Goal: Transaction & Acquisition: Obtain resource

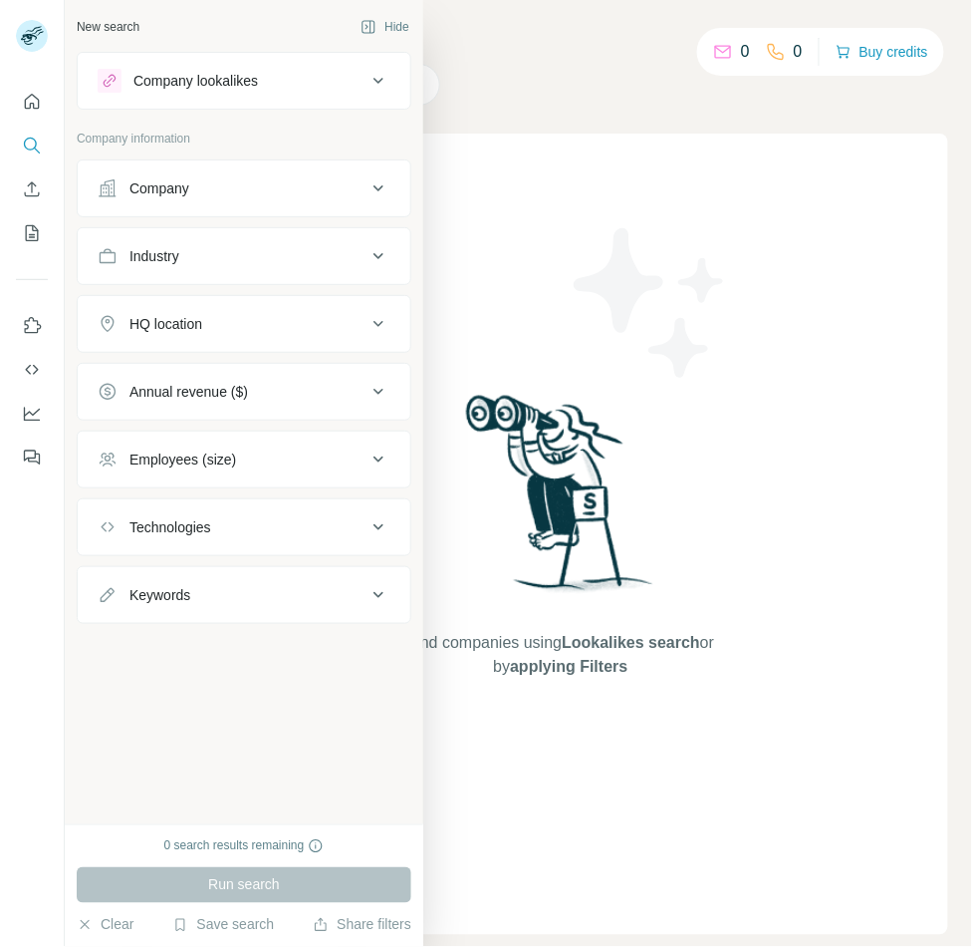
click at [149, 192] on div "Company" at bounding box center [160, 188] width 60 height 20
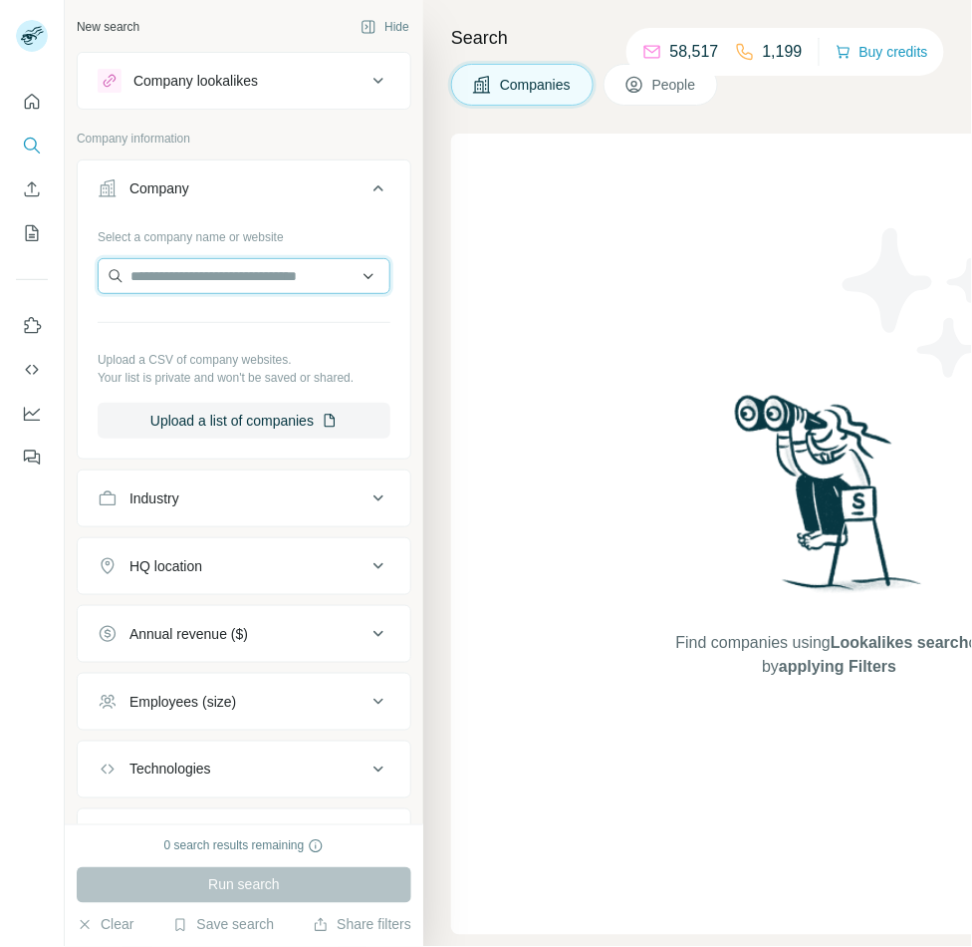
click at [187, 283] on input "text" at bounding box center [244, 276] width 293 height 36
click at [247, 264] on input "text" at bounding box center [244, 276] width 293 height 36
paste input "**********"
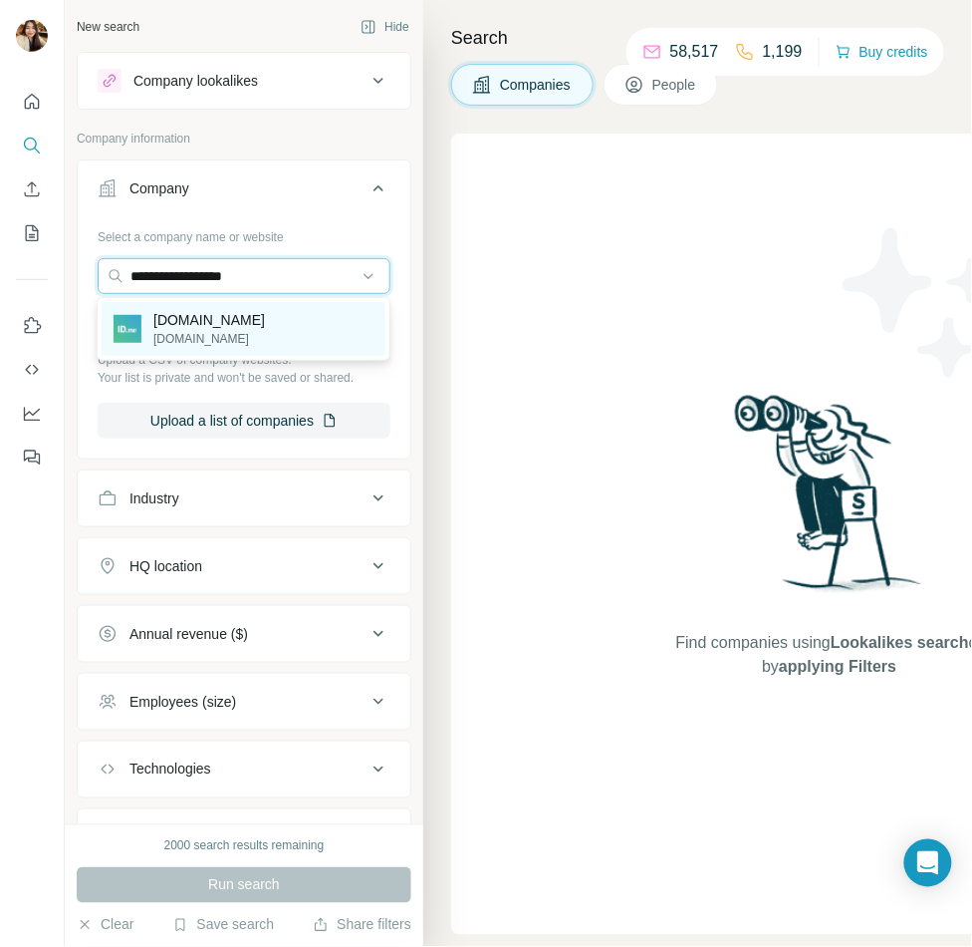
type input "**********"
click at [292, 322] on div "id.me id.me" at bounding box center [244, 329] width 284 height 54
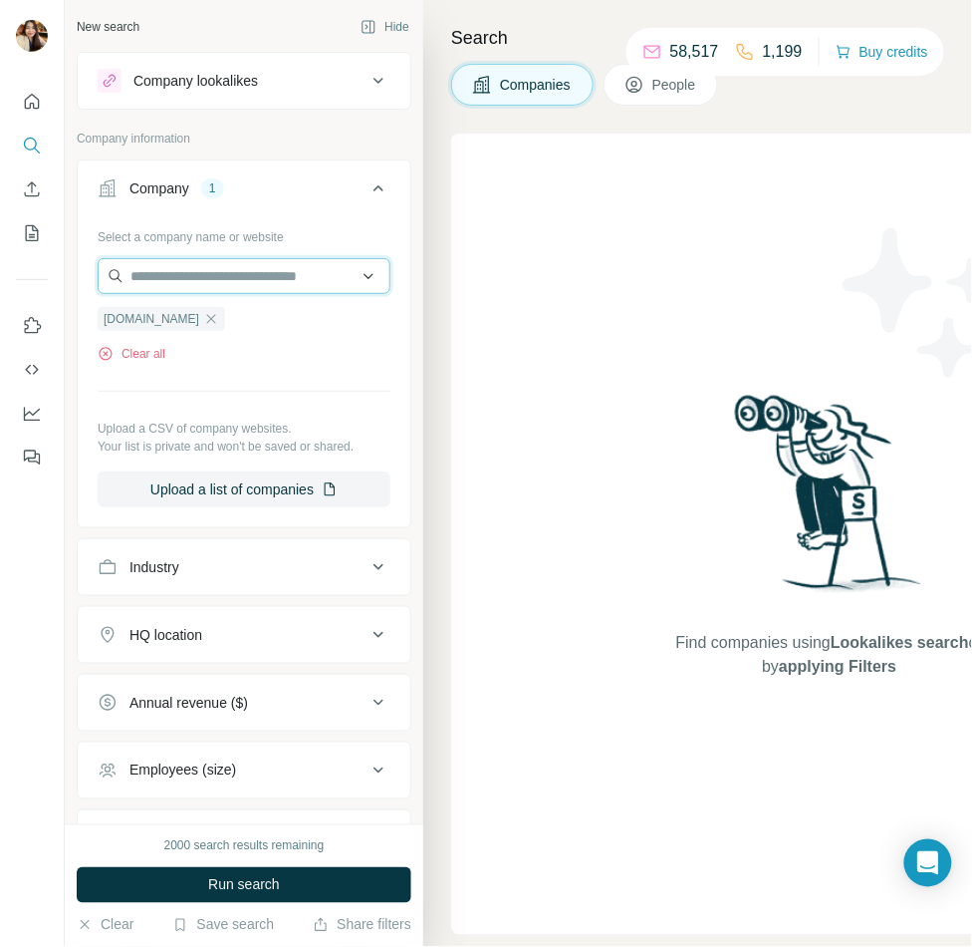
click at [214, 274] on input "text" at bounding box center [244, 276] width 293 height 36
paste input "**********"
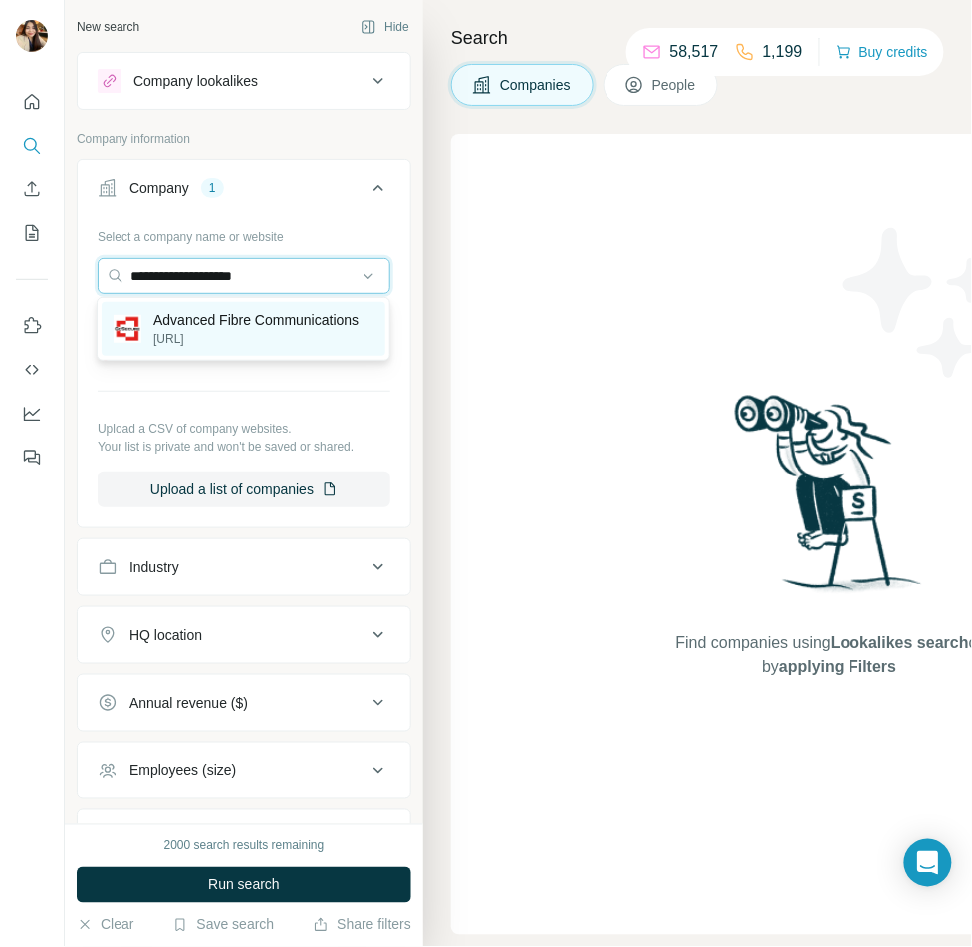
type input "**********"
click at [242, 320] on p "Advanced Fibre Communications" at bounding box center [255, 320] width 205 height 20
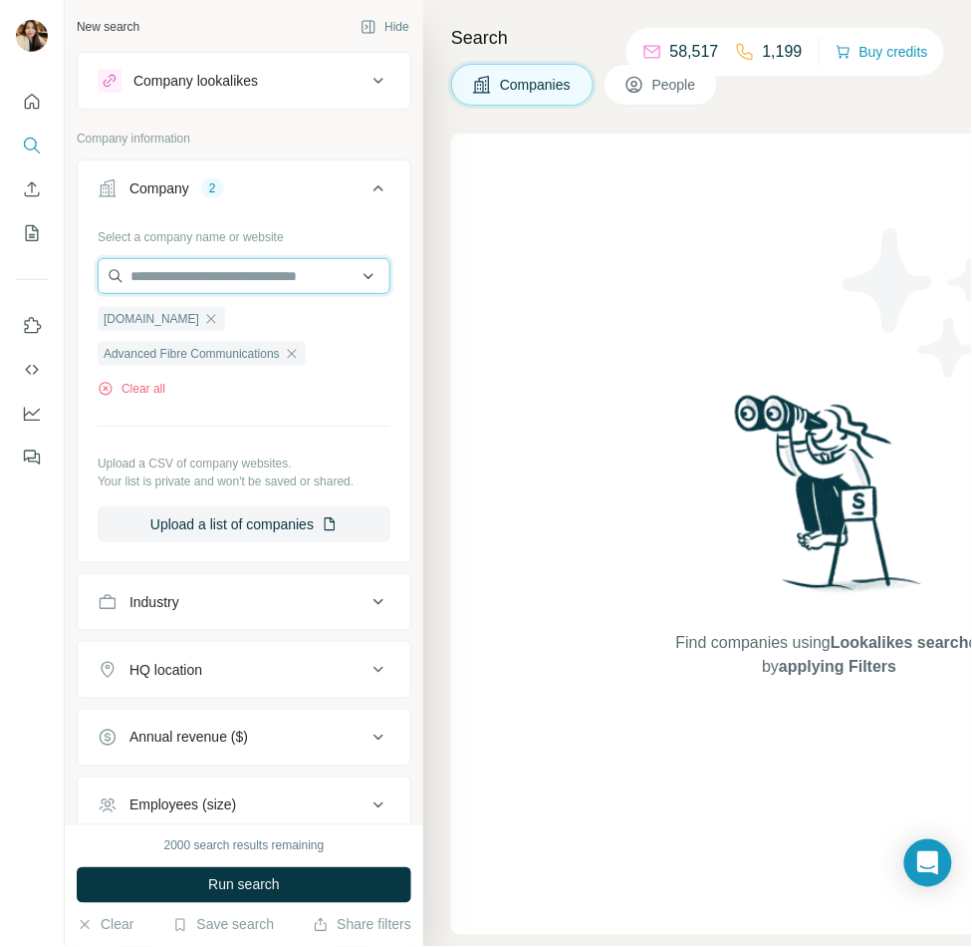
click at [297, 265] on input "text" at bounding box center [244, 276] width 293 height 36
paste input "**********"
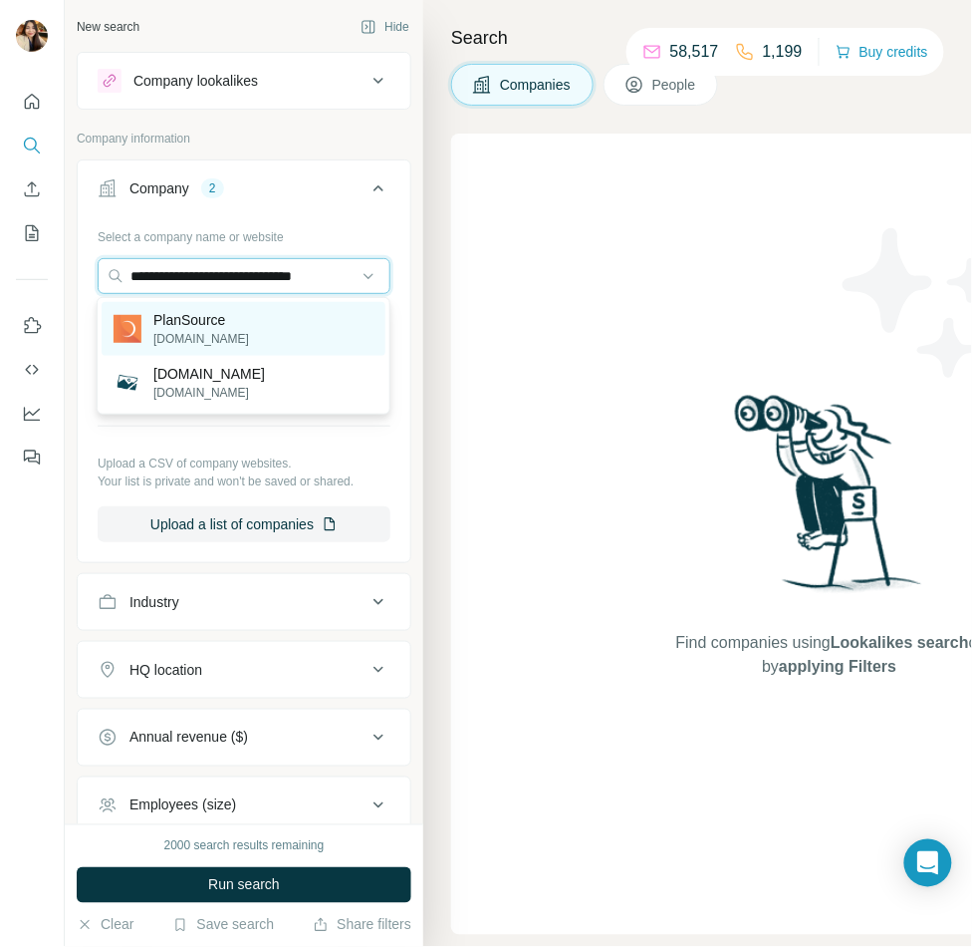
type input "**********"
click at [300, 326] on div "PlanSource plansource.com" at bounding box center [244, 329] width 284 height 54
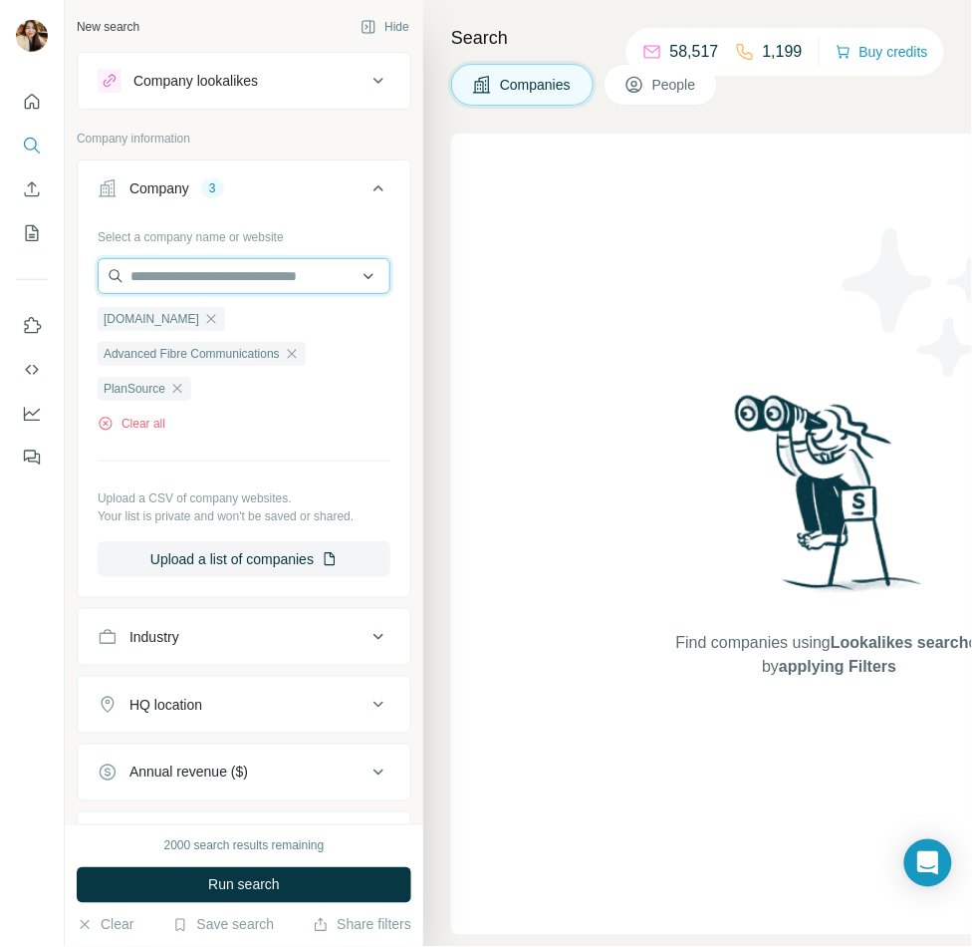
click at [259, 273] on input "text" at bounding box center [244, 276] width 293 height 36
paste input "**********"
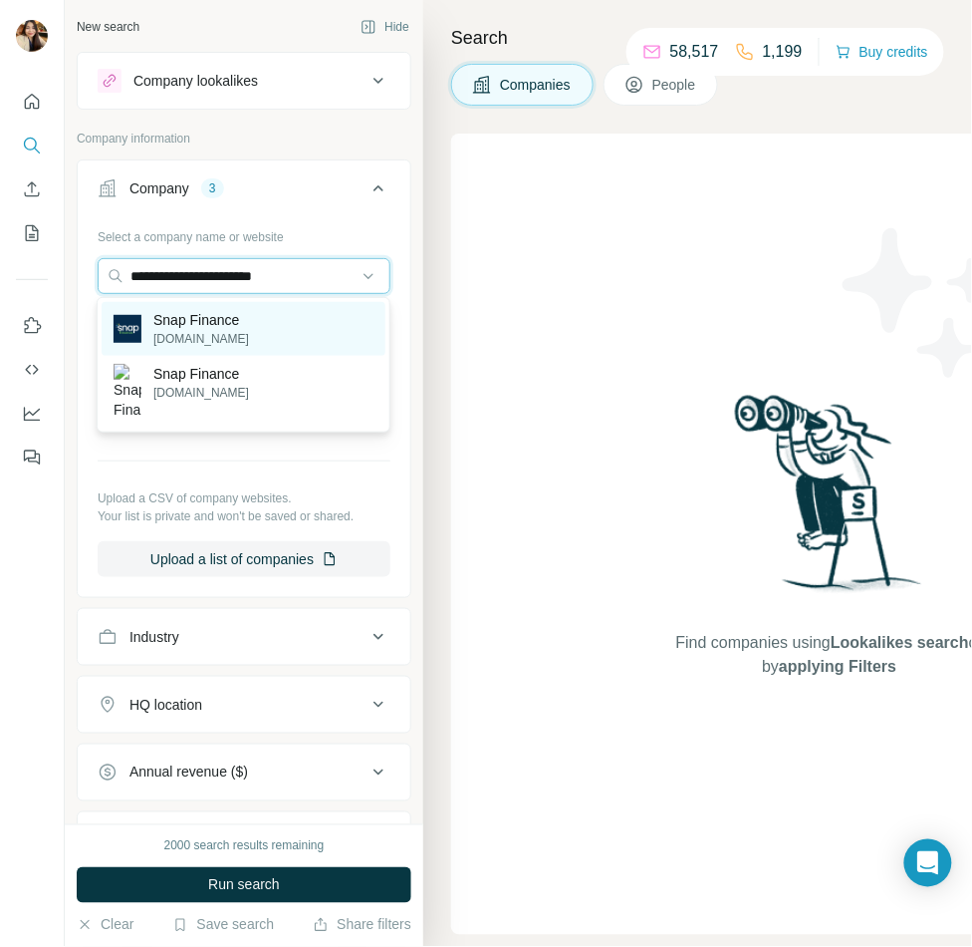
type input "**********"
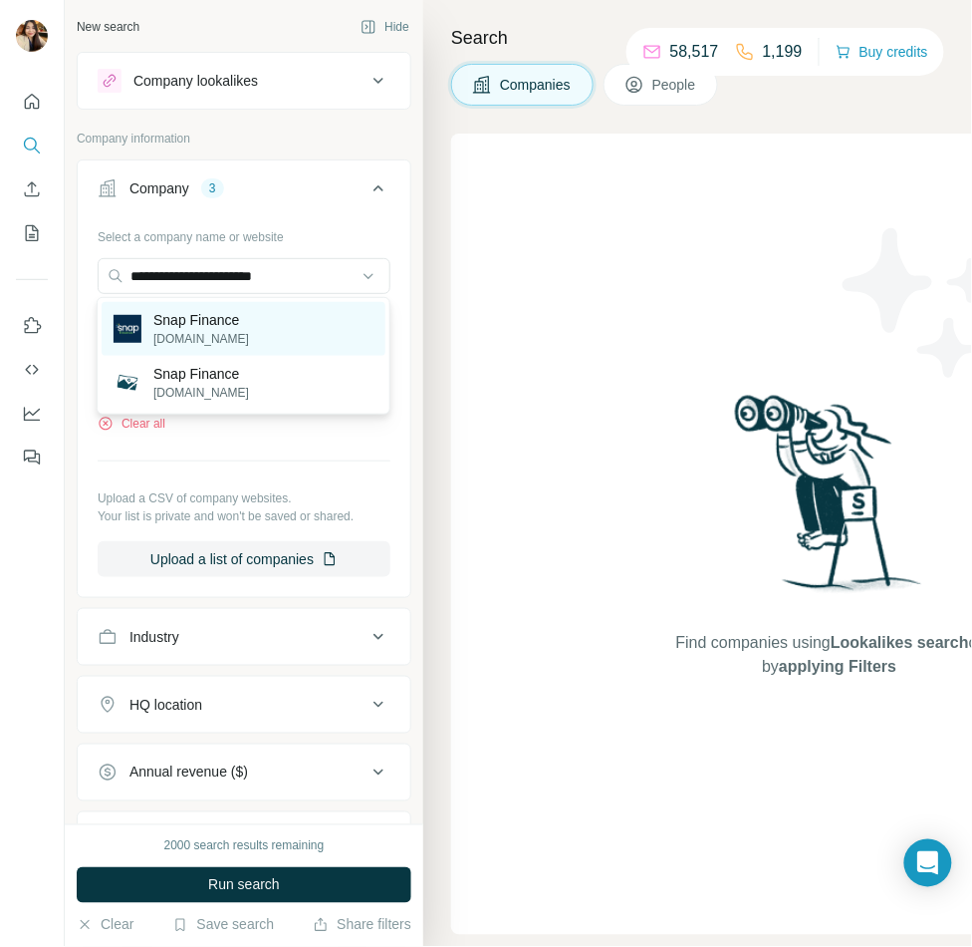
click at [291, 325] on div "Snap Finance [DOMAIN_NAME]" at bounding box center [244, 329] width 284 height 54
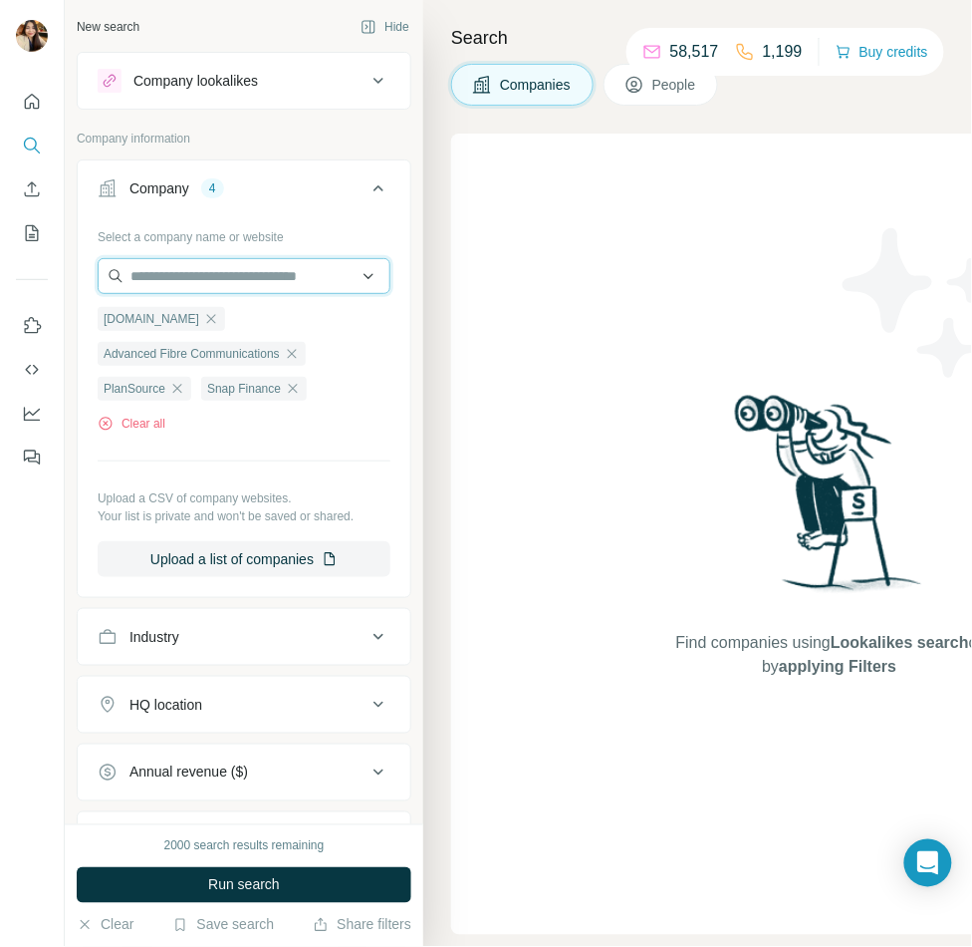
click at [296, 260] on input "text" at bounding box center [244, 276] width 293 height 36
paste input "**********"
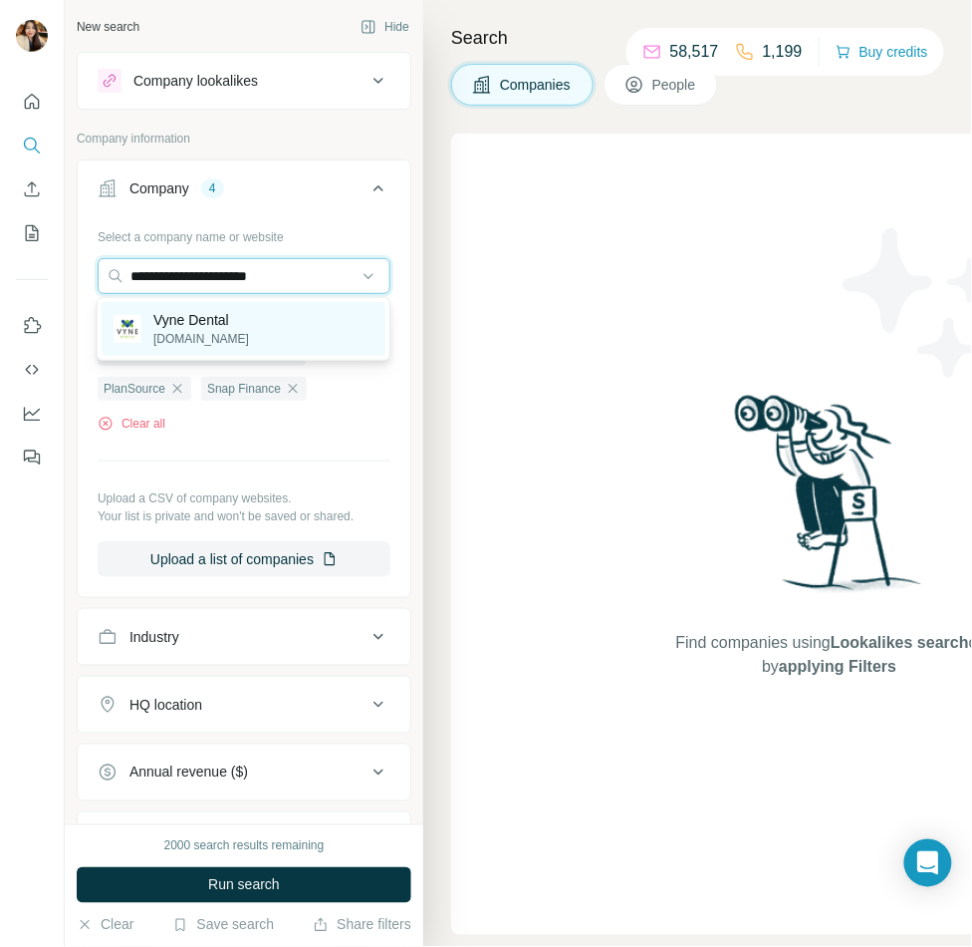
type input "**********"
click at [282, 338] on div "Vyne Dental [DOMAIN_NAME]" at bounding box center [244, 329] width 284 height 54
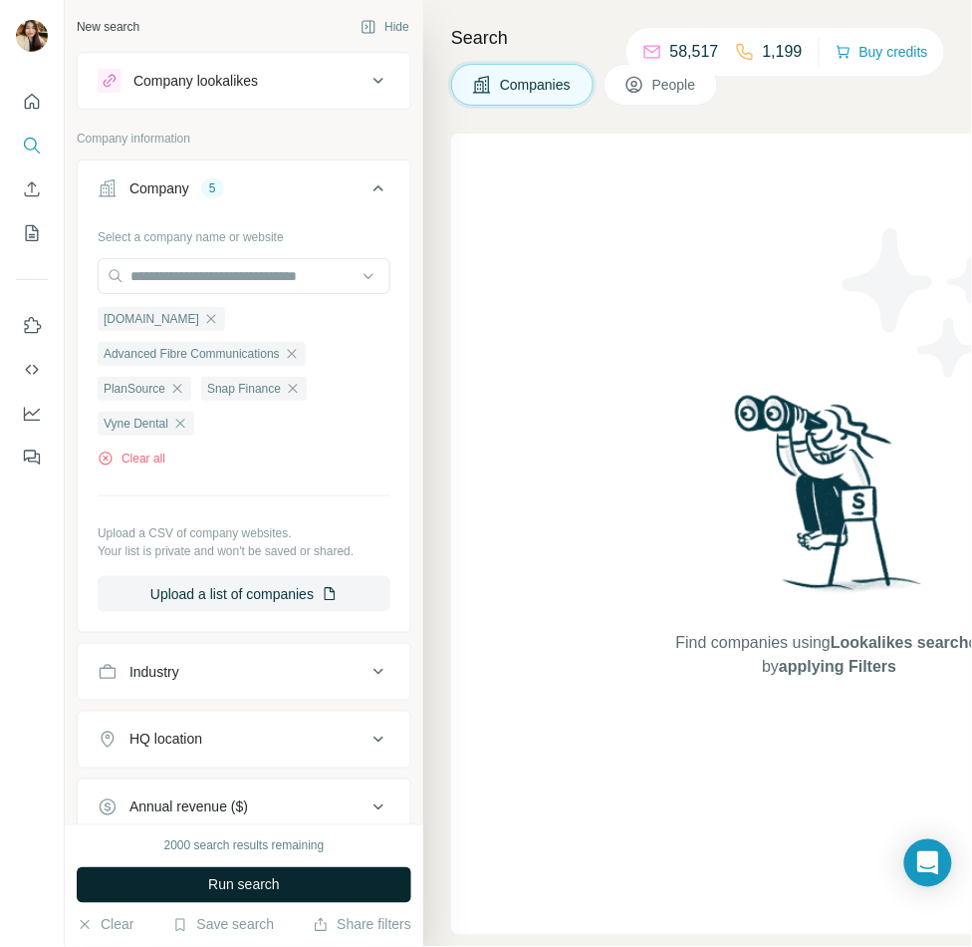
click at [250, 882] on span "Run search" at bounding box center [244, 885] width 72 height 20
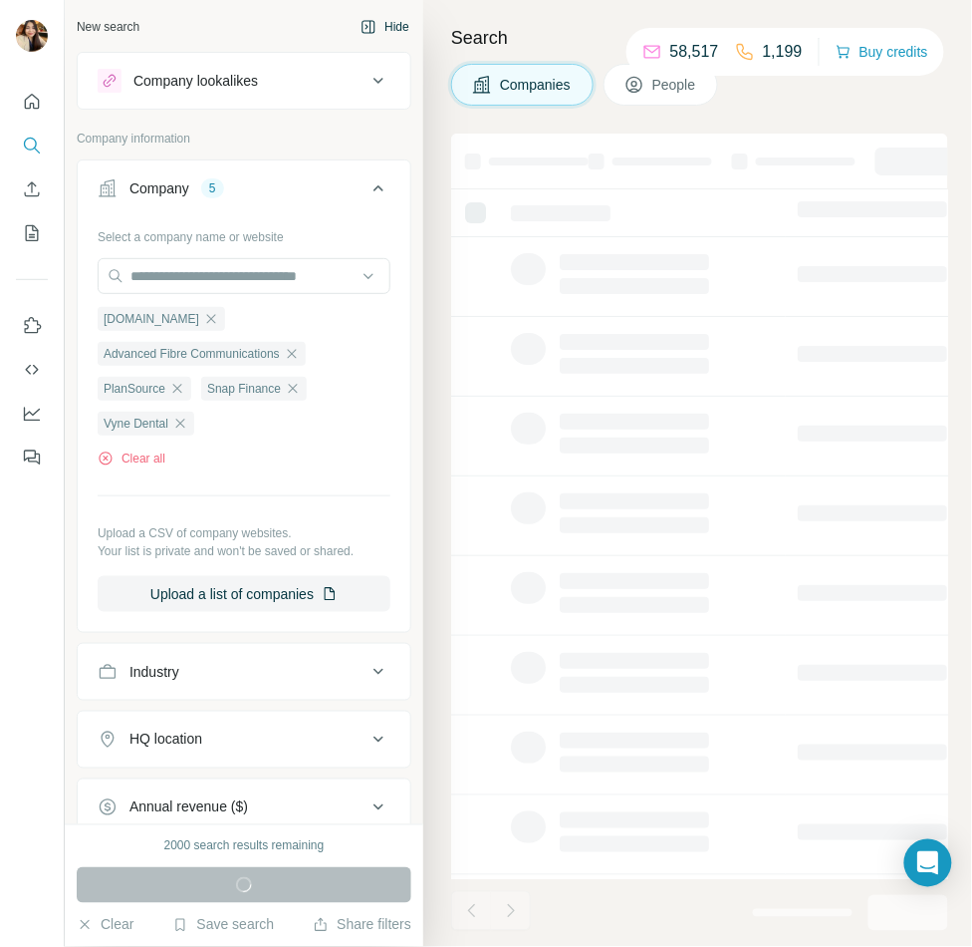
click at [393, 26] on button "Hide" at bounding box center [385, 27] width 77 height 30
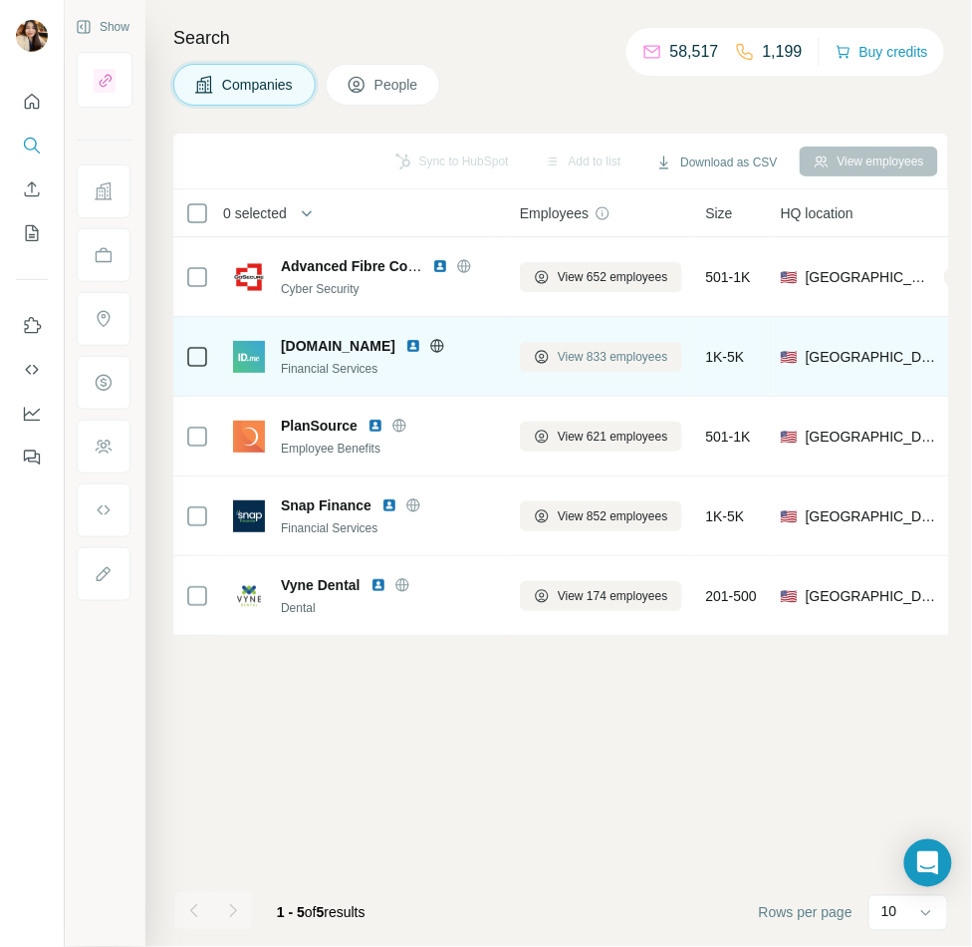
click at [559, 350] on span "View 833 employees" at bounding box center [613, 357] width 111 height 18
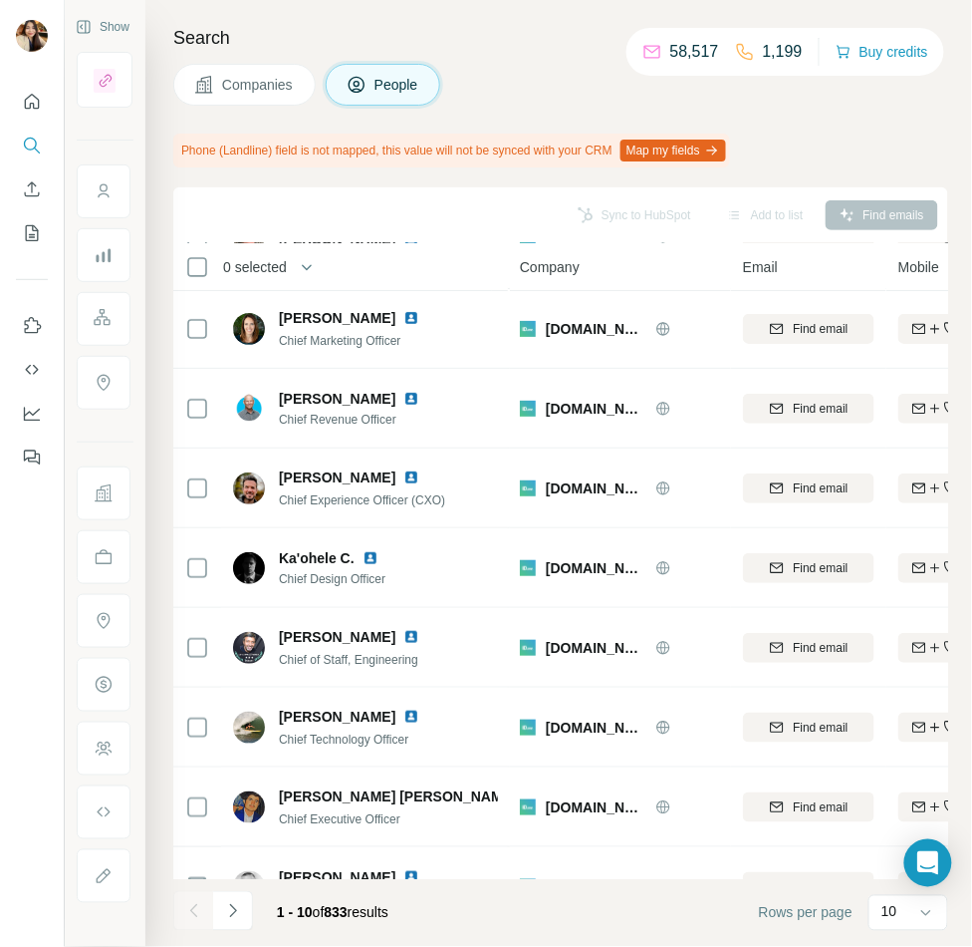
scroll to position [207, 0]
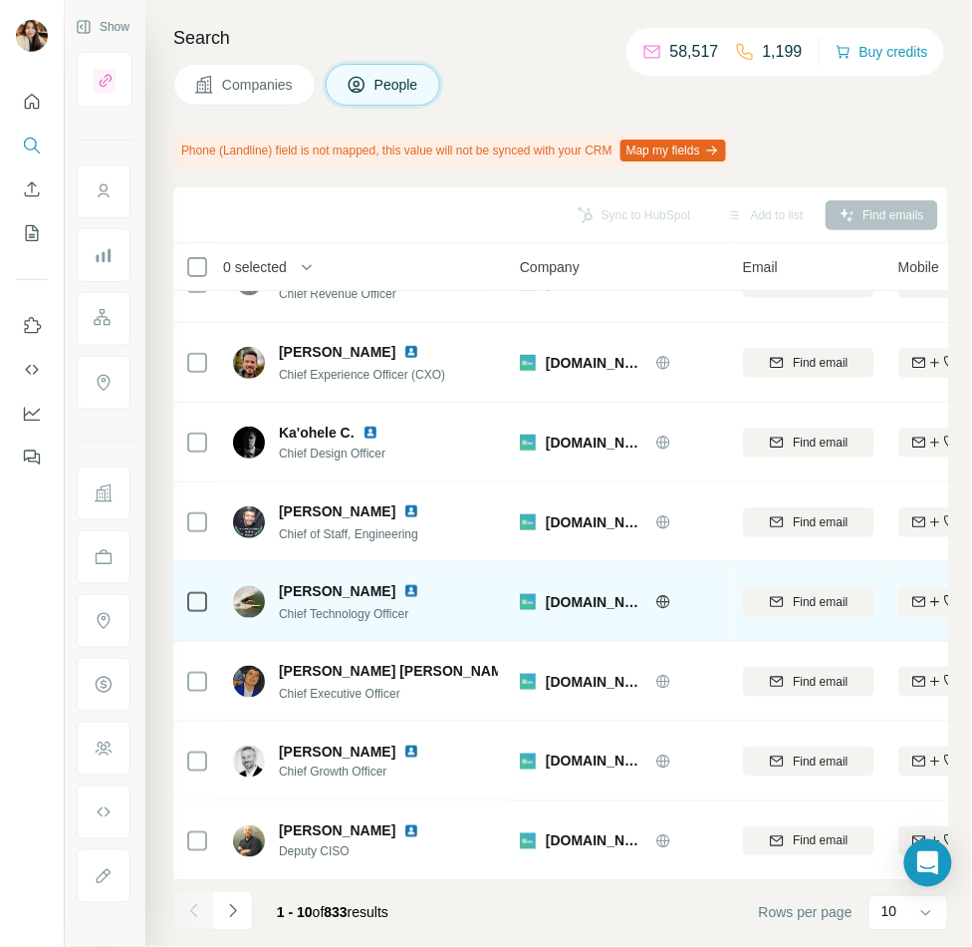
click at [195, 585] on div at bounding box center [197, 601] width 24 height 55
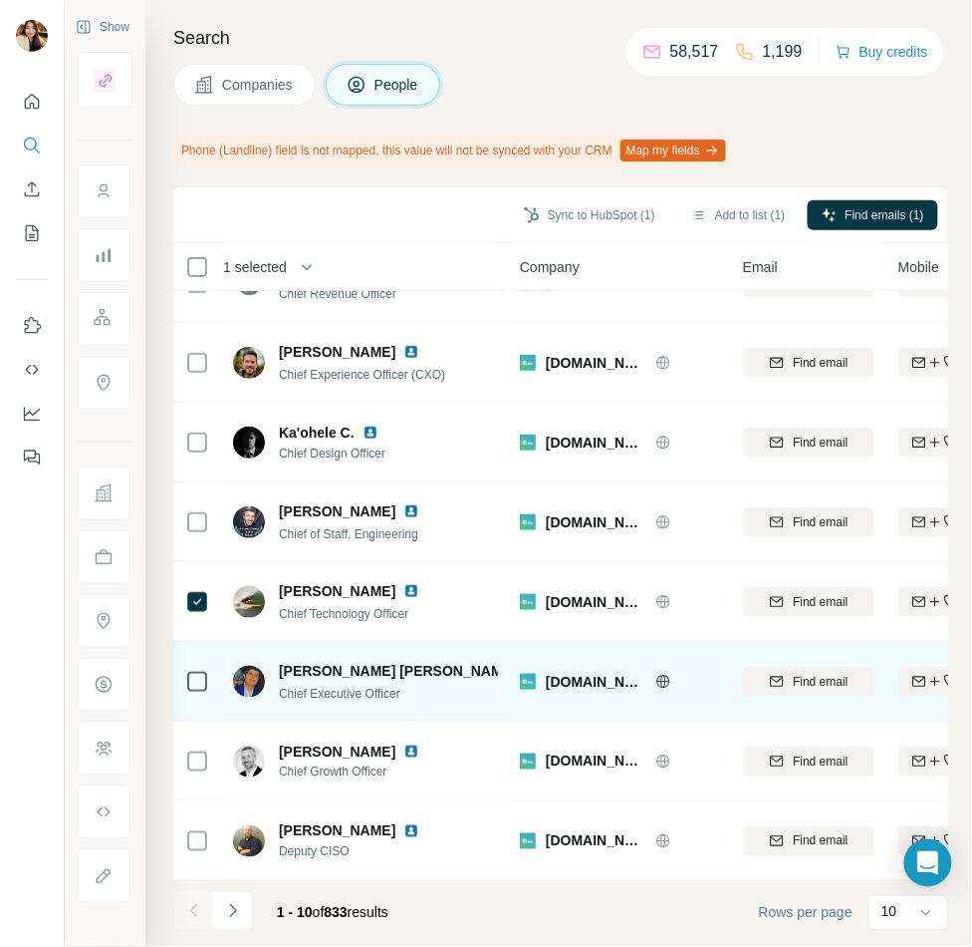
click at [197, 689] on icon at bounding box center [197, 682] width 24 height 24
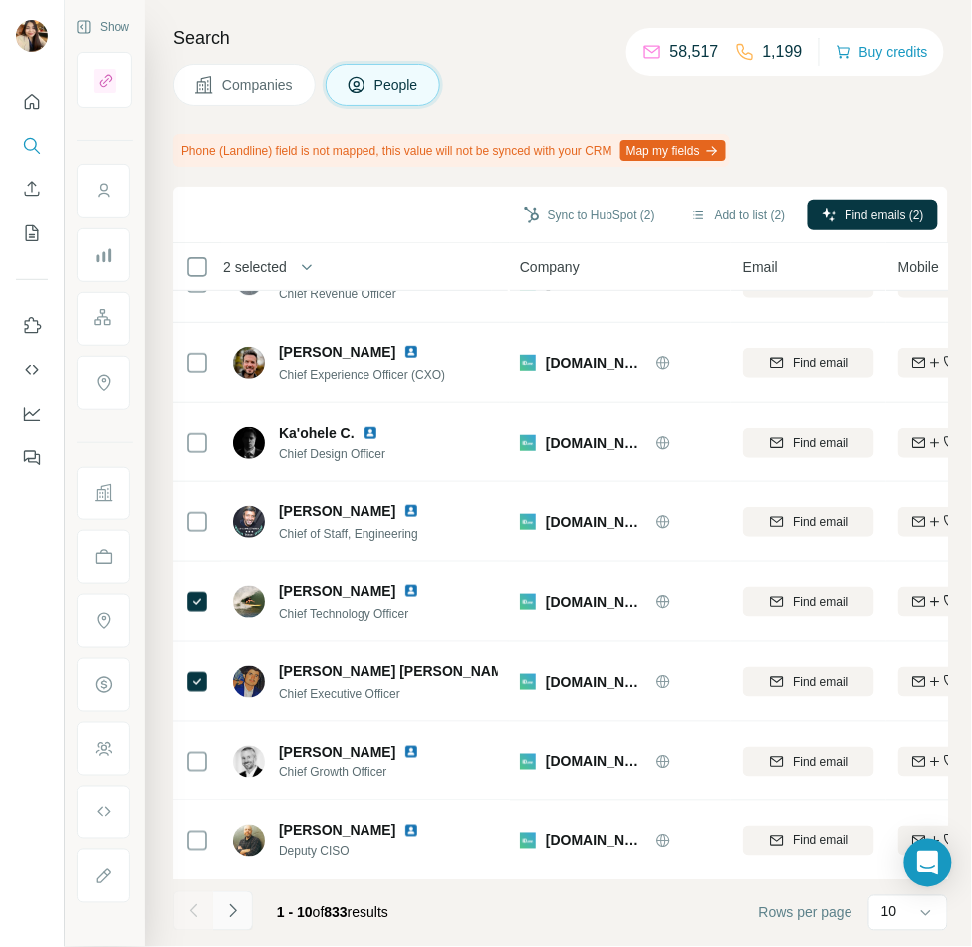
click at [227, 912] on icon "Navigate to next page" at bounding box center [233, 911] width 20 height 20
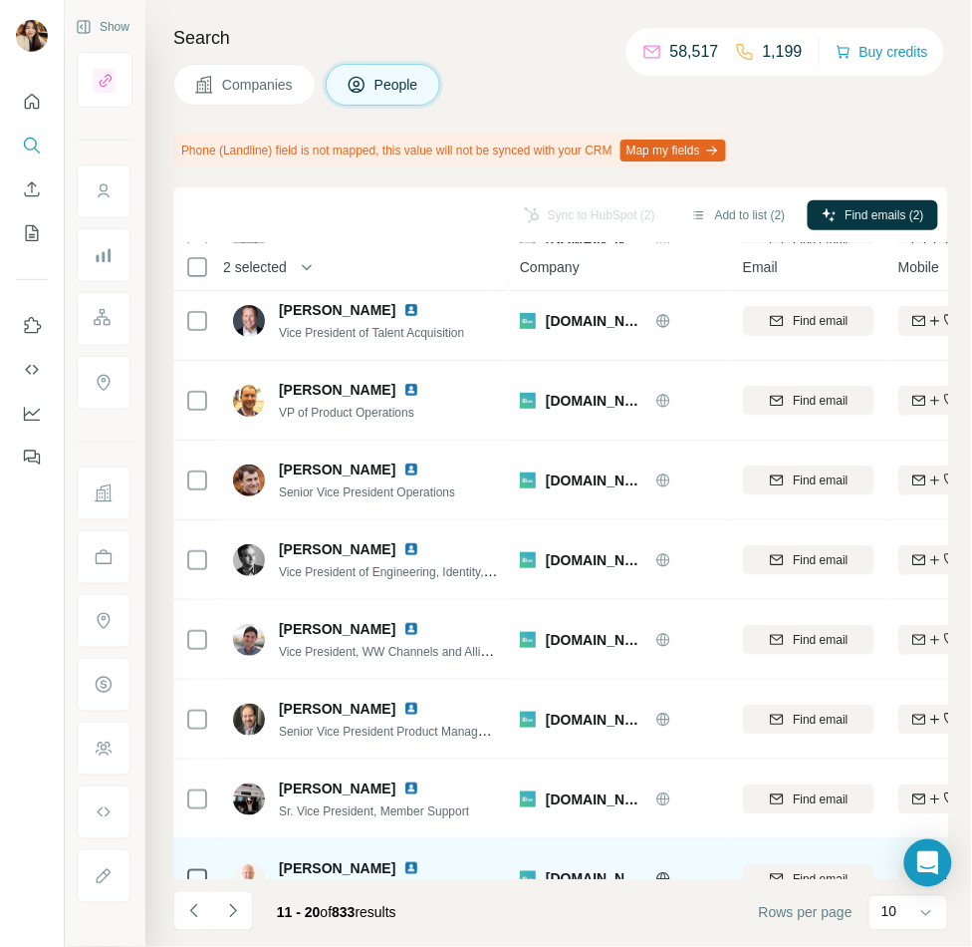
scroll to position [0, 0]
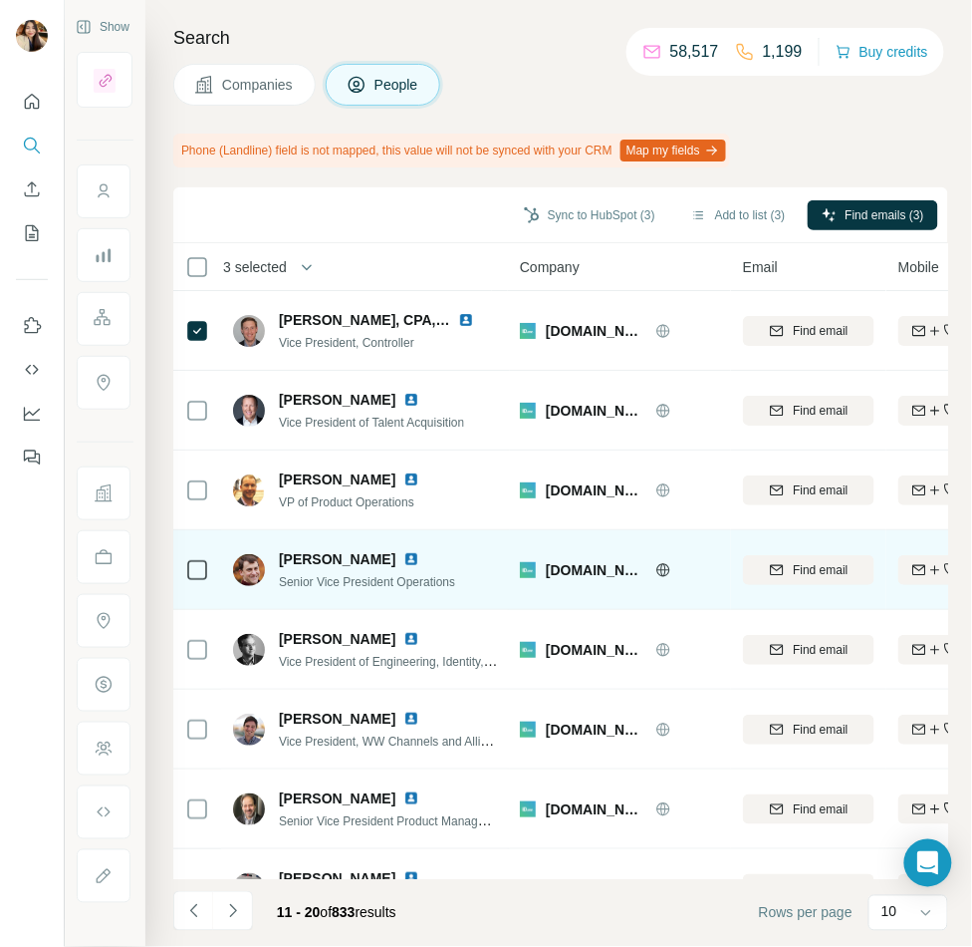
click at [218, 570] on td at bounding box center [197, 570] width 48 height 80
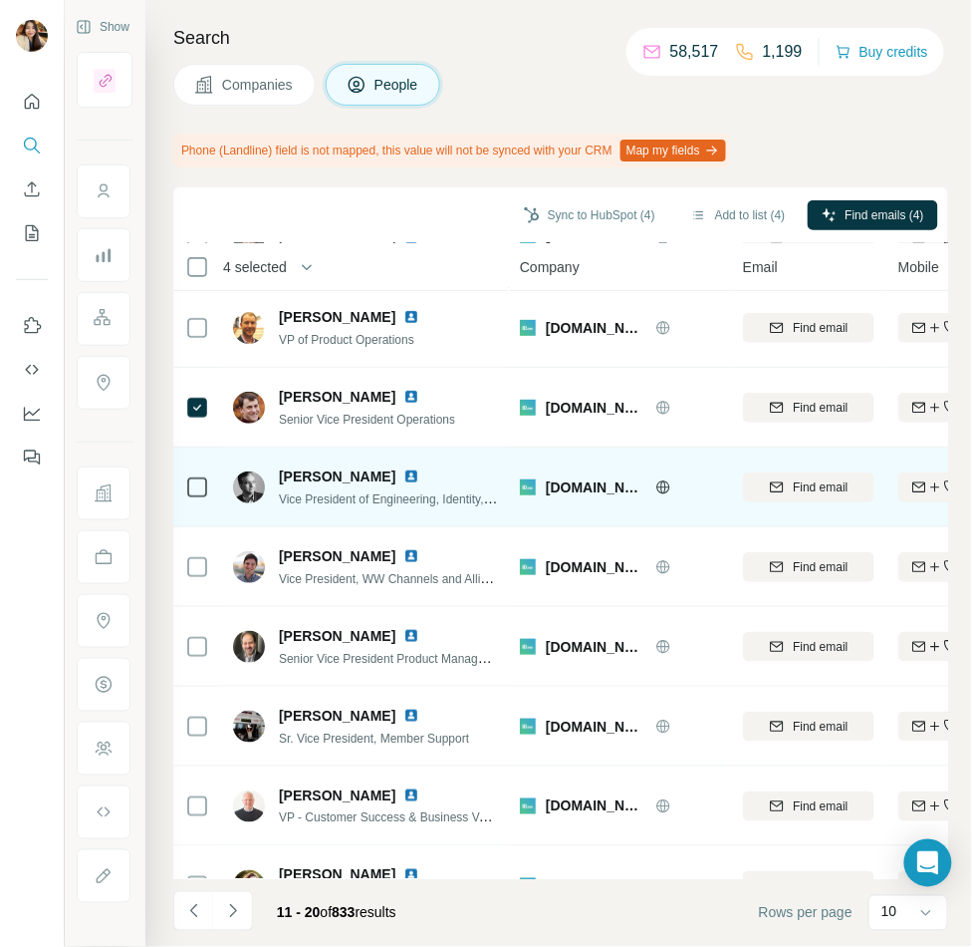
scroll to position [207, 0]
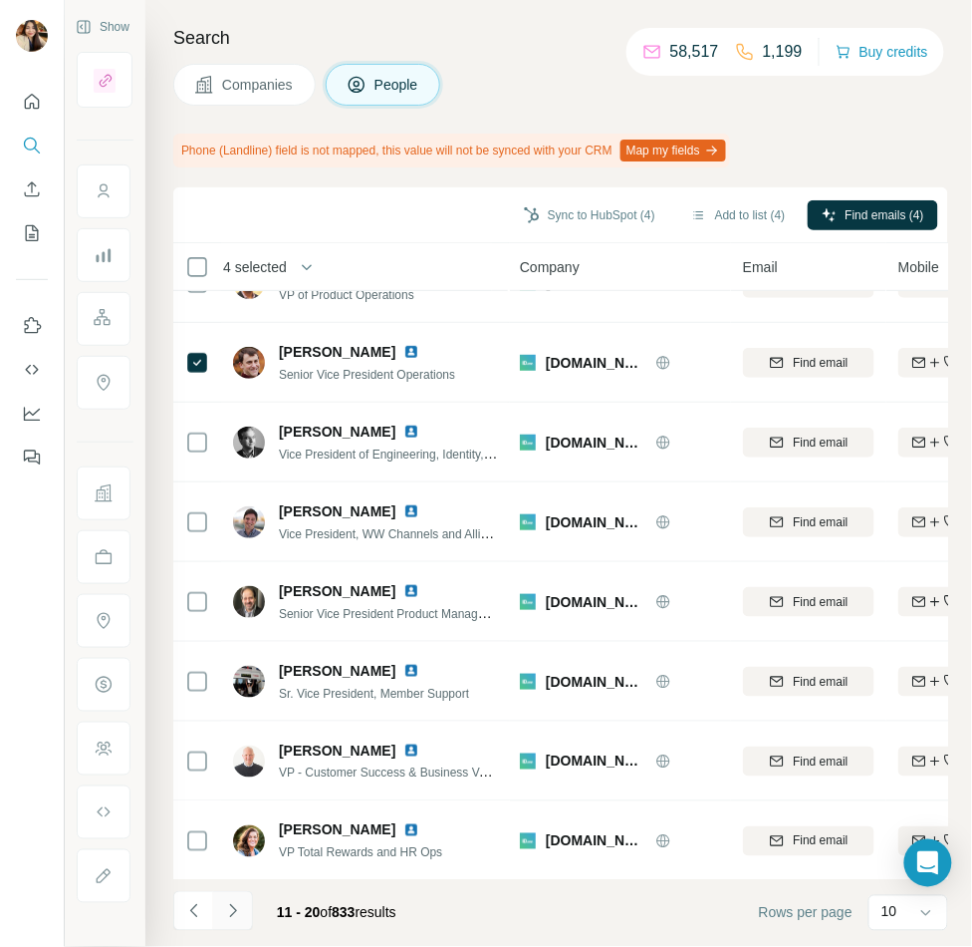
click at [217, 904] on button "Navigate to next page" at bounding box center [233, 911] width 40 height 40
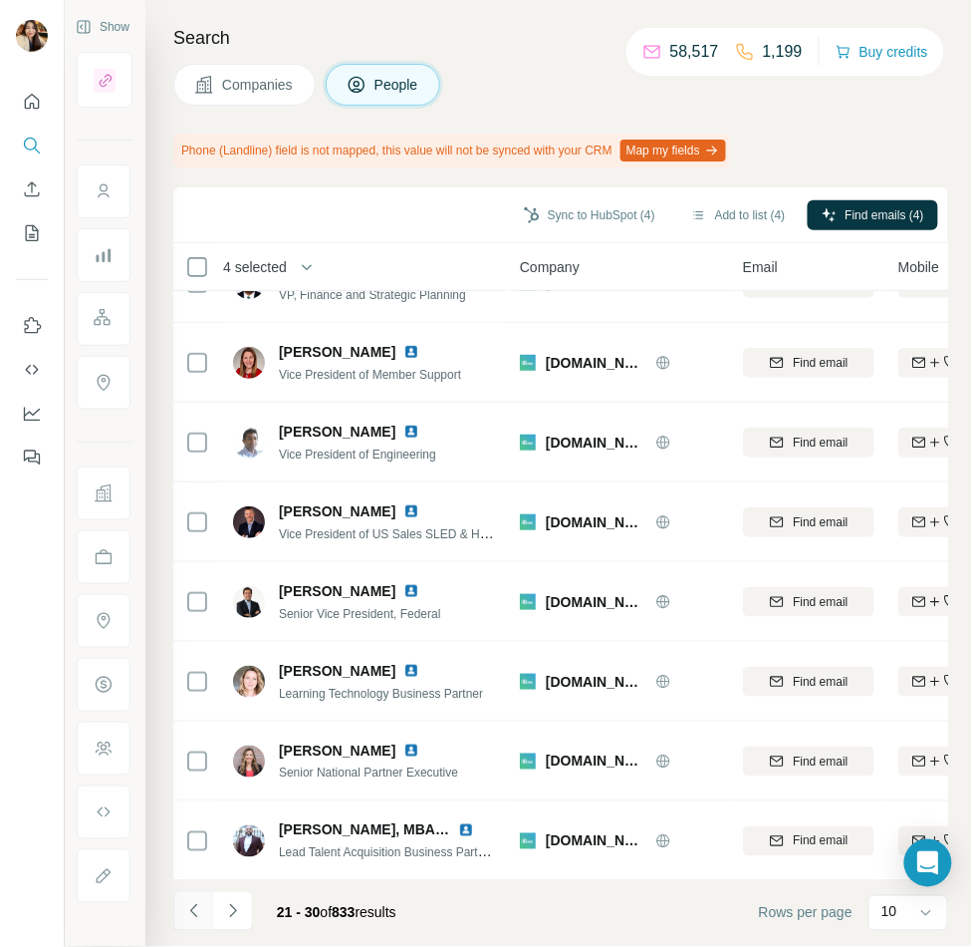
click at [185, 917] on icon "Navigate to previous page" at bounding box center [194, 911] width 20 height 20
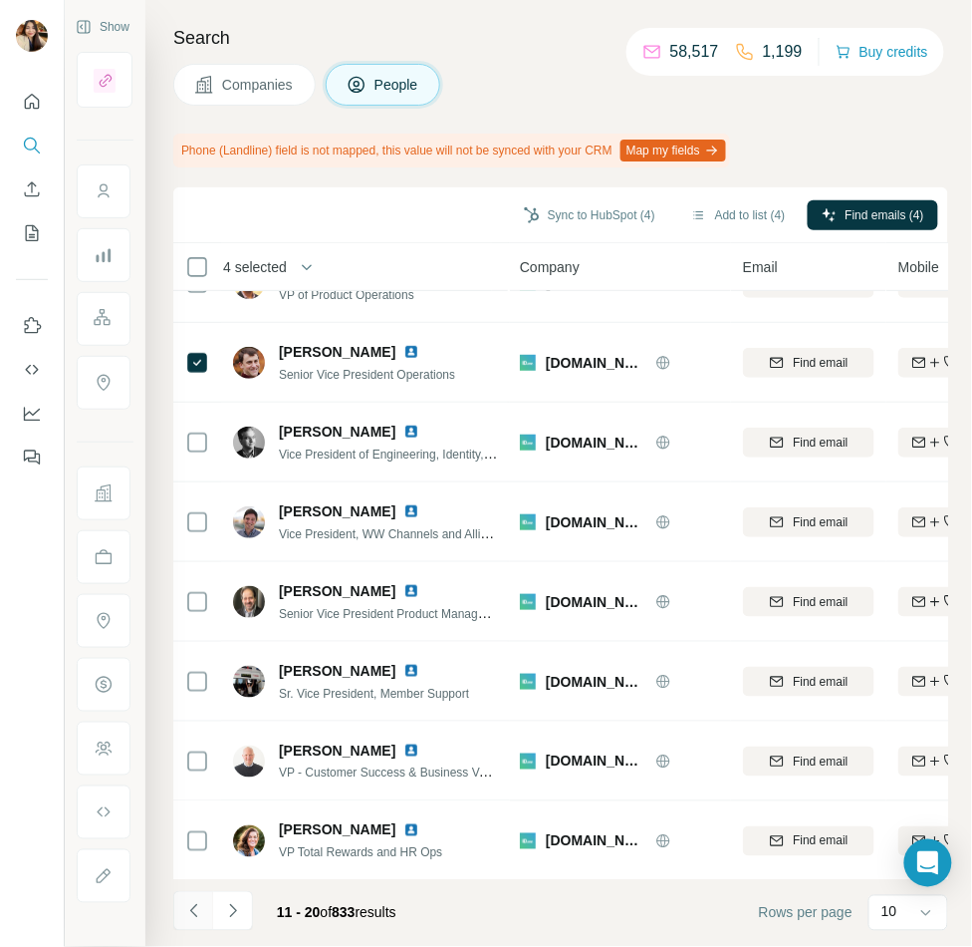
click at [185, 917] on icon "Navigate to previous page" at bounding box center [194, 911] width 20 height 20
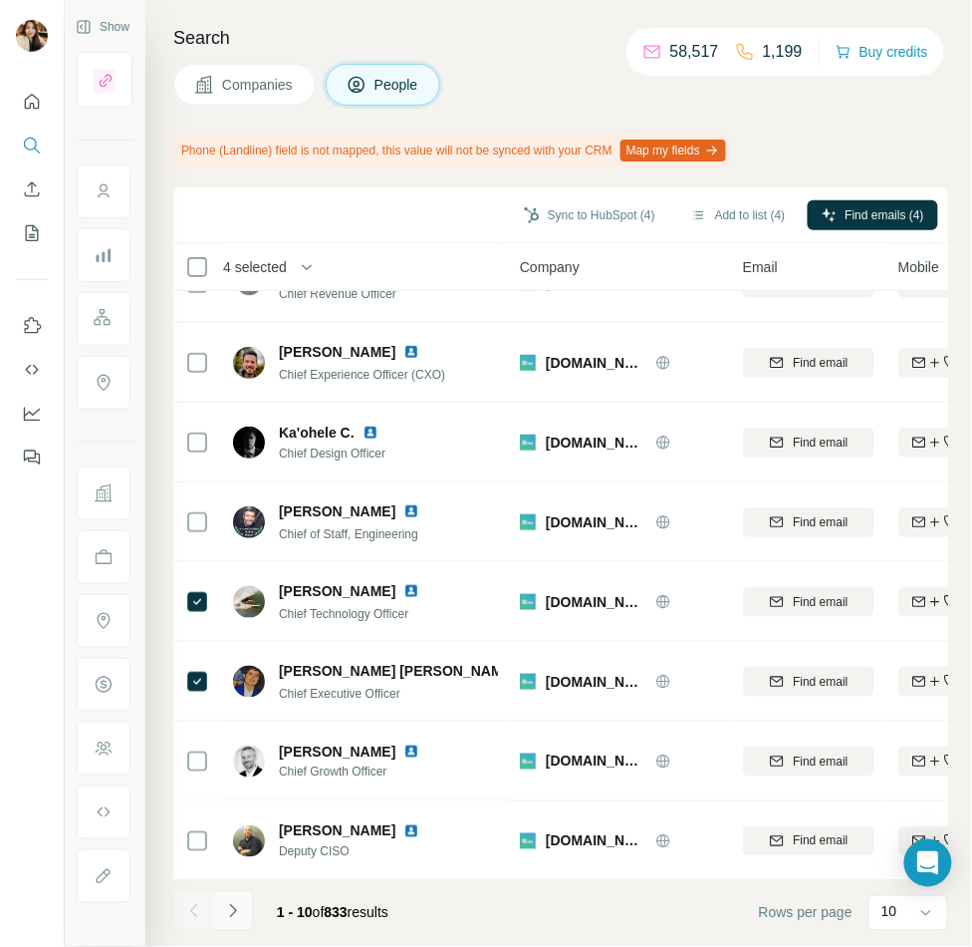
click at [243, 897] on button "Navigate to next page" at bounding box center [233, 911] width 40 height 40
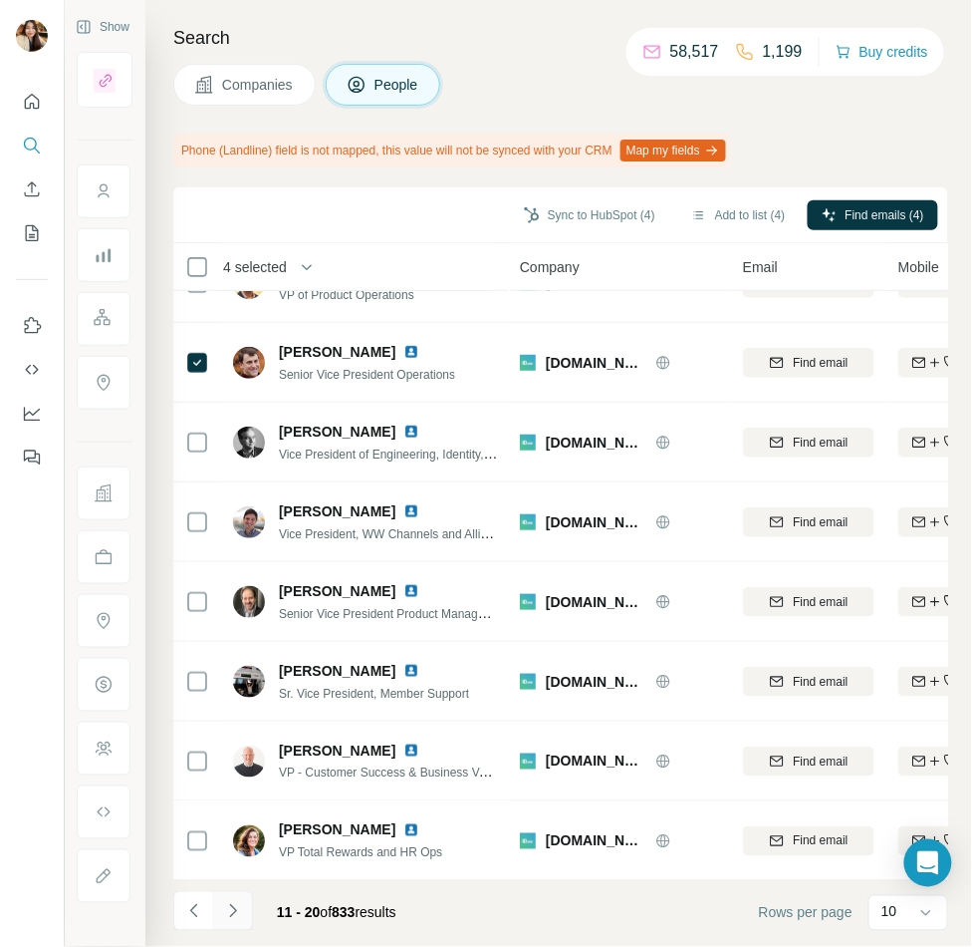
click at [243, 897] on button "Navigate to next page" at bounding box center [233, 911] width 40 height 40
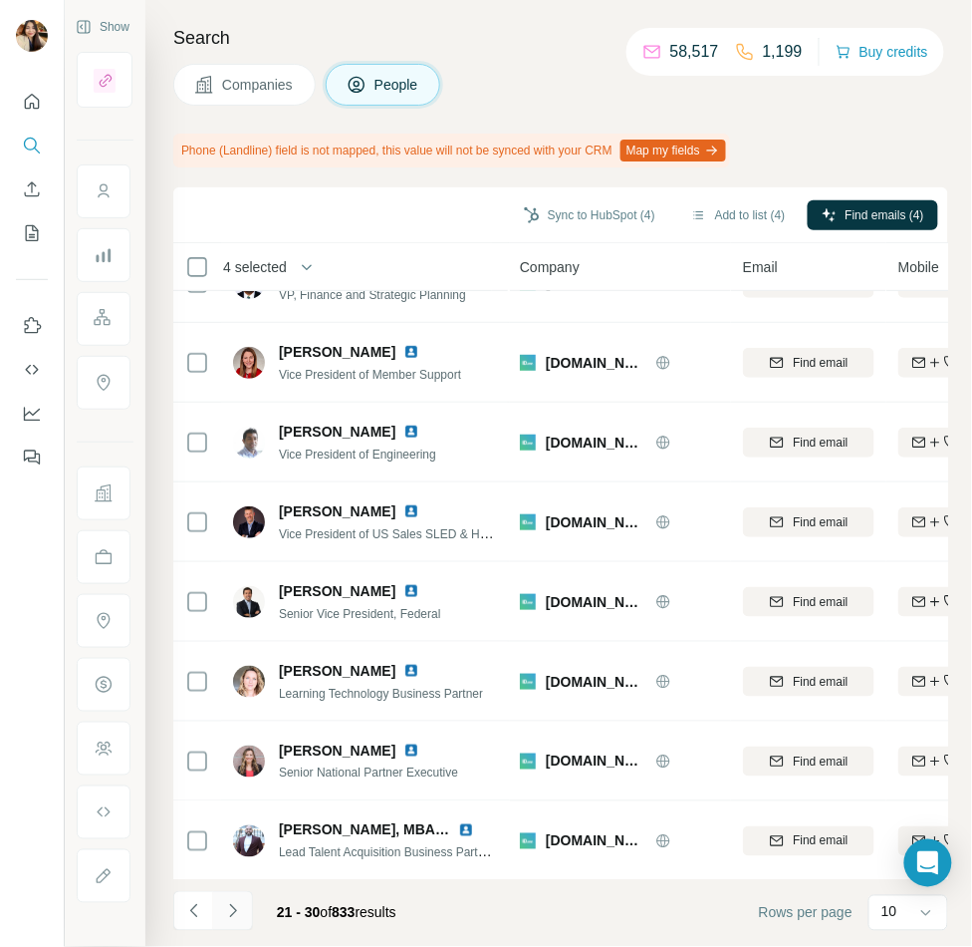
click at [235, 908] on icon "Navigate to next page" at bounding box center [233, 911] width 20 height 20
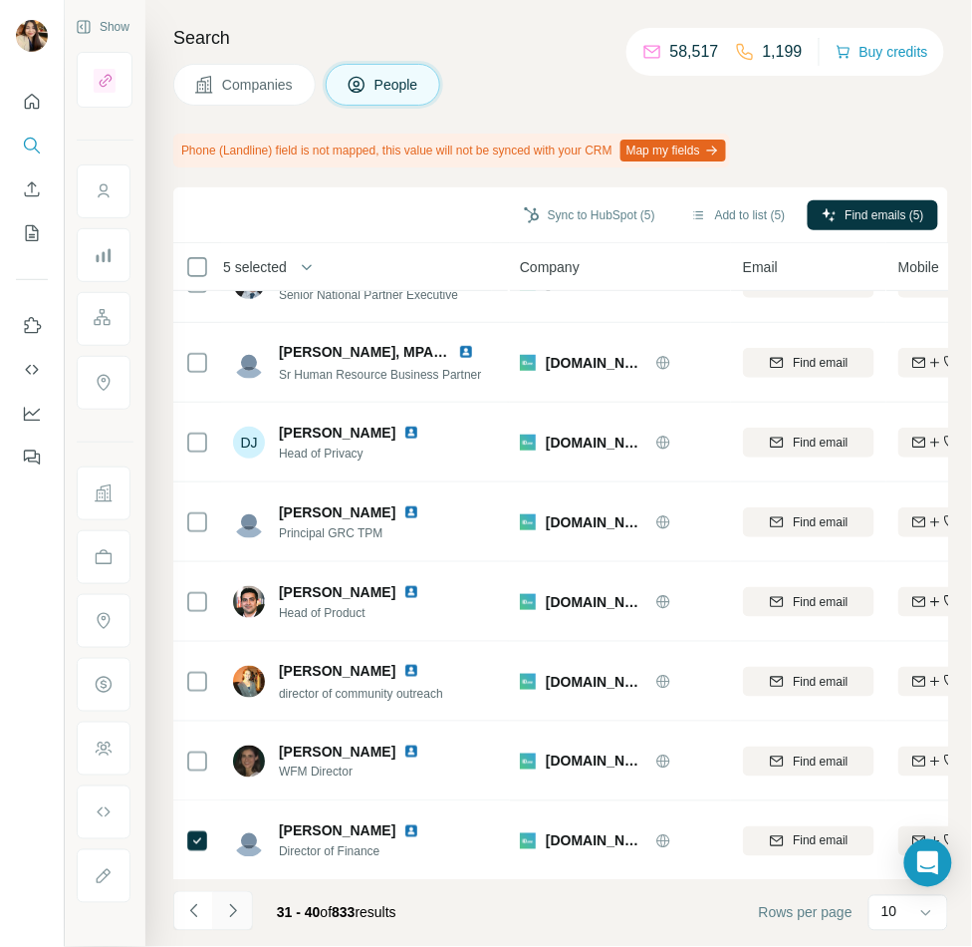
click at [241, 910] on icon "Navigate to next page" at bounding box center [233, 911] width 20 height 20
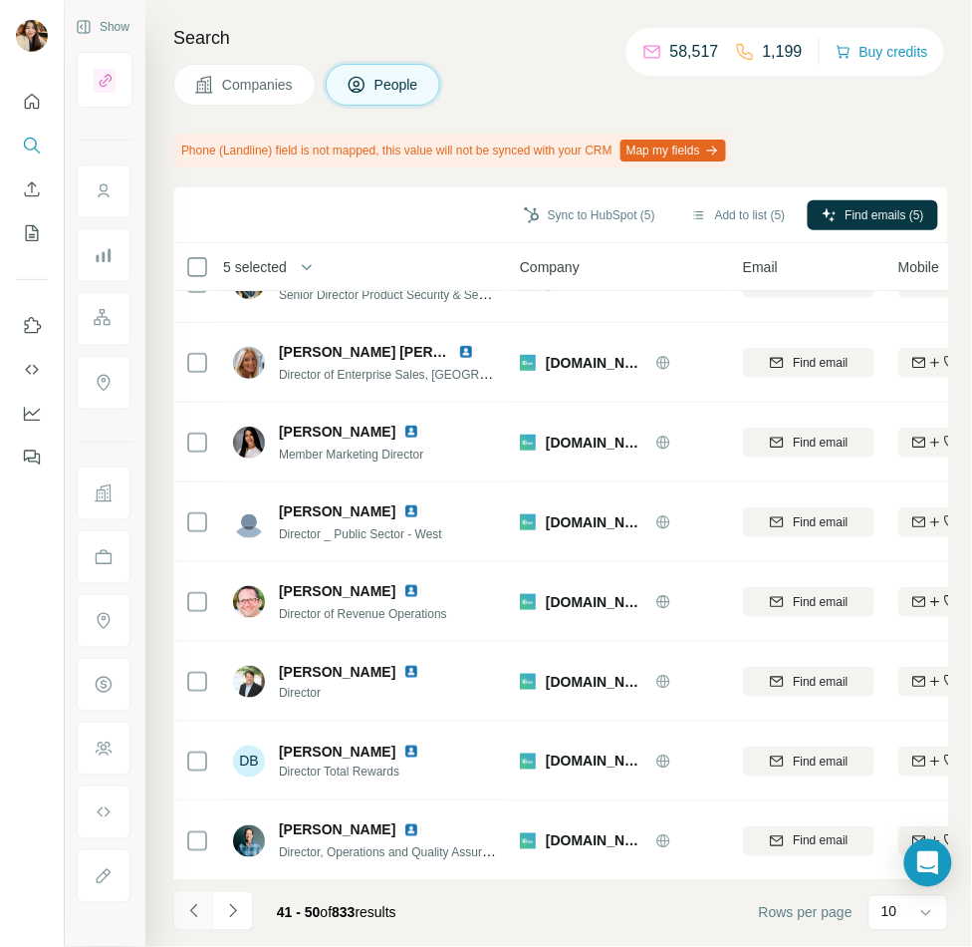
click at [181, 919] on button "Navigate to previous page" at bounding box center [193, 911] width 40 height 40
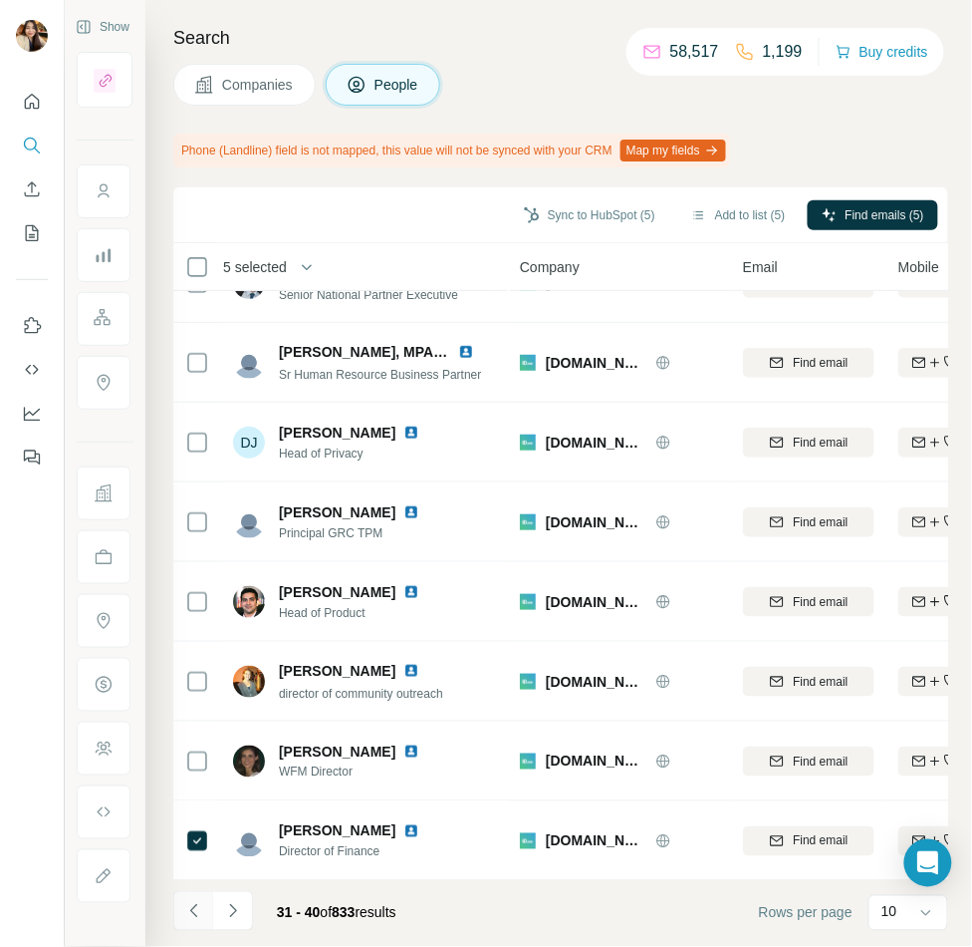
click at [181, 919] on button "Navigate to previous page" at bounding box center [193, 911] width 40 height 40
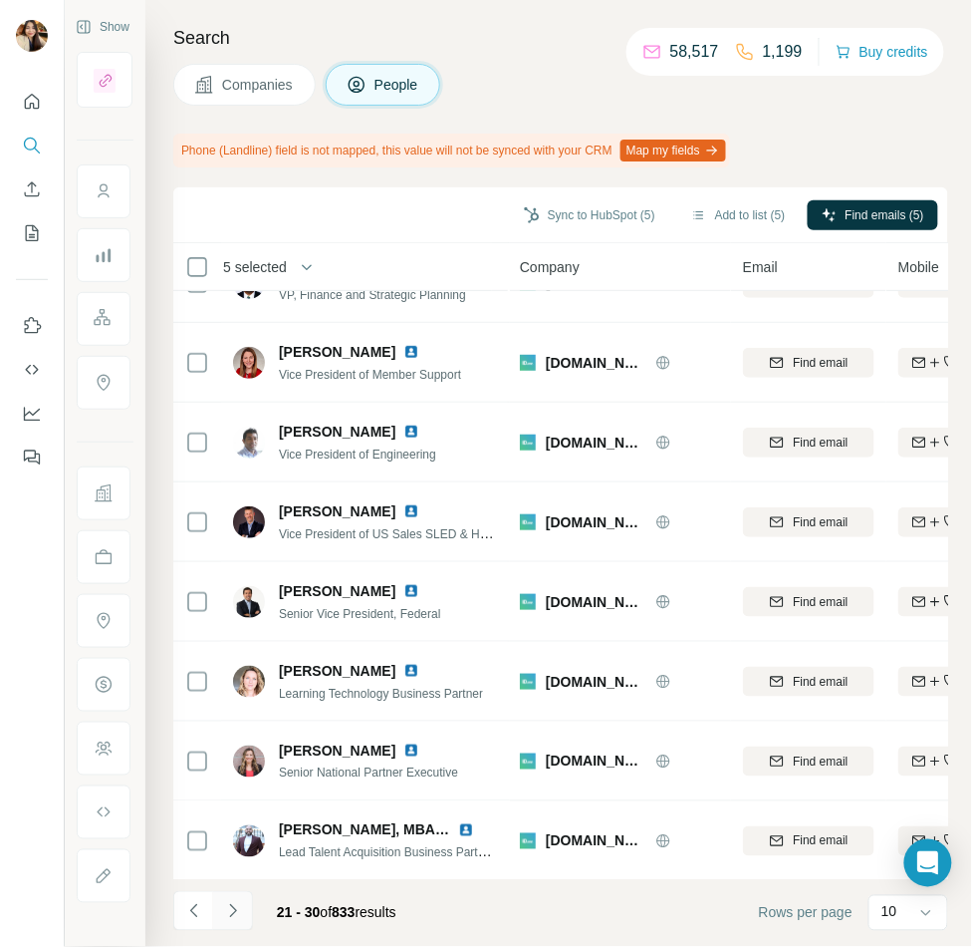
click at [236, 919] on icon "Navigate to next page" at bounding box center [233, 911] width 20 height 20
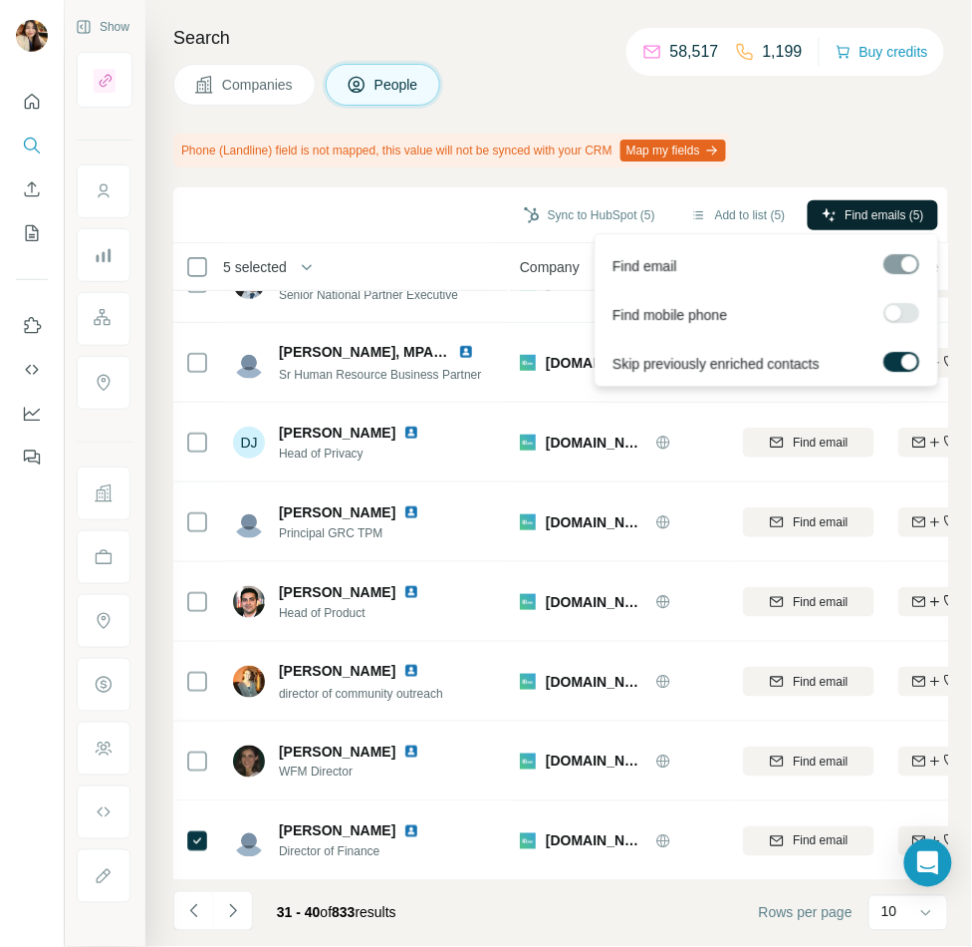
click at [880, 216] on span "Find emails (5)" at bounding box center [885, 215] width 79 height 18
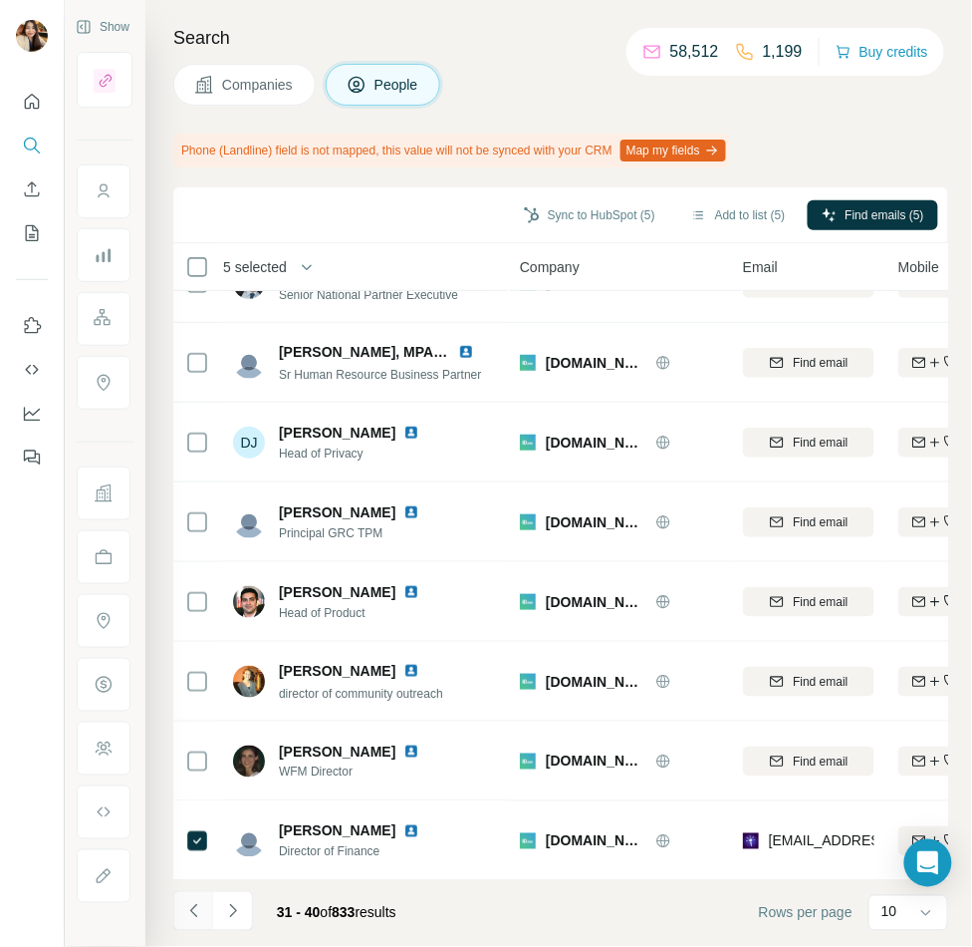
click at [198, 913] on icon "Navigate to previous page" at bounding box center [194, 911] width 20 height 20
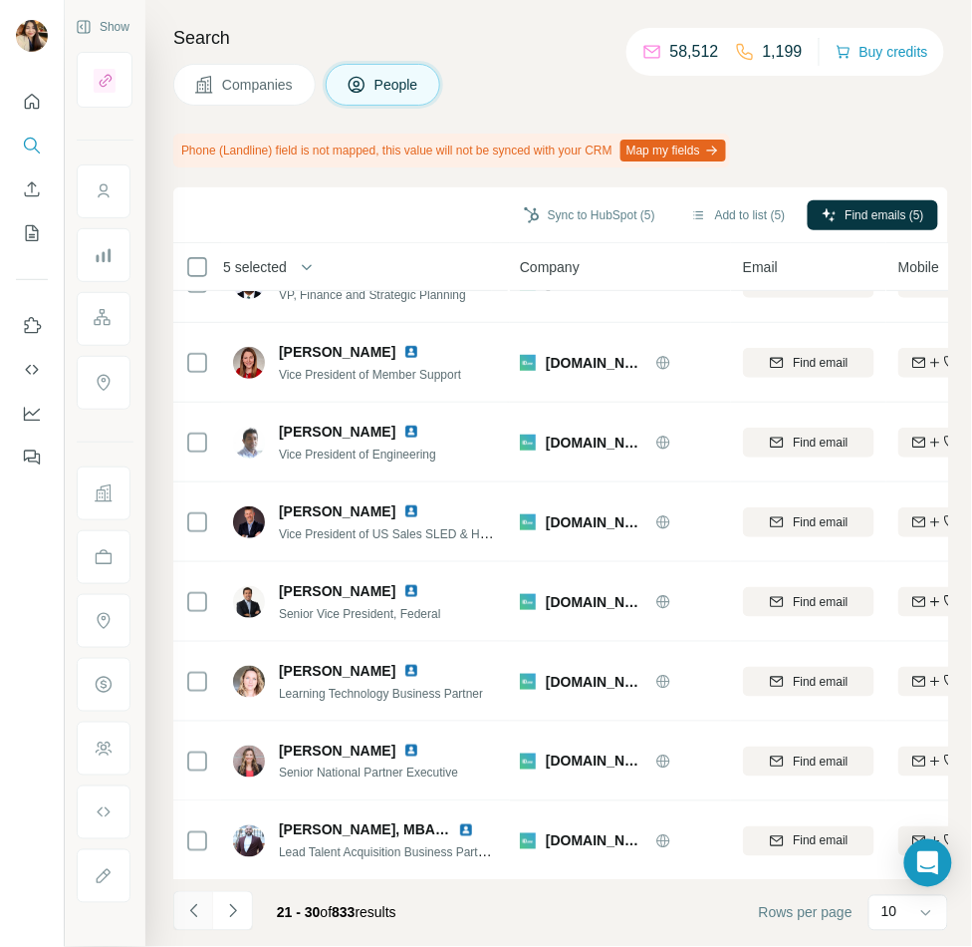
click at [198, 913] on icon "Navigate to previous page" at bounding box center [194, 911] width 20 height 20
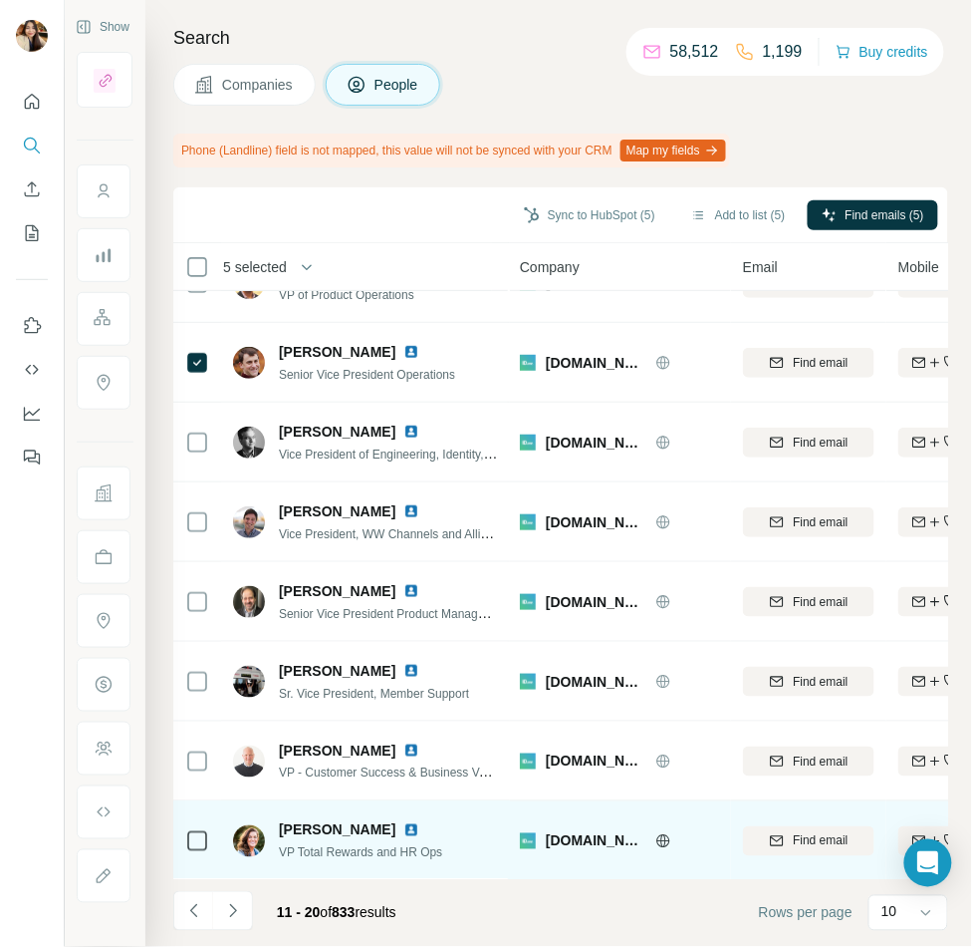
scroll to position [0, 0]
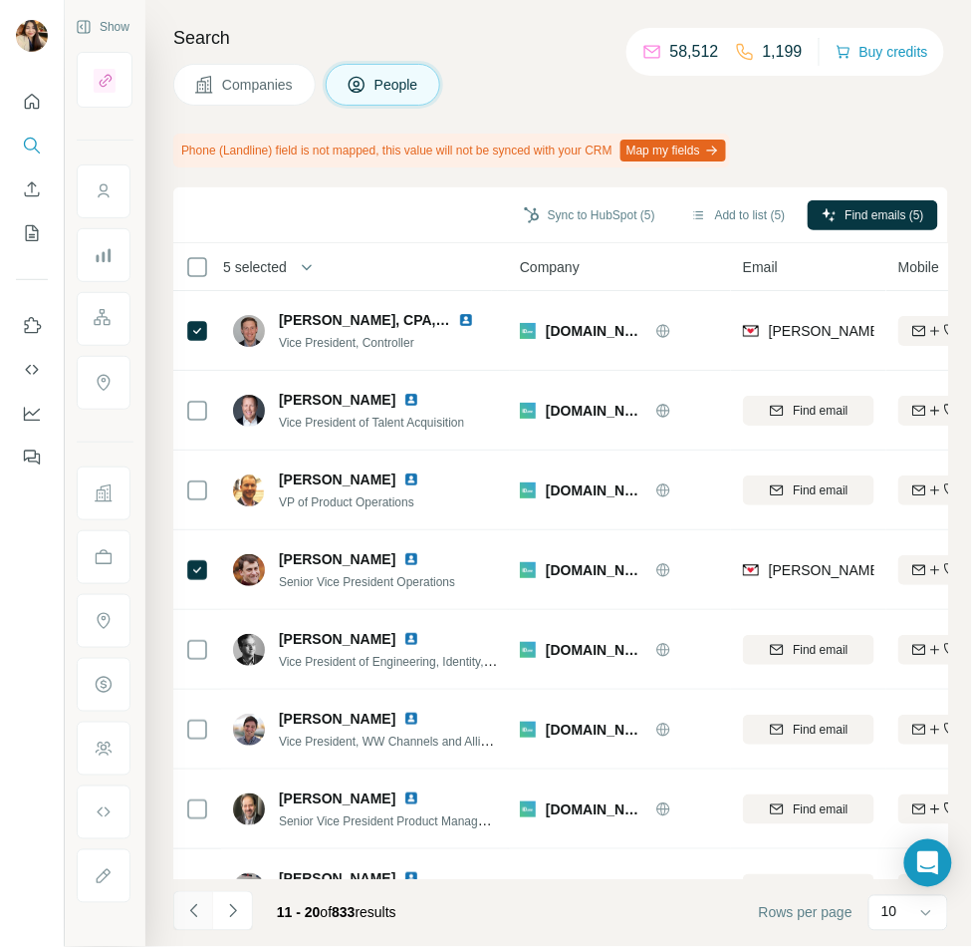
click at [201, 896] on button "Navigate to previous page" at bounding box center [193, 911] width 40 height 40
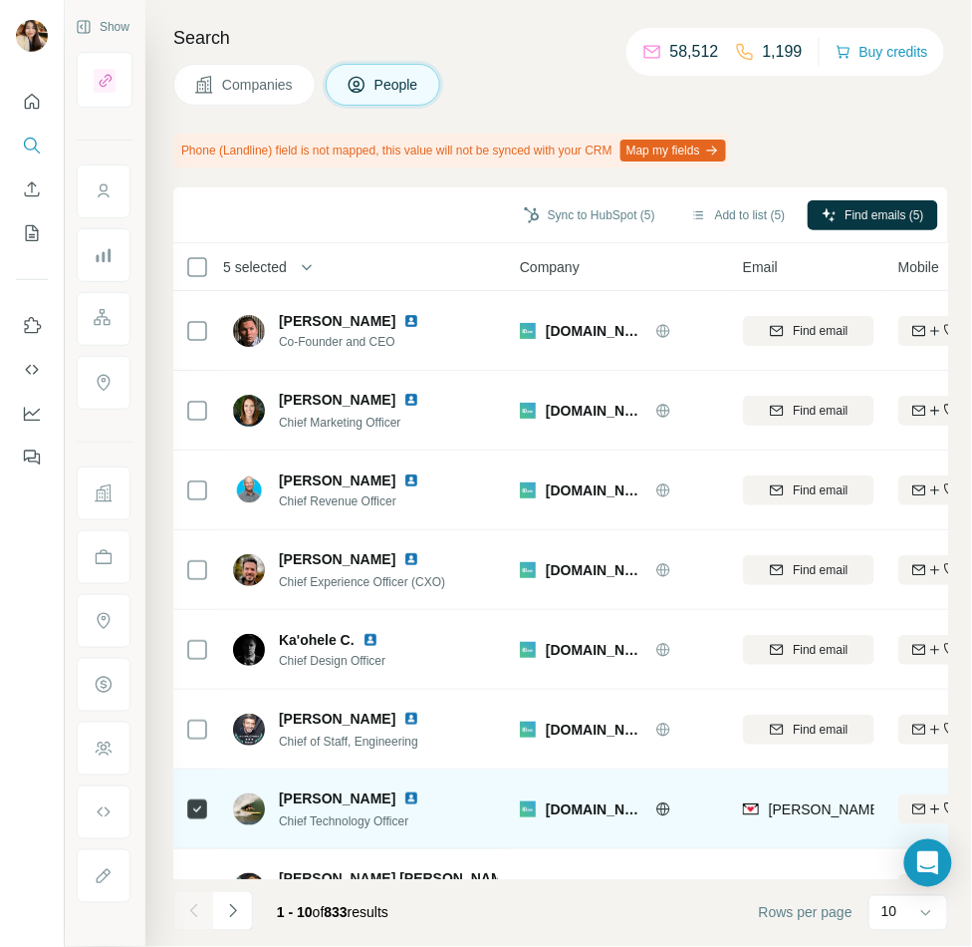
scroll to position [207, 0]
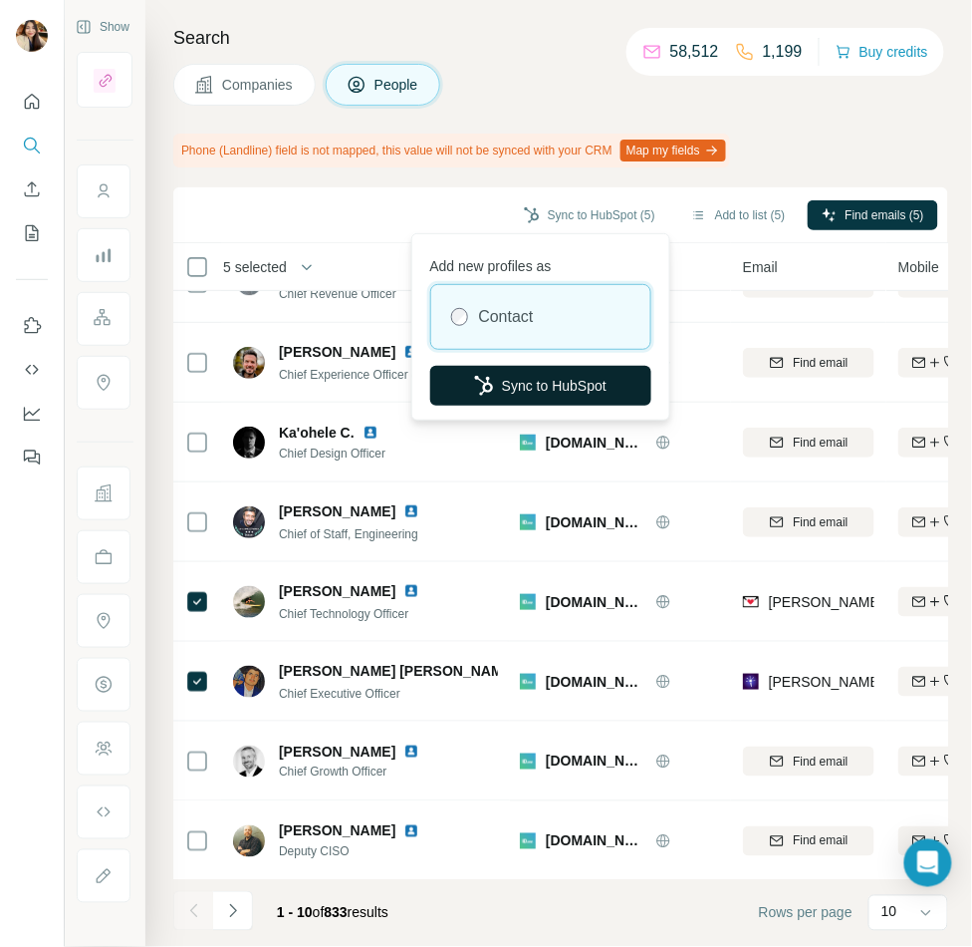
click at [575, 383] on button "Sync to HubSpot" at bounding box center [540, 386] width 221 height 40
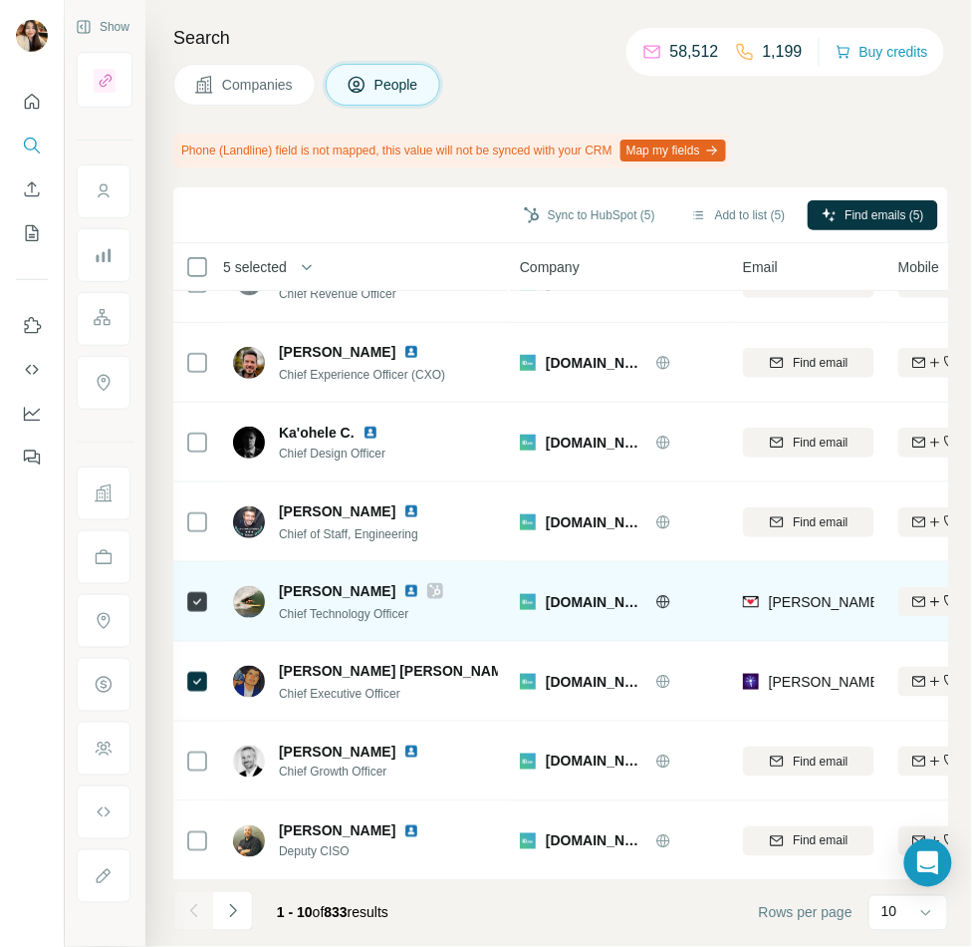
click at [430, 587] on icon at bounding box center [435, 591] width 11 height 12
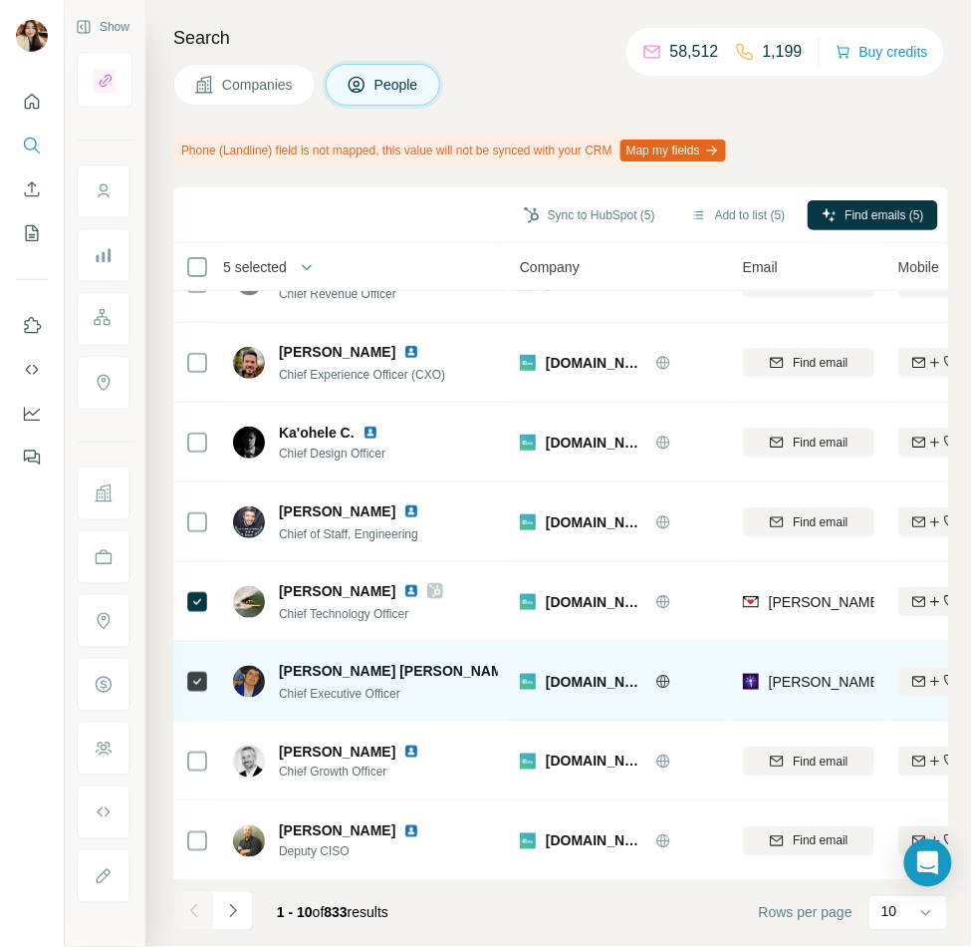
click at [551, 664] on icon at bounding box center [557, 671] width 12 height 16
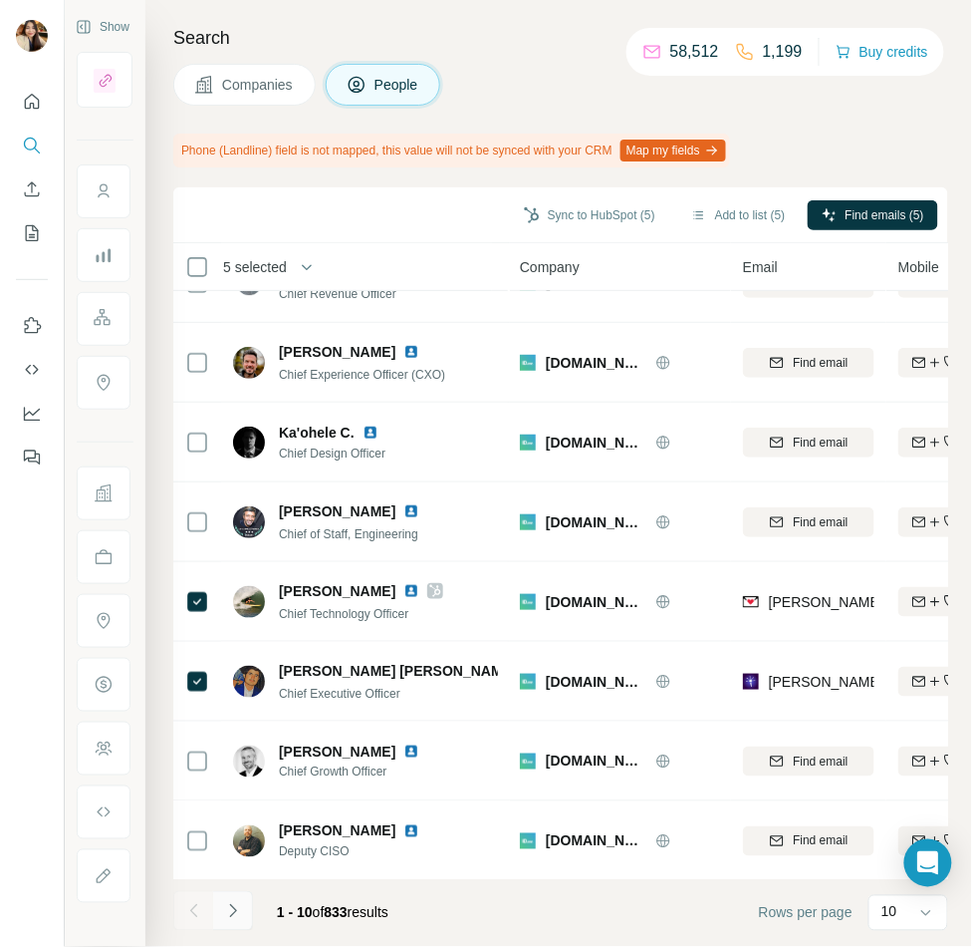
click at [231, 908] on icon "Navigate to next page" at bounding box center [233, 911] width 20 height 20
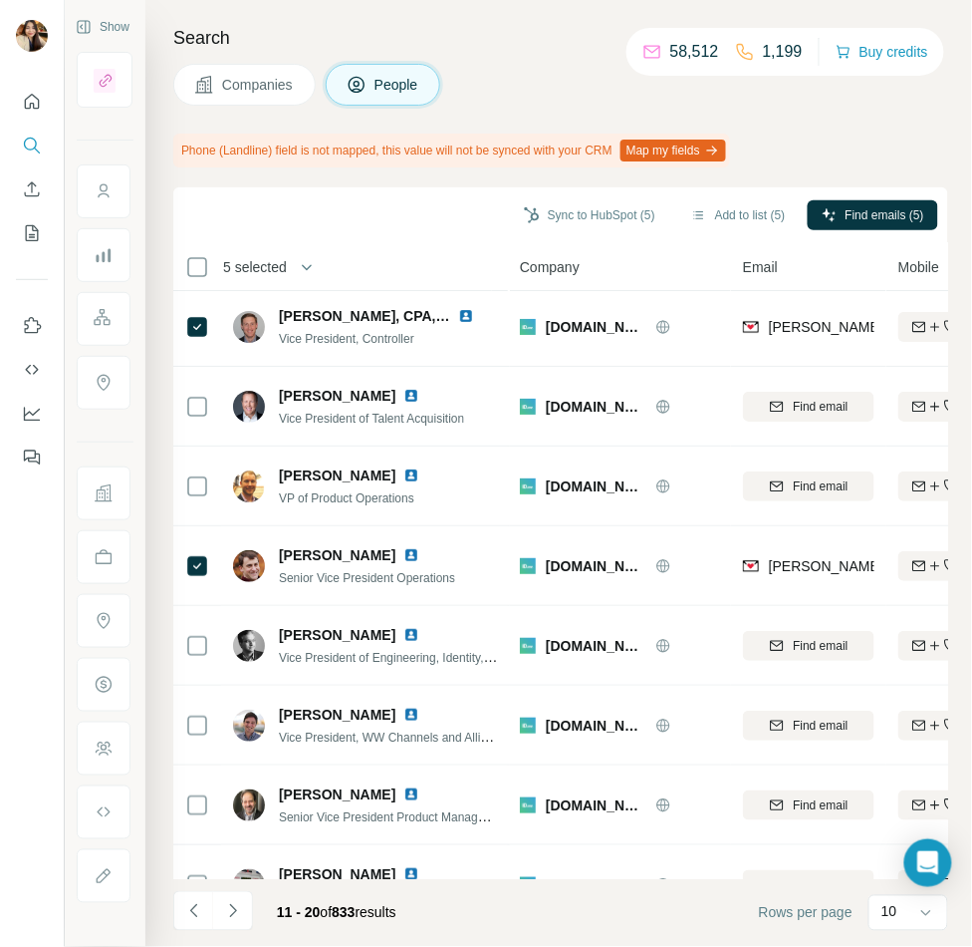
scroll to position [0, 0]
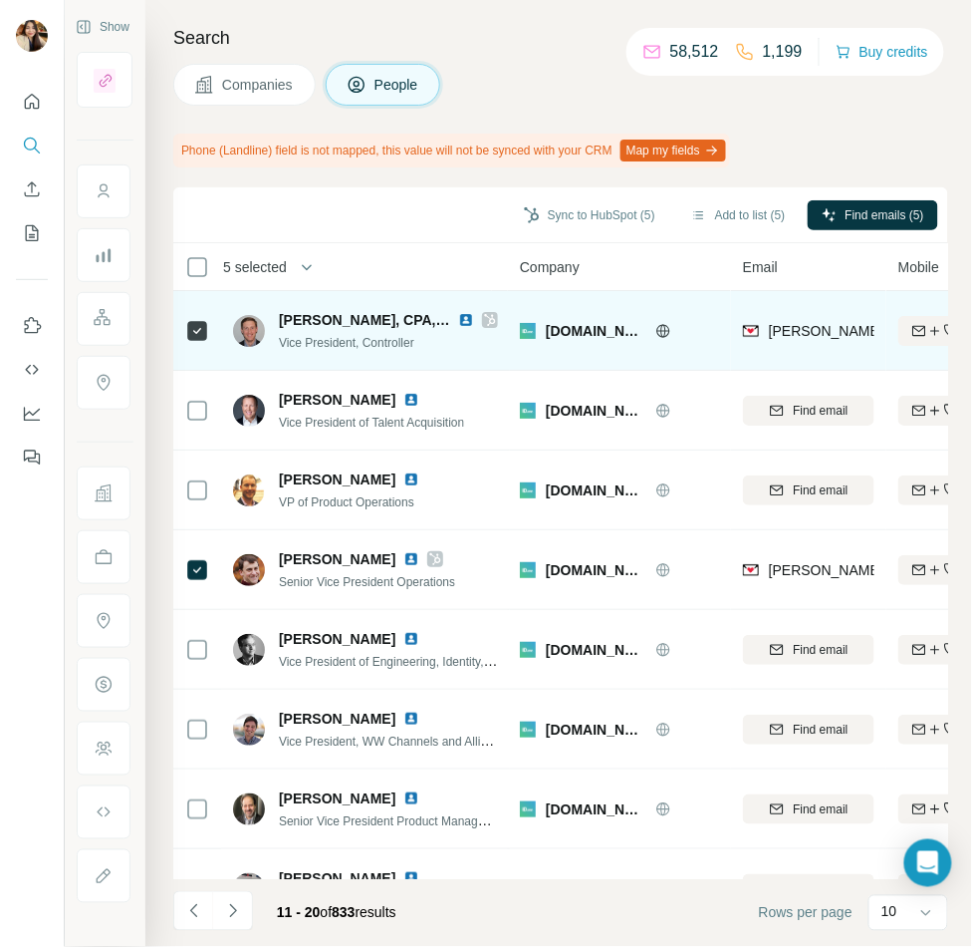
click at [471, 327] on div "Alex Gildner, CPA, MBA" at bounding box center [388, 320] width 219 height 20
click at [484, 316] on icon at bounding box center [490, 320] width 12 height 16
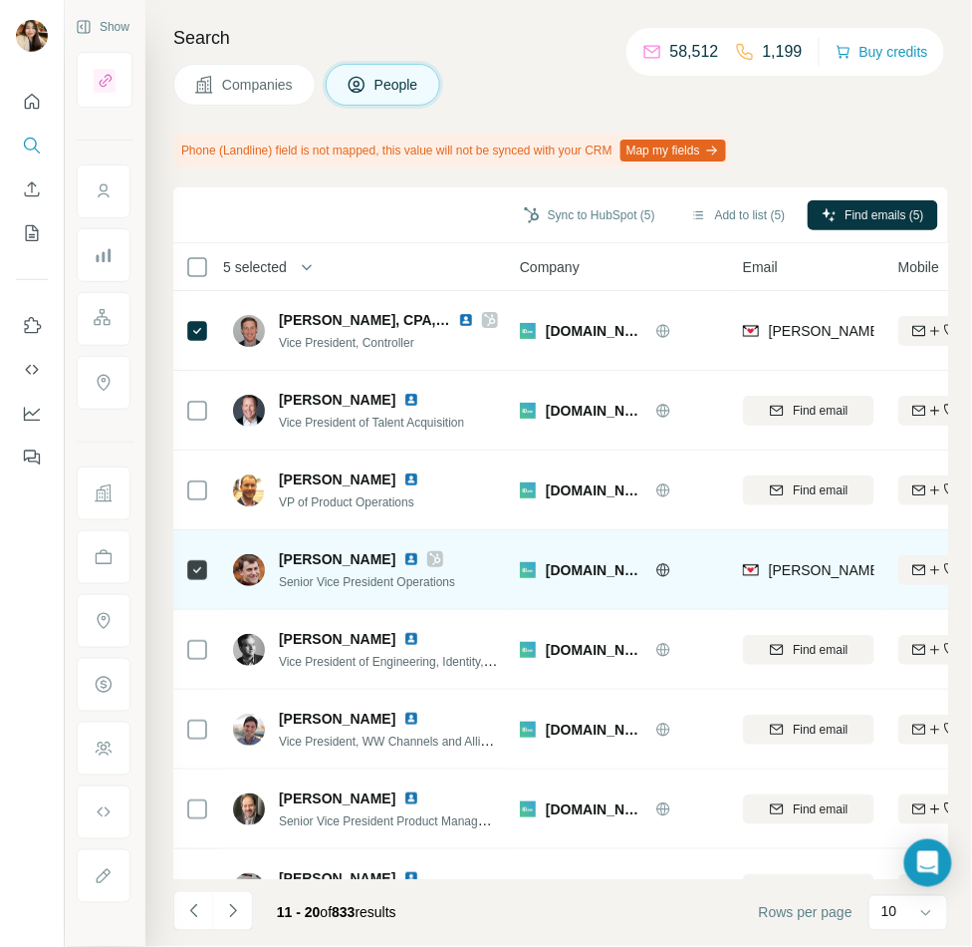
click at [432, 556] on icon at bounding box center [435, 559] width 12 height 16
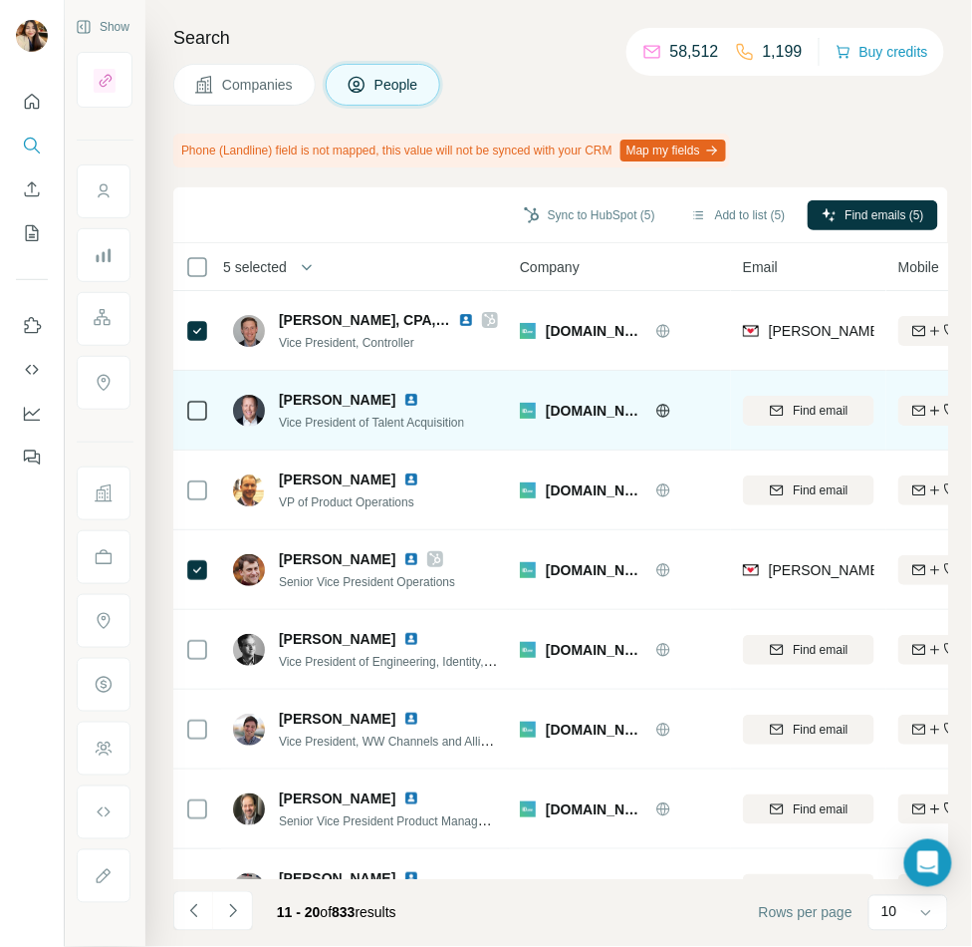
scroll to position [207, 0]
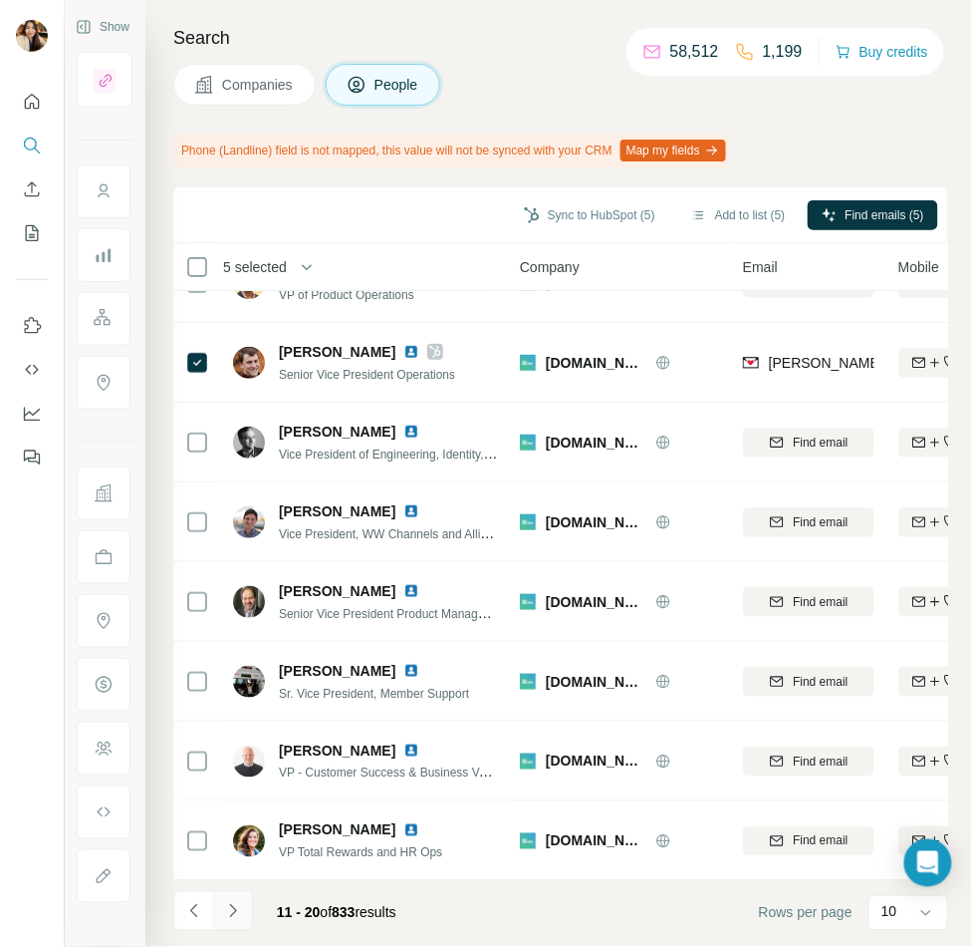
click at [223, 902] on icon "Navigate to next page" at bounding box center [233, 911] width 20 height 20
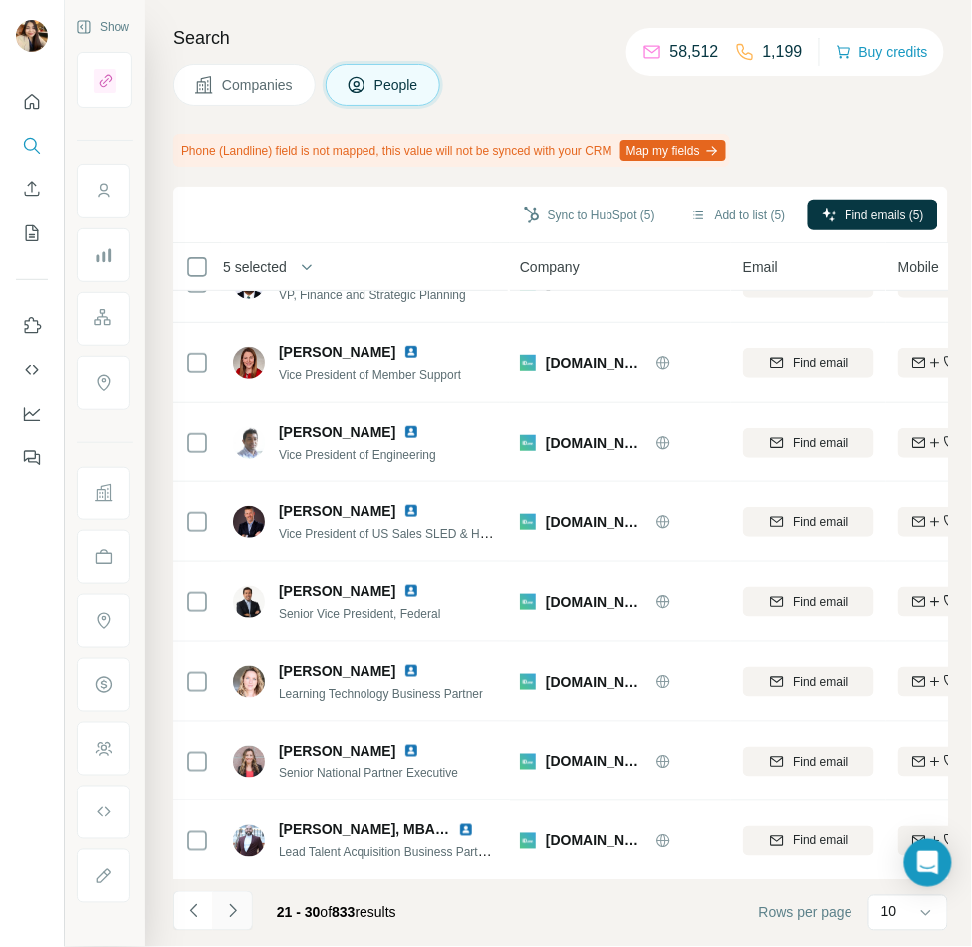
click at [233, 910] on icon "Navigate to next page" at bounding box center [233, 911] width 20 height 20
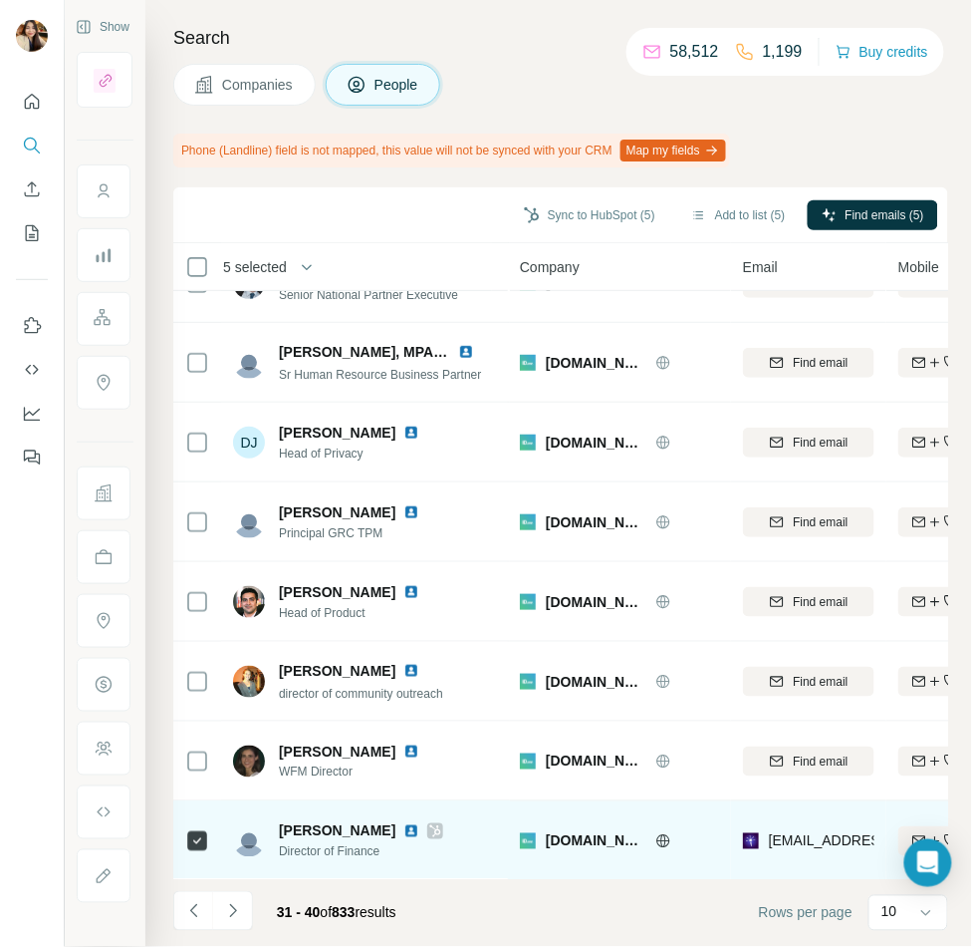
click at [430, 829] on icon at bounding box center [435, 831] width 11 height 12
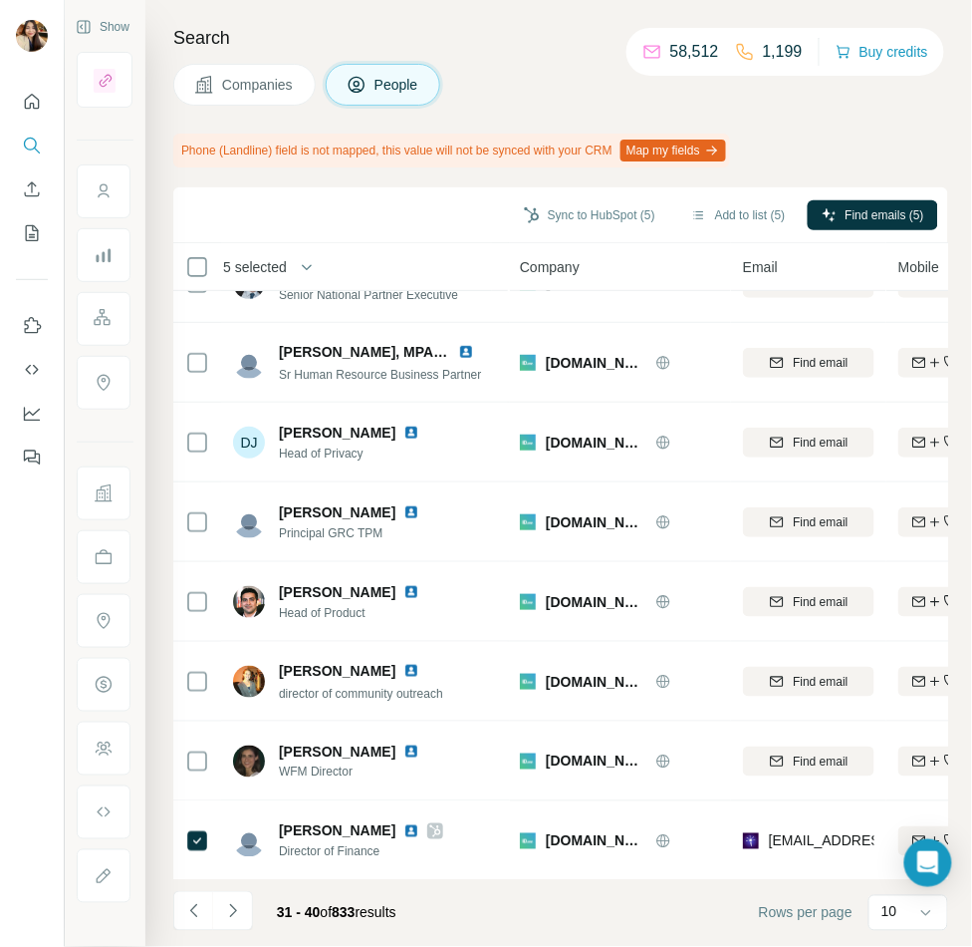
click at [266, 87] on span "Companies" at bounding box center [258, 85] width 73 height 20
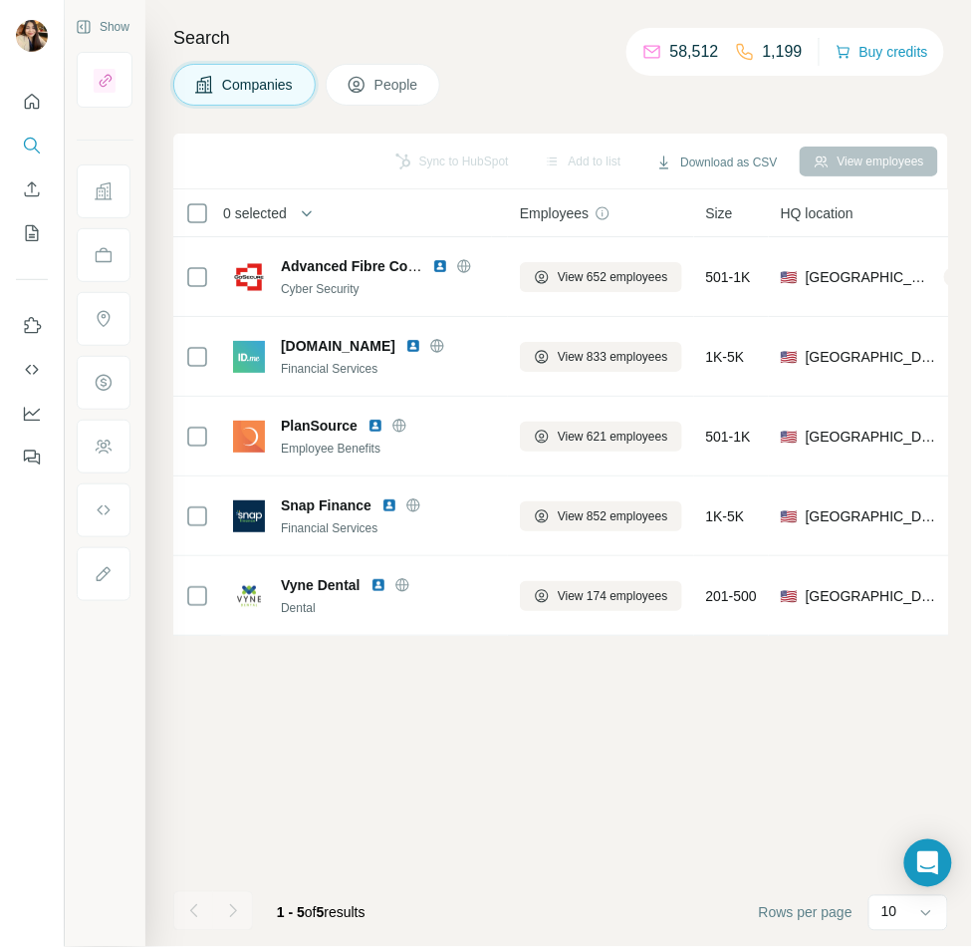
scroll to position [0, 0]
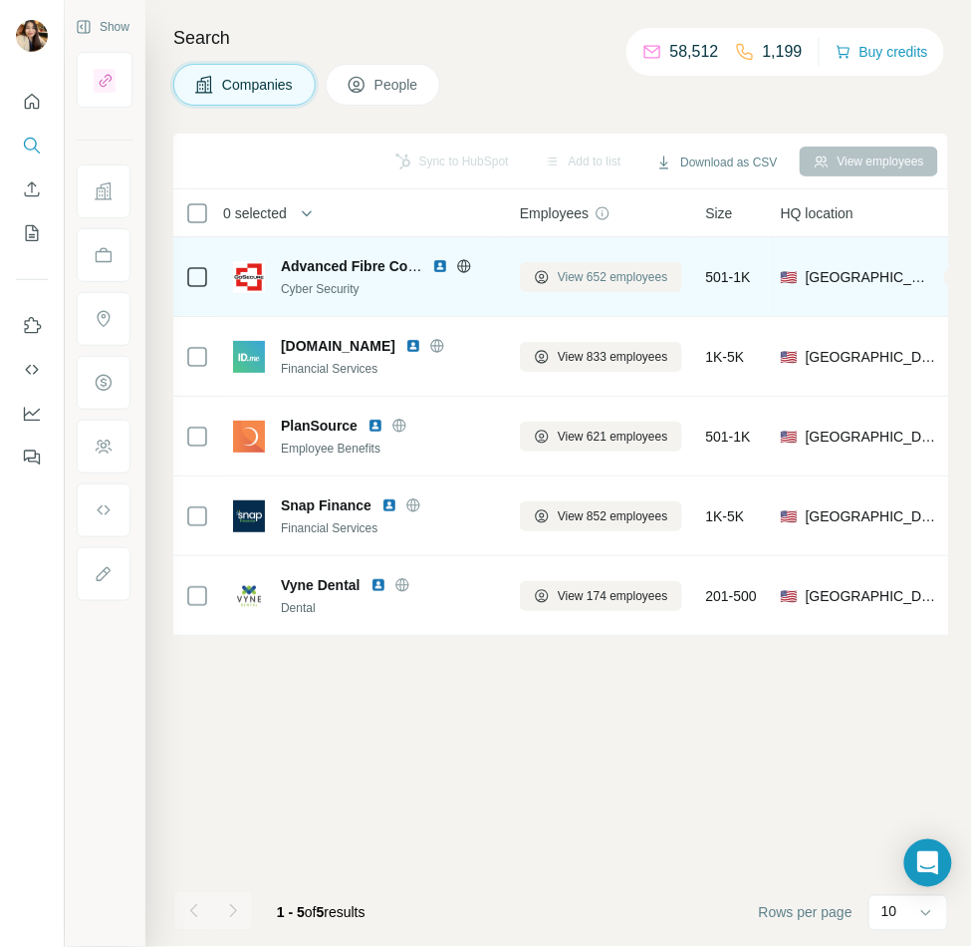
click at [549, 275] on icon at bounding box center [542, 277] width 16 height 16
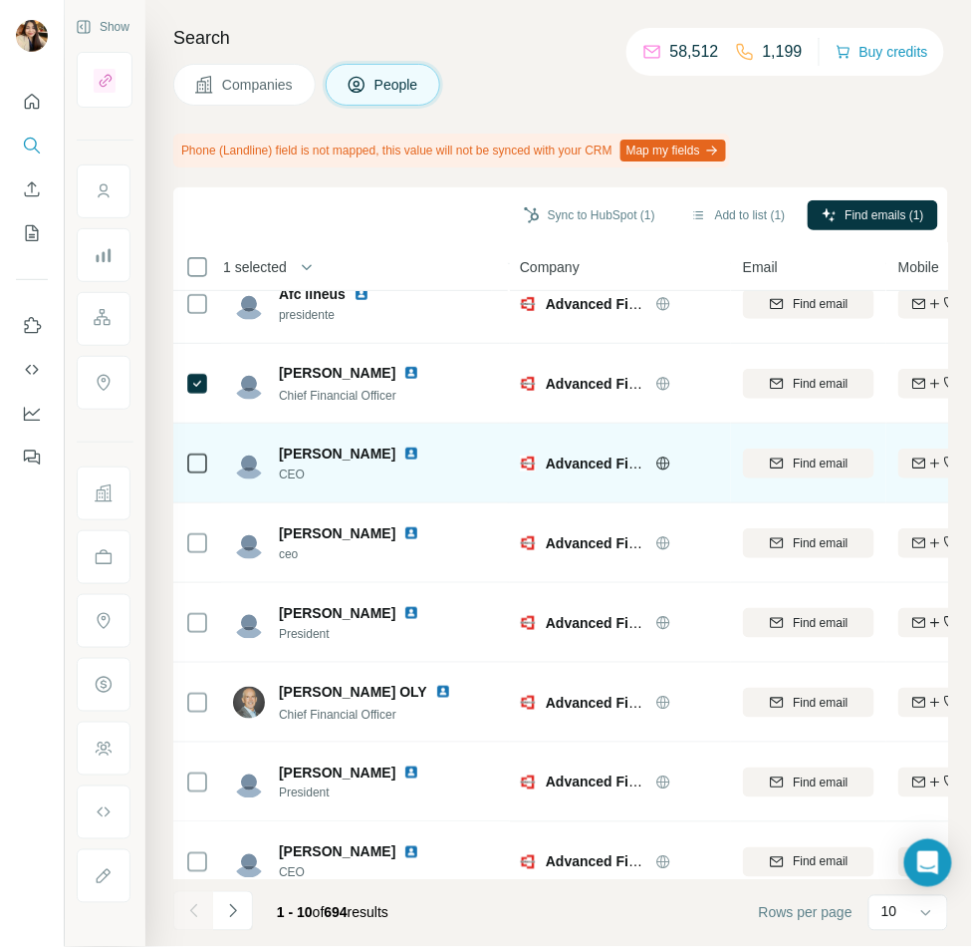
scroll to position [207, 0]
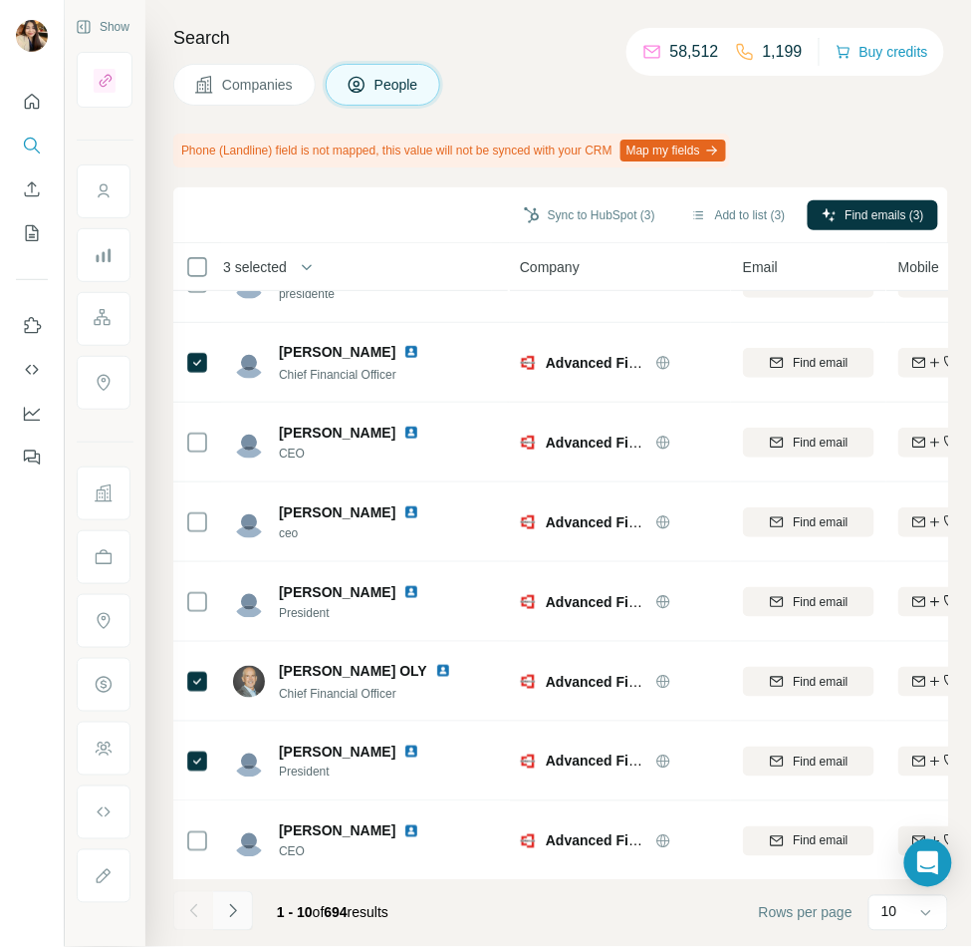
click at [223, 898] on button "Navigate to next page" at bounding box center [233, 911] width 40 height 40
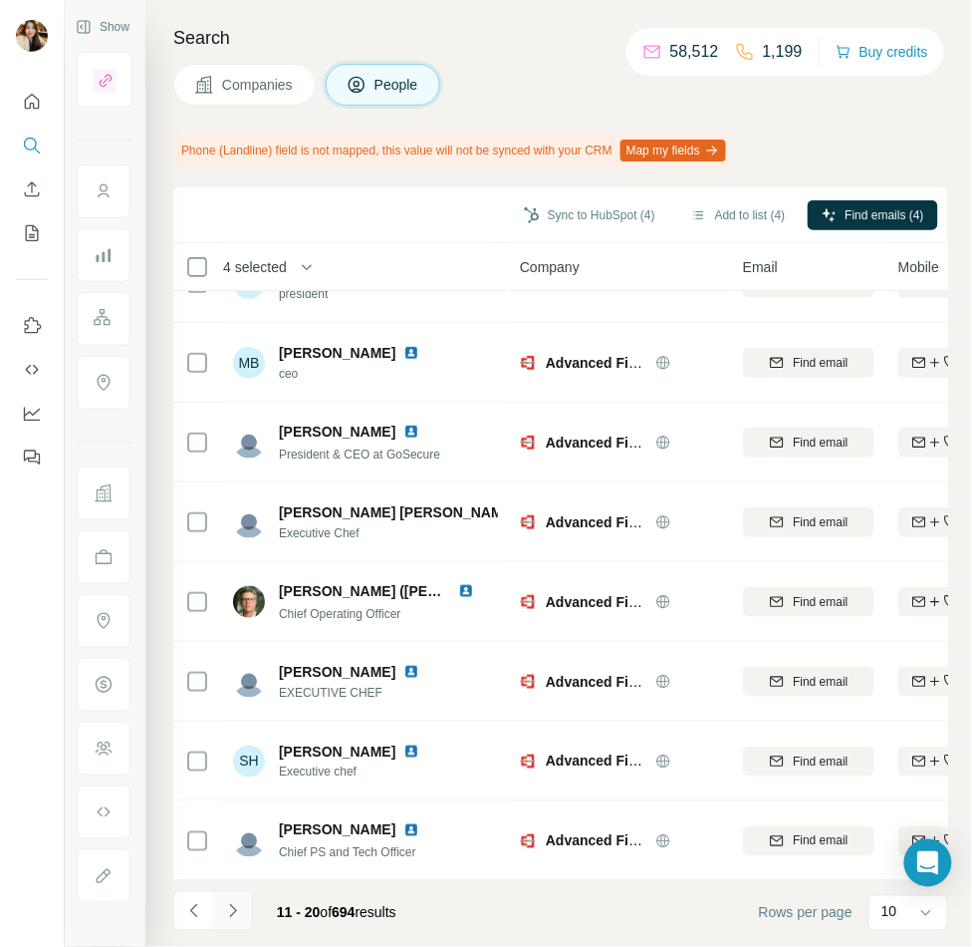
click at [235, 902] on icon "Navigate to next page" at bounding box center [233, 911] width 20 height 20
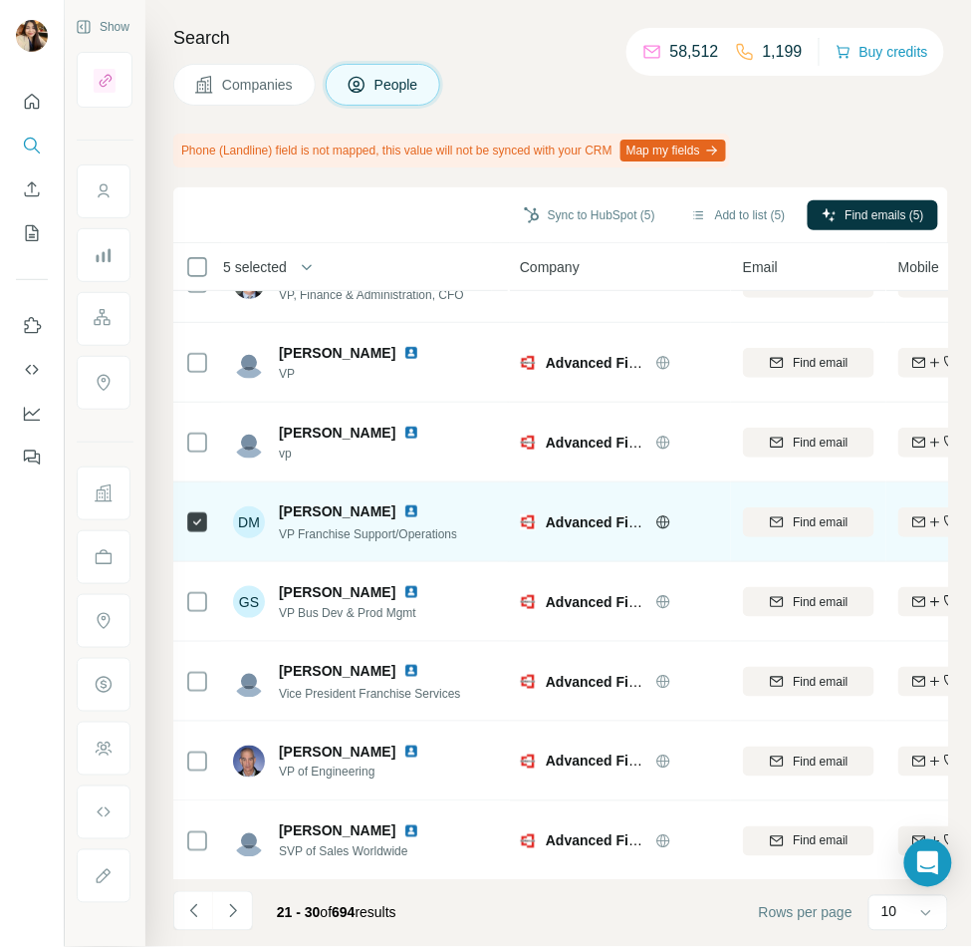
click at [206, 522] on icon at bounding box center [197, 522] width 24 height 24
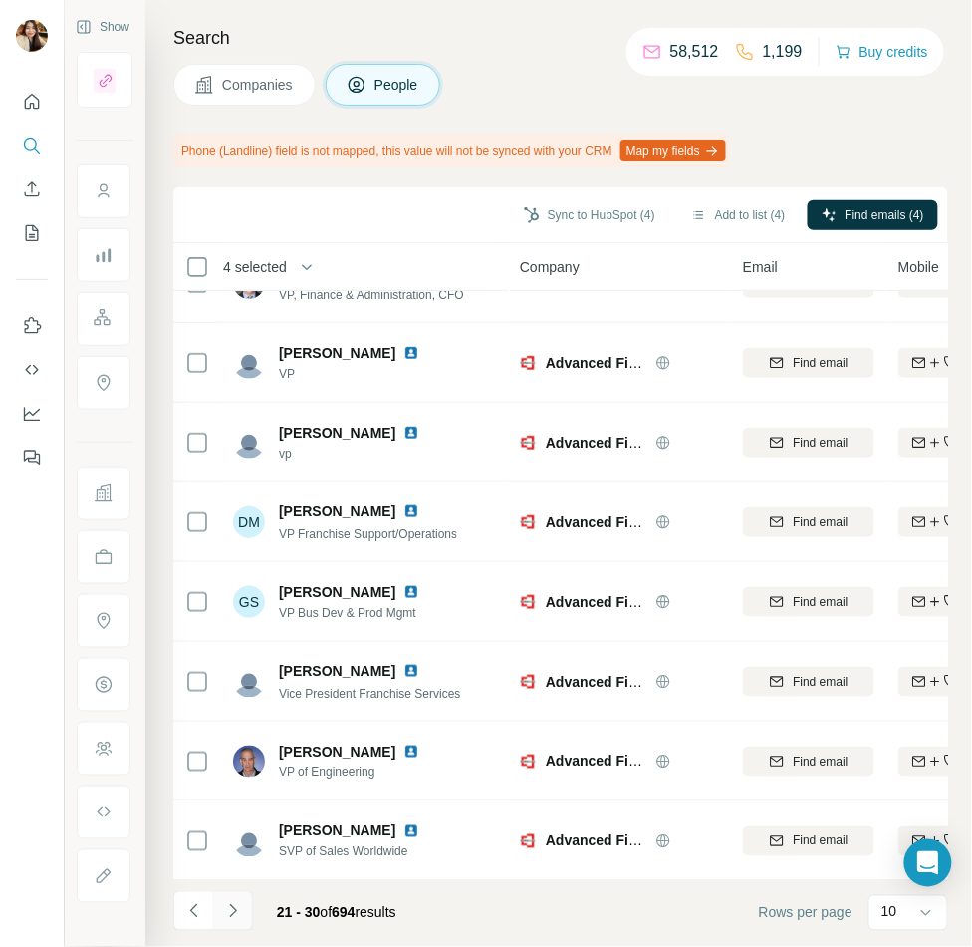
click at [237, 906] on icon "Navigate to next page" at bounding box center [233, 911] width 20 height 20
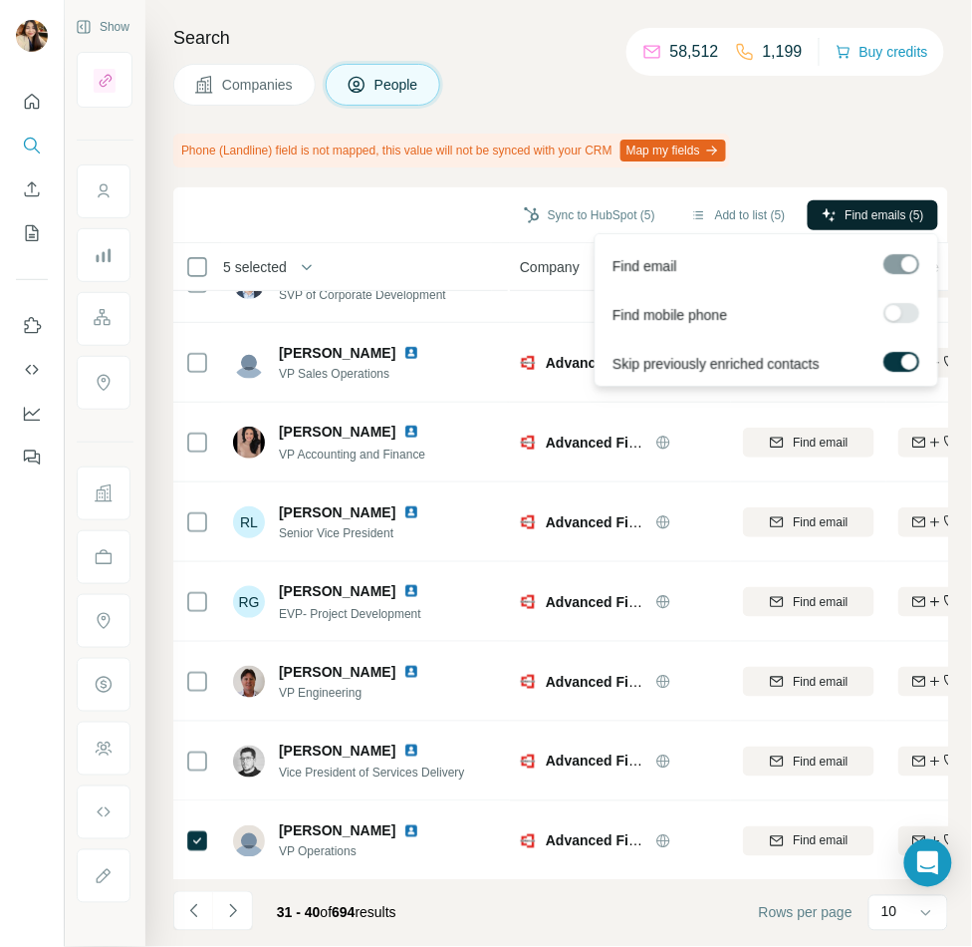
click at [829, 218] on icon "button" at bounding box center [830, 215] width 16 height 16
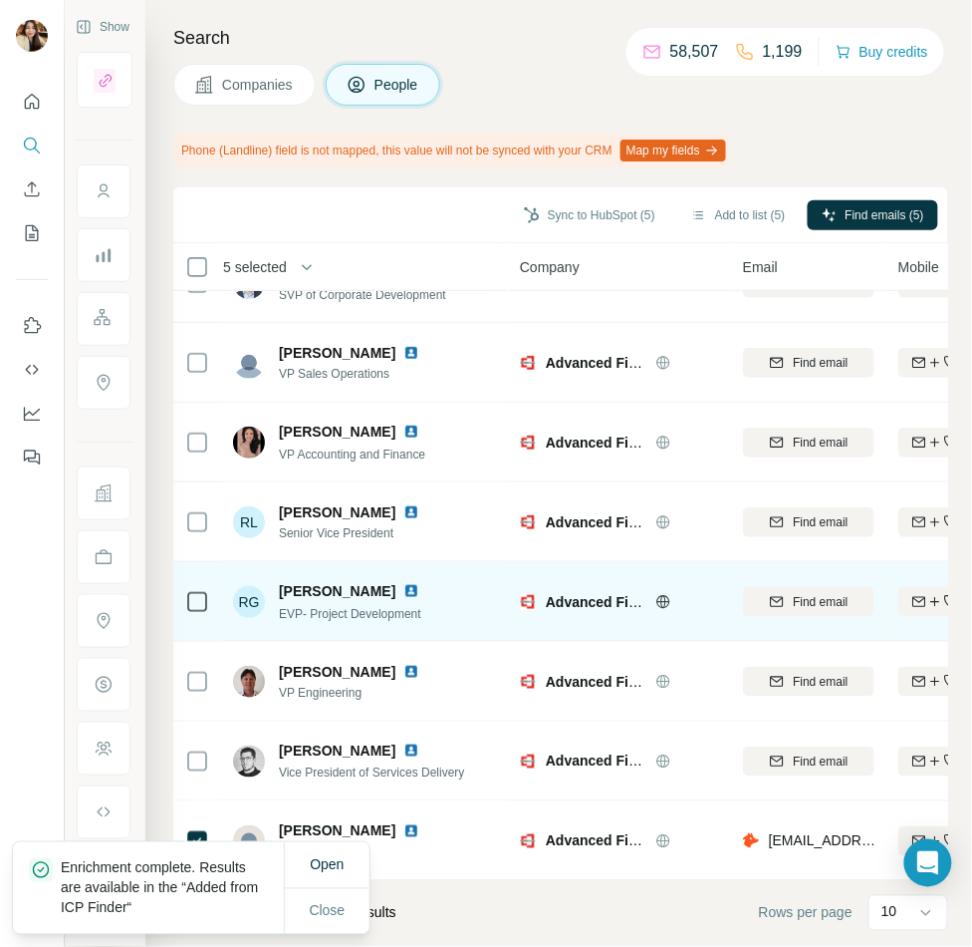
scroll to position [0, 0]
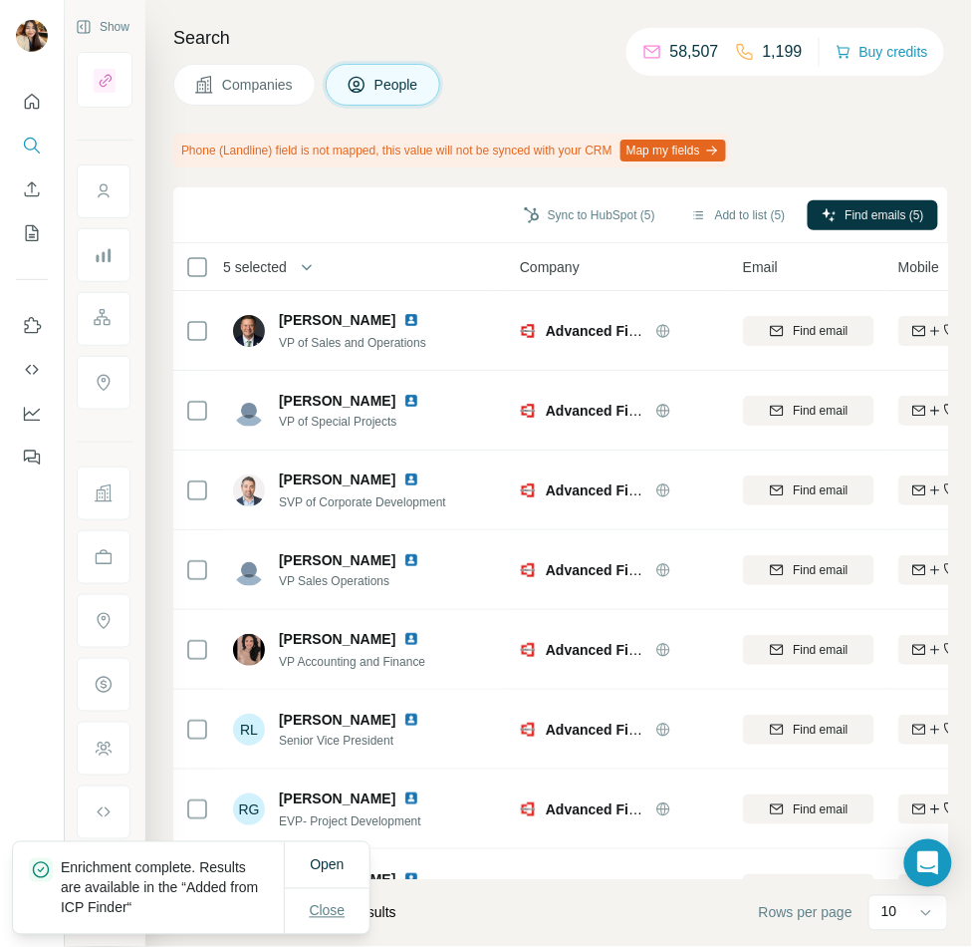
click at [334, 916] on span "Close" at bounding box center [328, 911] width 36 height 20
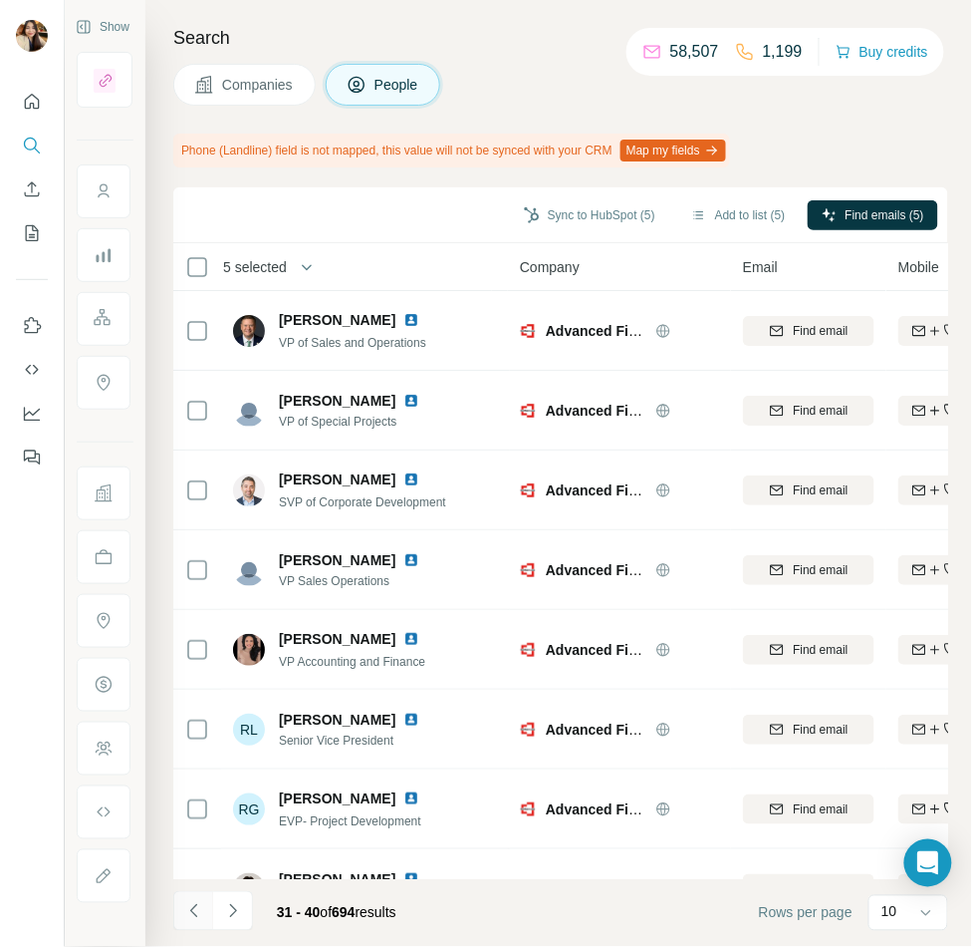
click at [202, 919] on icon "Navigate to previous page" at bounding box center [194, 911] width 20 height 20
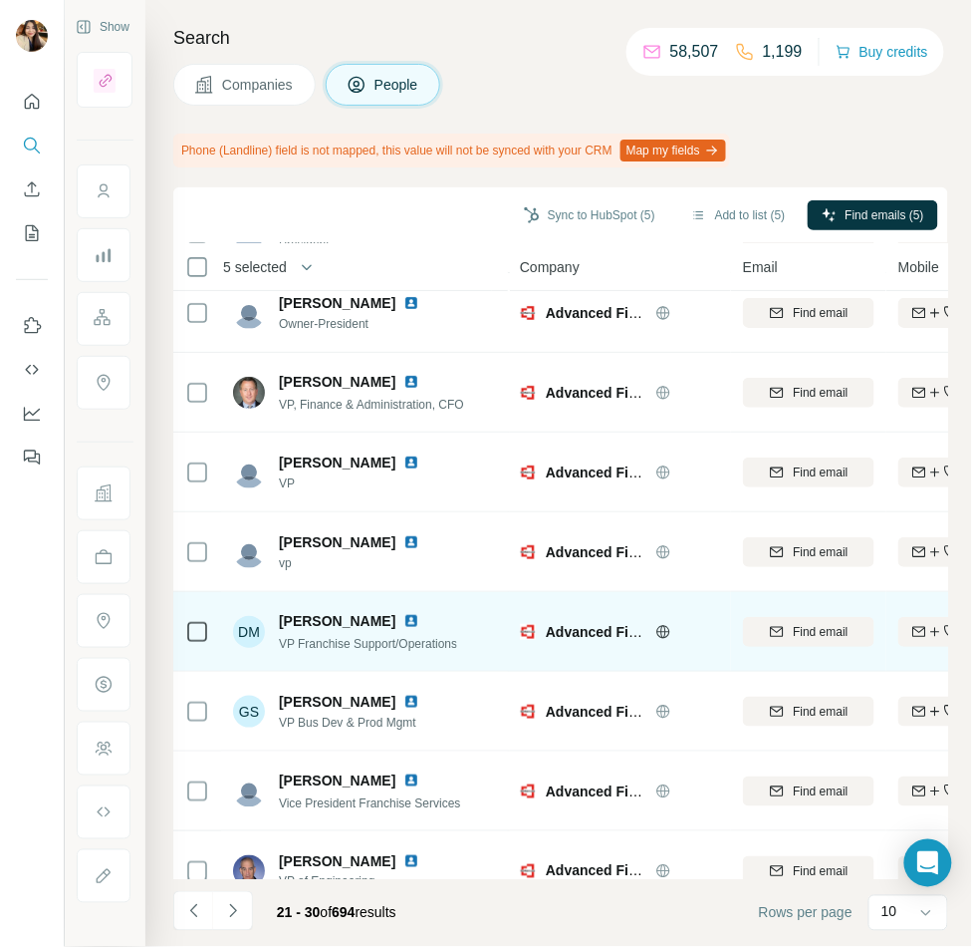
scroll to position [207, 0]
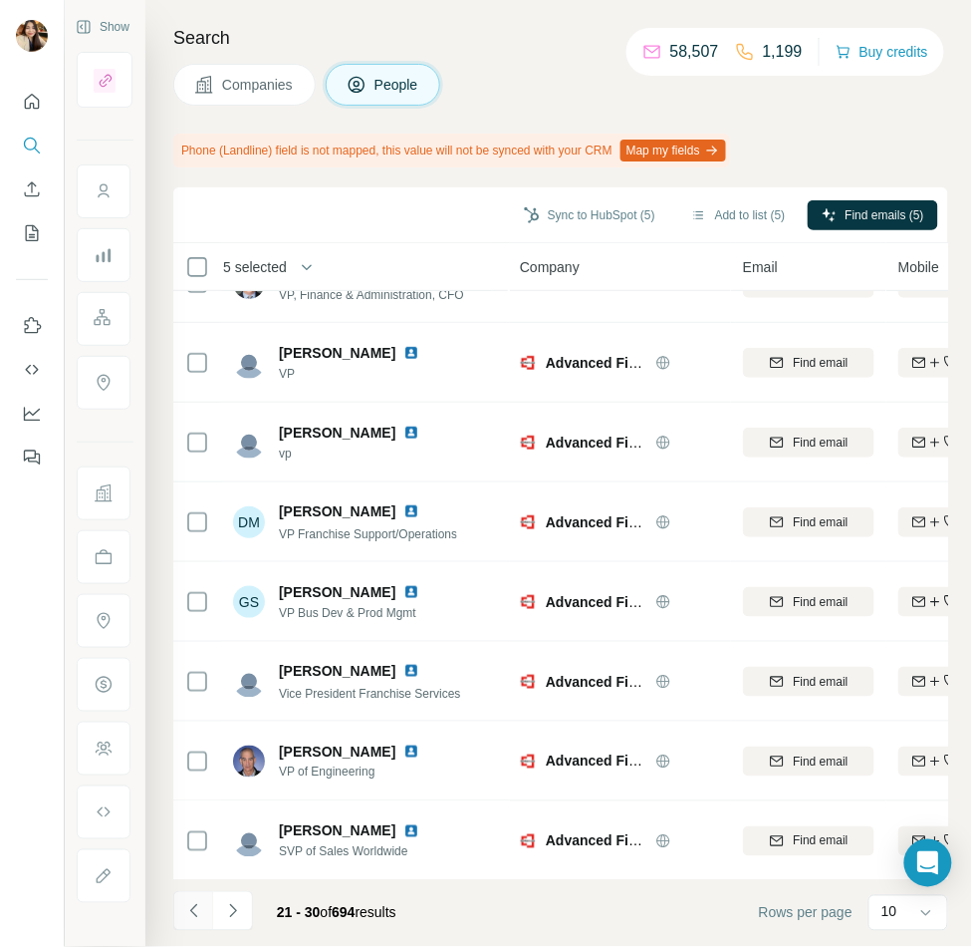
click at [197, 900] on button "Navigate to previous page" at bounding box center [193, 911] width 40 height 40
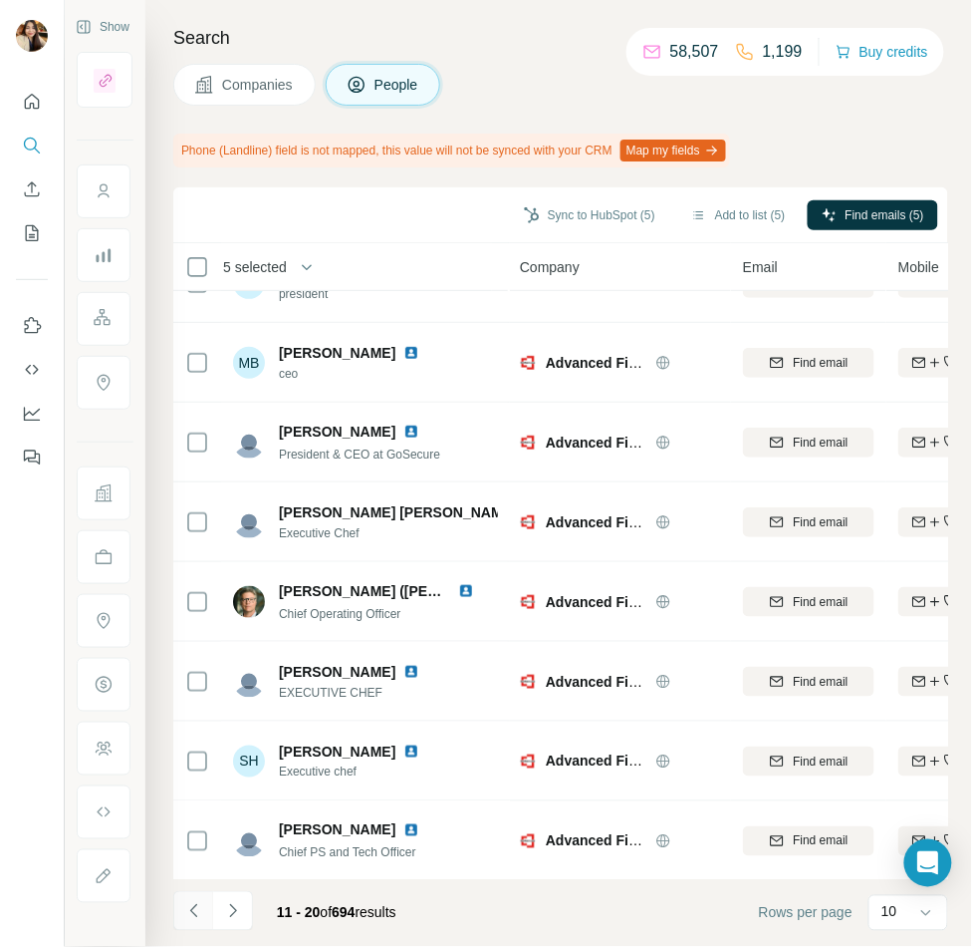
click at [190, 908] on icon "Navigate to previous page" at bounding box center [192, 910] width 7 height 13
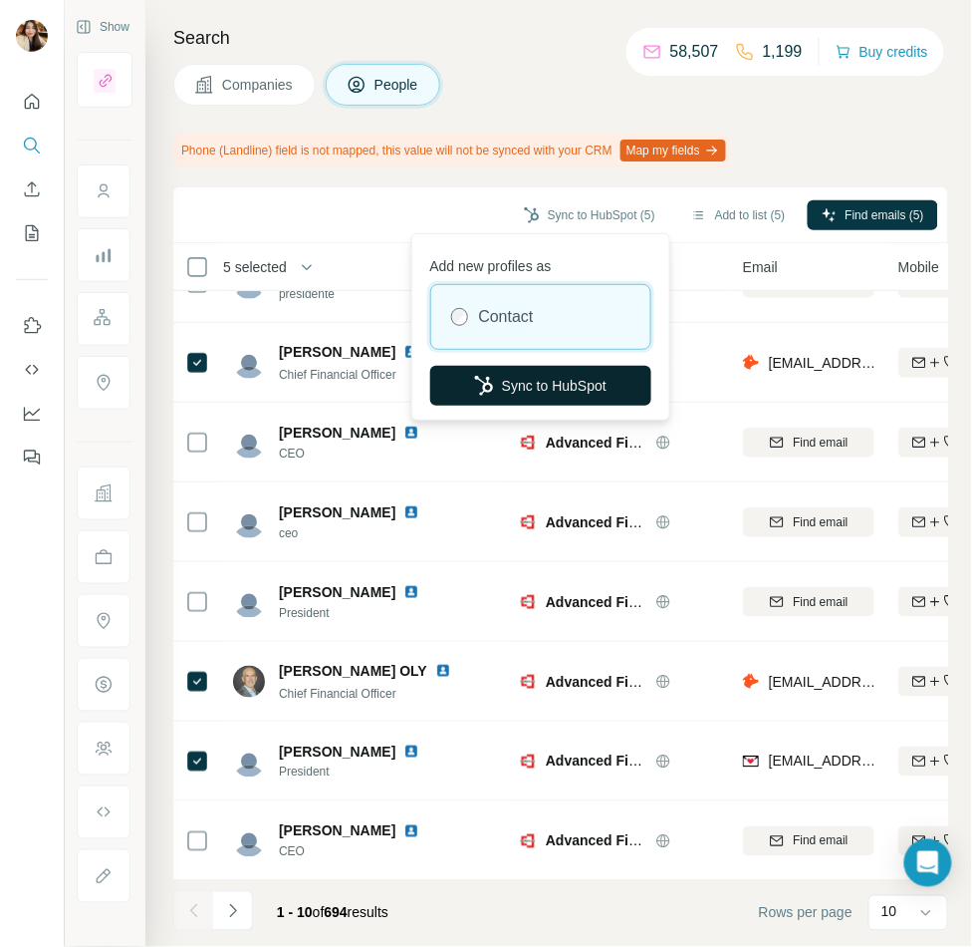
click at [543, 373] on button "Sync to HubSpot" at bounding box center [540, 386] width 221 height 40
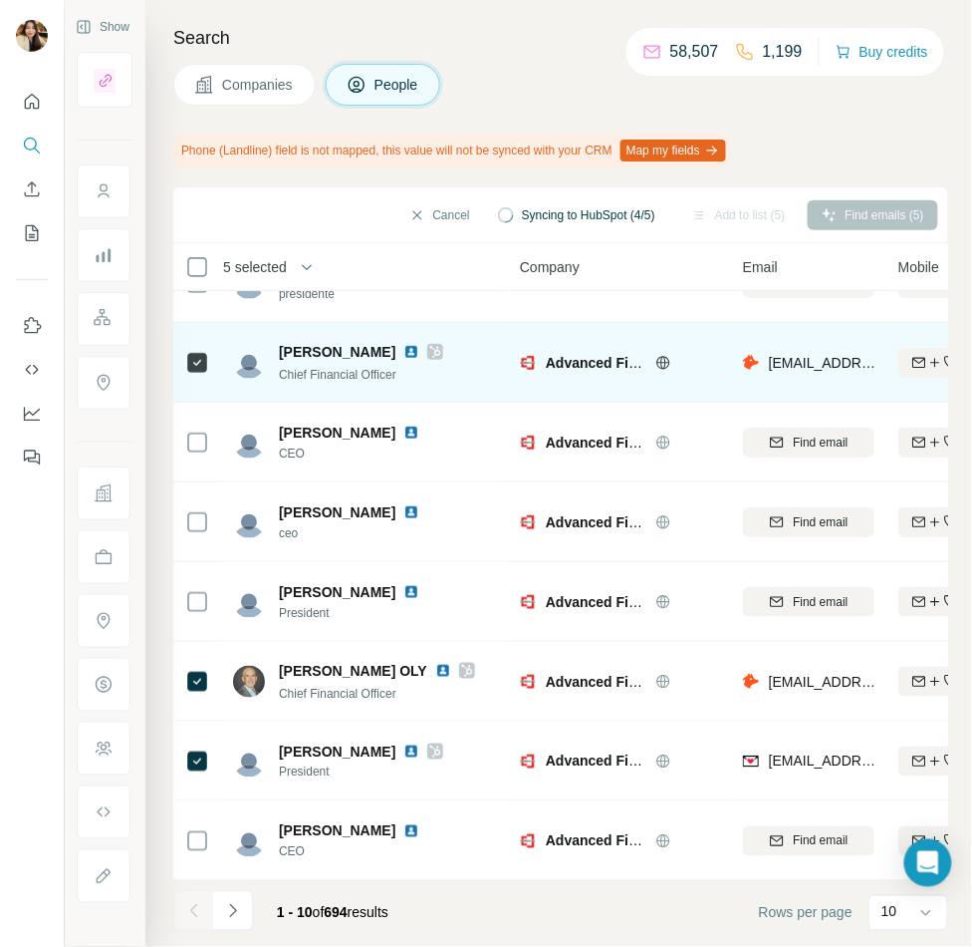
click at [429, 346] on icon at bounding box center [435, 352] width 12 height 16
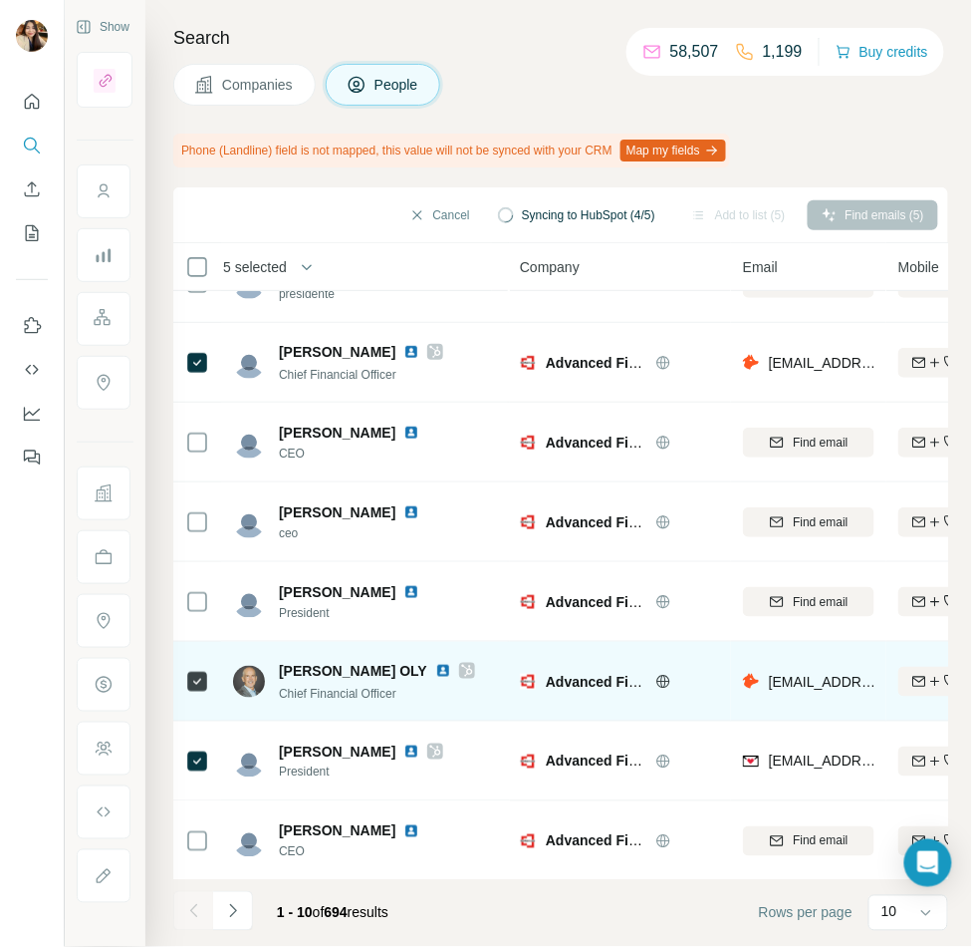
click at [461, 668] on icon at bounding box center [467, 671] width 12 height 16
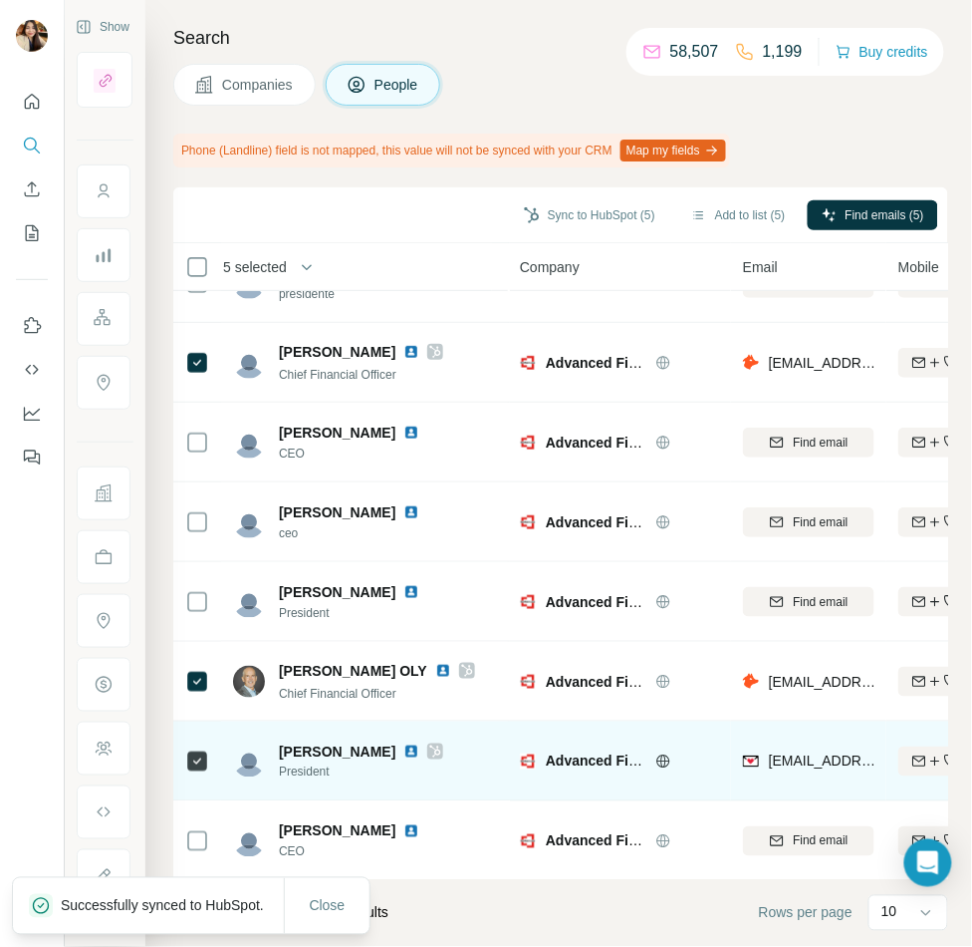
click at [429, 744] on icon at bounding box center [435, 751] width 12 height 16
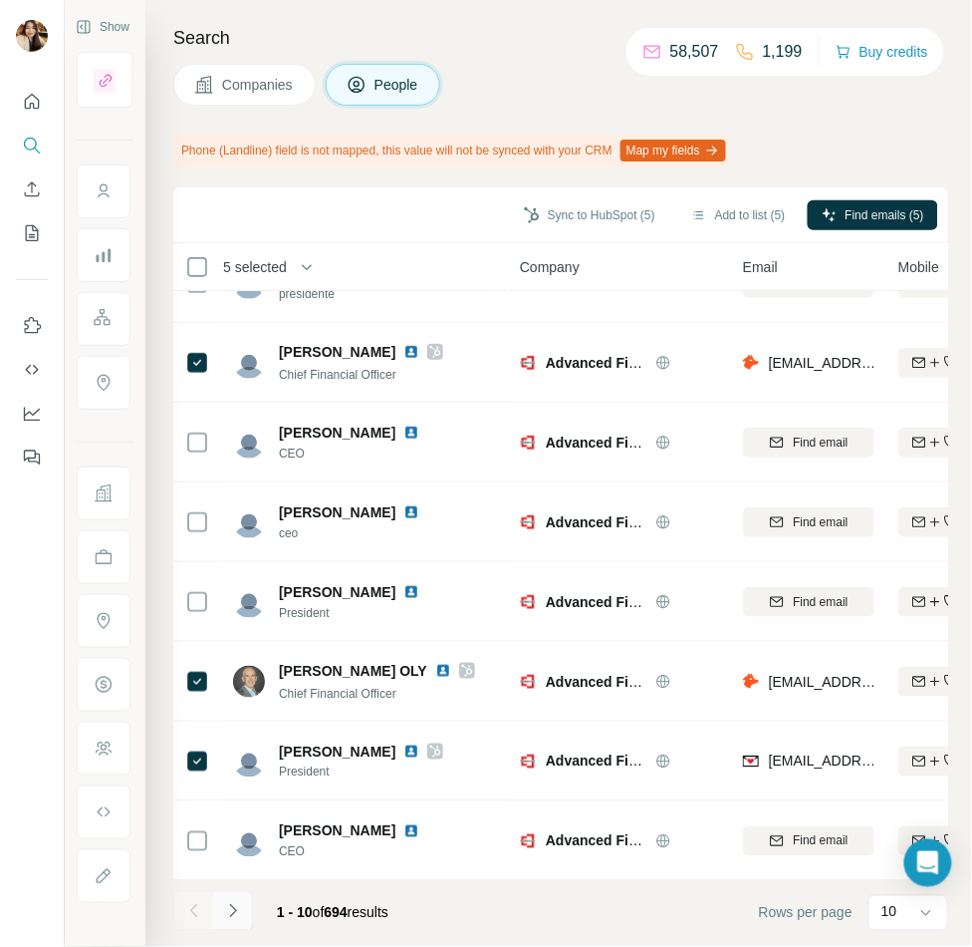
click at [227, 910] on icon "Navigate to next page" at bounding box center [233, 911] width 20 height 20
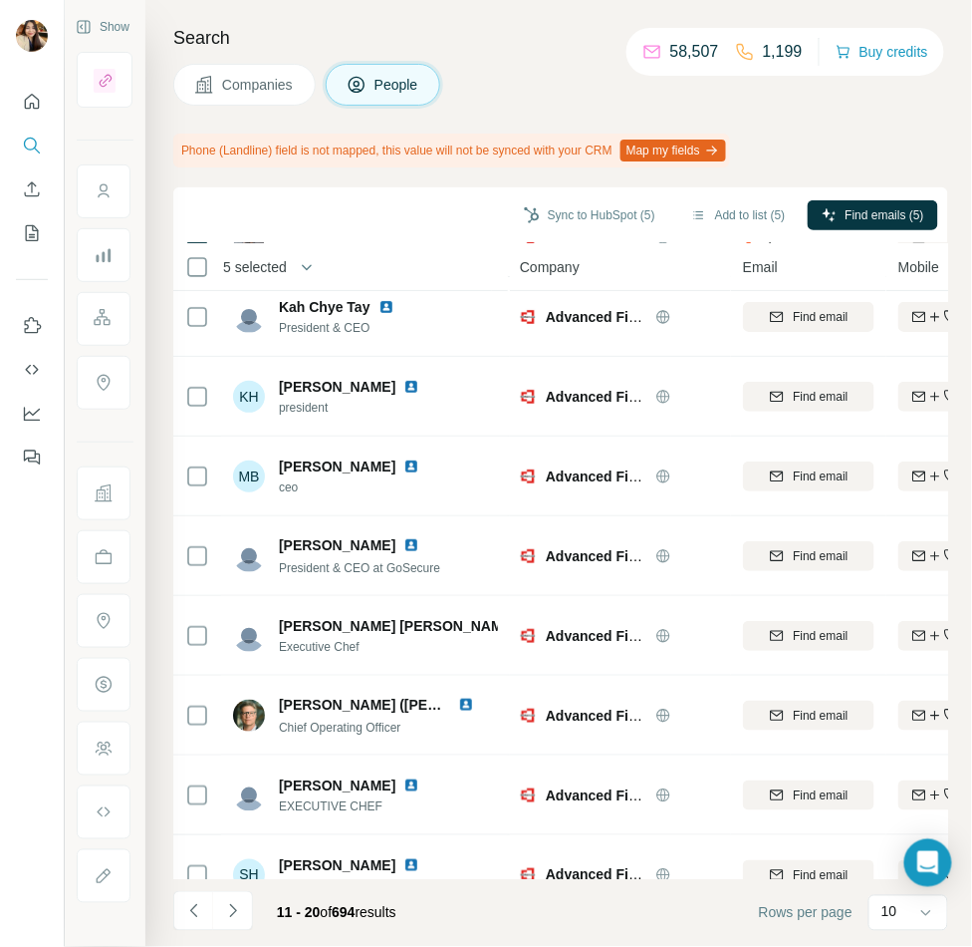
scroll to position [0, 0]
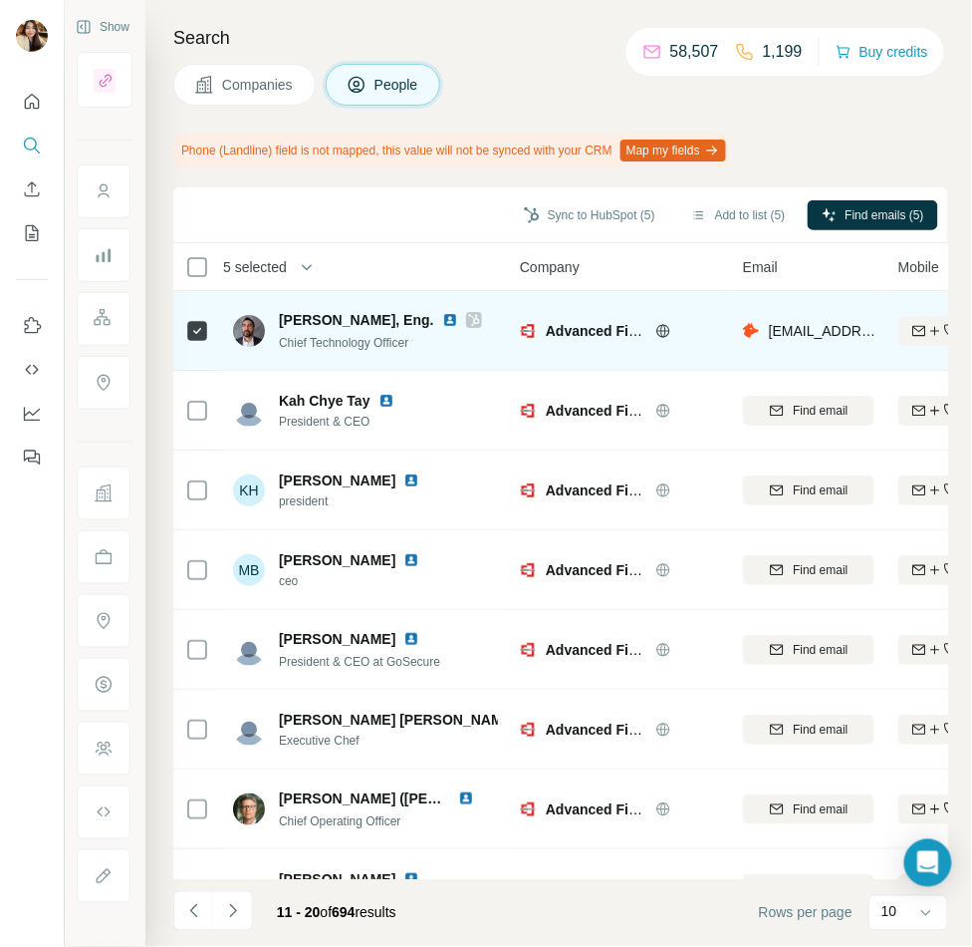
click at [468, 313] on icon at bounding box center [474, 320] width 12 height 16
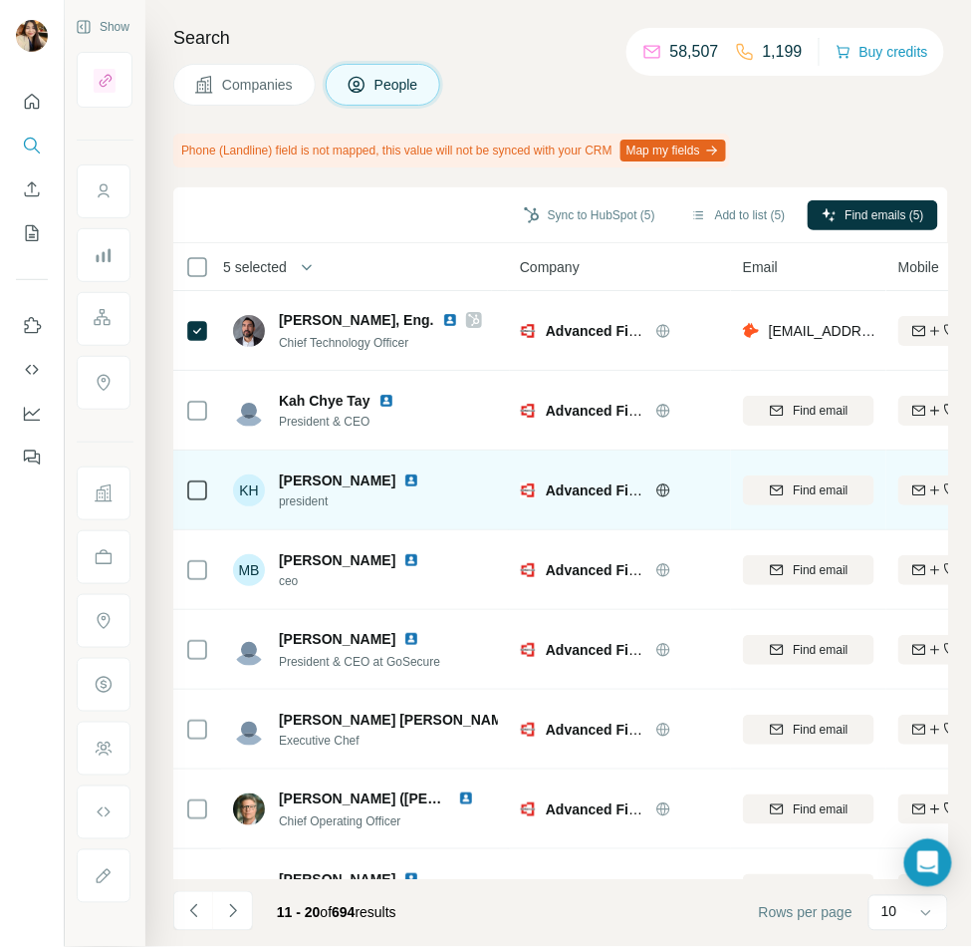
scroll to position [207, 0]
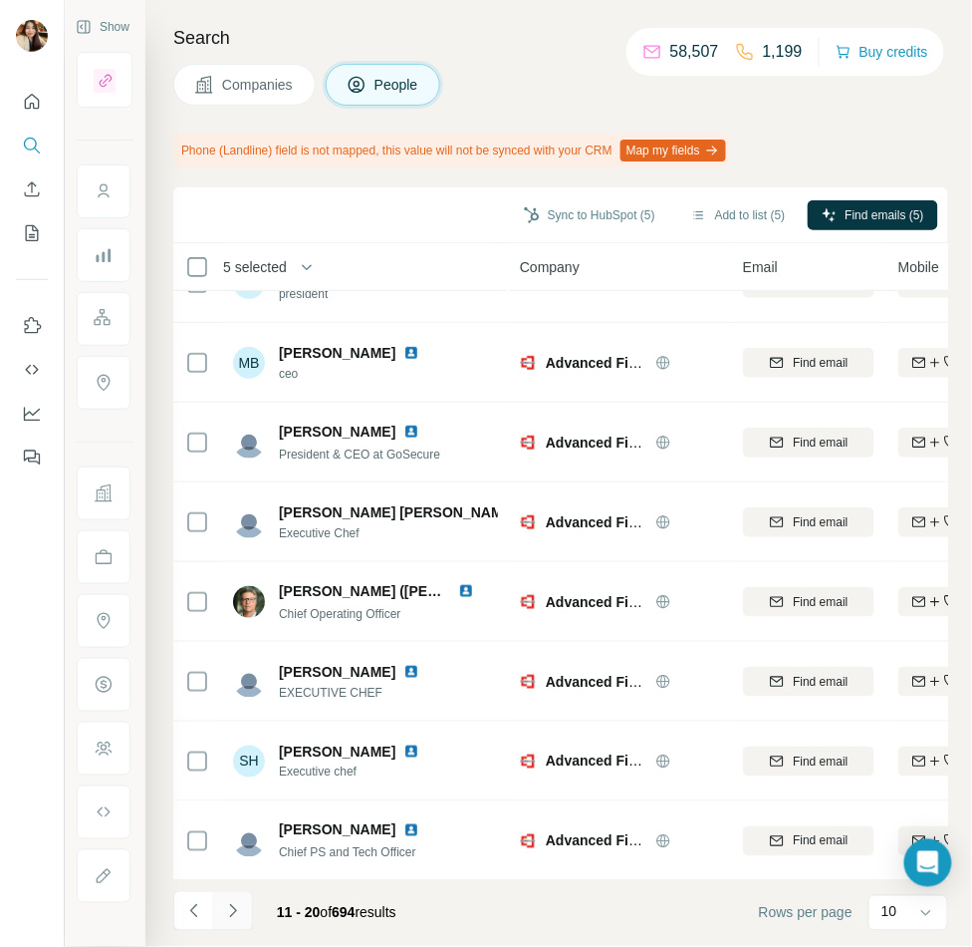
click at [238, 911] on icon "Navigate to next page" at bounding box center [233, 911] width 20 height 20
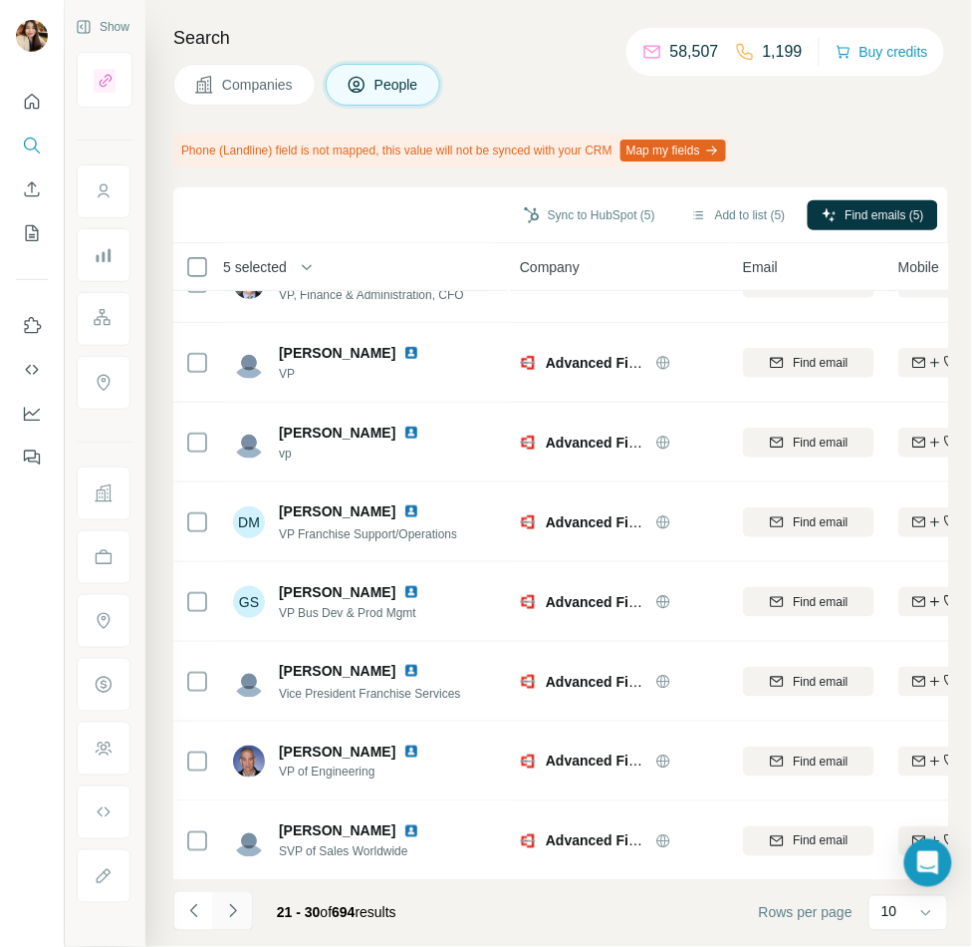
click at [241, 913] on icon "Navigate to next page" at bounding box center [233, 911] width 20 height 20
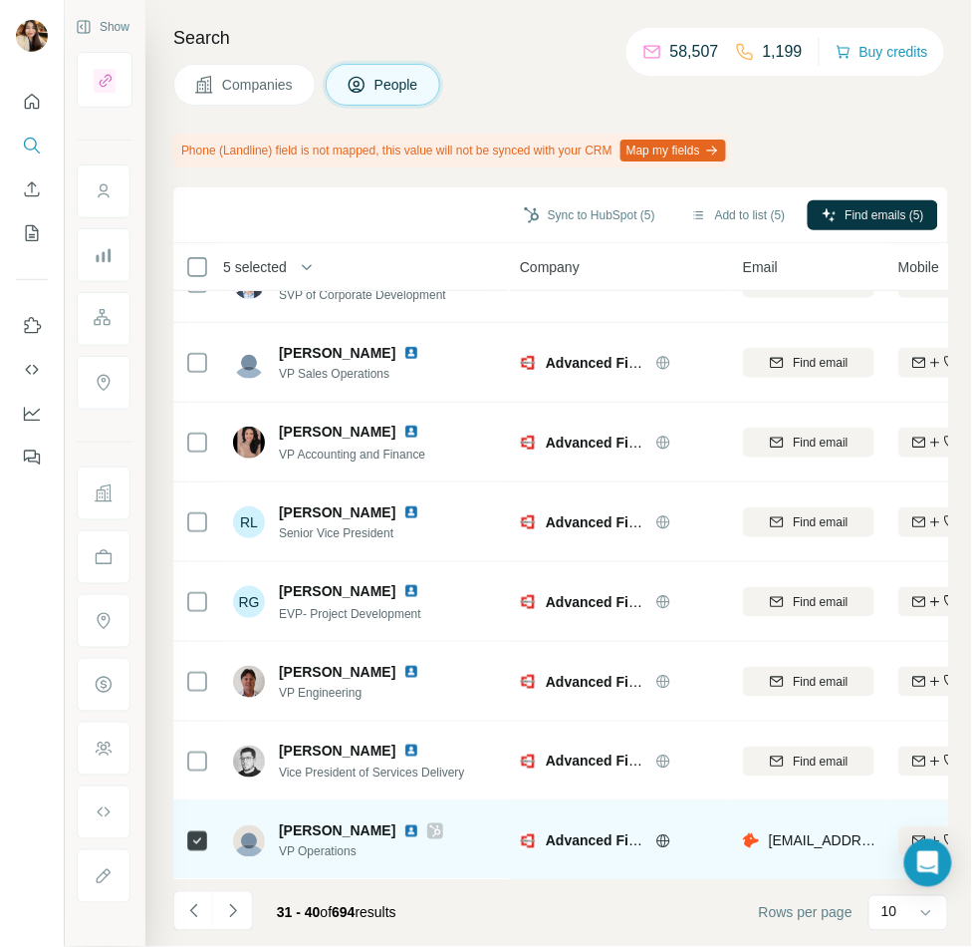
click at [429, 823] on icon at bounding box center [435, 831] width 12 height 16
click at [430, 826] on icon at bounding box center [435, 831] width 11 height 12
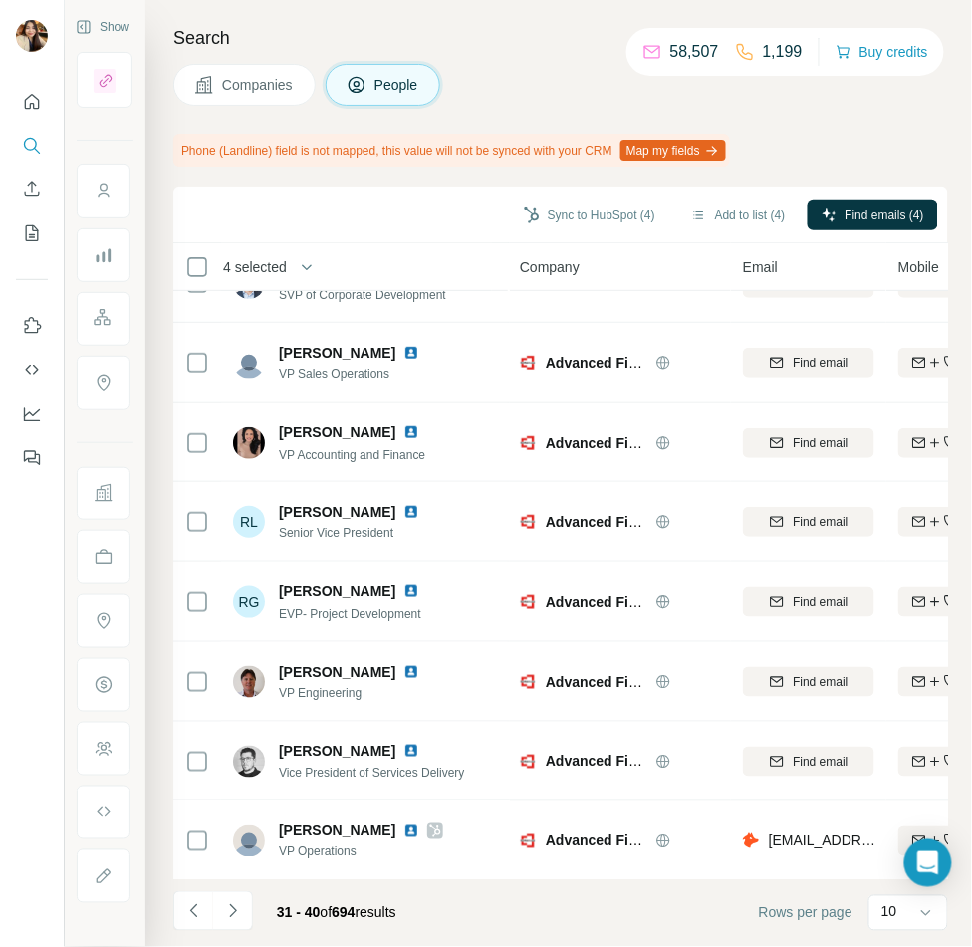
click at [271, 89] on span "Companies" at bounding box center [258, 85] width 73 height 20
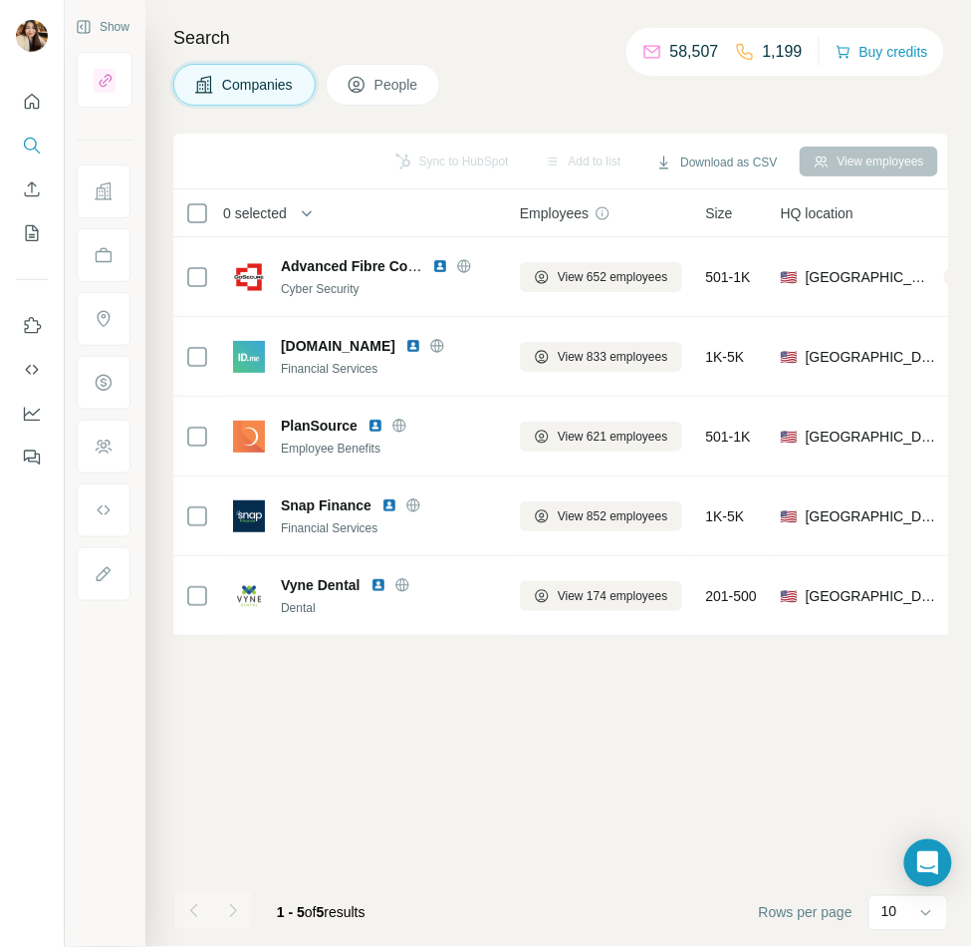
scroll to position [0, 0]
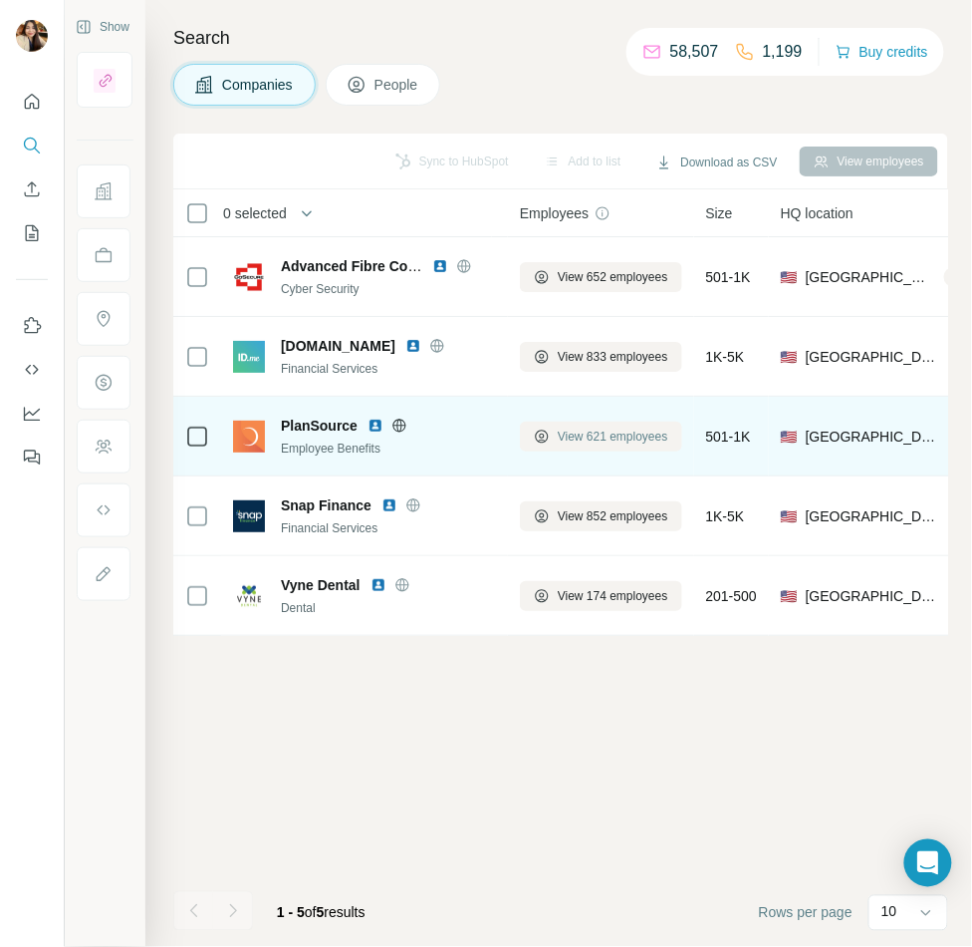
click at [579, 430] on span "View 621 employees" at bounding box center [613, 436] width 111 height 18
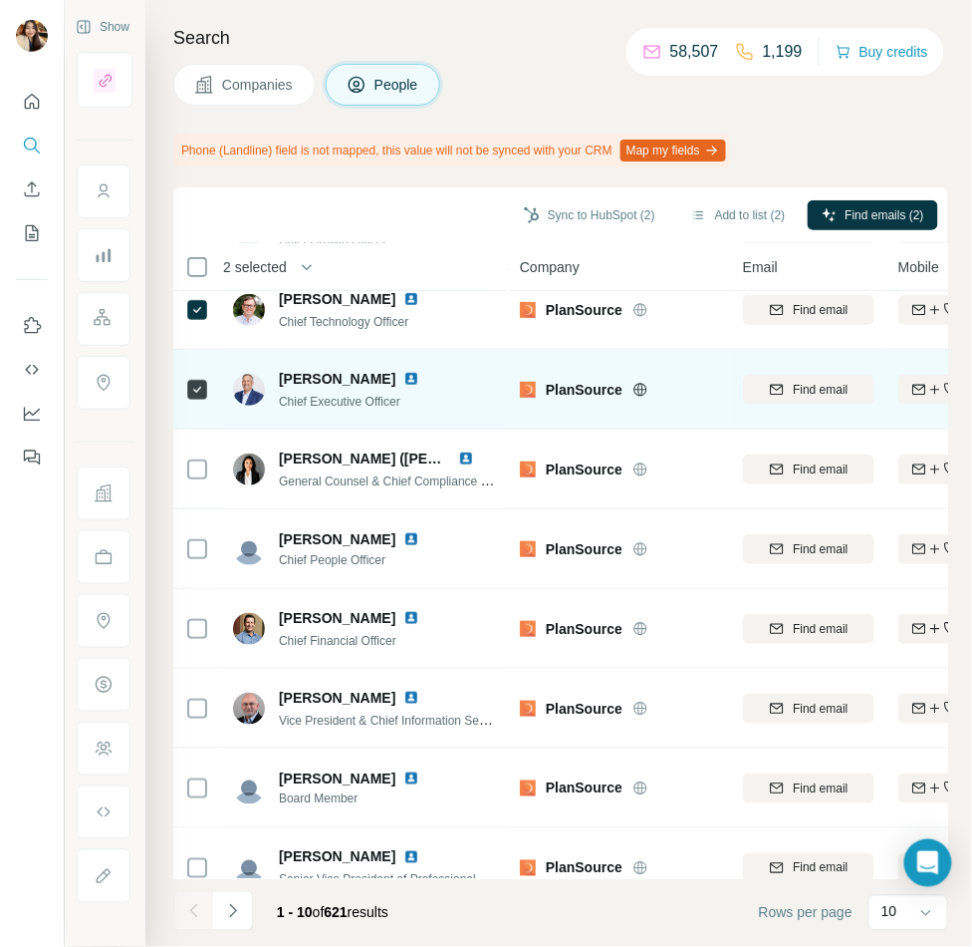
scroll to position [207, 0]
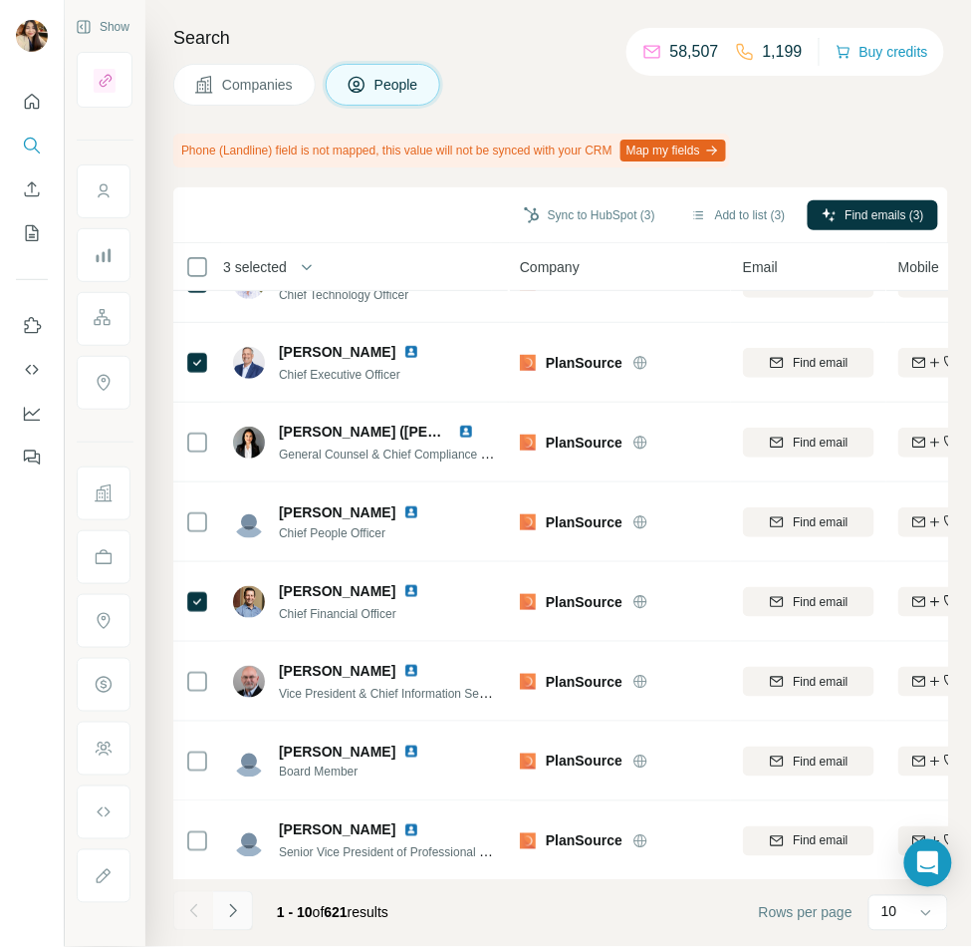
click at [228, 913] on icon "Navigate to next page" at bounding box center [233, 911] width 20 height 20
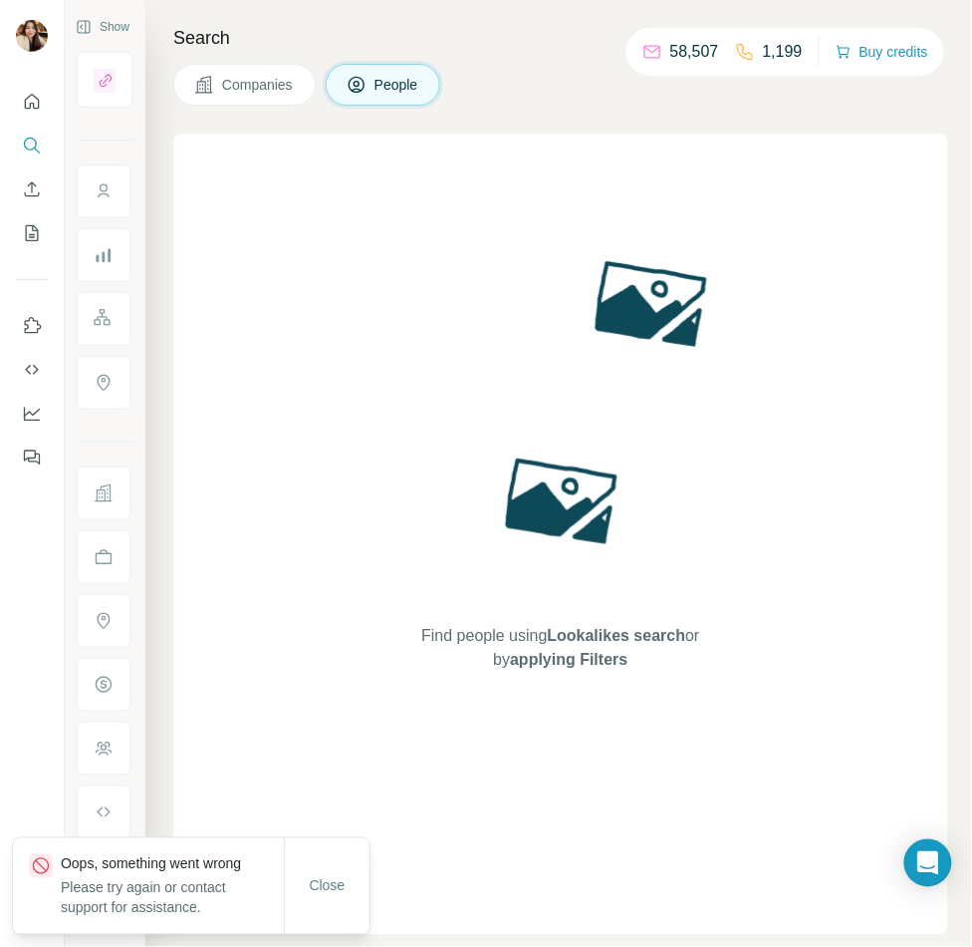
click at [275, 84] on span "Companies" at bounding box center [258, 85] width 73 height 20
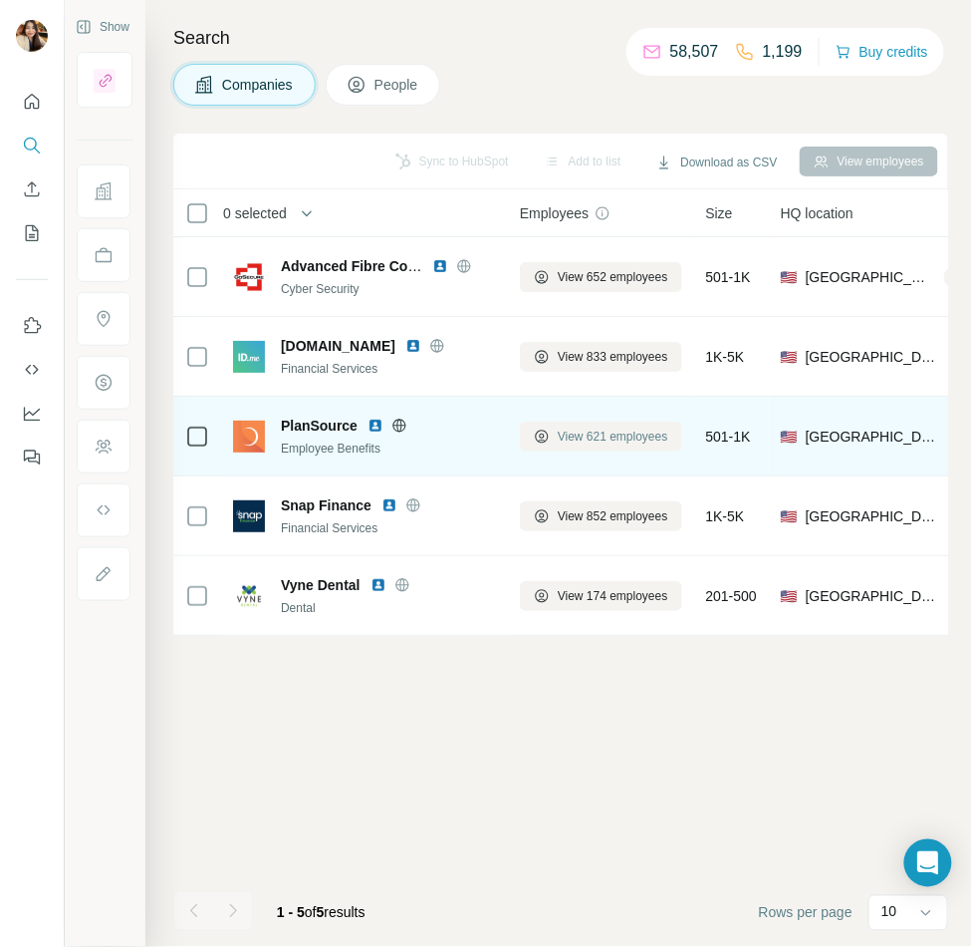
click at [595, 437] on span "View 621 employees" at bounding box center [613, 436] width 111 height 18
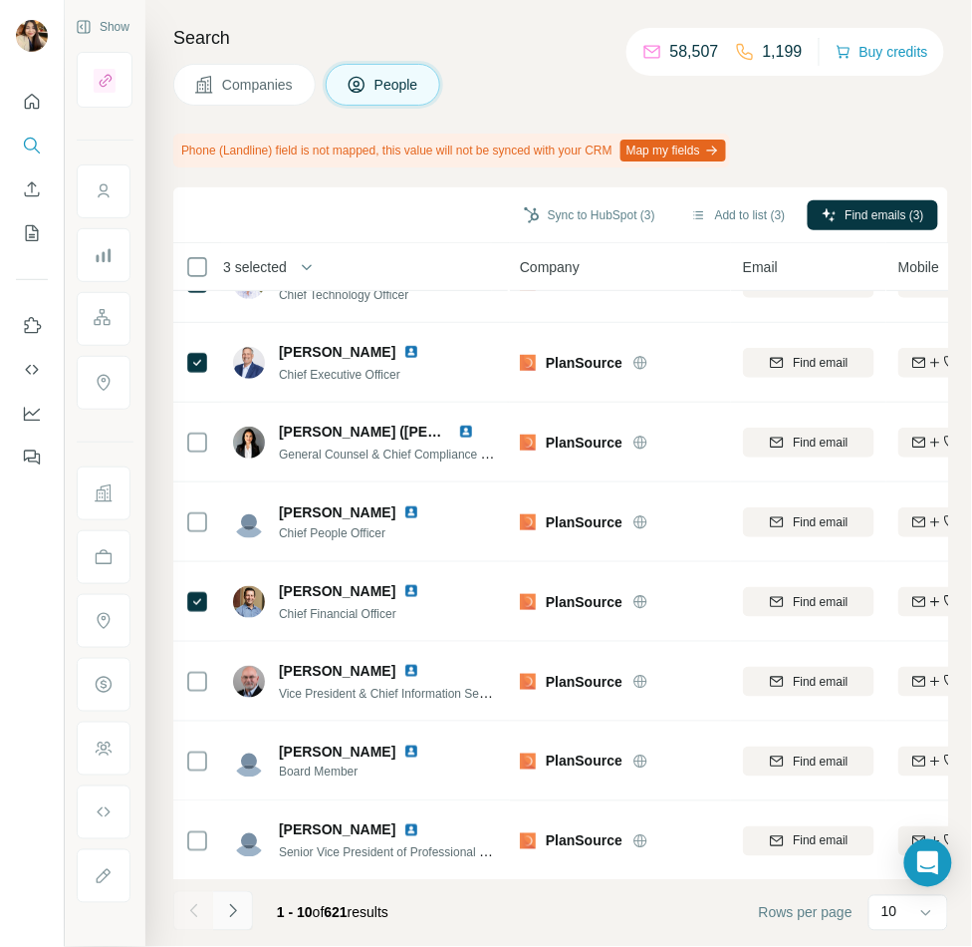
click at [230, 911] on icon "Navigate to next page" at bounding box center [233, 911] width 20 height 20
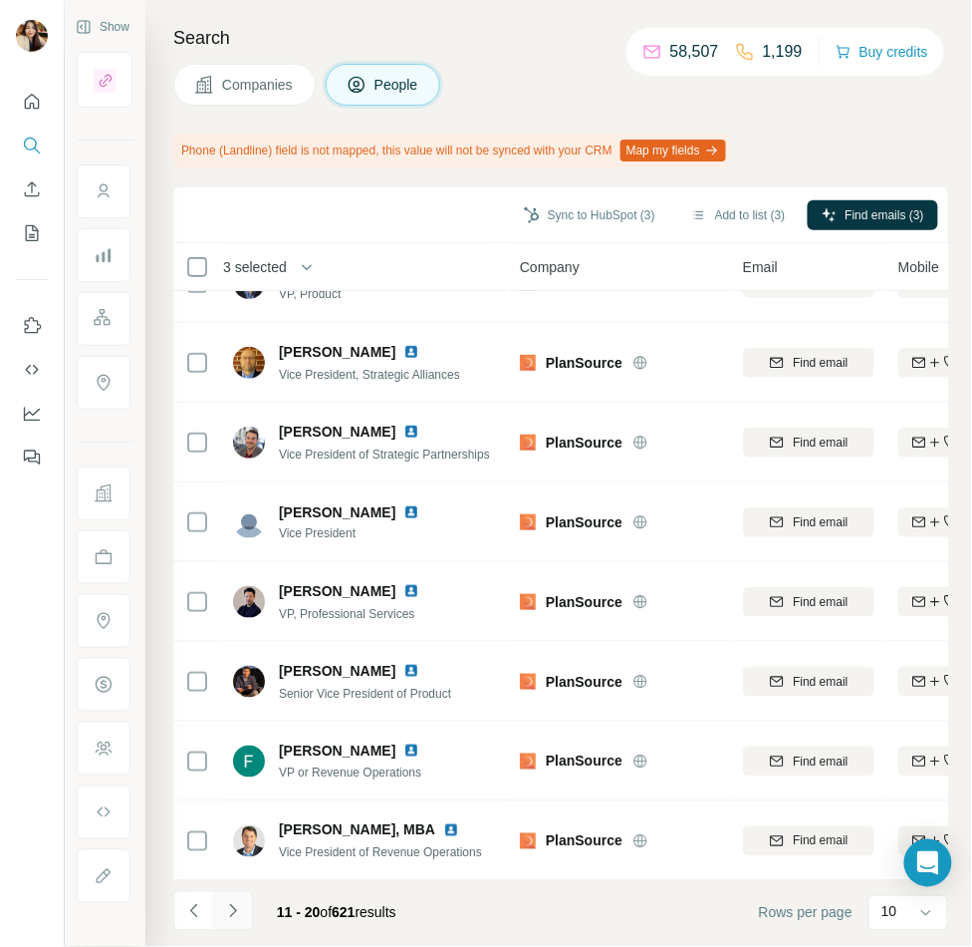
click at [236, 910] on icon "Navigate to next page" at bounding box center [233, 911] width 20 height 20
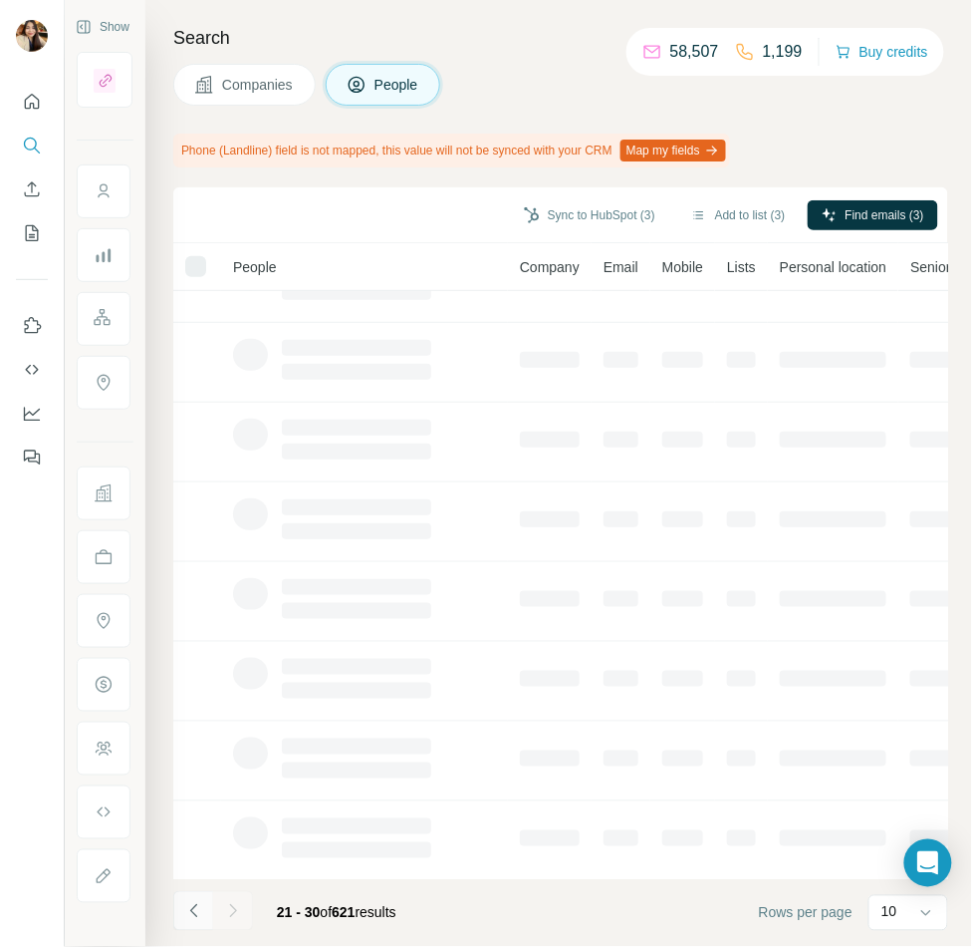
click at [182, 920] on button "Navigate to previous page" at bounding box center [193, 911] width 40 height 40
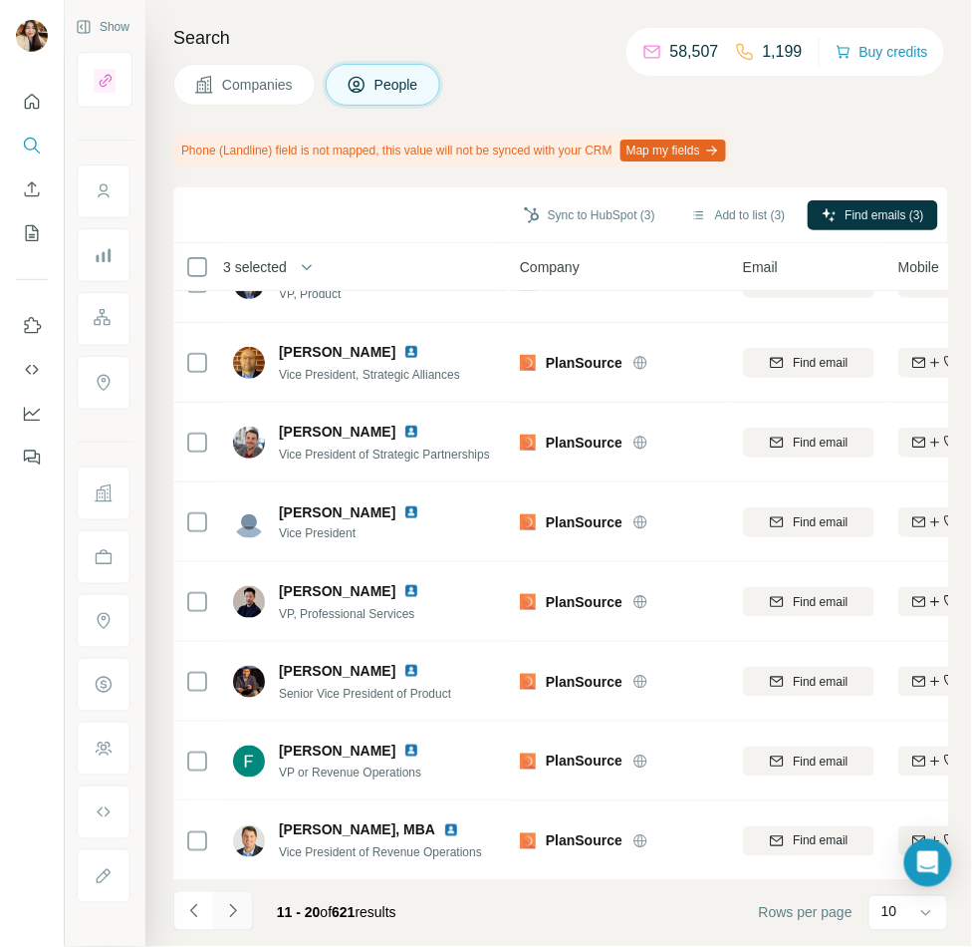
click at [237, 904] on icon "Navigate to next page" at bounding box center [233, 911] width 20 height 20
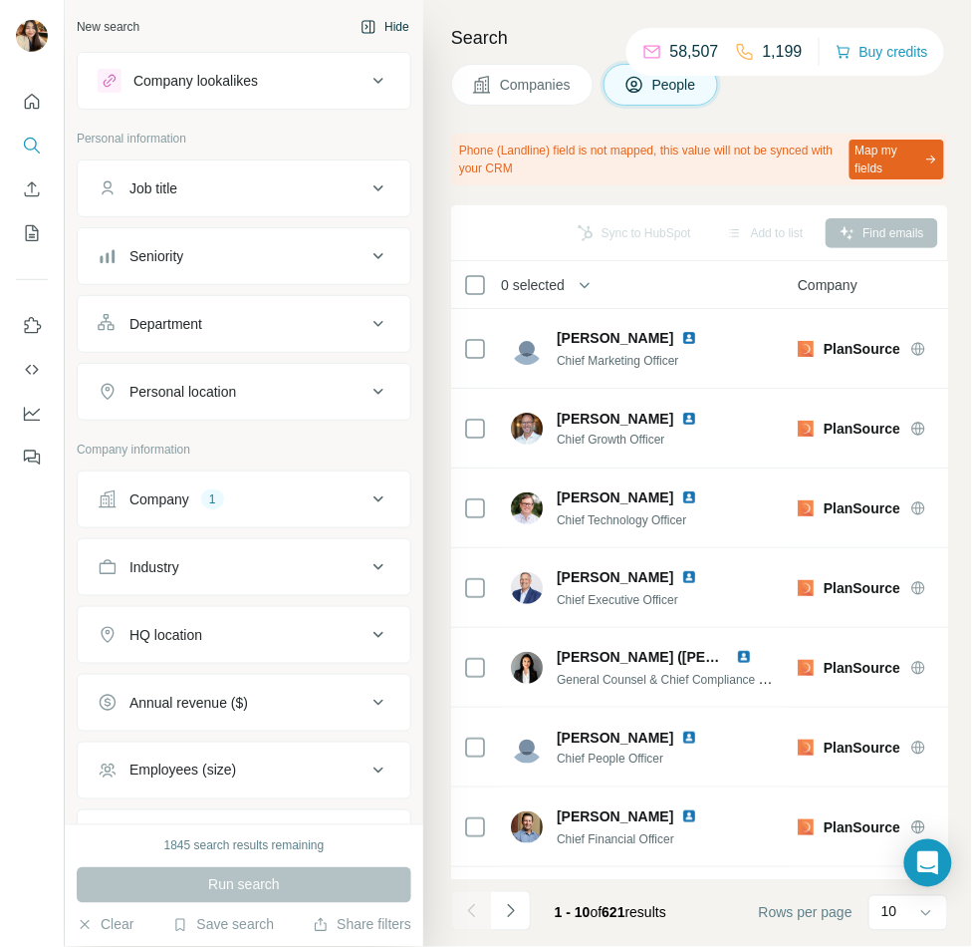
click at [393, 26] on button "Hide" at bounding box center [385, 27] width 77 height 30
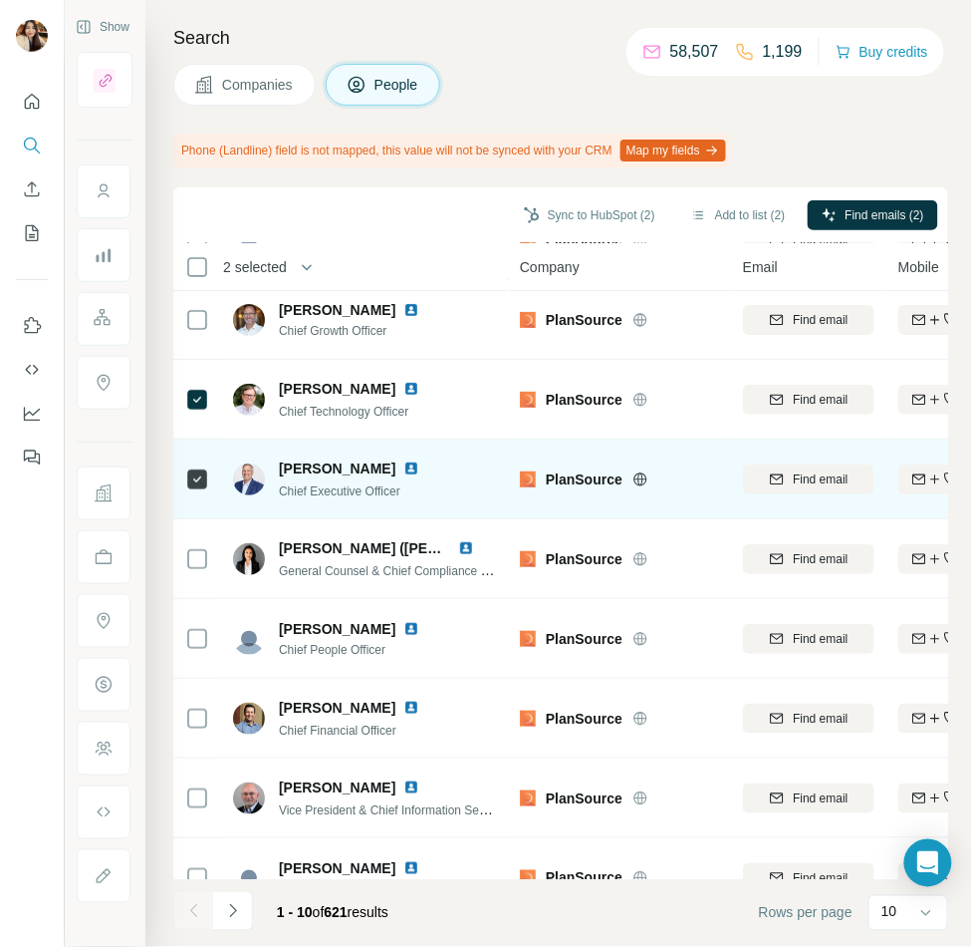
scroll to position [207, 0]
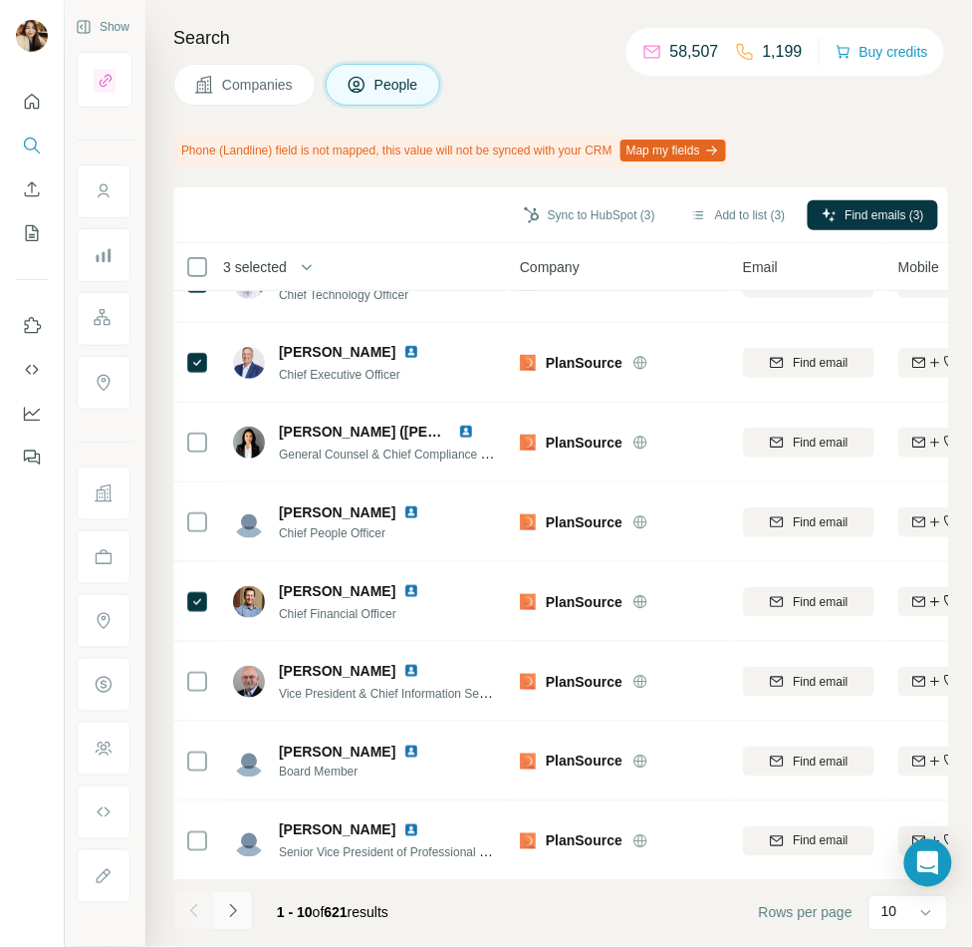
click at [230, 912] on icon "Navigate to next page" at bounding box center [233, 911] width 20 height 20
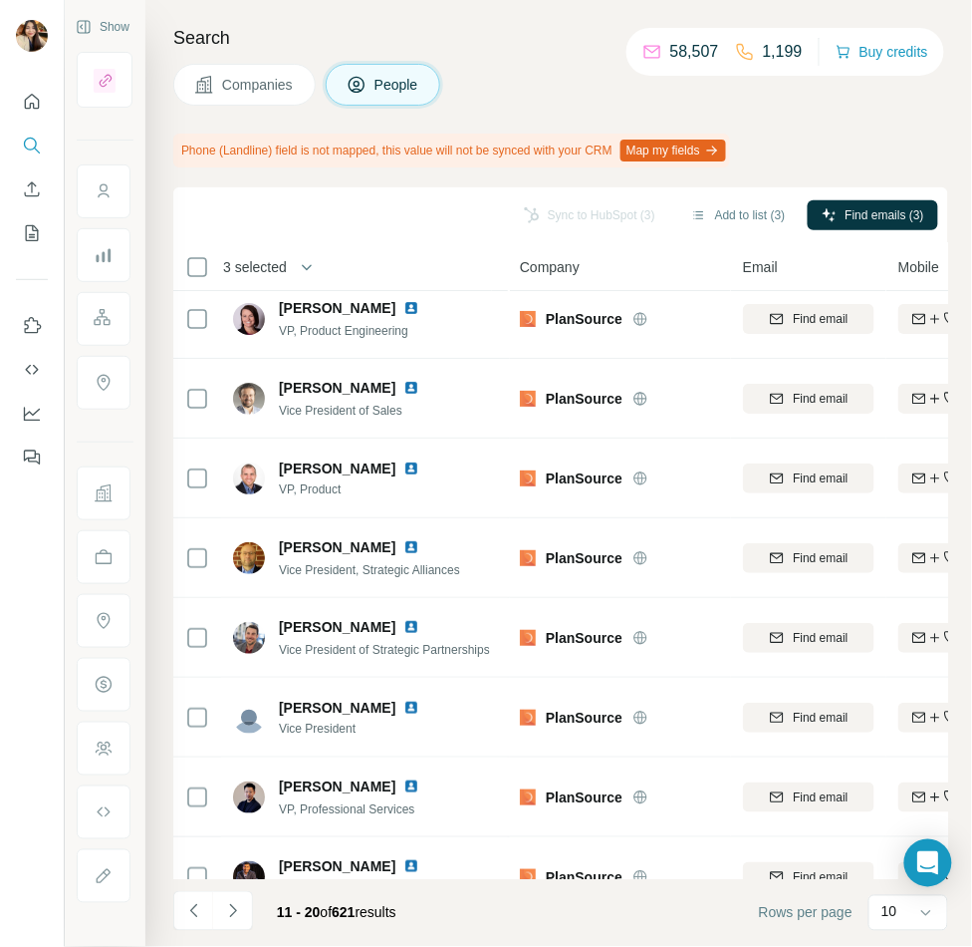
scroll to position [0, 0]
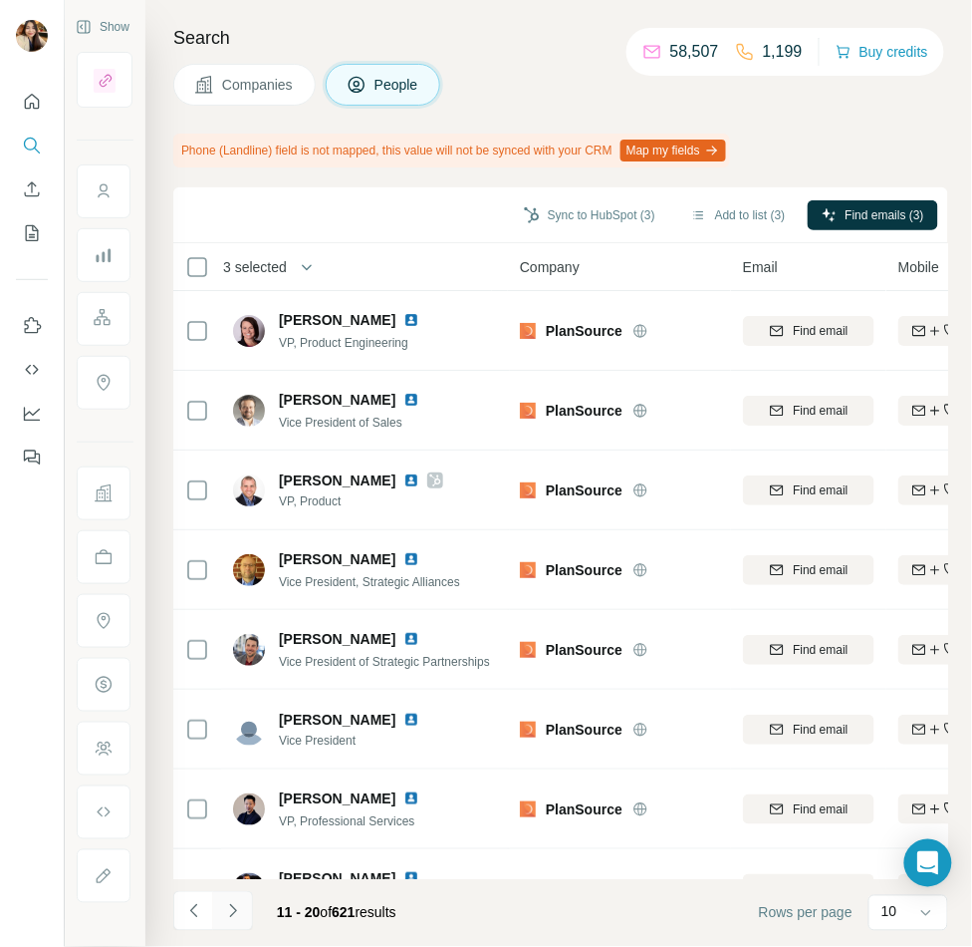
click at [234, 898] on button "Navigate to next page" at bounding box center [233, 911] width 40 height 40
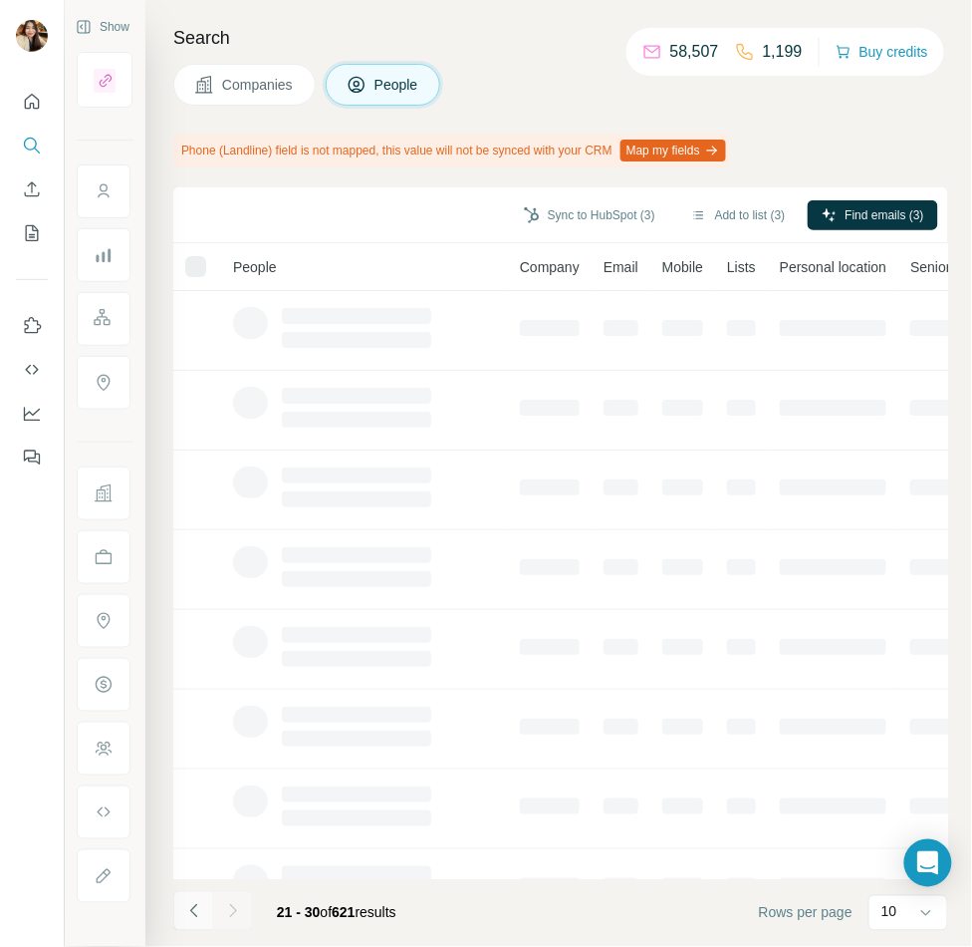
click at [194, 911] on icon "Navigate to previous page" at bounding box center [194, 911] width 20 height 20
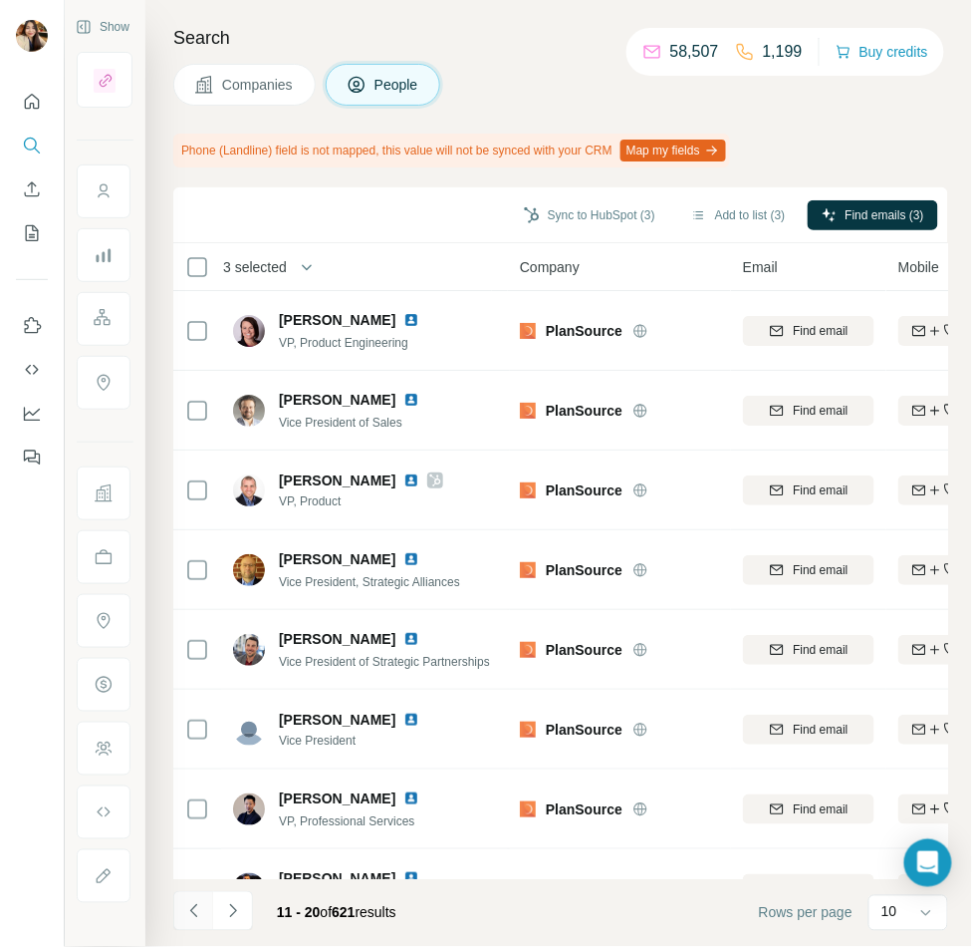
click at [198, 909] on icon "Navigate to previous page" at bounding box center [194, 911] width 20 height 20
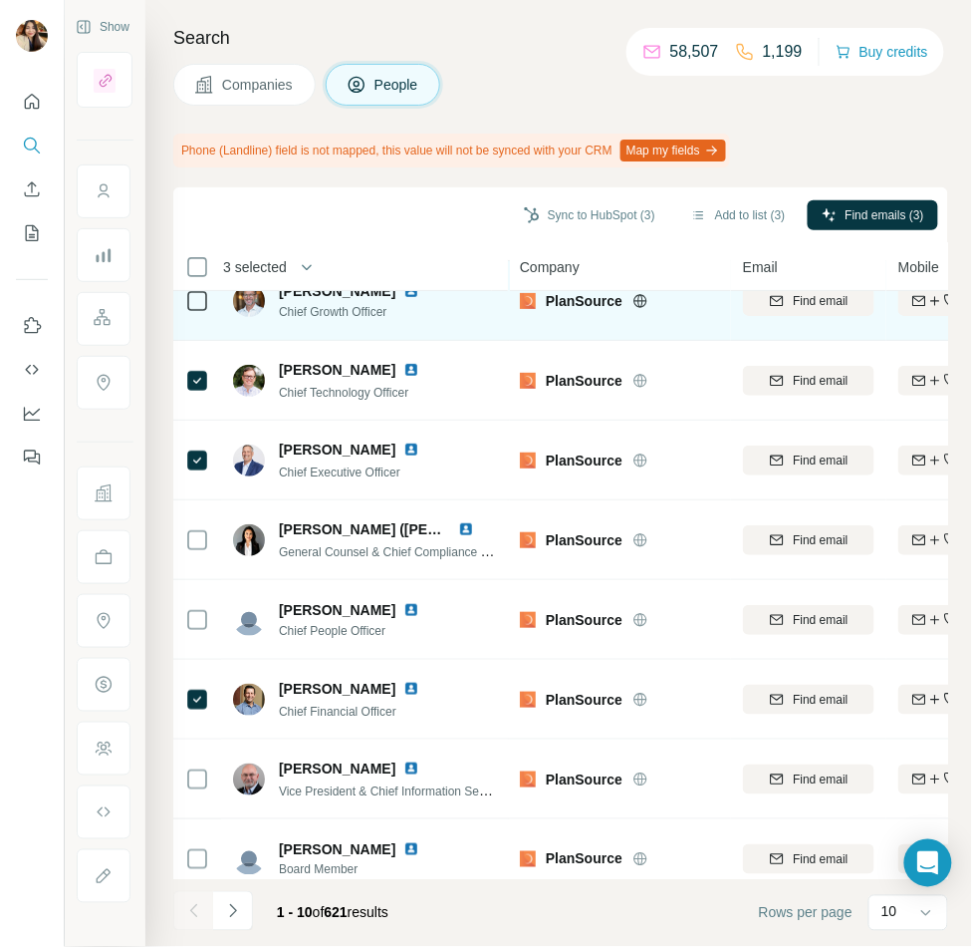
scroll to position [101, 0]
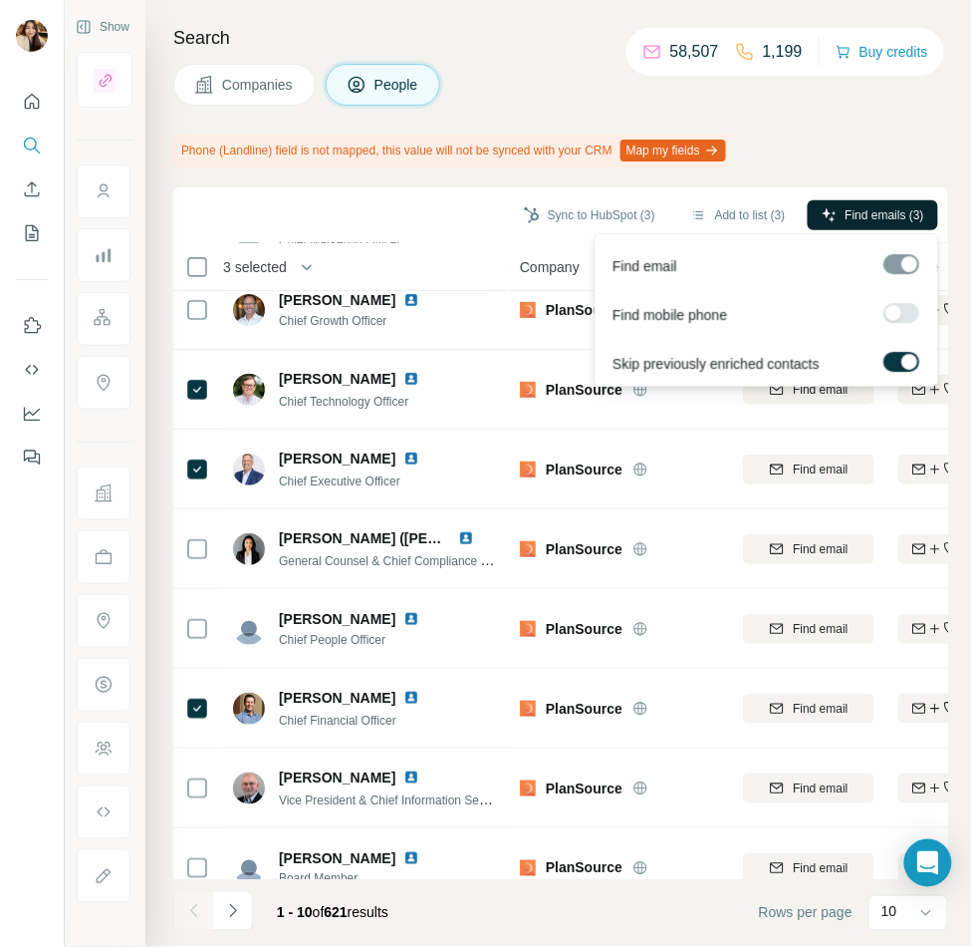
click at [868, 210] on span "Find emails (3)" at bounding box center [885, 215] width 79 height 18
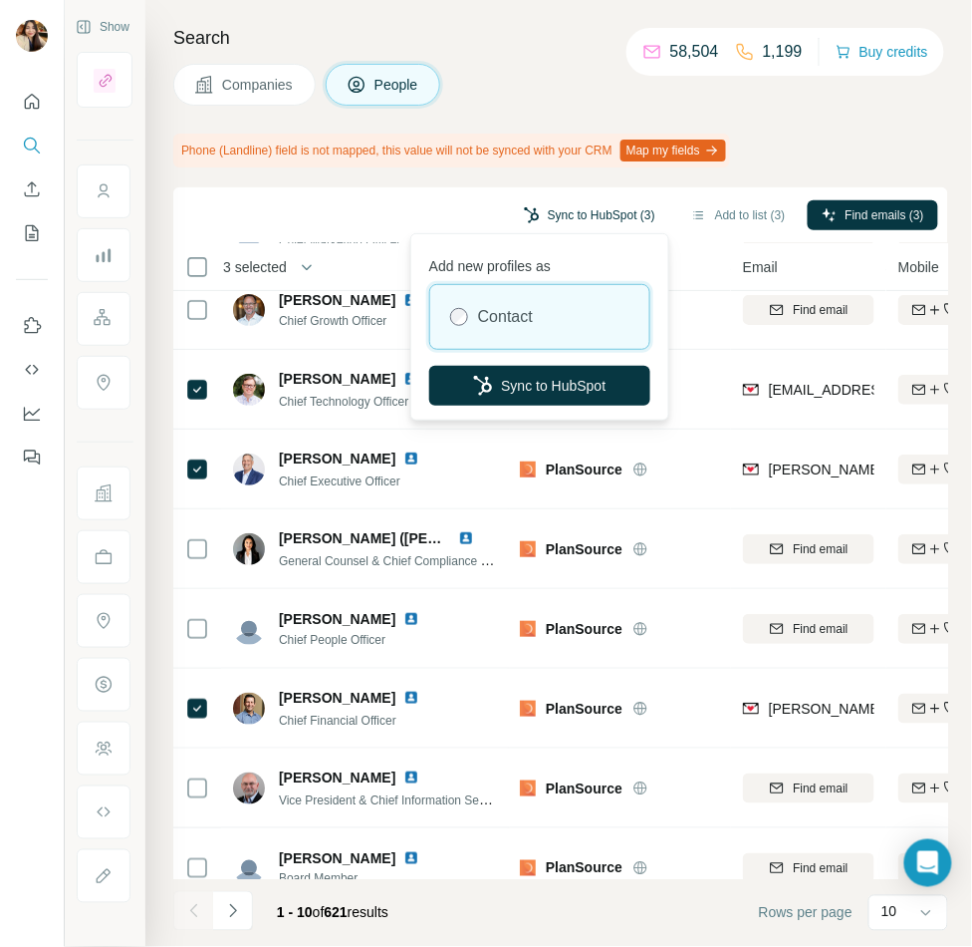
click at [605, 221] on button "Sync to HubSpot (3)" at bounding box center [589, 215] width 159 height 30
click at [601, 380] on button "Sync to HubSpot" at bounding box center [539, 386] width 221 height 40
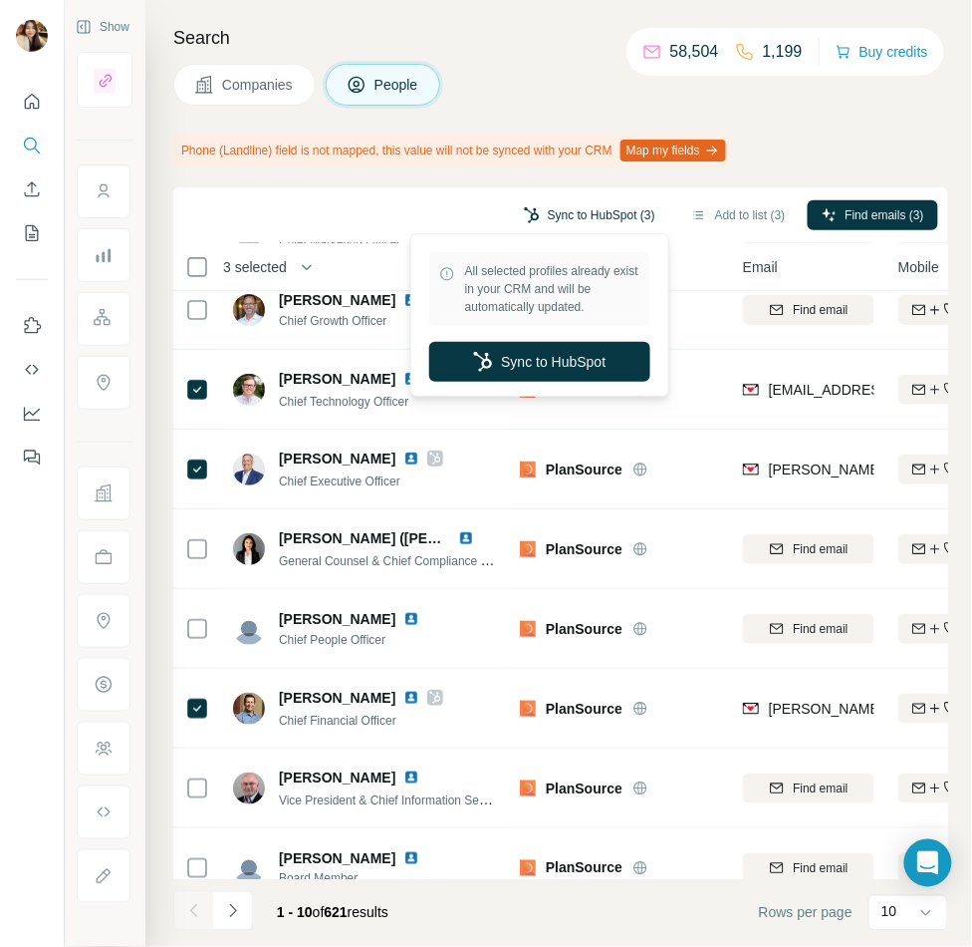
click at [510, 204] on button "Sync to HubSpot (3)" at bounding box center [589, 215] width 159 height 30
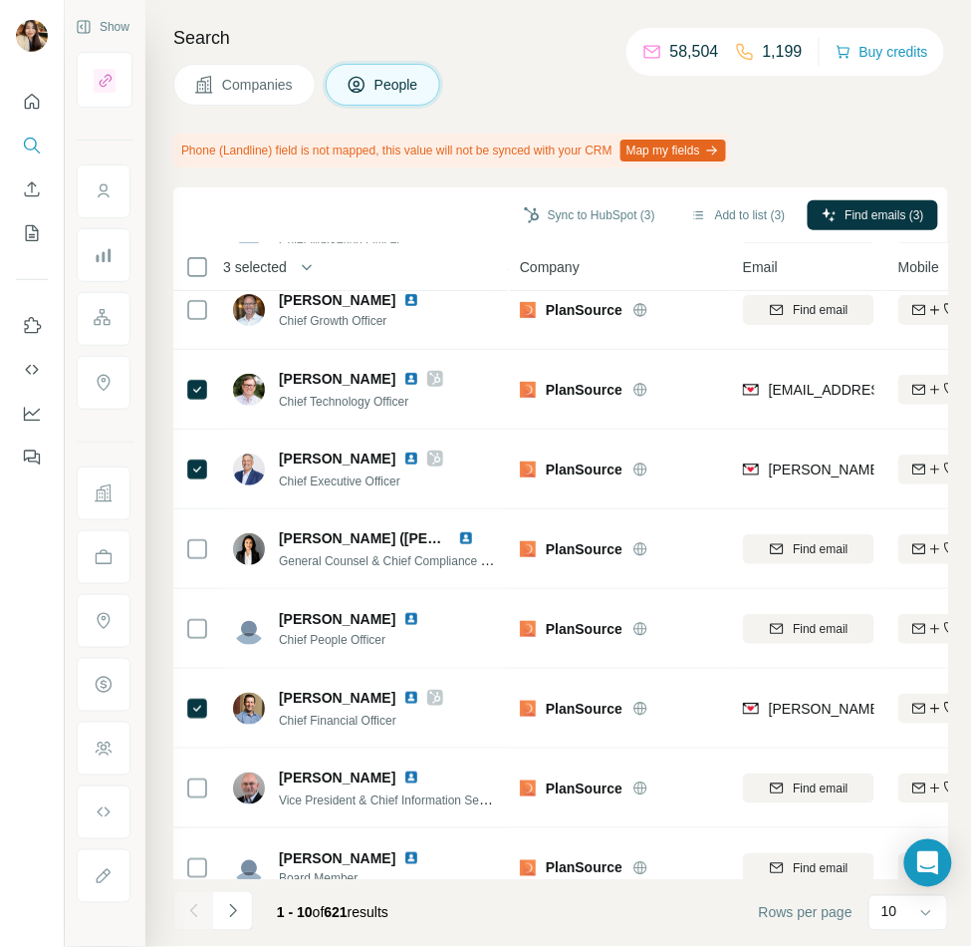
click at [390, 240] on div "Sync to HubSpot (3) Add to list (3) Find emails (3)" at bounding box center [560, 215] width 775 height 56
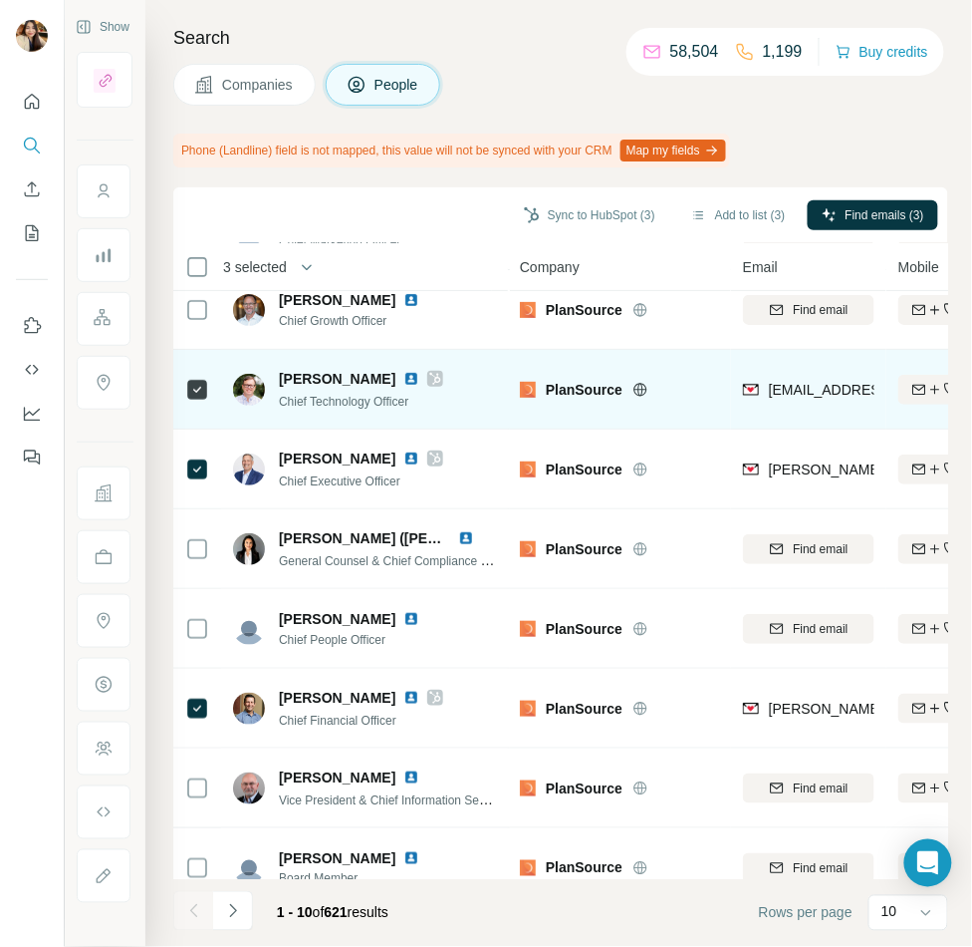
click at [429, 380] on icon at bounding box center [435, 379] width 12 height 16
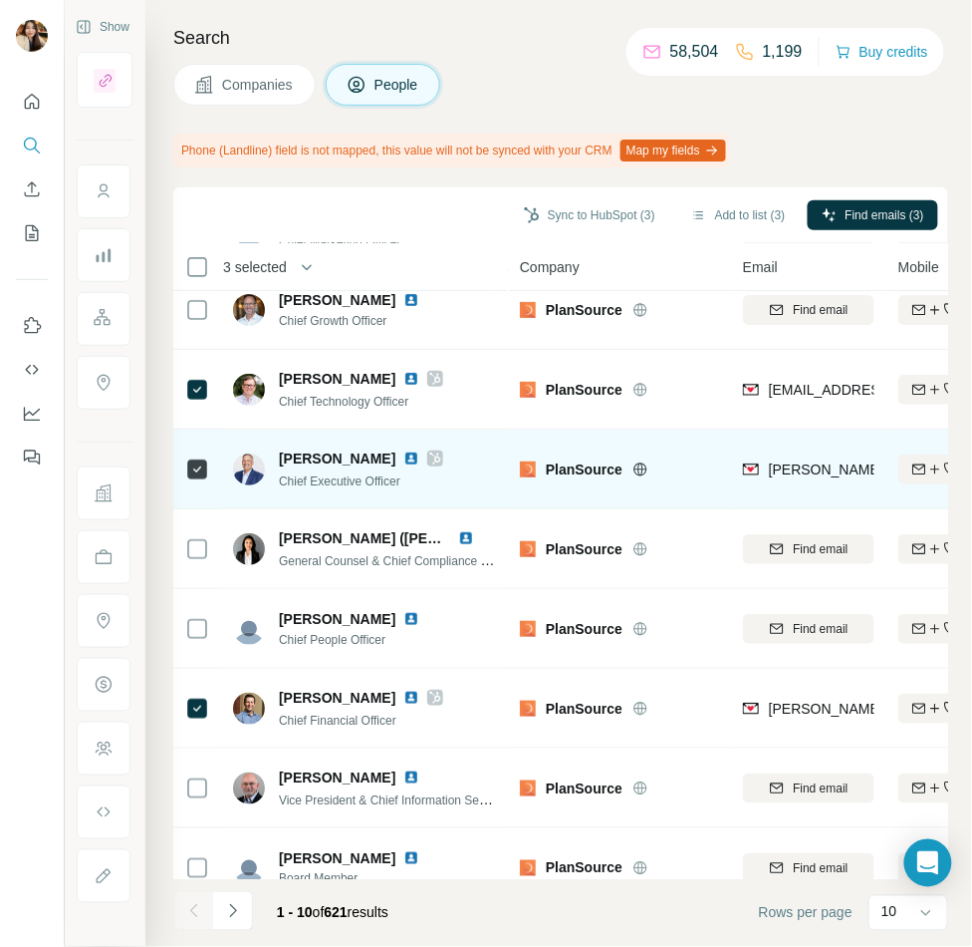
click at [430, 458] on icon at bounding box center [435, 458] width 11 height 12
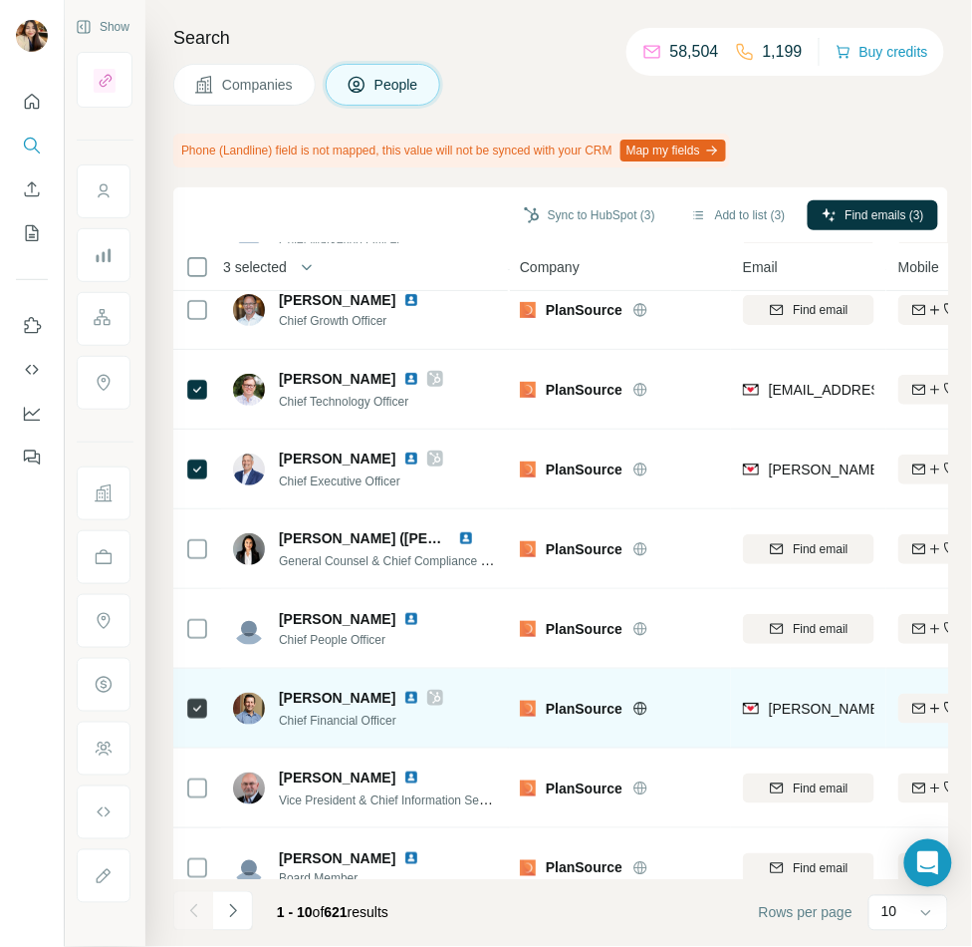
click at [429, 693] on icon at bounding box center [435, 697] width 12 height 16
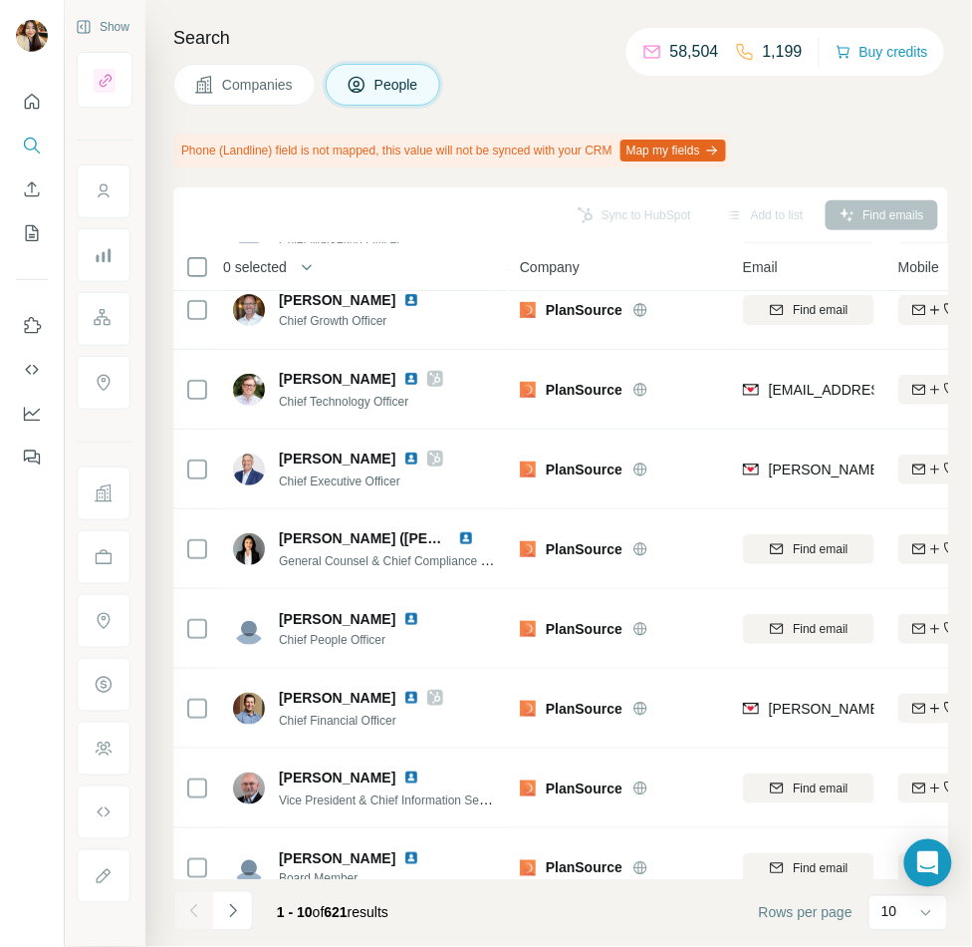
click at [290, 104] on button "Companies" at bounding box center [244, 85] width 142 height 42
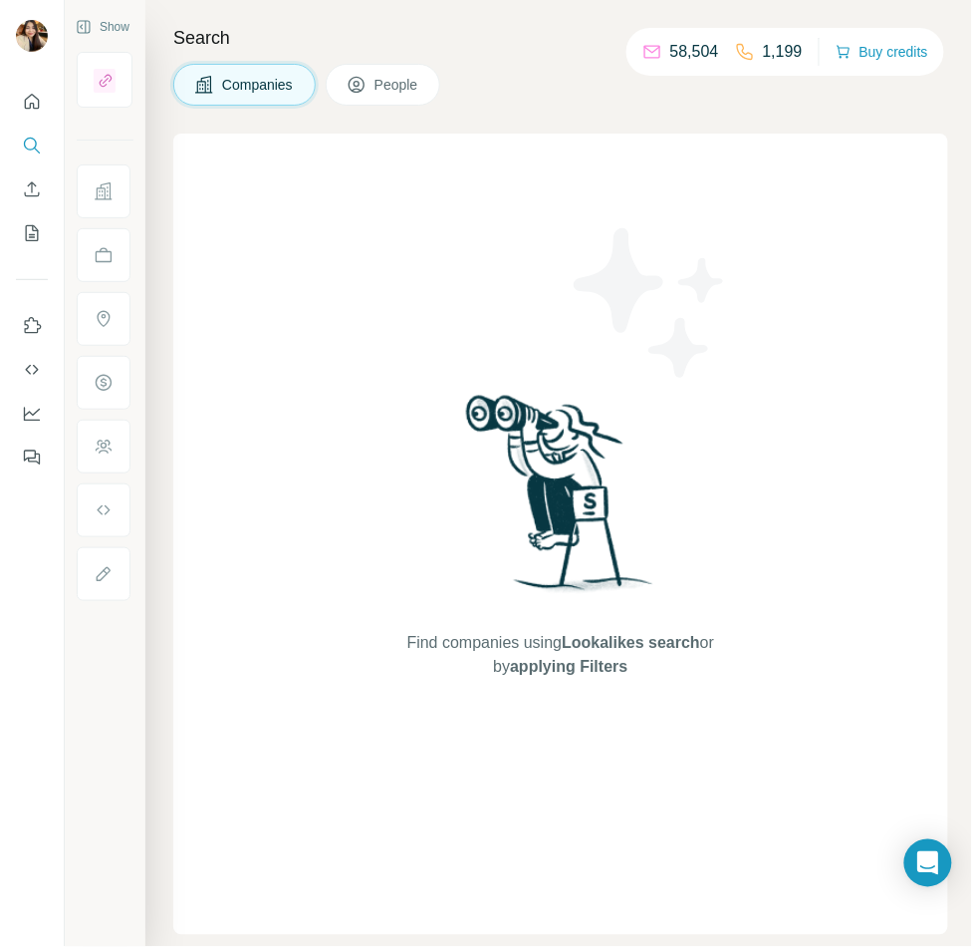
click at [290, 104] on button "Companies" at bounding box center [244, 85] width 142 height 42
click at [385, 97] on button "People" at bounding box center [384, 85] width 116 height 42
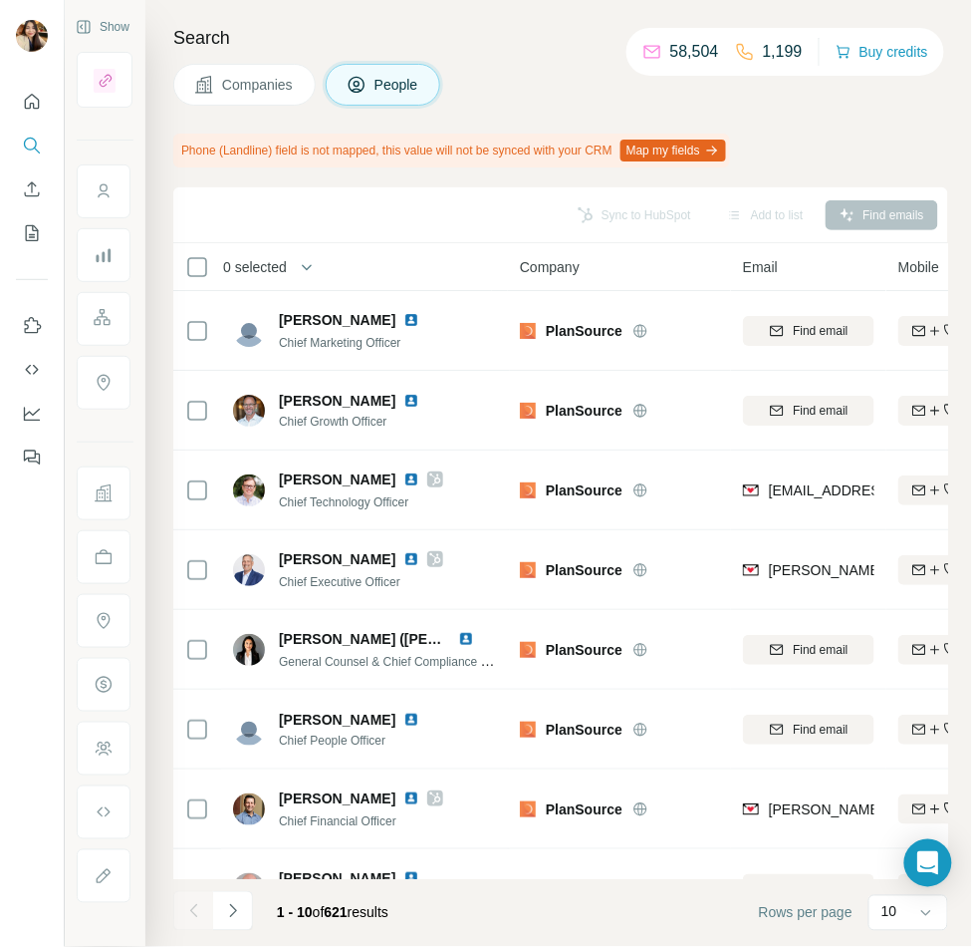
click at [270, 111] on div "Search Companies People Phone (Landline) field is not mapped, this value will n…" at bounding box center [558, 473] width 827 height 947
click at [270, 93] on span "Companies" at bounding box center [258, 85] width 73 height 20
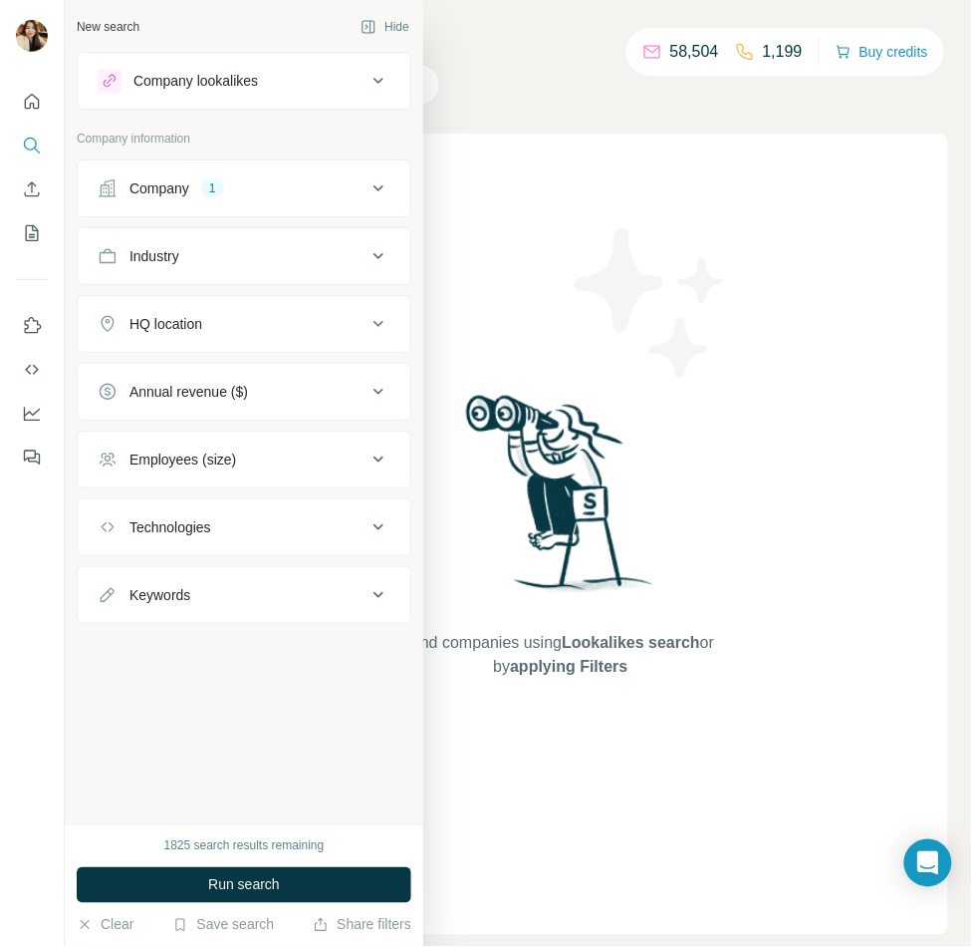
click at [210, 183] on div "1" at bounding box center [212, 188] width 23 height 18
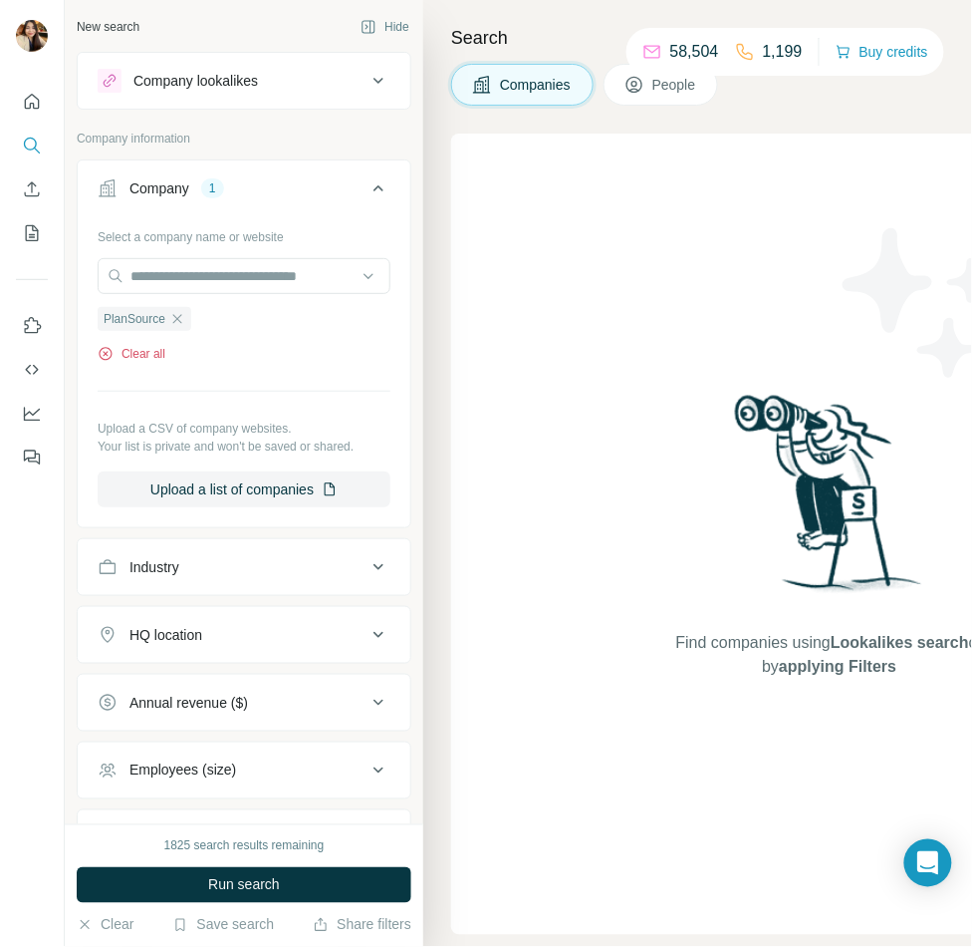
click at [153, 349] on button "Clear all" at bounding box center [132, 354] width 68 height 18
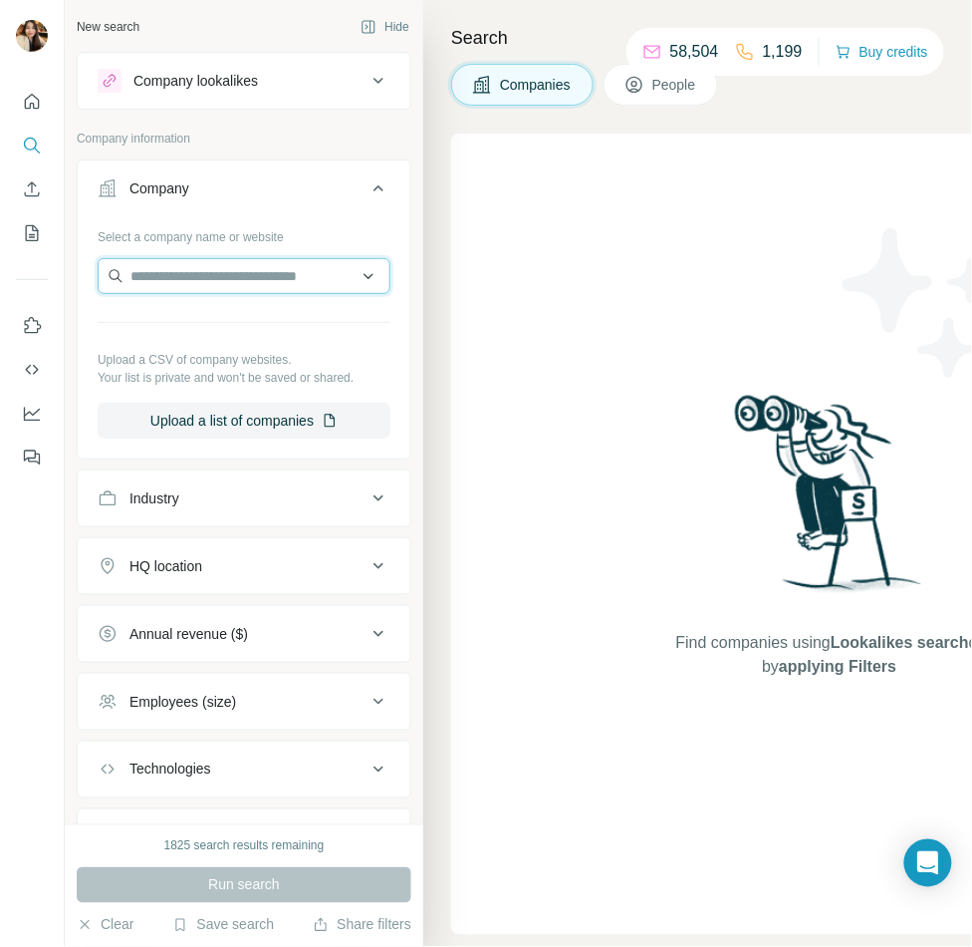
click at [185, 275] on input "text" at bounding box center [244, 276] width 293 height 36
paste input "**********"
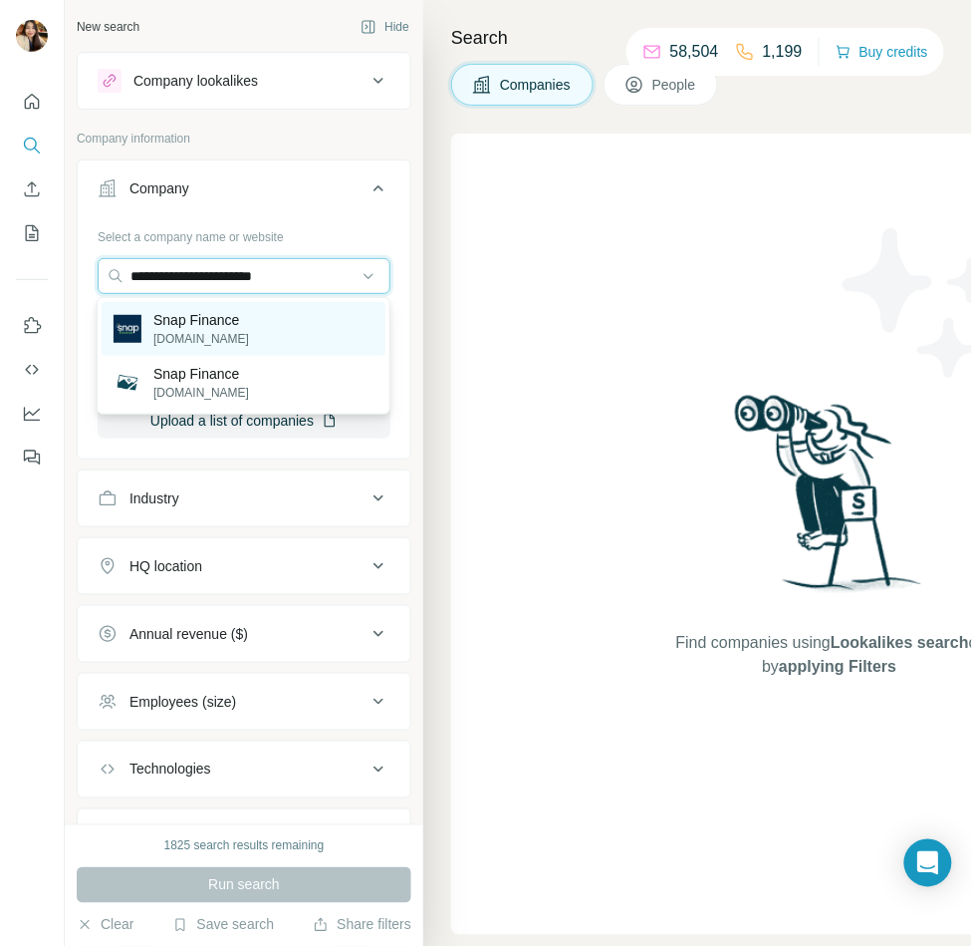
type input "**********"
click at [205, 332] on p "[DOMAIN_NAME]" at bounding box center [201, 339] width 96 height 18
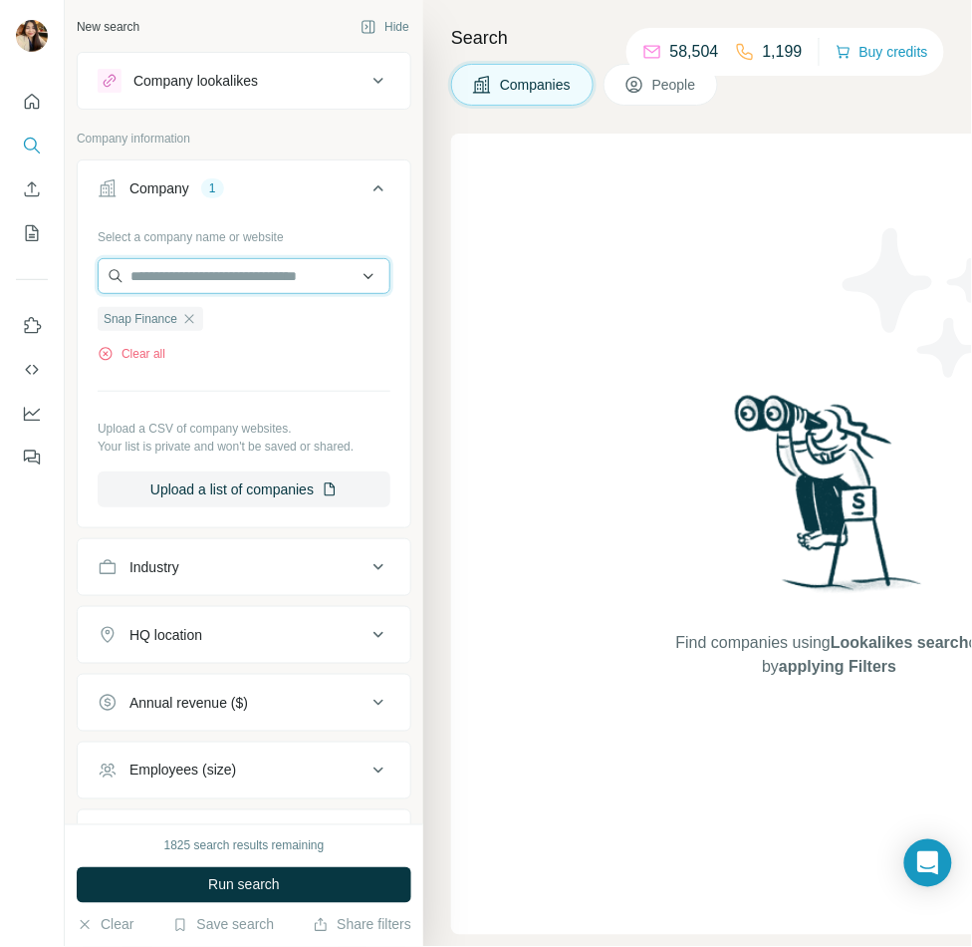
click at [245, 275] on input "text" at bounding box center [244, 276] width 293 height 36
paste input "**********"
type input "**********"
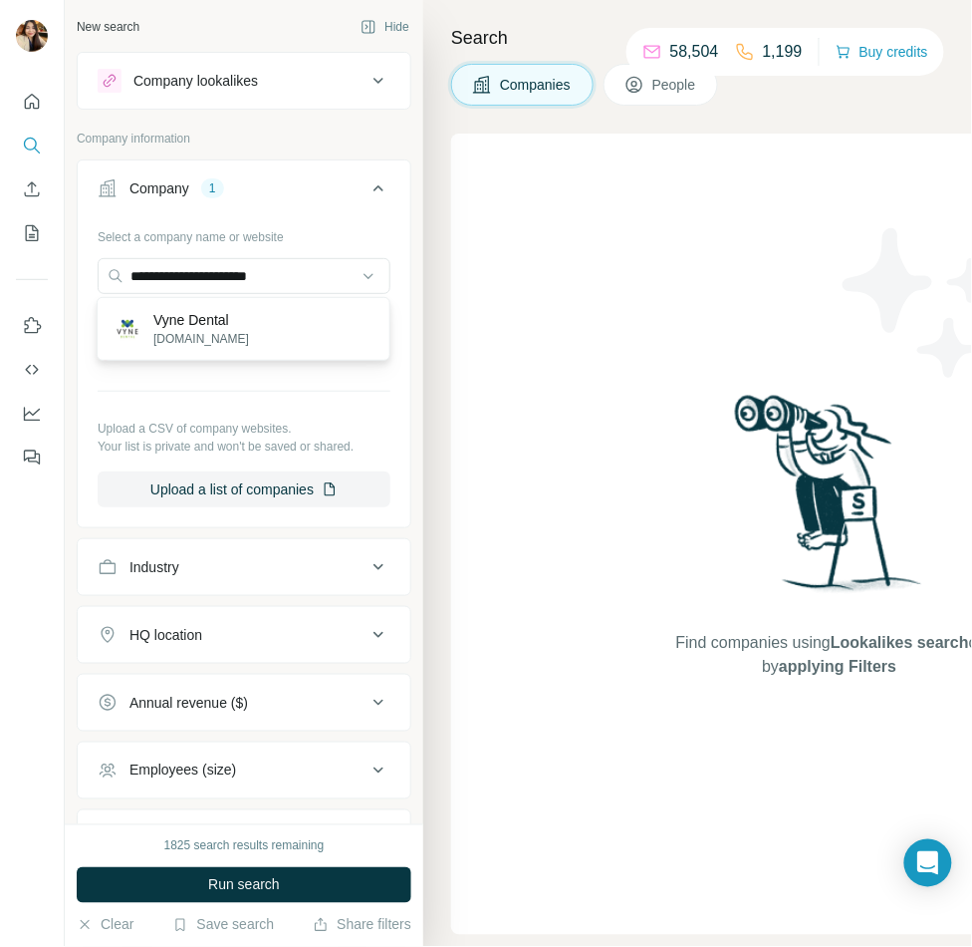
click at [230, 327] on p "Vyne Dental" at bounding box center [201, 320] width 96 height 20
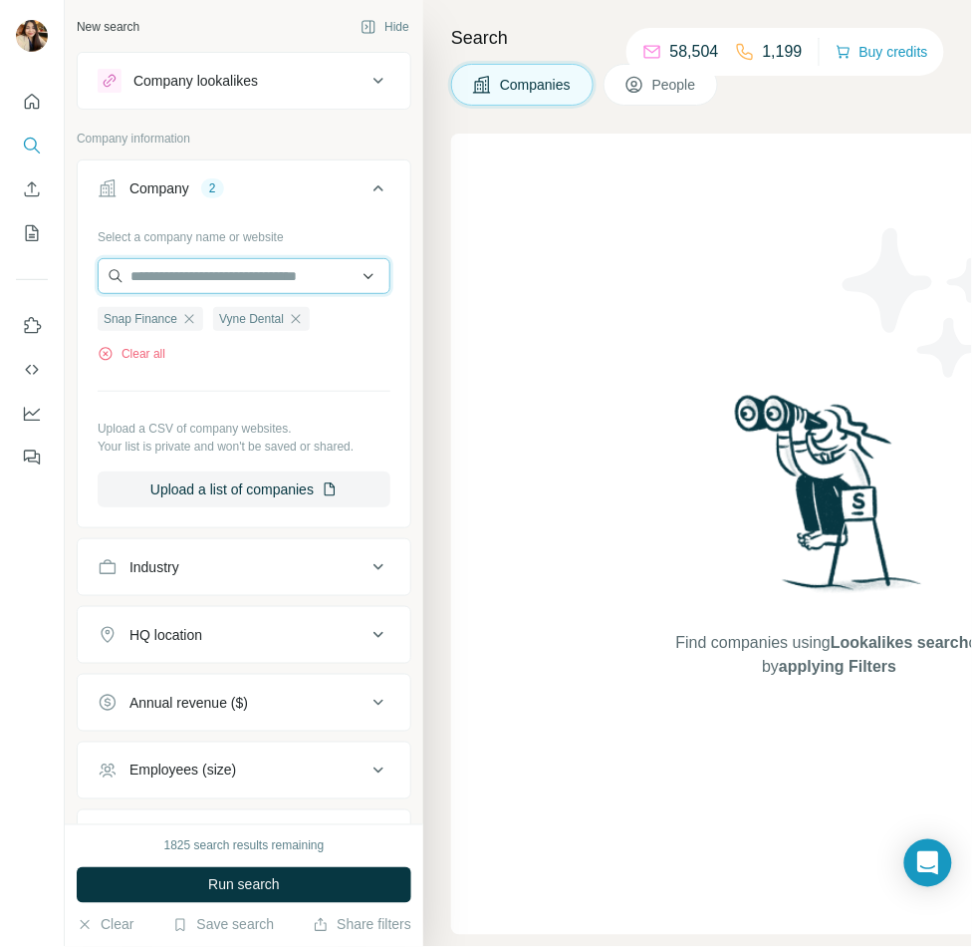
click at [279, 267] on input "text" at bounding box center [244, 276] width 293 height 36
paste input "**********"
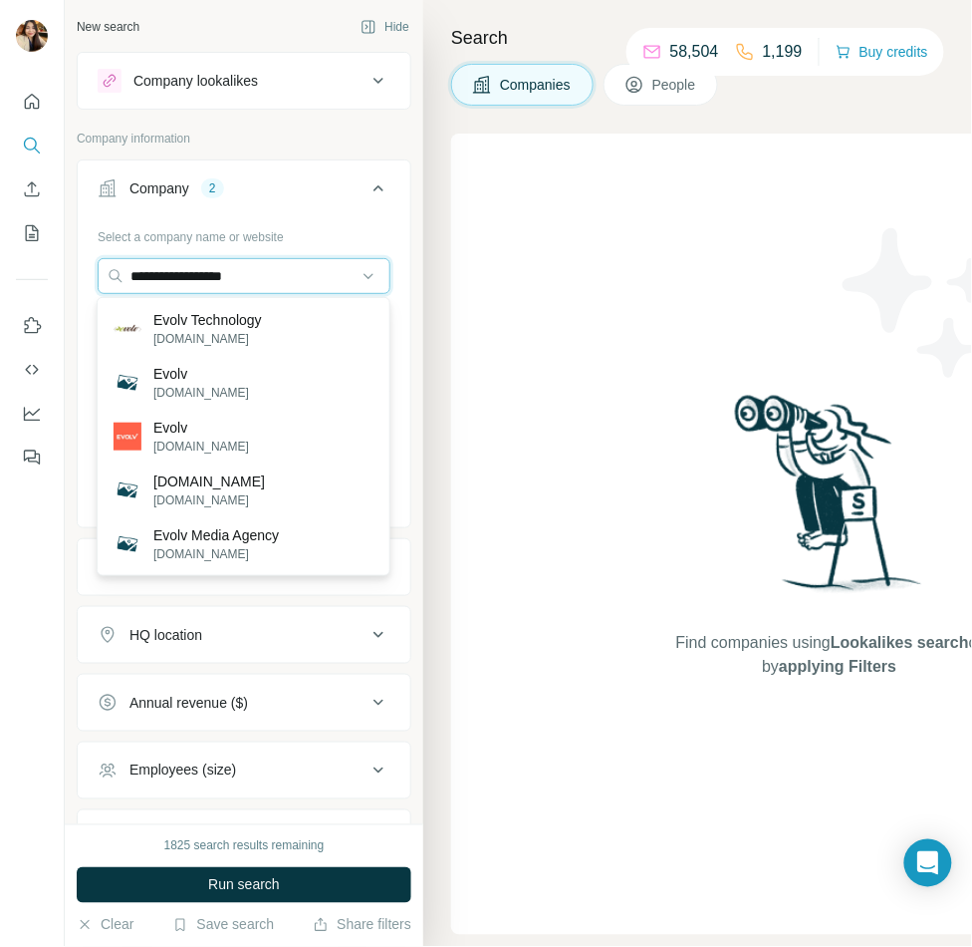
type input "**********"
click at [236, 330] on p "[DOMAIN_NAME]" at bounding box center [207, 339] width 109 height 18
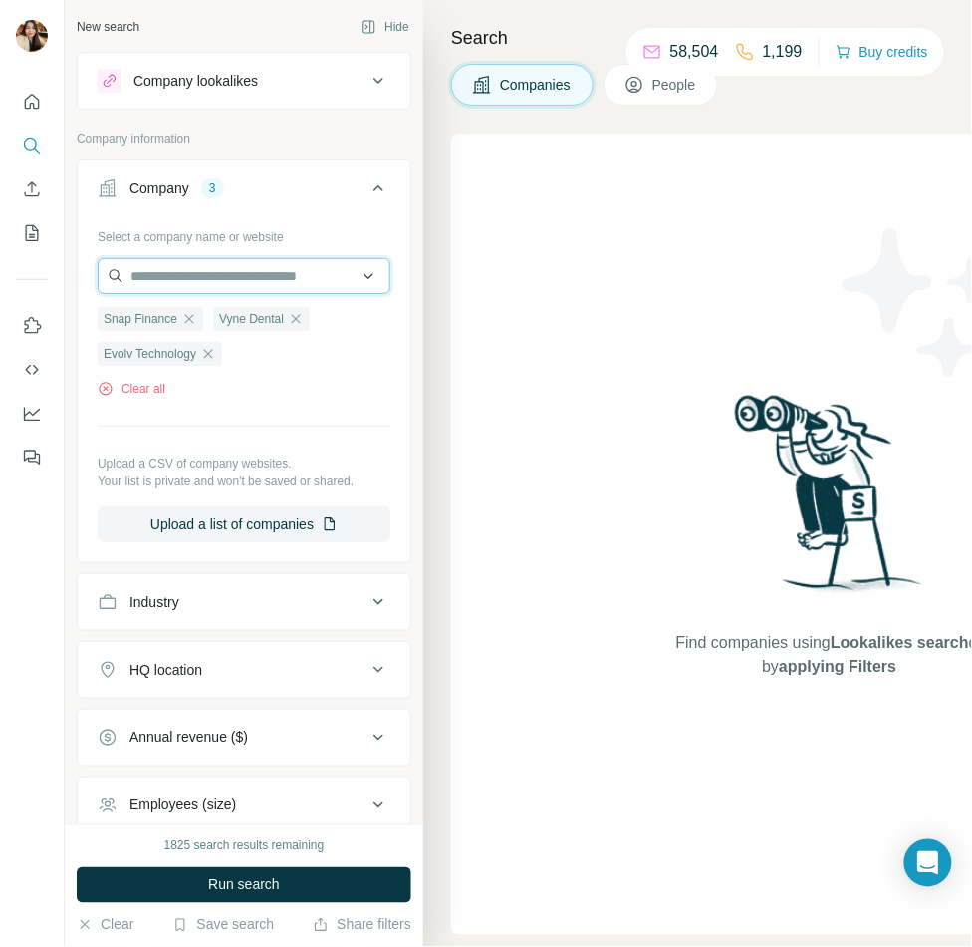
click at [279, 272] on input "text" at bounding box center [244, 276] width 293 height 36
paste input "**********"
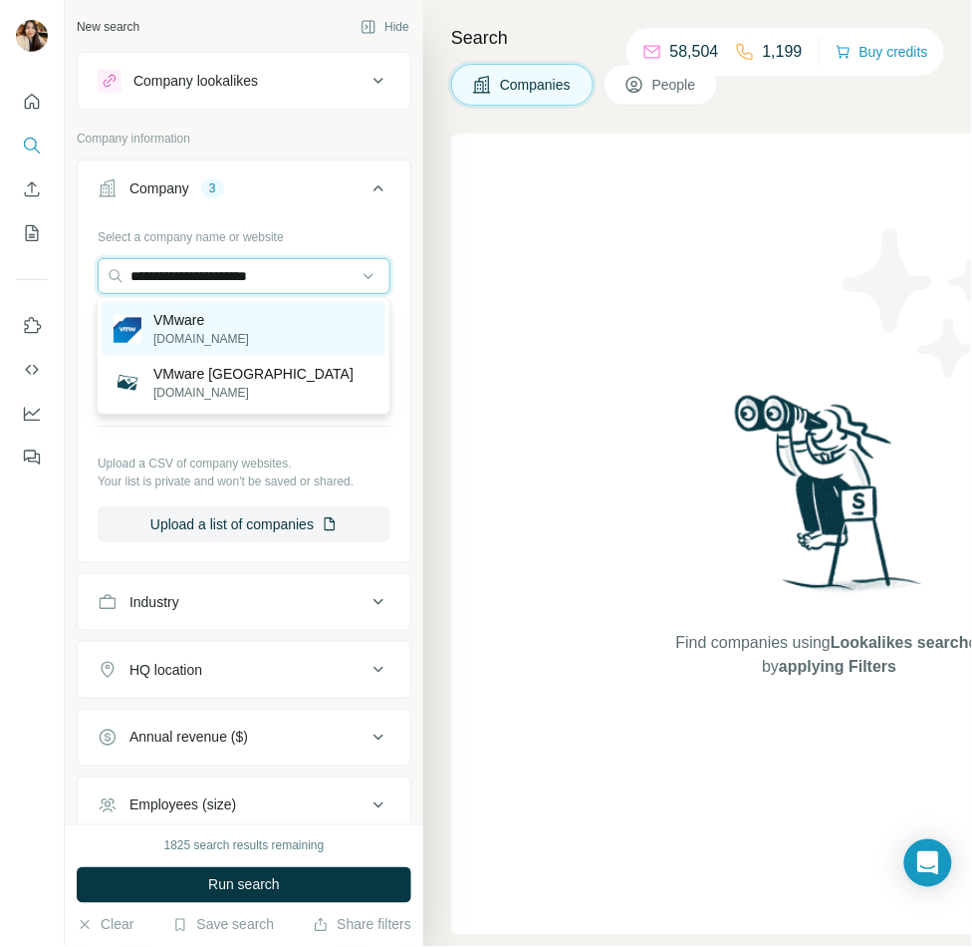
type input "**********"
click at [263, 315] on div "VMware [DOMAIN_NAME]" at bounding box center [244, 329] width 284 height 54
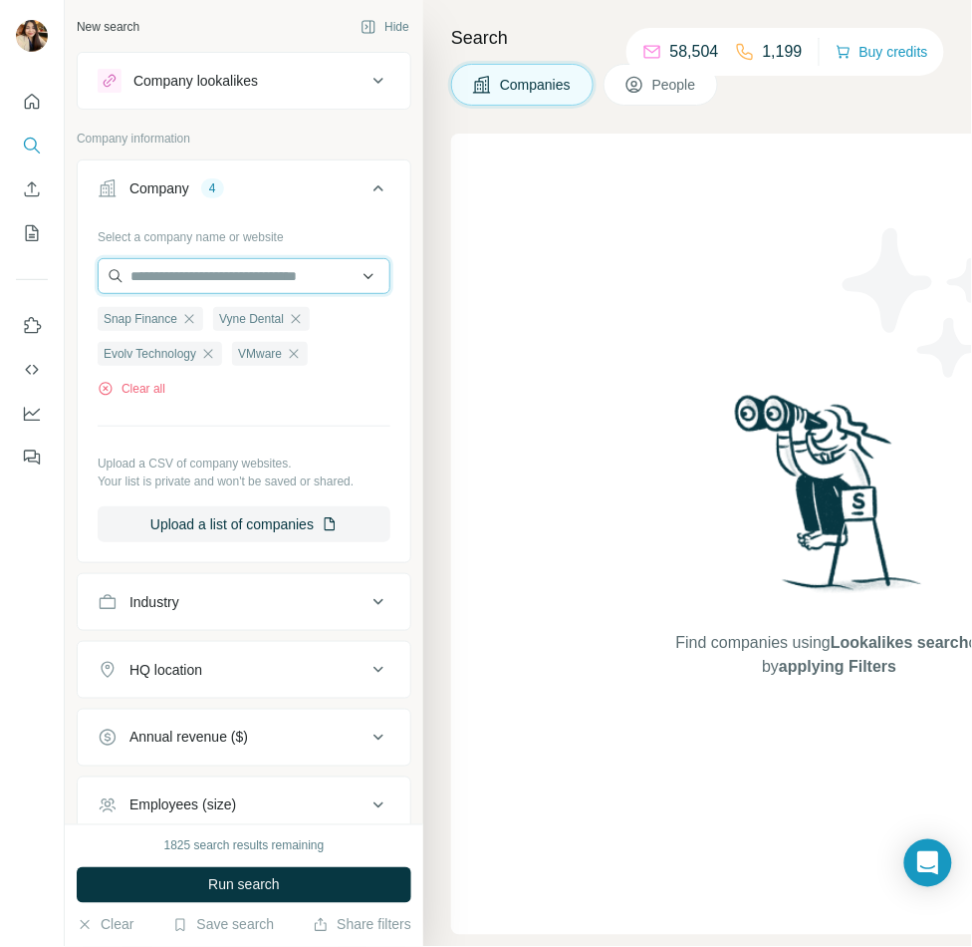
click at [214, 268] on input "text" at bounding box center [244, 276] width 293 height 36
paste input "**********"
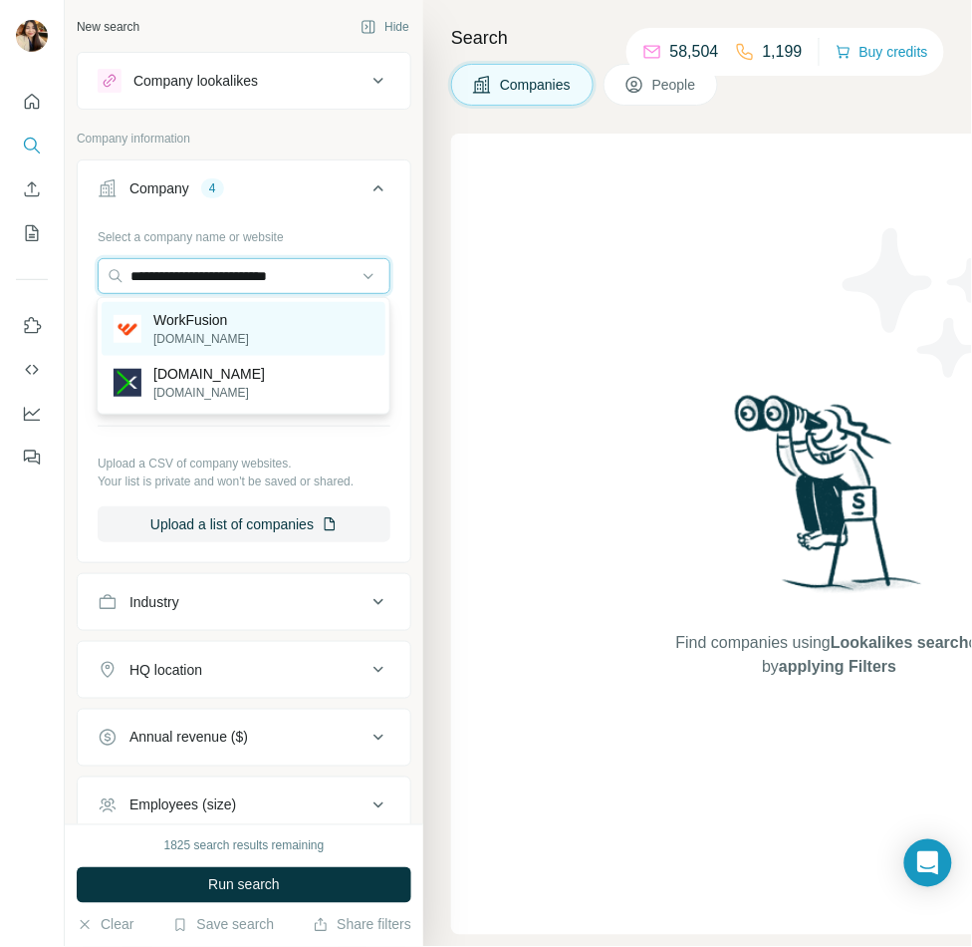
type input "**********"
click at [296, 330] on div "WorkFusion [DOMAIN_NAME]" at bounding box center [244, 329] width 284 height 54
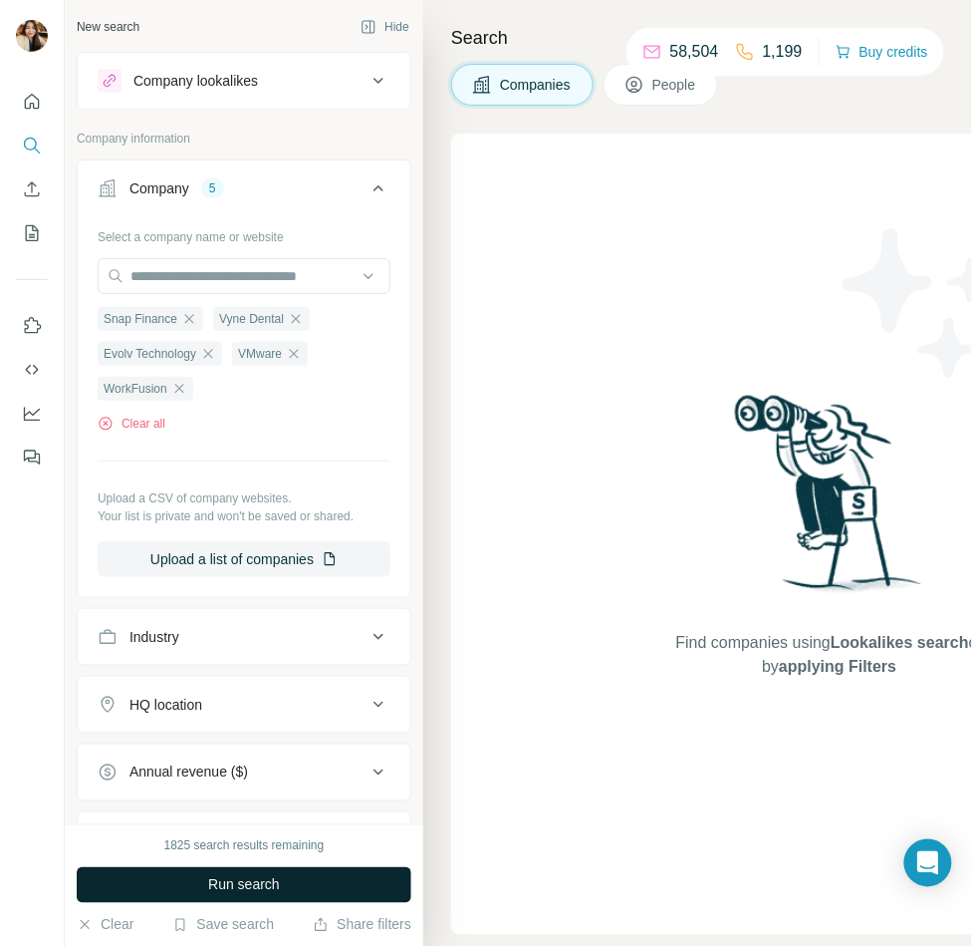
click at [297, 873] on button "Run search" at bounding box center [244, 885] width 335 height 36
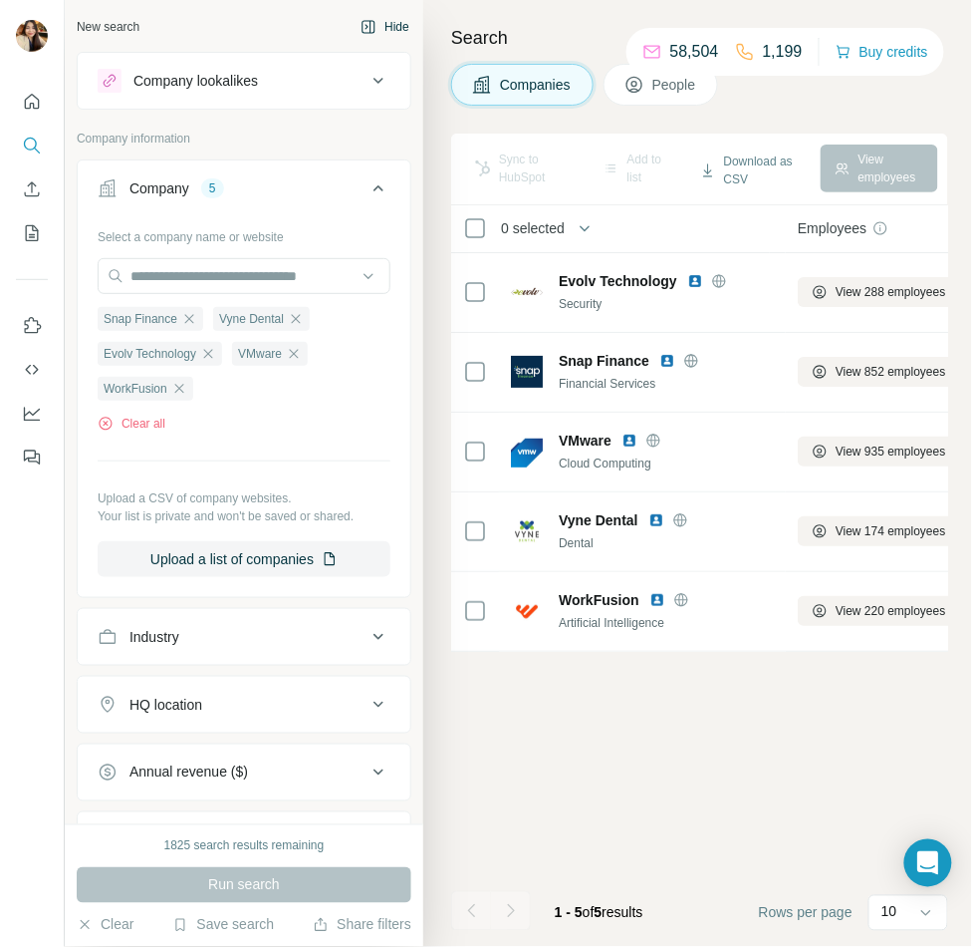
click at [394, 16] on button "Hide" at bounding box center [385, 27] width 77 height 30
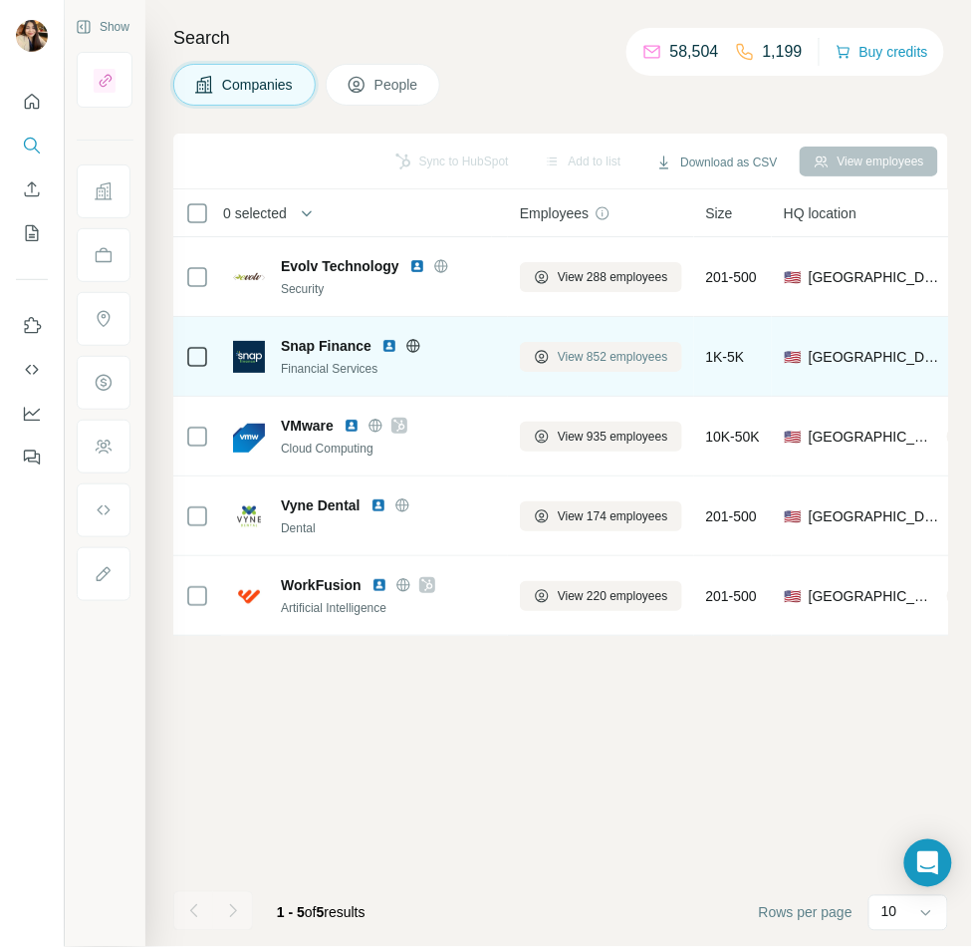
click at [598, 364] on span "View 852 employees" at bounding box center [613, 357] width 111 height 18
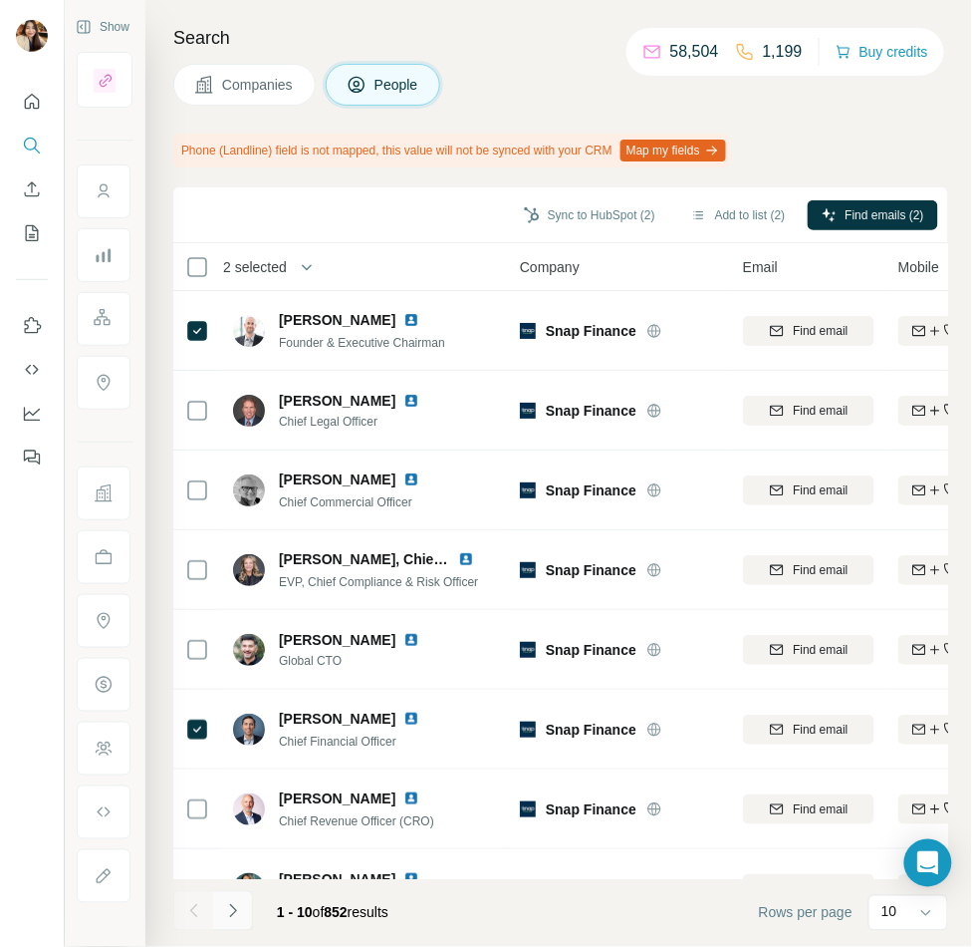
click at [243, 899] on button "Navigate to next page" at bounding box center [233, 911] width 40 height 40
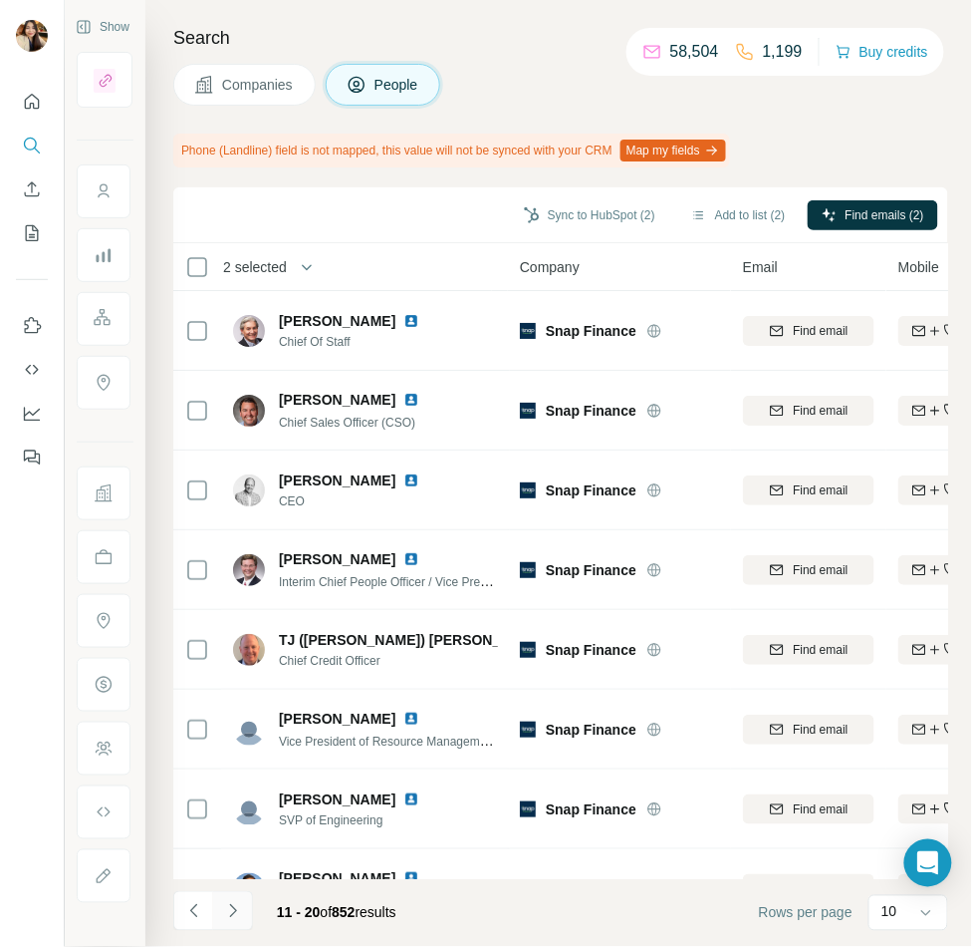
click at [231, 898] on button "Navigate to next page" at bounding box center [233, 911] width 40 height 40
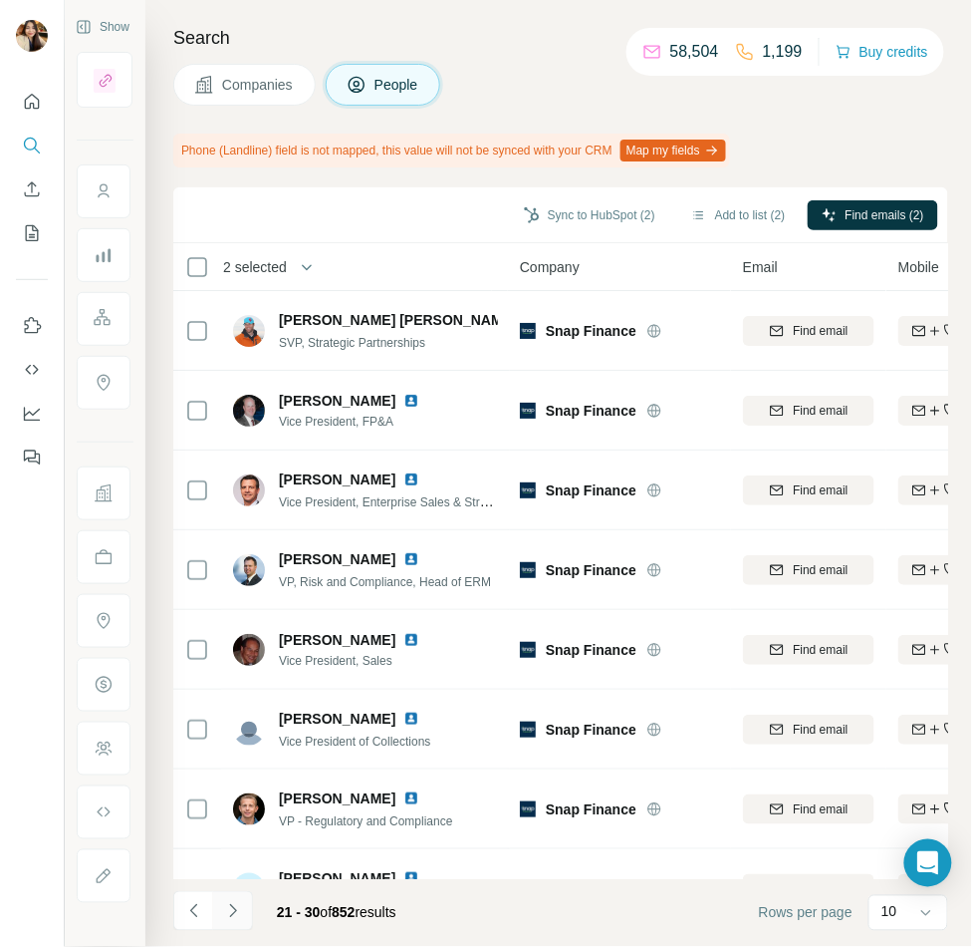
click at [226, 902] on icon "Navigate to next page" at bounding box center [233, 911] width 20 height 20
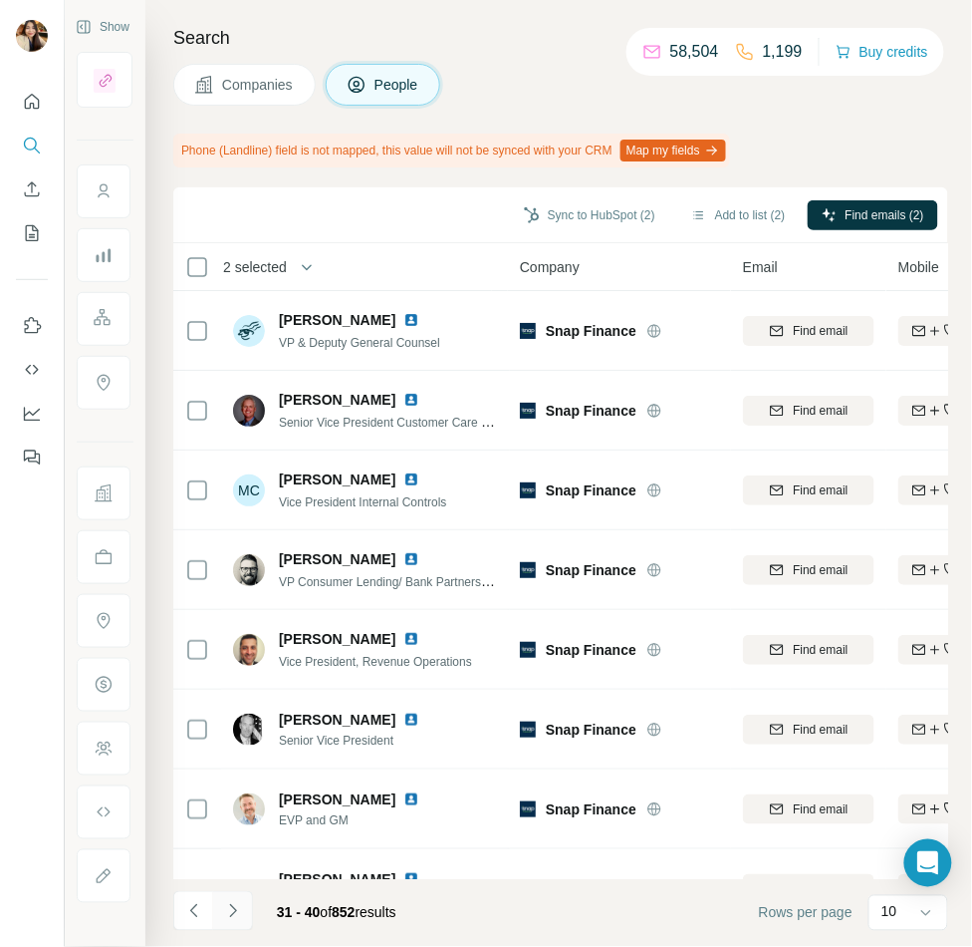
click at [226, 905] on icon "Navigate to next page" at bounding box center [233, 911] width 20 height 20
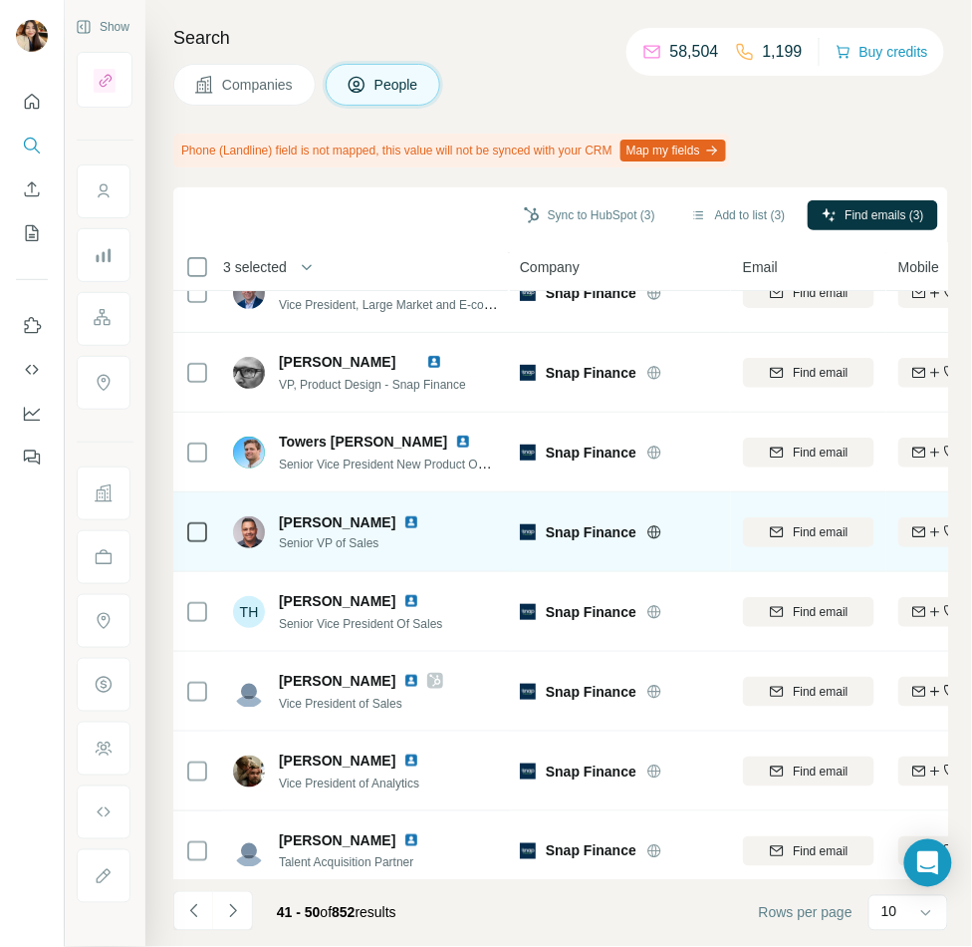
scroll to position [207, 0]
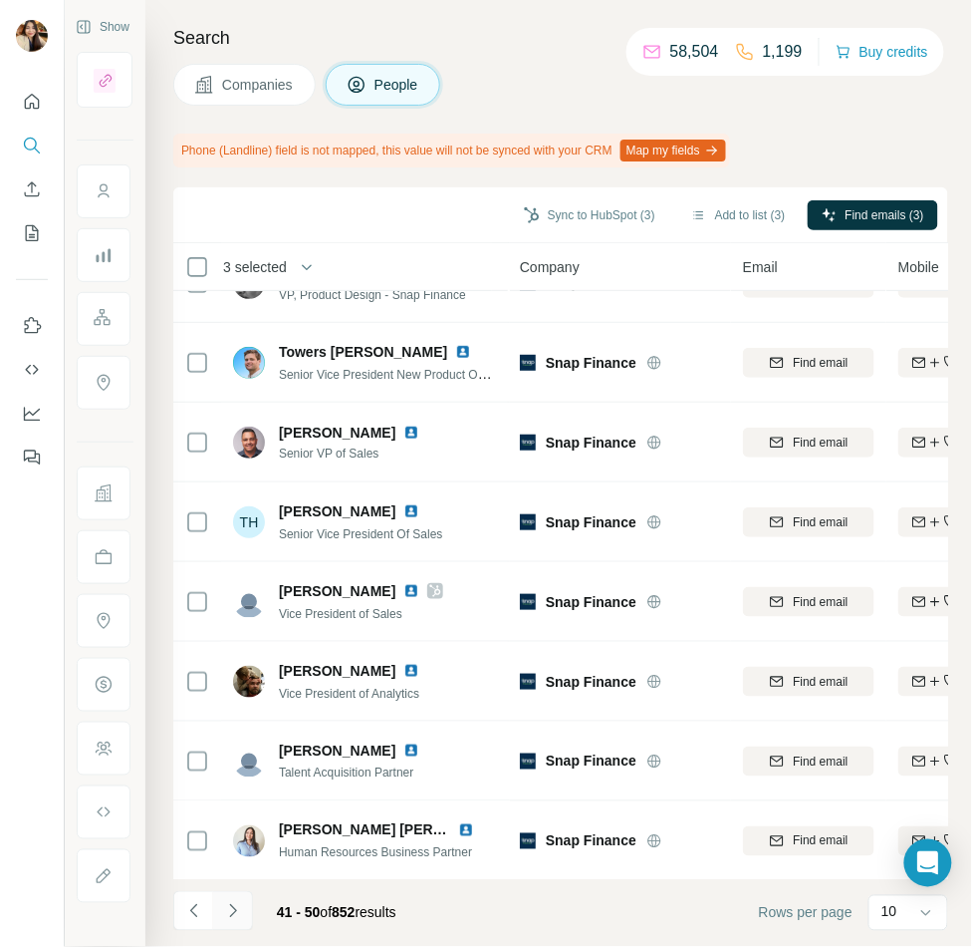
click at [227, 909] on icon "Navigate to next page" at bounding box center [233, 911] width 20 height 20
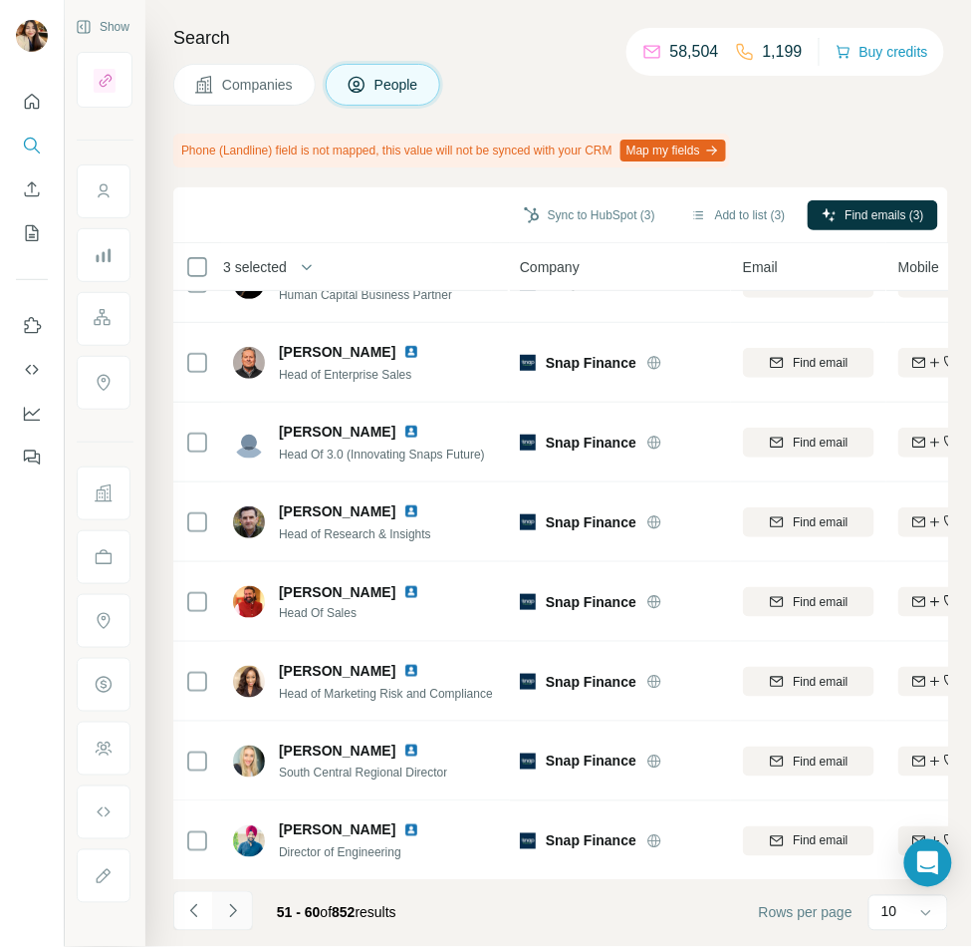
click at [243, 916] on button "Navigate to next page" at bounding box center [233, 911] width 40 height 40
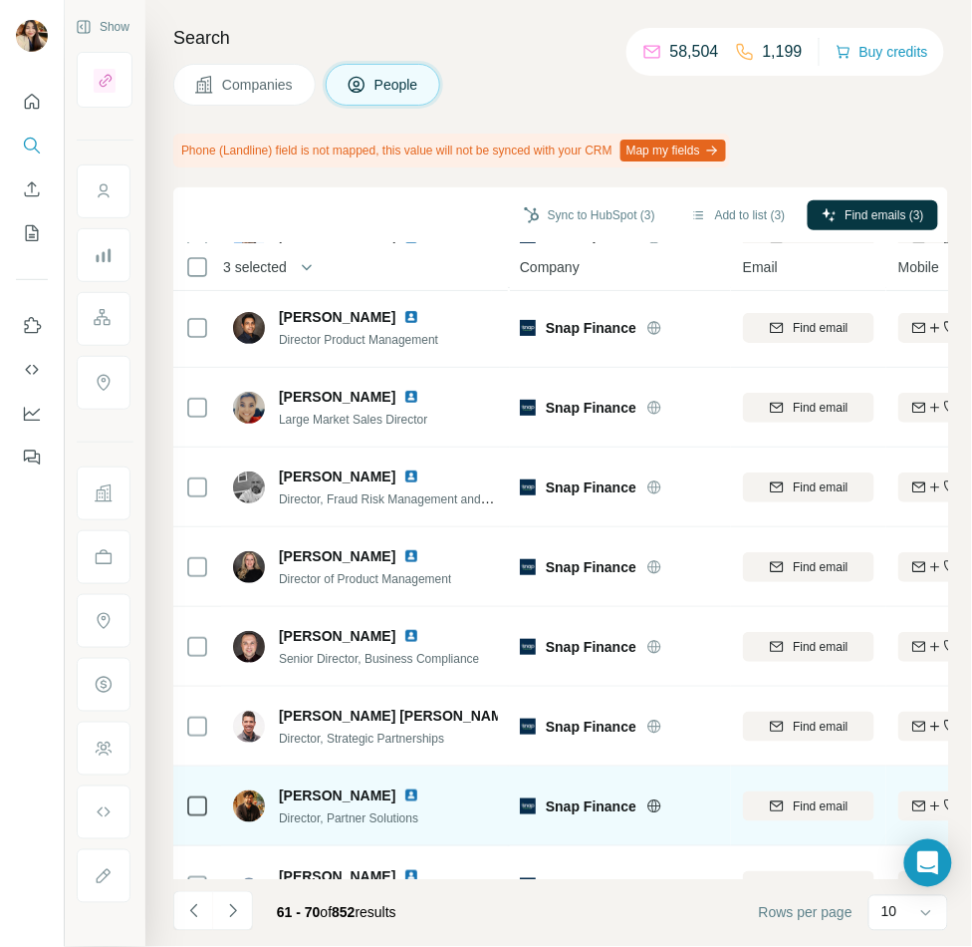
scroll to position [0, 0]
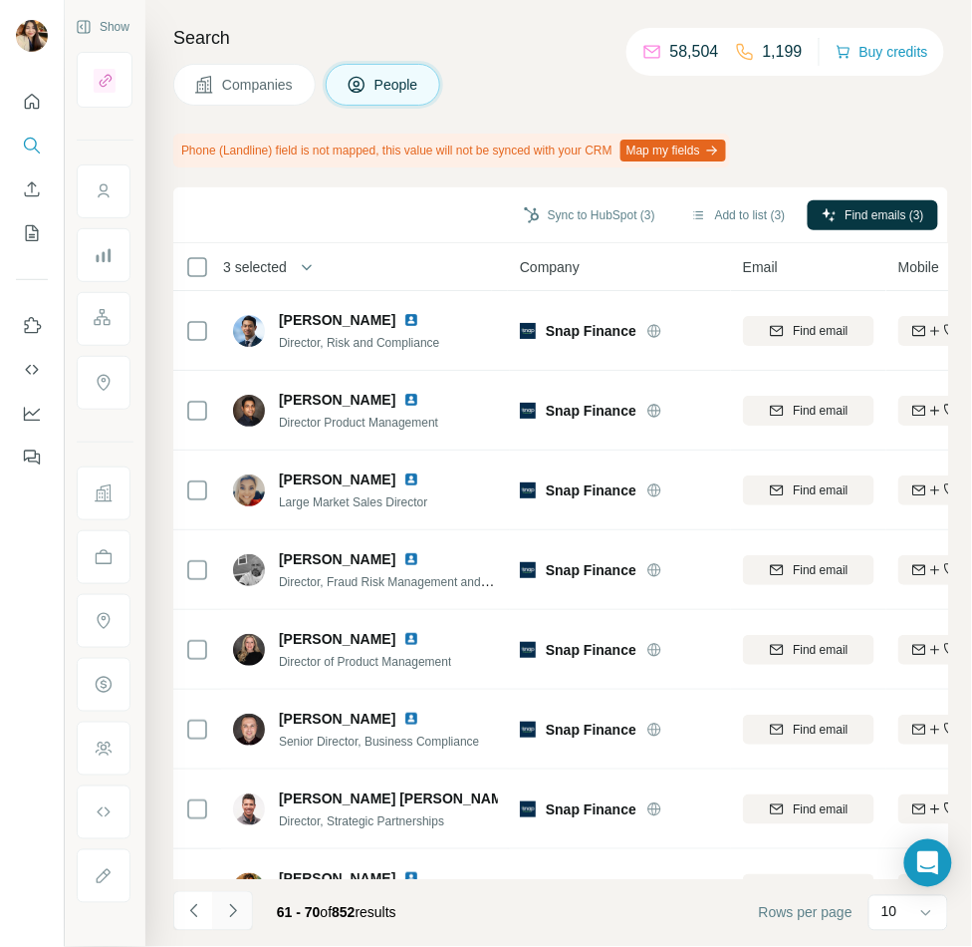
click at [236, 901] on icon "Navigate to next page" at bounding box center [233, 911] width 20 height 20
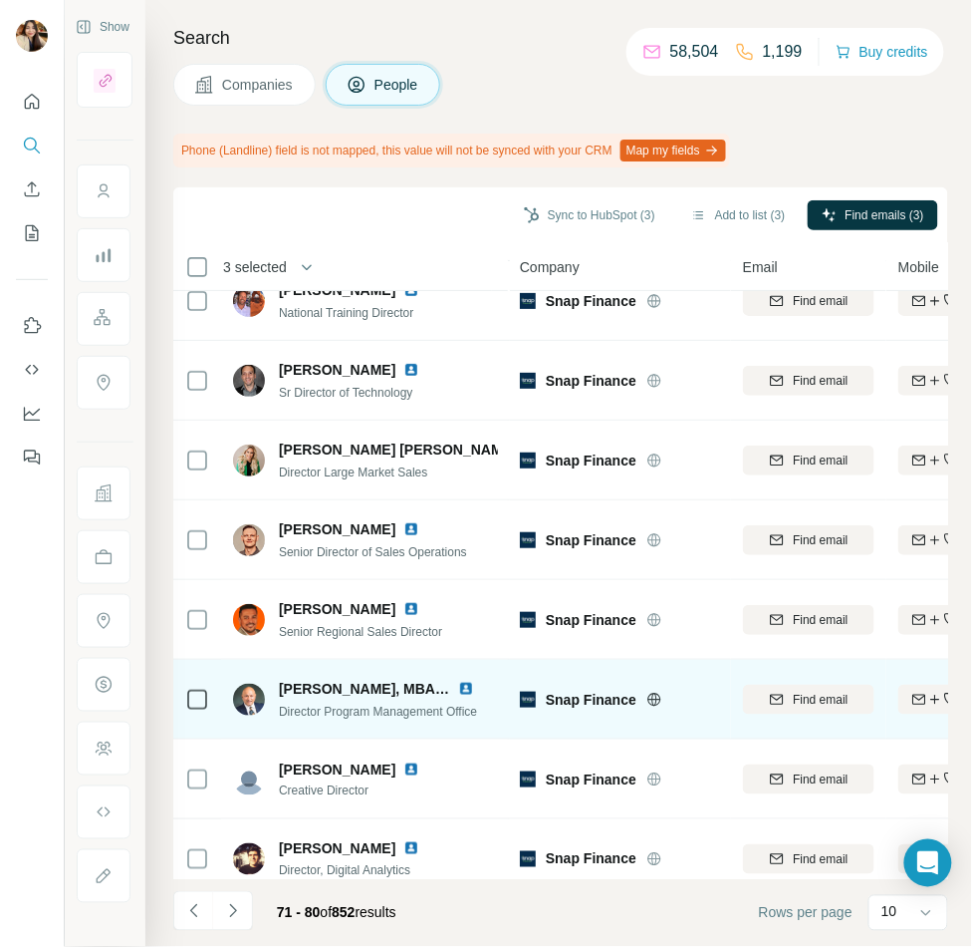
scroll to position [207, 0]
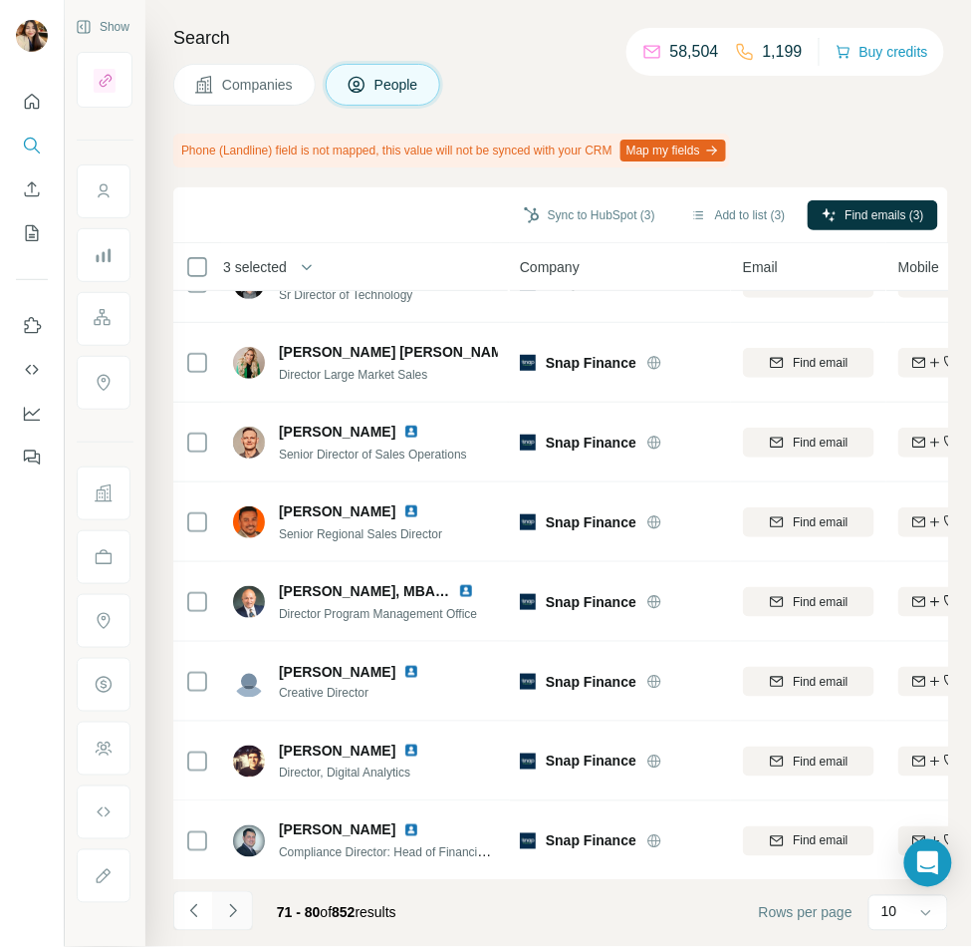
click at [235, 907] on icon "Navigate to next page" at bounding box center [233, 911] width 20 height 20
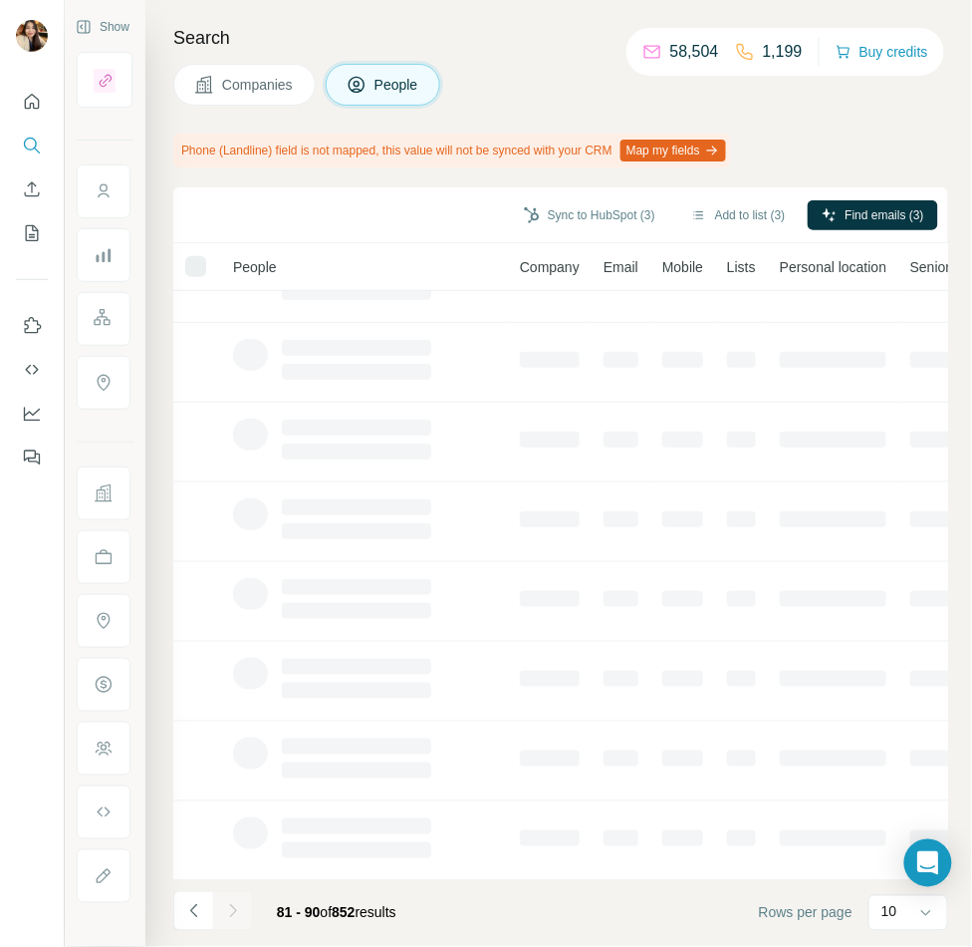
click at [235, 907] on div at bounding box center [233, 911] width 40 height 40
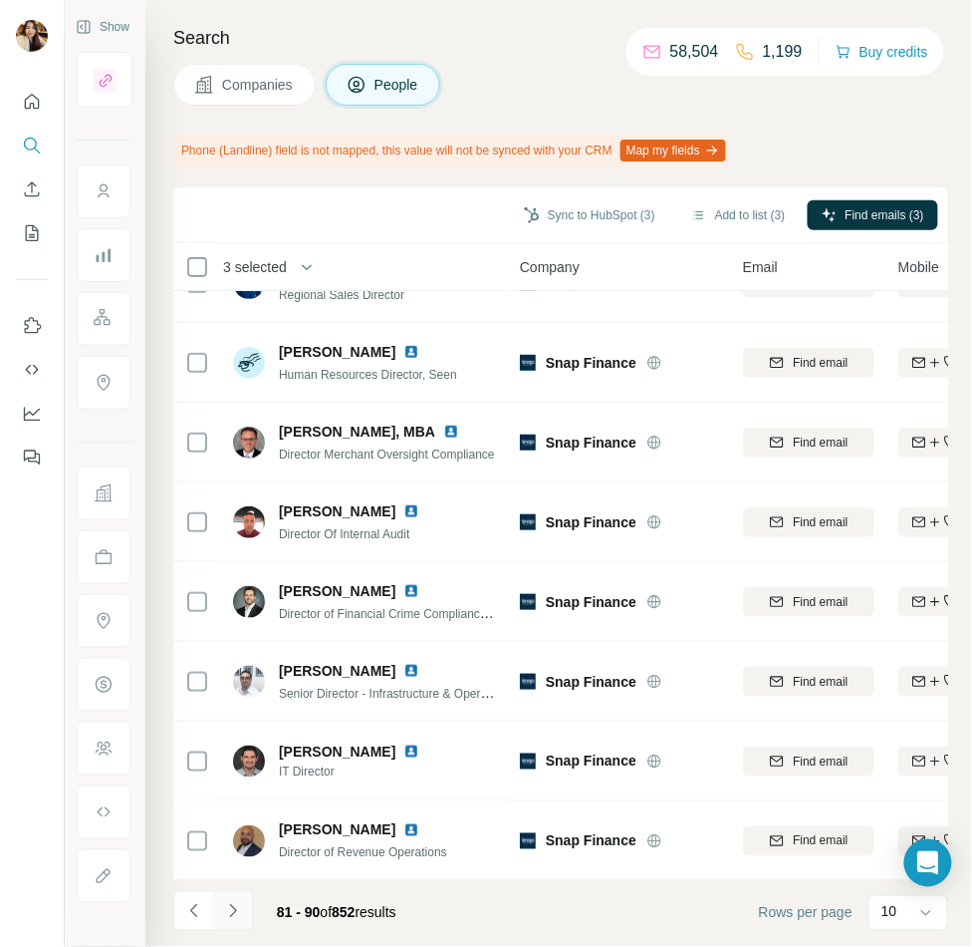
click at [222, 921] on button "Navigate to next page" at bounding box center [233, 911] width 40 height 40
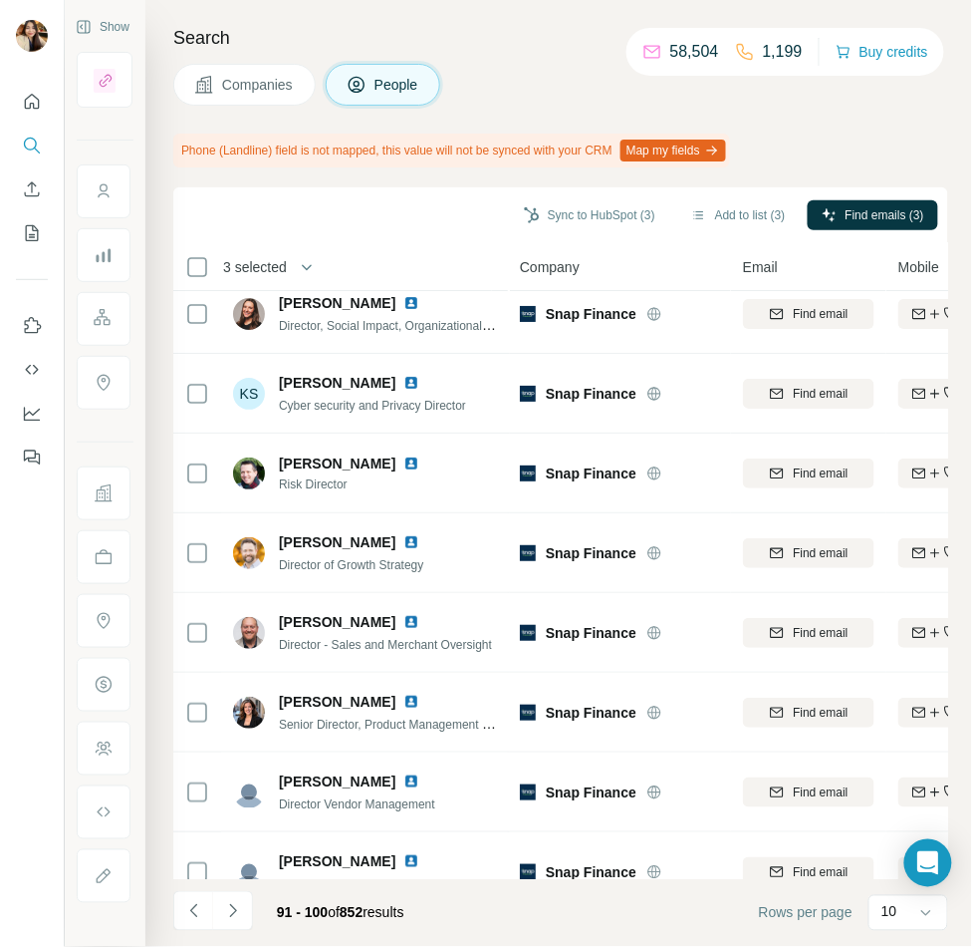
scroll to position [0, 0]
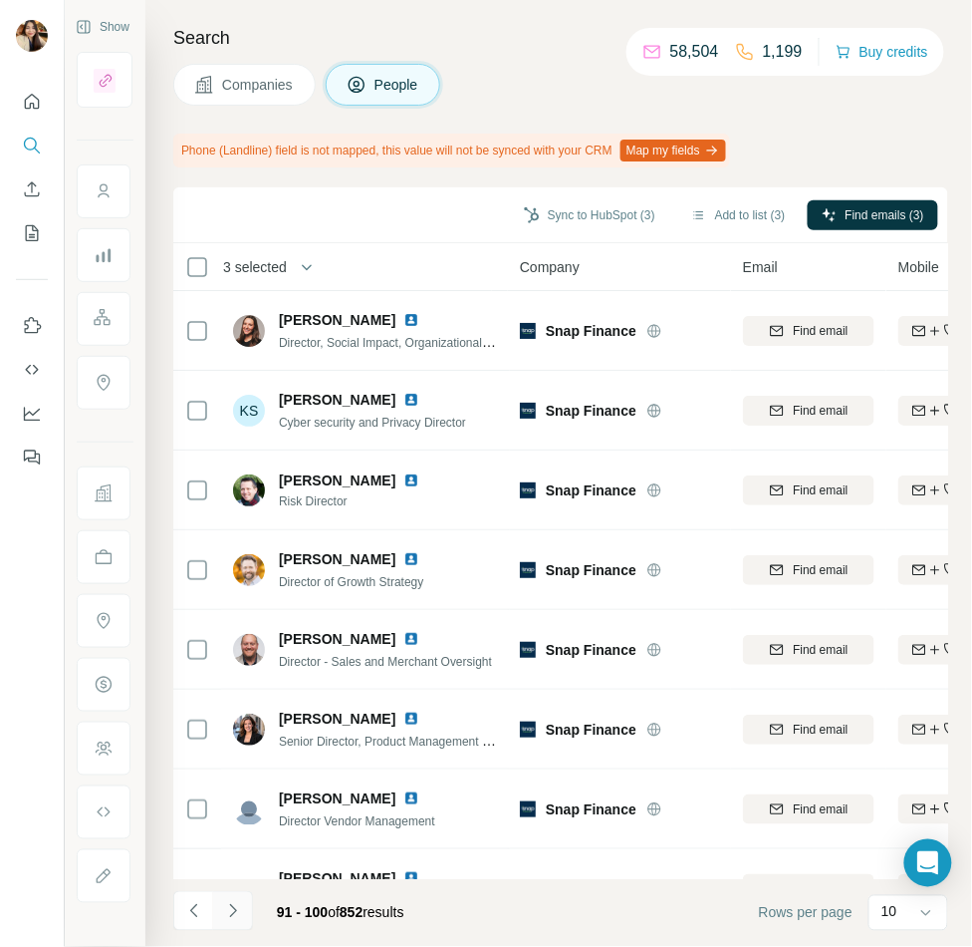
click at [223, 903] on icon "Navigate to next page" at bounding box center [233, 911] width 20 height 20
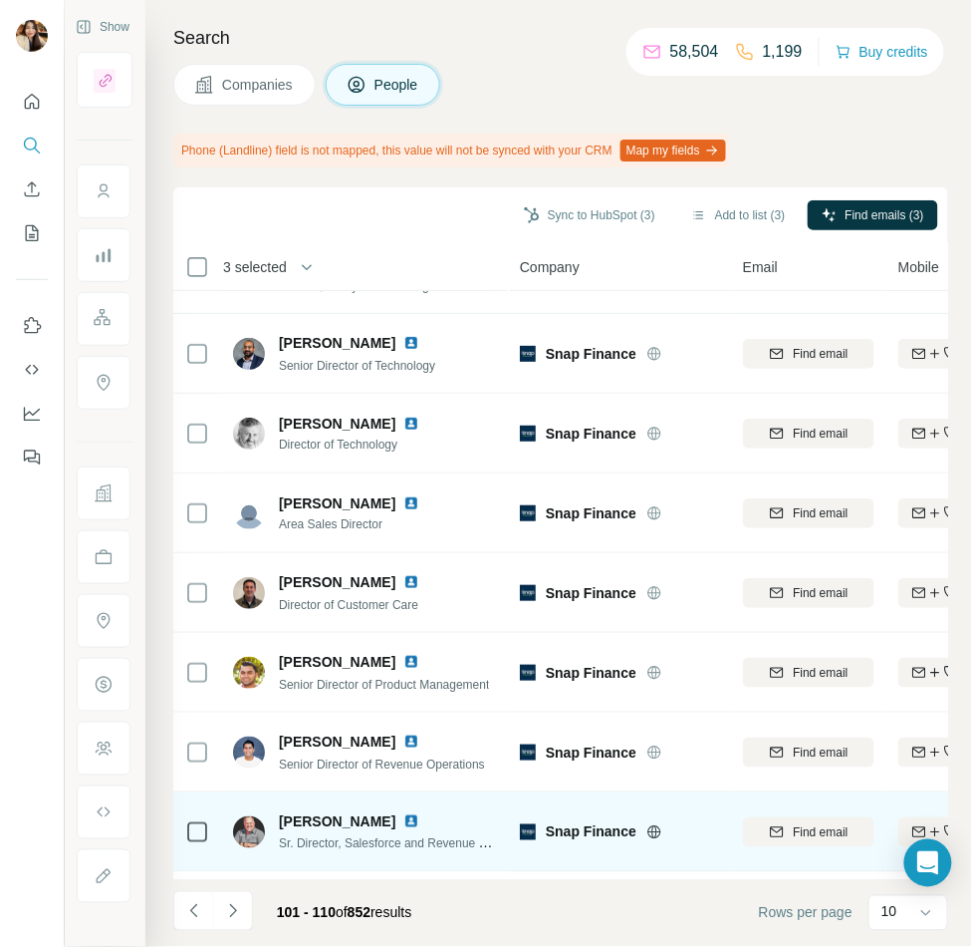
scroll to position [207, 0]
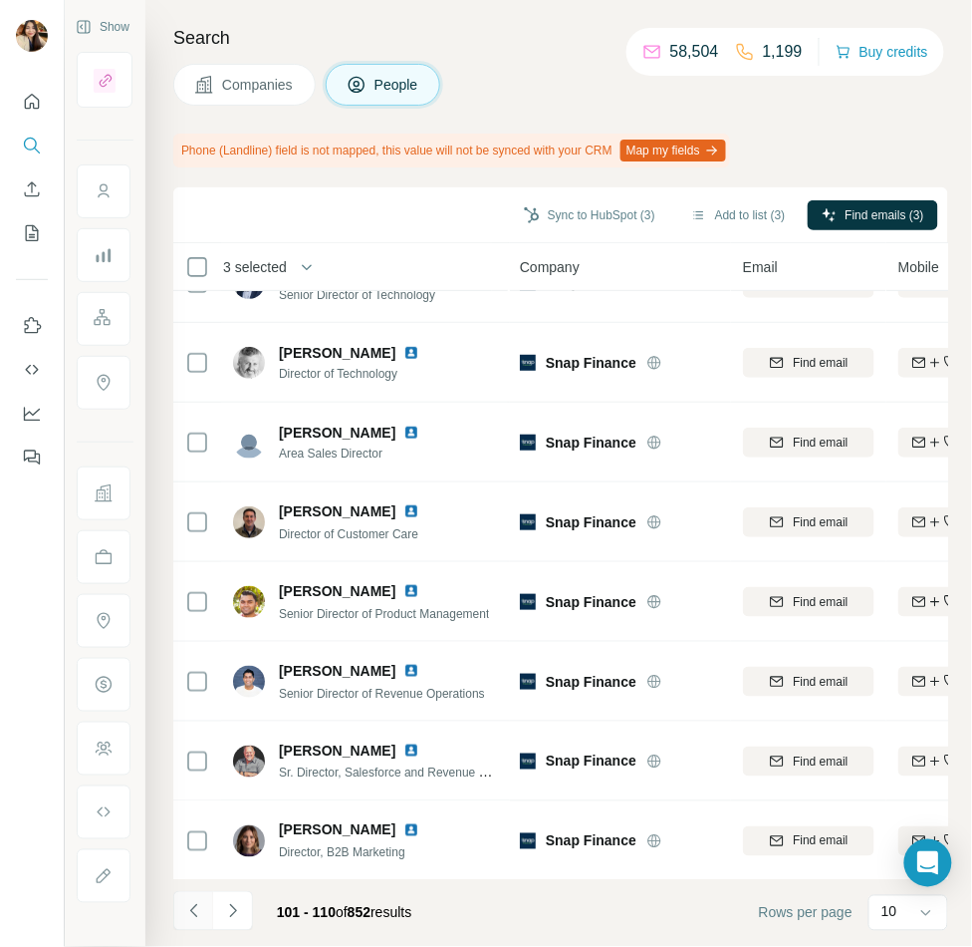
click at [200, 925] on button "Navigate to previous page" at bounding box center [193, 911] width 40 height 40
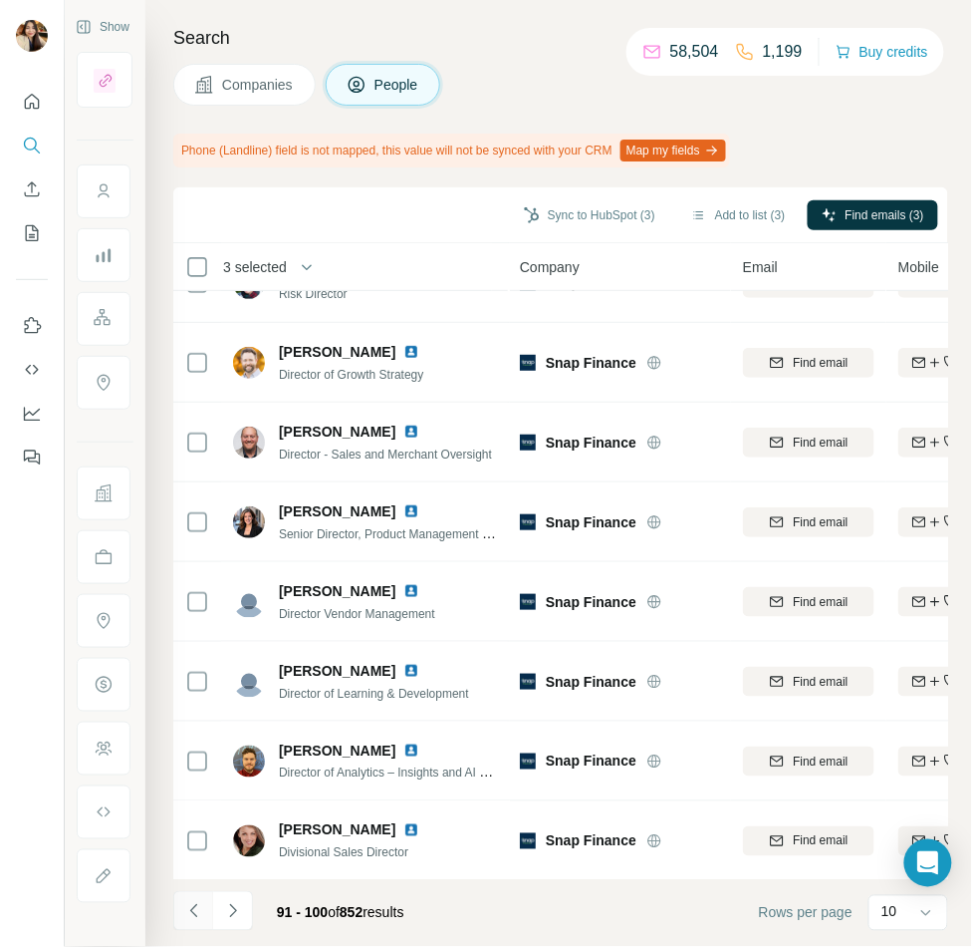
click at [200, 922] on button "Navigate to previous page" at bounding box center [193, 911] width 40 height 40
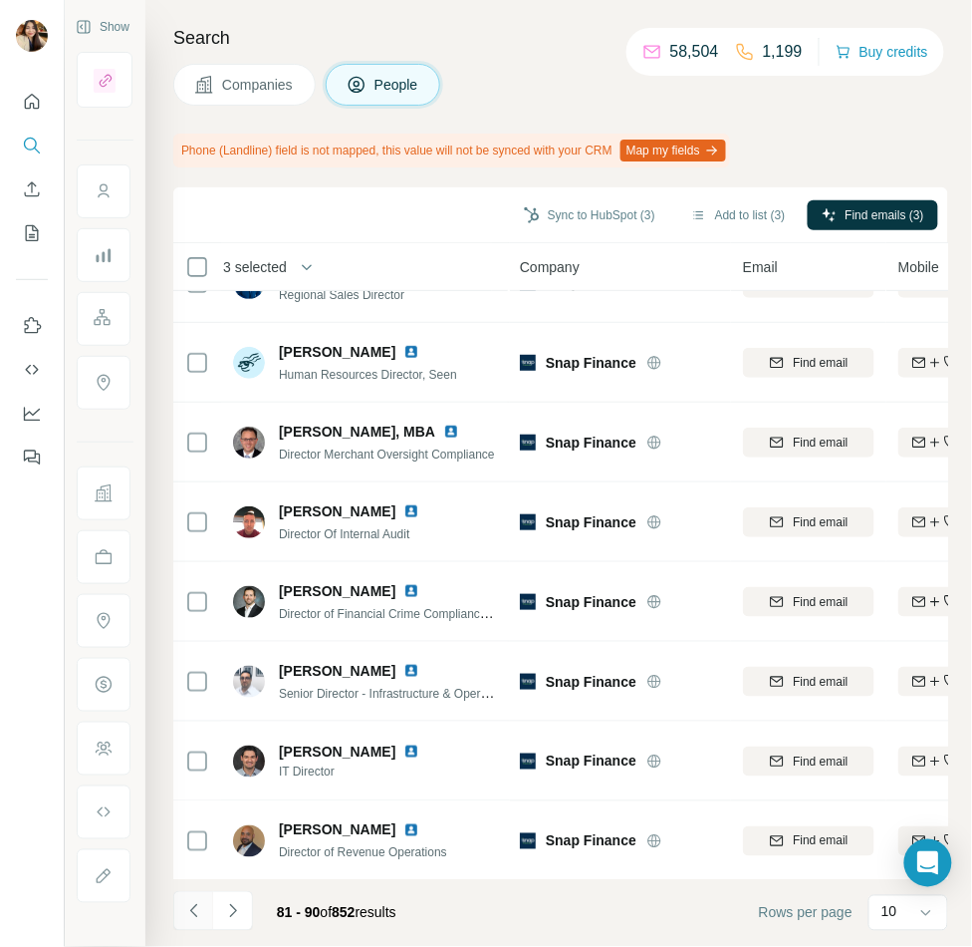
click at [200, 922] on button "Navigate to previous page" at bounding box center [193, 911] width 40 height 40
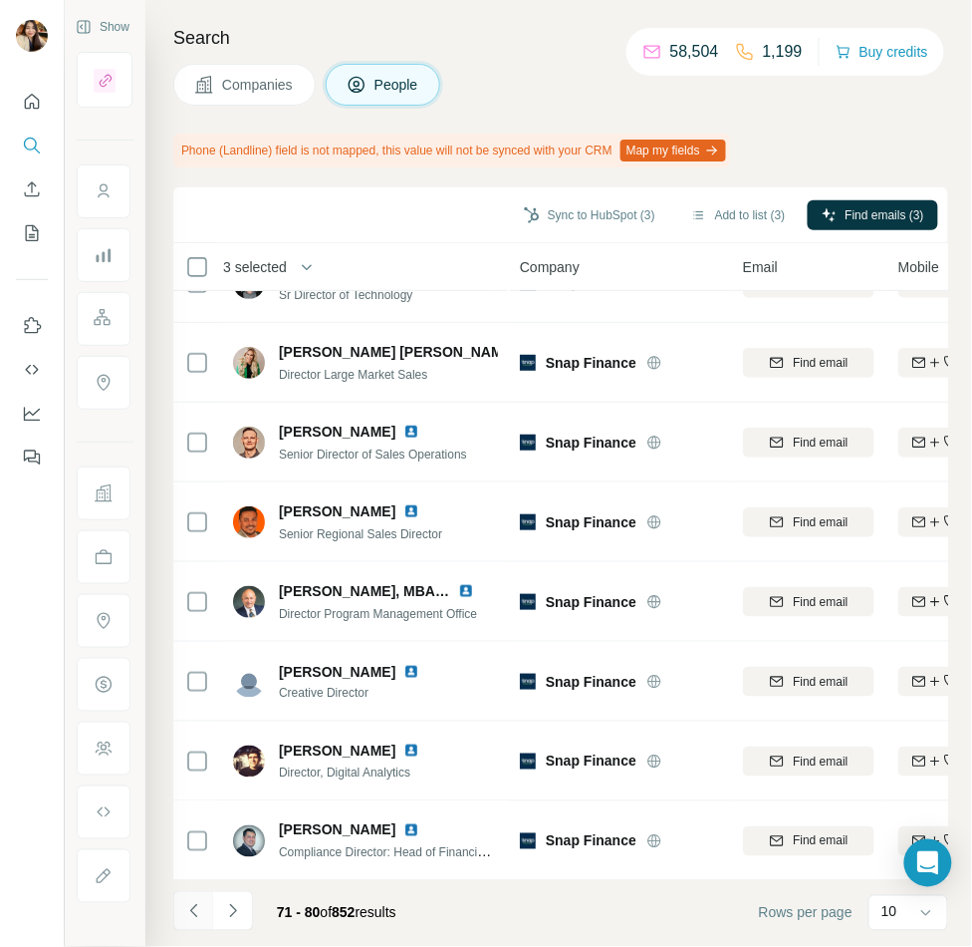
click at [200, 922] on button "Navigate to previous page" at bounding box center [193, 911] width 40 height 40
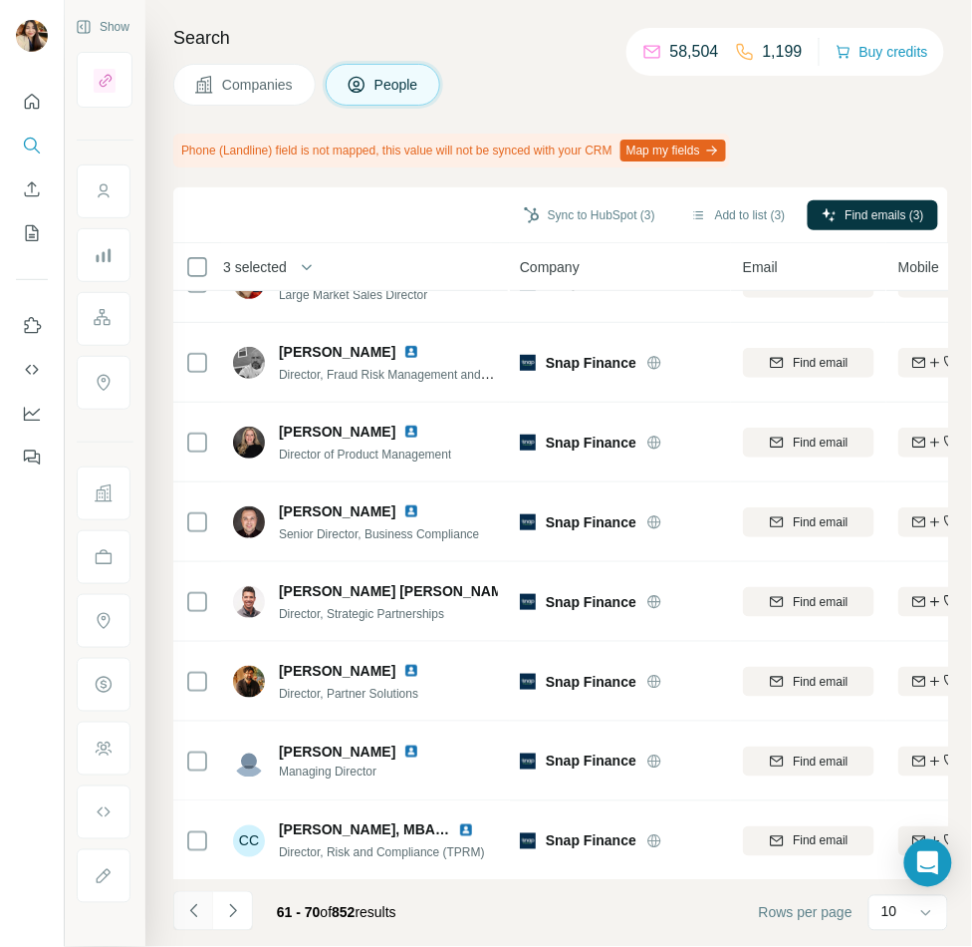
click at [200, 922] on button "Navigate to previous page" at bounding box center [193, 911] width 40 height 40
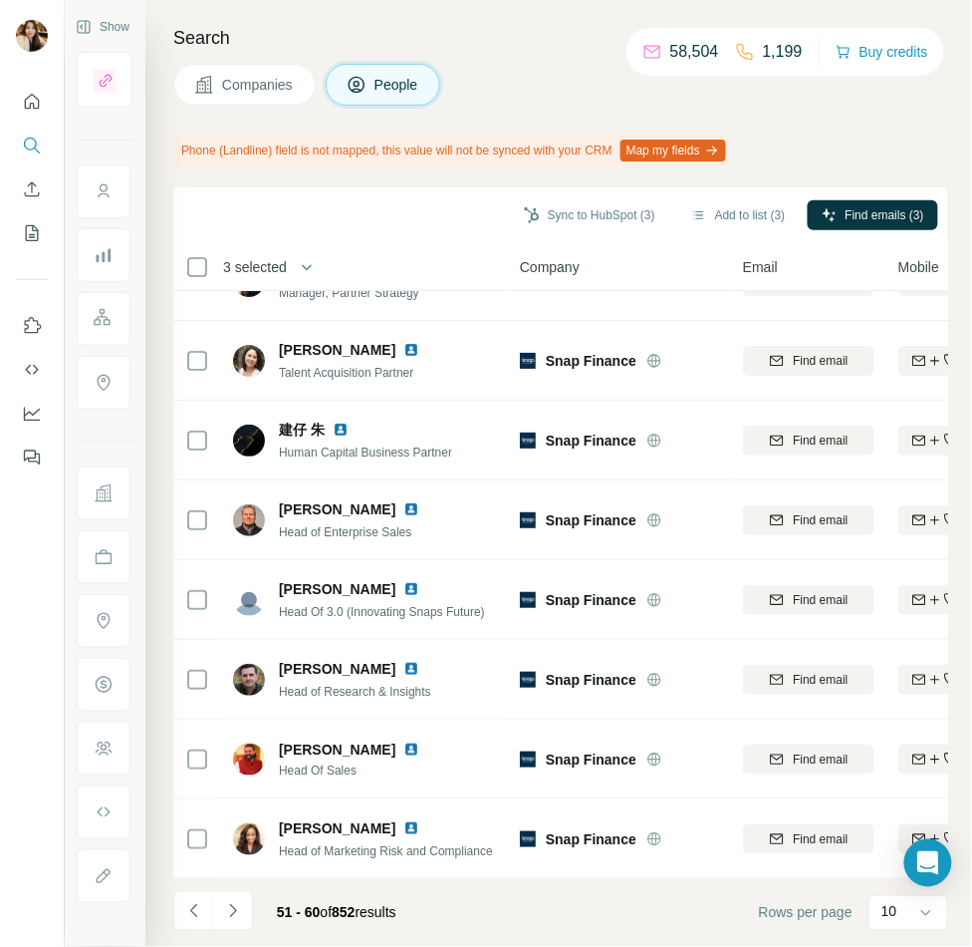
scroll to position [0, 0]
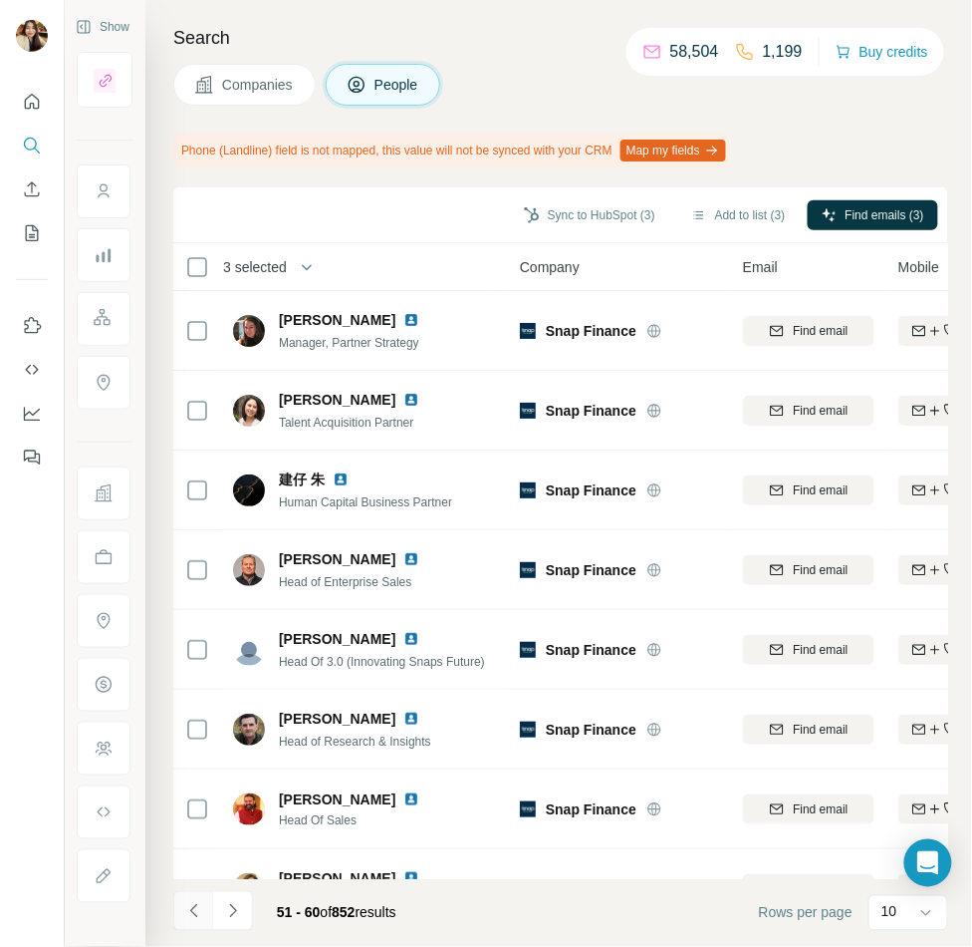
click at [193, 918] on icon "Navigate to previous page" at bounding box center [194, 911] width 20 height 20
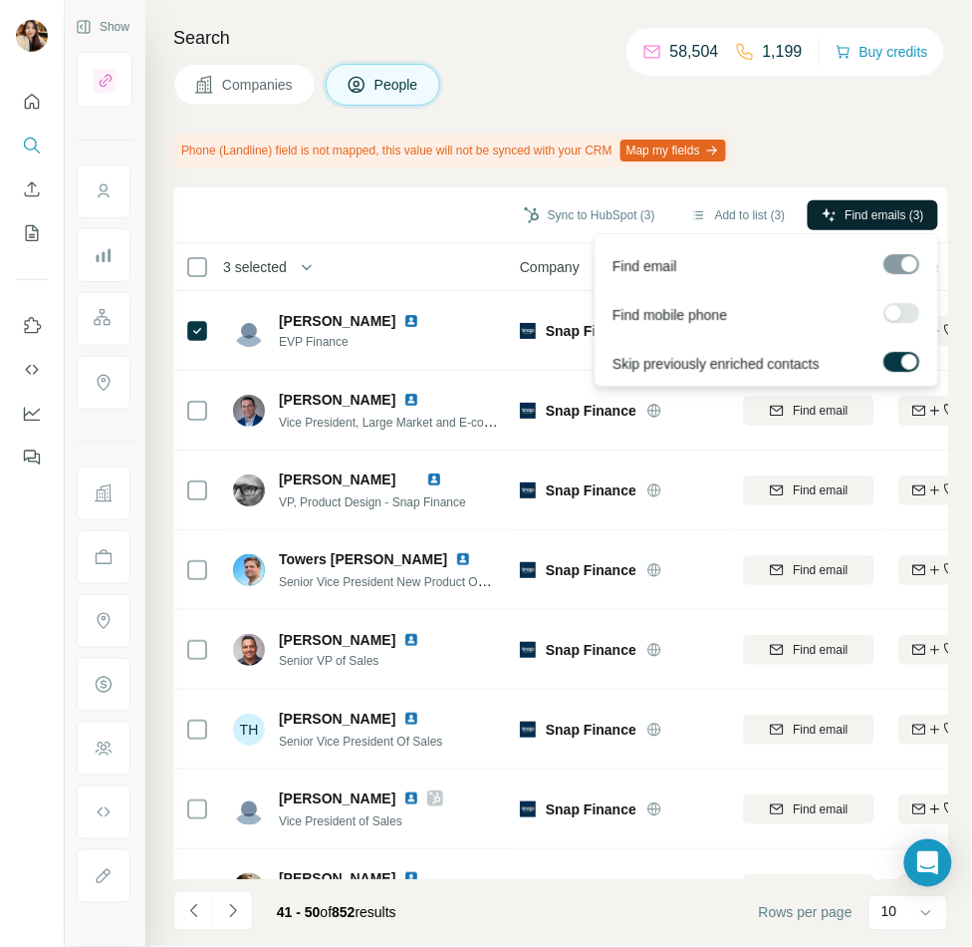
click at [839, 214] on button "Find emails (3)" at bounding box center [873, 215] width 131 height 30
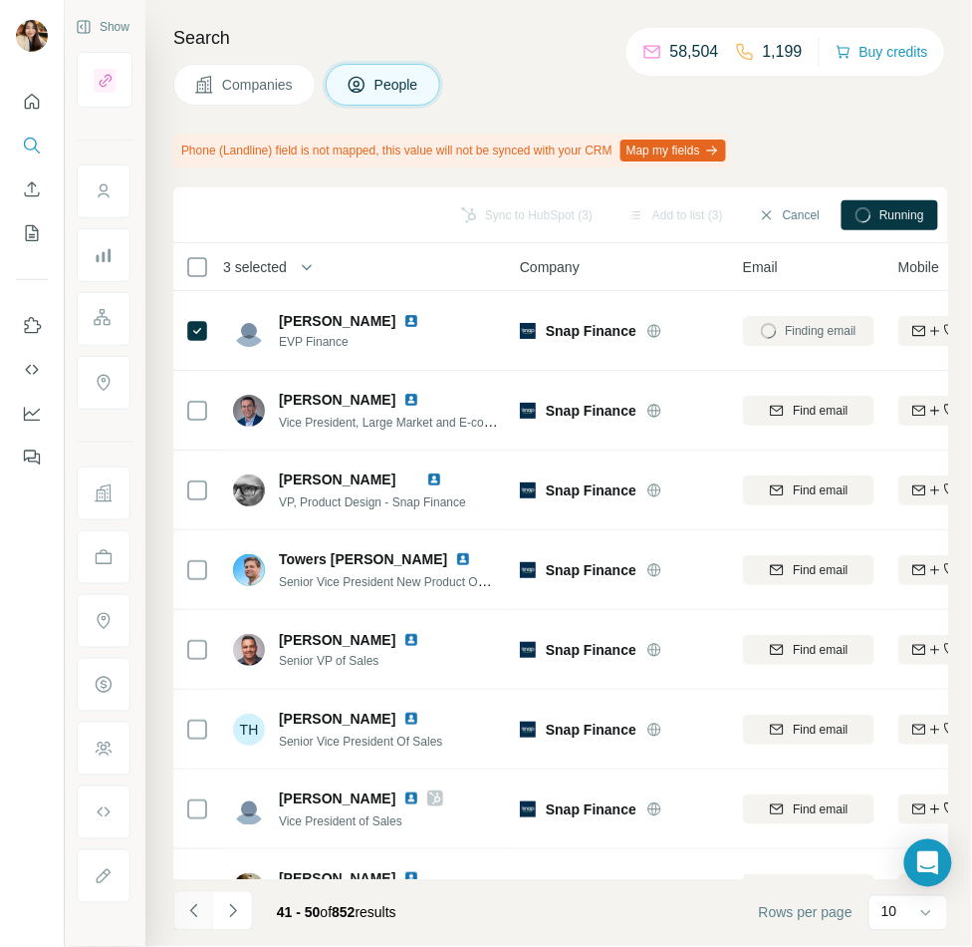
click at [188, 901] on icon "Navigate to previous page" at bounding box center [194, 911] width 20 height 20
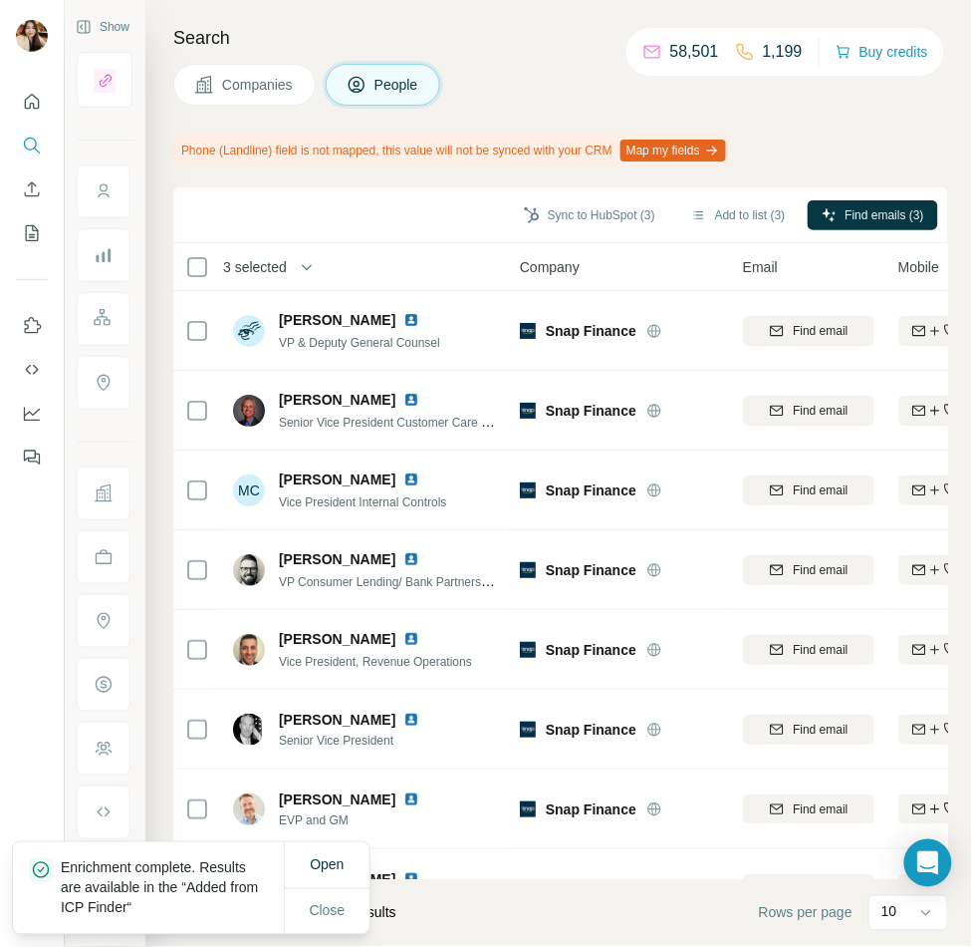
click at [235, 911] on p "Enrichment complete. Results are available in the “Added from ICP Finder“" at bounding box center [172, 888] width 223 height 60
click at [338, 915] on span "Close" at bounding box center [328, 911] width 36 height 20
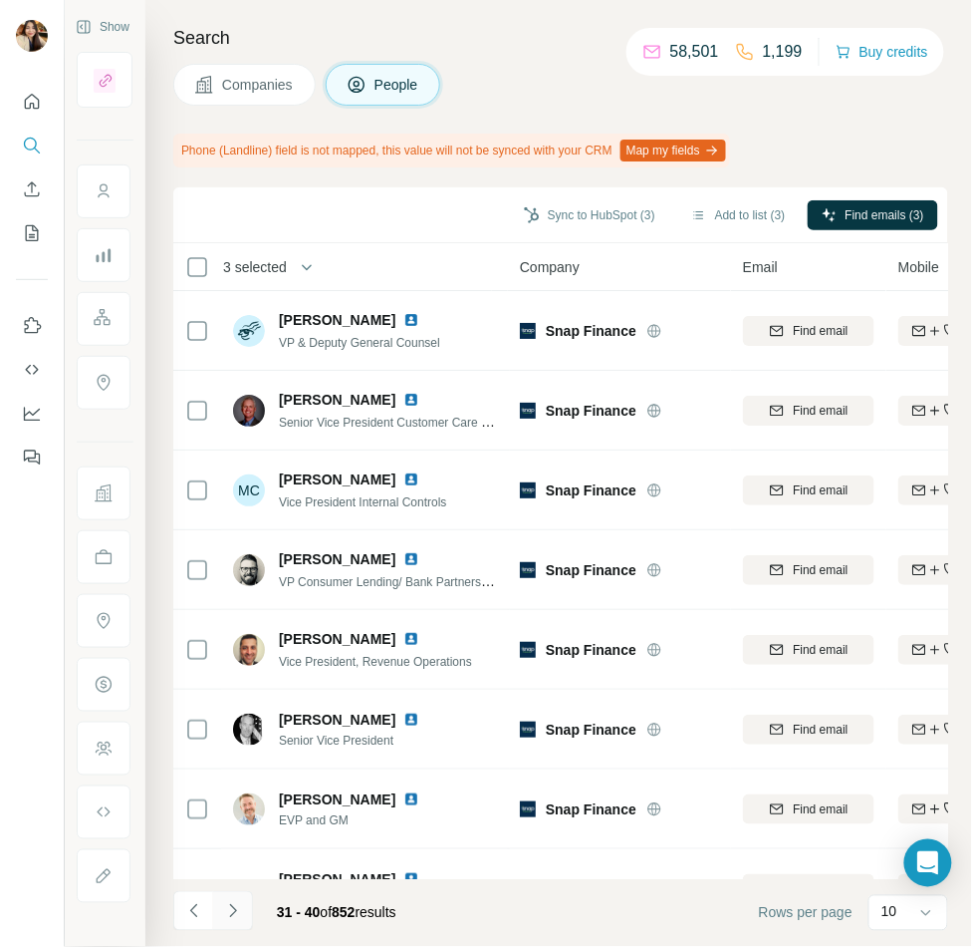
click at [246, 913] on button "Navigate to next page" at bounding box center [233, 911] width 40 height 40
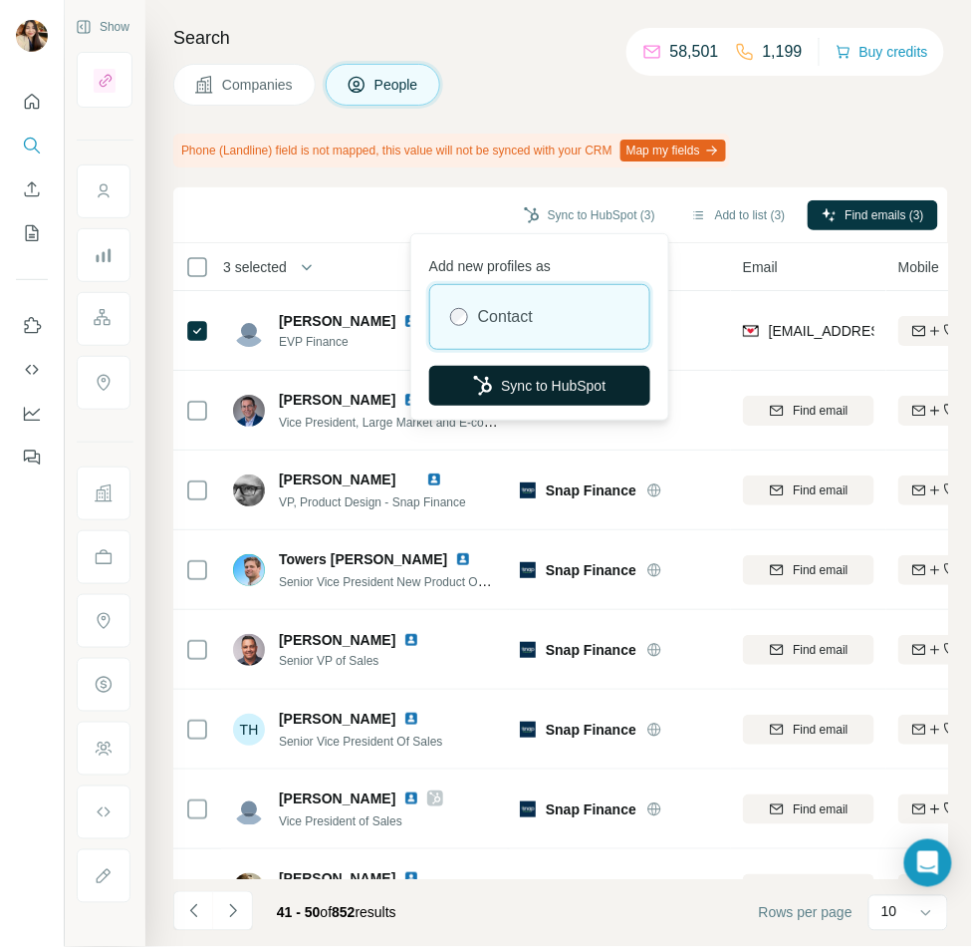
click at [529, 383] on button "Sync to HubSpot" at bounding box center [539, 386] width 221 height 40
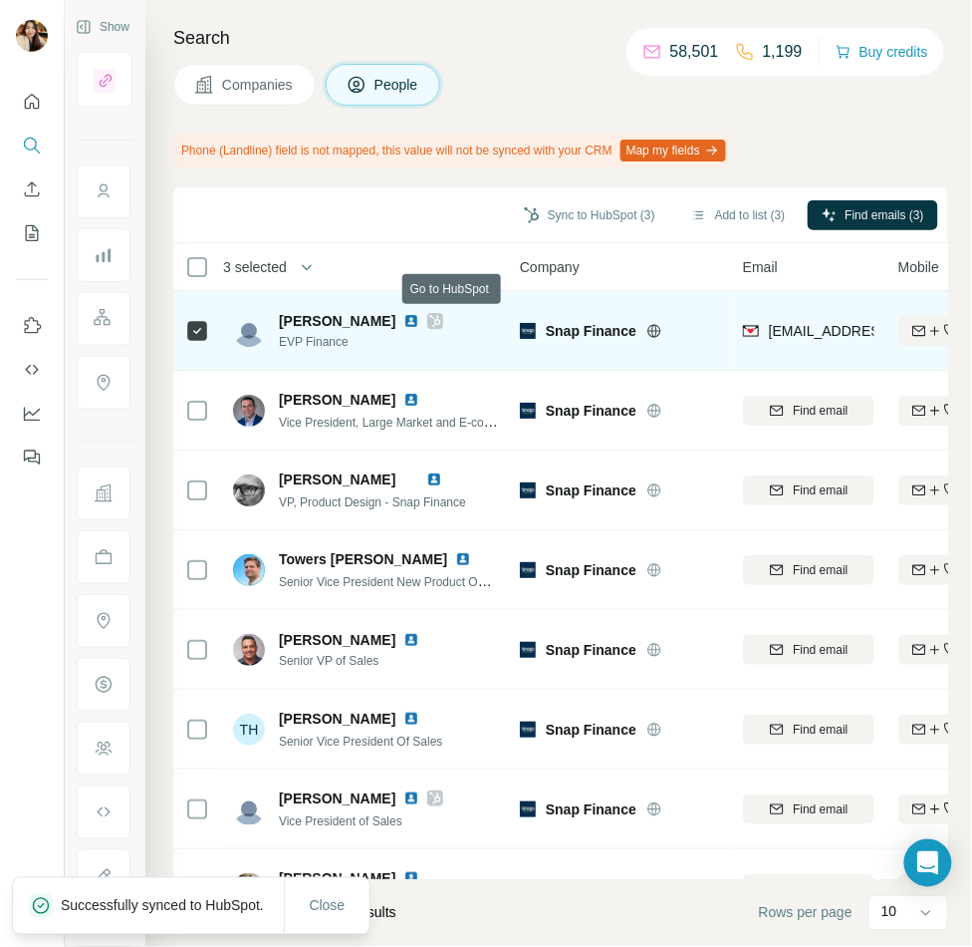
click at [443, 321] on div at bounding box center [435, 321] width 16 height 16
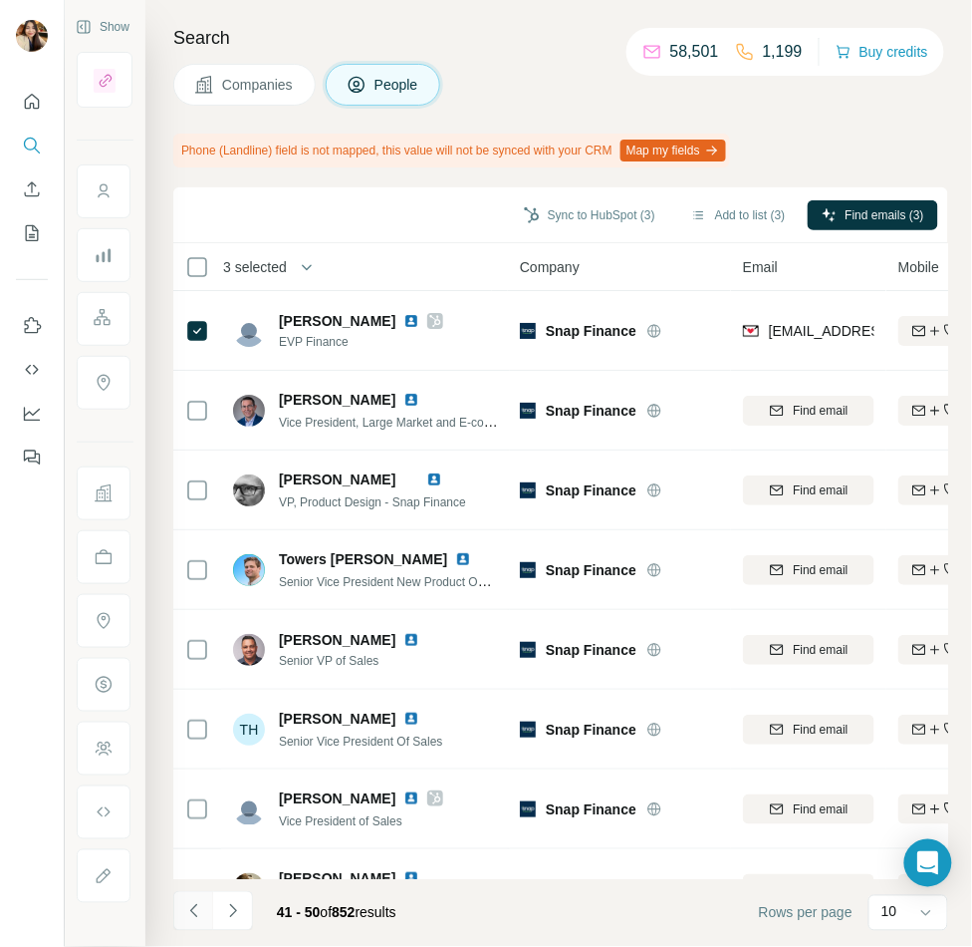
click at [208, 912] on button "Navigate to previous page" at bounding box center [193, 911] width 40 height 40
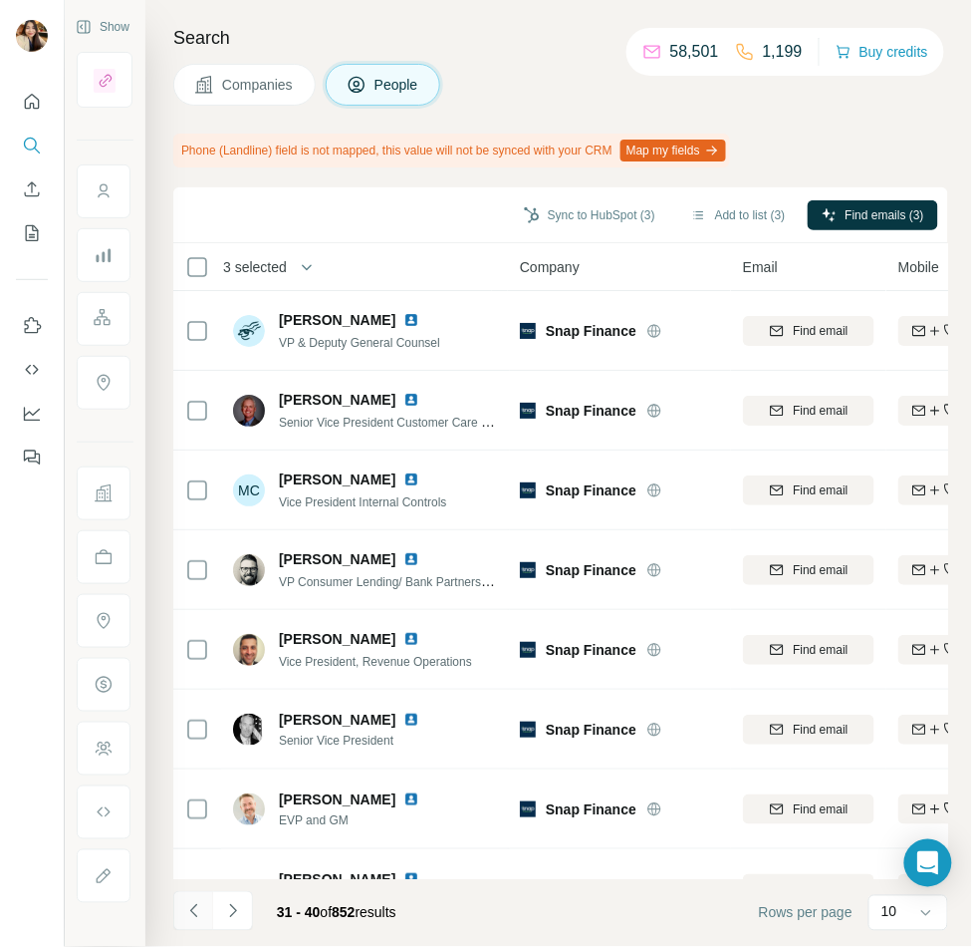
click at [208, 912] on button "Navigate to previous page" at bounding box center [193, 911] width 40 height 40
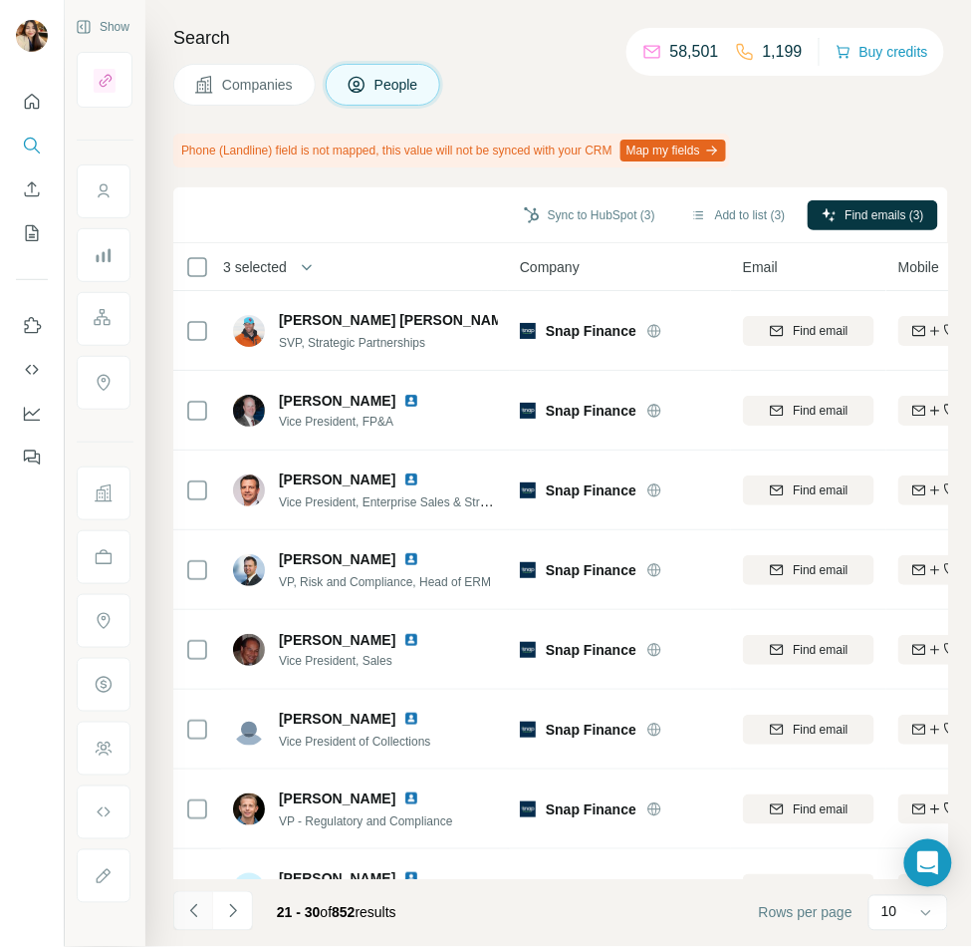
click at [209, 916] on button "Navigate to previous page" at bounding box center [193, 911] width 40 height 40
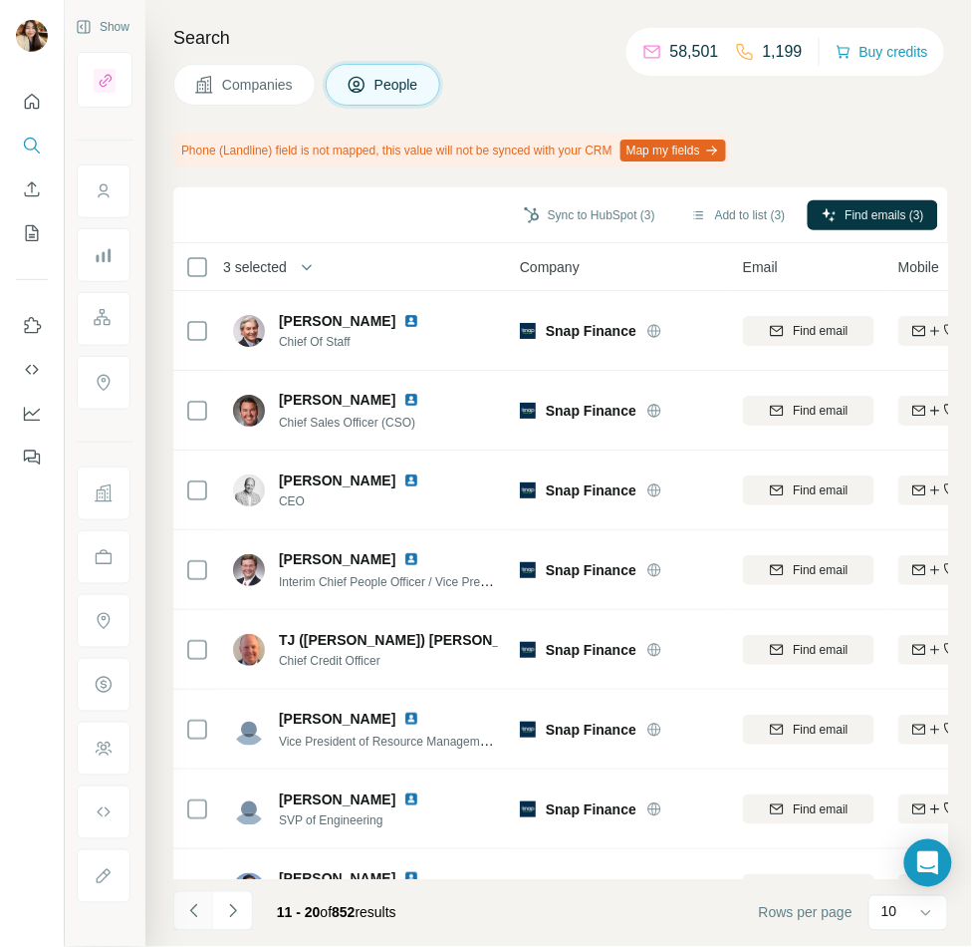
click at [190, 915] on icon "Navigate to previous page" at bounding box center [194, 911] width 20 height 20
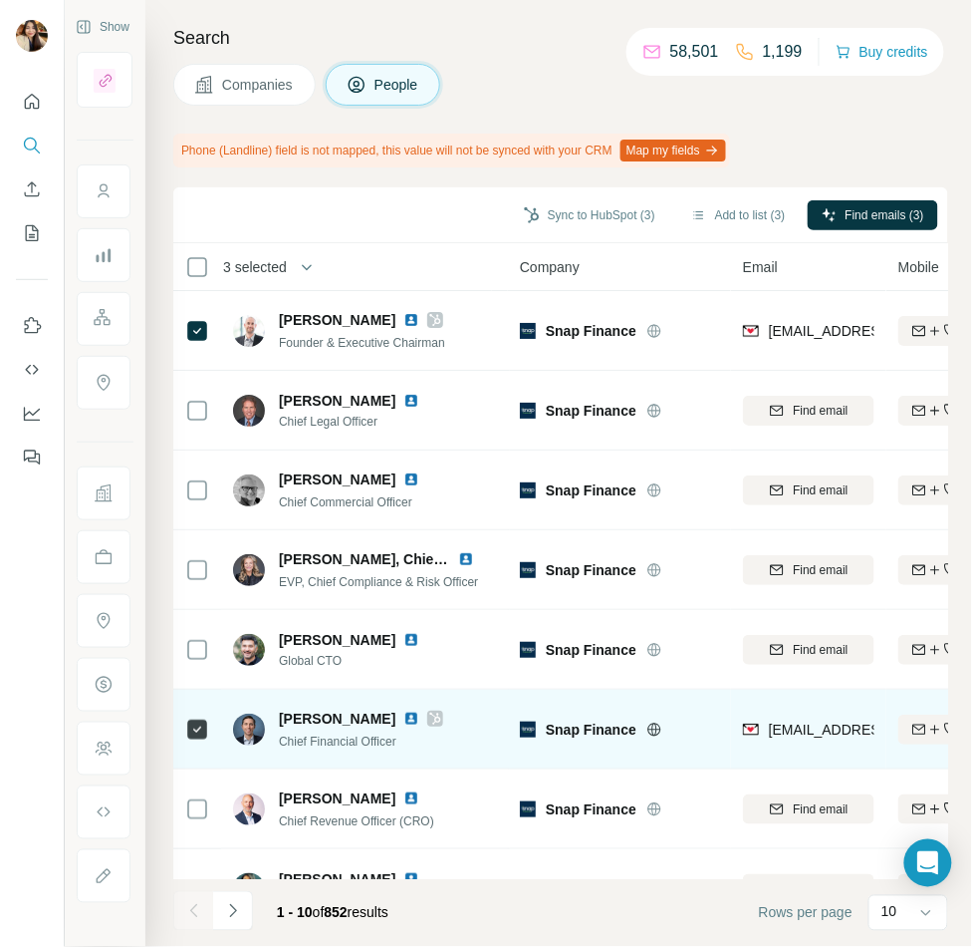
click at [427, 712] on div at bounding box center [435, 718] width 16 height 16
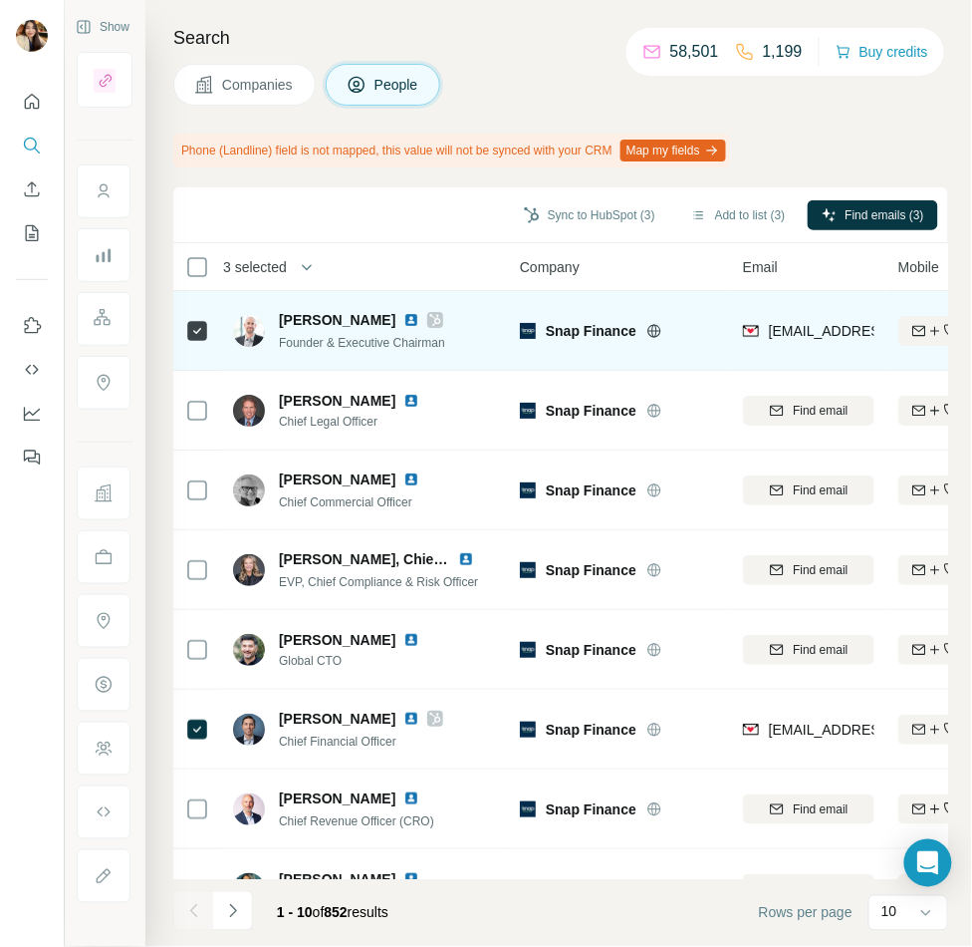
click at [429, 312] on icon at bounding box center [435, 320] width 12 height 16
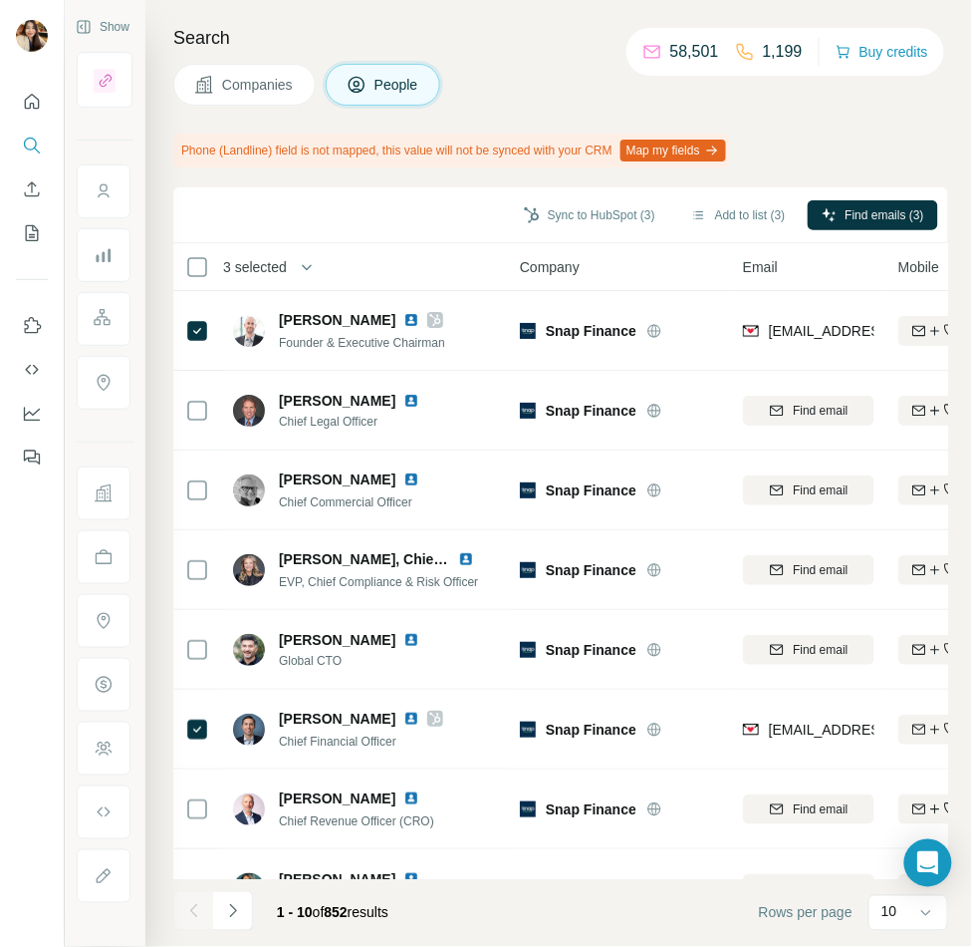
click at [285, 90] on span "Companies" at bounding box center [258, 85] width 73 height 20
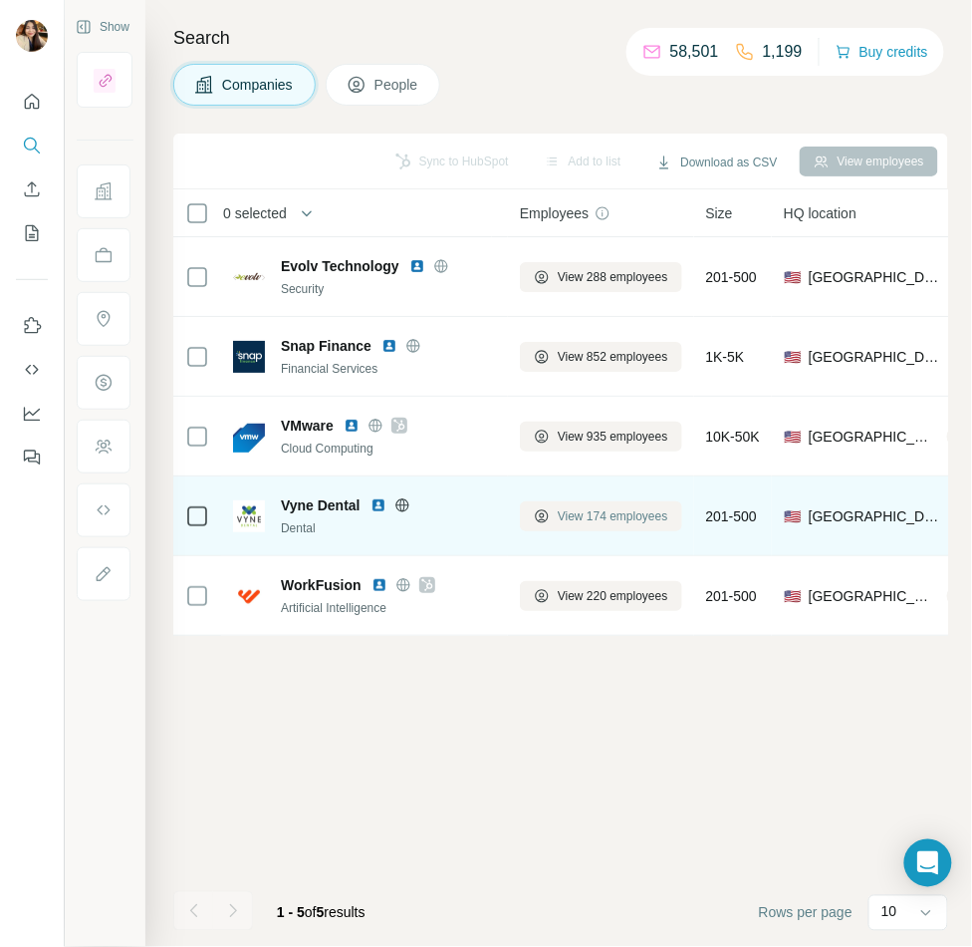
click at [556, 507] on button "View 174 employees" at bounding box center [601, 516] width 162 height 30
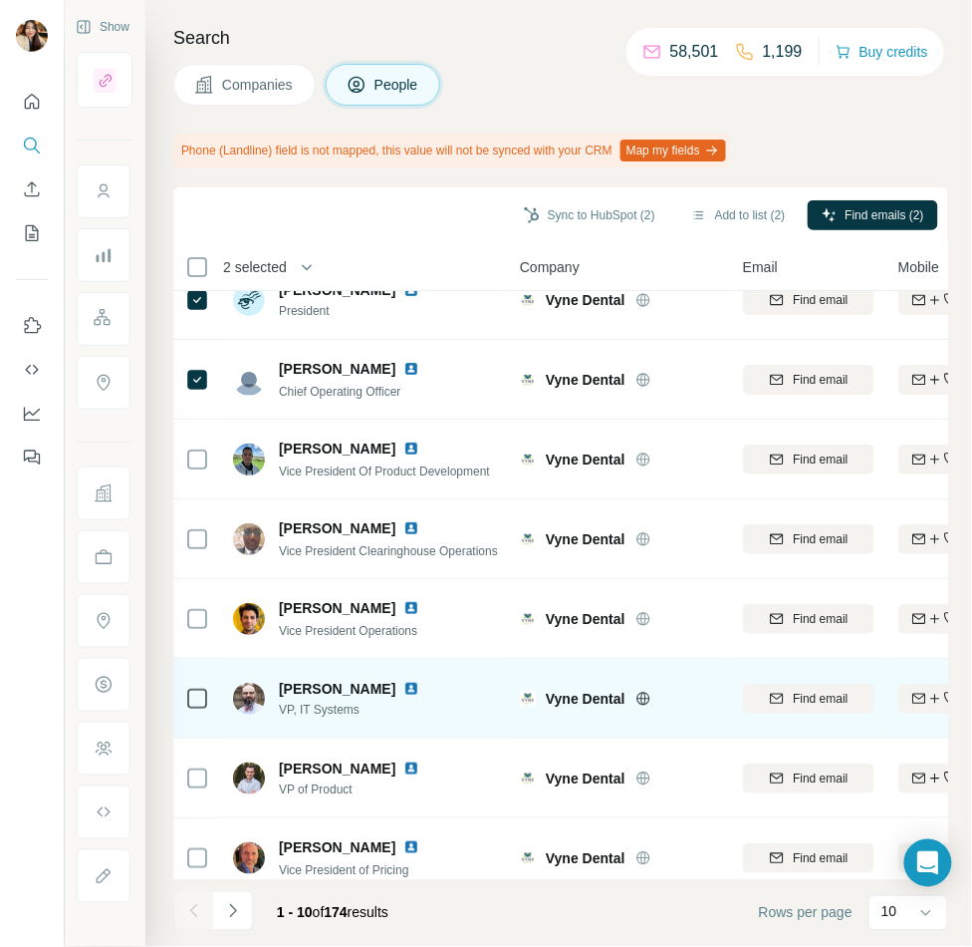
scroll to position [144, 0]
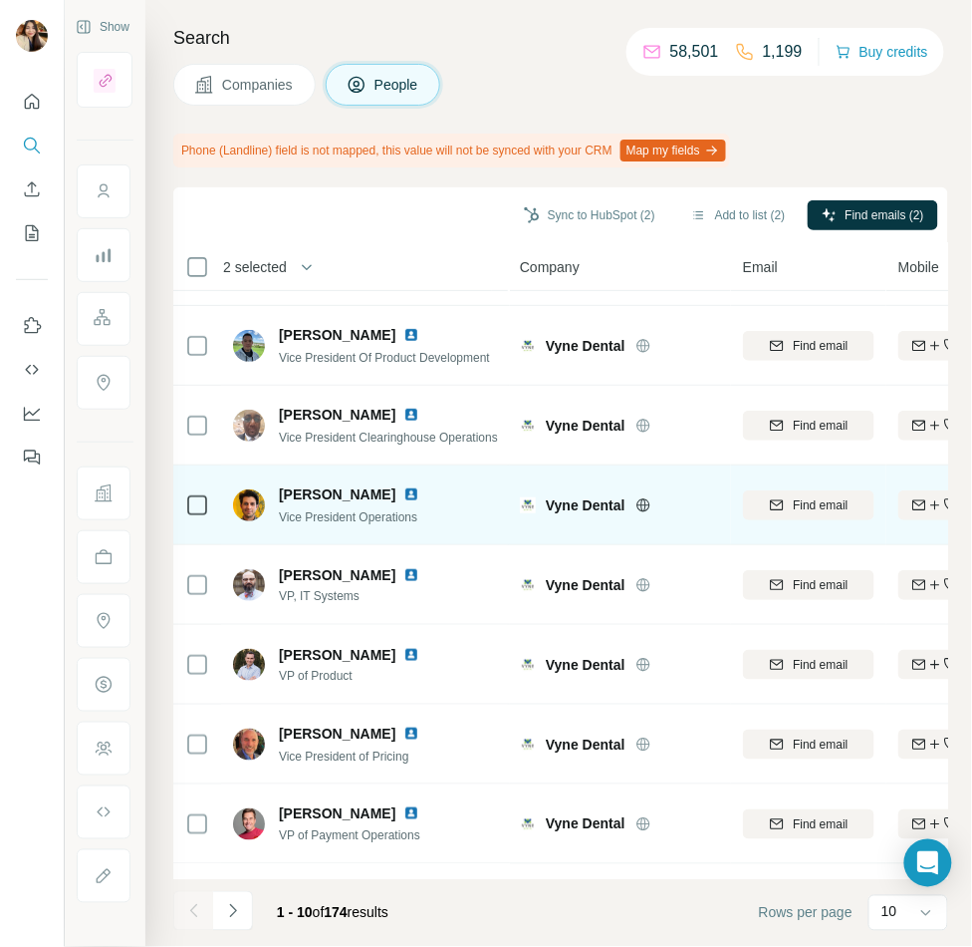
click at [183, 500] on td at bounding box center [197, 505] width 48 height 80
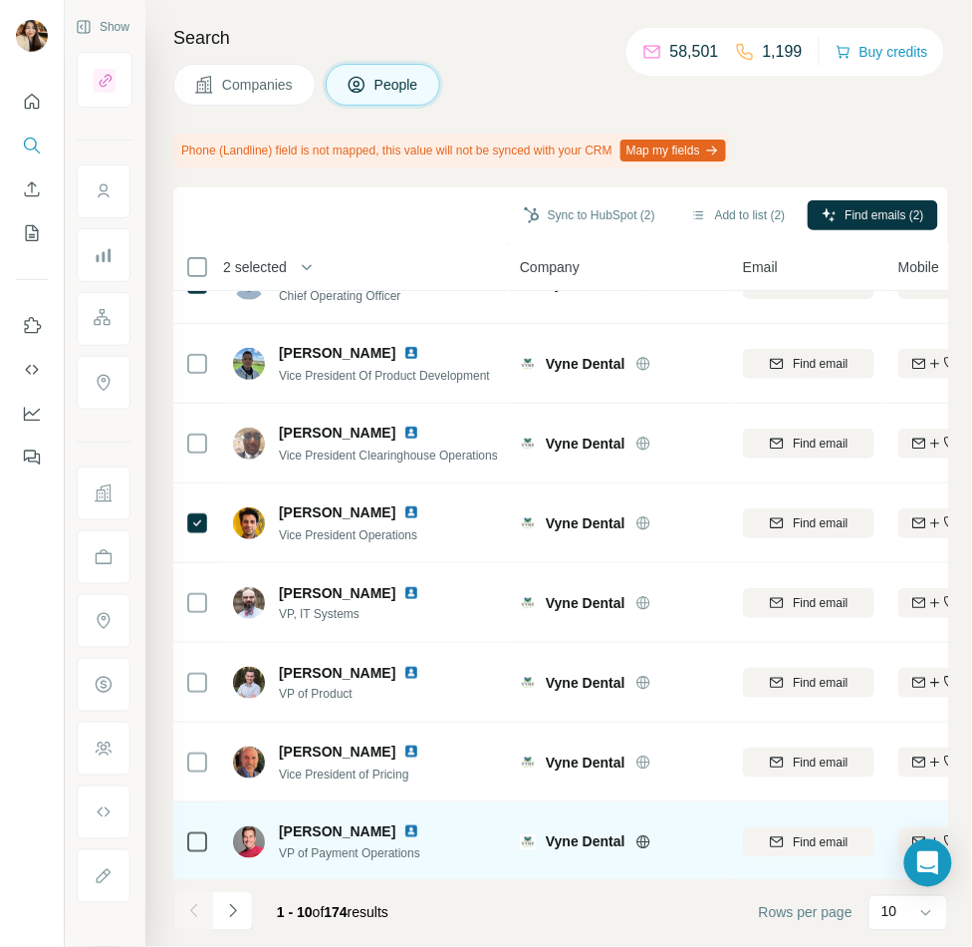
scroll to position [207, 0]
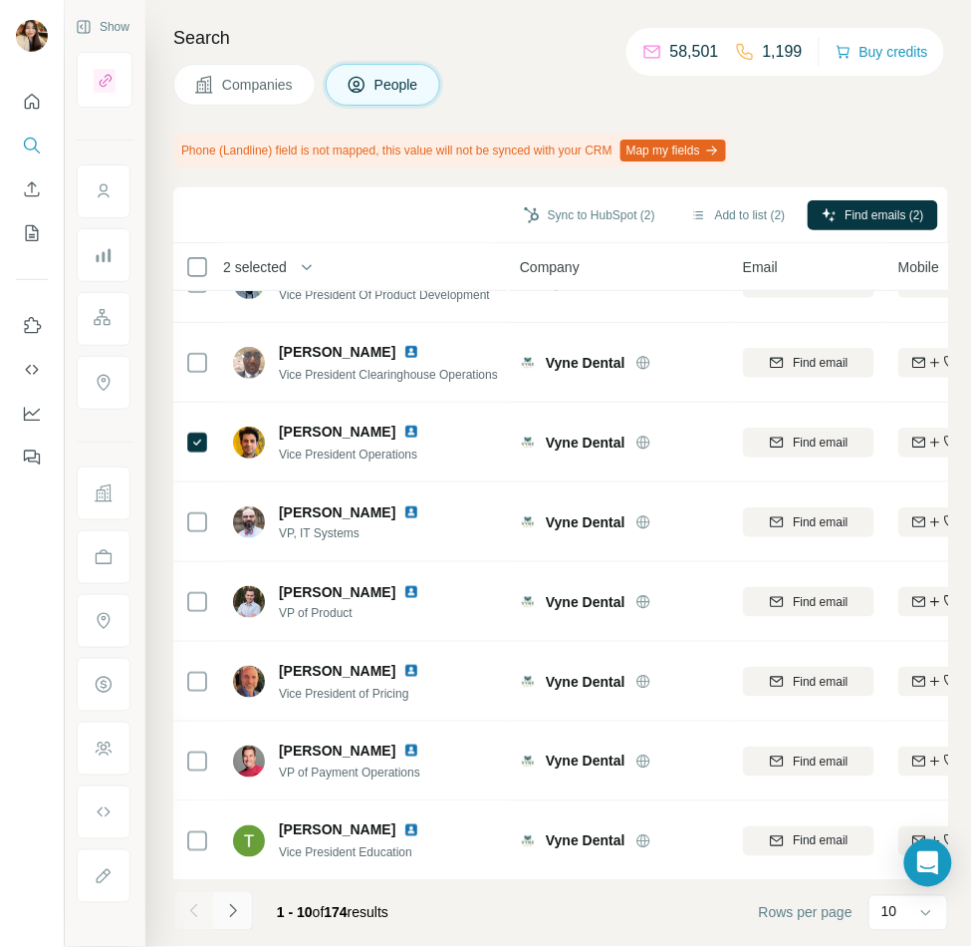
click at [223, 907] on icon "Navigate to next page" at bounding box center [233, 911] width 20 height 20
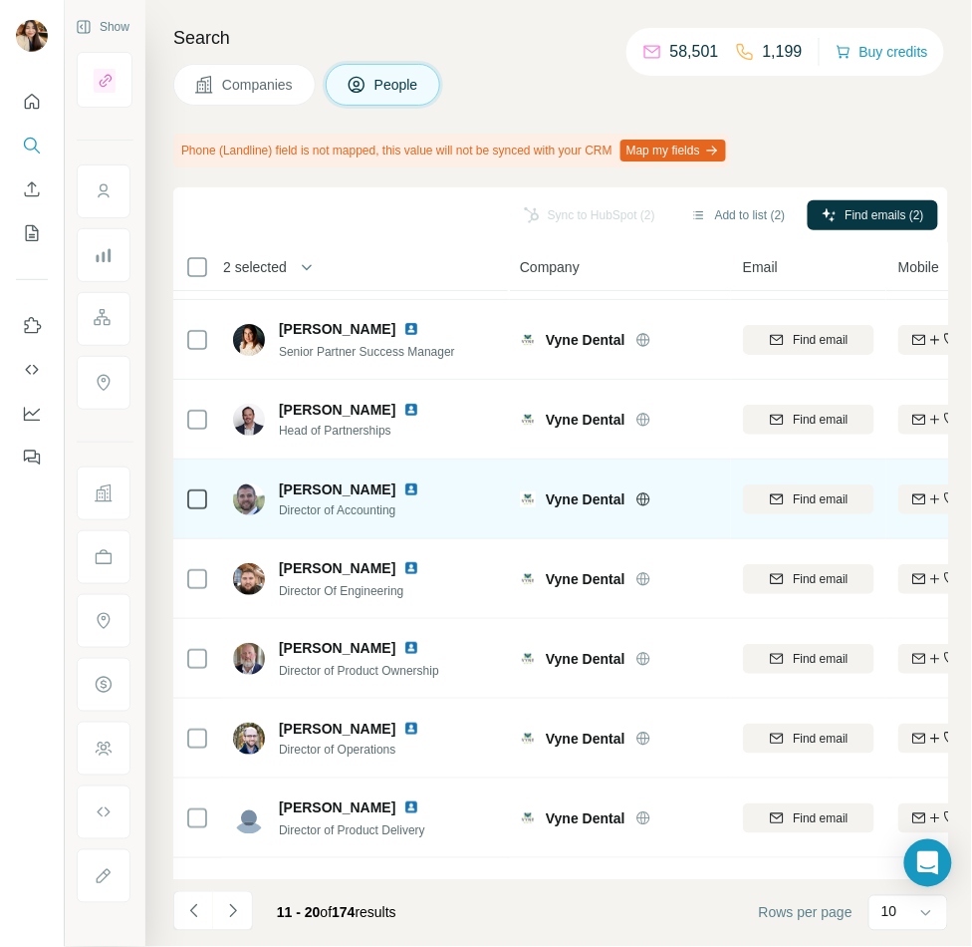
scroll to position [65, 0]
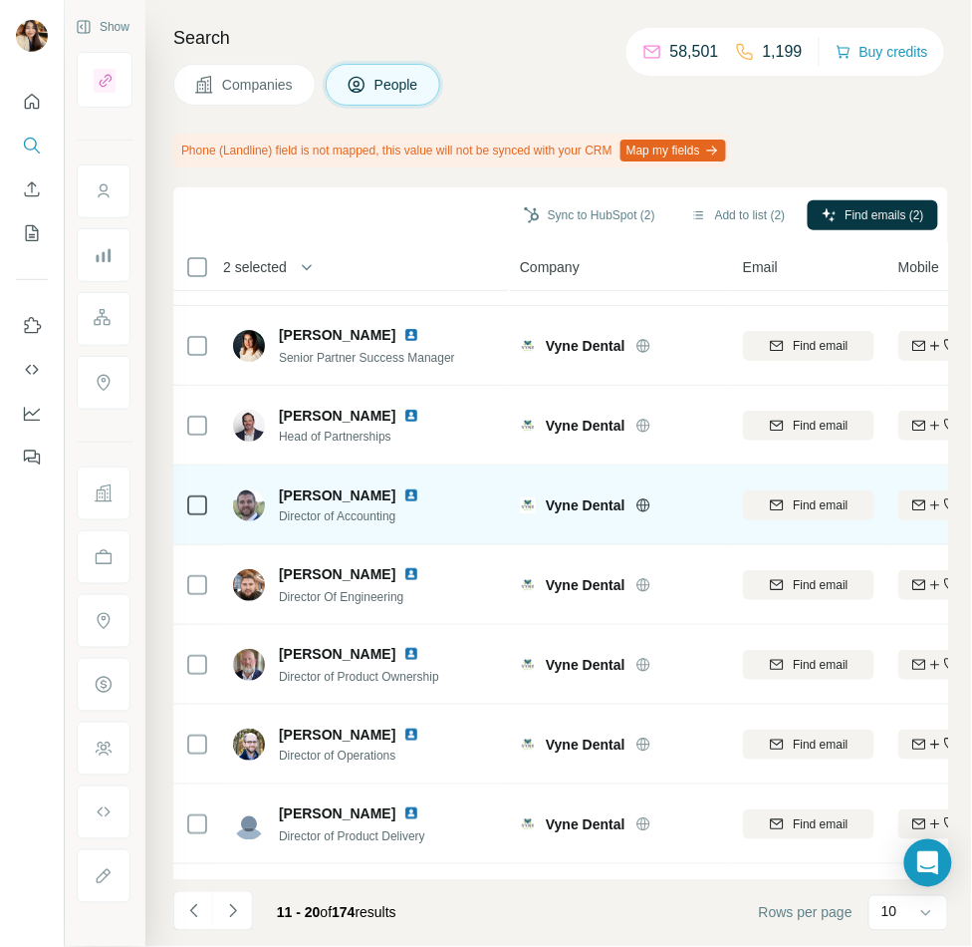
click at [182, 511] on td at bounding box center [197, 505] width 48 height 80
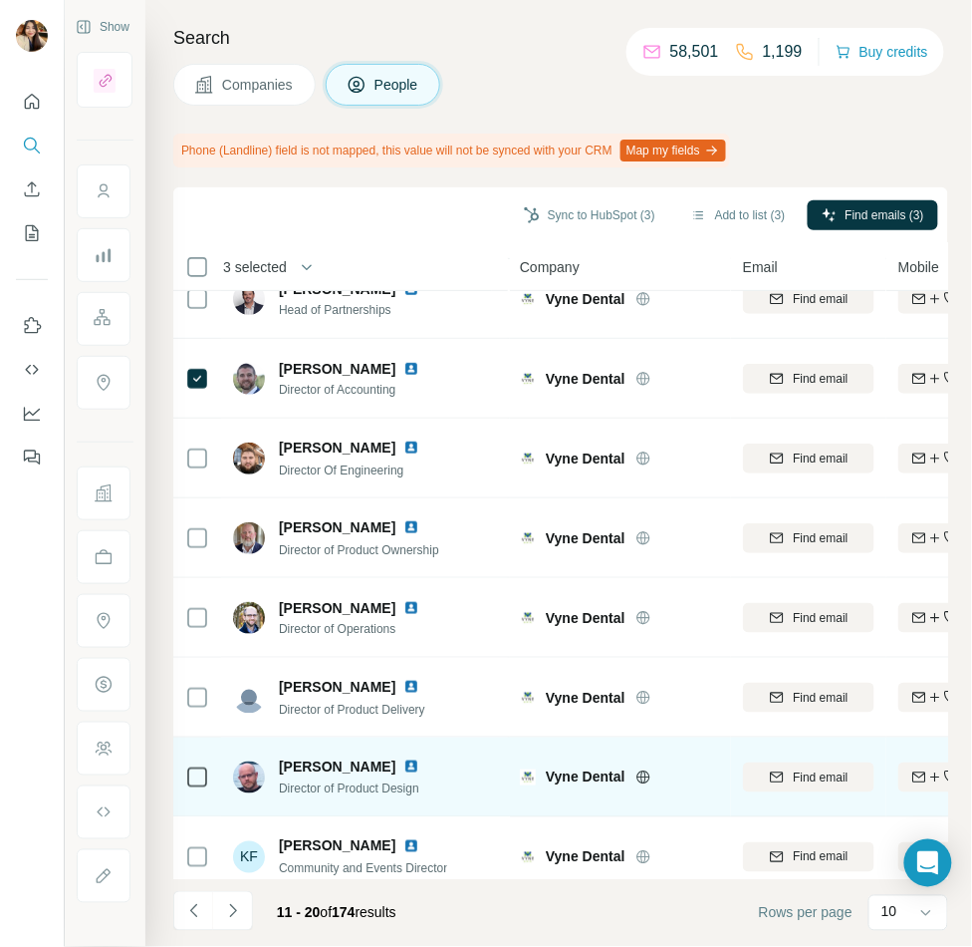
scroll to position [207, 0]
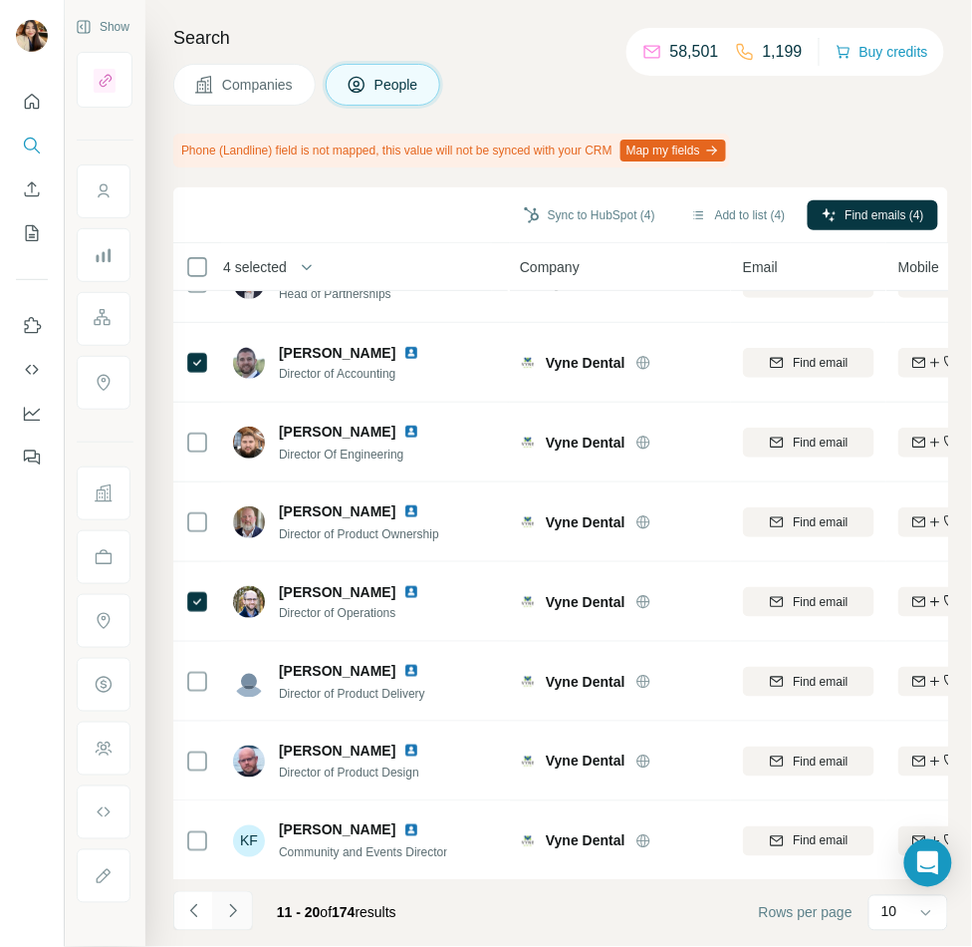
click at [241, 915] on icon "Navigate to next page" at bounding box center [233, 911] width 20 height 20
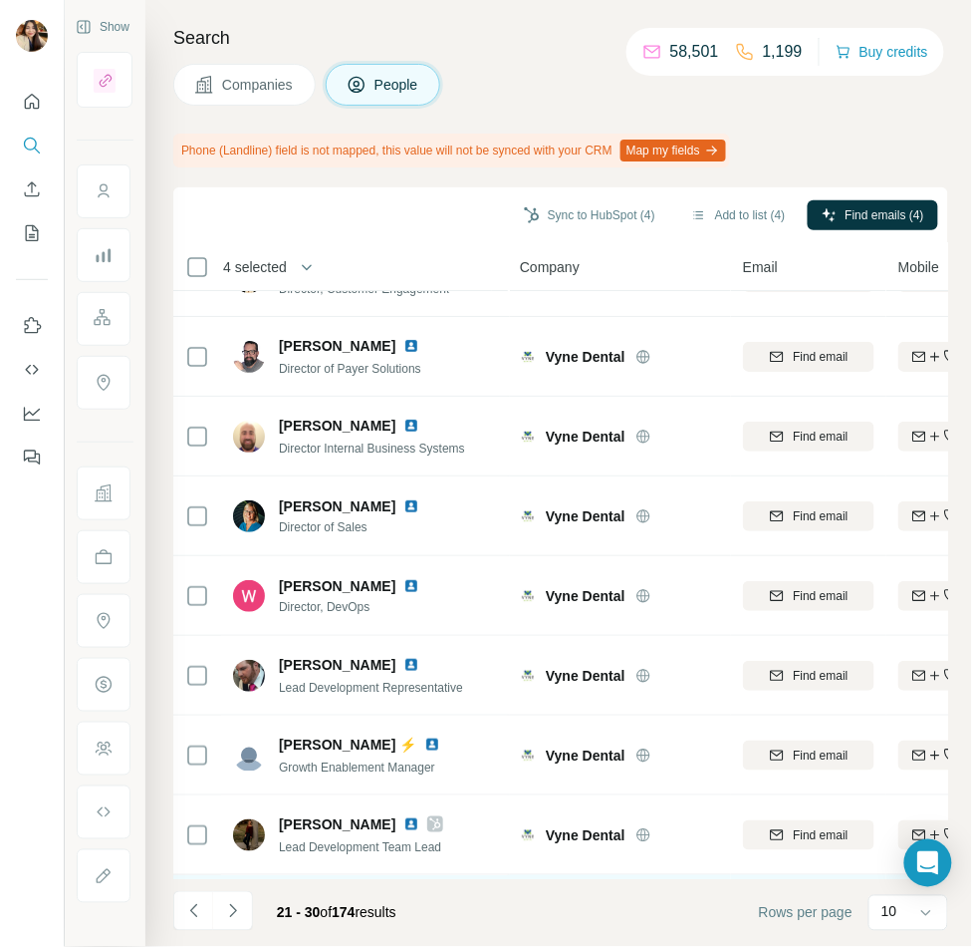
scroll to position [0, 0]
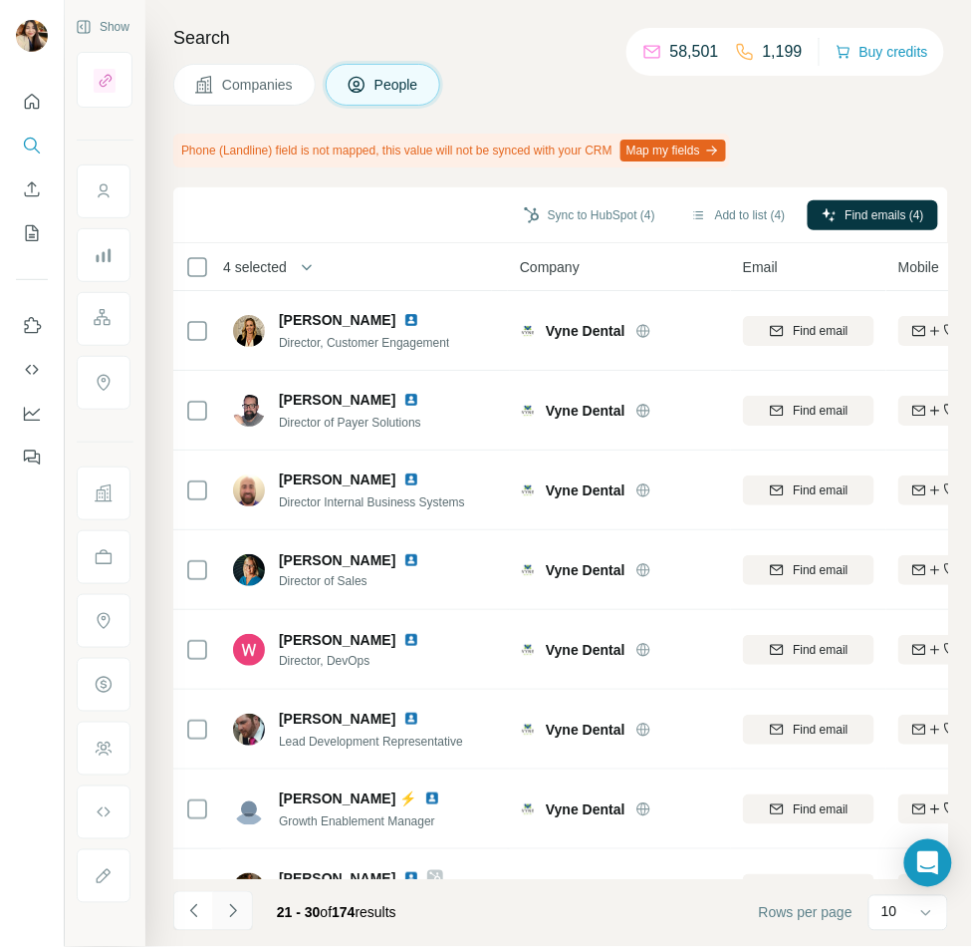
click at [235, 896] on button "Navigate to next page" at bounding box center [233, 911] width 40 height 40
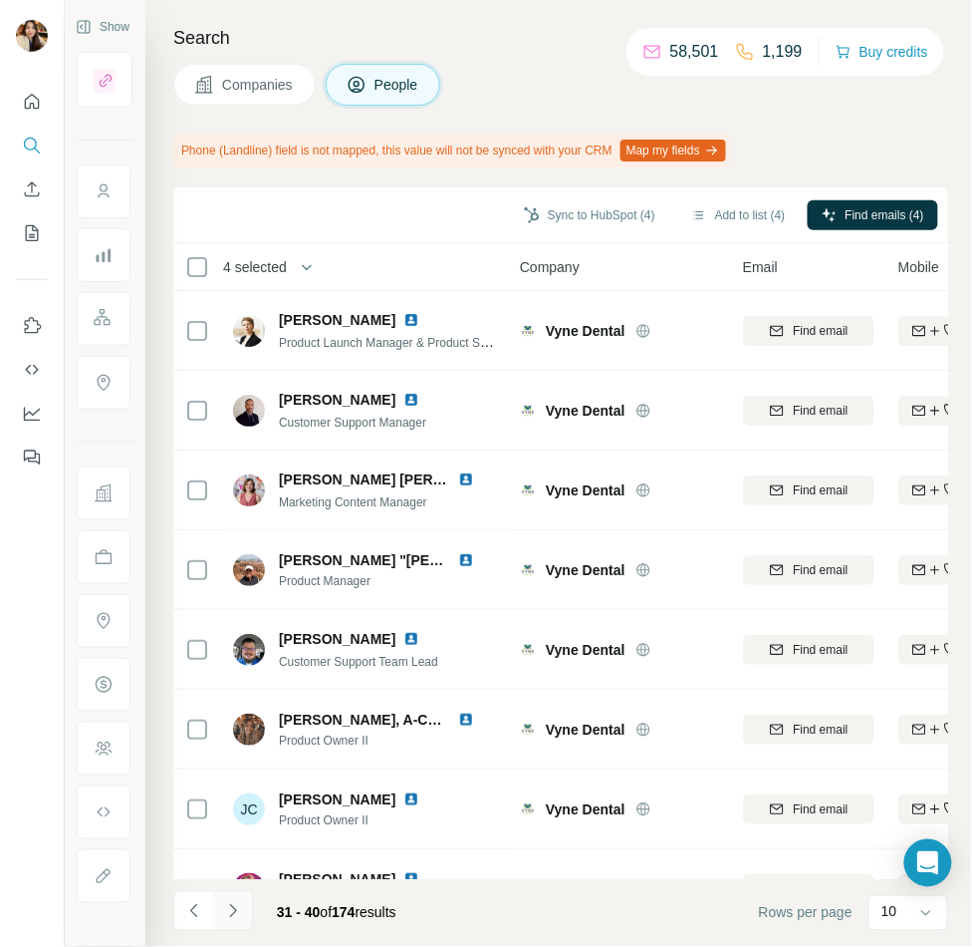
click at [219, 903] on button "Navigate to next page" at bounding box center [233, 911] width 40 height 40
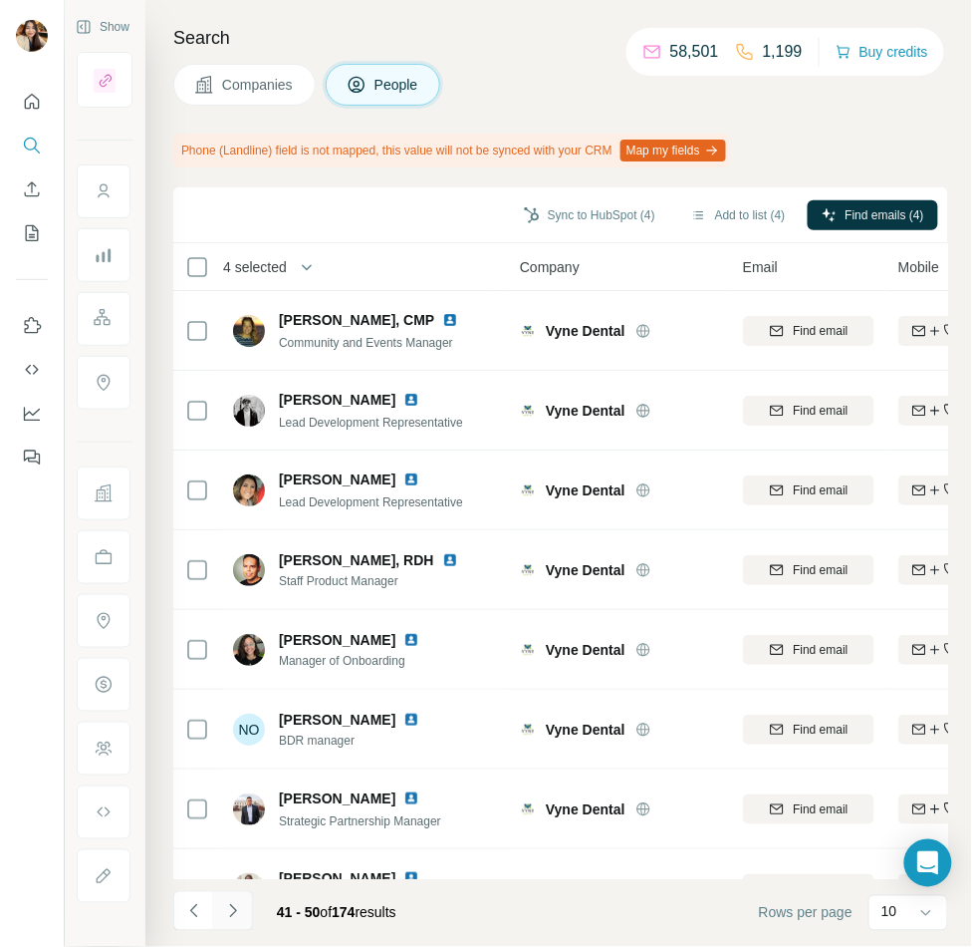
click at [223, 916] on icon "Navigate to next page" at bounding box center [233, 911] width 20 height 20
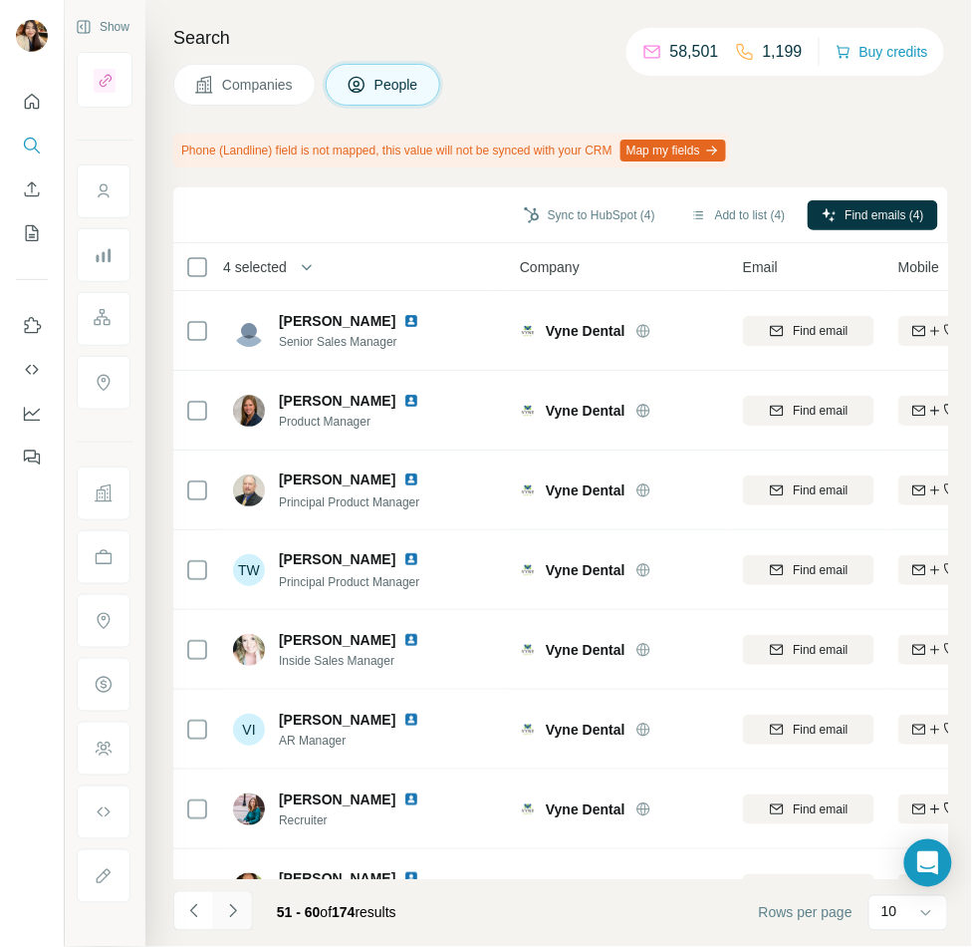
click at [233, 923] on button "Navigate to next page" at bounding box center [233, 911] width 40 height 40
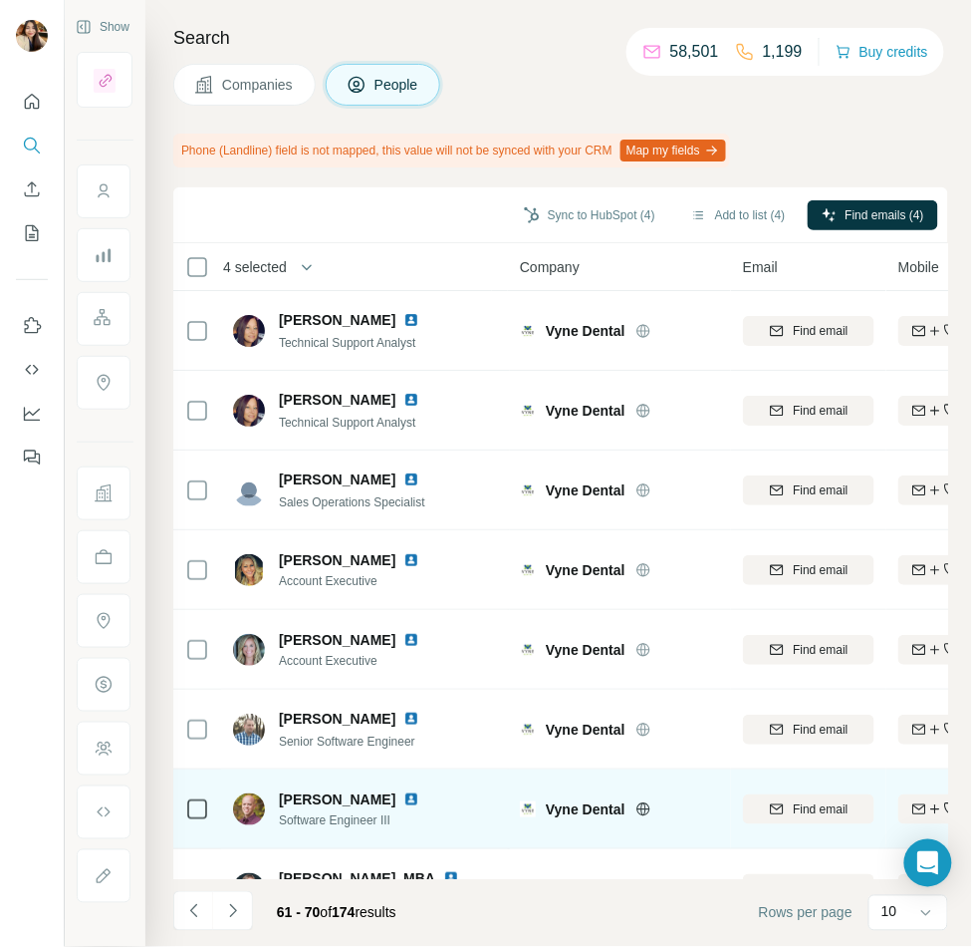
scroll to position [207, 0]
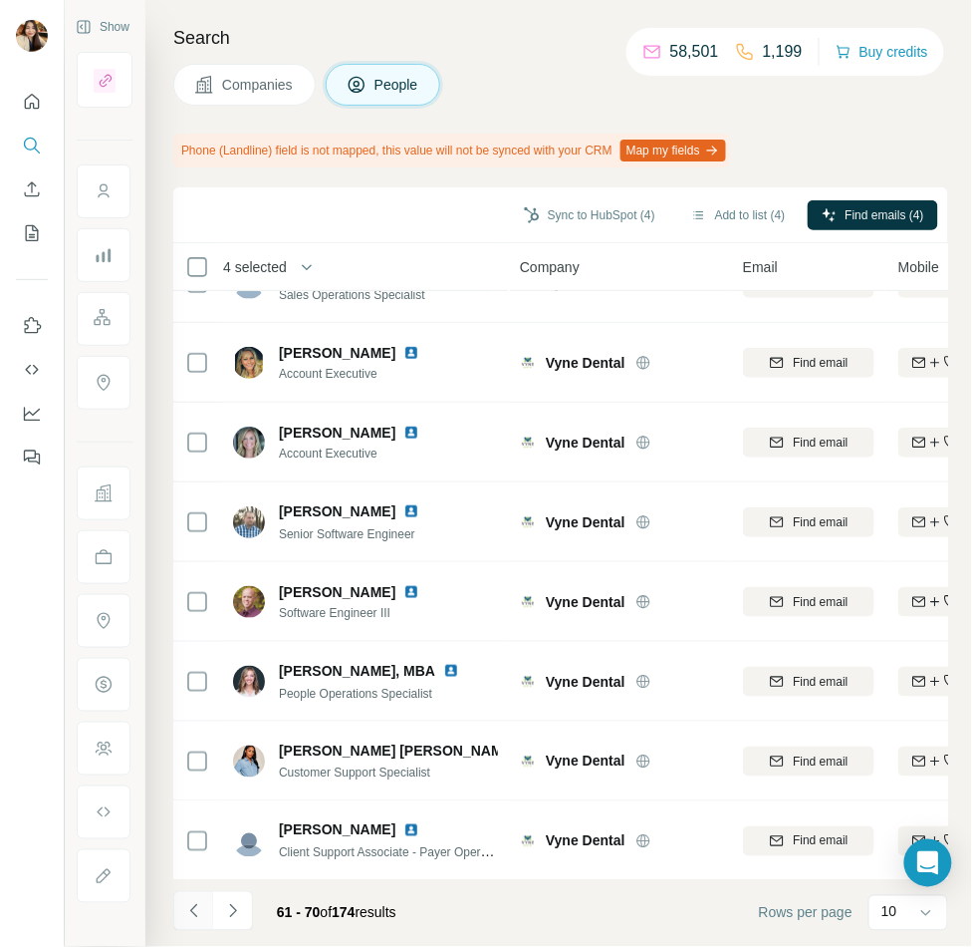
click at [200, 919] on icon "Navigate to previous page" at bounding box center [194, 911] width 20 height 20
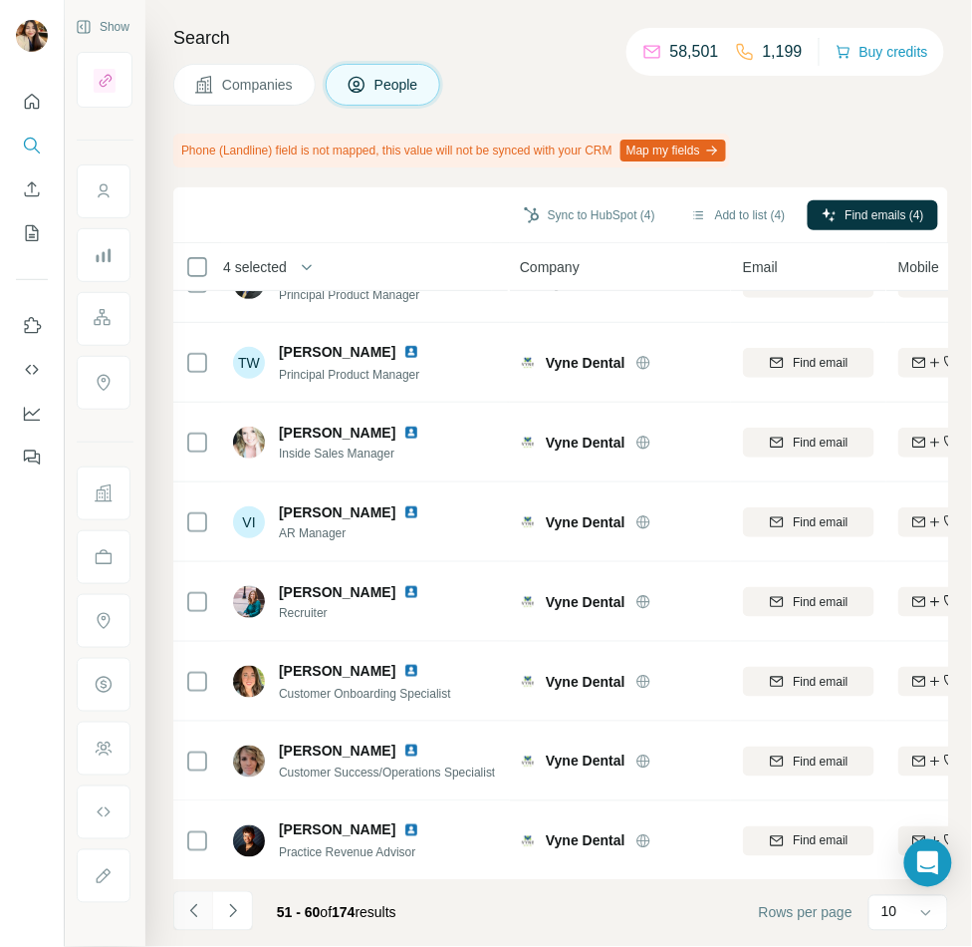
click at [200, 919] on icon "Navigate to previous page" at bounding box center [194, 911] width 20 height 20
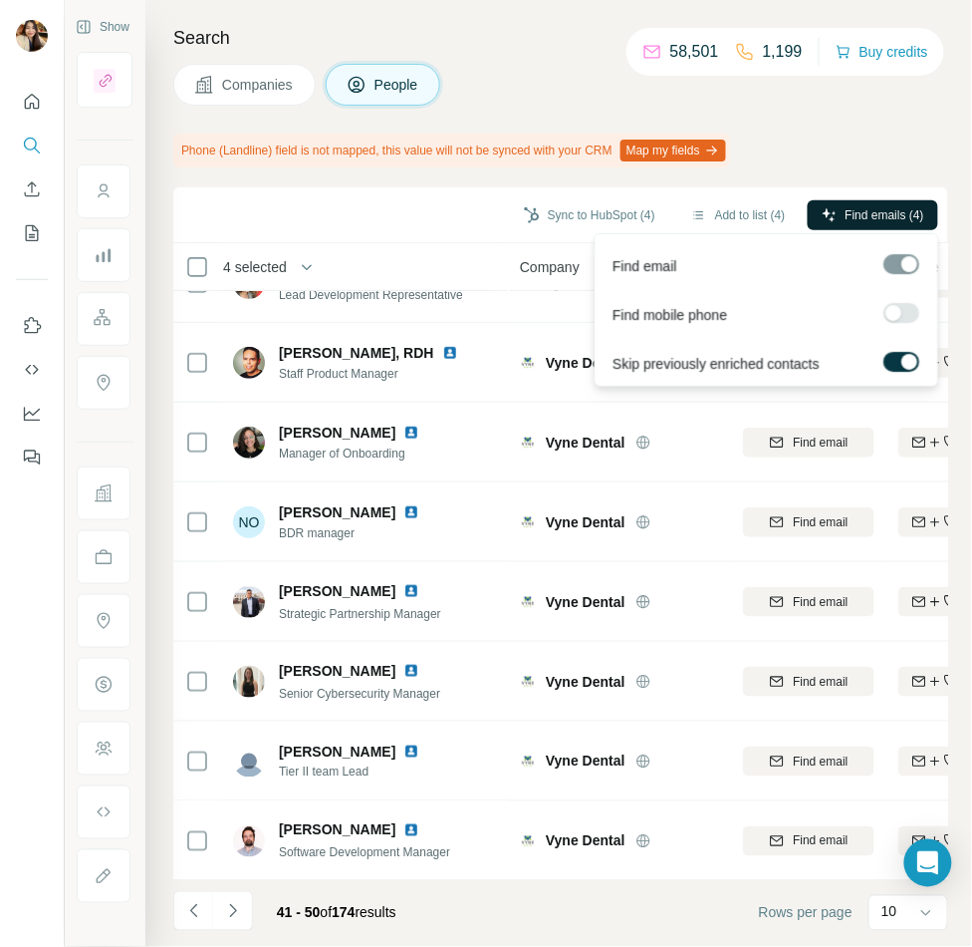
click at [861, 200] on button "Find emails (4)" at bounding box center [873, 215] width 131 height 30
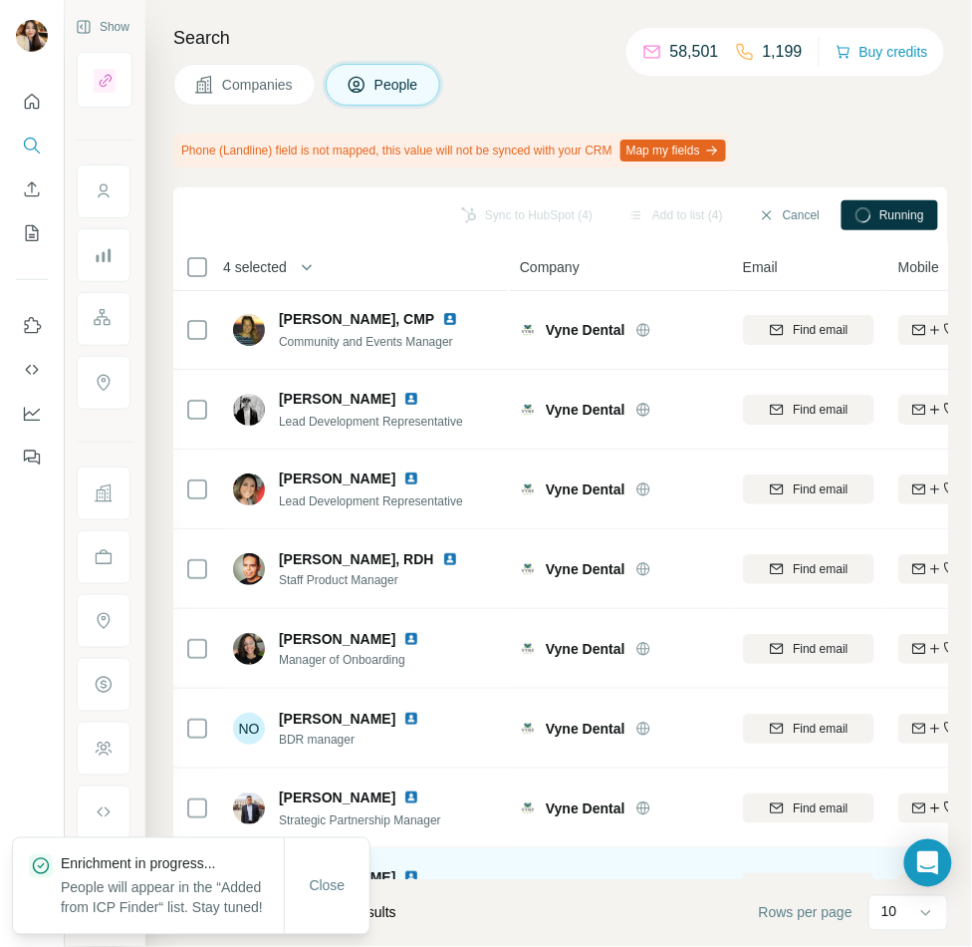
scroll to position [0, 0]
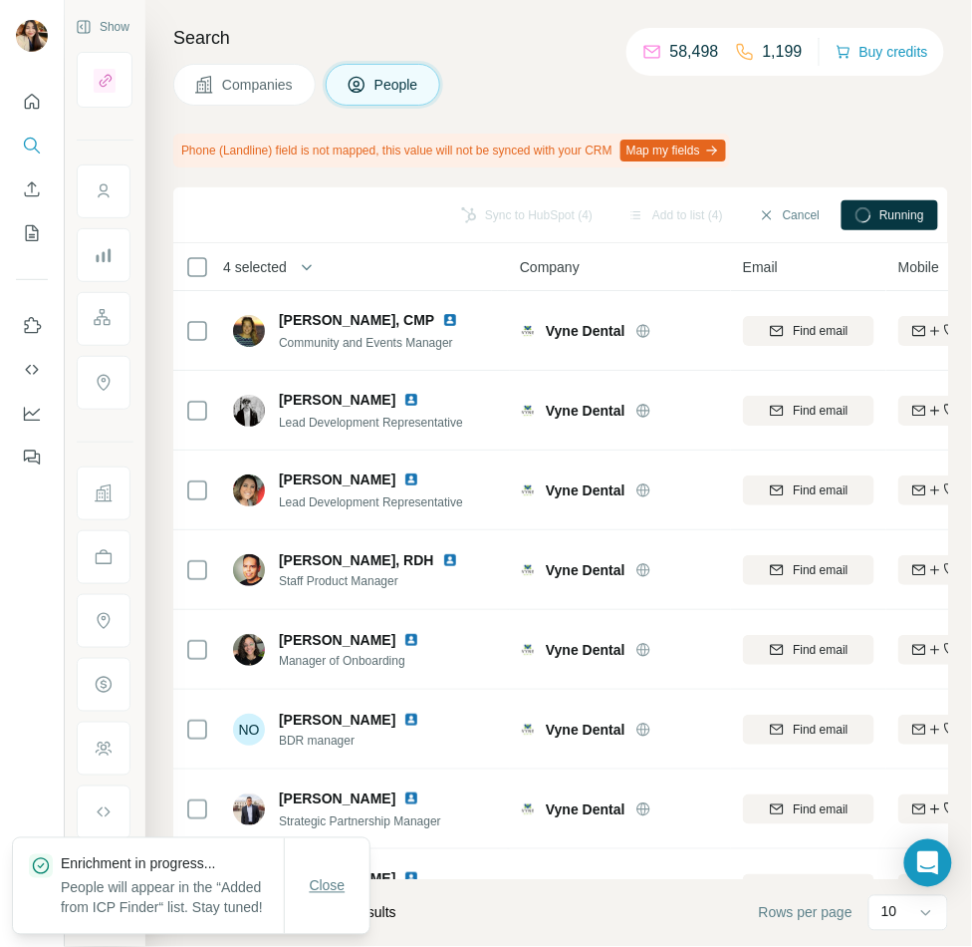
click at [314, 885] on span "Close" at bounding box center [328, 886] width 36 height 20
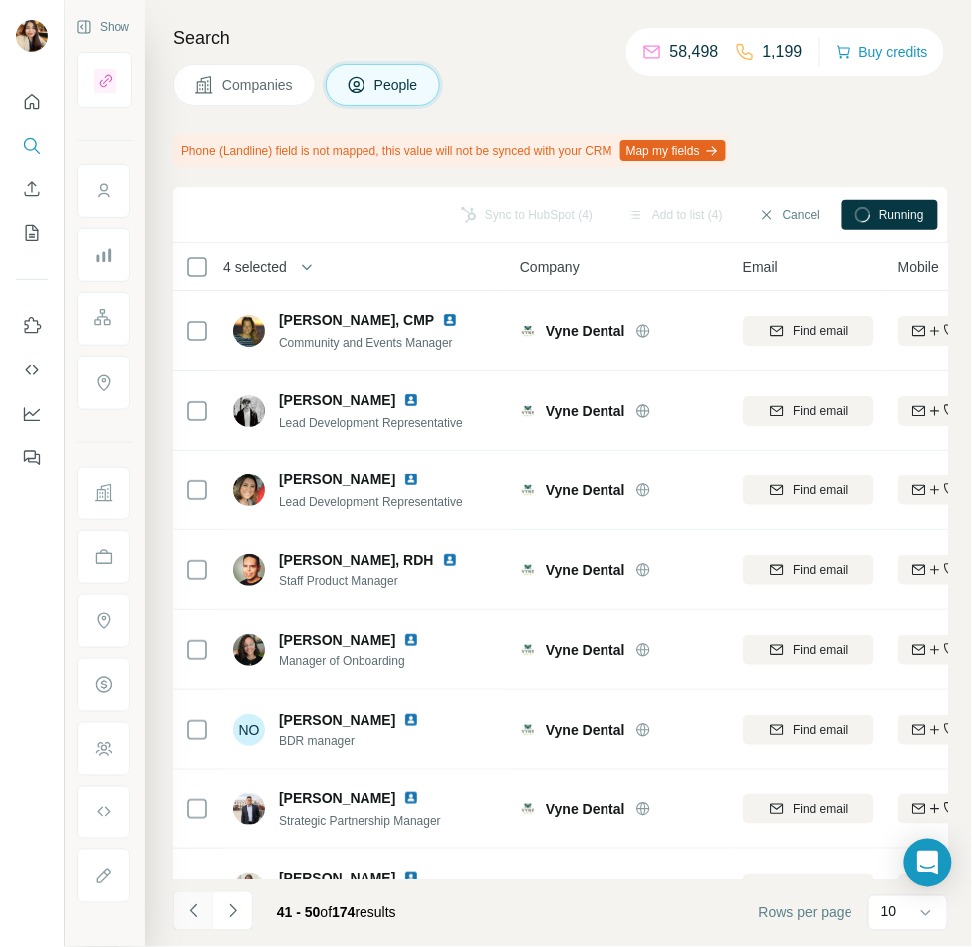
click at [195, 914] on icon "Navigate to previous page" at bounding box center [194, 911] width 20 height 20
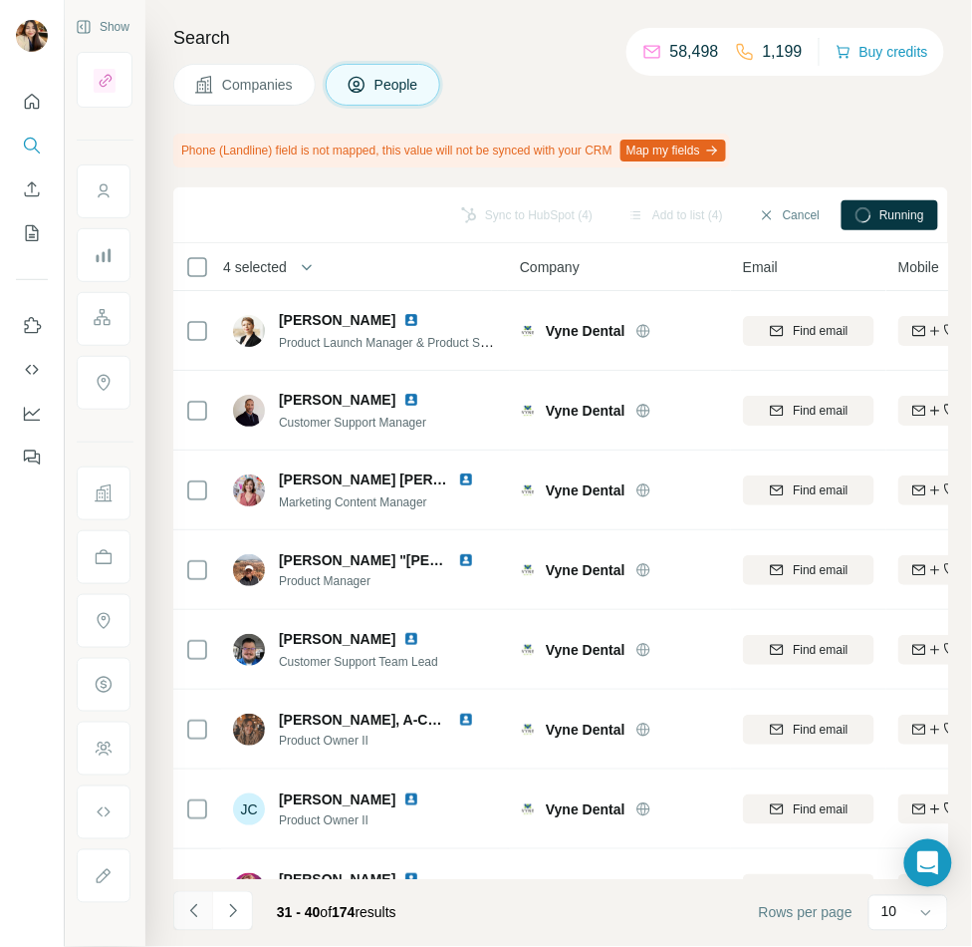
click at [195, 914] on icon "Navigate to previous page" at bounding box center [194, 911] width 20 height 20
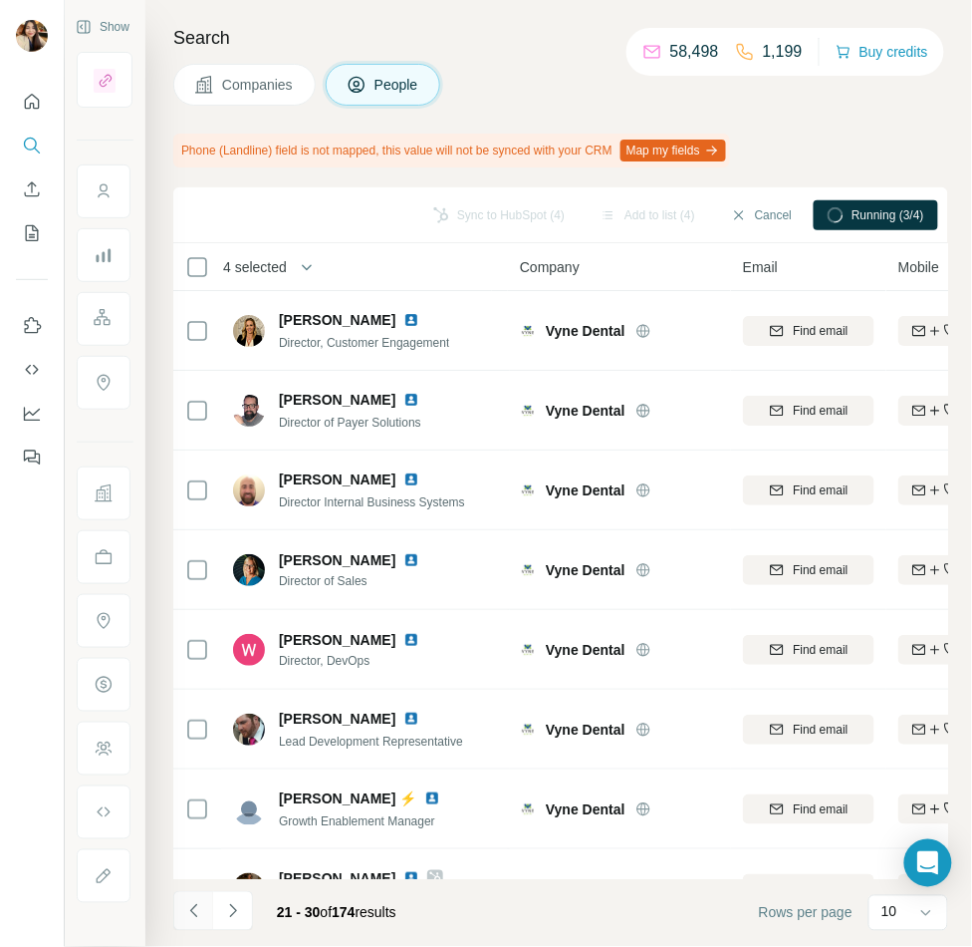
click at [195, 914] on icon "Navigate to previous page" at bounding box center [194, 911] width 20 height 20
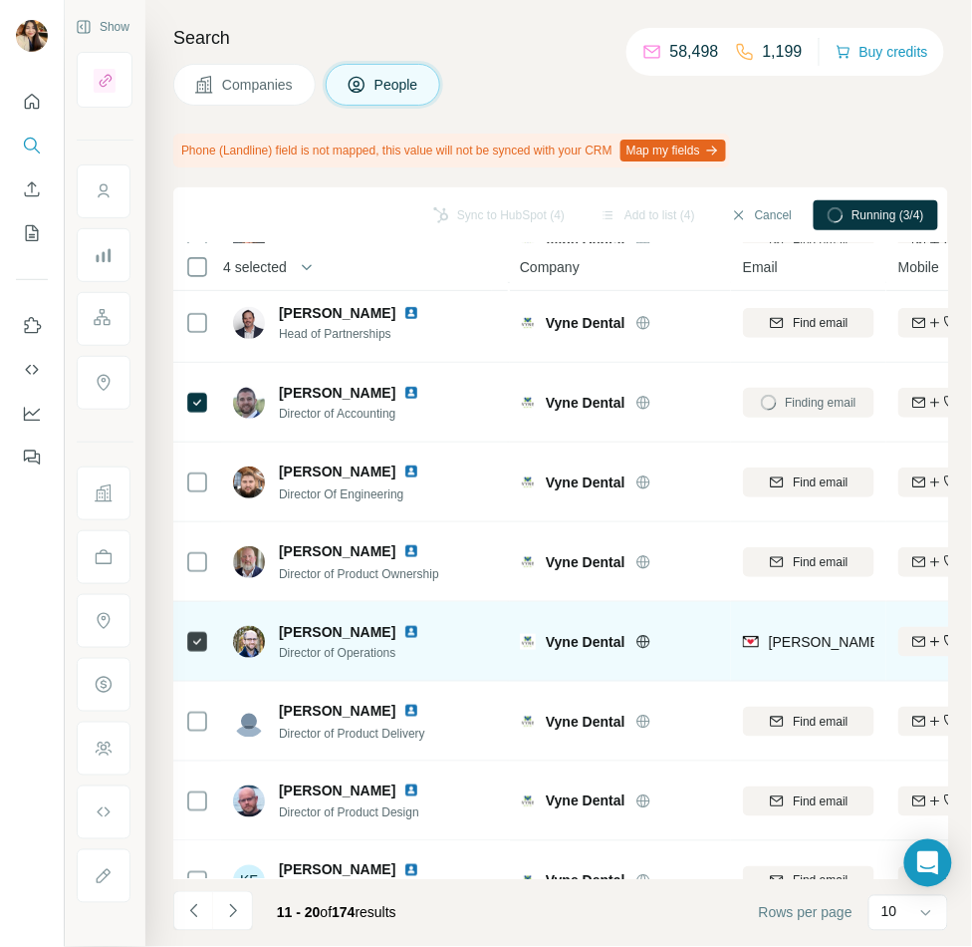
scroll to position [167, 0]
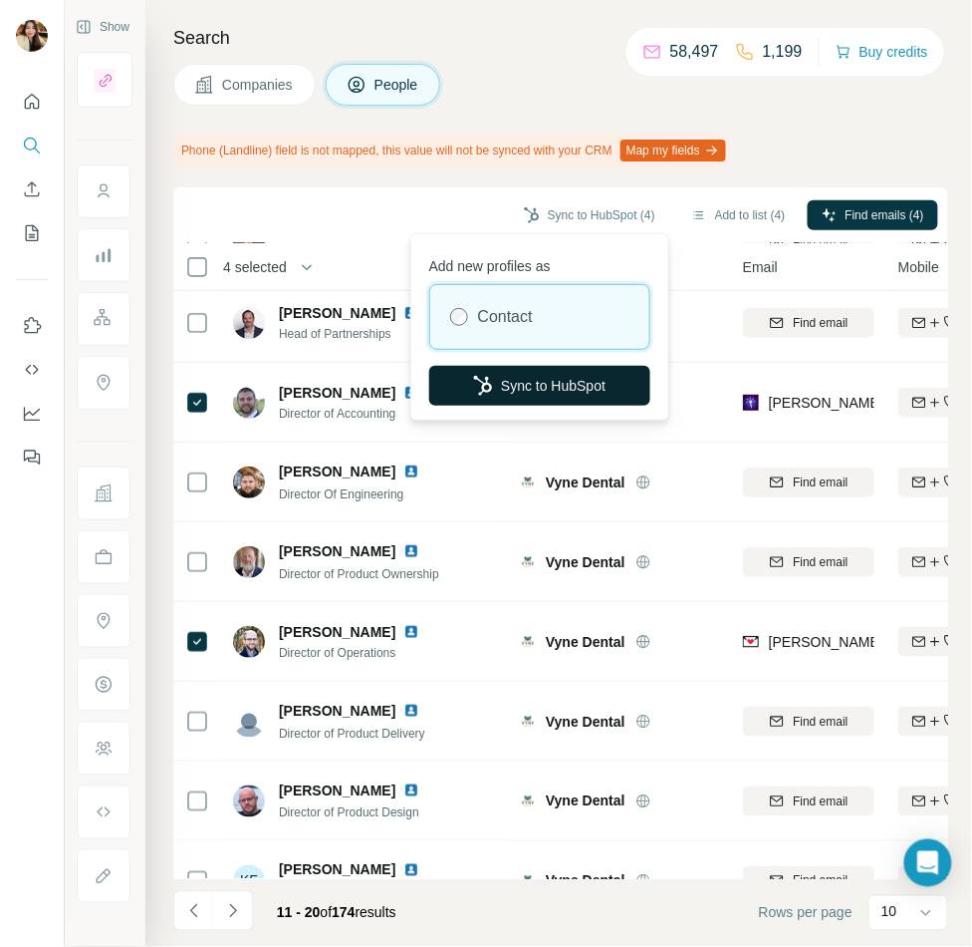
click at [570, 387] on button "Sync to HubSpot" at bounding box center [539, 386] width 221 height 40
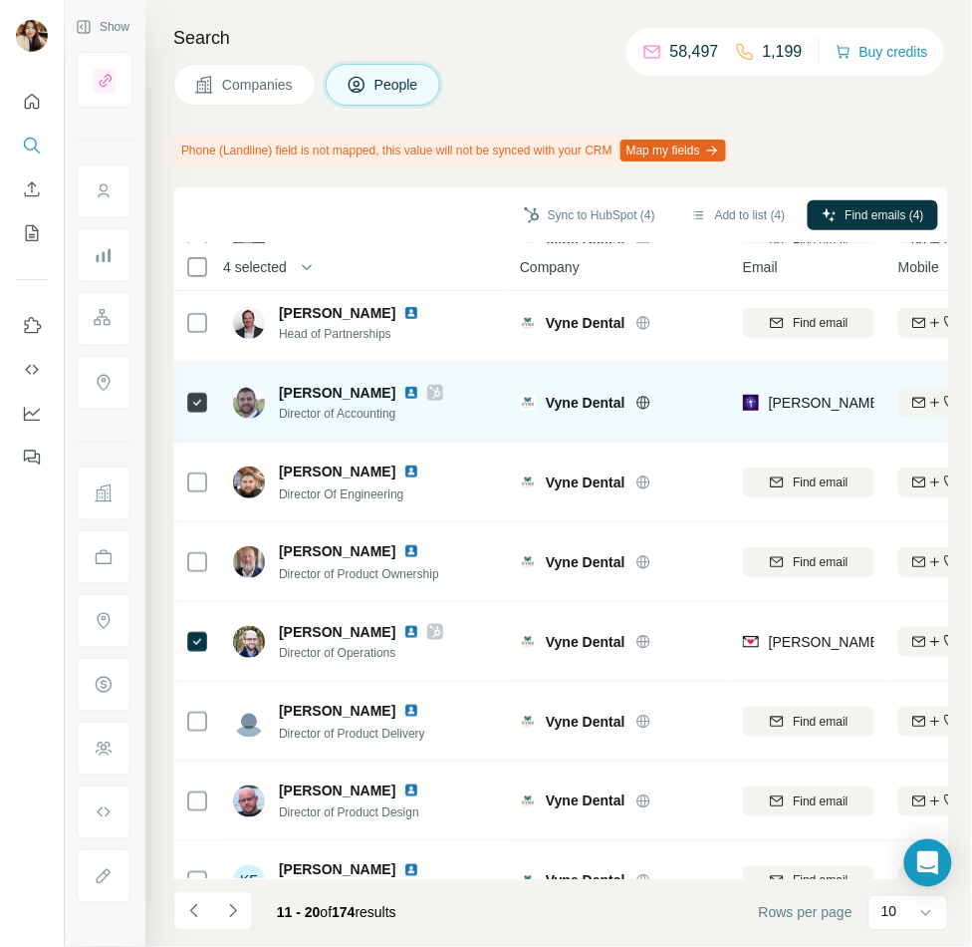
click at [430, 387] on icon at bounding box center [435, 393] width 11 height 12
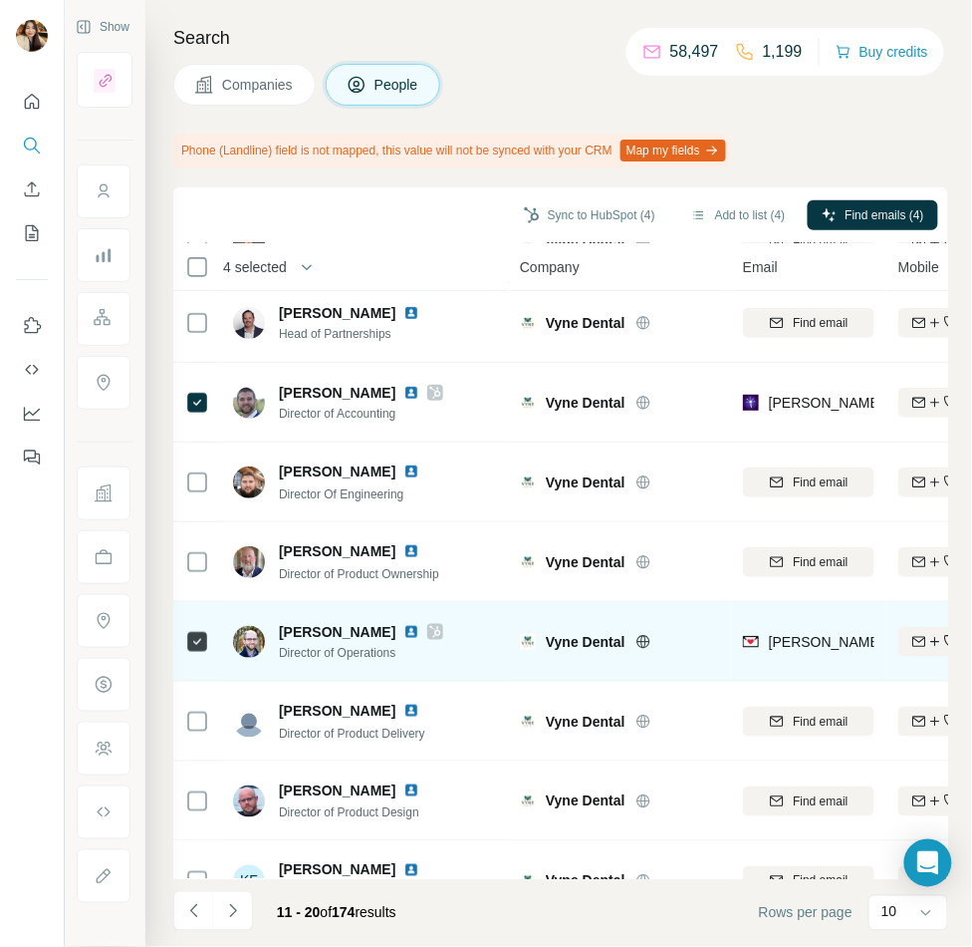
click at [429, 628] on icon at bounding box center [435, 632] width 12 height 16
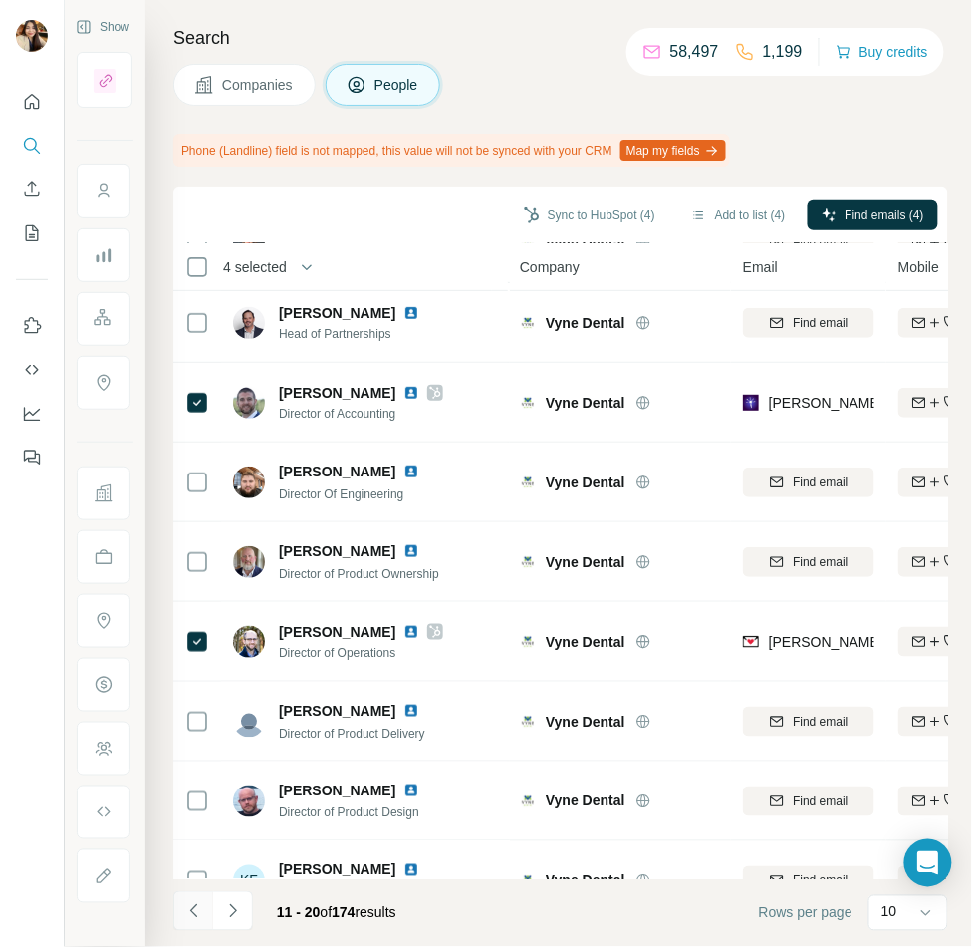
click at [198, 924] on button "Navigate to previous page" at bounding box center [193, 911] width 40 height 40
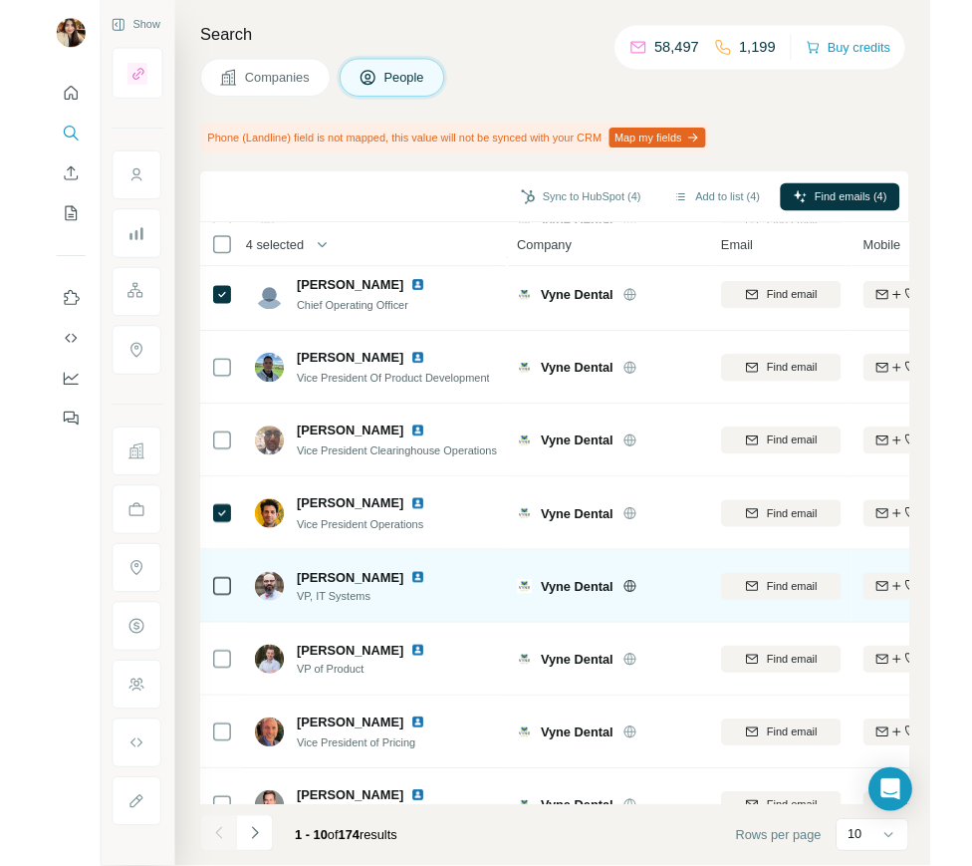
scroll to position [0, 0]
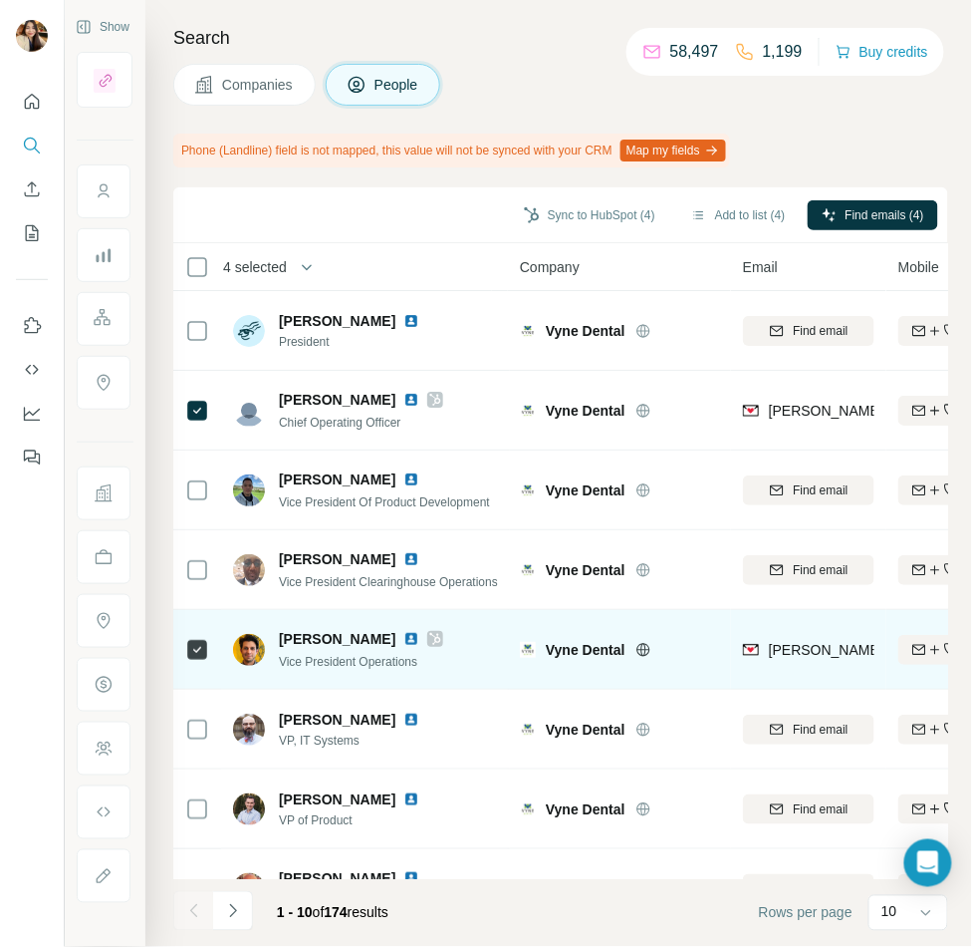
click at [427, 632] on div at bounding box center [435, 639] width 16 height 16
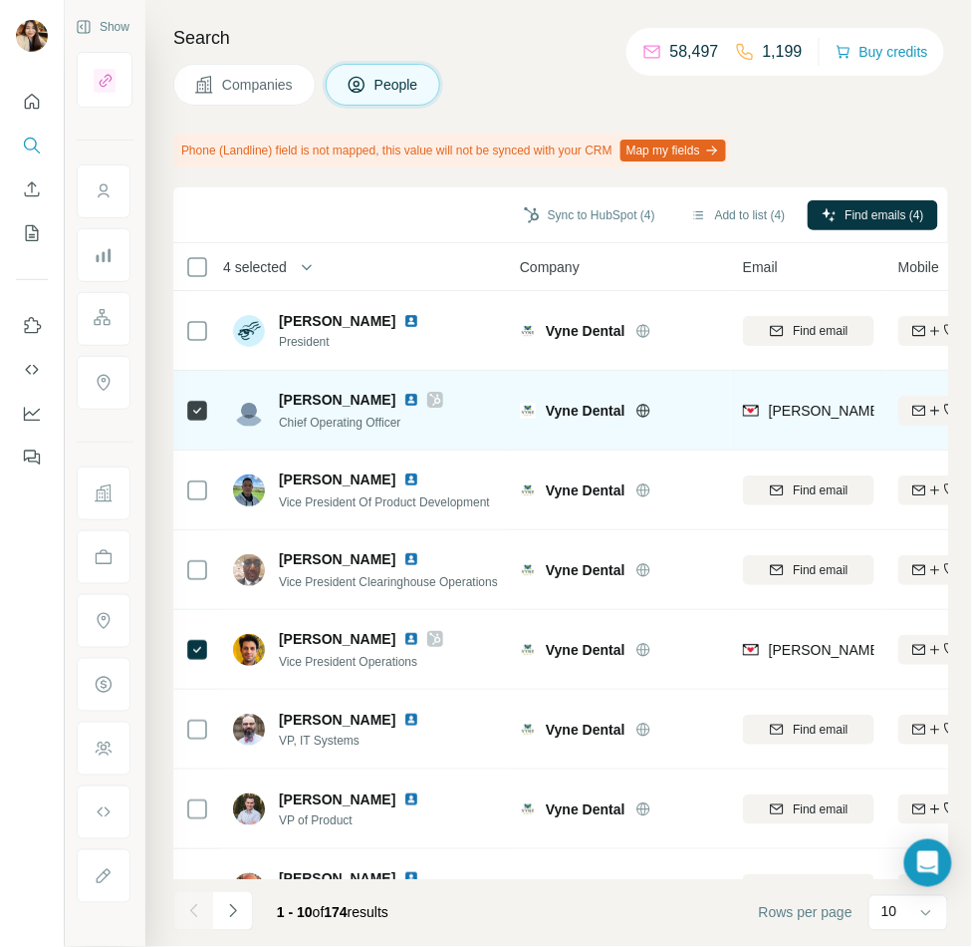
click at [429, 397] on icon at bounding box center [435, 400] width 12 height 16
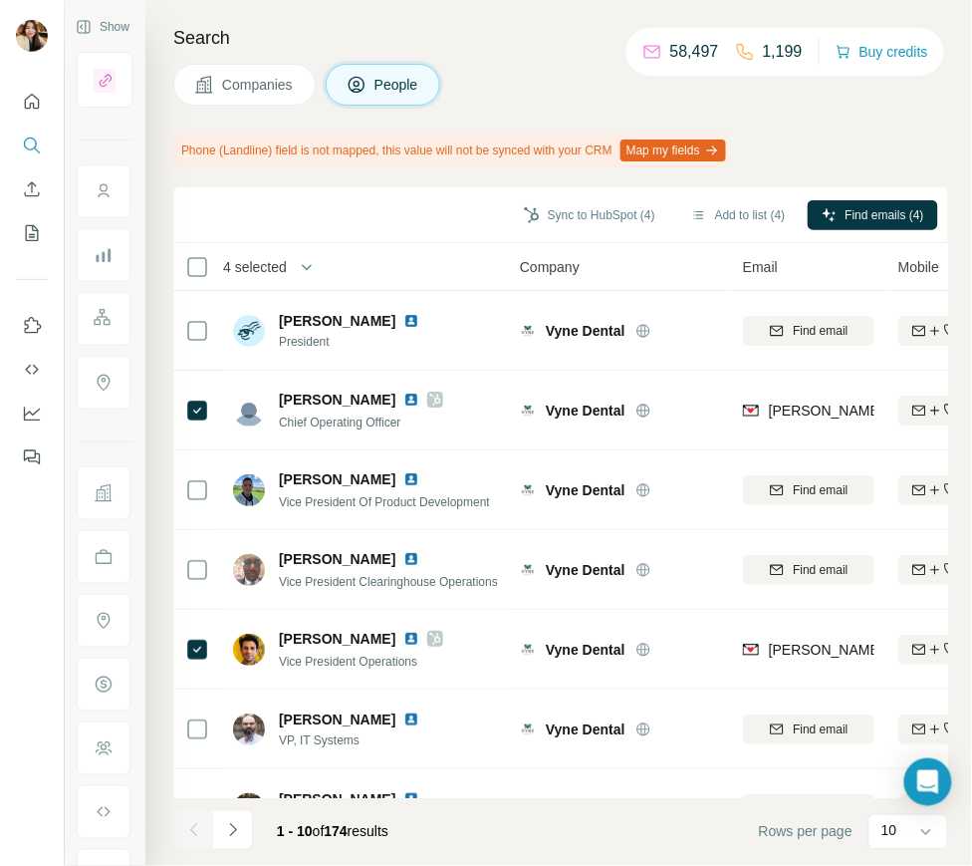
click at [278, 81] on span "Companies" at bounding box center [258, 85] width 73 height 20
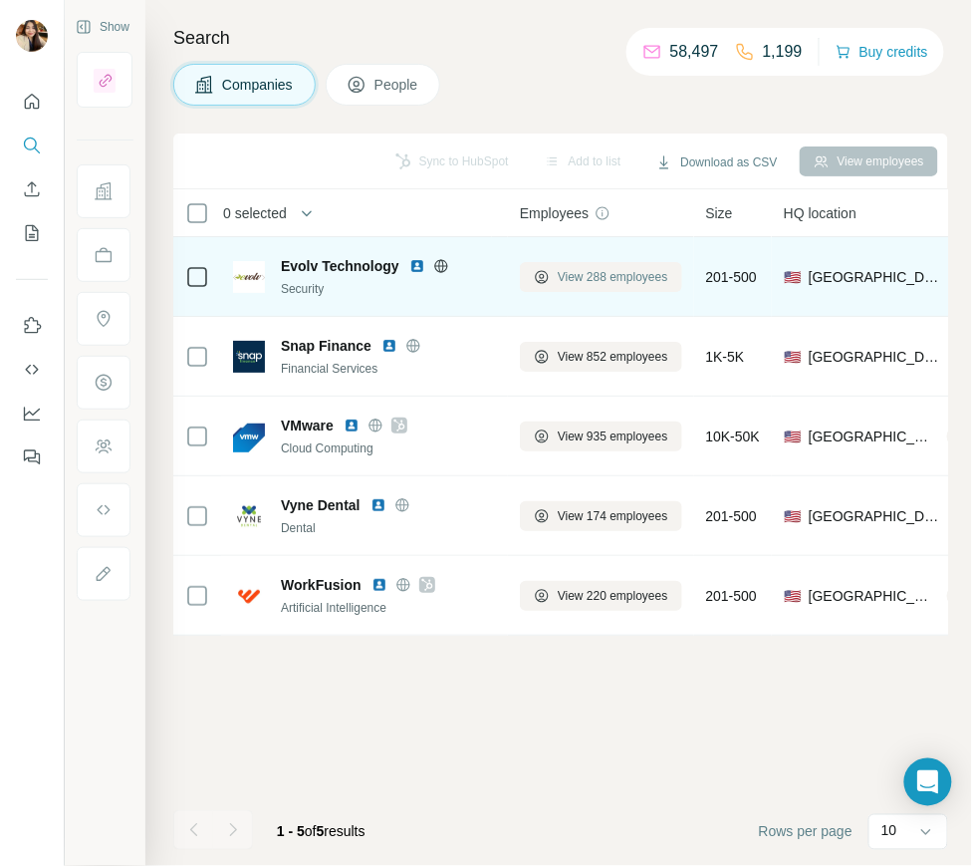
click at [587, 263] on button "View 288 employees" at bounding box center [601, 277] width 162 height 30
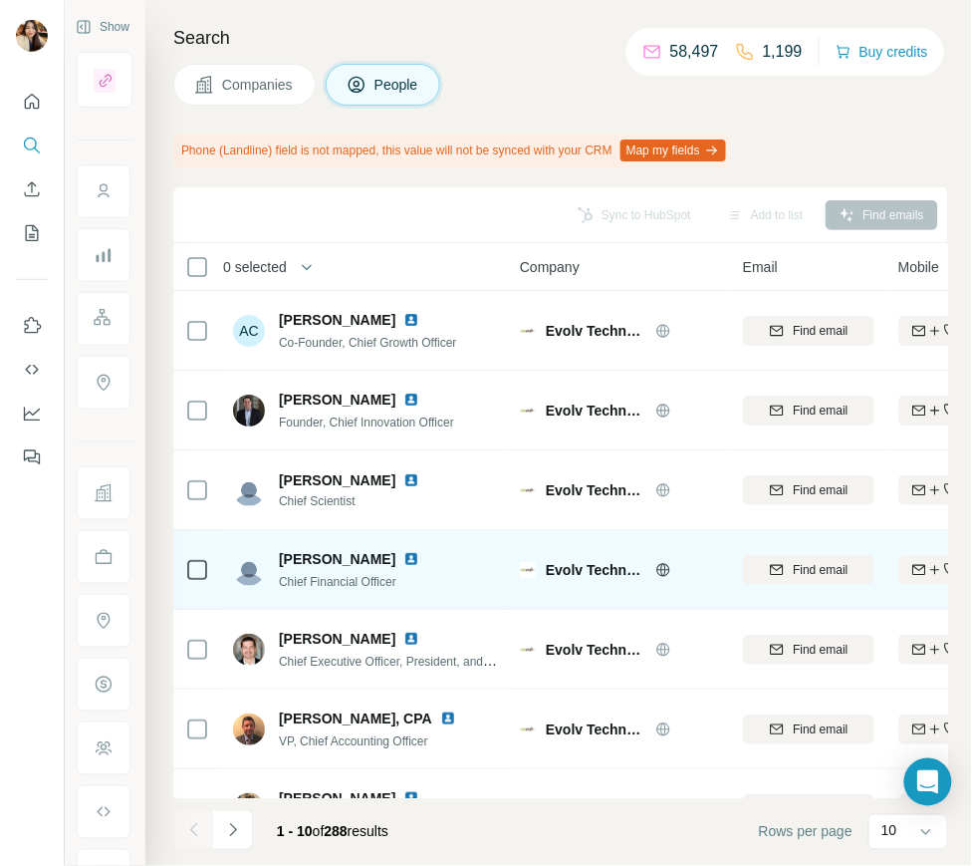
click at [194, 554] on div at bounding box center [197, 569] width 24 height 55
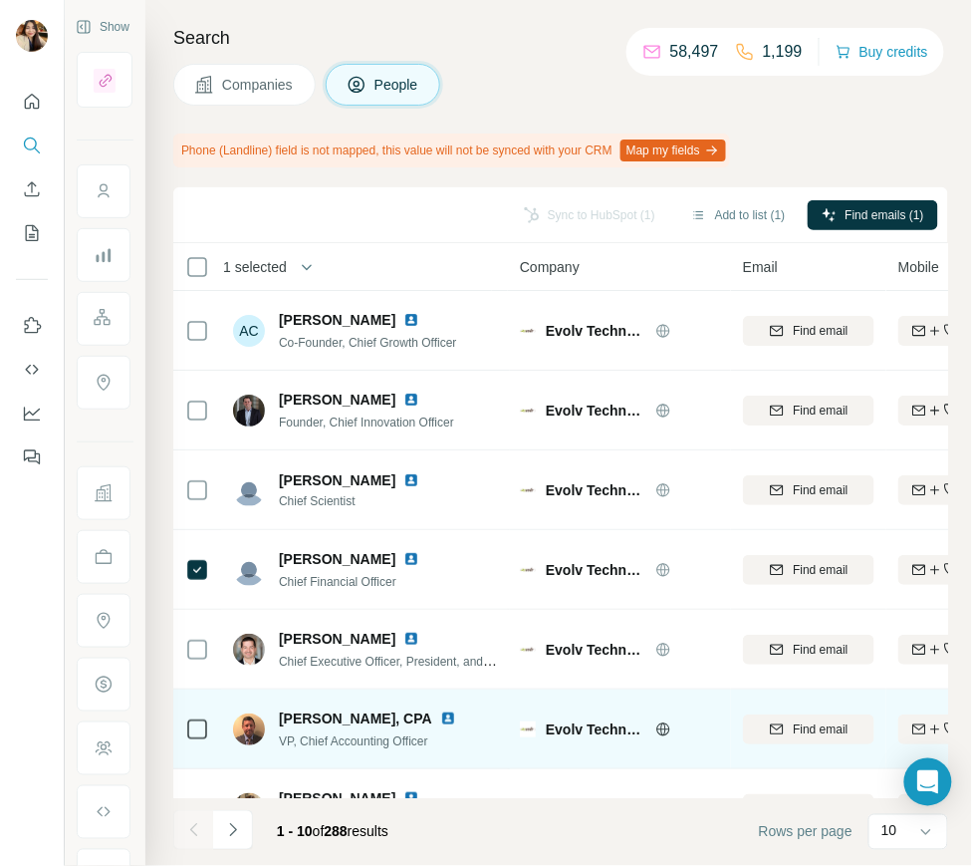
click at [223, 719] on td "[PERSON_NAME], CPA VP, Chief Accounting Officer" at bounding box center [365, 729] width 289 height 80
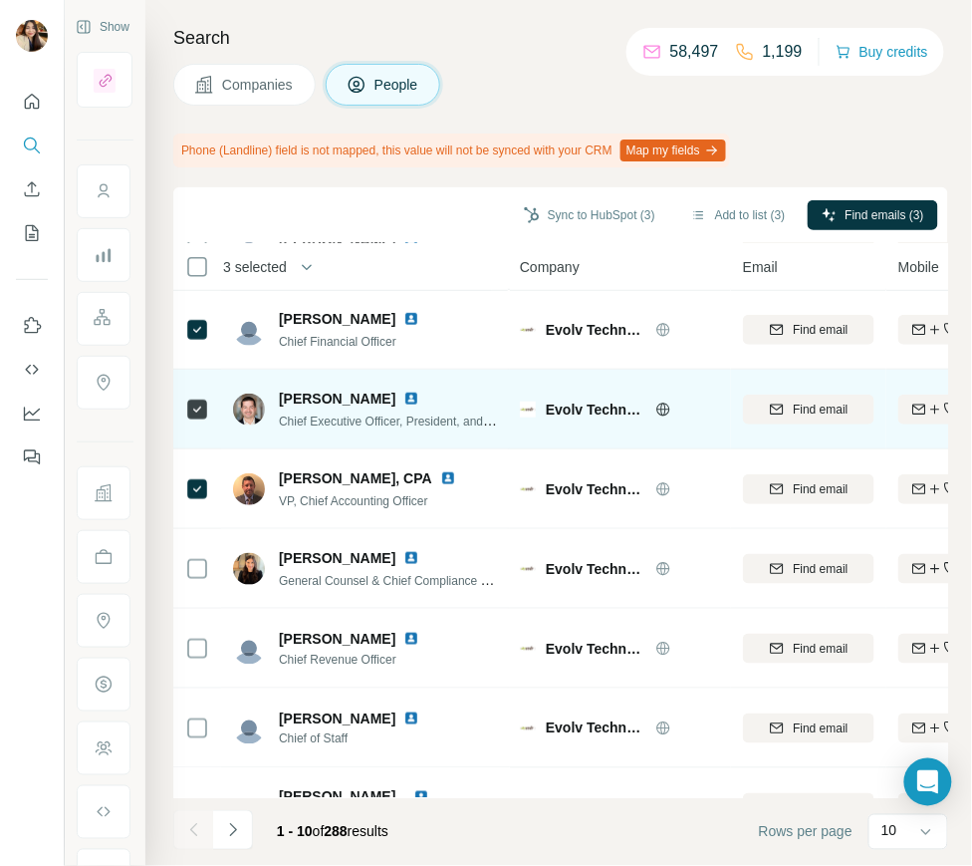
scroll to position [289, 0]
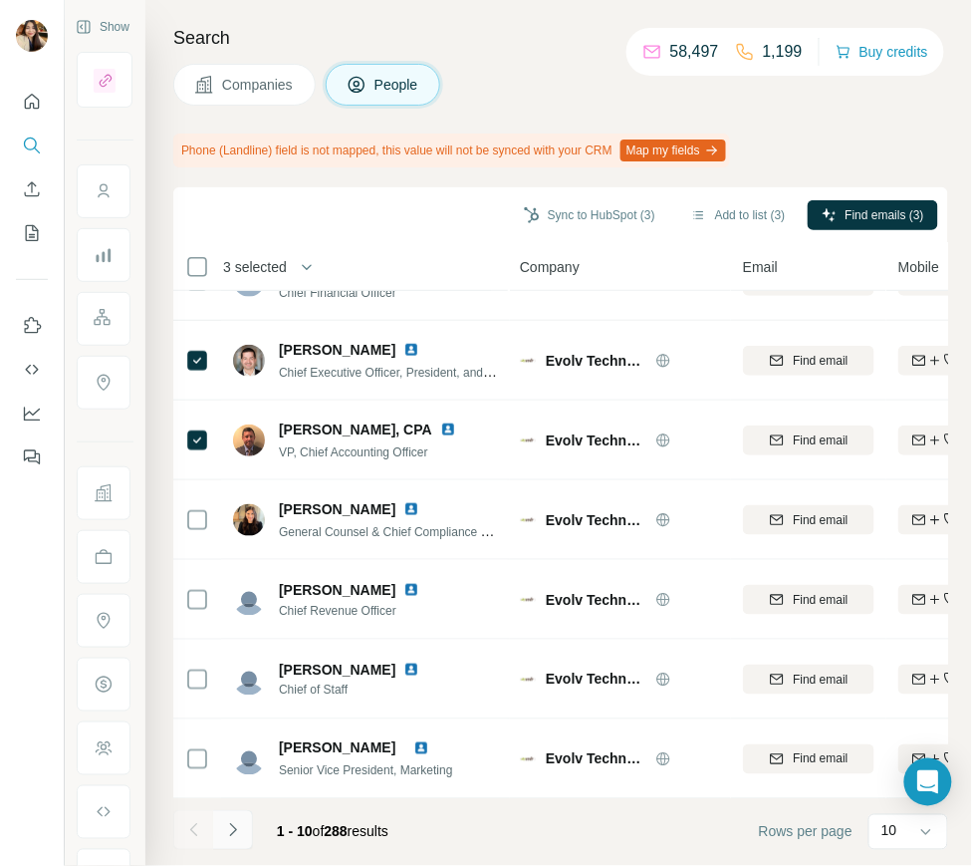
click at [239, 832] on icon "Navigate to next page" at bounding box center [233, 830] width 20 height 20
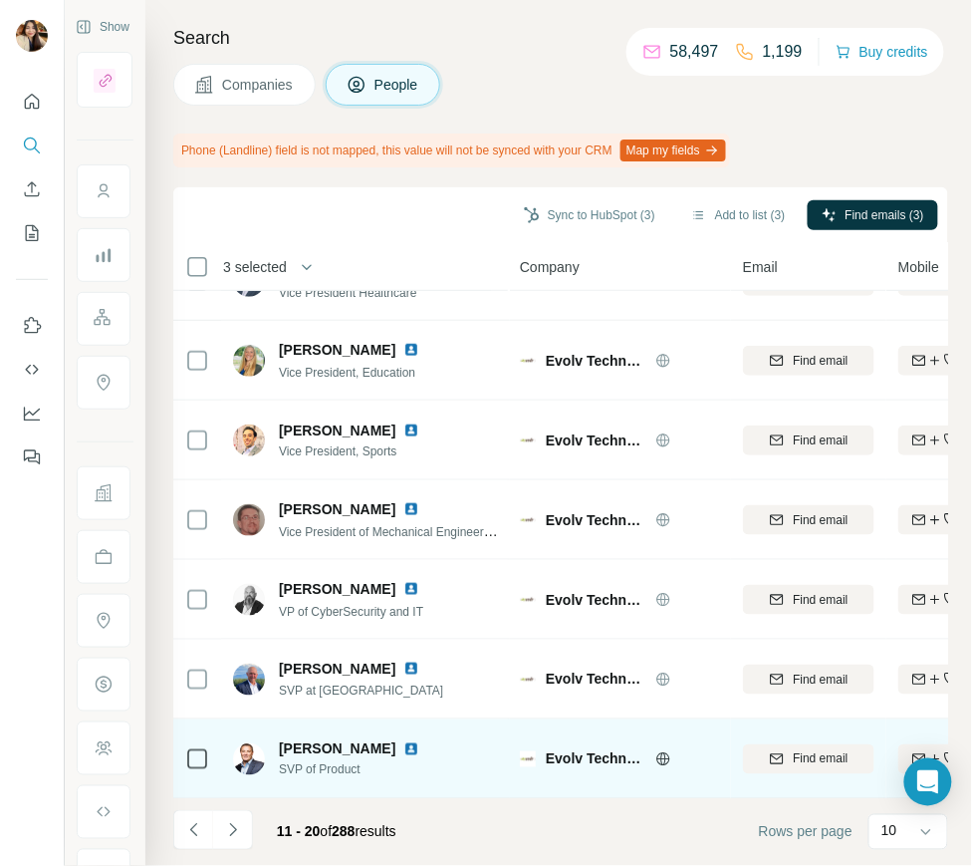
scroll to position [0, 0]
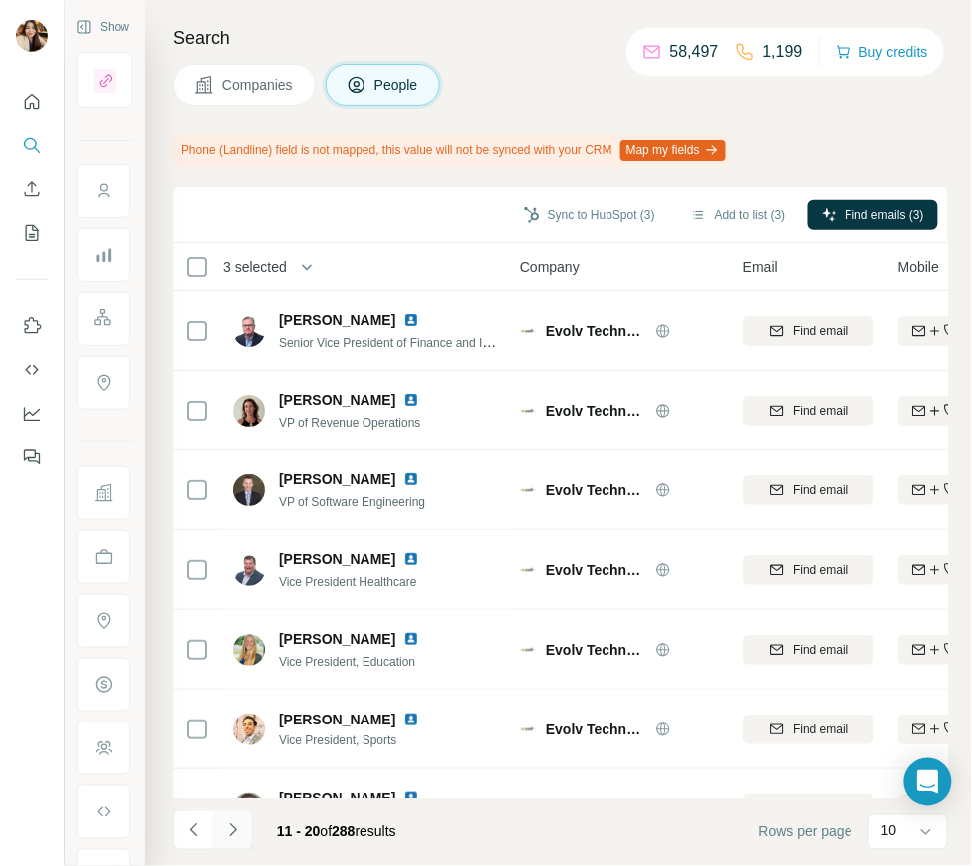
click at [245, 830] on button "Navigate to next page" at bounding box center [233, 830] width 40 height 40
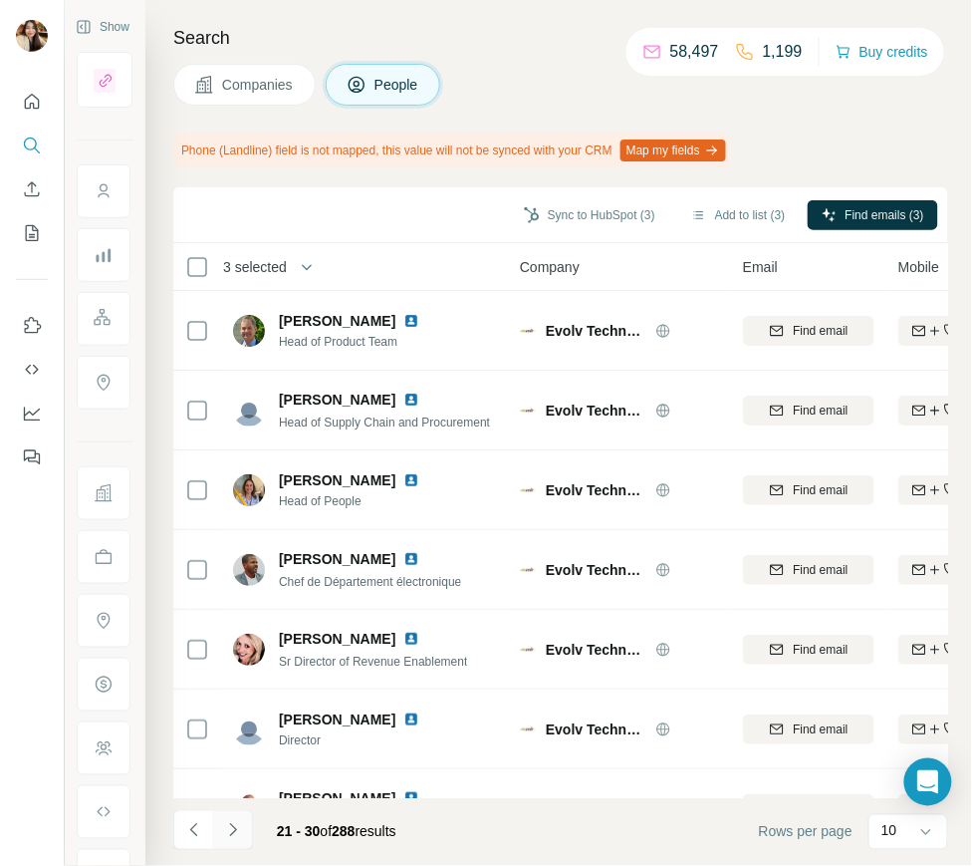
click at [239, 833] on icon "Navigate to next page" at bounding box center [233, 830] width 20 height 20
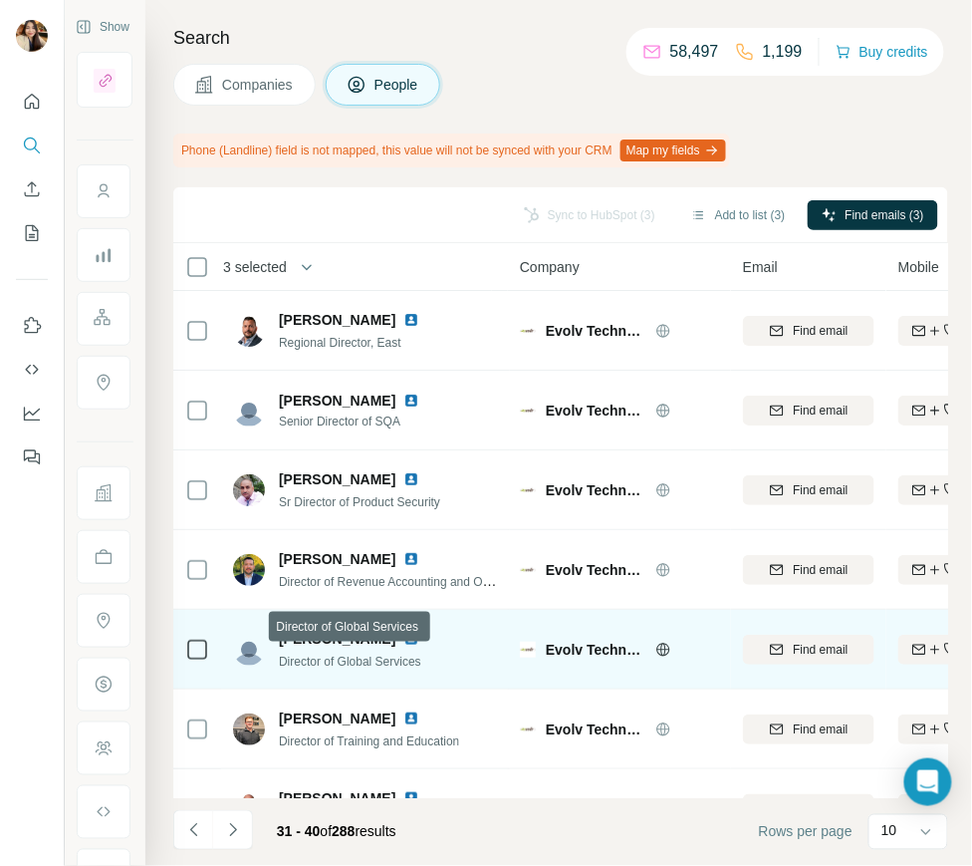
scroll to position [289, 0]
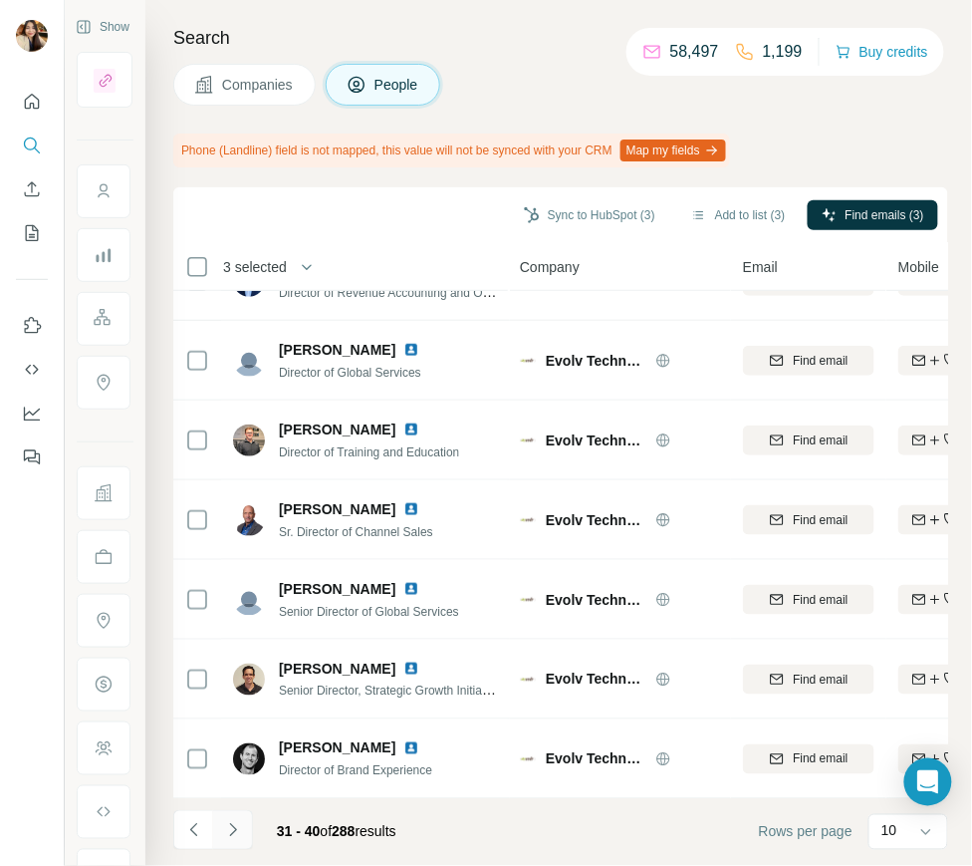
click at [239, 840] on button "Navigate to next page" at bounding box center [233, 830] width 40 height 40
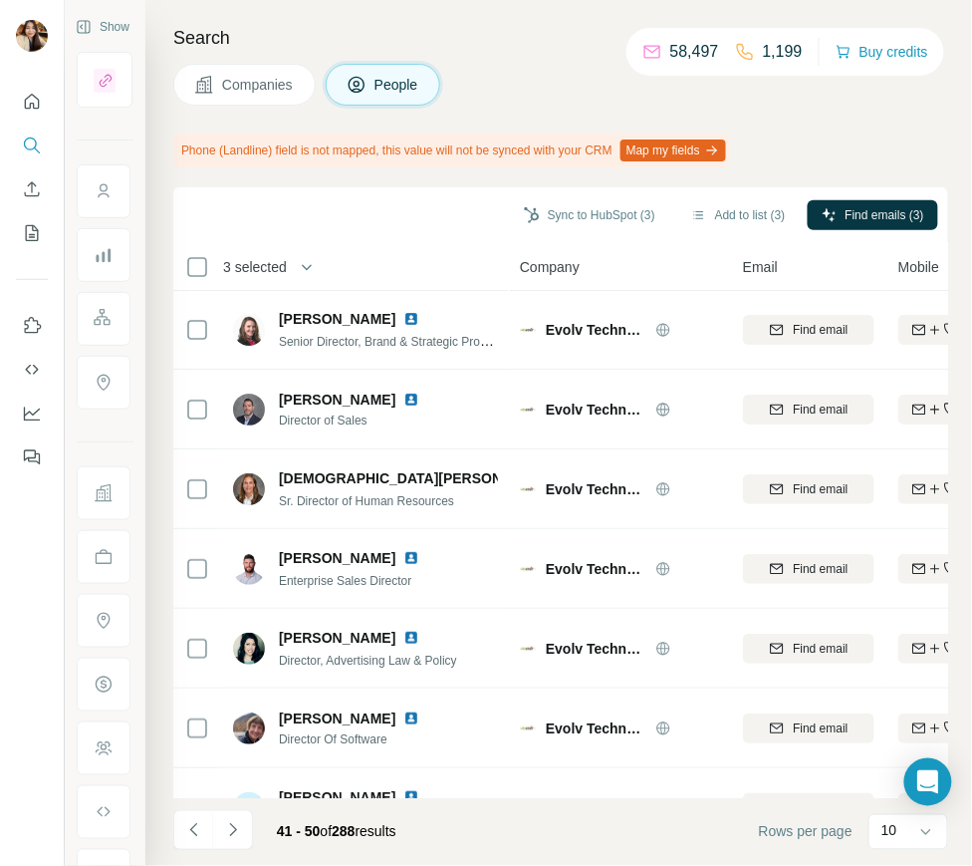
scroll to position [0, 0]
click at [237, 827] on icon "Navigate to next page" at bounding box center [233, 830] width 20 height 20
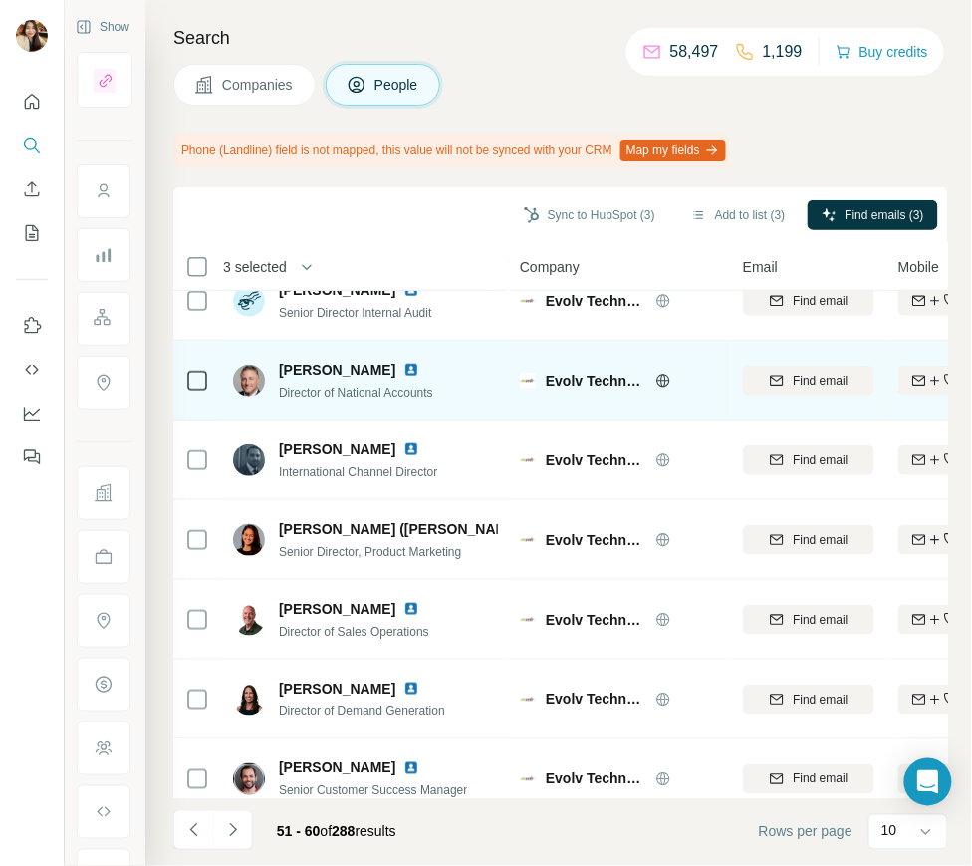
scroll to position [289, 0]
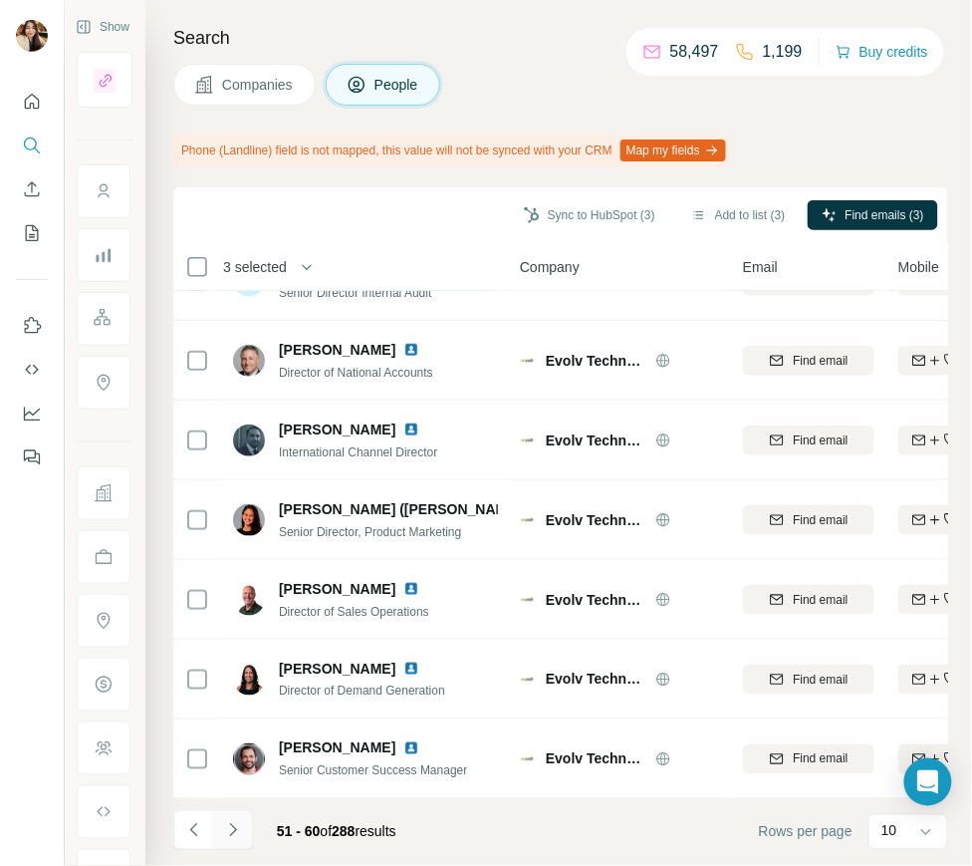
click at [238, 824] on icon "Navigate to next page" at bounding box center [233, 830] width 20 height 20
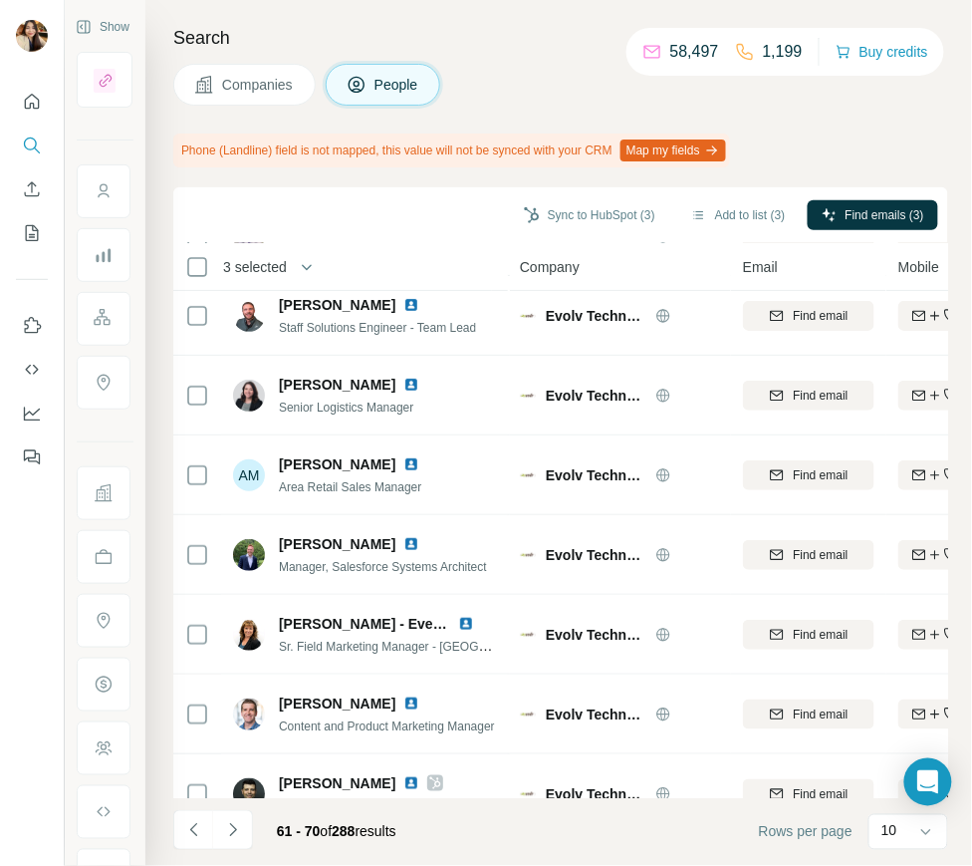
scroll to position [0, 0]
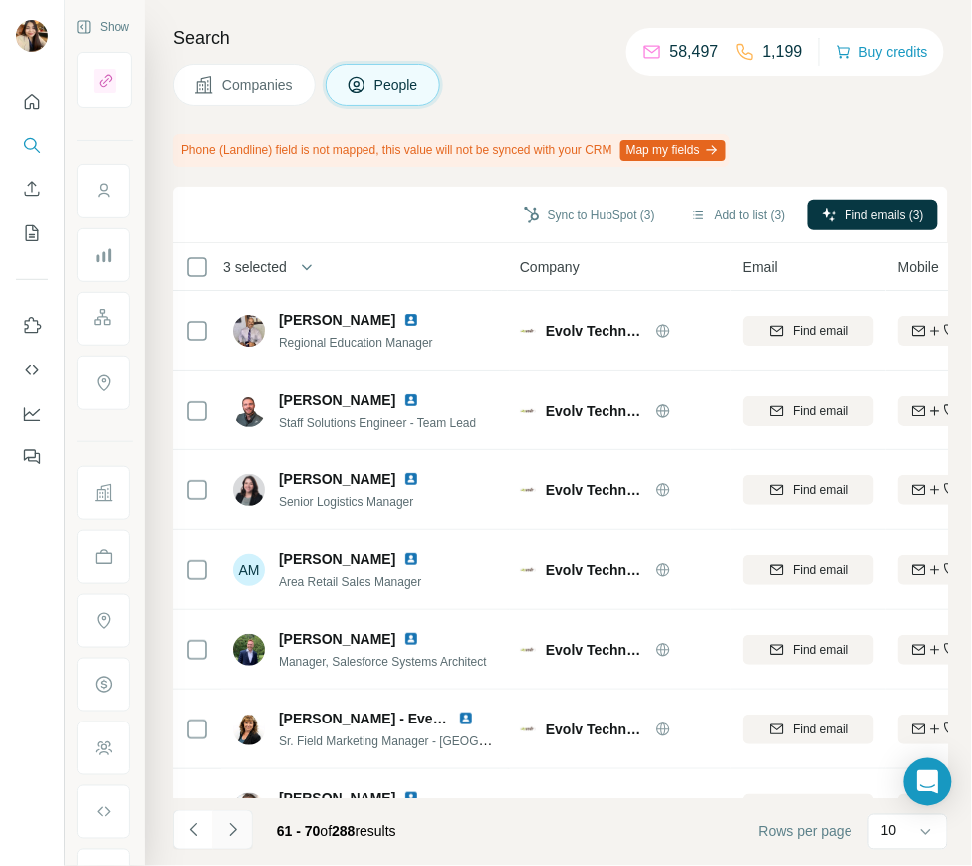
click at [228, 836] on icon "Navigate to next page" at bounding box center [233, 830] width 20 height 20
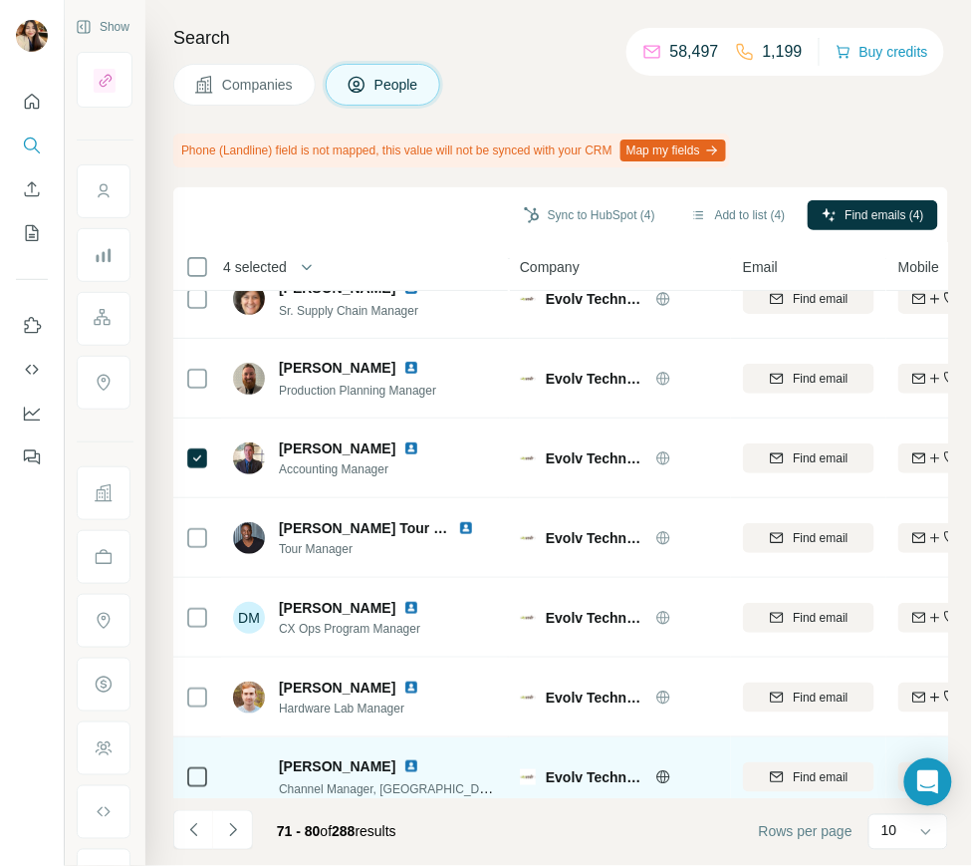
scroll to position [289, 0]
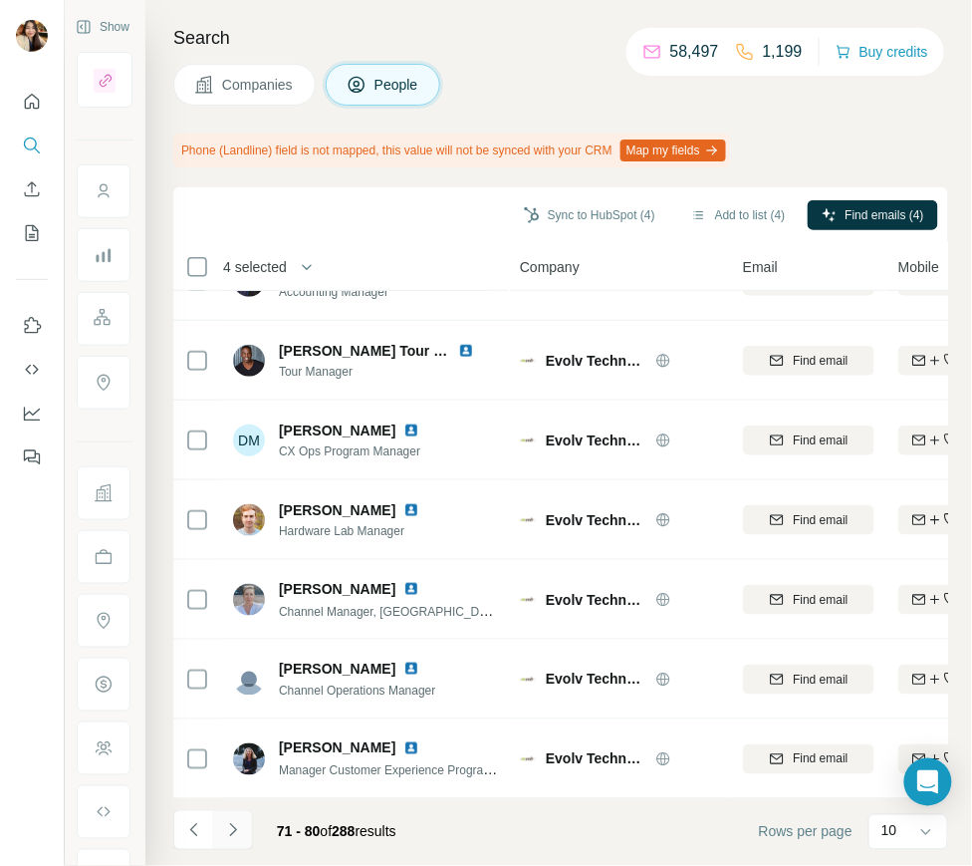
click at [234, 823] on icon "Navigate to next page" at bounding box center [233, 830] width 20 height 20
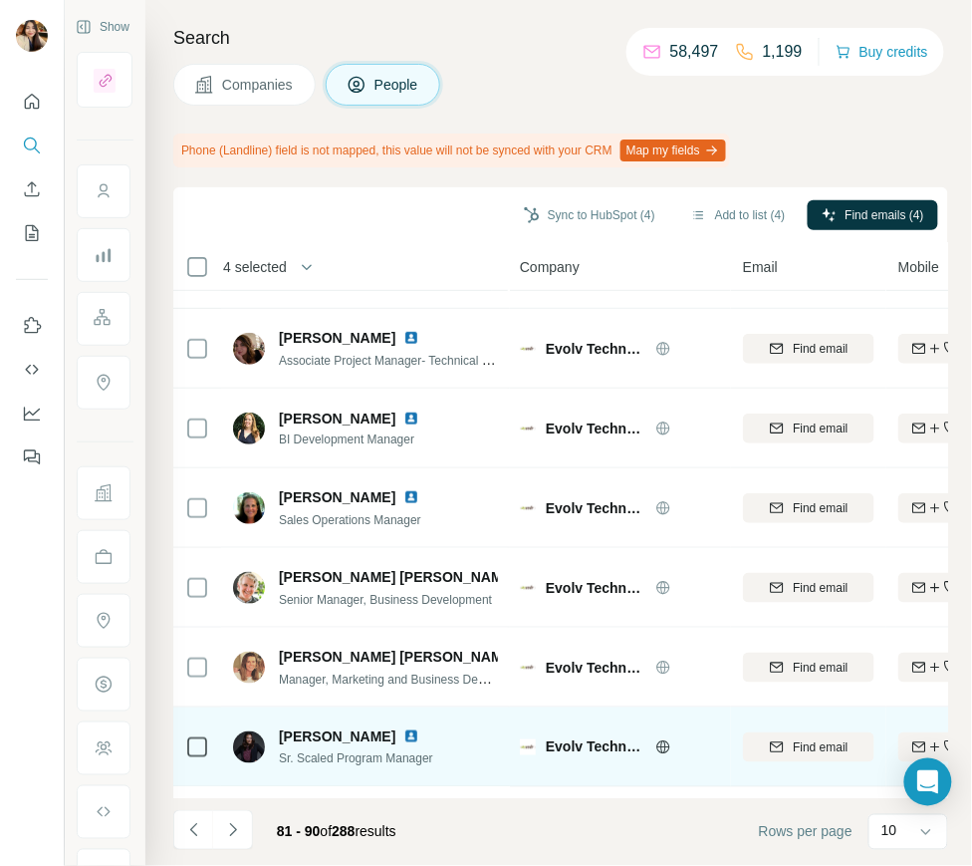
scroll to position [0, 0]
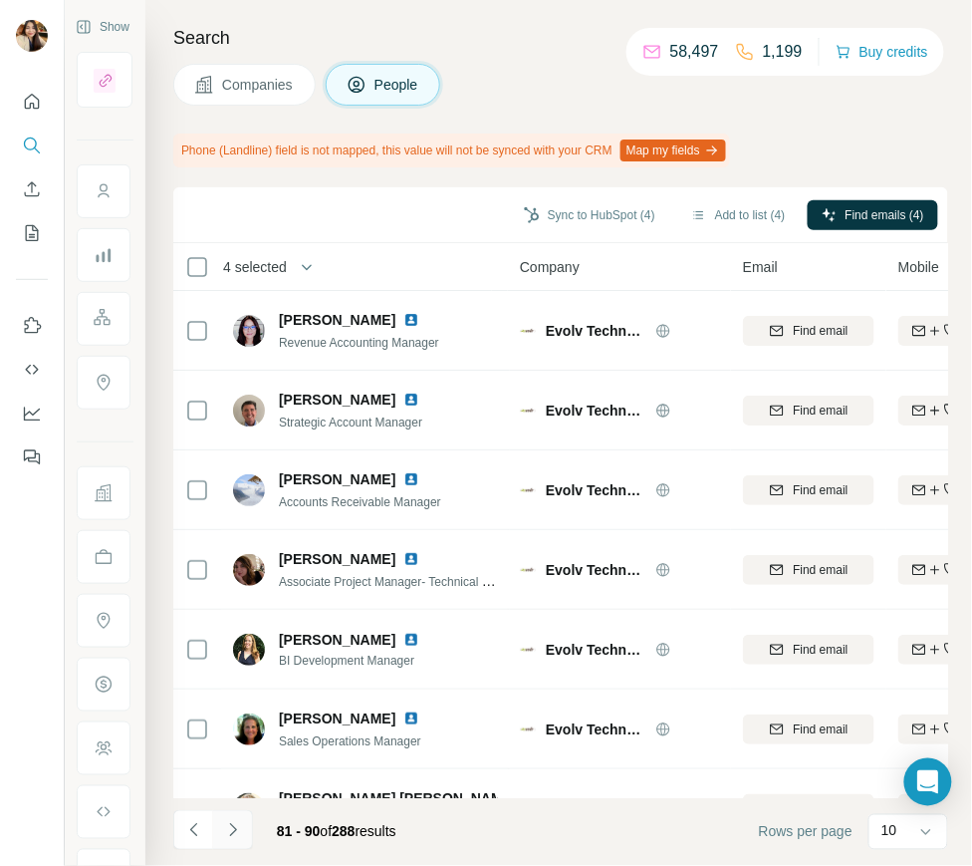
click at [235, 828] on icon "Navigate to next page" at bounding box center [233, 830] width 20 height 20
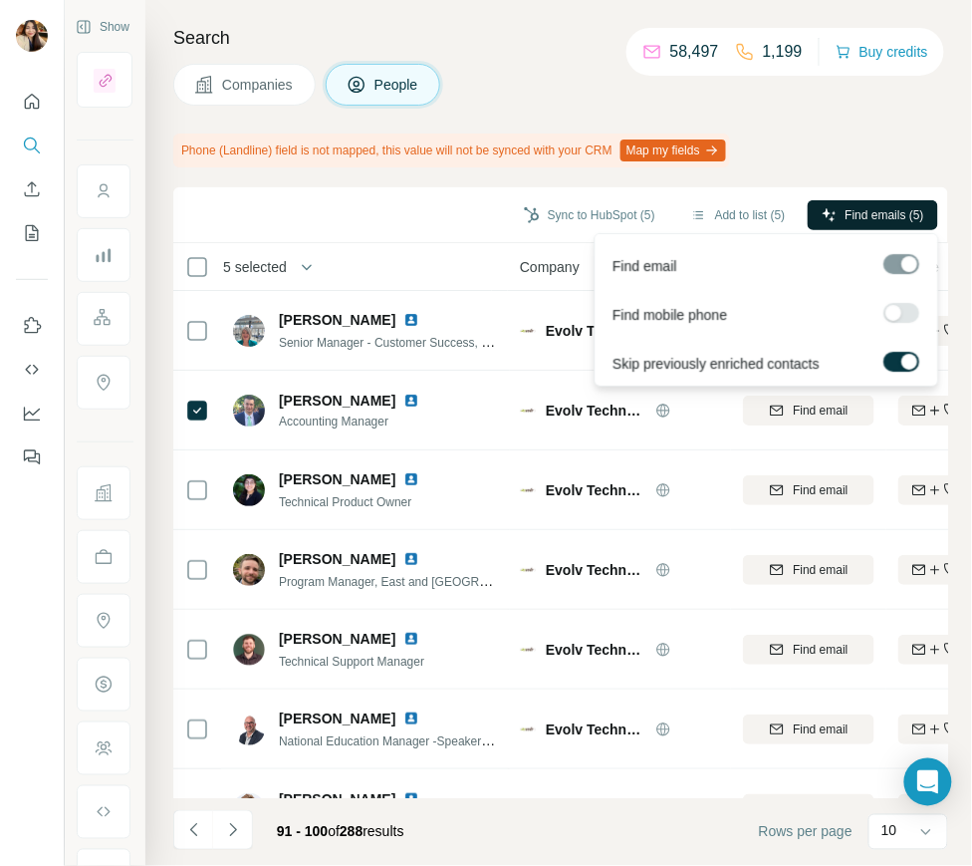
click at [904, 218] on span "Find emails (5)" at bounding box center [885, 215] width 79 height 18
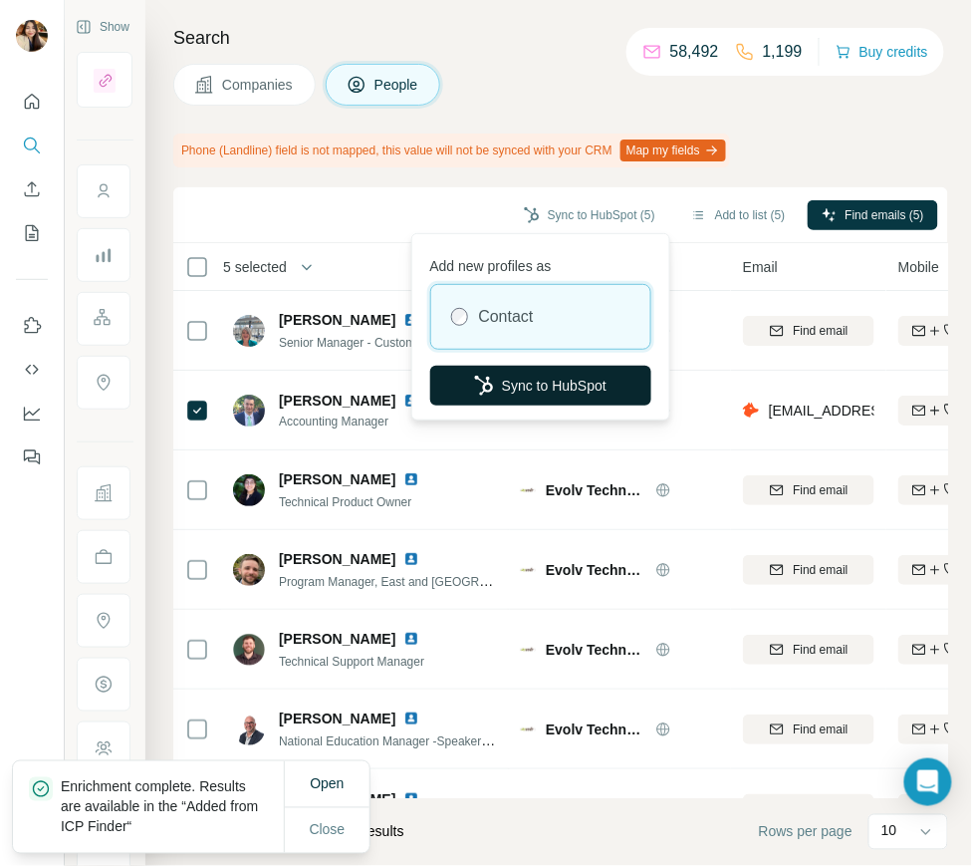
click at [551, 381] on button "Sync to HubSpot" at bounding box center [540, 386] width 221 height 40
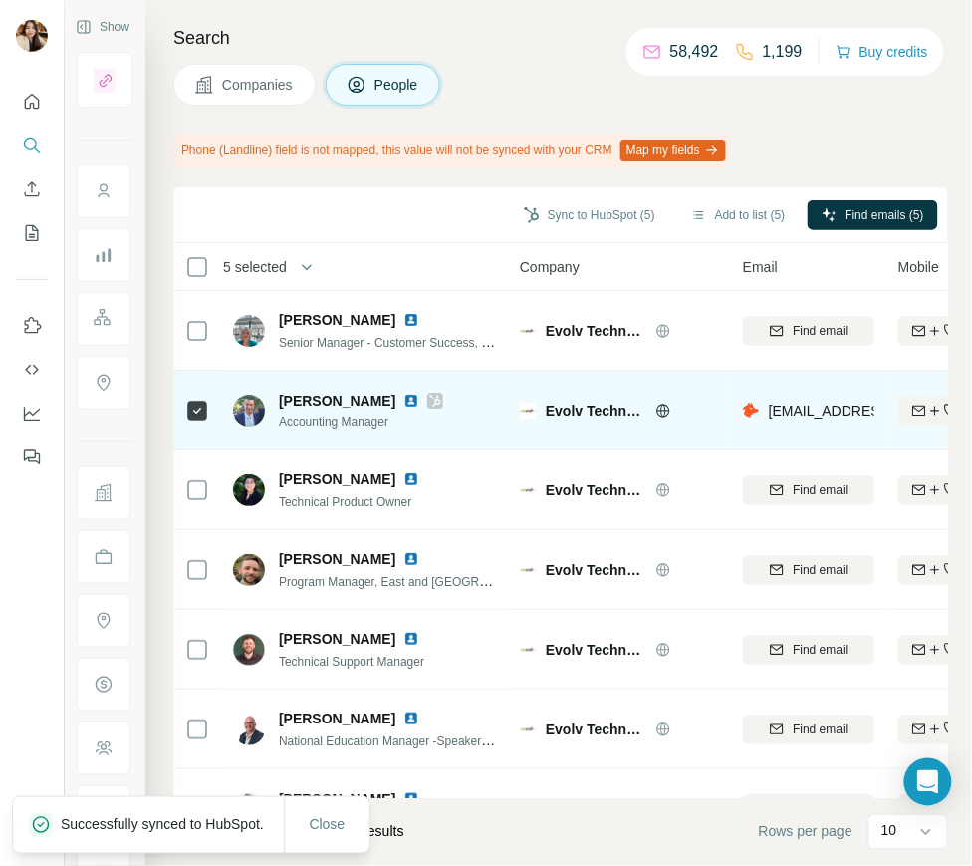
click at [430, 395] on icon at bounding box center [435, 401] width 11 height 12
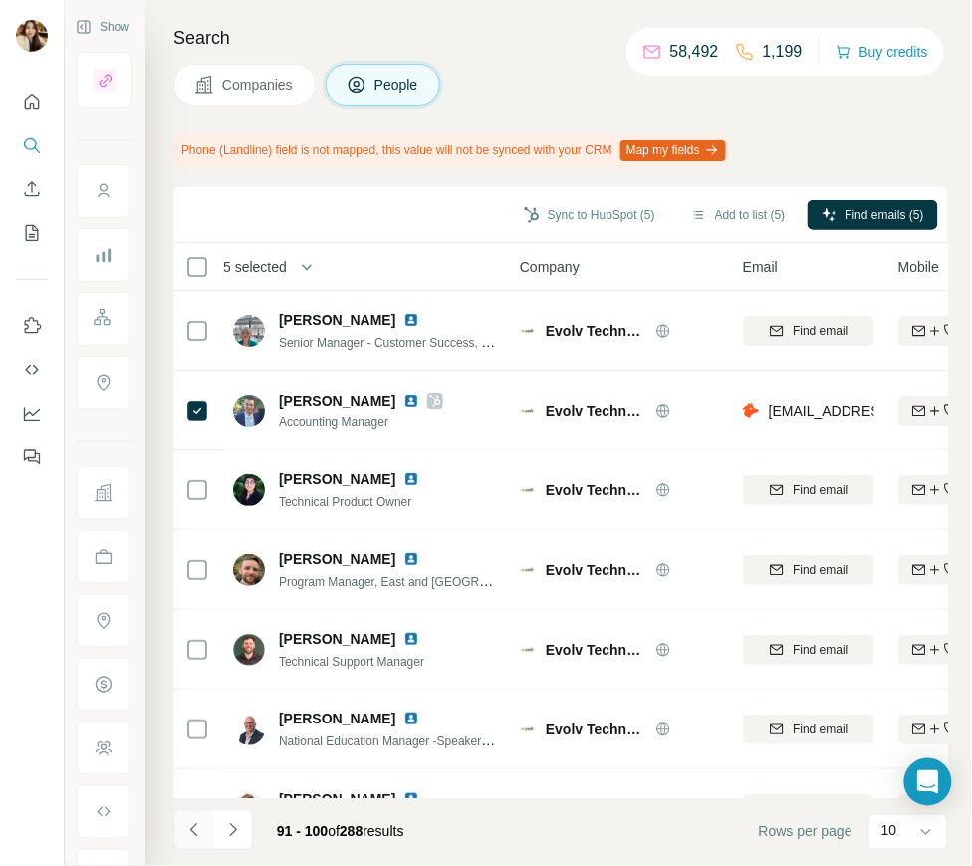
click at [187, 826] on icon "Navigate to previous page" at bounding box center [194, 830] width 20 height 20
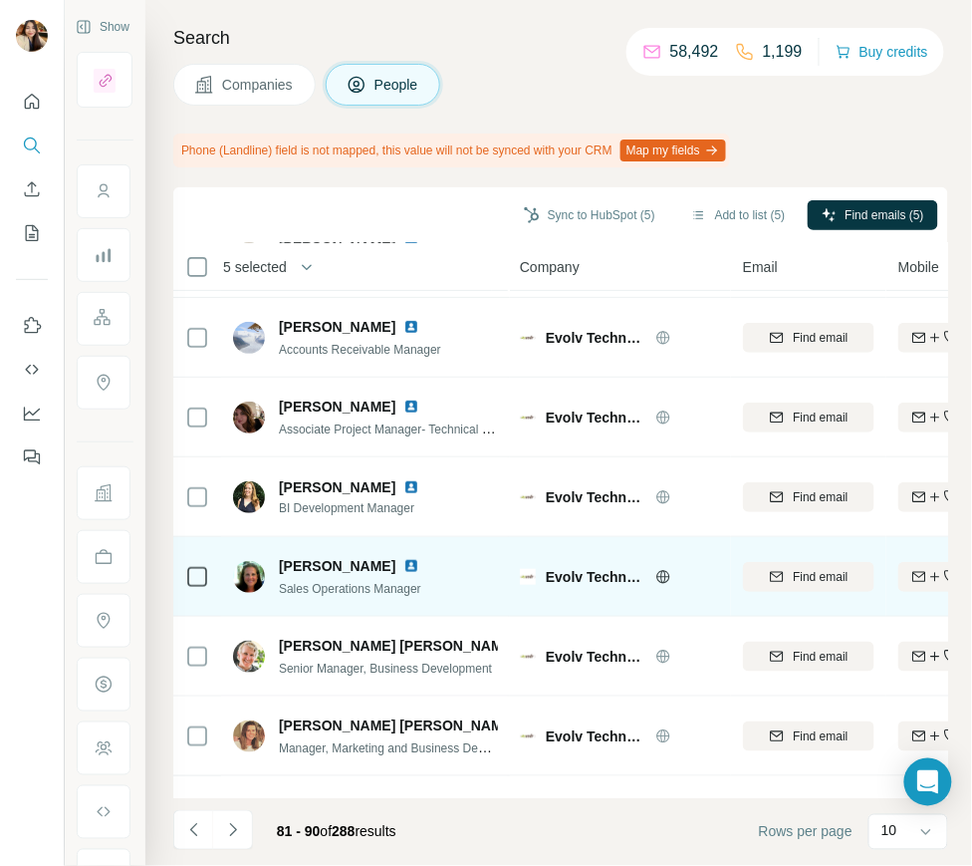
scroll to position [289, 0]
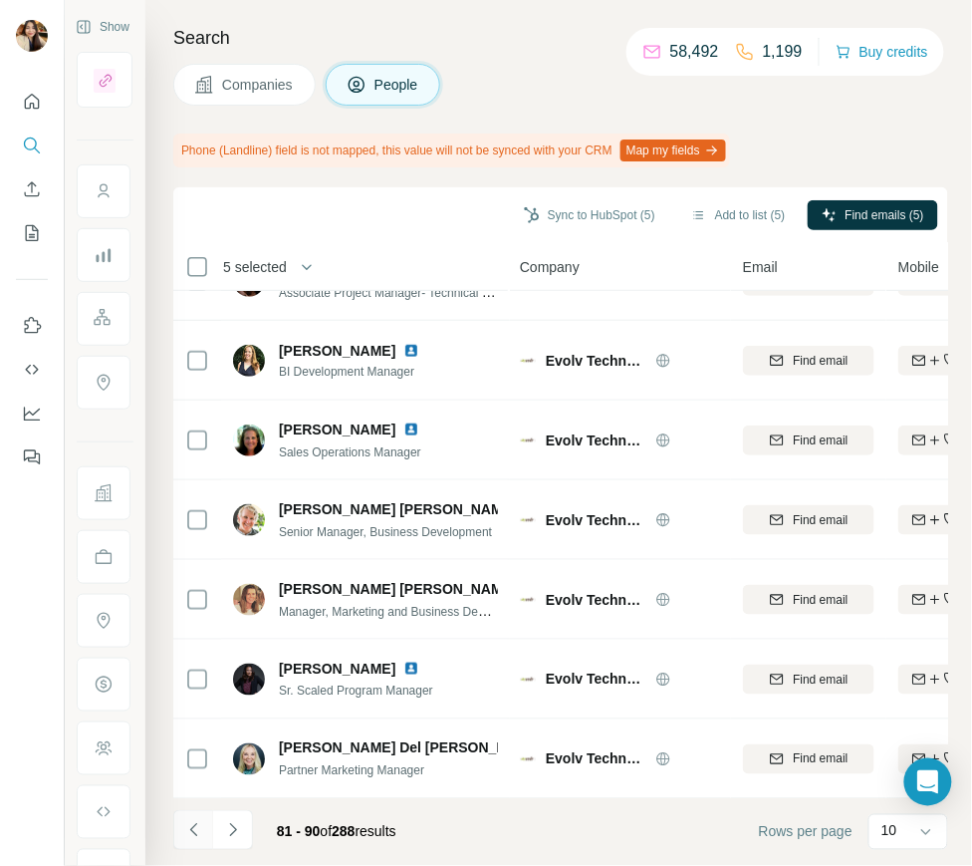
click at [185, 826] on icon "Navigate to previous page" at bounding box center [194, 830] width 20 height 20
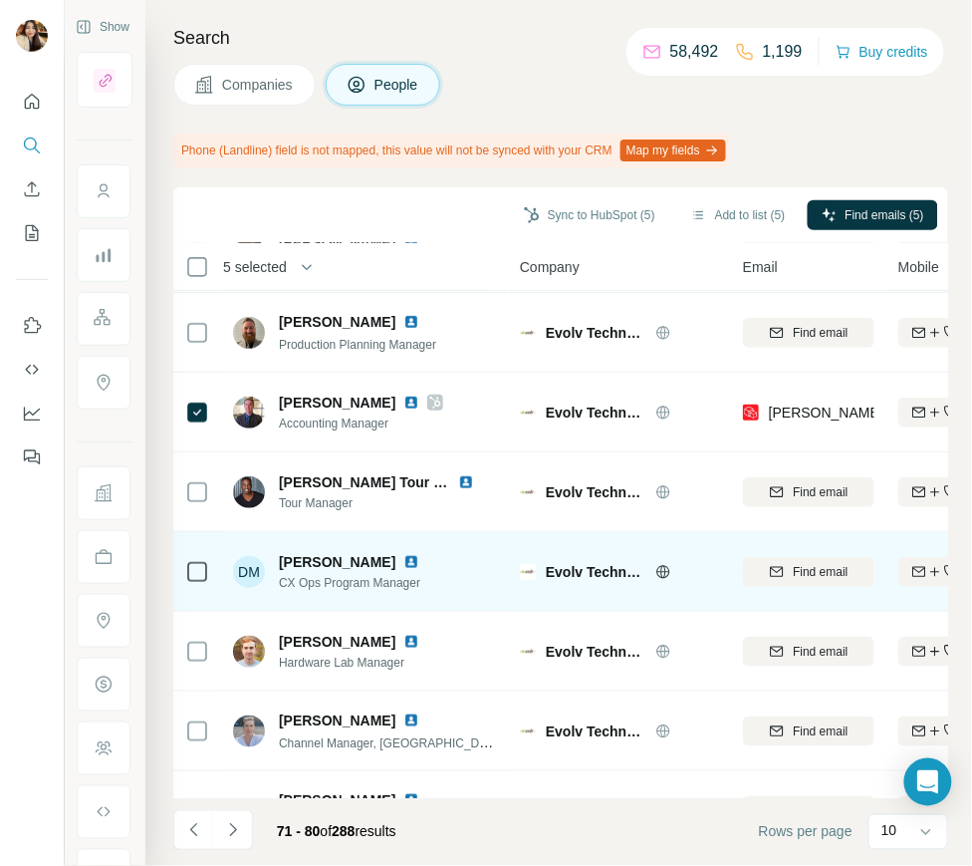
scroll to position [0, 0]
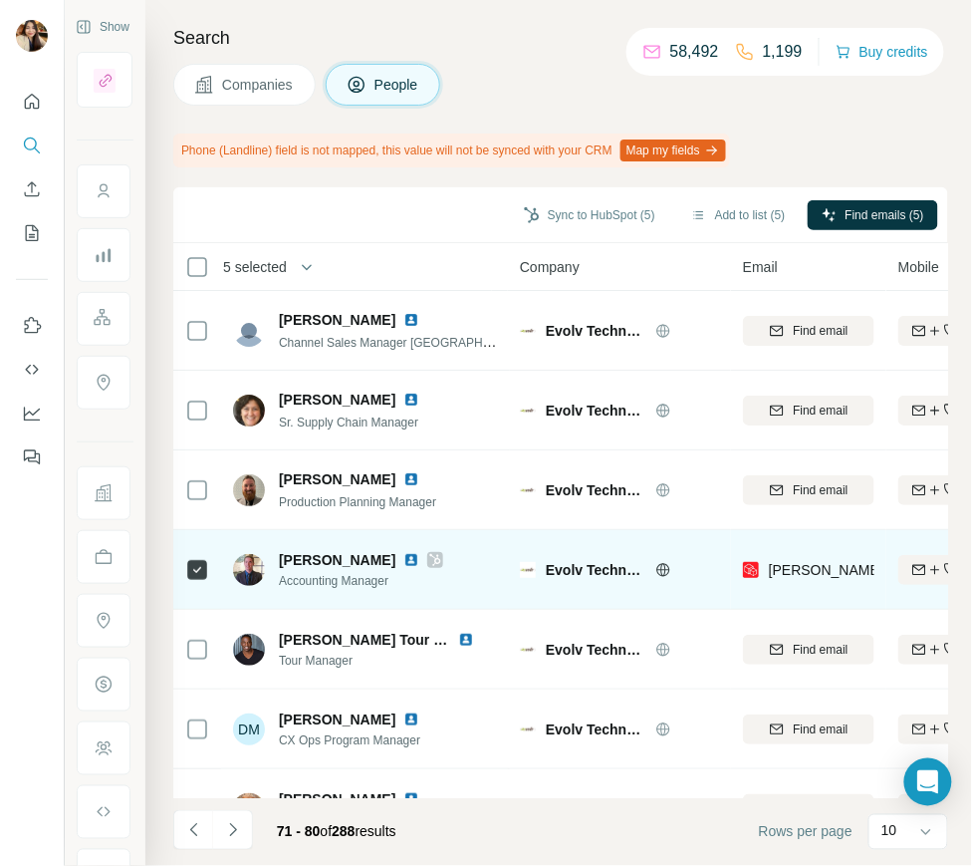
click at [438, 553] on icon at bounding box center [435, 560] width 12 height 16
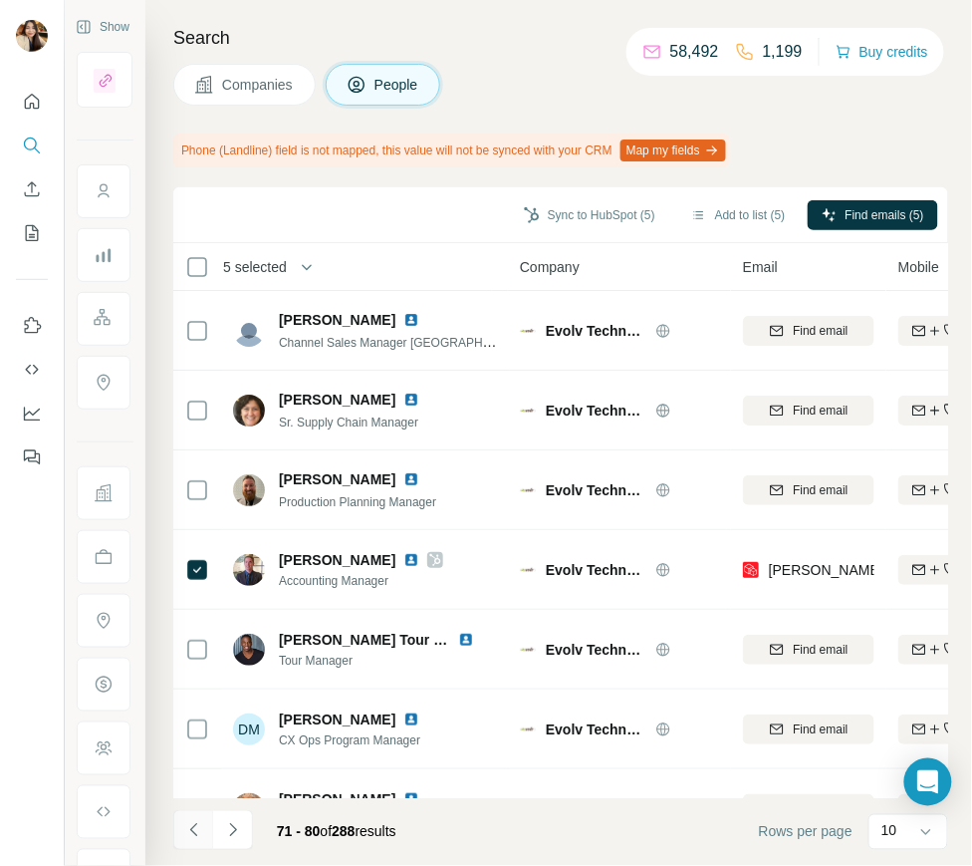
click at [187, 821] on icon "Navigate to previous page" at bounding box center [194, 830] width 20 height 20
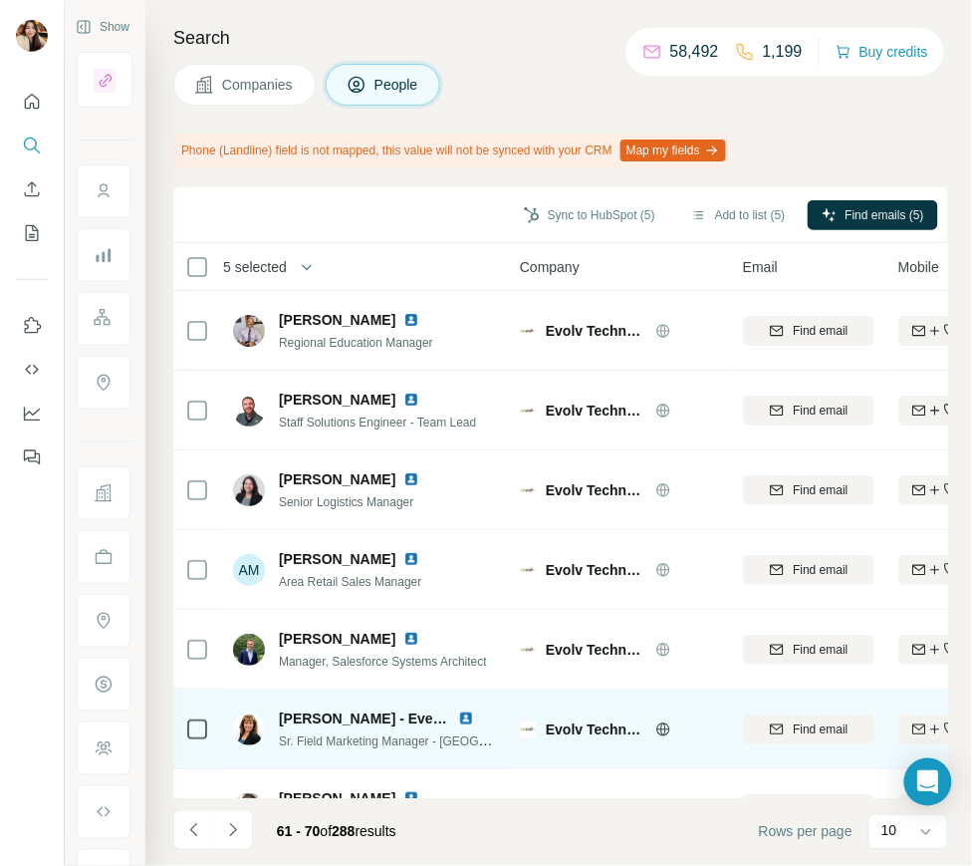
scroll to position [289, 0]
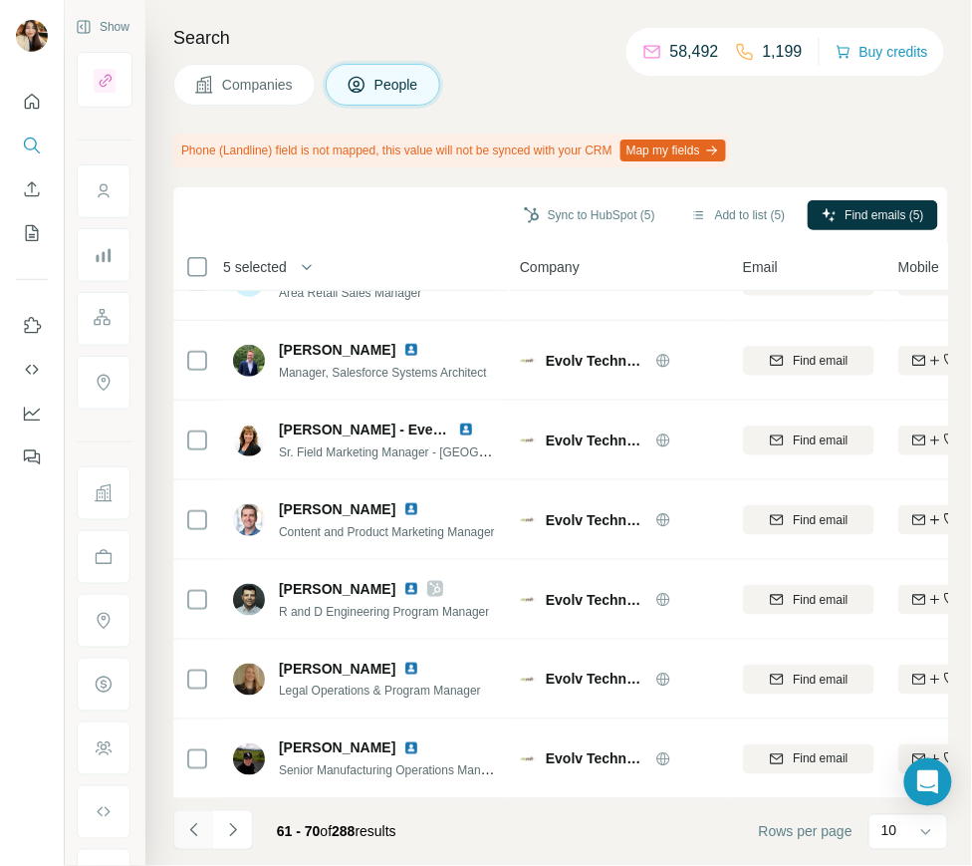
click at [198, 836] on icon "Navigate to previous page" at bounding box center [194, 830] width 20 height 20
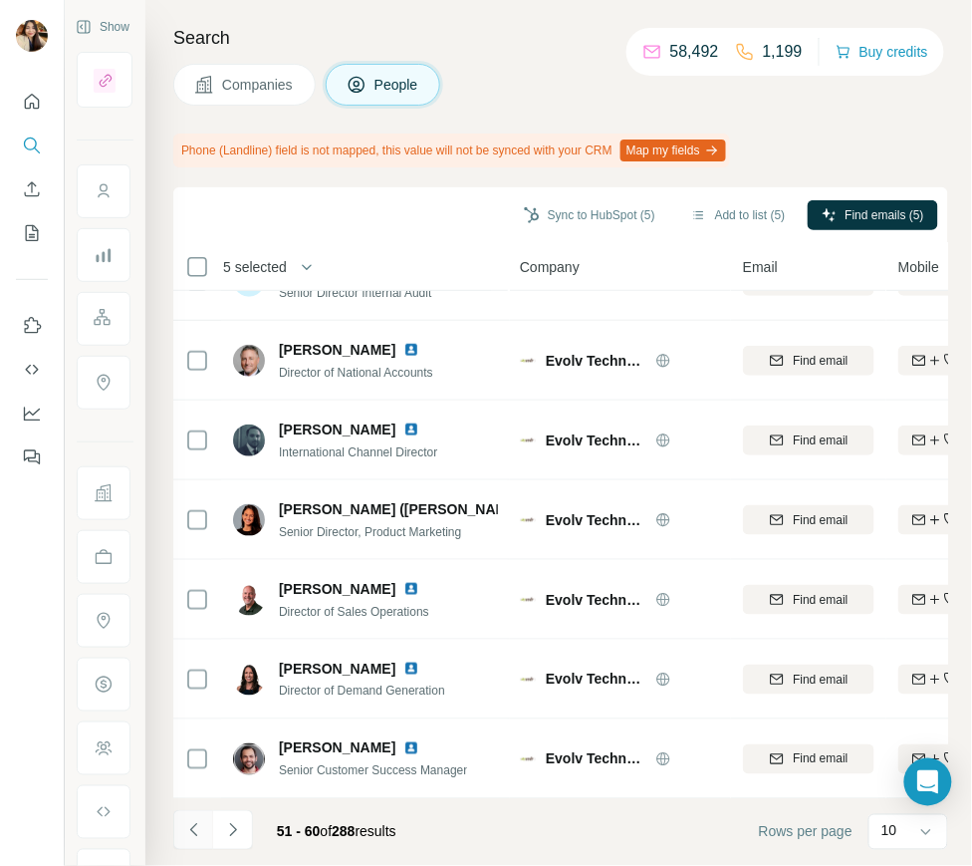
click at [190, 839] on icon "Navigate to previous page" at bounding box center [194, 830] width 20 height 20
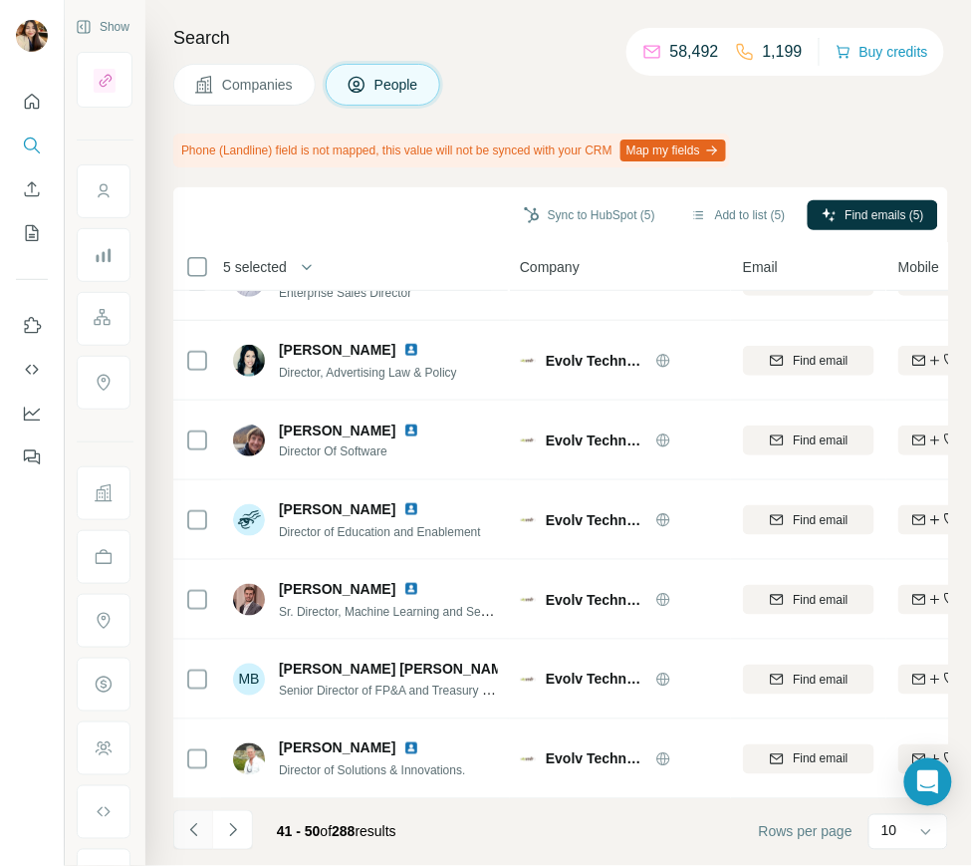
click at [191, 827] on icon "Navigate to previous page" at bounding box center [192, 829] width 7 height 13
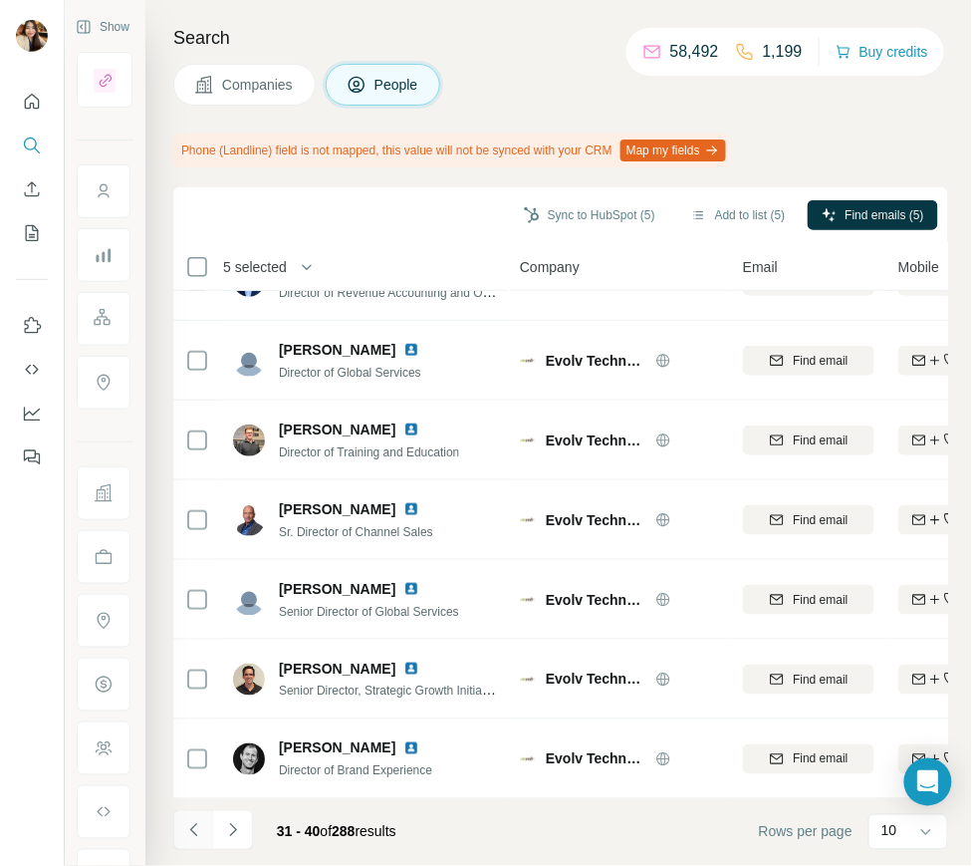
click at [182, 831] on button "Navigate to previous page" at bounding box center [193, 830] width 40 height 40
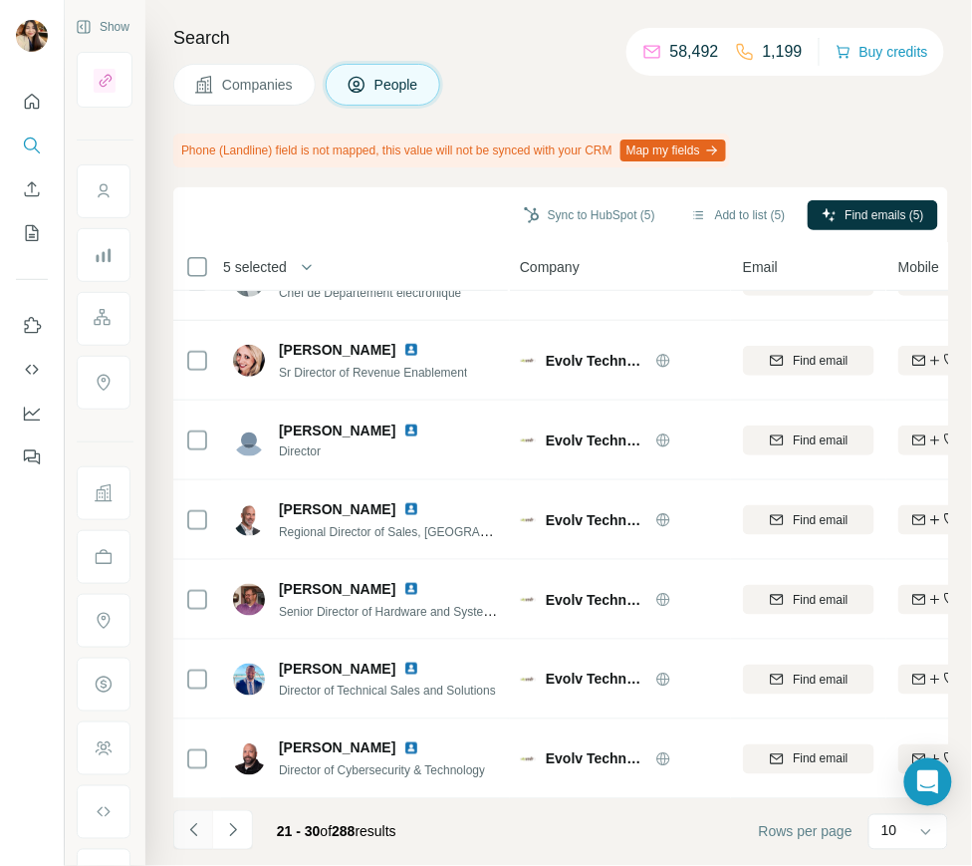
click at [185, 835] on icon "Navigate to previous page" at bounding box center [194, 830] width 20 height 20
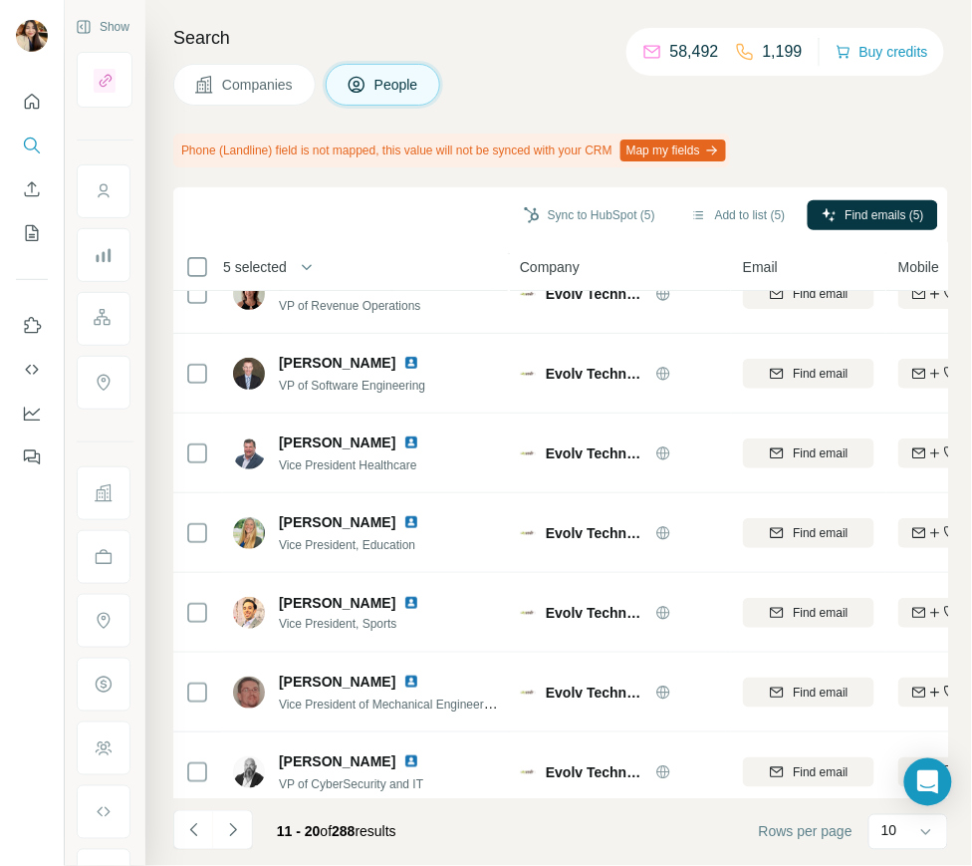
scroll to position [0, 0]
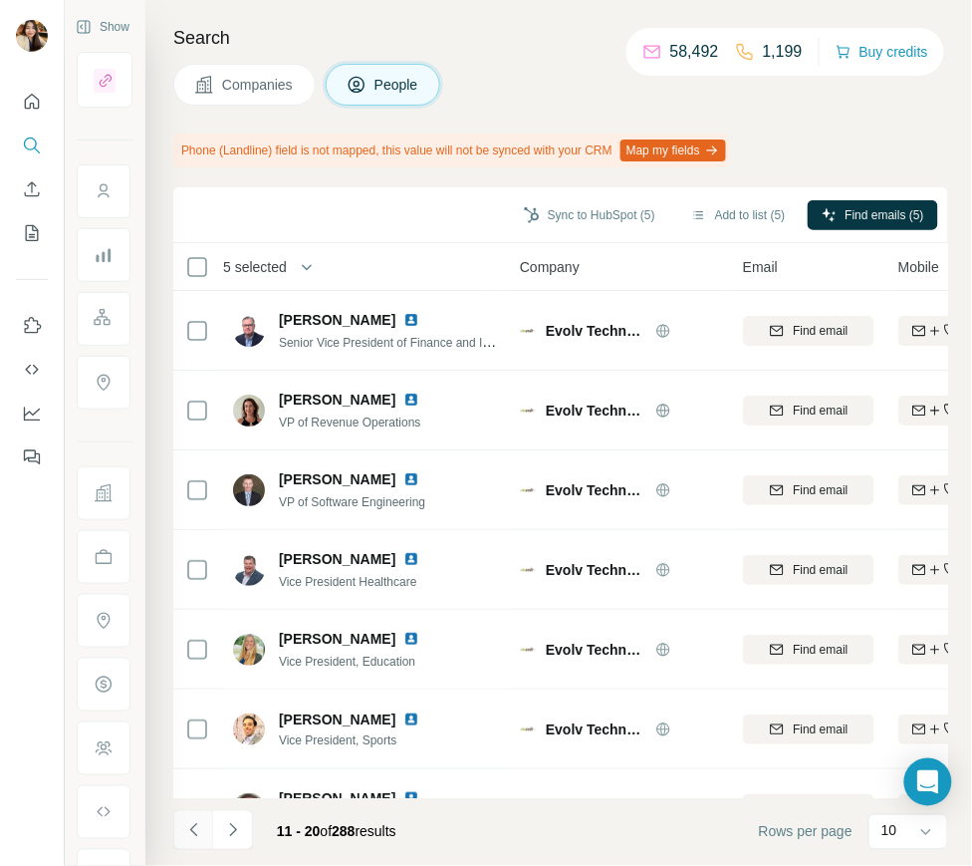
click at [199, 817] on button "Navigate to previous page" at bounding box center [193, 830] width 40 height 40
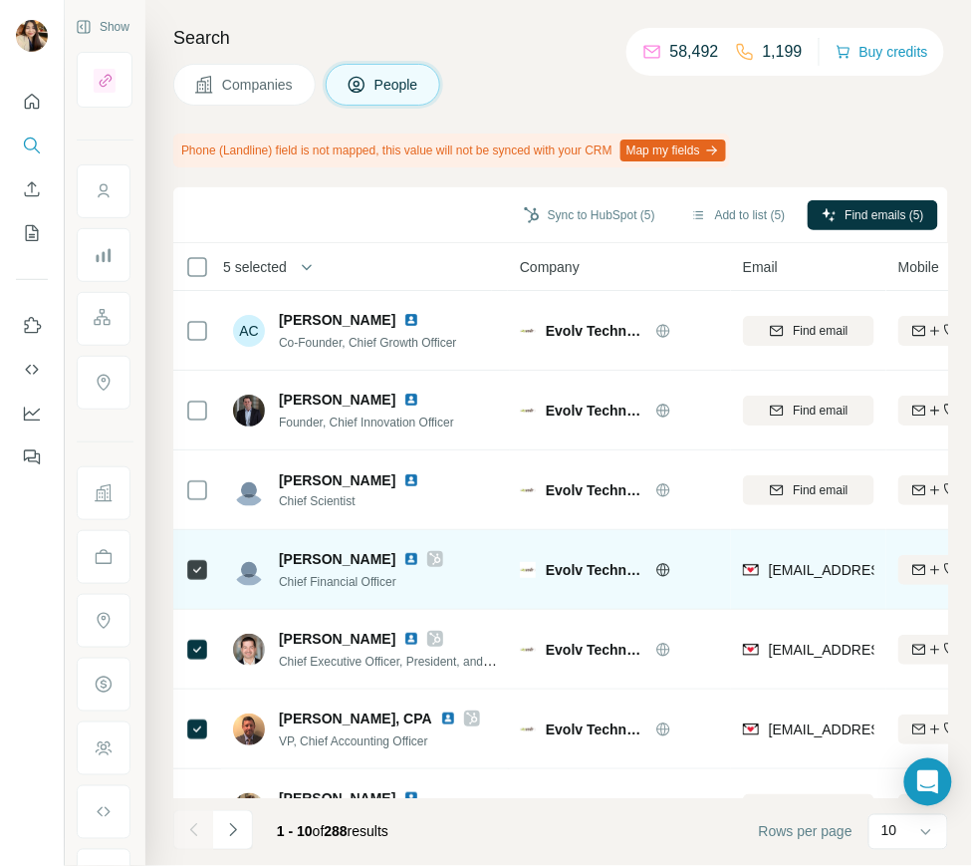
click at [430, 561] on icon at bounding box center [435, 559] width 11 height 12
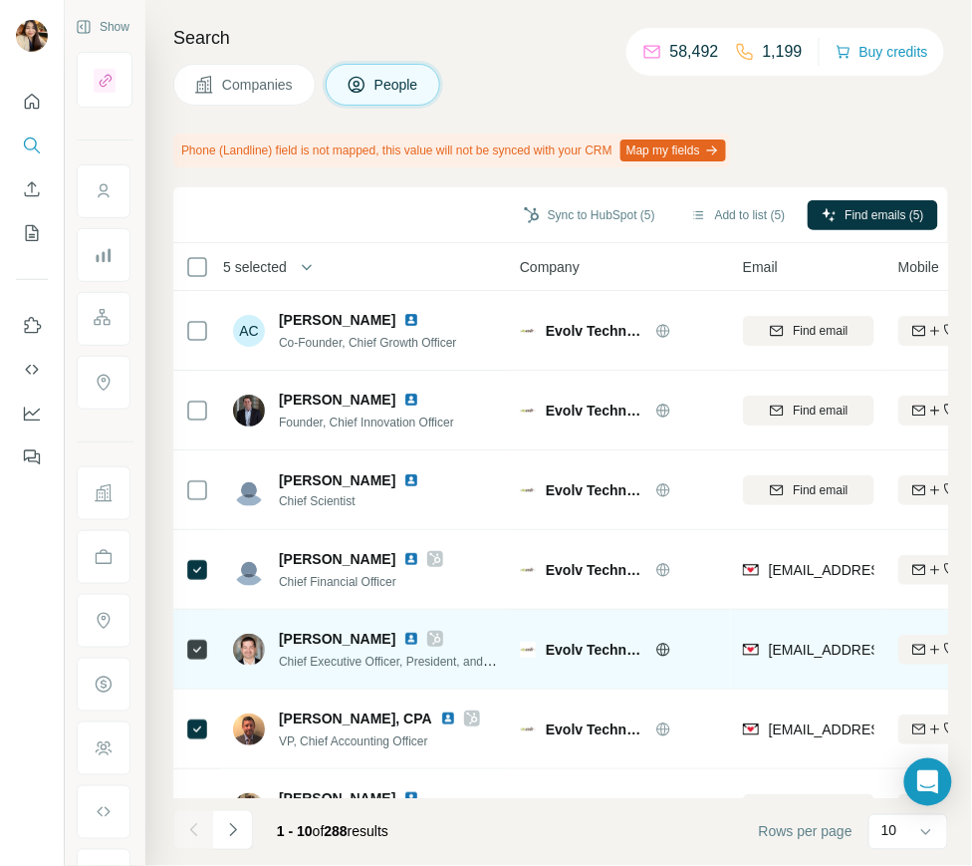
click at [429, 638] on icon at bounding box center [435, 639] width 12 height 16
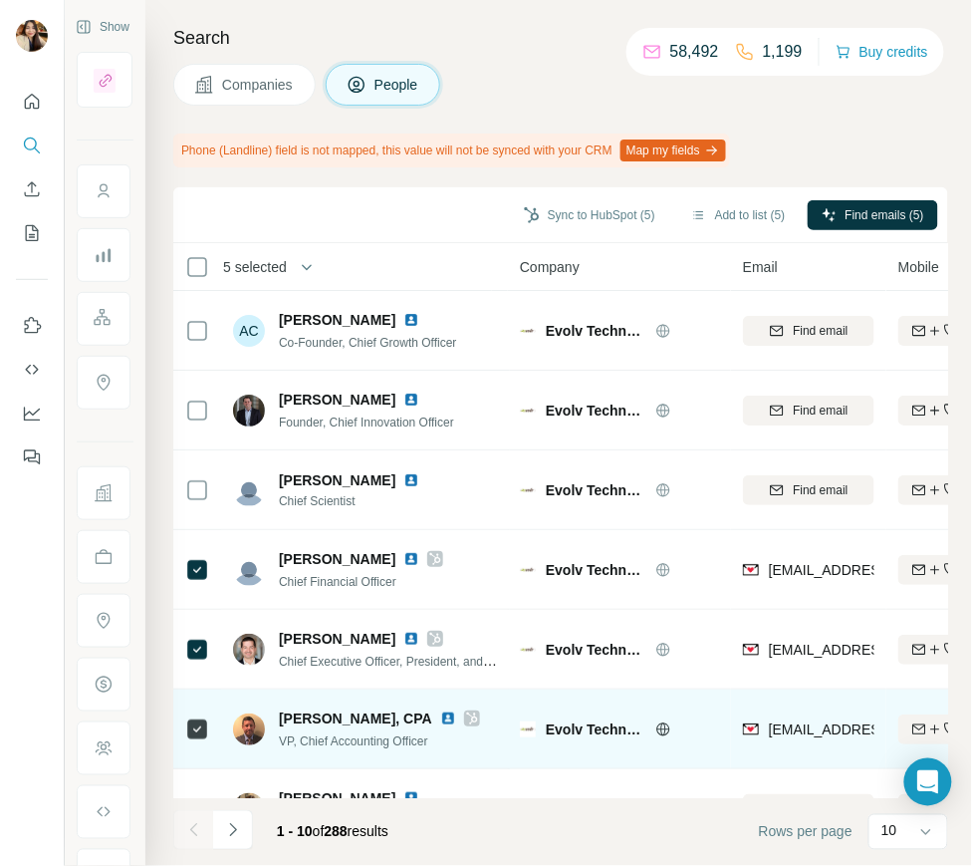
click at [466, 715] on icon at bounding box center [472, 718] width 12 height 16
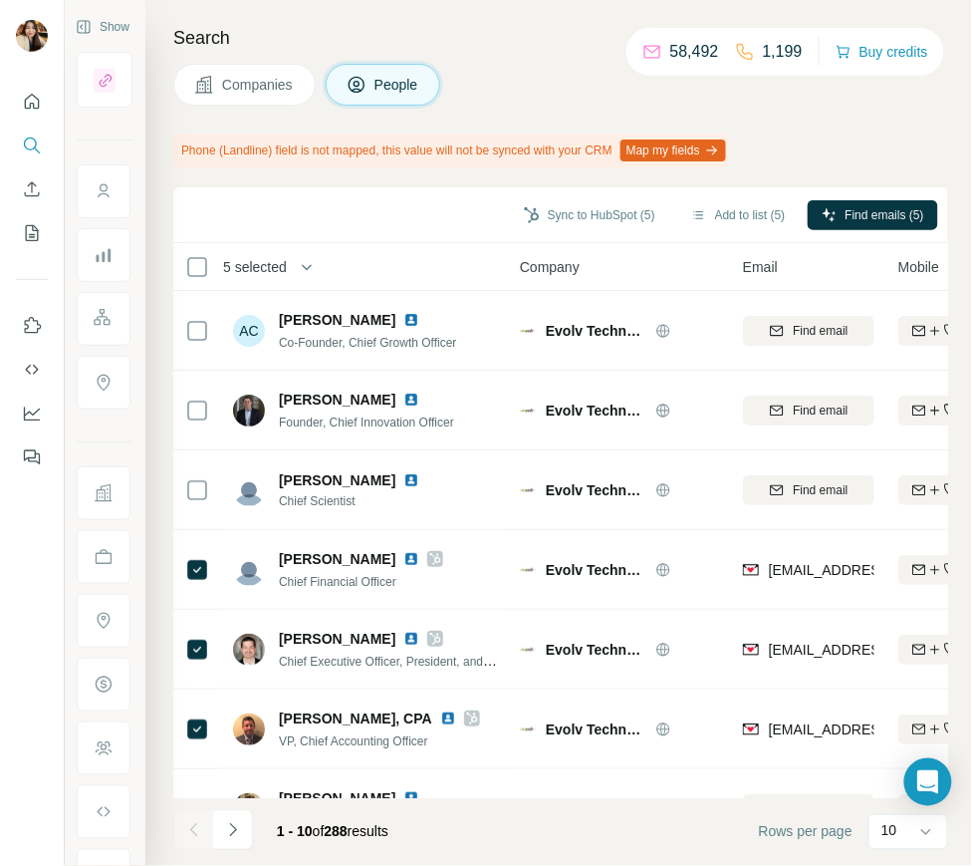
click at [271, 87] on span "Companies" at bounding box center [258, 85] width 73 height 20
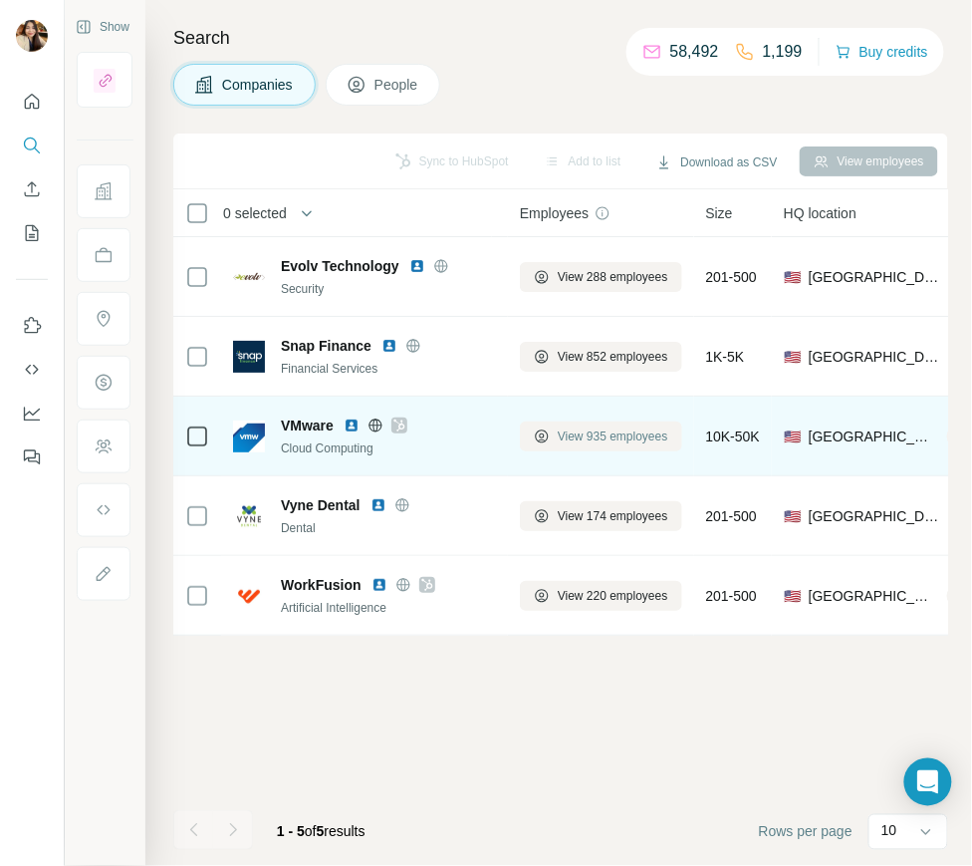
click at [623, 437] on span "View 935 employees" at bounding box center [613, 436] width 111 height 18
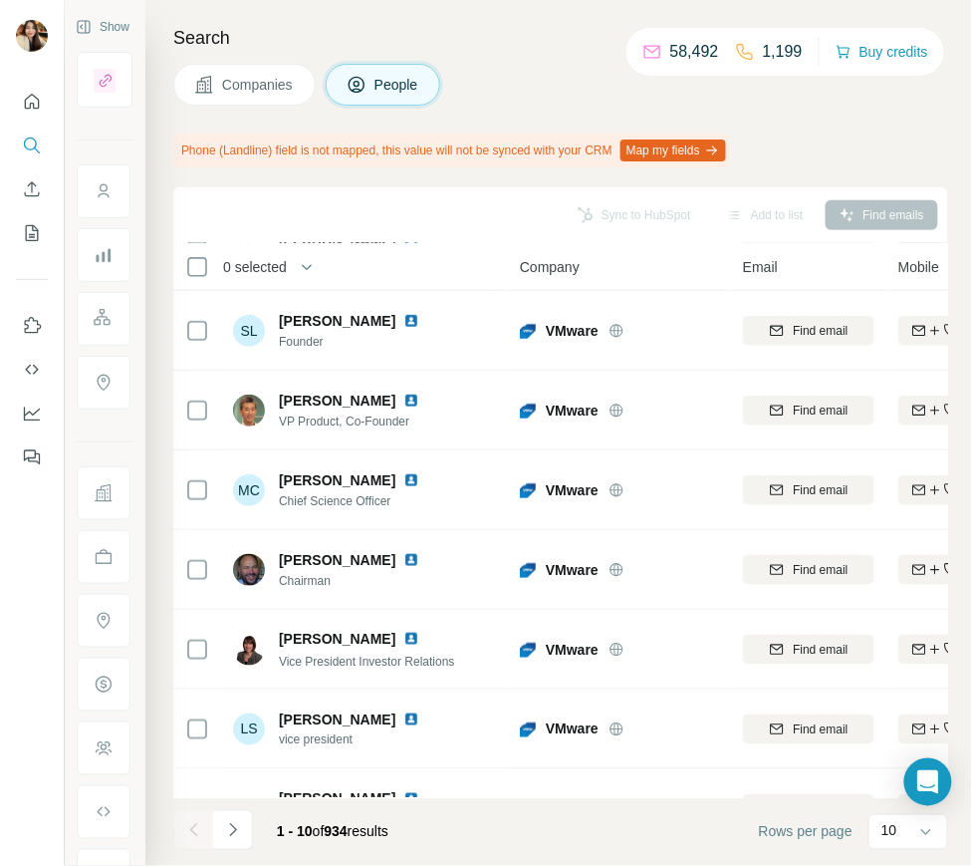
scroll to position [289, 0]
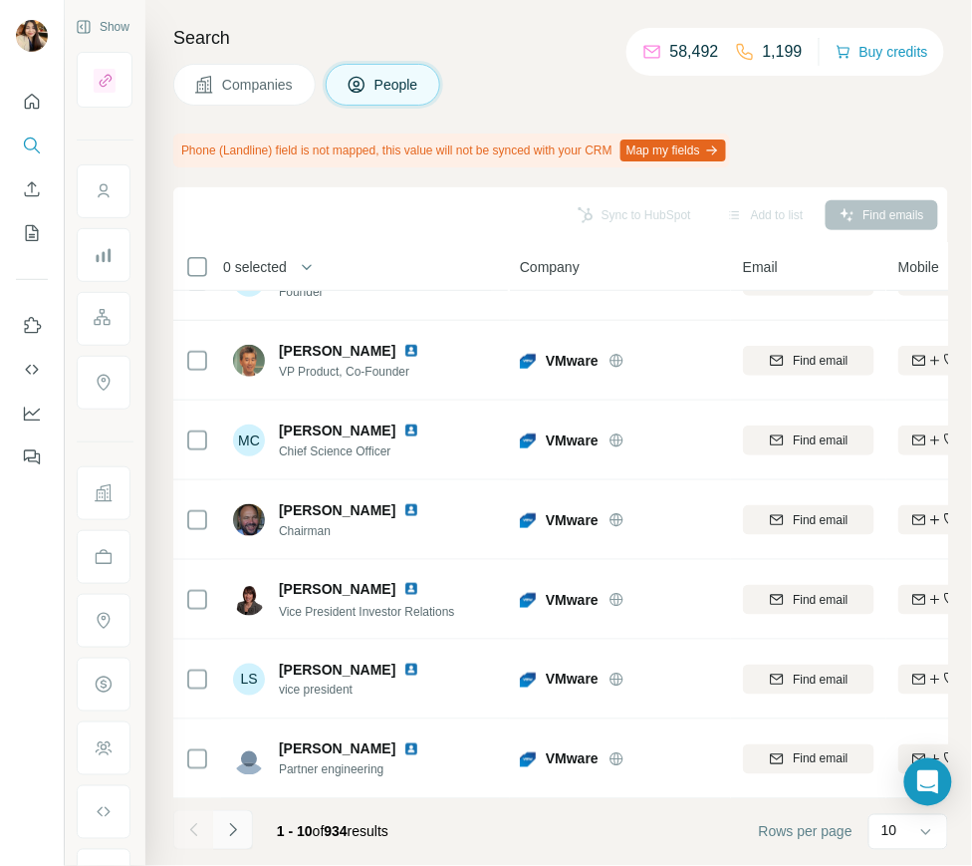
click at [225, 823] on icon "Navigate to next page" at bounding box center [233, 830] width 20 height 20
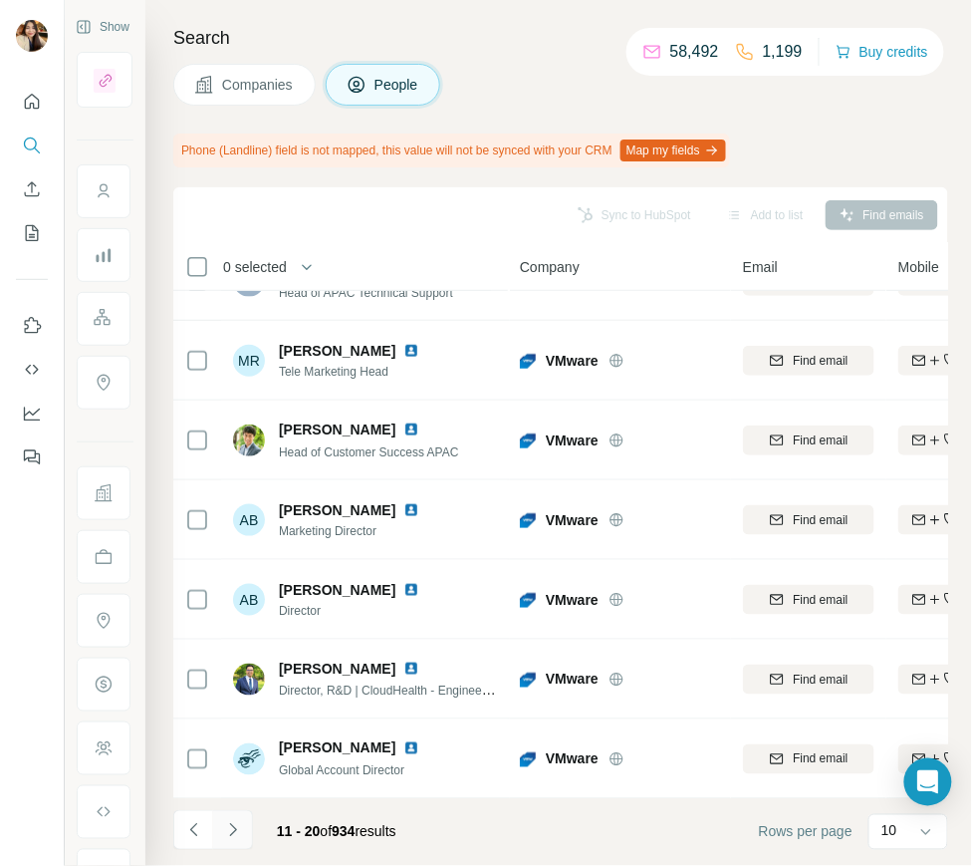
click at [242, 832] on button "Navigate to next page" at bounding box center [233, 830] width 40 height 40
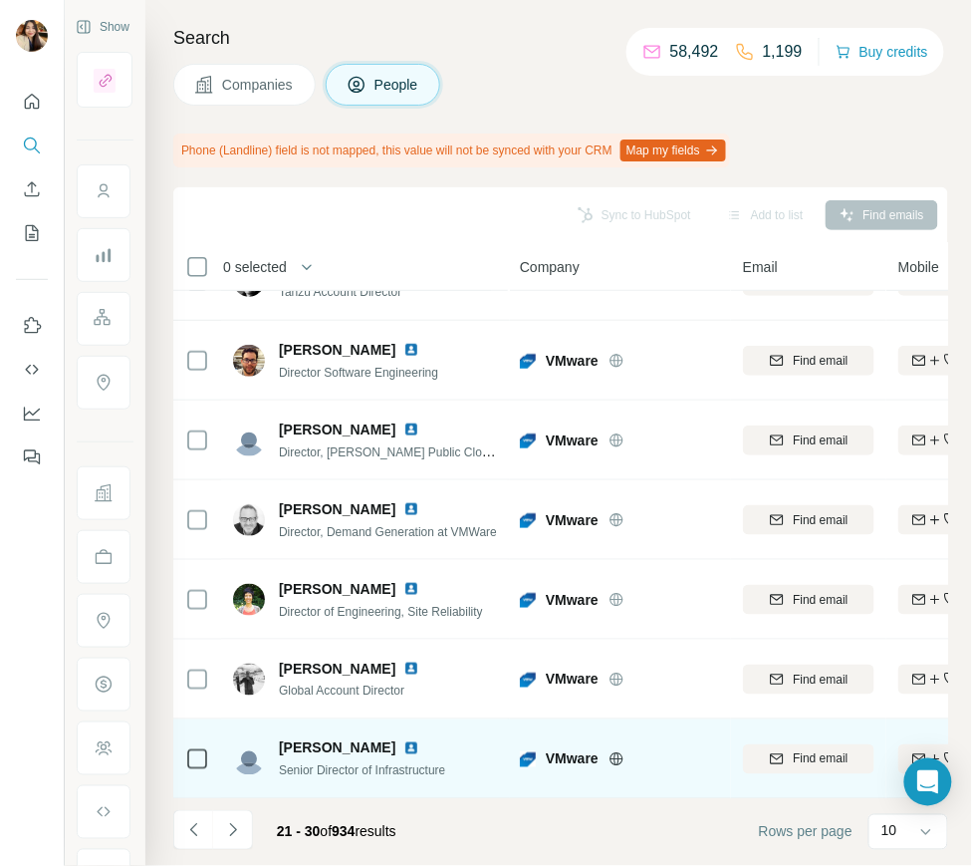
scroll to position [0, 0]
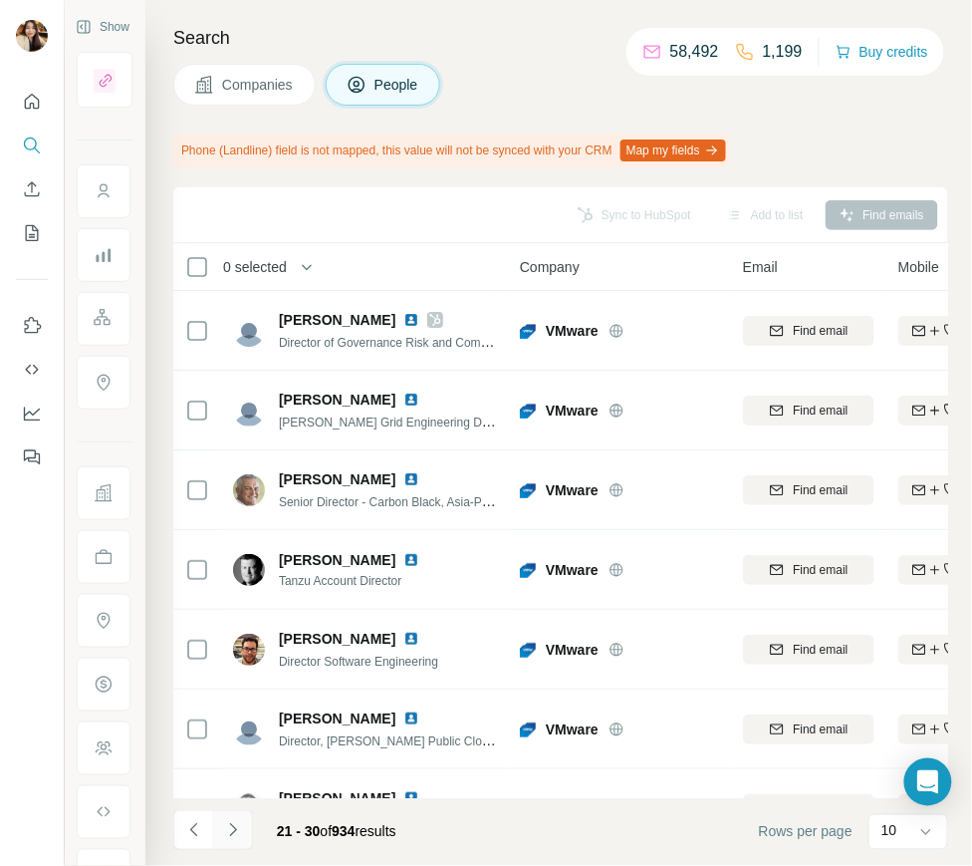
click at [219, 821] on button "Navigate to next page" at bounding box center [233, 830] width 40 height 40
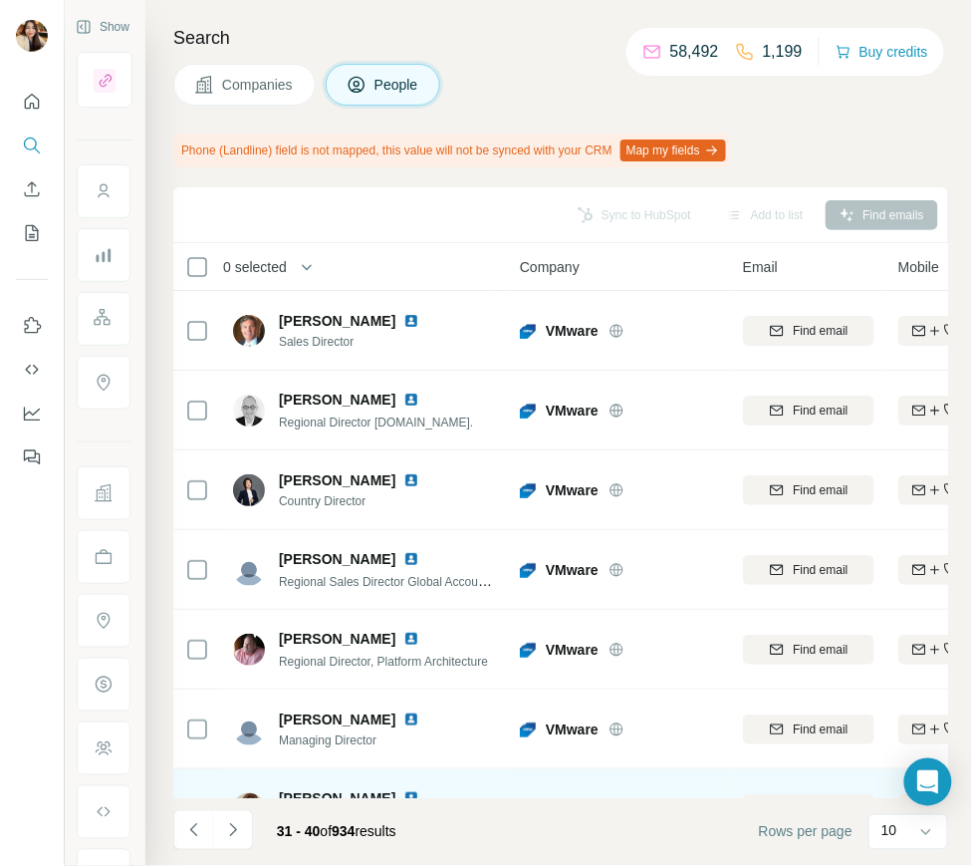
scroll to position [289, 0]
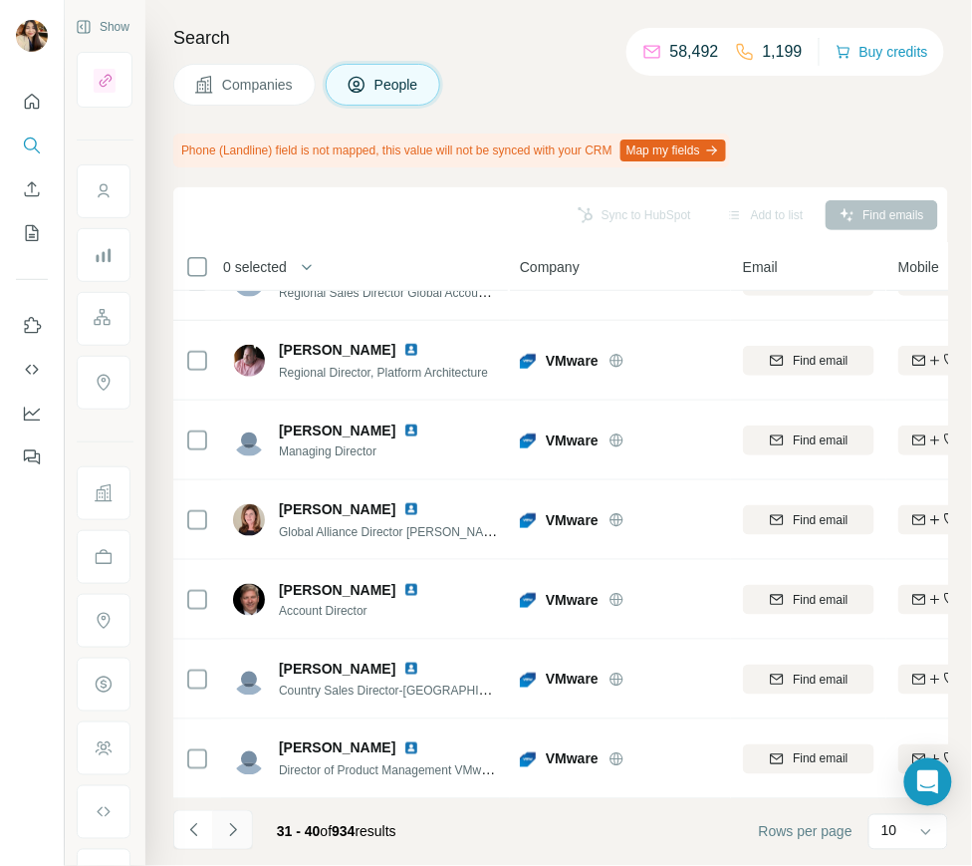
click at [230, 837] on icon "Navigate to next page" at bounding box center [233, 830] width 20 height 20
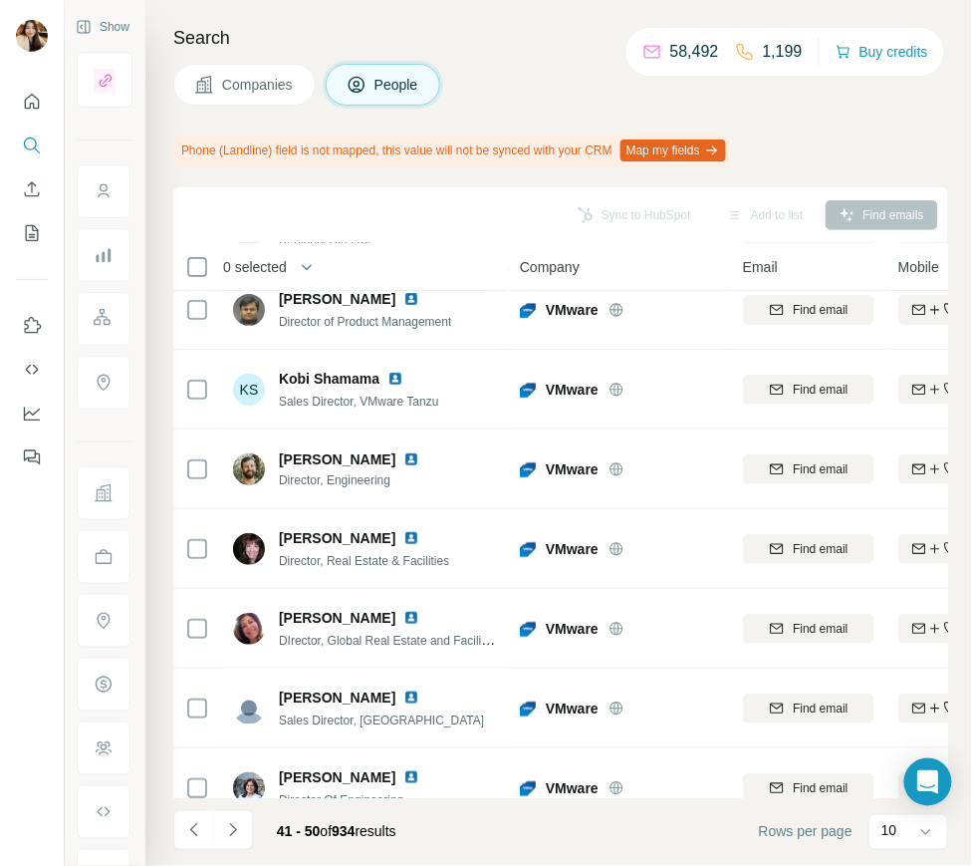
scroll to position [0, 0]
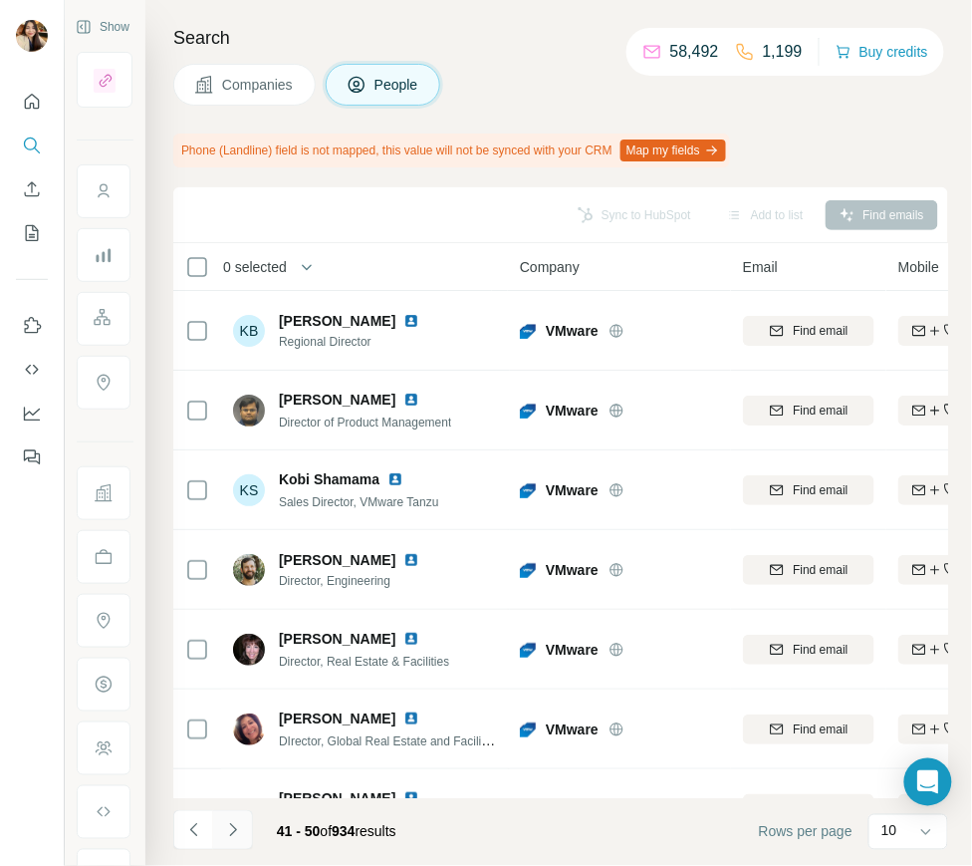
click at [239, 835] on icon "Navigate to next page" at bounding box center [233, 830] width 20 height 20
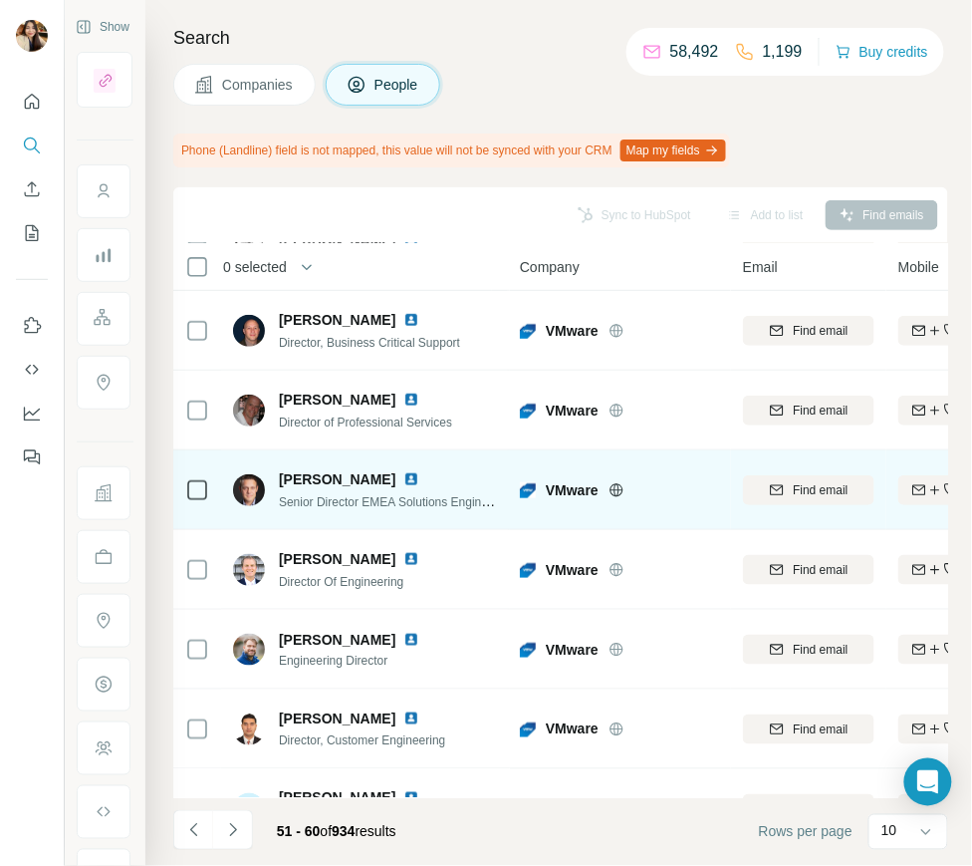
scroll to position [289, 0]
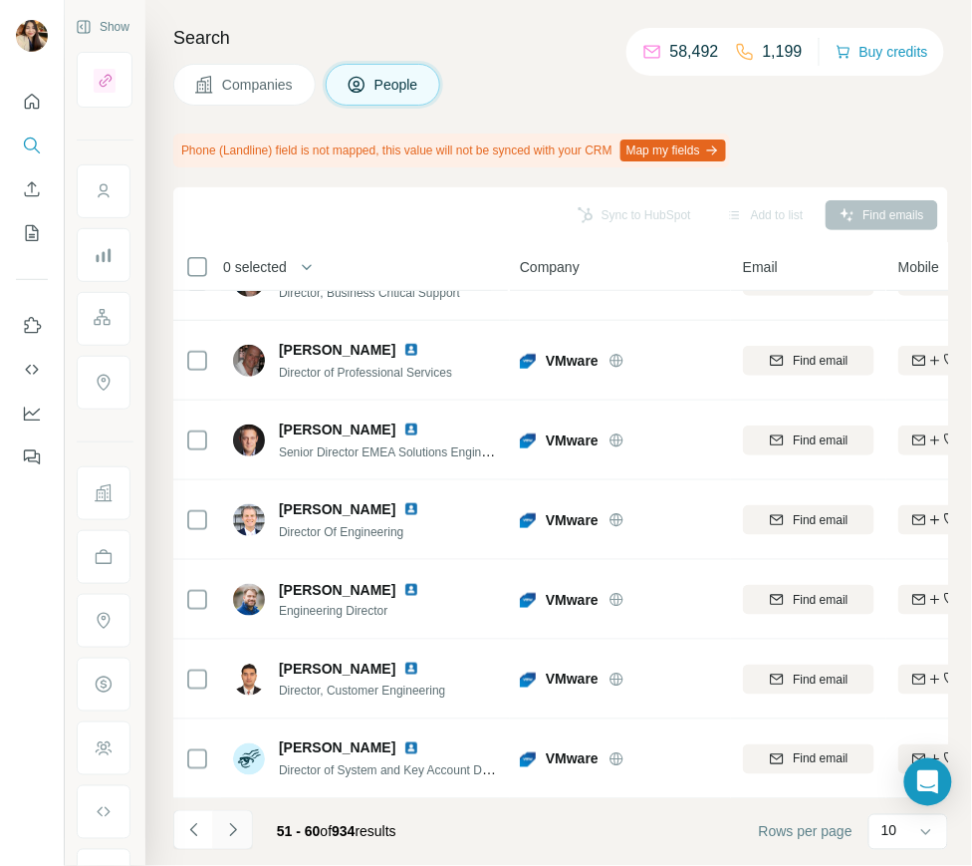
click at [237, 829] on icon "Navigate to next page" at bounding box center [233, 830] width 20 height 20
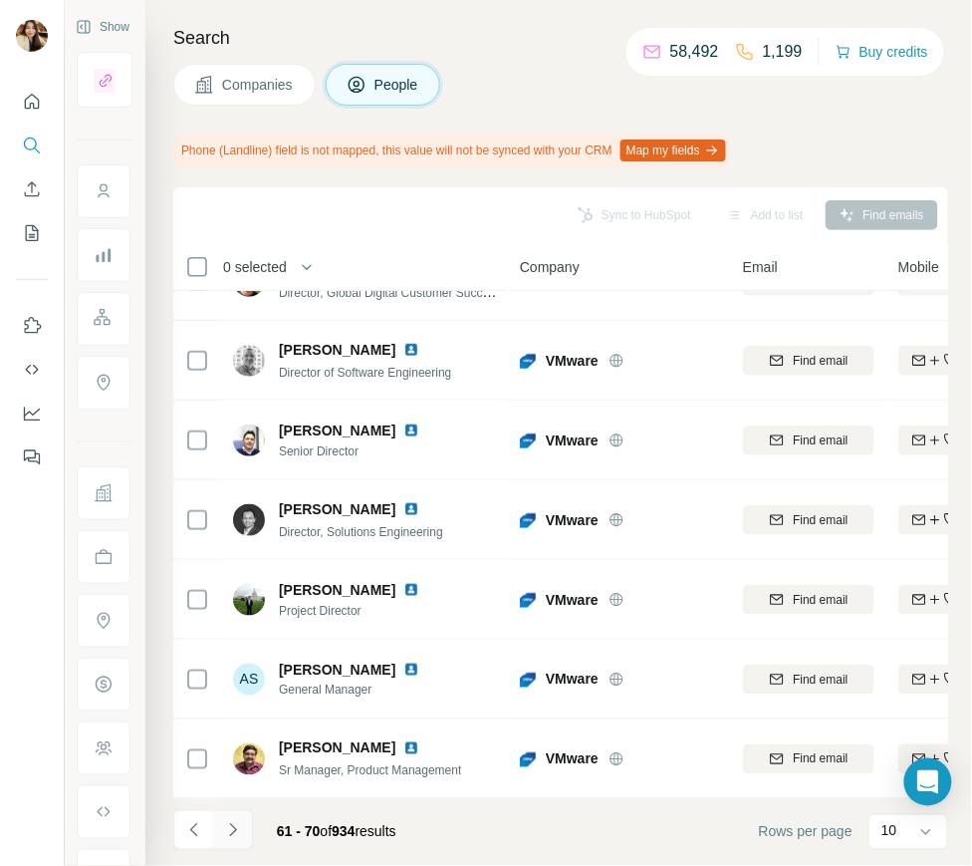
click at [219, 818] on button "Navigate to next page" at bounding box center [233, 830] width 40 height 40
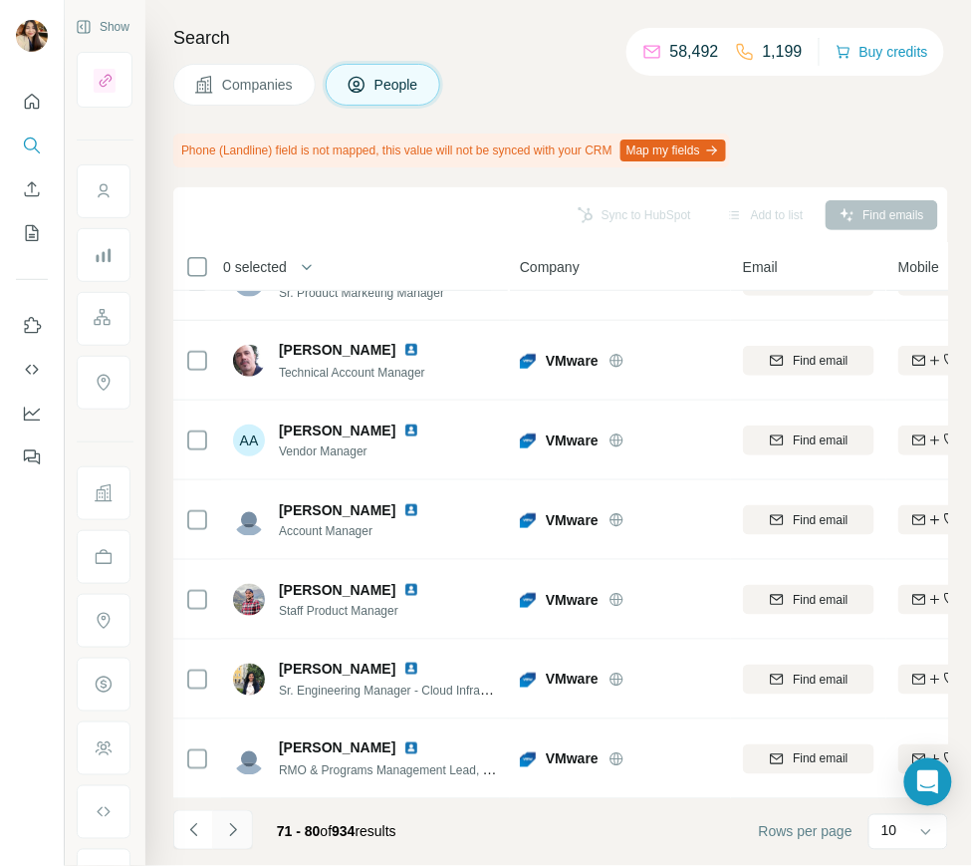
click at [231, 832] on icon "Navigate to next page" at bounding box center [233, 830] width 20 height 20
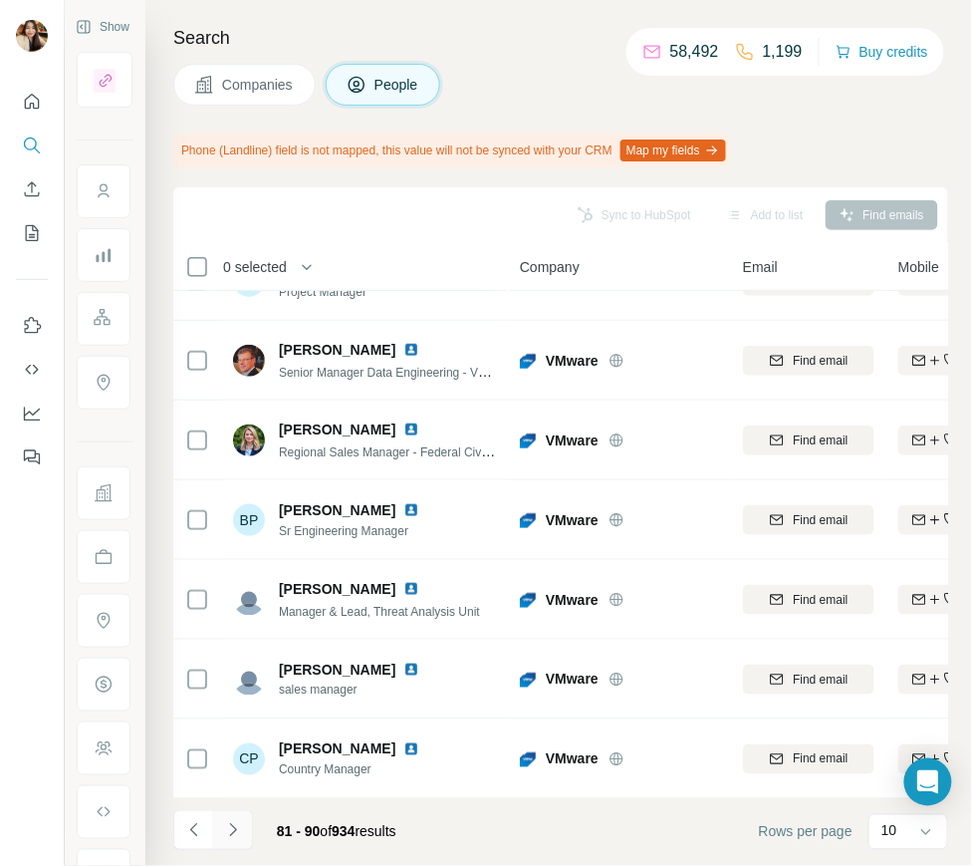
click at [236, 828] on icon "Navigate to next page" at bounding box center [233, 830] width 20 height 20
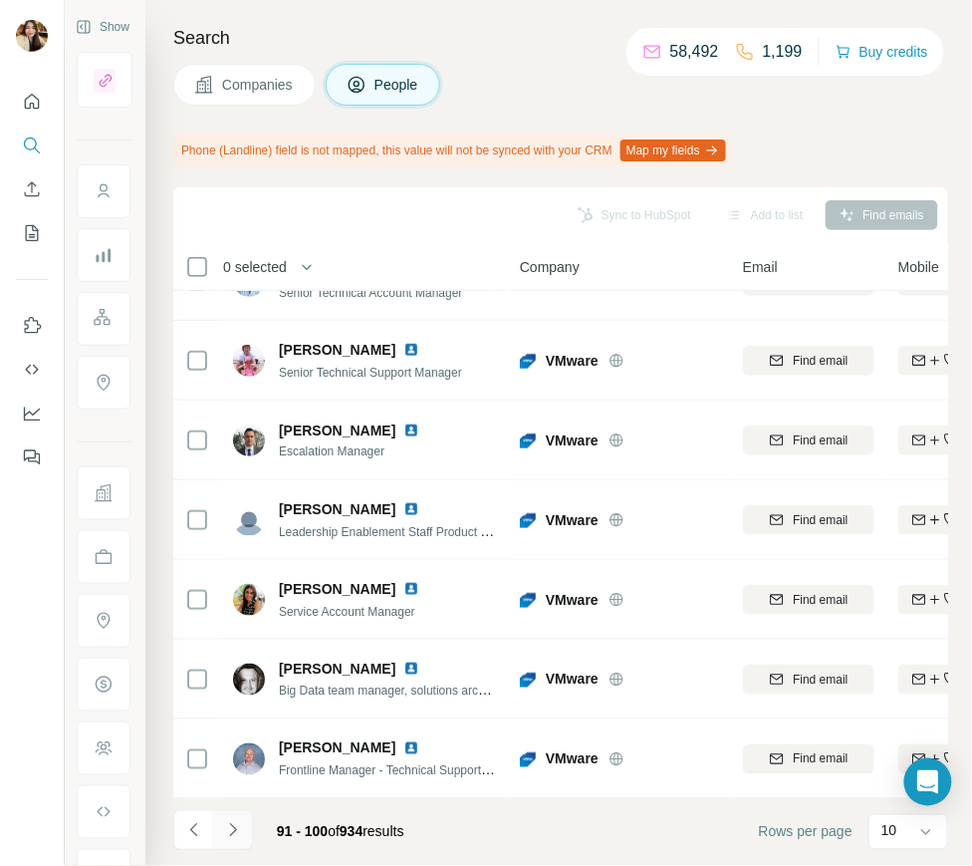
click at [234, 831] on icon "Navigate to next page" at bounding box center [232, 829] width 7 height 13
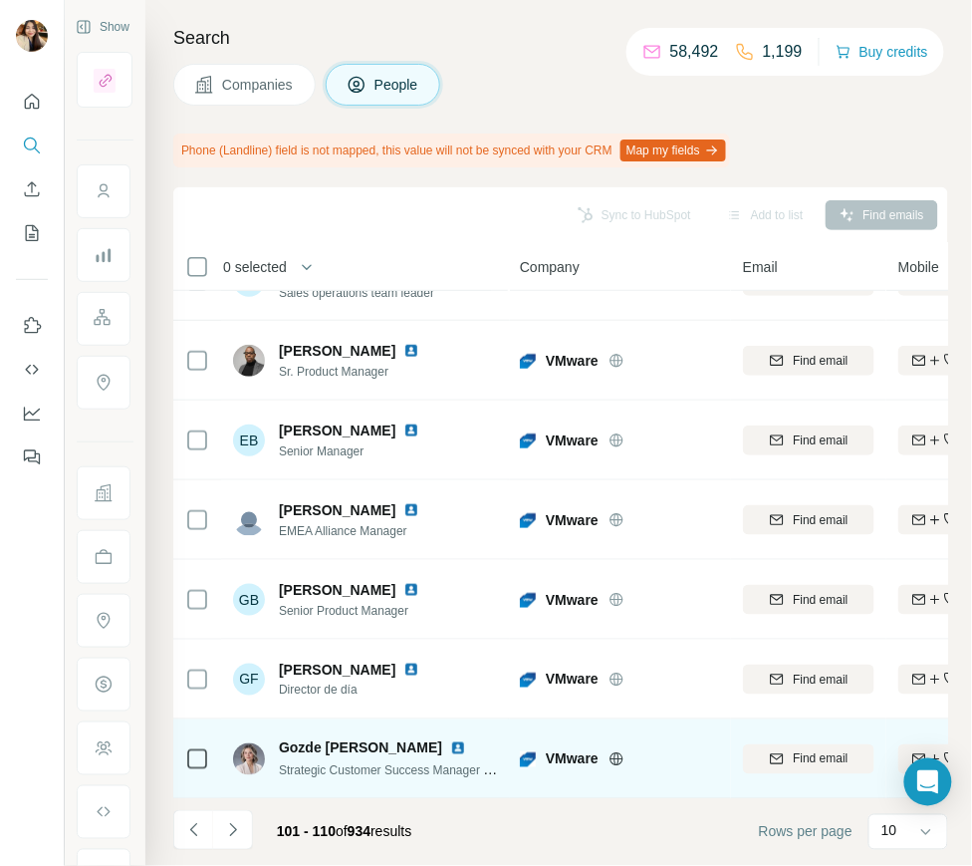
scroll to position [0, 0]
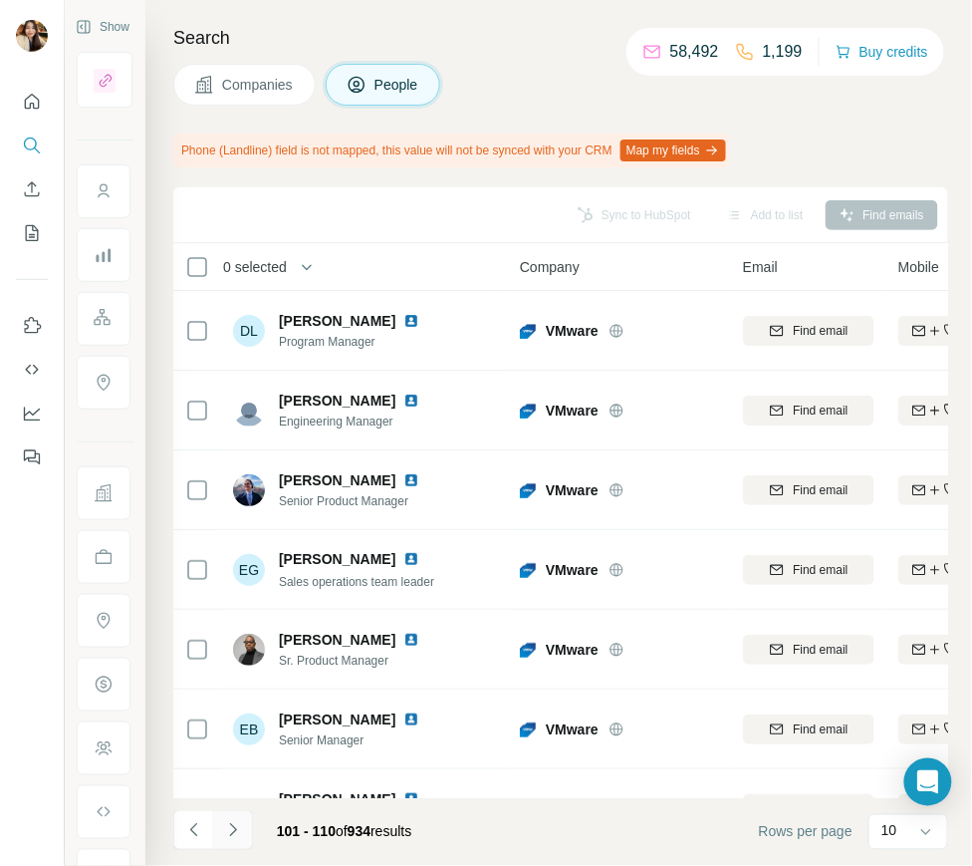
click at [223, 820] on icon "Navigate to next page" at bounding box center [233, 830] width 20 height 20
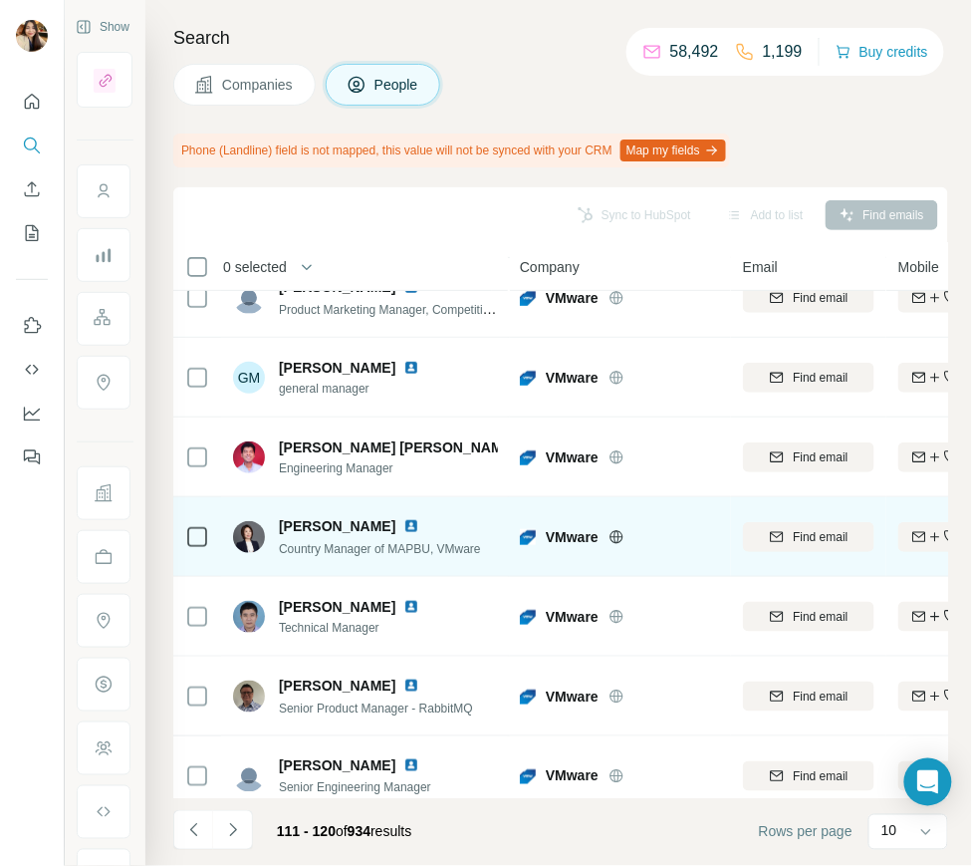
scroll to position [289, 0]
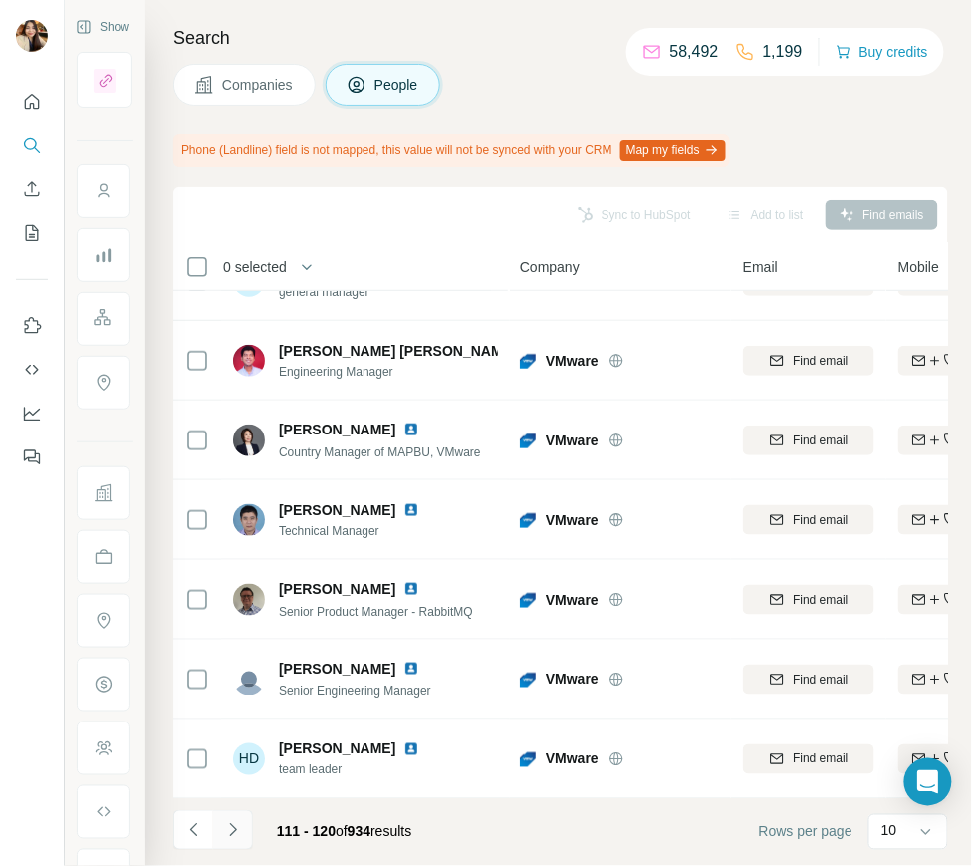
click at [226, 837] on icon "Navigate to next page" at bounding box center [233, 830] width 20 height 20
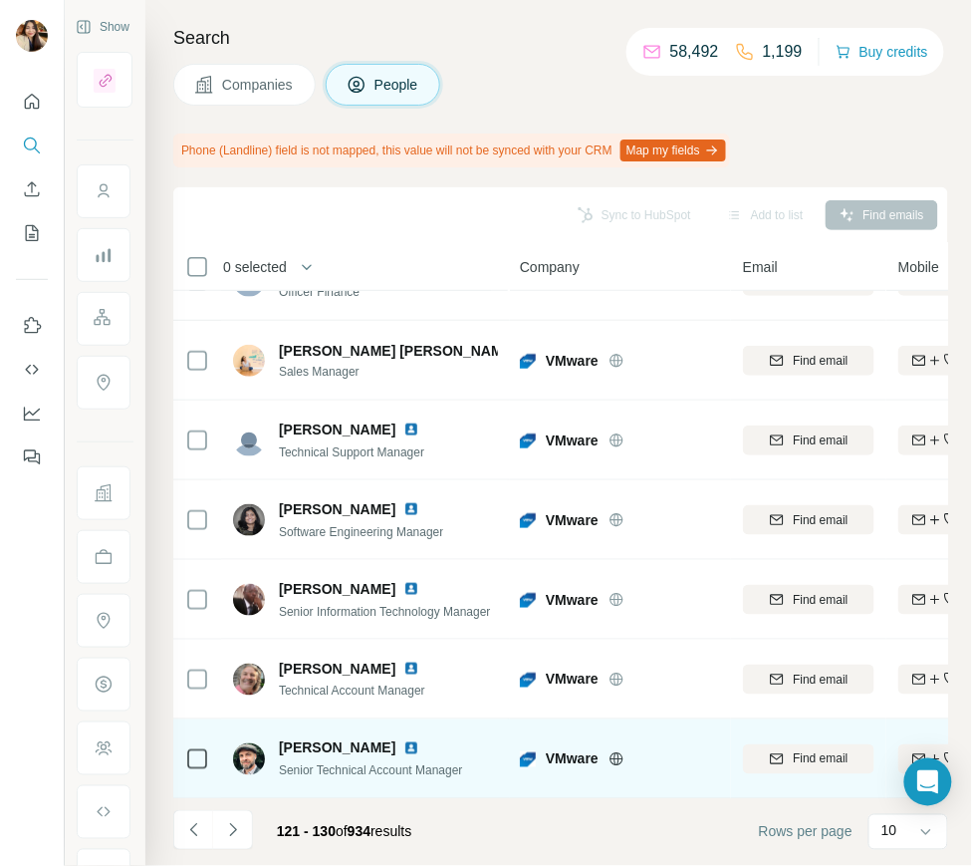
scroll to position [0, 0]
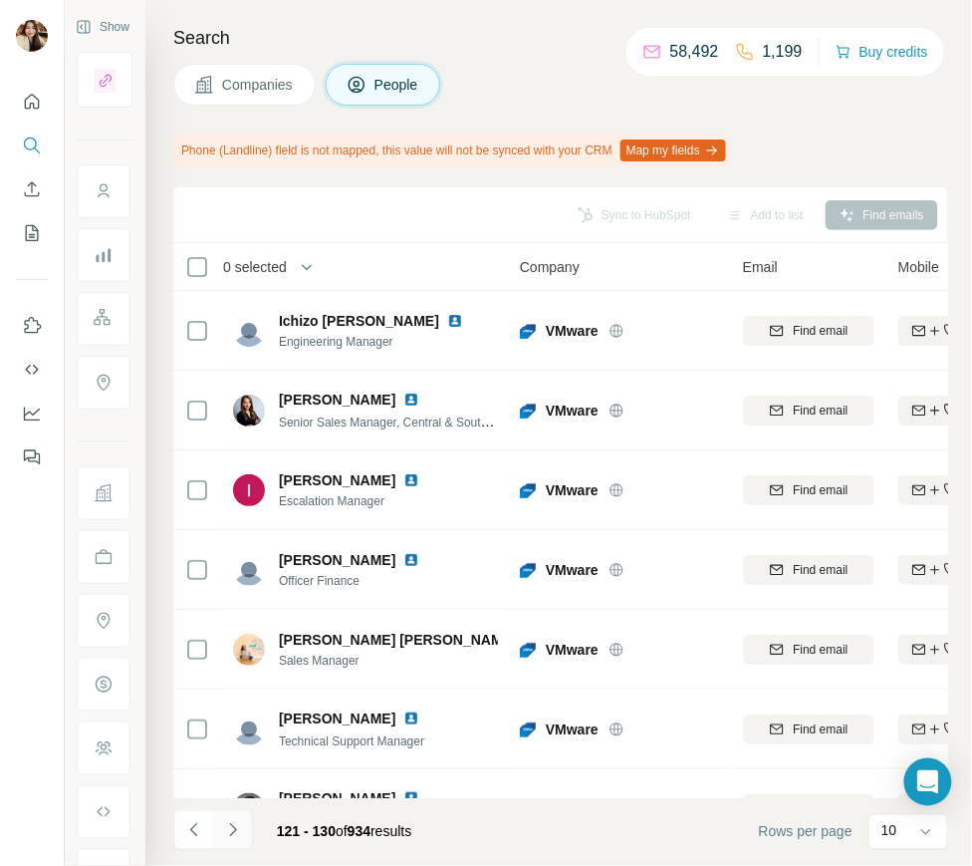
click at [239, 839] on icon "Navigate to next page" at bounding box center [233, 830] width 20 height 20
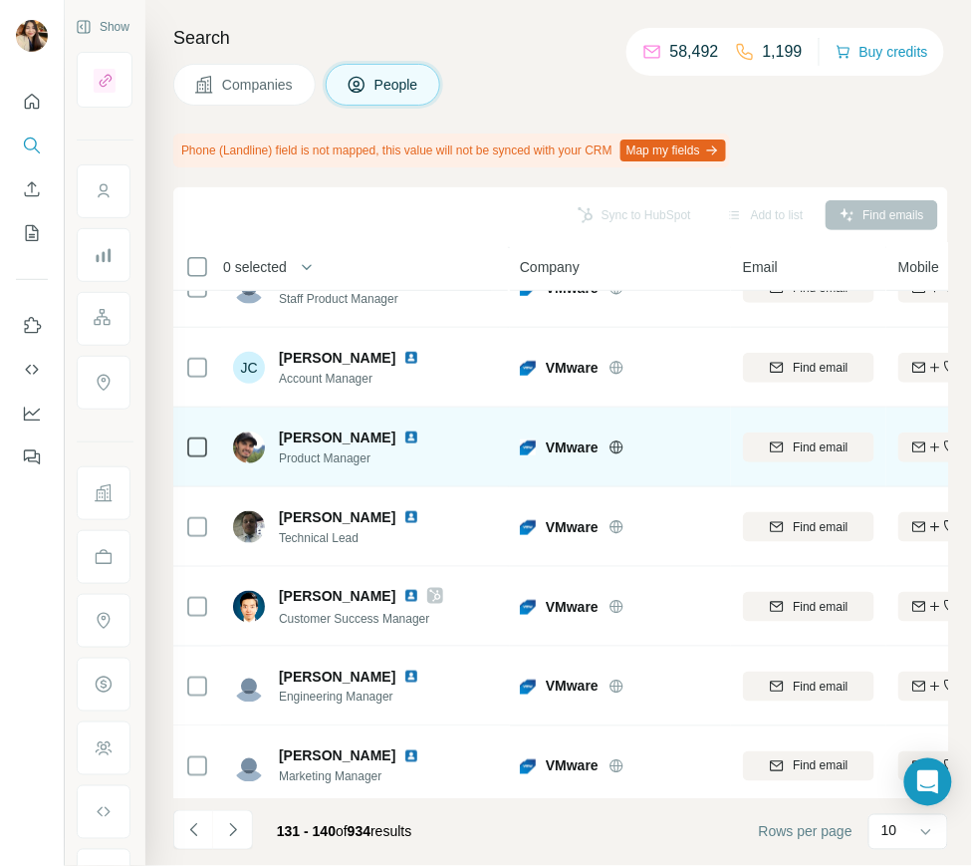
scroll to position [289, 0]
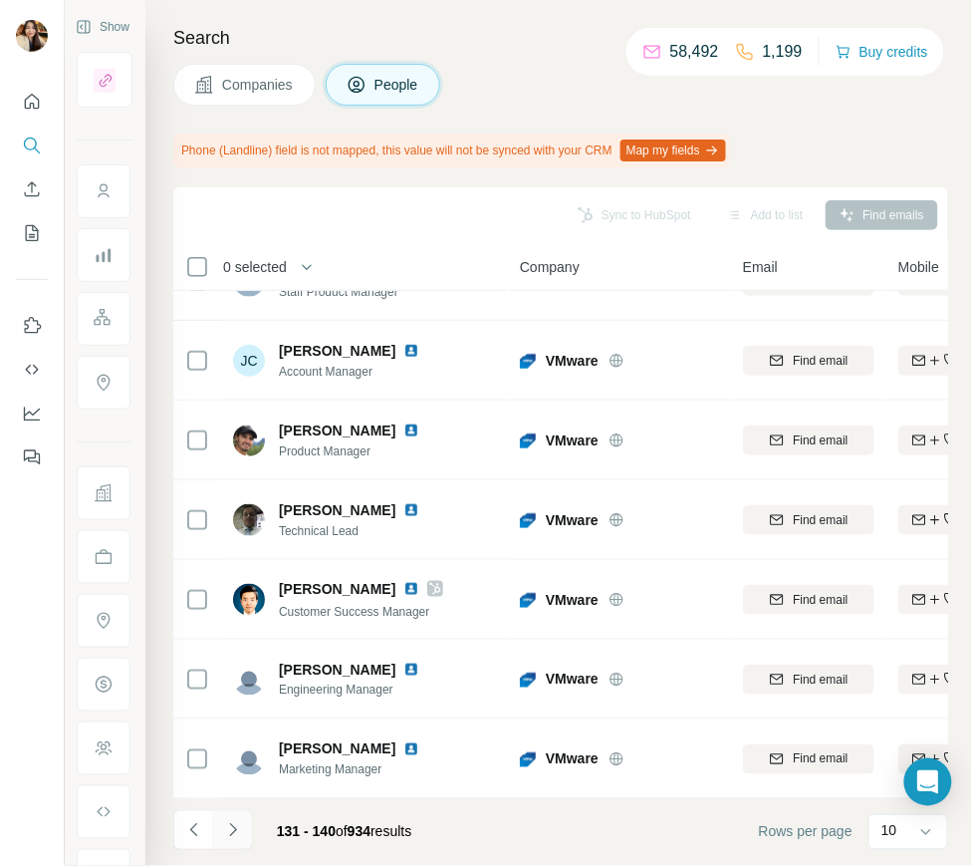
click at [236, 817] on button "Navigate to next page" at bounding box center [233, 830] width 40 height 40
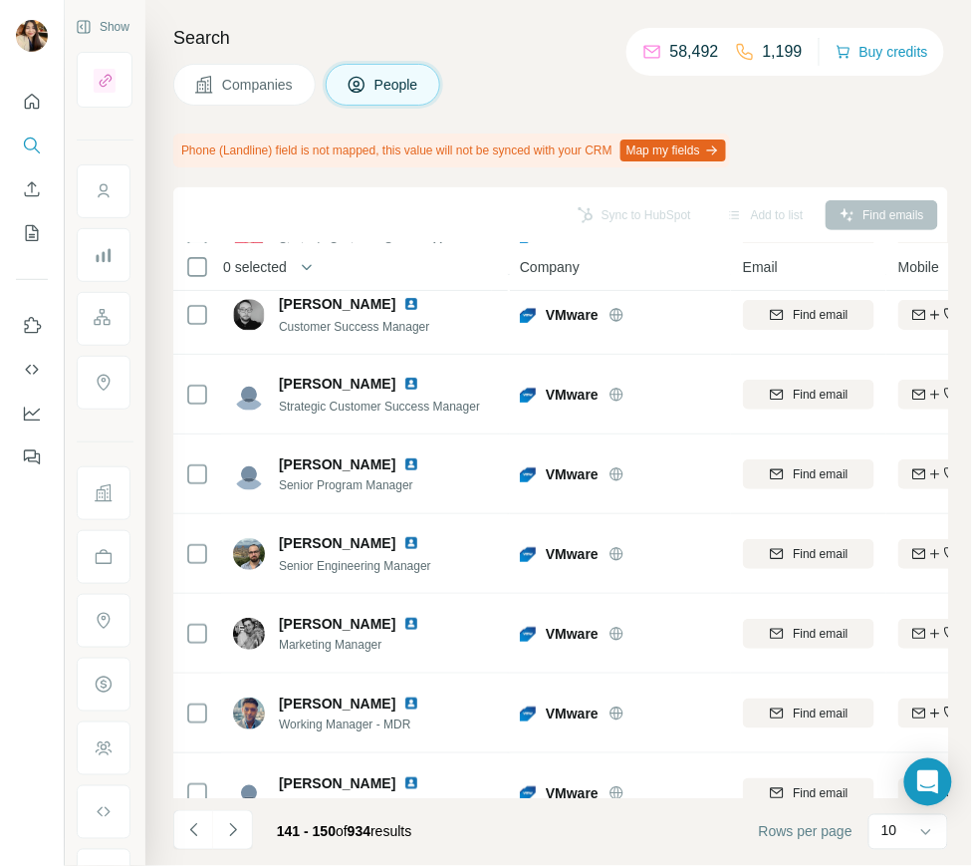
scroll to position [0, 0]
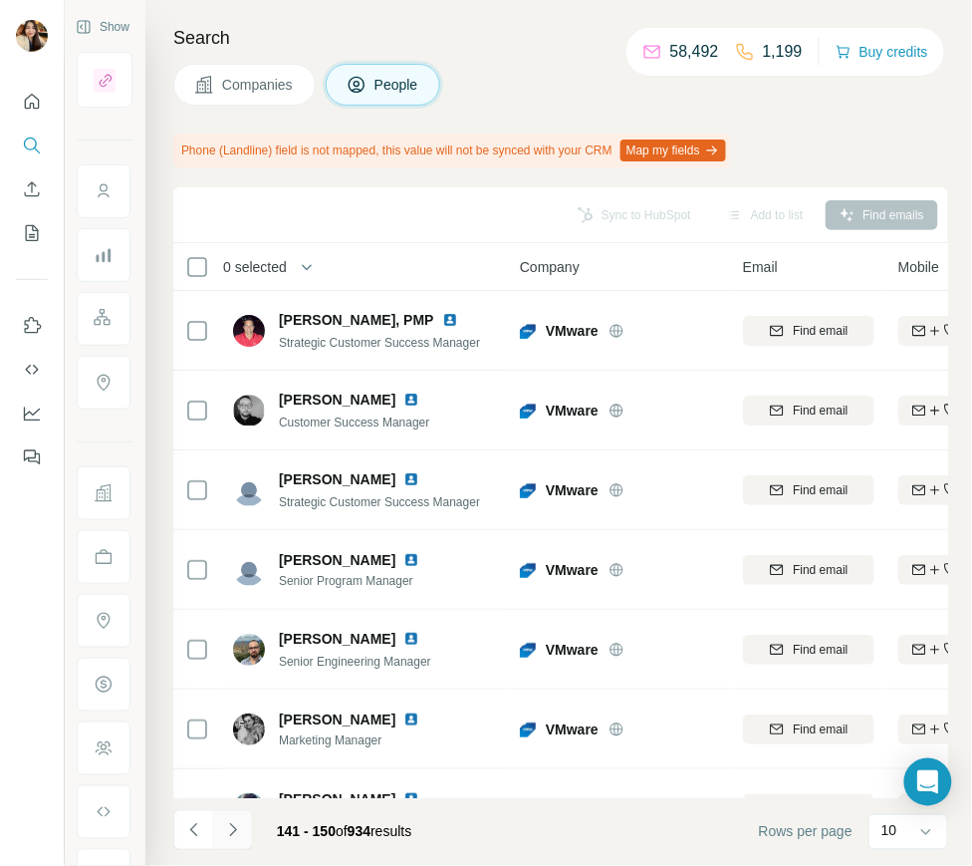
click at [246, 815] on button "Navigate to next page" at bounding box center [233, 830] width 40 height 40
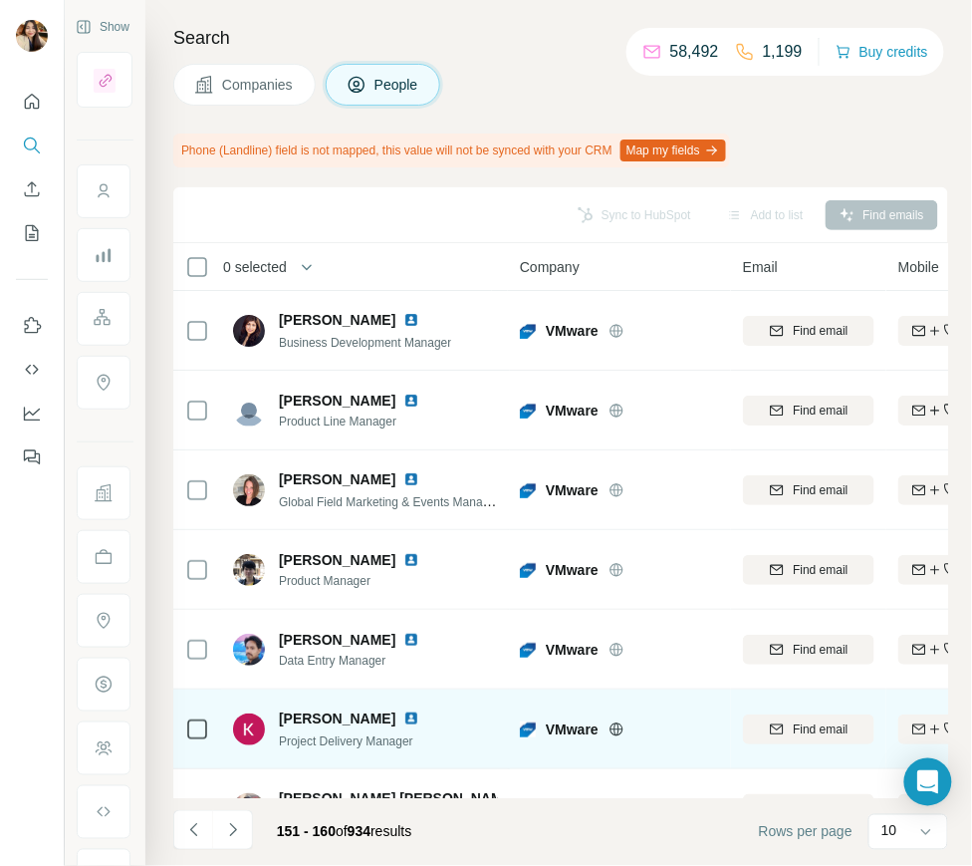
scroll to position [289, 0]
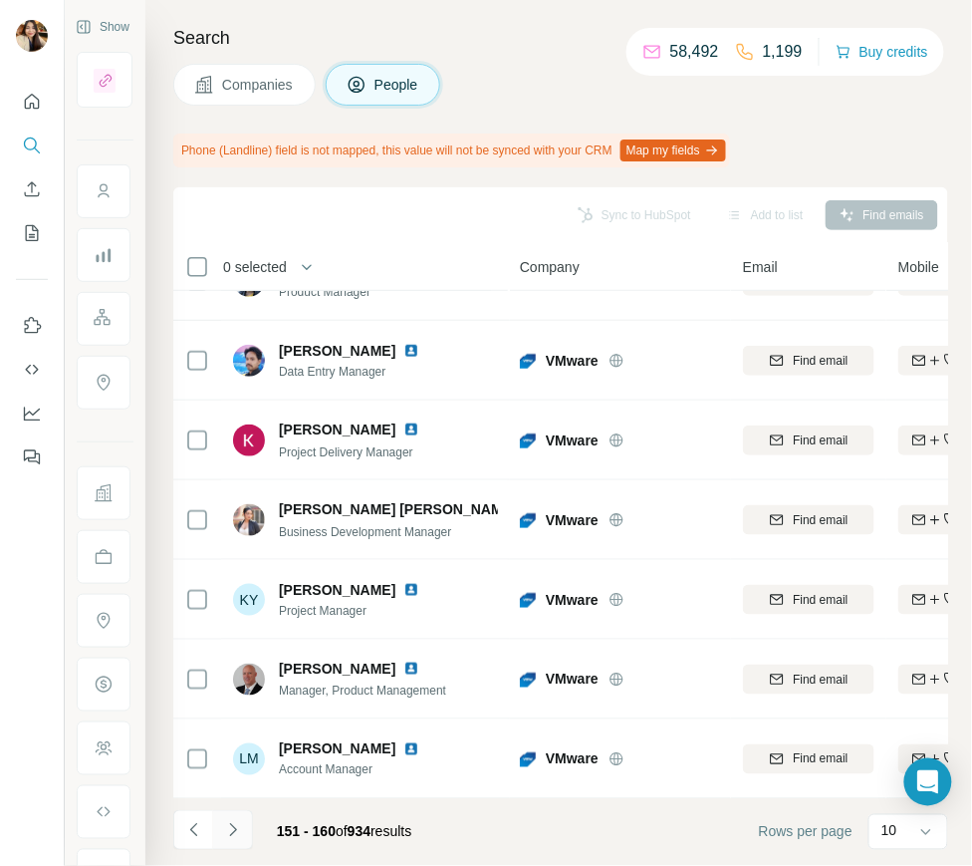
click at [244, 827] on button "Navigate to next page" at bounding box center [233, 830] width 40 height 40
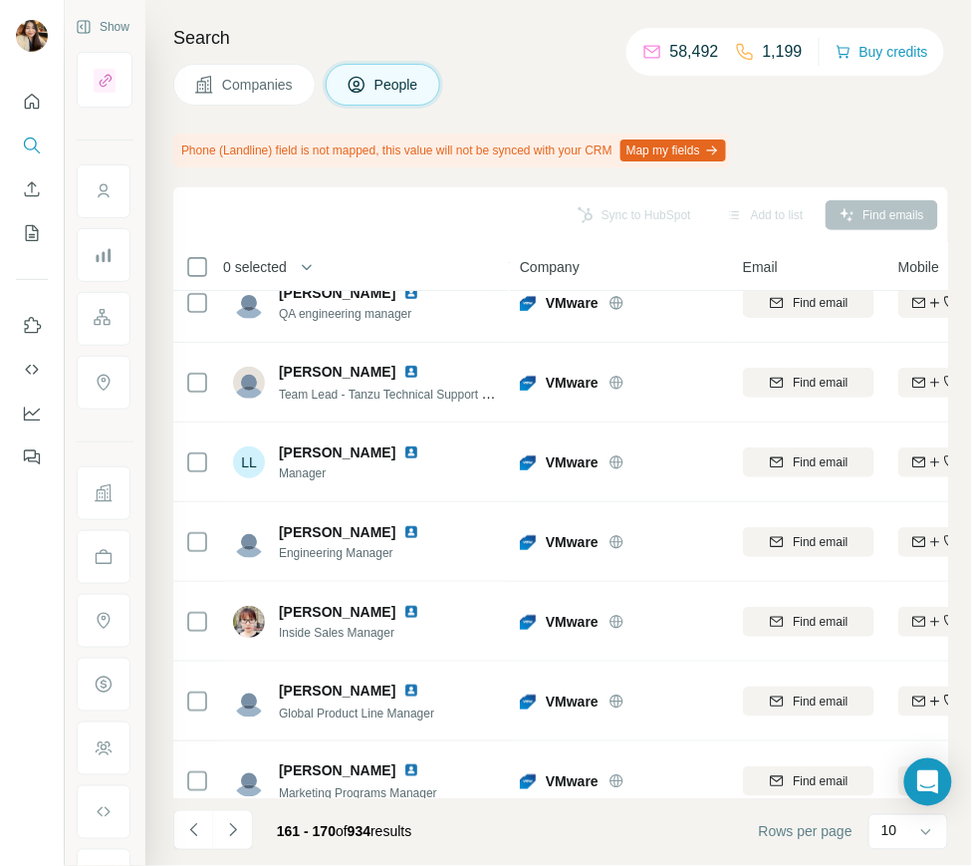
scroll to position [0, 0]
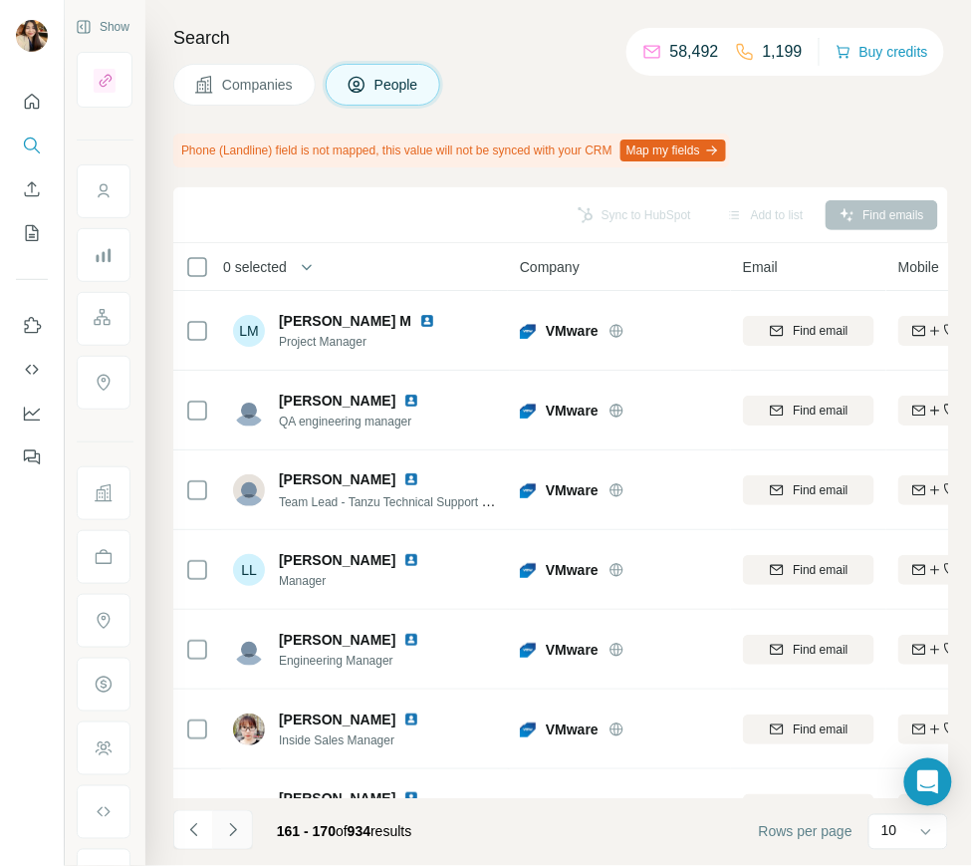
click at [230, 835] on icon "Navigate to next page" at bounding box center [232, 829] width 7 height 13
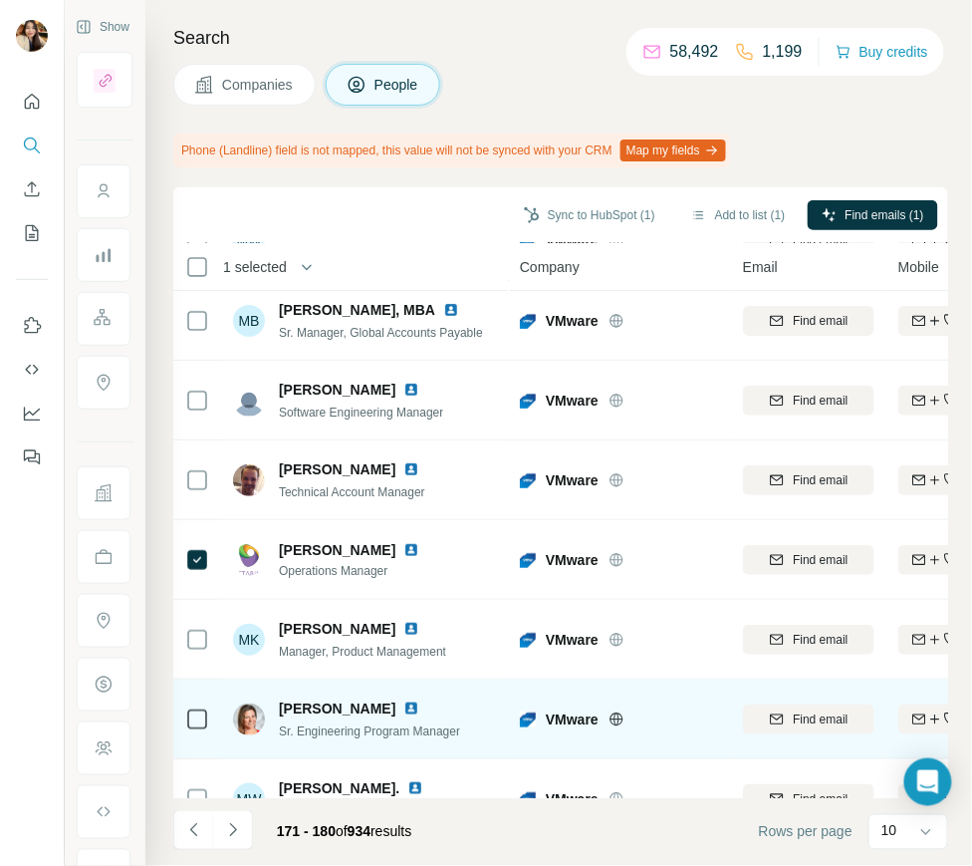
scroll to position [289, 0]
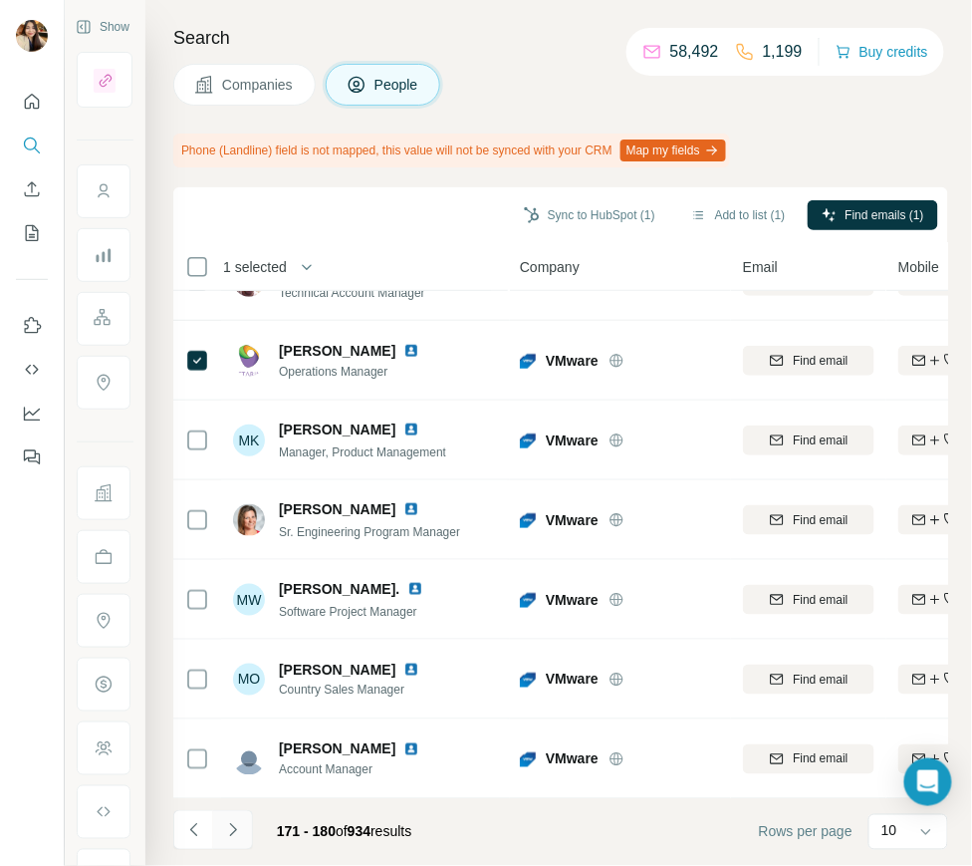
click at [225, 823] on icon "Navigate to next page" at bounding box center [233, 830] width 20 height 20
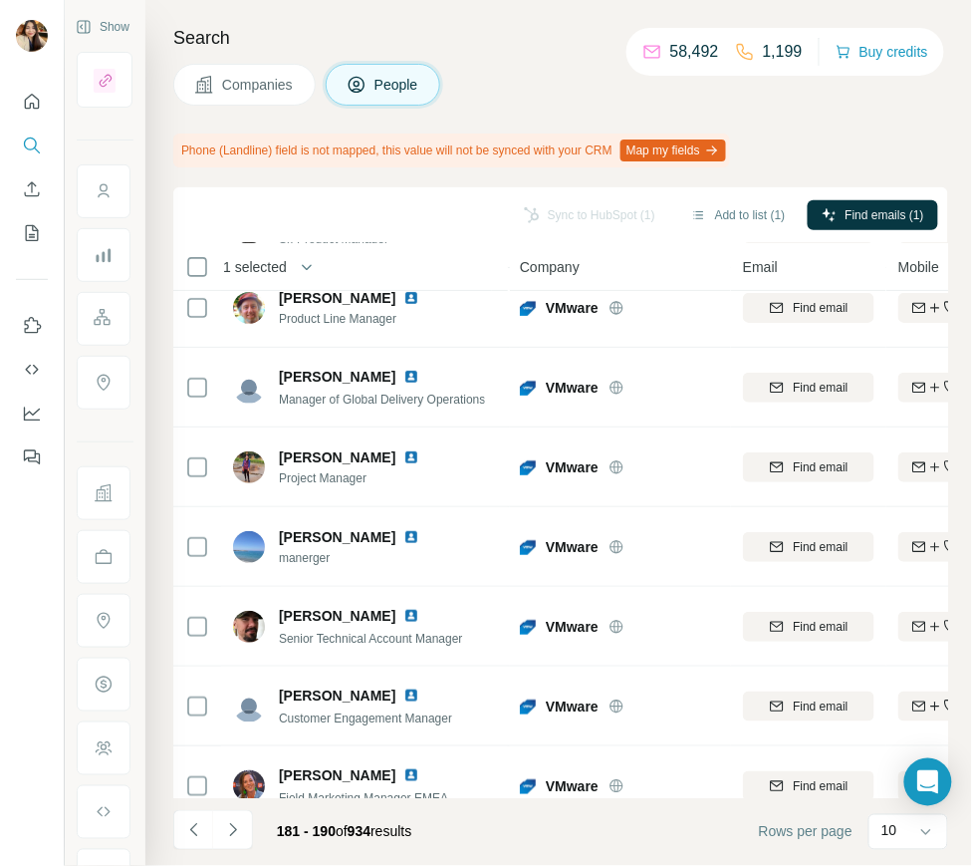
scroll to position [0, 0]
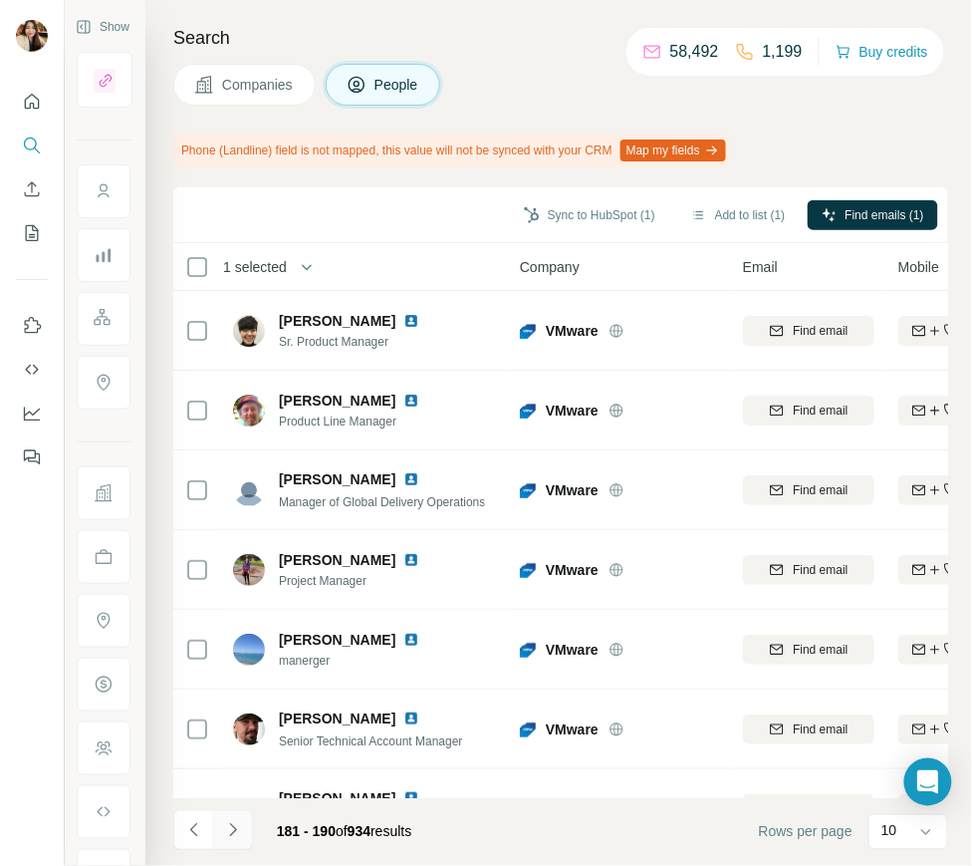
click at [238, 834] on icon "Navigate to next page" at bounding box center [233, 830] width 20 height 20
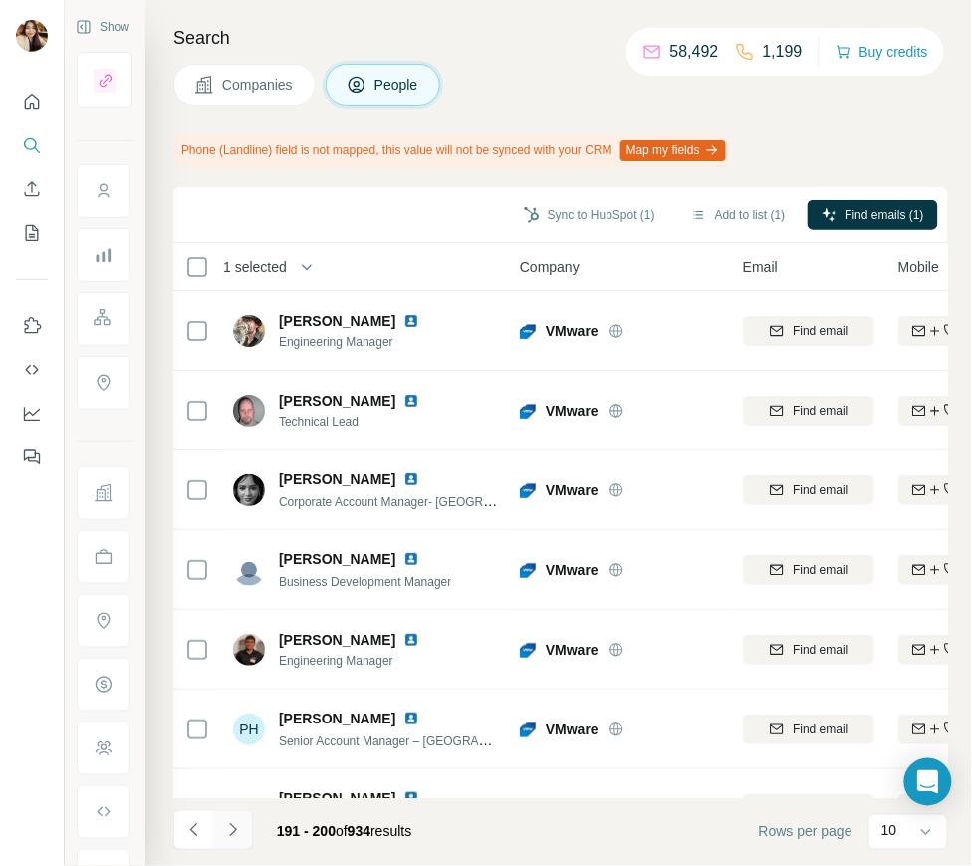
click at [224, 835] on icon "Navigate to next page" at bounding box center [233, 830] width 20 height 20
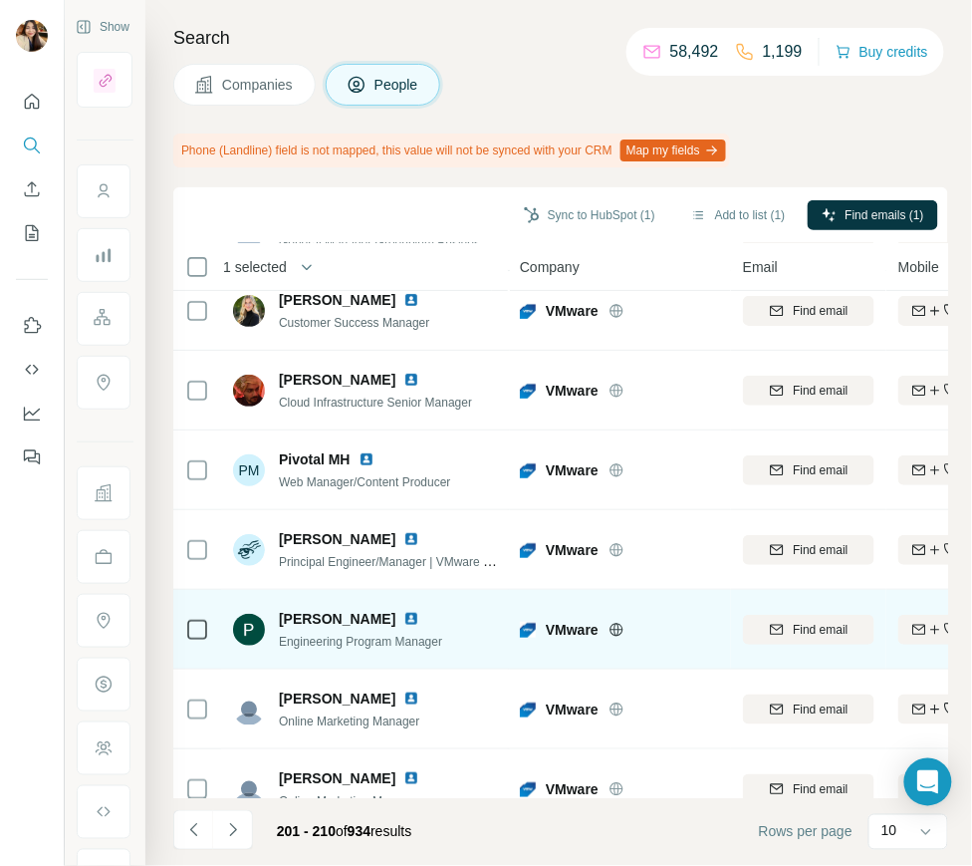
scroll to position [289, 0]
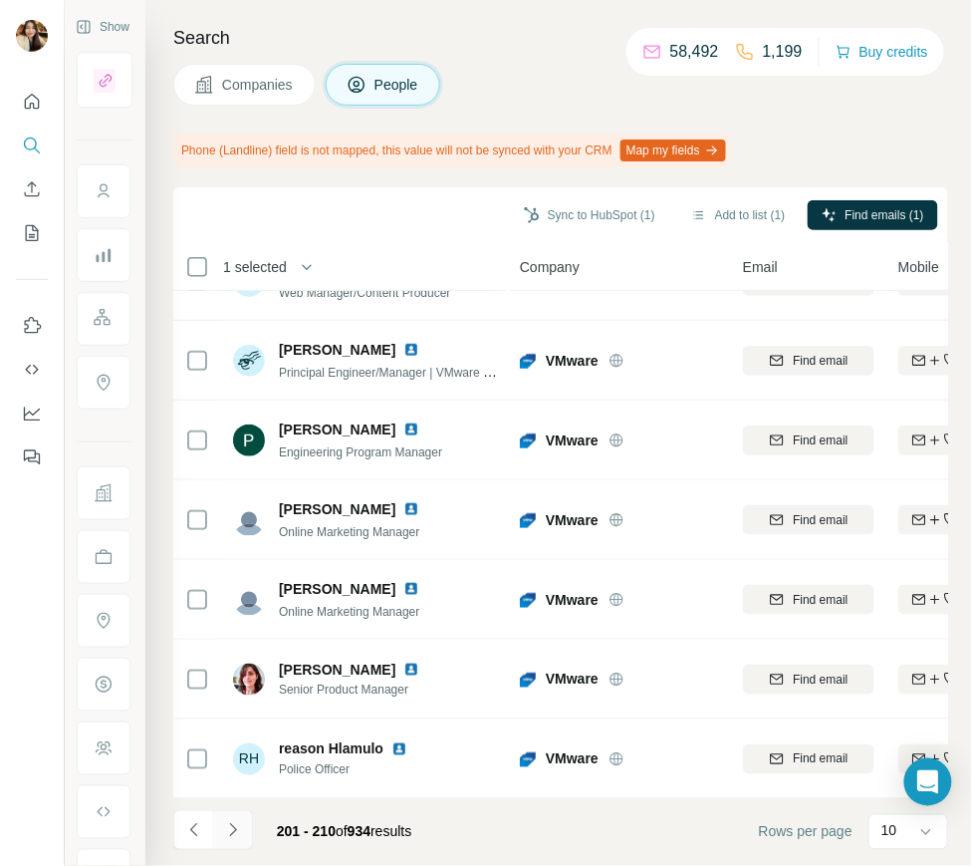
click at [232, 820] on icon "Navigate to next page" at bounding box center [233, 830] width 20 height 20
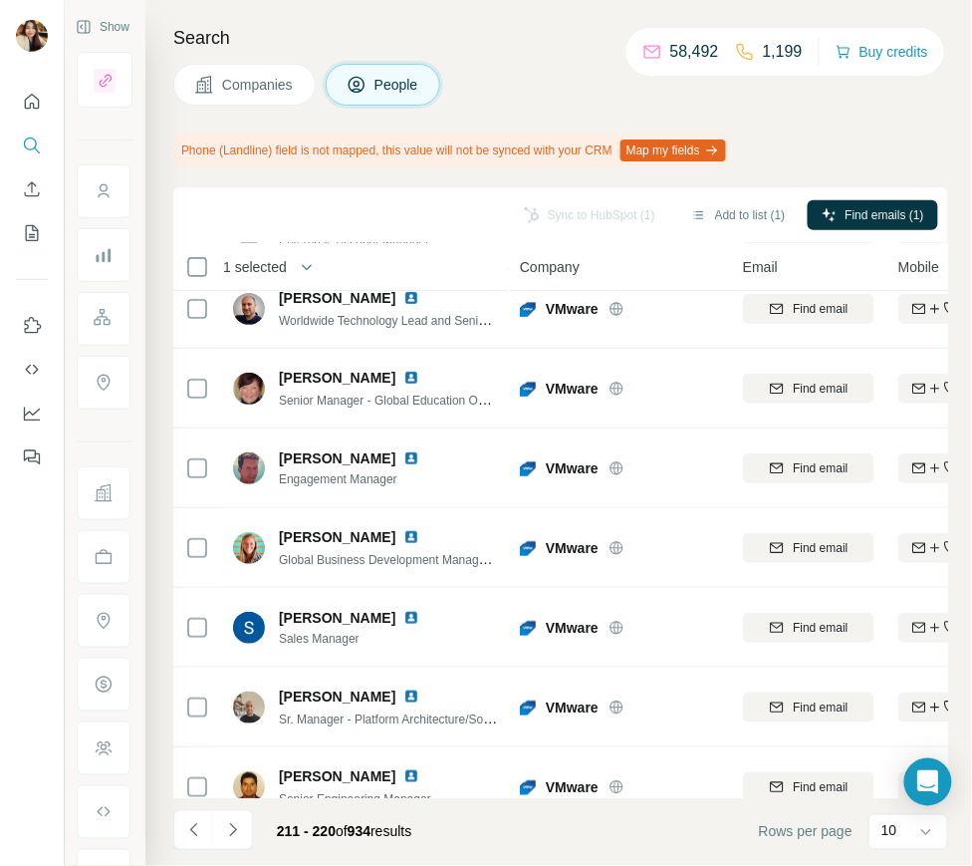
scroll to position [0, 0]
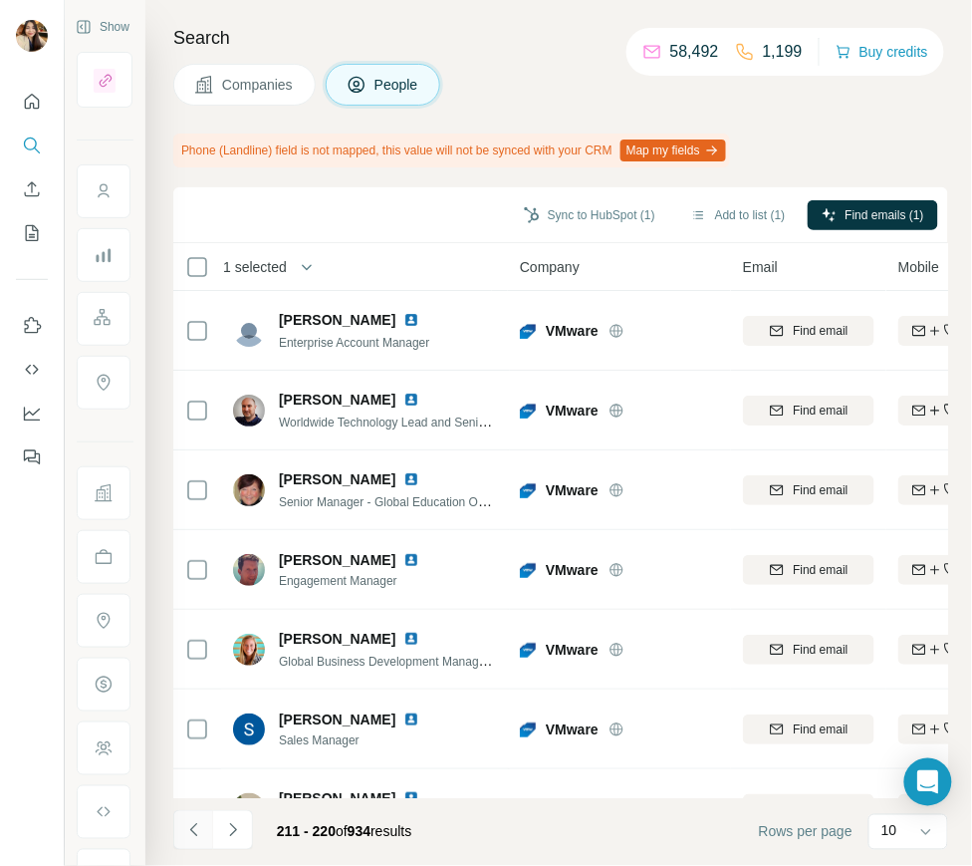
click at [200, 826] on icon "Navigate to previous page" at bounding box center [194, 830] width 20 height 20
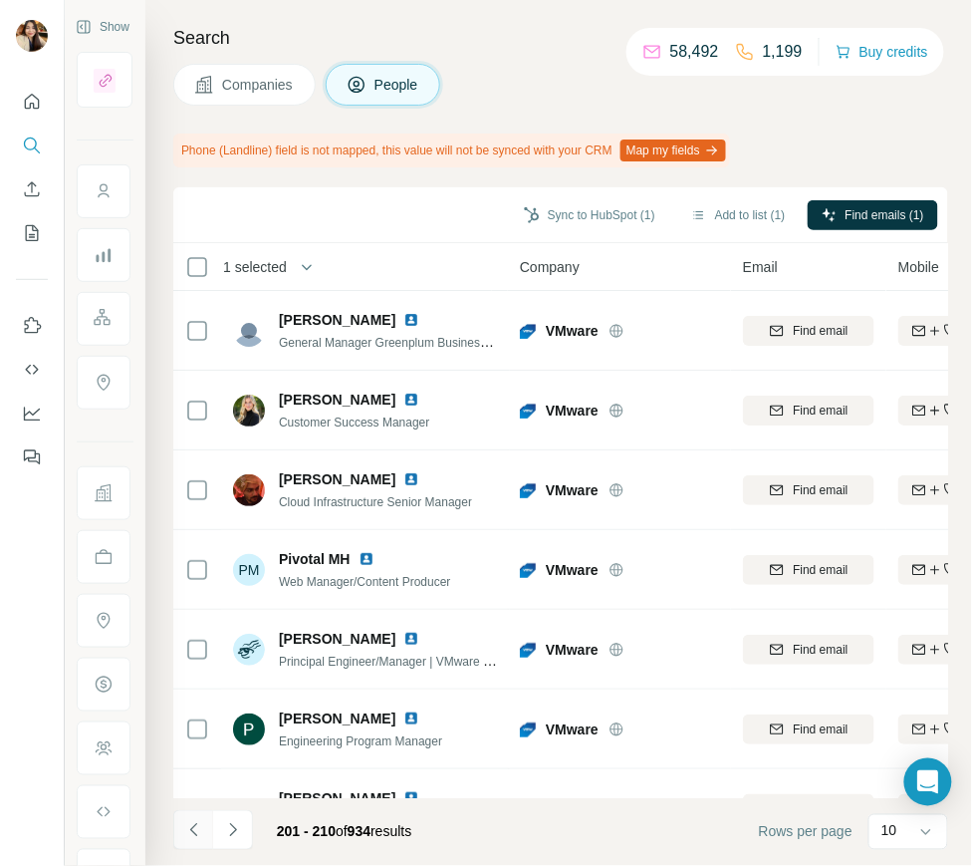
click at [200, 826] on icon "Navigate to previous page" at bounding box center [194, 830] width 20 height 20
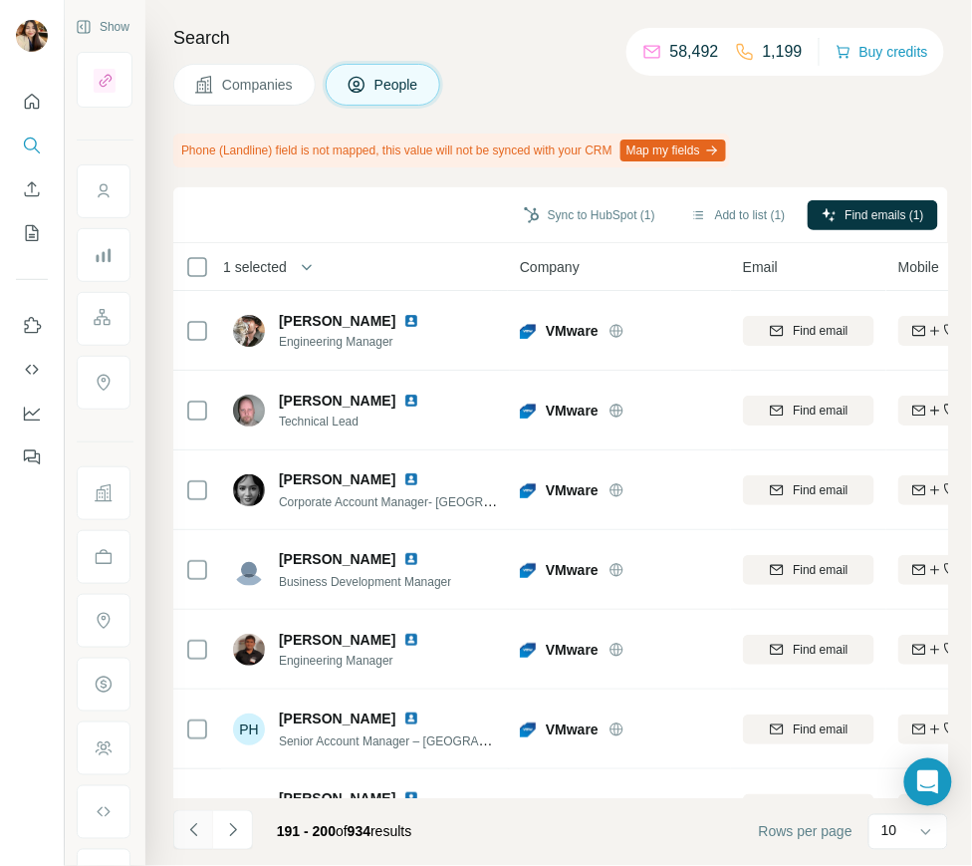
click at [200, 826] on icon "Navigate to previous page" at bounding box center [194, 830] width 20 height 20
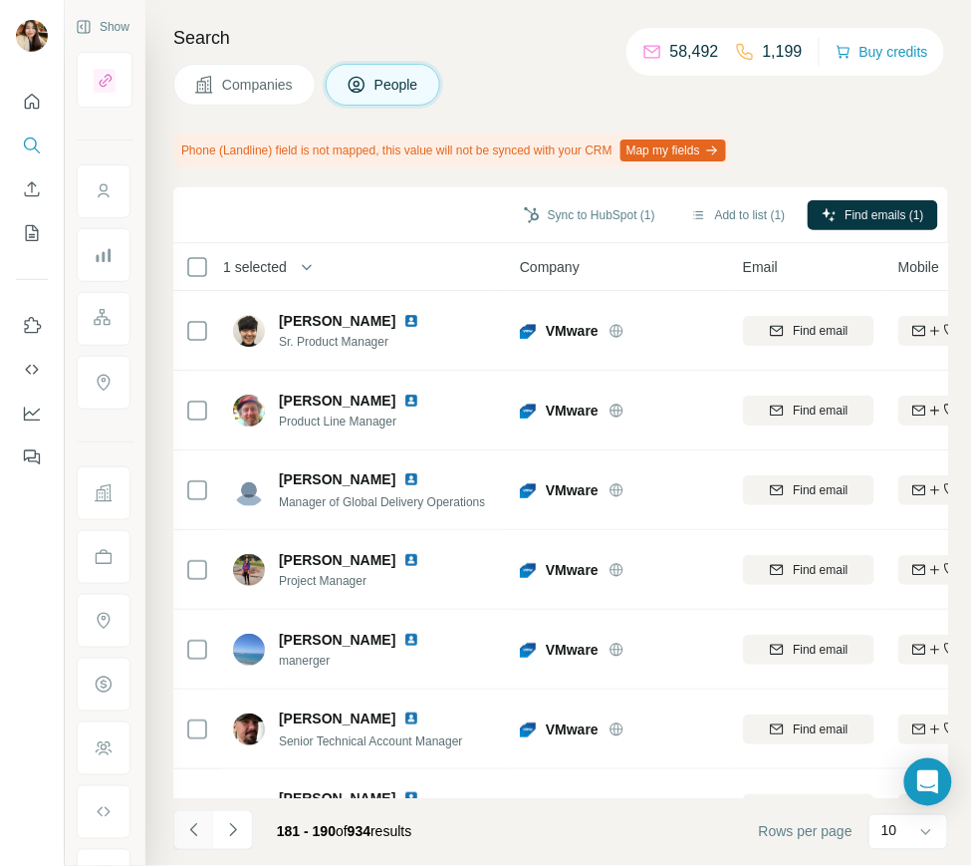
click at [200, 826] on icon "Navigate to previous page" at bounding box center [194, 830] width 20 height 20
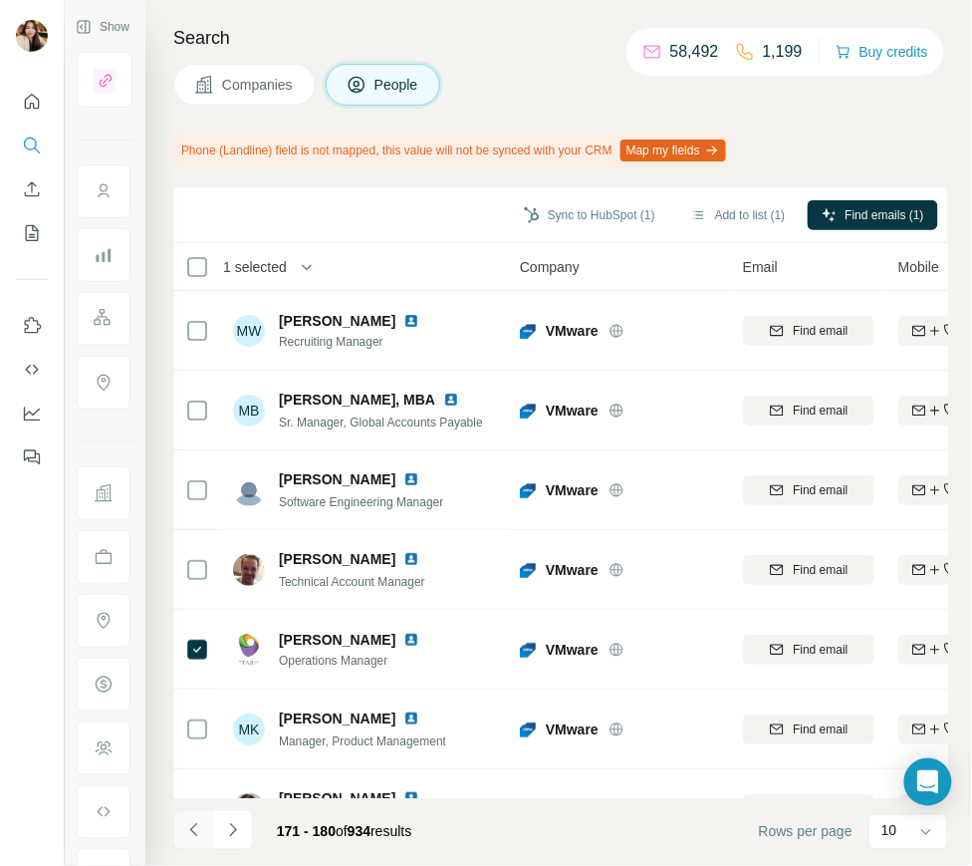
click at [200, 826] on icon "Navigate to previous page" at bounding box center [194, 830] width 20 height 20
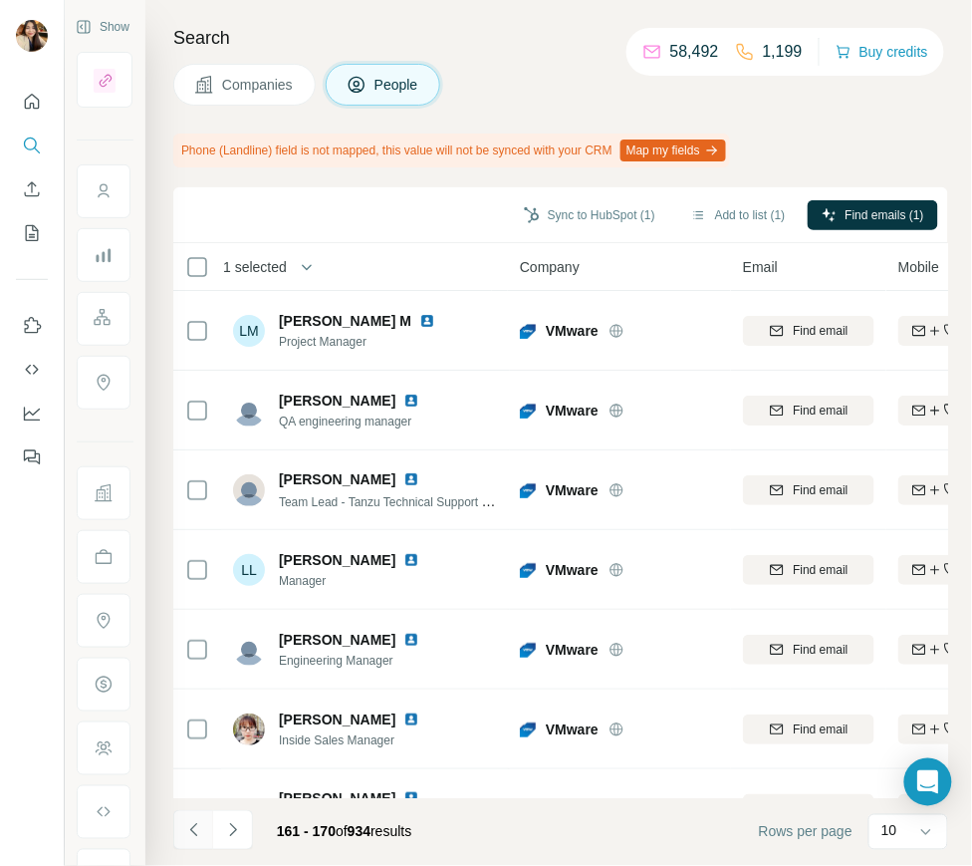
click at [200, 826] on icon "Navigate to previous page" at bounding box center [194, 830] width 20 height 20
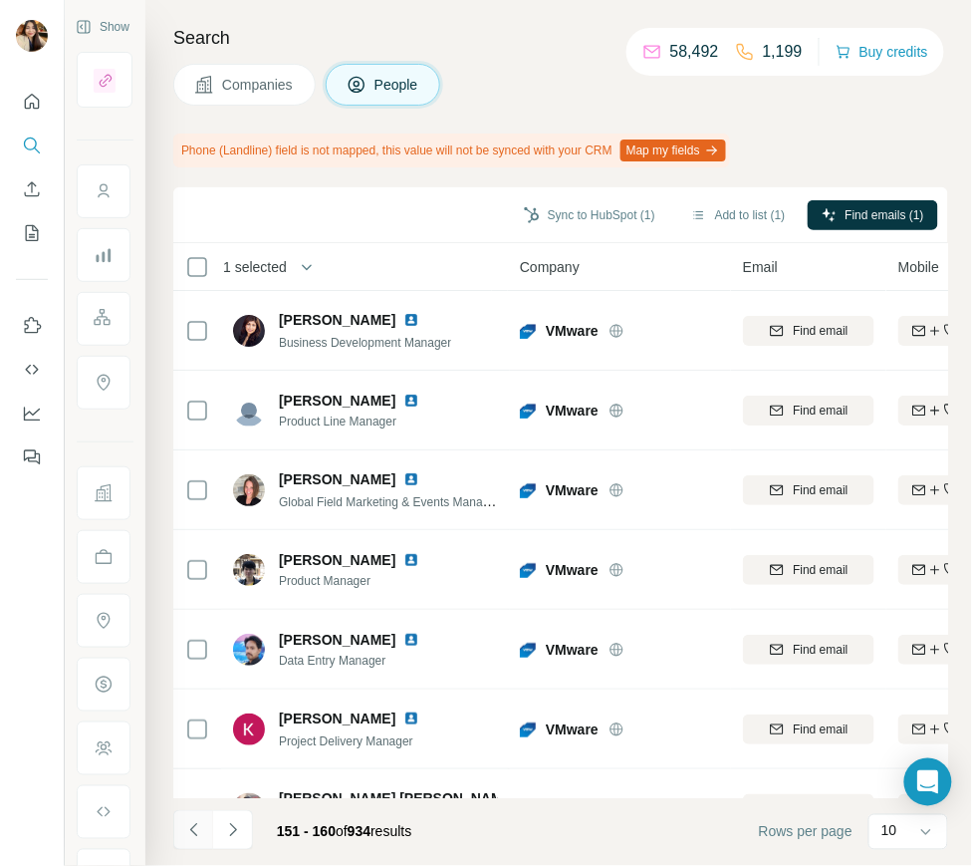
click at [200, 826] on icon "Navigate to previous page" at bounding box center [194, 830] width 20 height 20
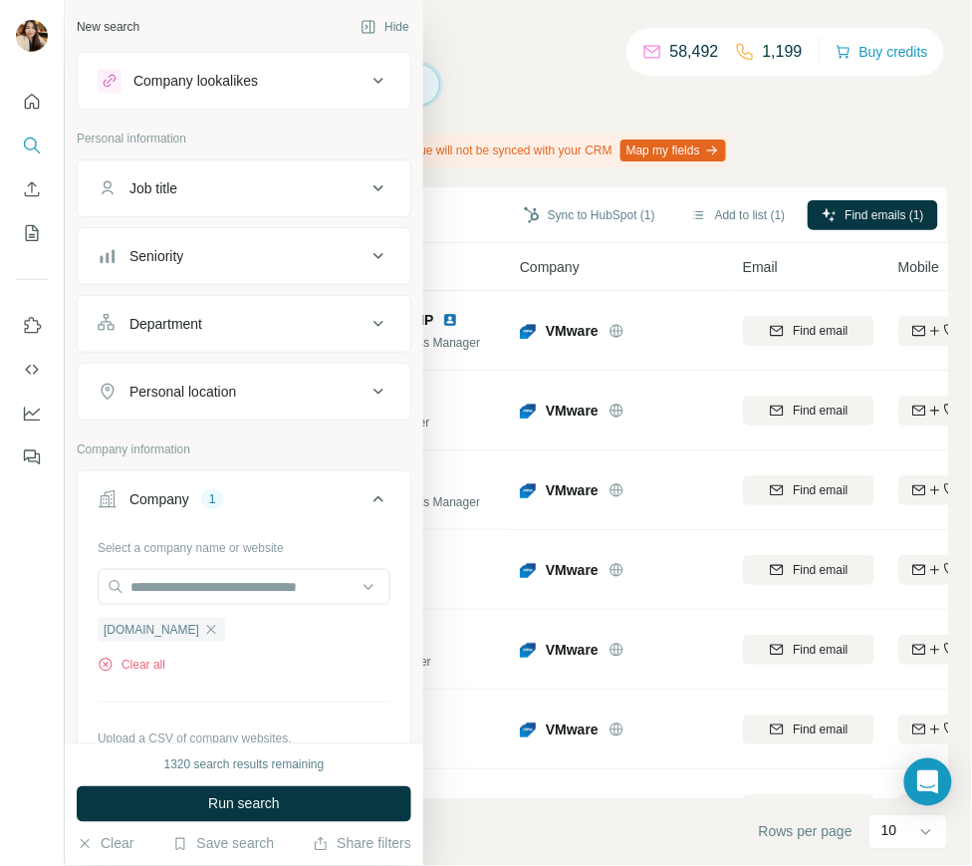
click at [177, 185] on div "Job title" at bounding box center [154, 188] width 48 height 20
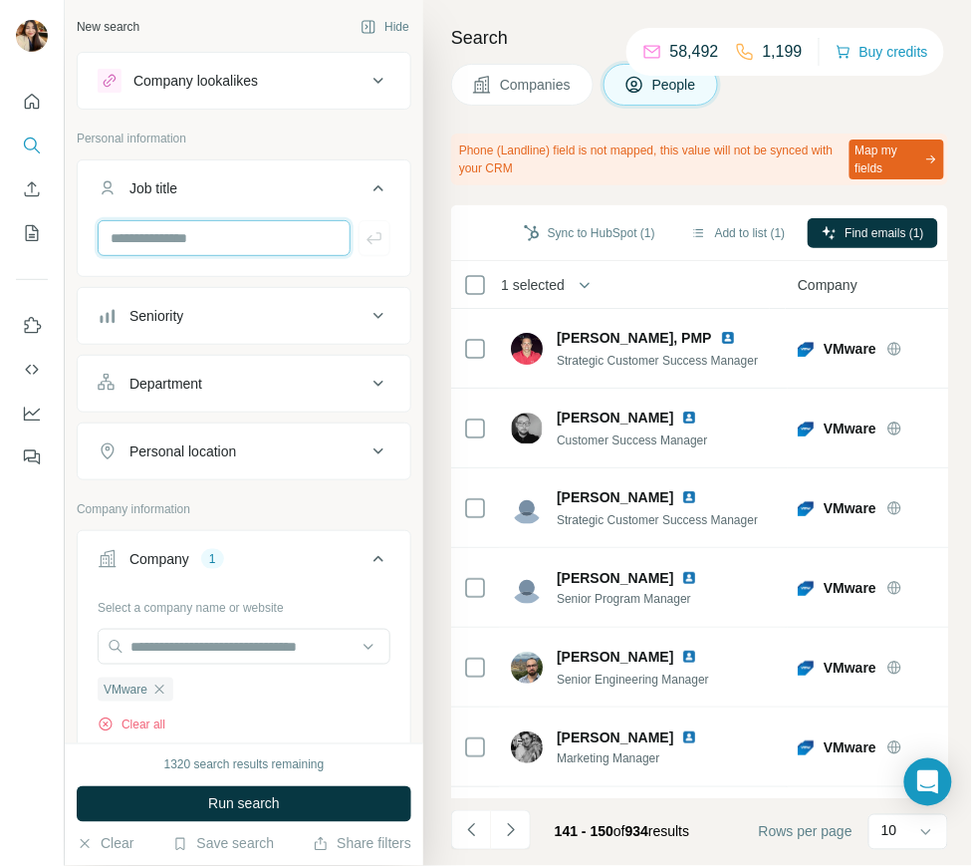
click at [269, 235] on input "text" at bounding box center [224, 238] width 253 height 36
type input "*******"
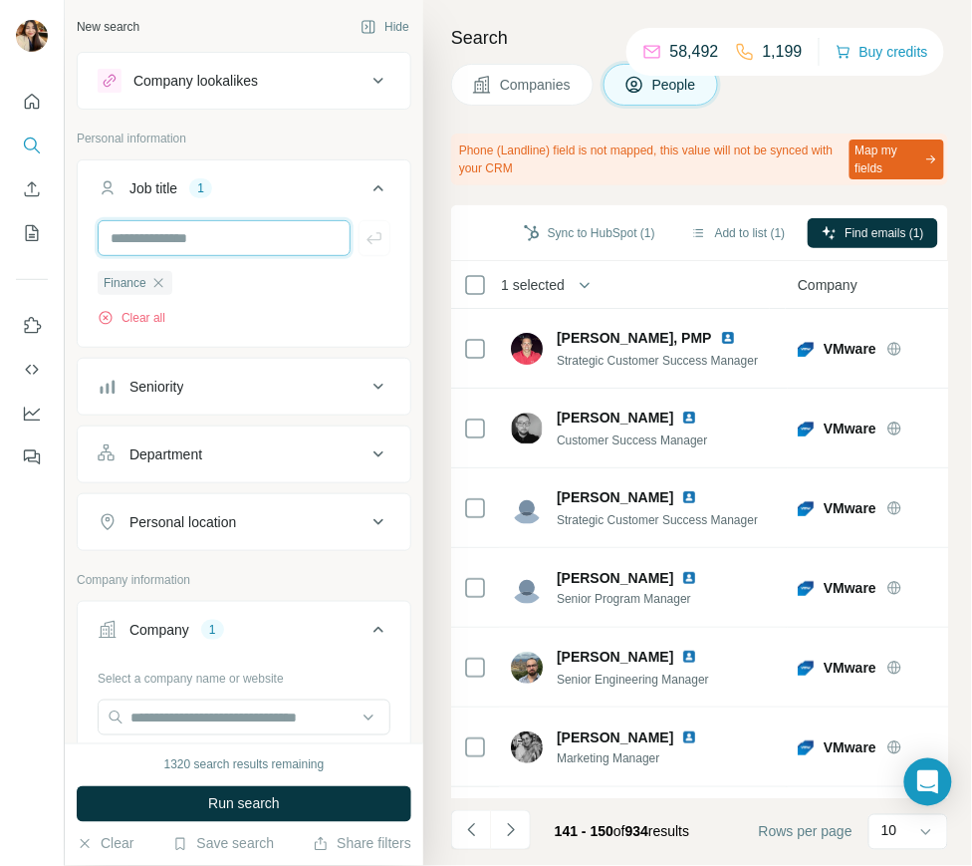
drag, startPoint x: 250, startPoint y: 230, endPoint x: 263, endPoint y: 293, distance: 64.1
click at [263, 293] on div "Finance Clear all" at bounding box center [244, 273] width 293 height 107
click at [276, 245] on input "text" at bounding box center [224, 238] width 253 height 36
type input "**********"
click at [245, 247] on input "text" at bounding box center [224, 238] width 253 height 36
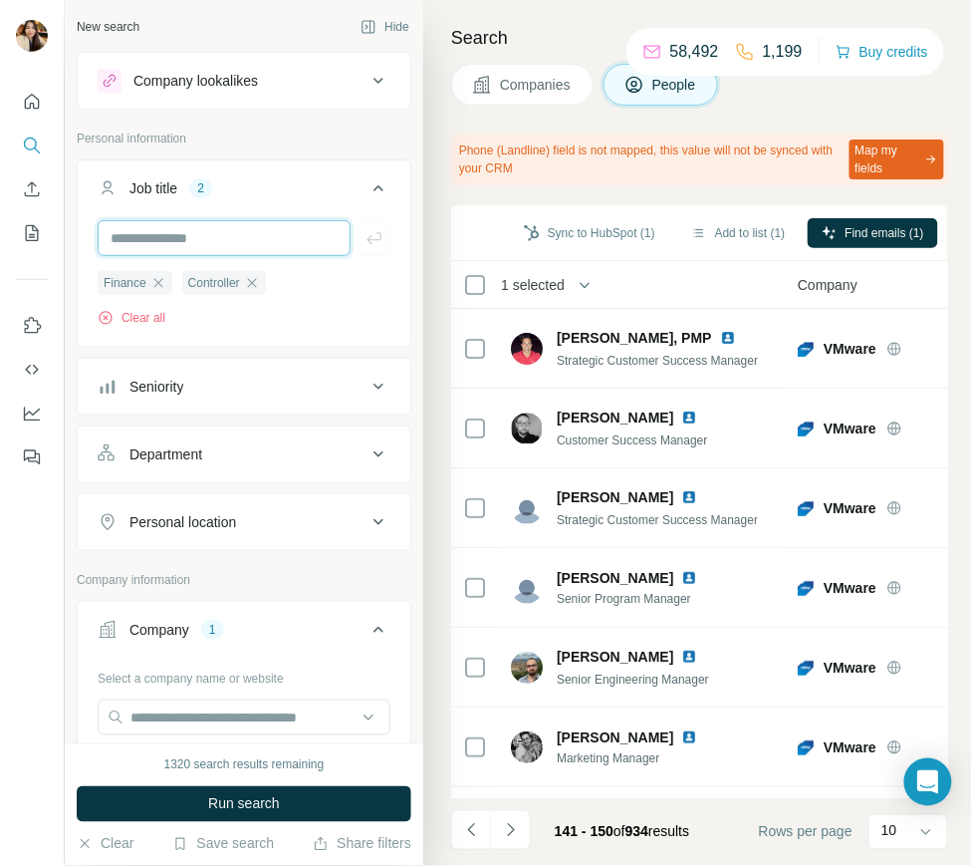
type input "*******"
click at [211, 223] on input "text" at bounding box center [224, 238] width 253 height 36
type input "***"
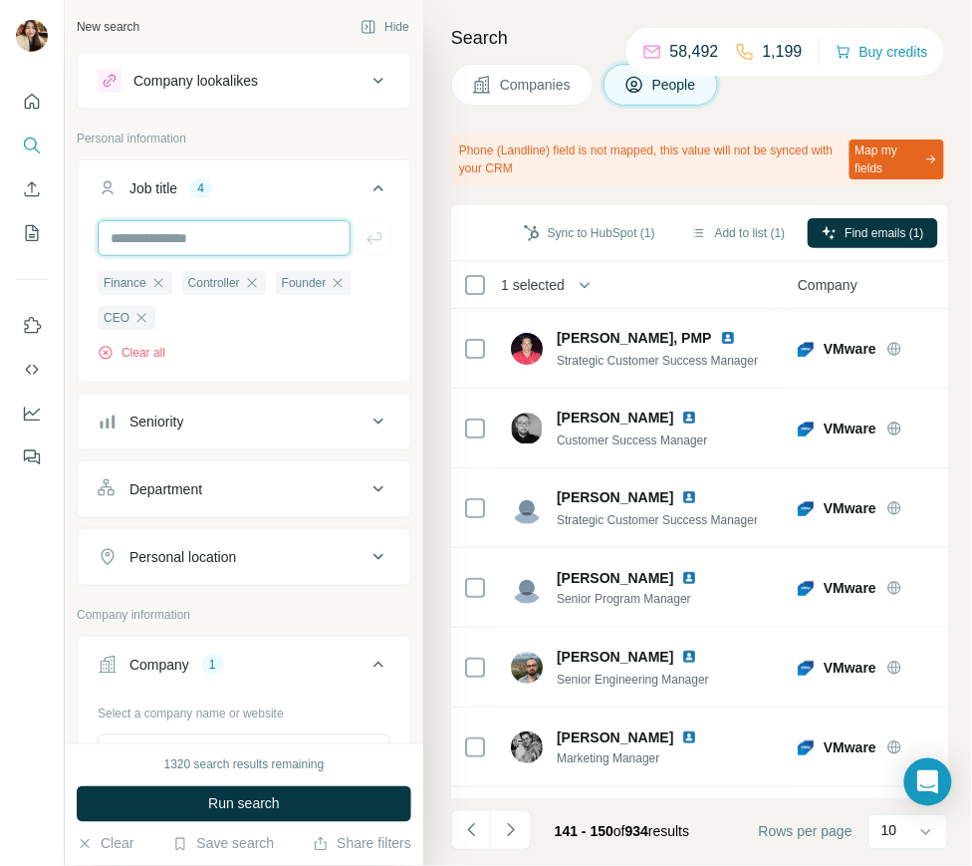
click at [238, 235] on input "text" at bounding box center [224, 238] width 253 height 36
click at [242, 247] on input "text" at bounding box center [224, 238] width 253 height 36
type input "*********"
click at [257, 231] on input "text" at bounding box center [224, 238] width 253 height 36
click at [257, 246] on input "text" at bounding box center [224, 238] width 253 height 36
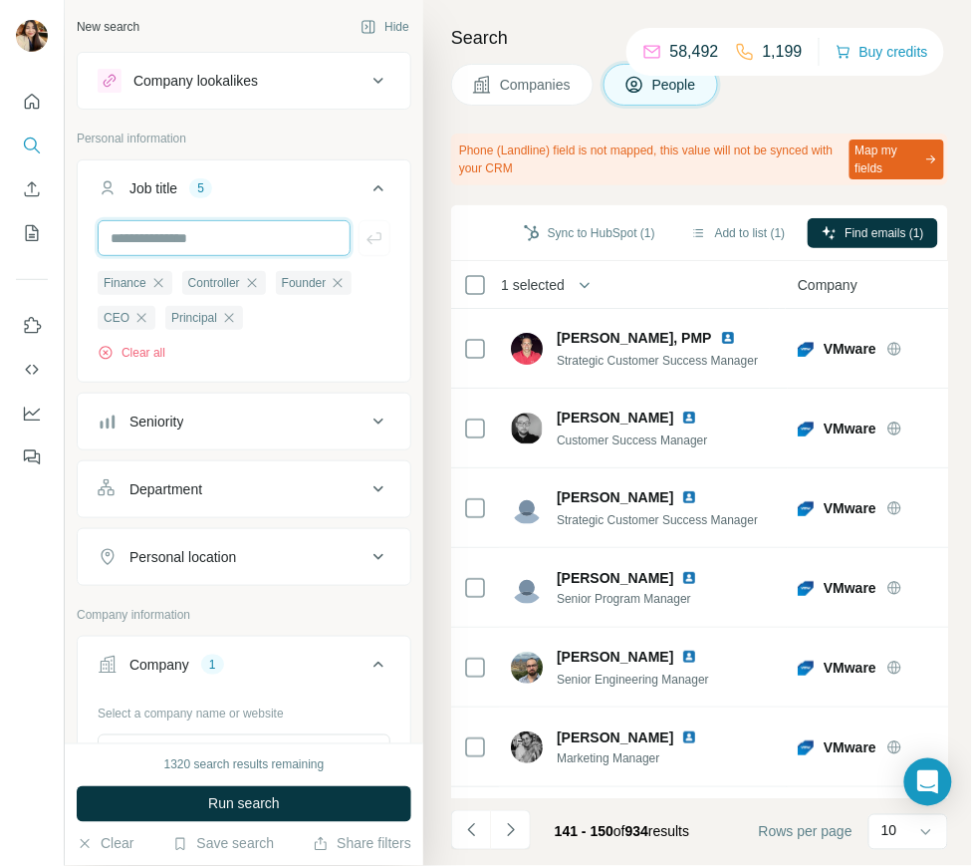
type input "**********"
click at [249, 251] on input "text" at bounding box center [224, 238] width 253 height 36
click at [247, 234] on input "text" at bounding box center [224, 238] width 253 height 36
click at [215, 240] on input "text" at bounding box center [224, 238] width 253 height 36
type input "**********"
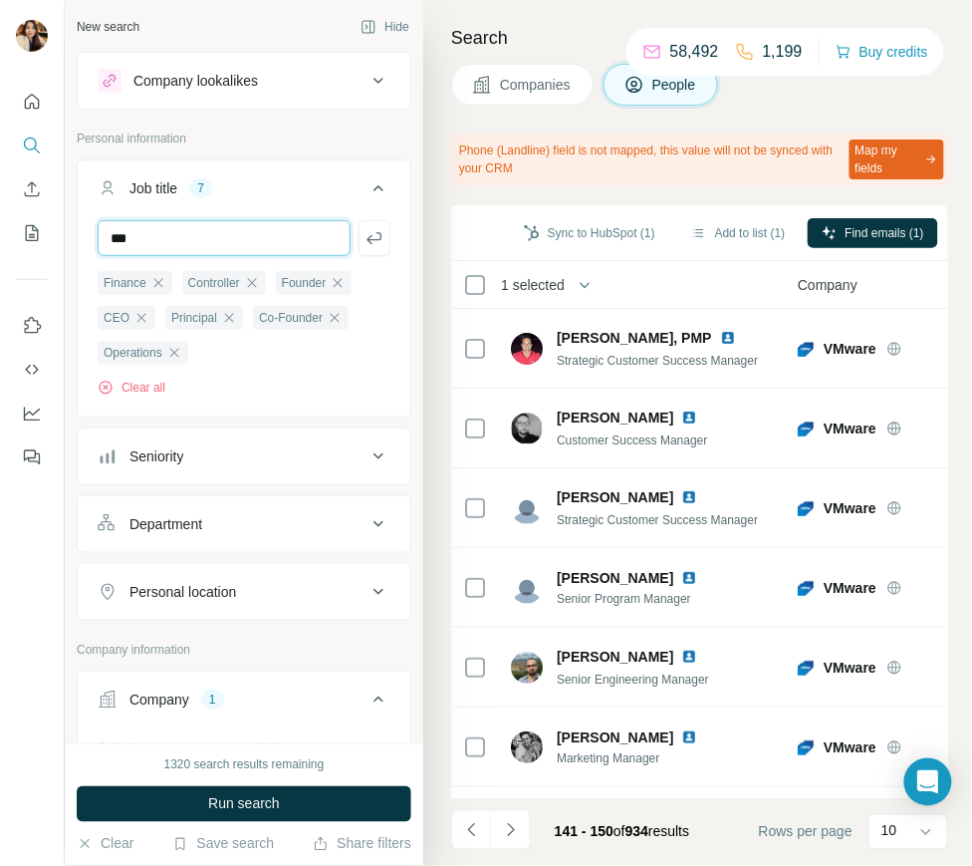
type input "**********"
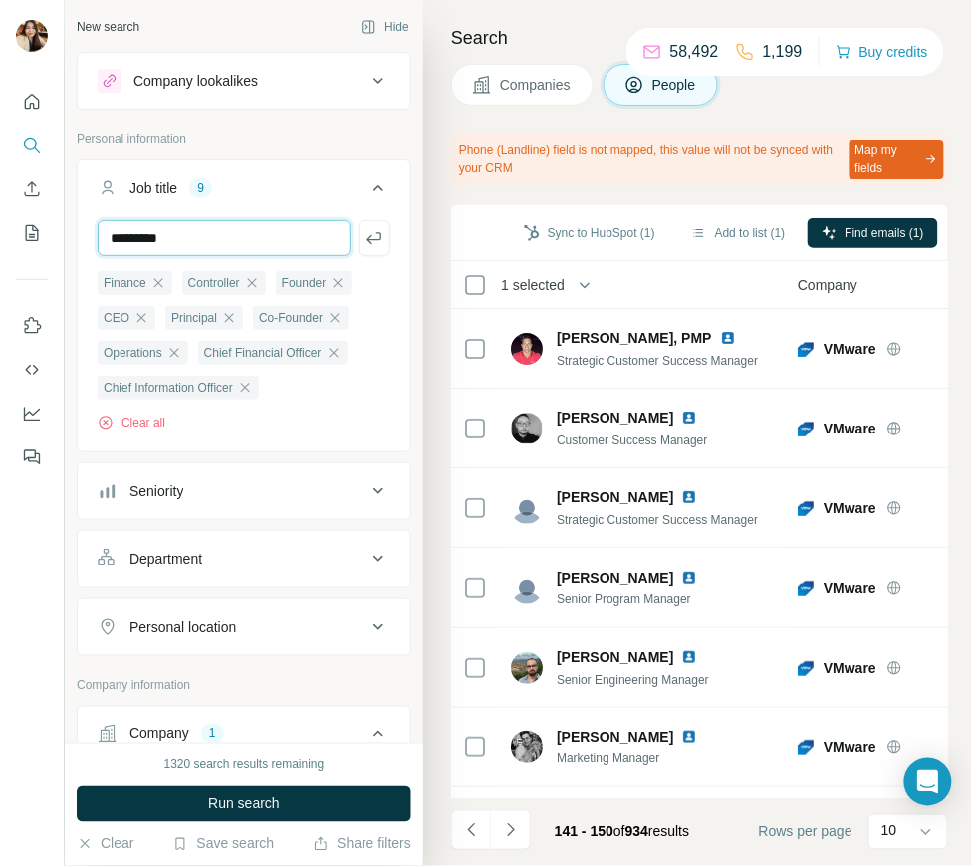
type input "*********"
type input "**********"
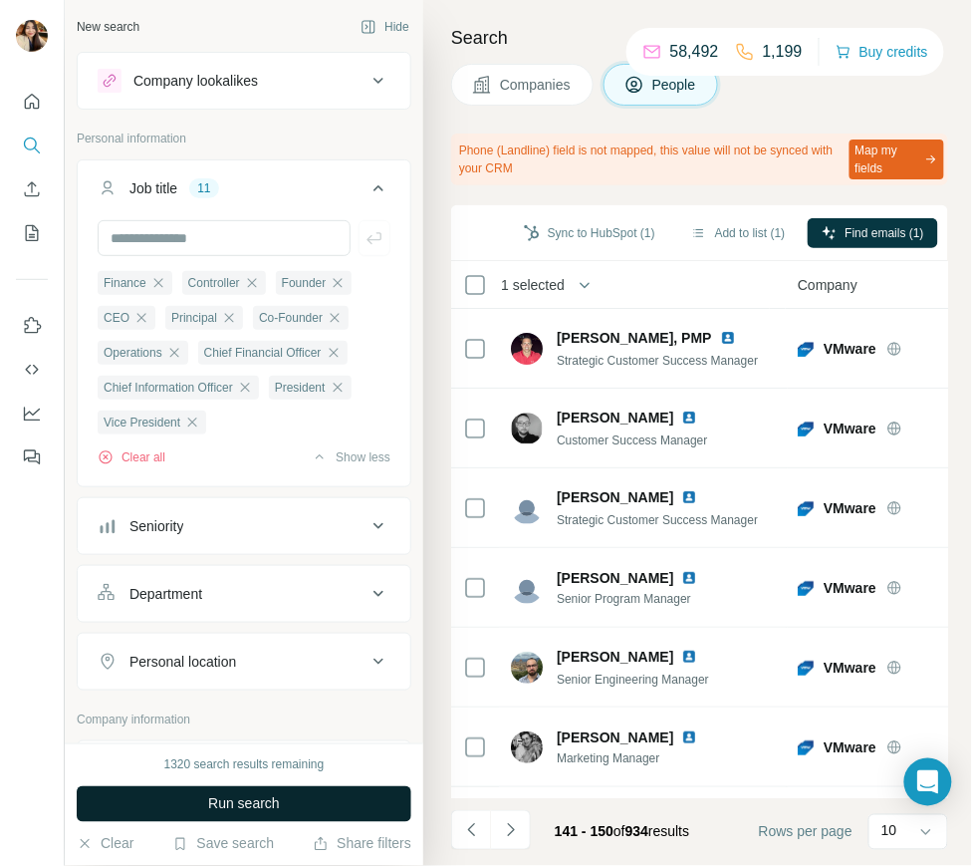
click at [274, 802] on span "Run search" at bounding box center [244, 804] width 72 height 20
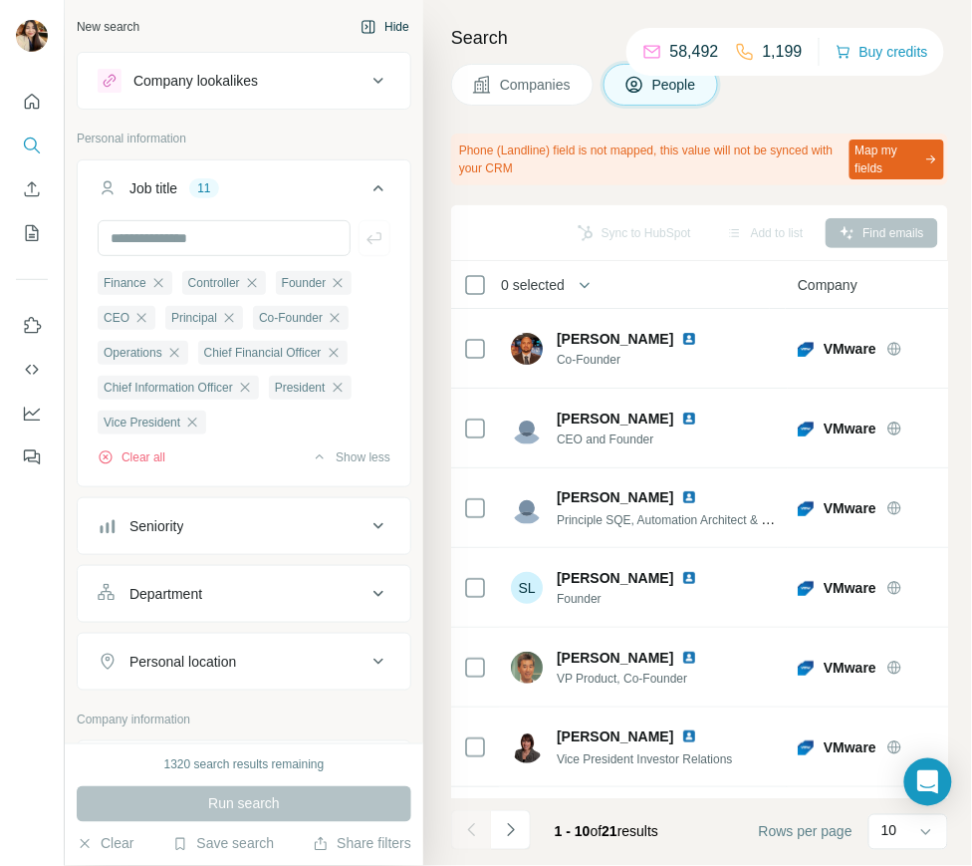
click at [388, 27] on button "Hide" at bounding box center [385, 27] width 77 height 30
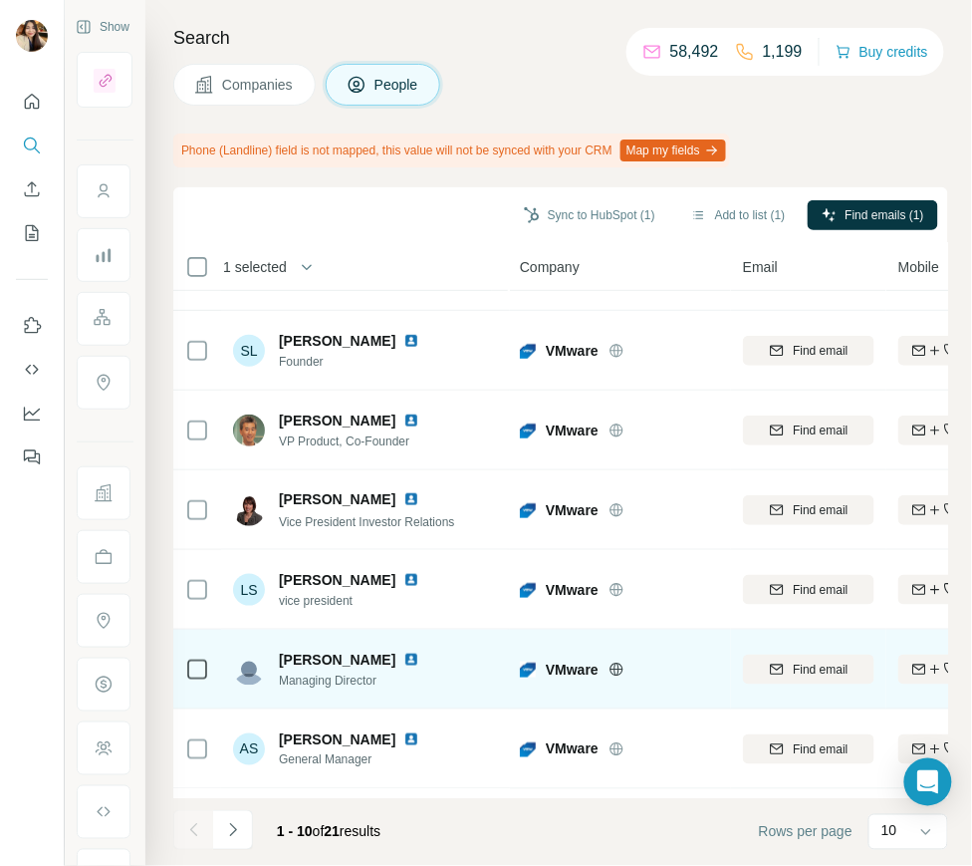
scroll to position [289, 0]
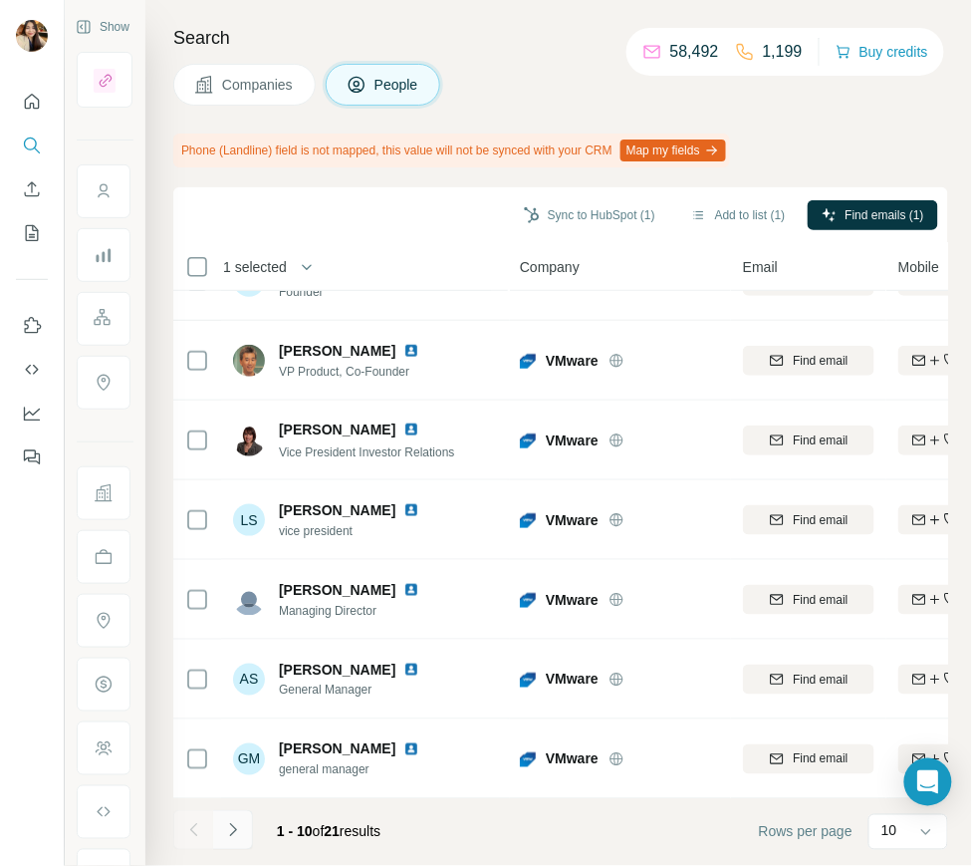
click at [218, 818] on button "Navigate to next page" at bounding box center [233, 830] width 40 height 40
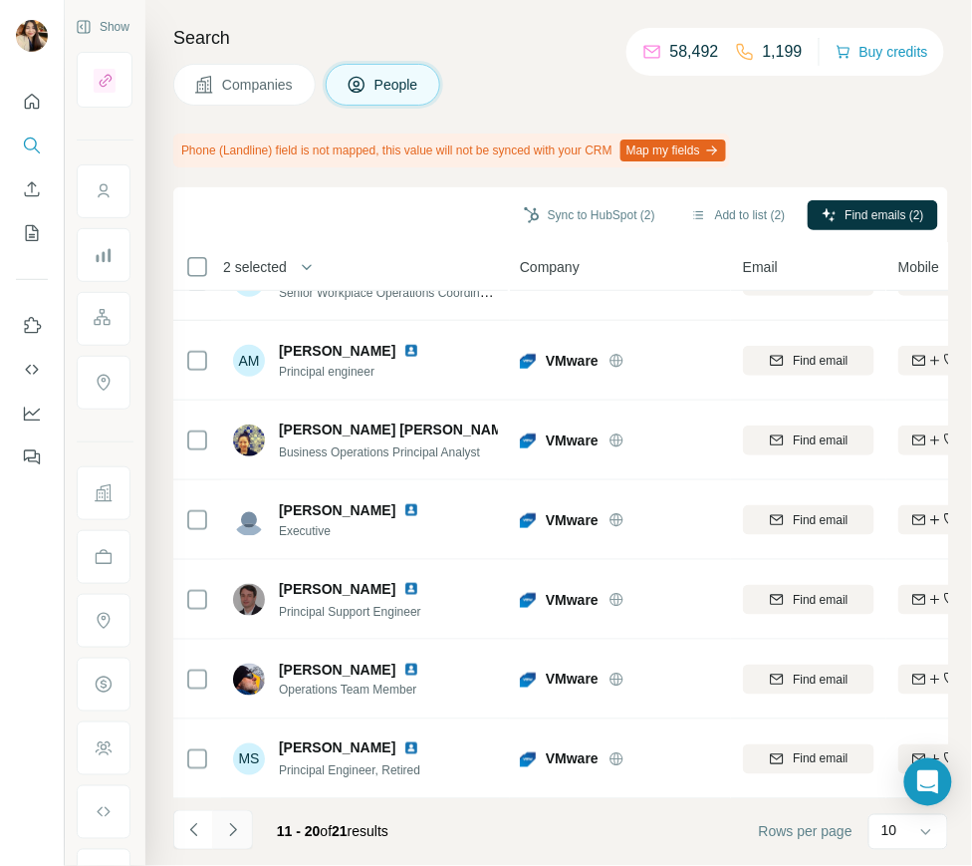
click at [224, 834] on icon "Navigate to next page" at bounding box center [233, 830] width 20 height 20
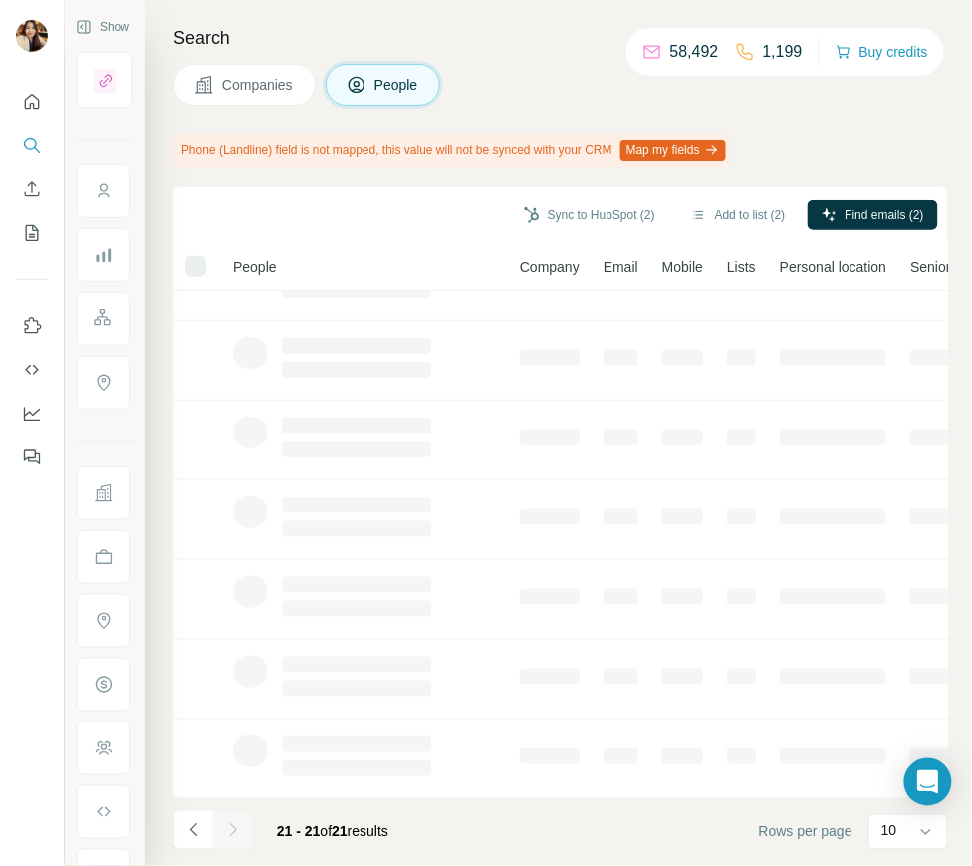
scroll to position [0, 0]
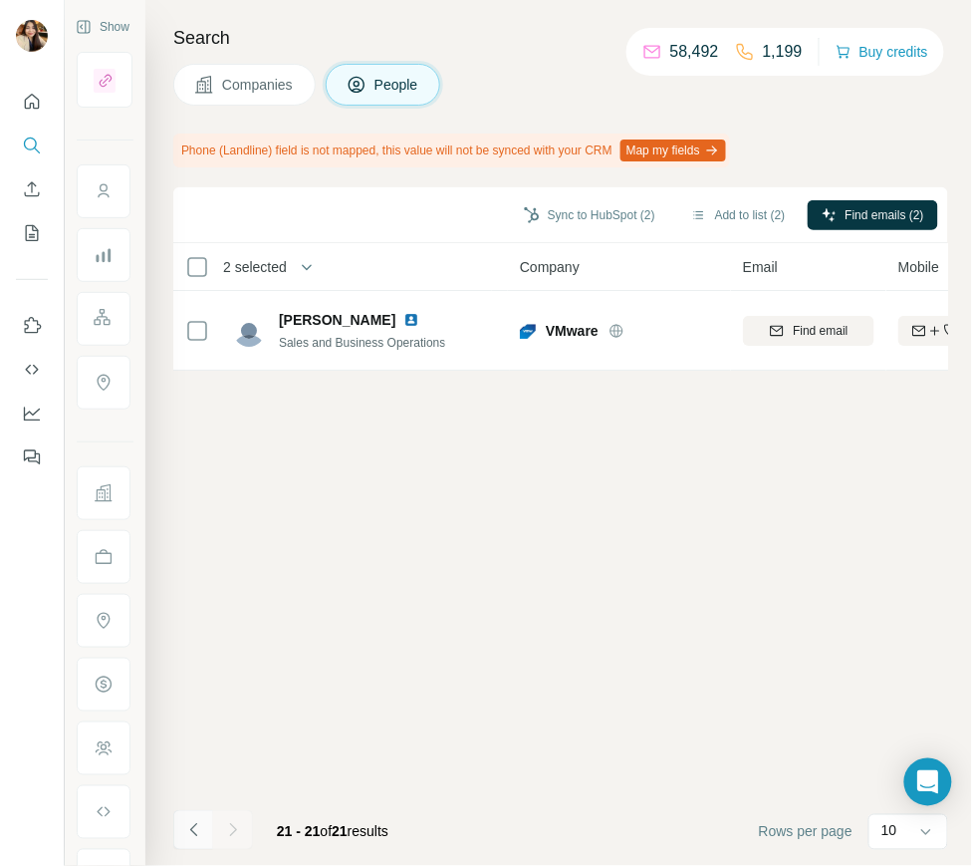
click at [199, 838] on icon "Navigate to previous page" at bounding box center [194, 830] width 20 height 20
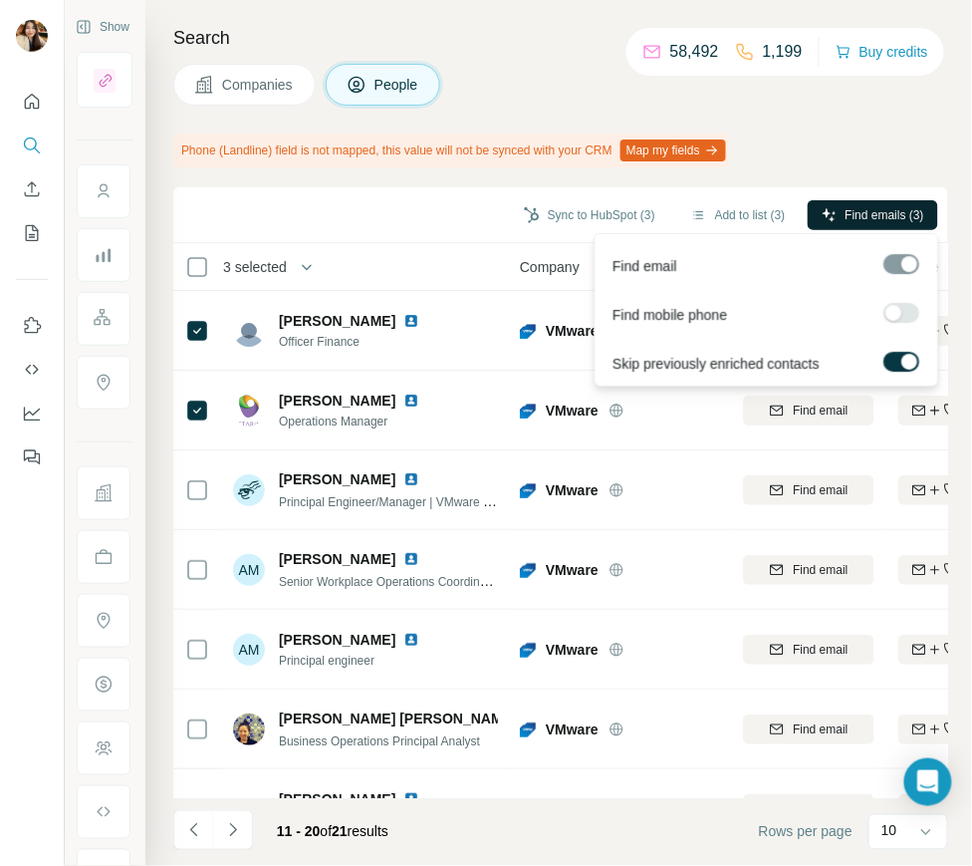
click at [869, 207] on span "Find emails (3)" at bounding box center [885, 215] width 79 height 18
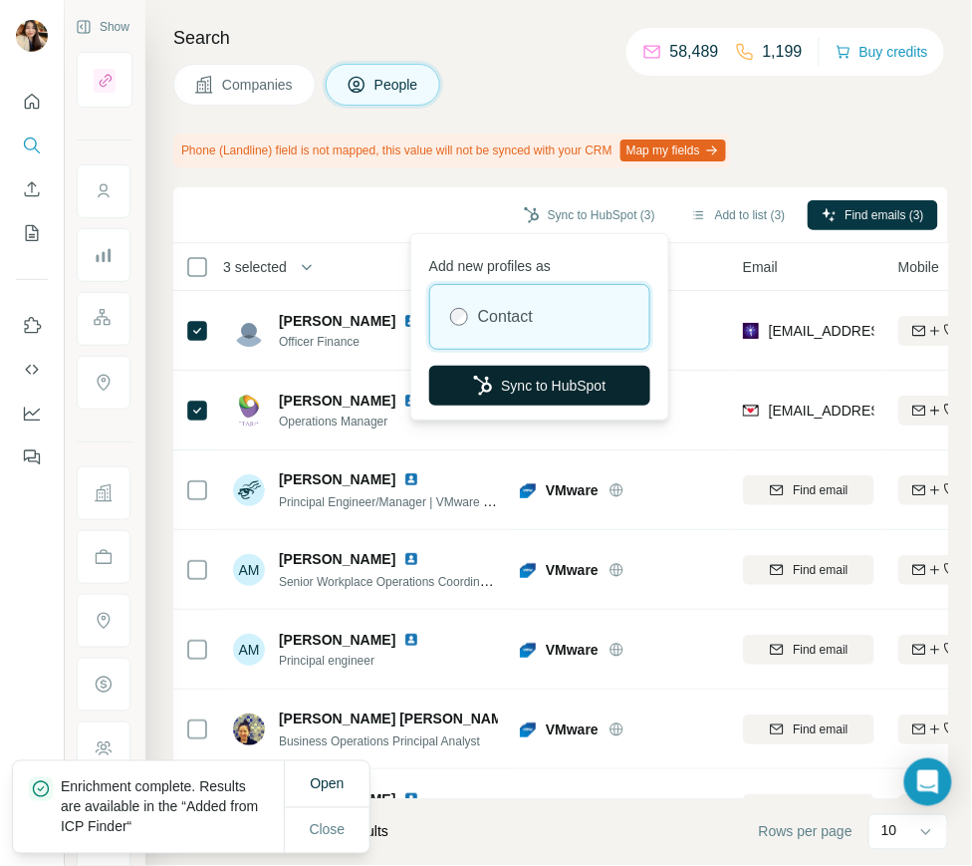
click at [603, 373] on button "Sync to HubSpot" at bounding box center [539, 386] width 221 height 40
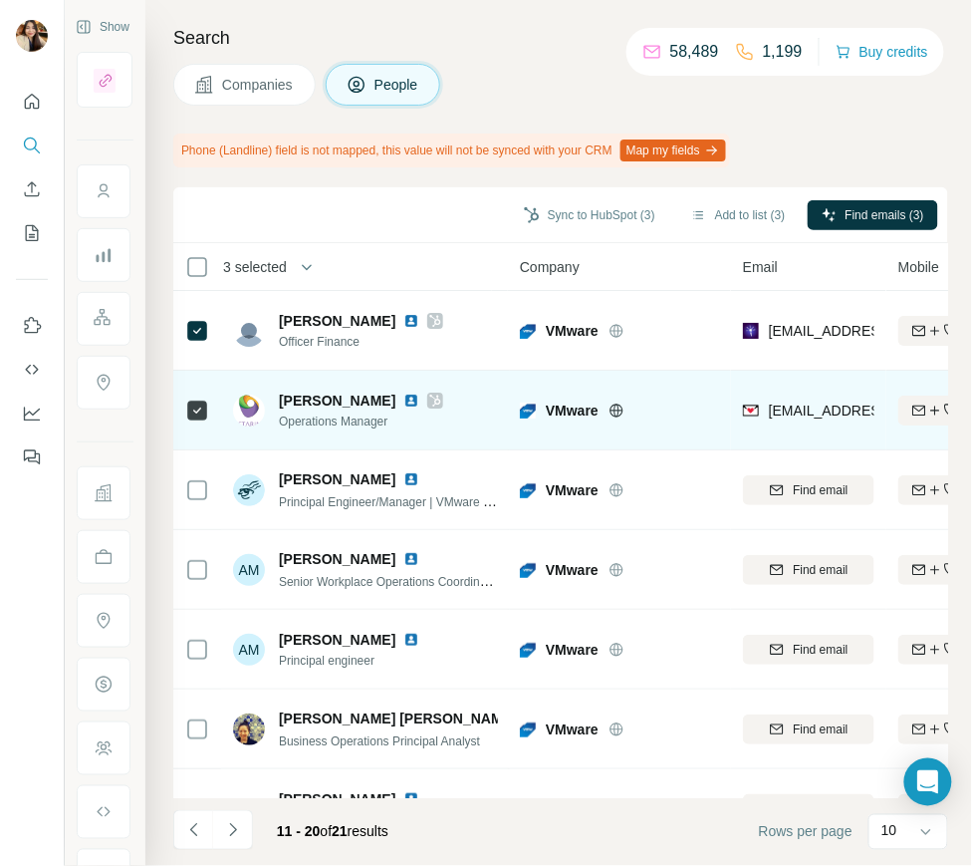
click at [430, 399] on icon at bounding box center [435, 401] width 11 height 12
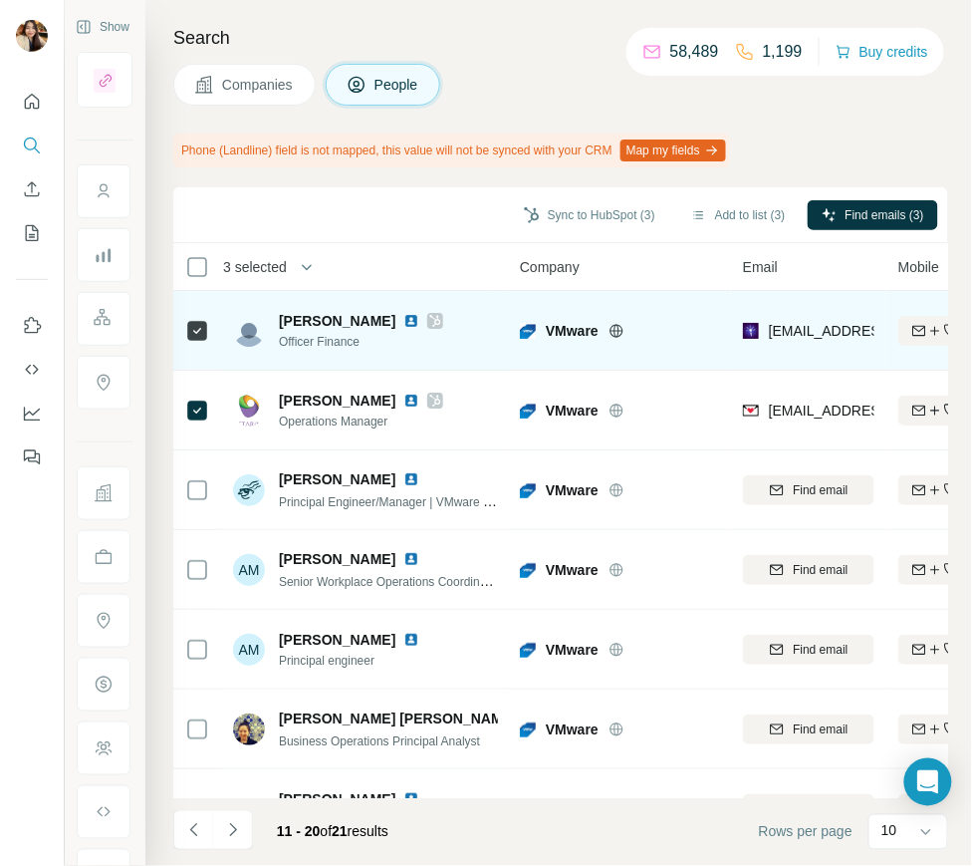
click at [415, 311] on div "[PERSON_NAME]" at bounding box center [361, 321] width 164 height 20
click at [429, 314] on icon at bounding box center [435, 321] width 12 height 16
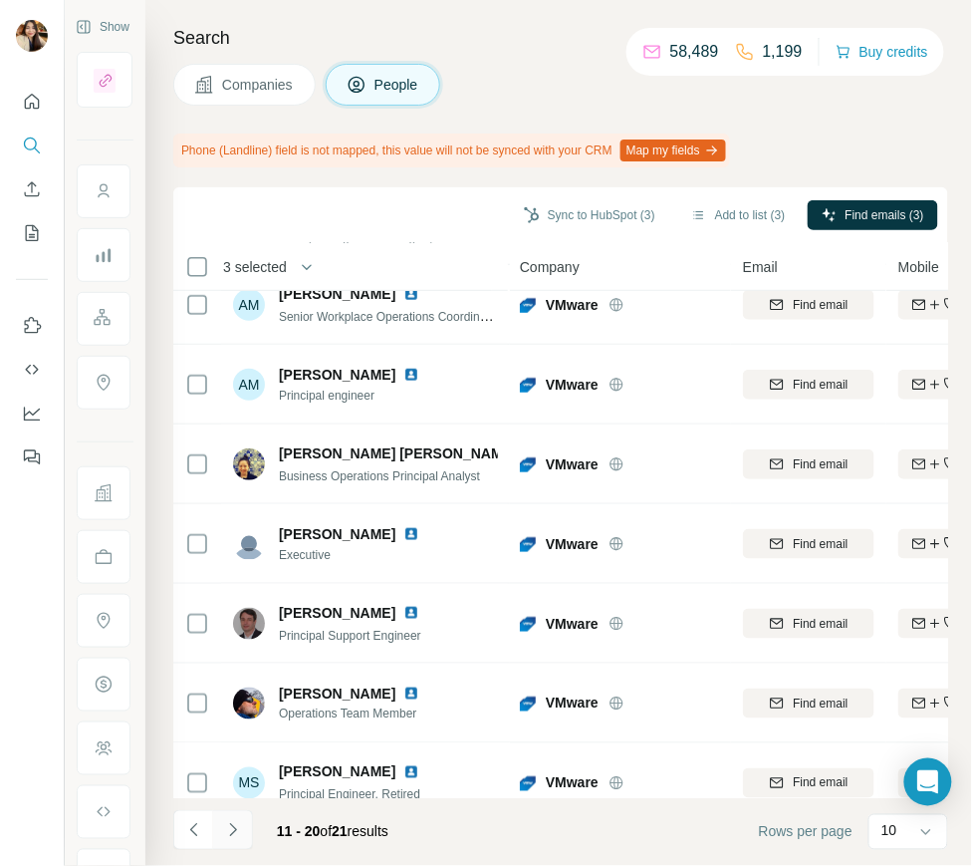
scroll to position [289, 0]
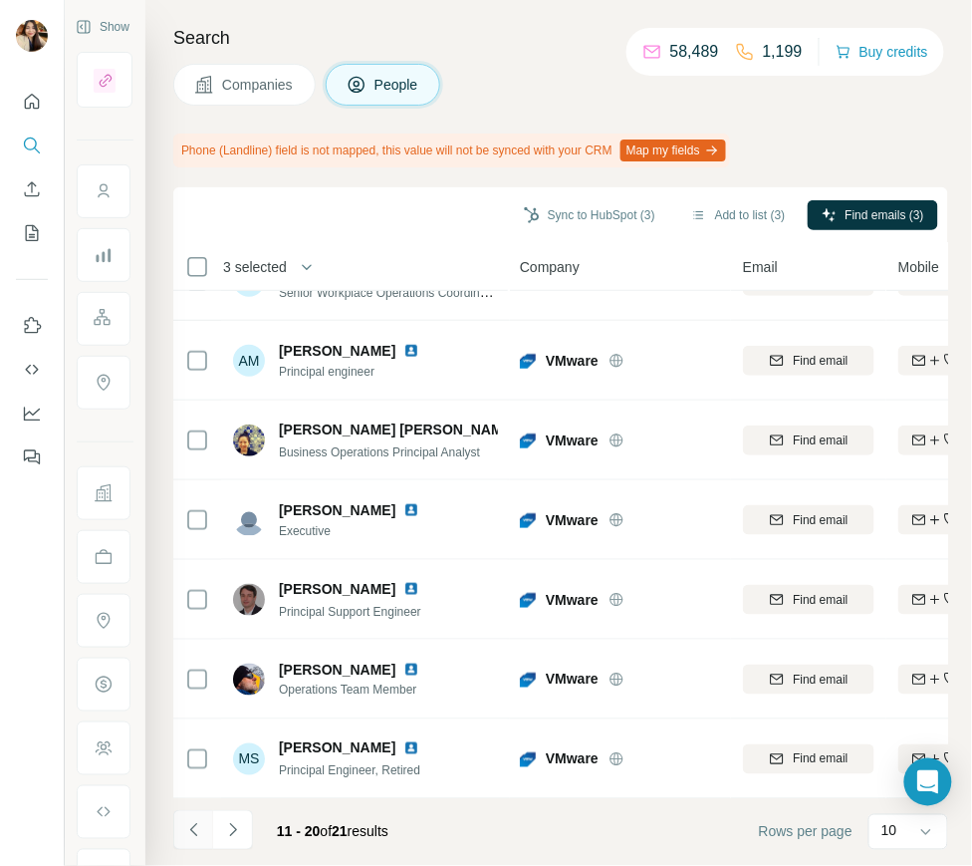
click at [196, 829] on icon "Navigate to previous page" at bounding box center [194, 830] width 20 height 20
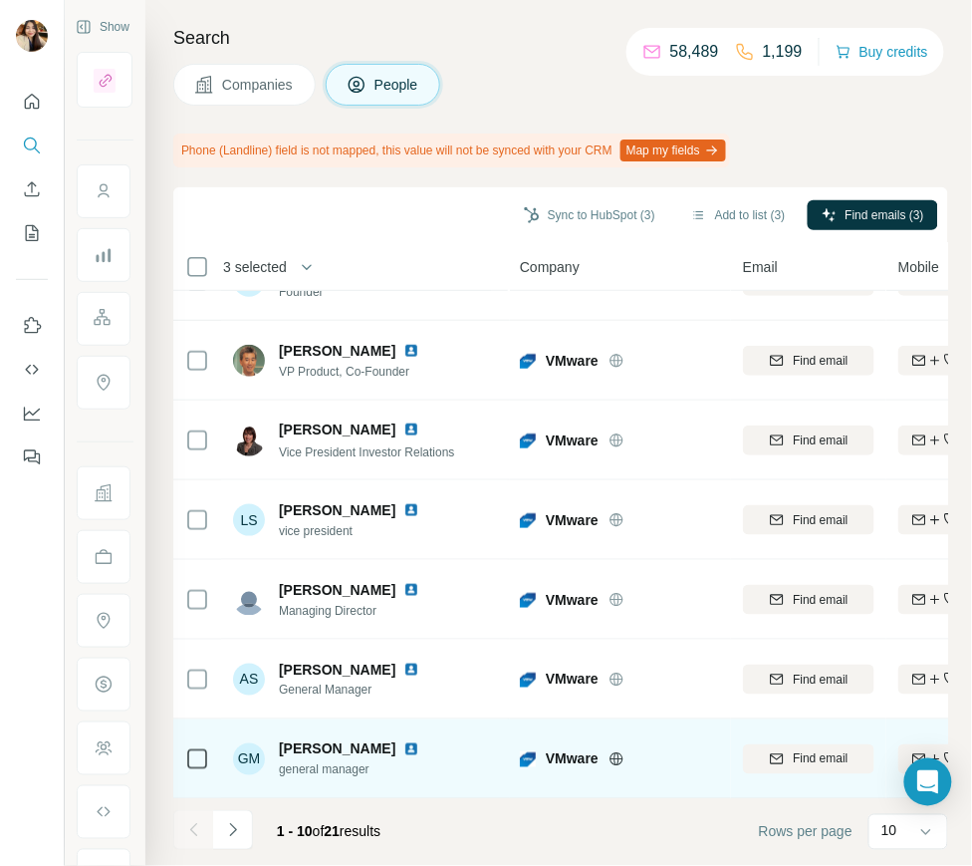
scroll to position [0, 0]
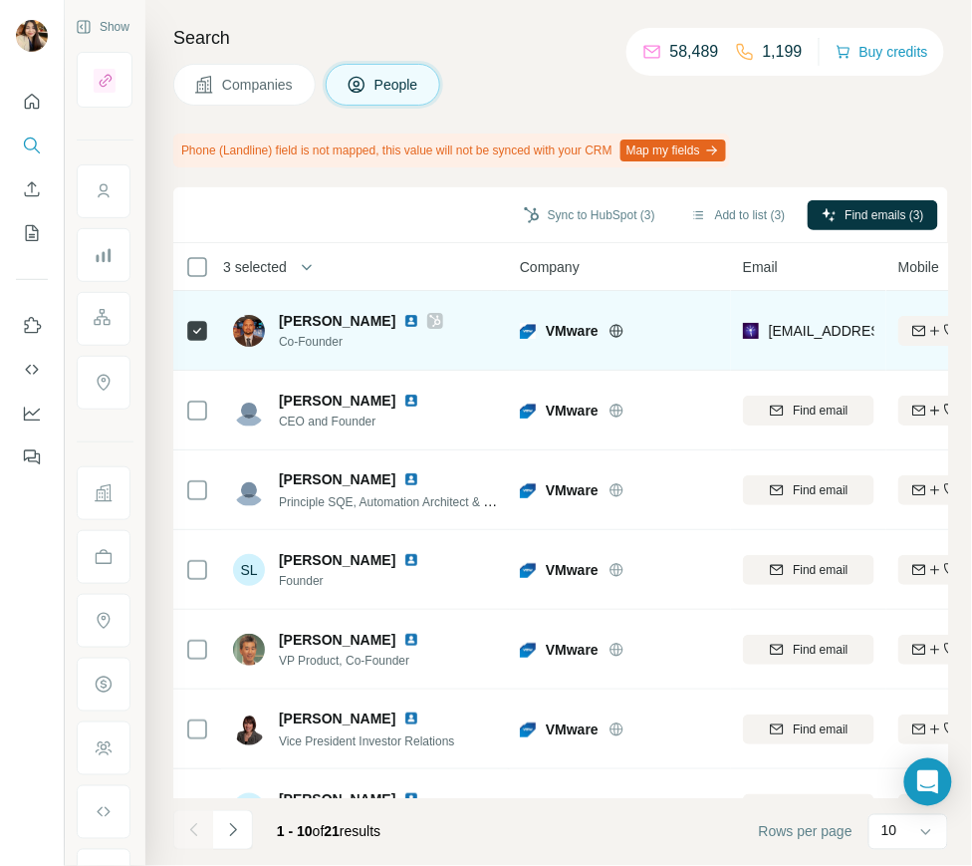
click at [429, 324] on icon at bounding box center [435, 321] width 12 height 16
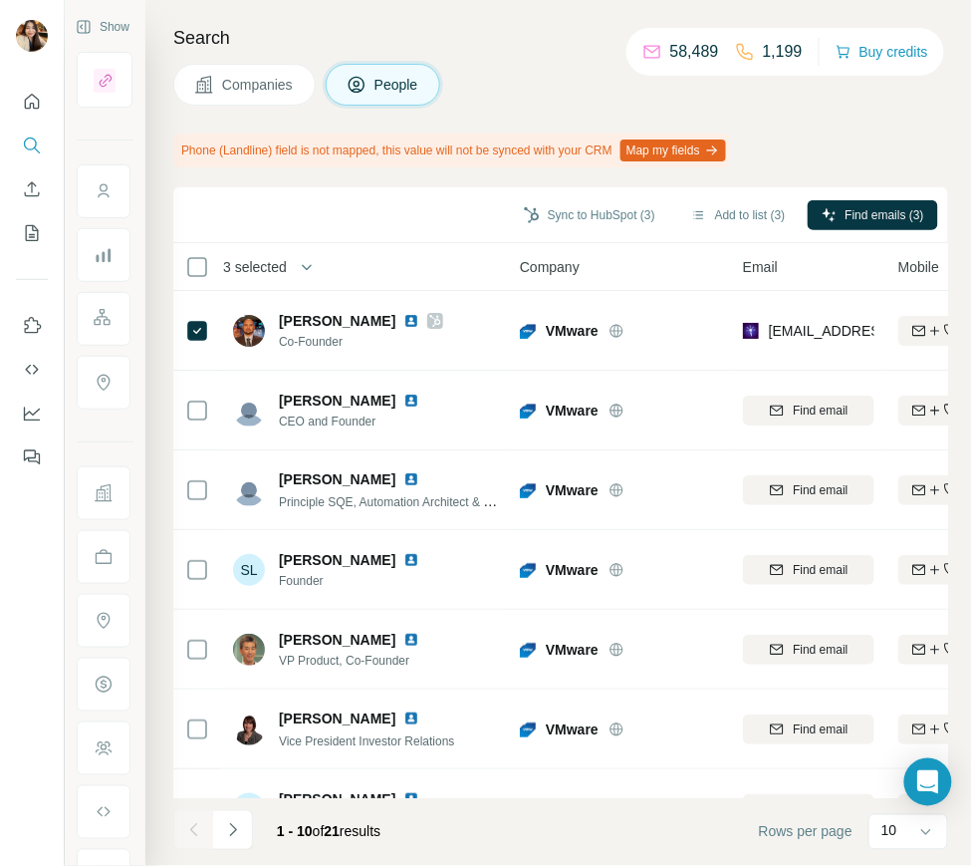
click at [253, 92] on span "Companies" at bounding box center [258, 85] width 73 height 20
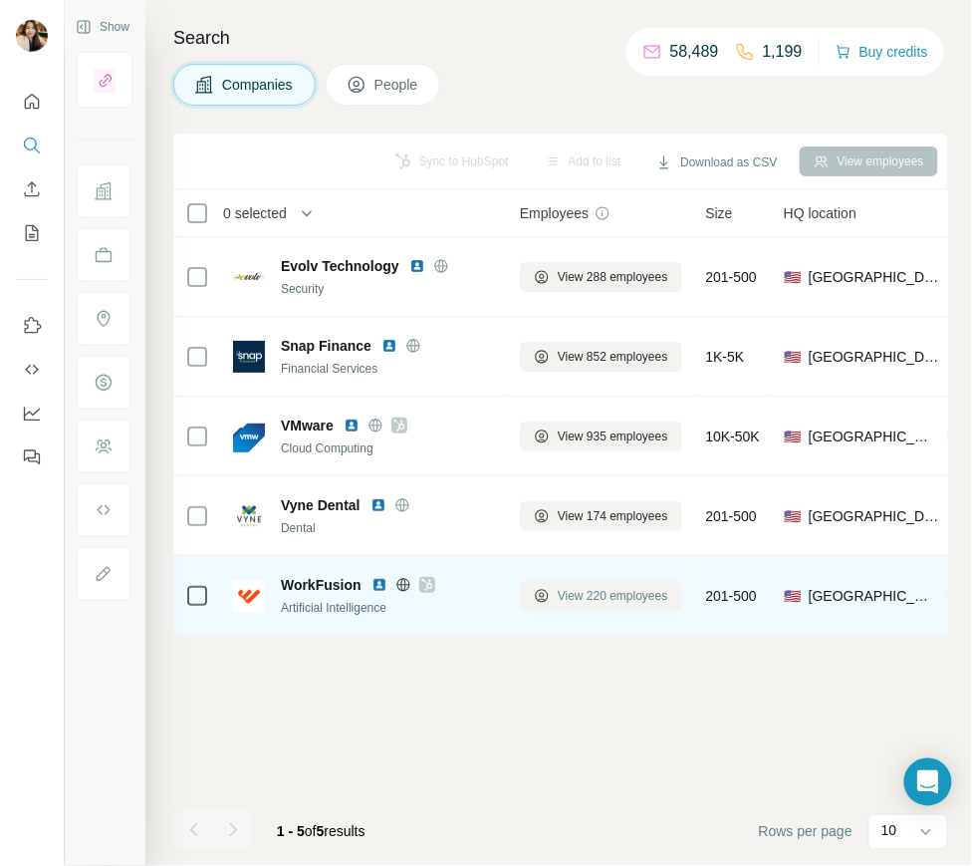
click at [616, 598] on span "View 220 employees" at bounding box center [613, 596] width 111 height 18
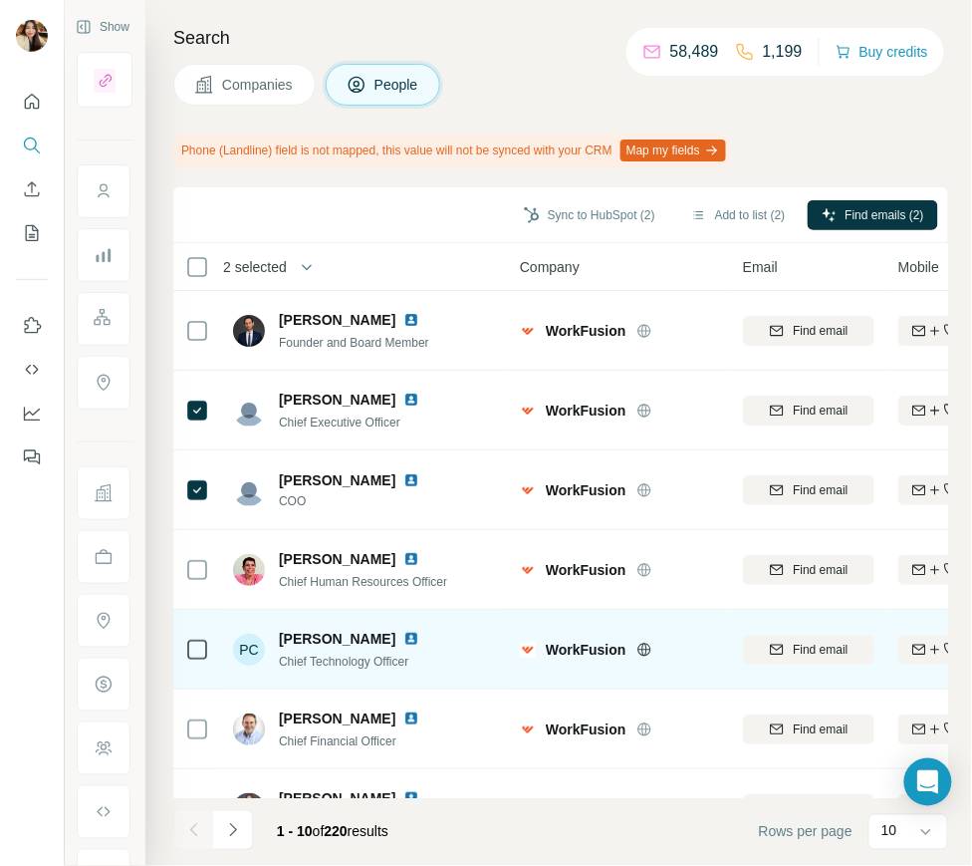
click at [194, 634] on div at bounding box center [197, 649] width 24 height 55
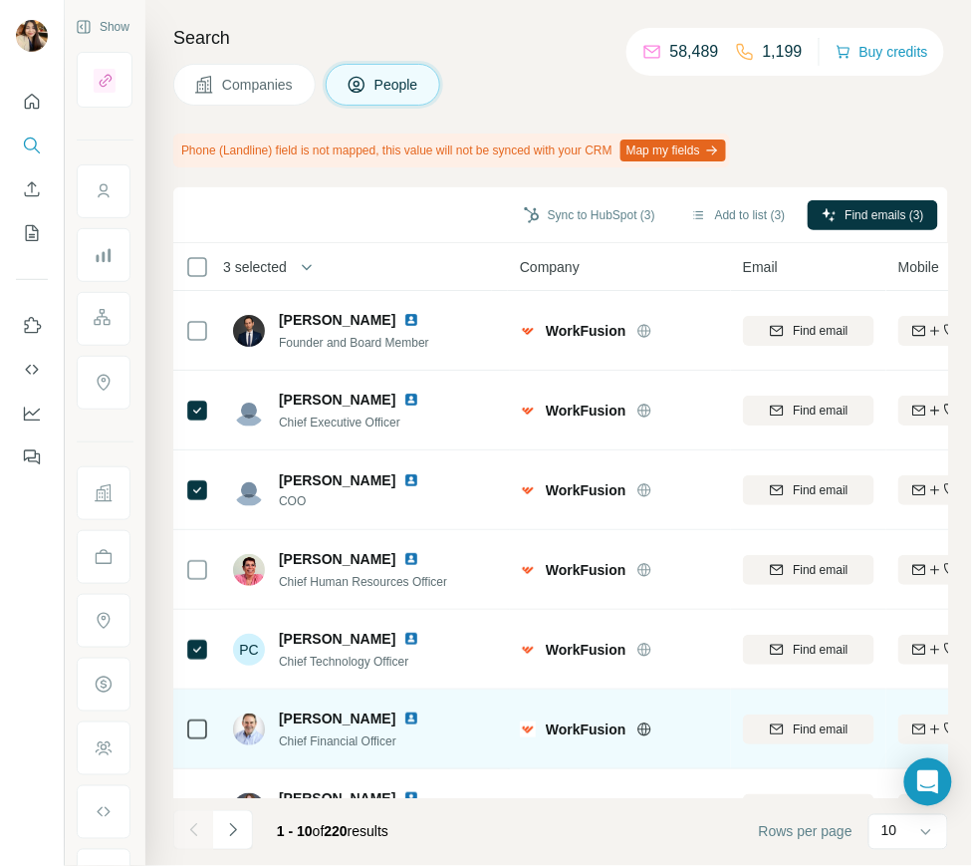
click at [196, 738] on icon at bounding box center [197, 729] width 24 height 24
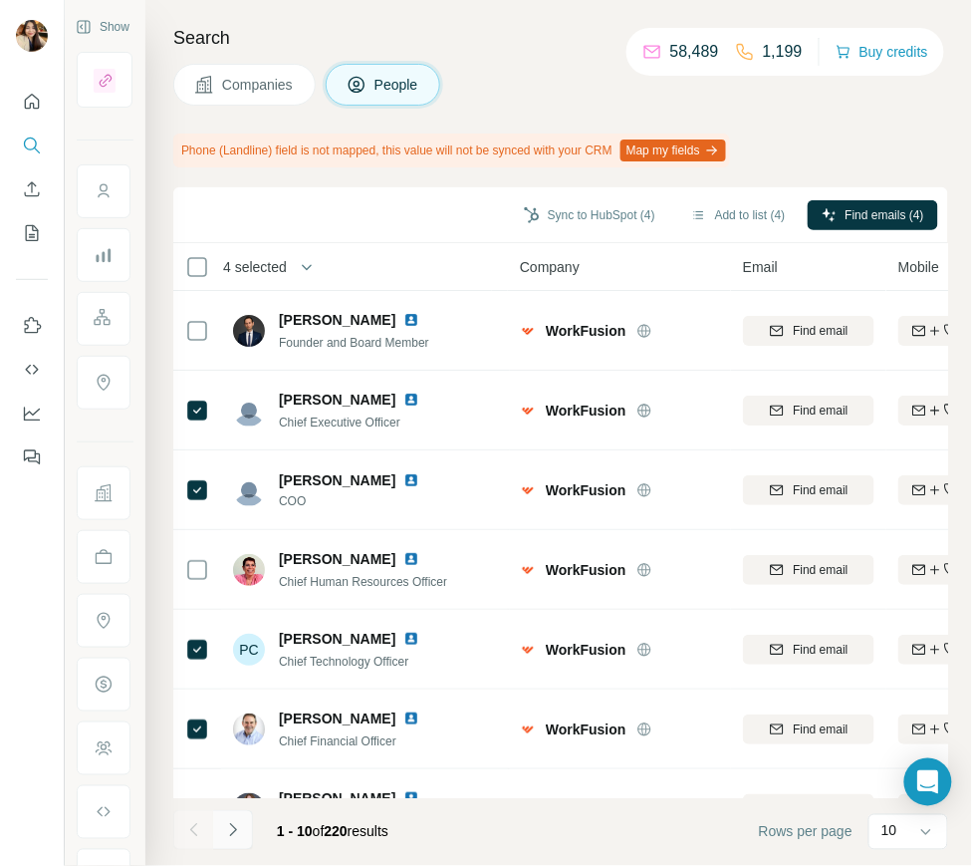
click at [231, 820] on icon "Navigate to next page" at bounding box center [233, 830] width 20 height 20
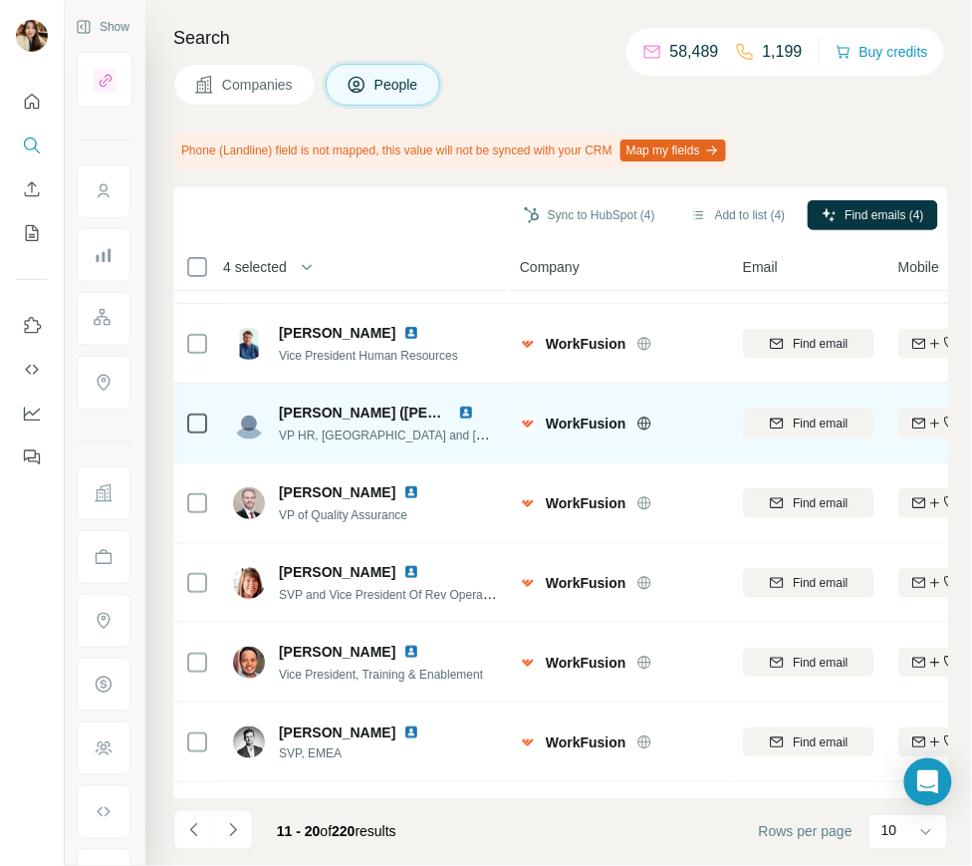
scroll to position [152, 0]
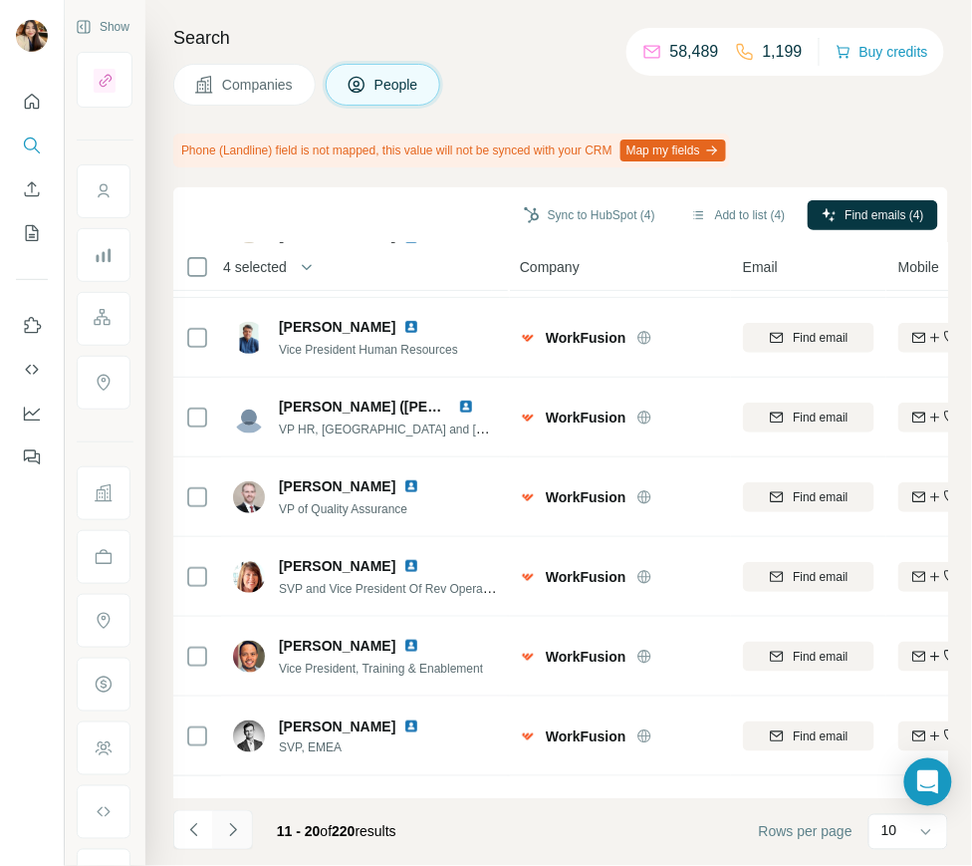
click at [223, 835] on icon "Navigate to next page" at bounding box center [233, 830] width 20 height 20
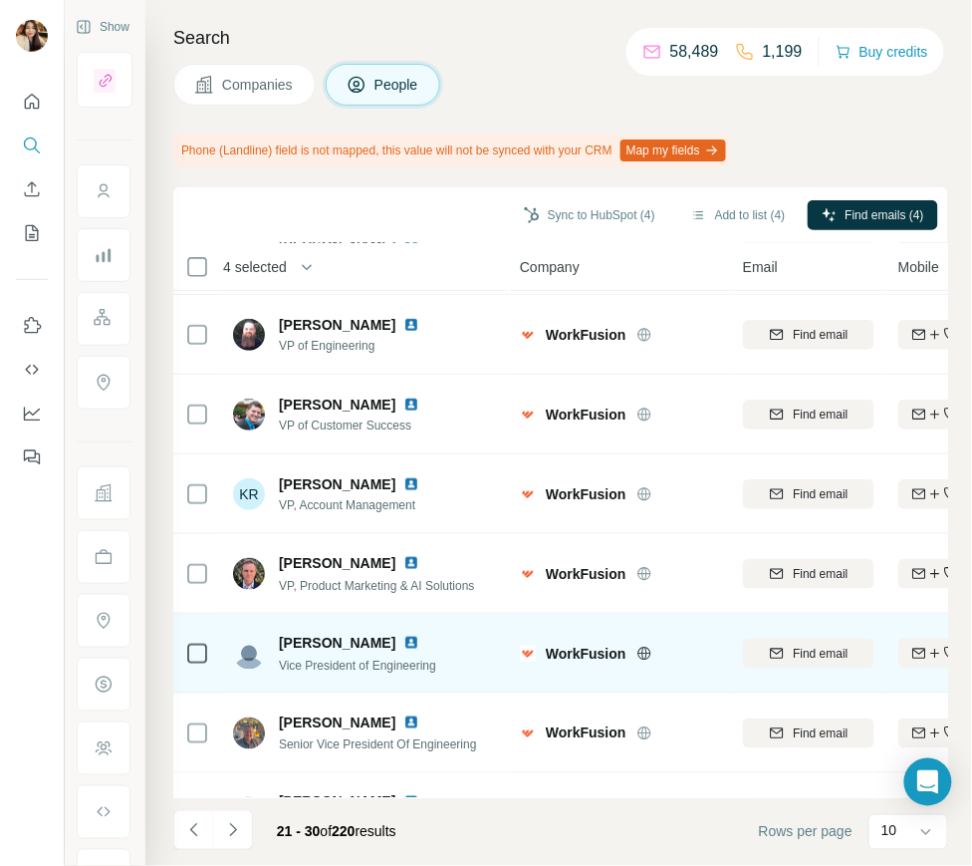
scroll to position [289, 0]
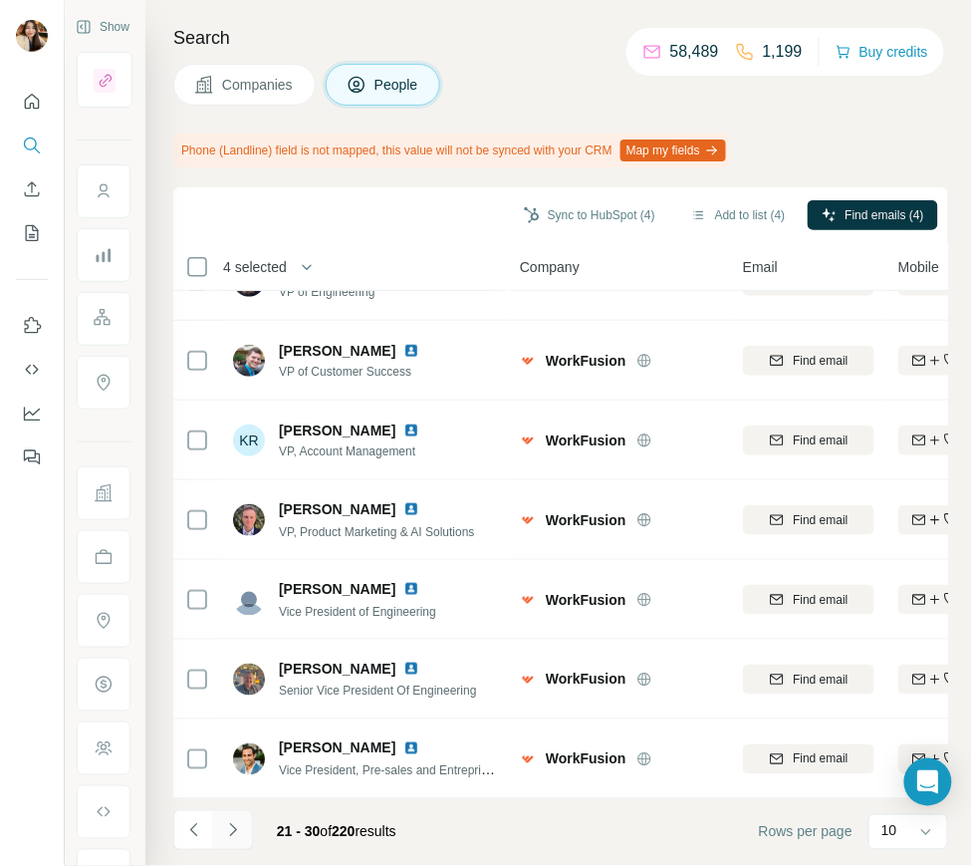
click at [230, 831] on icon "Navigate to next page" at bounding box center [233, 830] width 20 height 20
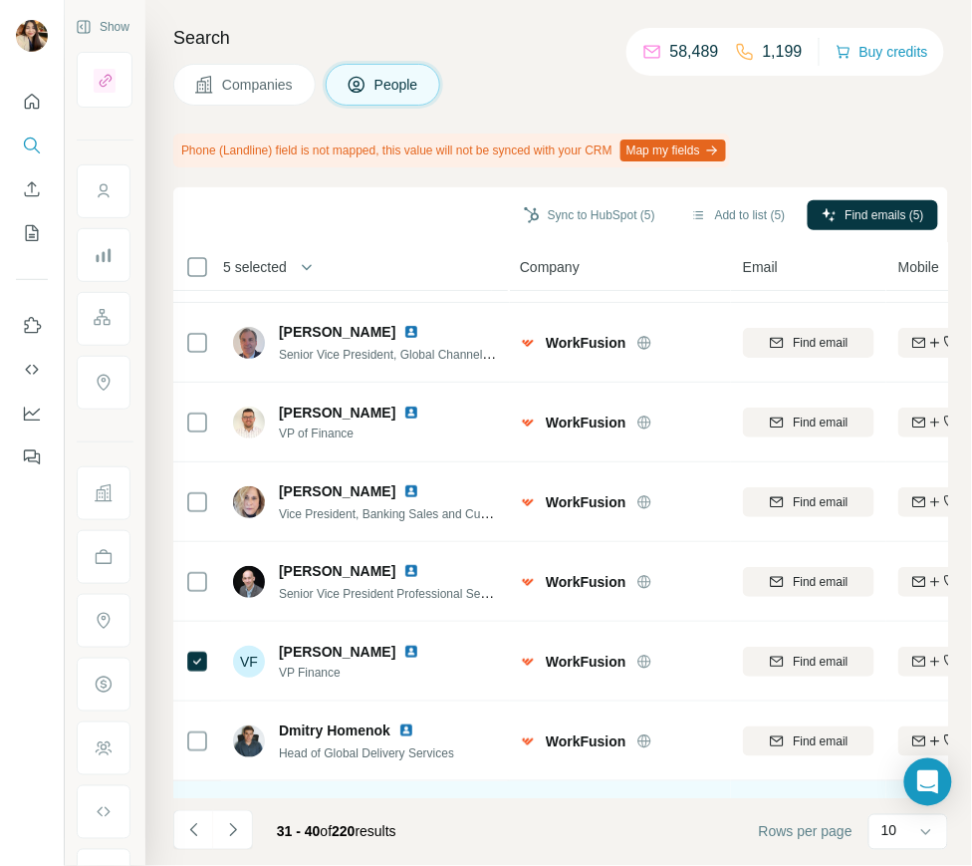
scroll to position [0, 0]
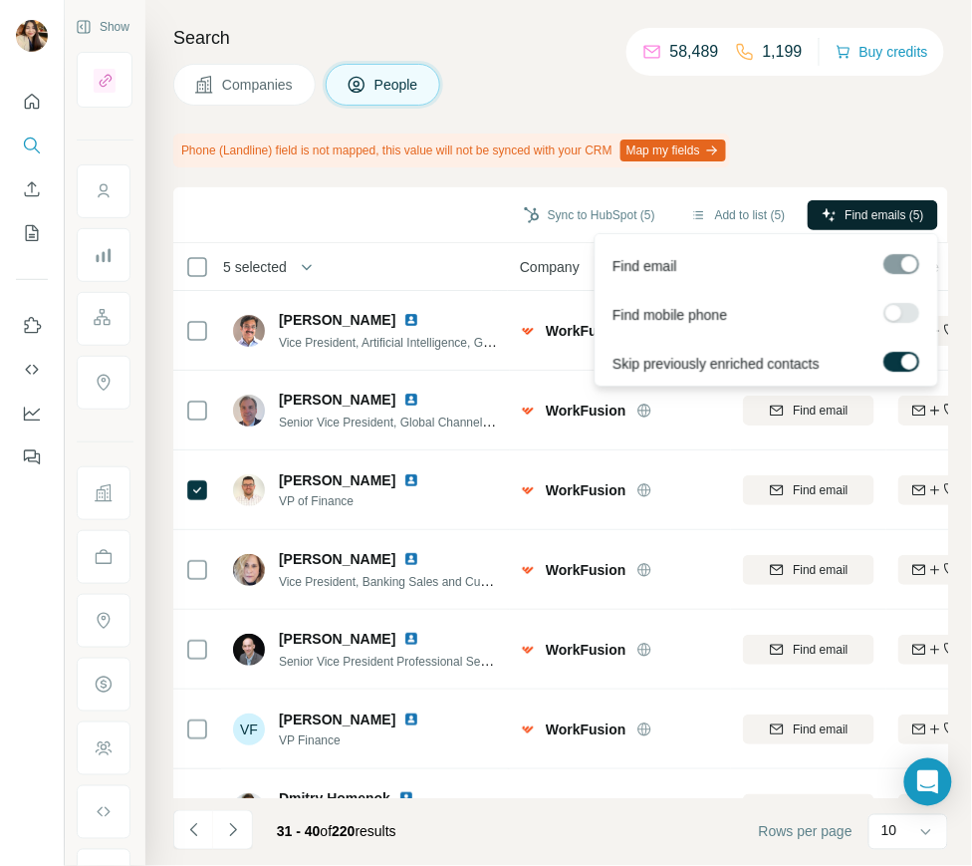
click at [875, 212] on span "Find emails (5)" at bounding box center [885, 215] width 79 height 18
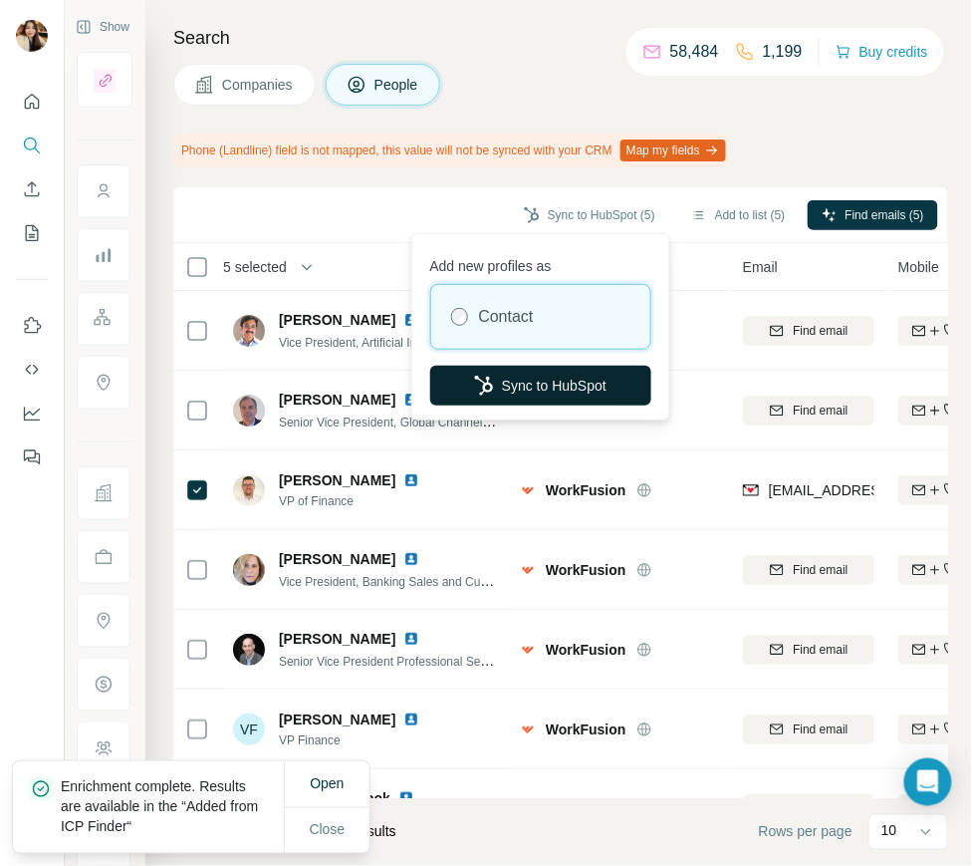
click at [601, 374] on button "Sync to HubSpot" at bounding box center [540, 386] width 221 height 40
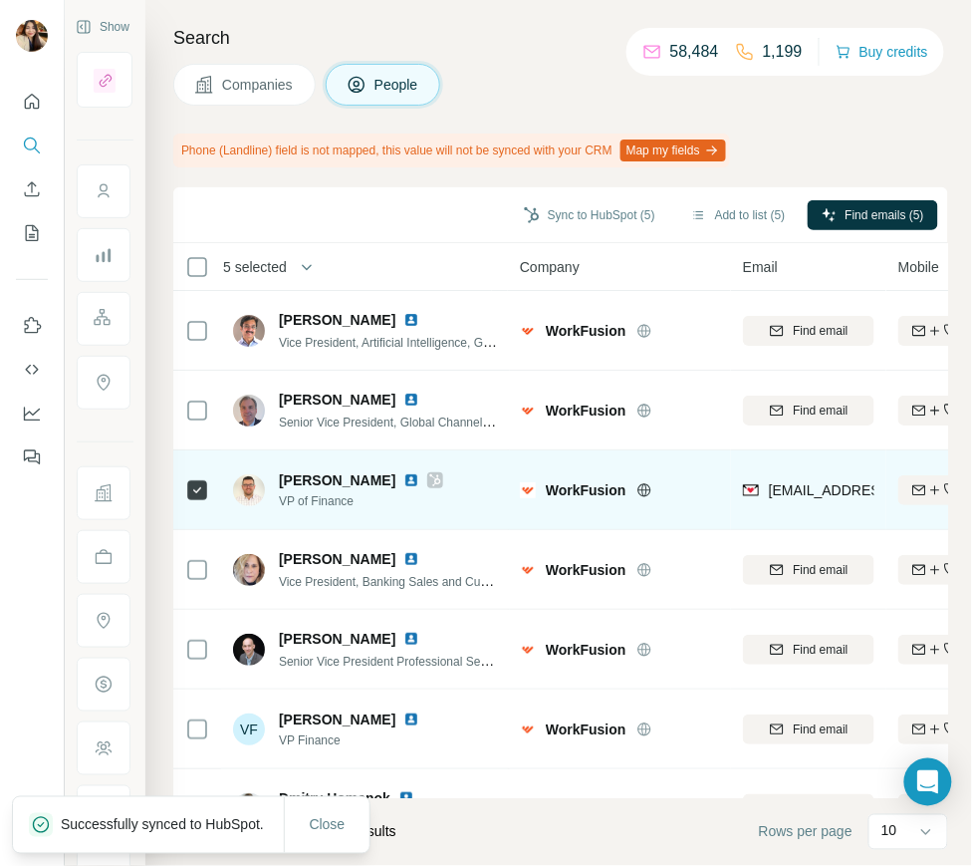
click at [429, 482] on icon at bounding box center [435, 480] width 12 height 16
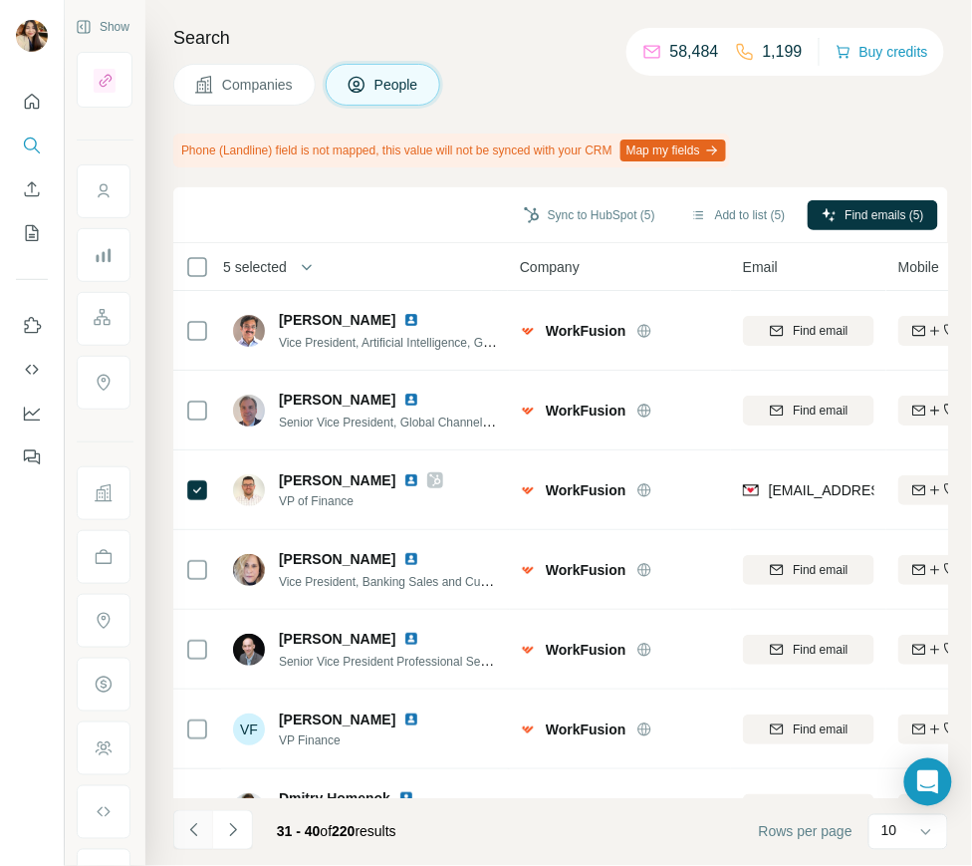
click at [195, 836] on icon "Navigate to previous page" at bounding box center [192, 829] width 7 height 13
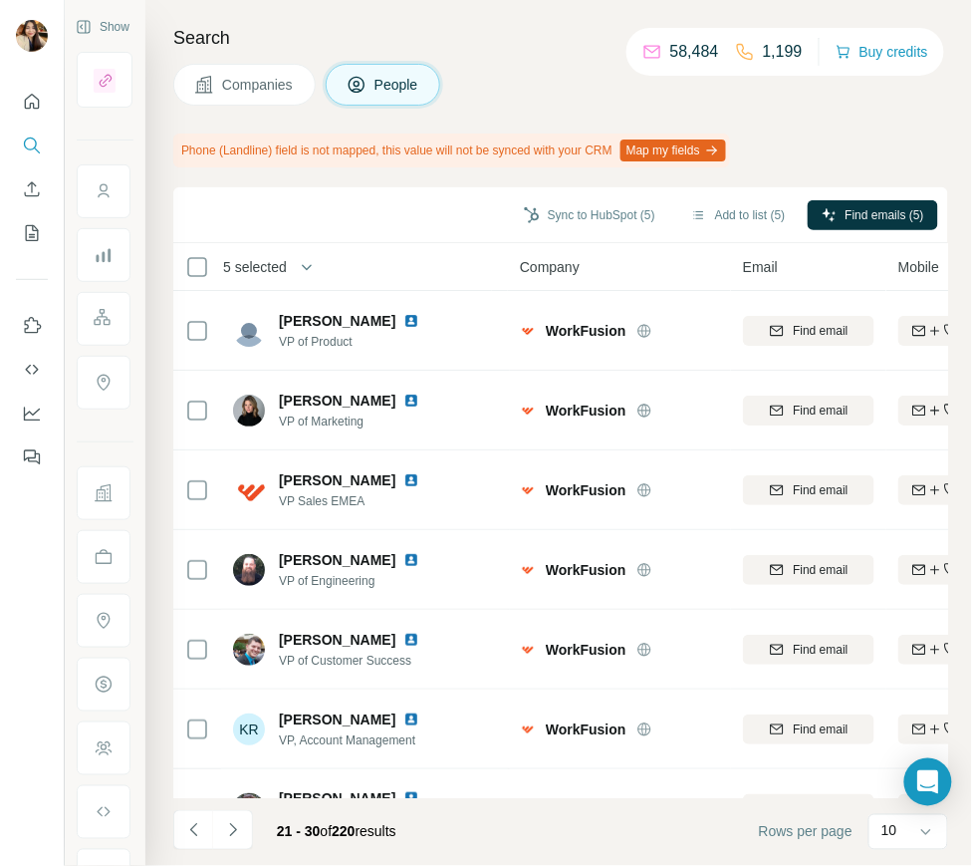
scroll to position [289, 0]
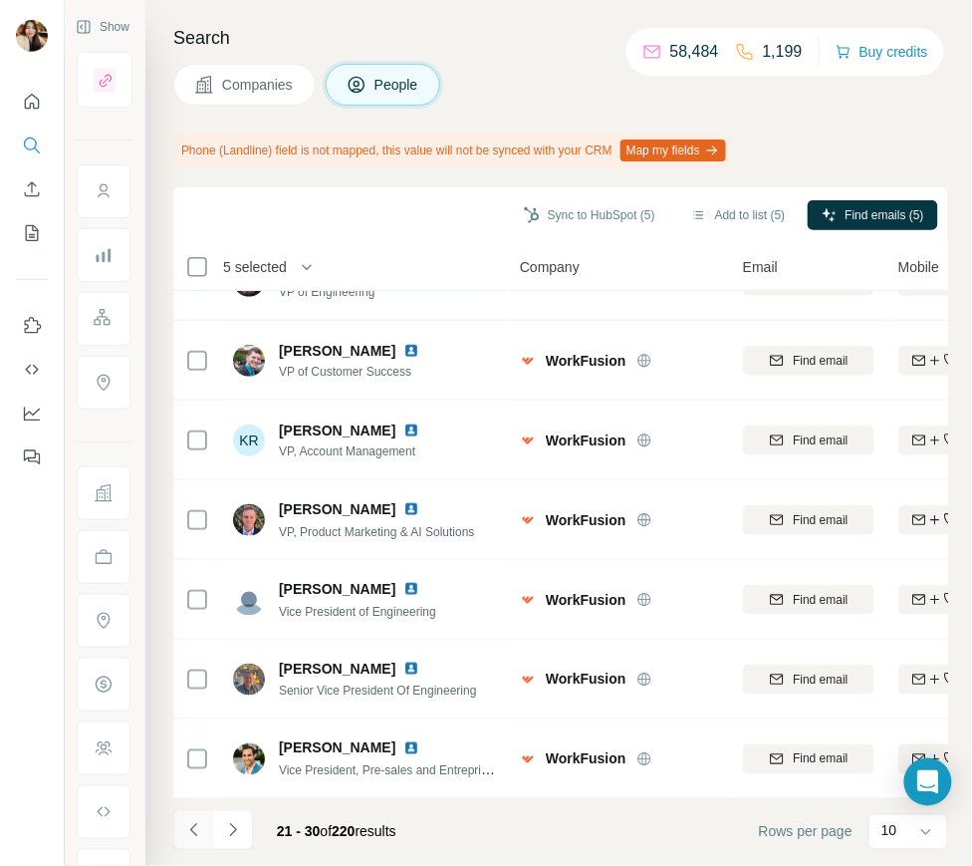
click at [196, 820] on icon "Navigate to previous page" at bounding box center [194, 830] width 20 height 20
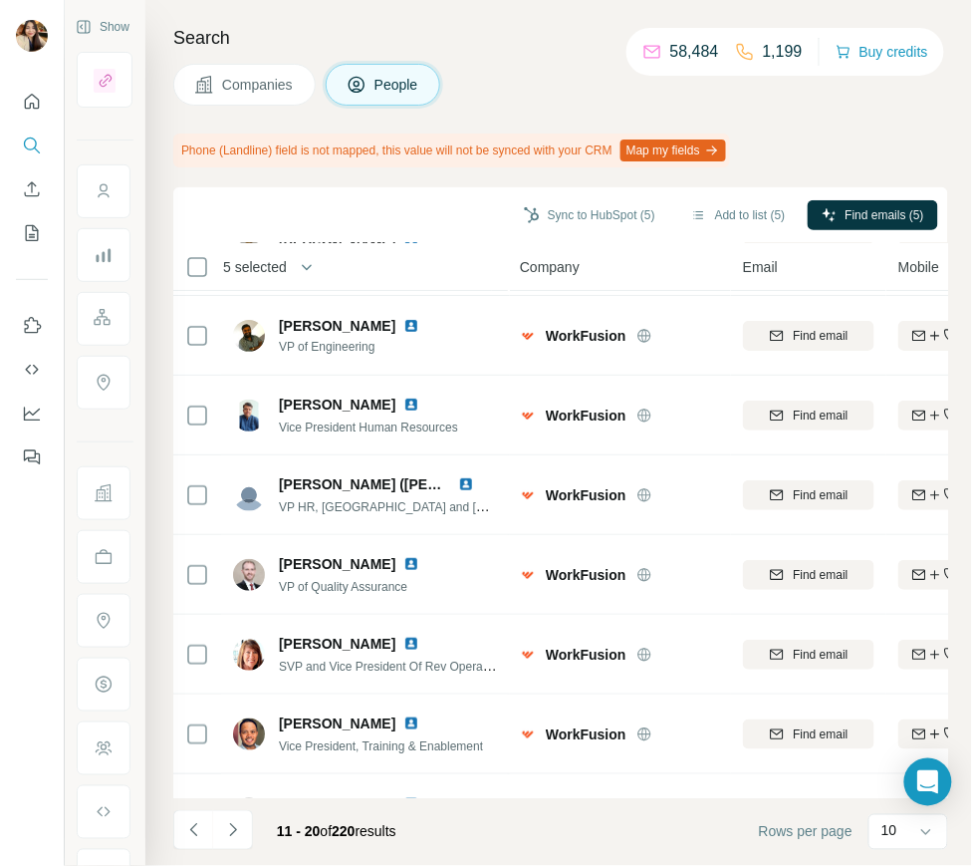
scroll to position [0, 0]
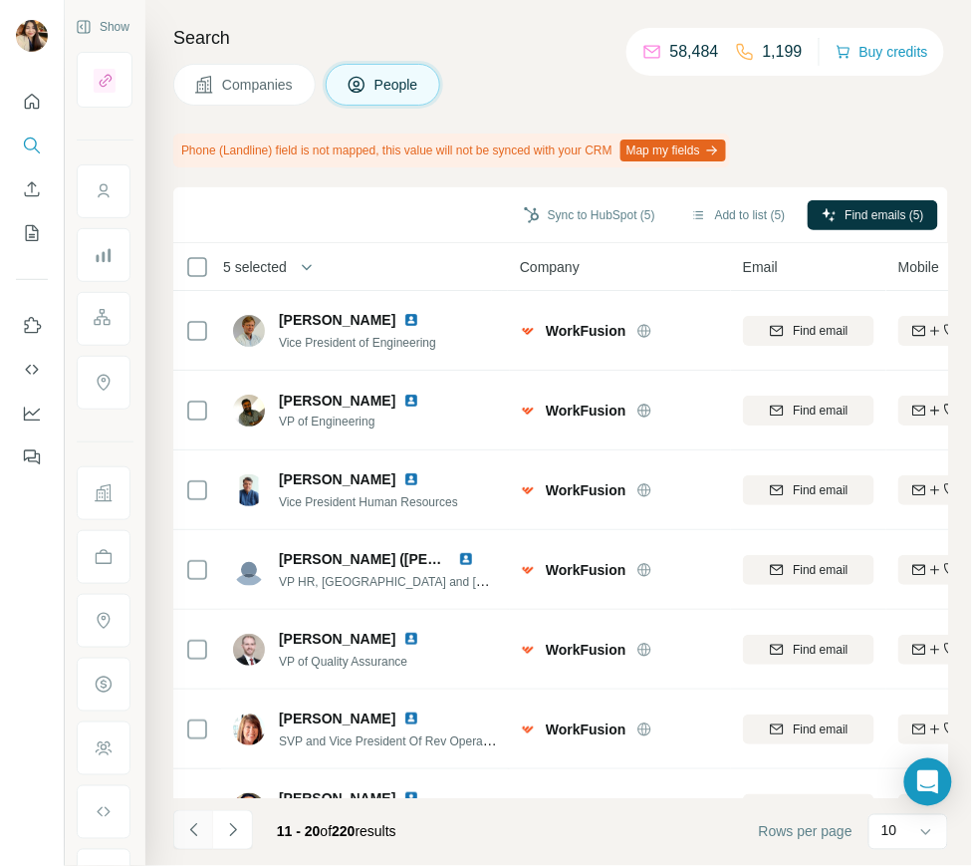
click at [188, 844] on button "Navigate to previous page" at bounding box center [193, 830] width 40 height 40
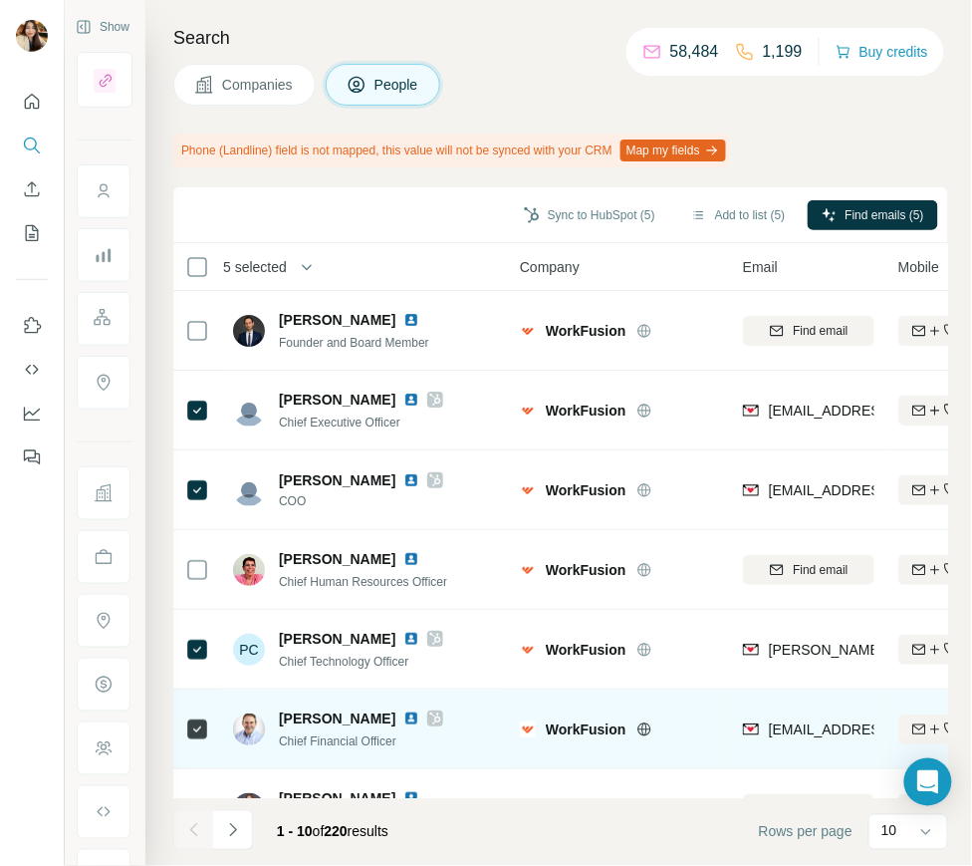
click at [435, 716] on icon at bounding box center [435, 718] width 12 height 16
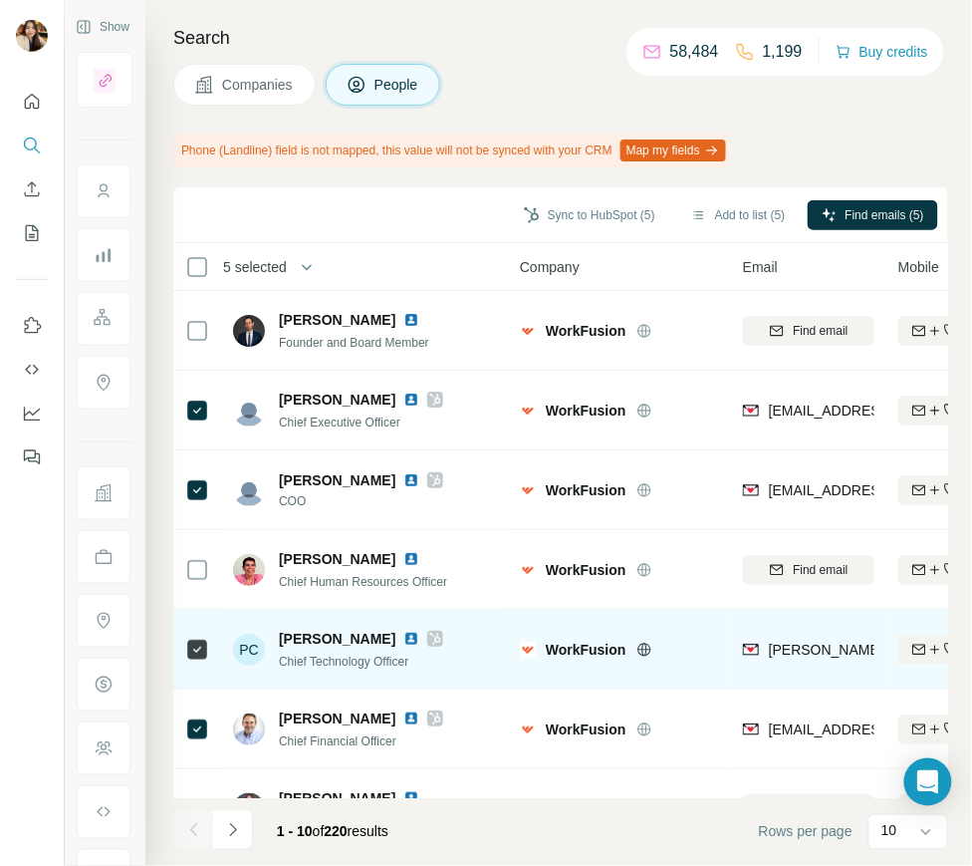
click at [430, 635] on icon at bounding box center [435, 639] width 11 height 12
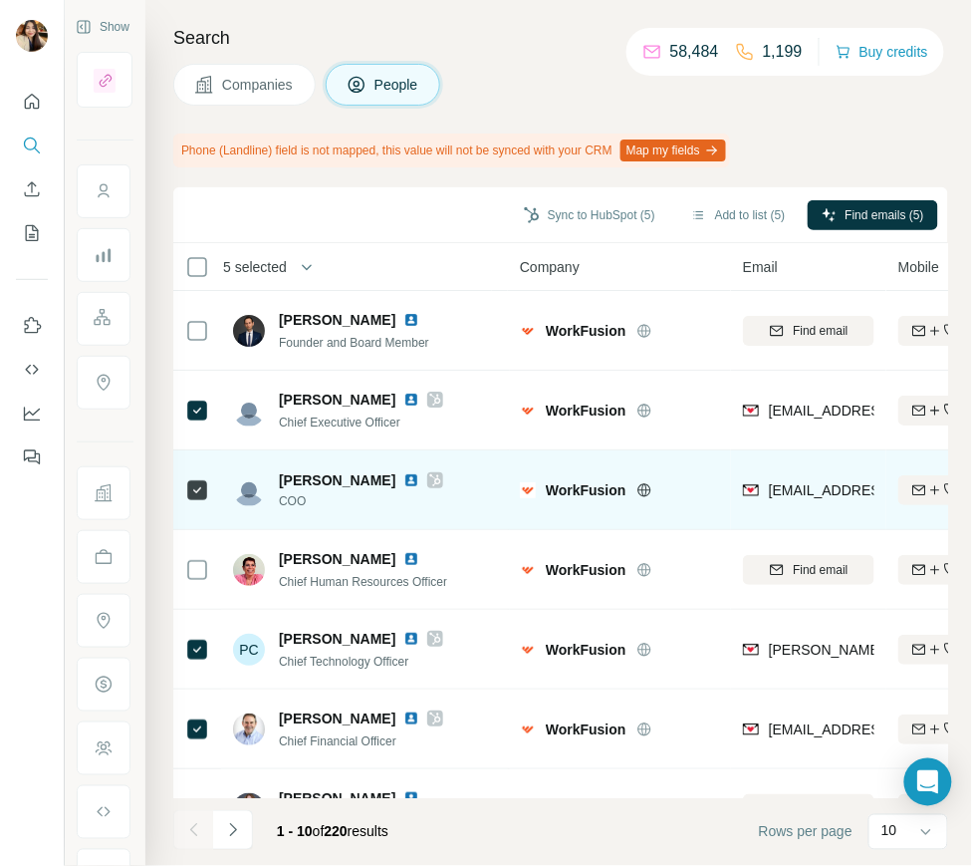
click at [429, 477] on icon at bounding box center [435, 480] width 12 height 16
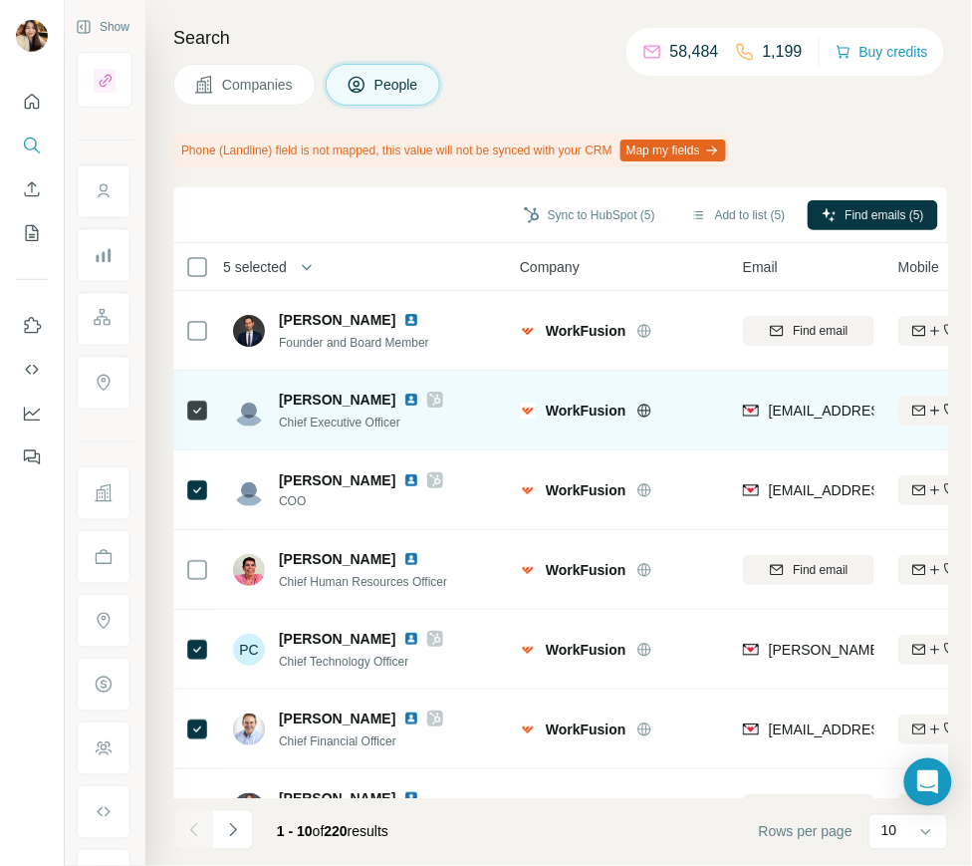
click at [430, 400] on icon at bounding box center [435, 400] width 11 height 12
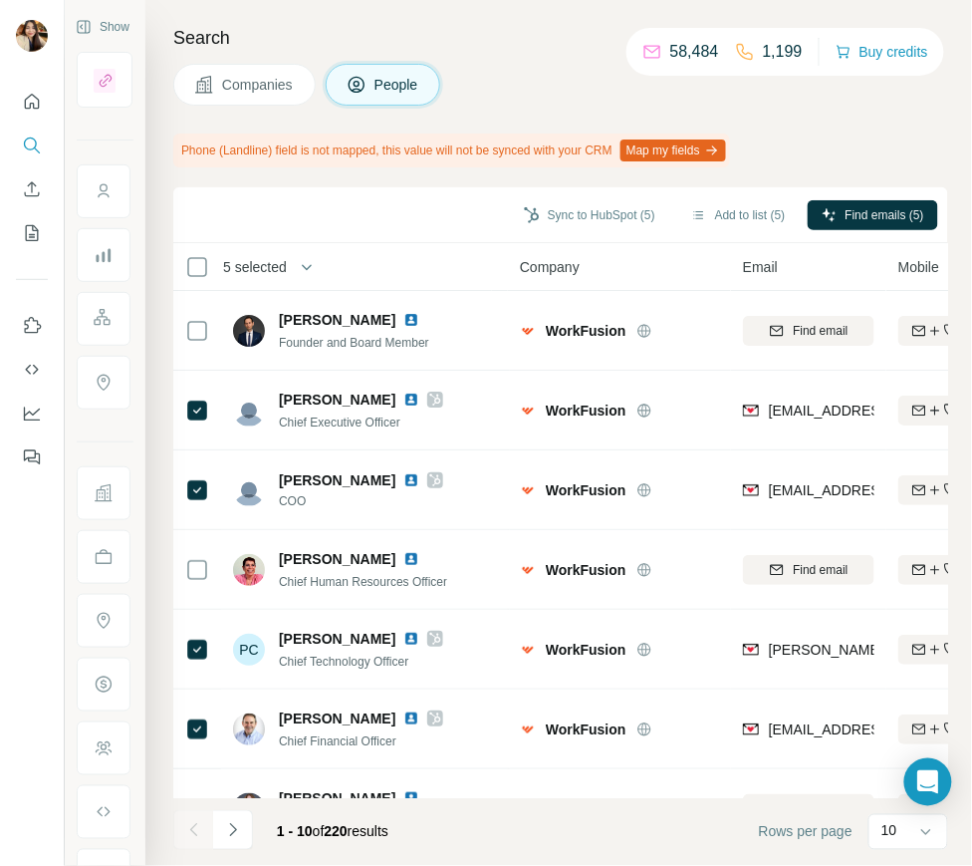
click at [217, 94] on button "Companies" at bounding box center [244, 85] width 142 height 42
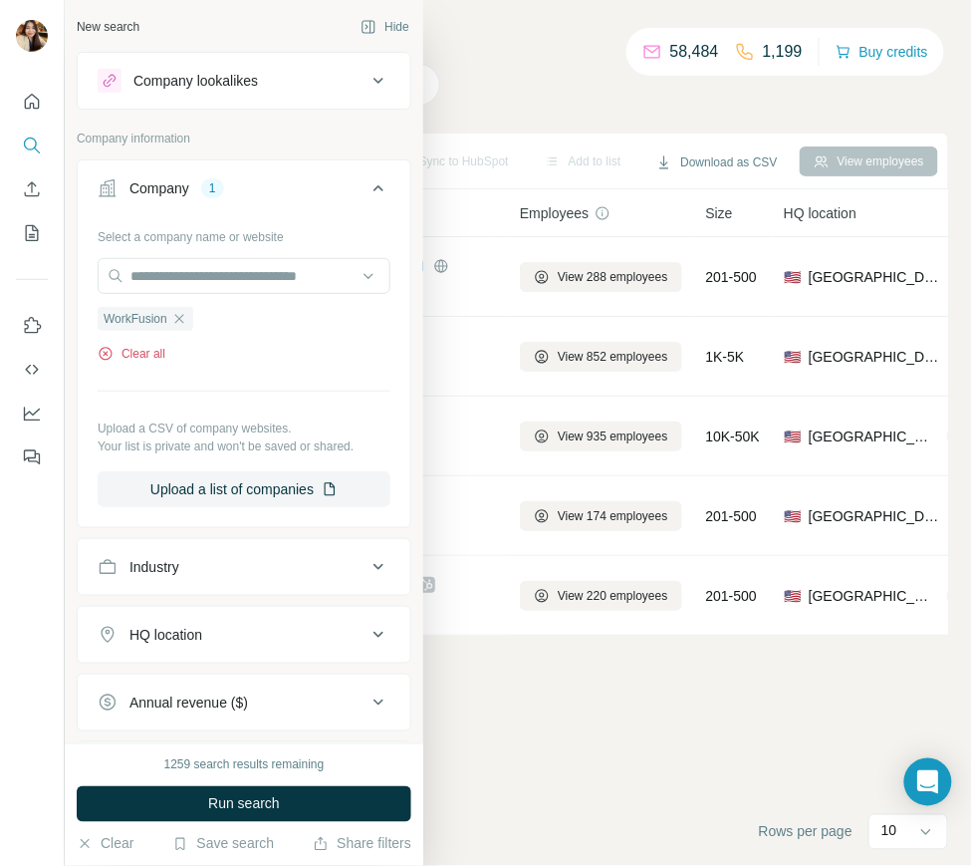
click at [127, 355] on button "Clear all" at bounding box center [132, 354] width 68 height 18
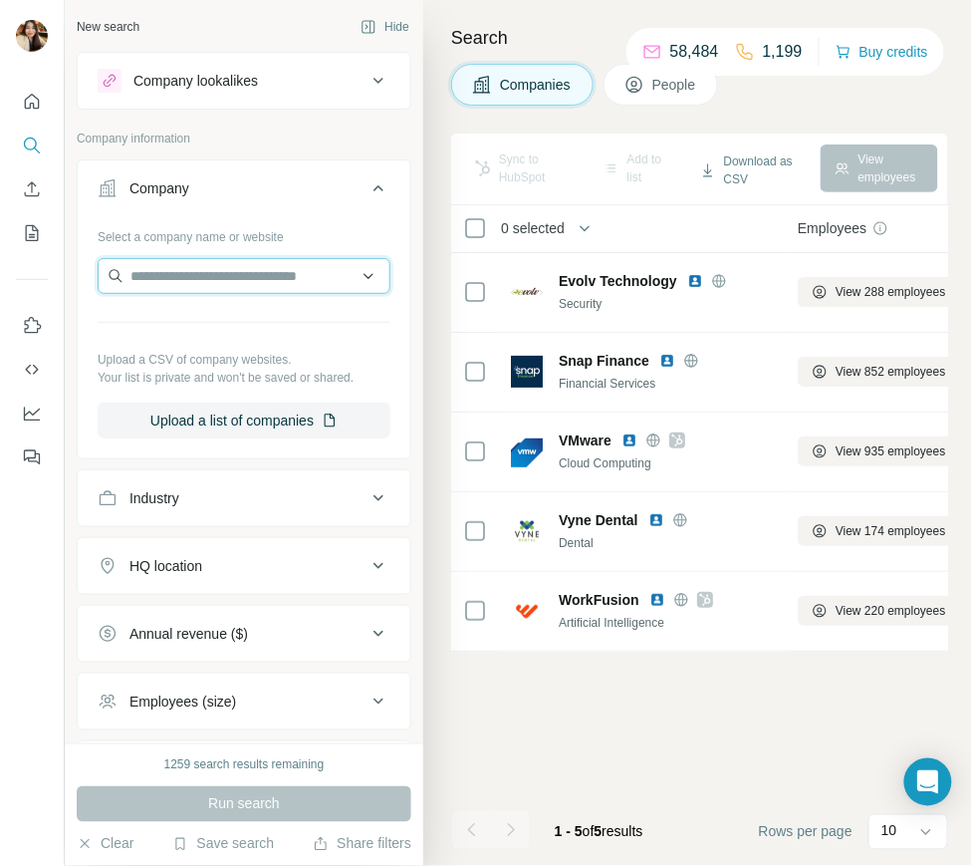
click at [256, 272] on input "text" at bounding box center [244, 276] width 293 height 36
paste input "**********"
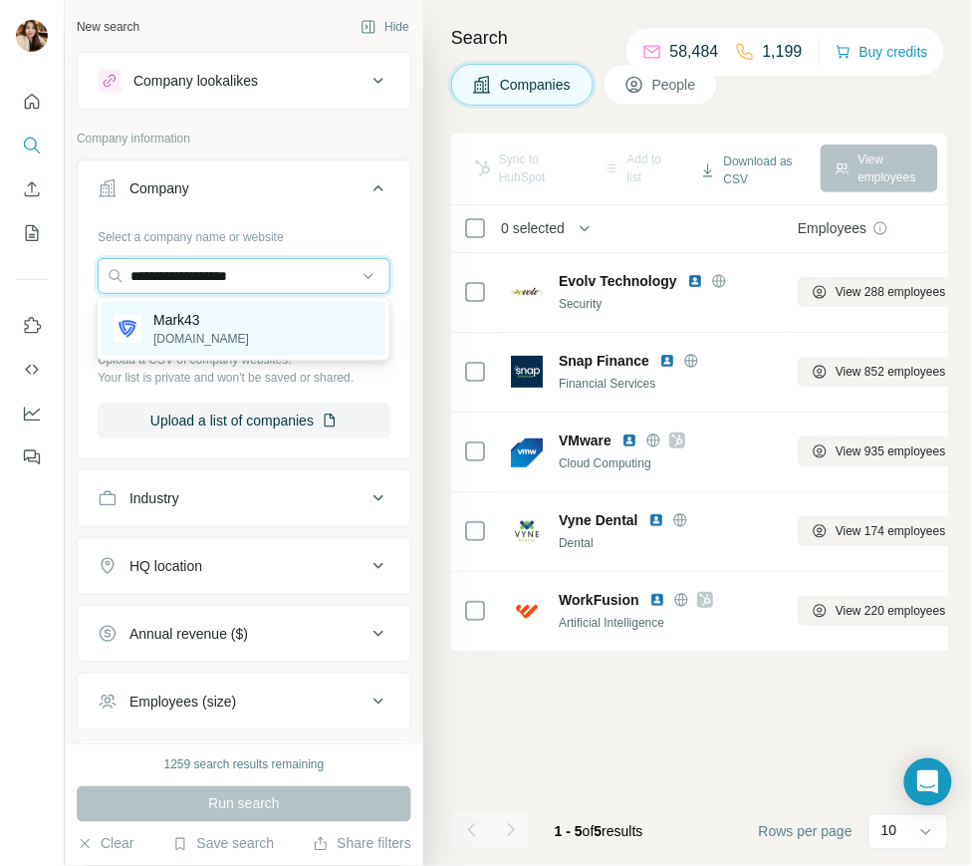
type input "**********"
click at [228, 331] on div "Mark43 [DOMAIN_NAME]" at bounding box center [244, 329] width 284 height 54
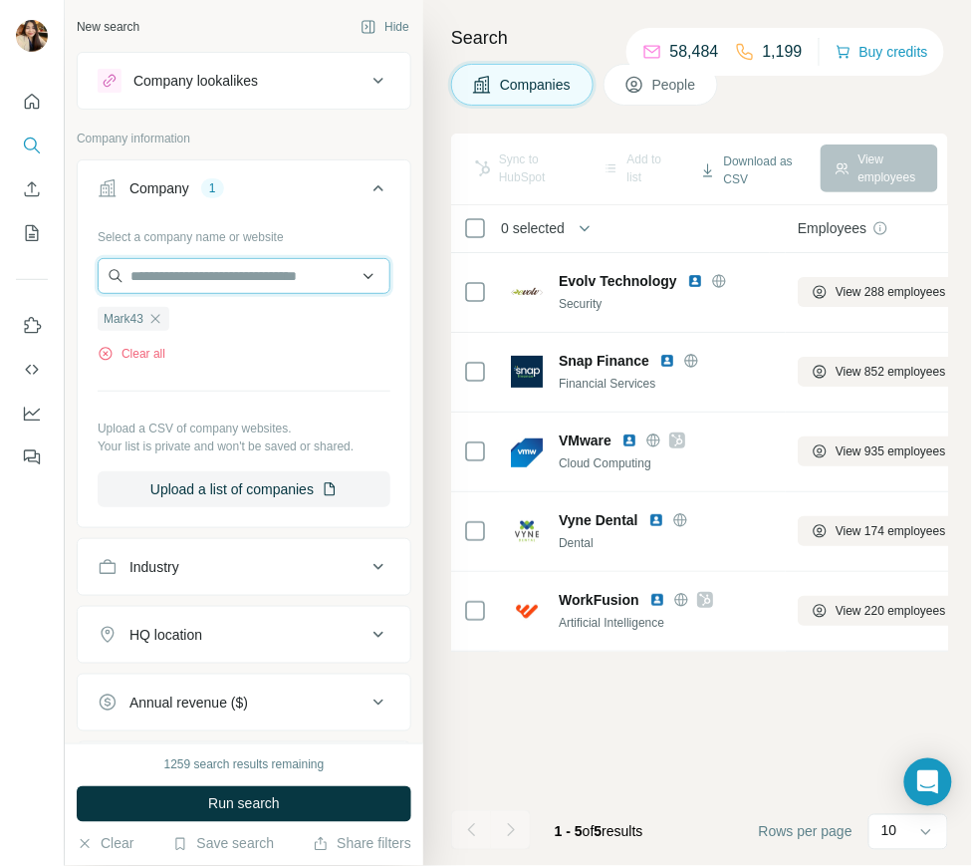
click at [241, 268] on input "text" at bounding box center [244, 276] width 293 height 36
paste input "**********"
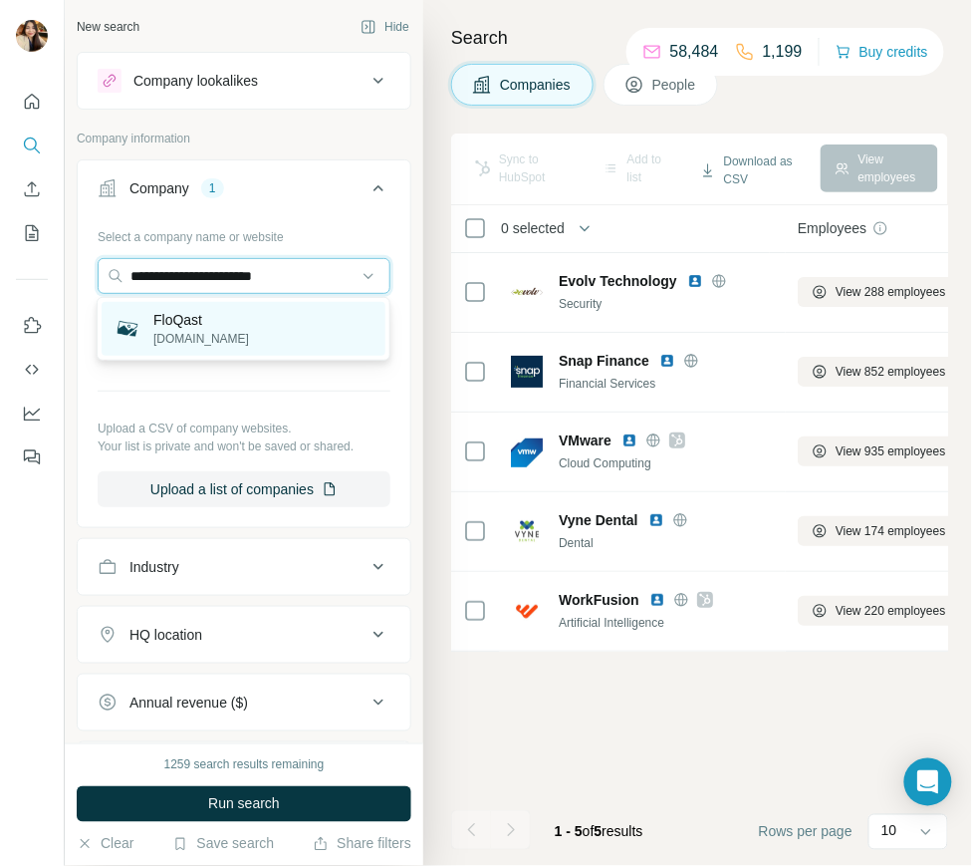
type input "**********"
click at [226, 322] on div "FloQast [DOMAIN_NAME]" at bounding box center [244, 329] width 284 height 54
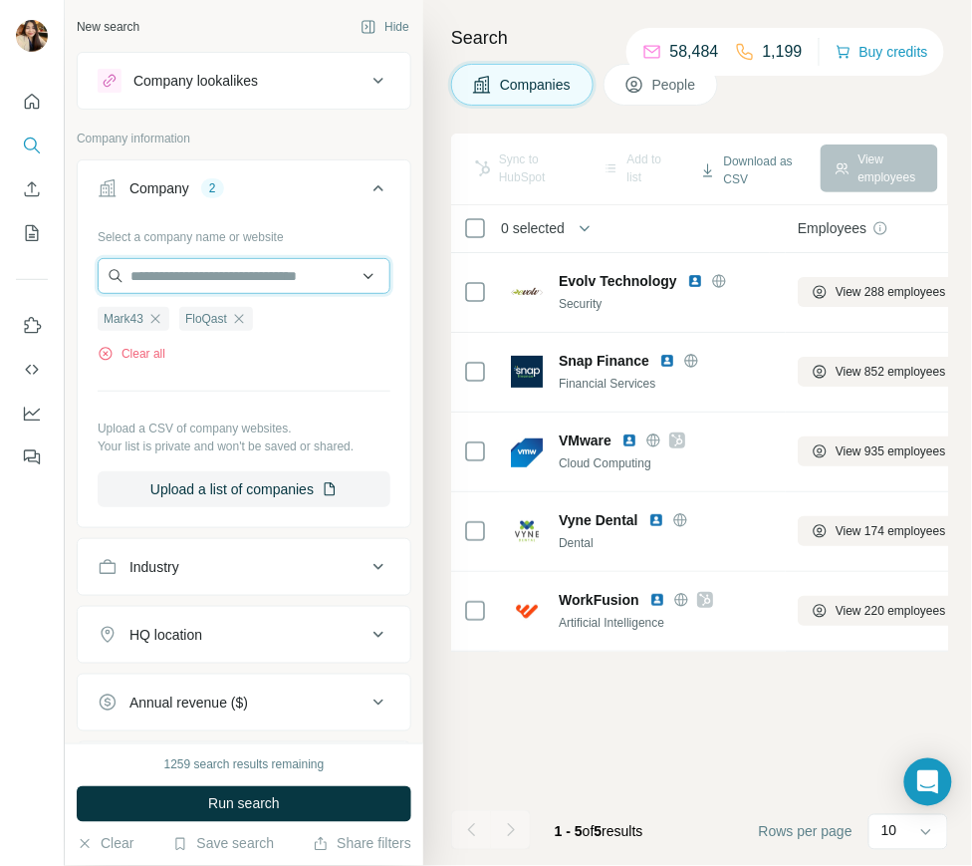
click at [261, 261] on input "text" at bounding box center [244, 276] width 293 height 36
paste input "**********"
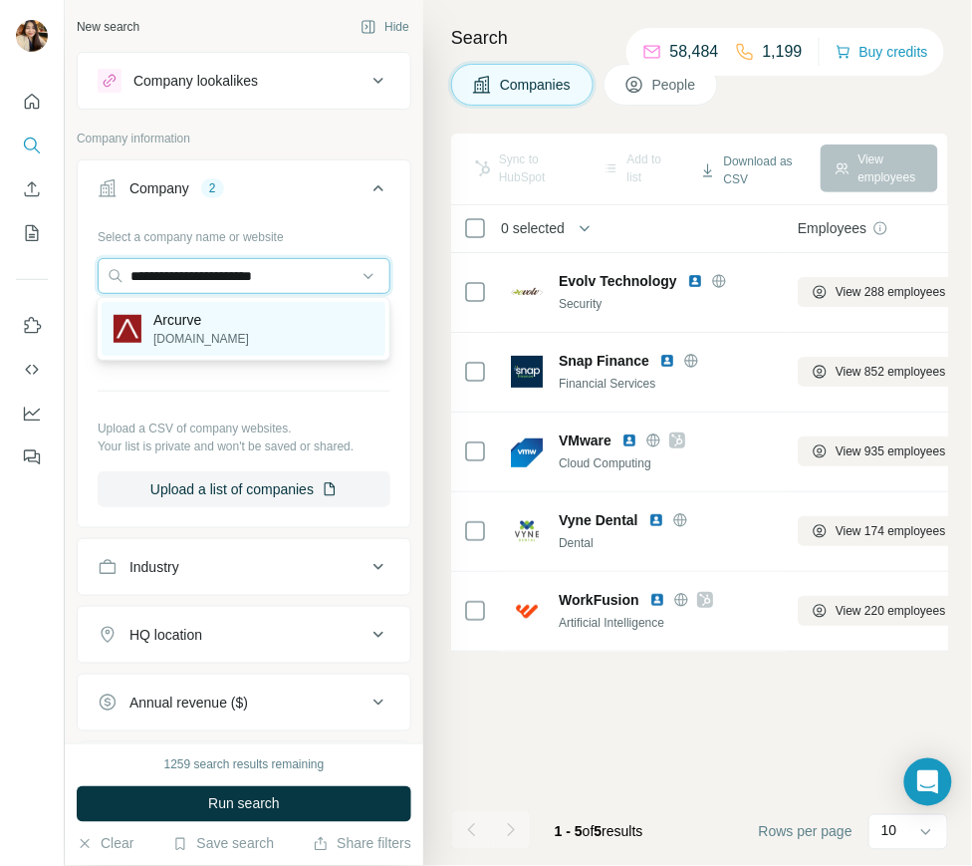
type input "**********"
click at [252, 322] on div "Arcurve [DOMAIN_NAME]" at bounding box center [244, 329] width 284 height 54
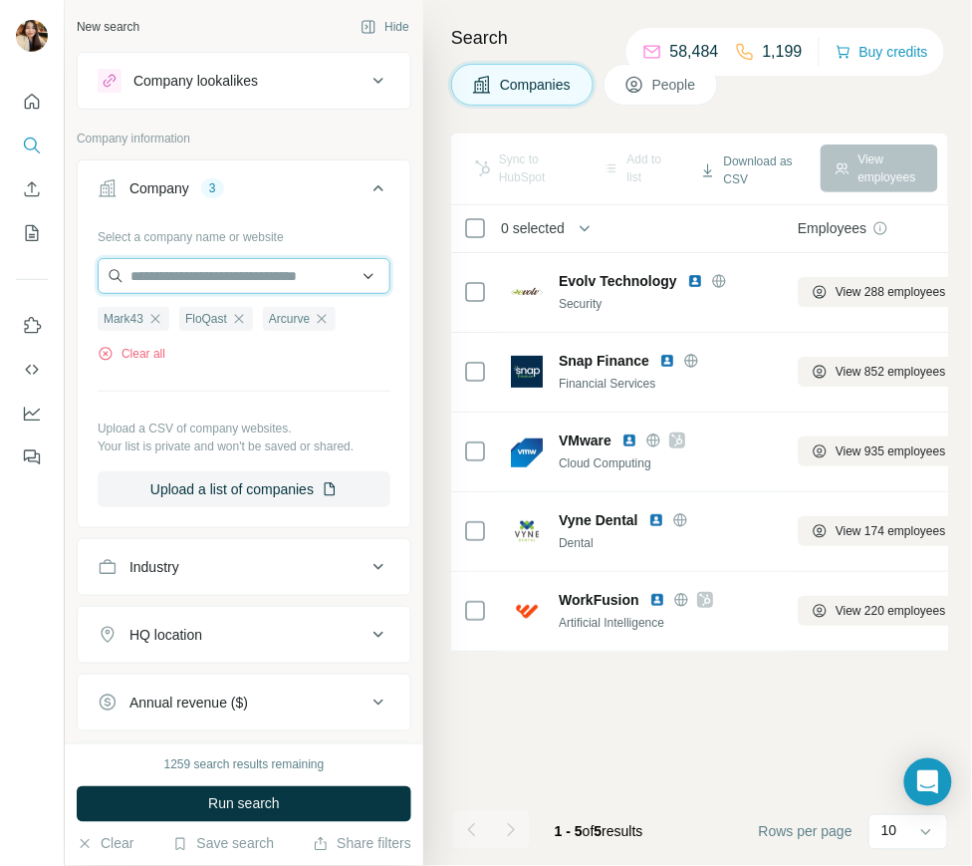
click at [321, 274] on input "text" at bounding box center [244, 276] width 293 height 36
paste input "**********"
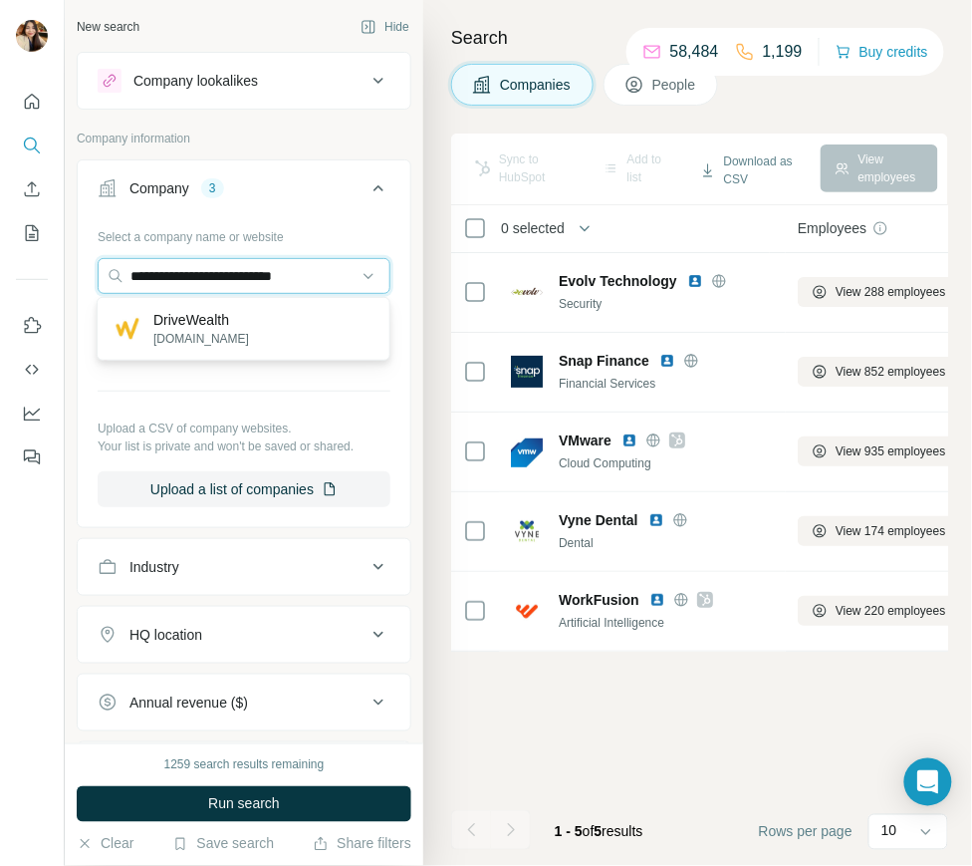
type input "**********"
click at [274, 325] on div "DriveWealth [DOMAIN_NAME]" at bounding box center [244, 329] width 284 height 54
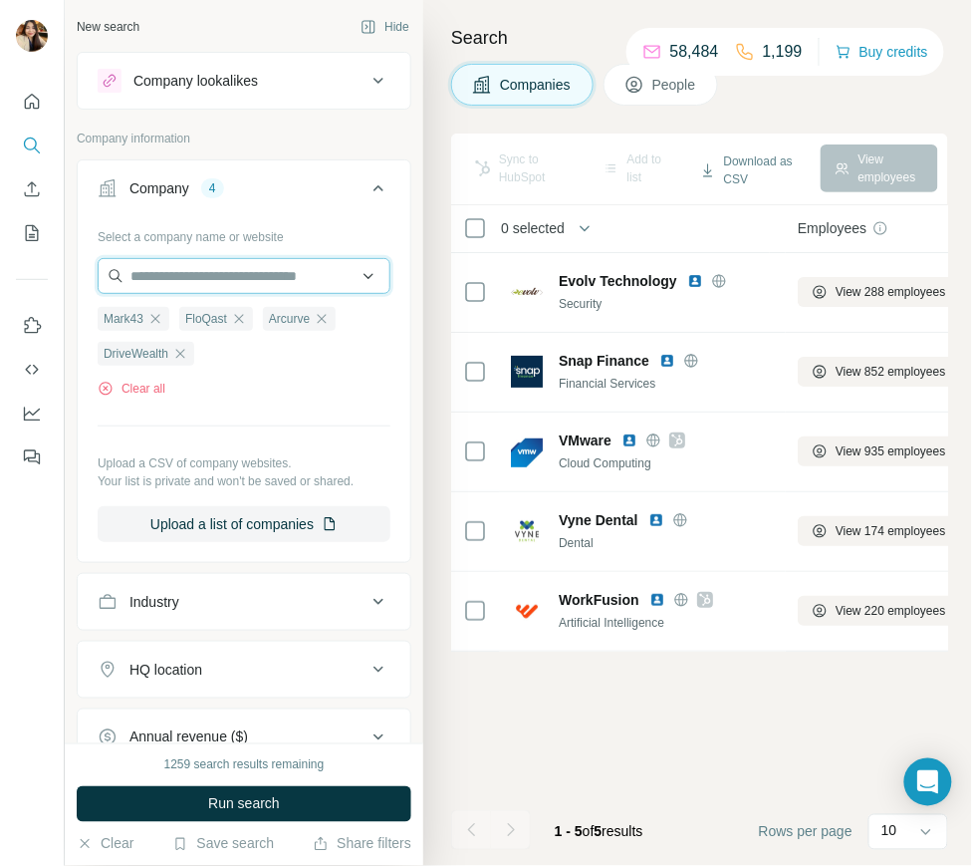
click at [219, 269] on input "text" at bounding box center [244, 276] width 293 height 36
paste input "**********"
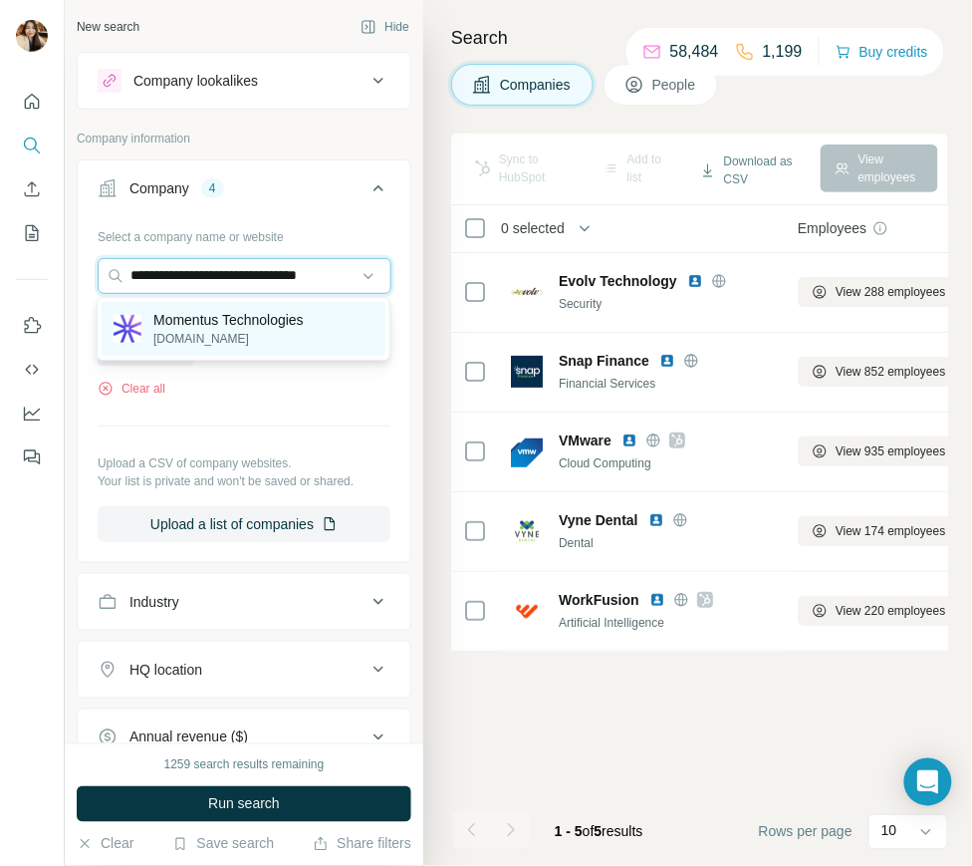
type input "**********"
click at [230, 323] on p "Momentus Technologies" at bounding box center [228, 320] width 150 height 20
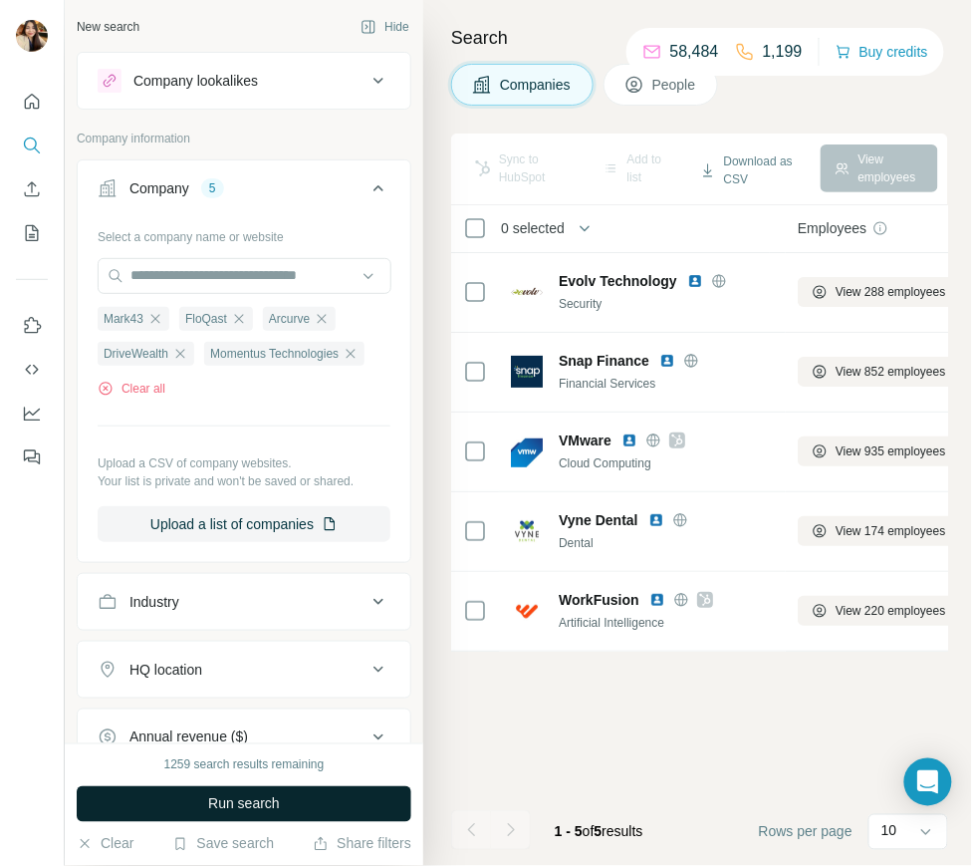
click at [283, 799] on button "Run search" at bounding box center [244, 804] width 335 height 36
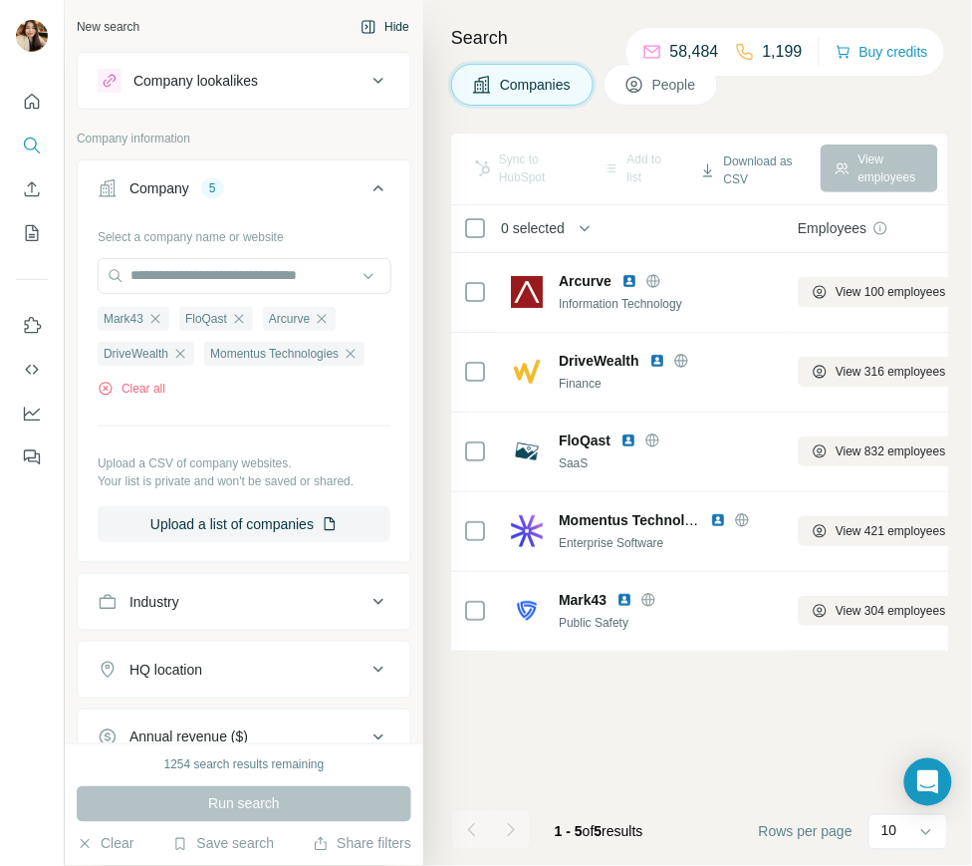
click at [393, 35] on button "Hide" at bounding box center [385, 27] width 77 height 30
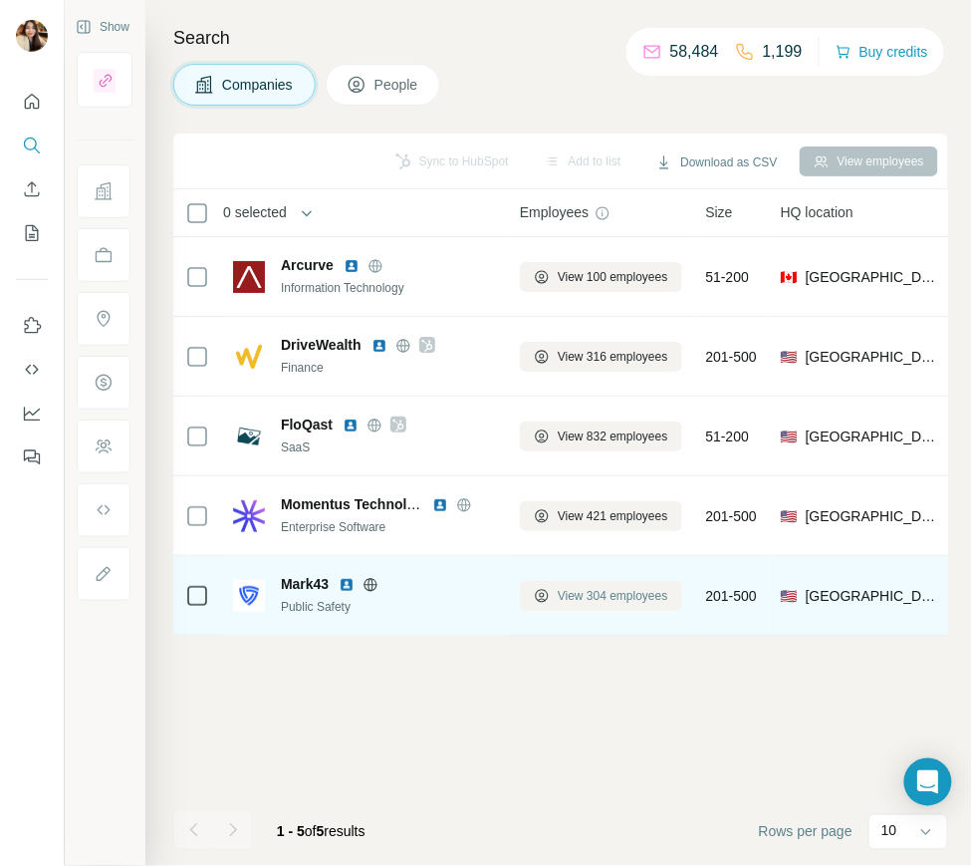
click at [556, 597] on button "View 304 employees" at bounding box center [601, 596] width 162 height 30
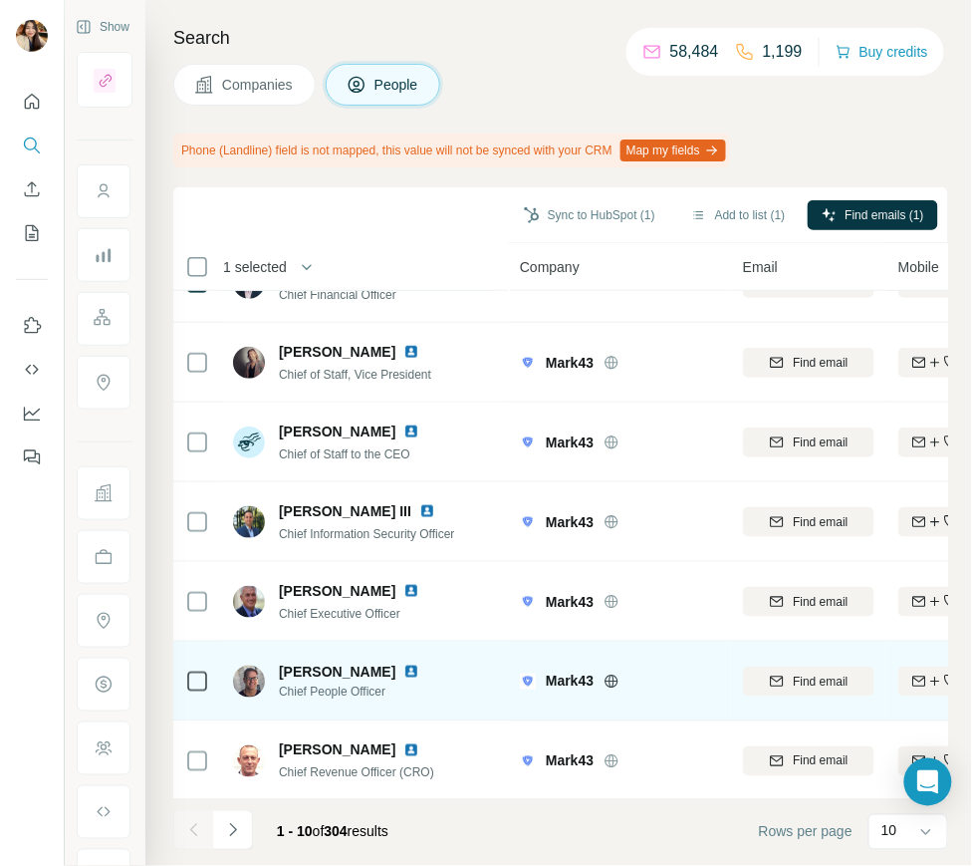
scroll to position [289, 0]
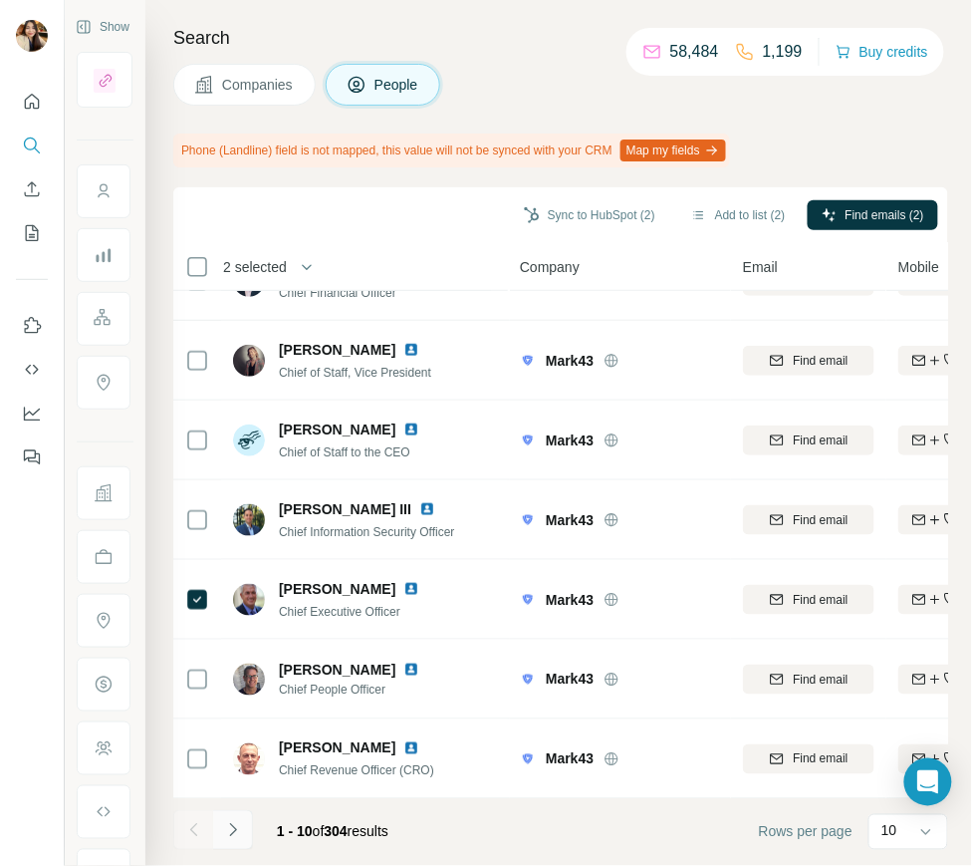
click at [231, 827] on icon "Navigate to next page" at bounding box center [233, 830] width 20 height 20
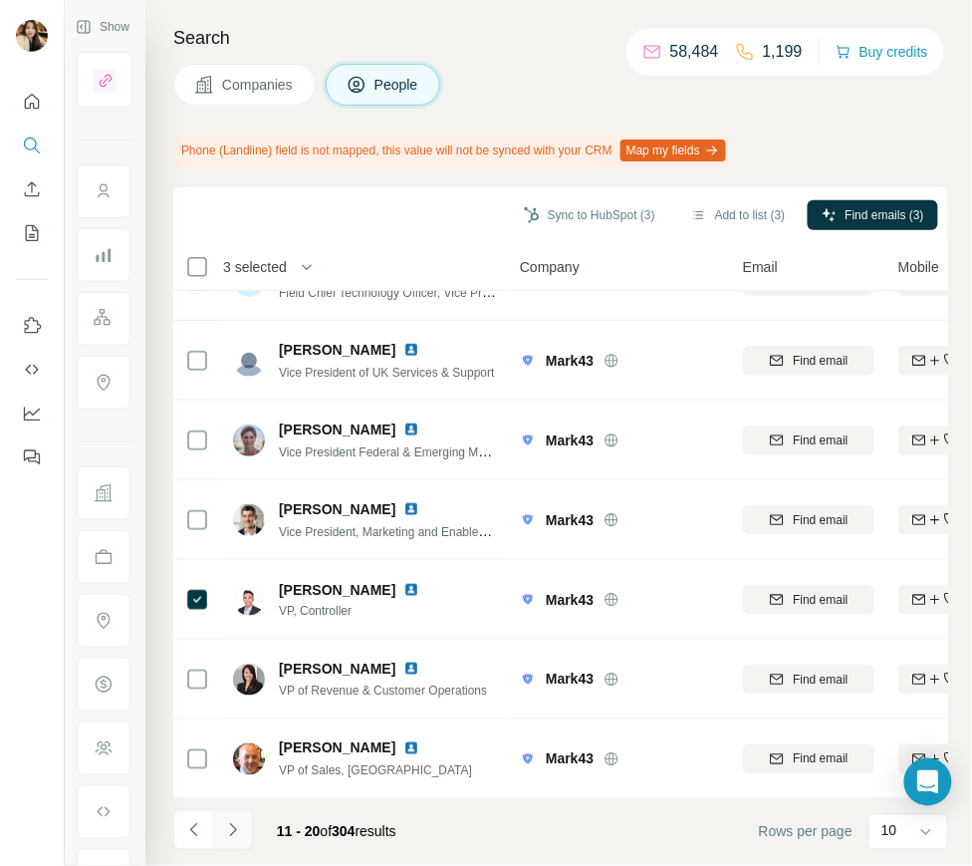
click at [233, 827] on icon "Navigate to next page" at bounding box center [233, 830] width 20 height 20
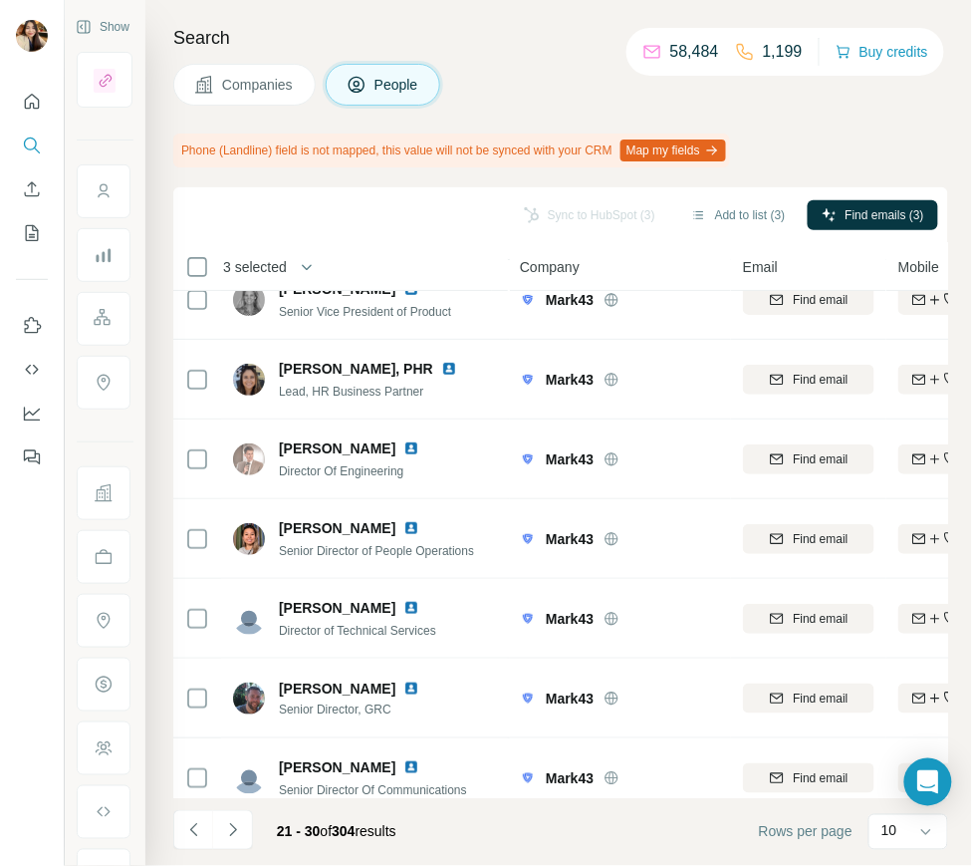
scroll to position [0, 0]
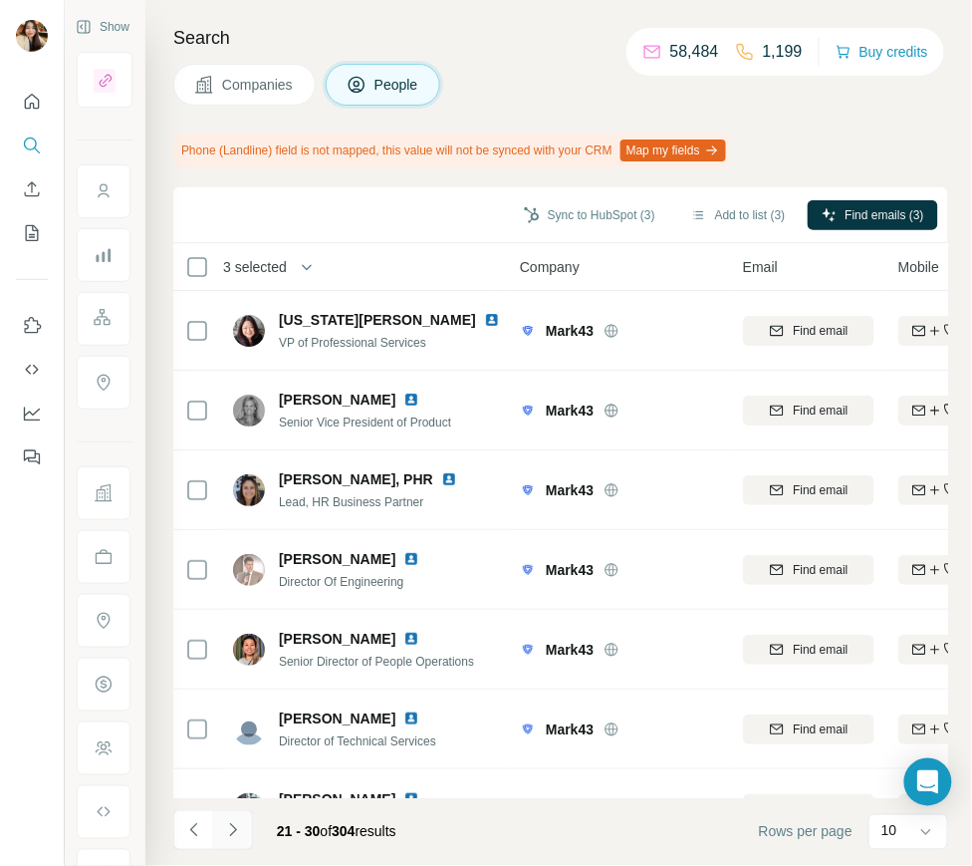
click at [220, 824] on button "Navigate to next page" at bounding box center [233, 830] width 40 height 40
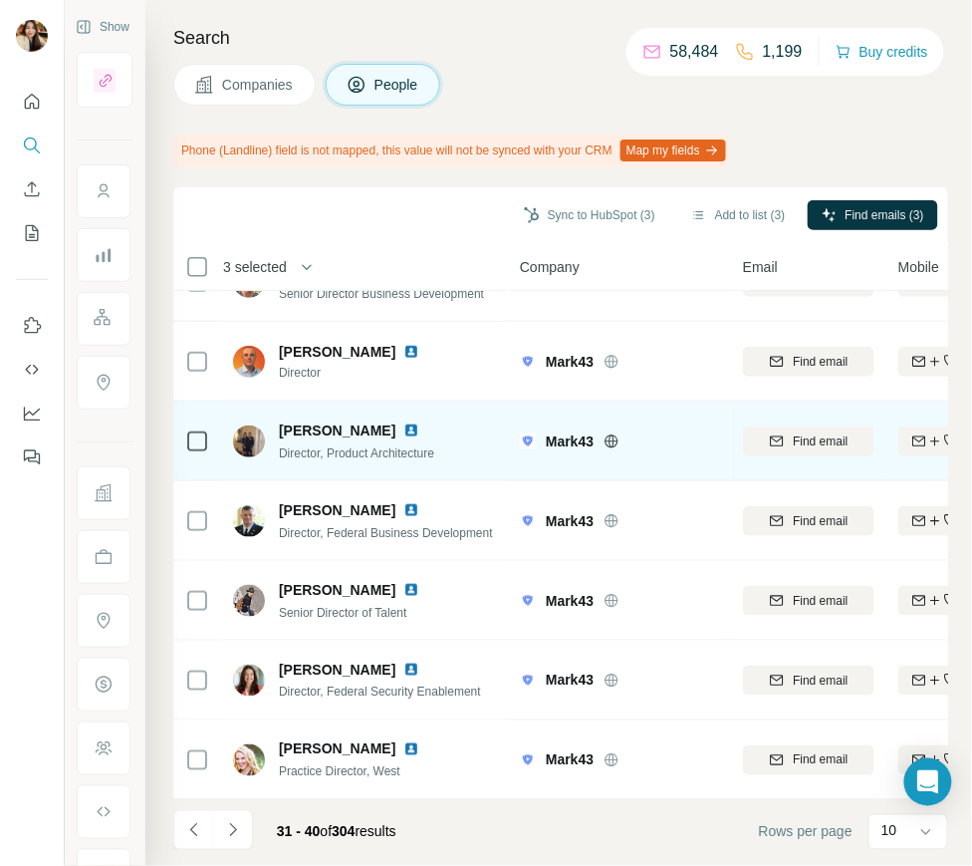
scroll to position [289, 0]
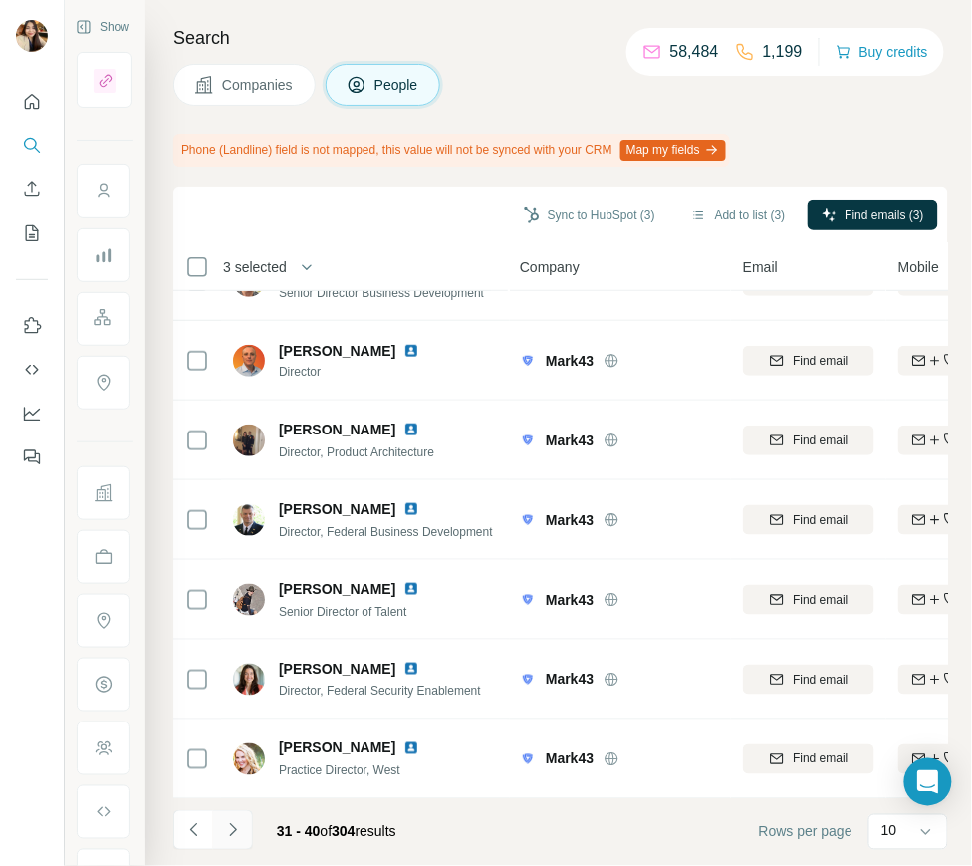
click at [235, 818] on button "Navigate to next page" at bounding box center [233, 830] width 40 height 40
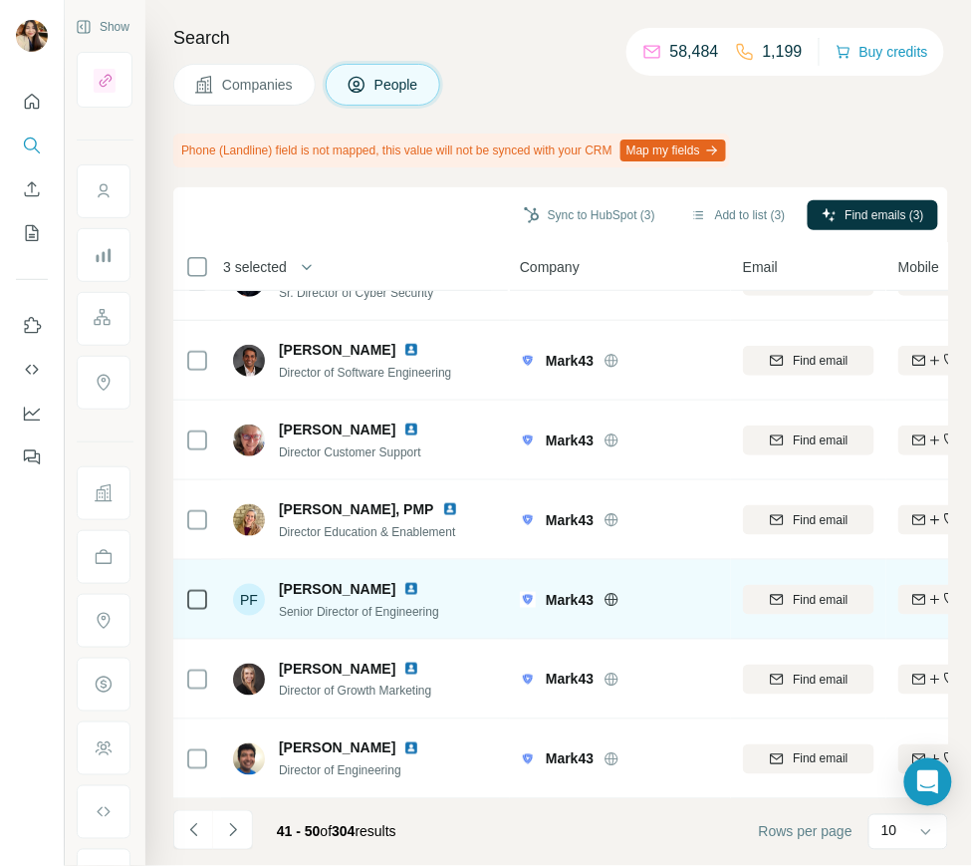
scroll to position [0, 0]
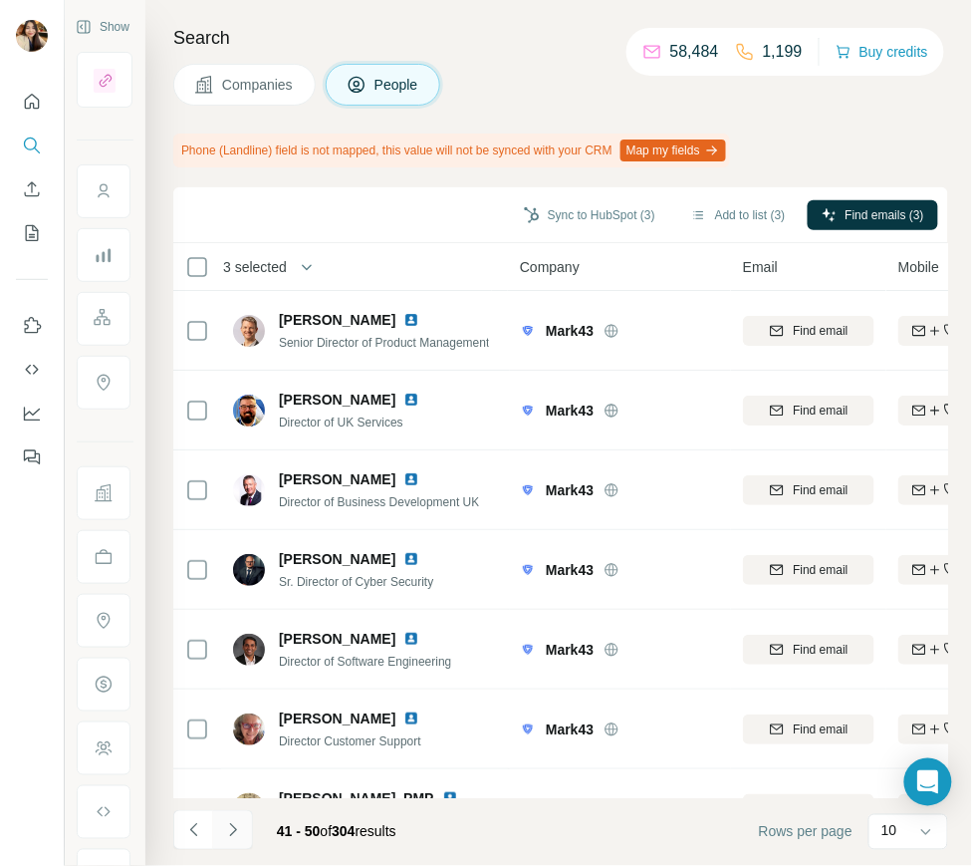
click at [236, 827] on icon "Navigate to next page" at bounding box center [233, 830] width 20 height 20
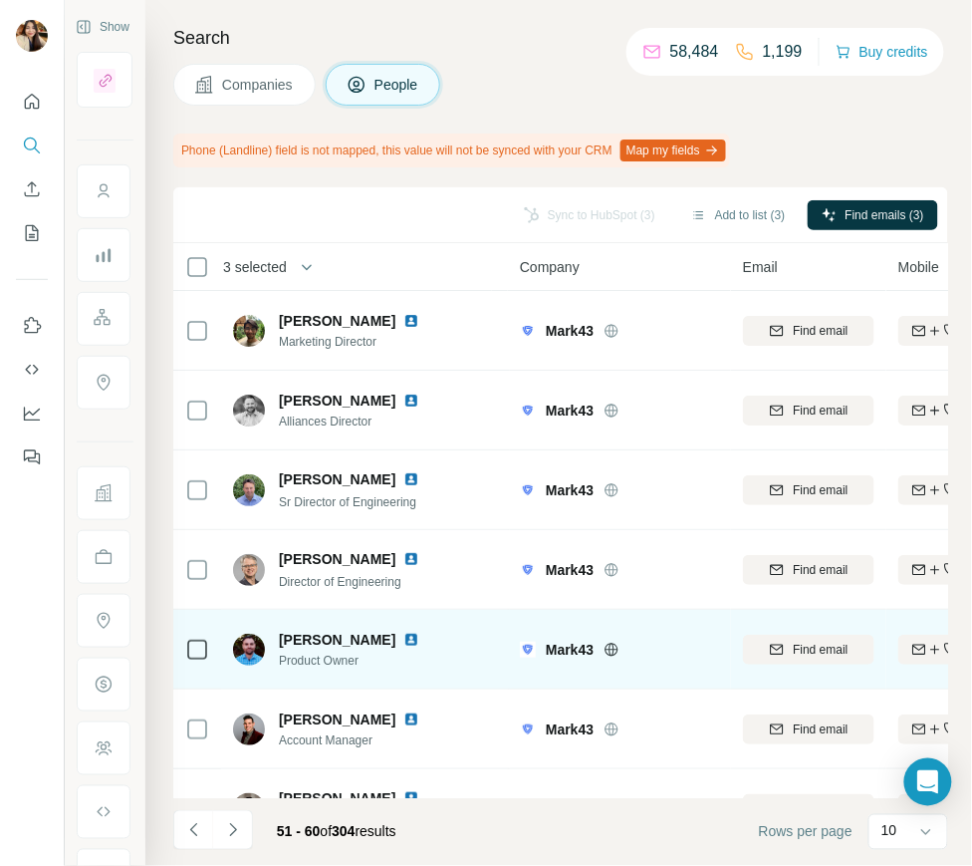
scroll to position [289, 0]
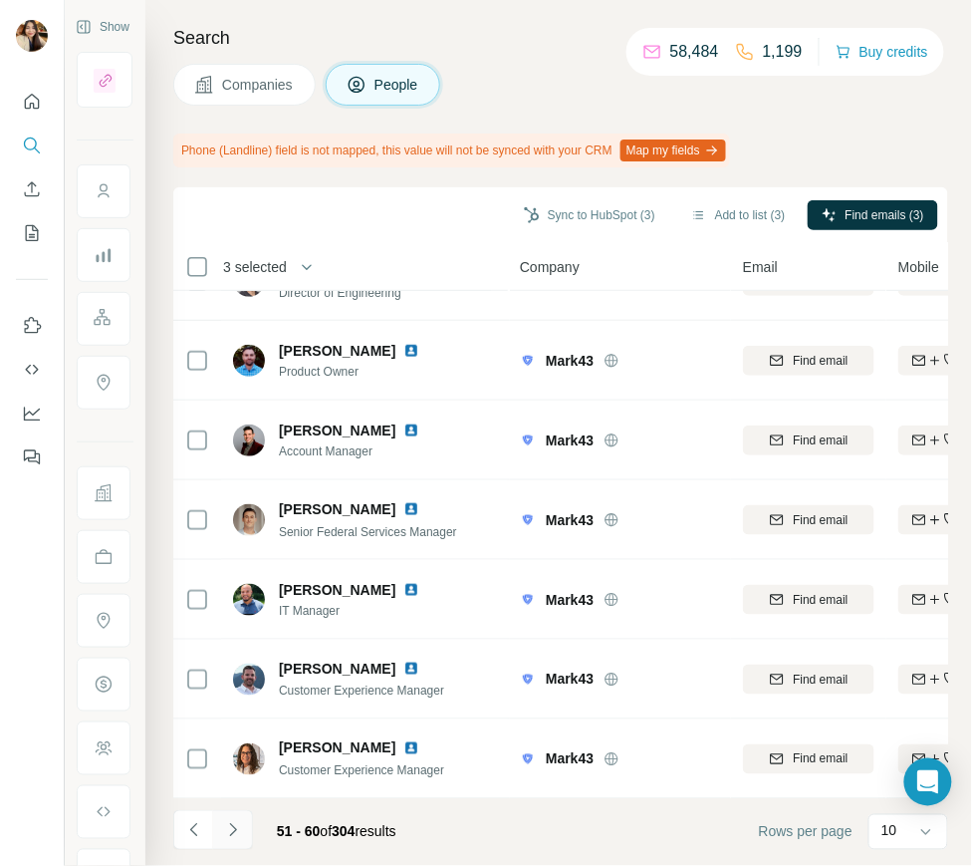
click at [230, 822] on icon "Navigate to next page" at bounding box center [233, 830] width 20 height 20
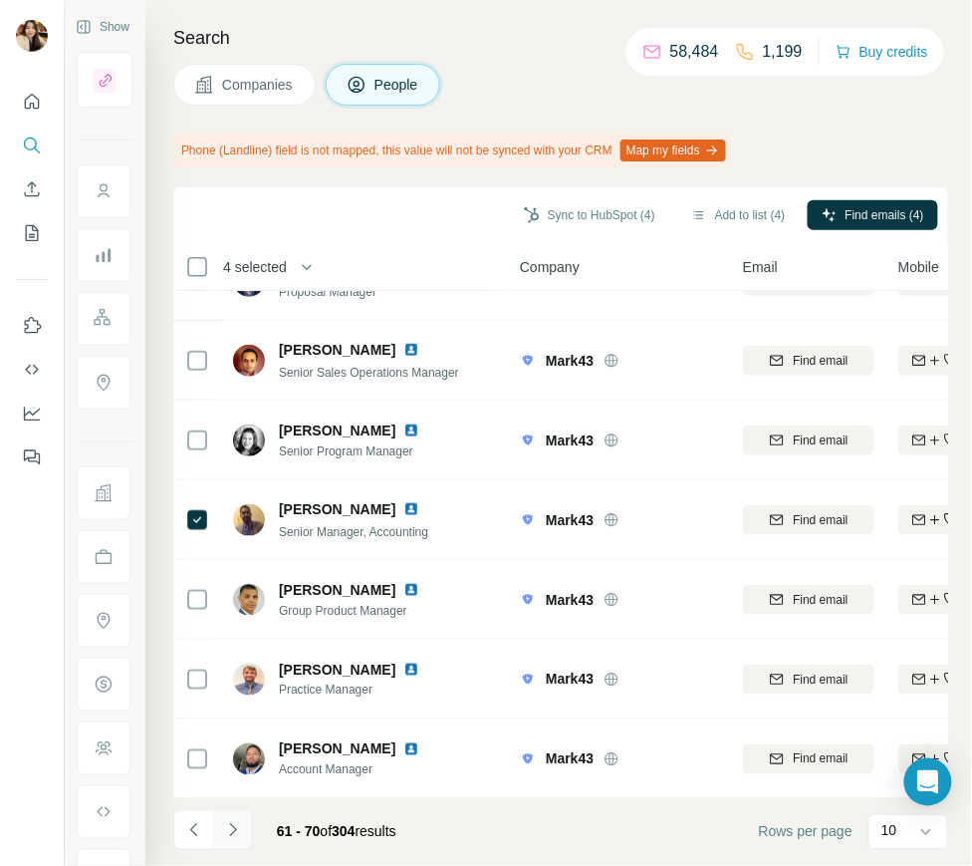
click at [241, 825] on icon "Navigate to next page" at bounding box center [233, 830] width 20 height 20
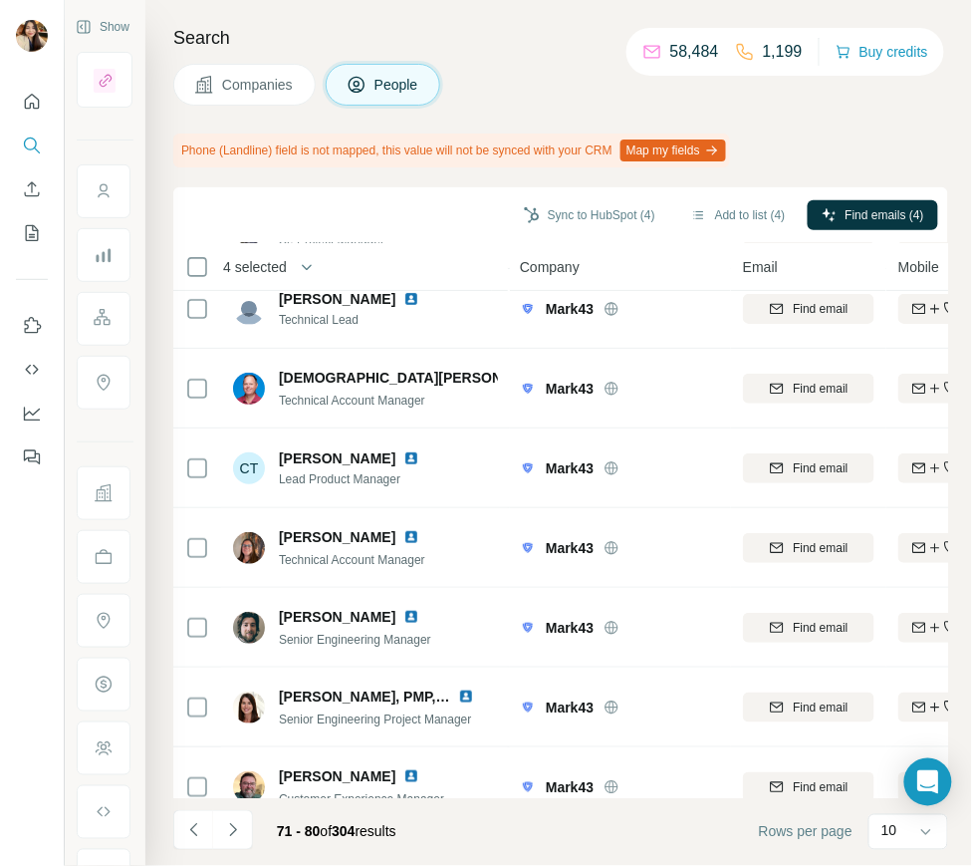
scroll to position [0, 0]
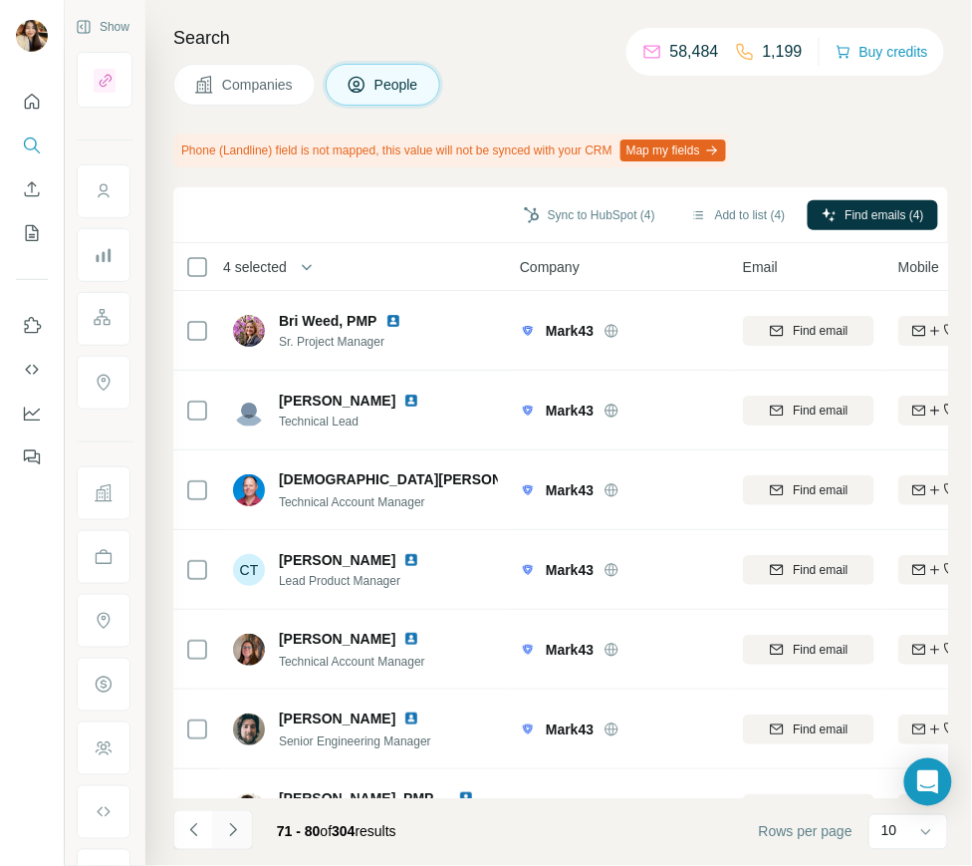
click at [230, 841] on button "Navigate to next page" at bounding box center [233, 830] width 40 height 40
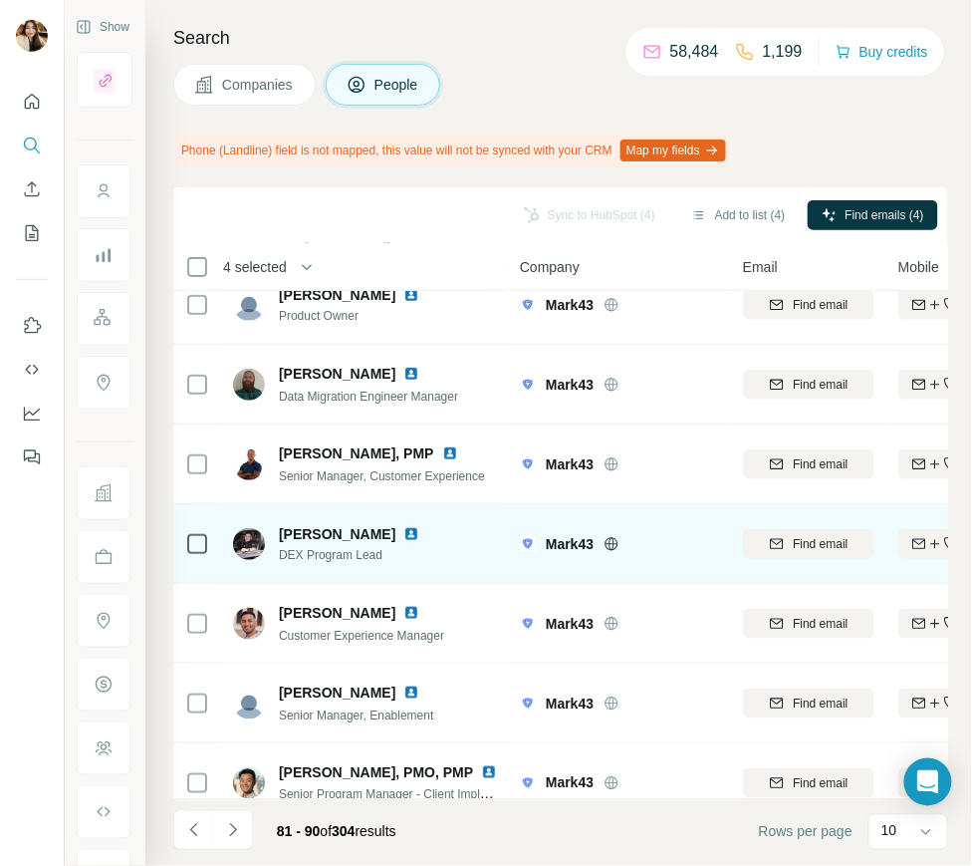
scroll to position [289, 0]
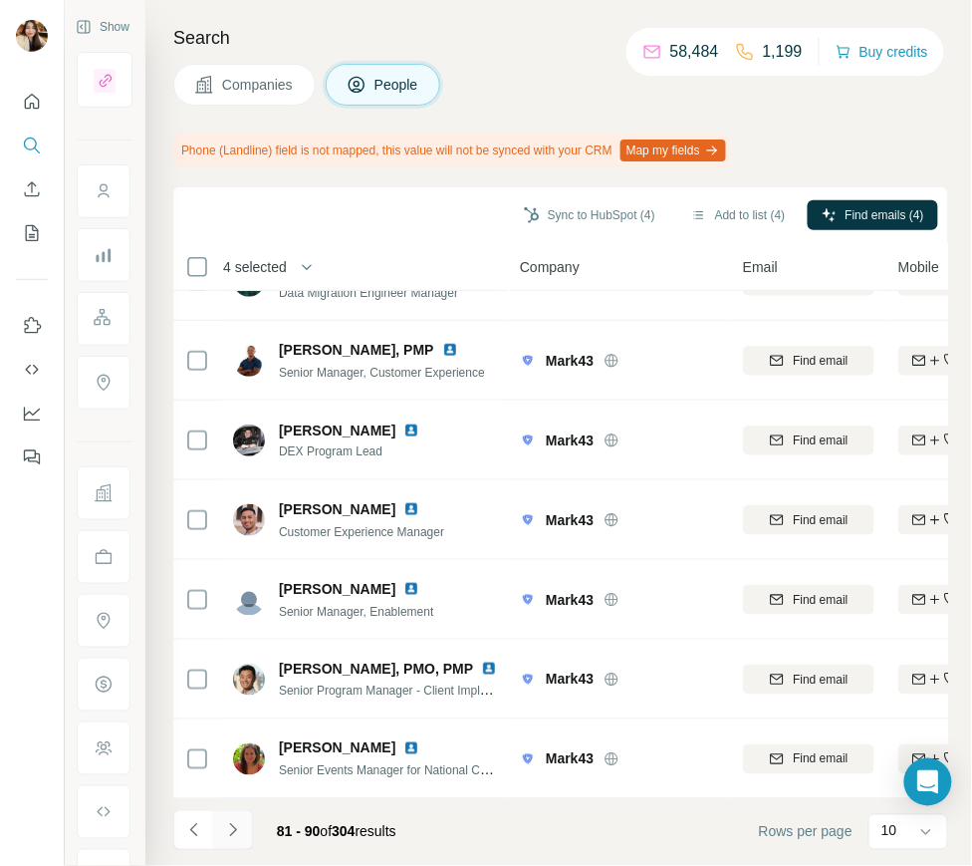
click at [245, 832] on button "Navigate to next page" at bounding box center [233, 830] width 40 height 40
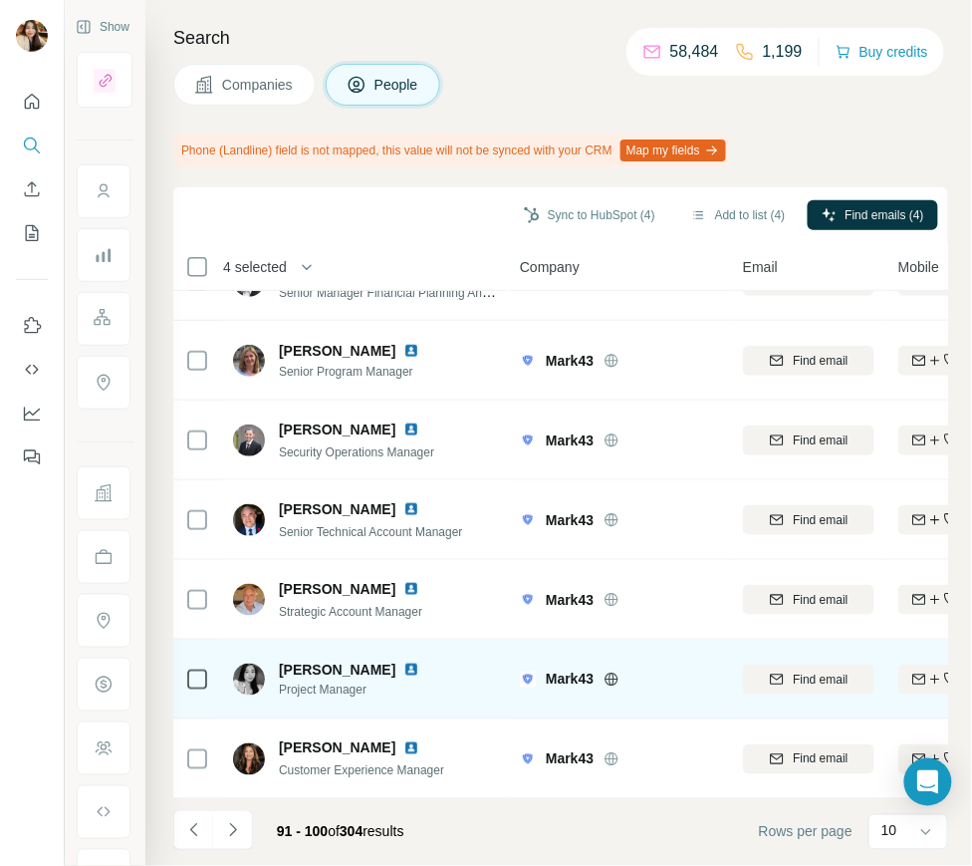
scroll to position [0, 0]
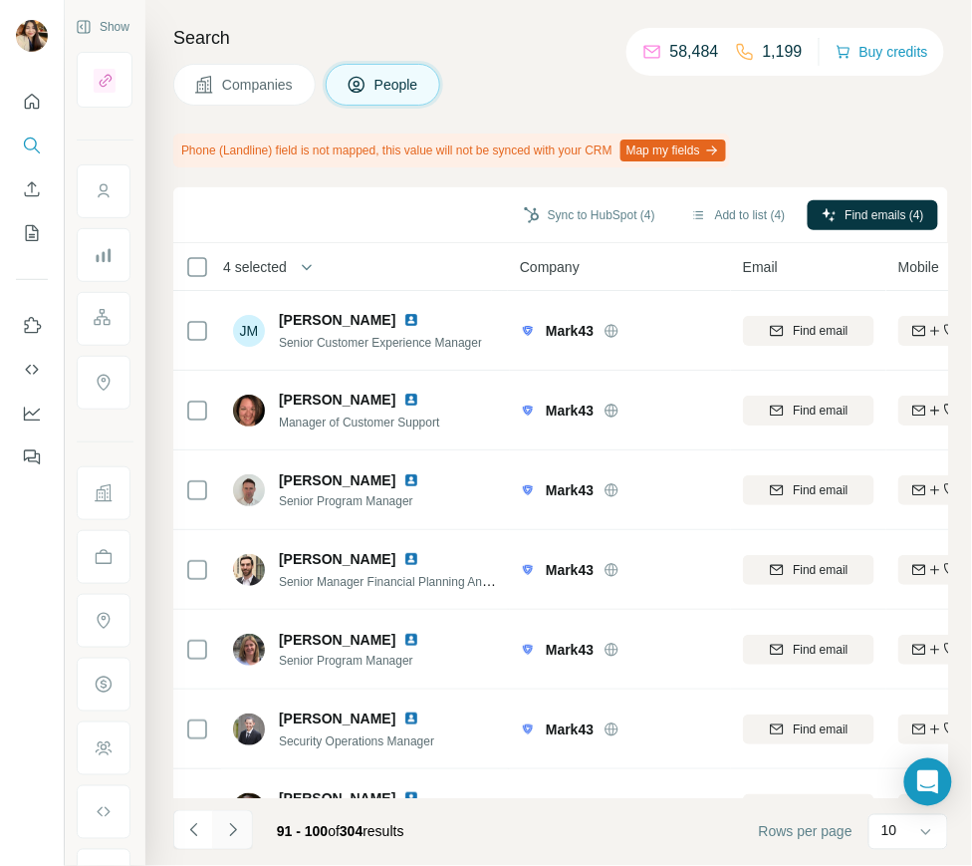
click at [221, 830] on button "Navigate to next page" at bounding box center [233, 830] width 40 height 40
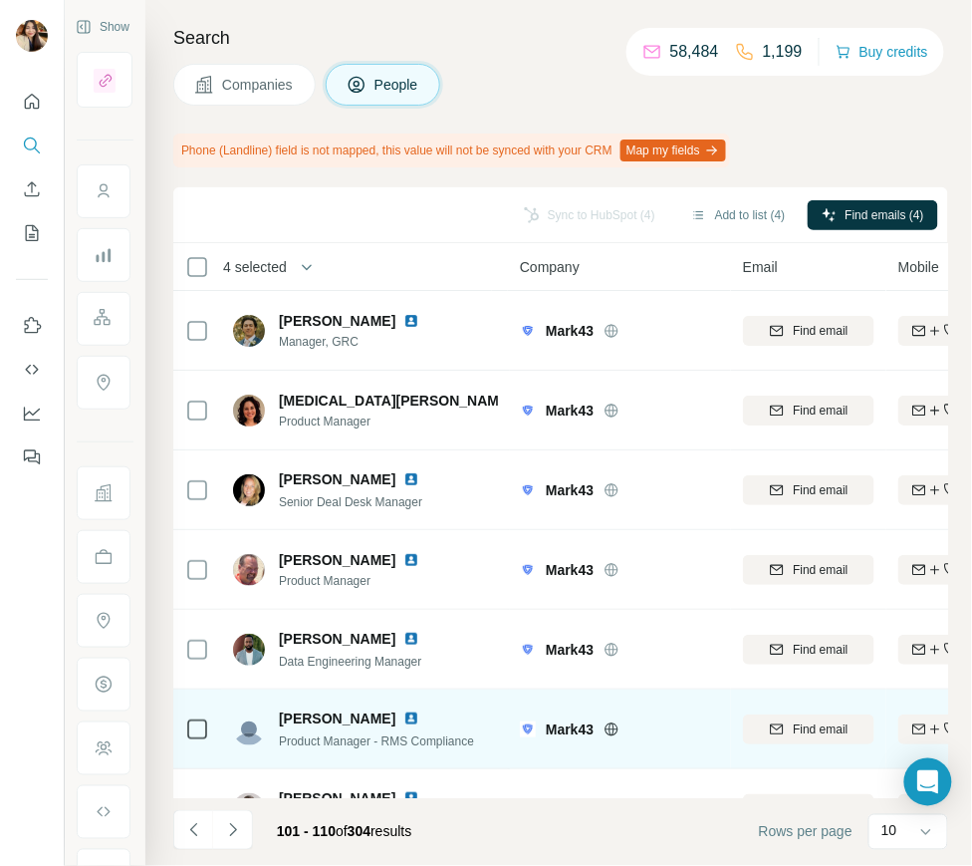
scroll to position [289, 0]
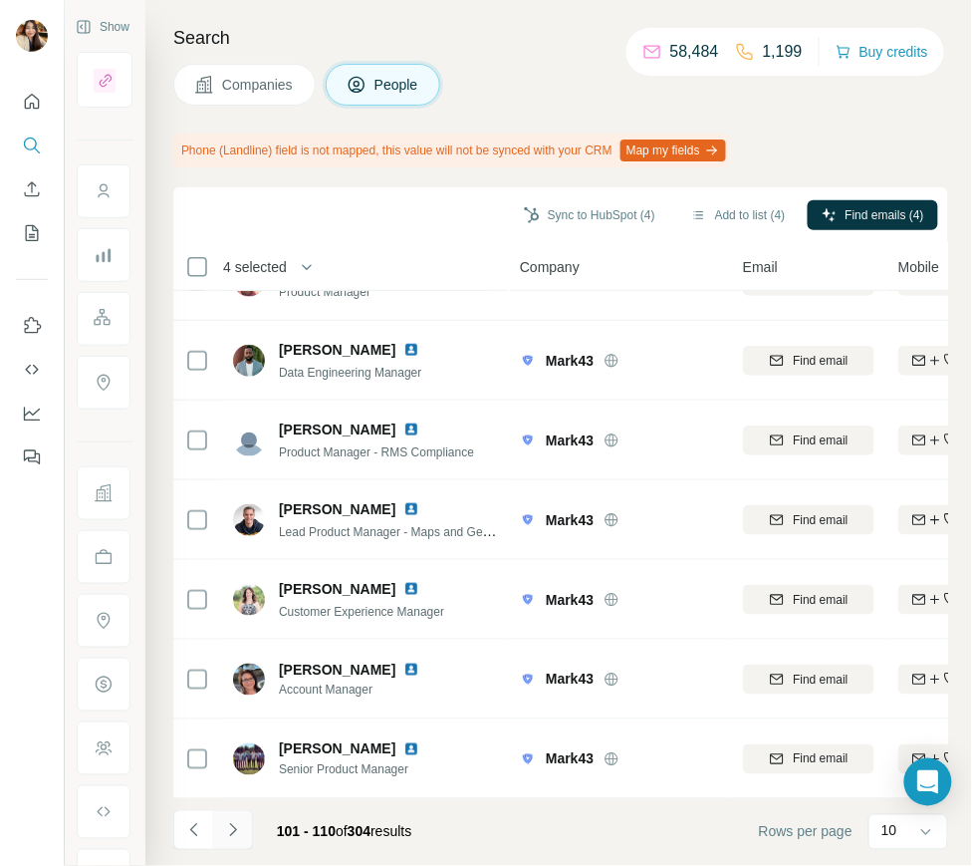
click at [228, 824] on icon "Navigate to next page" at bounding box center [233, 830] width 20 height 20
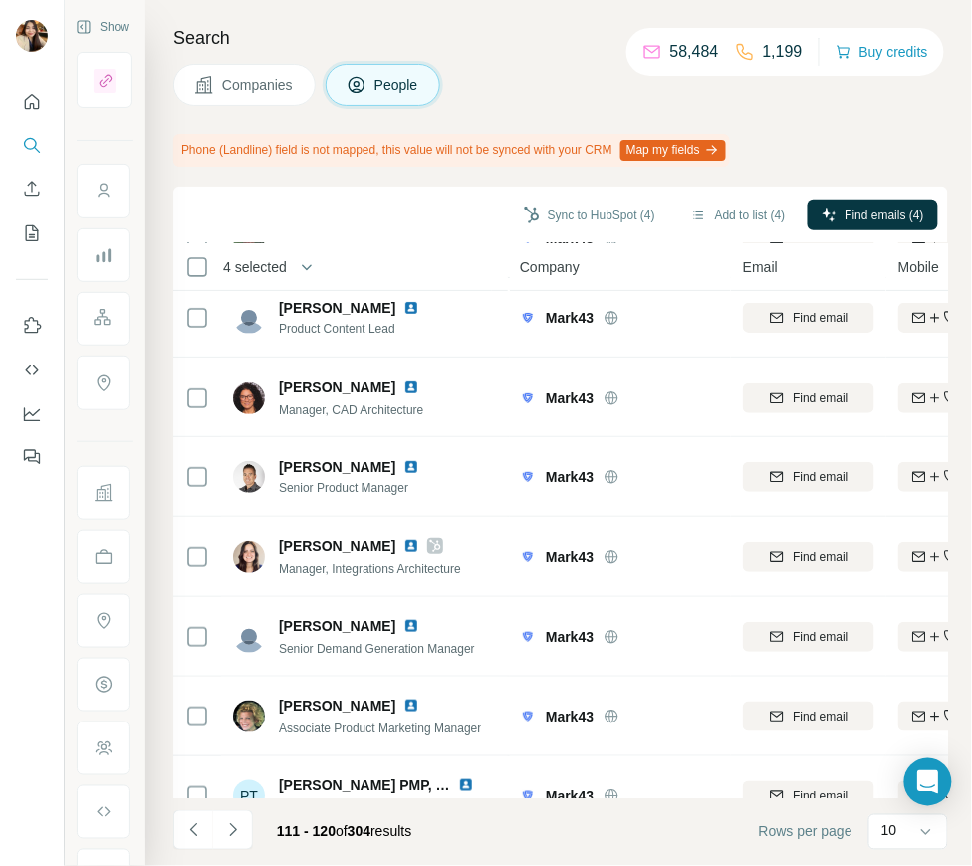
scroll to position [0, 0]
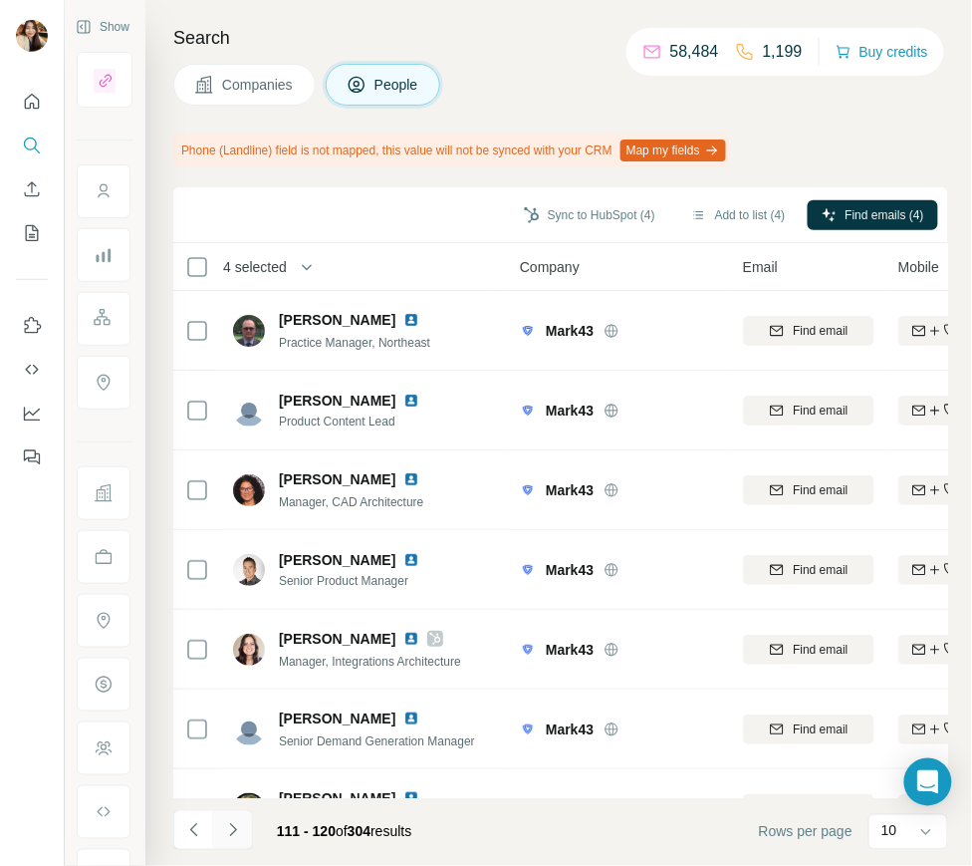
click at [242, 827] on button "Navigate to next page" at bounding box center [233, 830] width 40 height 40
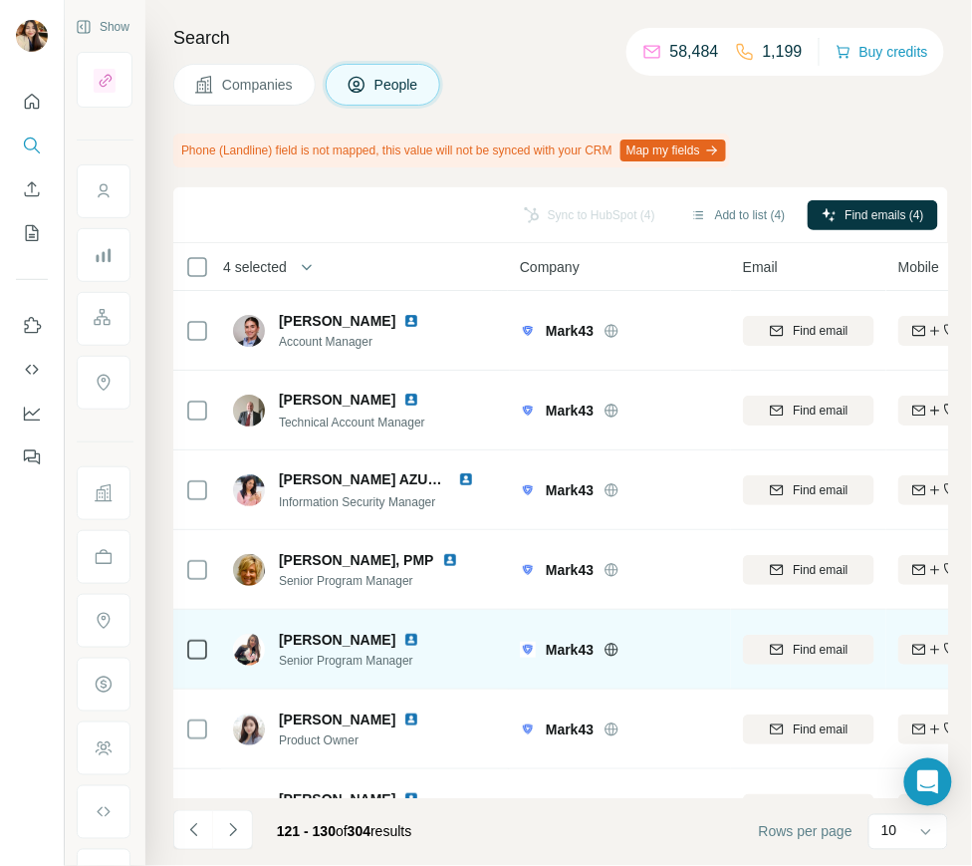
scroll to position [289, 0]
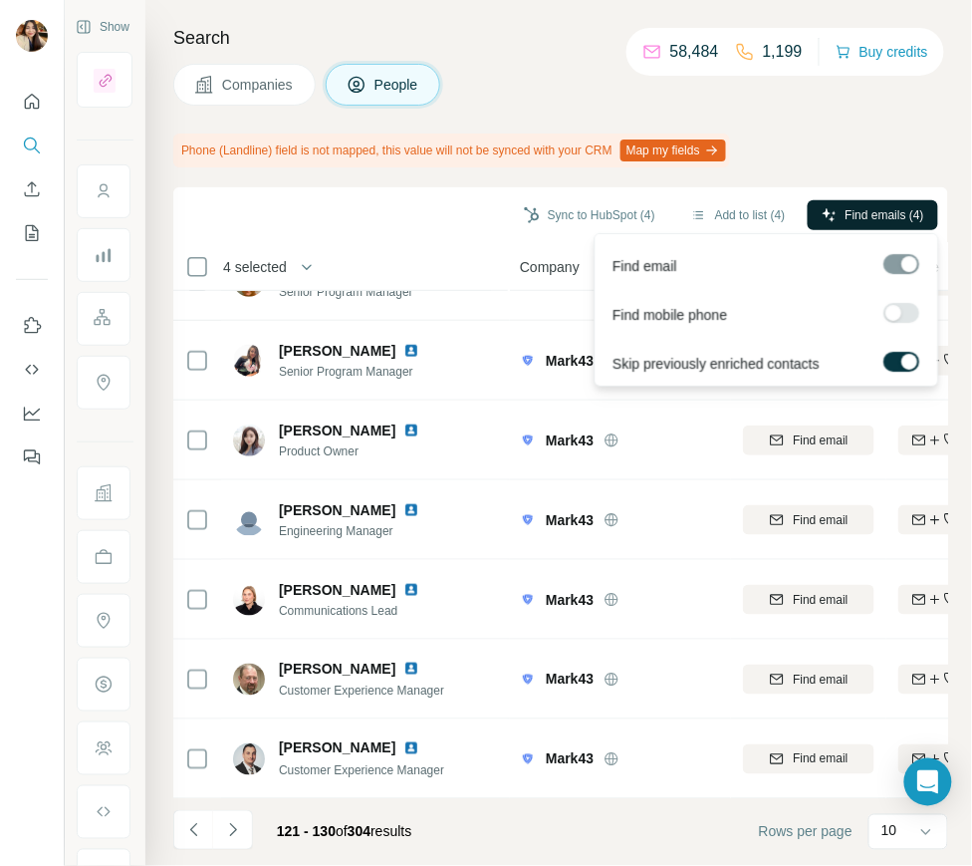
click at [845, 200] on button "Find emails (4)" at bounding box center [873, 215] width 131 height 30
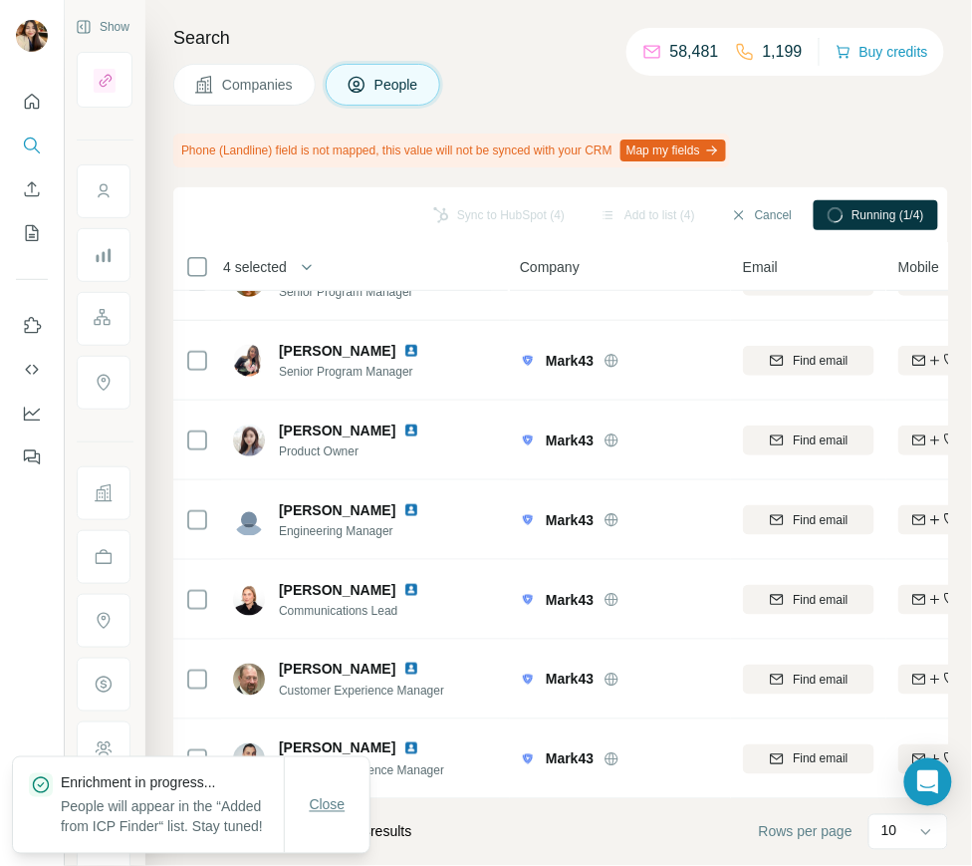
click at [312, 797] on span "Close" at bounding box center [328, 805] width 36 height 20
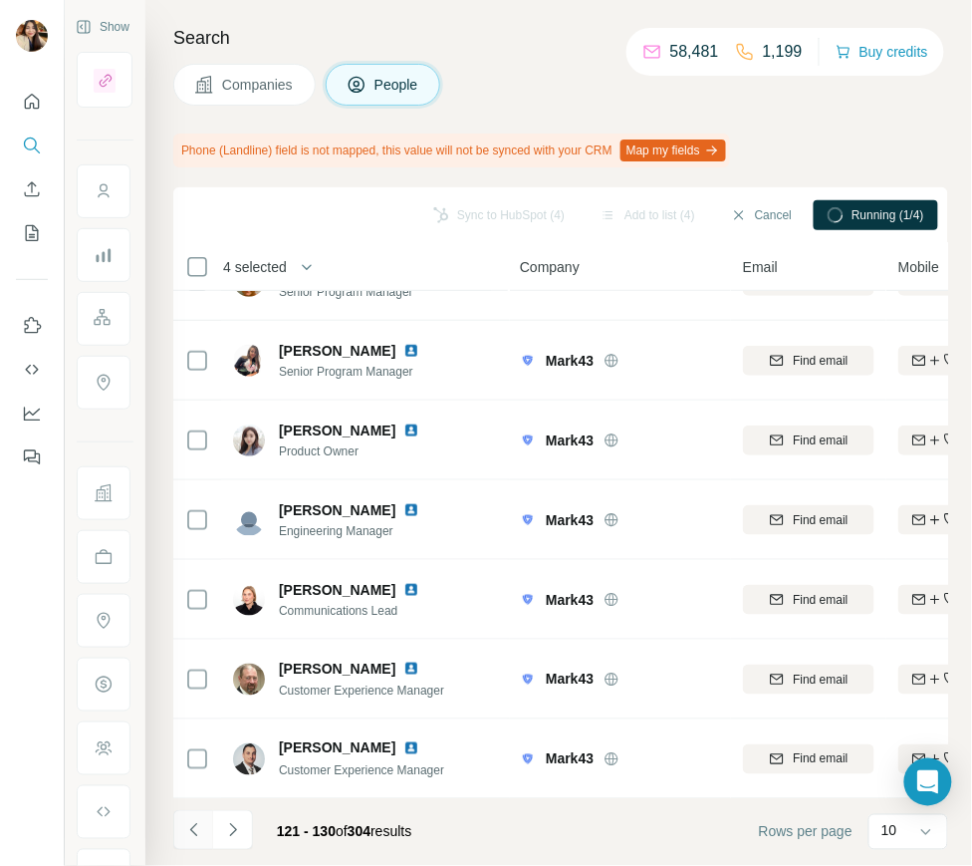
click at [171, 831] on div "Search Companies People Phone (Landline) field is not mapped, this value will n…" at bounding box center [558, 433] width 827 height 866
click at [185, 823] on icon "Navigate to previous page" at bounding box center [194, 830] width 20 height 20
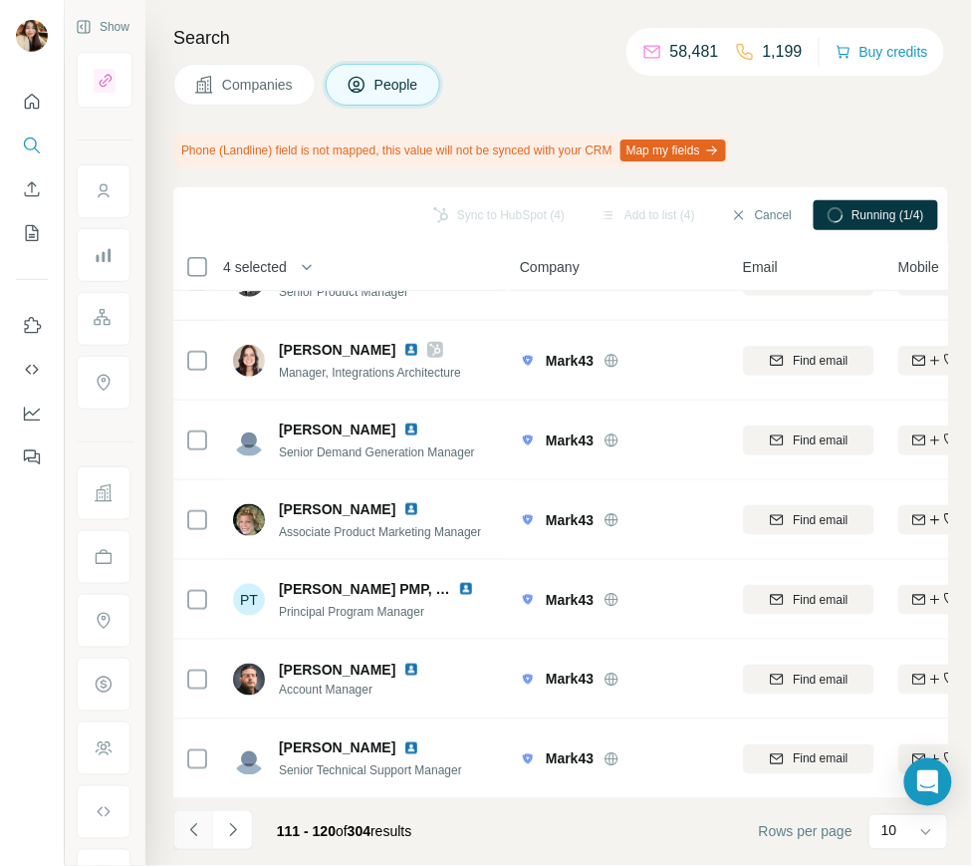
click at [185, 823] on icon "Navigate to previous page" at bounding box center [194, 830] width 20 height 20
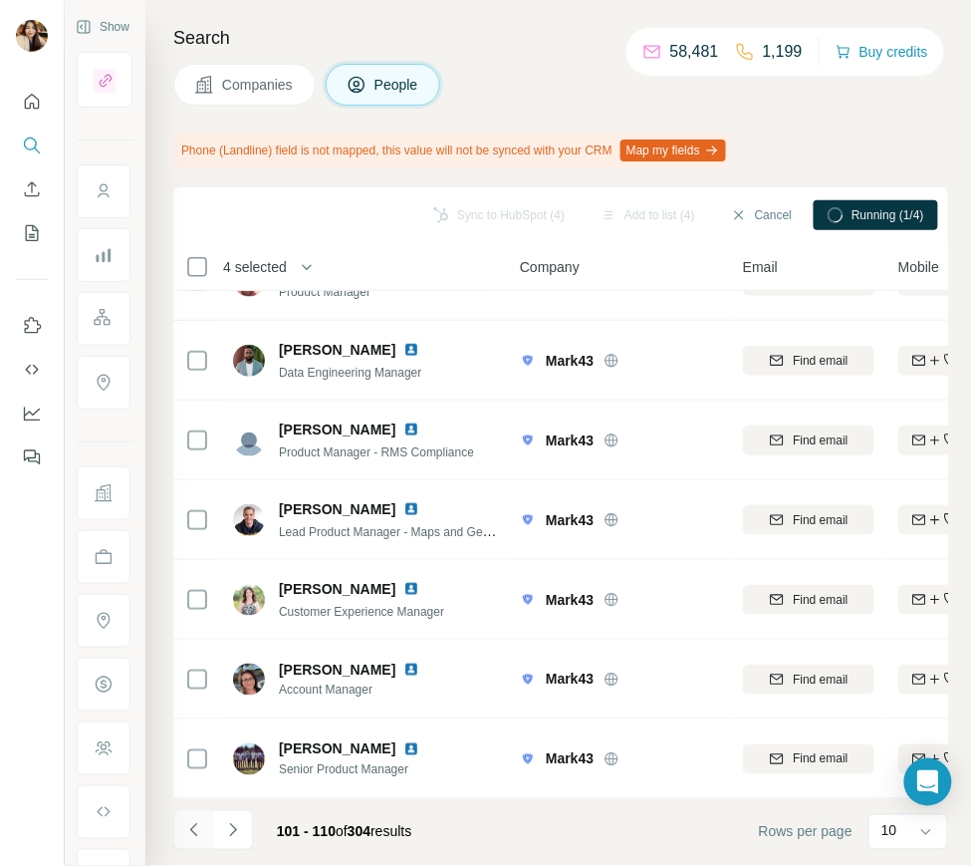
click at [201, 829] on body "Show Search Companies People Phone (Landline) field is not mapped, this value w…" at bounding box center [486, 433] width 972 height 866
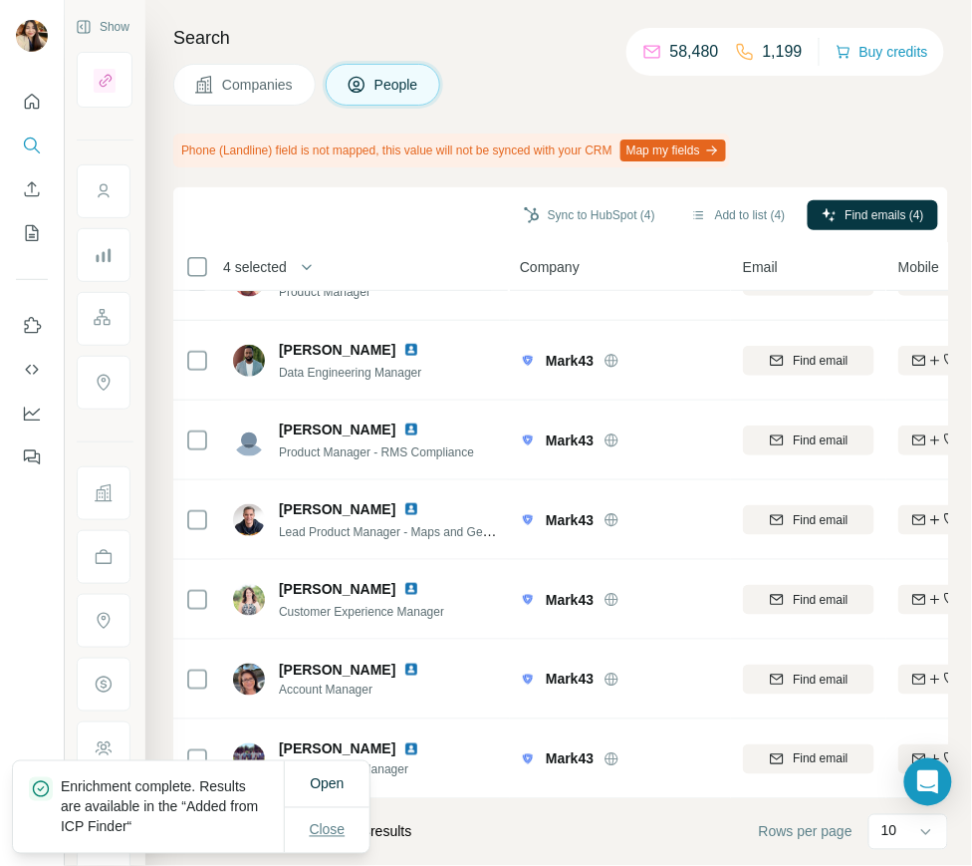
click at [334, 835] on span "Close" at bounding box center [328, 830] width 36 height 20
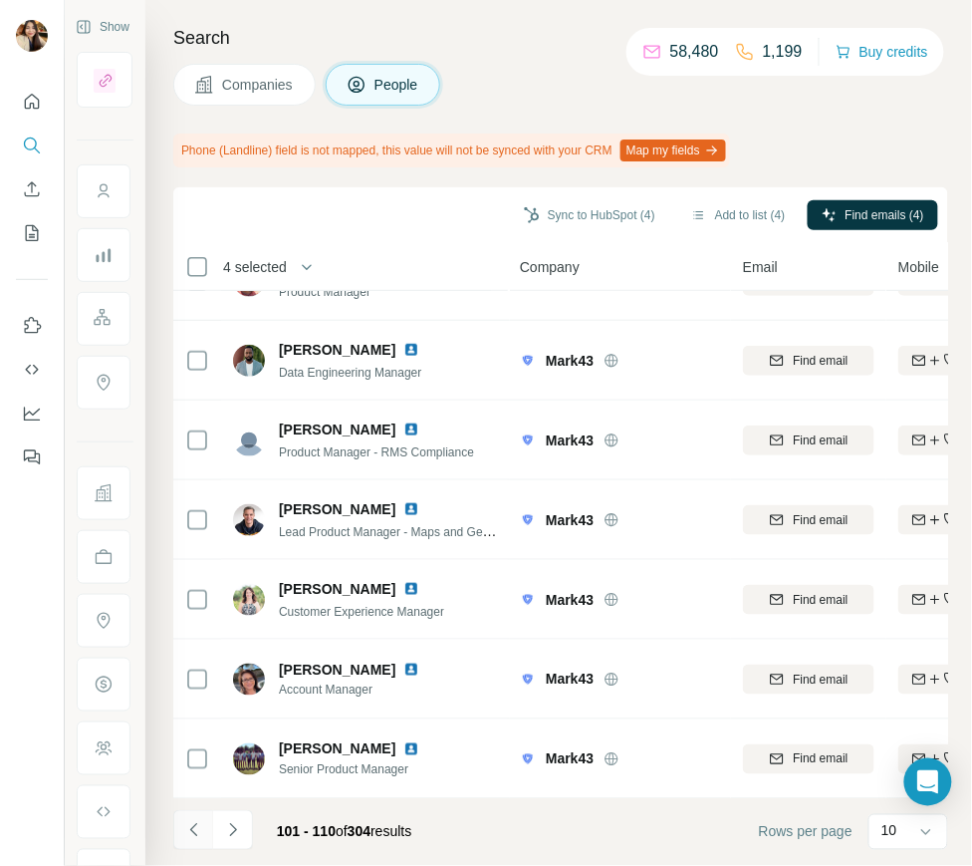
click at [175, 831] on button "Navigate to previous page" at bounding box center [193, 830] width 40 height 40
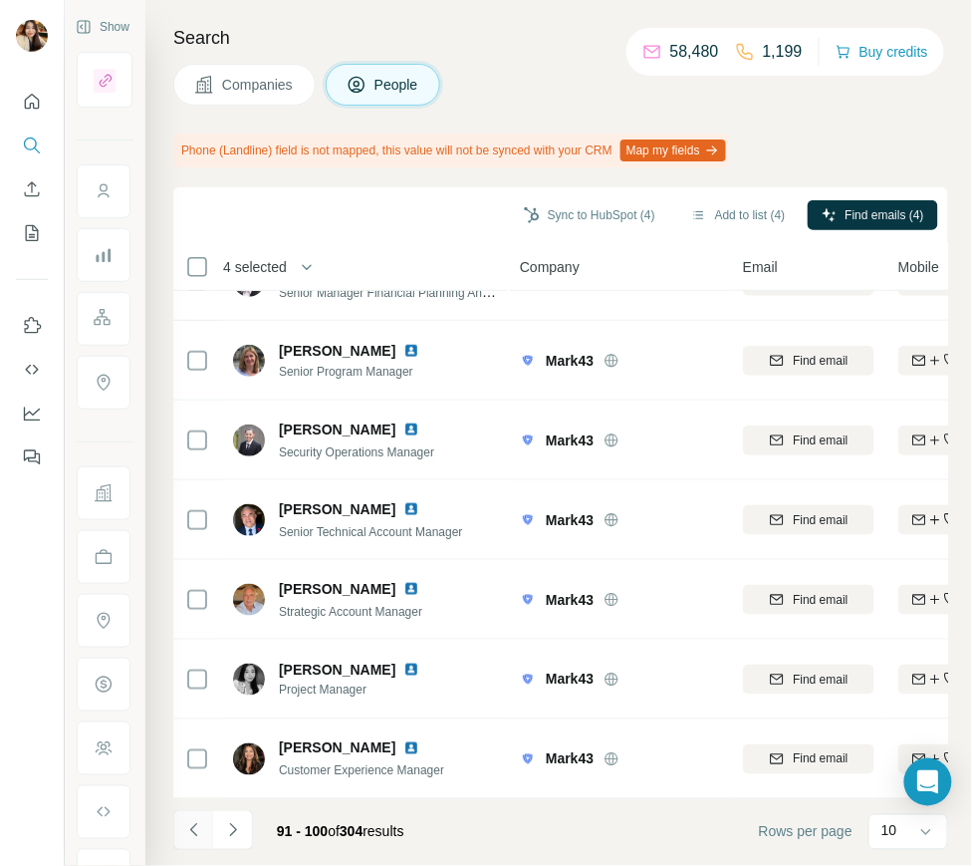
click at [193, 827] on icon "Navigate to previous page" at bounding box center [194, 830] width 20 height 20
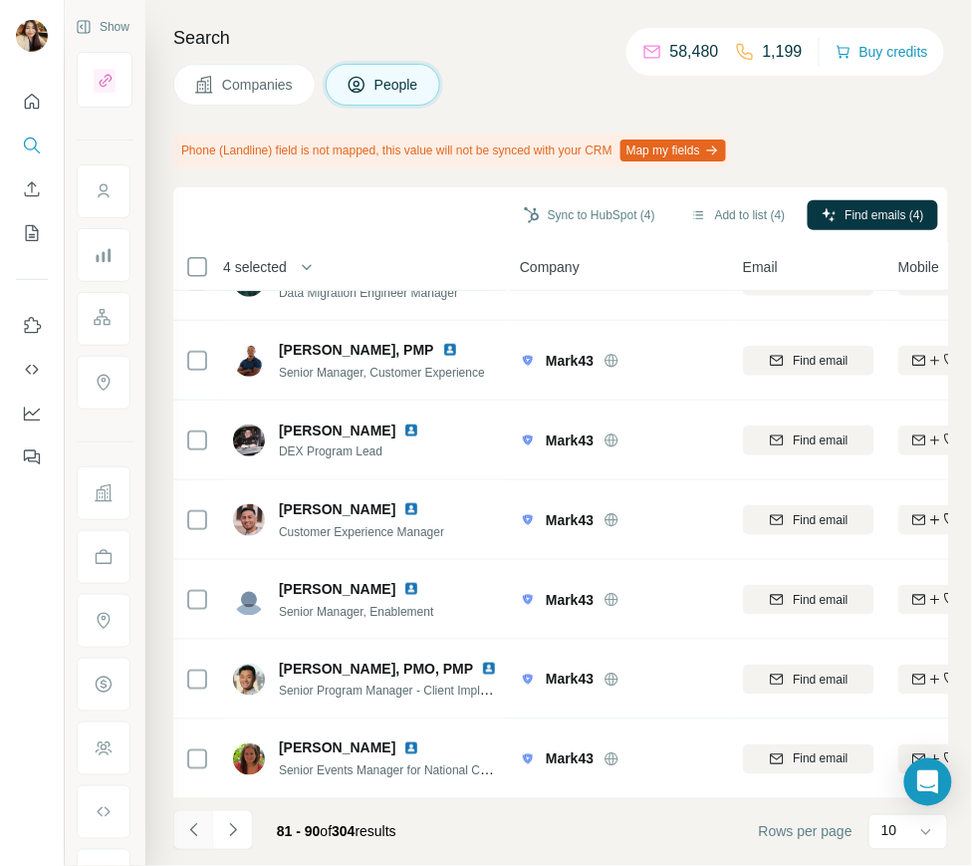
click at [193, 827] on icon "Navigate to previous page" at bounding box center [194, 830] width 20 height 20
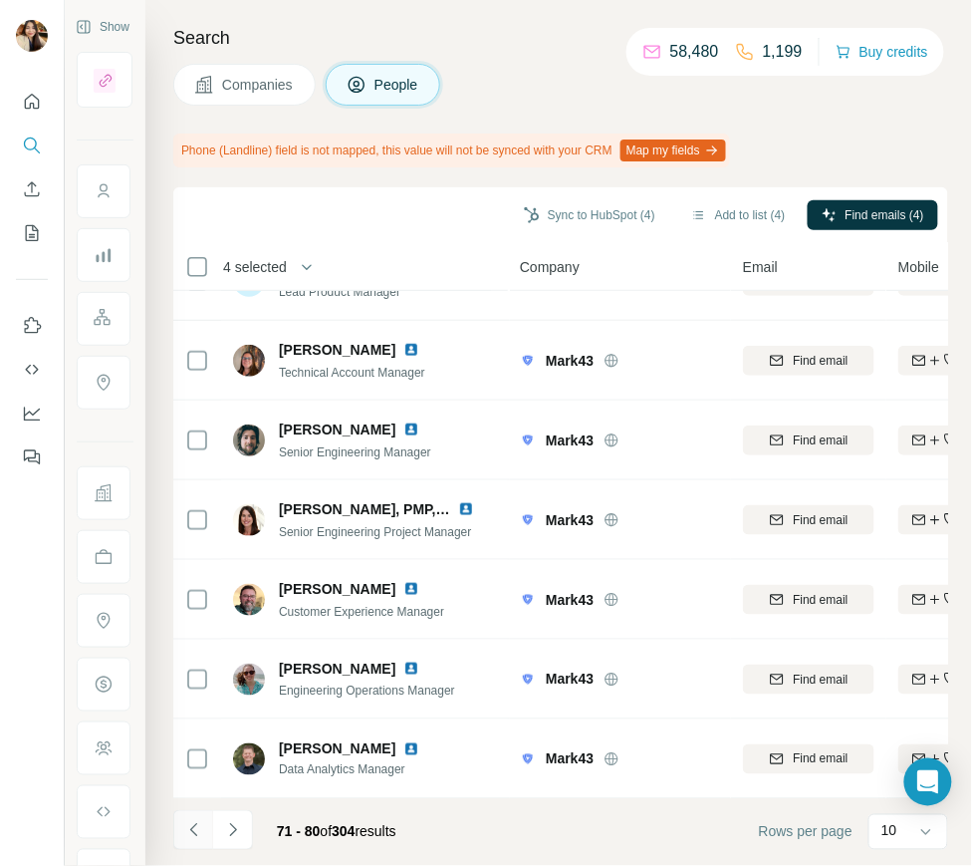
click at [193, 827] on icon "Navigate to previous page" at bounding box center [194, 830] width 20 height 20
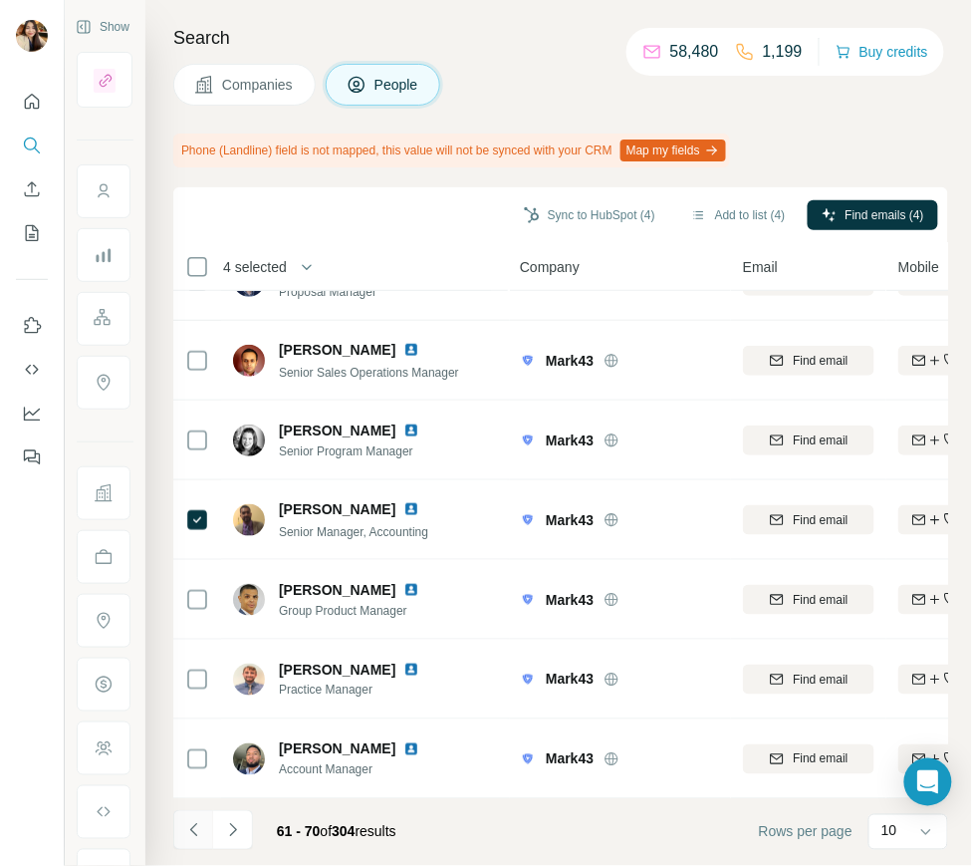
click at [193, 827] on icon "Navigate to previous page" at bounding box center [194, 830] width 20 height 20
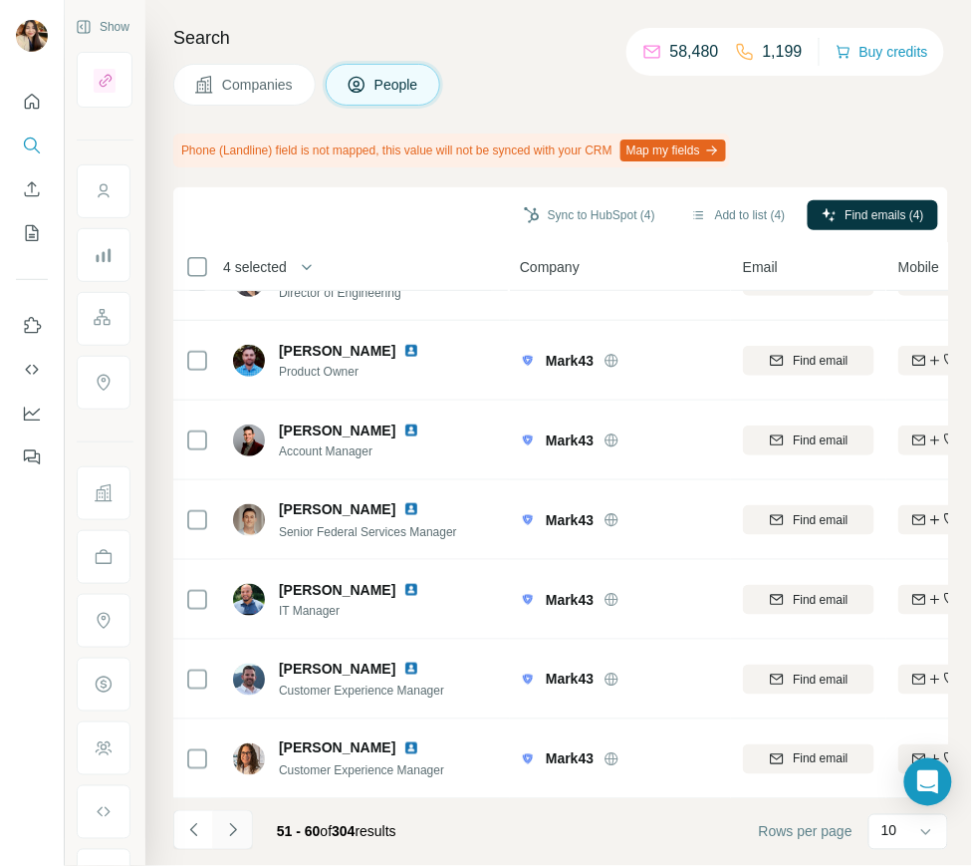
click at [226, 826] on icon "Navigate to next page" at bounding box center [233, 830] width 20 height 20
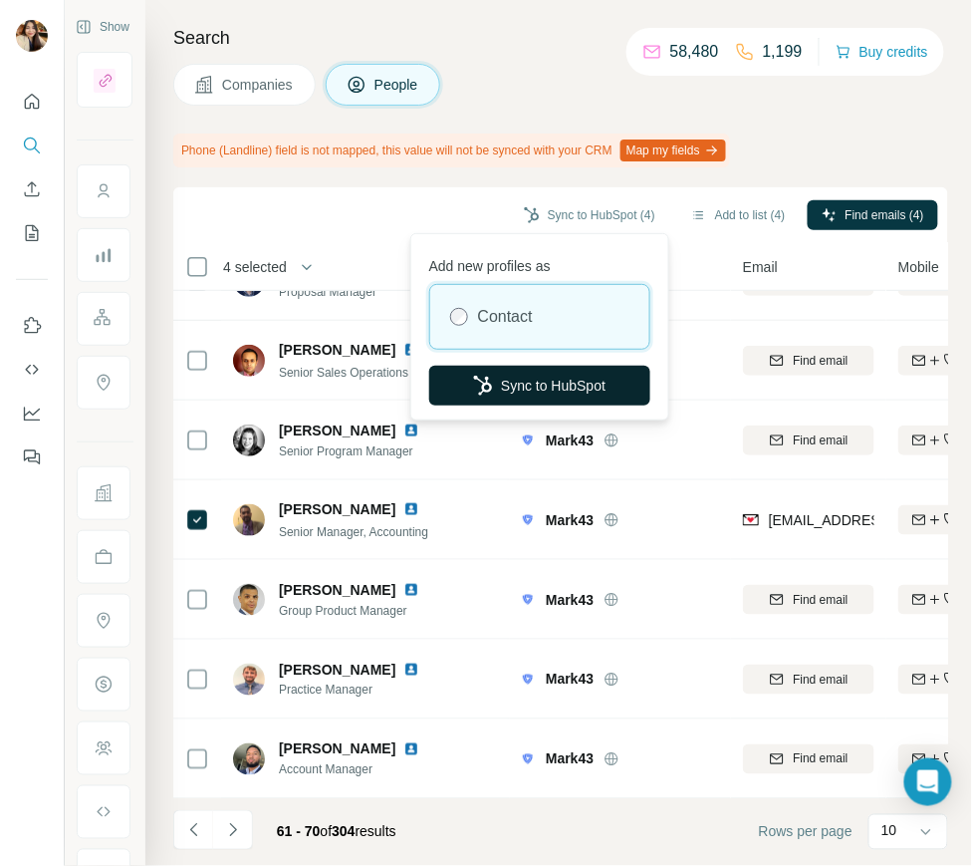
click at [557, 385] on button "Sync to HubSpot" at bounding box center [539, 386] width 221 height 40
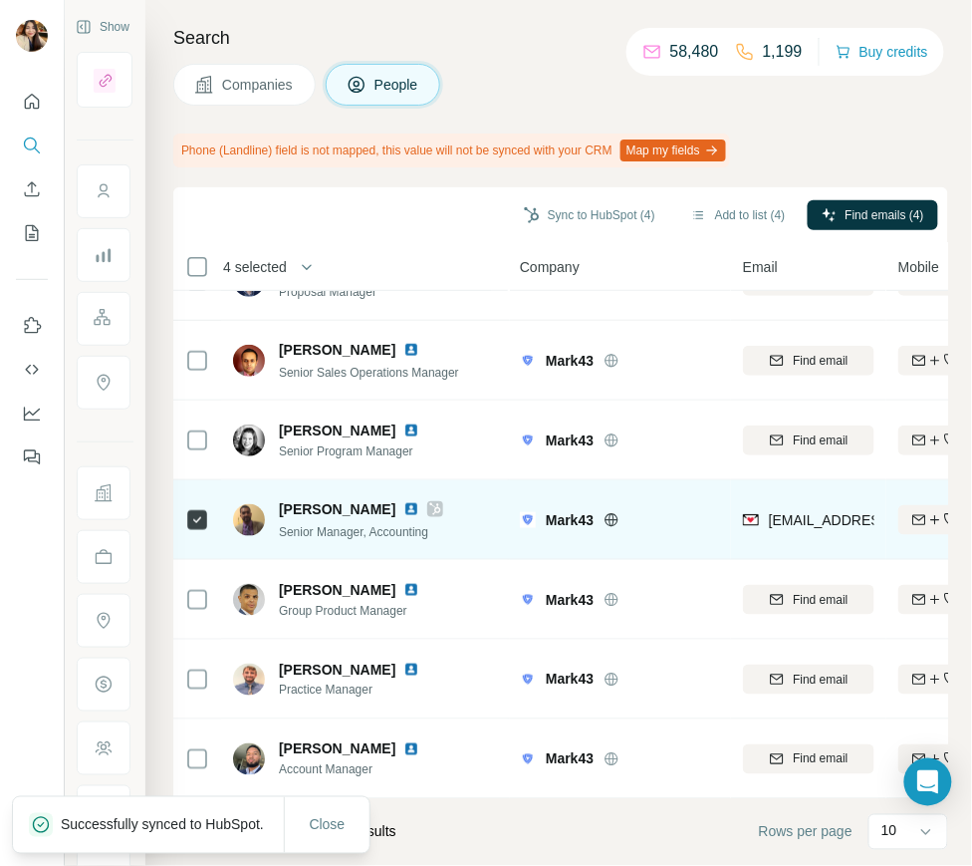
click at [404, 508] on div at bounding box center [424, 509] width 40 height 16
click at [429, 505] on icon at bounding box center [435, 509] width 12 height 16
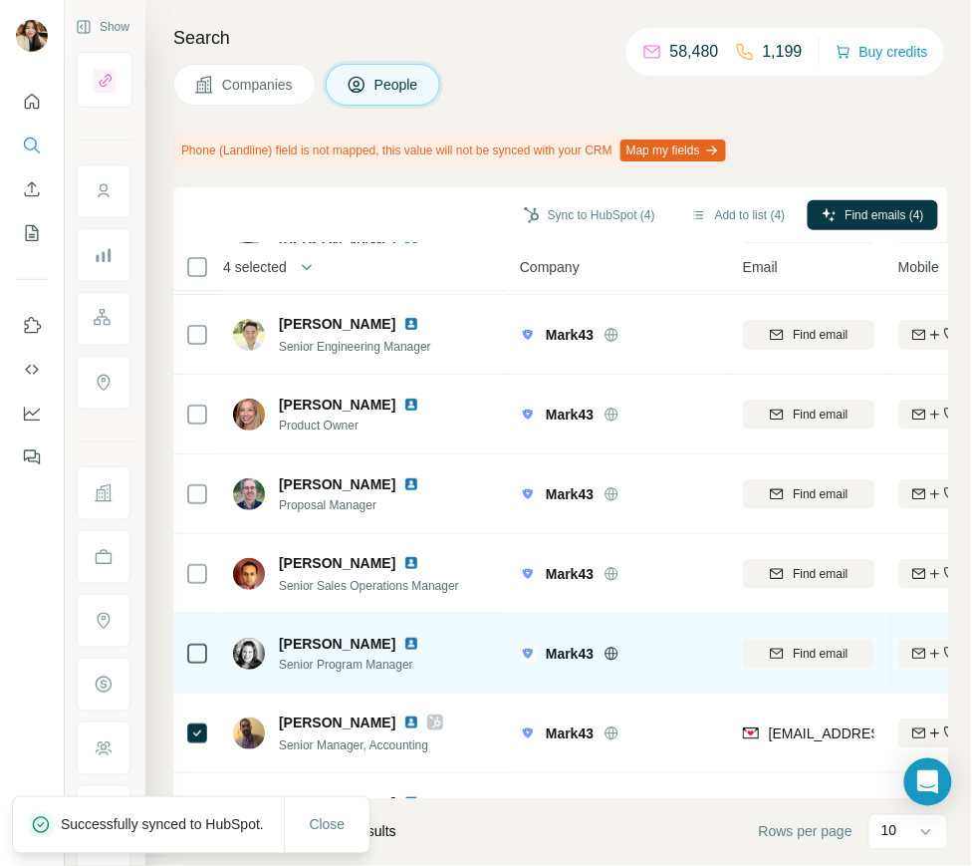
scroll to position [0, 0]
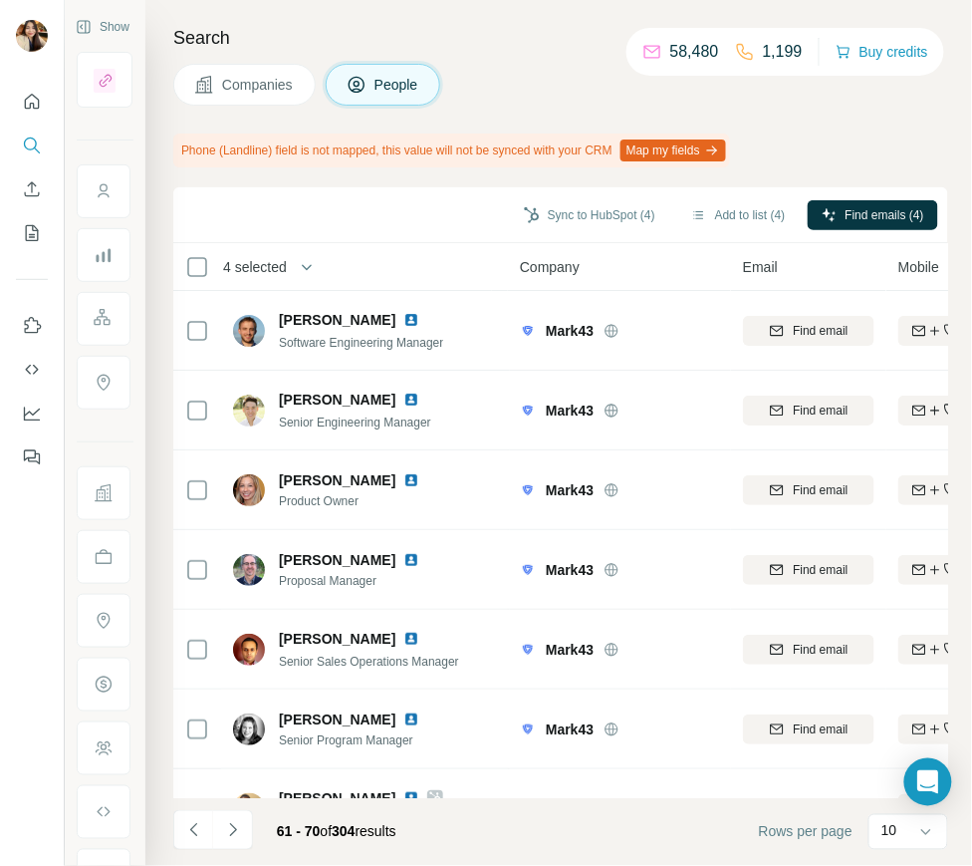
click at [348, 817] on div "61 - 70 of 304 results" at bounding box center [336, 832] width 151 height 44
click at [191, 813] on button "Navigate to previous page" at bounding box center [193, 830] width 40 height 40
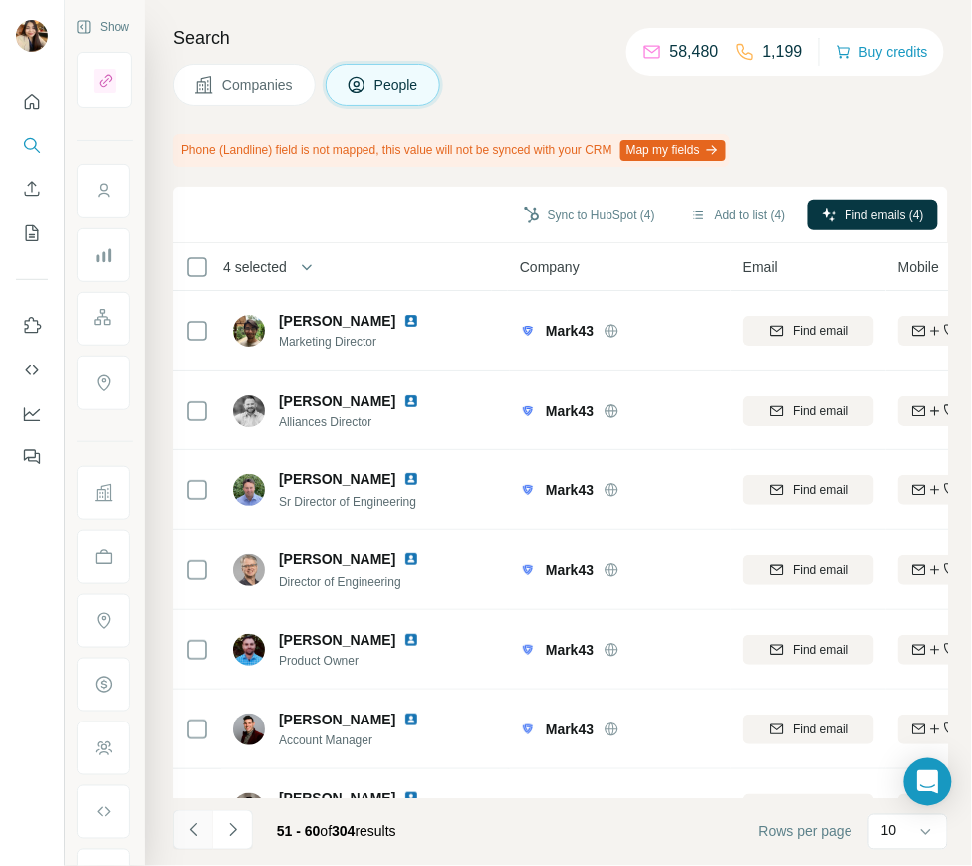
click at [194, 818] on button "Navigate to previous page" at bounding box center [193, 830] width 40 height 40
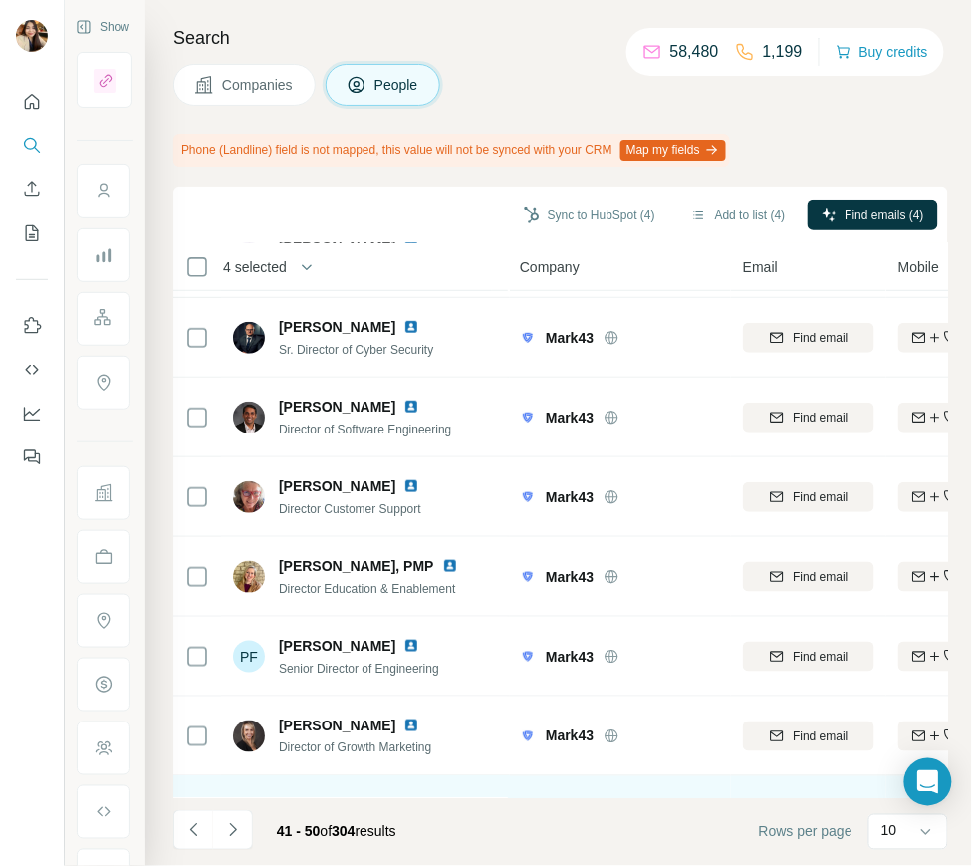
scroll to position [289, 0]
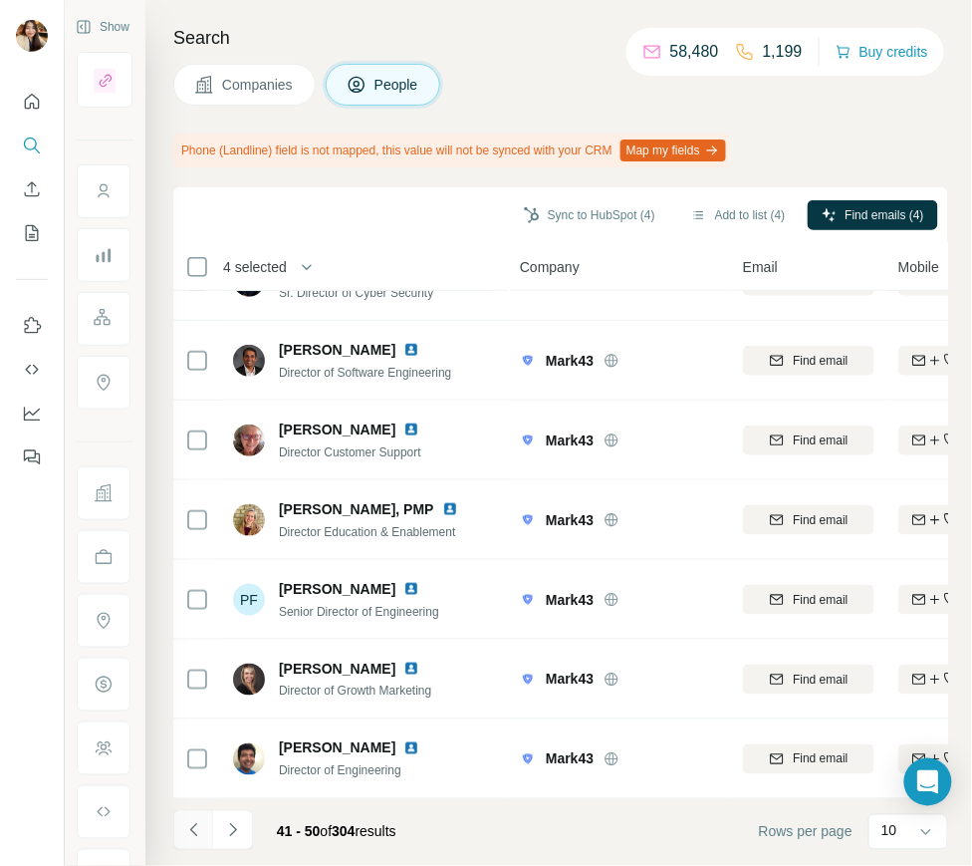
click at [187, 820] on icon "Navigate to previous page" at bounding box center [194, 830] width 20 height 20
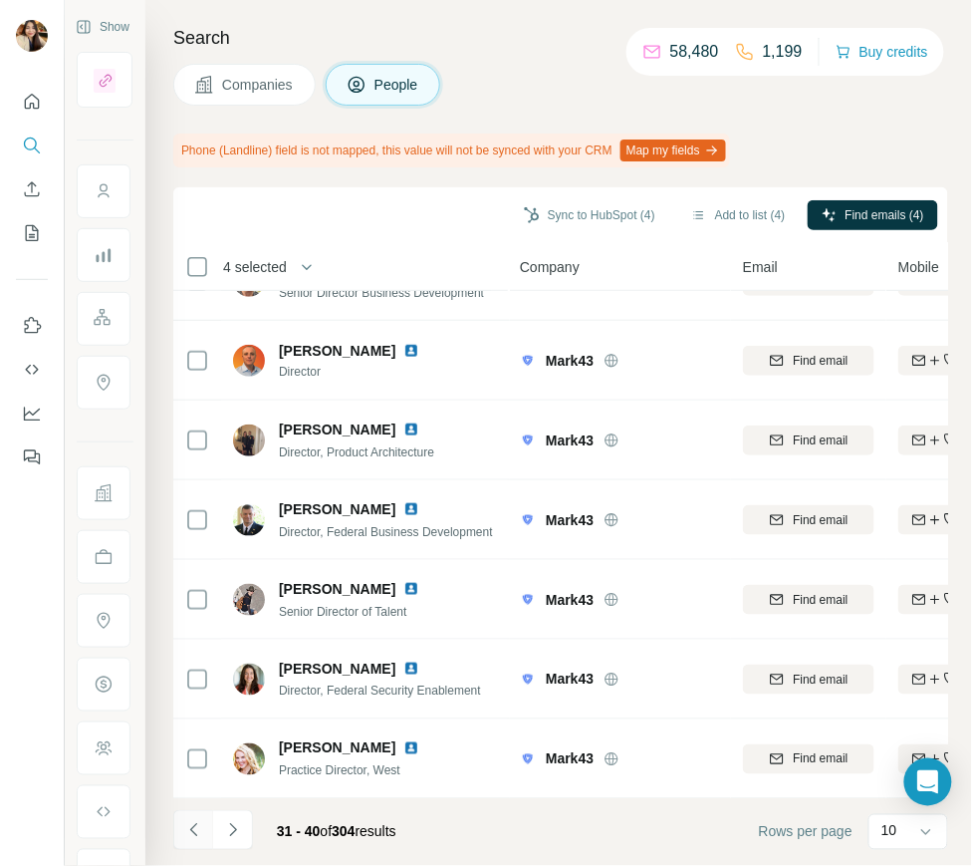
click at [189, 834] on icon "Navigate to previous page" at bounding box center [194, 830] width 20 height 20
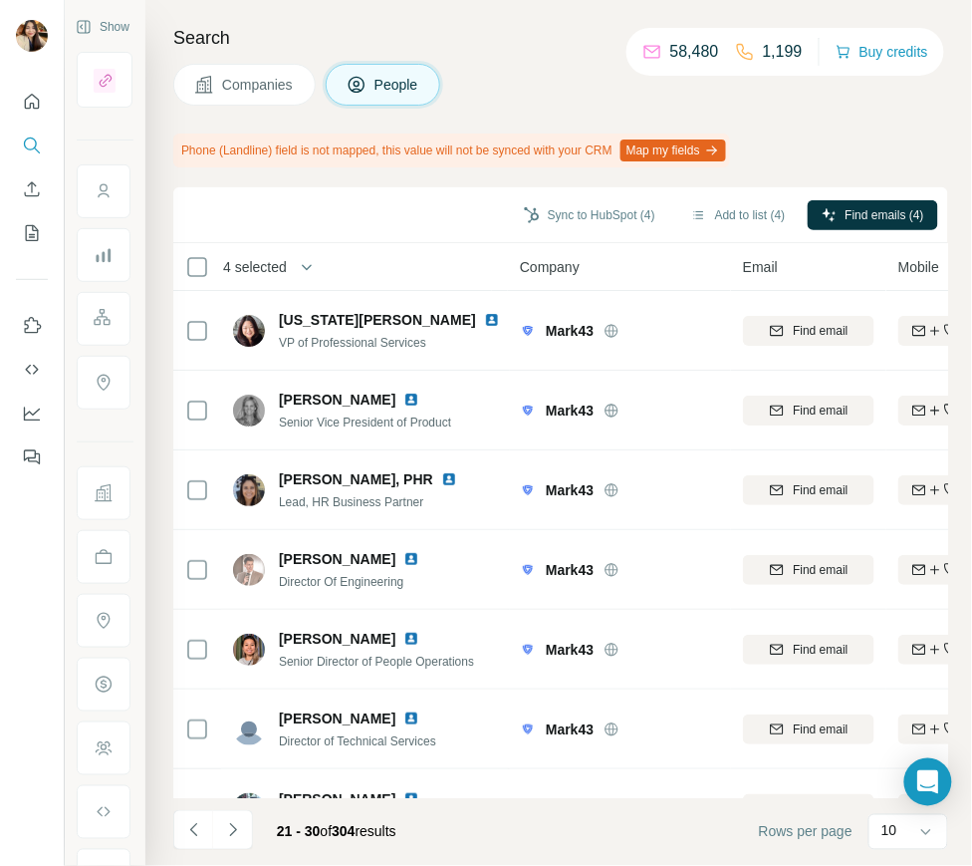
scroll to position [225, 0]
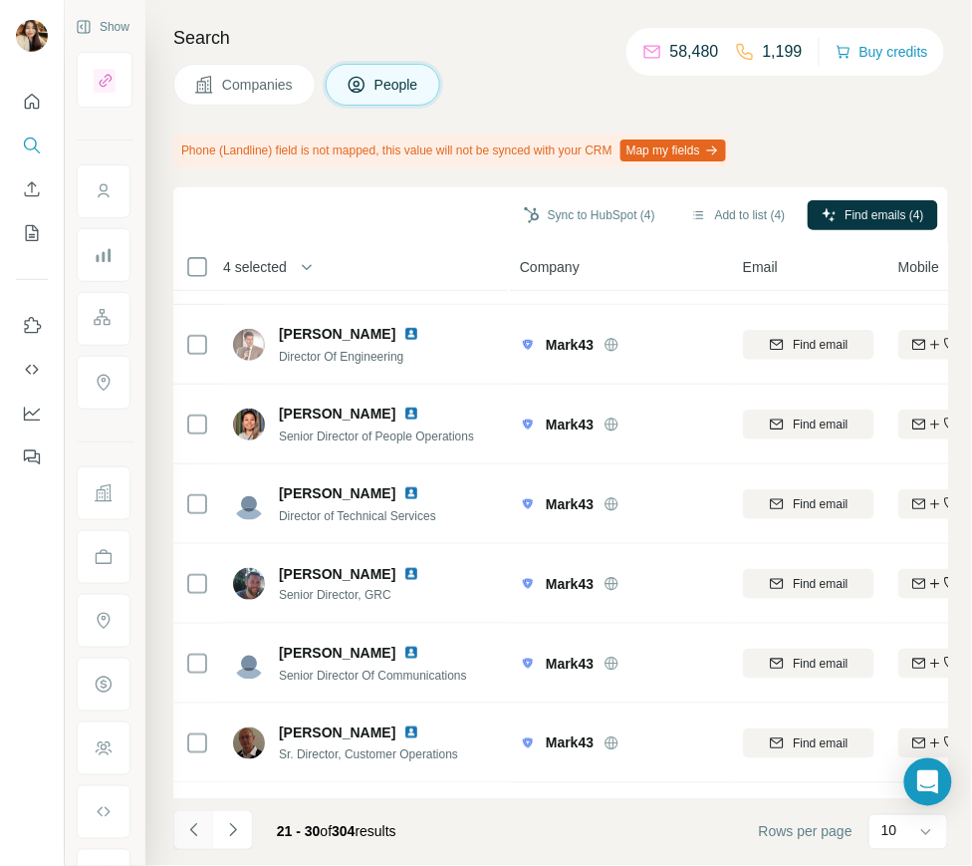
click at [205, 834] on button "Navigate to previous page" at bounding box center [193, 830] width 40 height 40
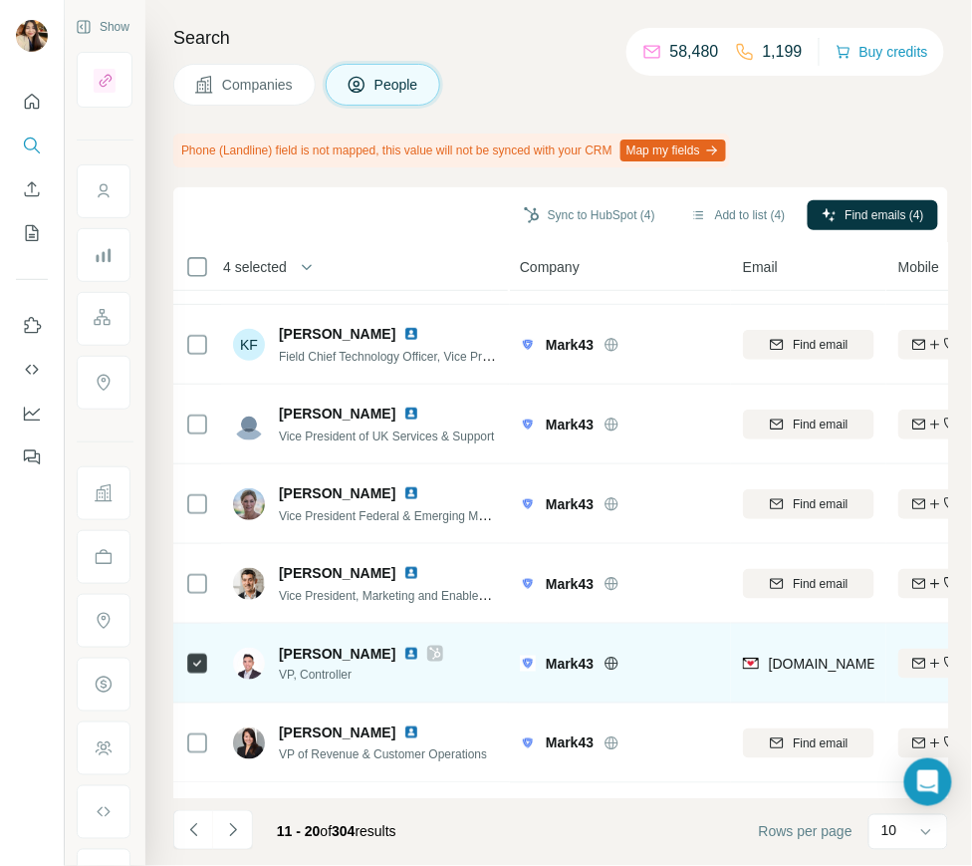
click at [429, 650] on icon at bounding box center [435, 654] width 12 height 16
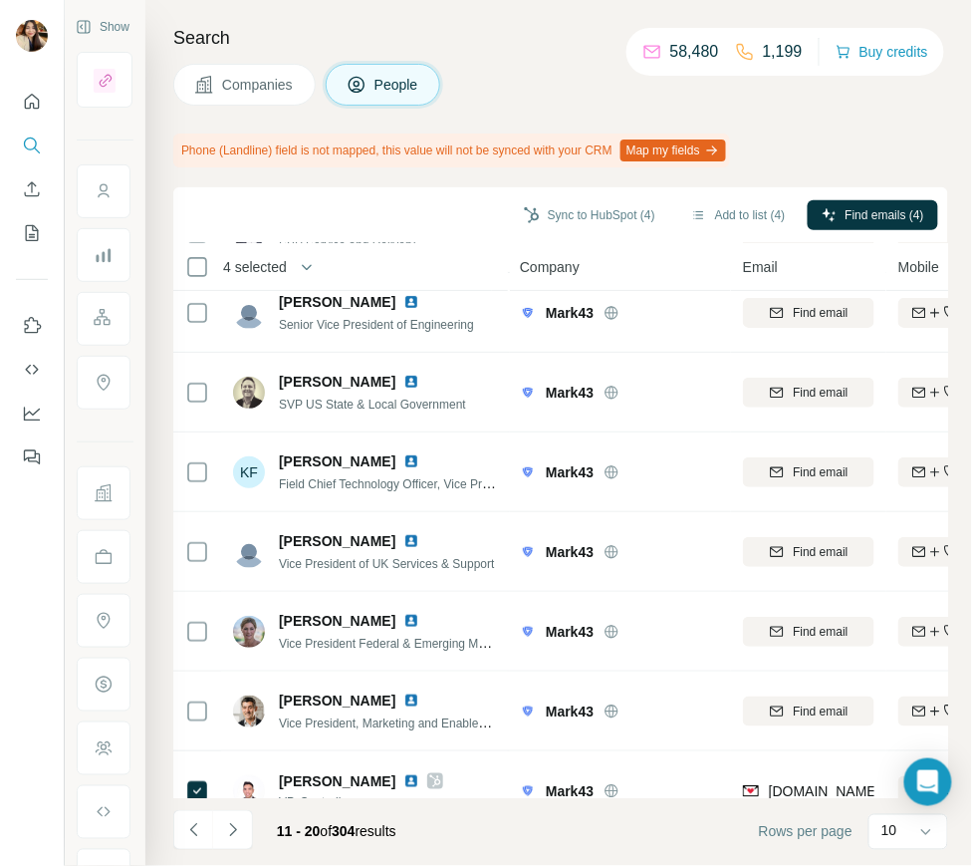
scroll to position [0, 0]
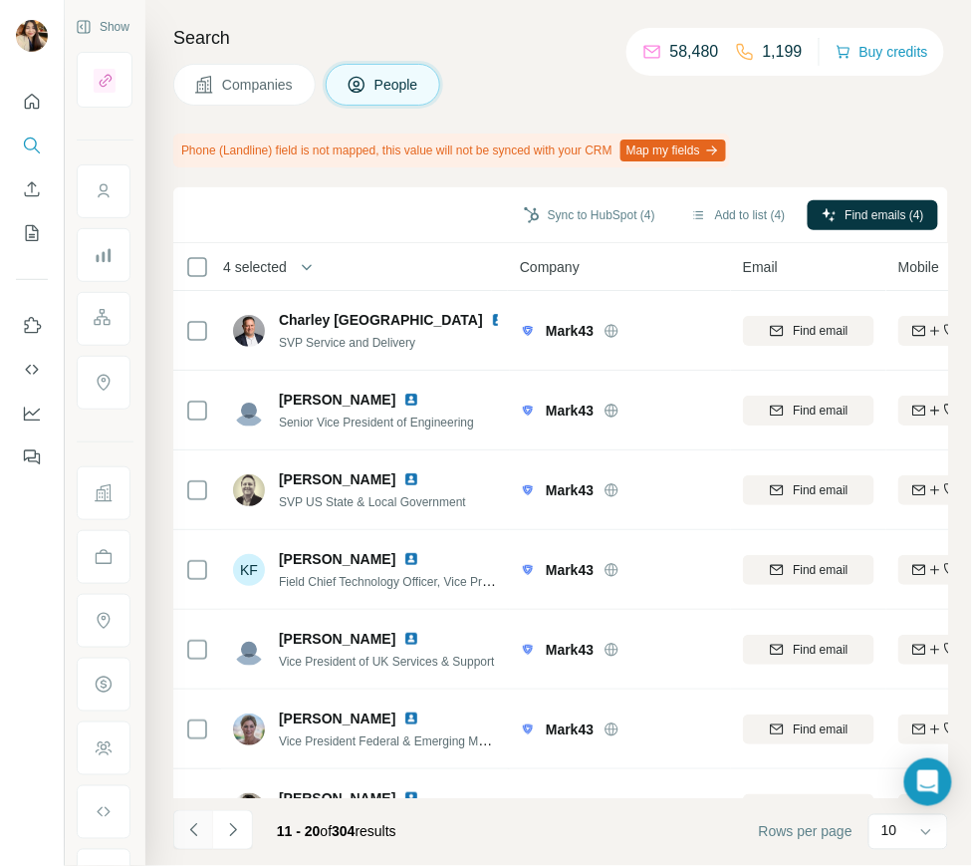
click at [195, 839] on icon "Navigate to previous page" at bounding box center [194, 830] width 20 height 20
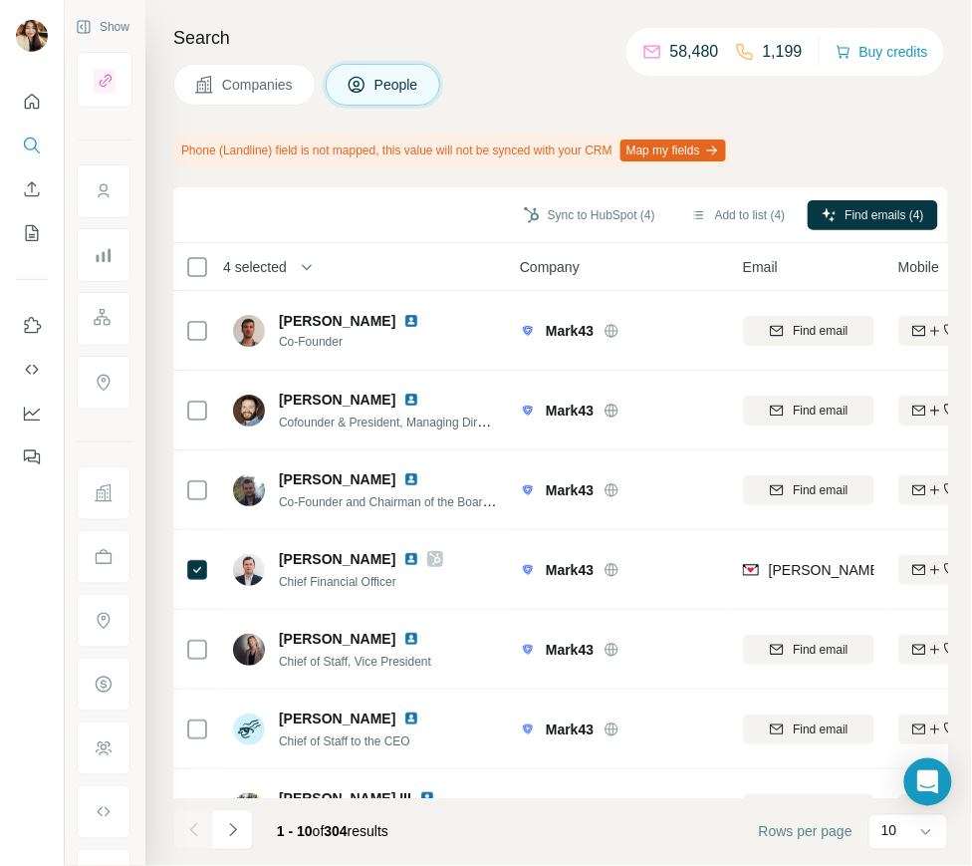
scroll to position [289, 0]
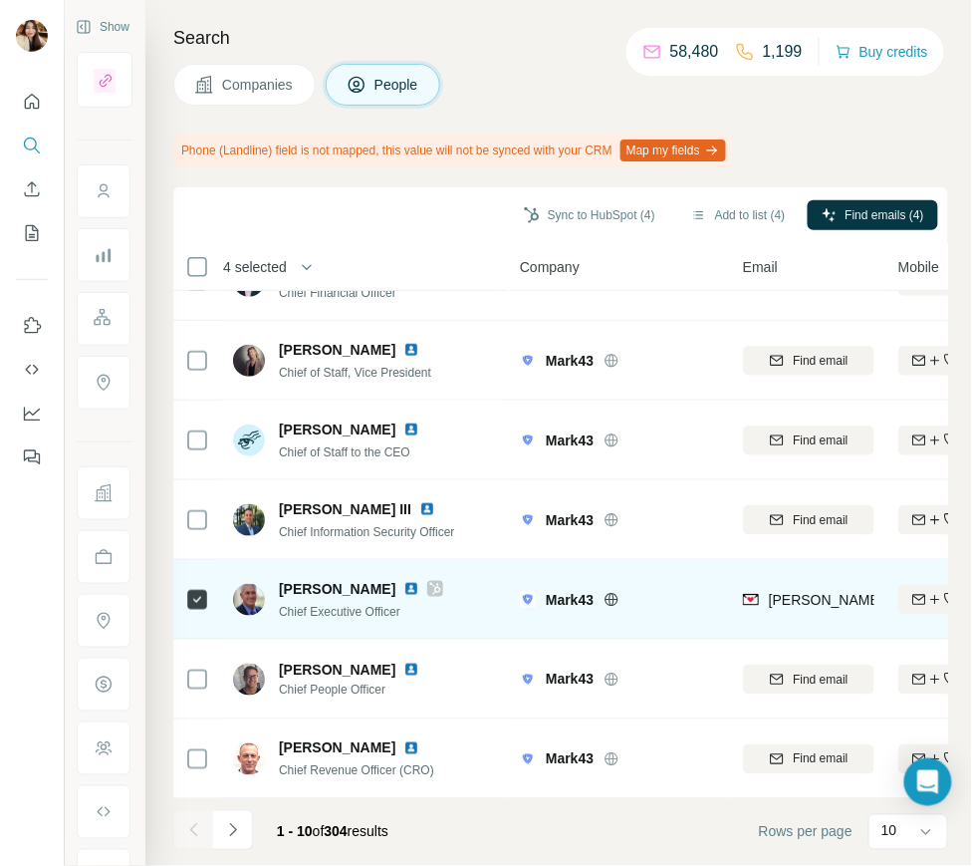
click at [429, 584] on icon at bounding box center [435, 589] width 12 height 16
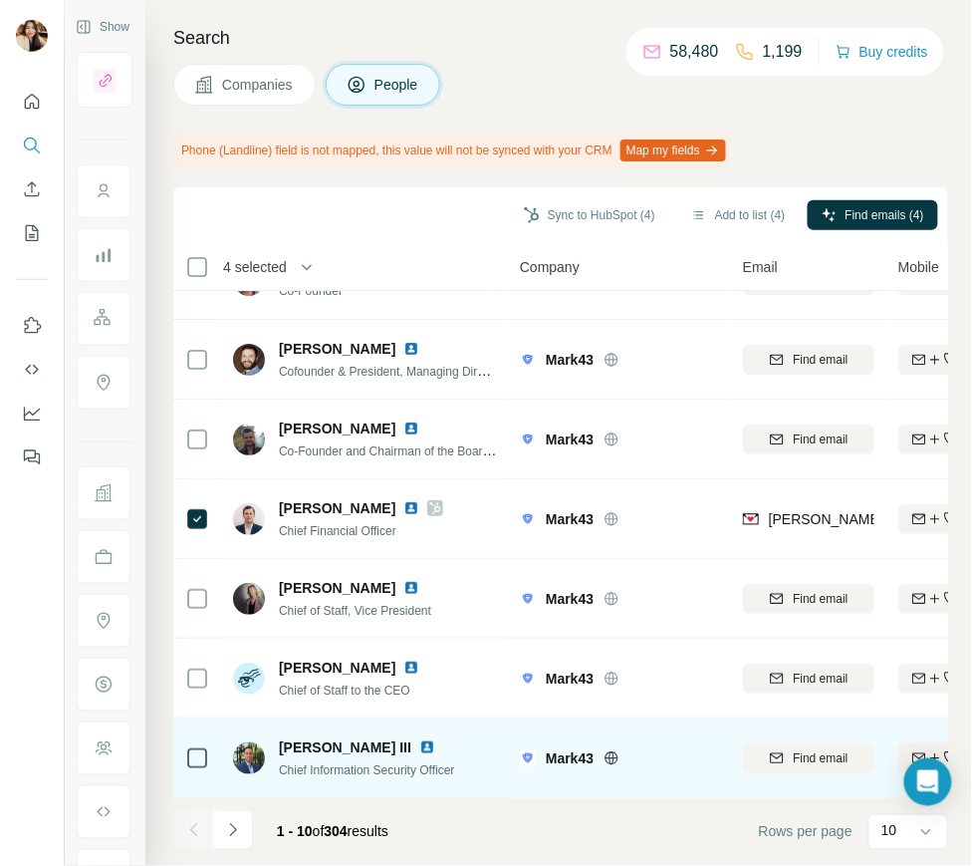
scroll to position [0, 0]
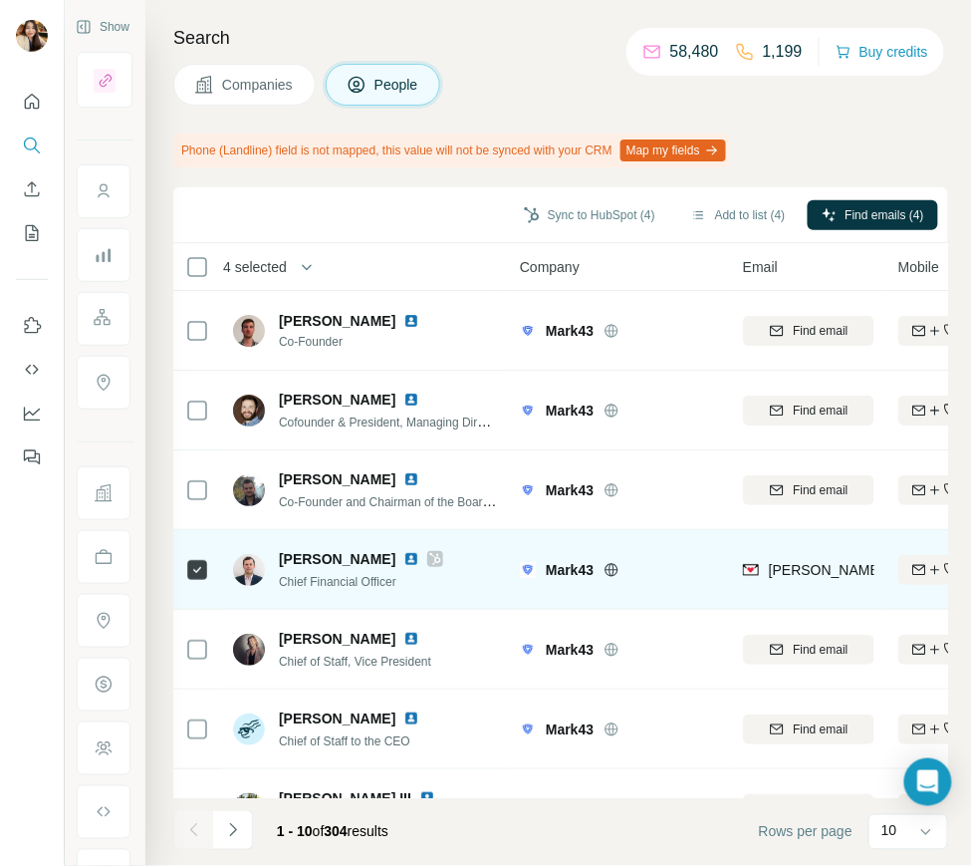
click at [430, 553] on icon at bounding box center [435, 559] width 11 height 12
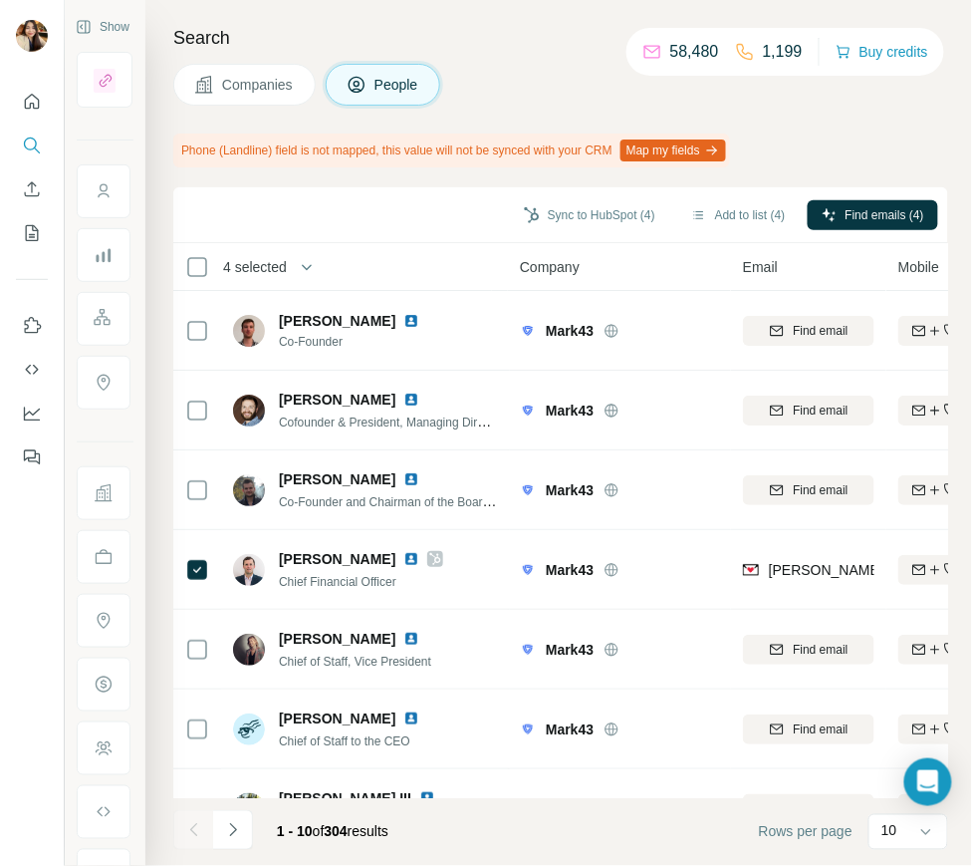
click at [225, 97] on button "Companies" at bounding box center [244, 85] width 142 height 42
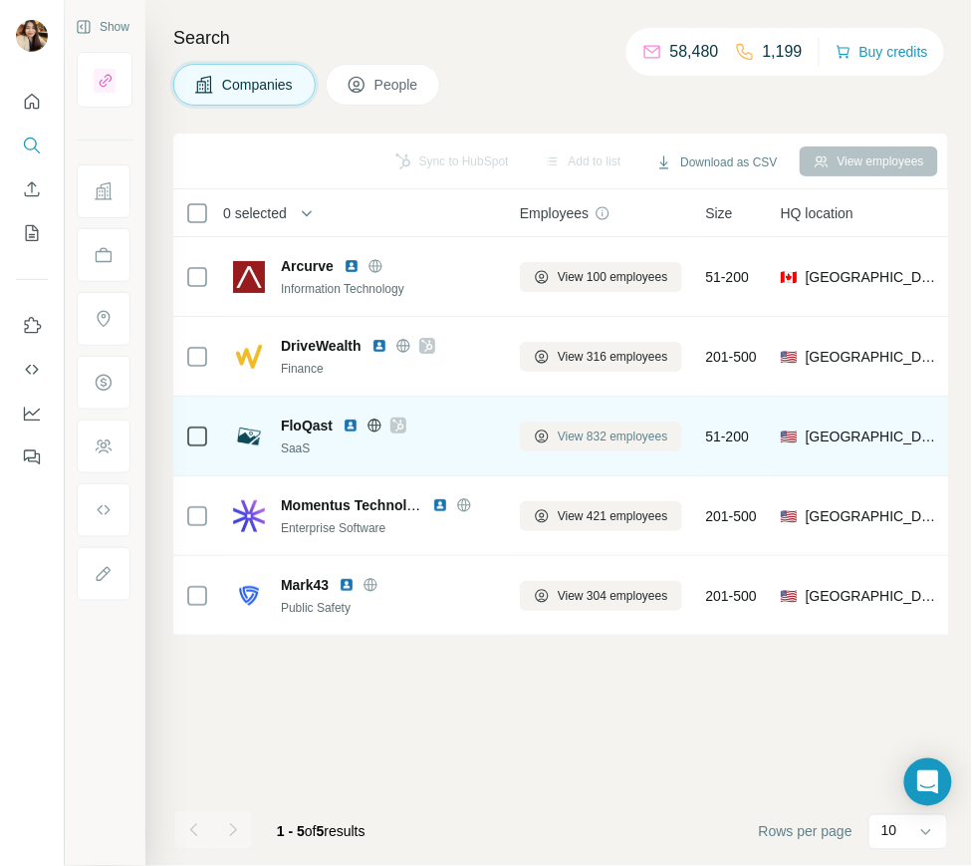
click at [614, 445] on button "View 832 employees" at bounding box center [601, 436] width 162 height 30
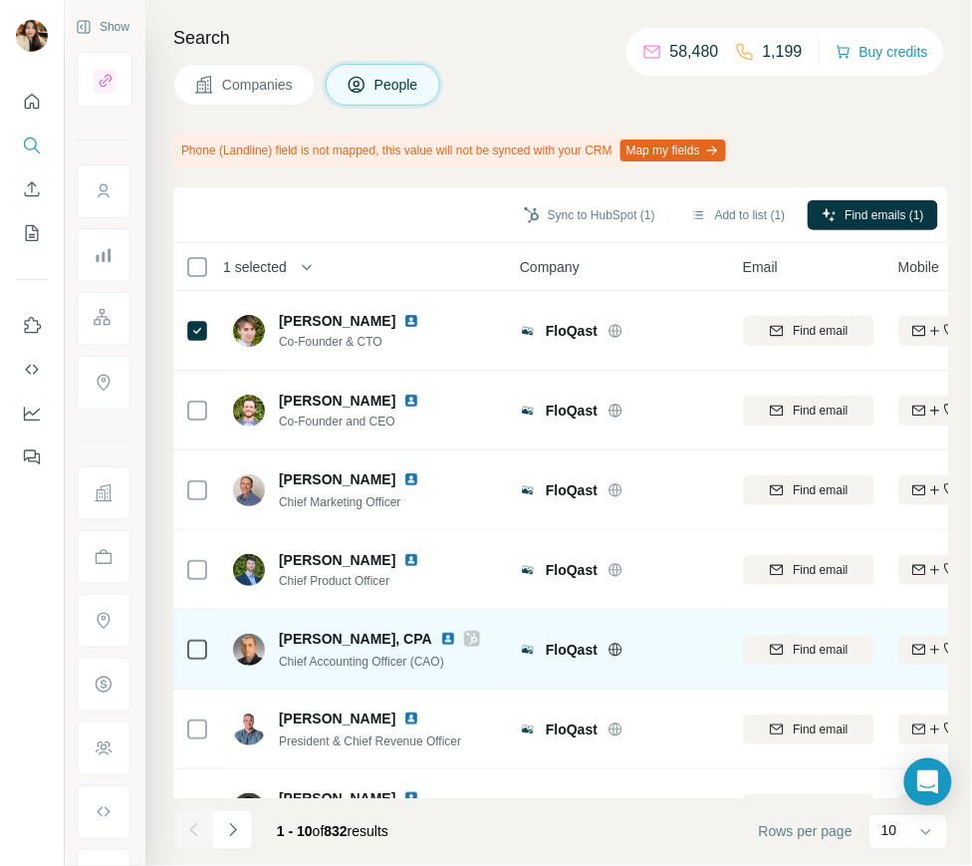
click at [185, 646] on icon at bounding box center [197, 650] width 24 height 24
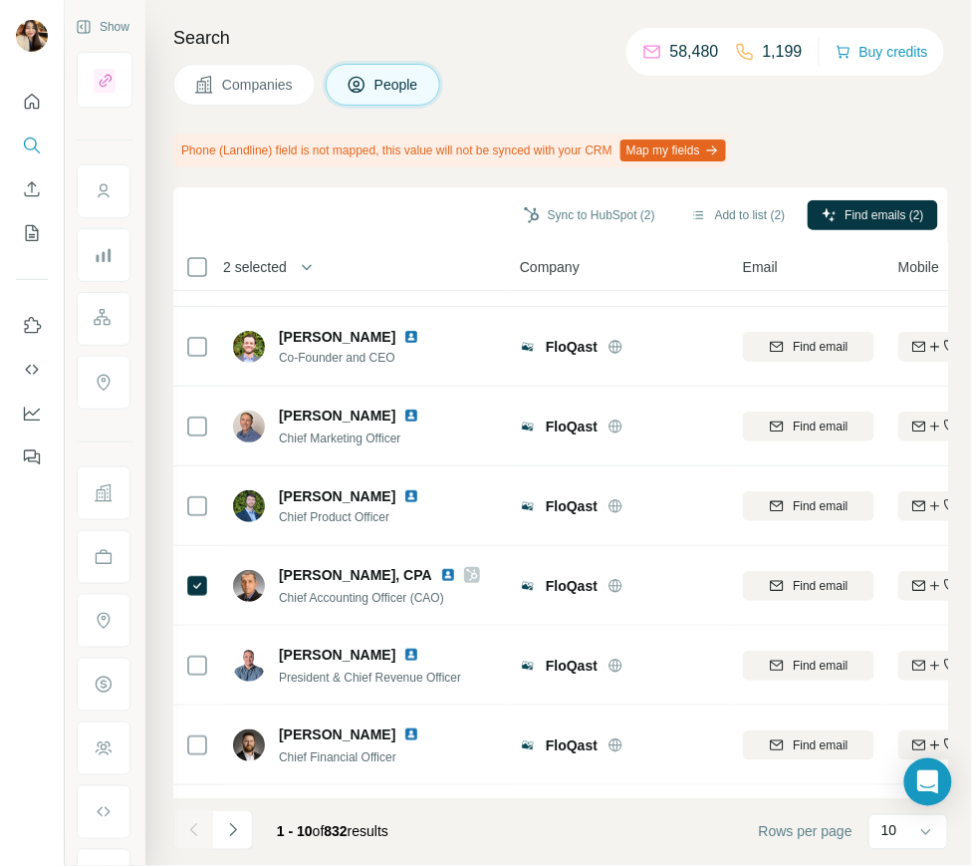
scroll to position [289, 0]
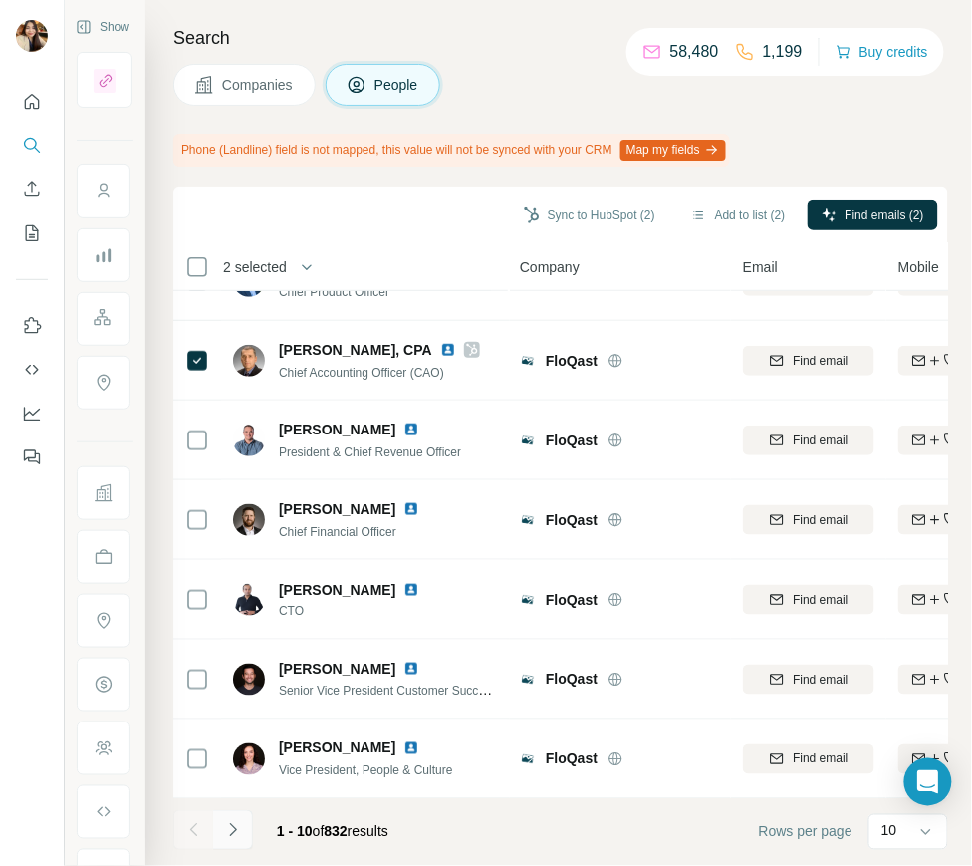
click at [220, 826] on button "Navigate to next page" at bounding box center [233, 830] width 40 height 40
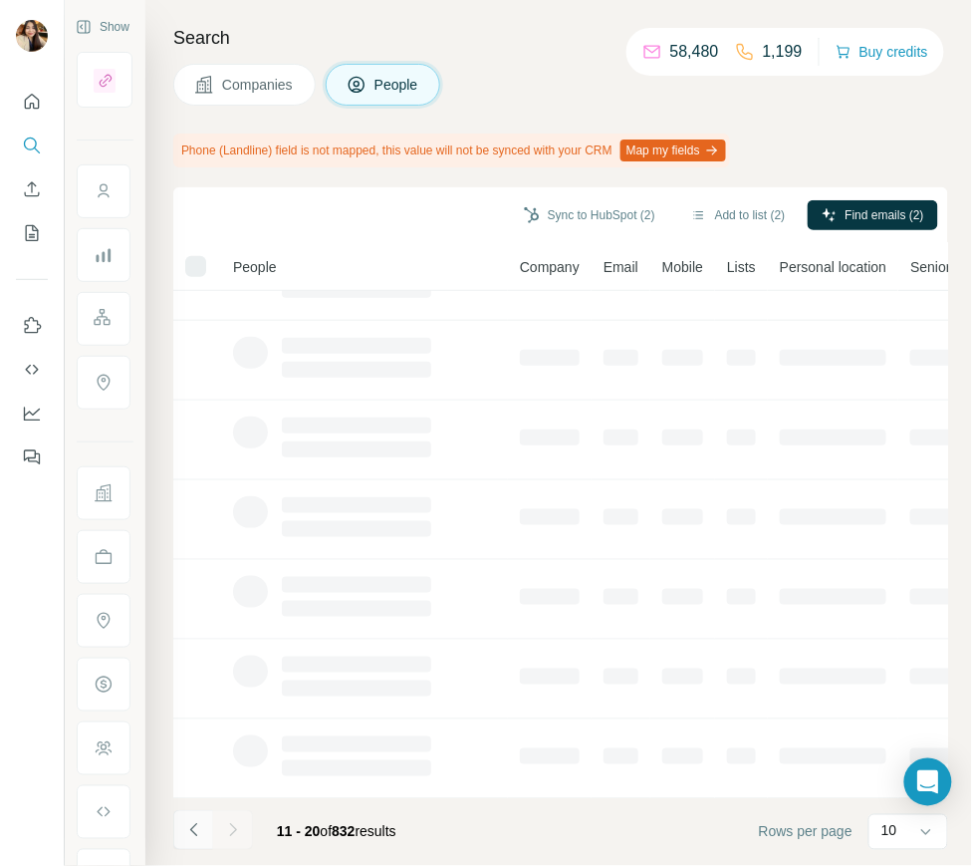
click at [203, 827] on button "Navigate to previous page" at bounding box center [193, 830] width 40 height 40
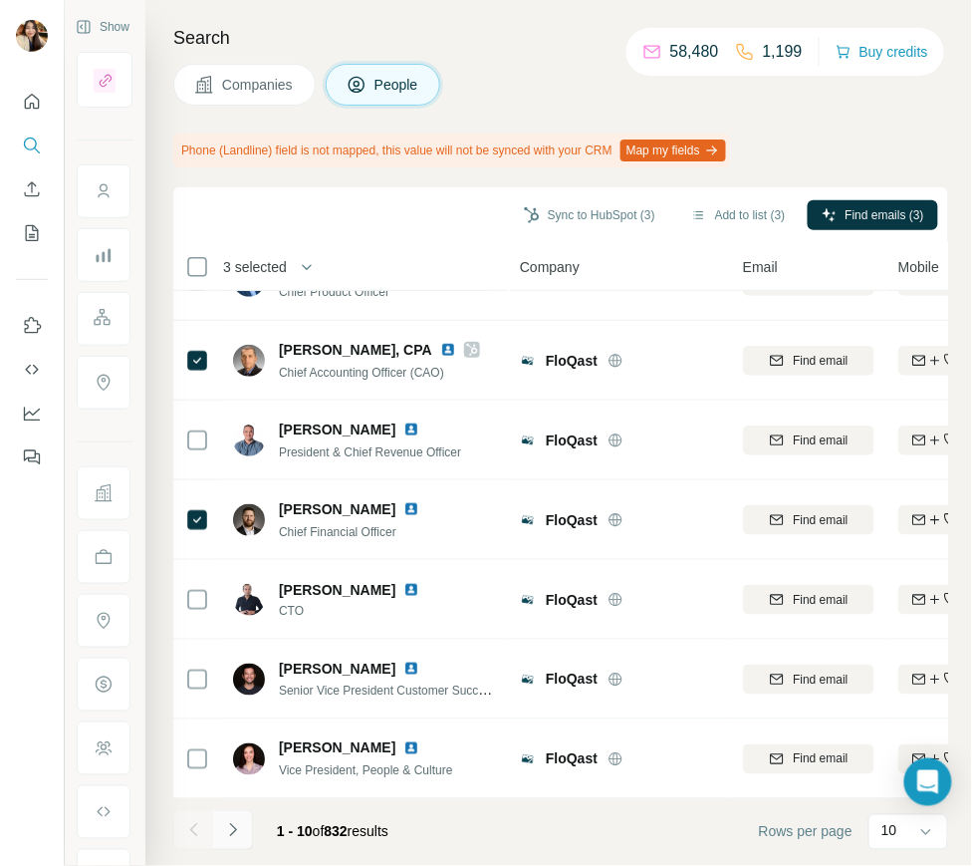
click at [233, 818] on button "Navigate to next page" at bounding box center [233, 830] width 40 height 40
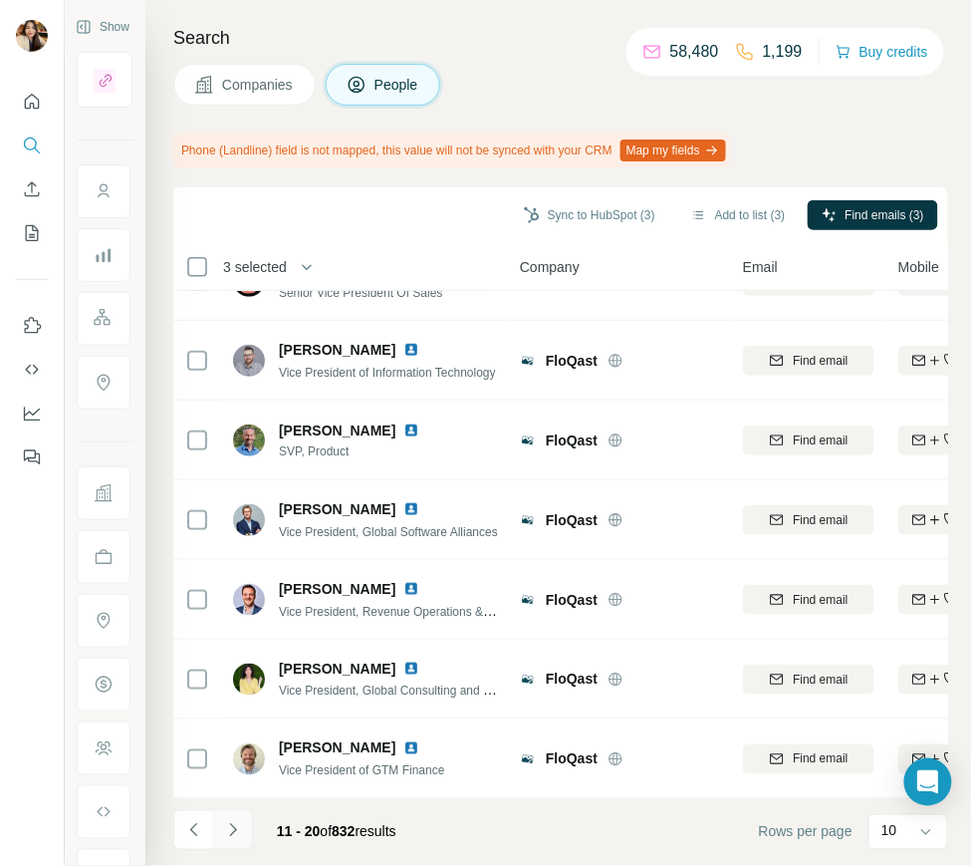
click at [225, 838] on icon "Navigate to next page" at bounding box center [233, 830] width 20 height 20
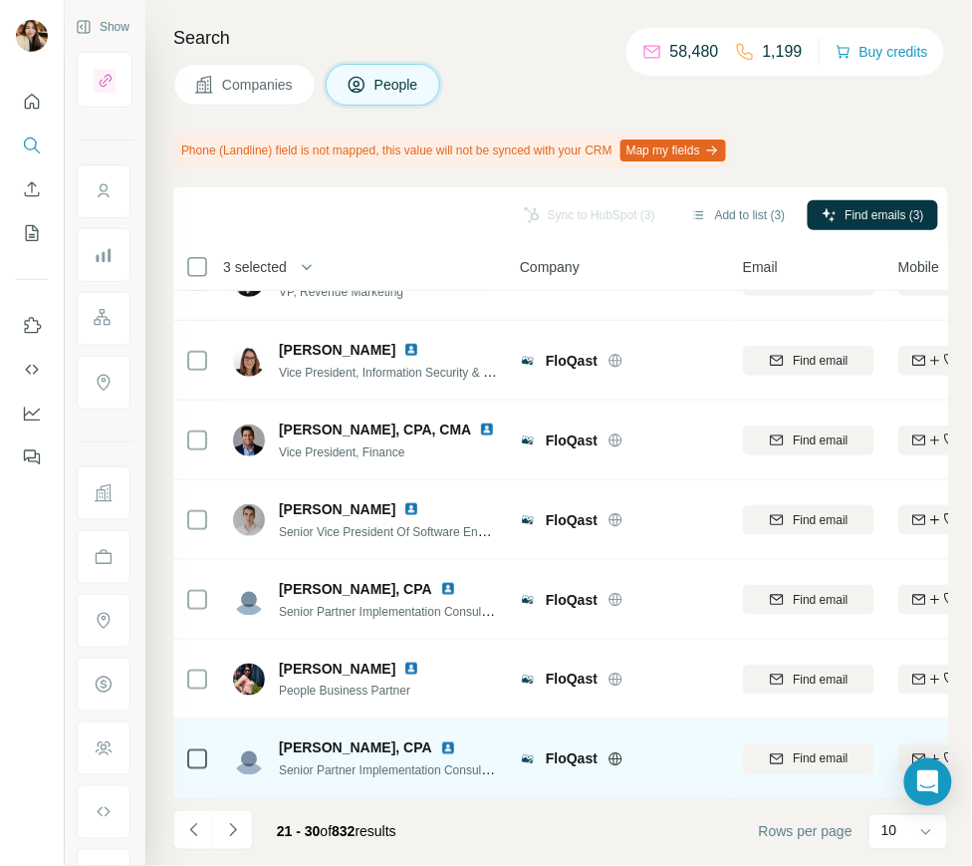
scroll to position [0, 0]
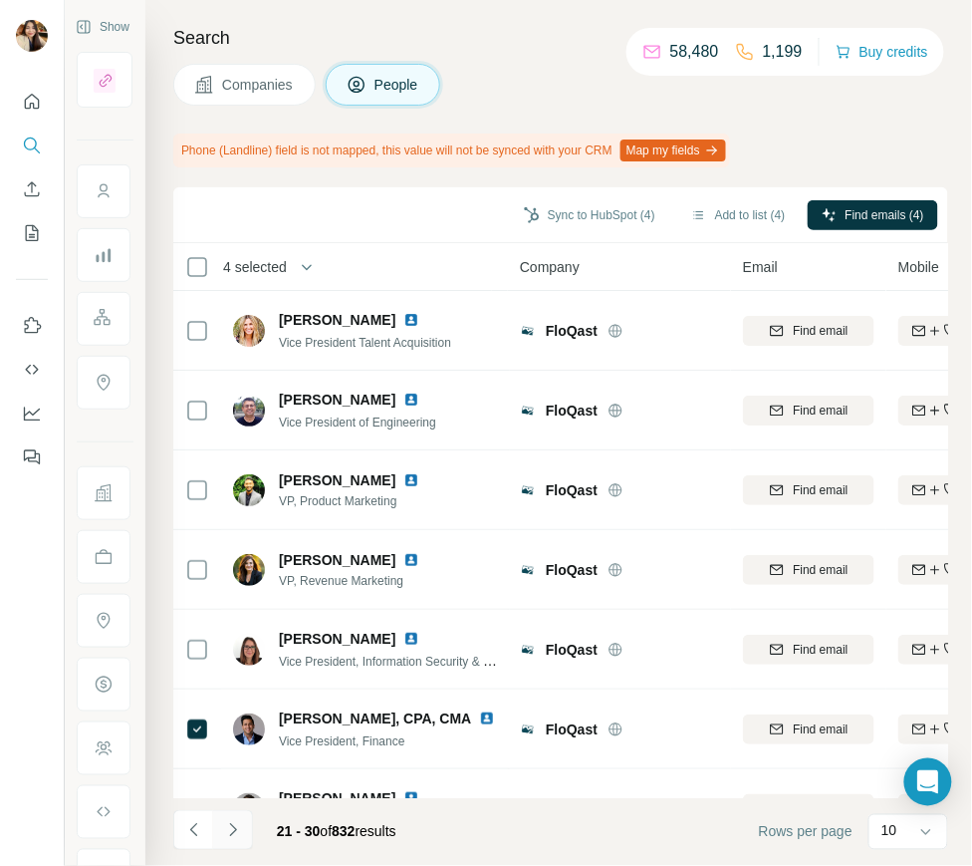
click at [216, 821] on button "Navigate to next page" at bounding box center [233, 830] width 40 height 40
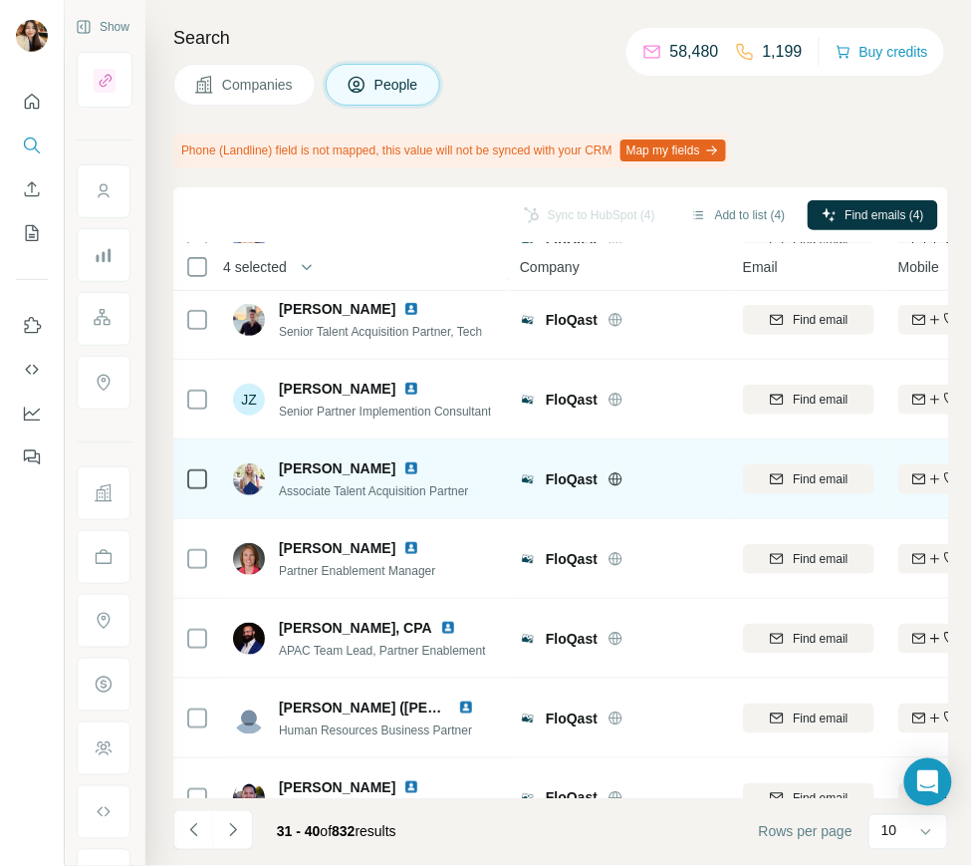
scroll to position [289, 0]
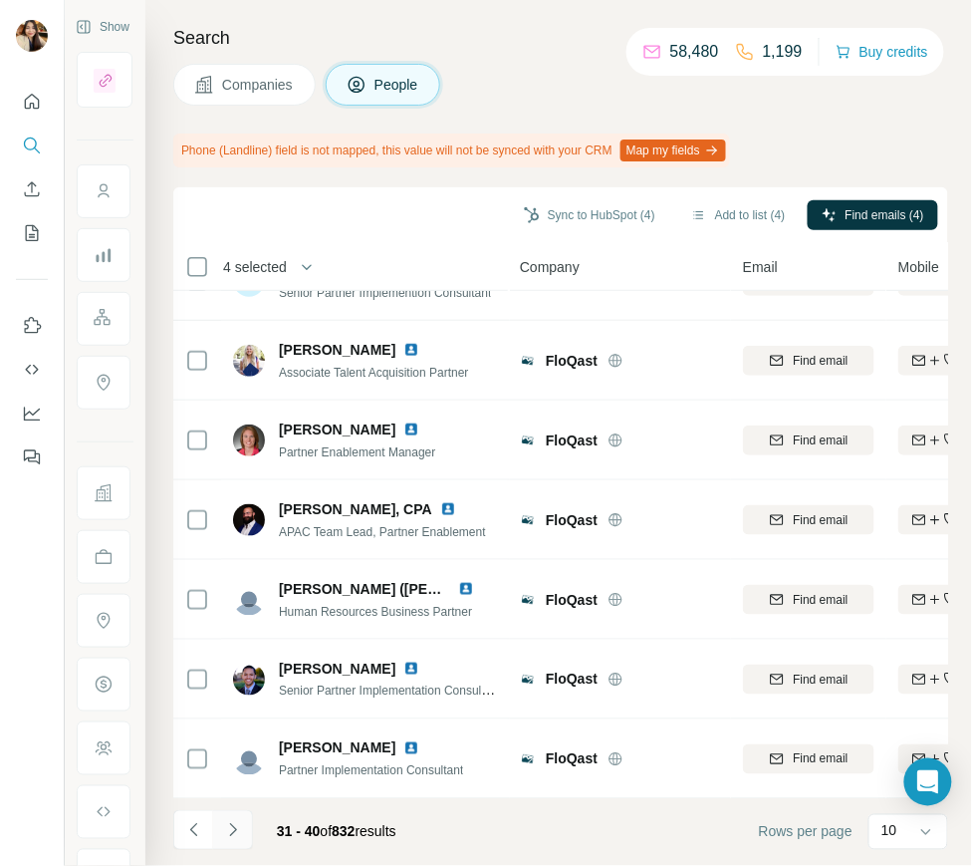
click at [244, 827] on button "Navigate to next page" at bounding box center [233, 830] width 40 height 40
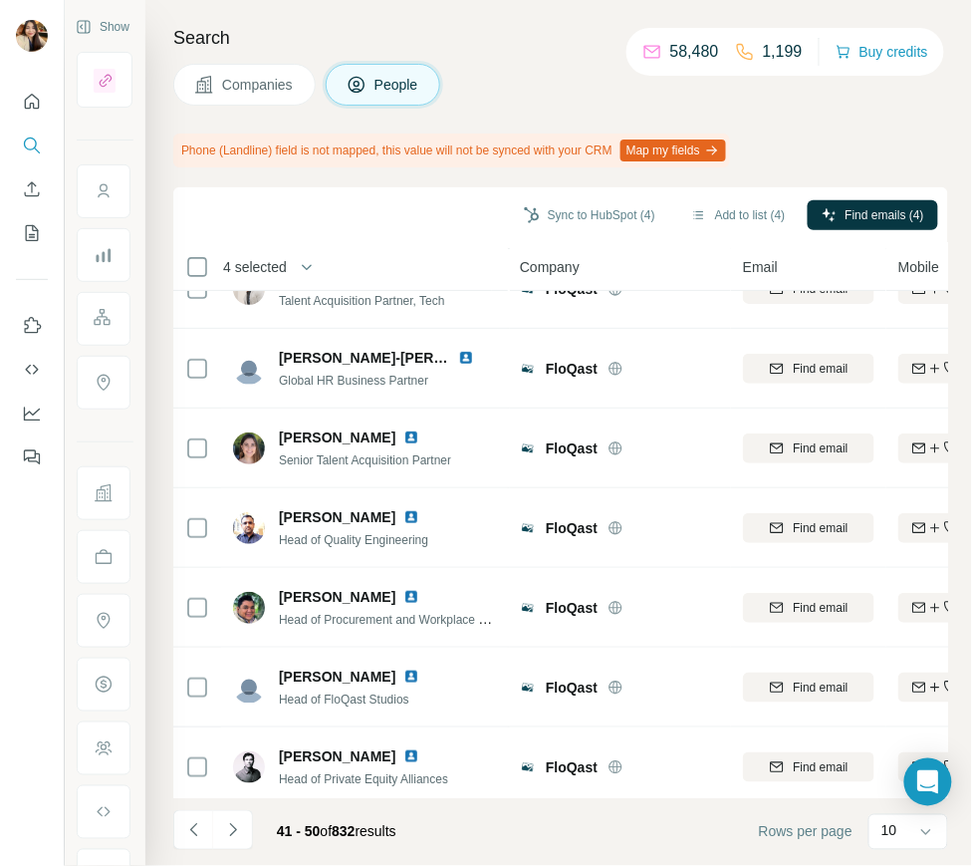
scroll to position [0, 0]
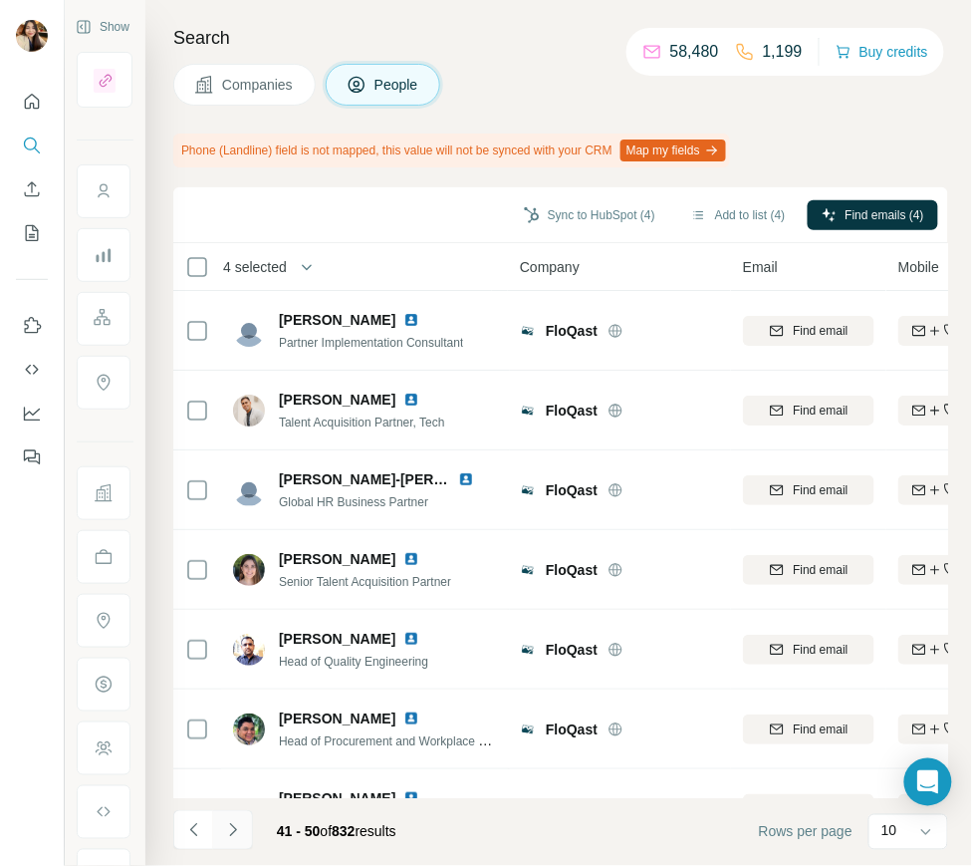
click at [223, 830] on icon "Navigate to next page" at bounding box center [233, 830] width 20 height 20
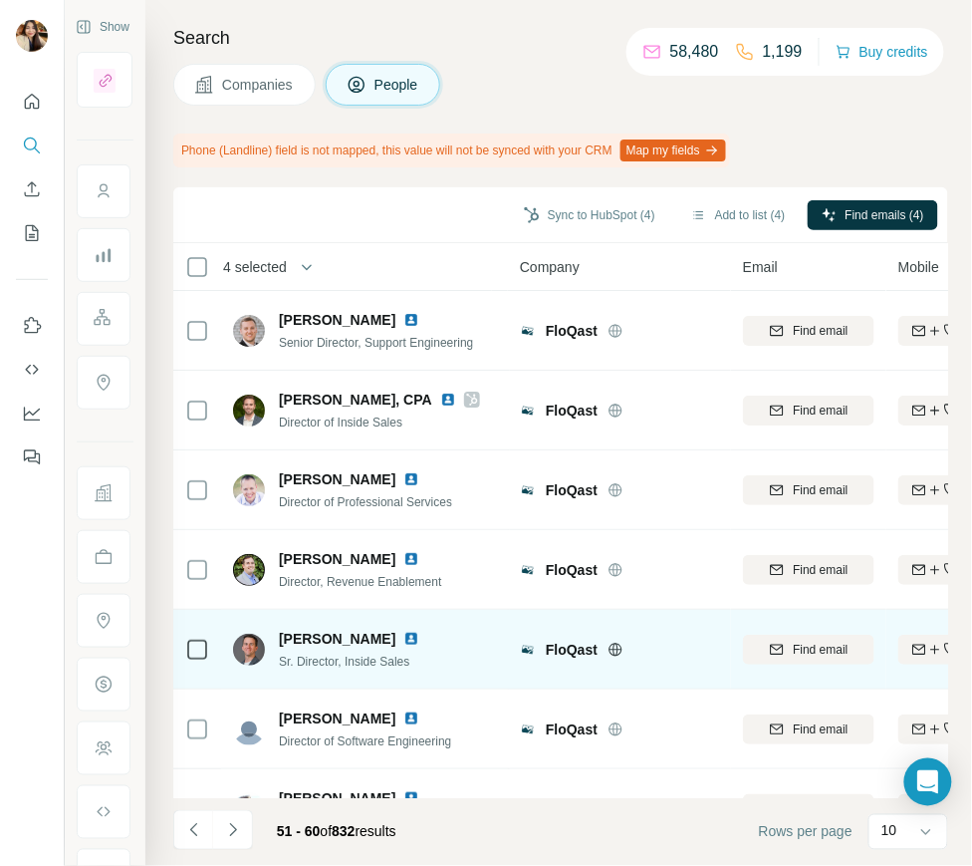
scroll to position [289, 0]
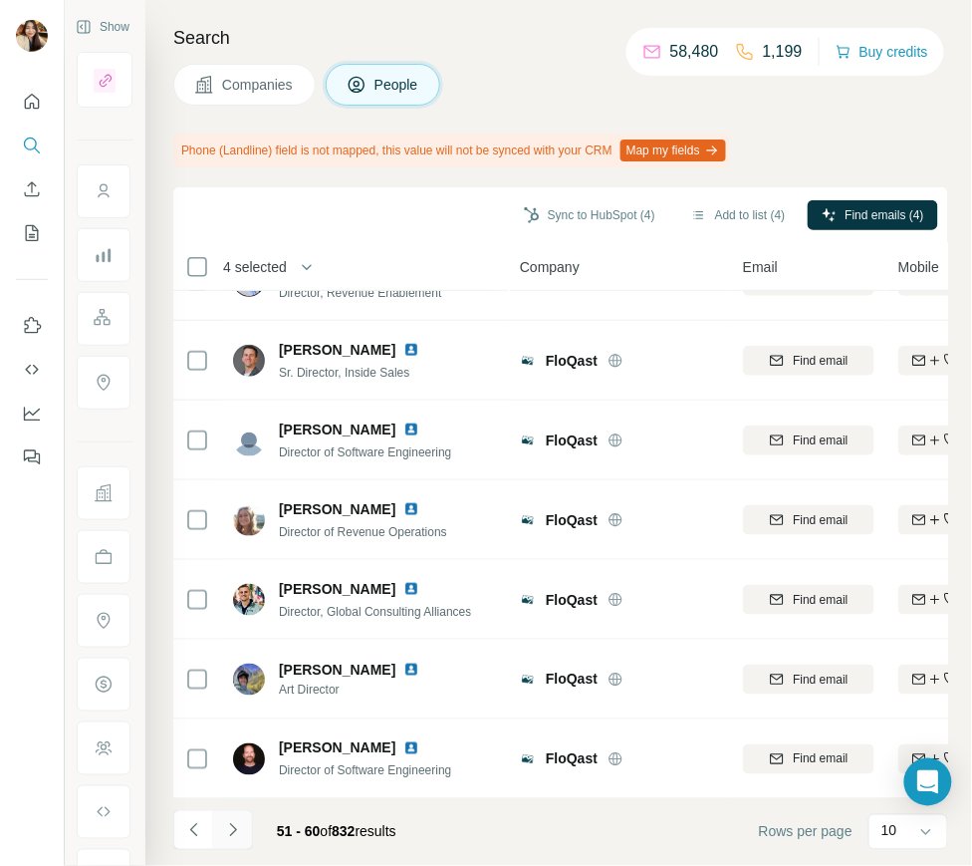
click at [213, 832] on button "Navigate to next page" at bounding box center [233, 830] width 40 height 40
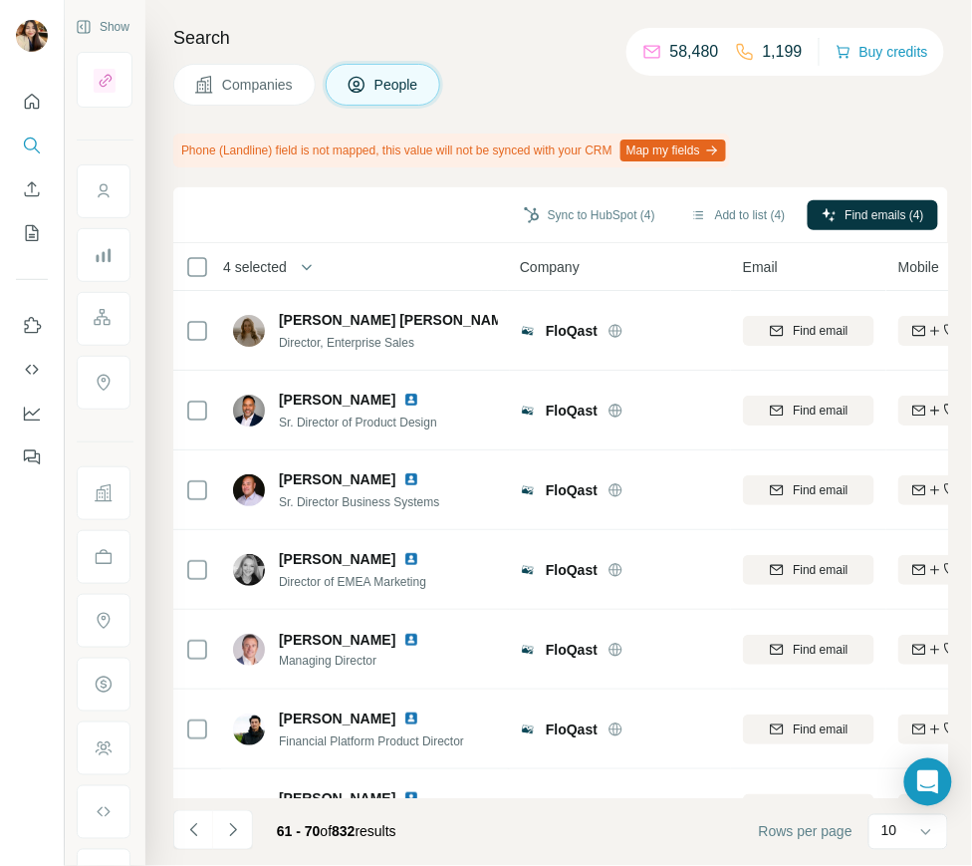
scroll to position [0, 0]
click at [177, 826] on button "Navigate to previous page" at bounding box center [193, 830] width 40 height 40
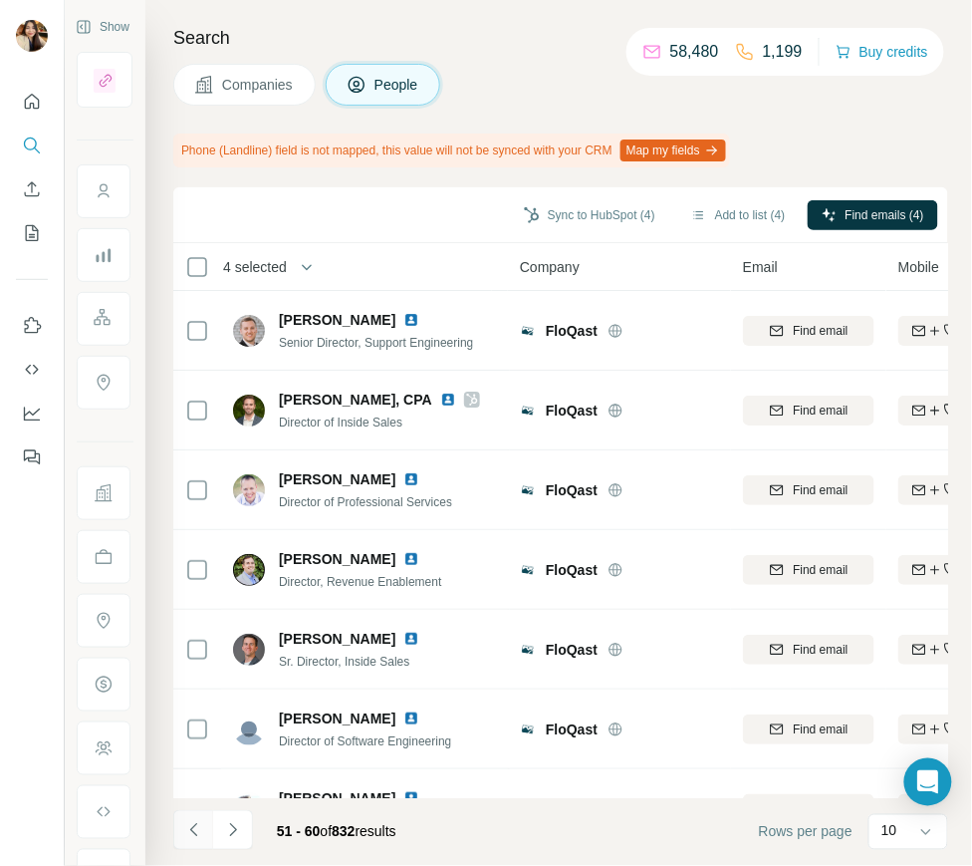
click at [177, 826] on button "Navigate to previous page" at bounding box center [193, 830] width 40 height 40
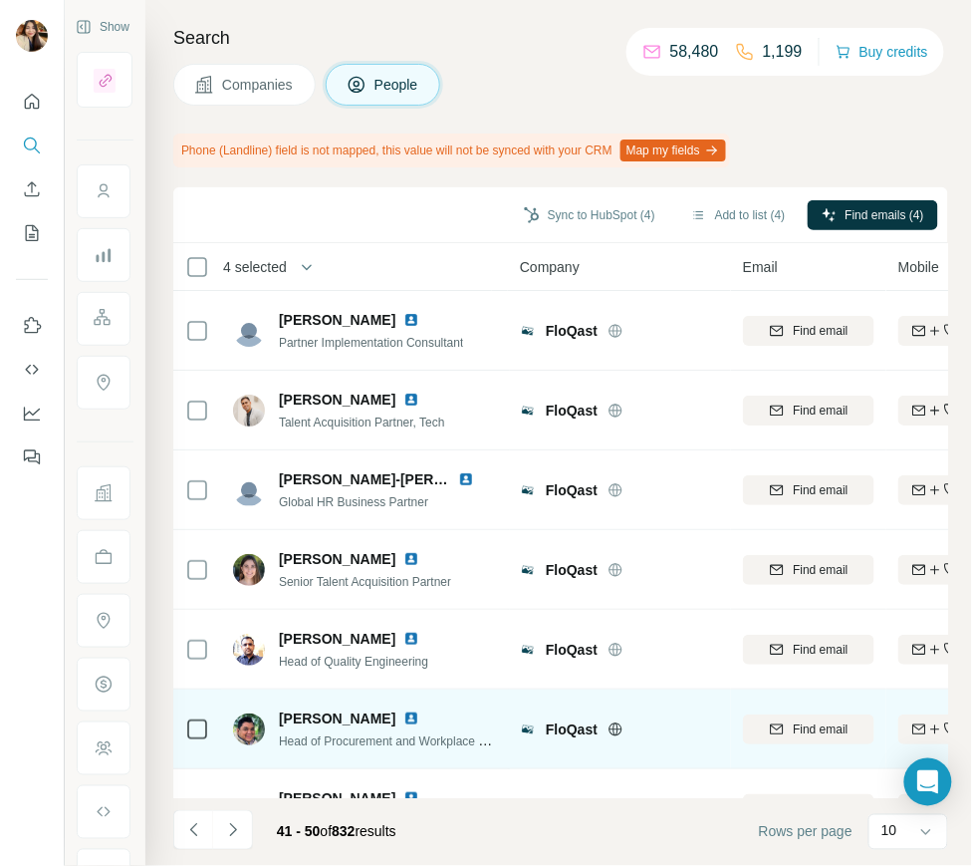
scroll to position [228, 0]
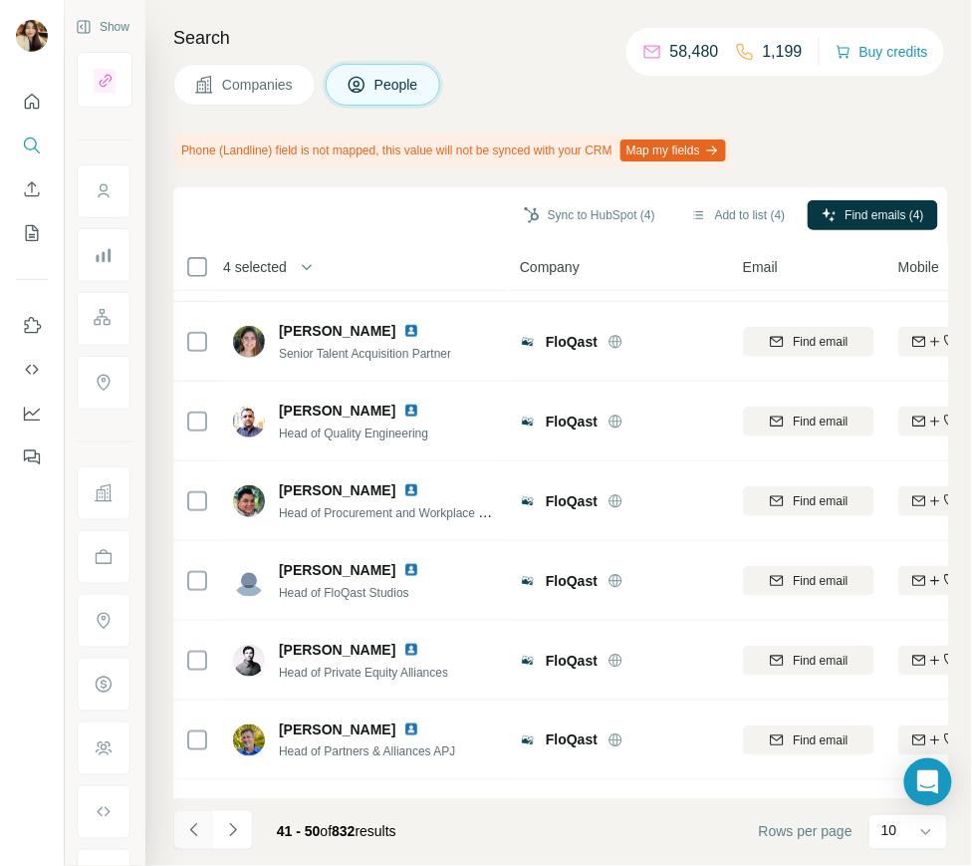
click at [186, 835] on icon "Navigate to previous page" at bounding box center [194, 830] width 20 height 20
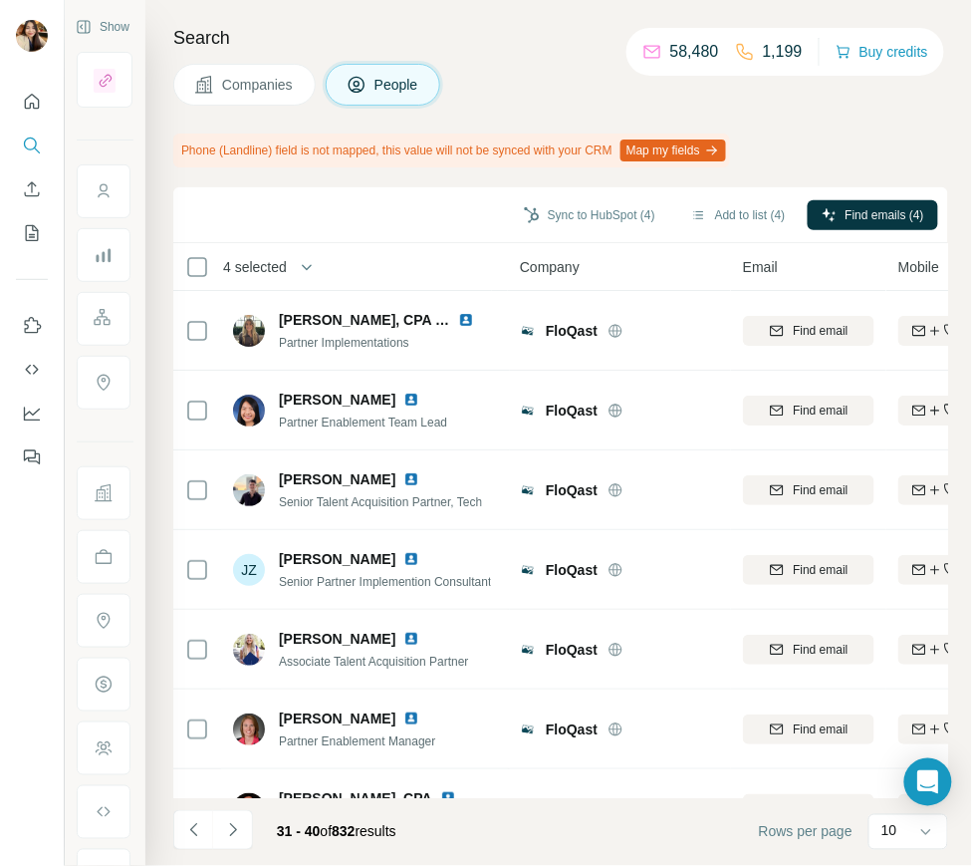
scroll to position [289, 0]
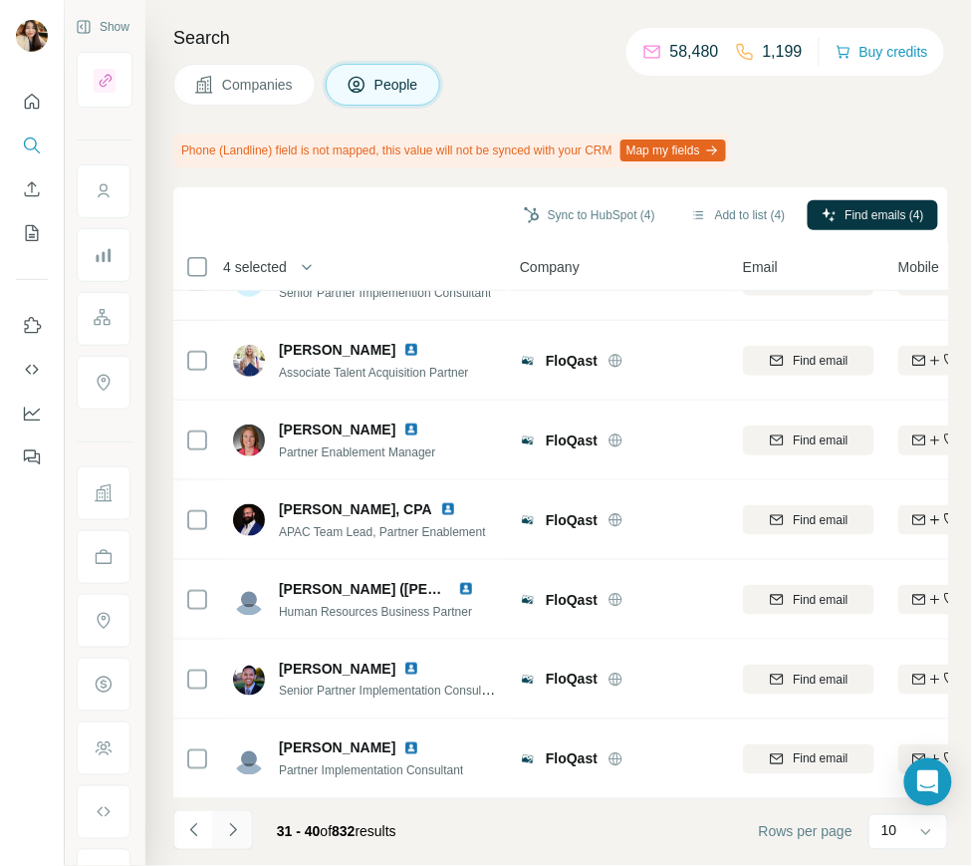
click at [229, 823] on icon "Navigate to next page" at bounding box center [233, 830] width 20 height 20
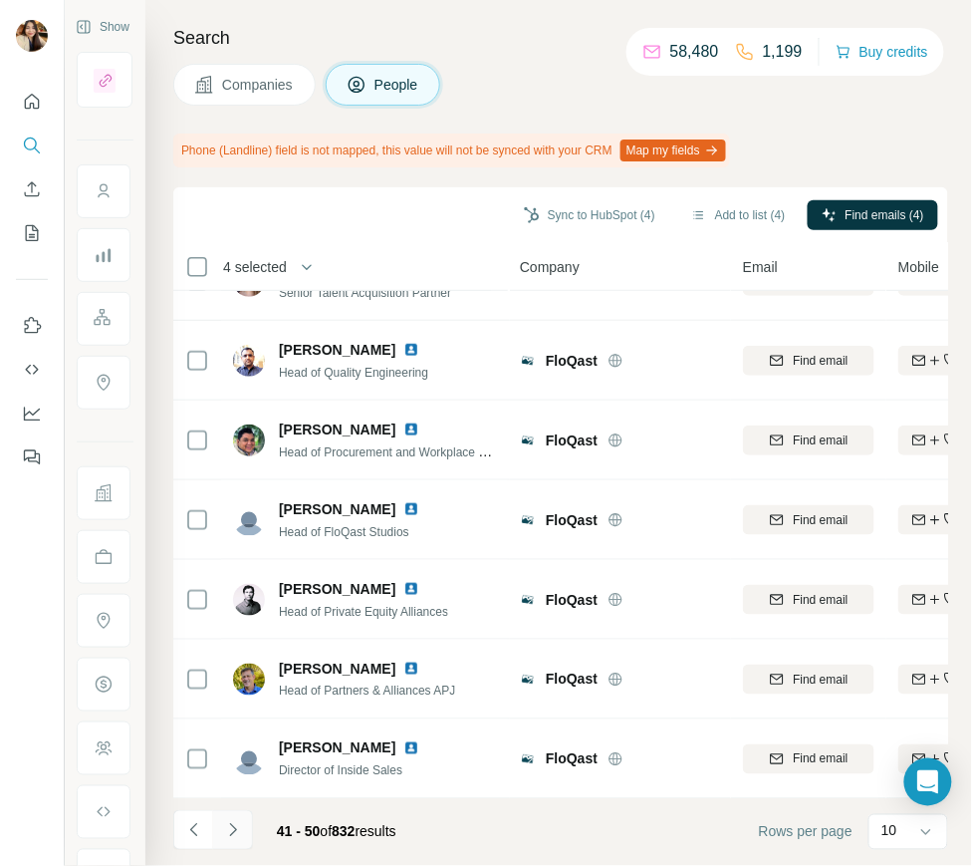
click at [229, 823] on icon "Navigate to next page" at bounding box center [233, 830] width 20 height 20
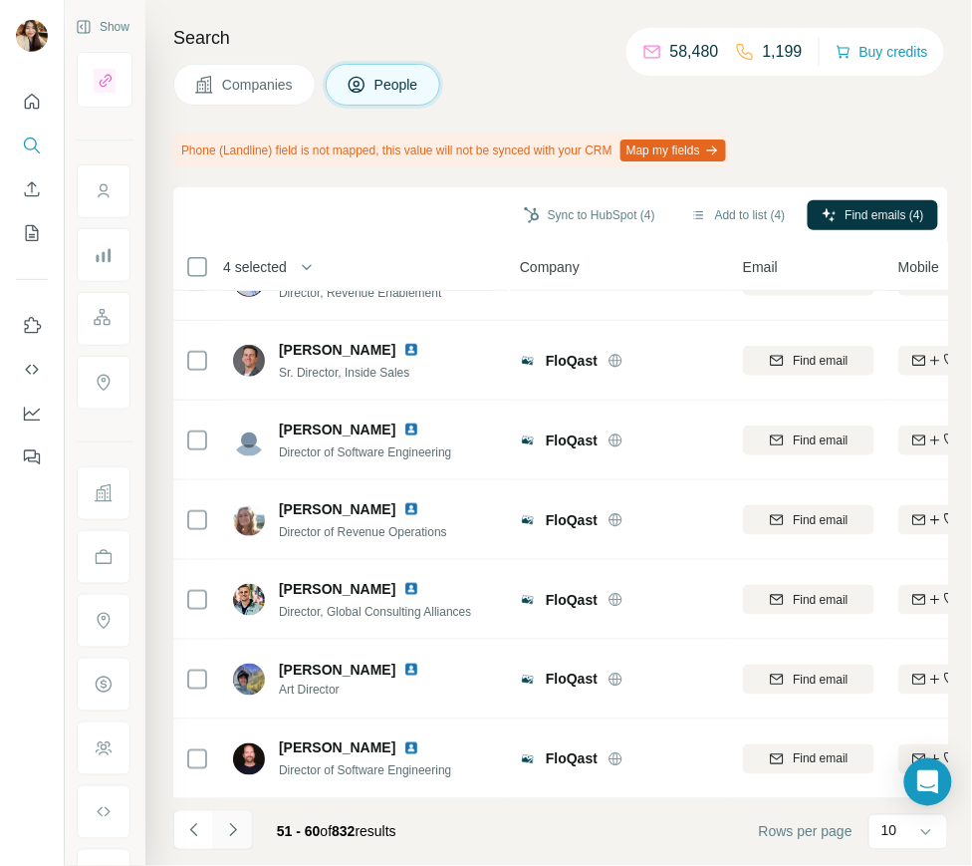
click at [223, 826] on icon "Navigate to next page" at bounding box center [233, 830] width 20 height 20
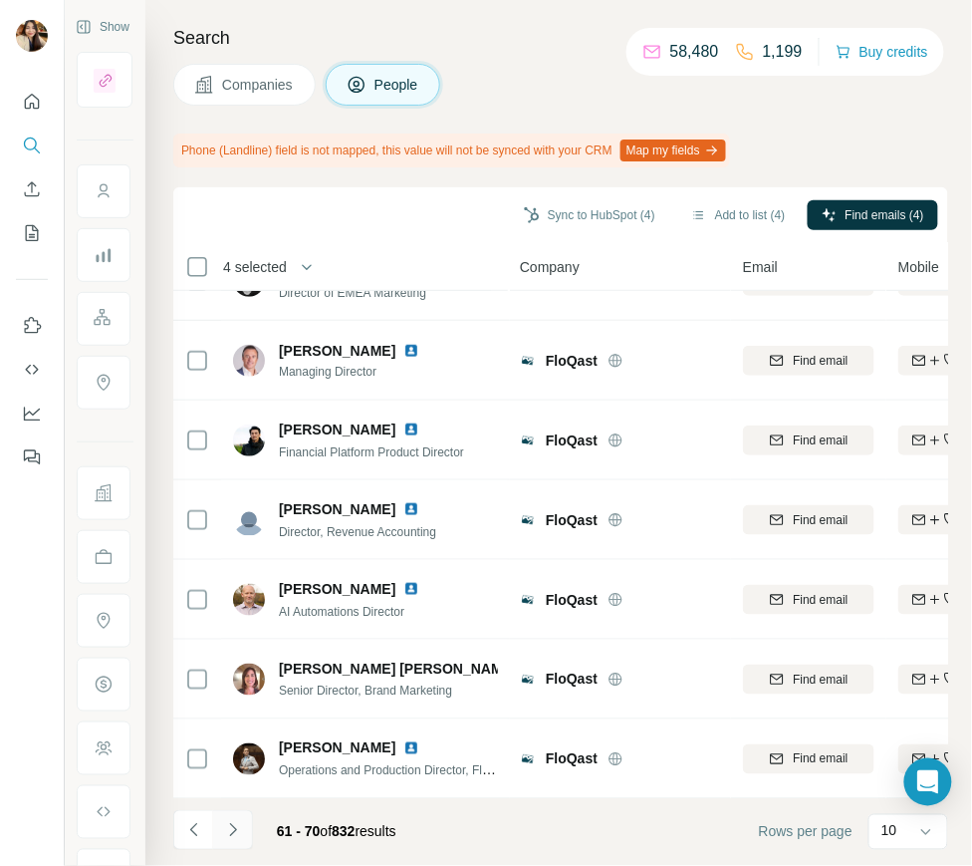
click at [223, 826] on icon "Navigate to next page" at bounding box center [233, 830] width 20 height 20
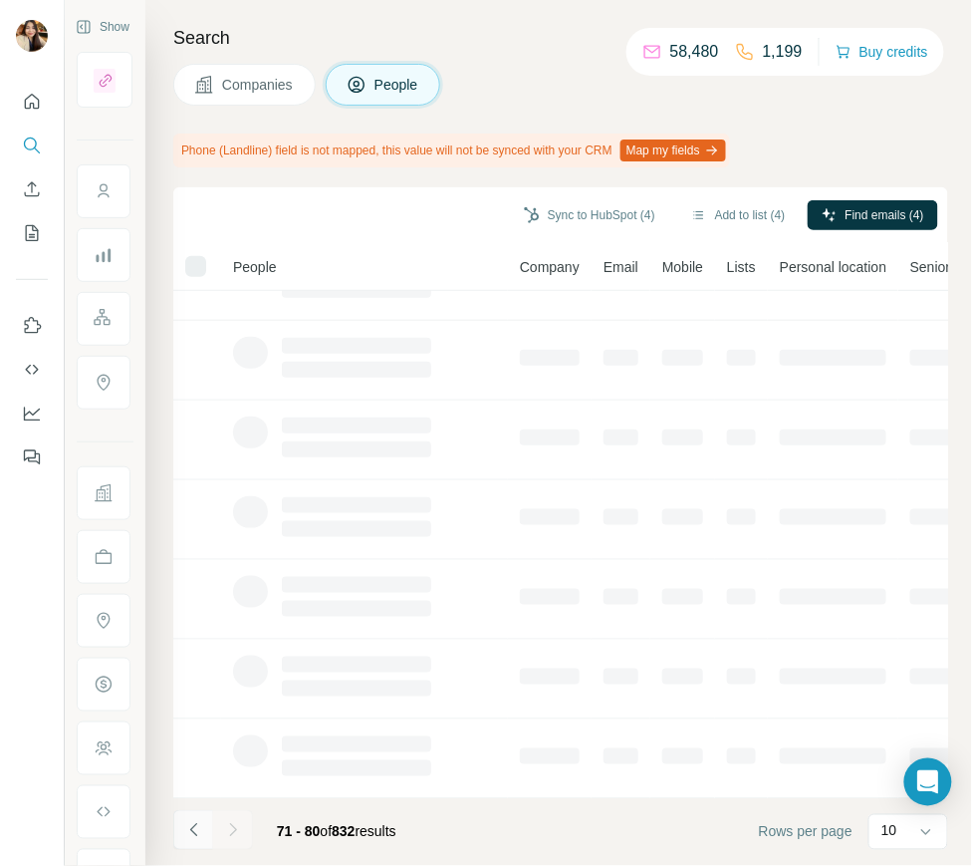
click at [188, 827] on icon "Navigate to previous page" at bounding box center [194, 830] width 20 height 20
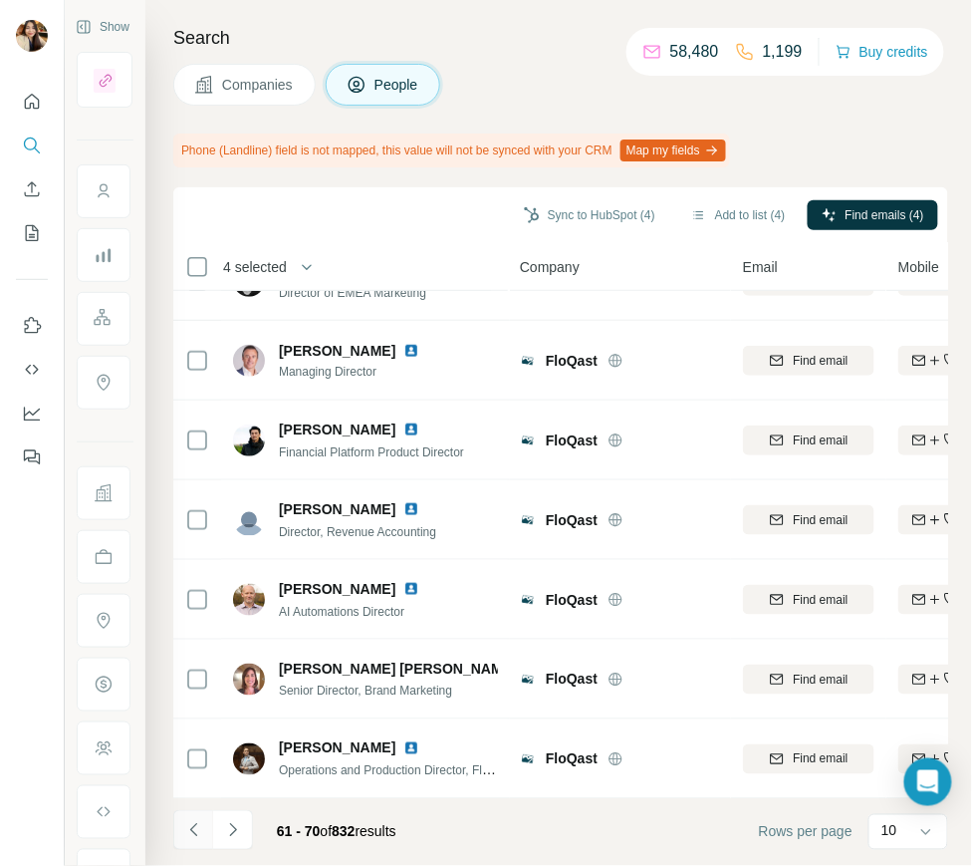
click at [188, 827] on icon "Navigate to previous page" at bounding box center [194, 830] width 20 height 20
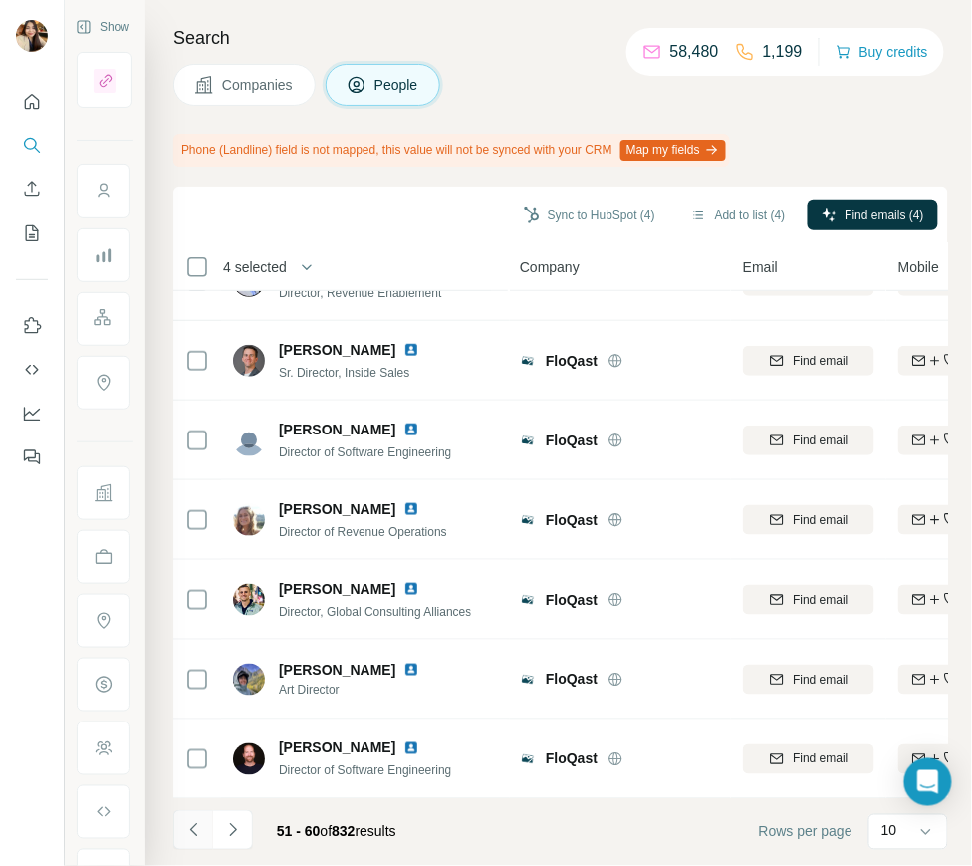
click at [188, 827] on icon "Navigate to previous page" at bounding box center [194, 830] width 20 height 20
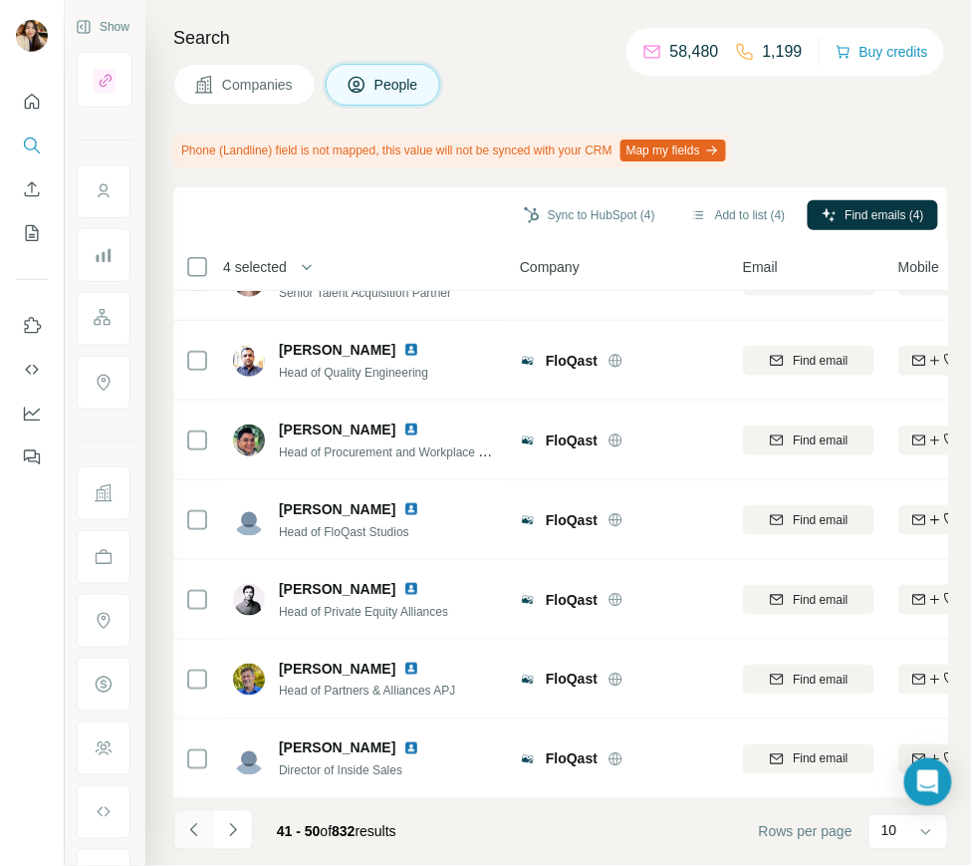
click at [188, 827] on icon "Navigate to previous page" at bounding box center [194, 830] width 20 height 20
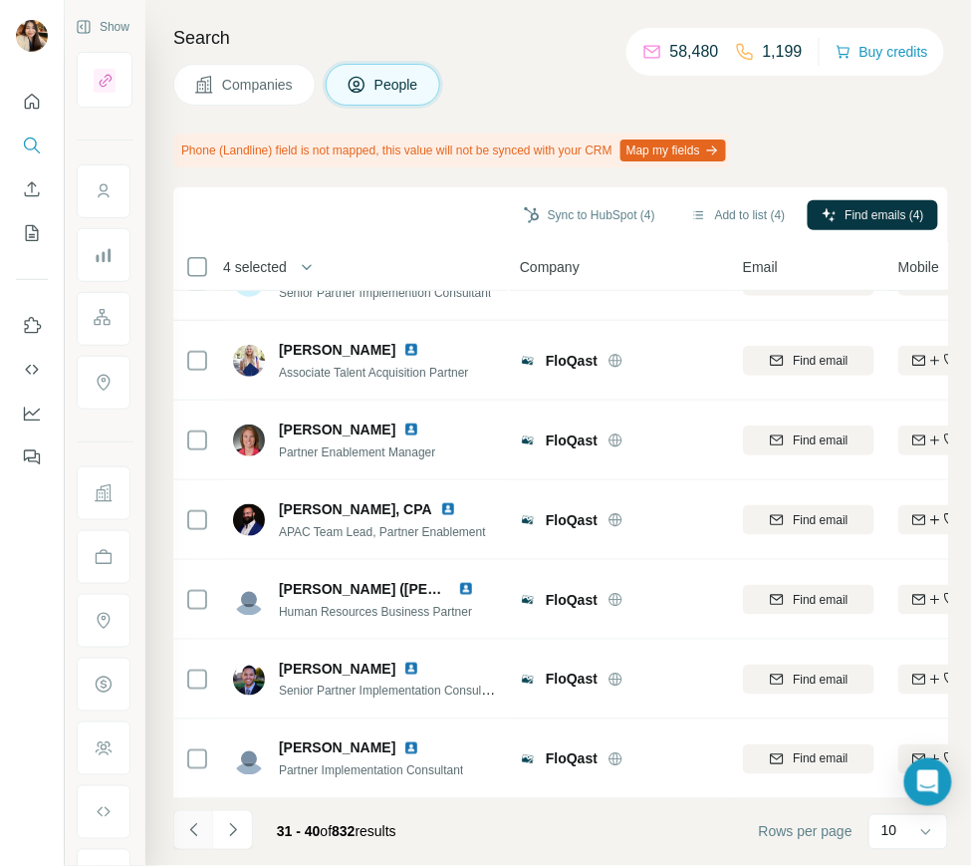
click at [188, 827] on icon "Navigate to previous page" at bounding box center [194, 830] width 20 height 20
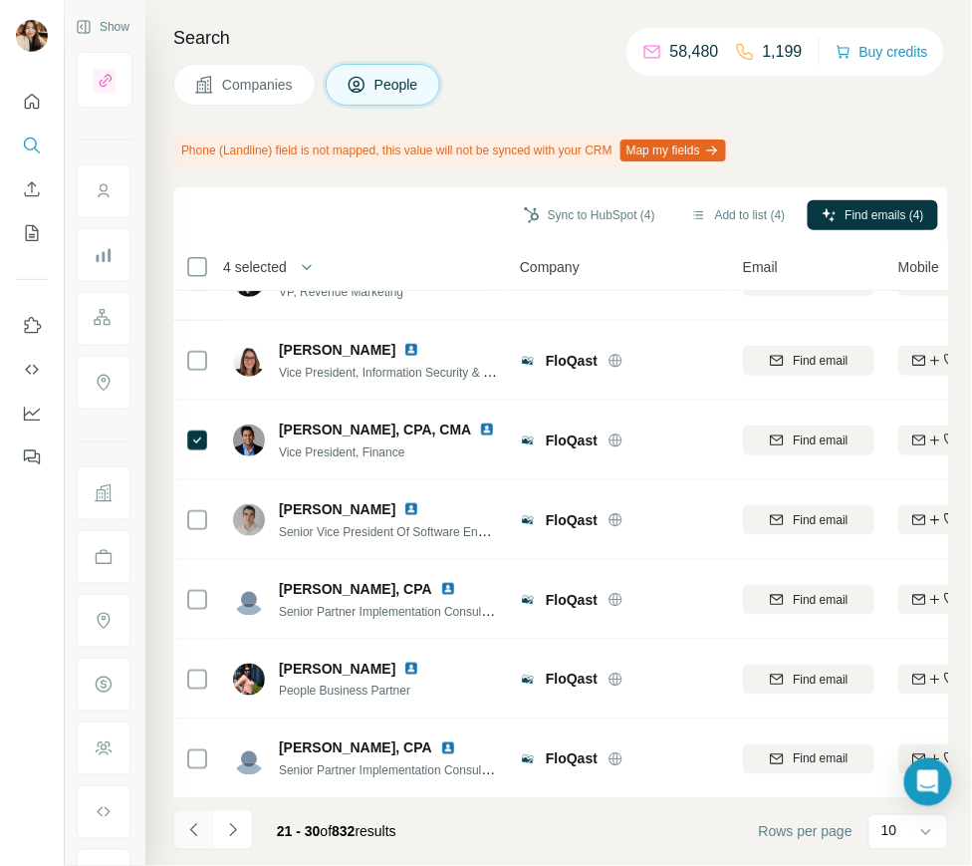
click at [188, 827] on icon "Navigate to previous page" at bounding box center [194, 830] width 20 height 20
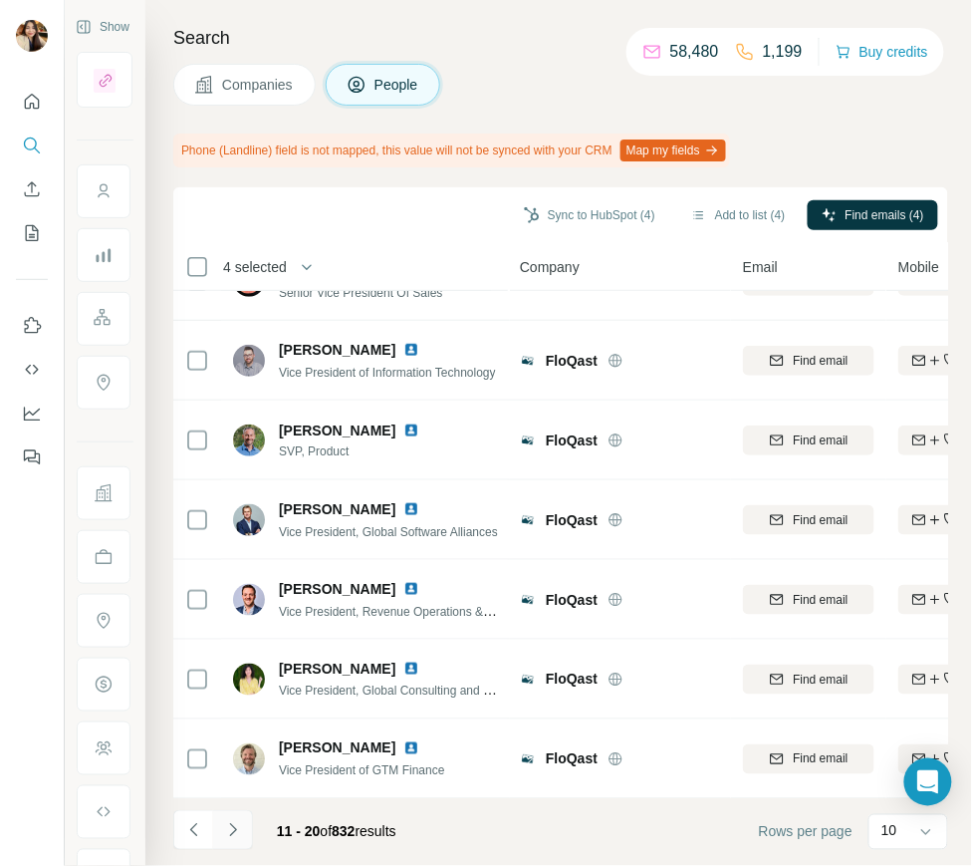
click at [229, 829] on icon "Navigate to next page" at bounding box center [233, 830] width 20 height 20
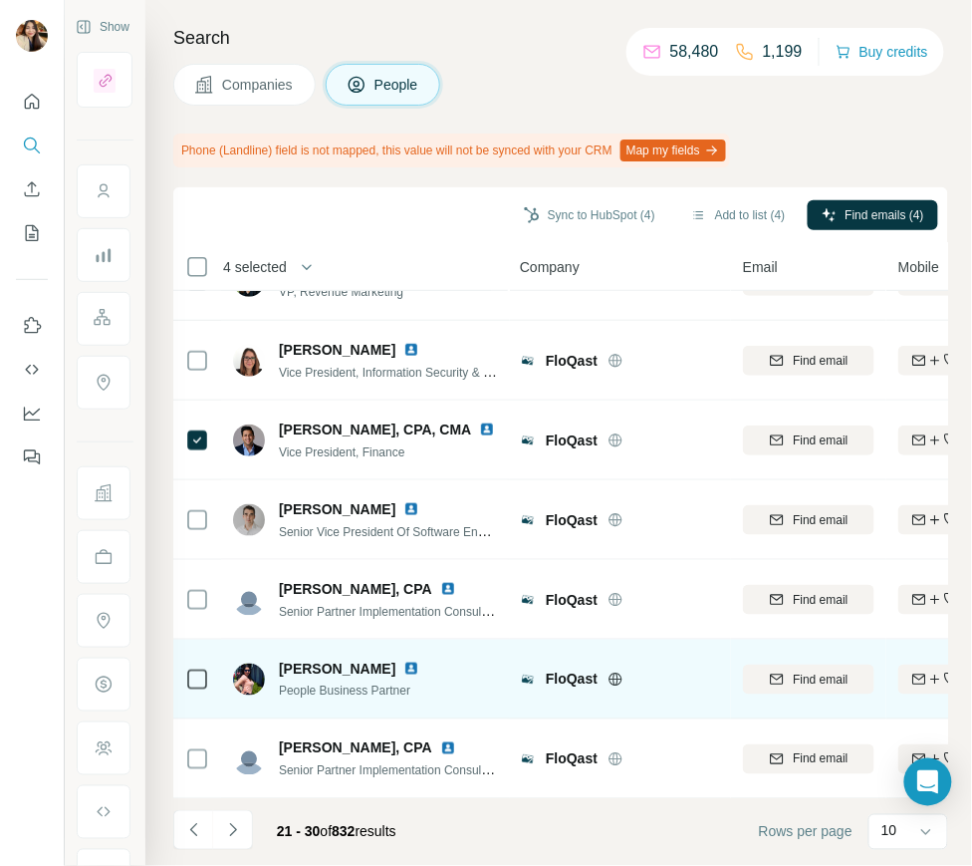
scroll to position [0, 0]
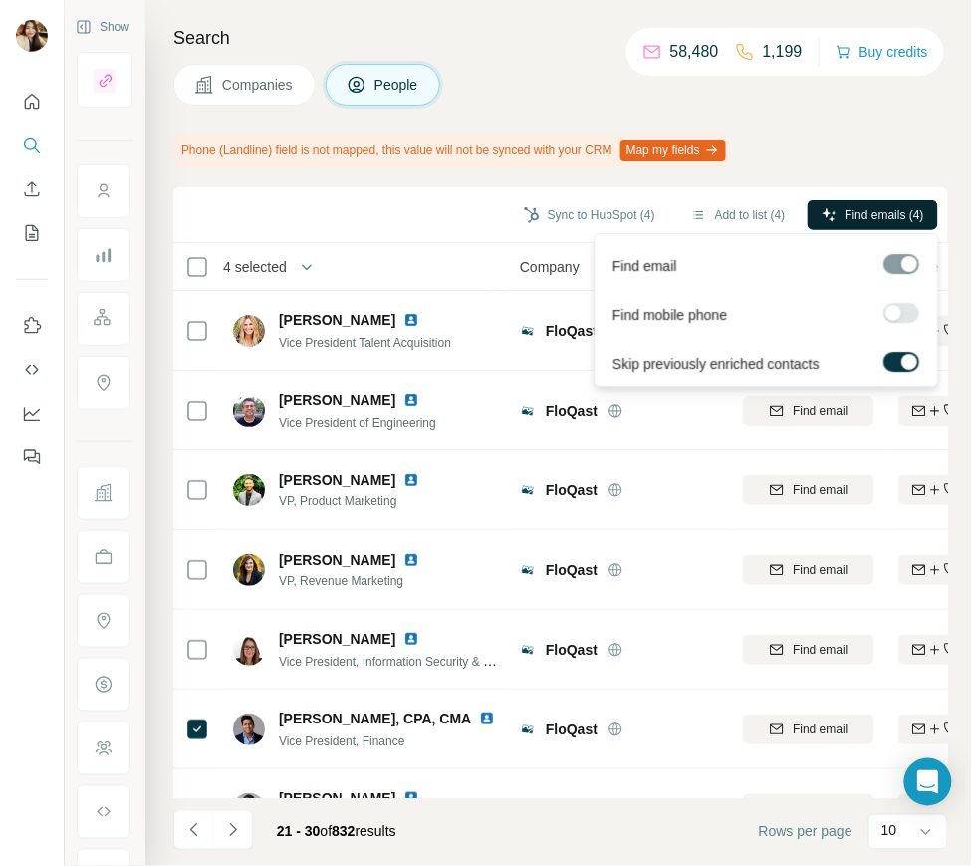
click at [891, 221] on span "Find emails (4)" at bounding box center [885, 215] width 79 height 18
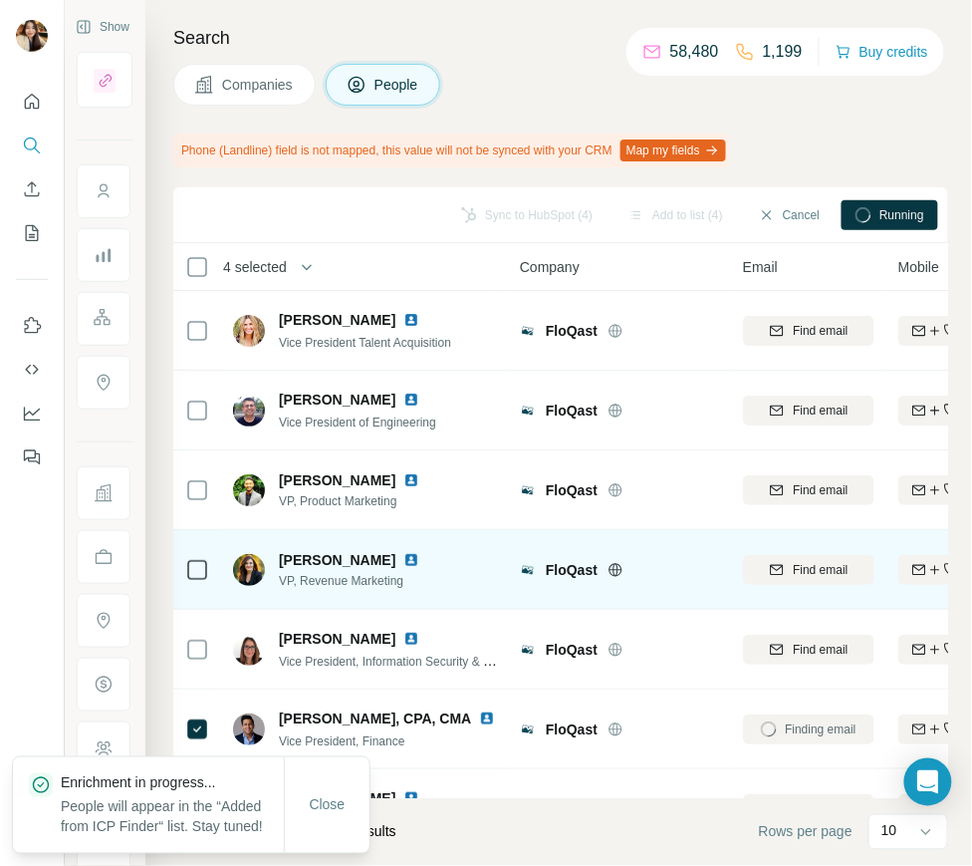
scroll to position [289, 0]
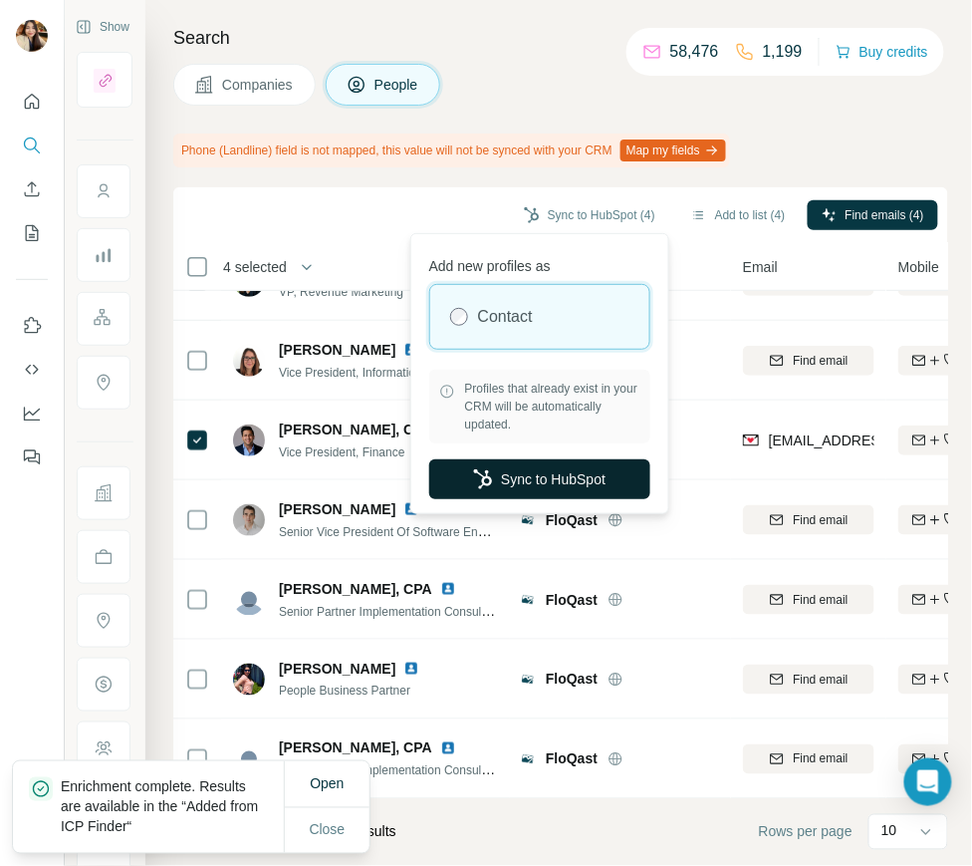
click at [563, 484] on button "Sync to HubSpot" at bounding box center [539, 479] width 221 height 40
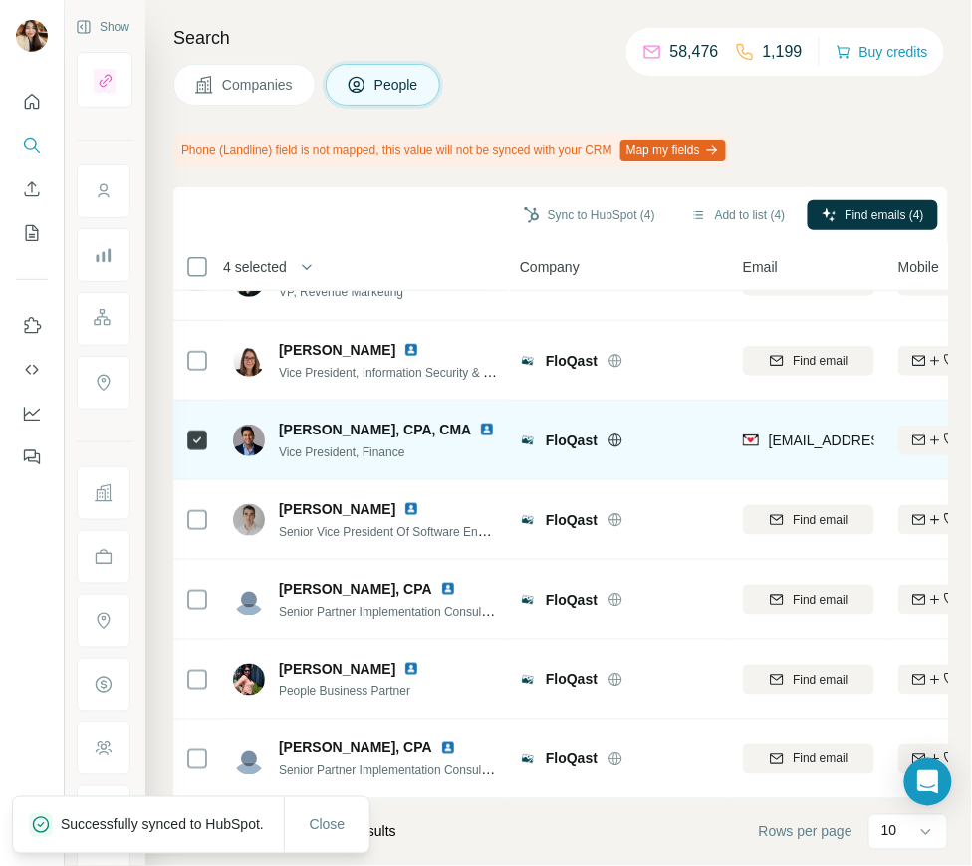
click at [505, 422] on icon at bounding box center [511, 429] width 12 height 16
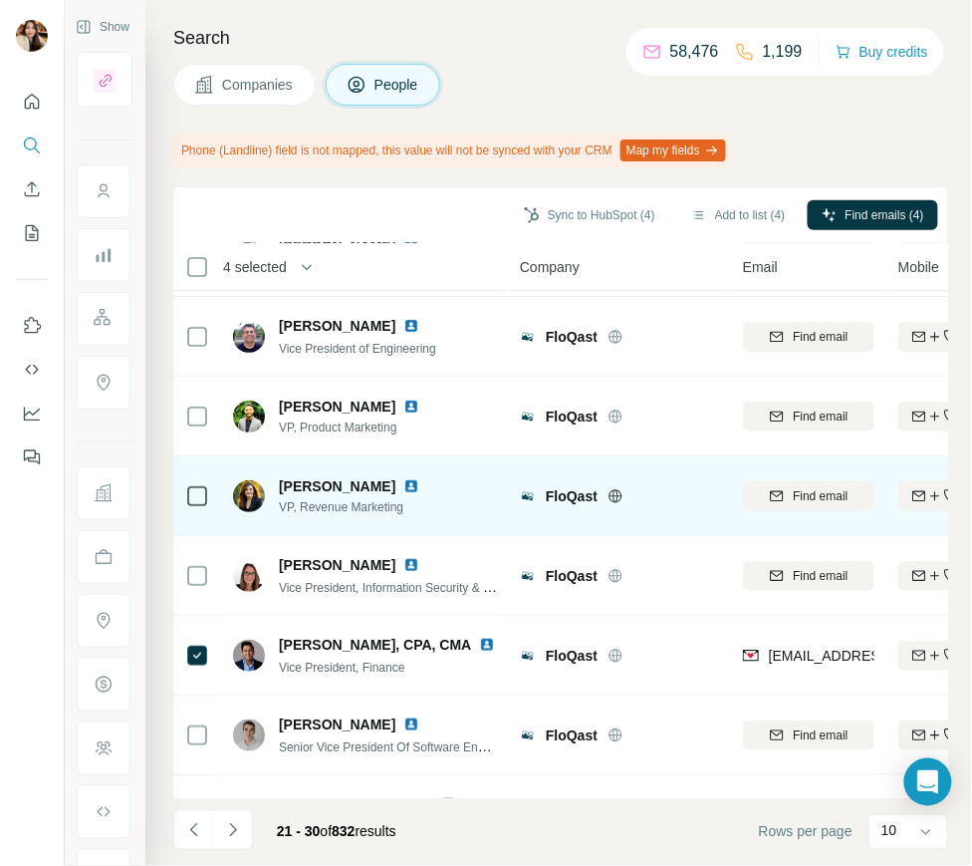
scroll to position [0, 0]
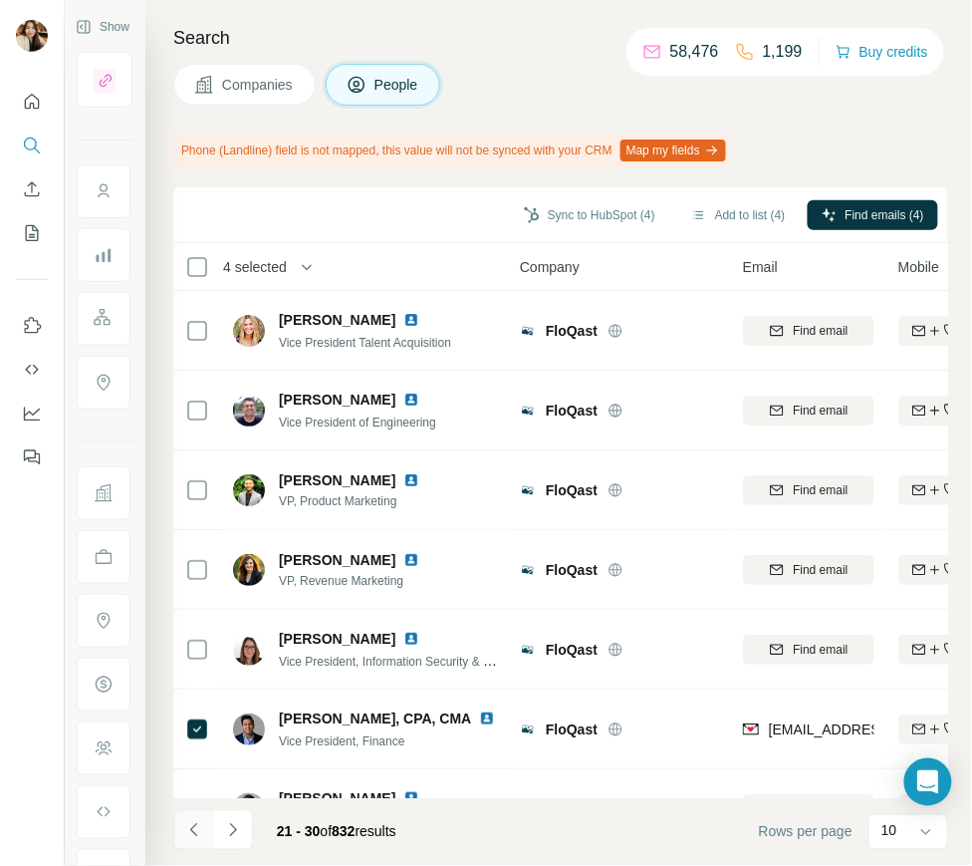
click at [173, 833] on button "Navigate to previous page" at bounding box center [193, 830] width 40 height 40
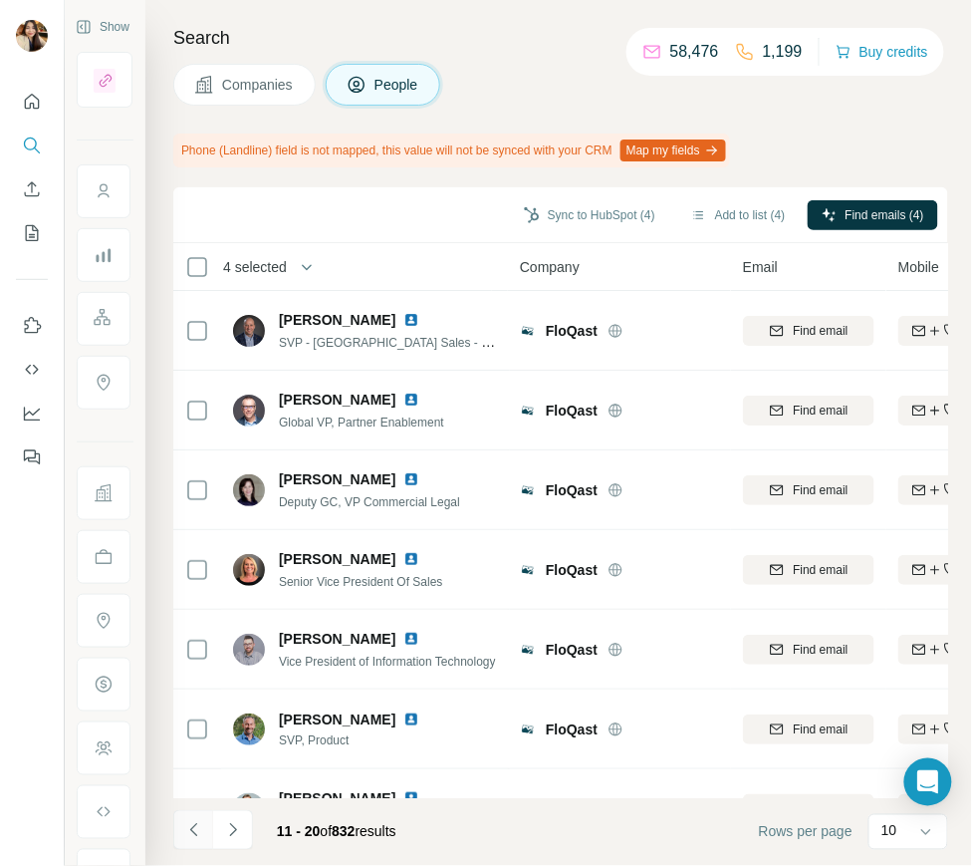
click at [176, 838] on button "Navigate to previous page" at bounding box center [193, 830] width 40 height 40
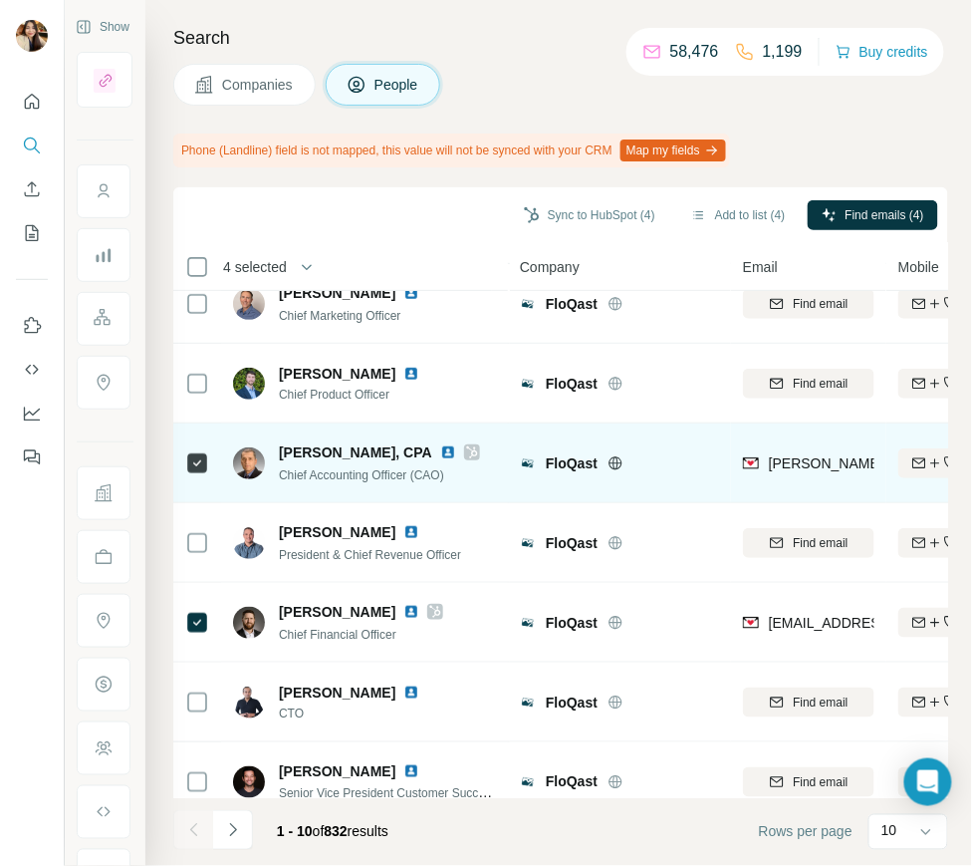
scroll to position [289, 0]
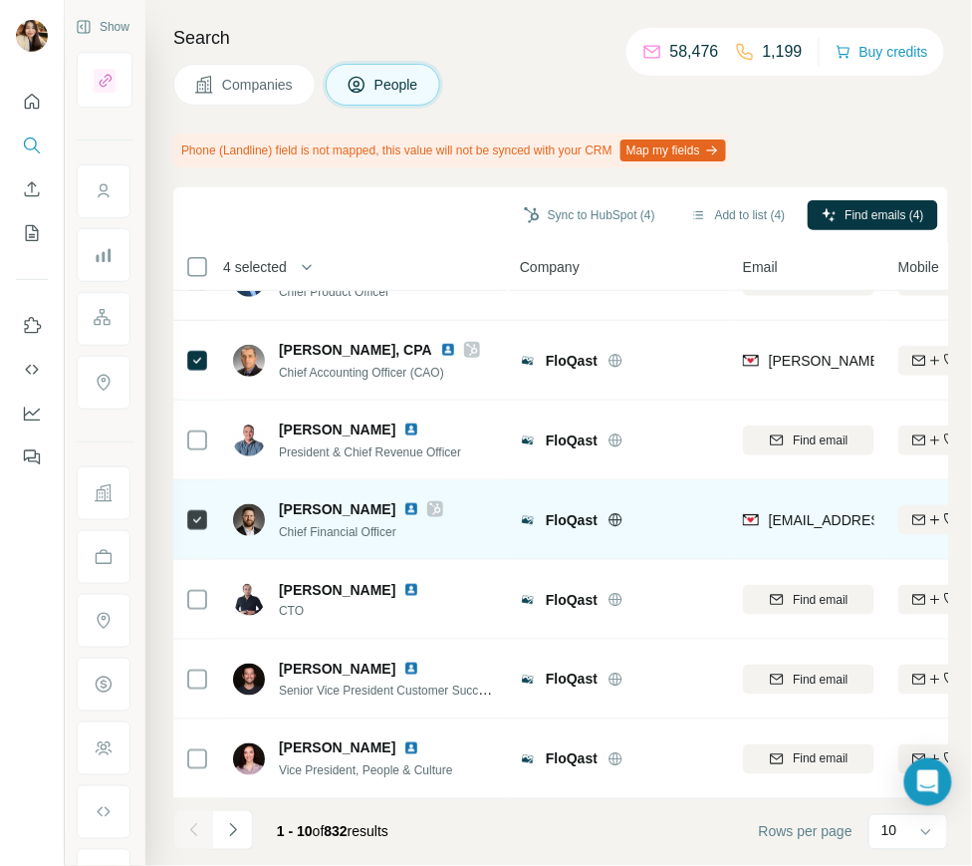
click at [430, 504] on icon at bounding box center [435, 509] width 11 height 12
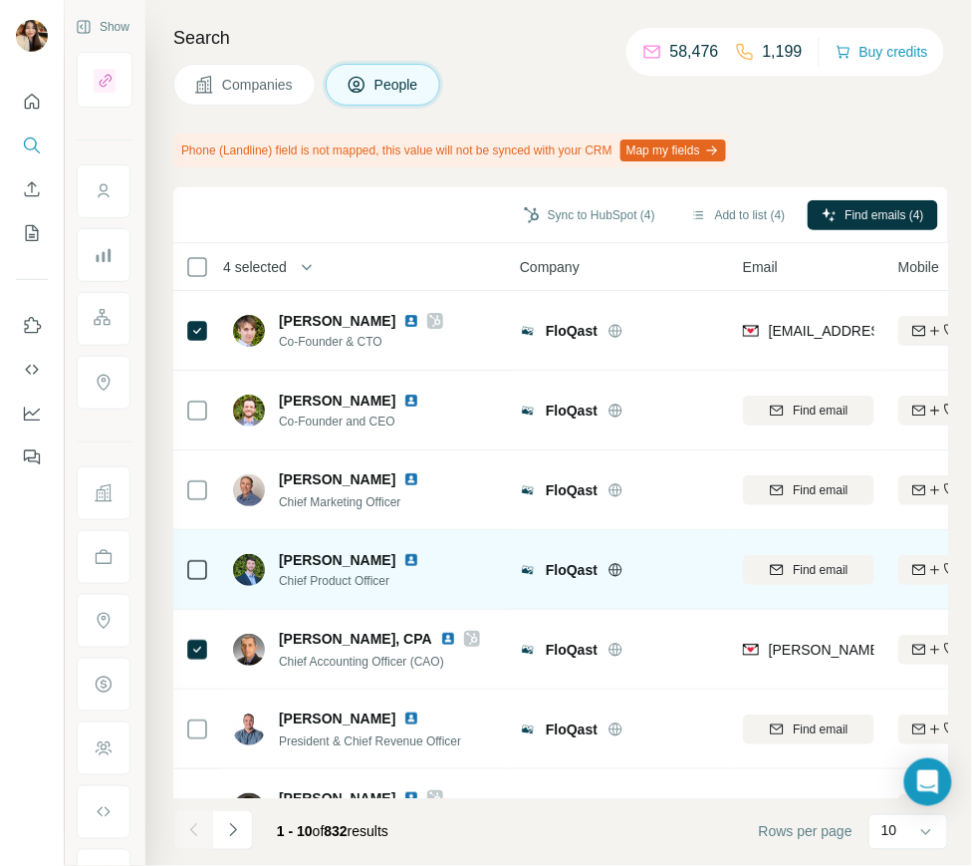
scroll to position [0, 0]
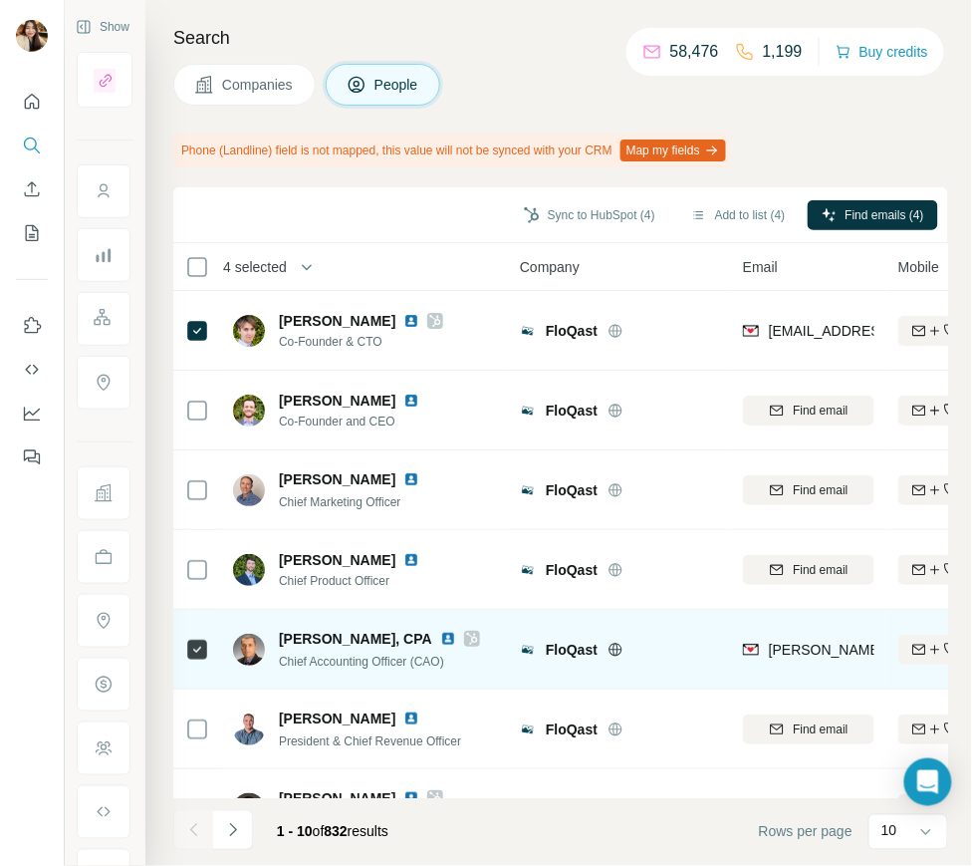
click at [469, 640] on icon at bounding box center [472, 639] width 12 height 16
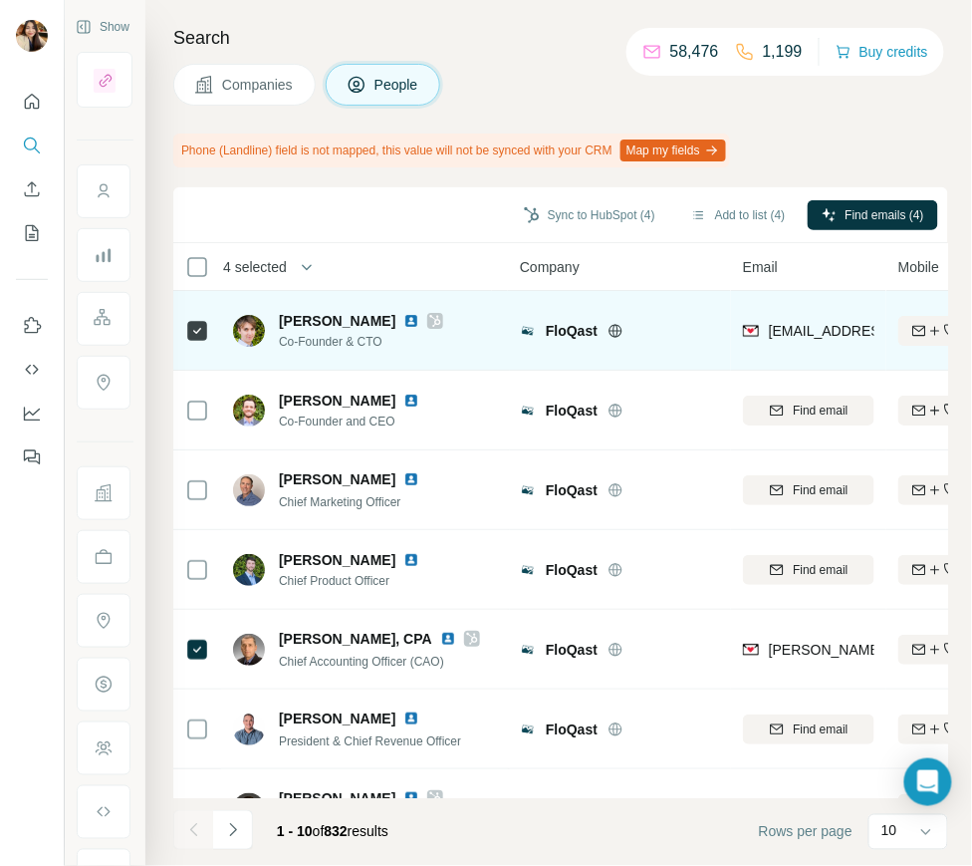
click at [429, 313] on icon at bounding box center [435, 321] width 12 height 16
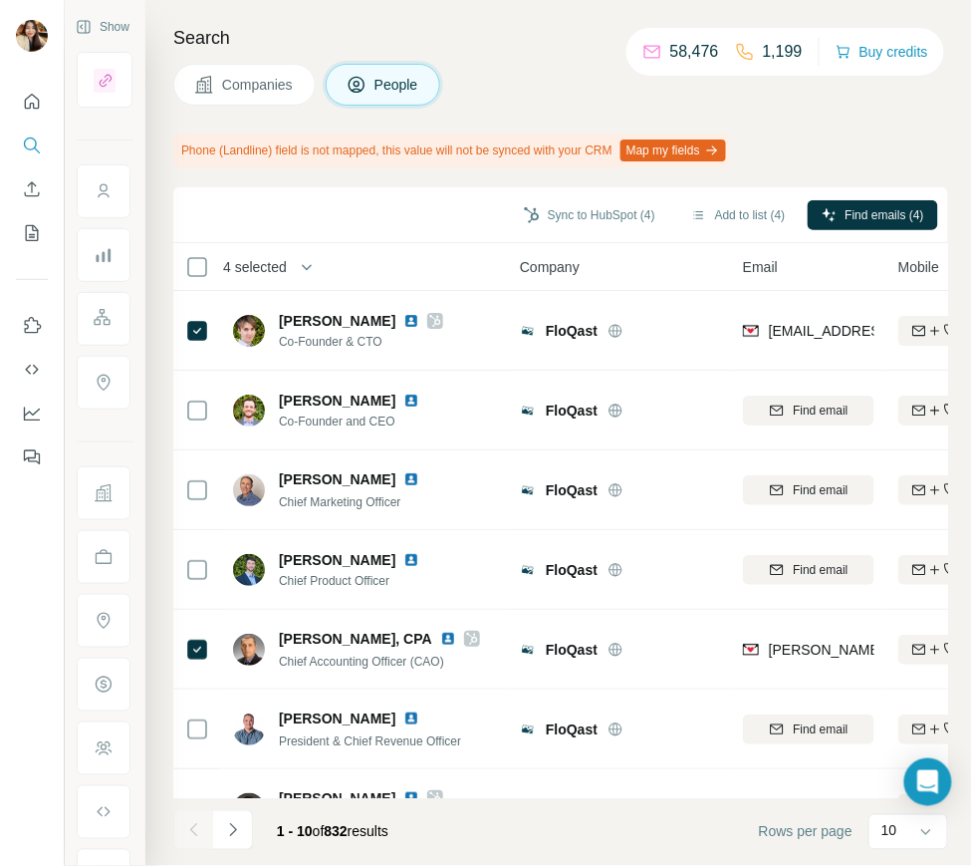
click at [214, 84] on button "Companies" at bounding box center [244, 85] width 142 height 42
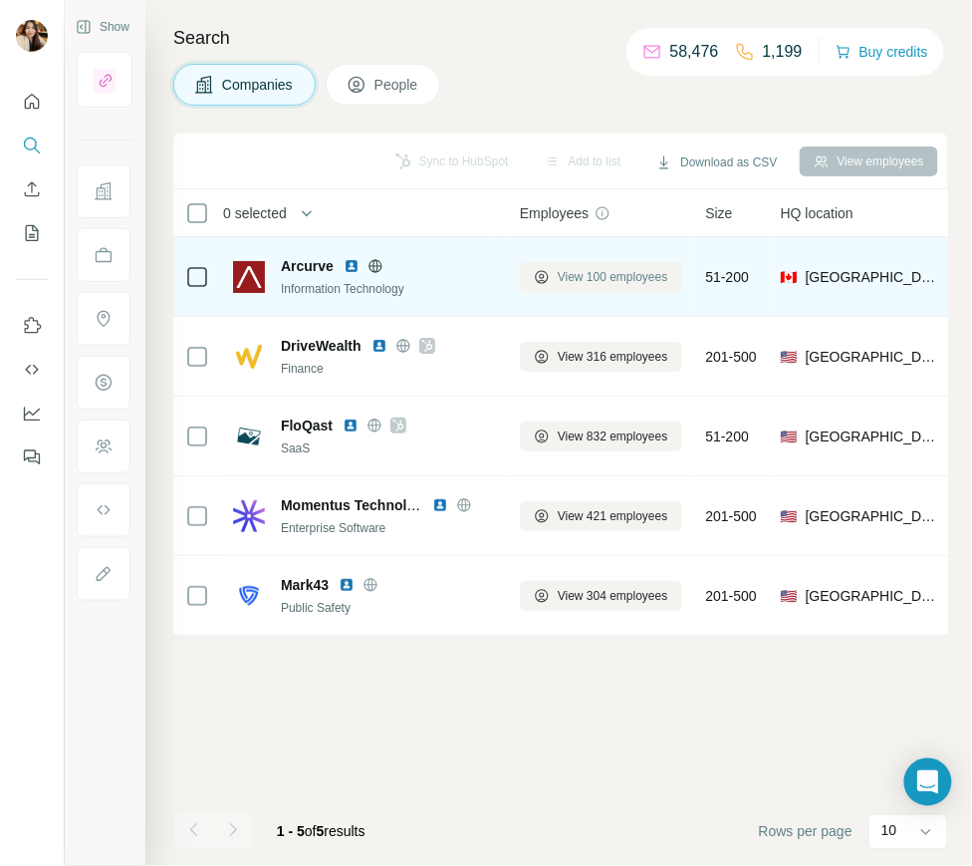
click at [601, 269] on span "View 100 employees" at bounding box center [613, 277] width 111 height 18
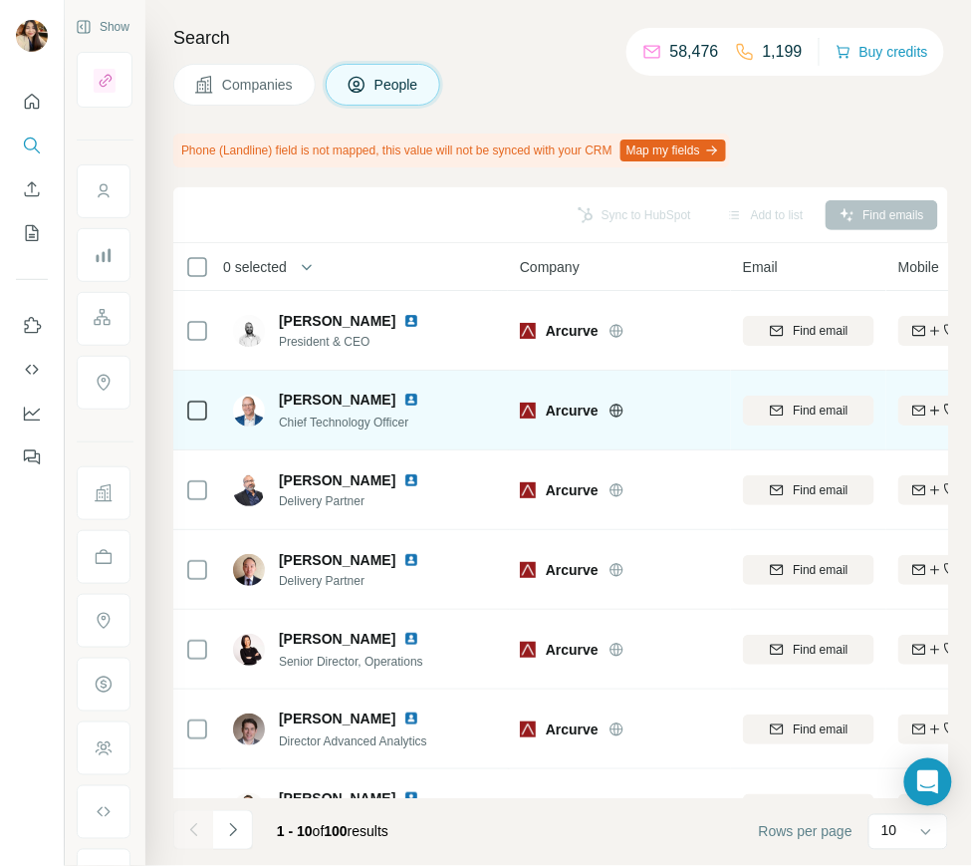
click at [179, 406] on td at bounding box center [197, 411] width 48 height 80
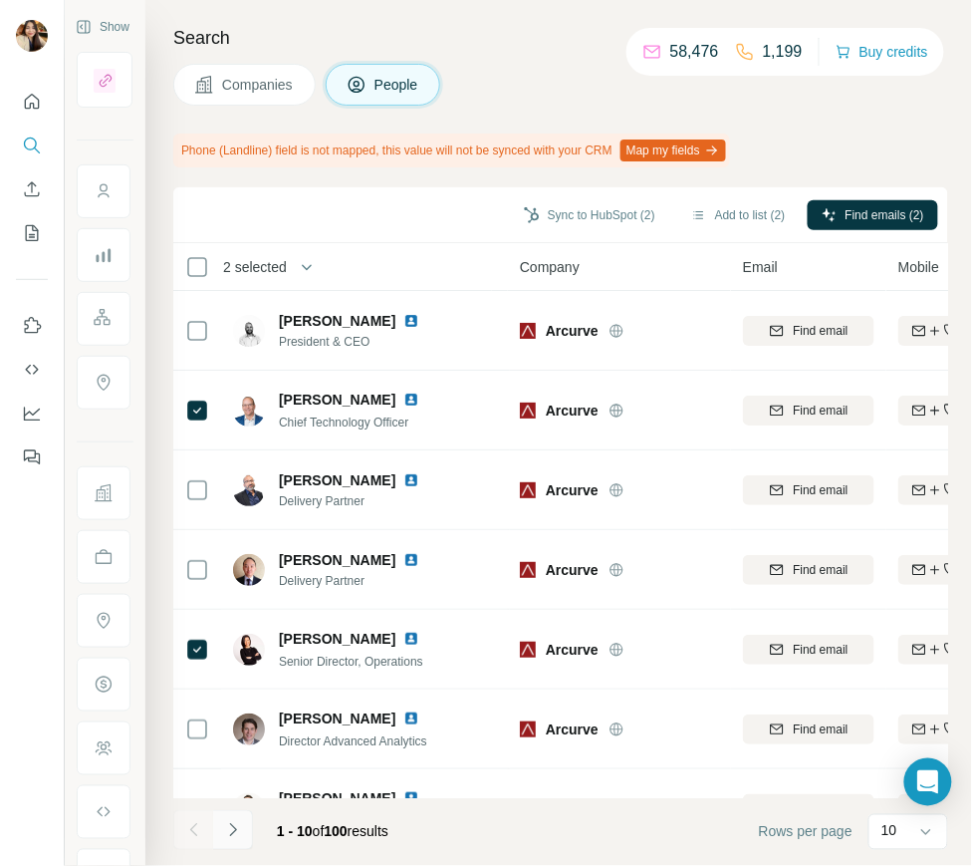
click at [228, 826] on icon "Navigate to next page" at bounding box center [233, 830] width 20 height 20
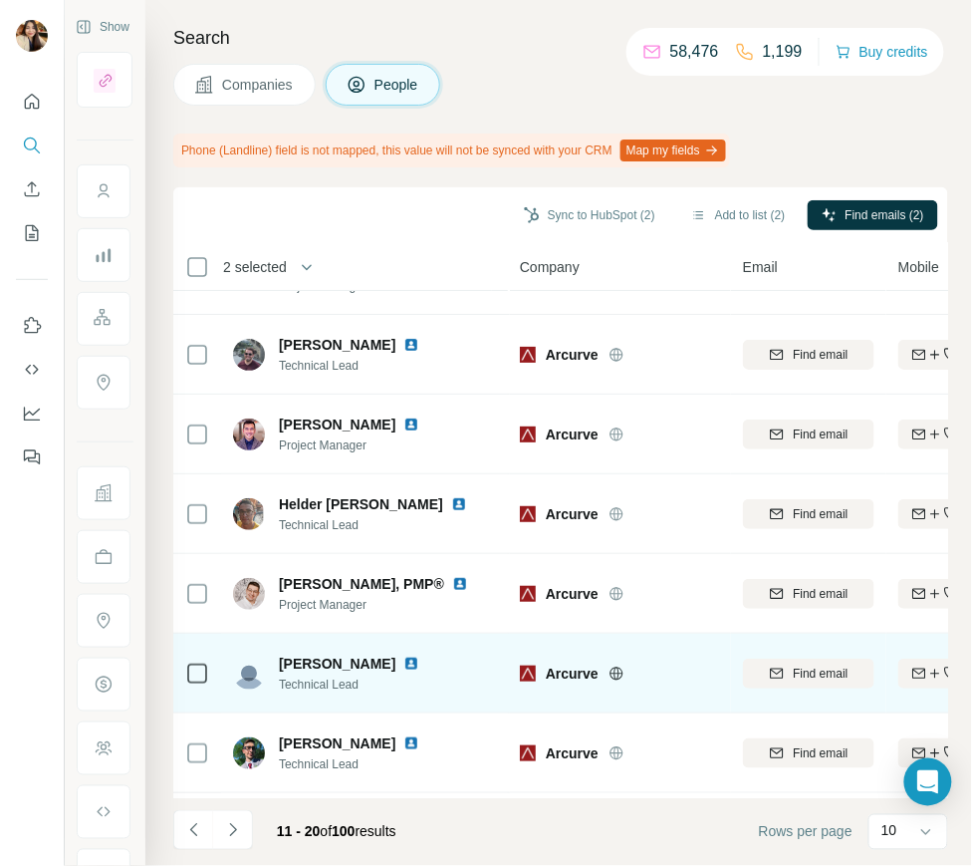
scroll to position [289, 0]
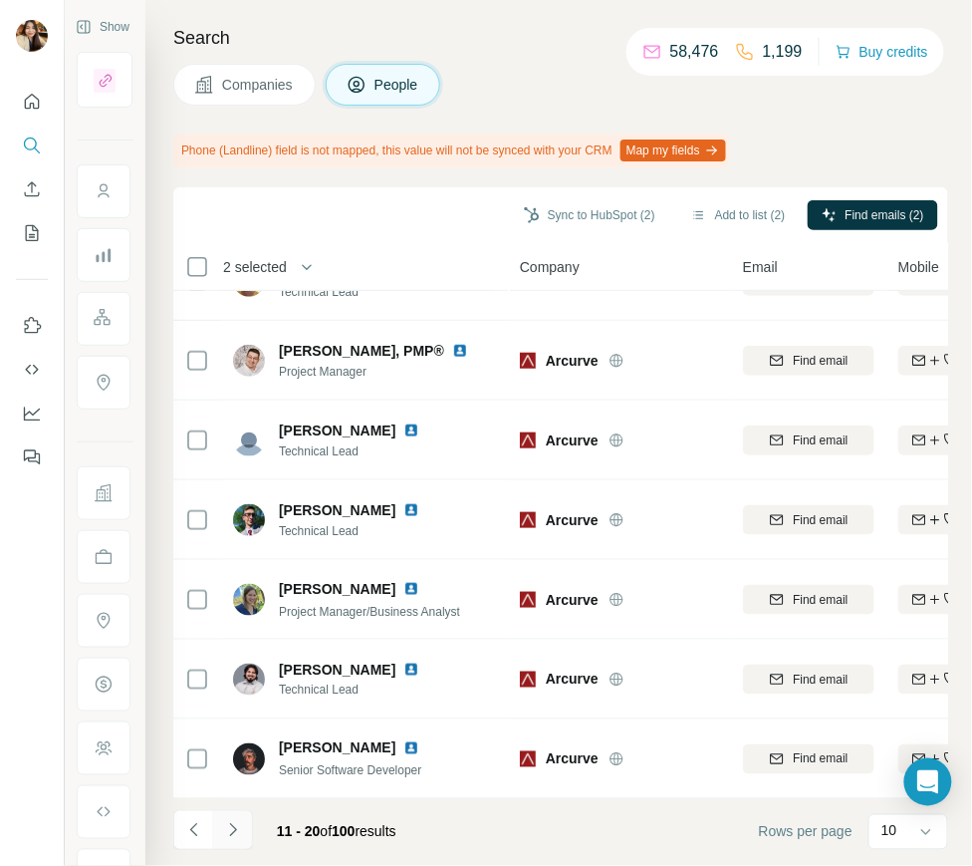
click at [249, 830] on button "Navigate to next page" at bounding box center [233, 830] width 40 height 40
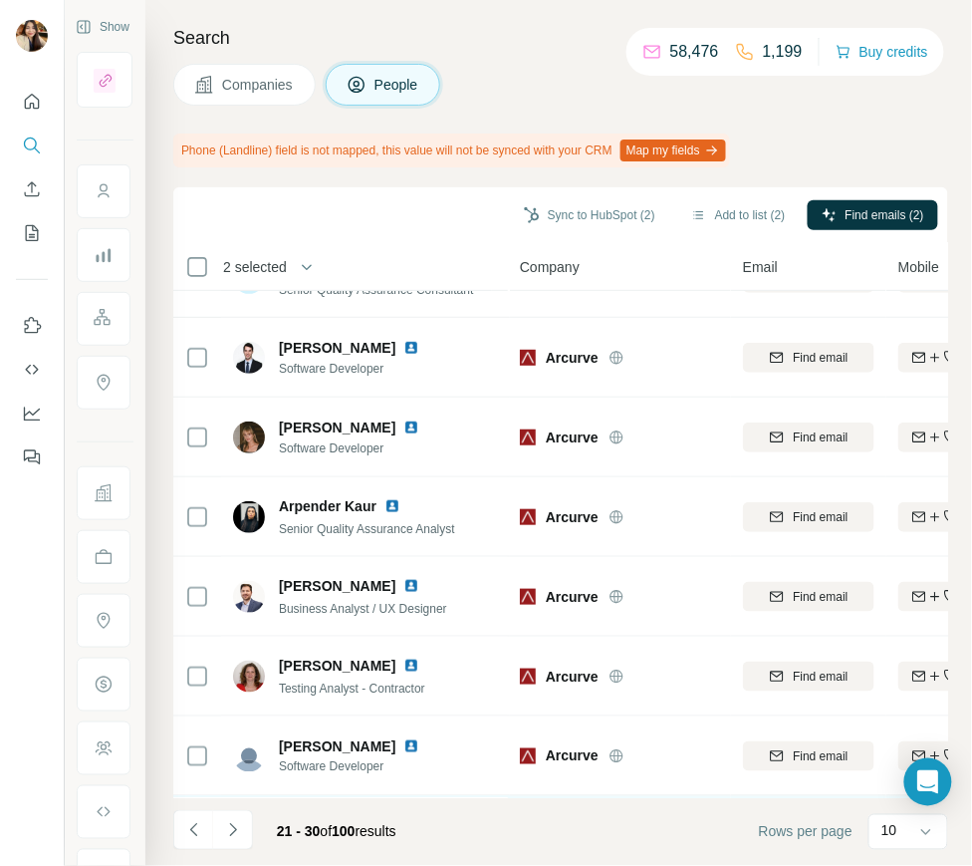
scroll to position [0, 0]
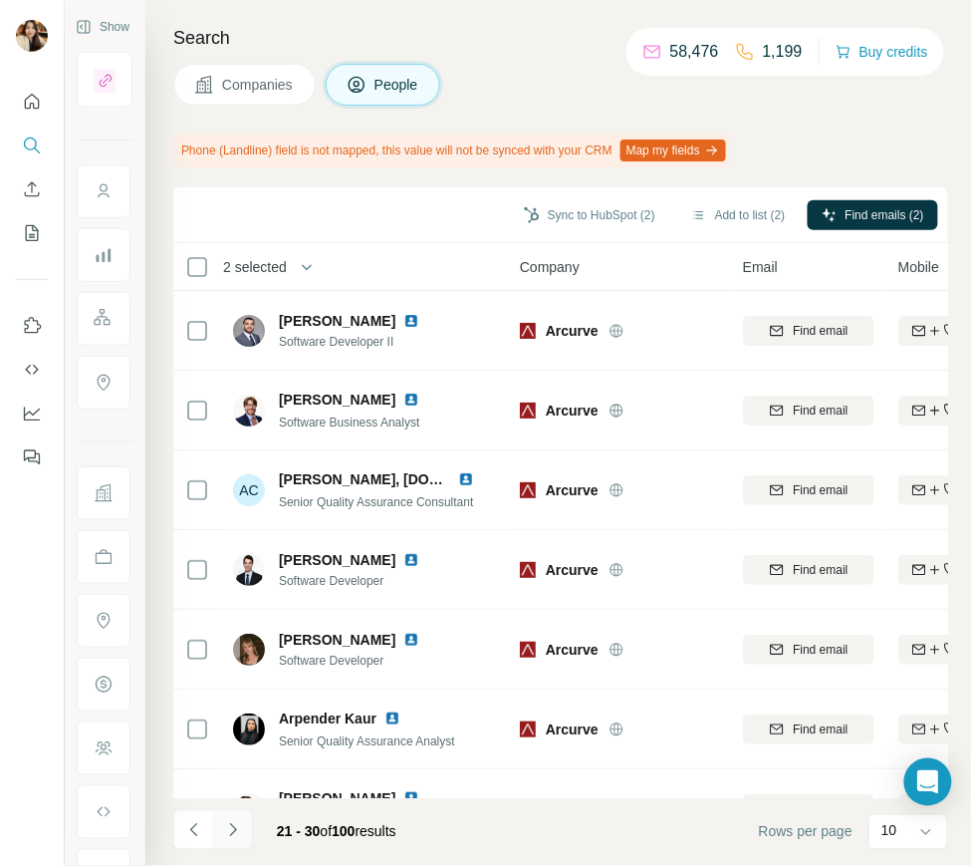
click at [238, 825] on icon "Navigate to next page" at bounding box center [233, 830] width 20 height 20
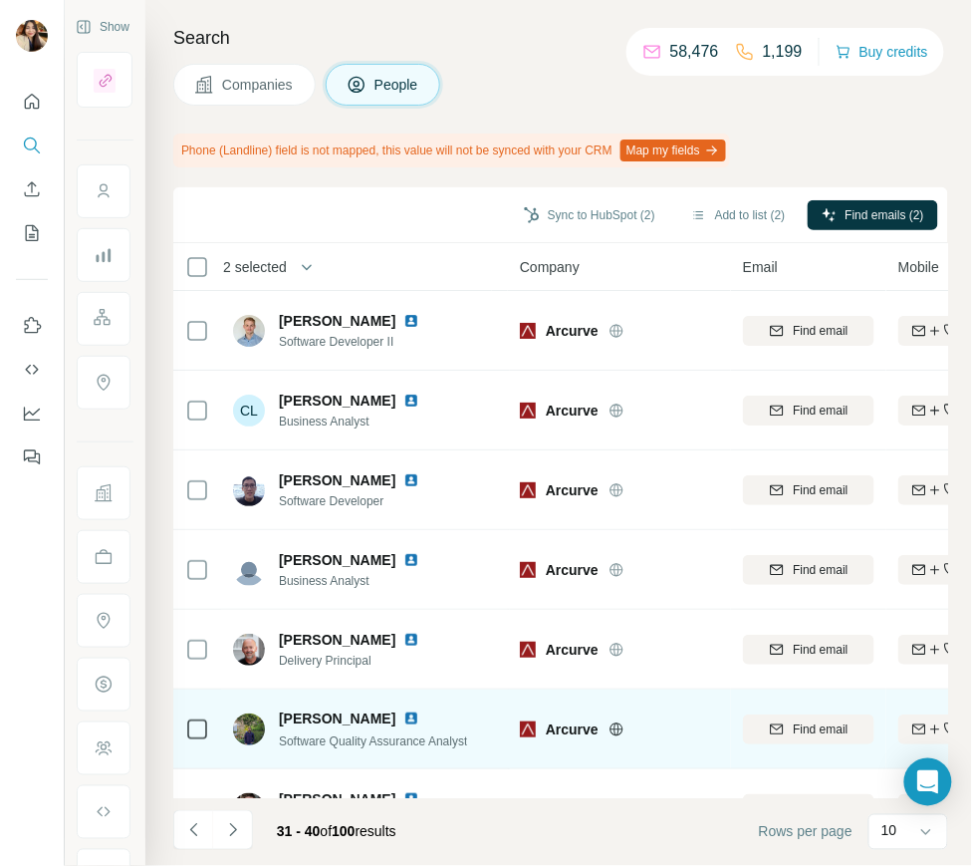
scroll to position [289, 0]
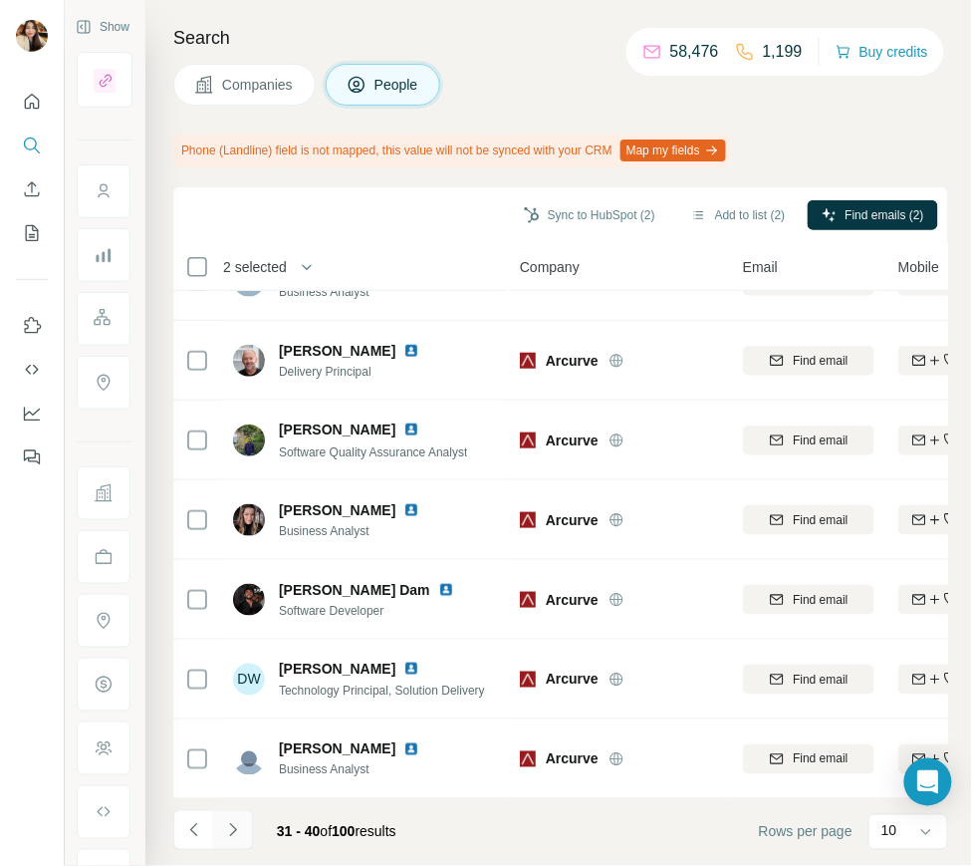
click at [247, 824] on button "Navigate to next page" at bounding box center [233, 830] width 40 height 40
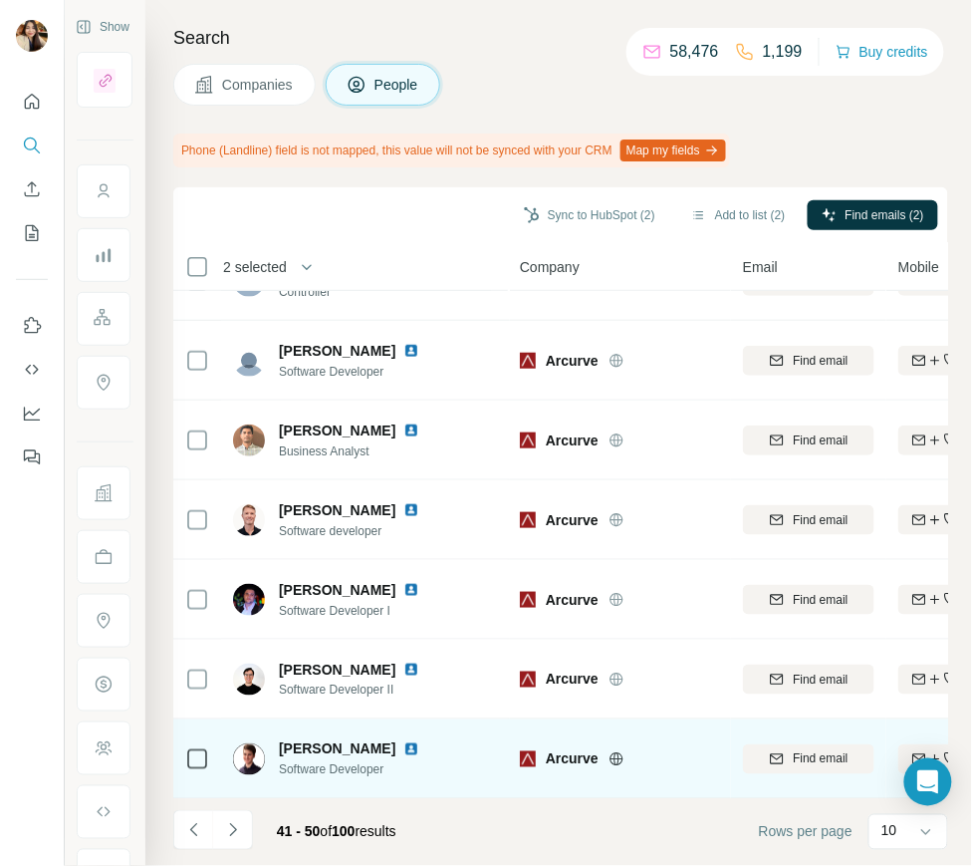
scroll to position [0, 0]
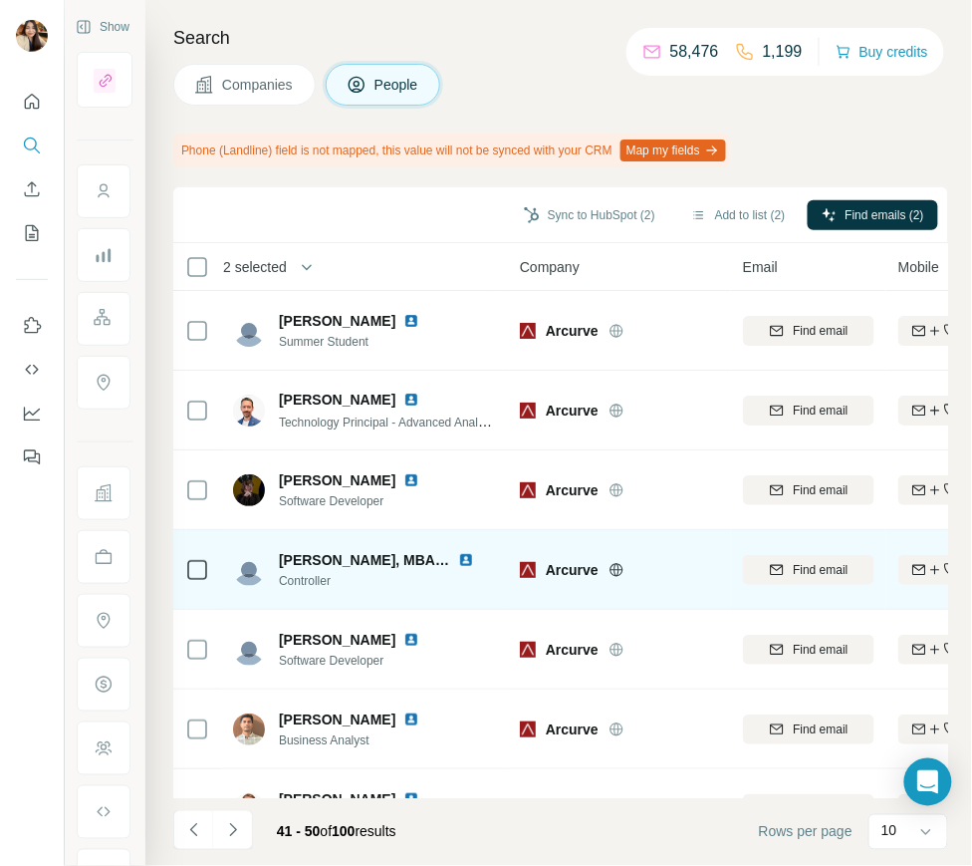
click at [196, 553] on div at bounding box center [197, 569] width 24 height 55
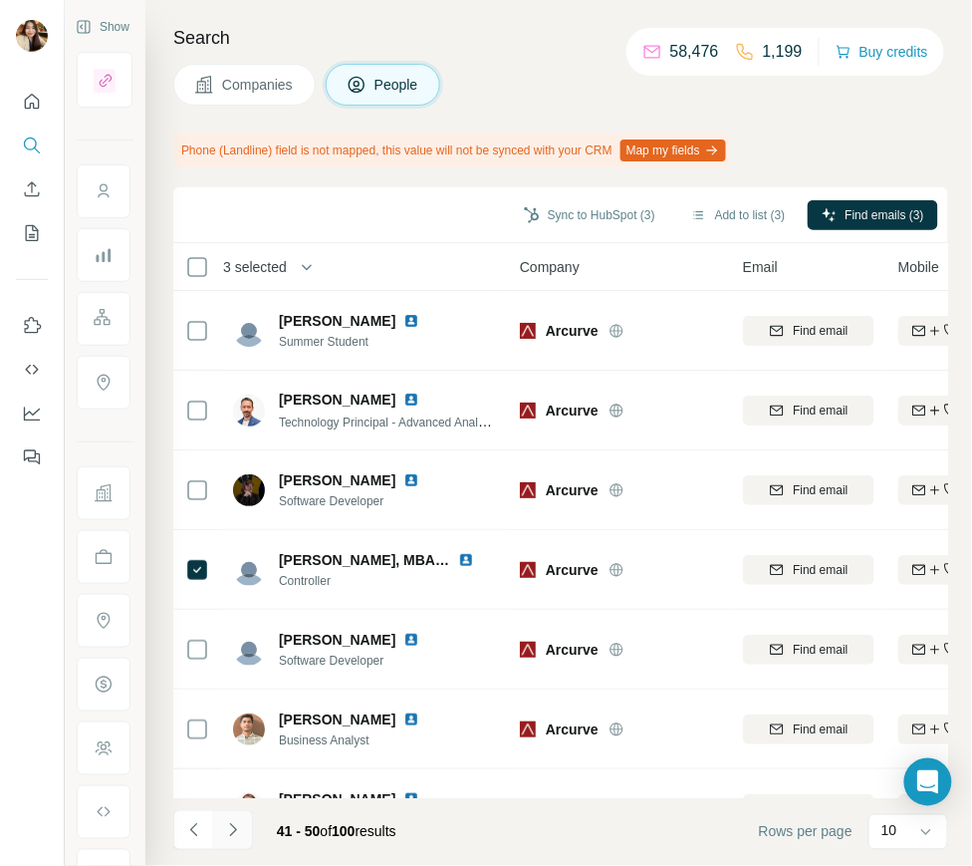
click at [234, 821] on icon "Navigate to next page" at bounding box center [233, 830] width 20 height 20
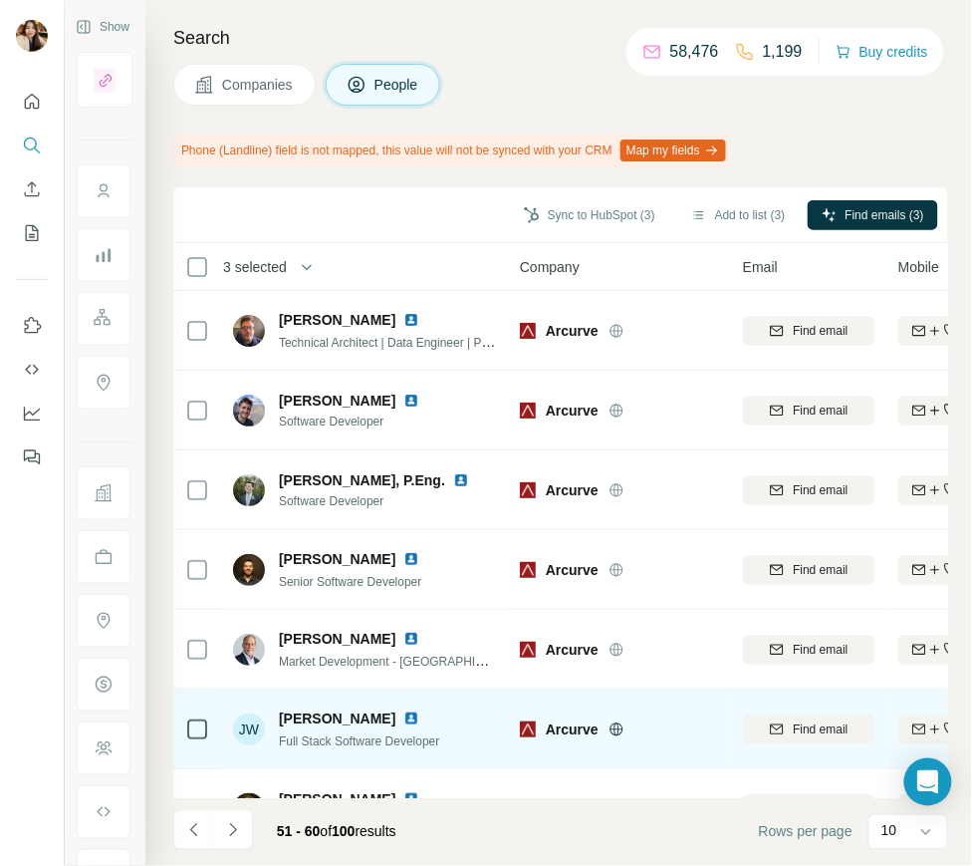
scroll to position [289, 0]
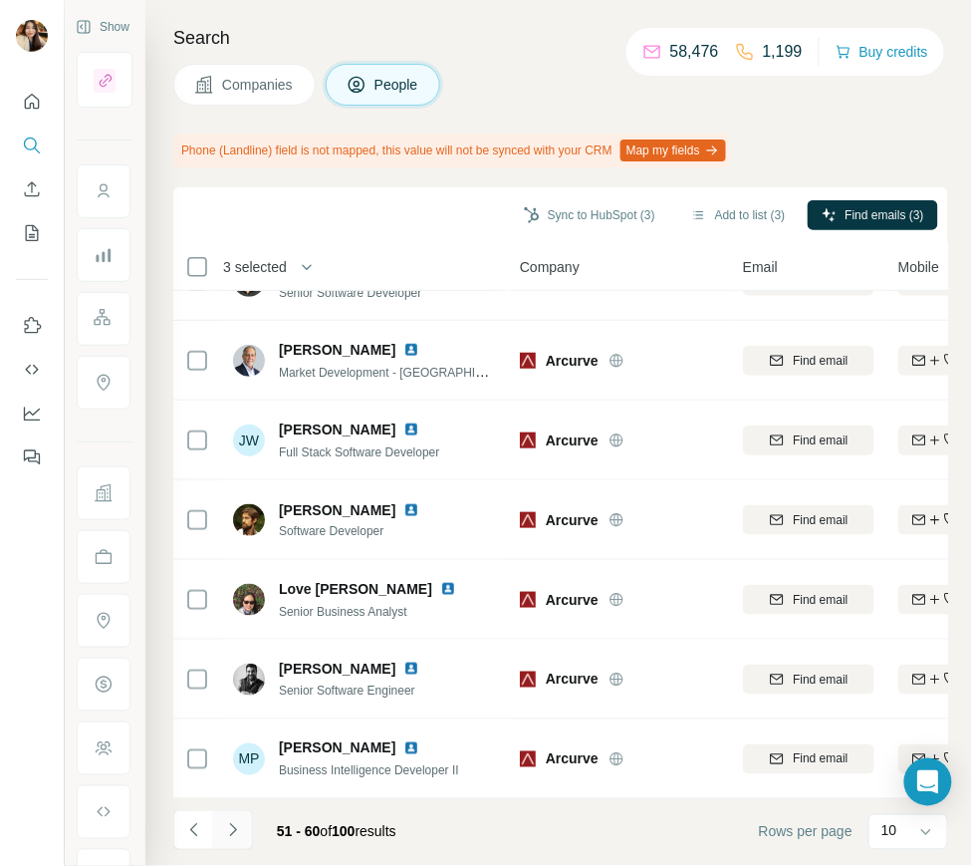
click at [243, 830] on button "Navigate to next page" at bounding box center [233, 830] width 40 height 40
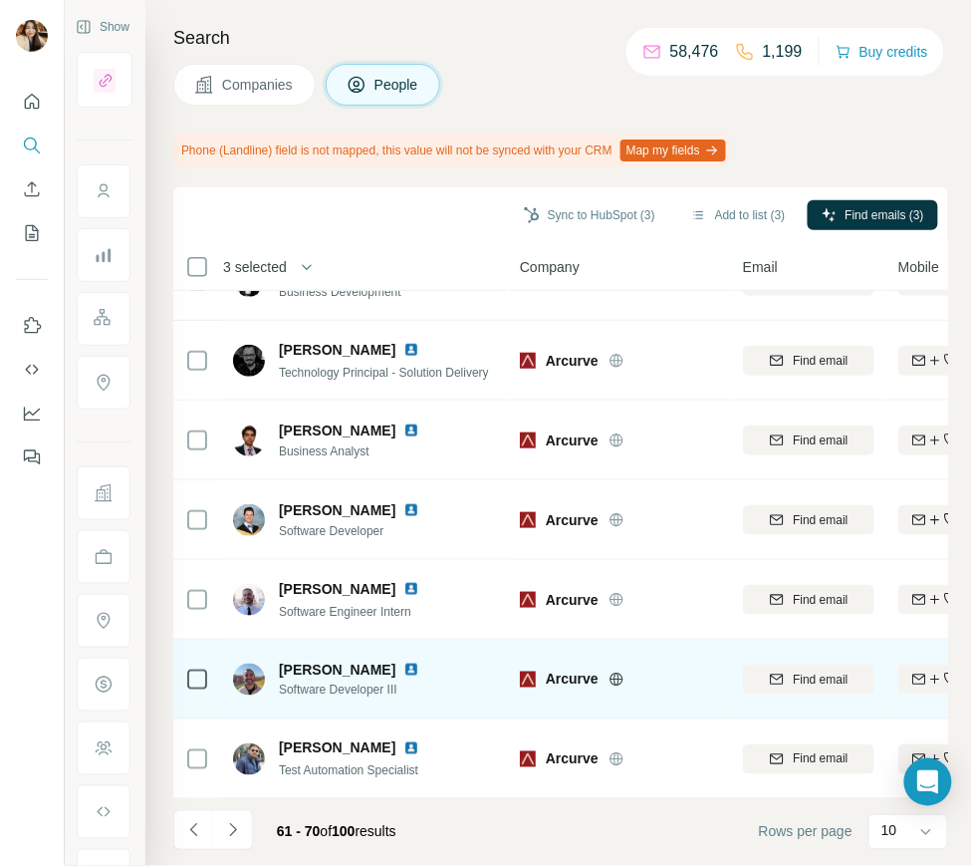
scroll to position [0, 0]
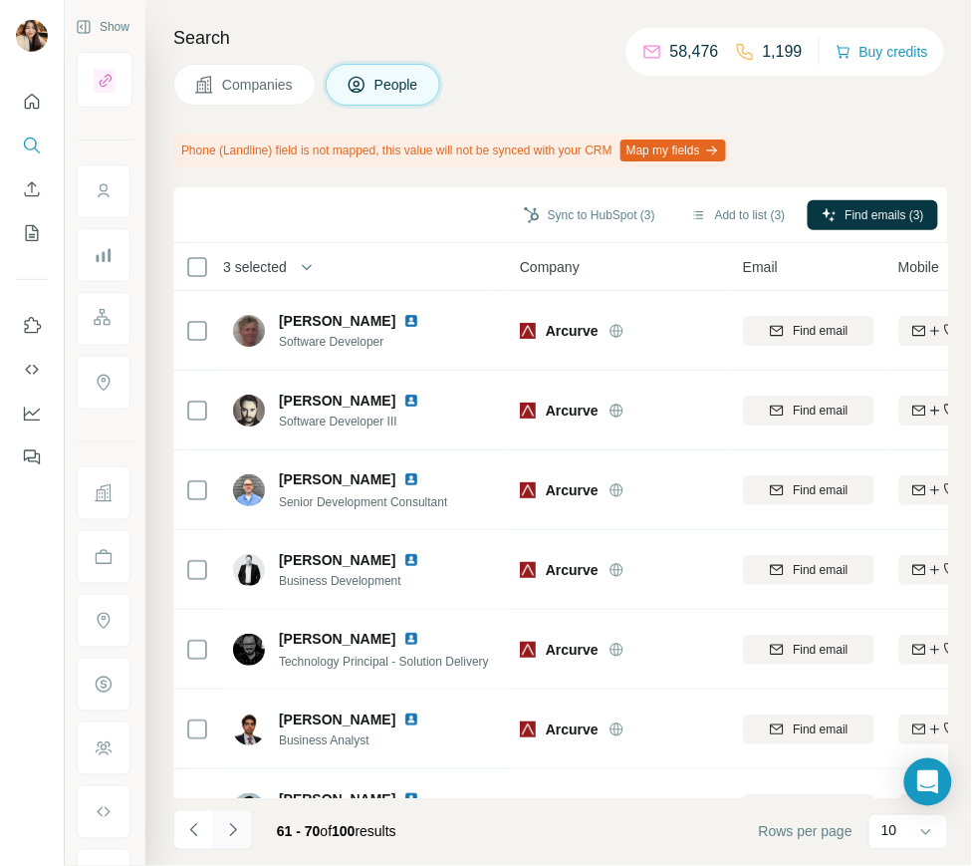
click at [235, 822] on icon "Navigate to next page" at bounding box center [233, 830] width 20 height 20
click at [232, 831] on icon "Navigate to next page" at bounding box center [233, 830] width 20 height 20
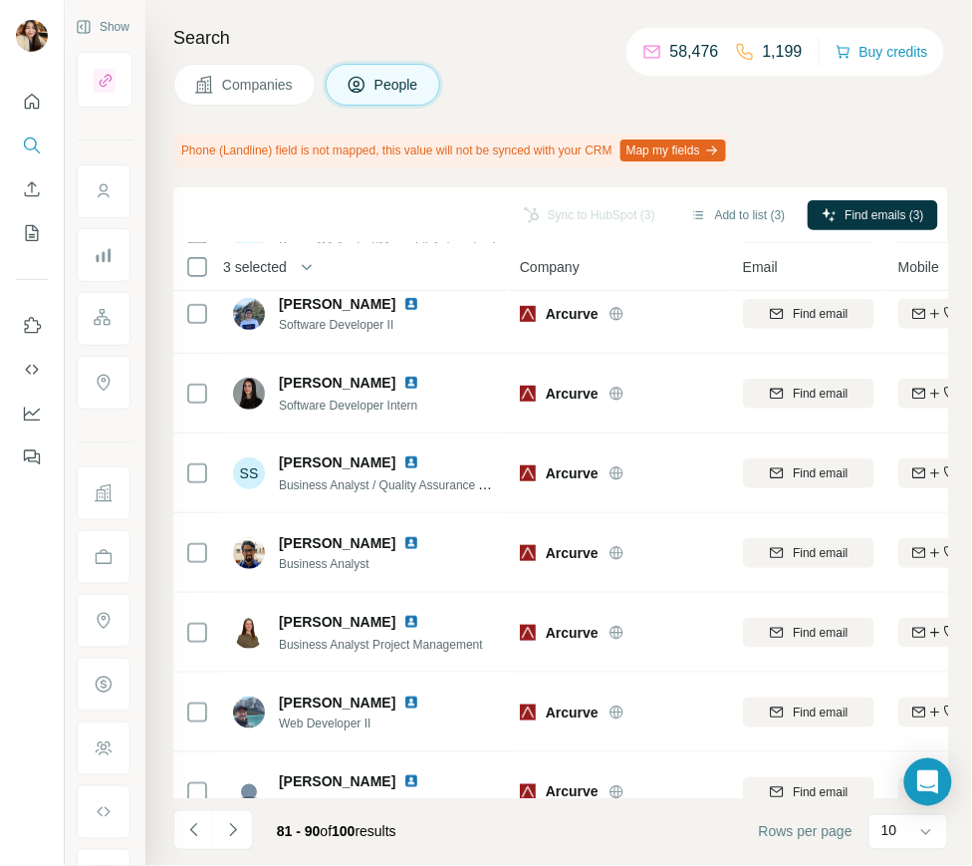
scroll to position [289, 0]
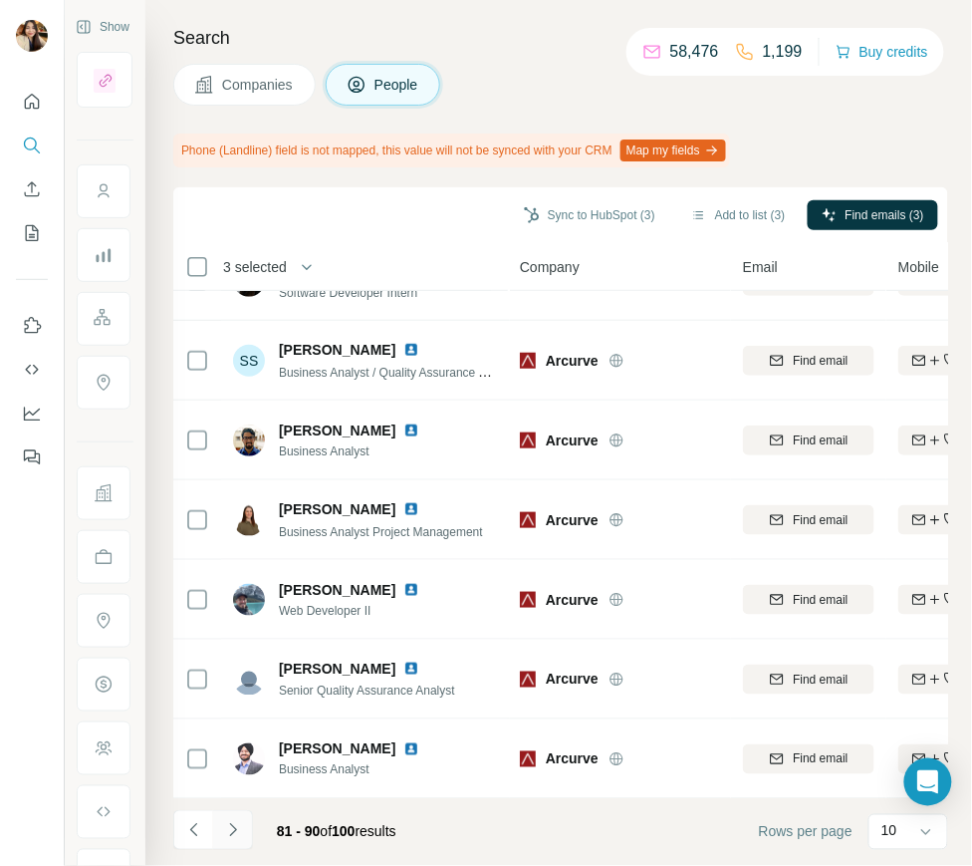
click at [237, 830] on icon "Navigate to next page" at bounding box center [233, 830] width 20 height 20
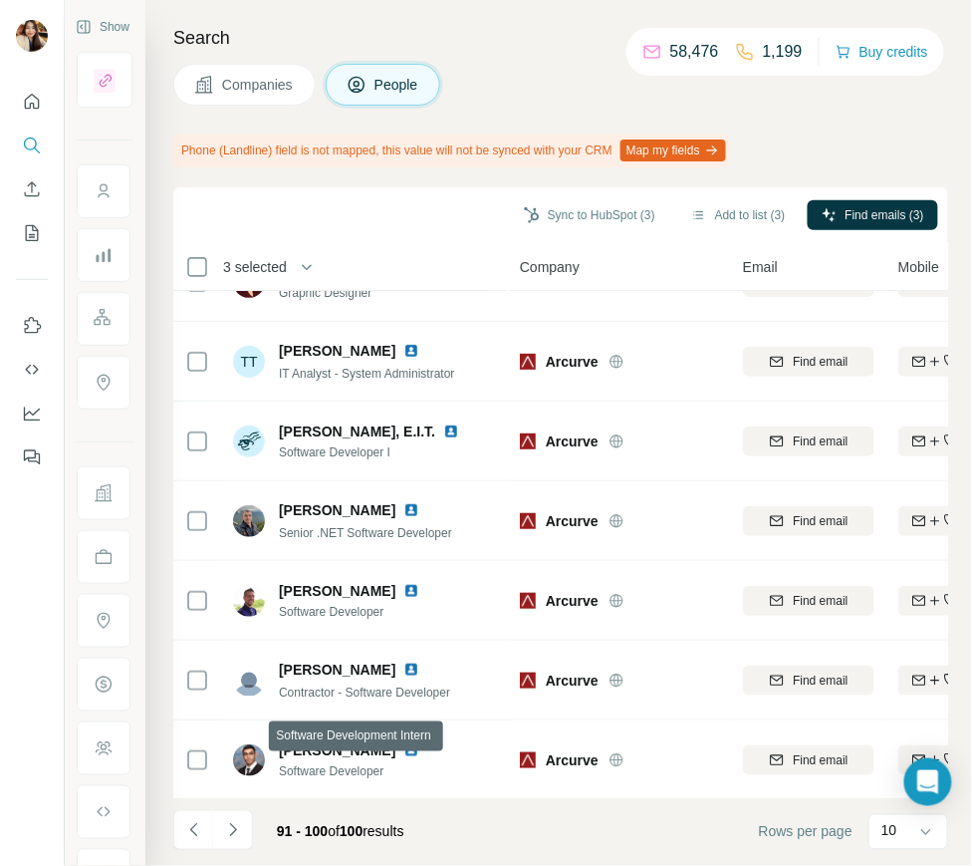
scroll to position [0, 0]
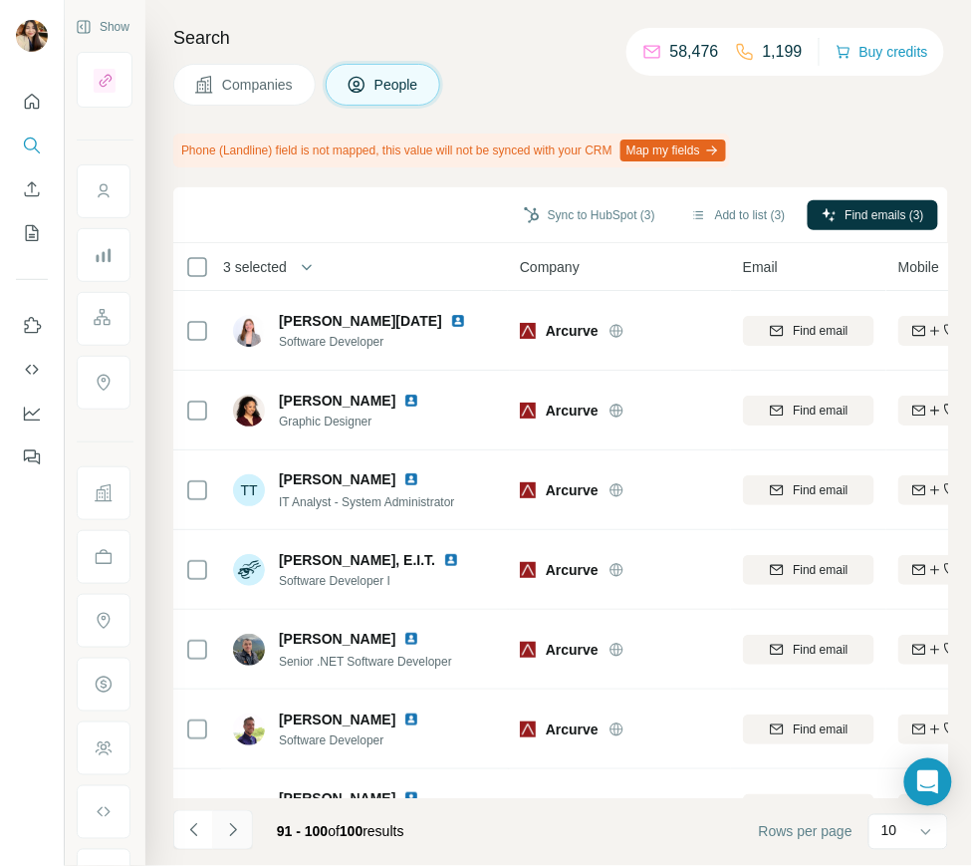
click at [238, 830] on icon "Navigate to next page" at bounding box center [233, 830] width 20 height 20
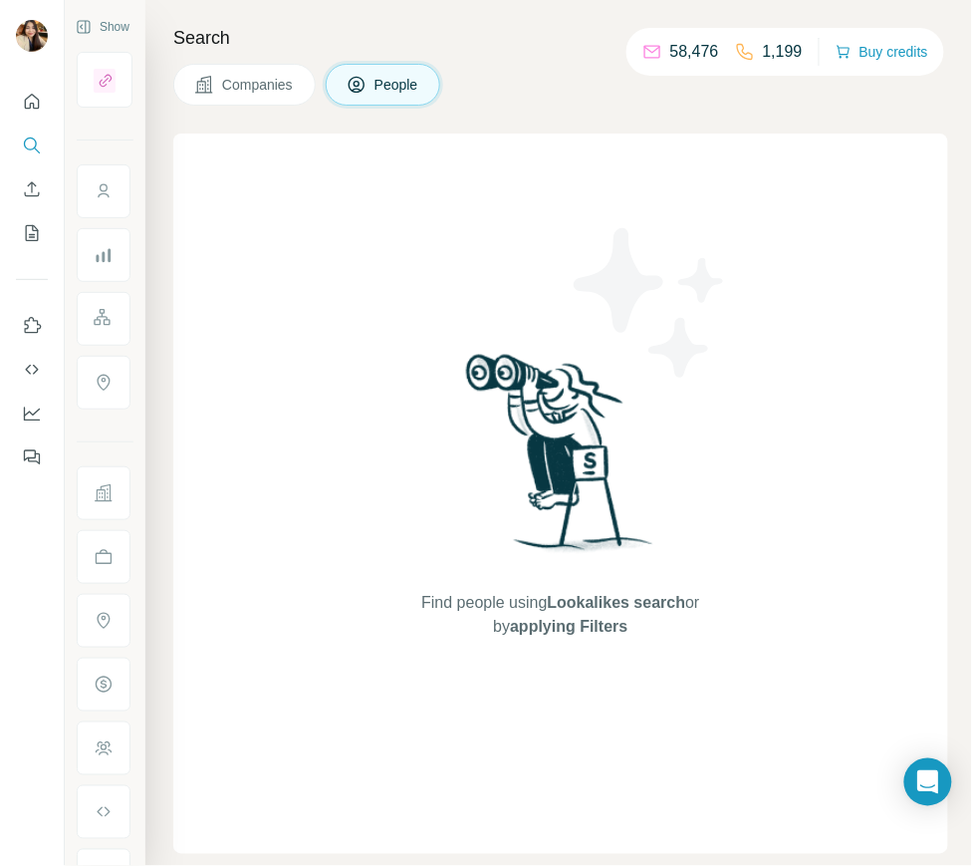
click at [243, 100] on button "Companies" at bounding box center [244, 85] width 142 height 42
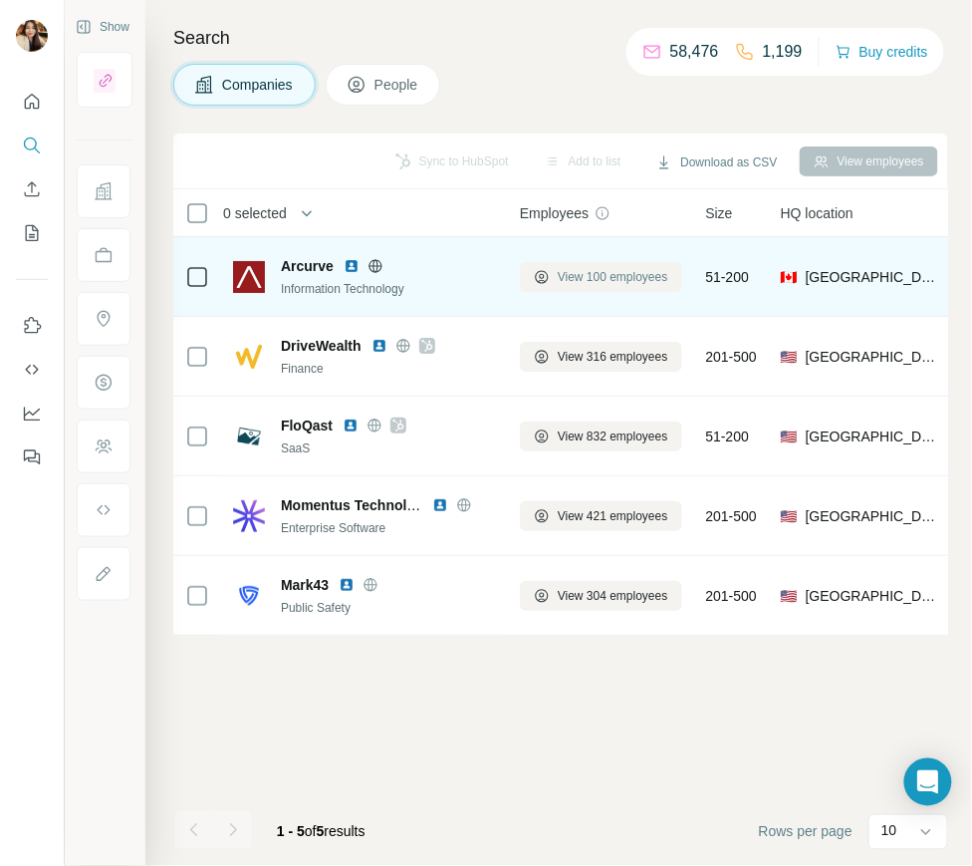
click at [591, 269] on span "View 100 employees" at bounding box center [613, 277] width 111 height 18
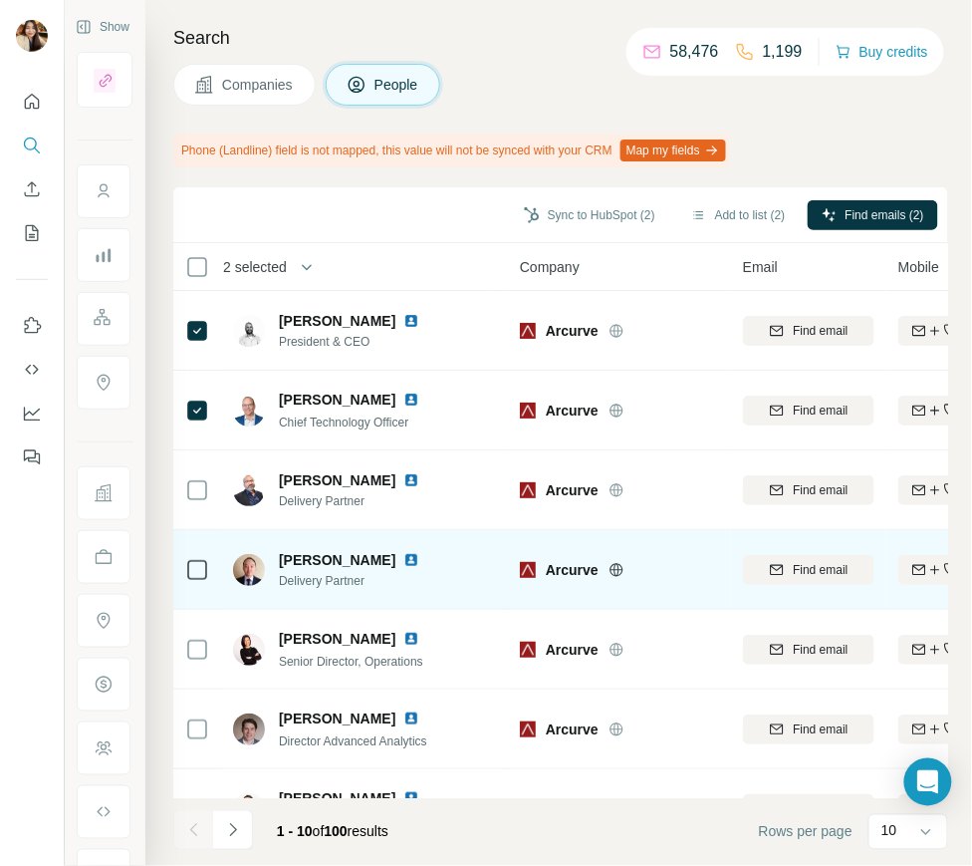
scroll to position [289, 0]
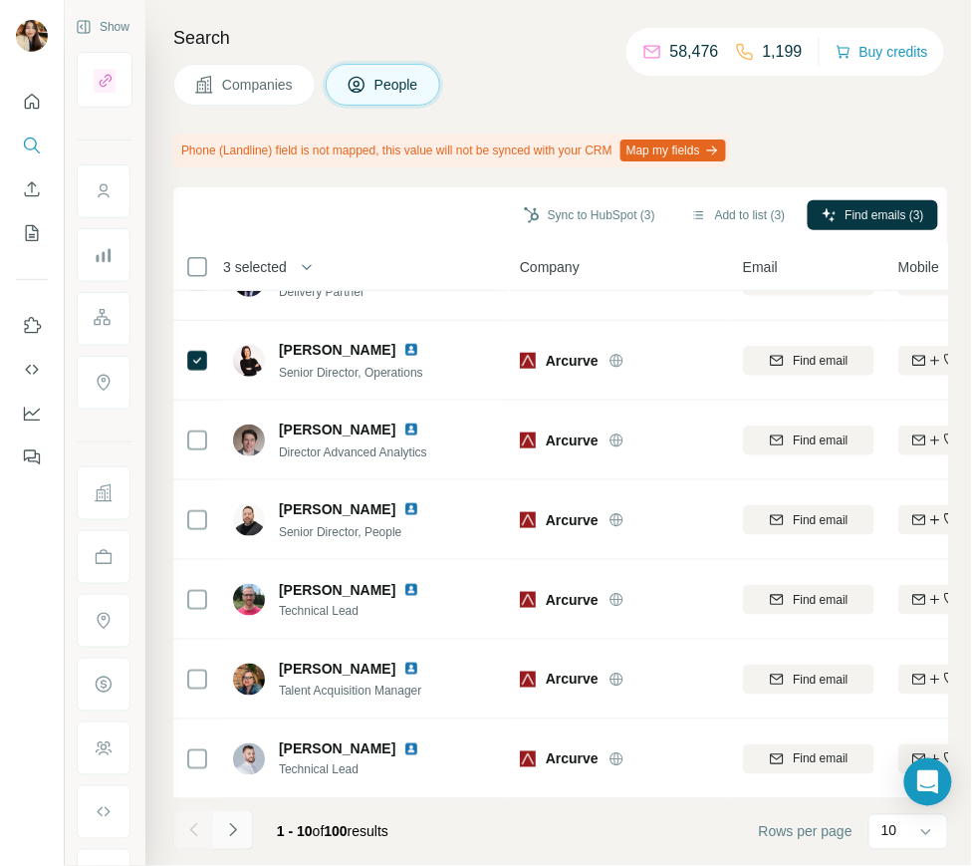
click at [231, 831] on icon "Navigate to next page" at bounding box center [233, 830] width 20 height 20
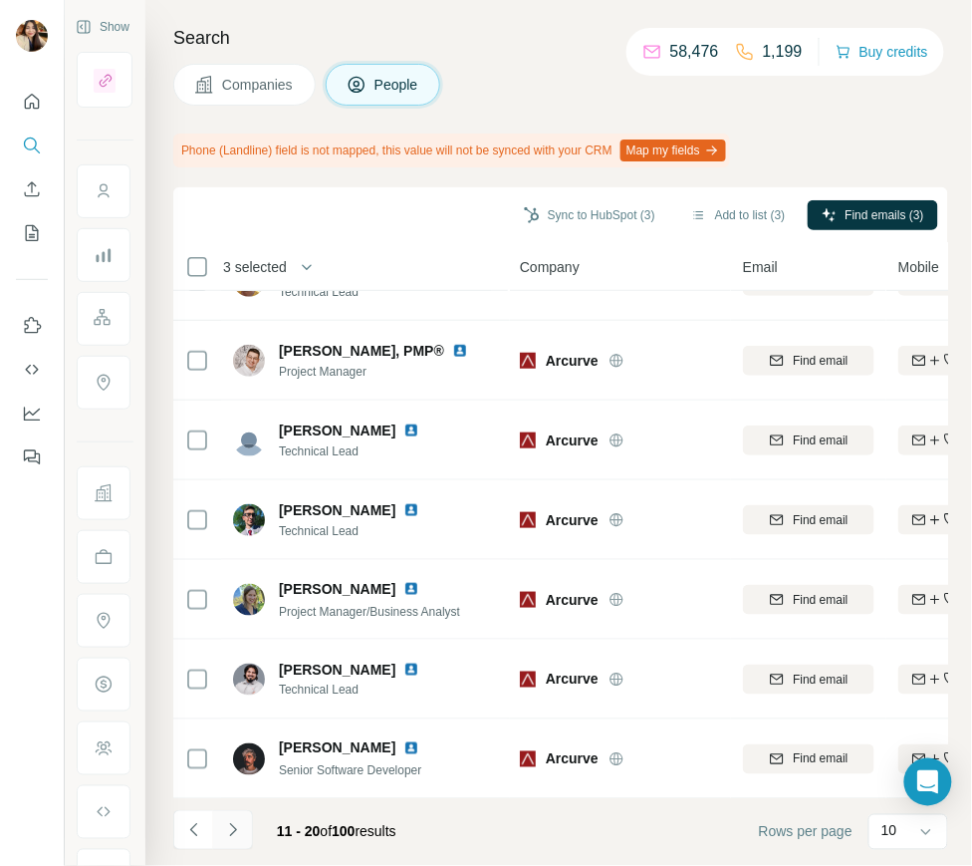
click at [219, 821] on button "Navigate to next page" at bounding box center [233, 830] width 40 height 40
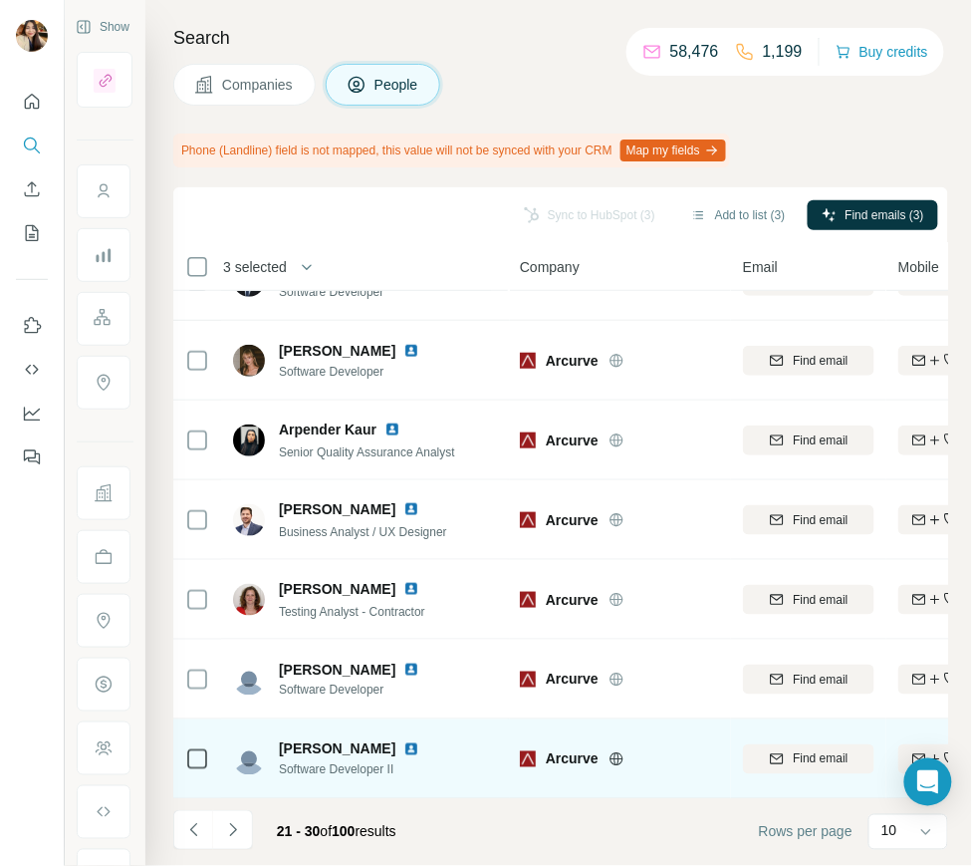
scroll to position [0, 0]
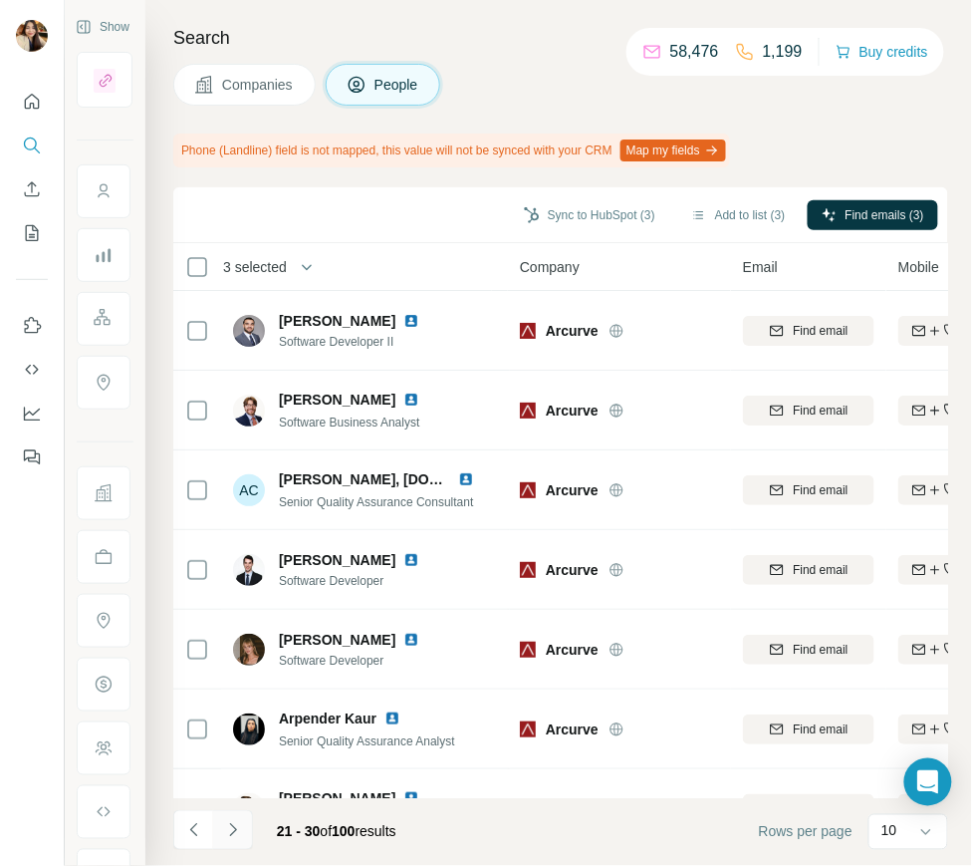
click at [238, 825] on icon "Navigate to next page" at bounding box center [233, 830] width 20 height 20
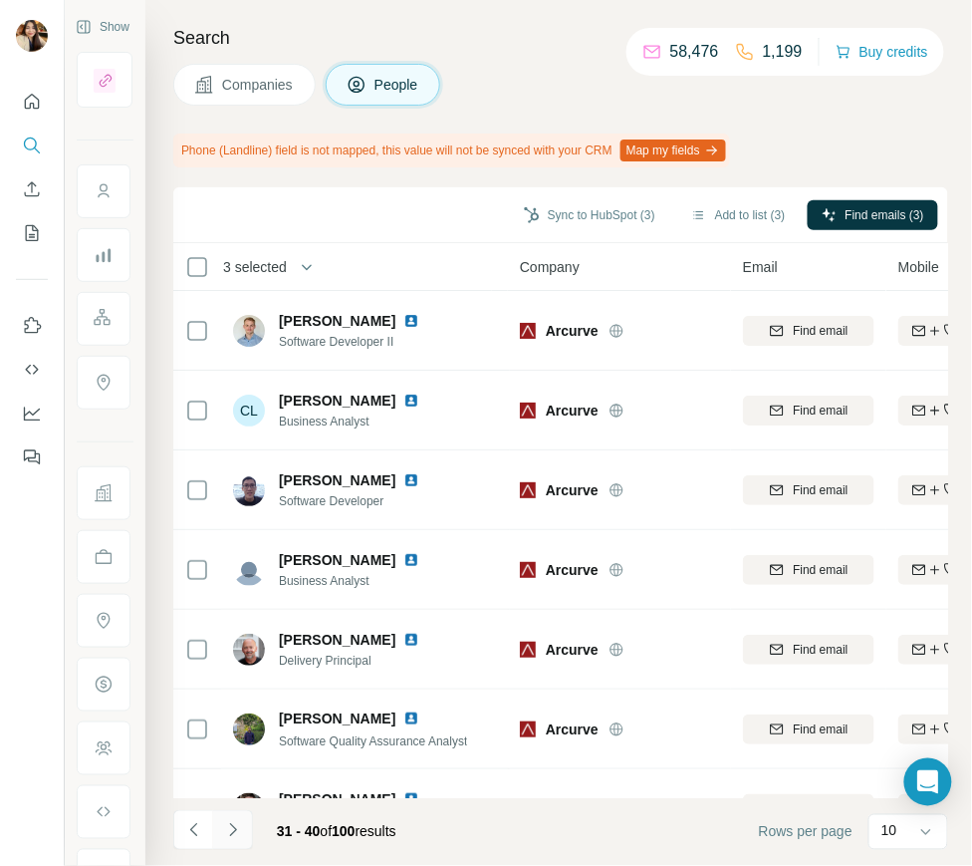
click at [228, 834] on icon "Navigate to next page" at bounding box center [233, 830] width 20 height 20
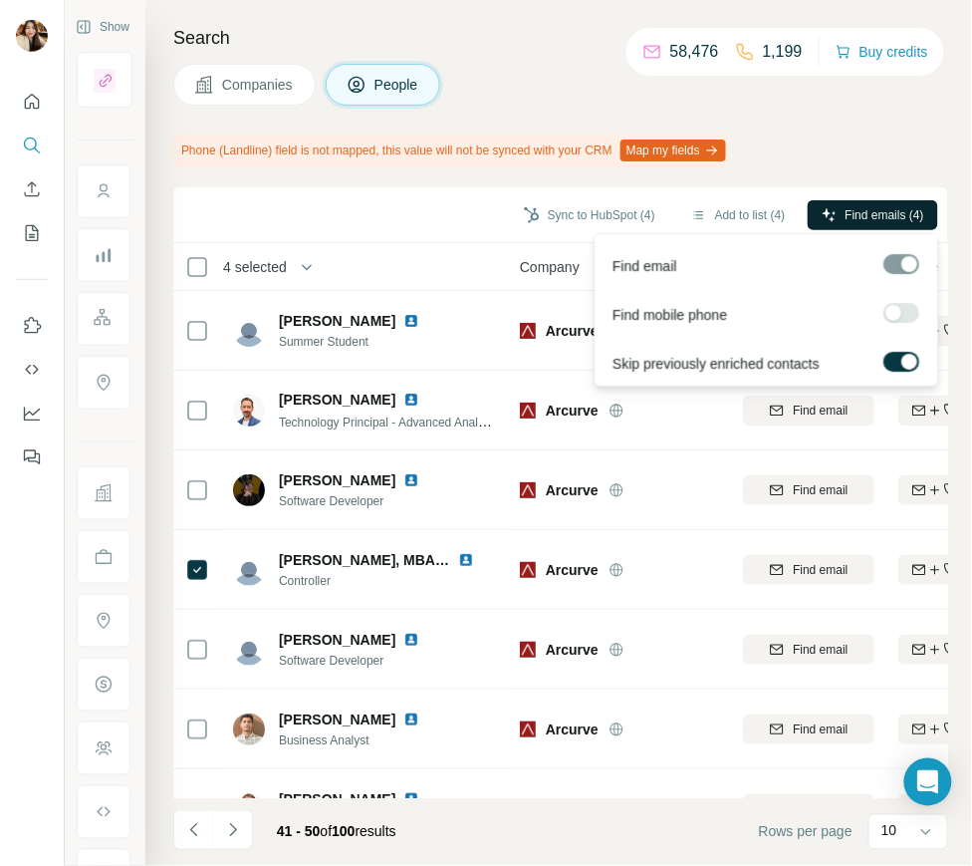
click at [846, 214] on span "Find emails (4)" at bounding box center [885, 215] width 79 height 18
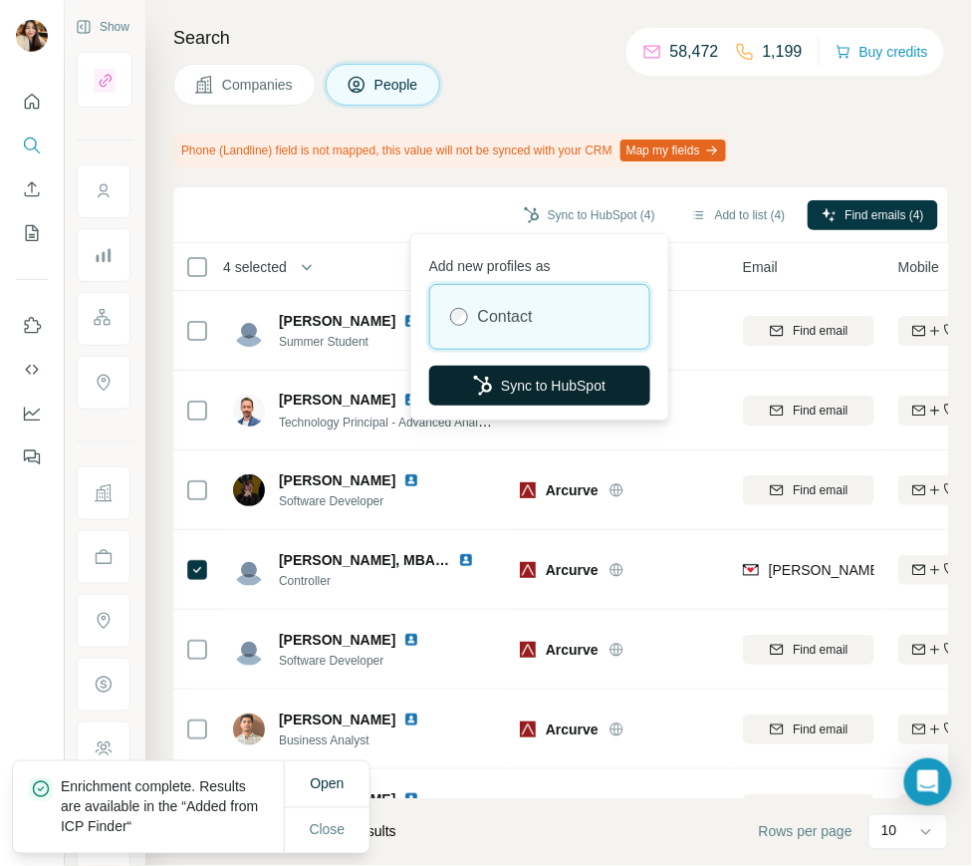
click at [525, 372] on button "Sync to HubSpot" at bounding box center [539, 386] width 221 height 40
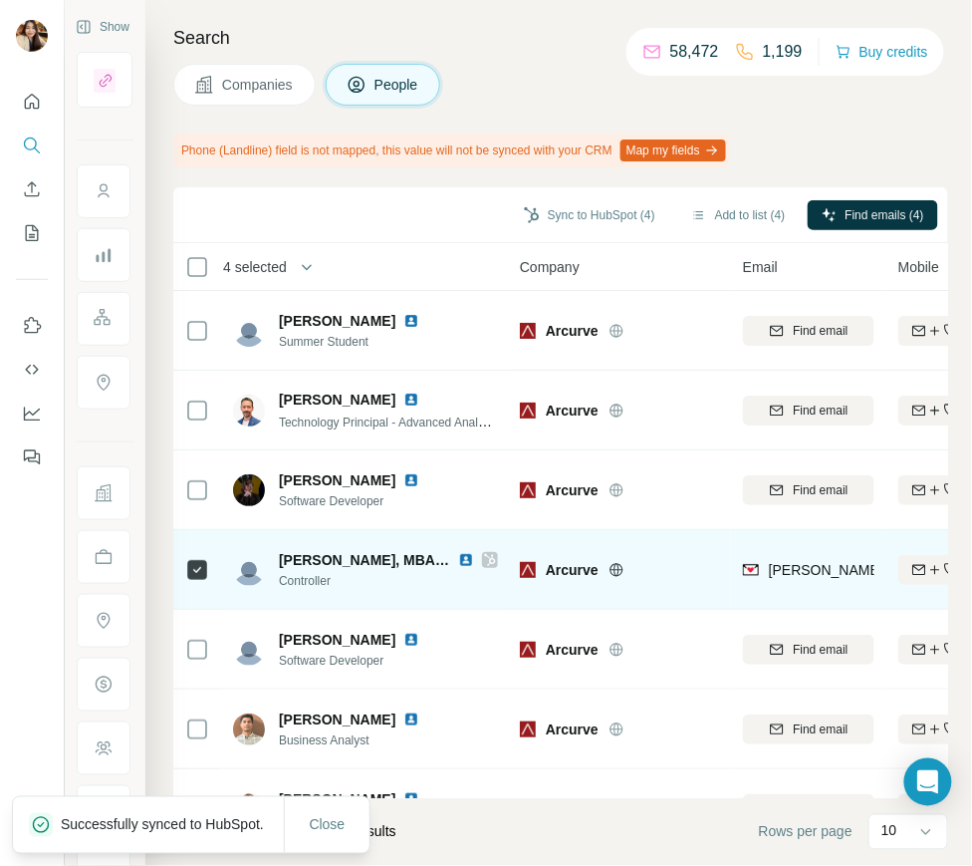
click at [489, 559] on icon at bounding box center [489, 560] width 11 height 12
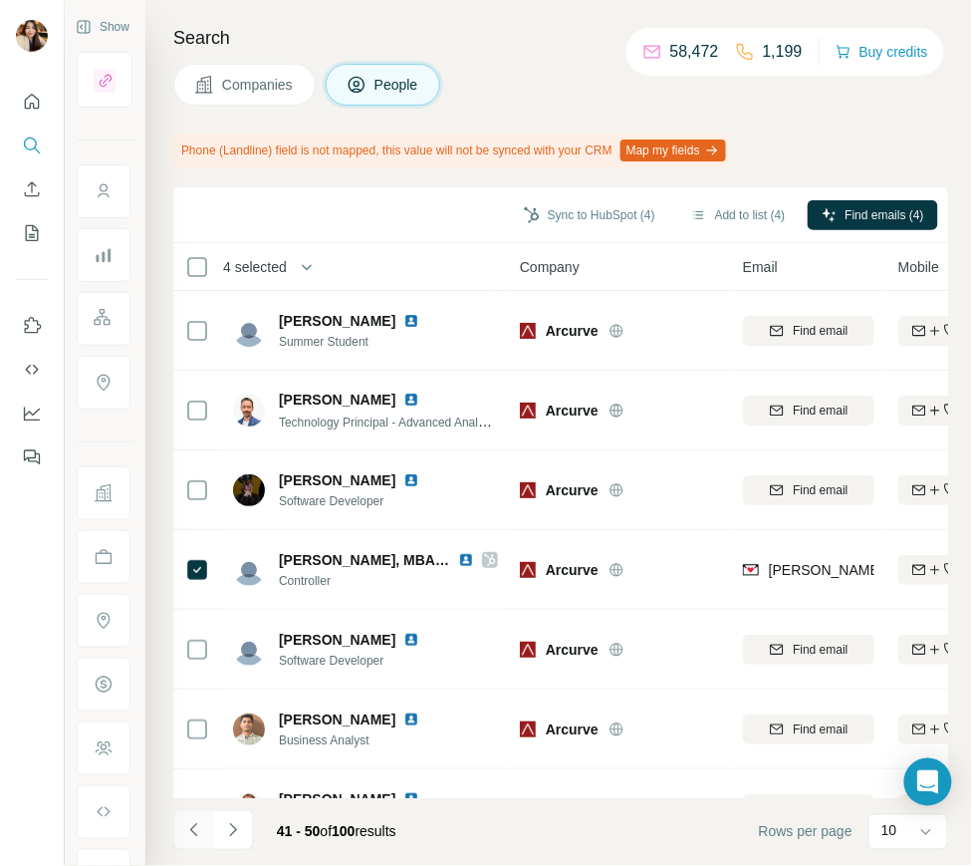
click at [184, 823] on icon "Navigate to previous page" at bounding box center [194, 830] width 20 height 20
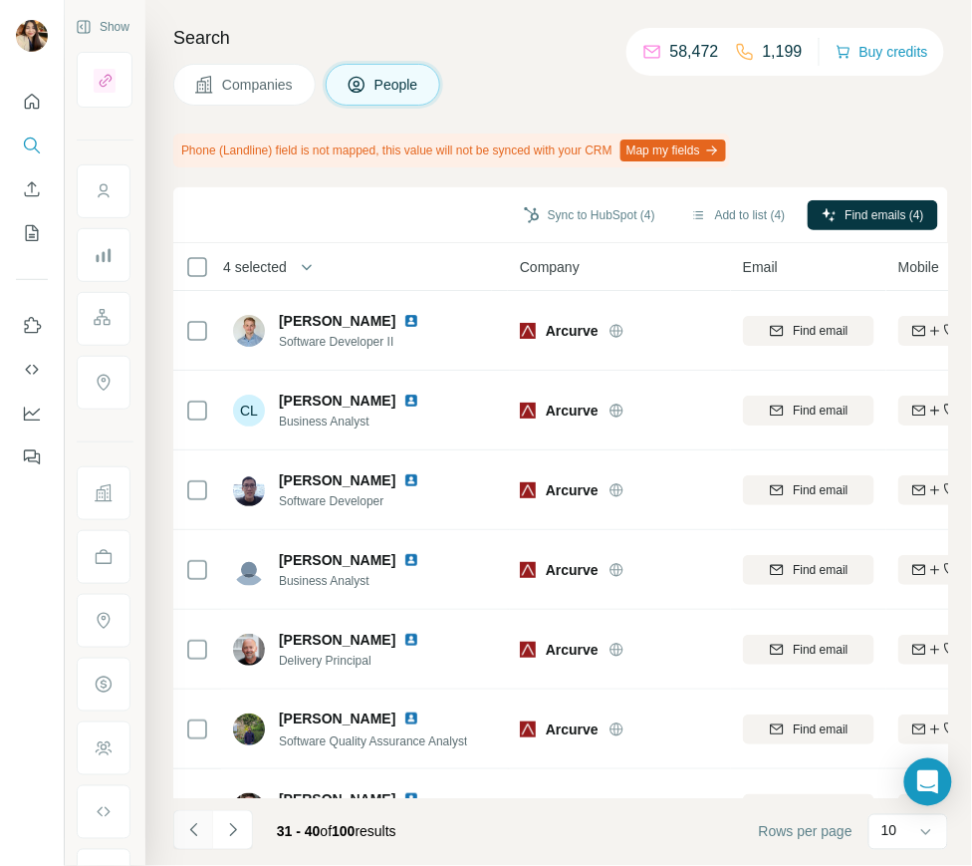
click at [184, 823] on icon "Navigate to previous page" at bounding box center [194, 830] width 20 height 20
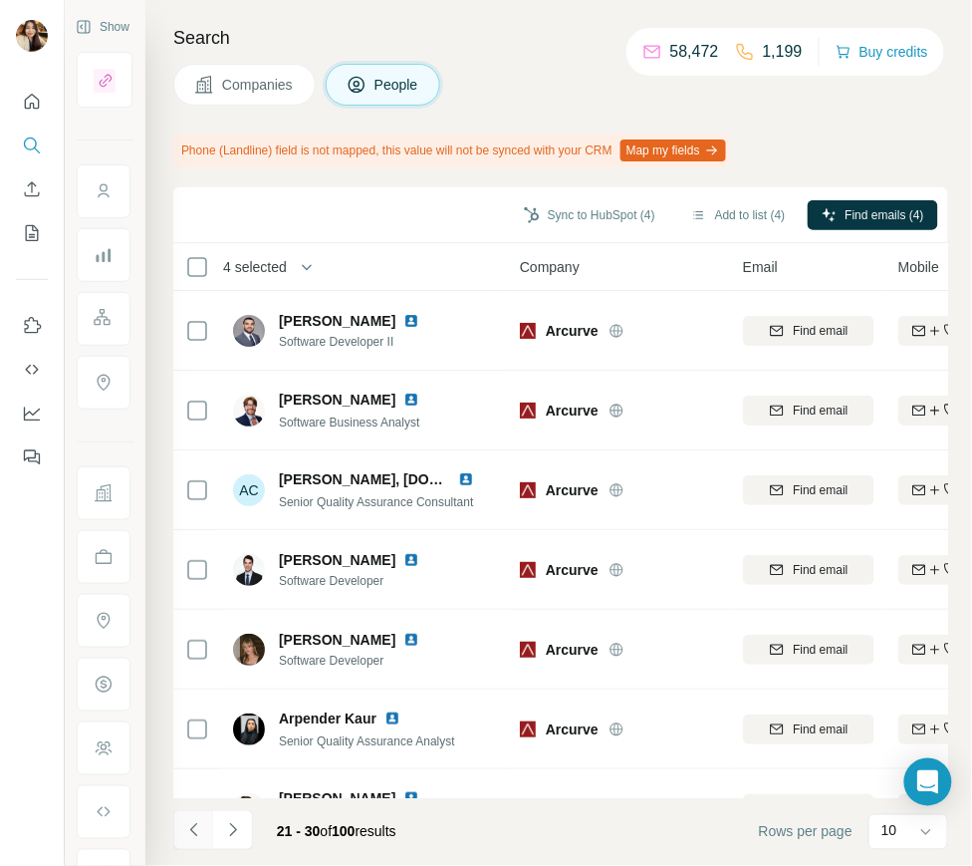
click at [184, 823] on icon "Navigate to previous page" at bounding box center [194, 830] width 20 height 20
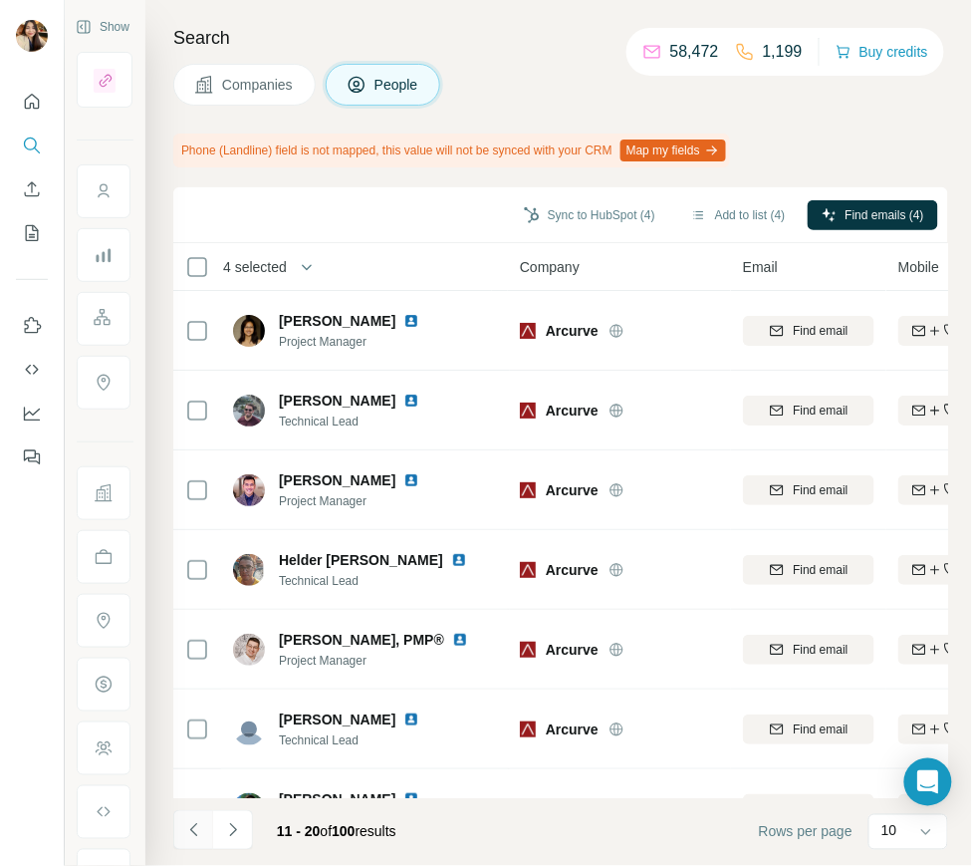
click at [184, 823] on icon "Navigate to previous page" at bounding box center [194, 830] width 20 height 20
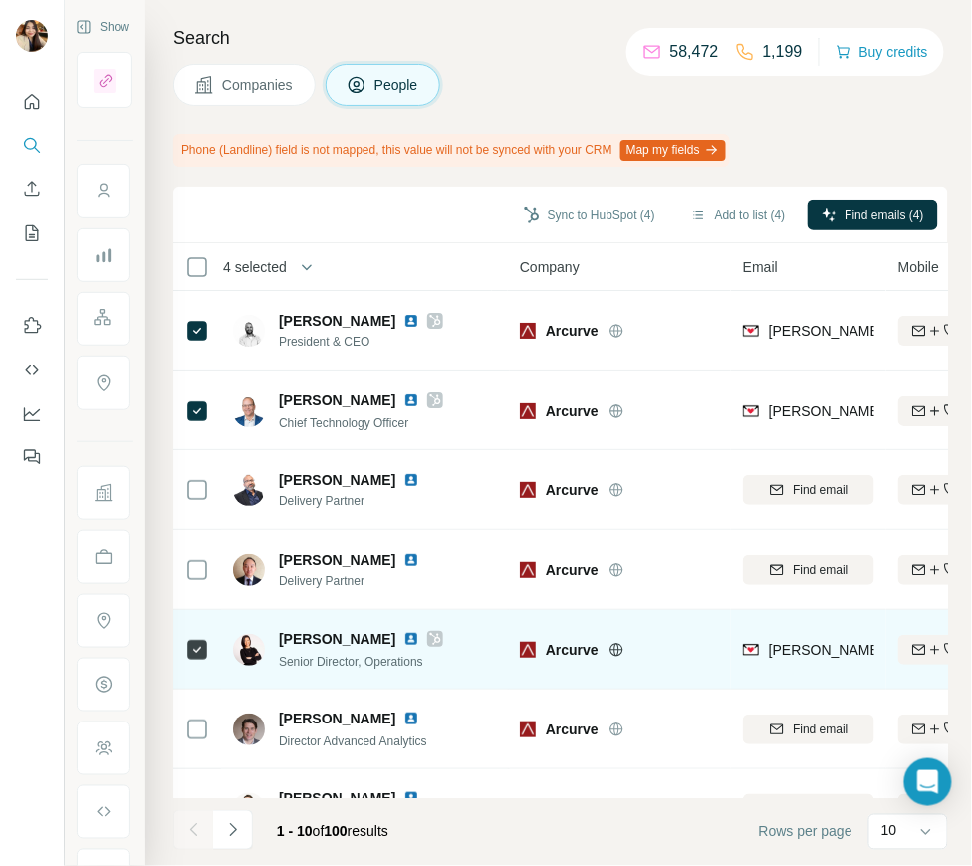
click at [429, 633] on icon at bounding box center [435, 639] width 12 height 16
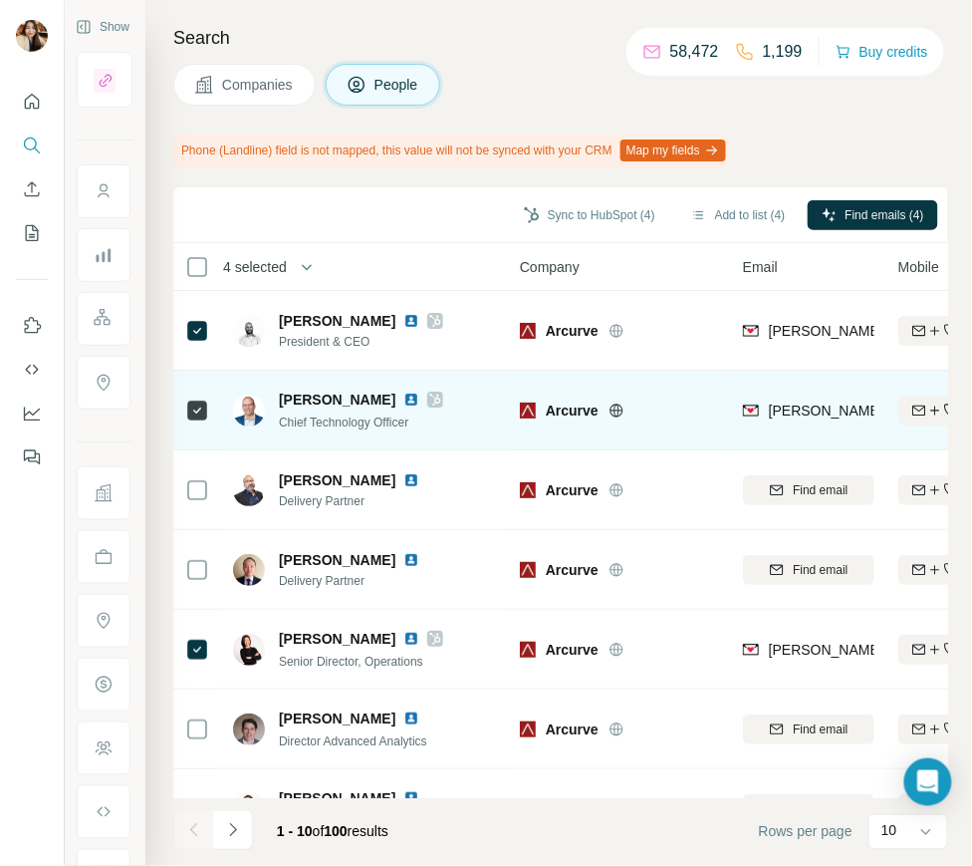
click at [429, 399] on icon at bounding box center [435, 400] width 12 height 16
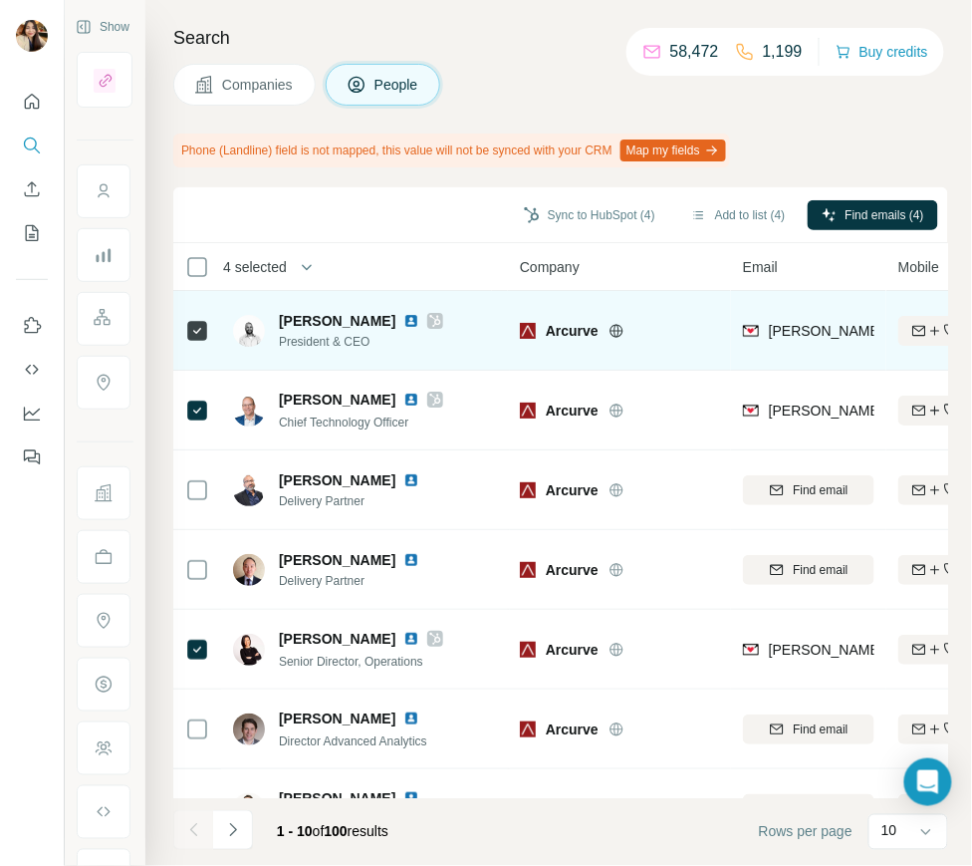
click at [430, 318] on icon at bounding box center [435, 321] width 11 height 12
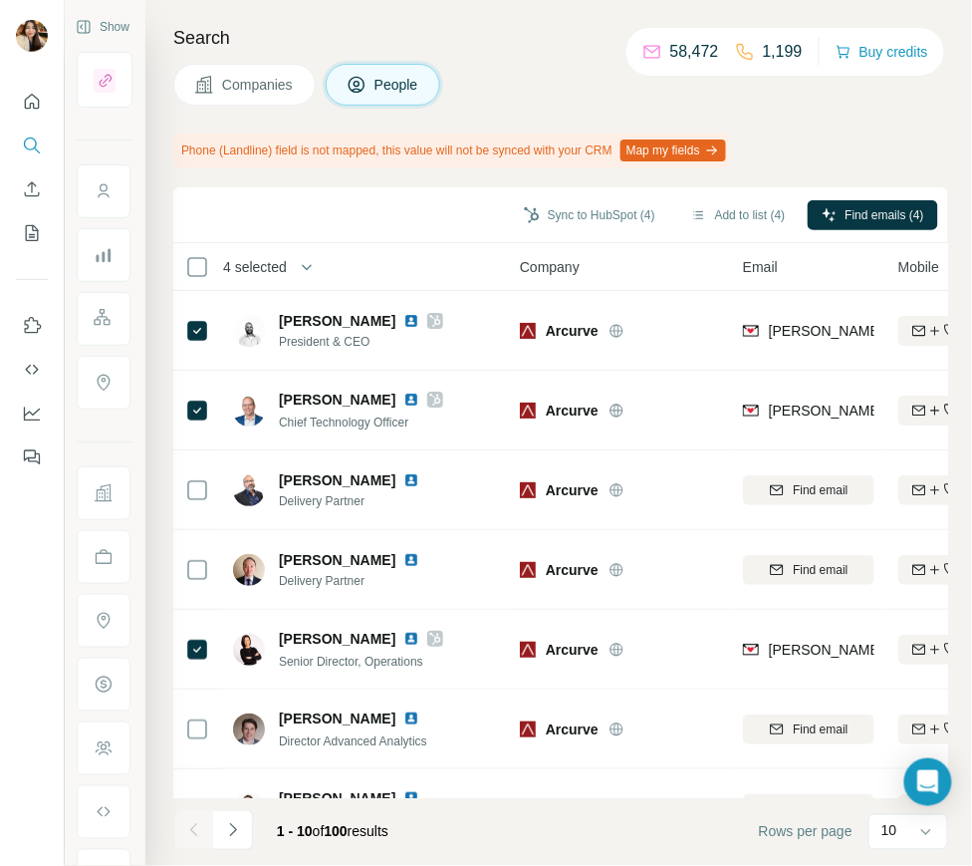
click at [247, 90] on span "Companies" at bounding box center [258, 85] width 73 height 20
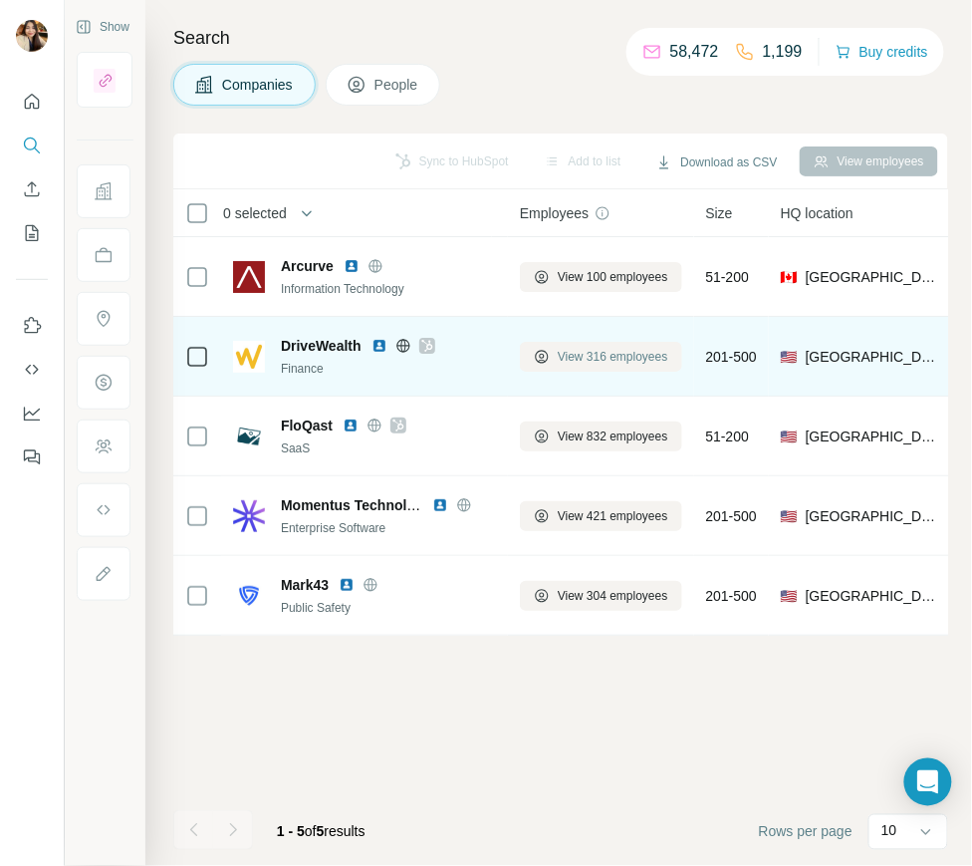
click at [572, 359] on span "View 316 employees" at bounding box center [613, 357] width 111 height 18
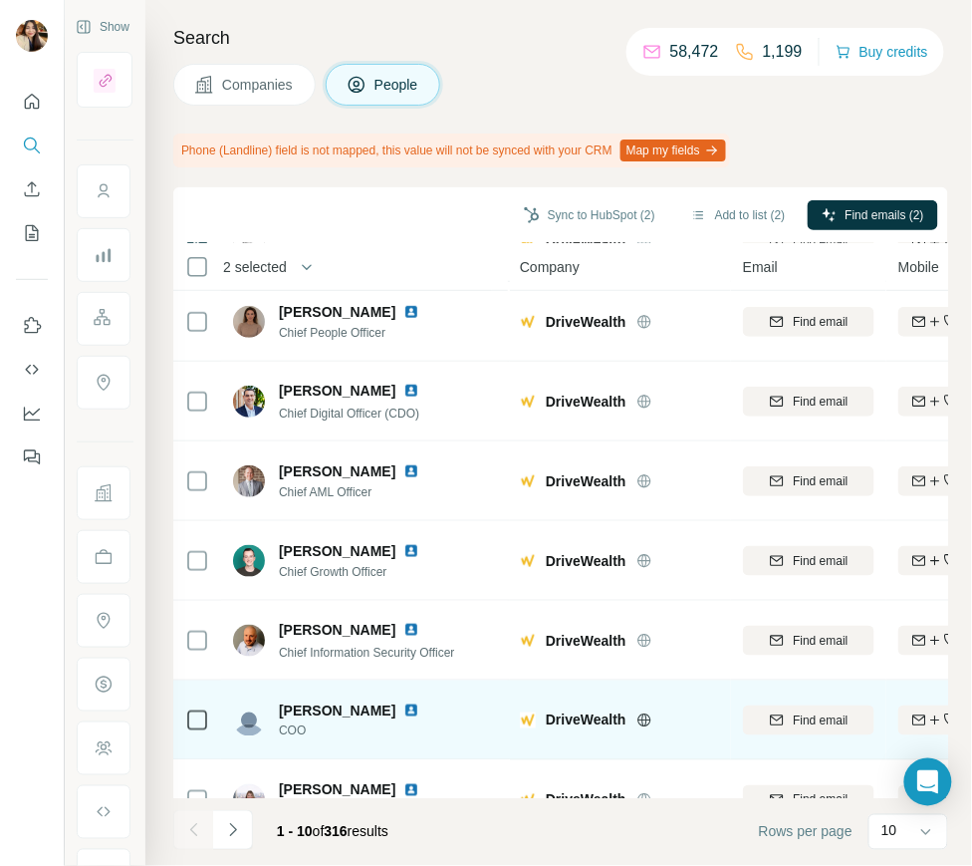
scroll to position [289, 0]
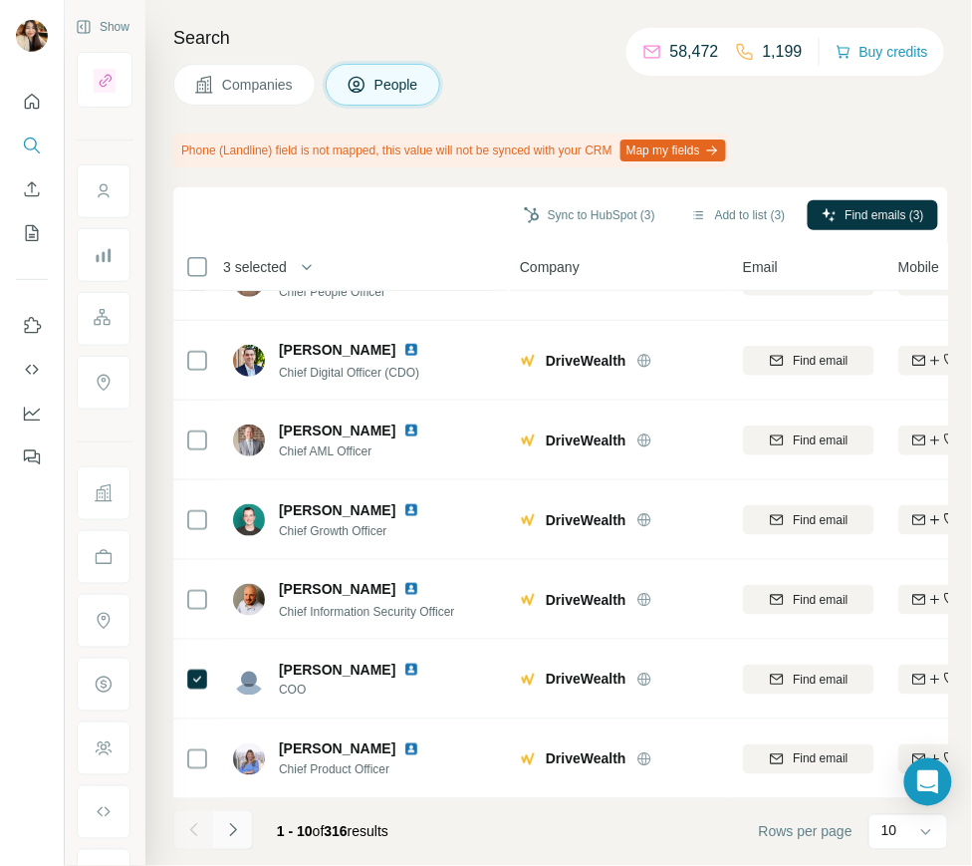
click at [237, 824] on icon "Navigate to next page" at bounding box center [233, 830] width 20 height 20
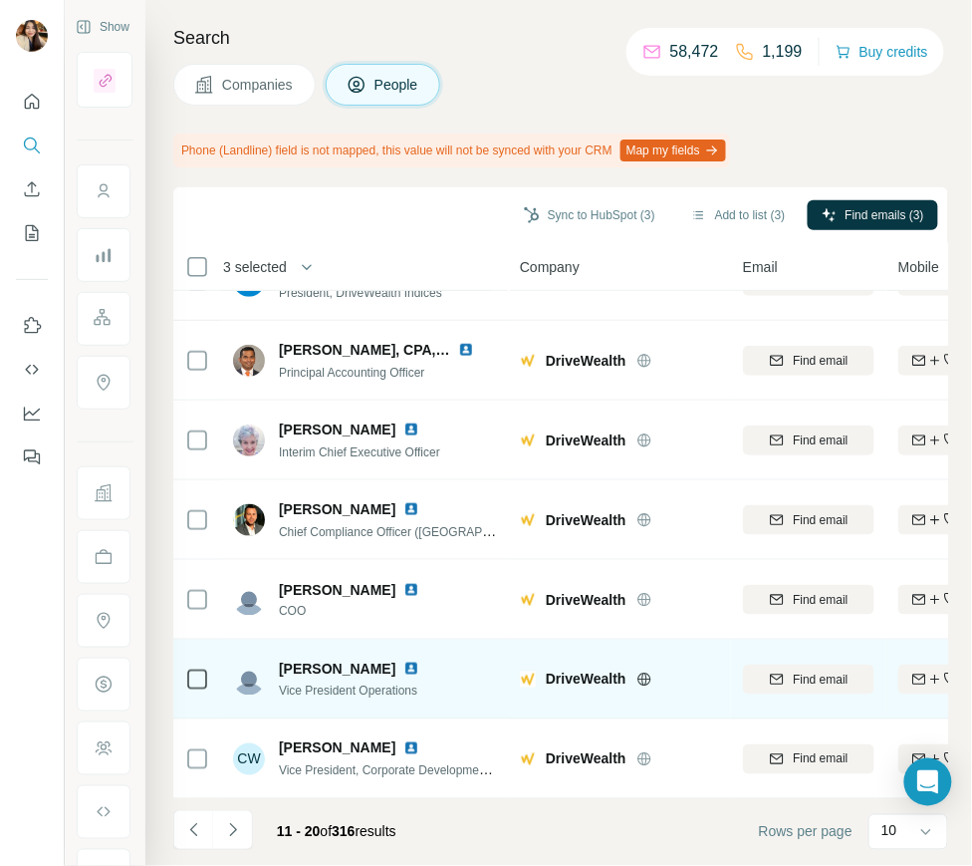
click at [182, 672] on td at bounding box center [197, 680] width 48 height 80
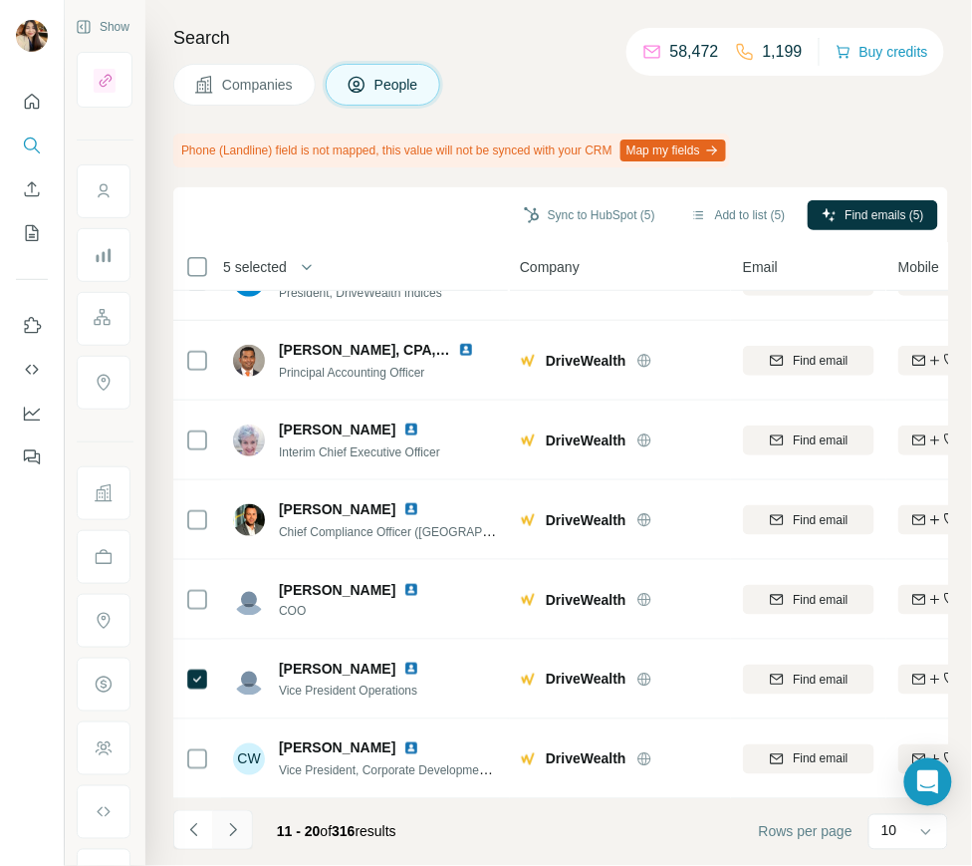
click at [223, 823] on icon "Navigate to next page" at bounding box center [233, 830] width 20 height 20
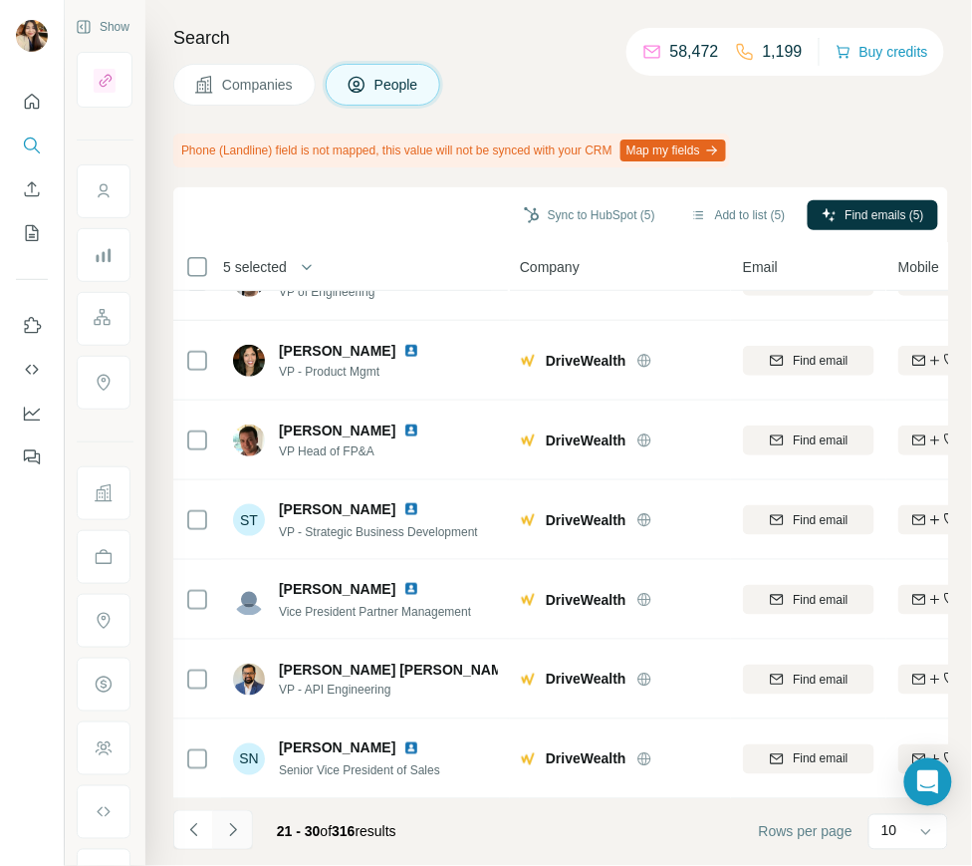
click at [242, 818] on button "Navigate to next page" at bounding box center [233, 830] width 40 height 40
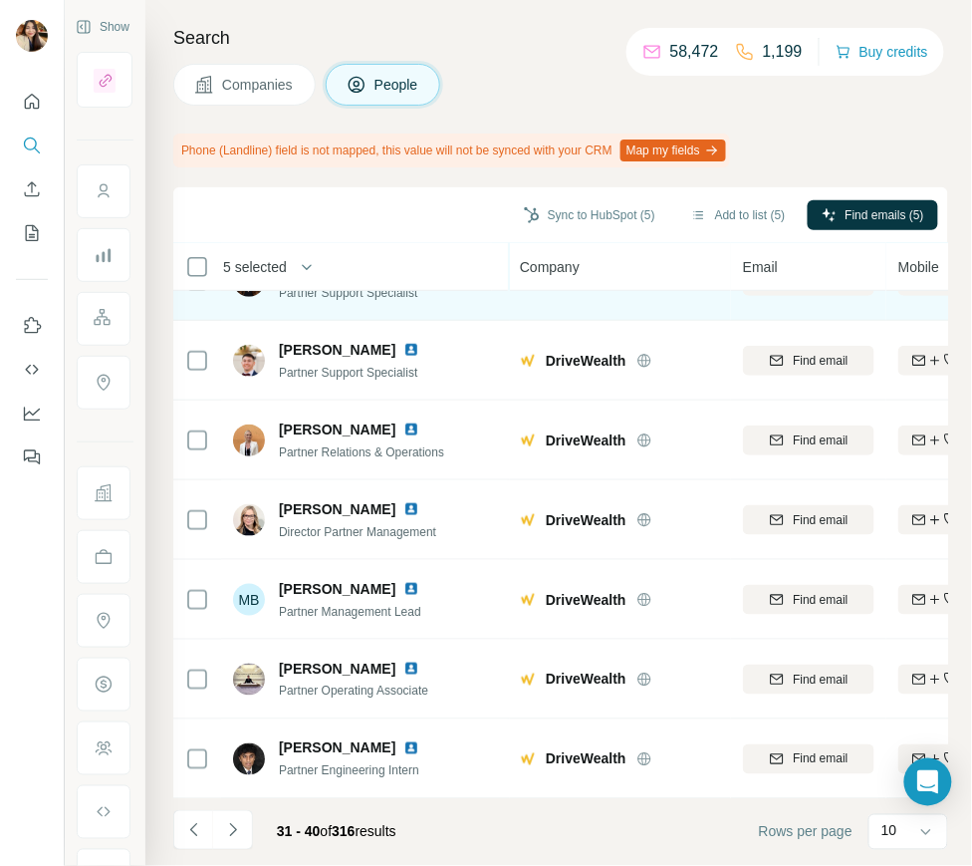
scroll to position [0, 0]
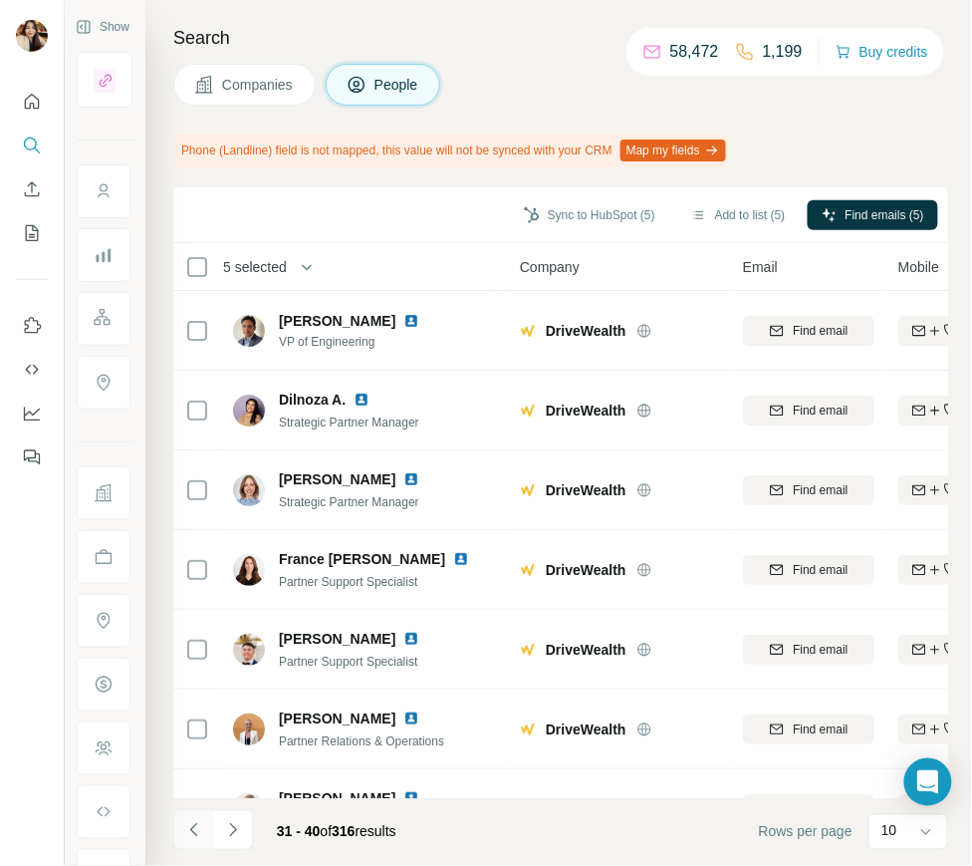
click at [213, 835] on button "Navigate to next page" at bounding box center [233, 830] width 40 height 40
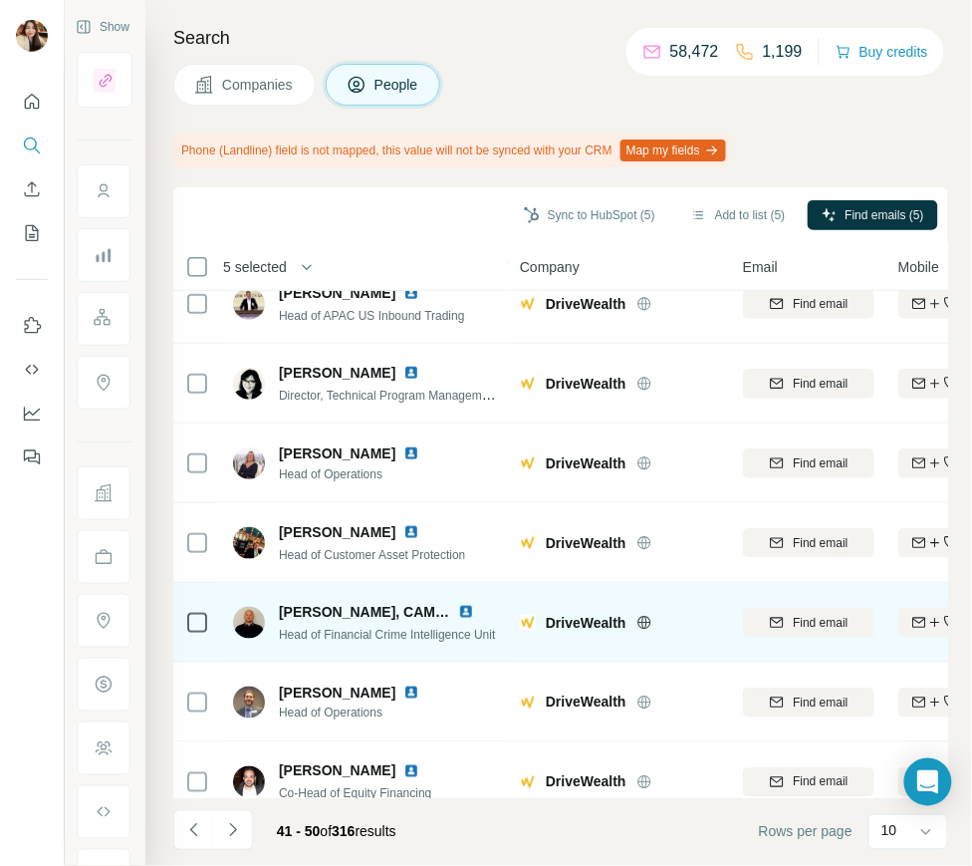
scroll to position [289, 0]
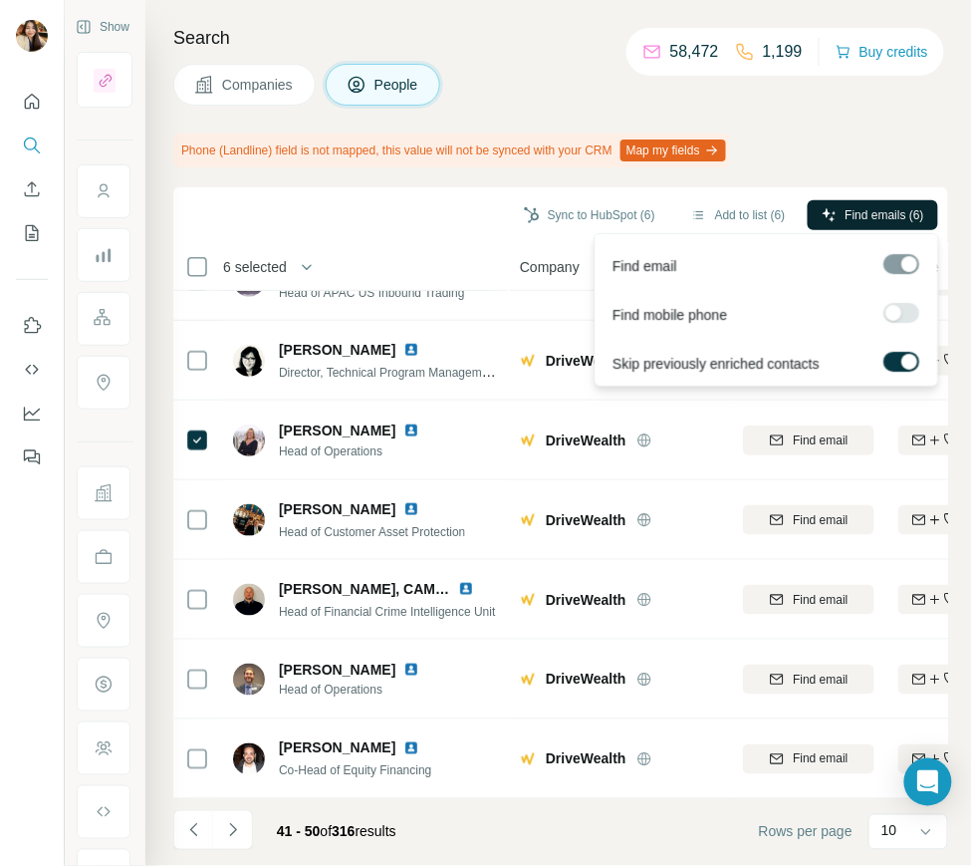
click at [892, 219] on span "Find emails (6)" at bounding box center [885, 215] width 79 height 18
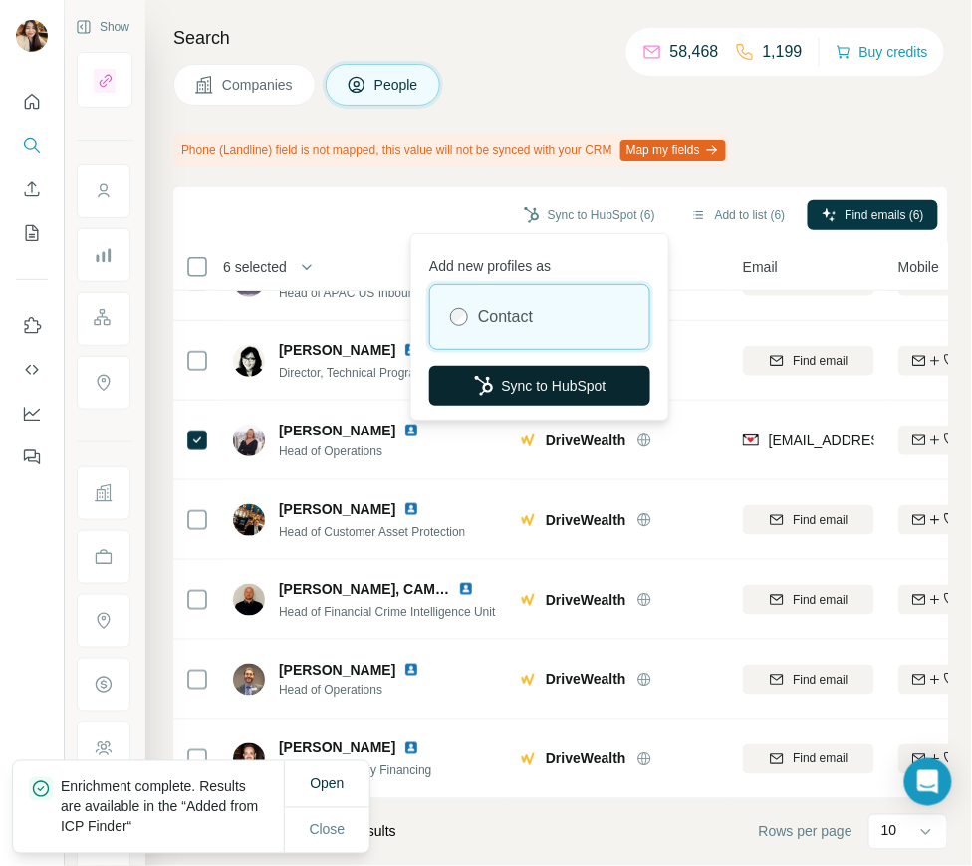
click at [557, 379] on button "Sync to HubSpot" at bounding box center [539, 386] width 221 height 40
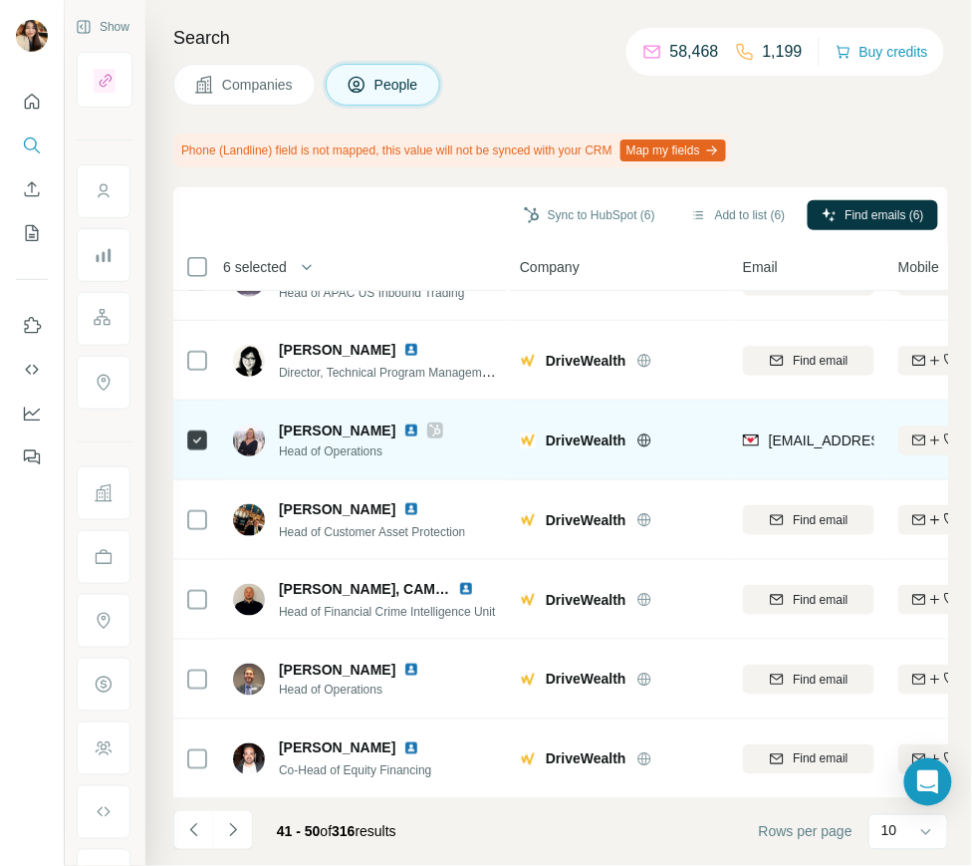
click at [429, 432] on icon at bounding box center [435, 430] width 12 height 16
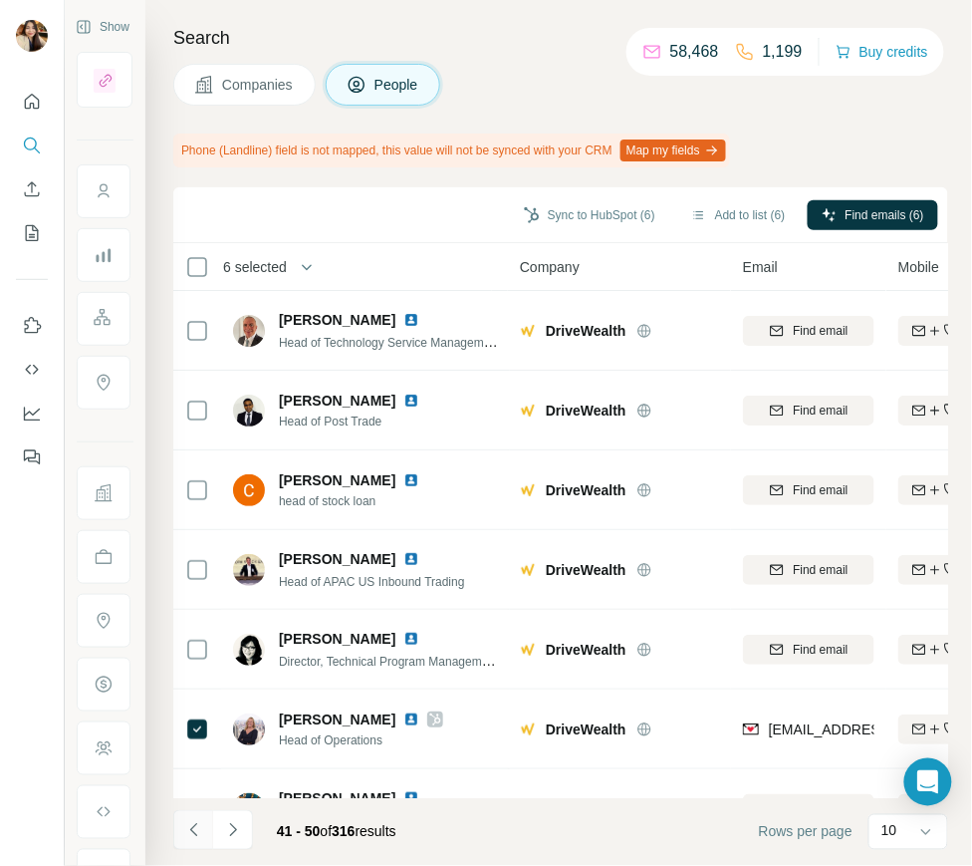
click at [196, 825] on icon "Navigate to previous page" at bounding box center [194, 830] width 20 height 20
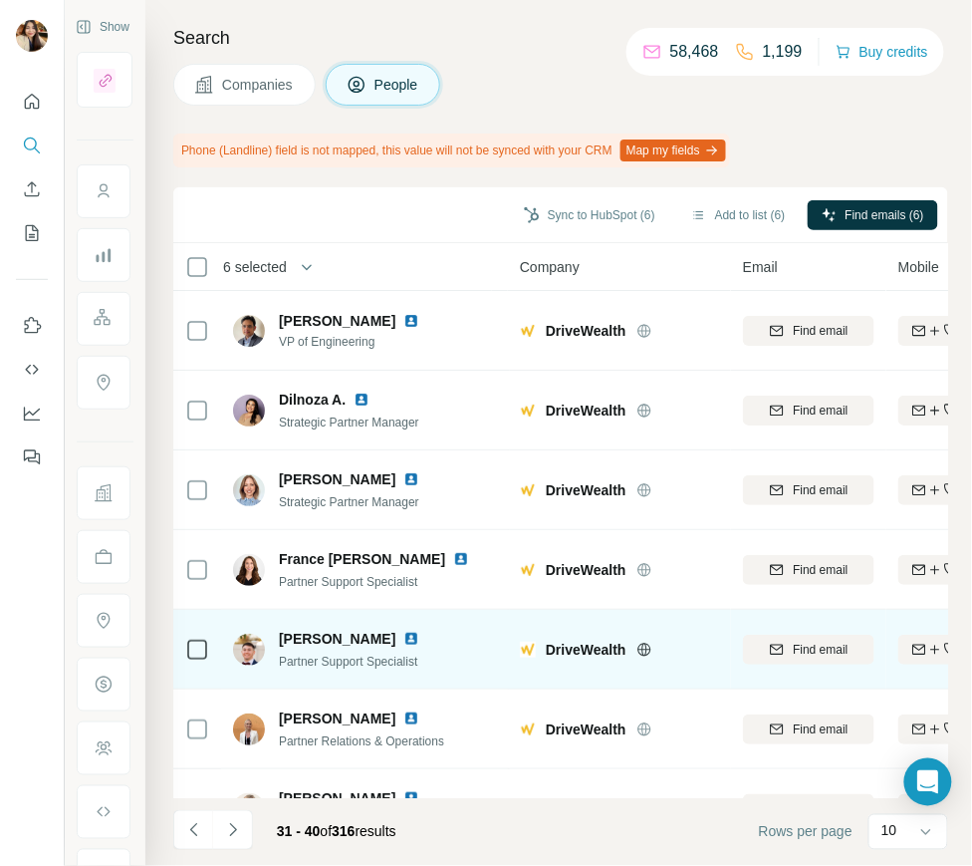
scroll to position [289, 0]
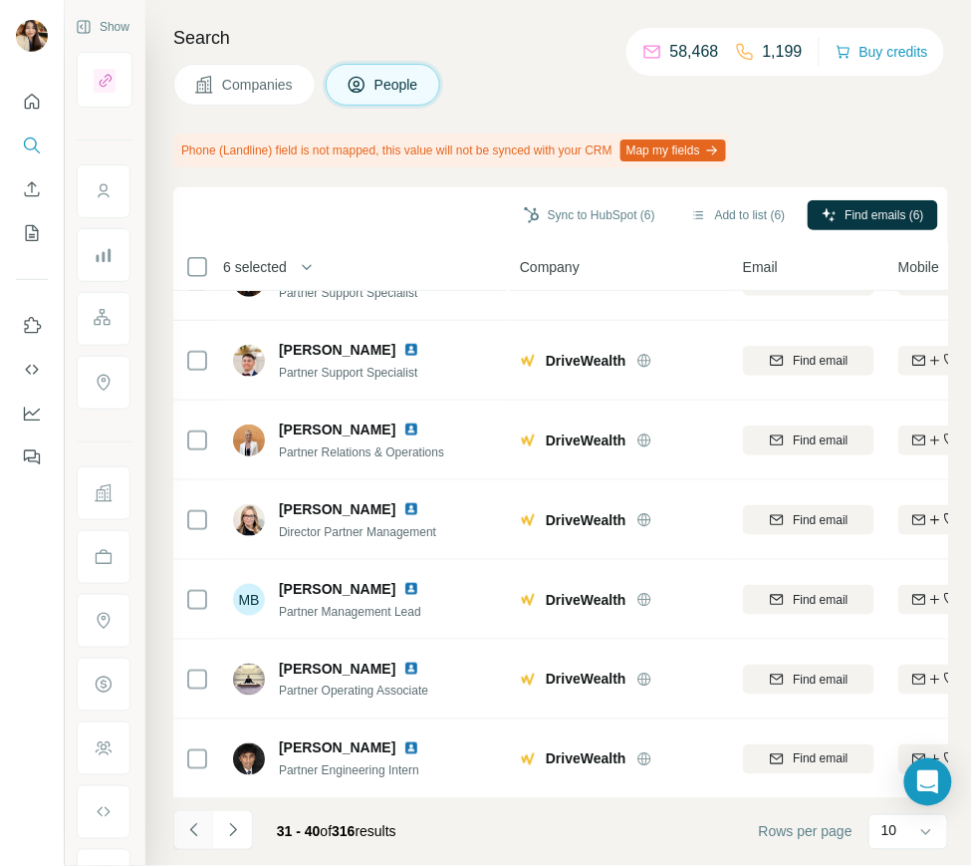
click at [199, 832] on icon "Navigate to previous page" at bounding box center [194, 830] width 20 height 20
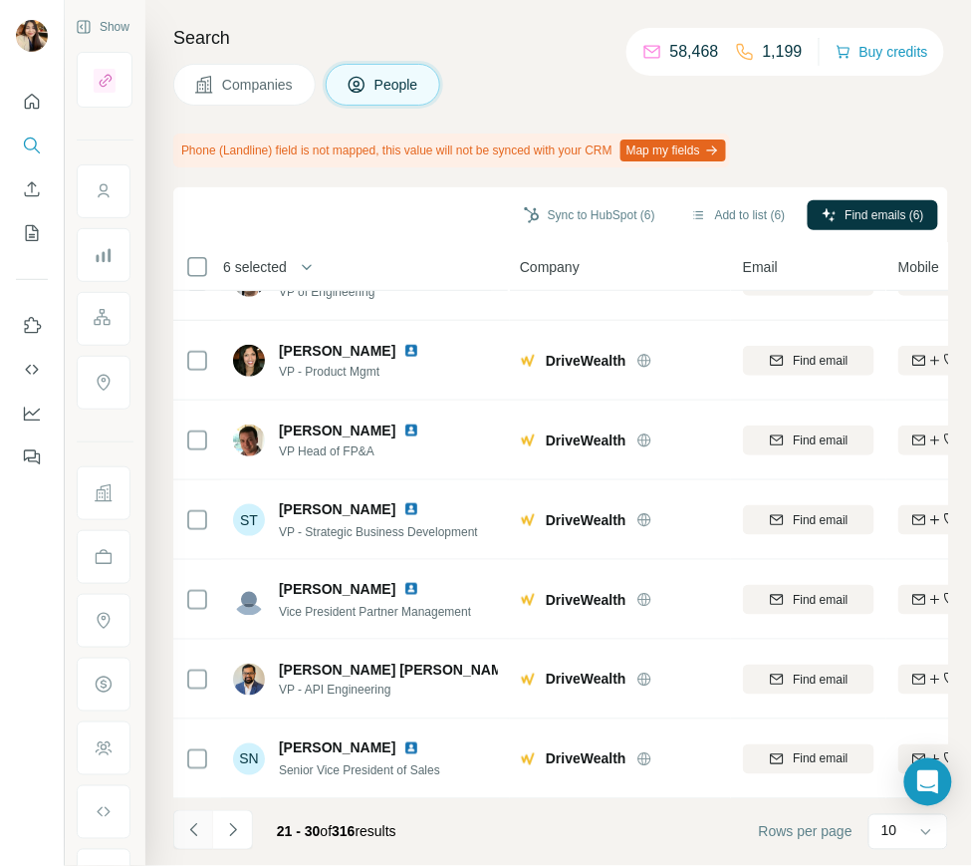
click at [202, 834] on icon "Navigate to previous page" at bounding box center [194, 830] width 20 height 20
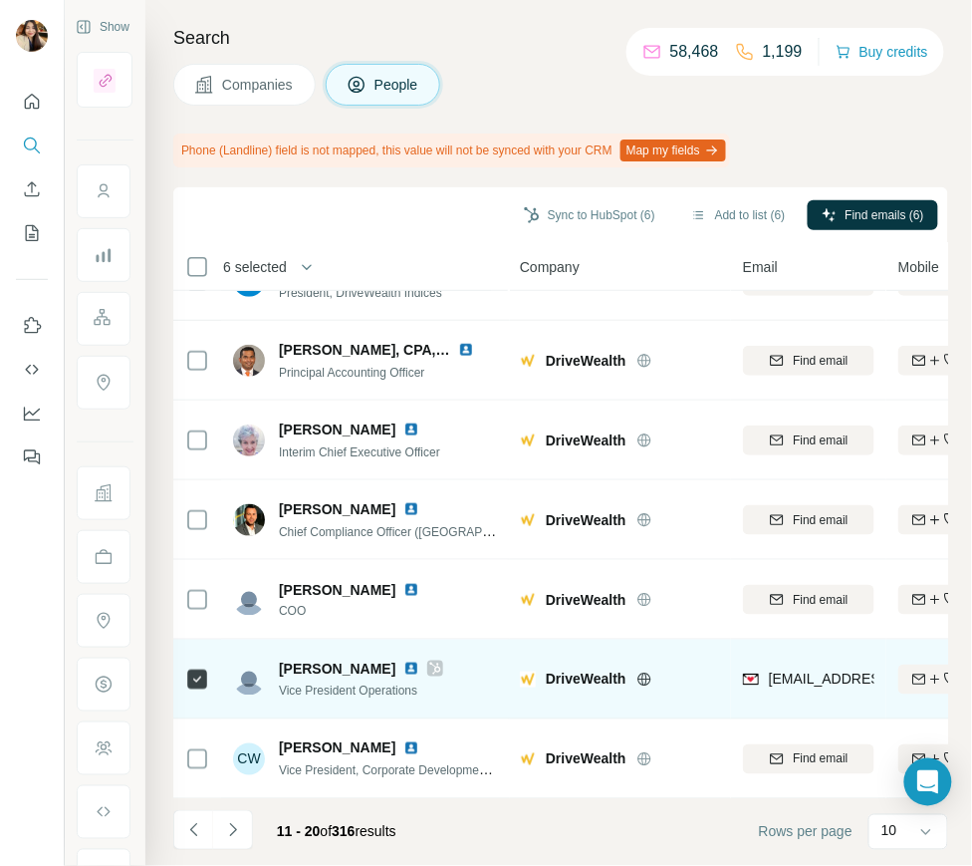
click at [430, 665] on icon at bounding box center [435, 669] width 11 height 12
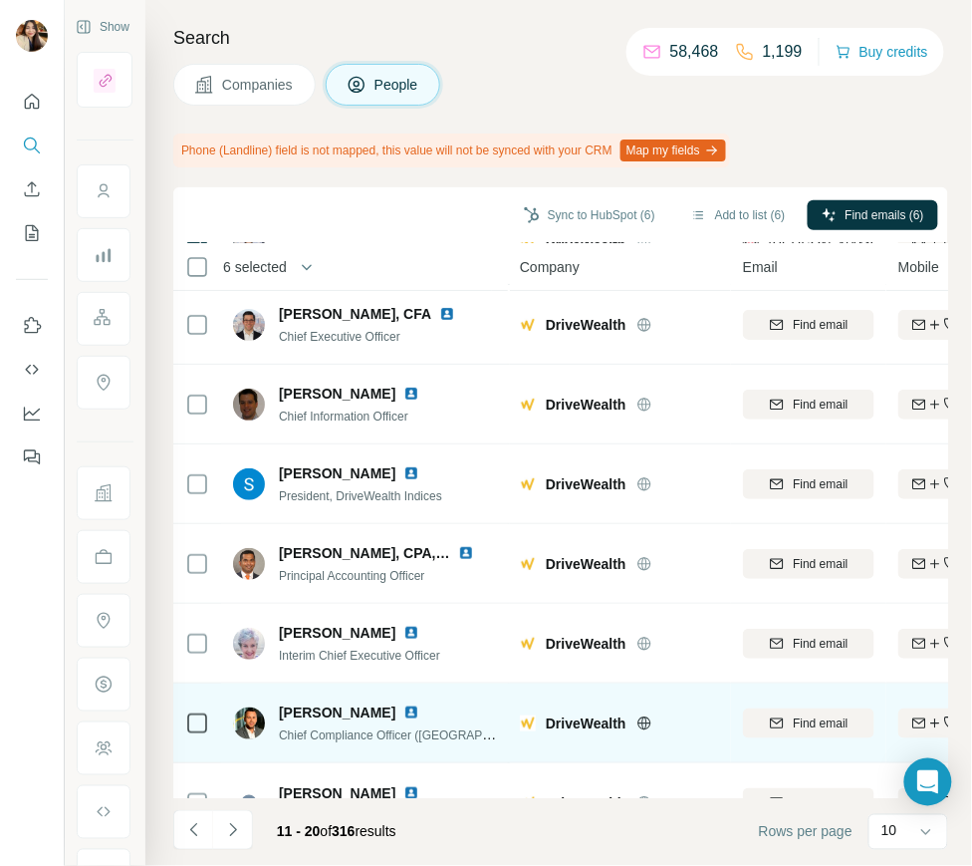
scroll to position [0, 0]
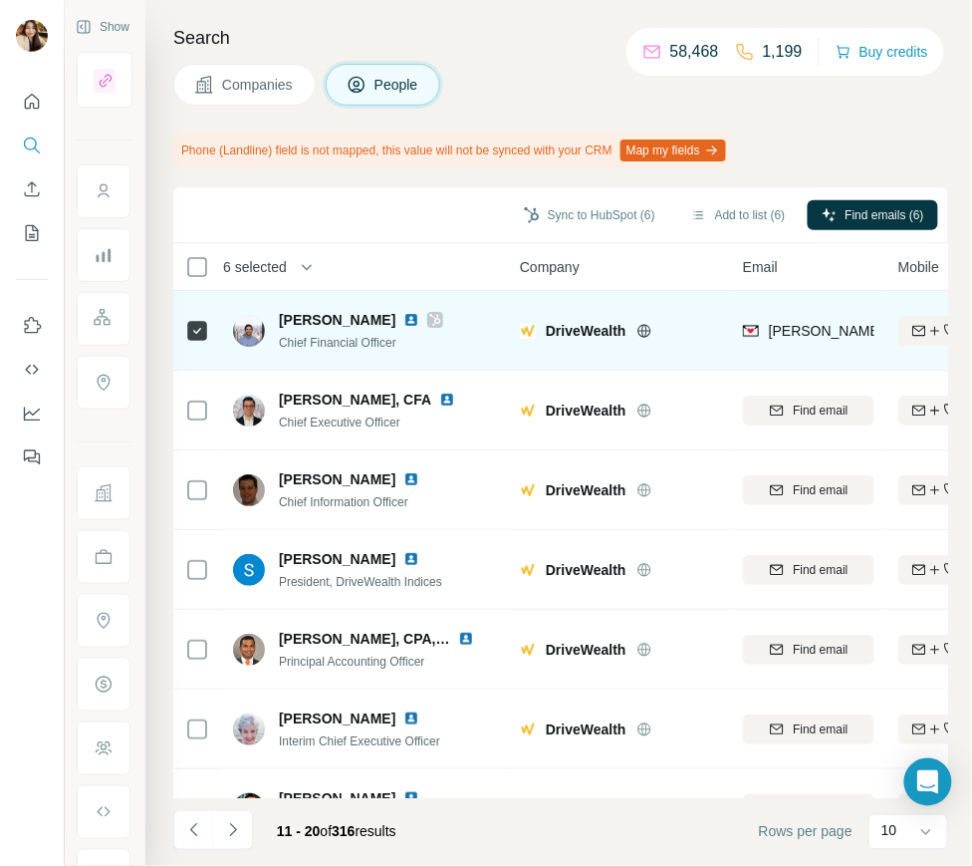
click at [430, 319] on icon at bounding box center [435, 320] width 12 height 16
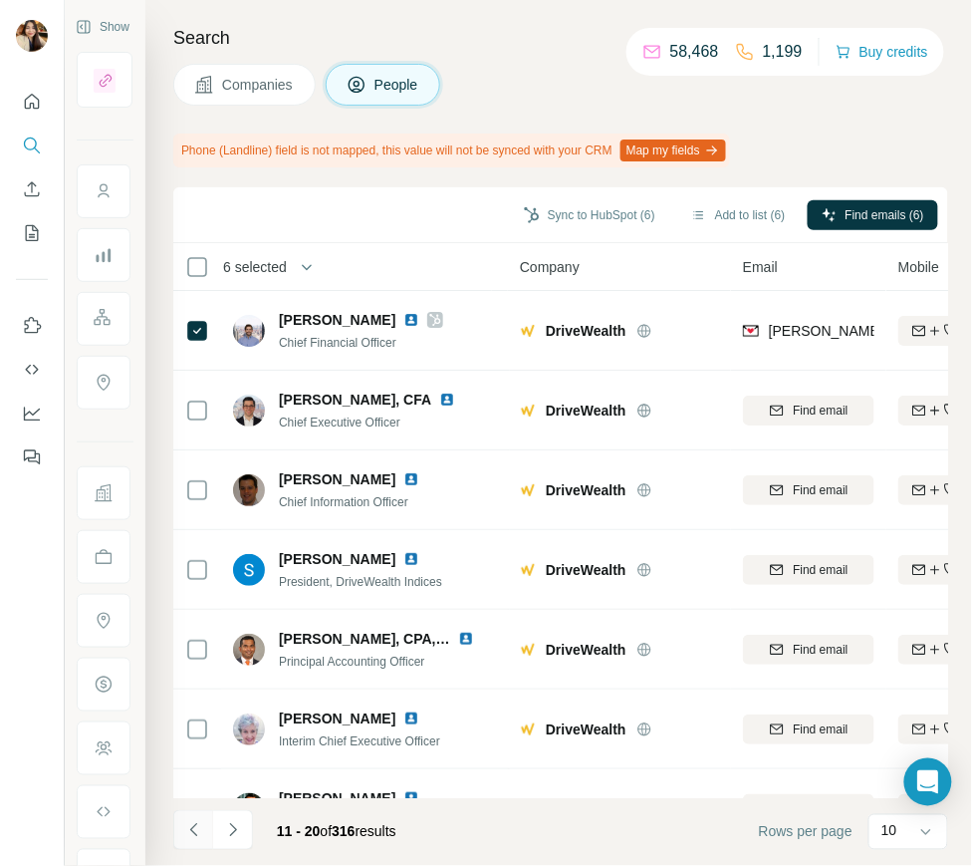
click at [195, 825] on icon "Navigate to previous page" at bounding box center [194, 830] width 20 height 20
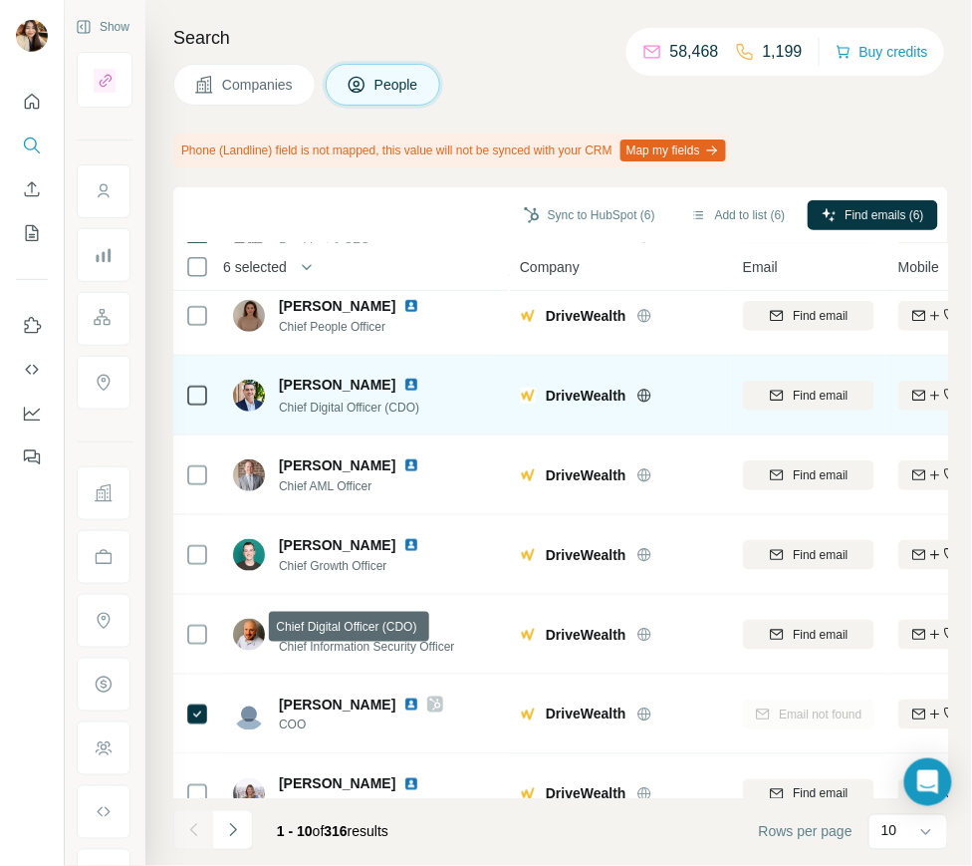
scroll to position [289, 0]
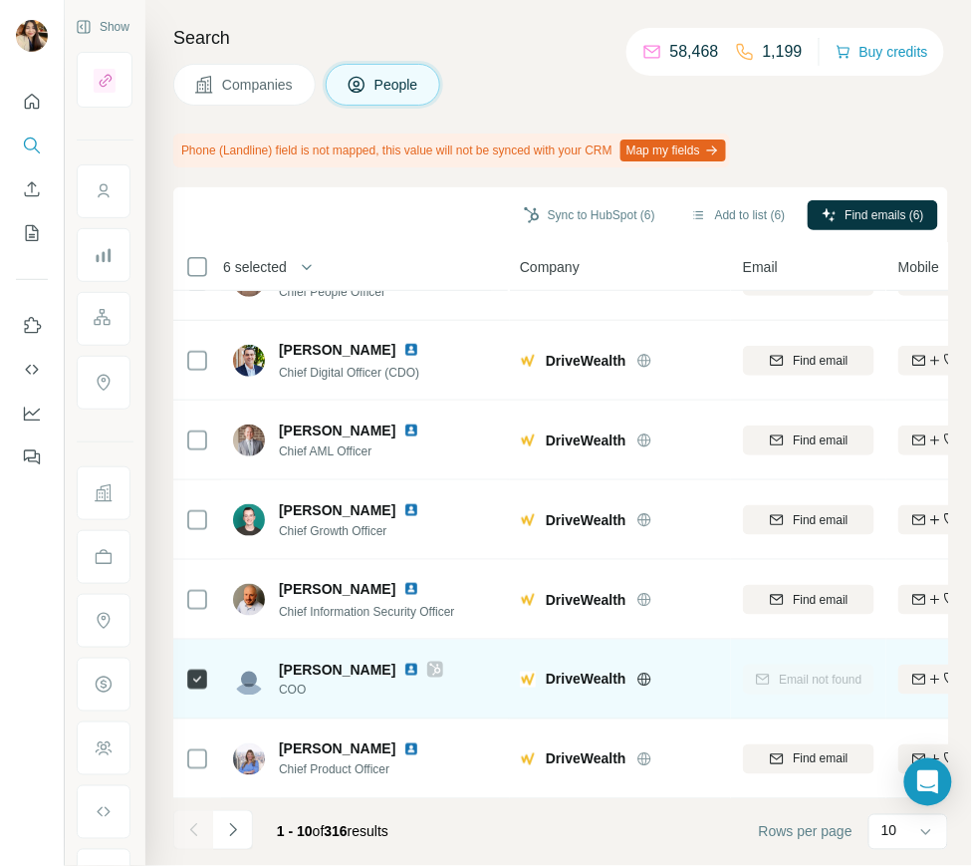
click at [429, 665] on icon at bounding box center [435, 670] width 12 height 16
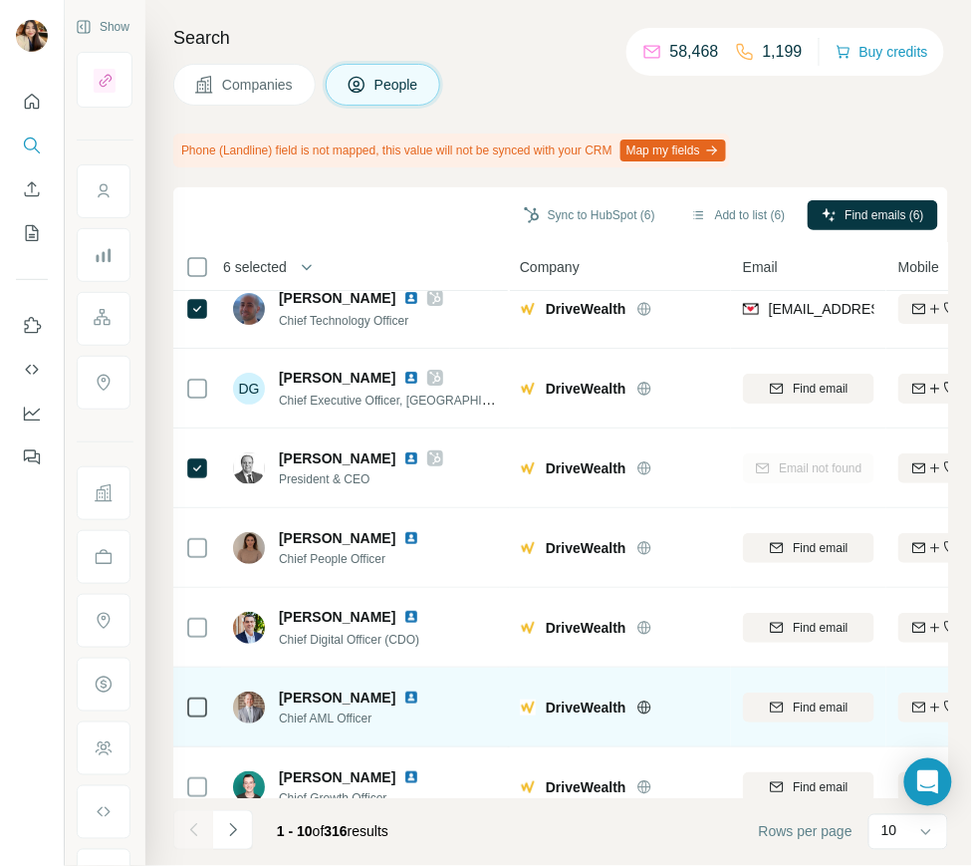
scroll to position [0, 0]
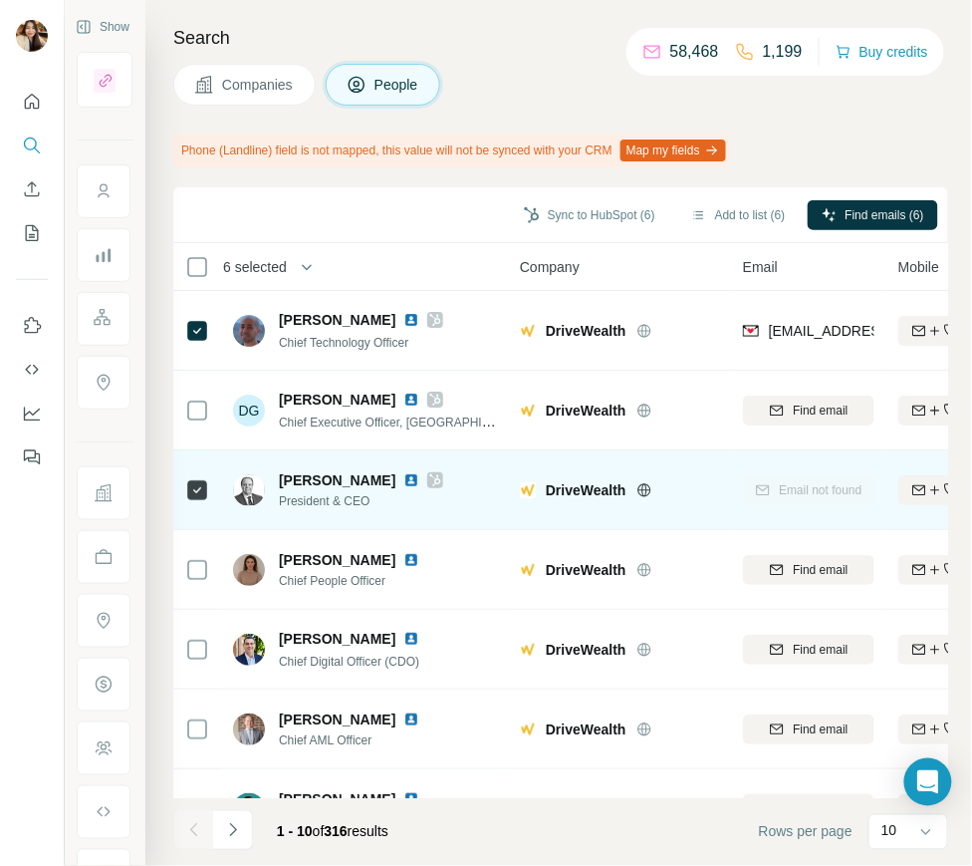
click at [443, 472] on div at bounding box center [435, 480] width 16 height 16
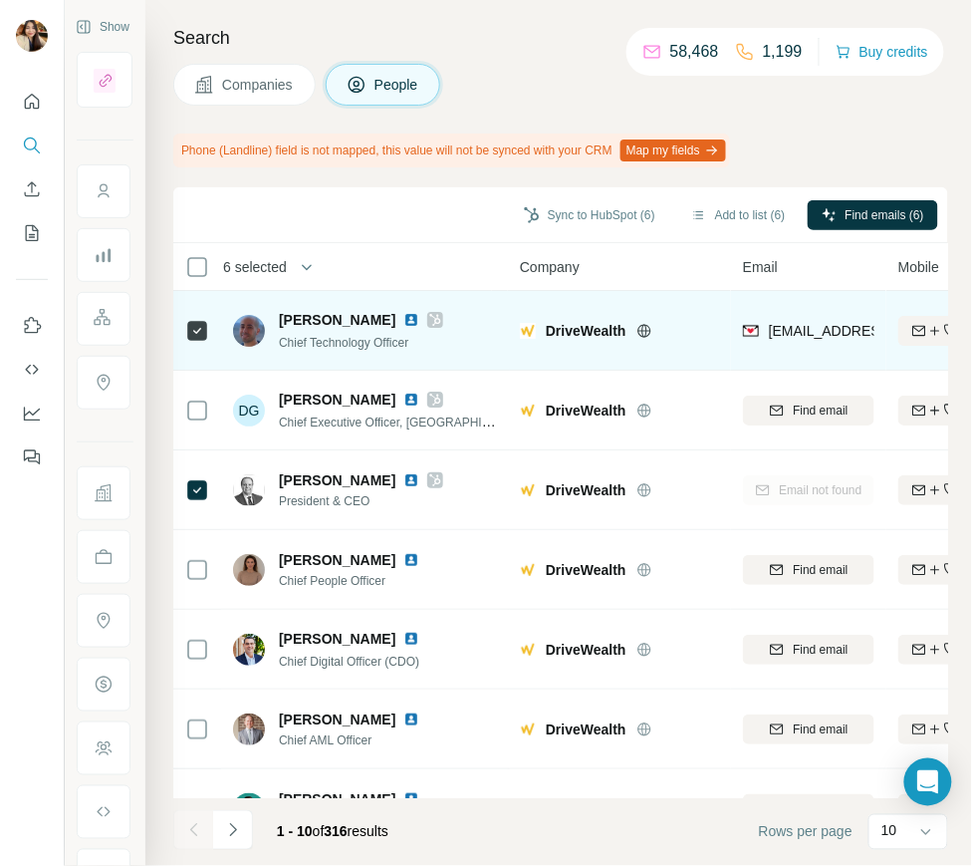
click at [429, 315] on icon at bounding box center [435, 320] width 12 height 16
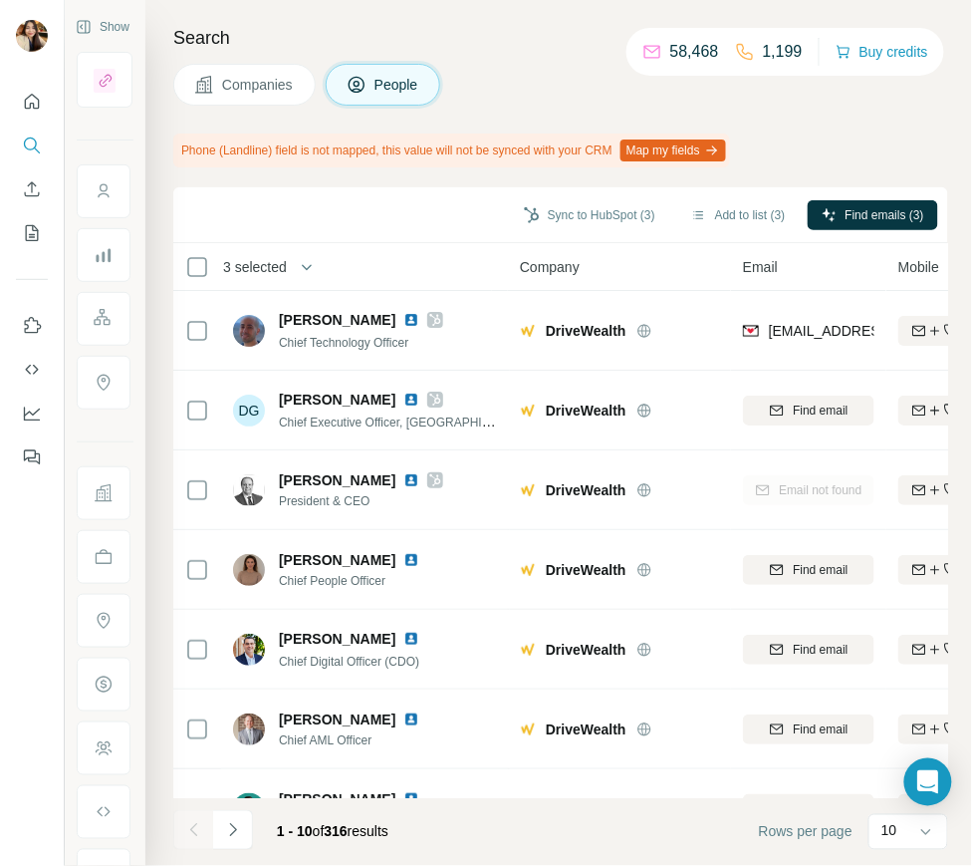
click at [261, 87] on span "Companies" at bounding box center [258, 85] width 73 height 20
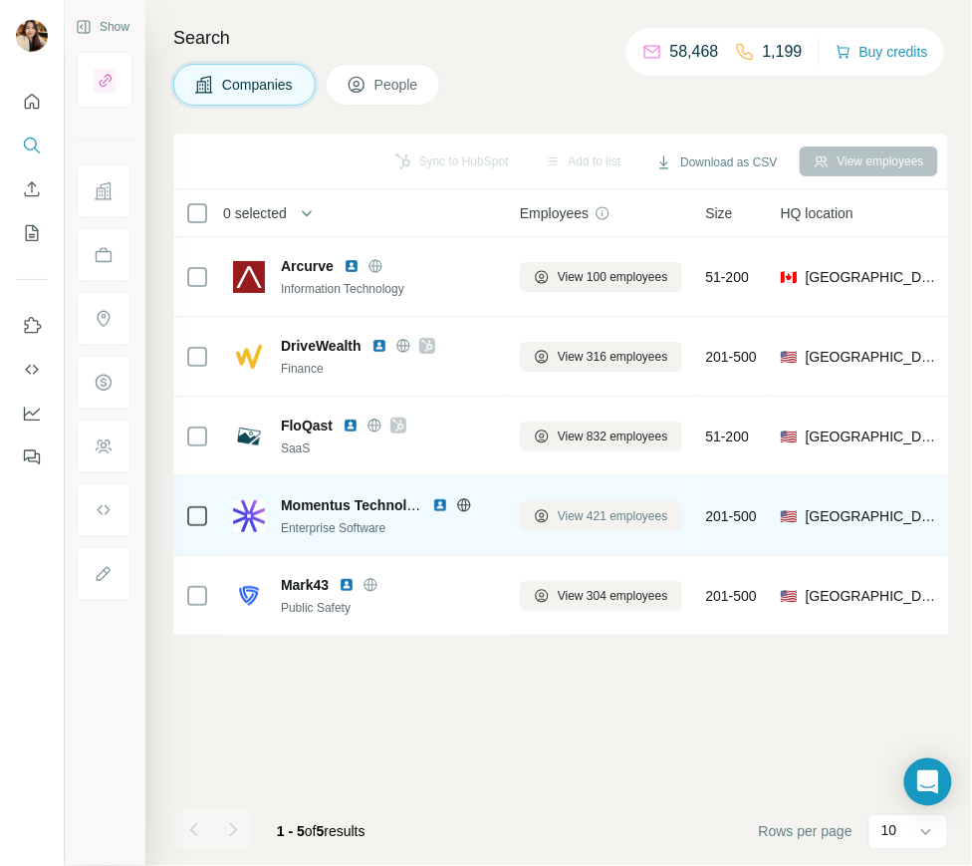
click at [591, 504] on button "View 421 employees" at bounding box center [601, 516] width 162 height 30
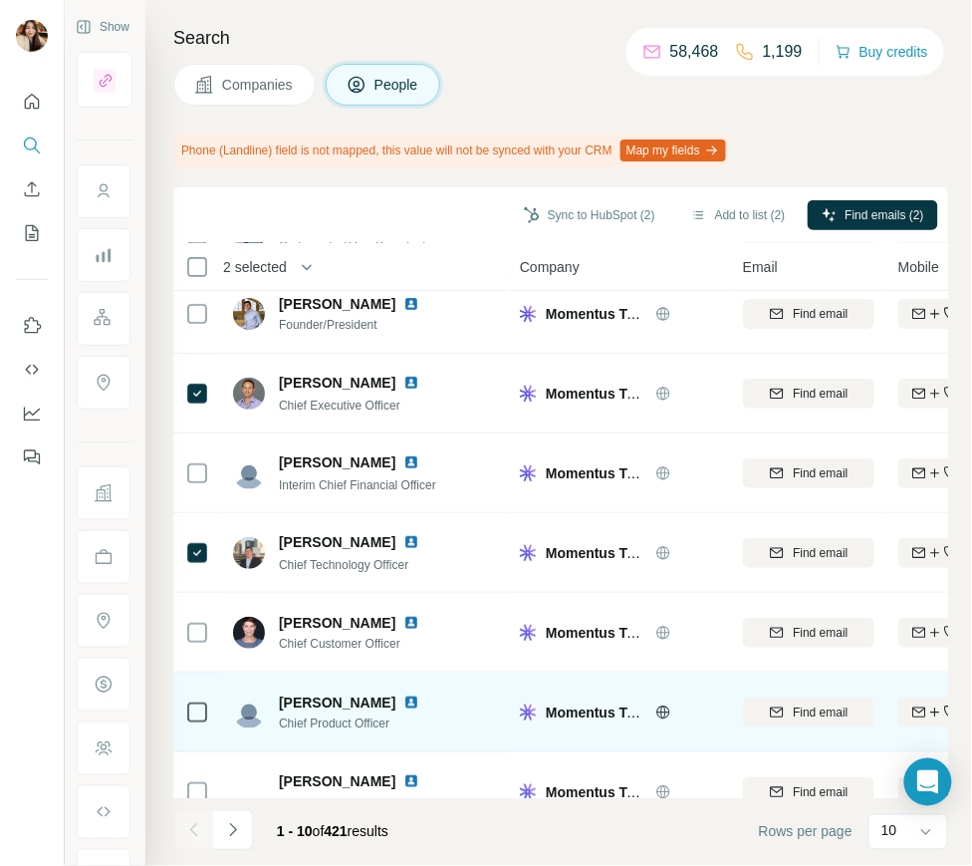
scroll to position [289, 0]
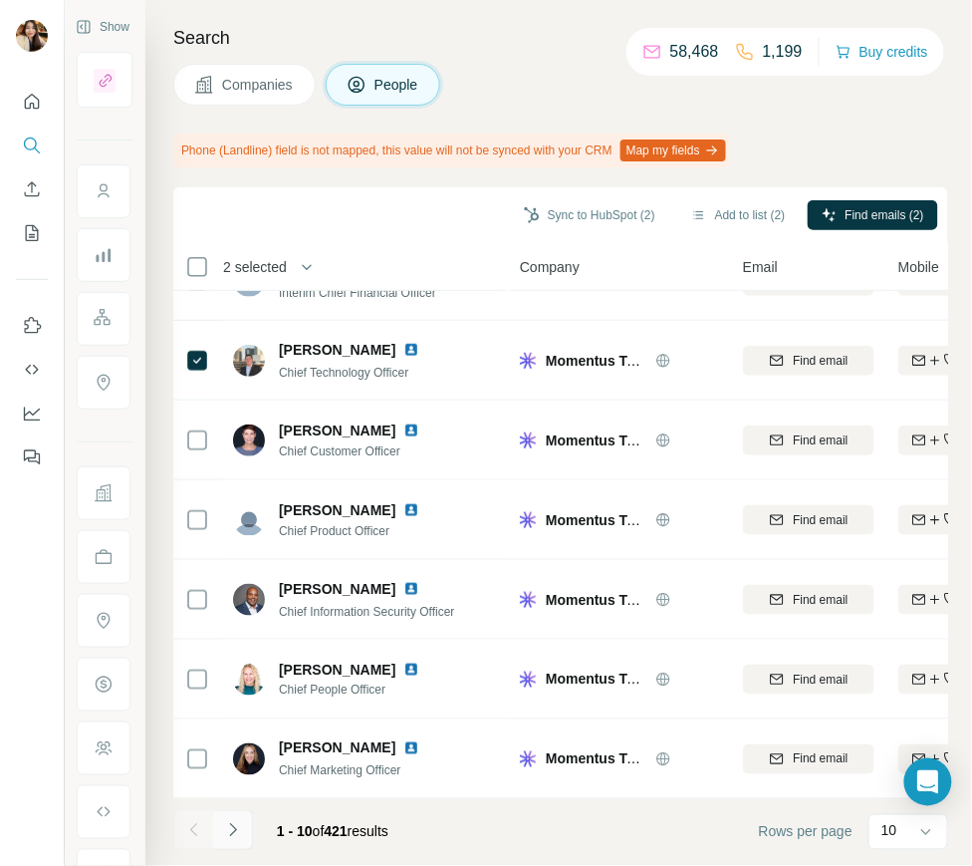
click at [233, 832] on icon "Navigate to next page" at bounding box center [232, 829] width 7 height 13
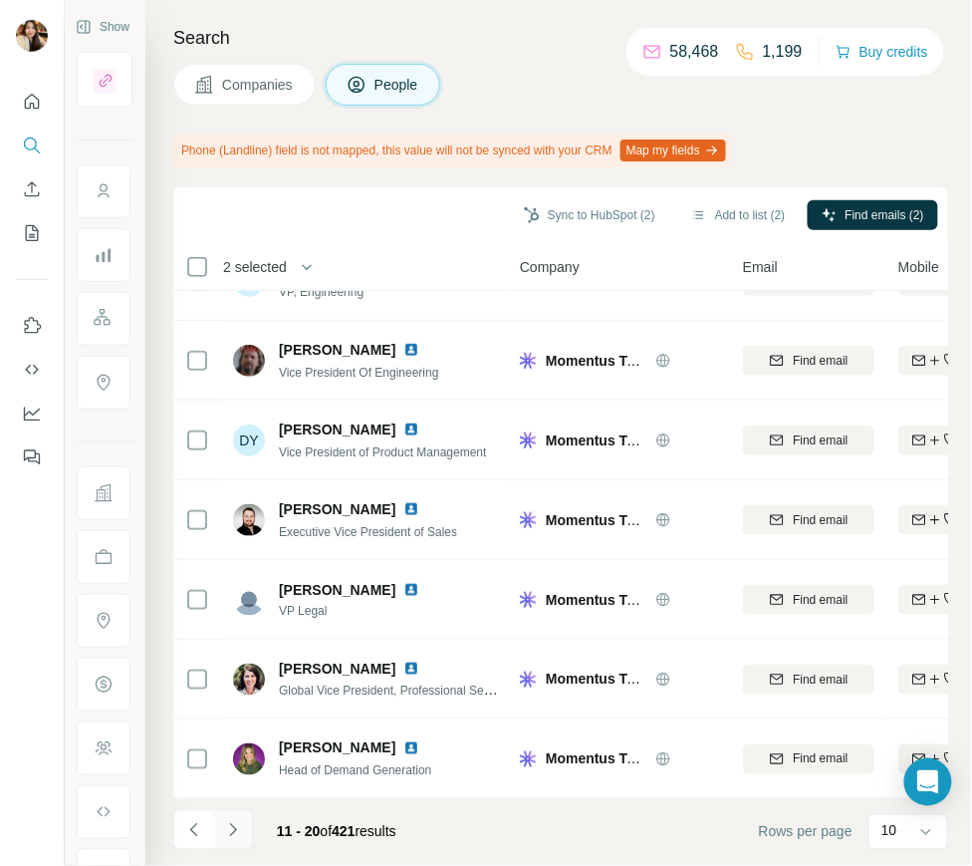
click at [226, 823] on icon "Navigate to next page" at bounding box center [233, 830] width 20 height 20
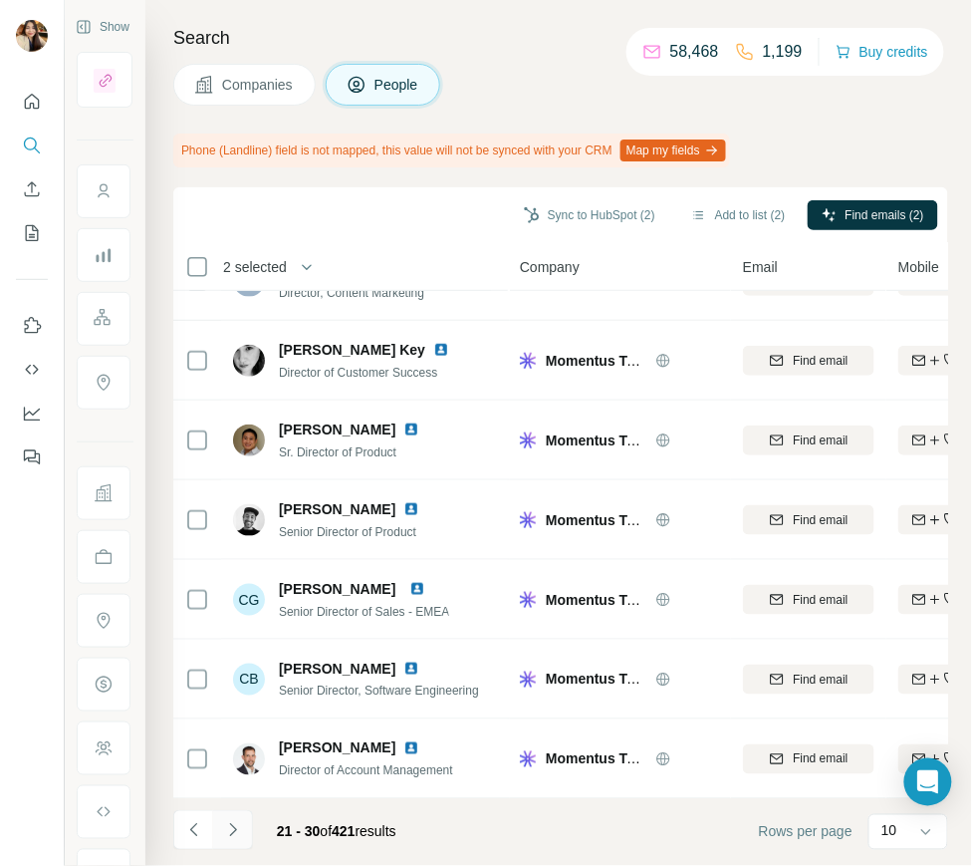
click at [223, 828] on icon "Navigate to next page" at bounding box center [233, 830] width 20 height 20
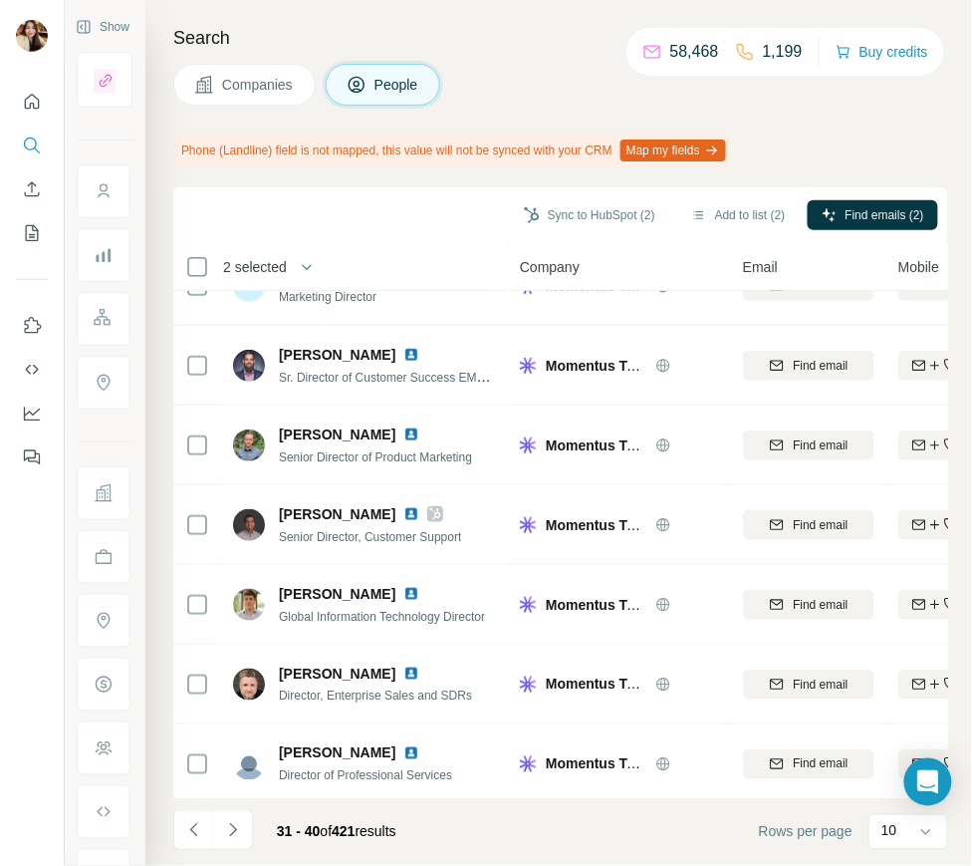
scroll to position [0, 0]
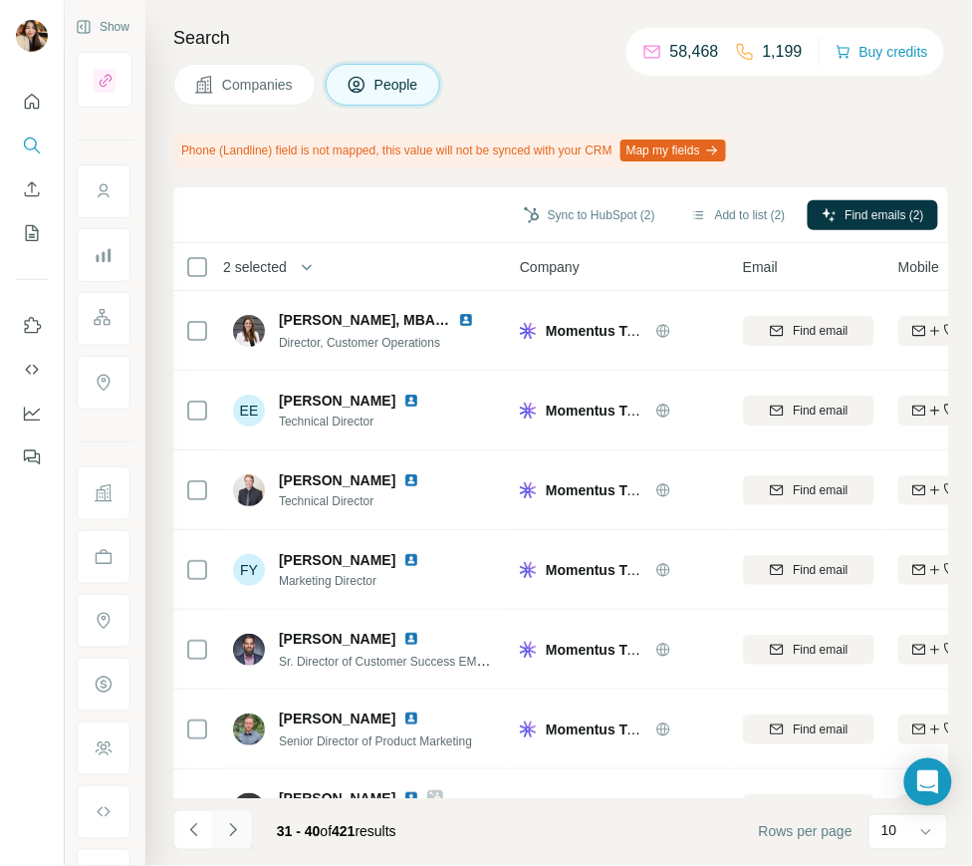
click at [233, 829] on icon "Navigate to next page" at bounding box center [233, 830] width 20 height 20
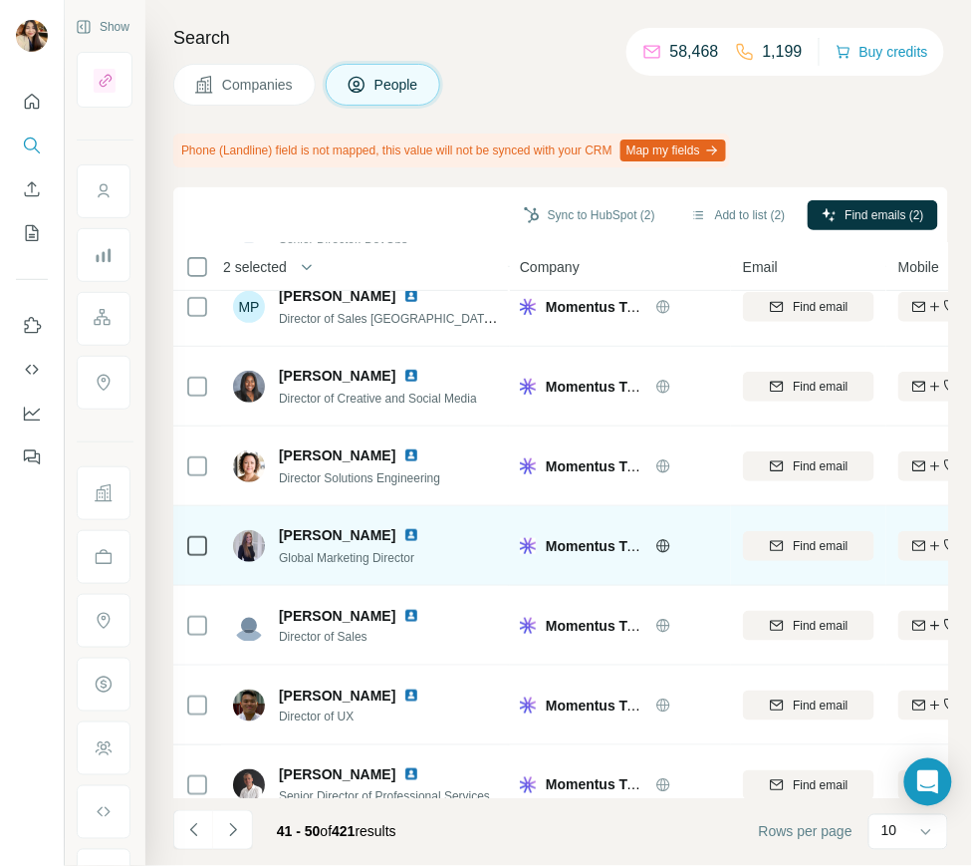
scroll to position [289, 0]
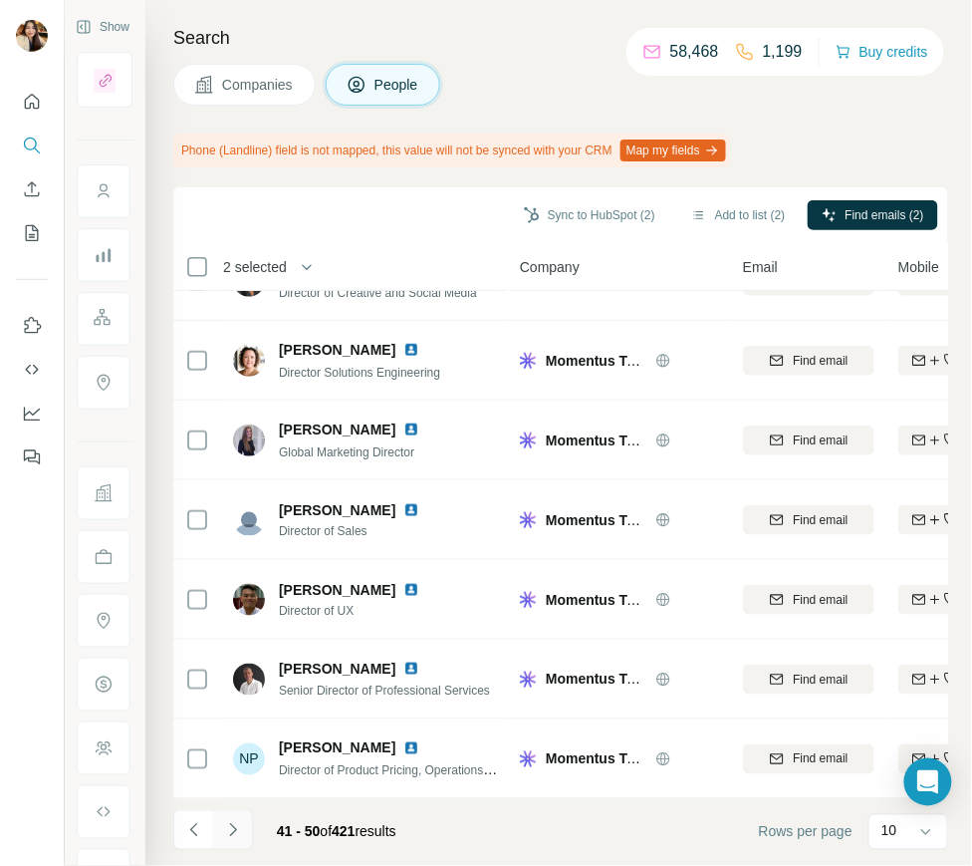
click at [236, 820] on icon "Navigate to next page" at bounding box center [233, 830] width 20 height 20
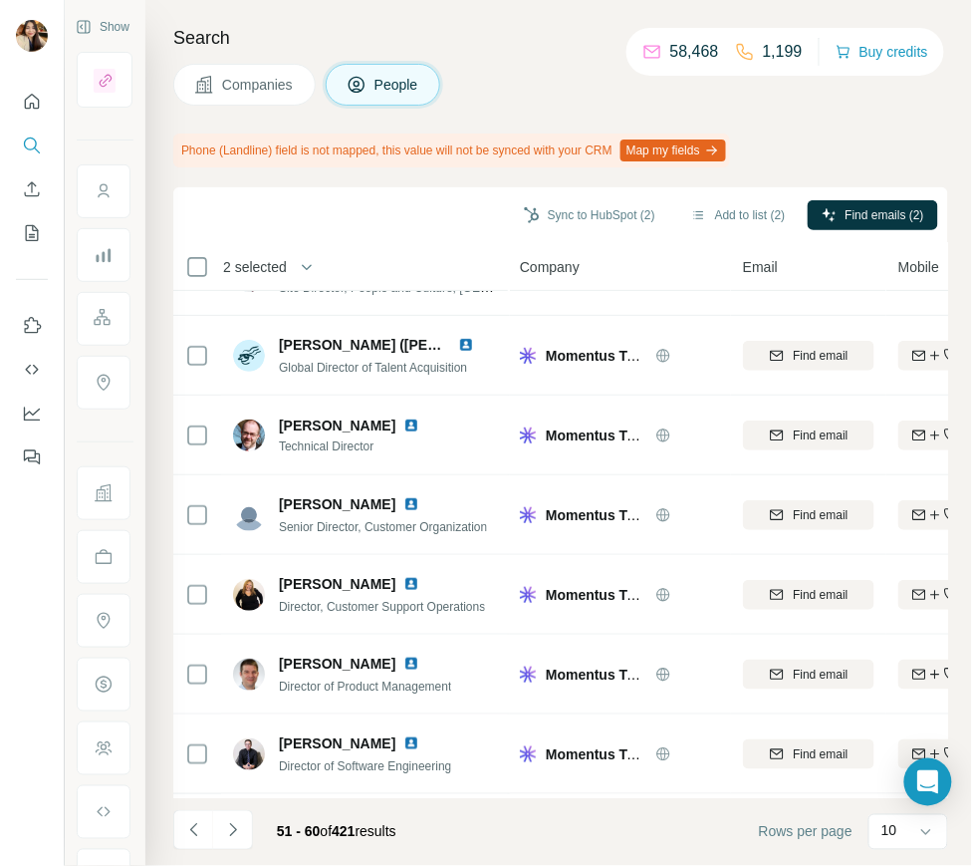
scroll to position [0, 0]
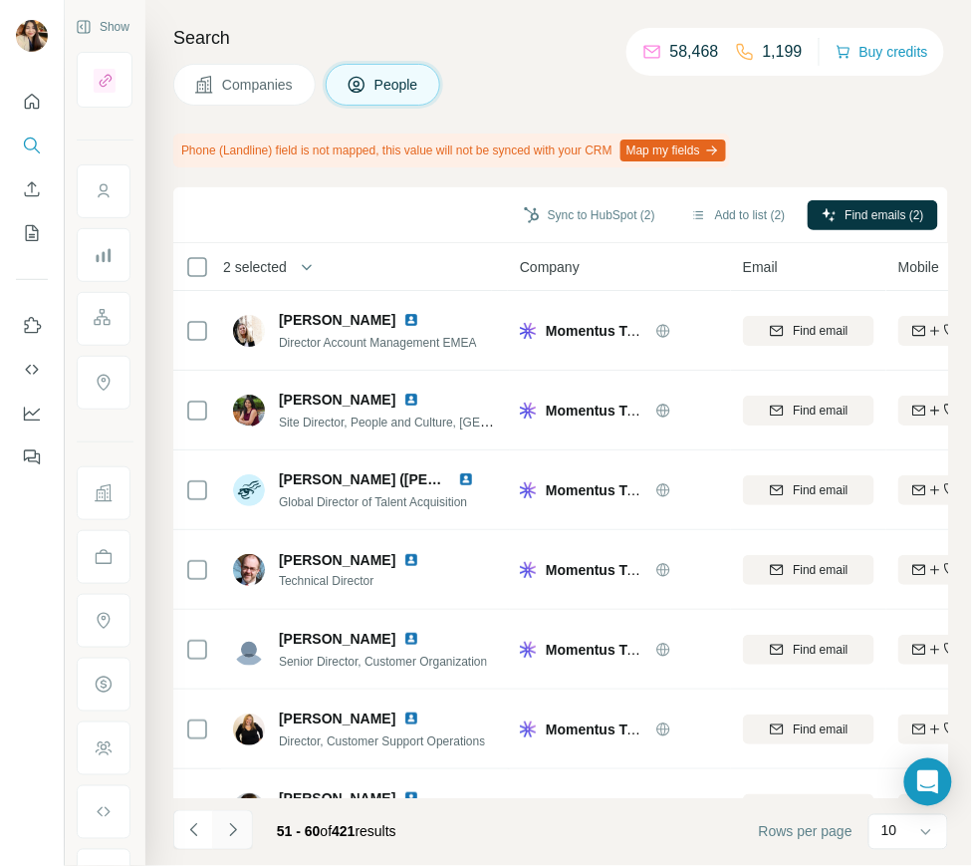
click at [245, 825] on button "Navigate to next page" at bounding box center [233, 830] width 40 height 40
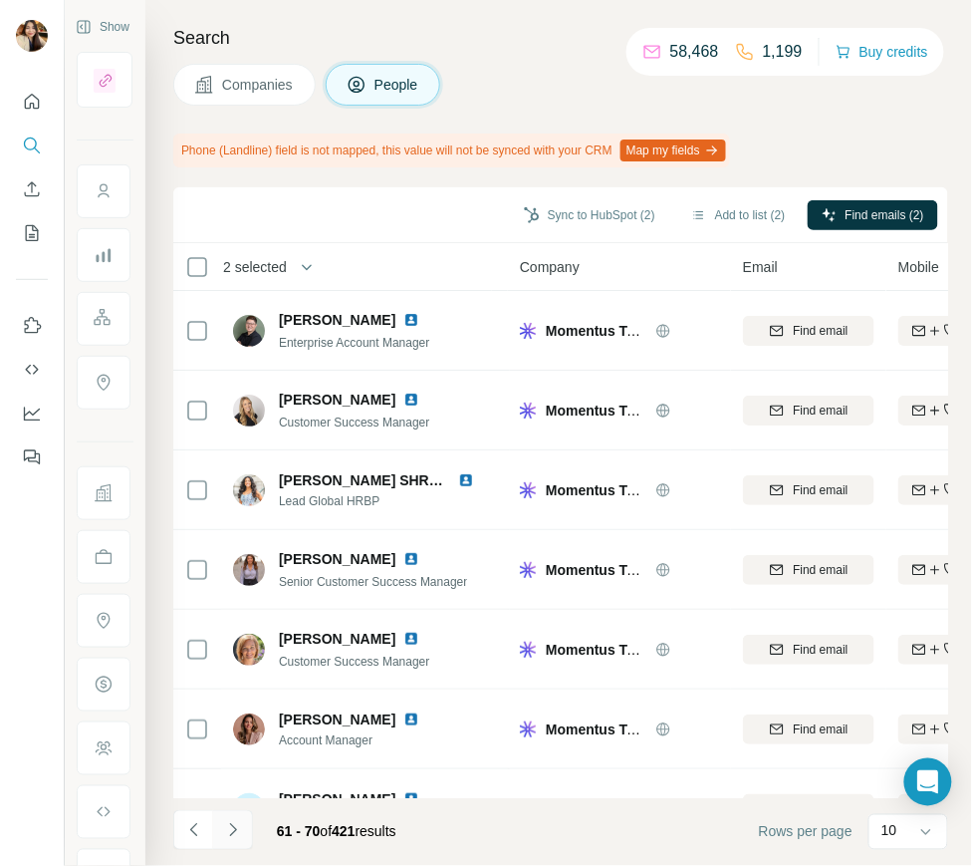
click at [235, 828] on icon "Navigate to next page" at bounding box center [233, 830] width 20 height 20
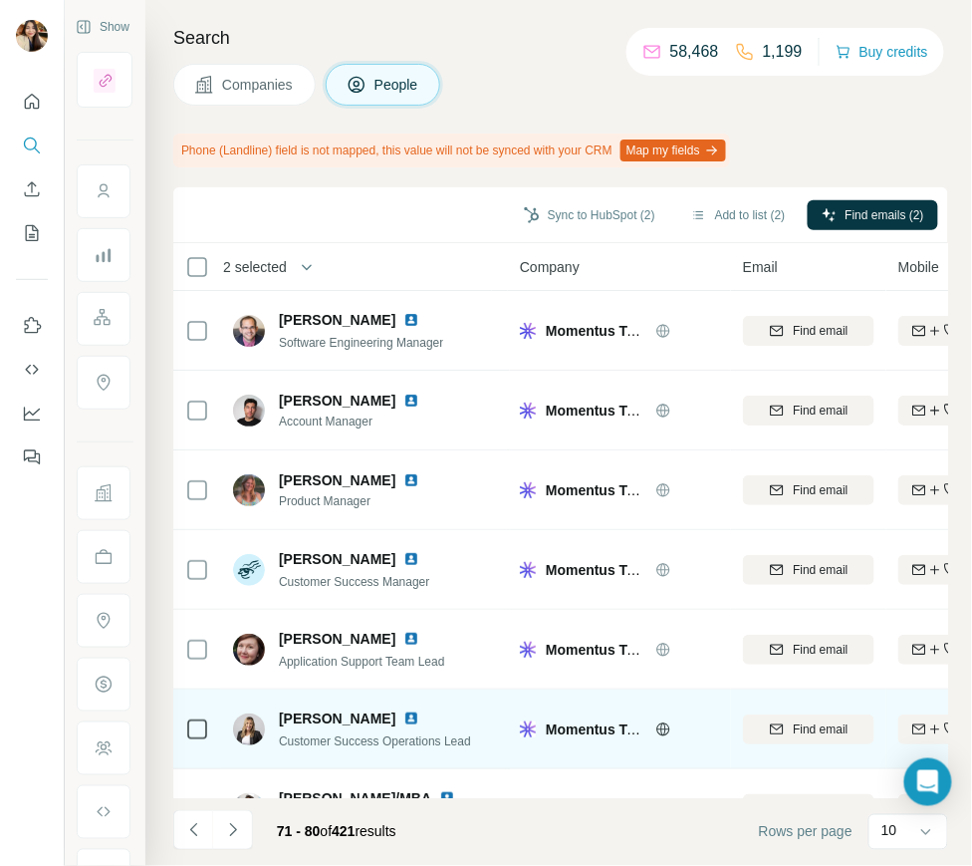
scroll to position [289, 0]
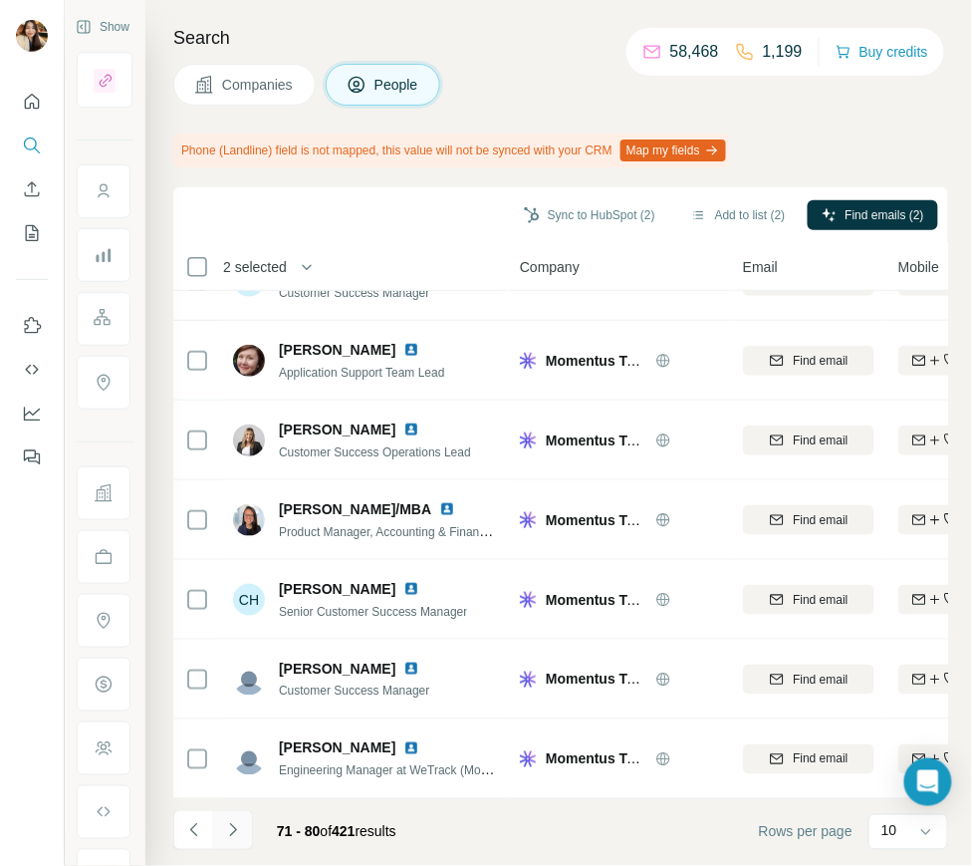
click at [243, 833] on button "Navigate to next page" at bounding box center [233, 830] width 40 height 40
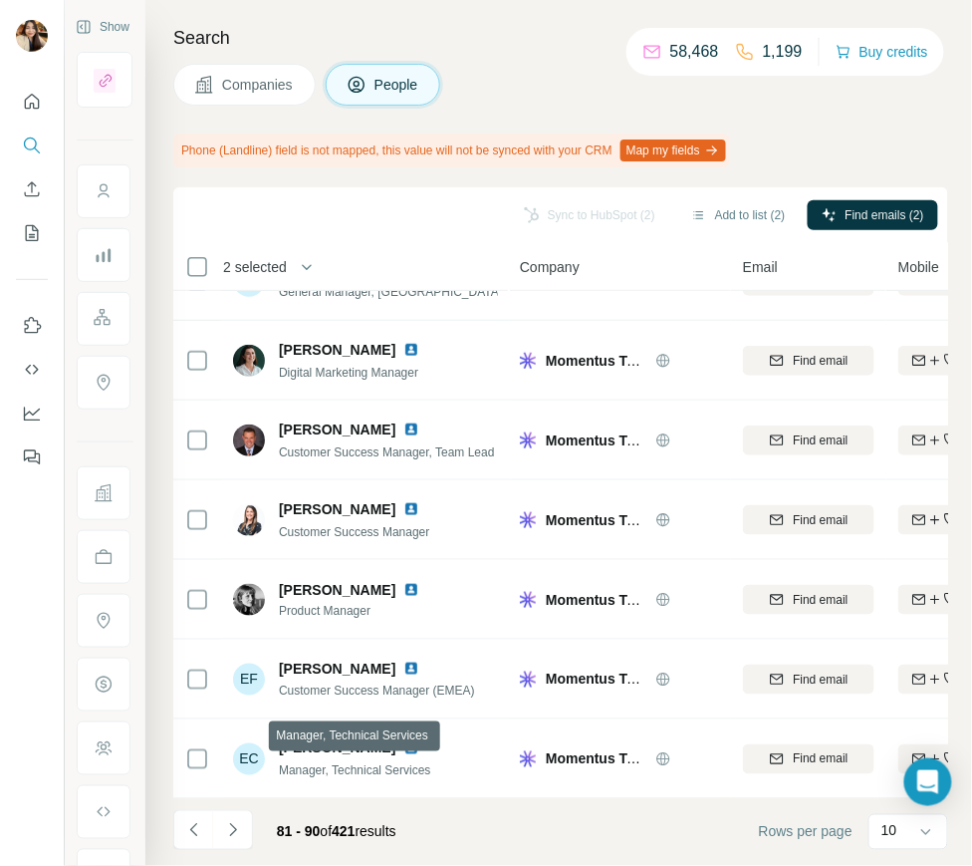
scroll to position [0, 0]
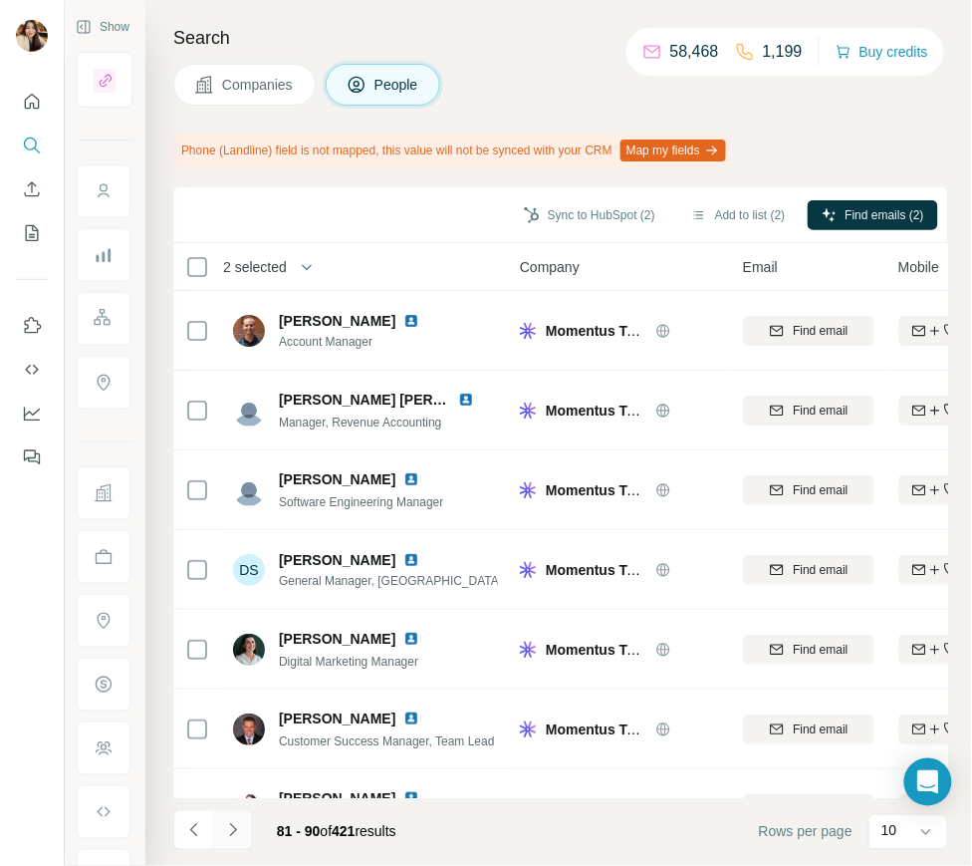
click at [237, 824] on icon "Navigate to next page" at bounding box center [233, 830] width 20 height 20
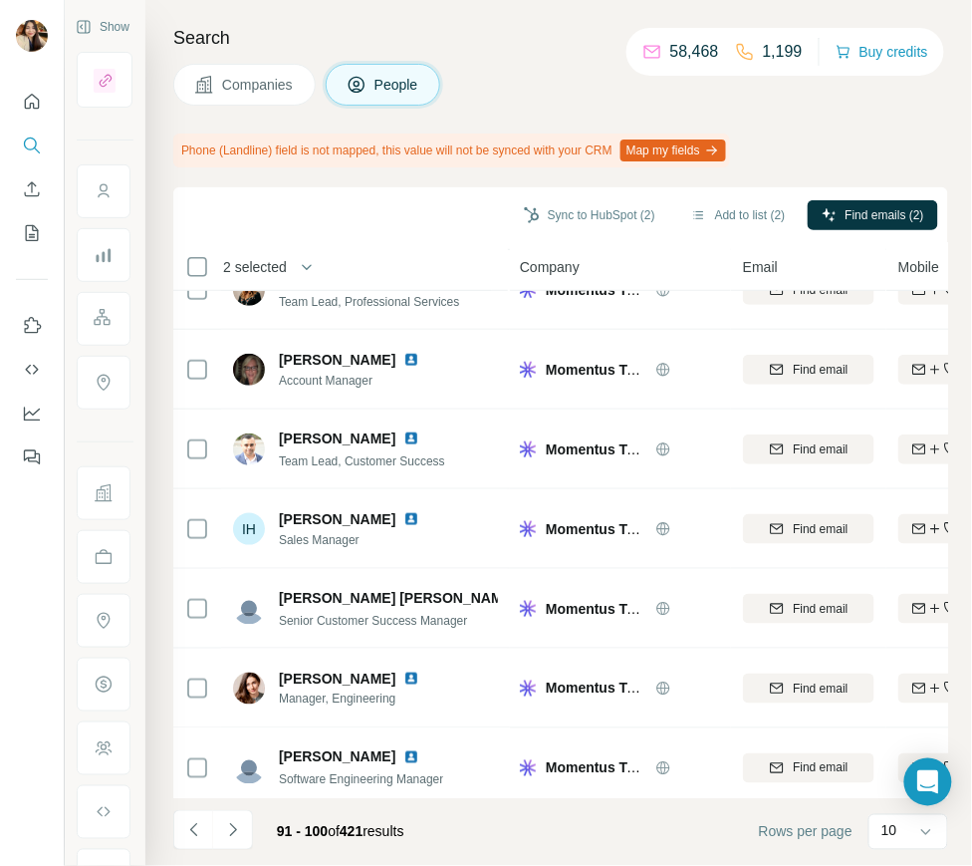
scroll to position [289, 0]
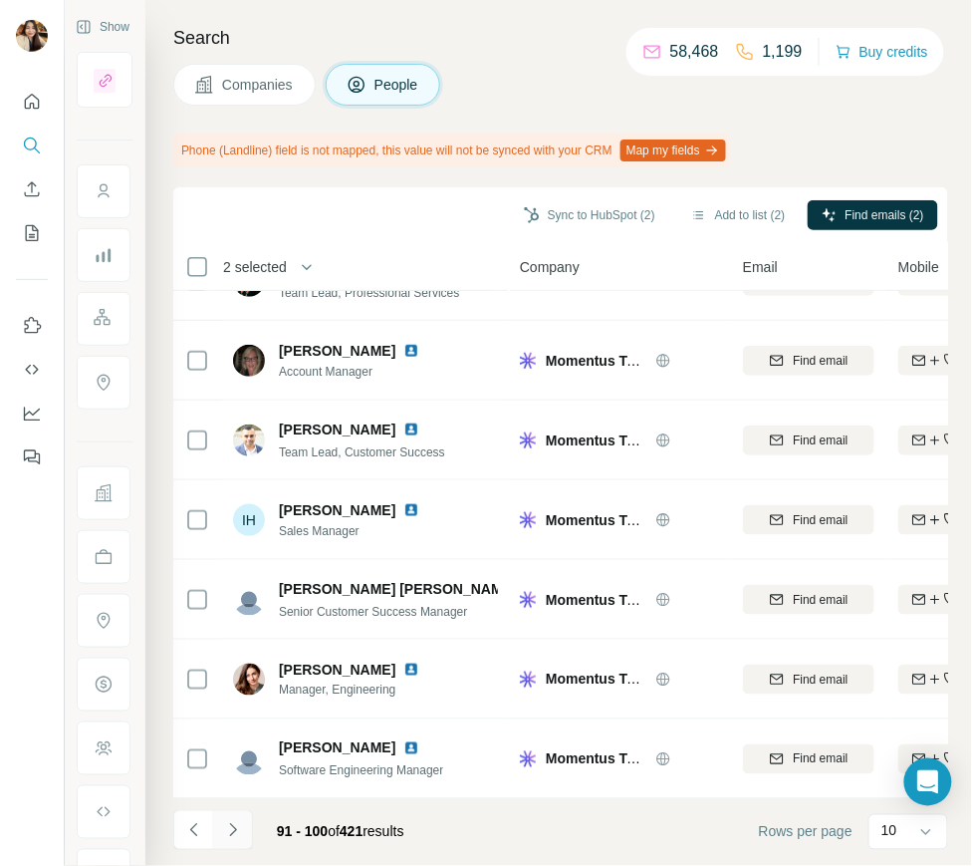
click at [223, 836] on icon "Navigate to next page" at bounding box center [233, 830] width 20 height 20
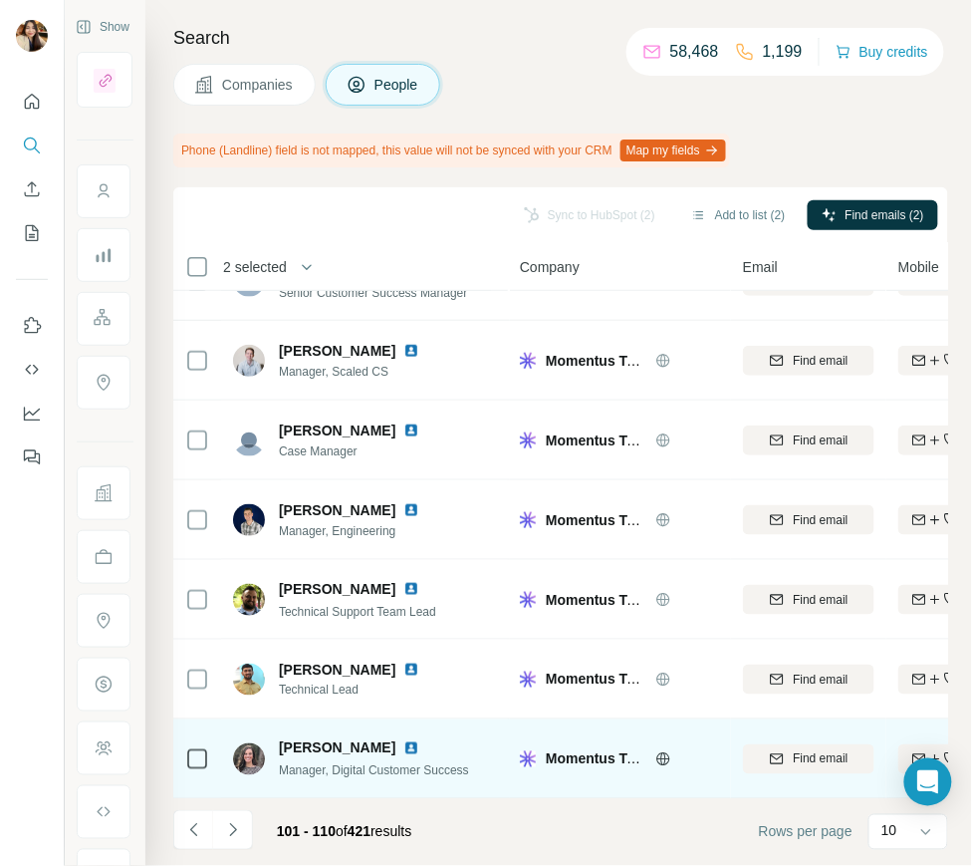
scroll to position [0, 0]
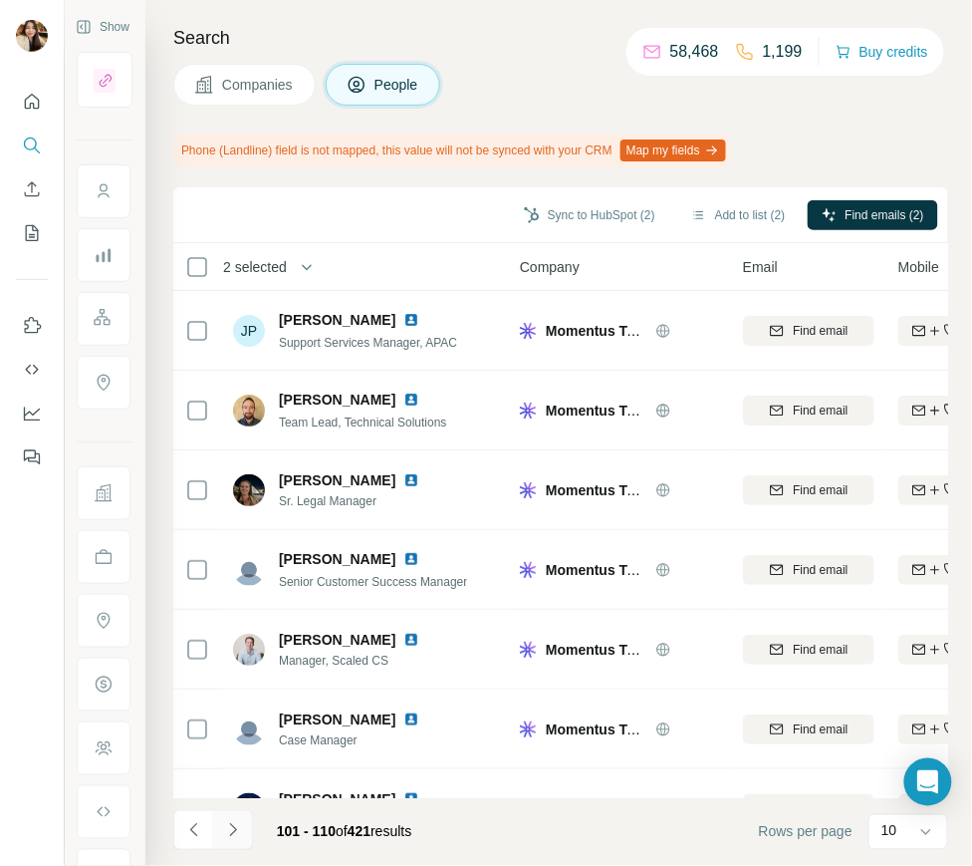
click at [231, 822] on icon "Navigate to next page" at bounding box center [233, 830] width 20 height 20
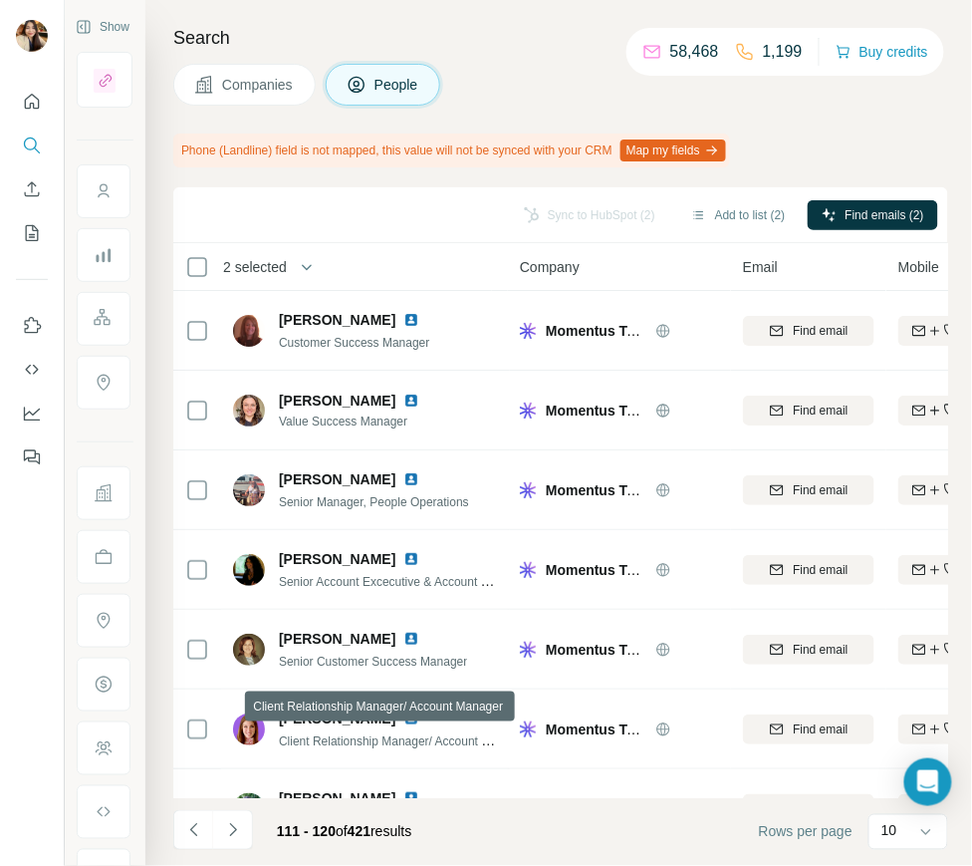
scroll to position [289, 0]
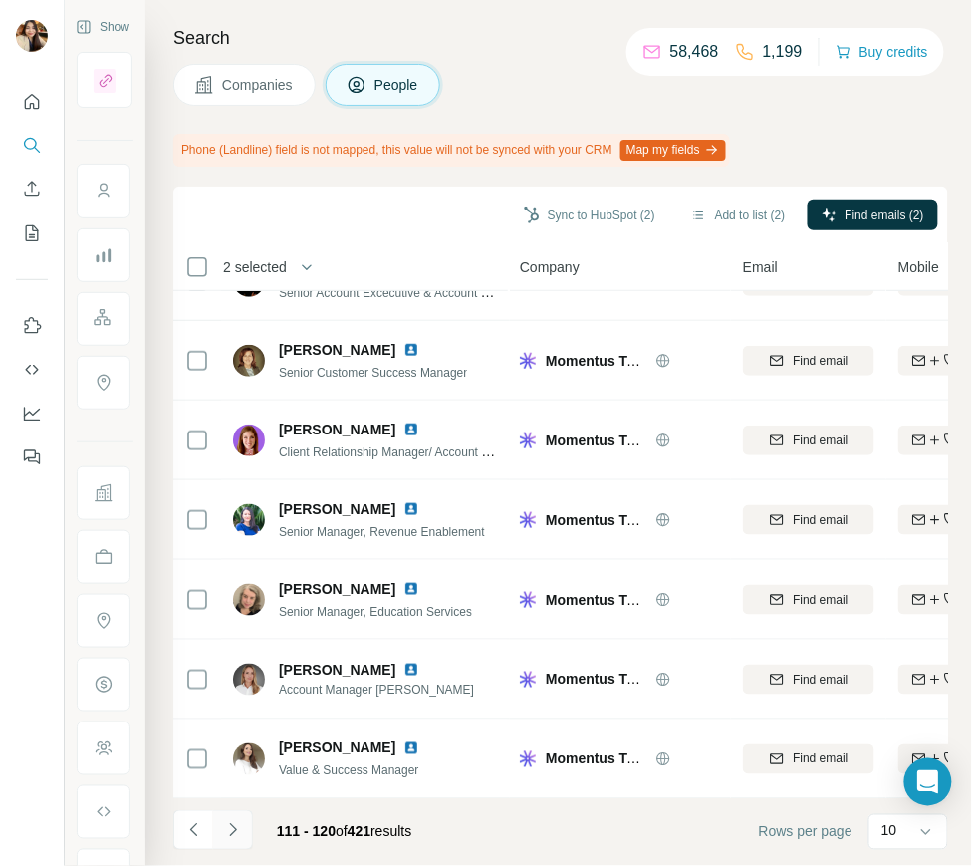
click at [231, 832] on icon "Navigate to next page" at bounding box center [232, 829] width 7 height 13
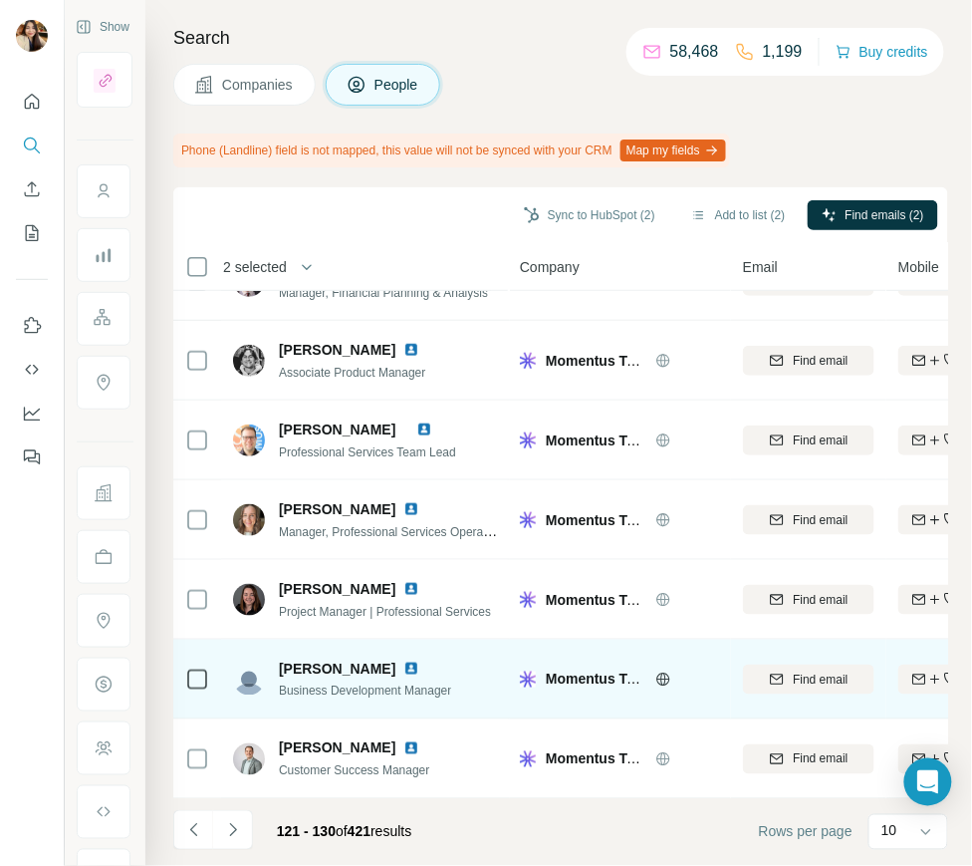
scroll to position [0, 0]
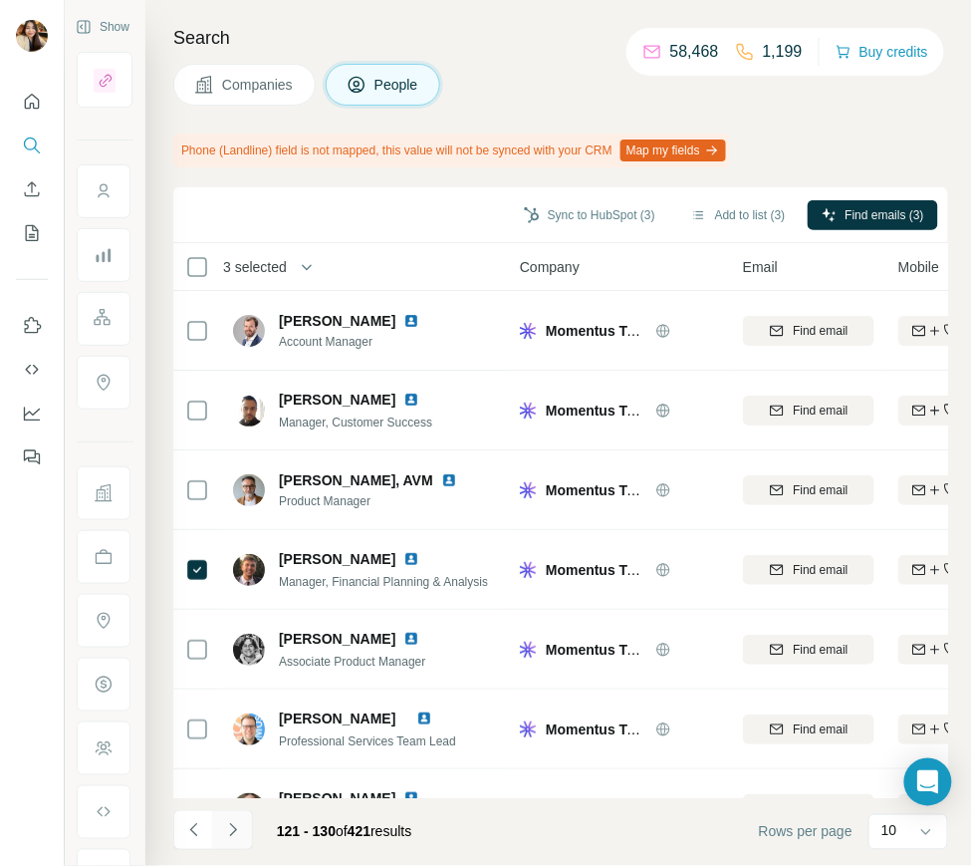
click at [227, 826] on icon "Navigate to next page" at bounding box center [233, 830] width 20 height 20
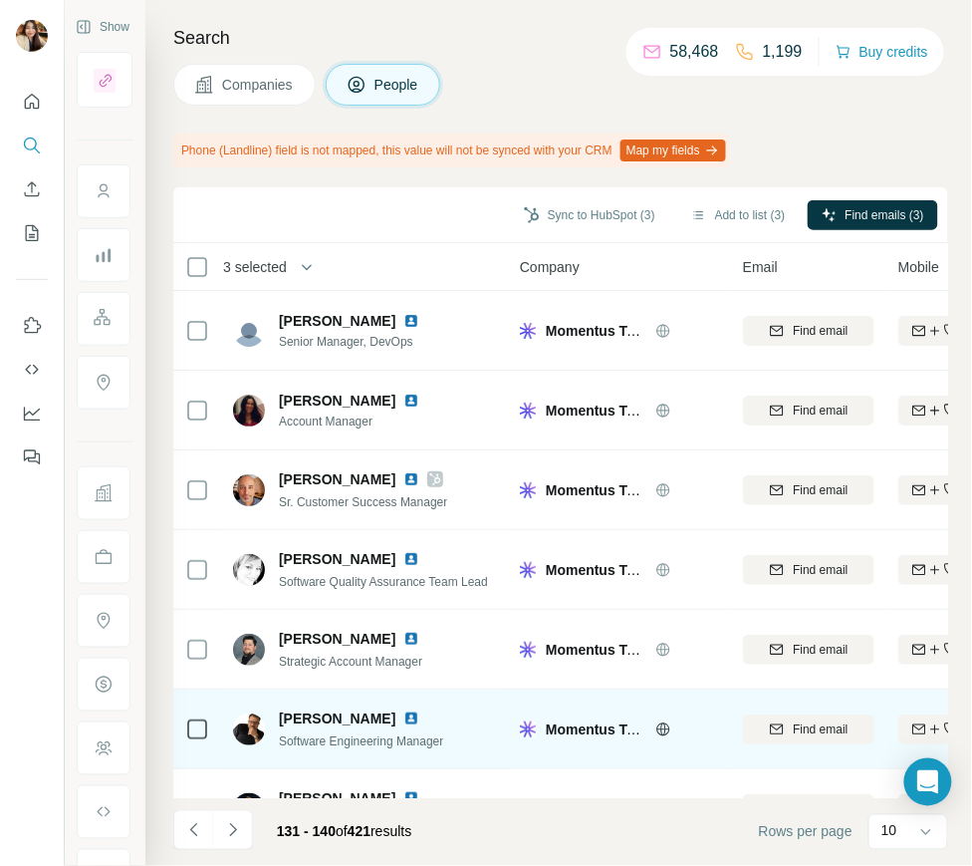
scroll to position [289, 0]
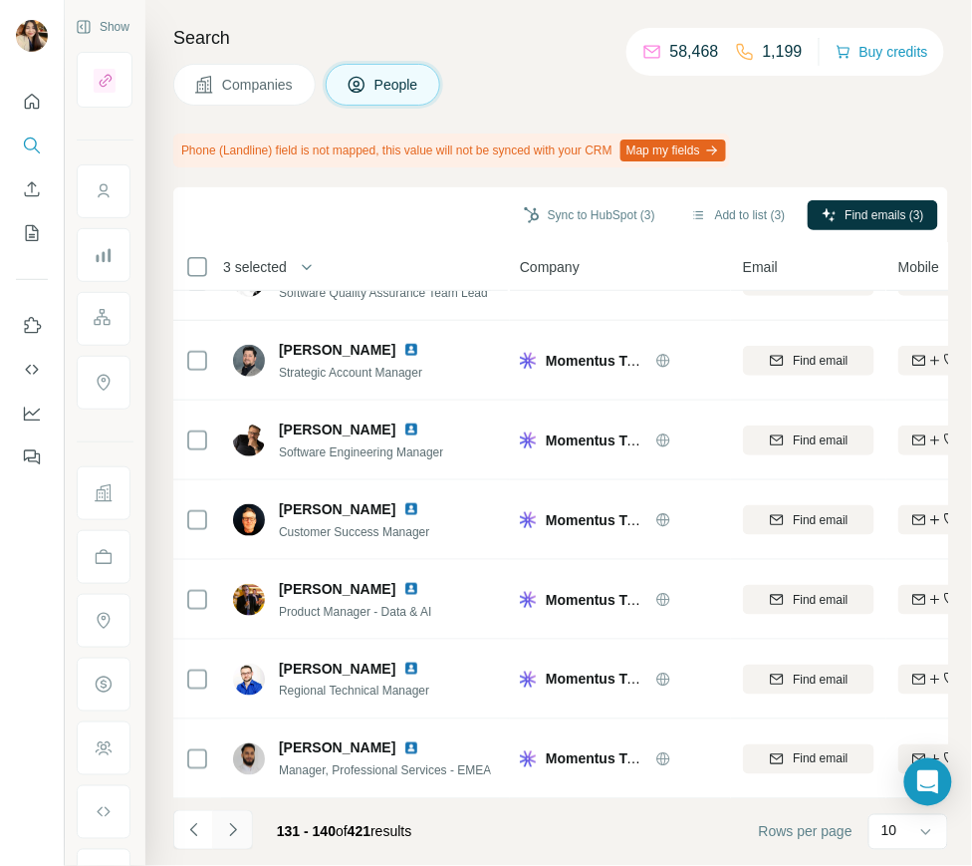
click at [219, 832] on button "Navigate to next page" at bounding box center [233, 830] width 40 height 40
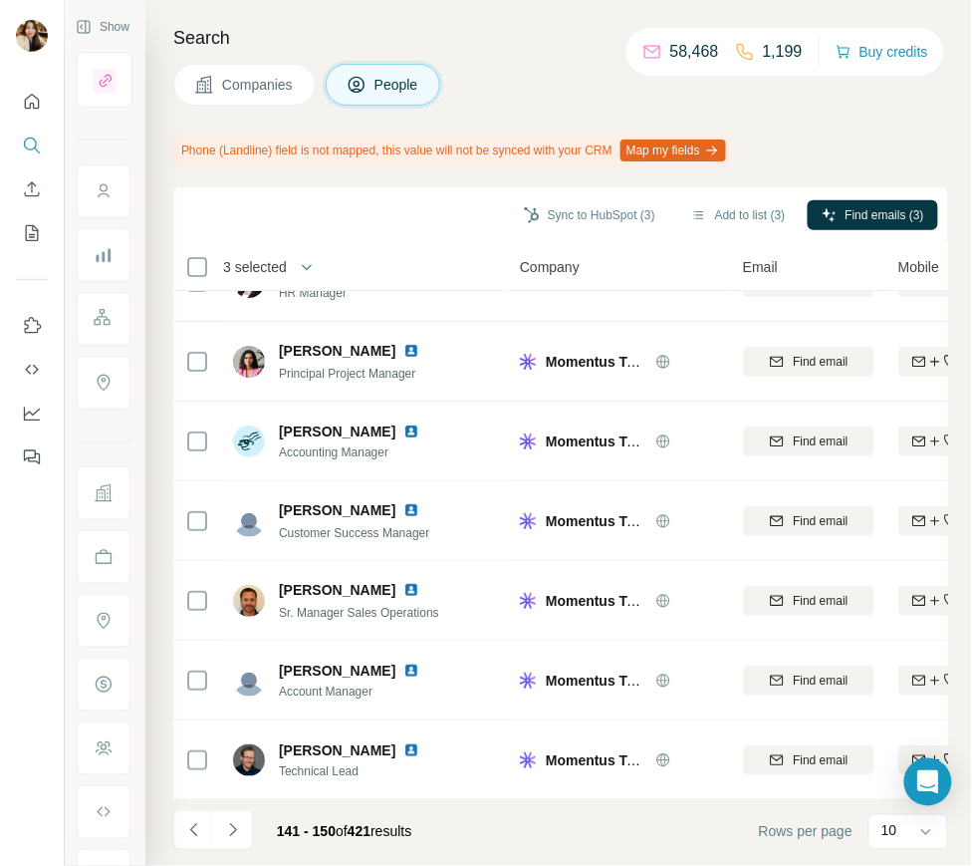
scroll to position [0, 0]
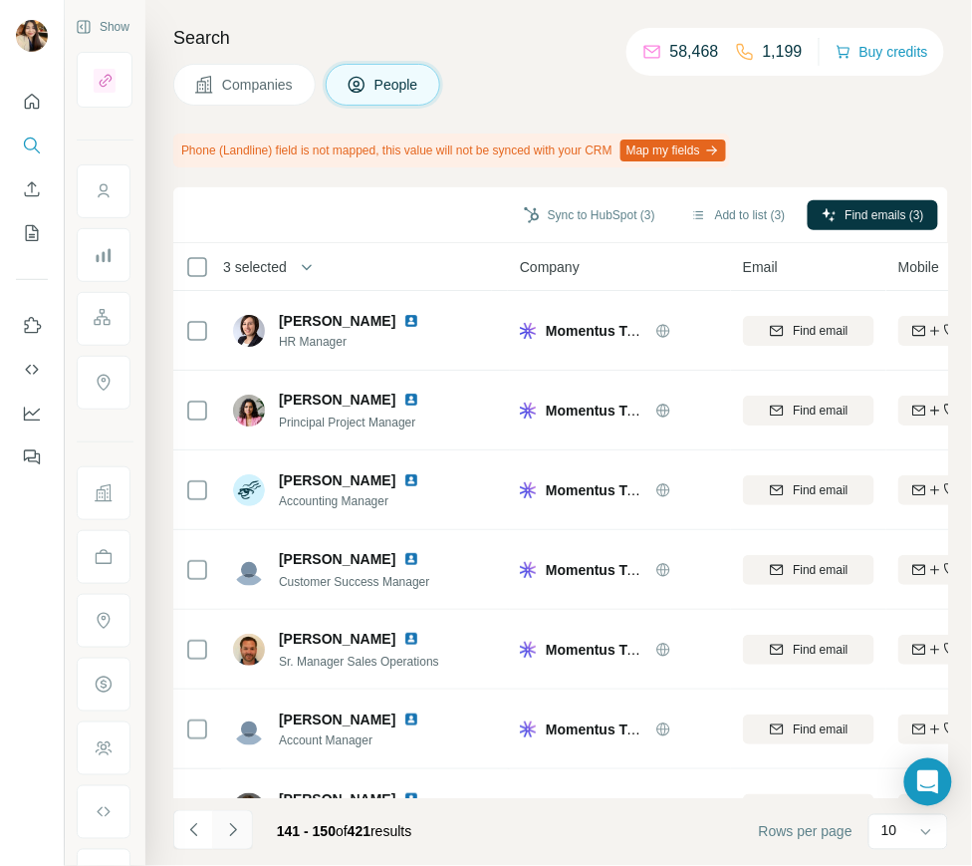
click at [234, 835] on icon "Navigate to next page" at bounding box center [233, 830] width 20 height 20
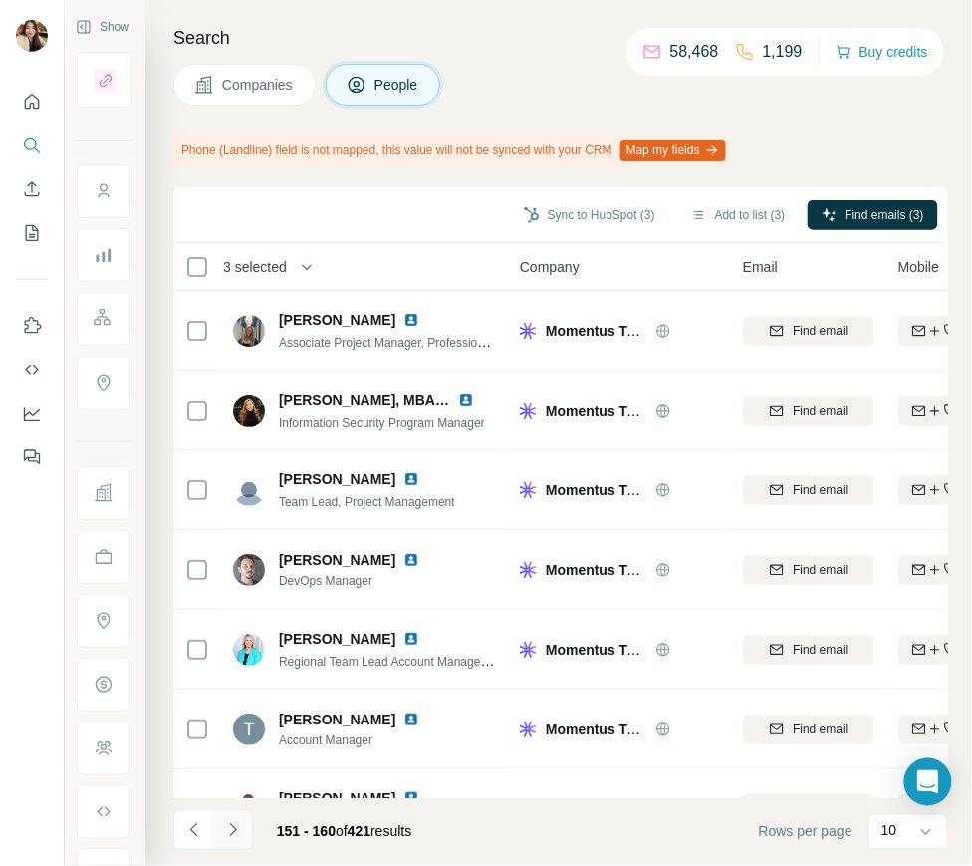
click at [241, 827] on icon "Navigate to next page" at bounding box center [233, 830] width 20 height 20
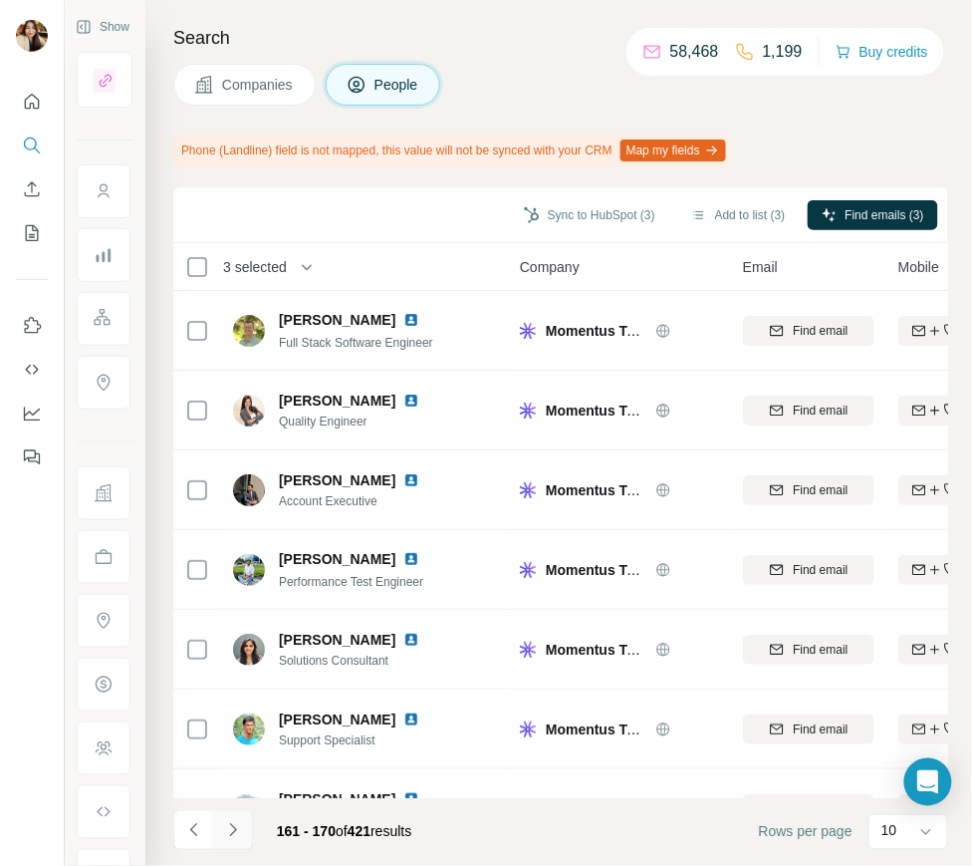
click at [221, 834] on button "Navigate to next page" at bounding box center [233, 830] width 40 height 40
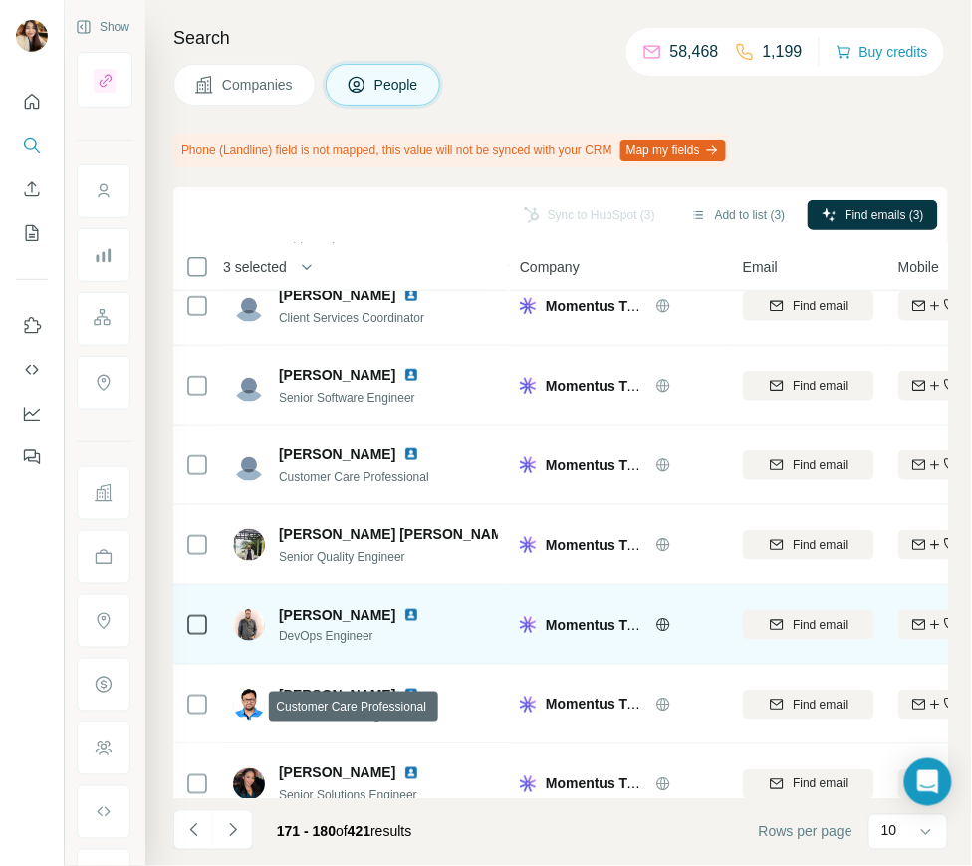
scroll to position [289, 0]
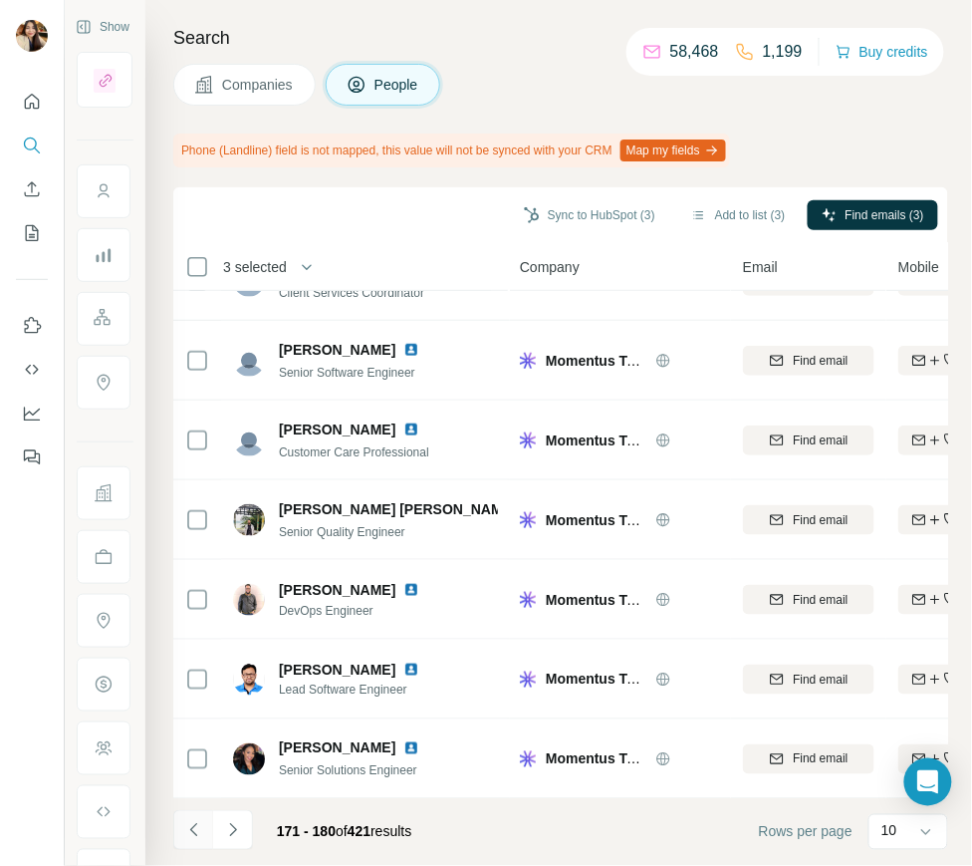
click at [204, 822] on button "Navigate to previous page" at bounding box center [193, 830] width 40 height 40
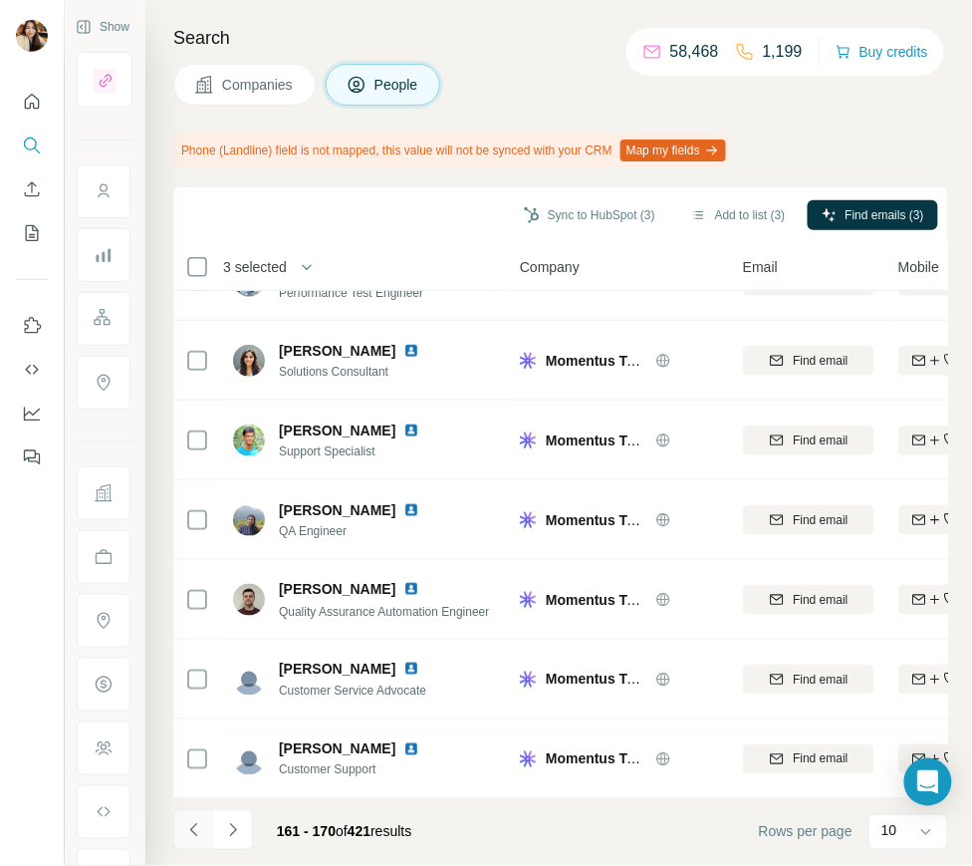
click at [204, 822] on button "Navigate to previous page" at bounding box center [193, 830] width 40 height 40
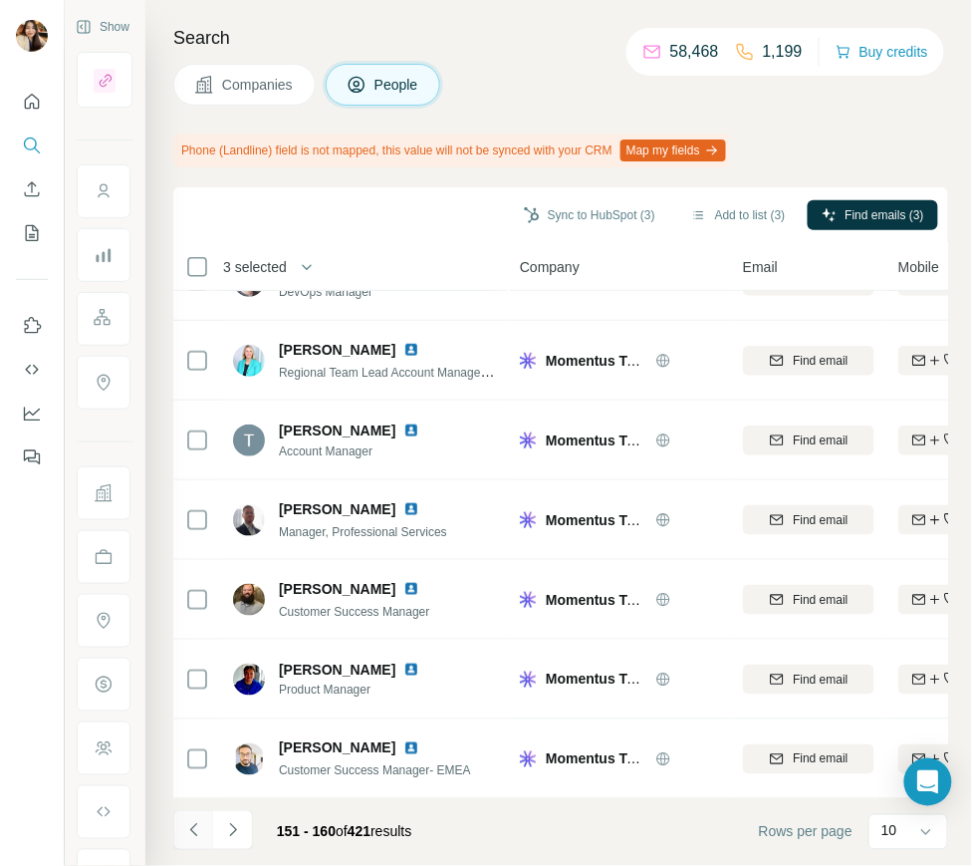
click at [204, 822] on button "Navigate to previous page" at bounding box center [193, 830] width 40 height 40
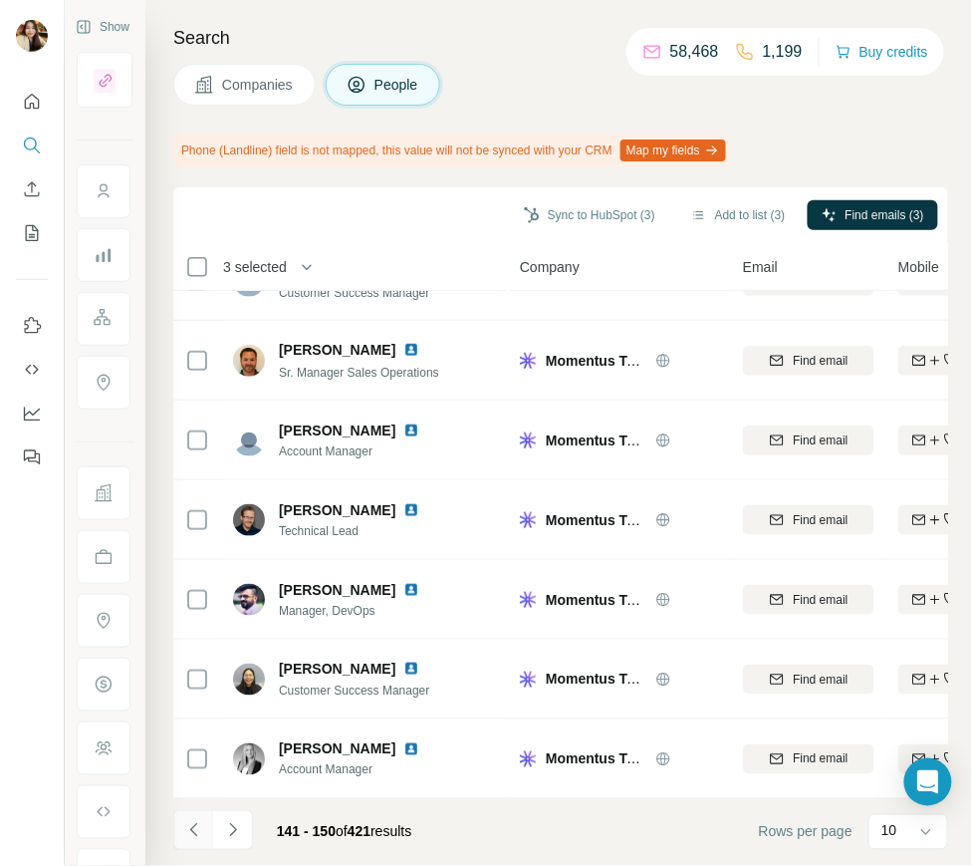
click at [204, 822] on button "Navigate to previous page" at bounding box center [193, 830] width 40 height 40
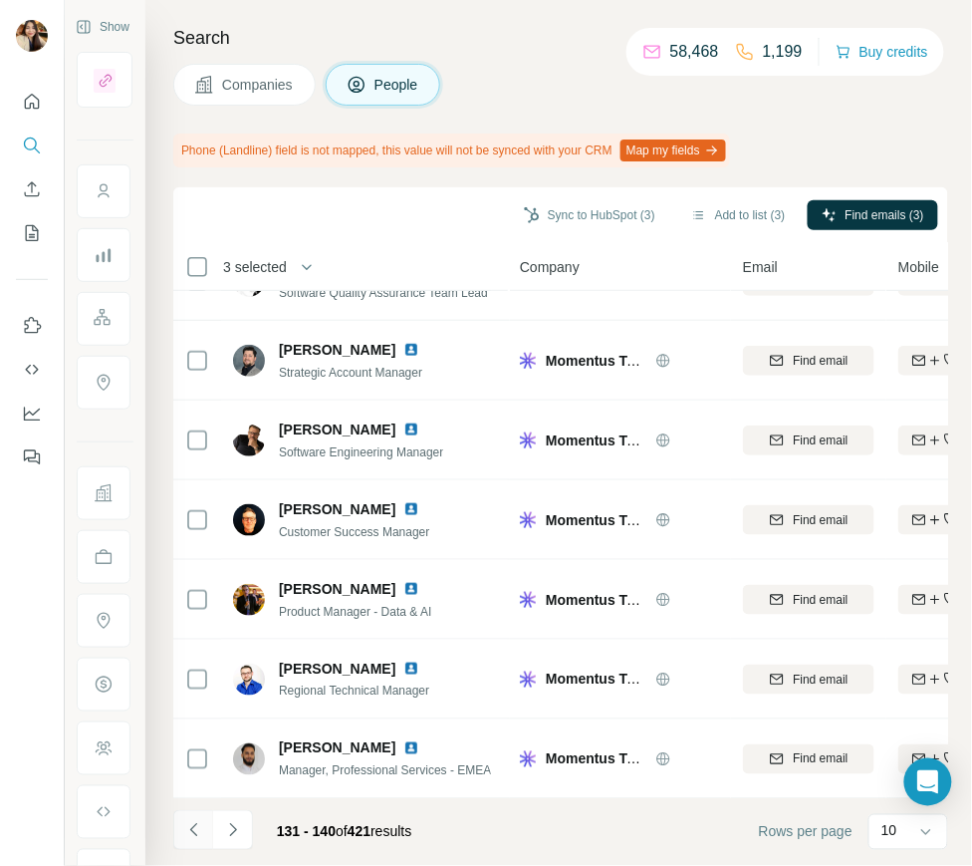
click at [204, 822] on button "Navigate to previous page" at bounding box center [193, 830] width 40 height 40
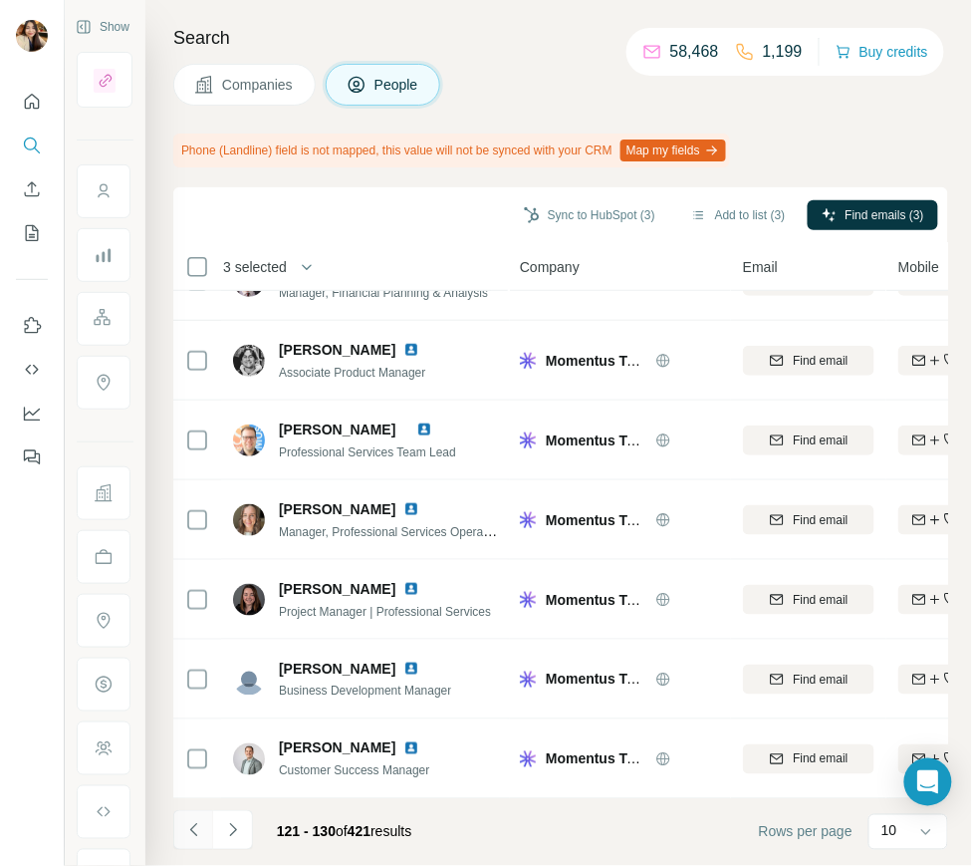
click at [204, 822] on button "Navigate to previous page" at bounding box center [193, 830] width 40 height 40
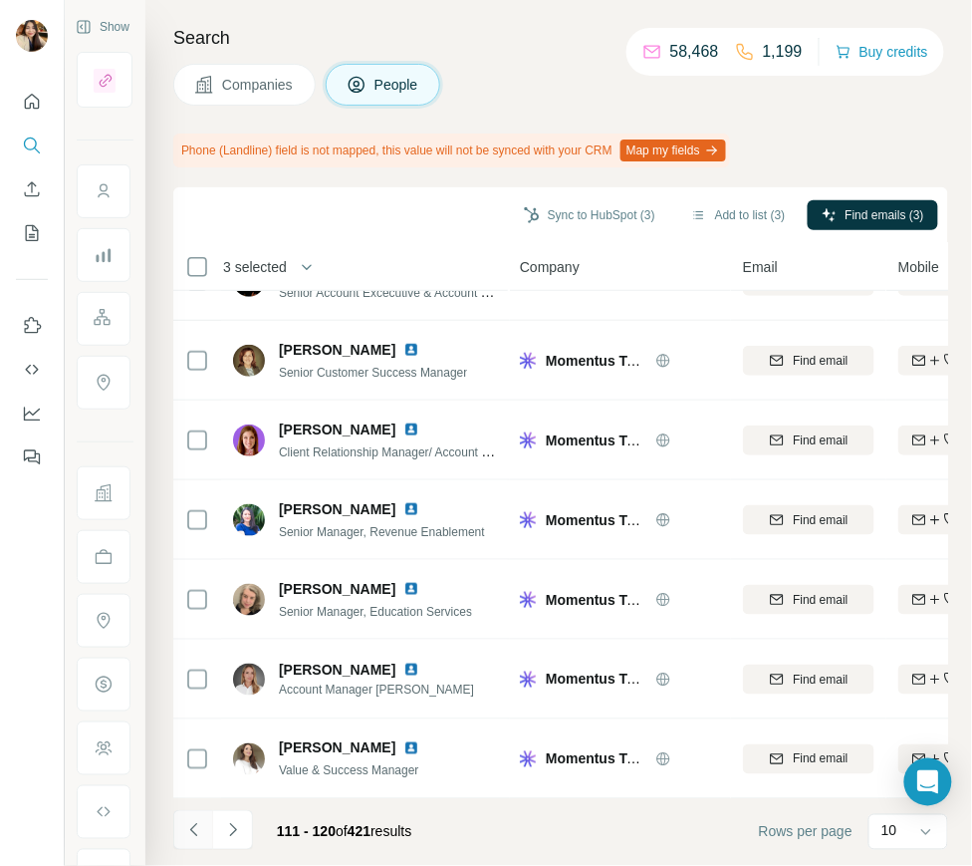
click at [204, 822] on button "Navigate to previous page" at bounding box center [193, 830] width 40 height 40
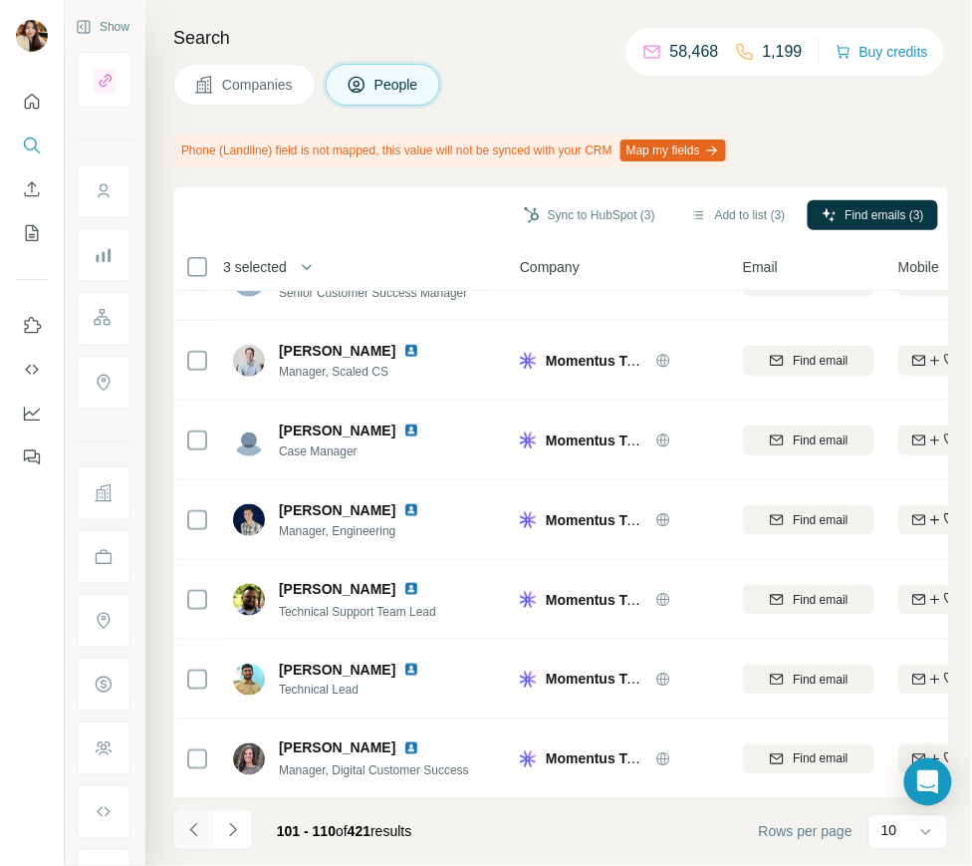
click at [204, 822] on button "Navigate to previous page" at bounding box center [193, 830] width 40 height 40
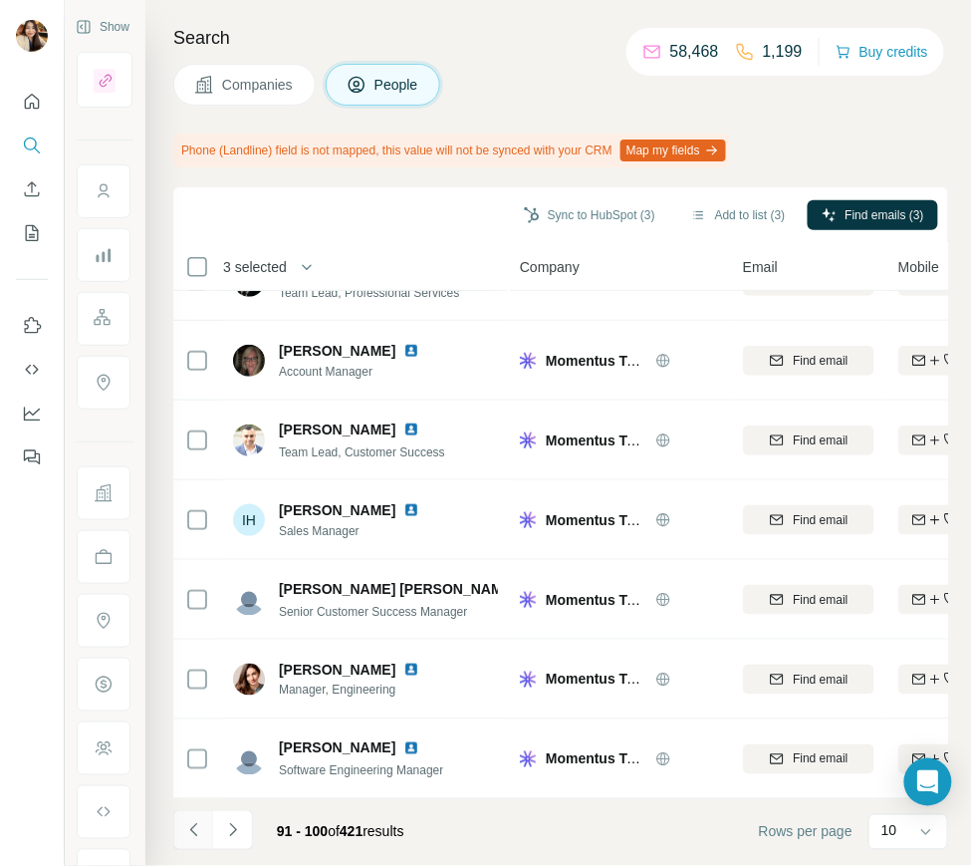
click at [204, 822] on button "Navigate to previous page" at bounding box center [193, 830] width 40 height 40
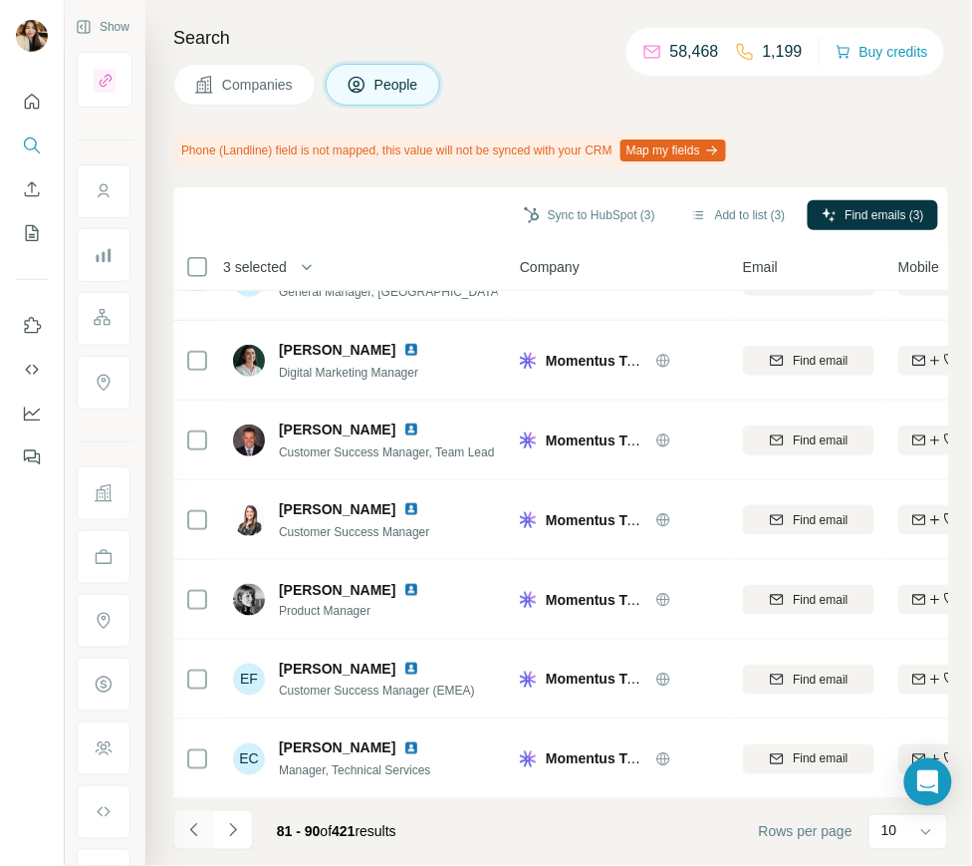
click at [204, 822] on button "Navigate to previous page" at bounding box center [193, 830] width 40 height 40
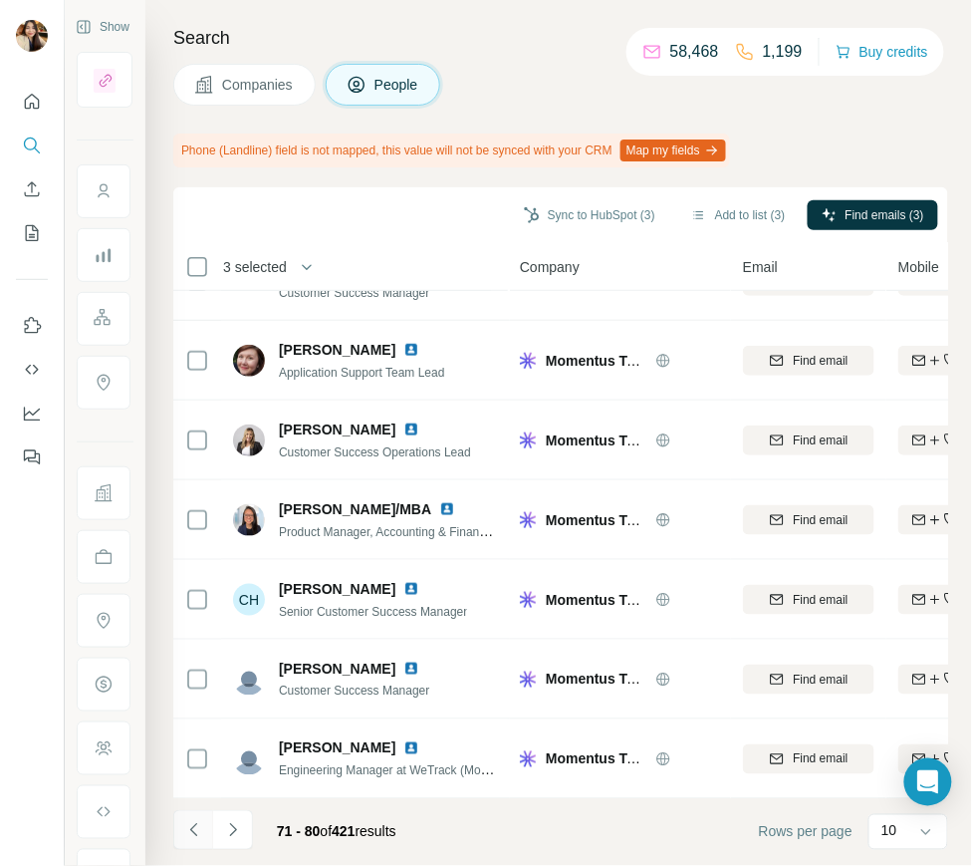
click at [204, 822] on button "Navigate to previous page" at bounding box center [193, 830] width 40 height 40
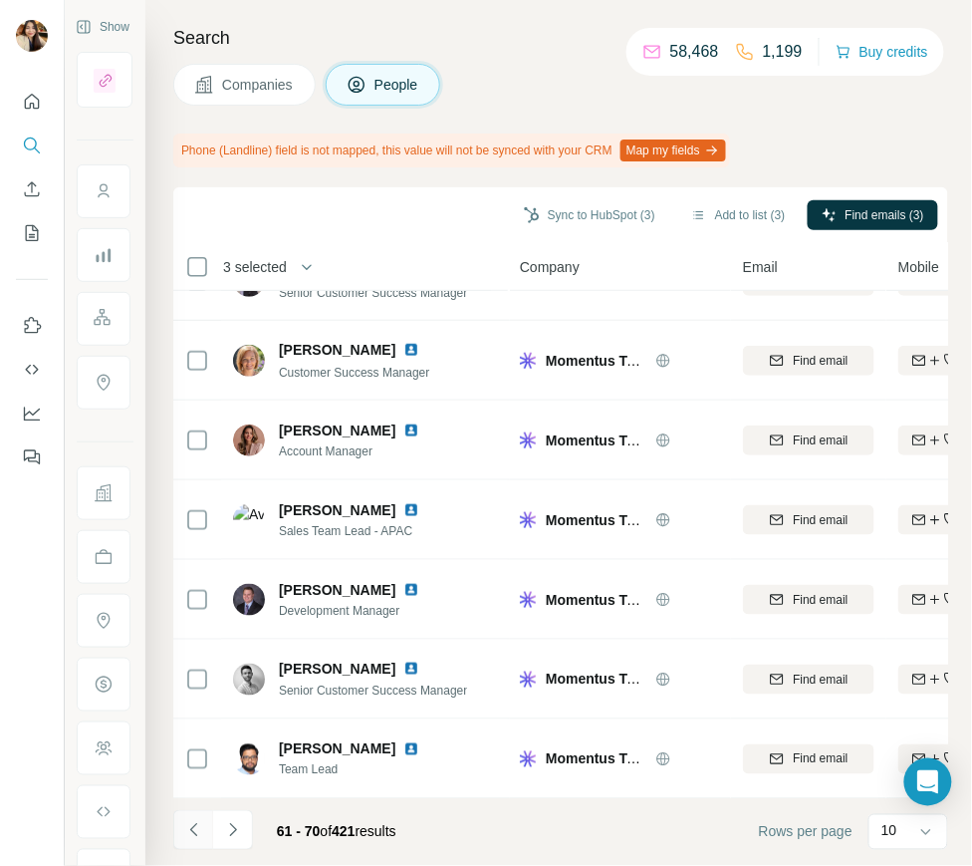
click at [204, 822] on button "Navigate to previous page" at bounding box center [193, 830] width 40 height 40
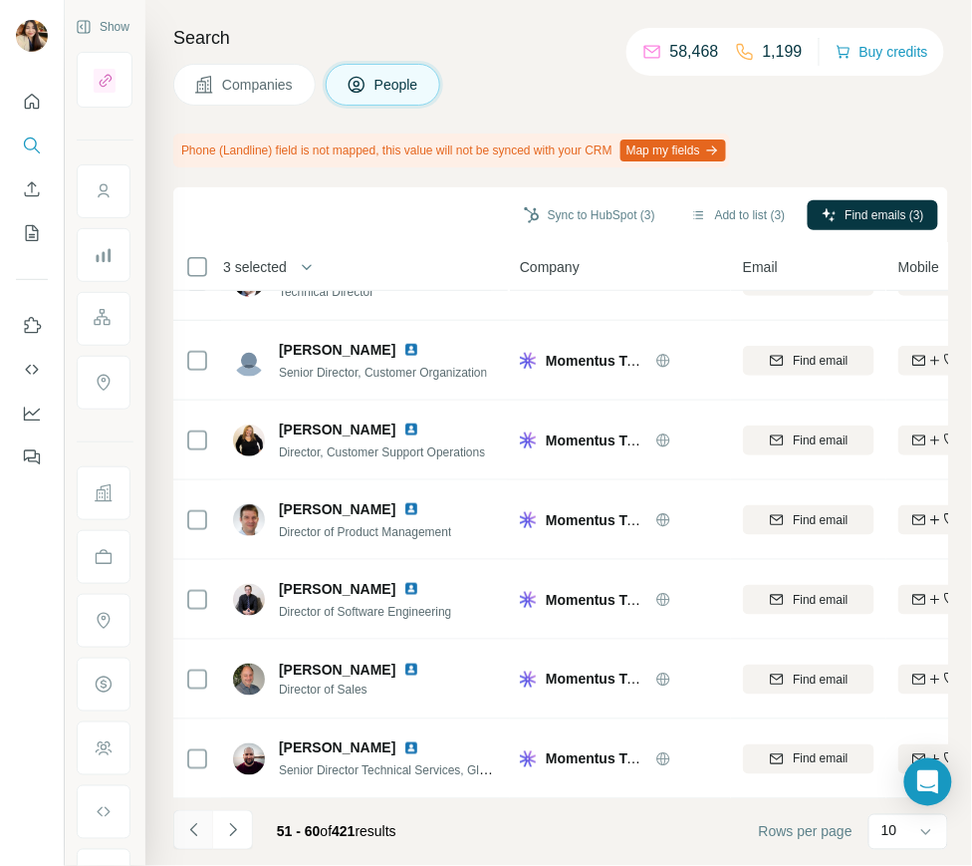
click at [204, 822] on button "Navigate to previous page" at bounding box center [193, 830] width 40 height 40
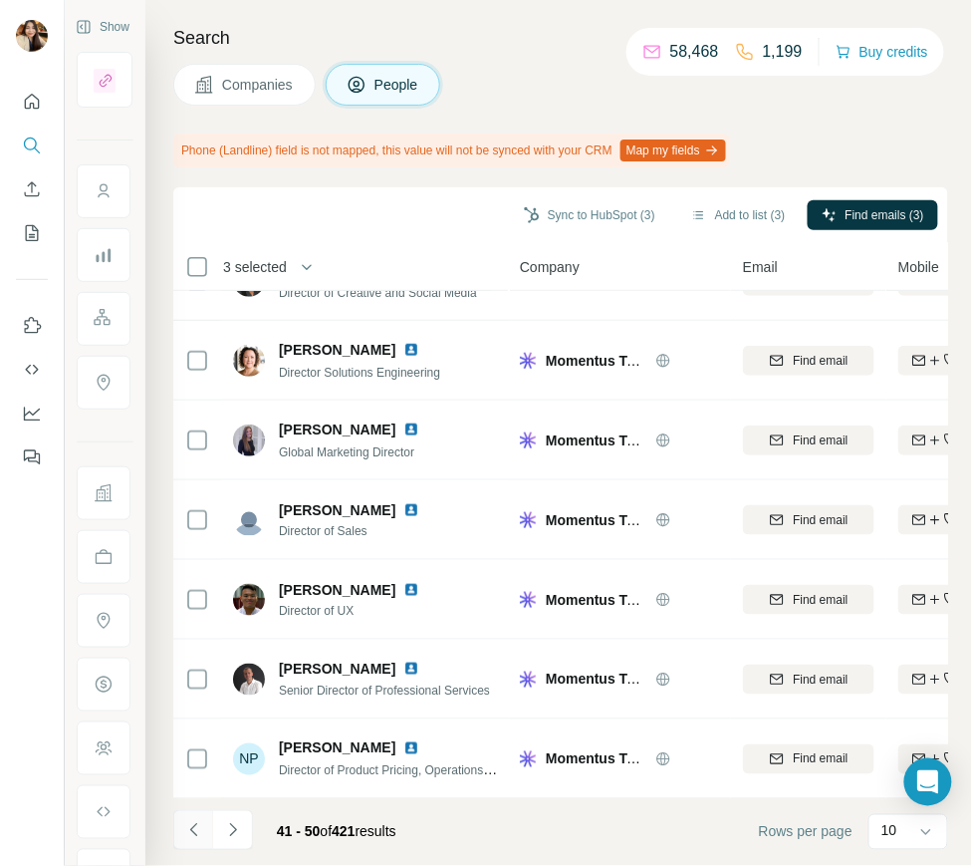
click at [204, 822] on button "Navigate to previous page" at bounding box center [193, 830] width 40 height 40
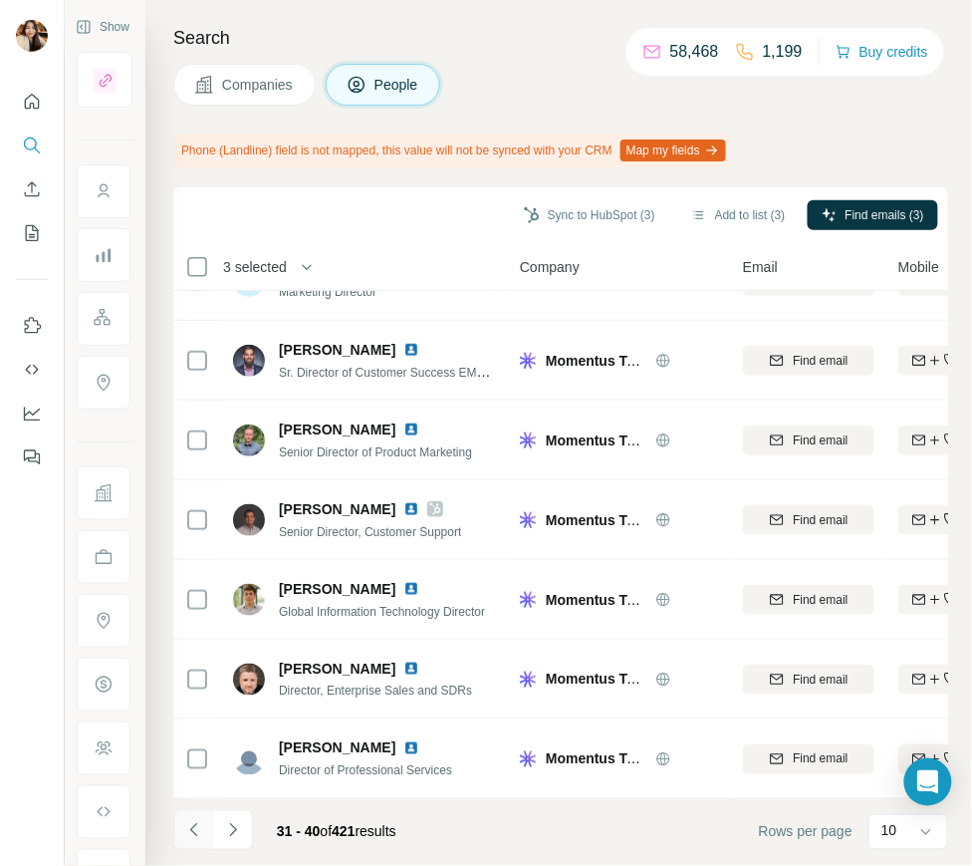
click at [204, 822] on button "Navigate to previous page" at bounding box center [193, 830] width 40 height 40
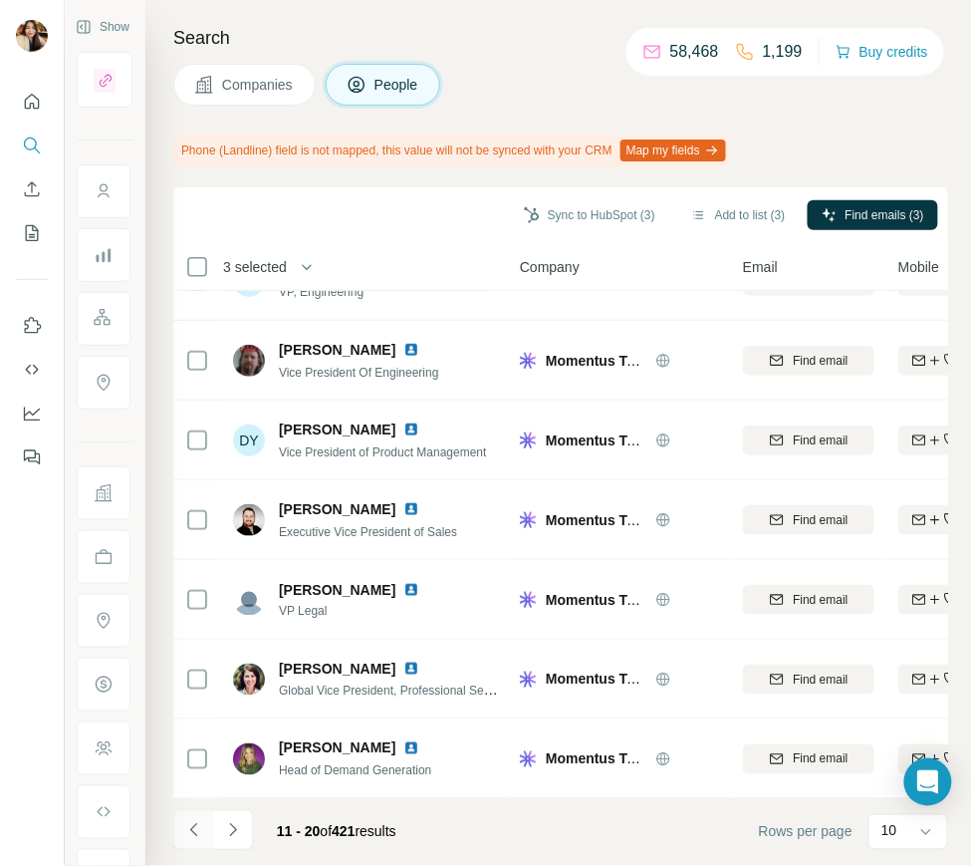
click at [204, 822] on button "Navigate to previous page" at bounding box center [193, 830] width 40 height 40
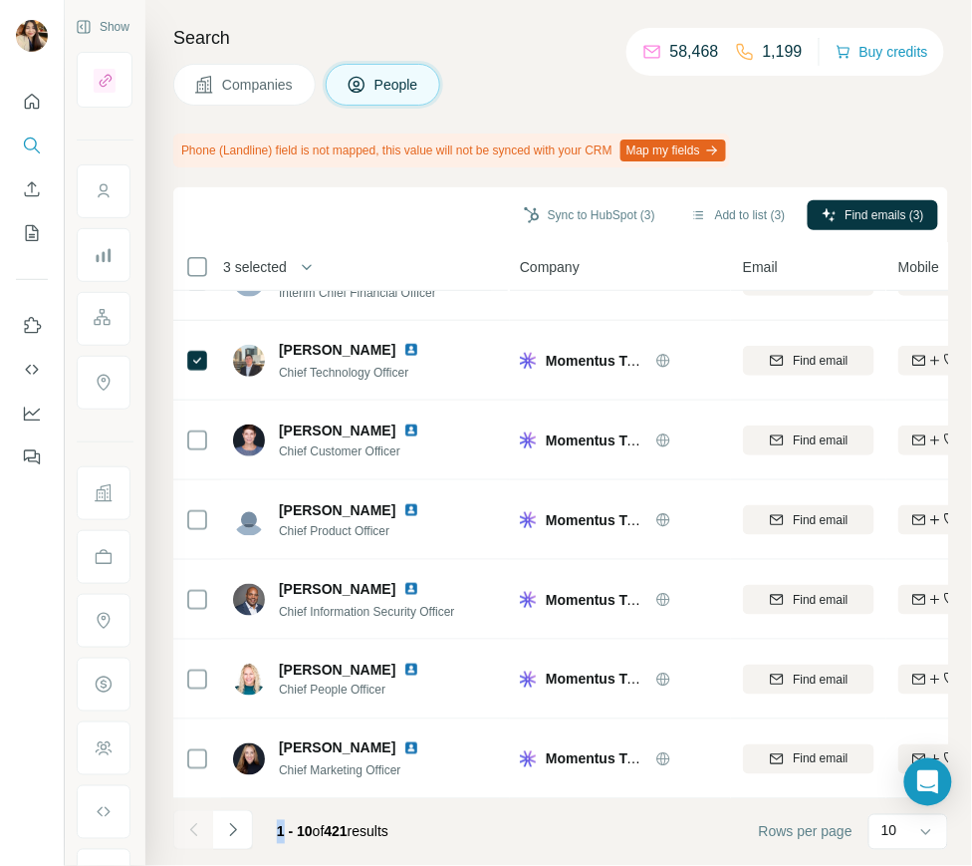
click at [204, 822] on div at bounding box center [193, 830] width 40 height 40
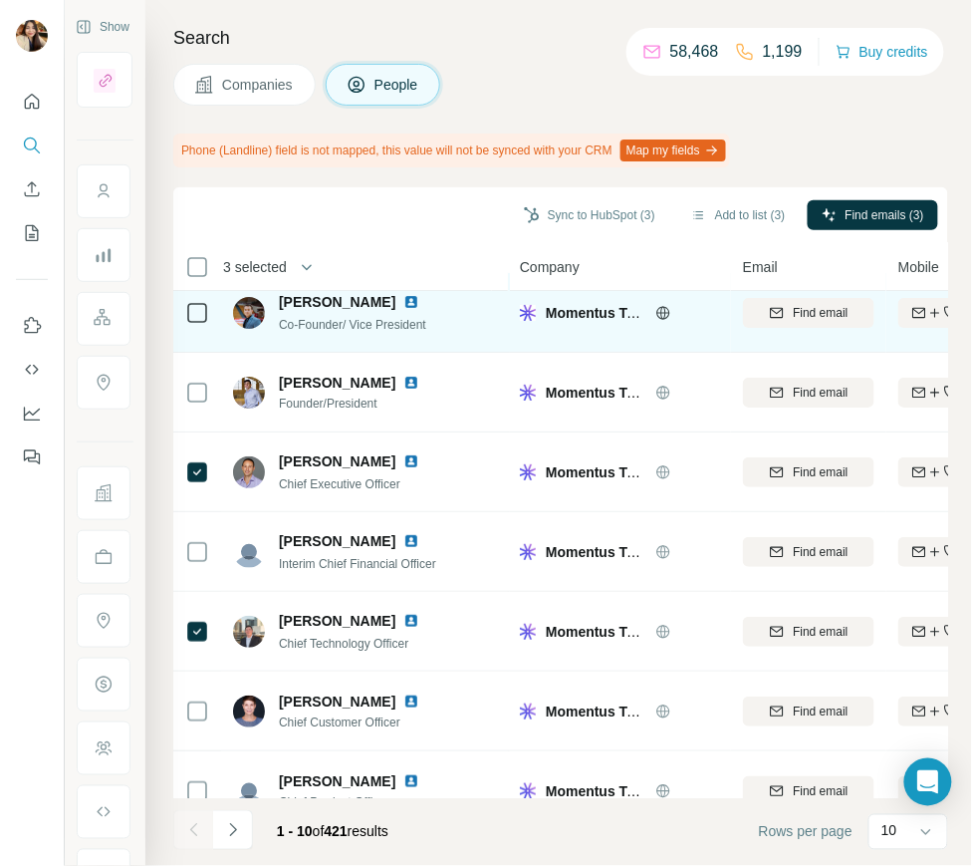
scroll to position [0, 0]
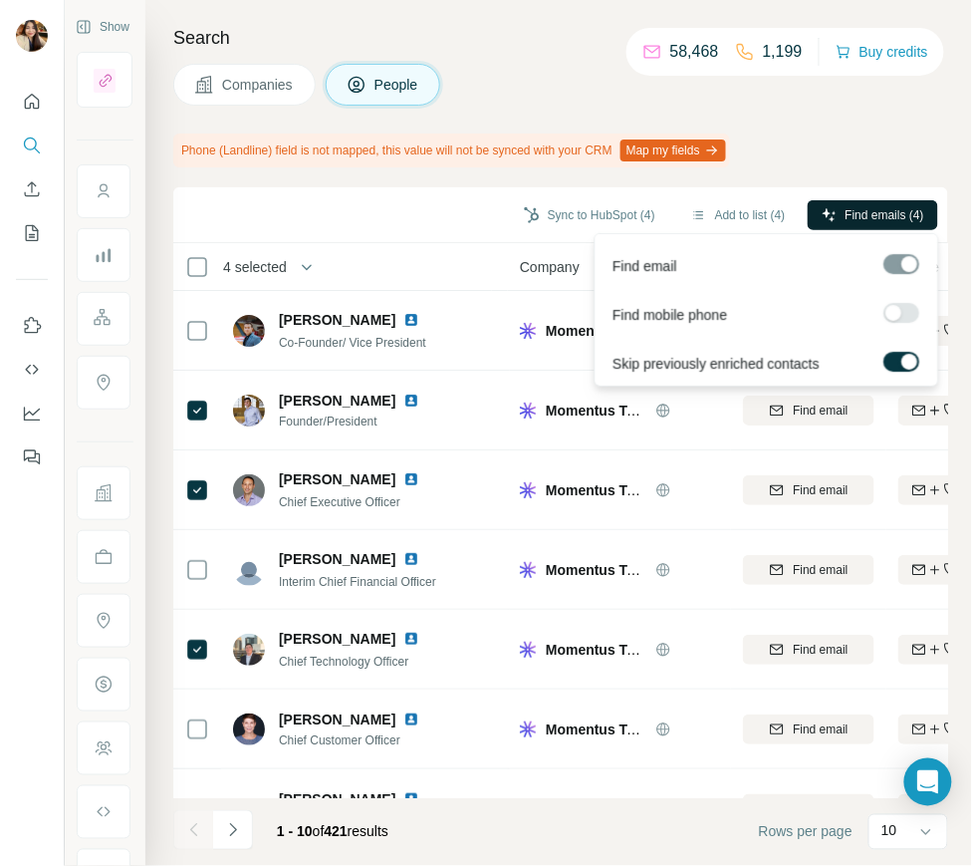
click at [882, 215] on span "Find emails (4)" at bounding box center [885, 215] width 79 height 18
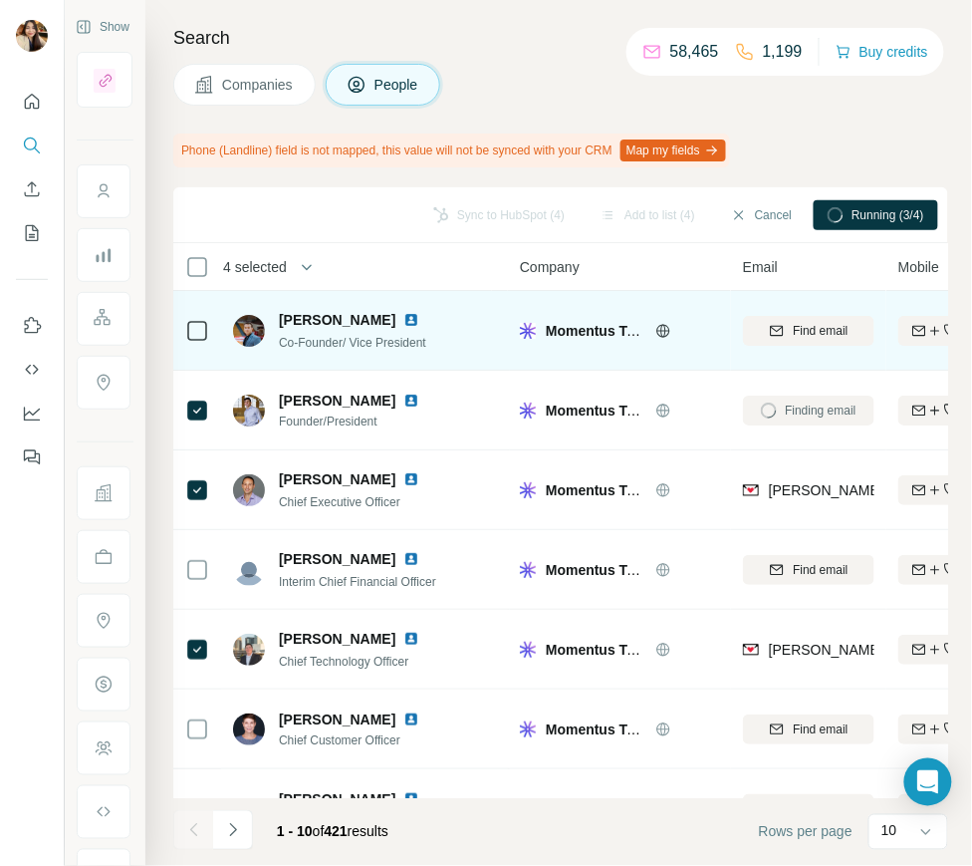
click at [470, 300] on td "Dylan Fields Co-Founder/ Vice President" at bounding box center [365, 331] width 289 height 80
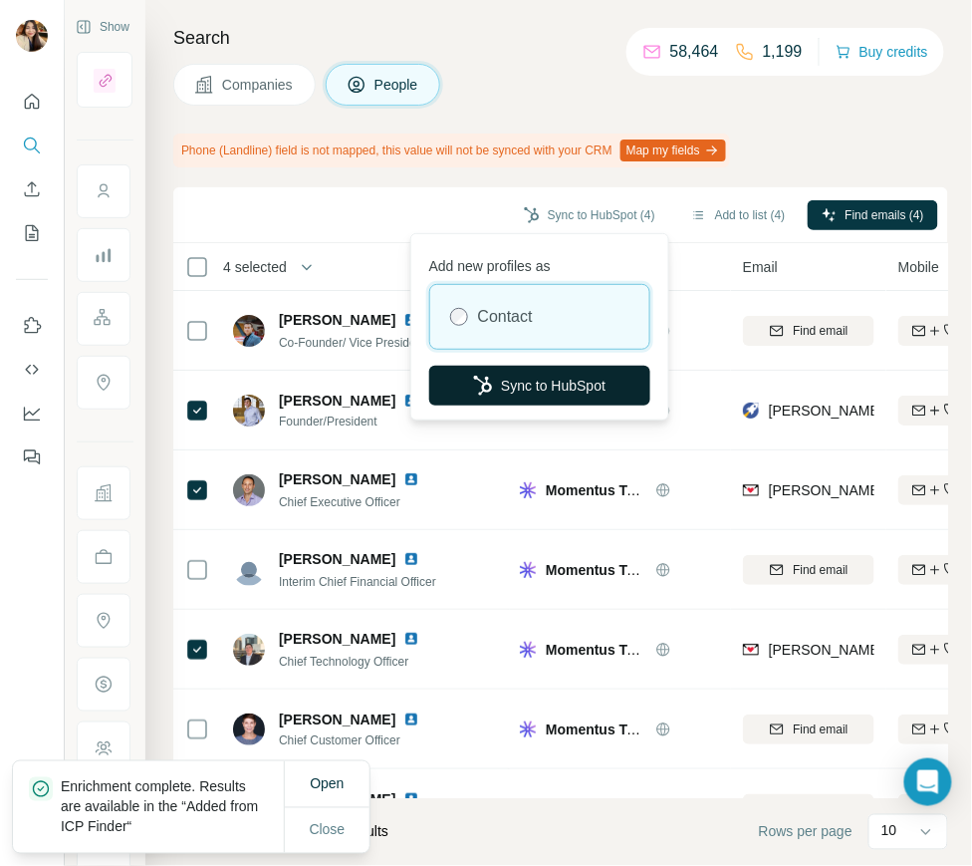
click at [555, 389] on button "Sync to HubSpot" at bounding box center [539, 386] width 221 height 40
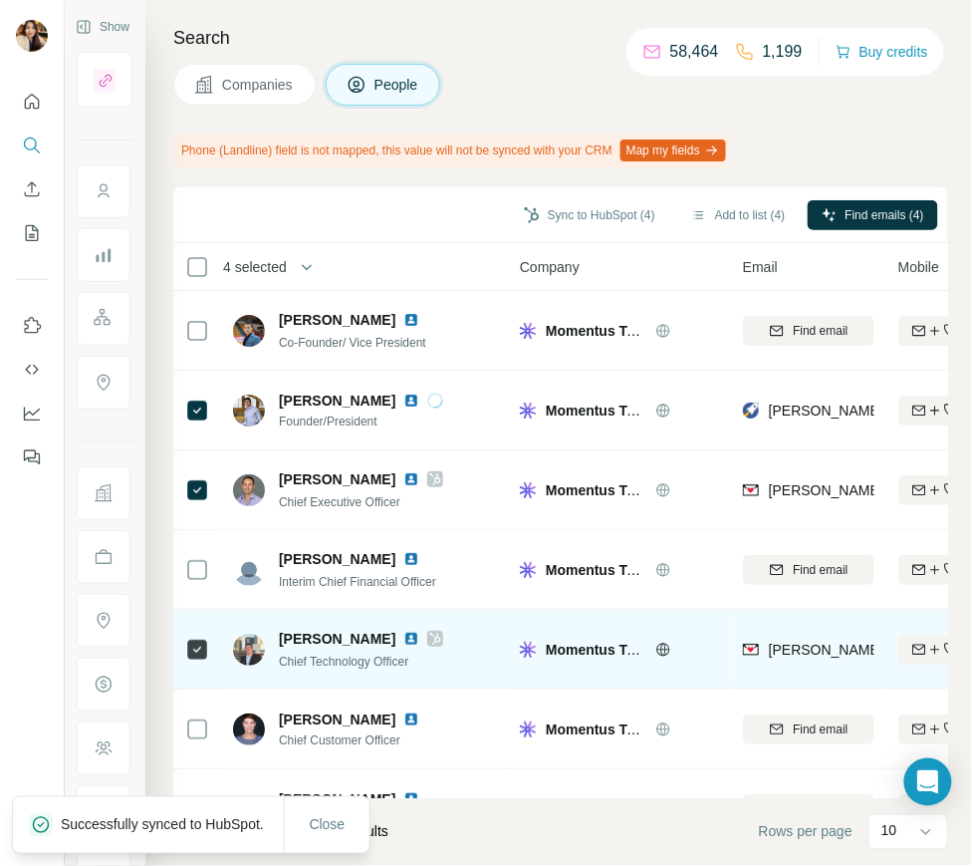
click at [430, 636] on icon at bounding box center [435, 639] width 11 height 12
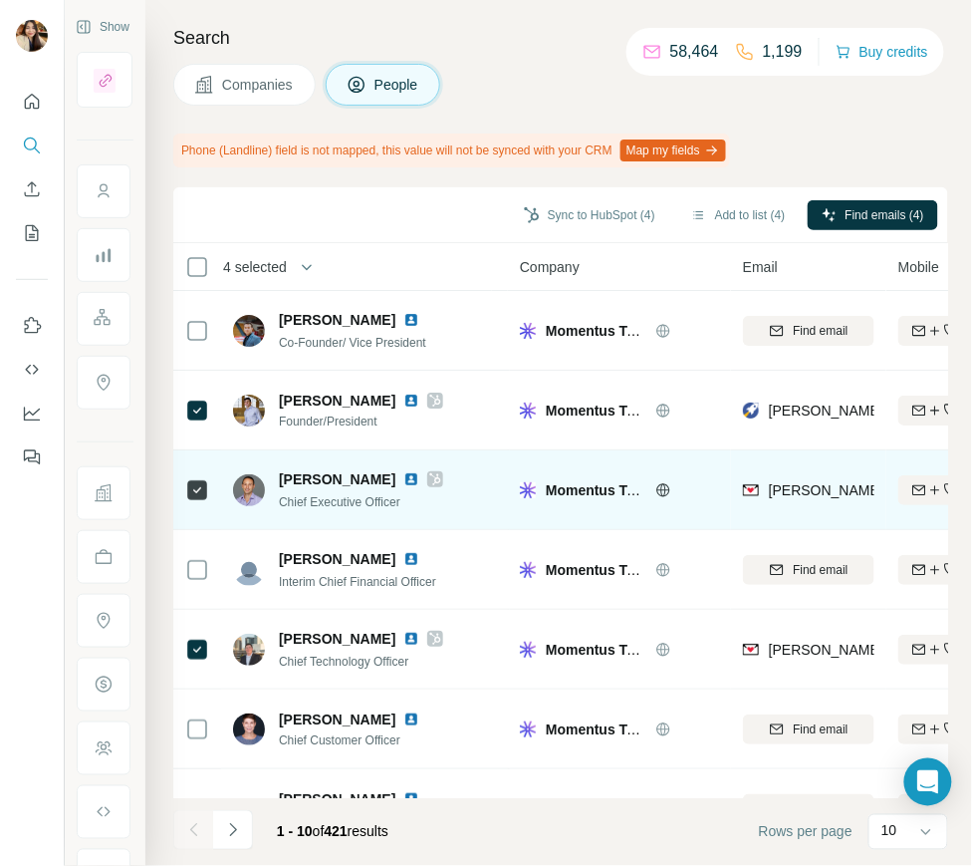
click at [431, 474] on icon at bounding box center [435, 479] width 12 height 16
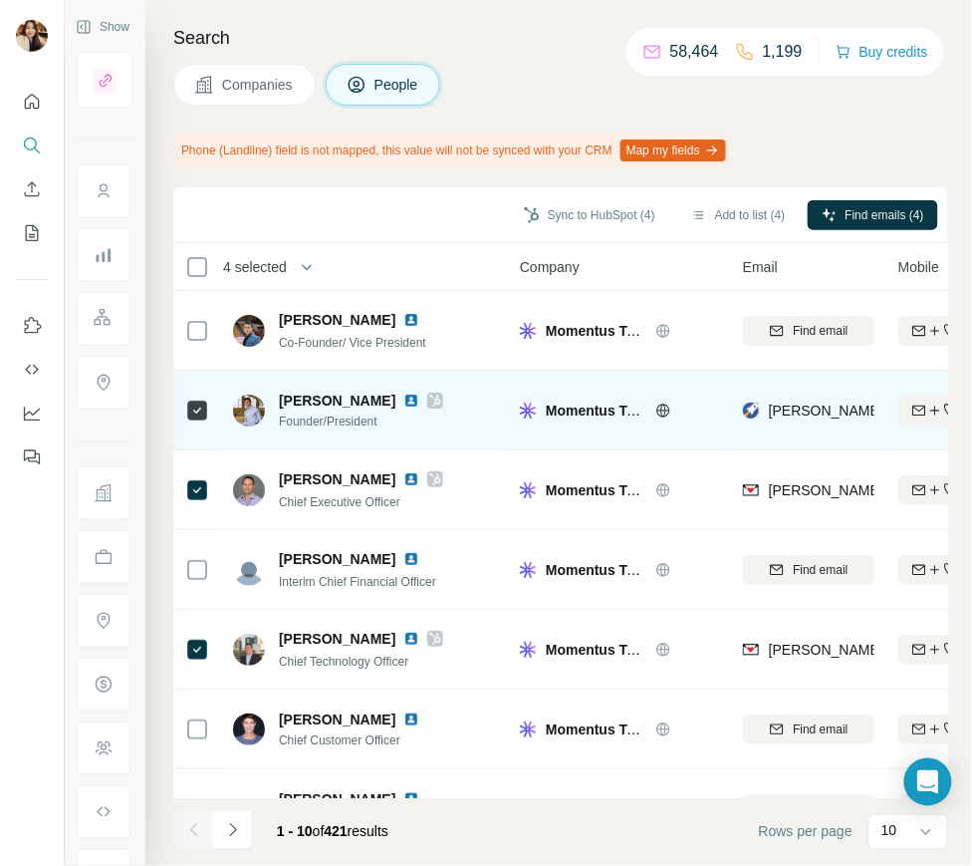
click at [430, 405] on icon at bounding box center [435, 401] width 12 height 16
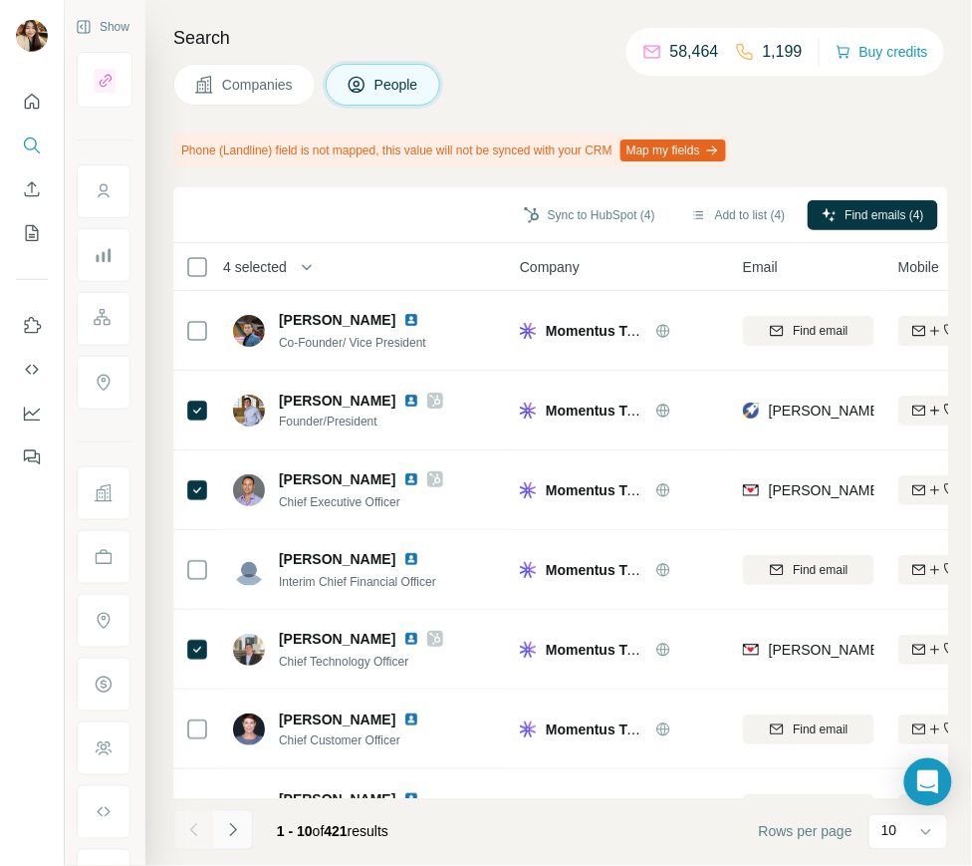
click at [226, 830] on icon "Navigate to next page" at bounding box center [233, 830] width 20 height 20
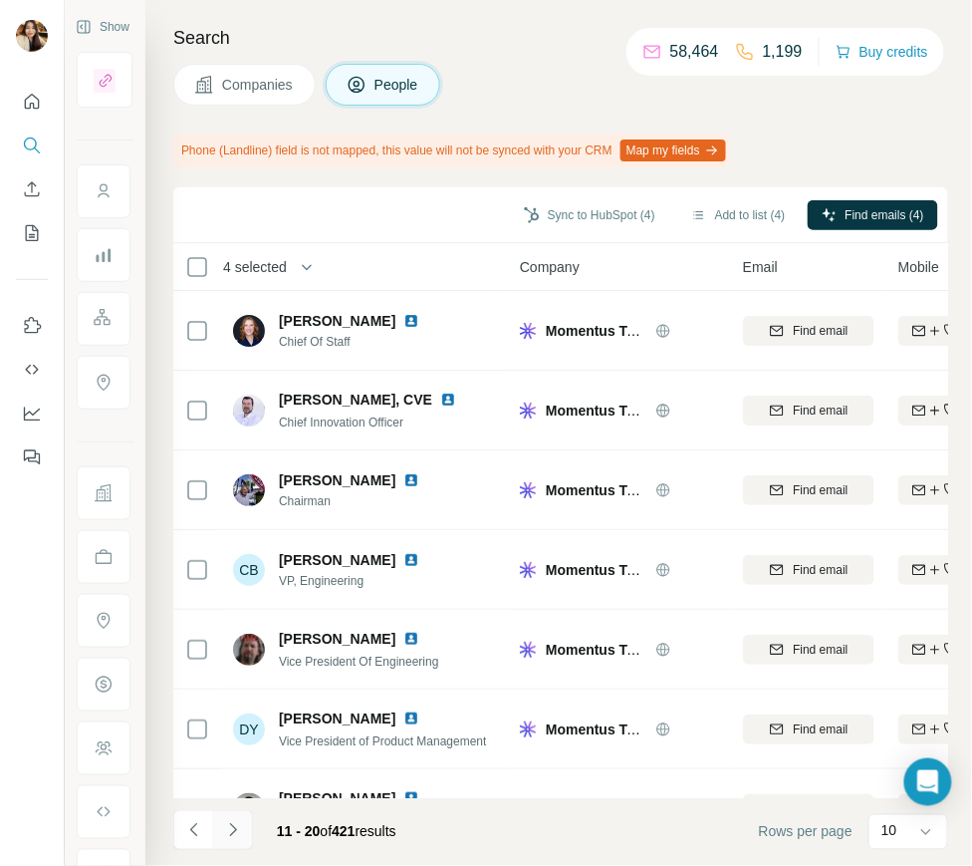
click at [226, 830] on icon "Navigate to next page" at bounding box center [233, 830] width 20 height 20
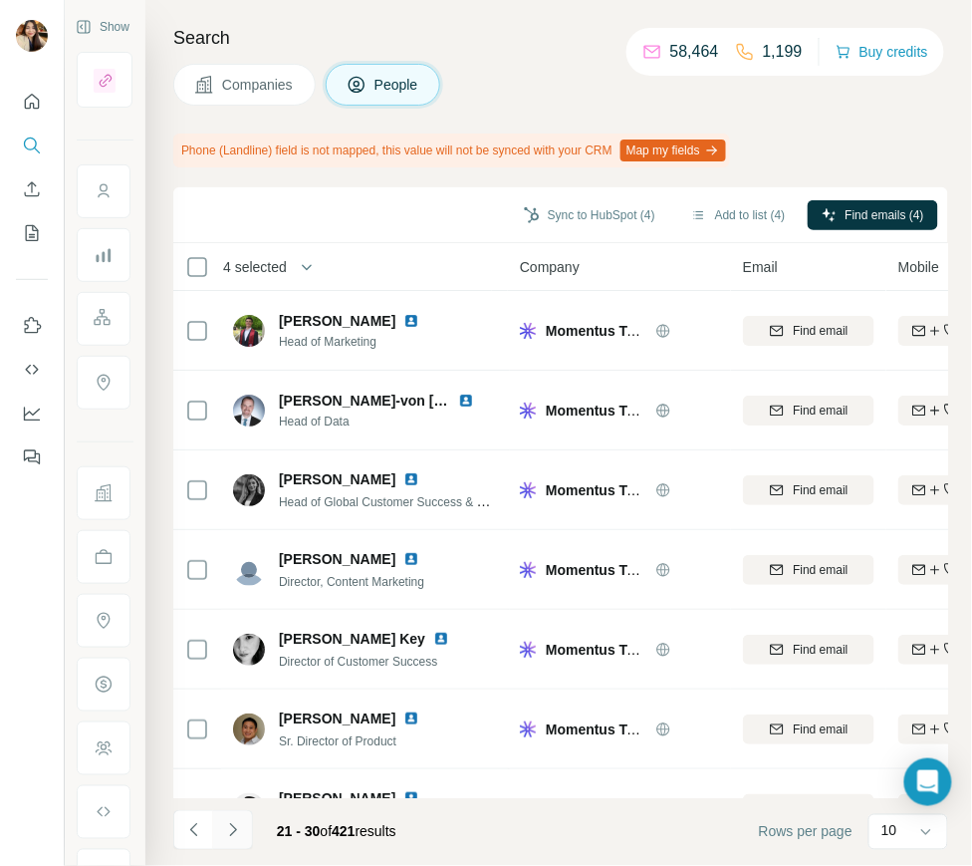
scroll to position [289, 0]
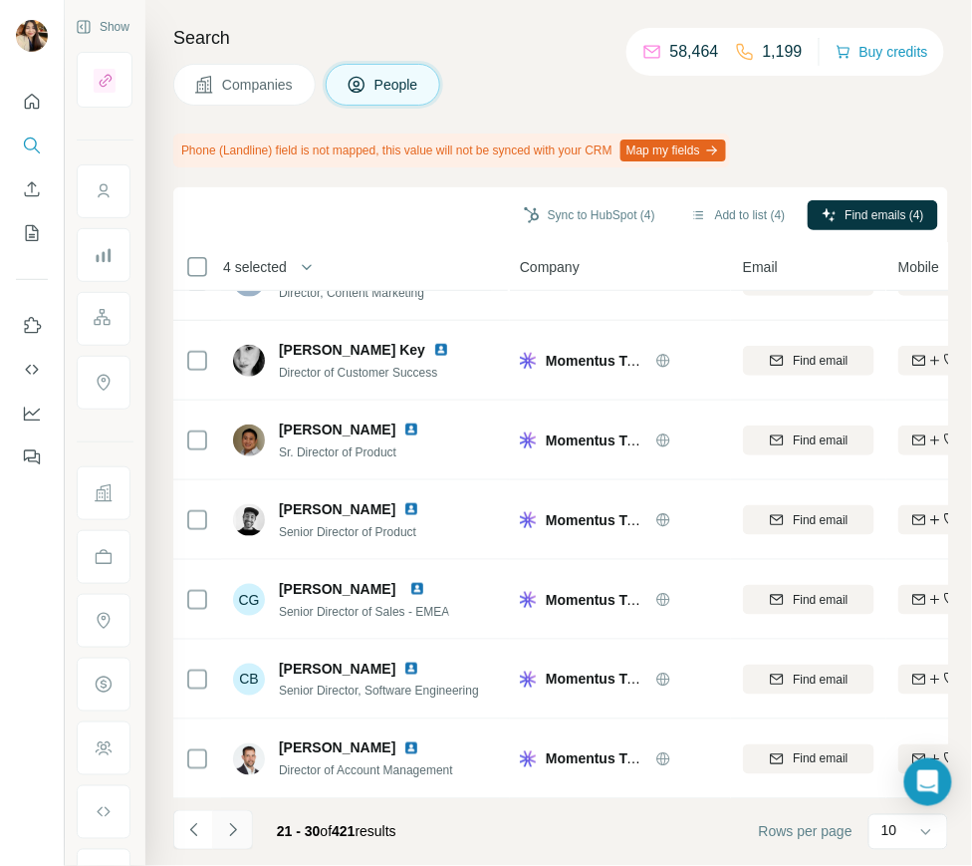
click at [243, 824] on button "Navigate to next page" at bounding box center [233, 830] width 40 height 40
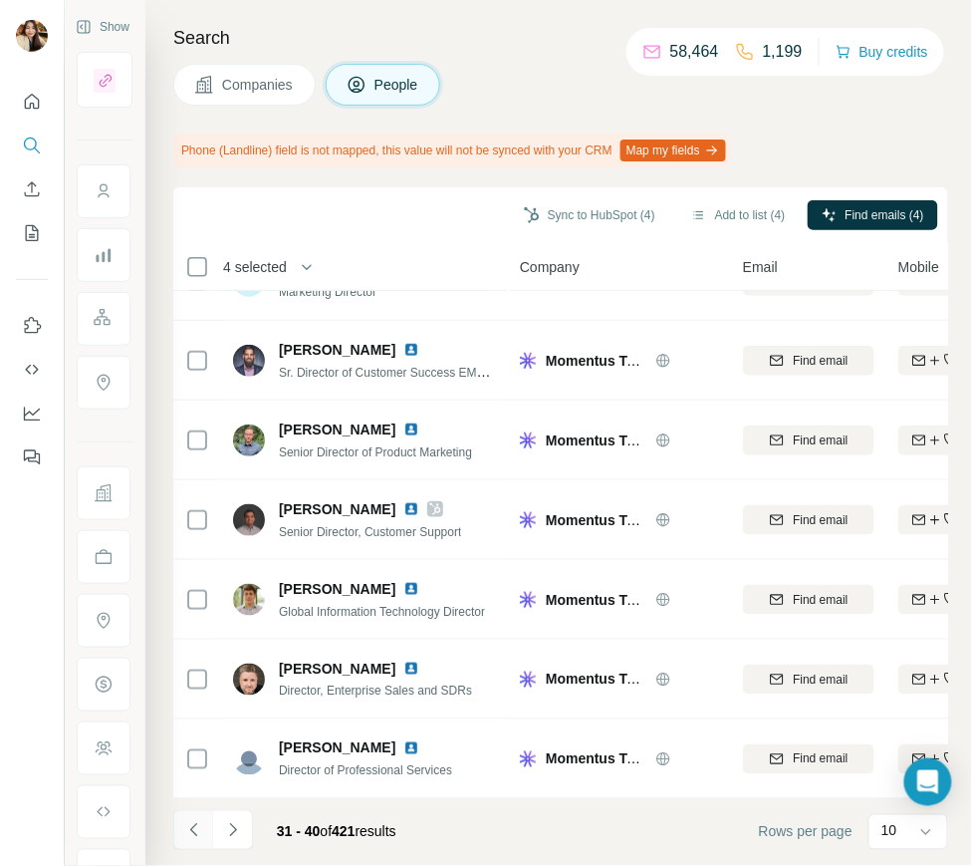
click at [199, 836] on icon "Navigate to previous page" at bounding box center [194, 830] width 20 height 20
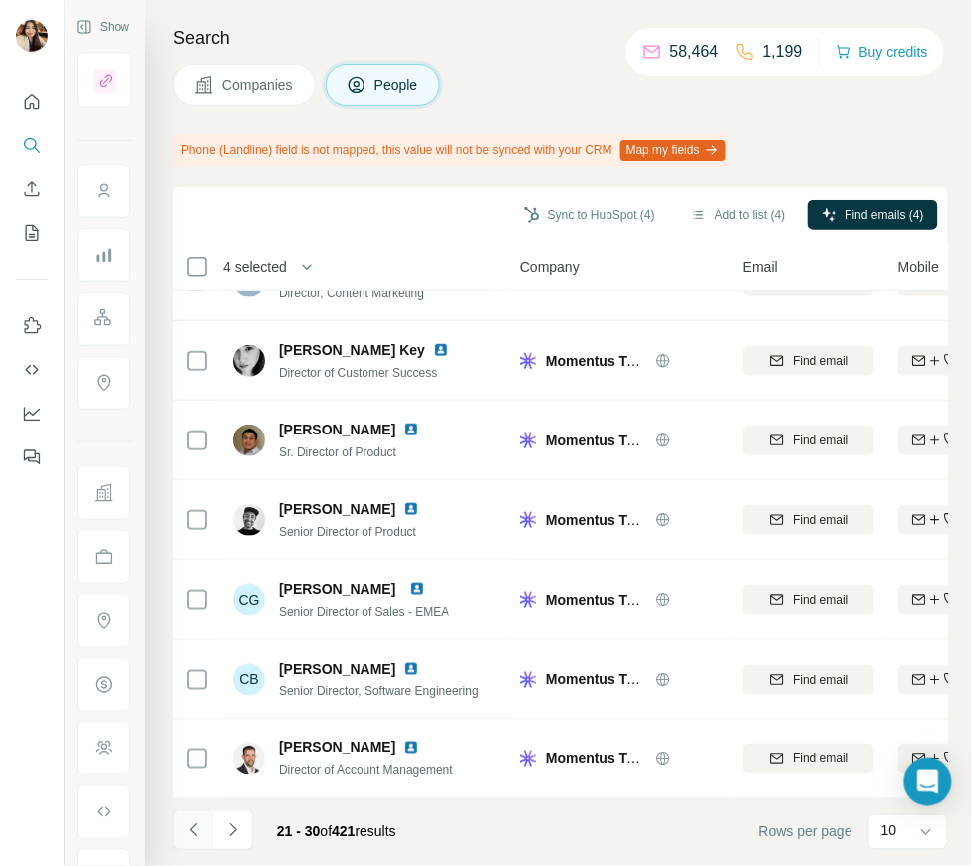
click at [199, 836] on icon "Navigate to previous page" at bounding box center [194, 830] width 20 height 20
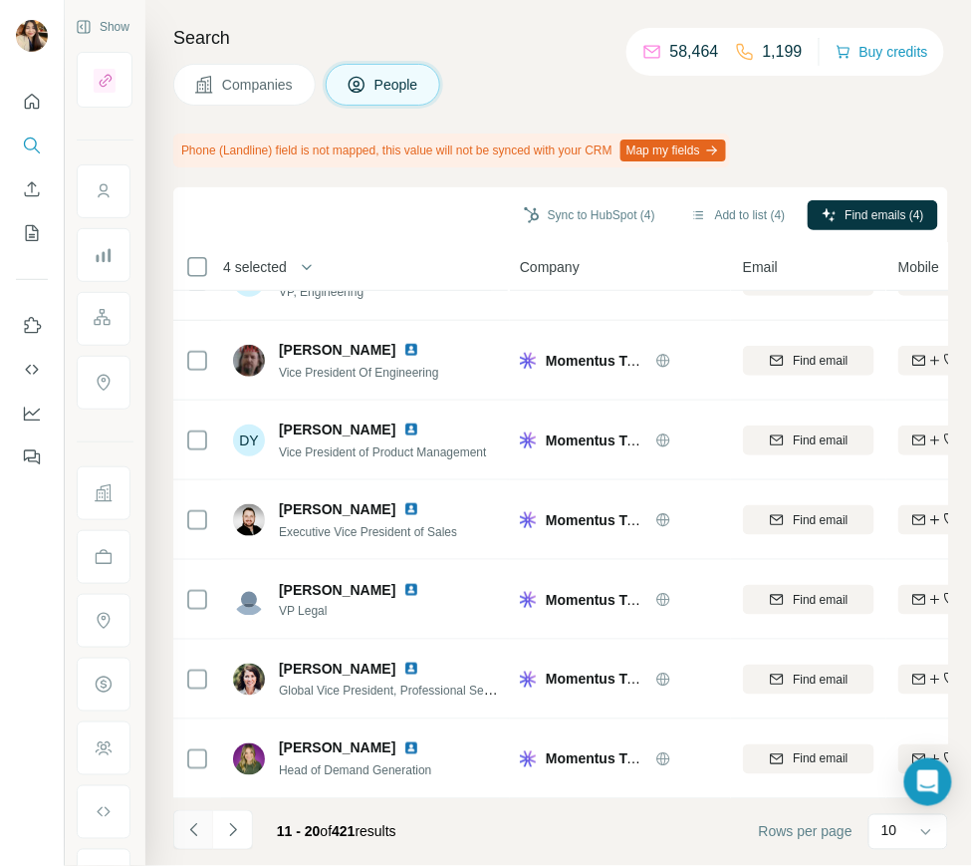
click at [199, 836] on icon "Navigate to previous page" at bounding box center [194, 830] width 20 height 20
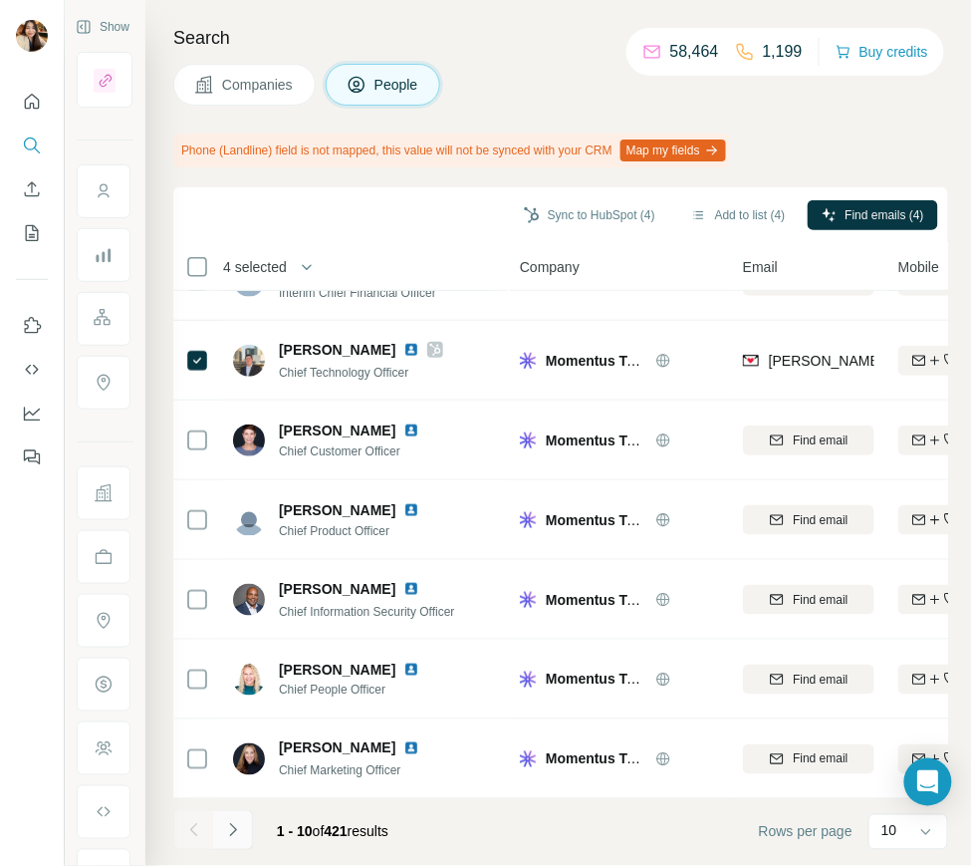
click at [229, 828] on icon "Navigate to next page" at bounding box center [233, 830] width 20 height 20
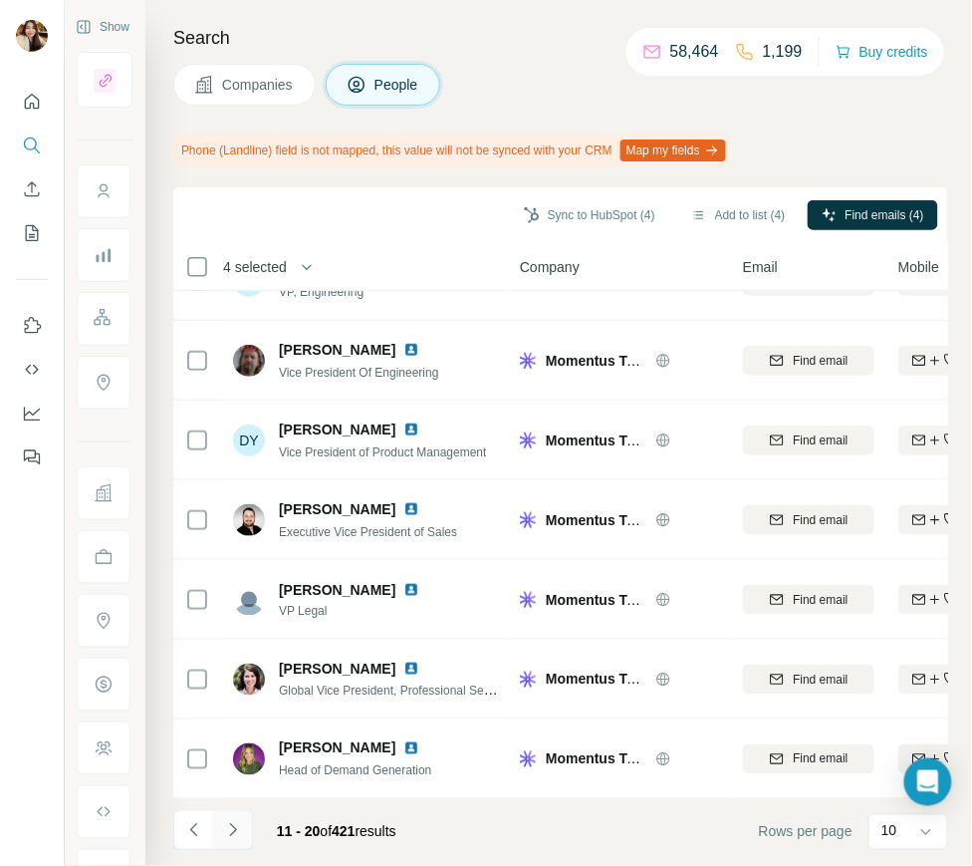
click at [229, 828] on icon "Navigate to next page" at bounding box center [233, 830] width 20 height 20
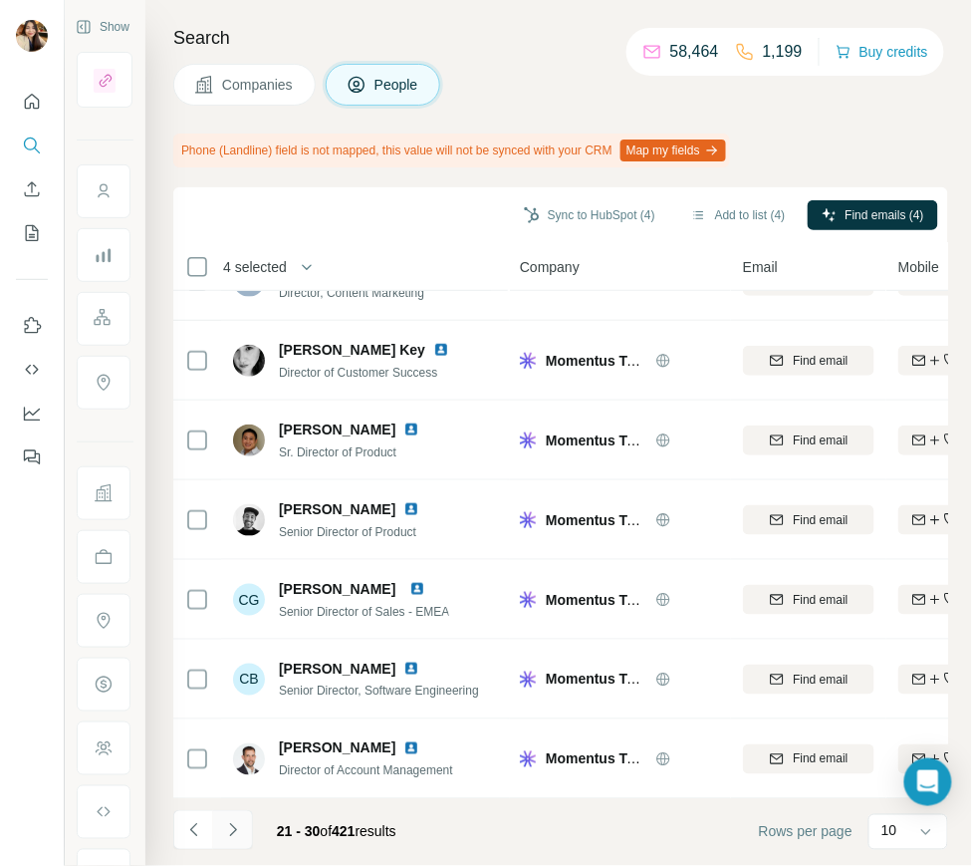
click at [229, 828] on icon "Navigate to next page" at bounding box center [233, 830] width 20 height 20
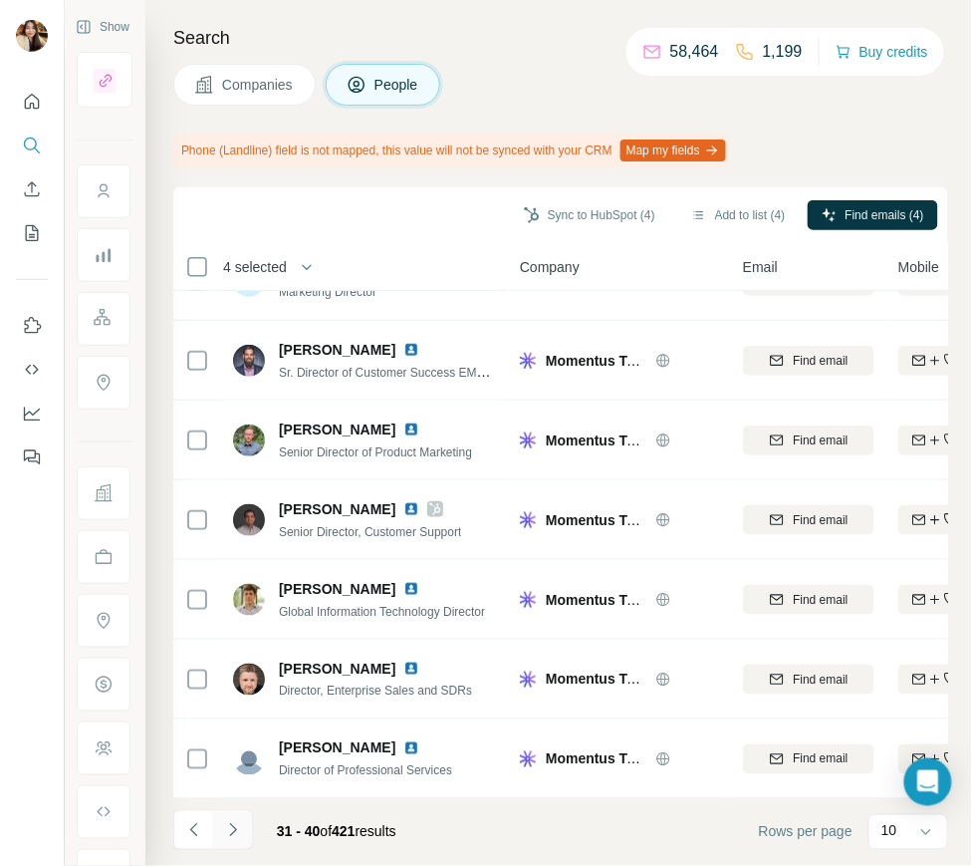
click at [239, 829] on icon "Navigate to next page" at bounding box center [233, 830] width 20 height 20
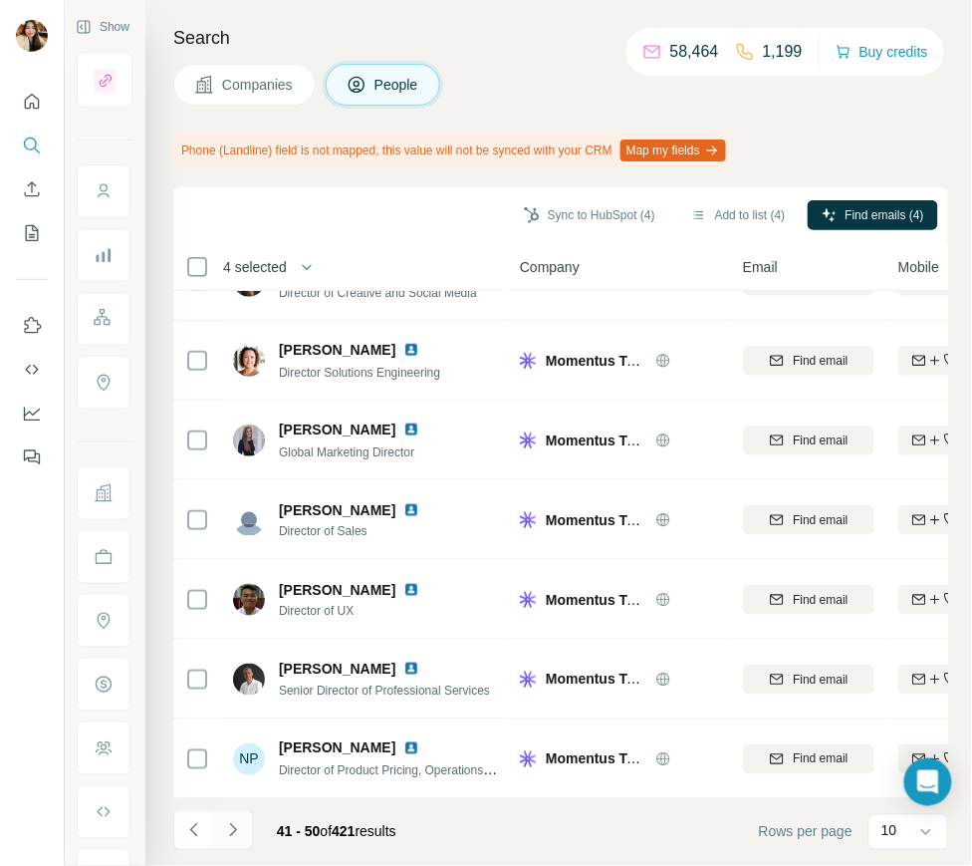
click at [230, 836] on icon "Navigate to next page" at bounding box center [233, 830] width 20 height 20
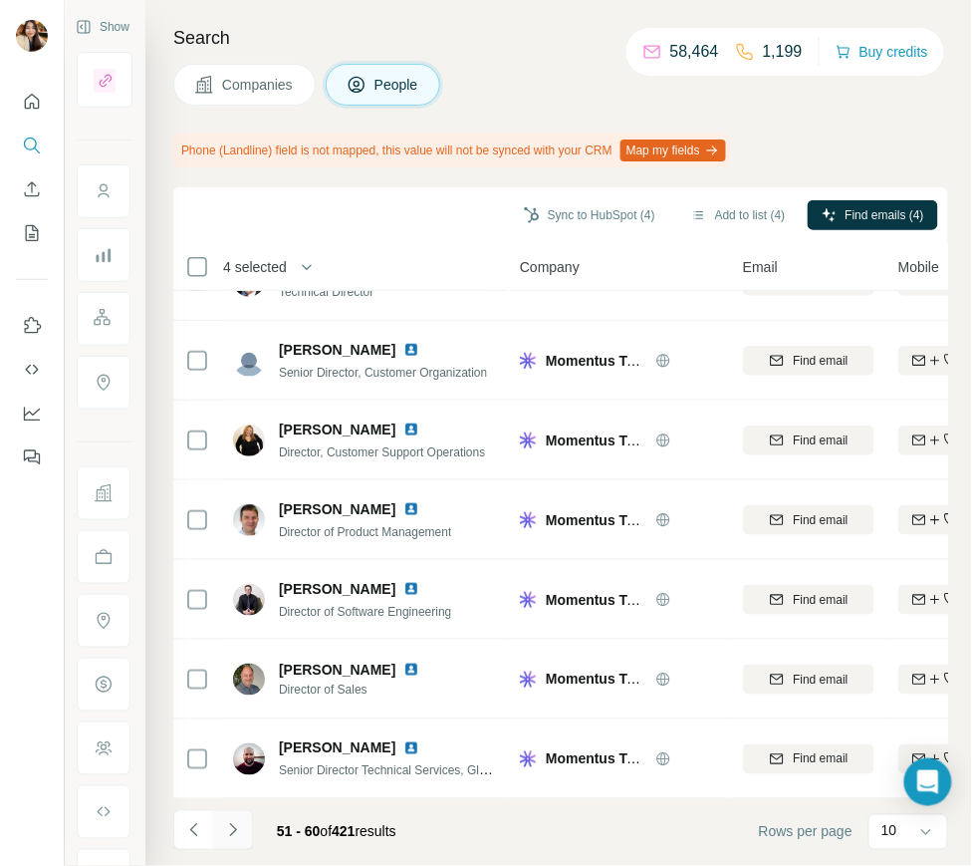
click at [235, 830] on icon "Navigate to next page" at bounding box center [232, 829] width 7 height 13
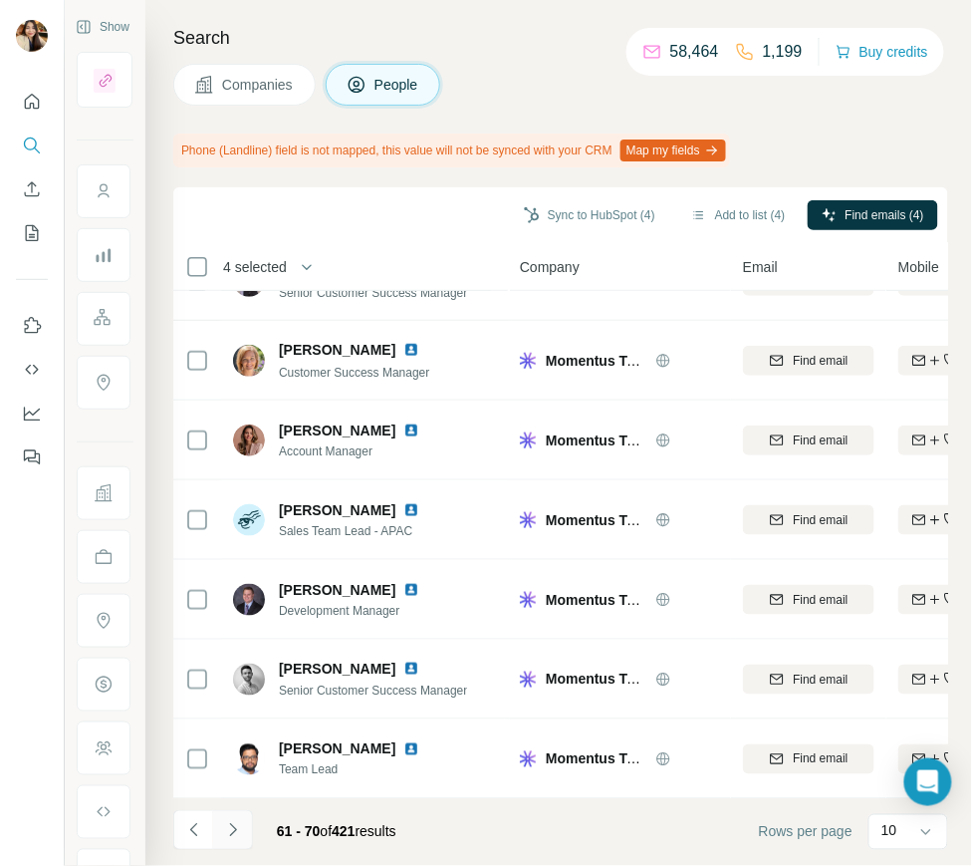
click at [223, 829] on icon "Navigate to next page" at bounding box center [233, 830] width 20 height 20
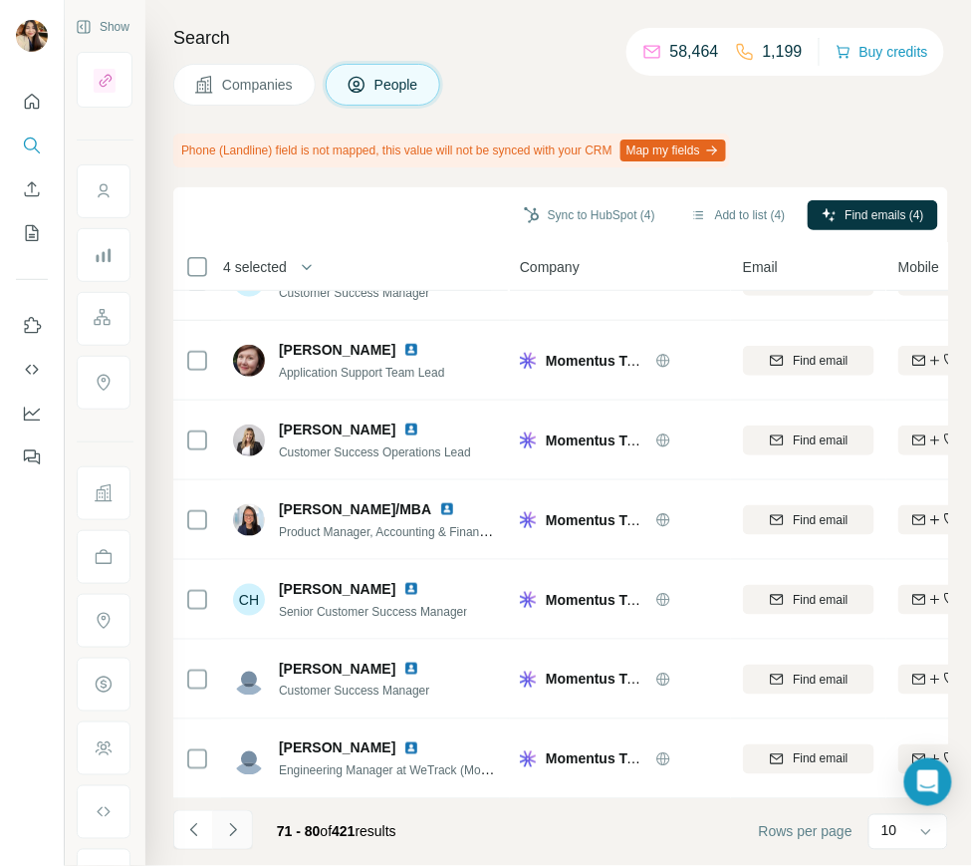
click at [223, 838] on icon "Navigate to next page" at bounding box center [233, 830] width 20 height 20
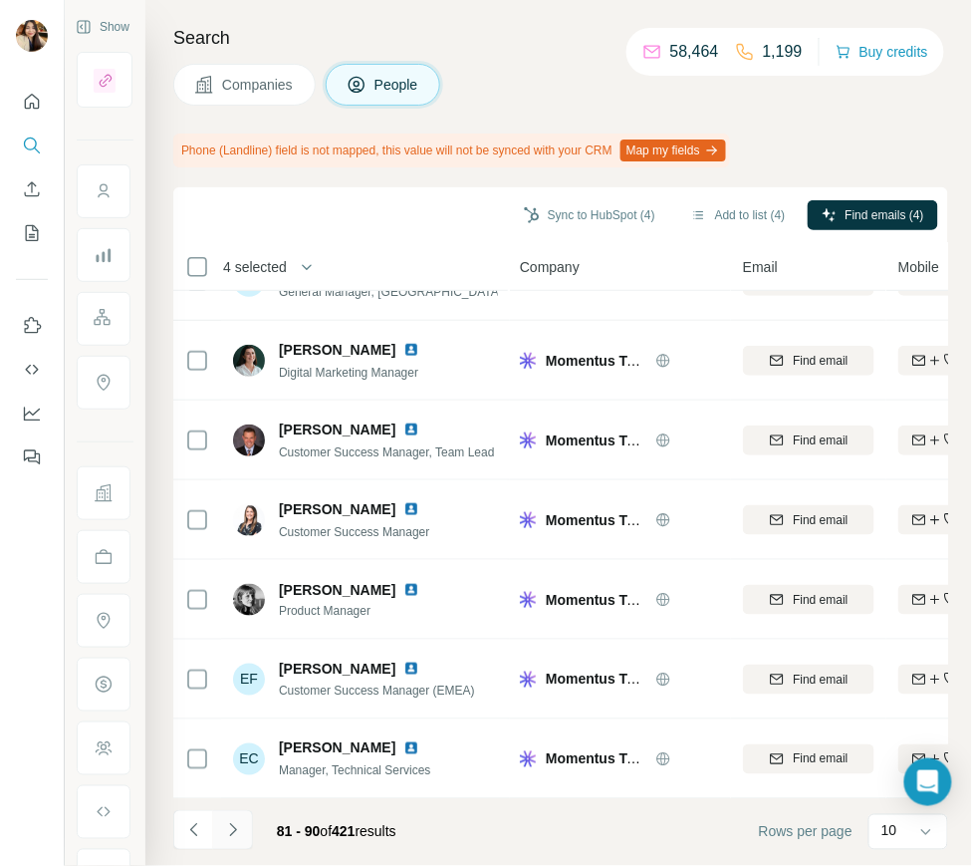
click at [237, 827] on icon "Navigate to next page" at bounding box center [233, 830] width 20 height 20
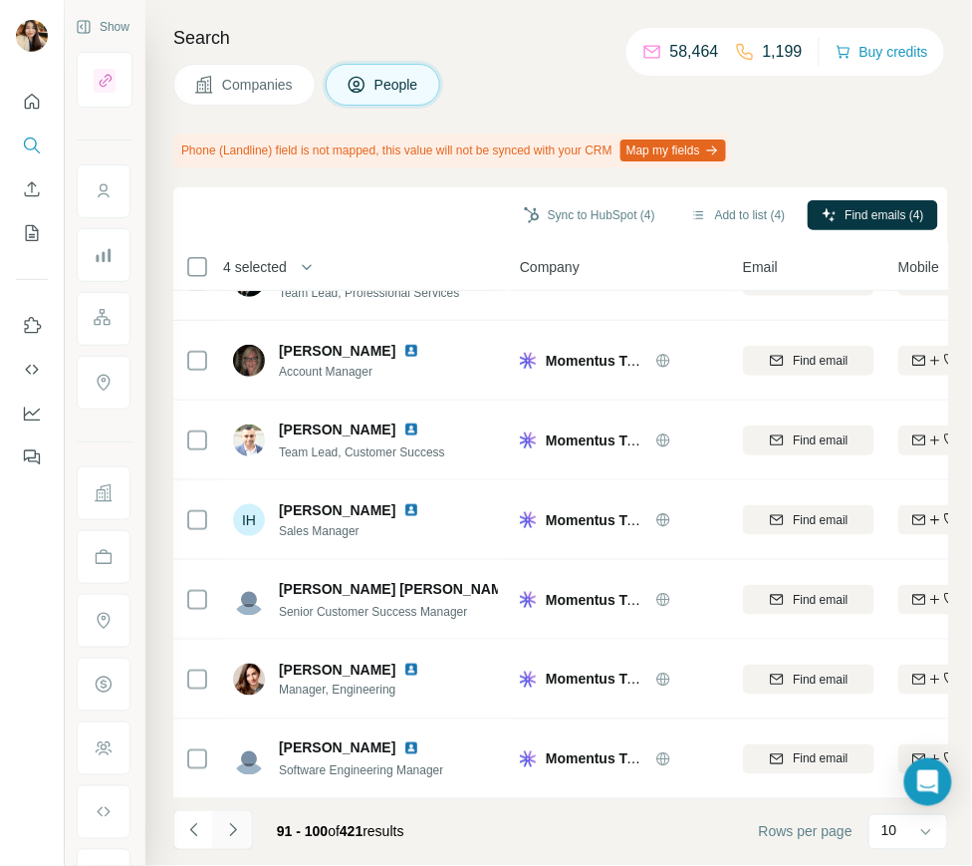
click at [243, 822] on button "Navigate to next page" at bounding box center [233, 830] width 40 height 40
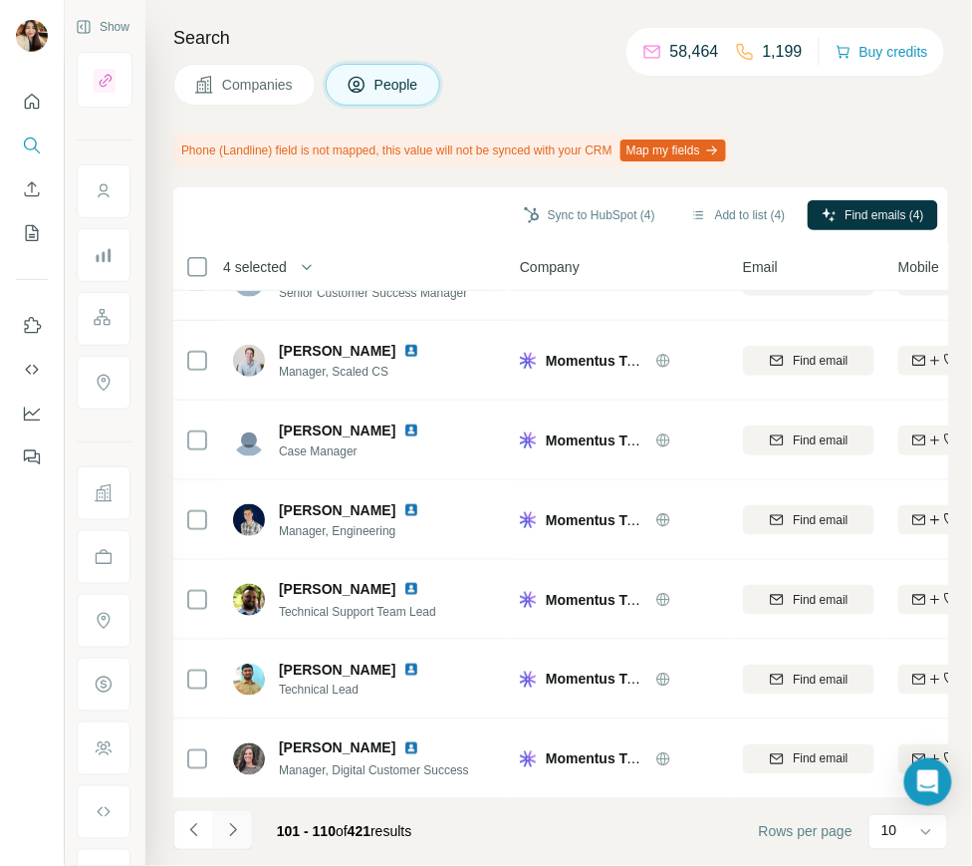
click at [234, 832] on icon "Navigate to next page" at bounding box center [233, 830] width 20 height 20
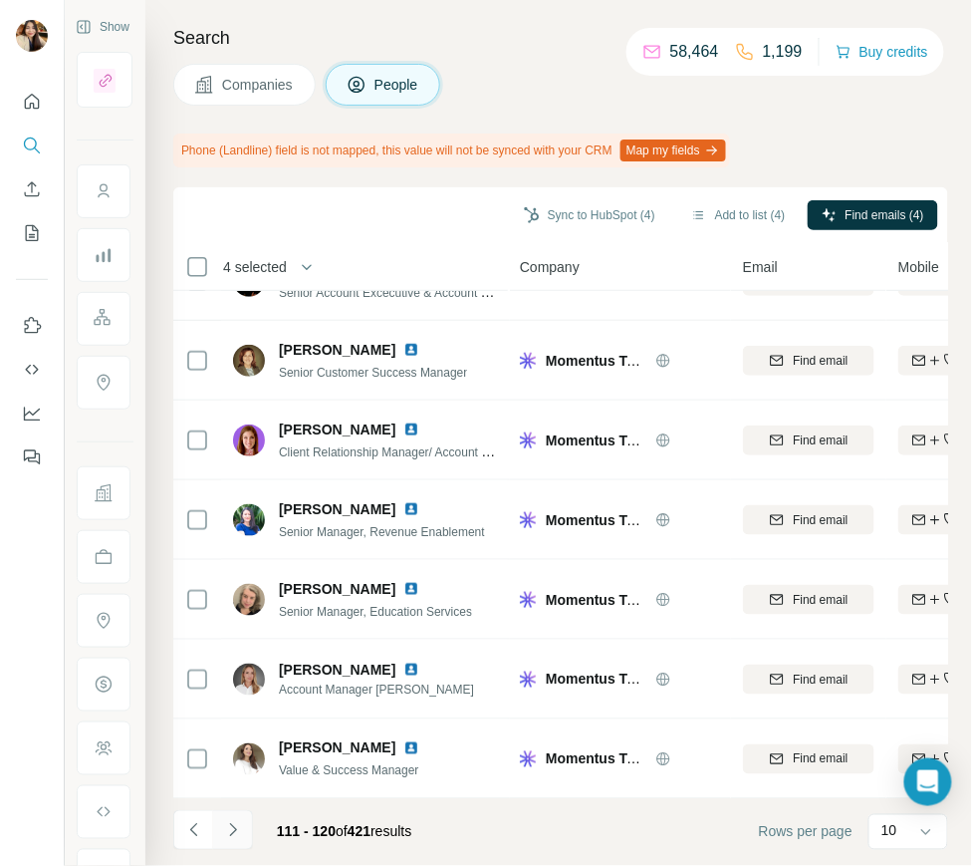
click at [224, 829] on icon "Navigate to next page" at bounding box center [233, 830] width 20 height 20
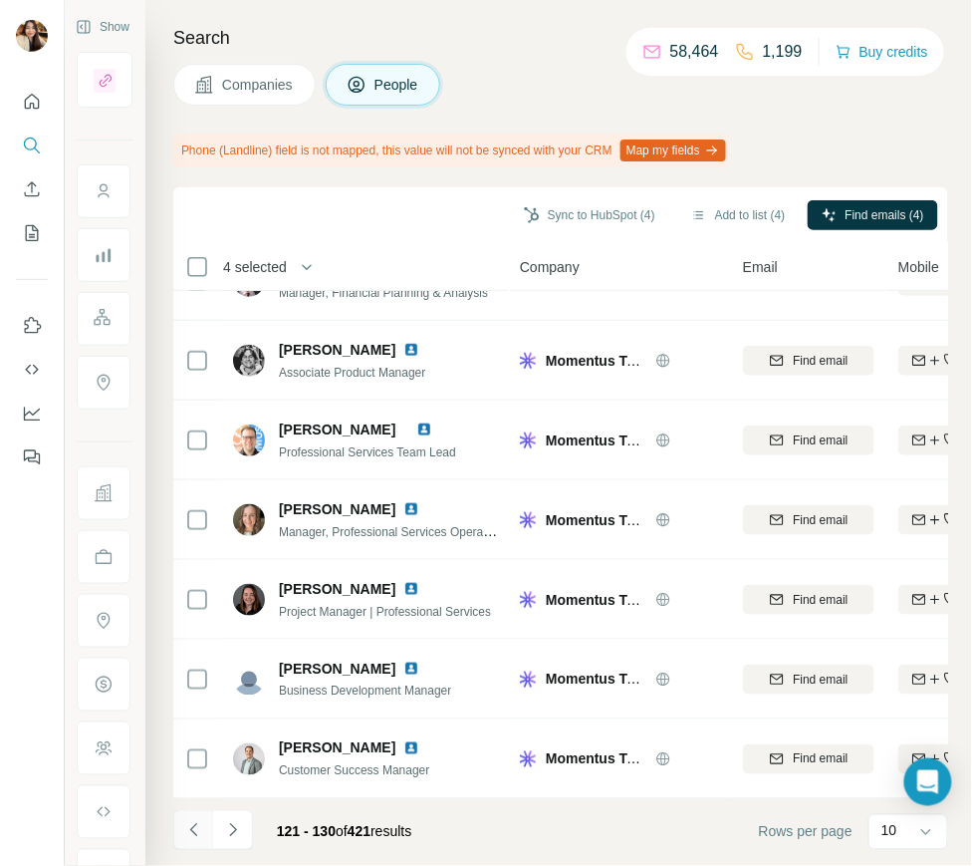
click at [195, 829] on icon "Navigate to previous page" at bounding box center [194, 830] width 20 height 20
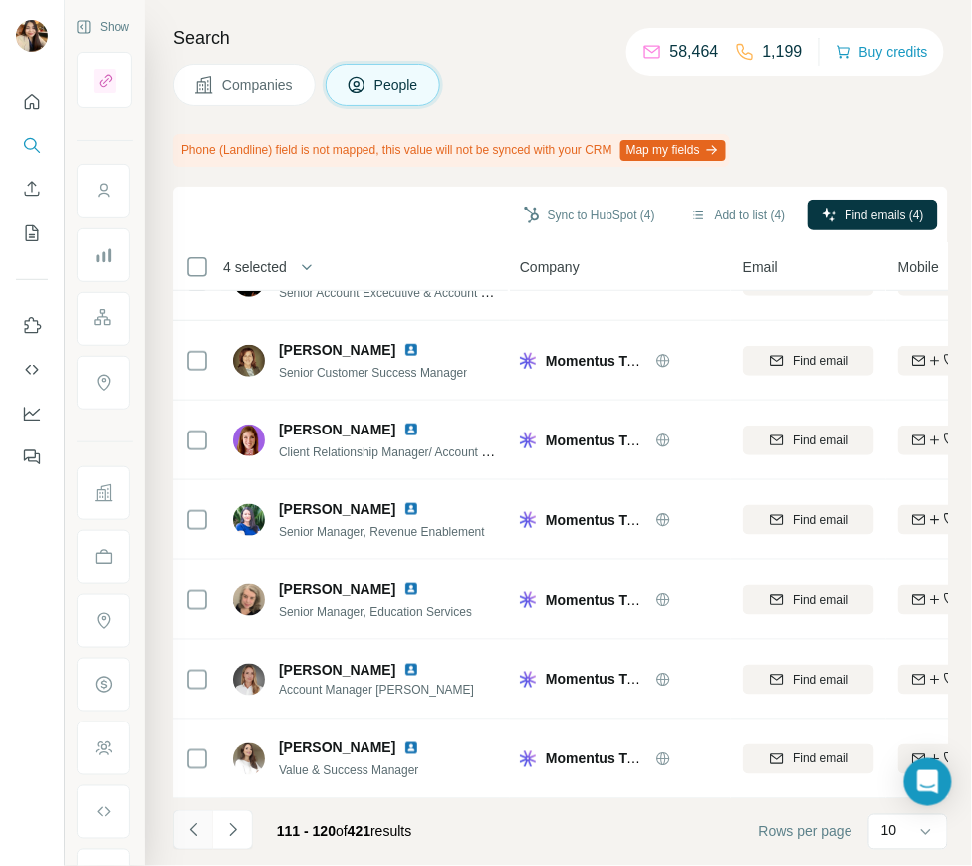
click at [195, 829] on icon "Navigate to previous page" at bounding box center [194, 830] width 20 height 20
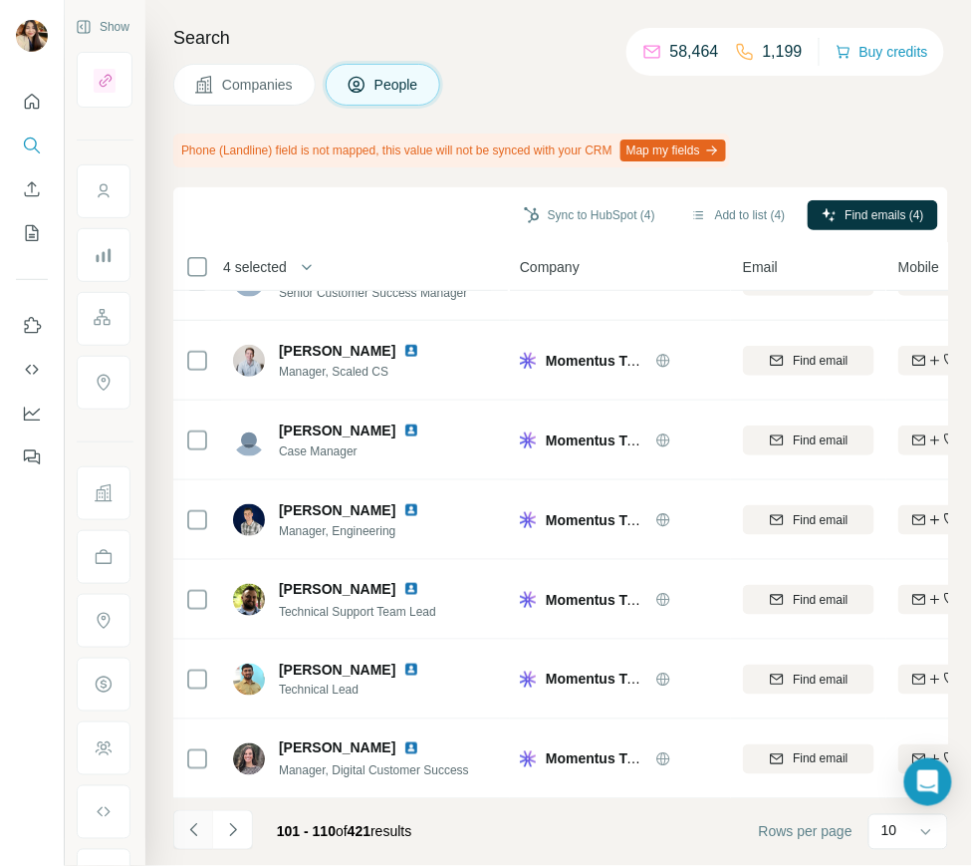
click at [200, 839] on button "Navigate to previous page" at bounding box center [193, 830] width 40 height 40
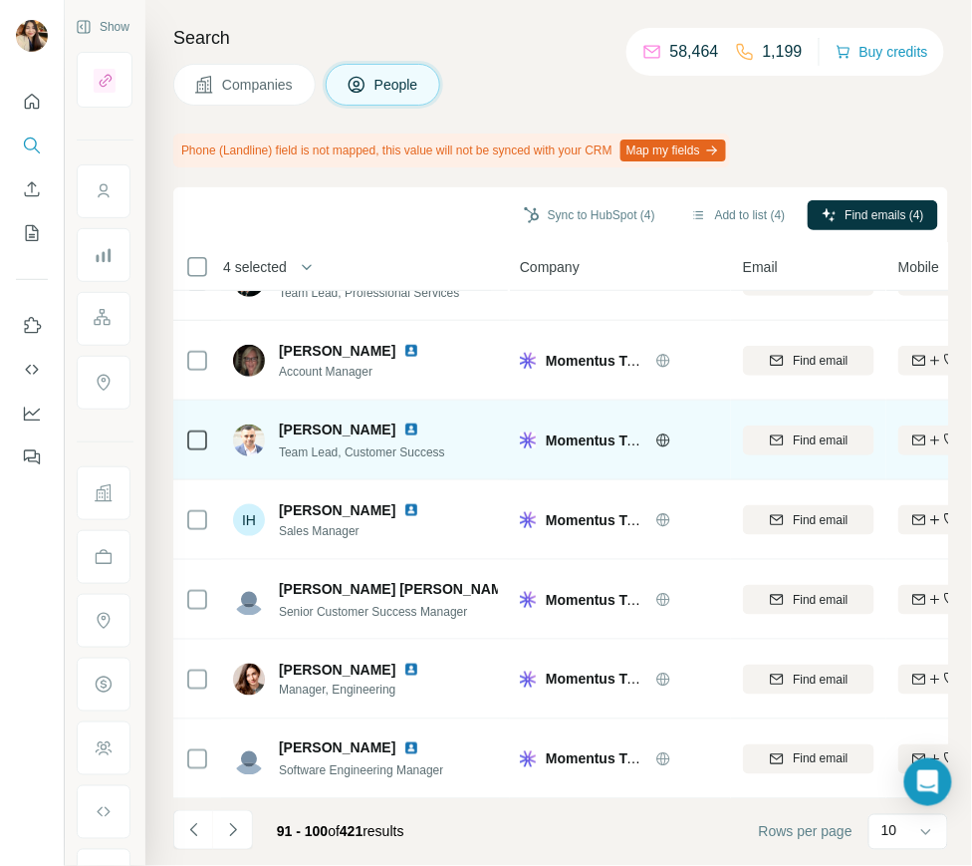
scroll to position [0, 0]
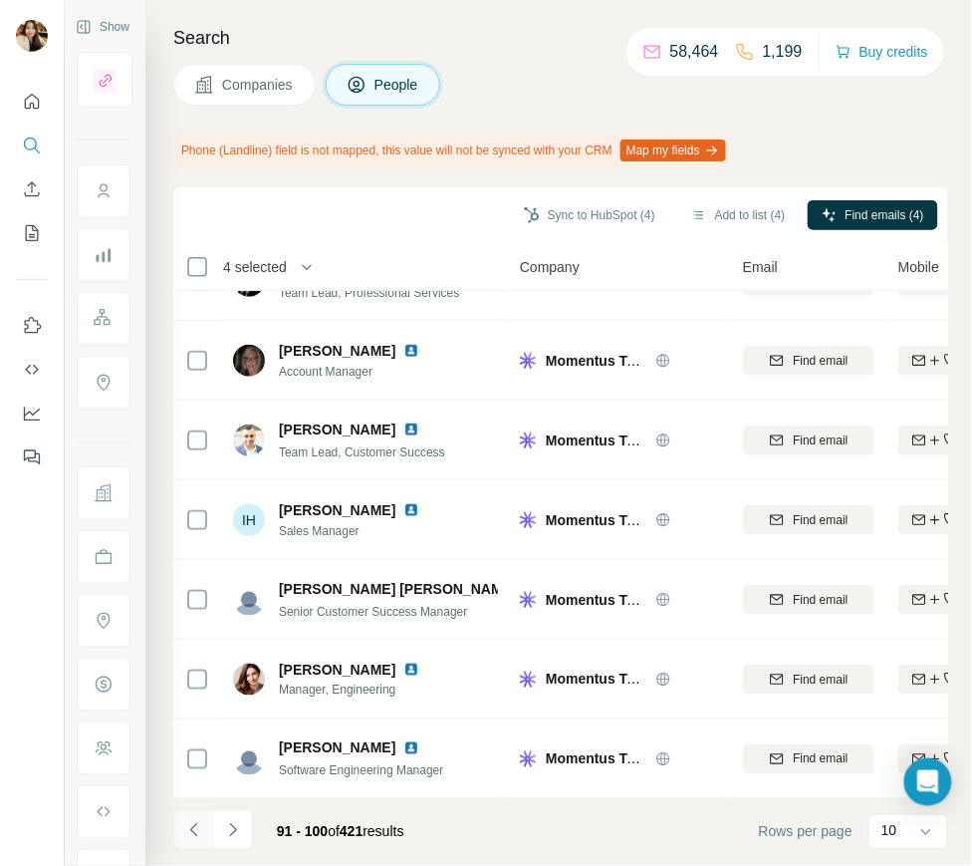
click at [202, 827] on icon "Navigate to previous page" at bounding box center [194, 830] width 20 height 20
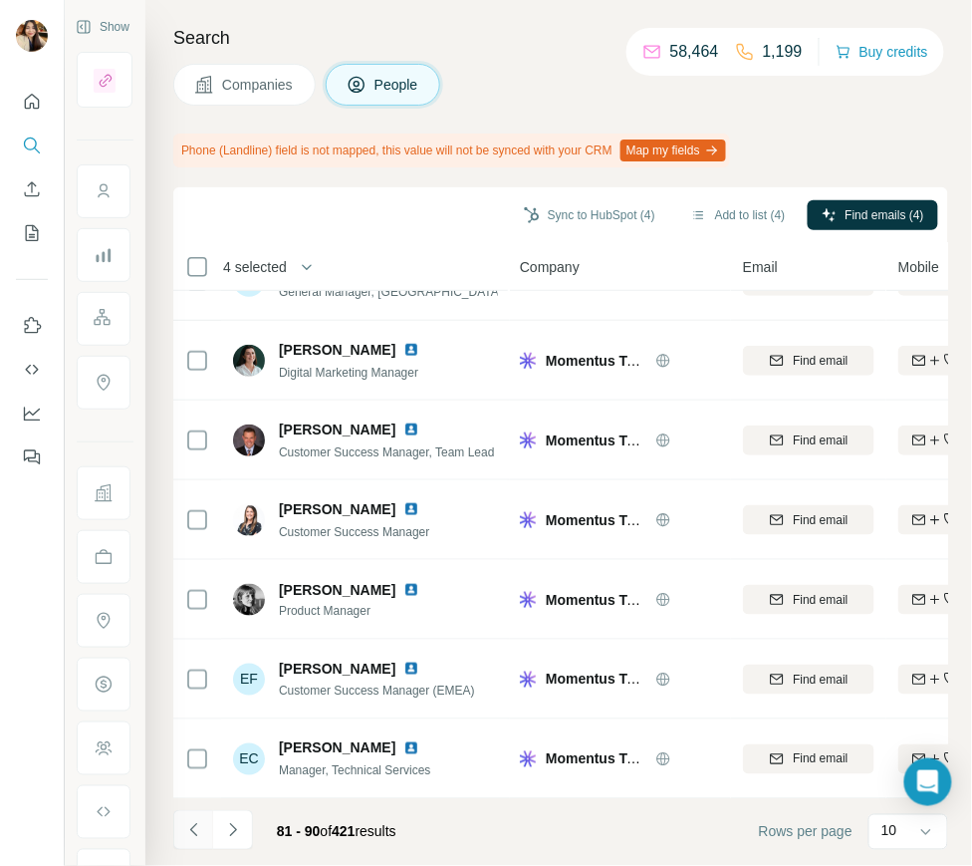
click at [206, 832] on button "Navigate to previous page" at bounding box center [193, 830] width 40 height 40
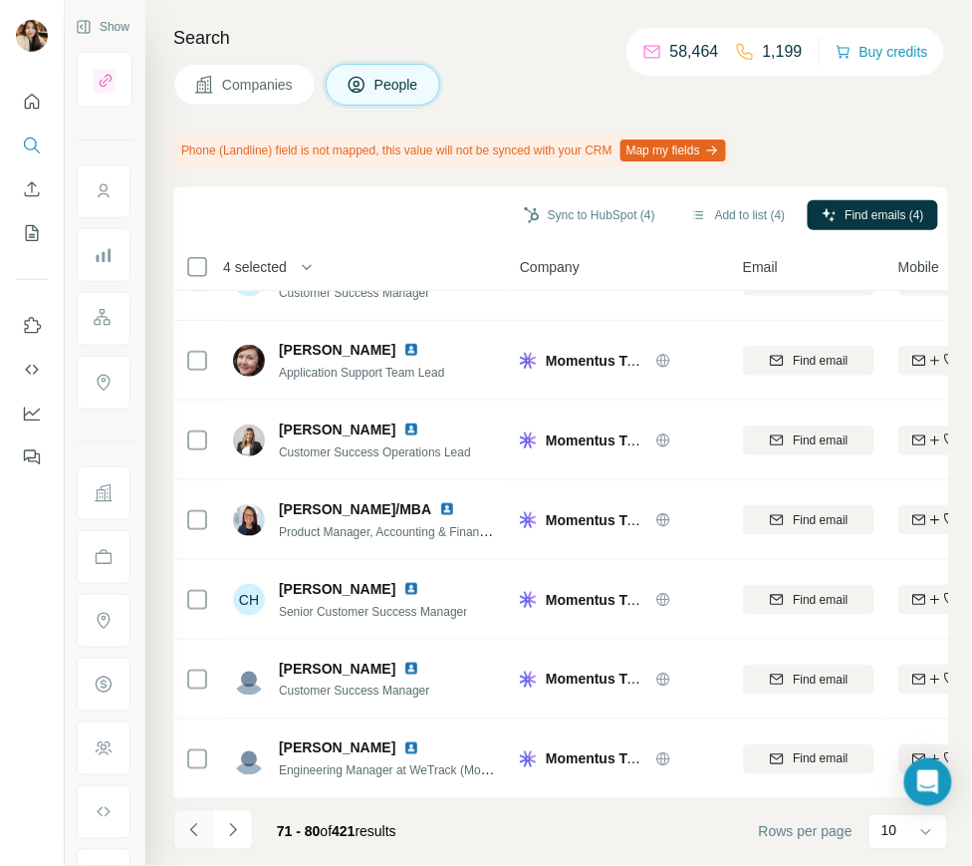
click at [184, 825] on icon "Navigate to previous page" at bounding box center [194, 830] width 20 height 20
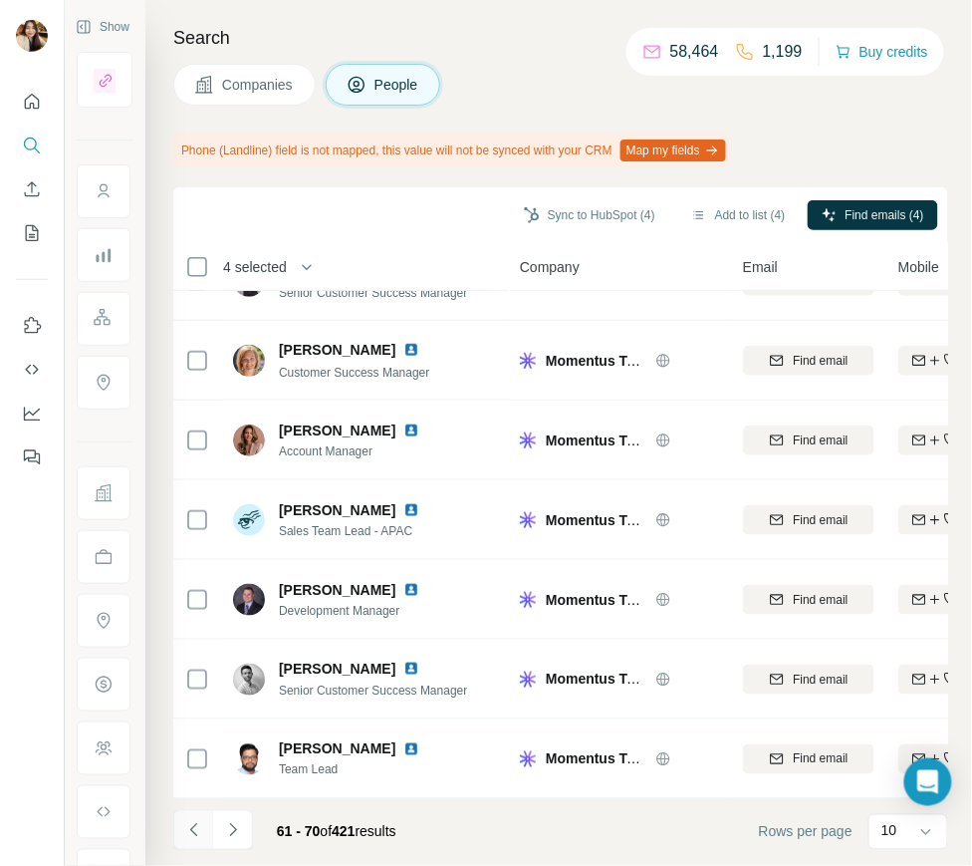
click at [202, 833] on icon "Navigate to previous page" at bounding box center [194, 830] width 20 height 20
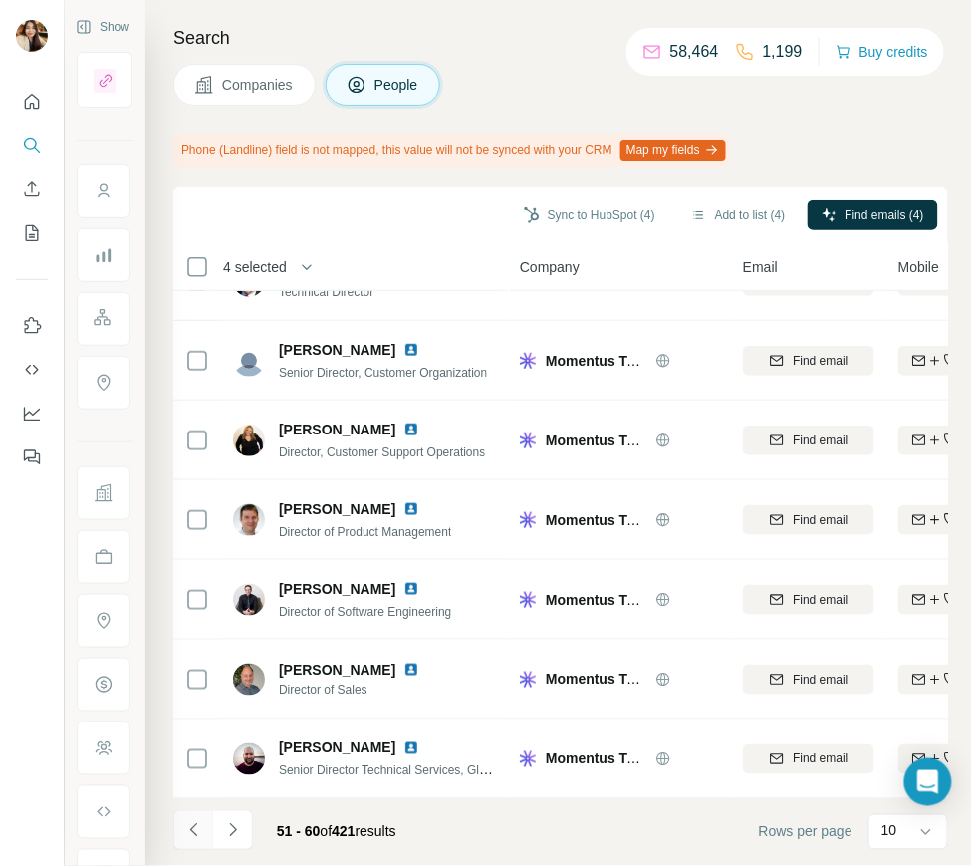
click at [174, 836] on button "Navigate to previous page" at bounding box center [193, 830] width 40 height 40
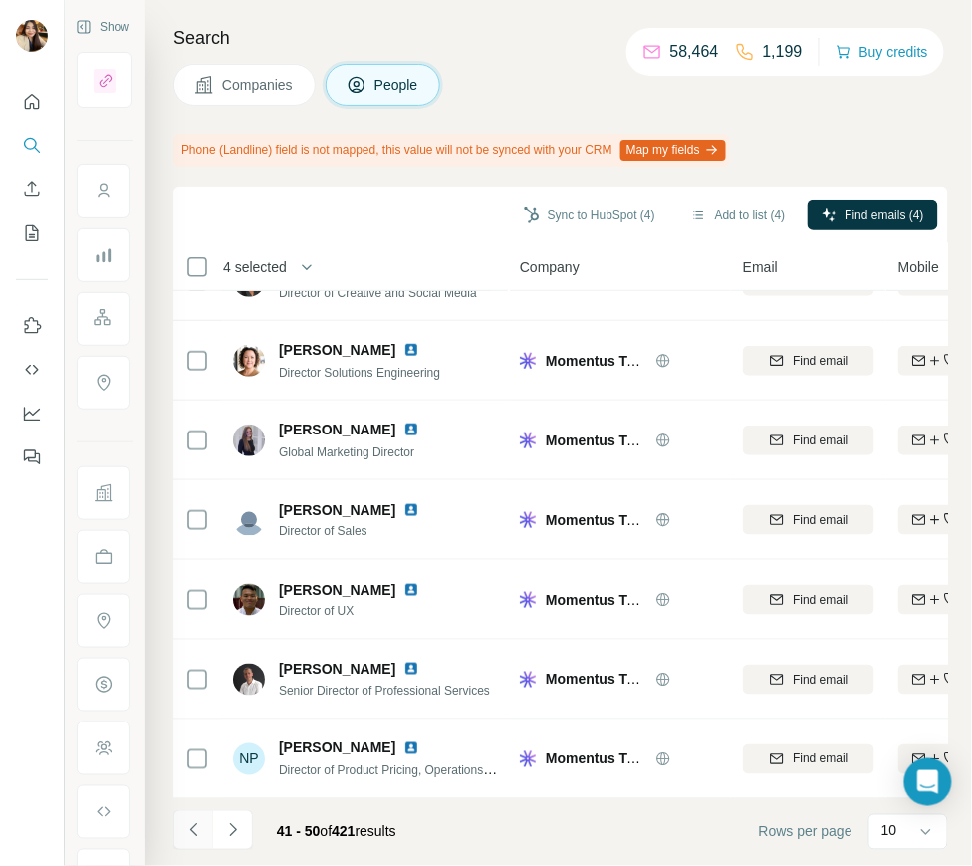
click at [190, 832] on icon "Navigate to previous page" at bounding box center [194, 830] width 20 height 20
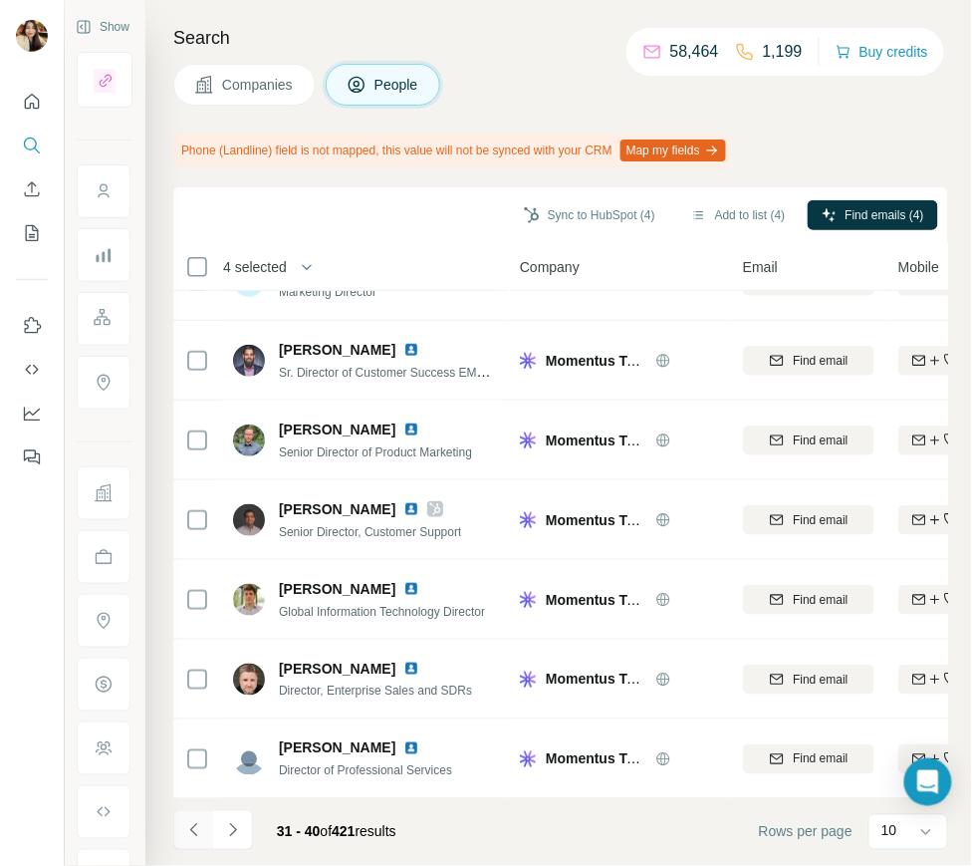
click at [204, 842] on button "Navigate to previous page" at bounding box center [193, 830] width 40 height 40
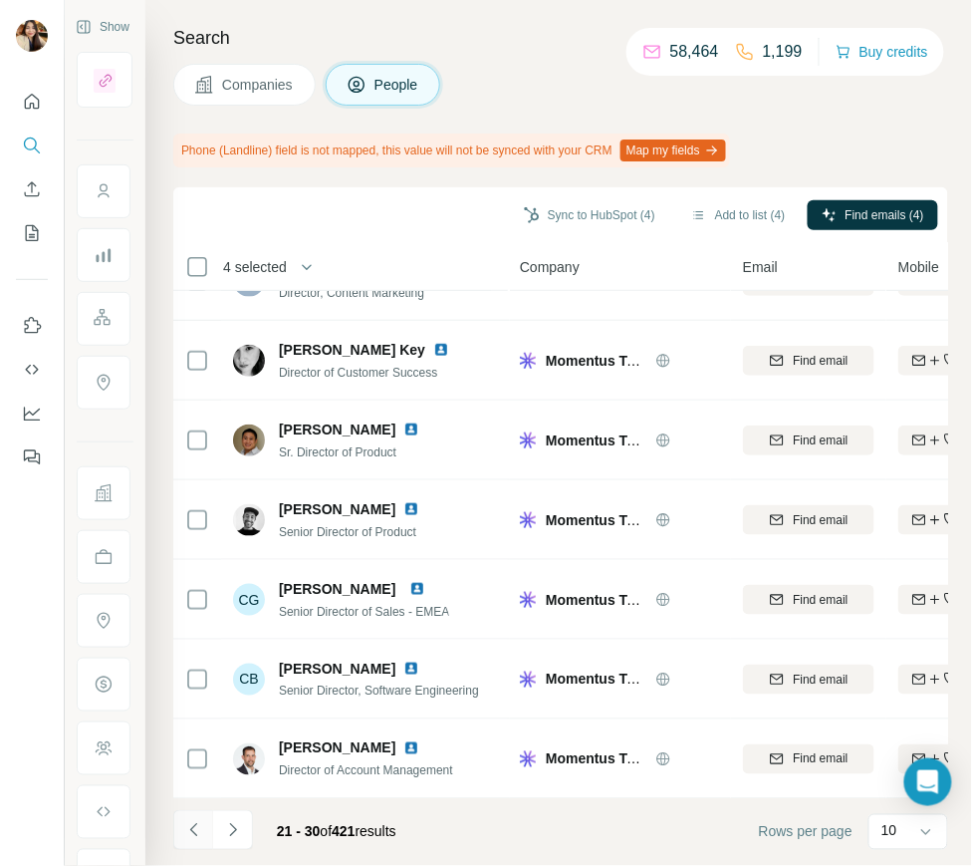
click at [181, 834] on button "Navigate to previous page" at bounding box center [193, 830] width 40 height 40
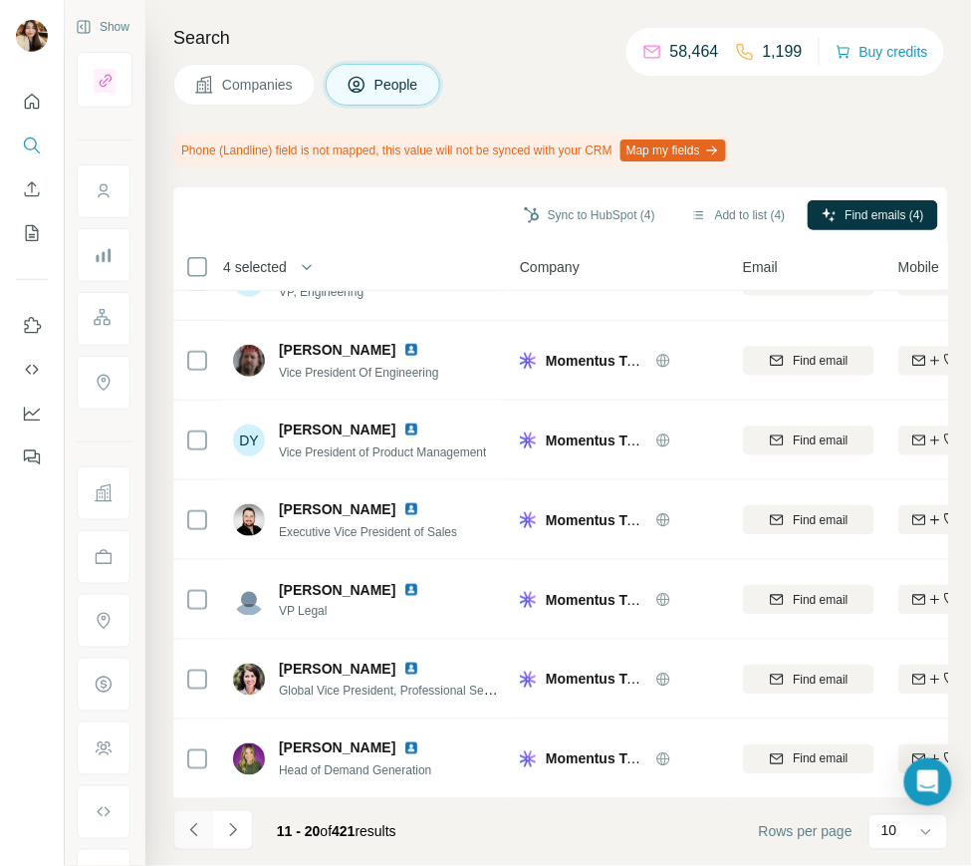
click at [204, 837] on button "Navigate to previous page" at bounding box center [193, 830] width 40 height 40
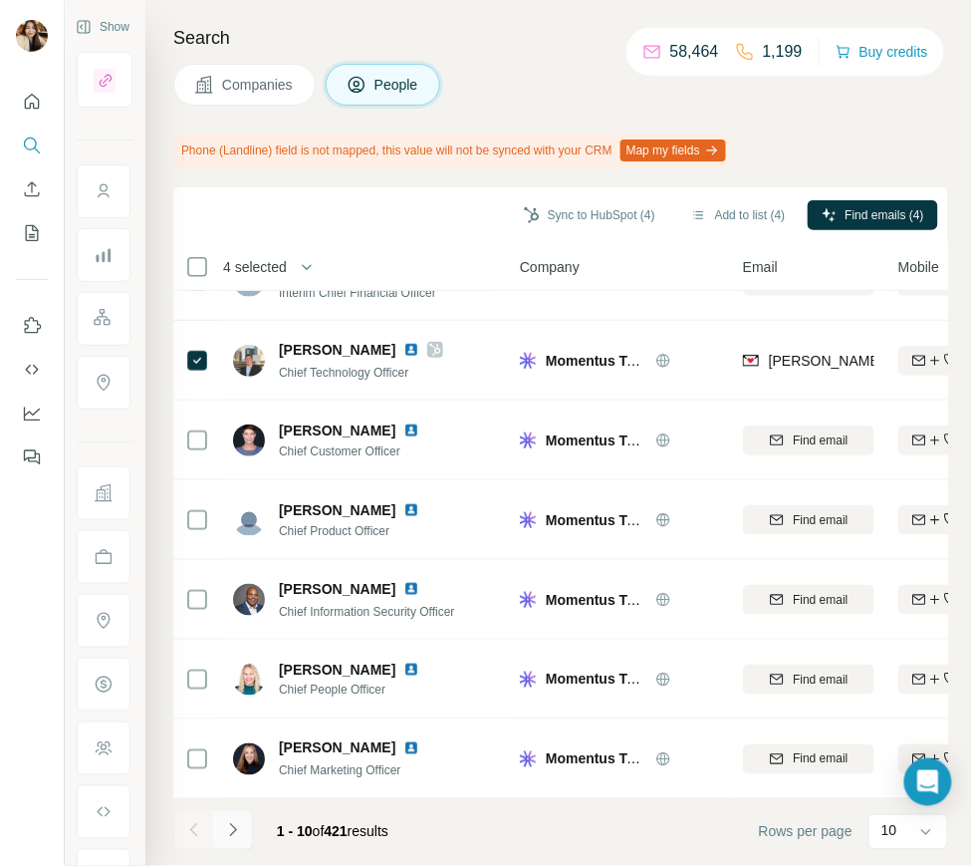
click at [239, 821] on icon "Navigate to next page" at bounding box center [233, 830] width 20 height 20
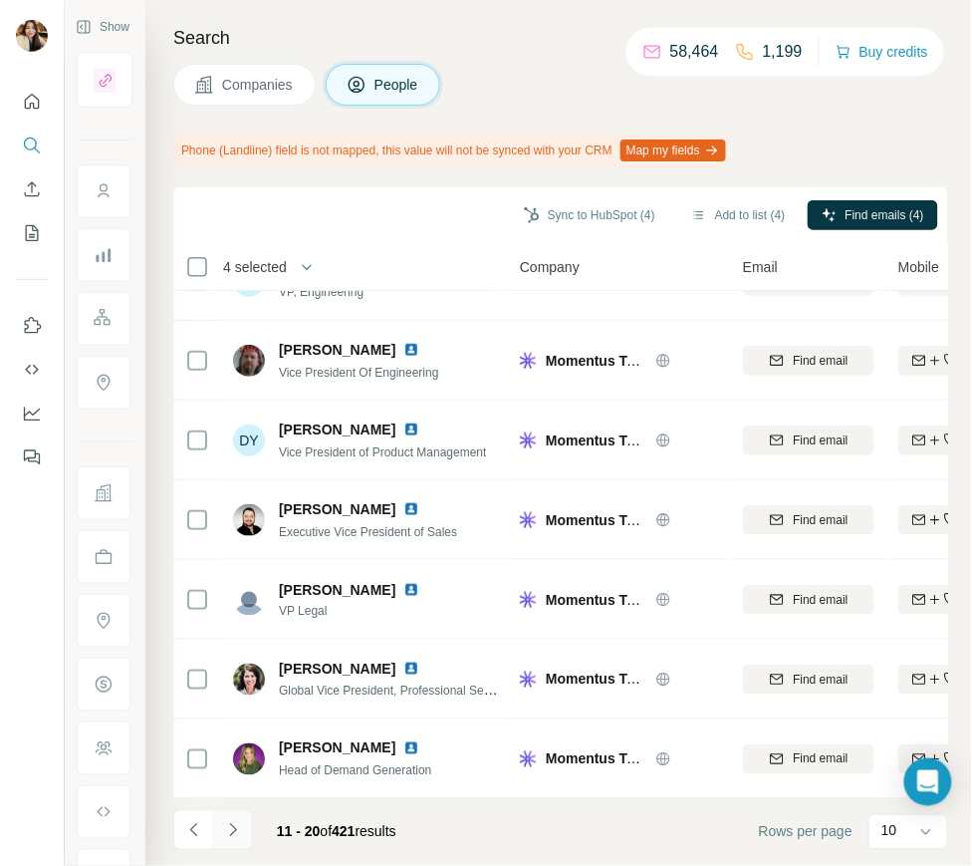
click at [233, 829] on icon "Navigate to next page" at bounding box center [233, 830] width 20 height 20
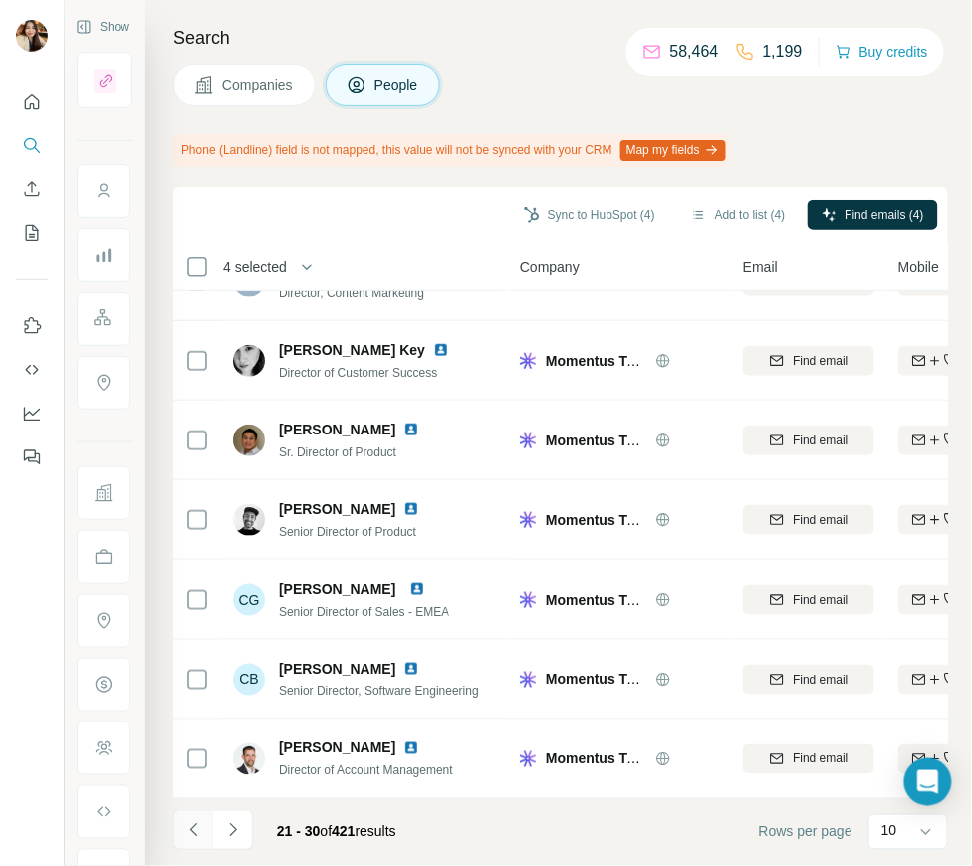
click at [196, 839] on icon "Navigate to previous page" at bounding box center [194, 830] width 20 height 20
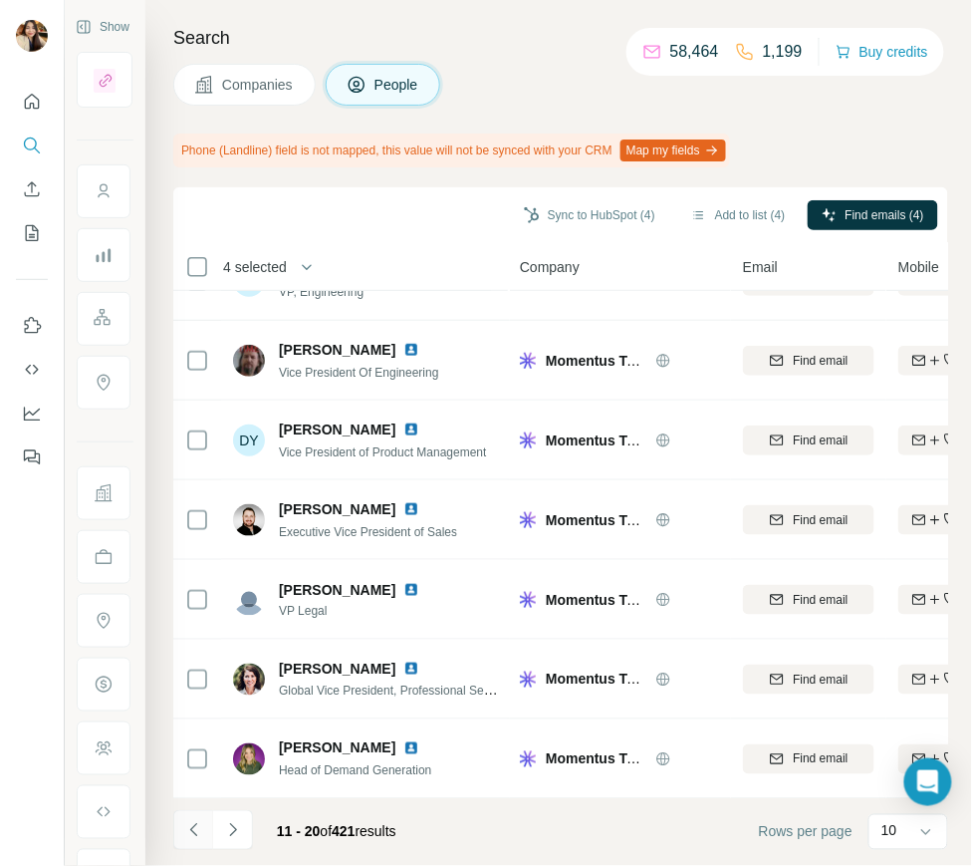
click at [196, 839] on icon "Navigate to previous page" at bounding box center [194, 830] width 20 height 20
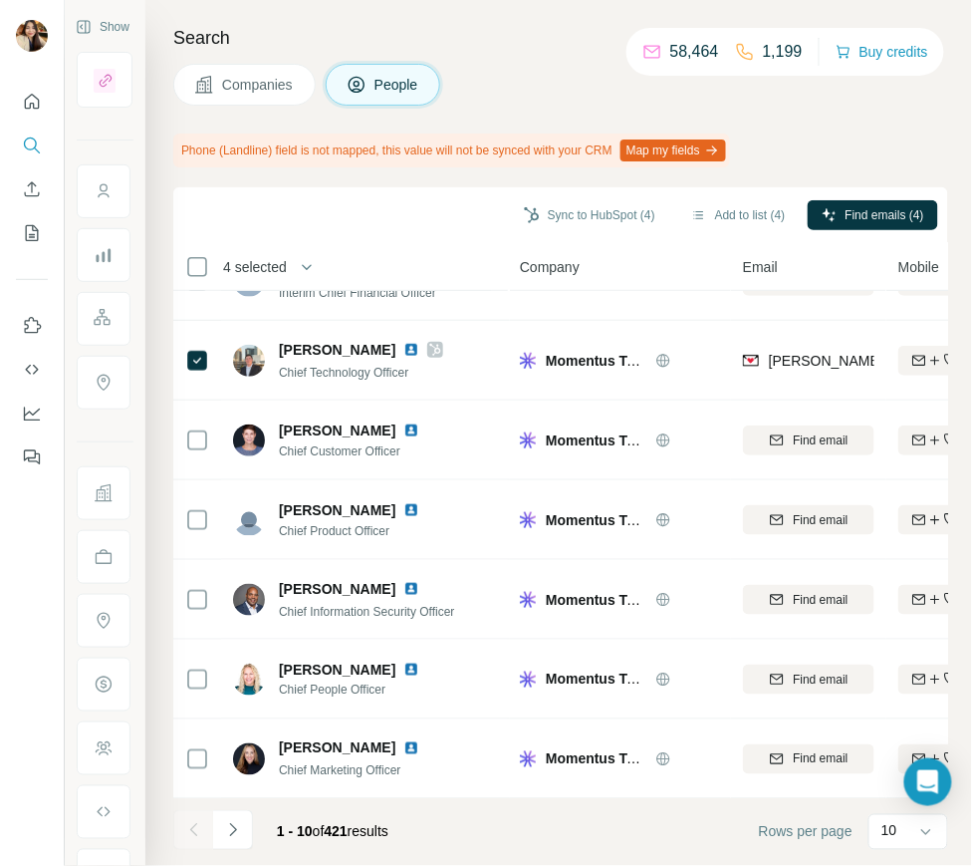
click at [196, 839] on div at bounding box center [193, 830] width 40 height 40
click at [223, 822] on icon "Navigate to next page" at bounding box center [233, 830] width 20 height 20
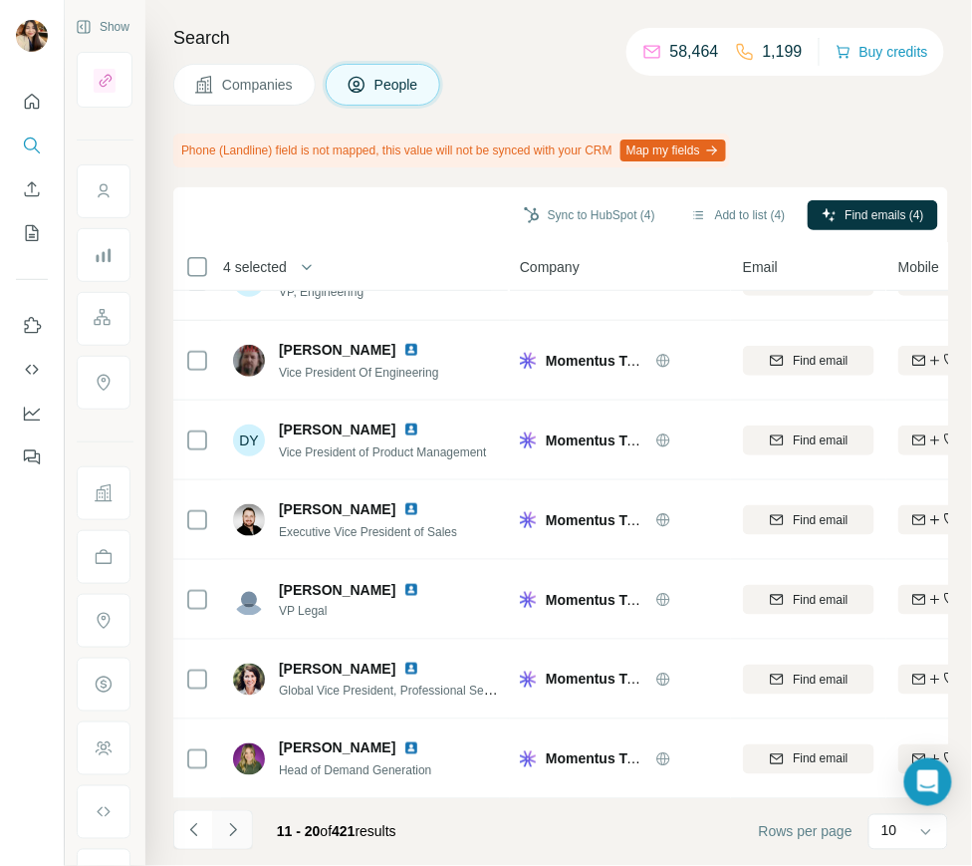
click at [238, 829] on icon "Navigate to next page" at bounding box center [233, 830] width 20 height 20
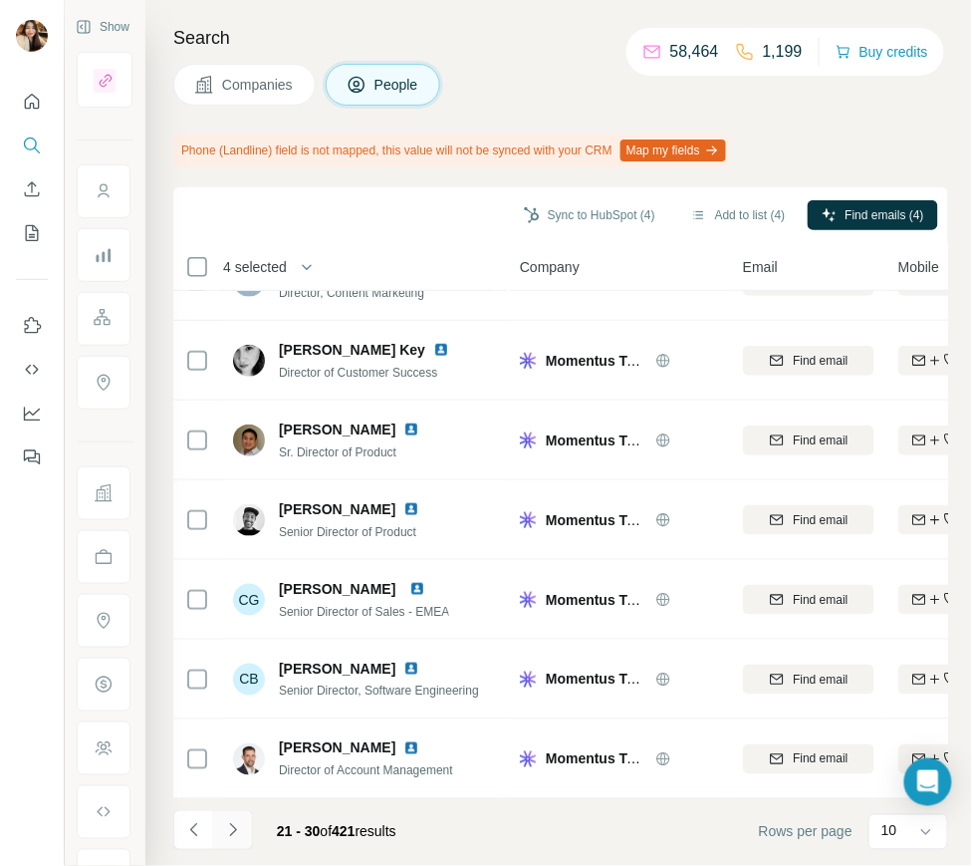
click at [233, 814] on button "Navigate to next page" at bounding box center [233, 830] width 40 height 40
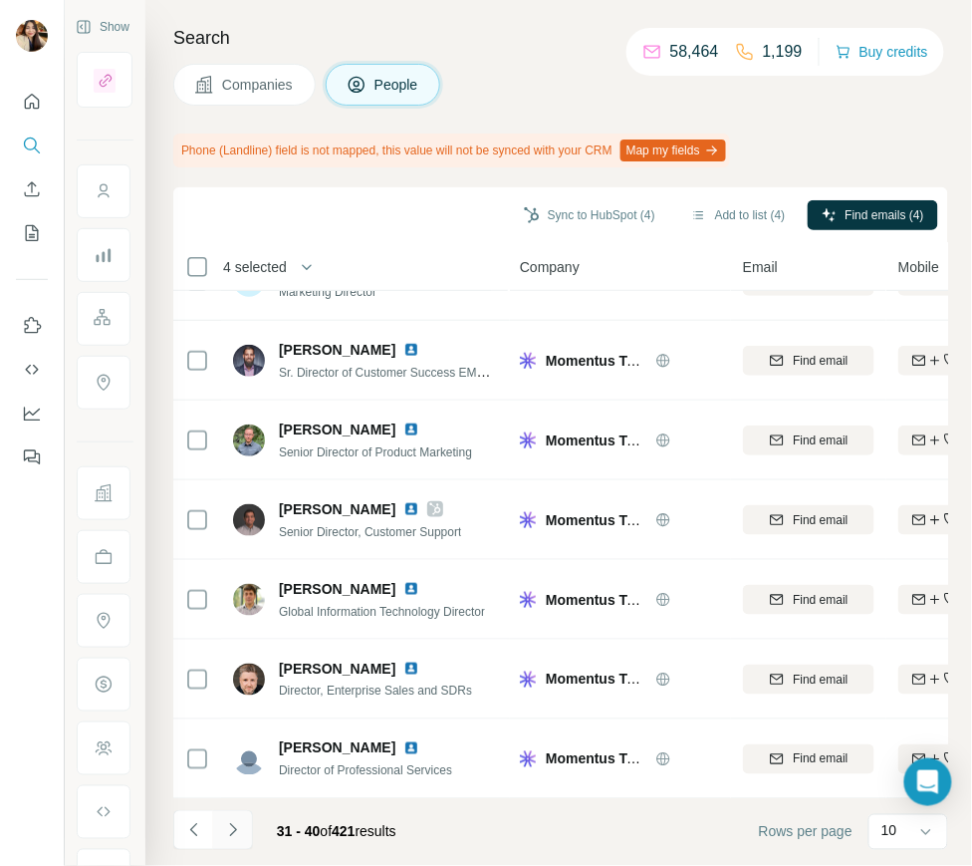
click at [236, 841] on button "Navigate to next page" at bounding box center [233, 830] width 40 height 40
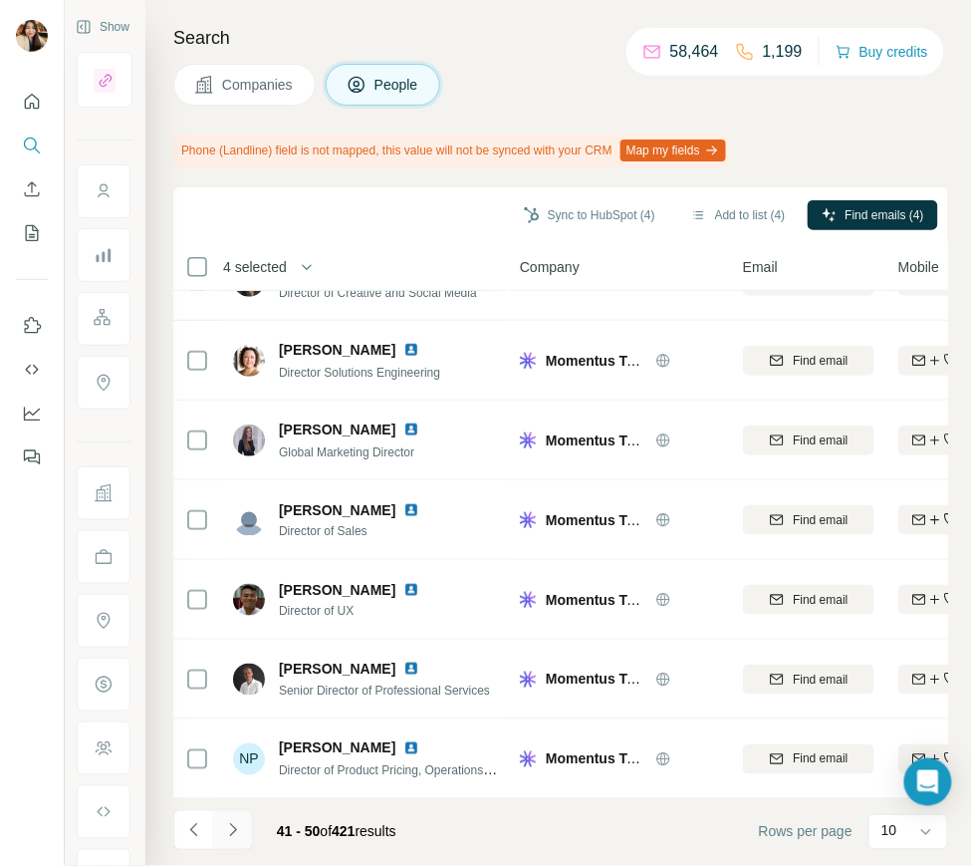
click at [240, 840] on button "Navigate to next page" at bounding box center [233, 830] width 40 height 40
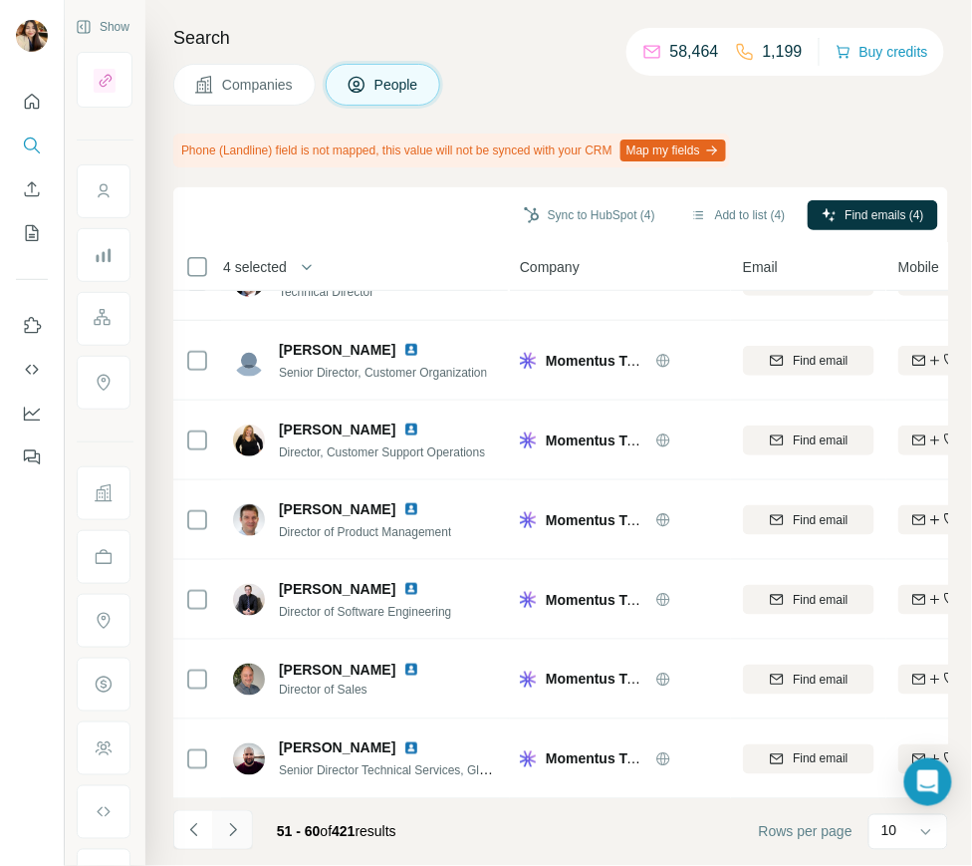
click at [233, 820] on icon "Navigate to next page" at bounding box center [233, 830] width 20 height 20
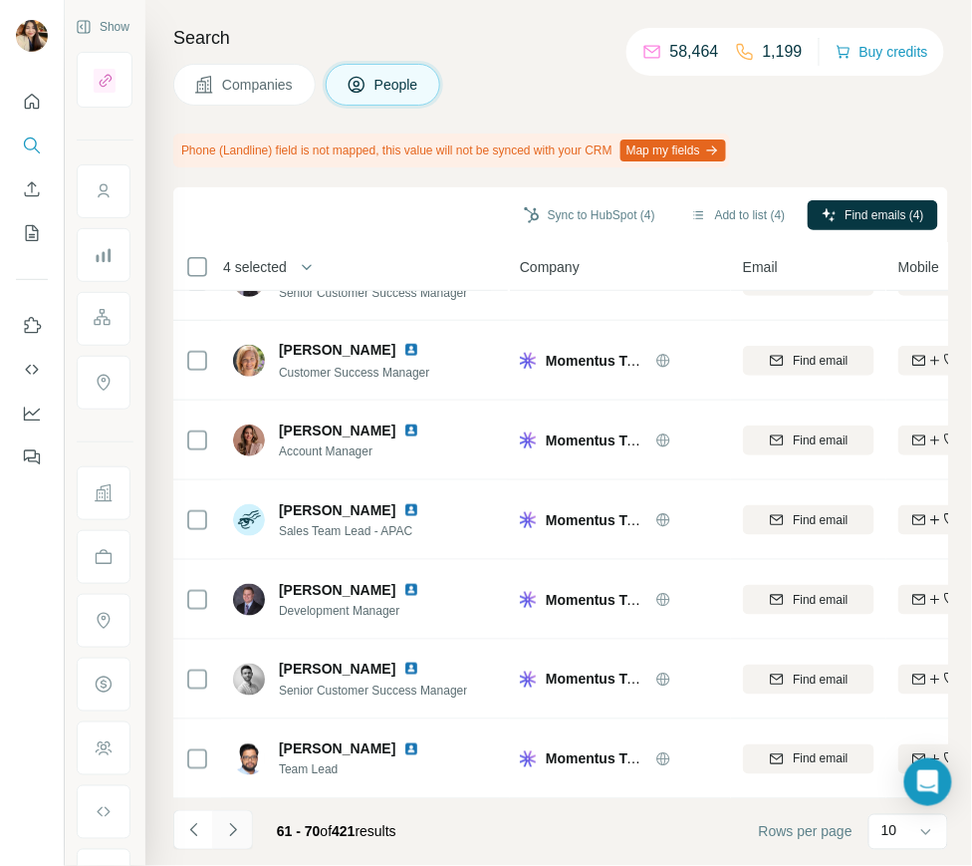
click at [238, 815] on button "Navigate to next page" at bounding box center [233, 830] width 40 height 40
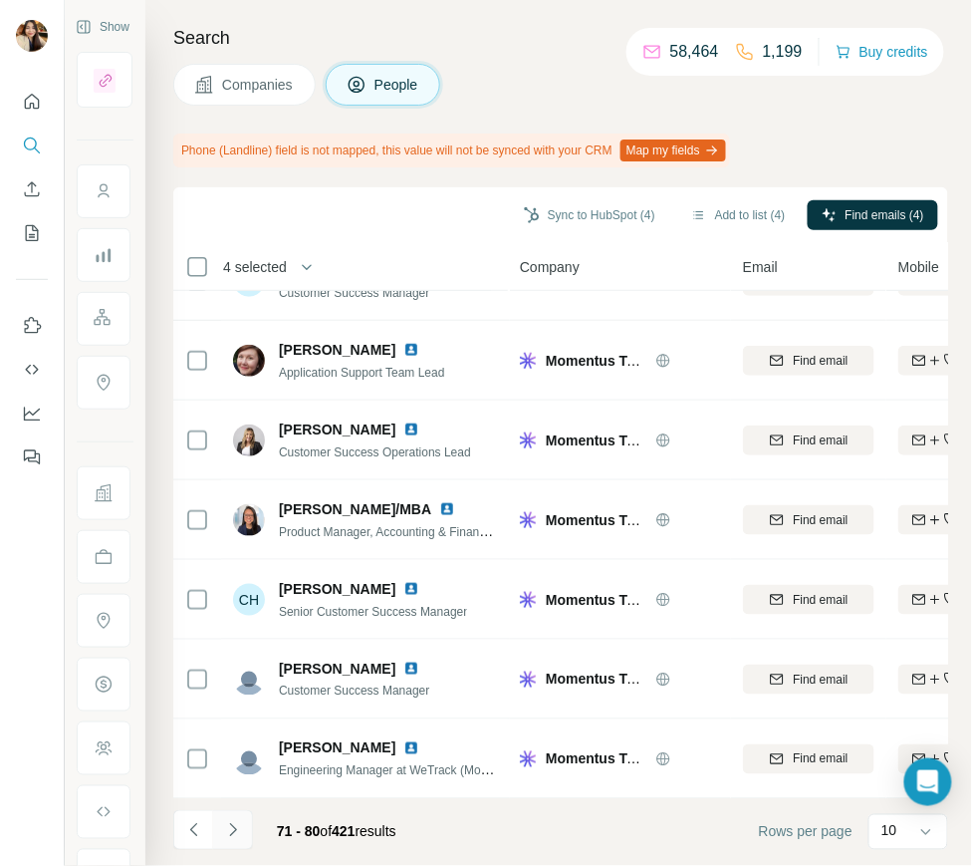
click at [221, 818] on button "Navigate to next page" at bounding box center [233, 830] width 40 height 40
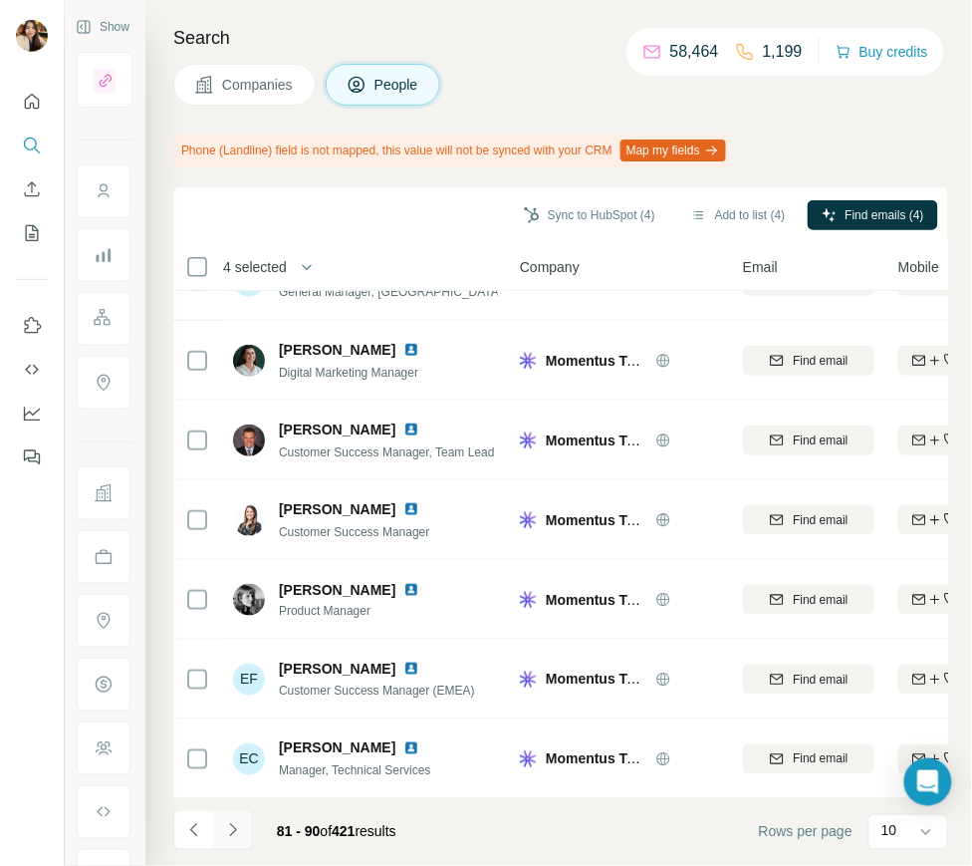
click at [238, 833] on icon "Navigate to next page" at bounding box center [233, 830] width 20 height 20
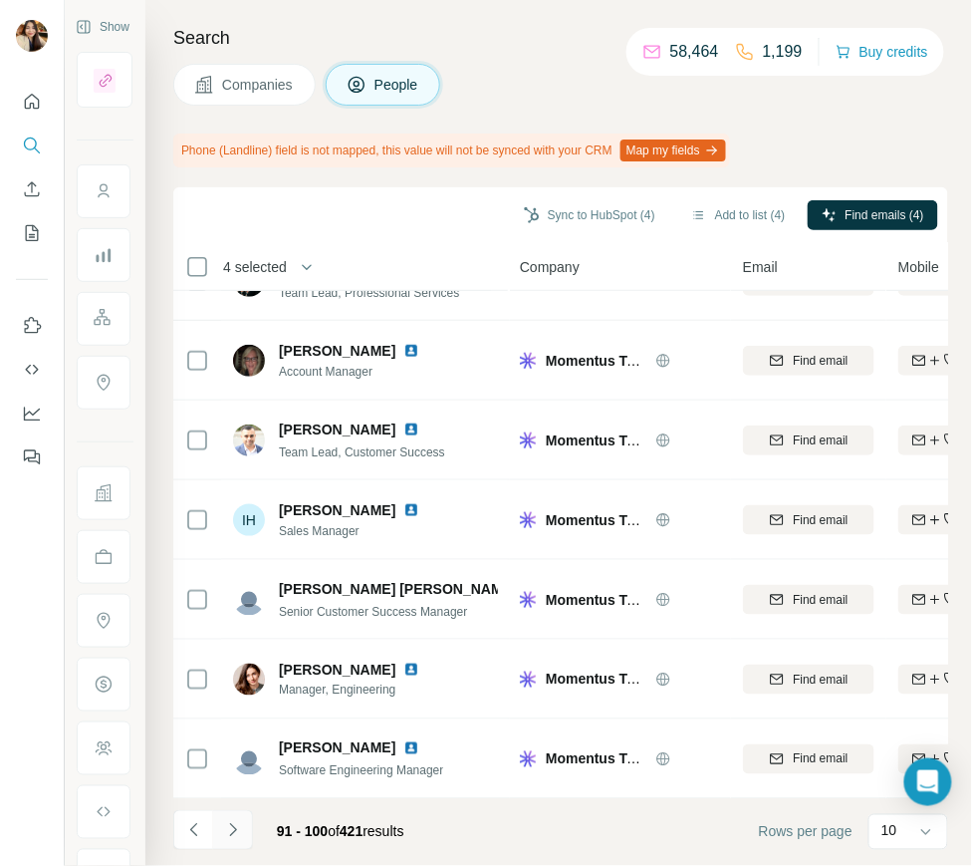
click at [227, 826] on icon "Navigate to next page" at bounding box center [233, 830] width 20 height 20
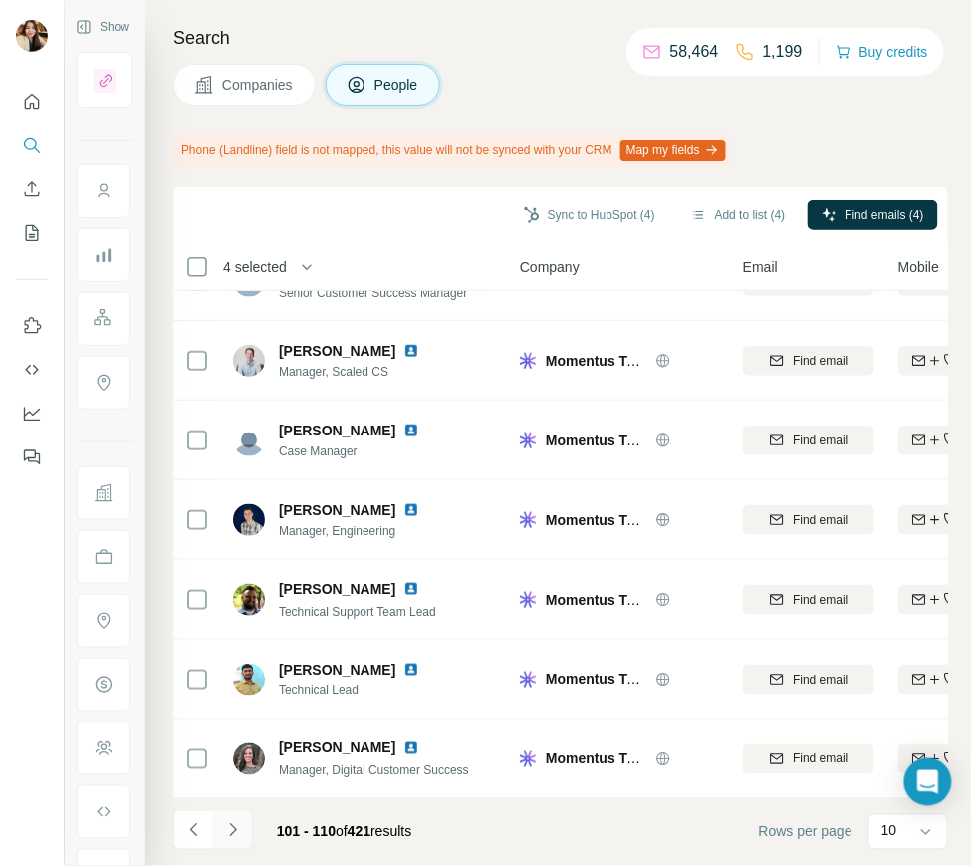
click at [230, 837] on icon "Navigate to next page" at bounding box center [233, 830] width 20 height 20
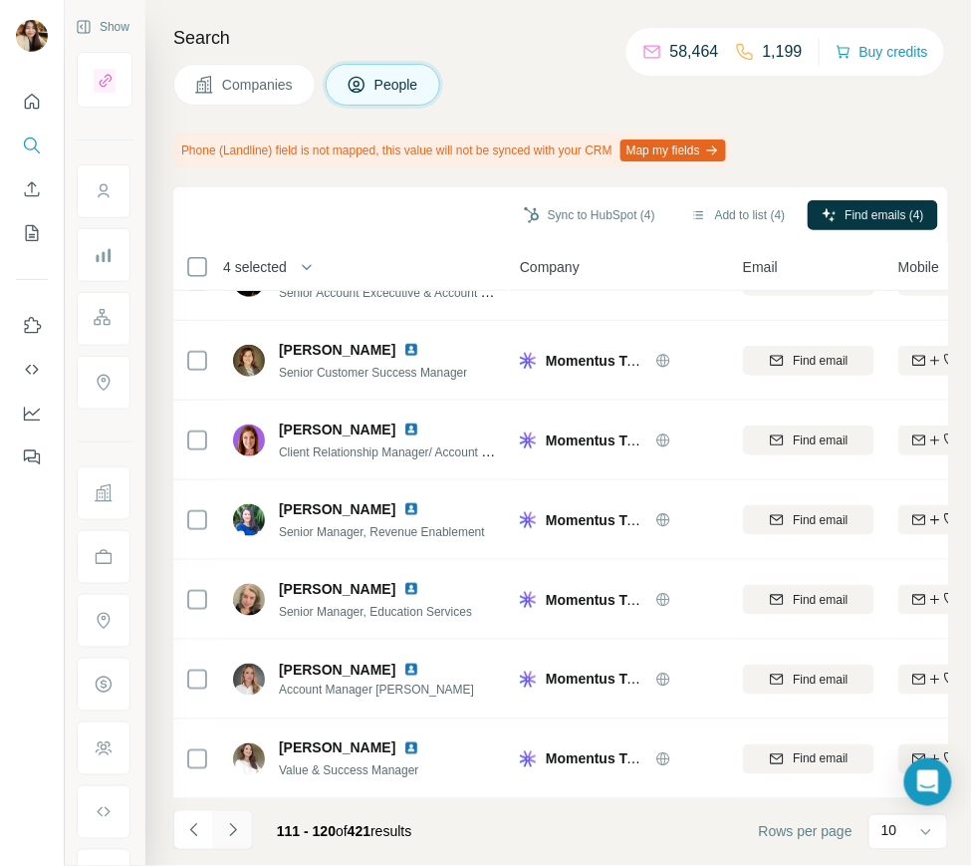
click at [230, 824] on icon "Navigate to next page" at bounding box center [232, 829] width 7 height 13
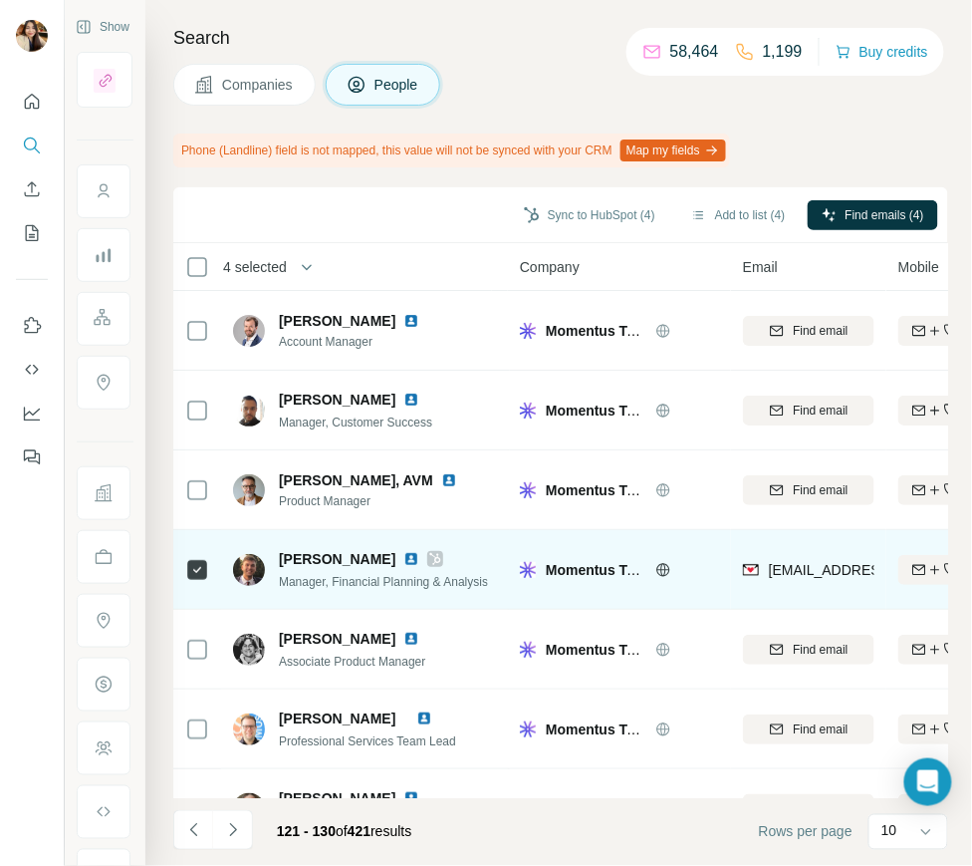
click at [429, 558] on icon at bounding box center [435, 559] width 12 height 16
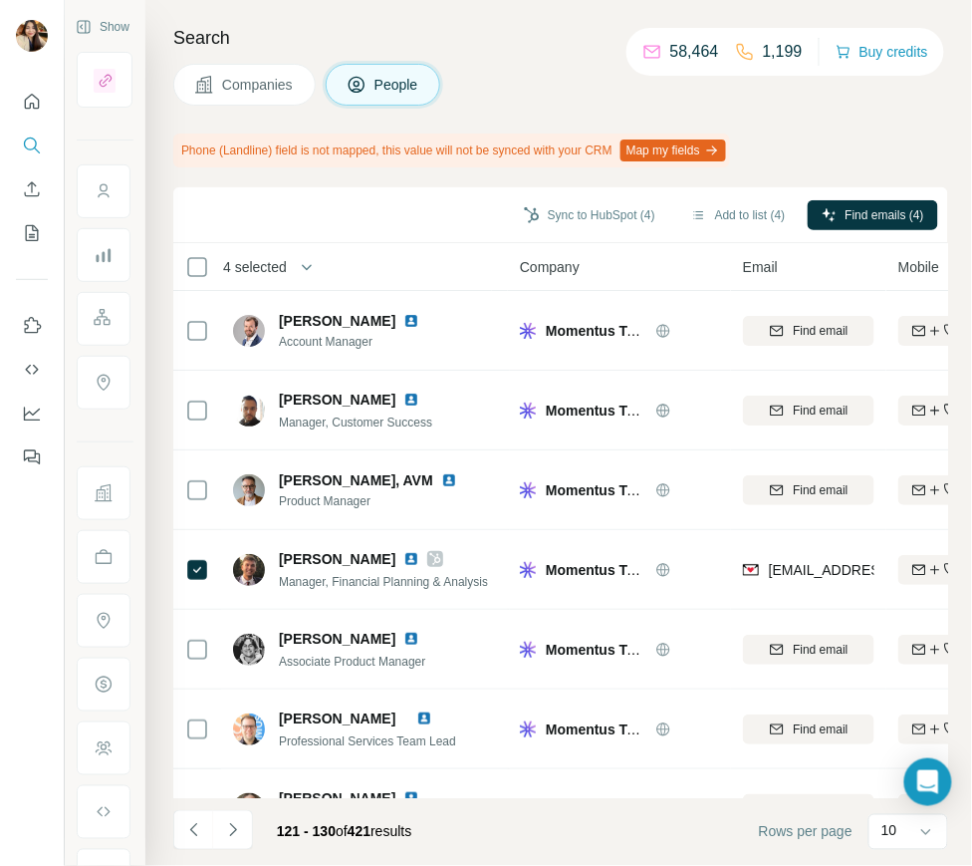
click at [222, 93] on span "Companies" at bounding box center [258, 85] width 73 height 20
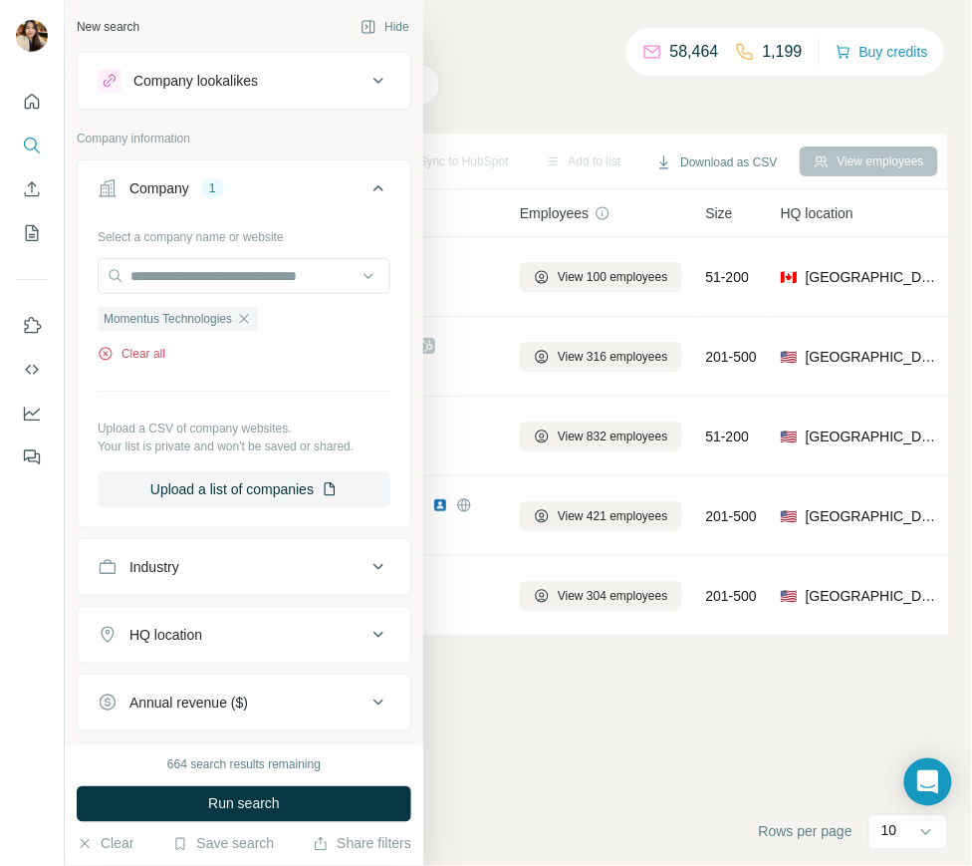
click at [128, 358] on button "Clear all" at bounding box center [132, 354] width 68 height 18
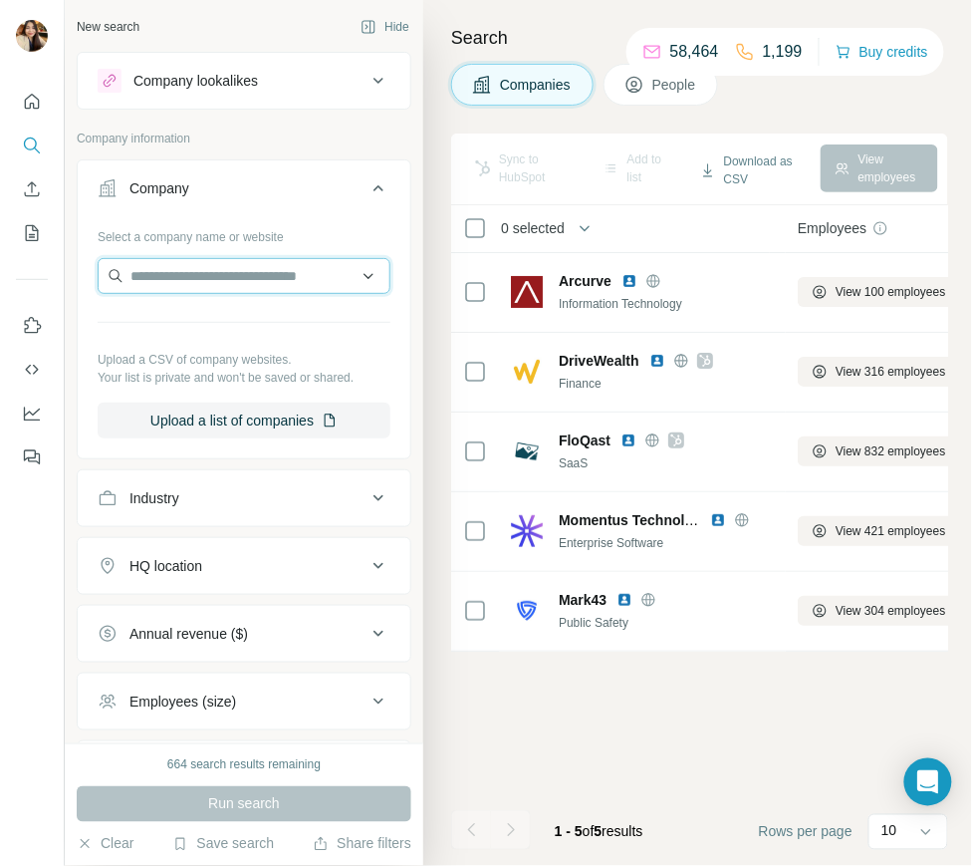
click at [225, 274] on input "text" at bounding box center [244, 276] width 293 height 36
paste input "**********"
type input "**********"
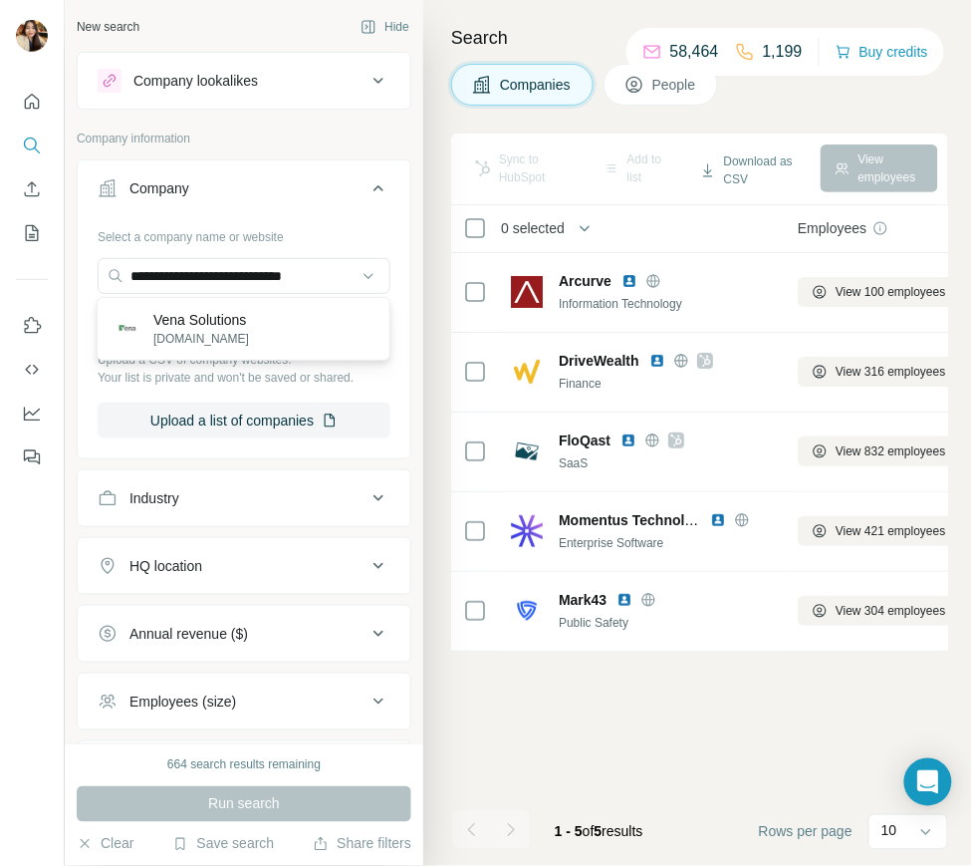
click at [216, 330] on p "venasolutions.com" at bounding box center [201, 339] width 96 height 18
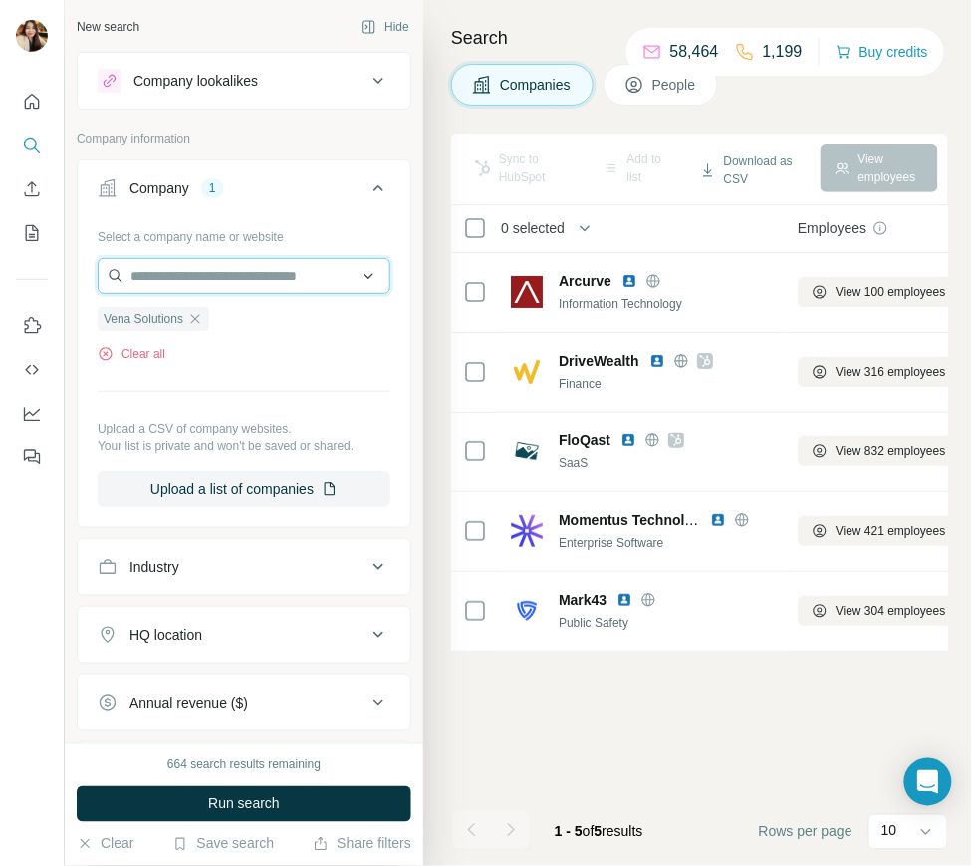
click at [217, 280] on input "text" at bounding box center [244, 276] width 293 height 36
paste input "**********"
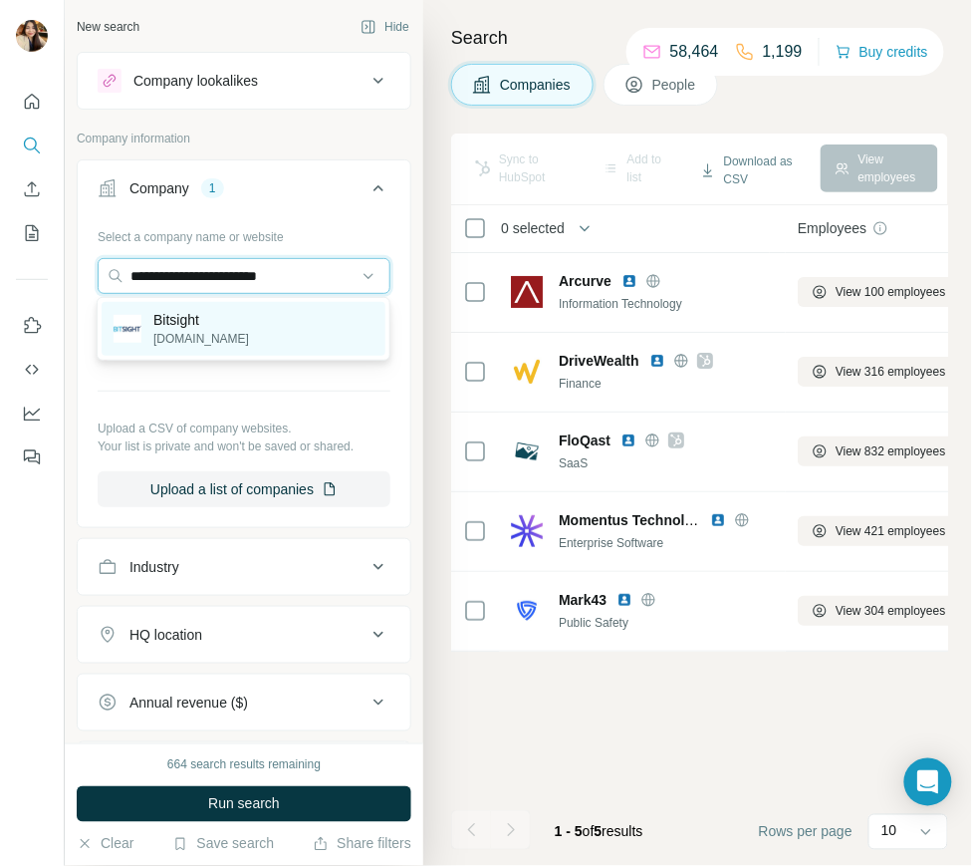
type input "**********"
click at [231, 334] on div "Bitsight bitsight.com" at bounding box center [244, 329] width 284 height 54
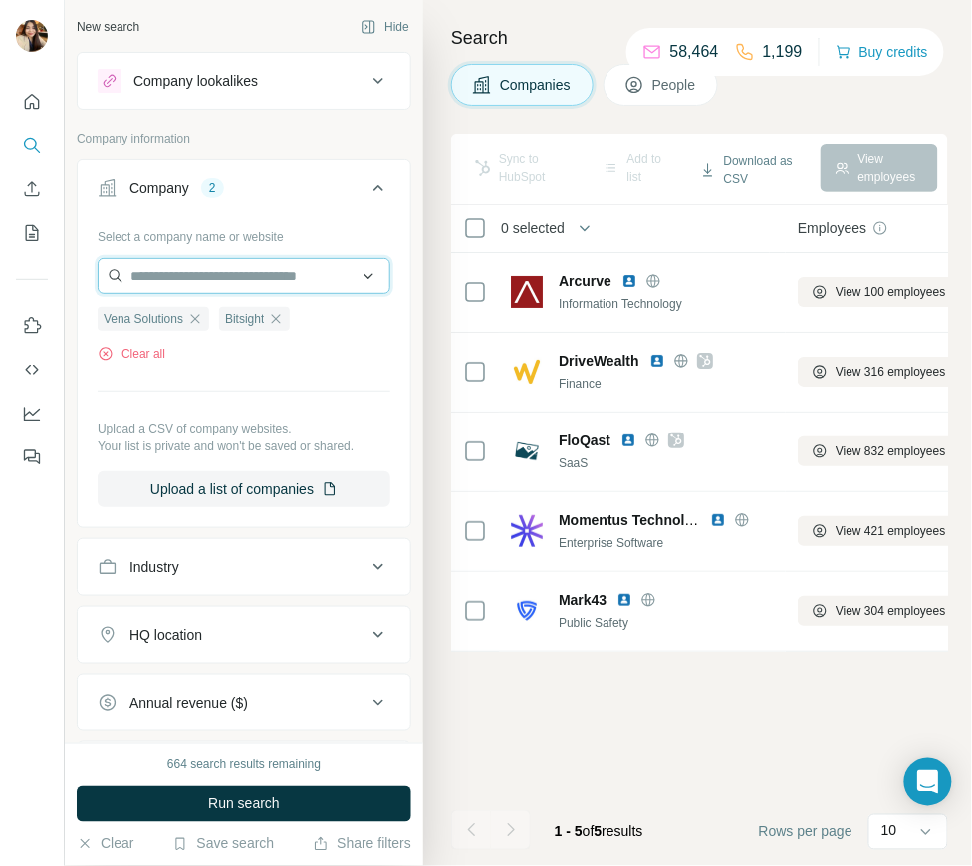
click at [323, 278] on input "text" at bounding box center [244, 276] width 293 height 36
paste input "**********"
type input "**********"
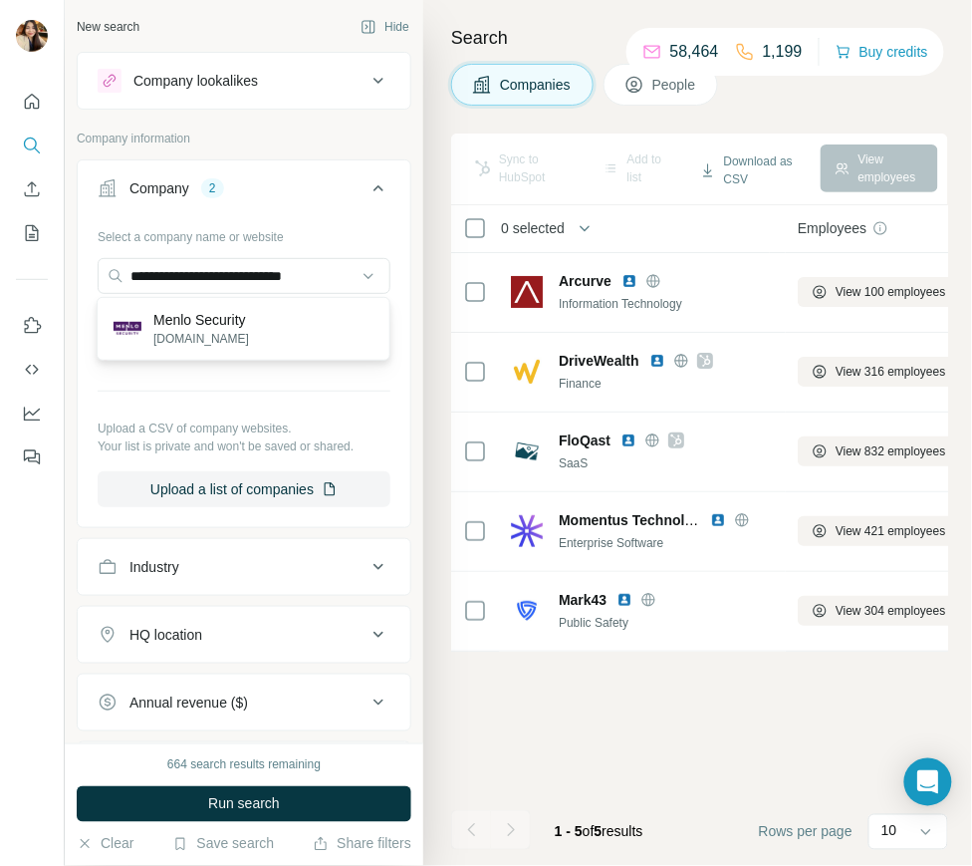
click at [296, 326] on div "Menlo Security menlosecurity.com" at bounding box center [244, 329] width 284 height 54
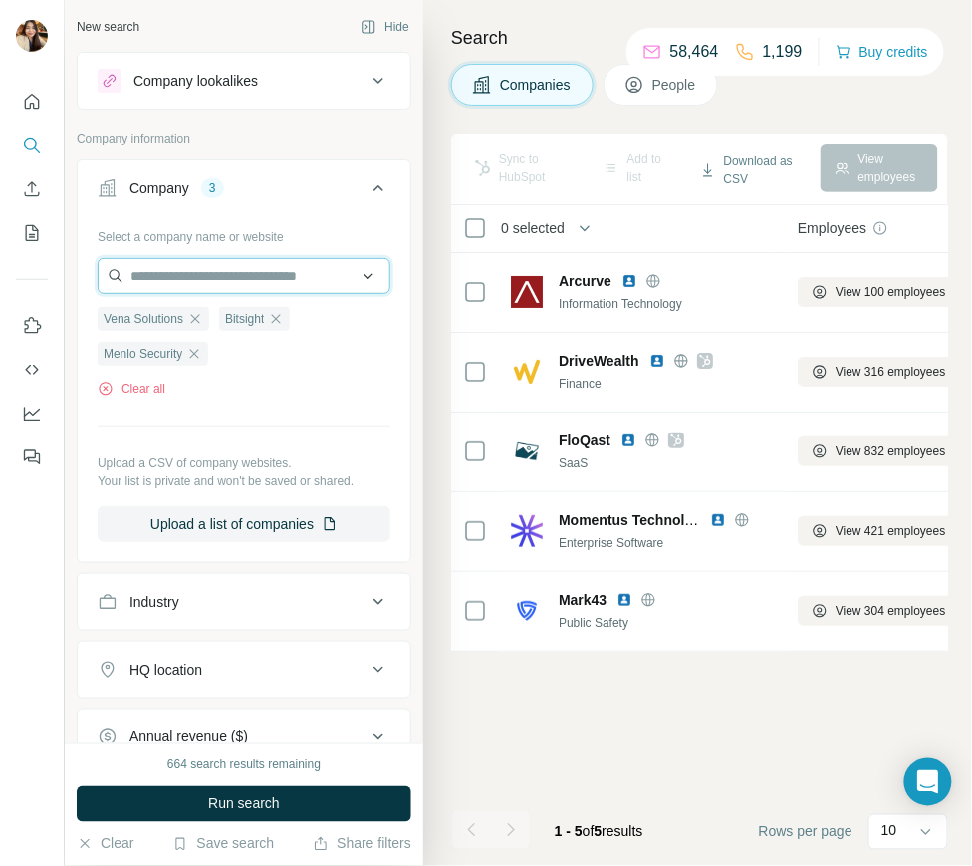
click at [233, 274] on input "text" at bounding box center [244, 276] width 293 height 36
paste input "**********"
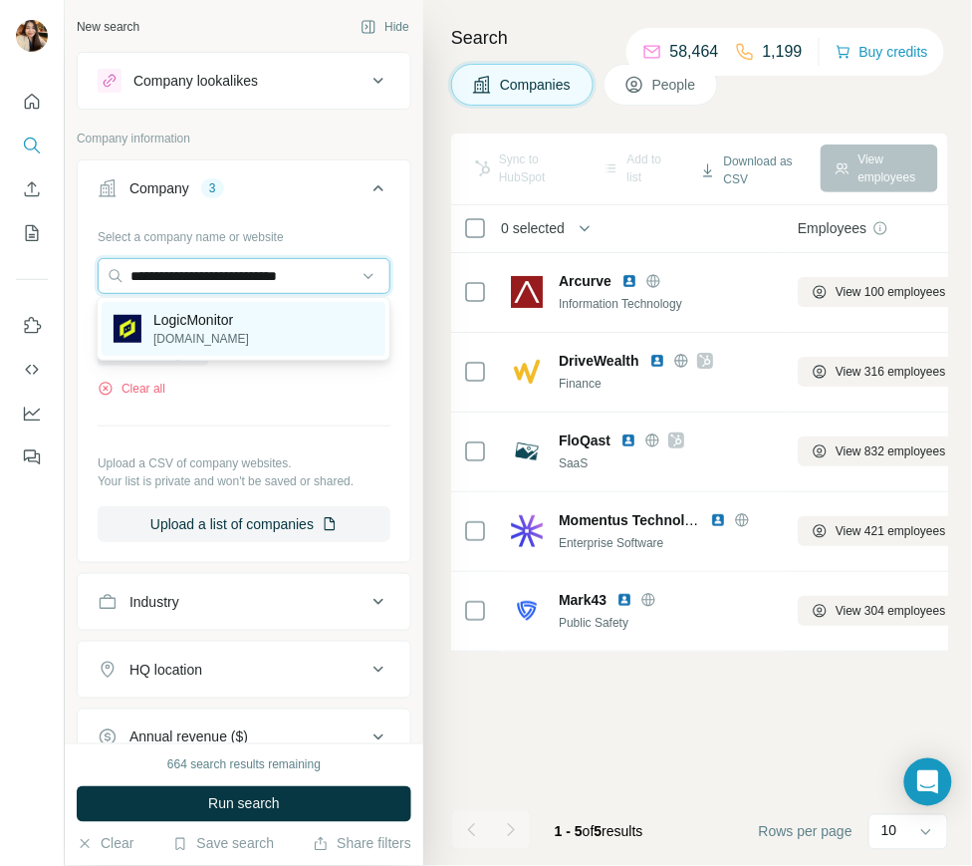
type input "**********"
click at [244, 332] on p "logicmonitor.com" at bounding box center [201, 339] width 96 height 18
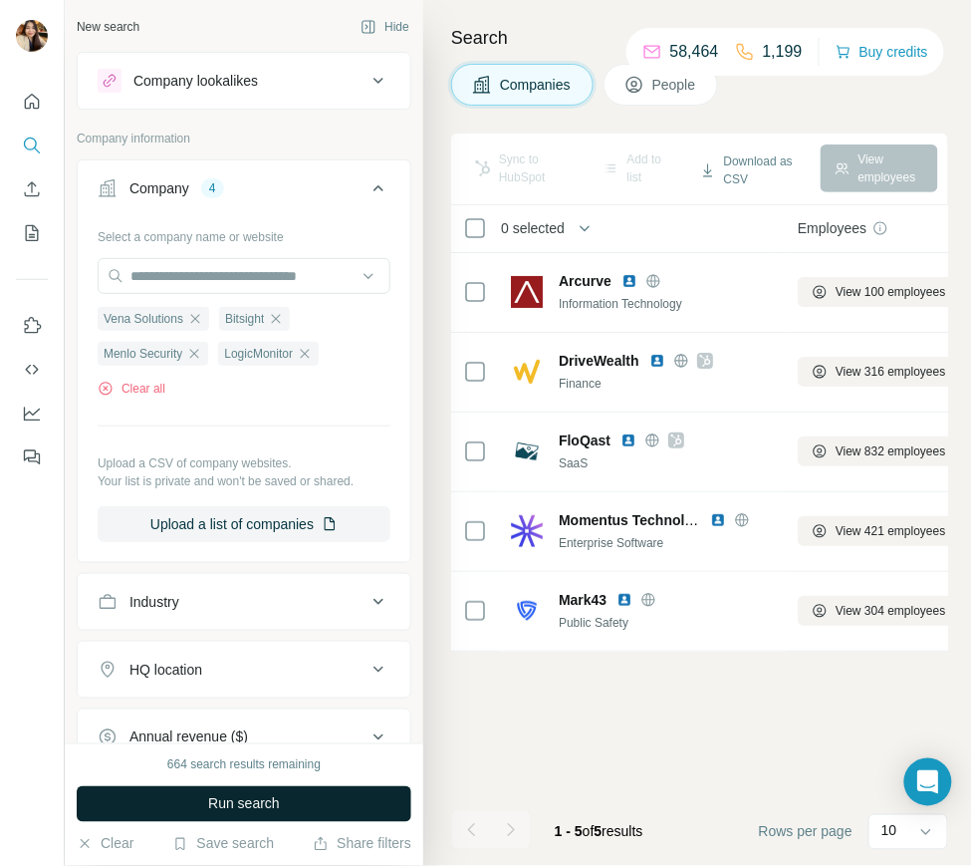
click at [176, 795] on button "Run search" at bounding box center [244, 804] width 335 height 36
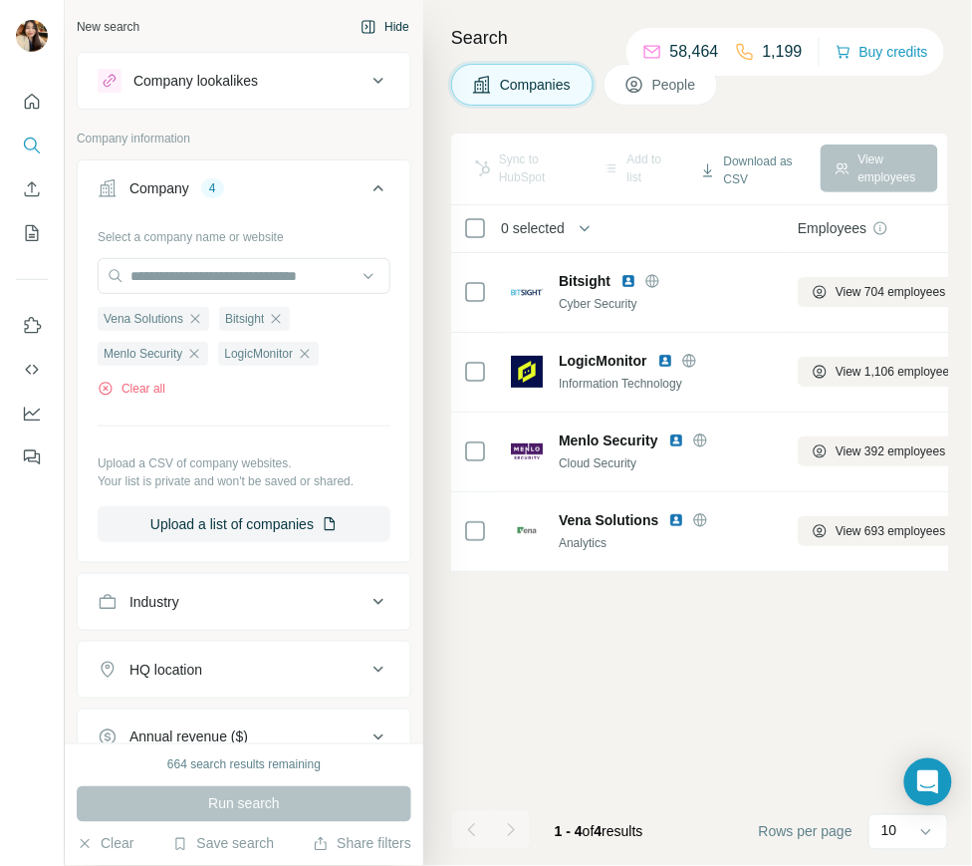
click at [392, 12] on button "Hide" at bounding box center [385, 27] width 77 height 30
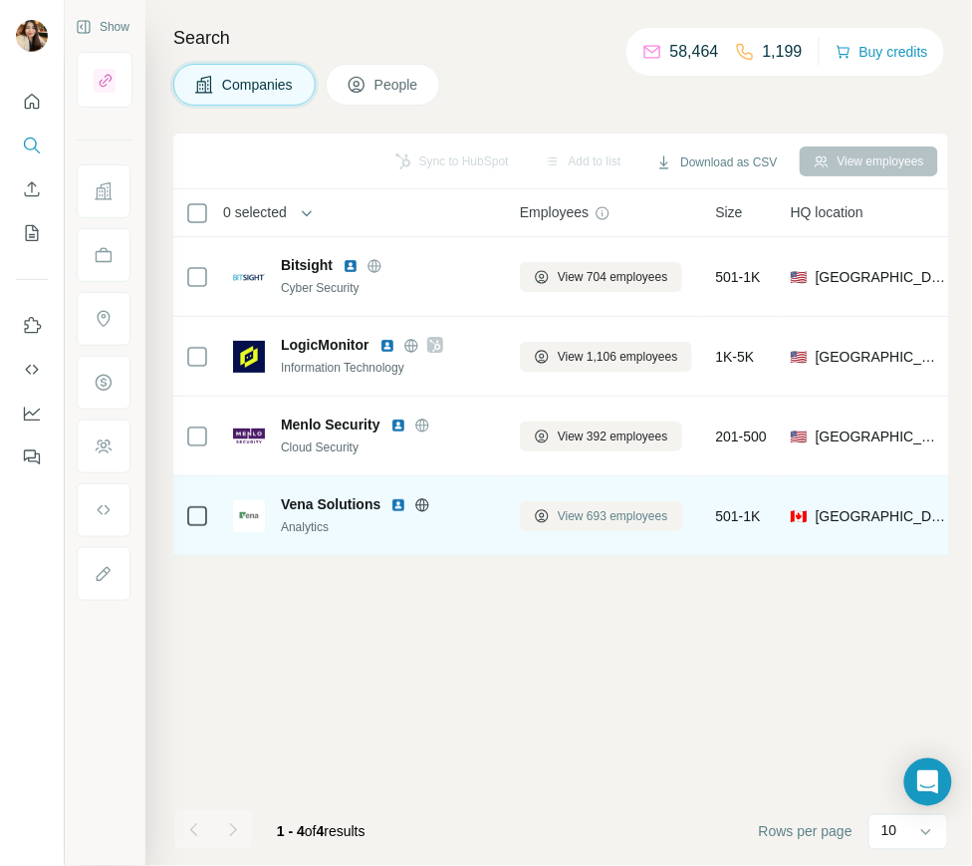
click at [590, 504] on button "View 693 employees" at bounding box center [601, 516] width 162 height 30
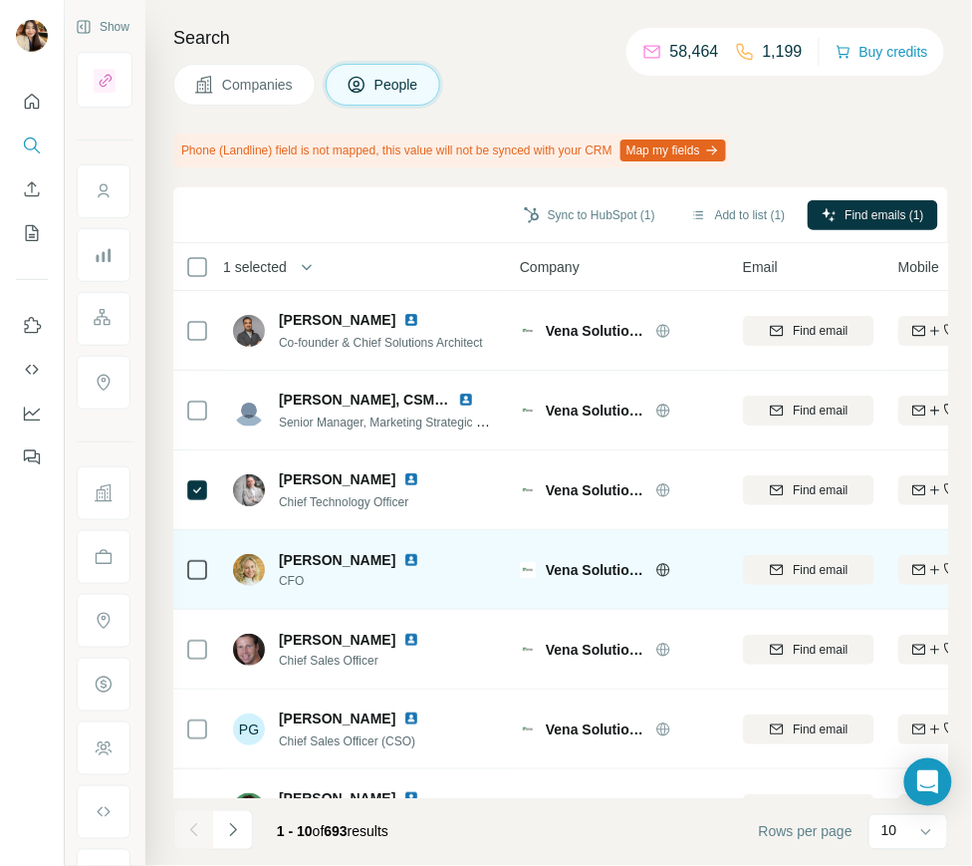
click at [195, 554] on div at bounding box center [197, 569] width 24 height 55
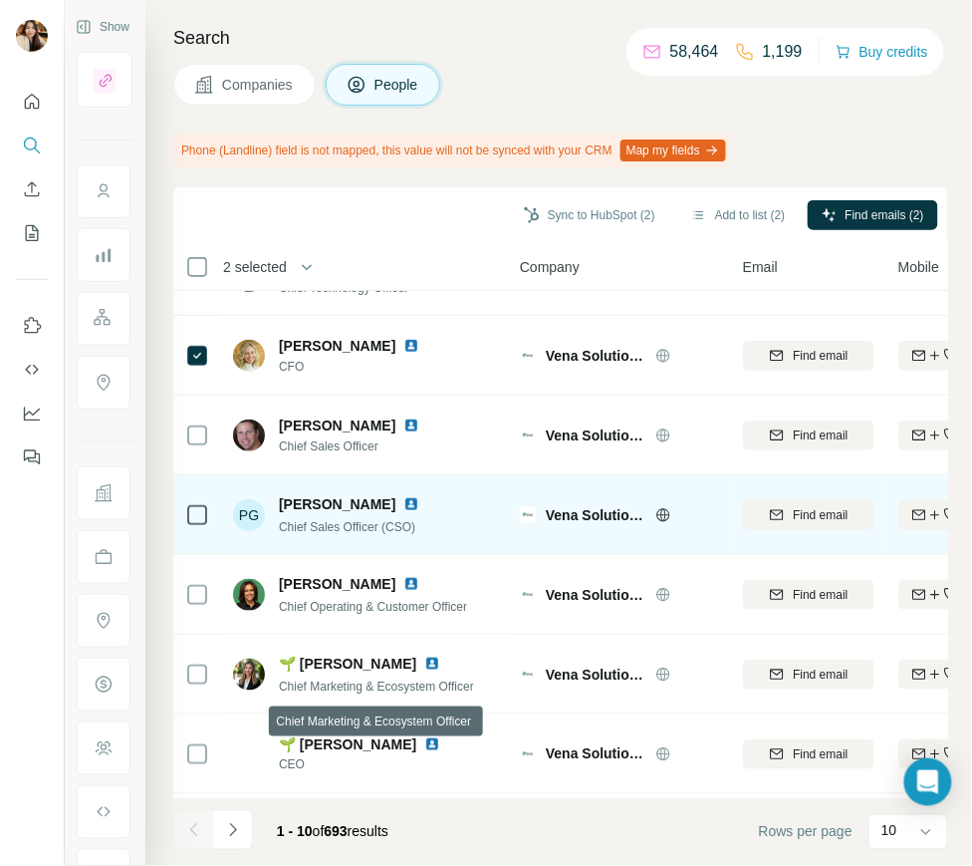
scroll to position [289, 0]
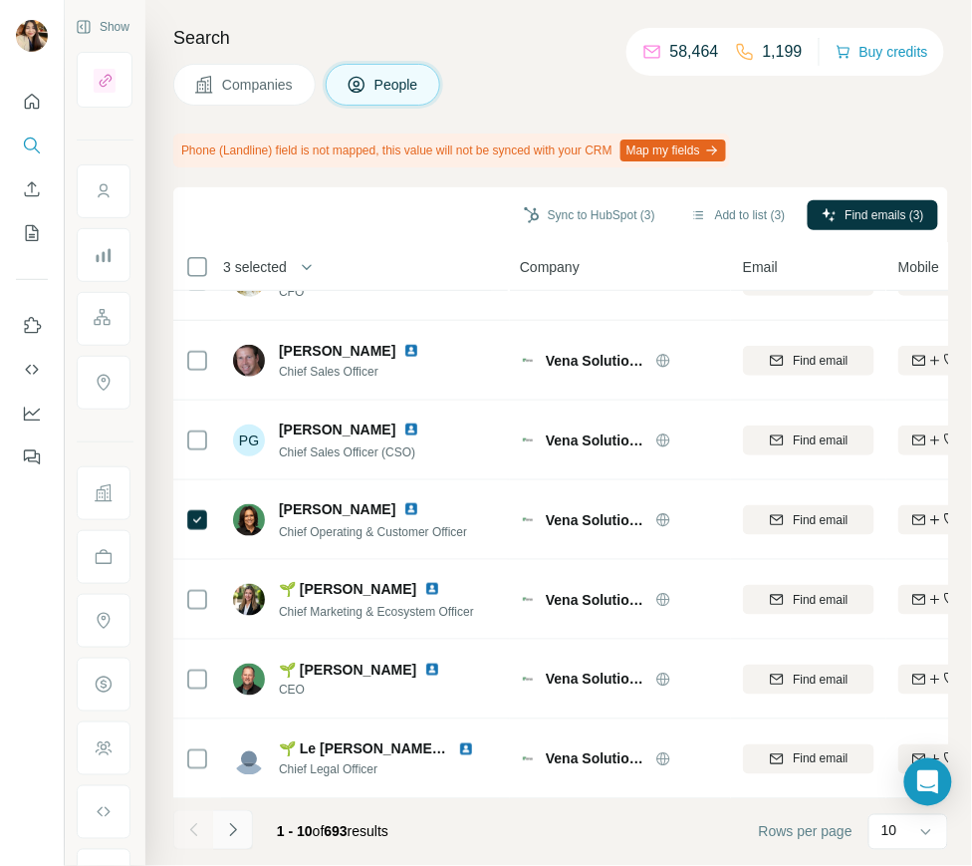
click at [241, 823] on icon "Navigate to next page" at bounding box center [233, 830] width 20 height 20
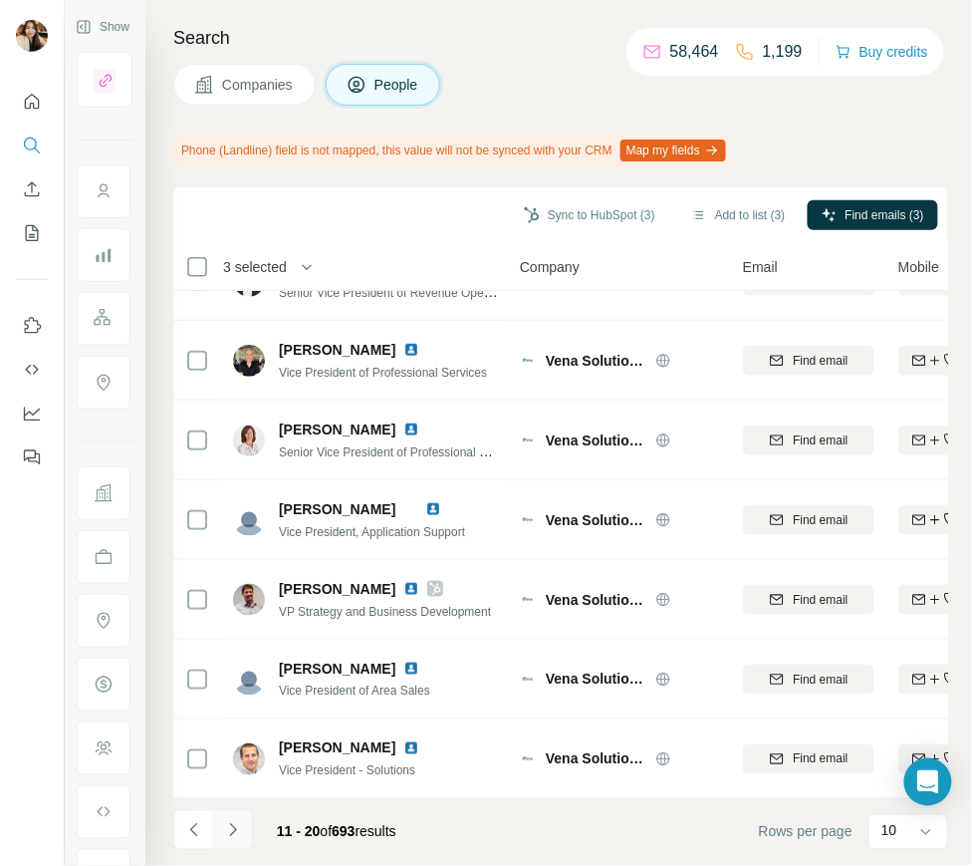
click at [230, 821] on icon "Navigate to next page" at bounding box center [233, 830] width 20 height 20
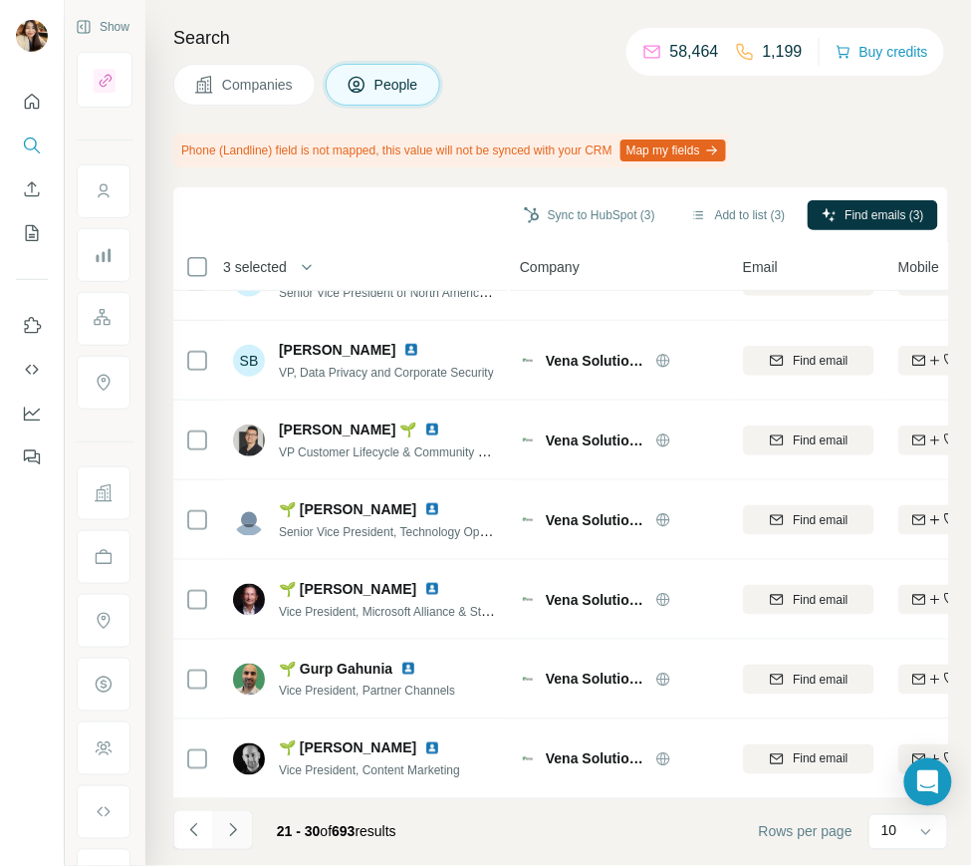
click at [230, 835] on icon "Navigate to next page" at bounding box center [232, 829] width 7 height 13
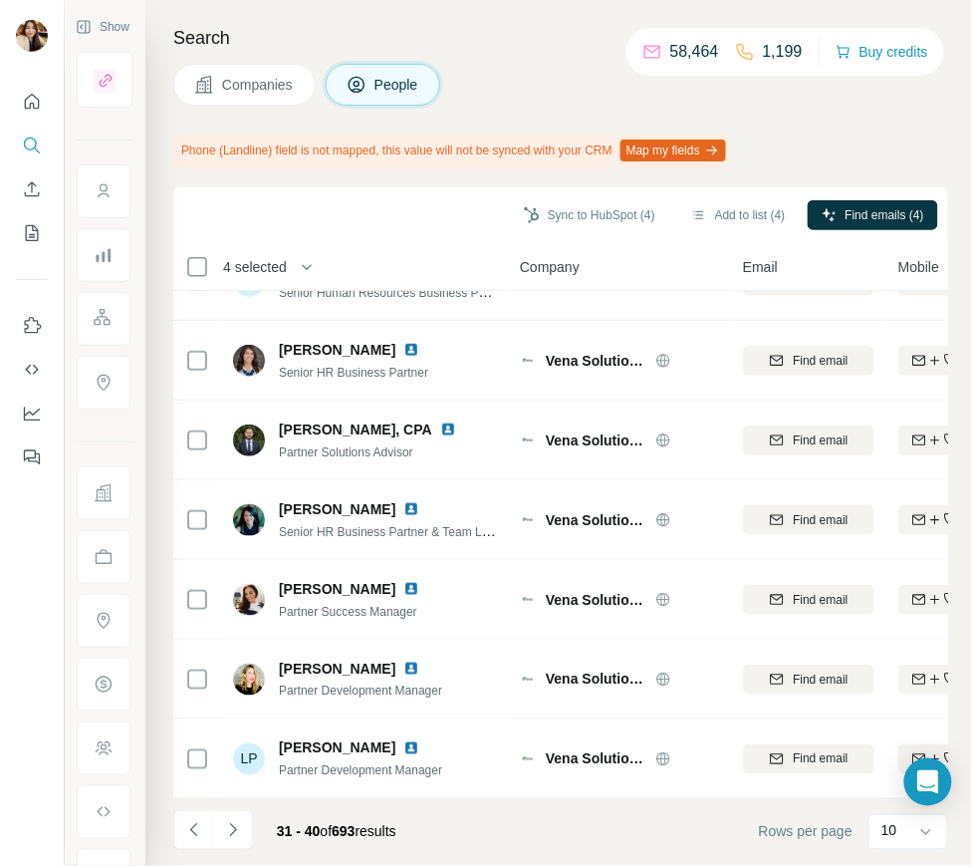
click at [237, 821] on icon "Navigate to next page" at bounding box center [233, 830] width 20 height 20
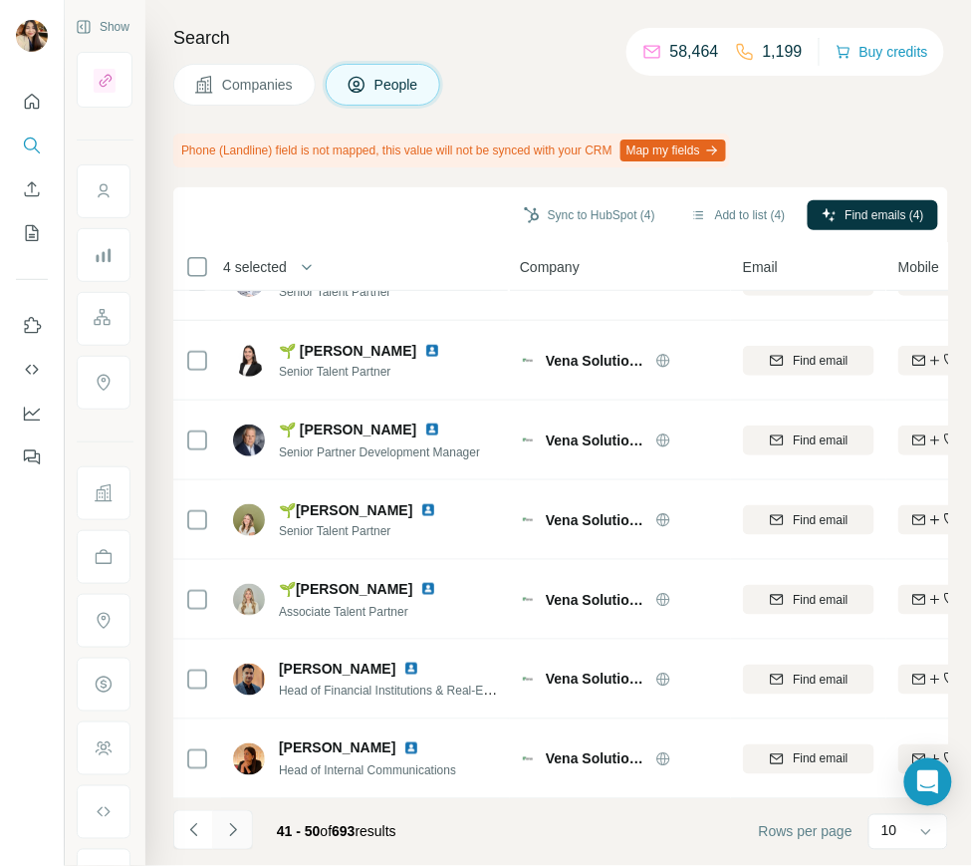
click at [229, 826] on icon "Navigate to next page" at bounding box center [233, 830] width 20 height 20
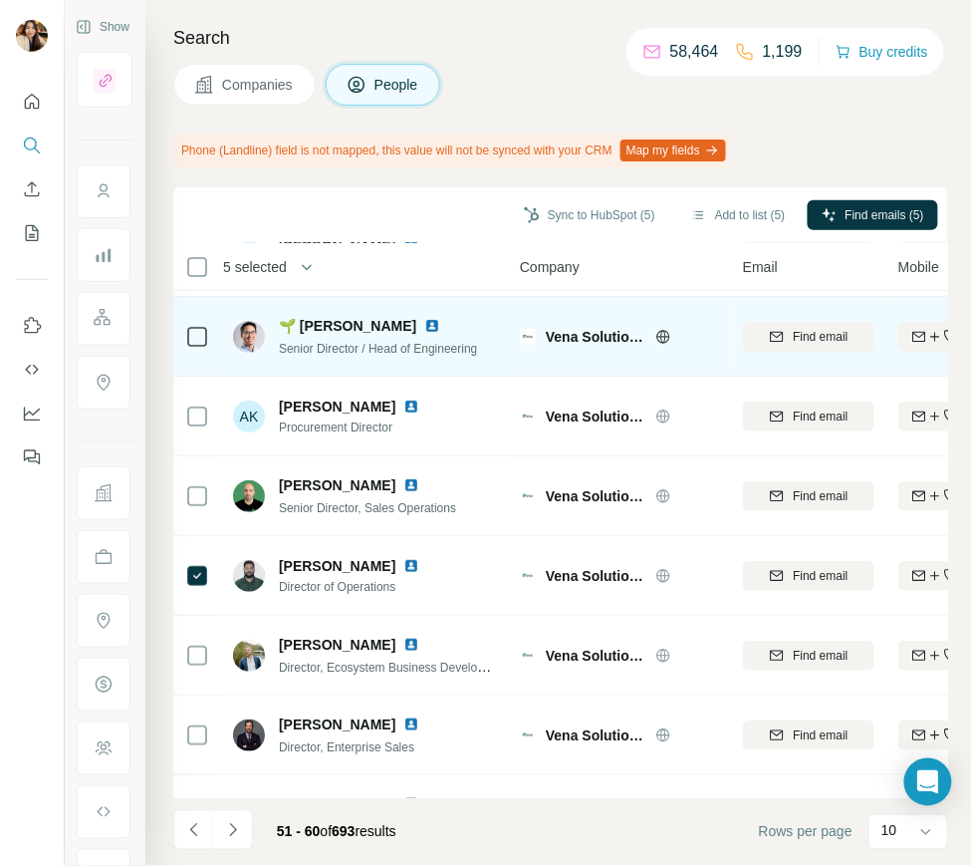
scroll to position [0, 0]
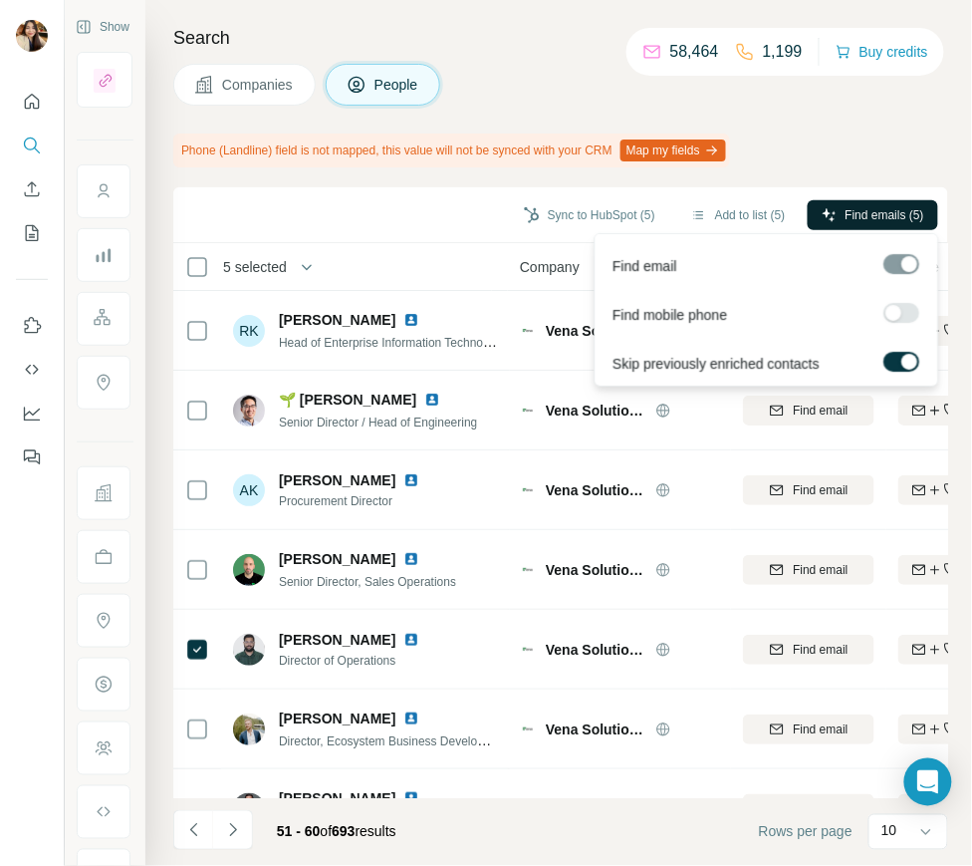
click at [860, 221] on span "Find emails (5)" at bounding box center [885, 215] width 79 height 18
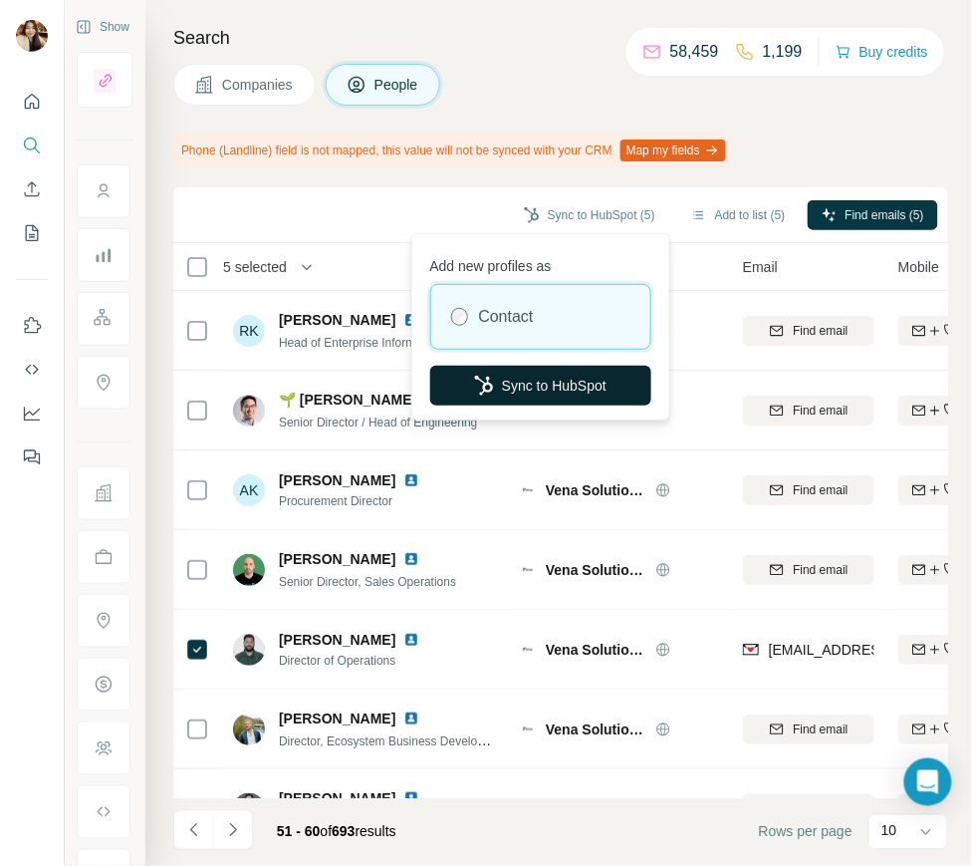
click at [565, 392] on button "Sync to HubSpot" at bounding box center [540, 386] width 221 height 40
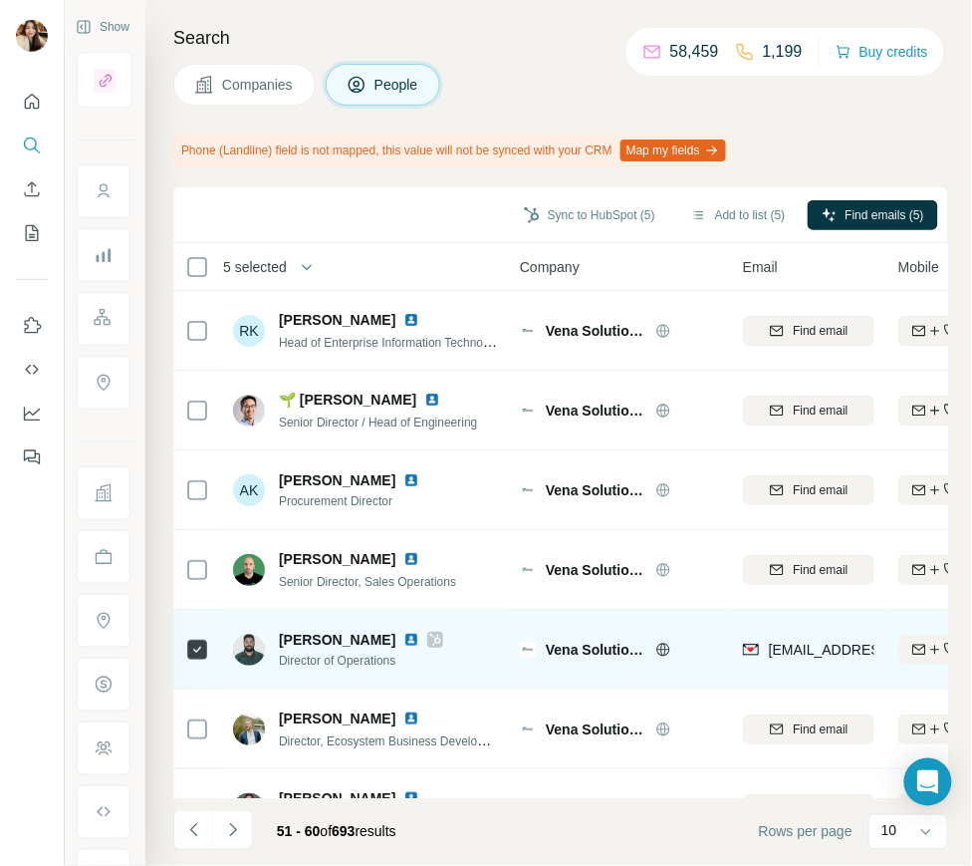
click at [429, 640] on icon at bounding box center [435, 640] width 12 height 16
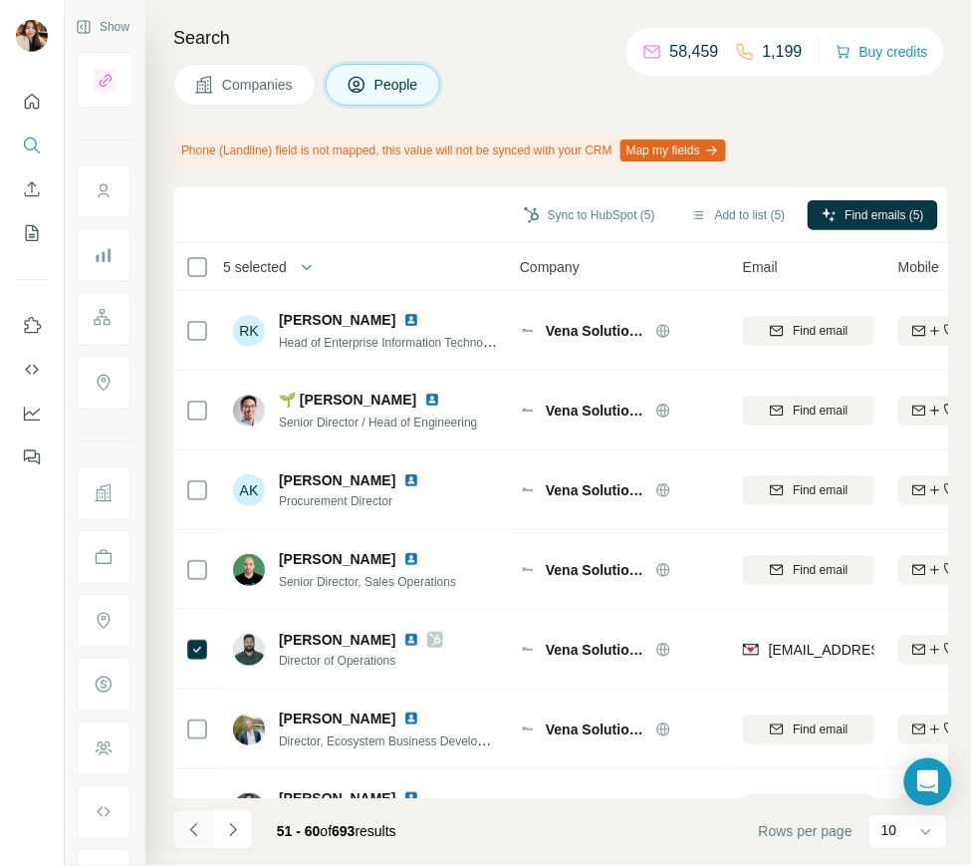
click at [203, 819] on button "Navigate to previous page" at bounding box center [193, 830] width 40 height 40
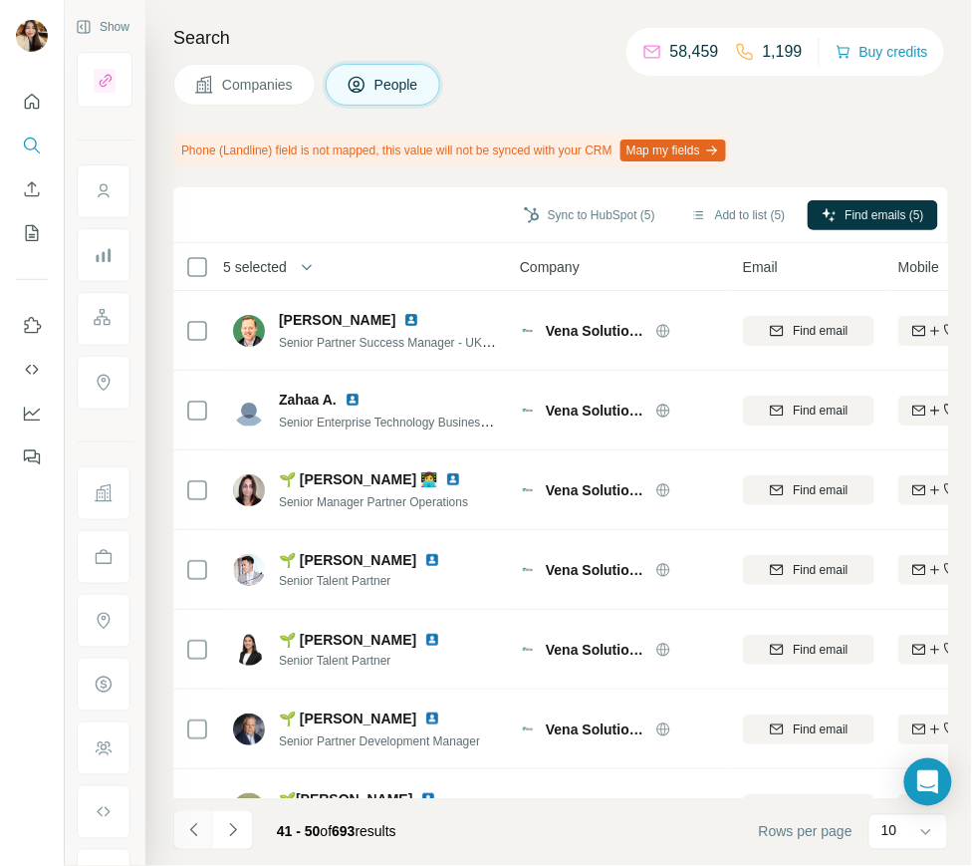
click at [190, 835] on icon "Navigate to previous page" at bounding box center [194, 830] width 20 height 20
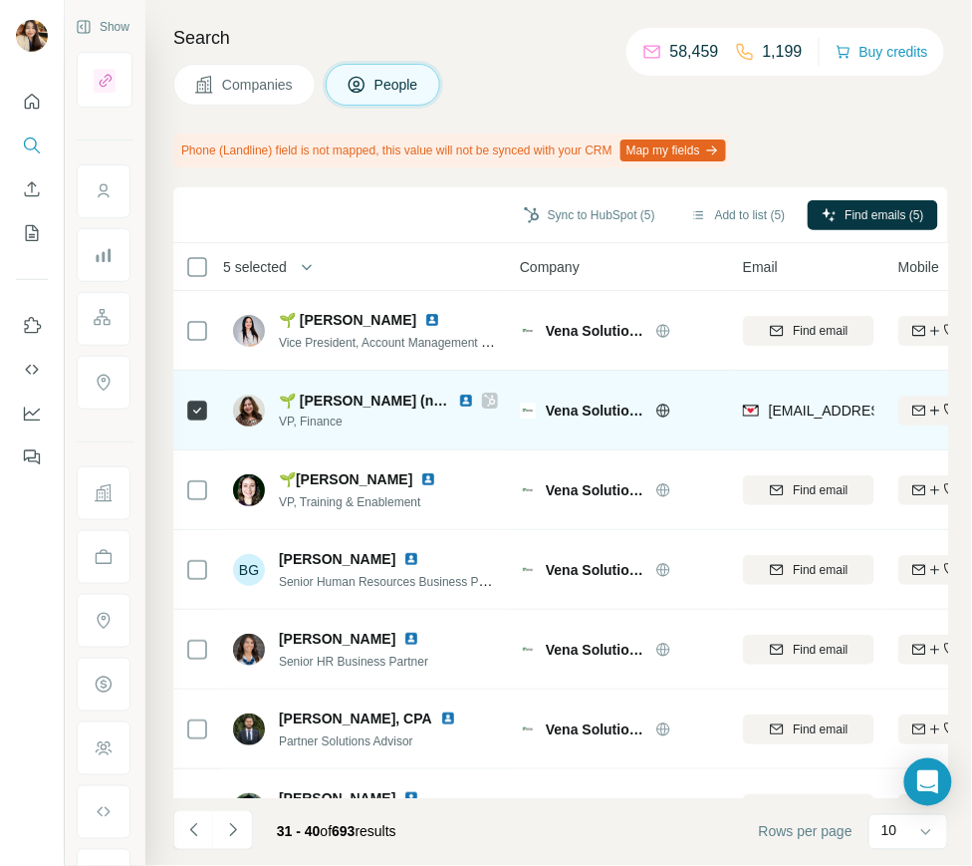
click at [484, 402] on icon at bounding box center [490, 401] width 12 height 16
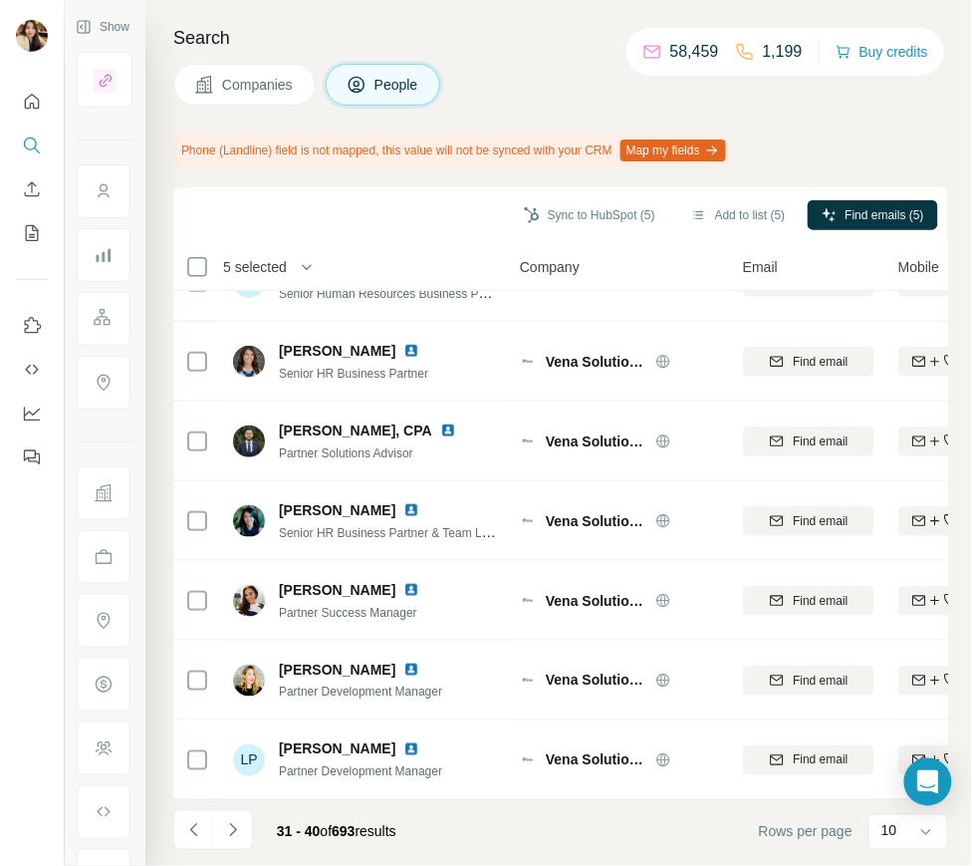
scroll to position [289, 0]
click at [198, 812] on button "Navigate to previous page" at bounding box center [193, 830] width 40 height 40
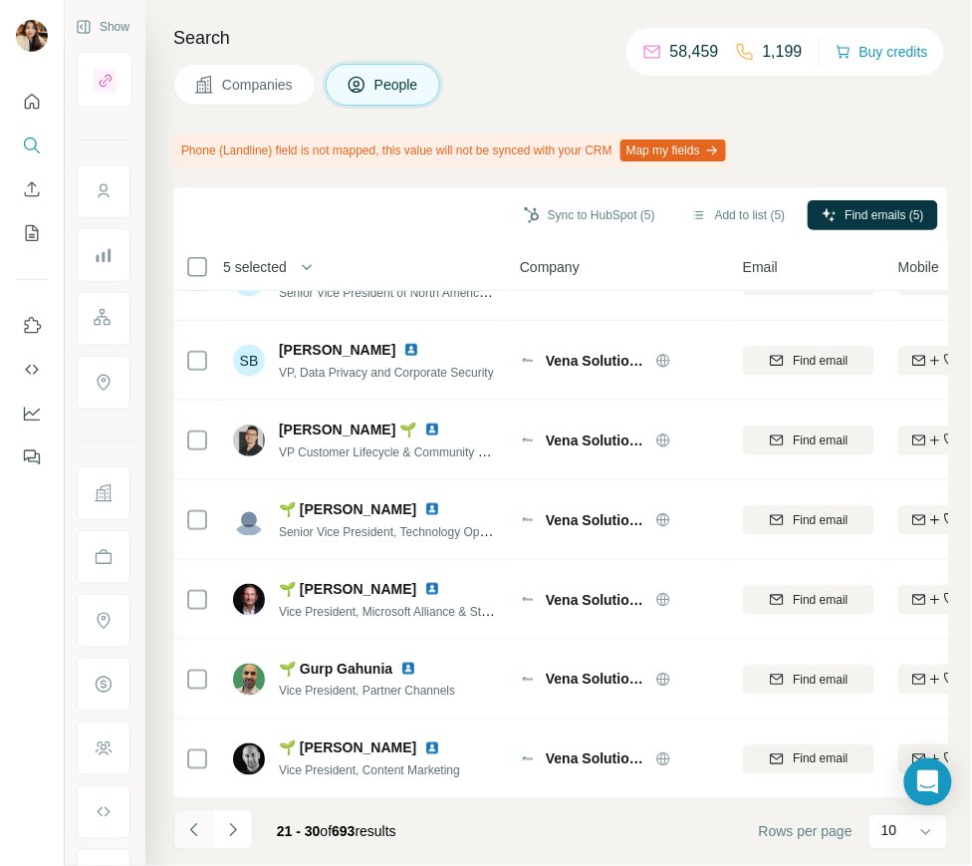
click at [191, 828] on icon "Navigate to previous page" at bounding box center [194, 830] width 20 height 20
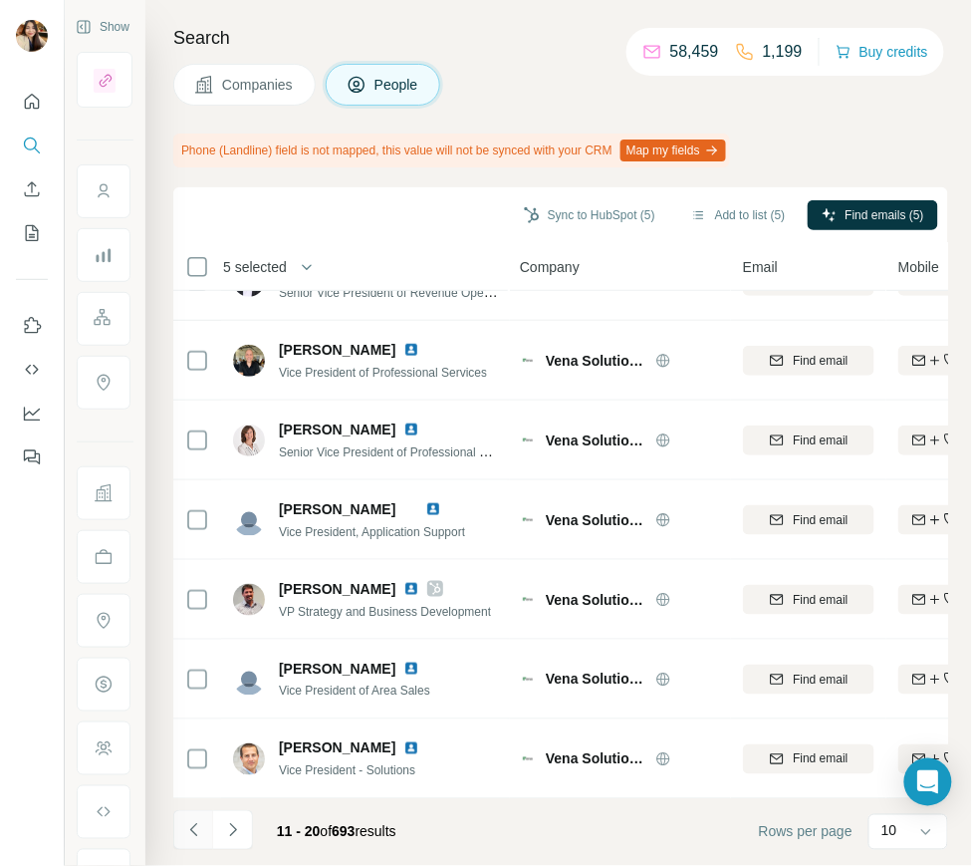
click at [199, 824] on icon "Navigate to previous page" at bounding box center [194, 830] width 20 height 20
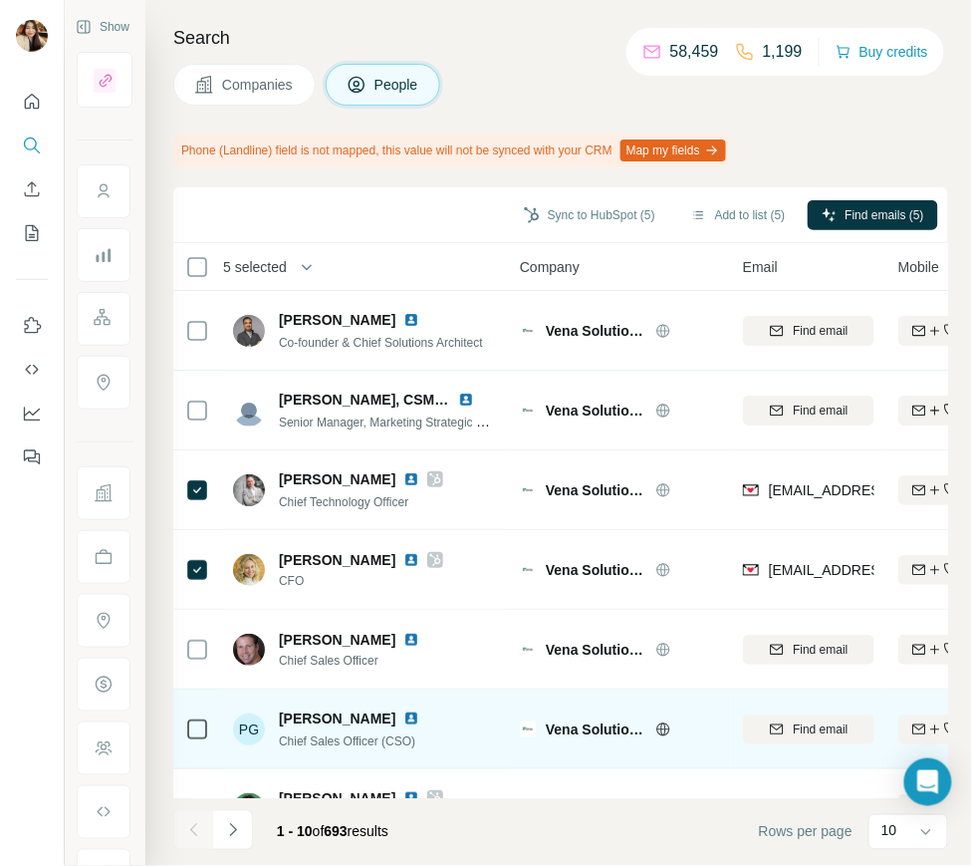
scroll to position [176, 0]
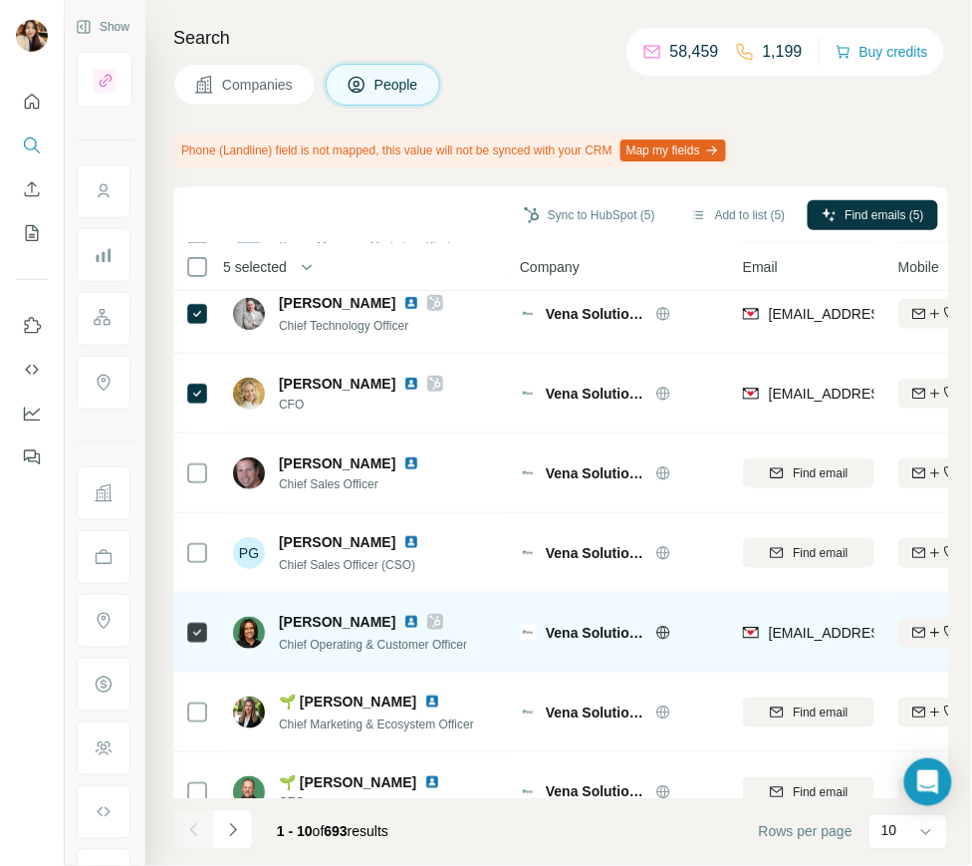
click at [434, 614] on icon at bounding box center [435, 622] width 12 height 16
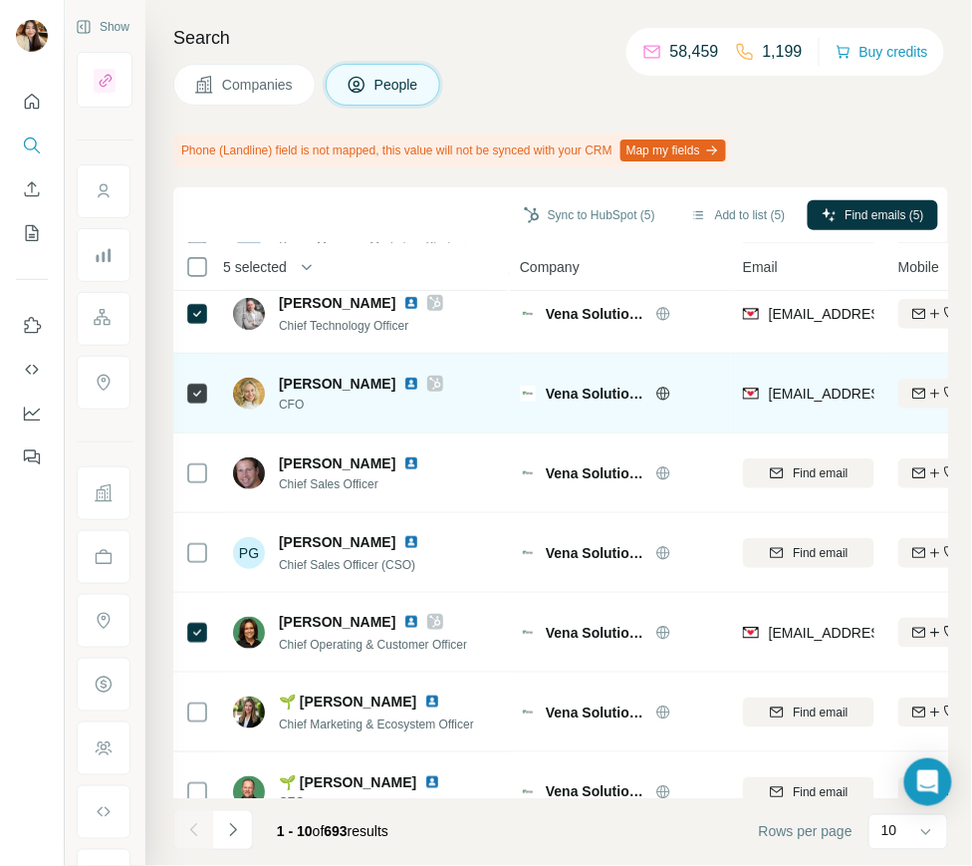
click at [440, 382] on icon at bounding box center [435, 384] width 12 height 16
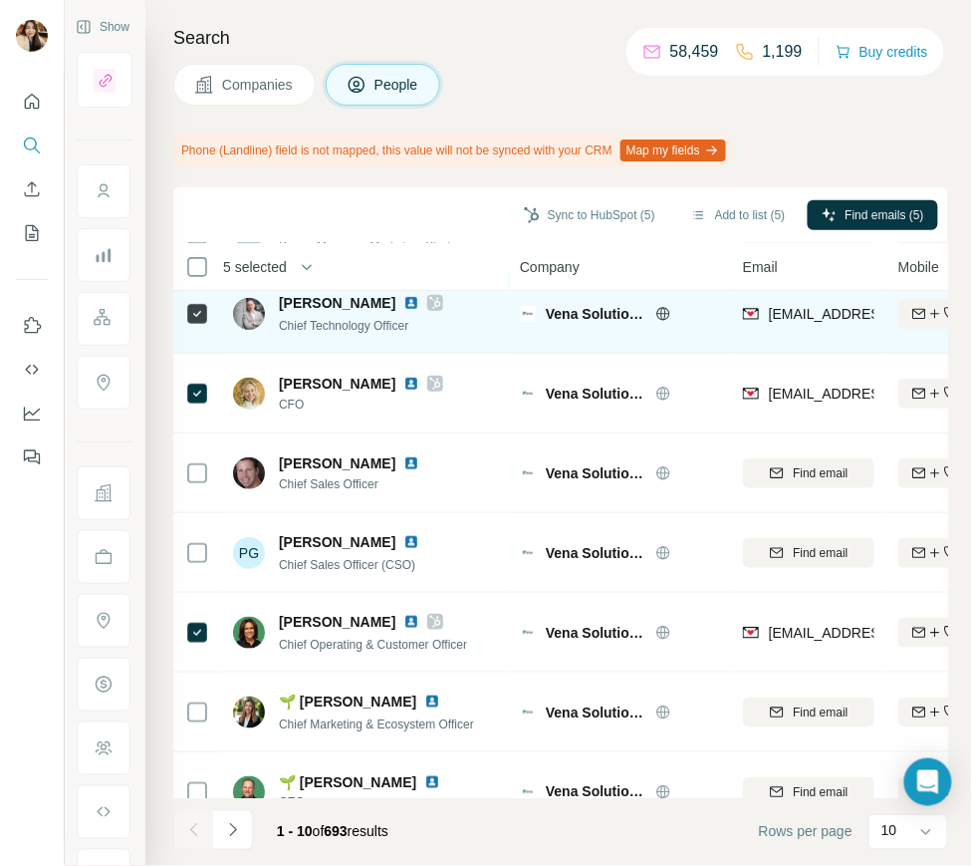
click at [429, 297] on icon at bounding box center [435, 303] width 12 height 16
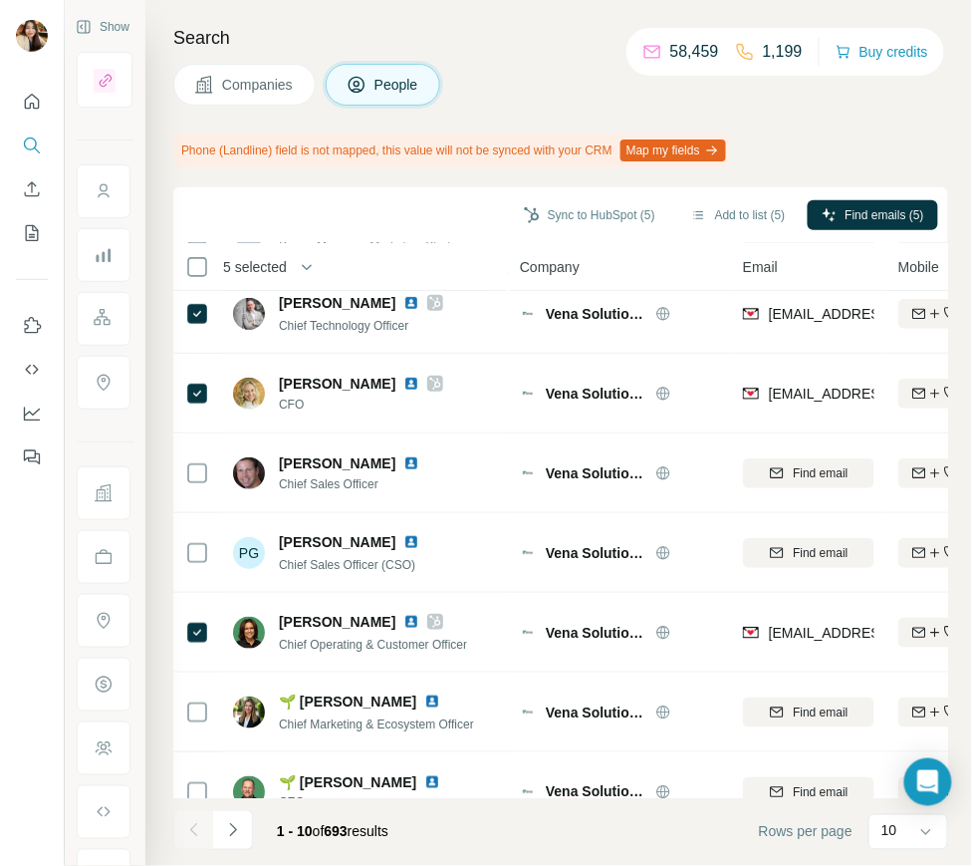
click at [286, 84] on span "Companies" at bounding box center [258, 85] width 73 height 20
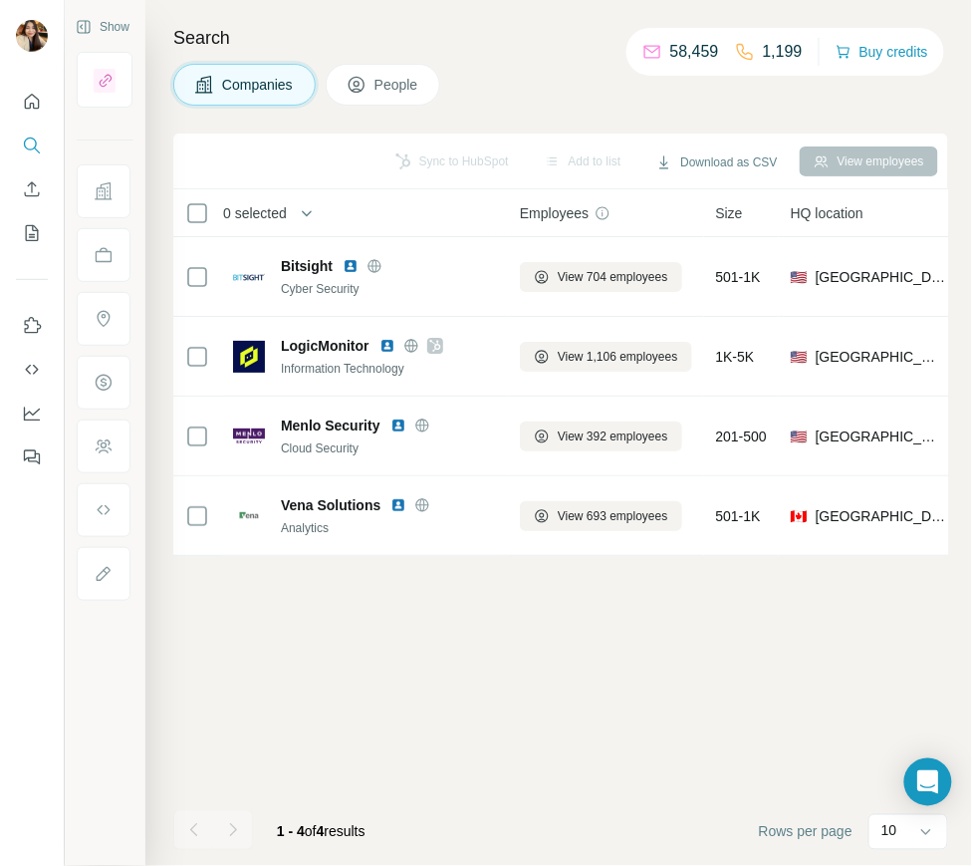
scroll to position [0, 0]
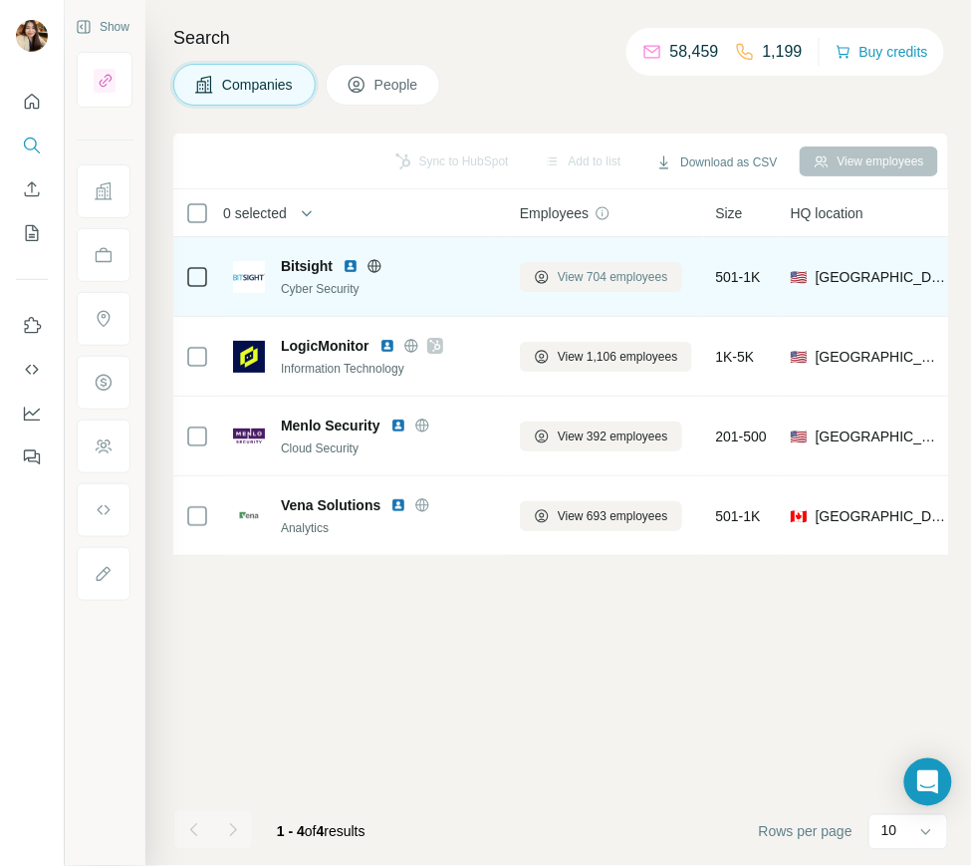
click at [576, 269] on span "View 704 employees" at bounding box center [613, 277] width 111 height 18
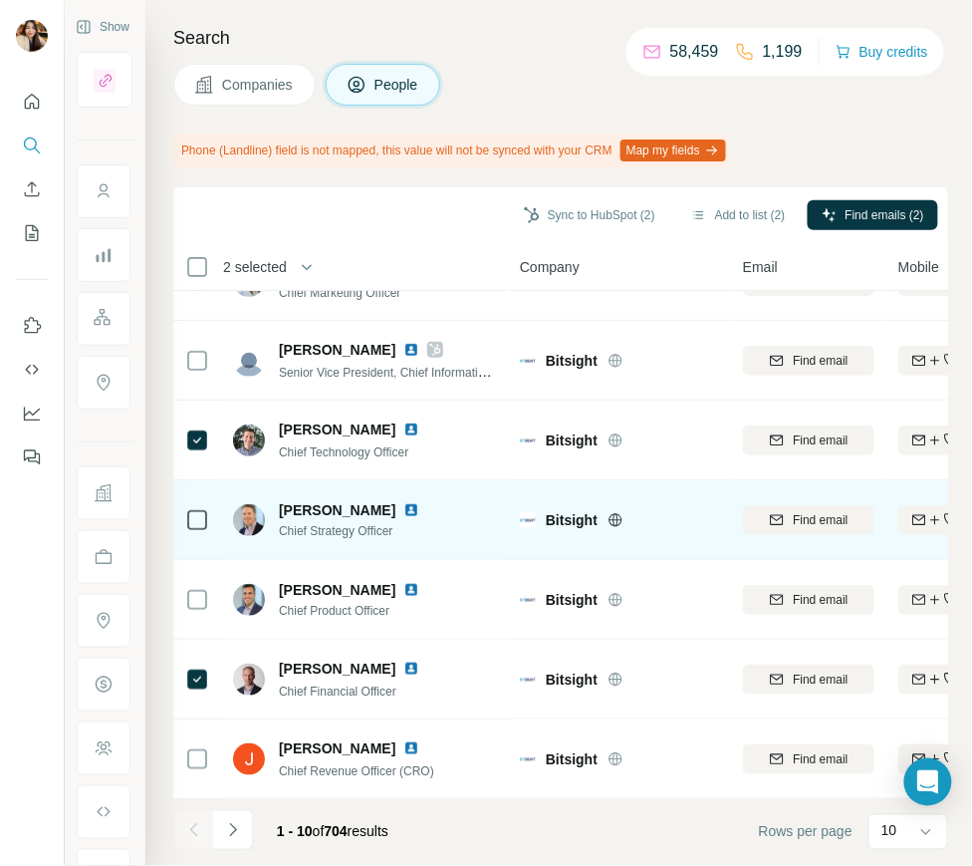
scroll to position [289, 0]
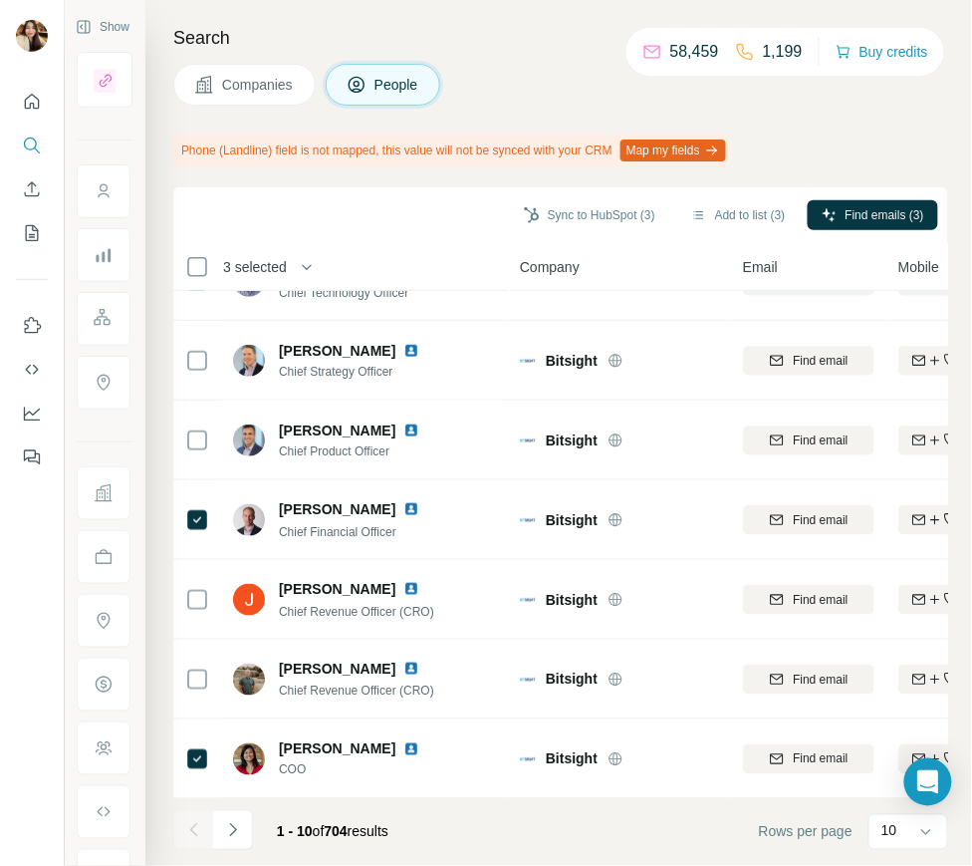
click at [238, 832] on icon "Navigate to next page" at bounding box center [233, 830] width 20 height 20
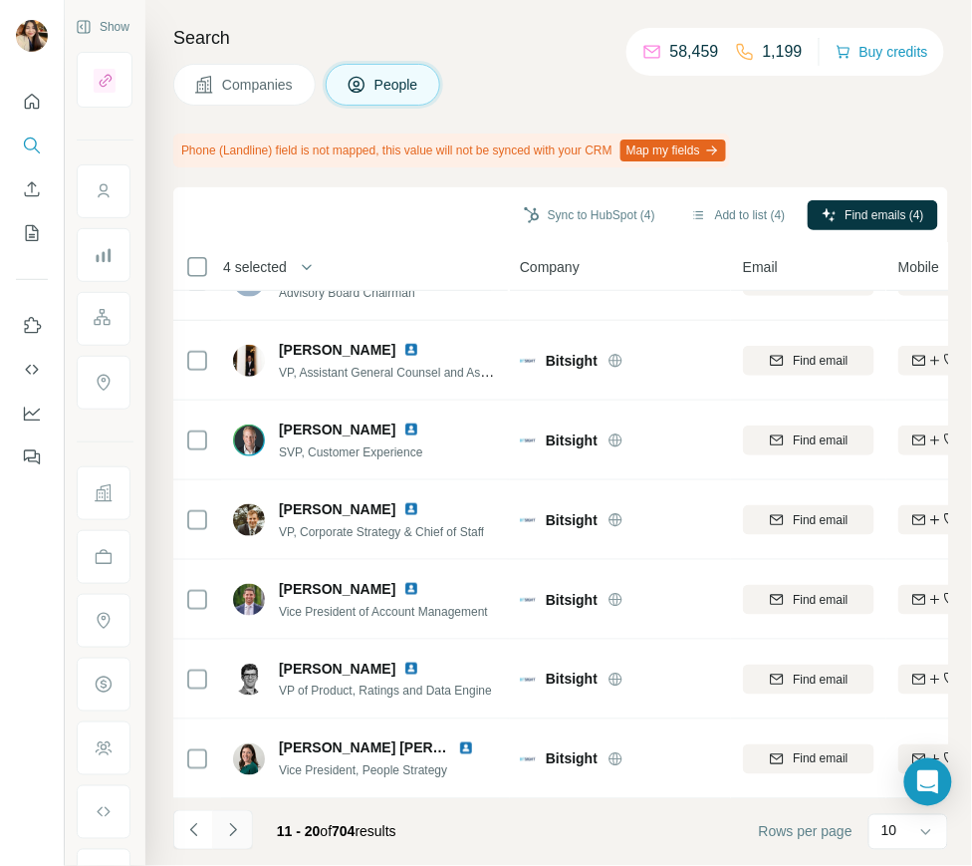
click at [239, 821] on icon "Navigate to next page" at bounding box center [233, 830] width 20 height 20
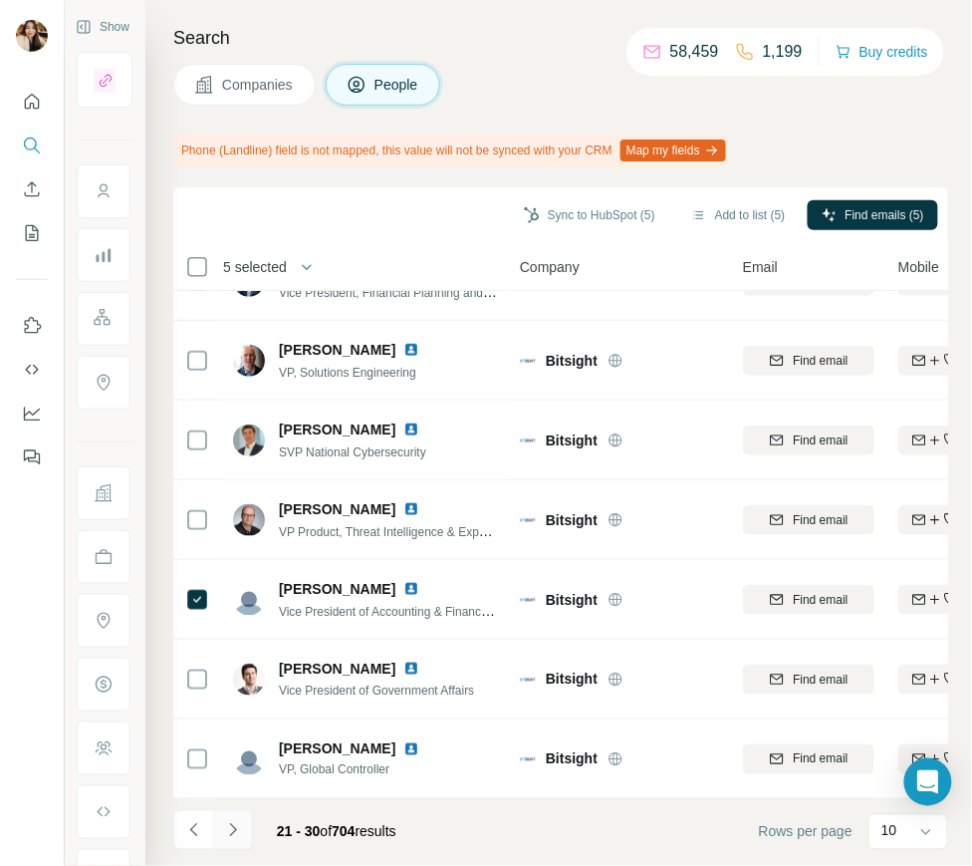
click at [222, 840] on button "Navigate to next page" at bounding box center [233, 830] width 40 height 40
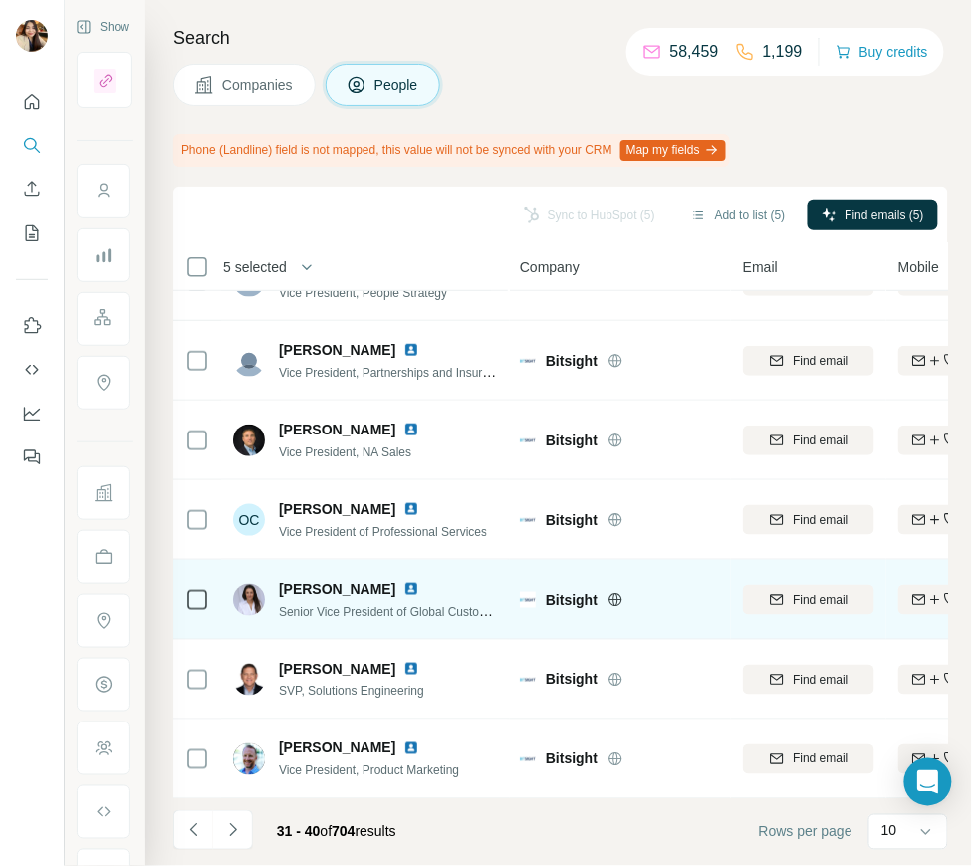
scroll to position [0, 0]
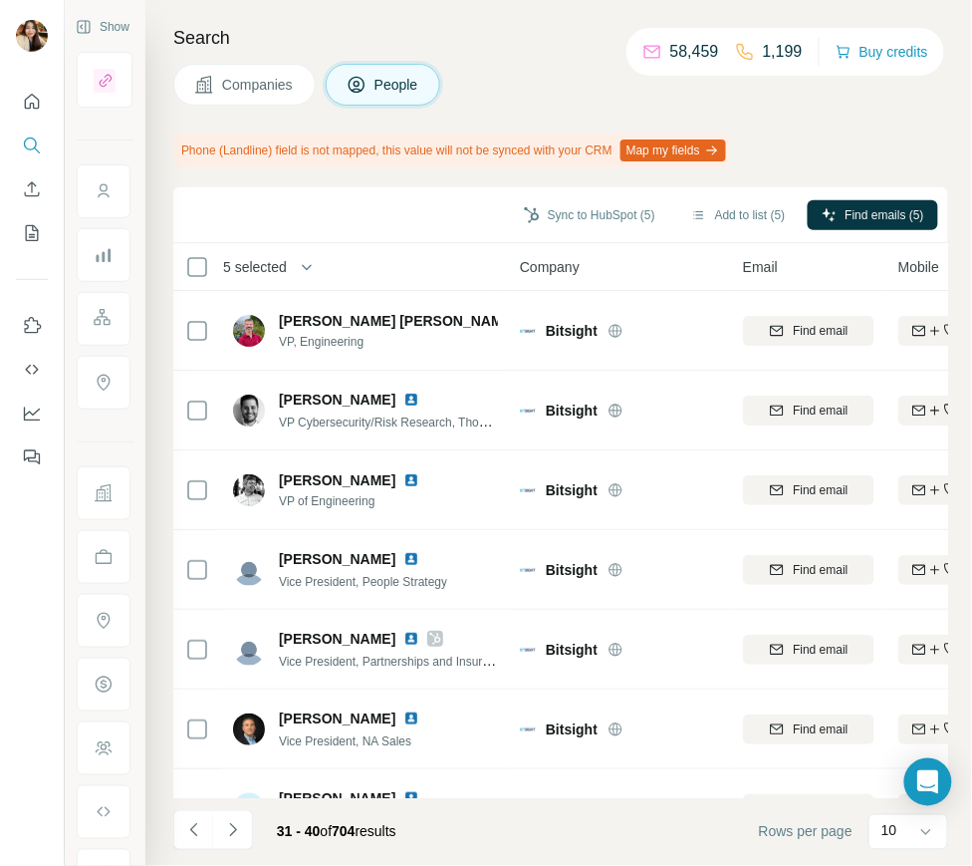
click at [849, 197] on div "Sync to HubSpot (5) Add to list (5) Find emails (5)" at bounding box center [560, 214] width 755 height 35
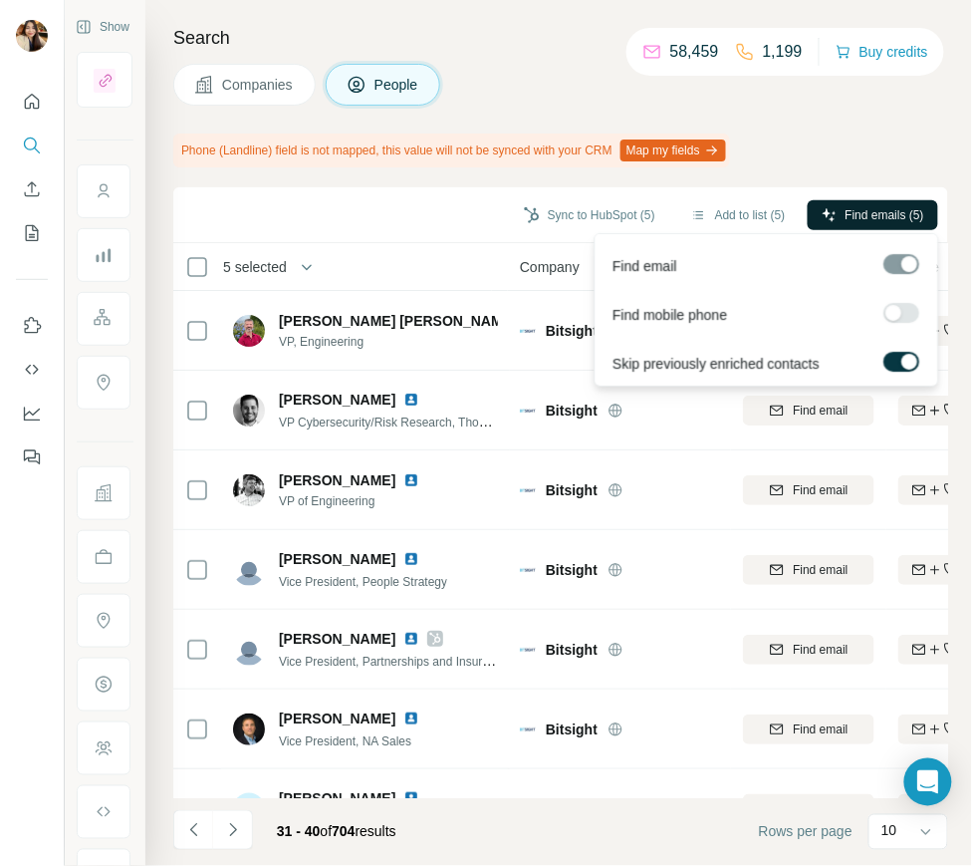
click at [848, 203] on button "Find emails (5)" at bounding box center [873, 215] width 131 height 30
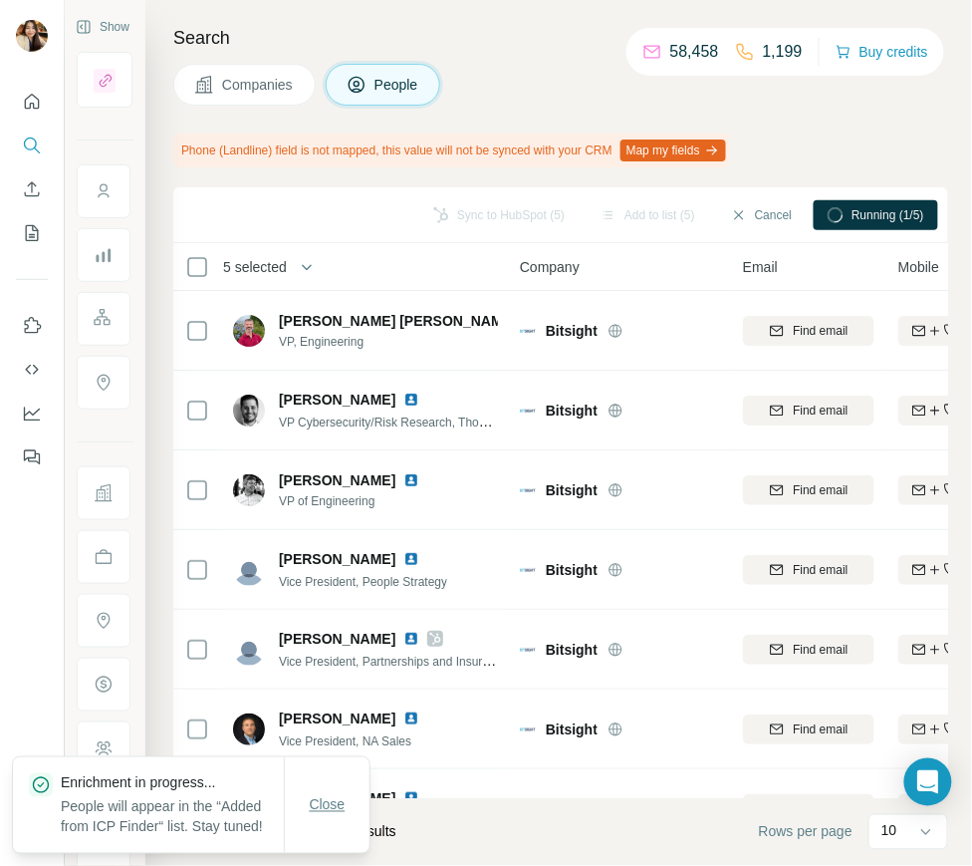
click at [307, 792] on button "Close" at bounding box center [328, 805] width 64 height 36
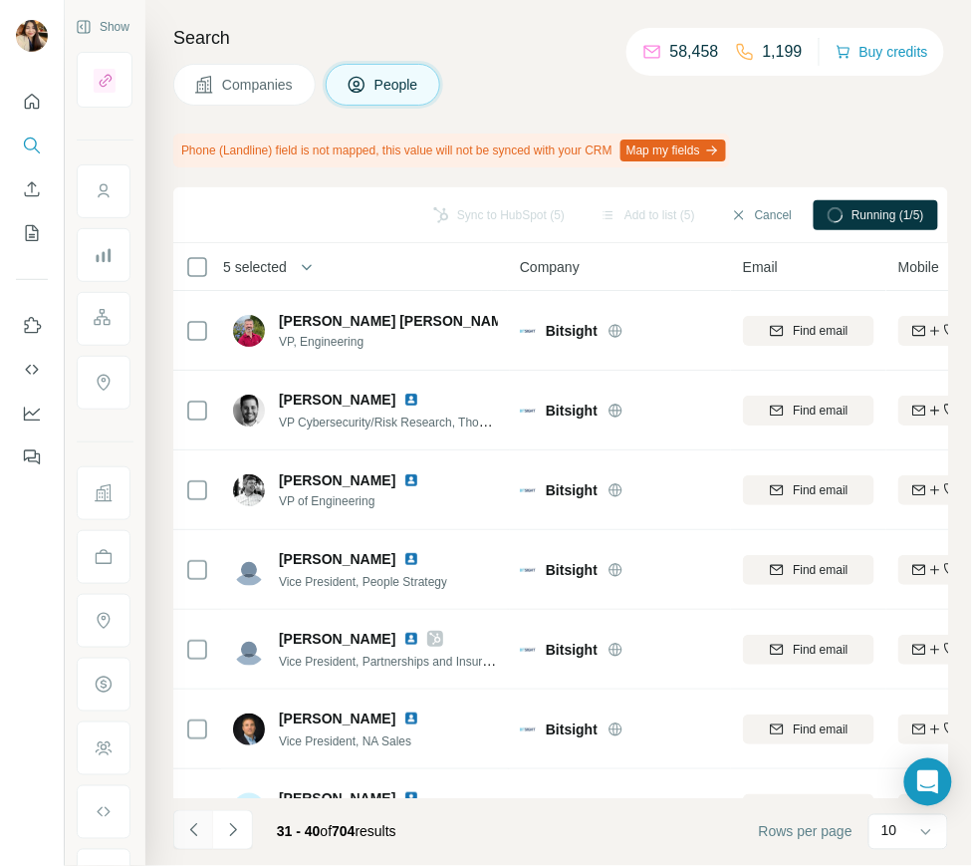
click at [184, 837] on icon "Navigate to previous page" at bounding box center [194, 830] width 20 height 20
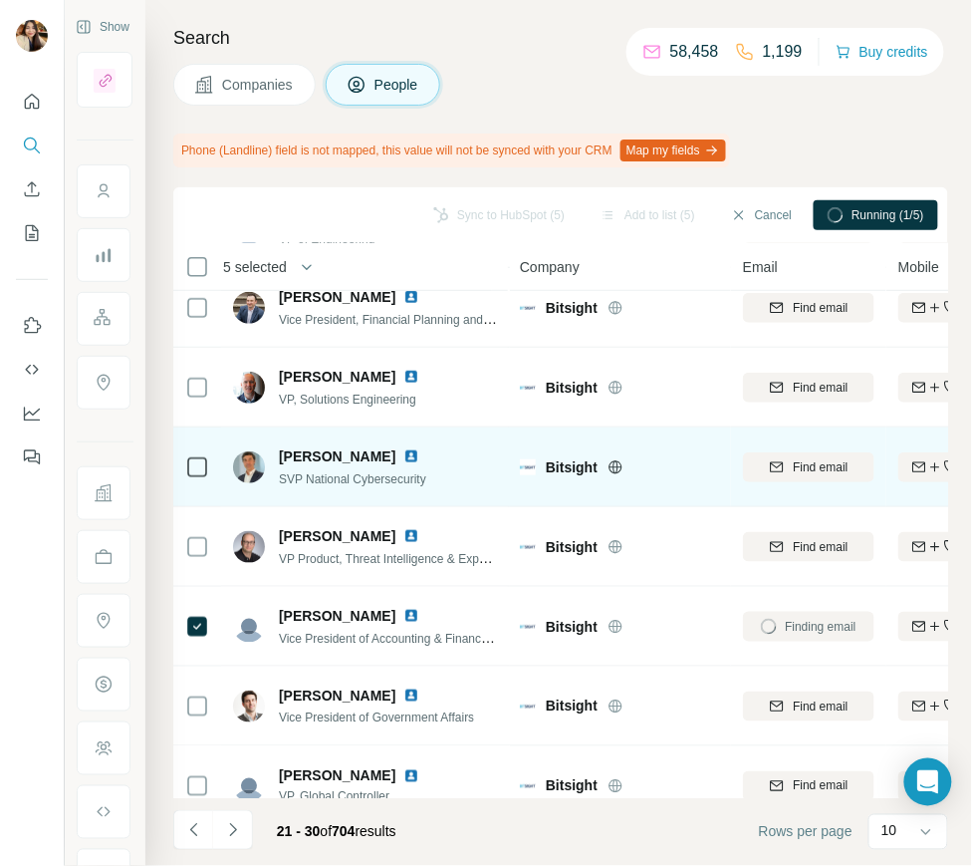
scroll to position [289, 0]
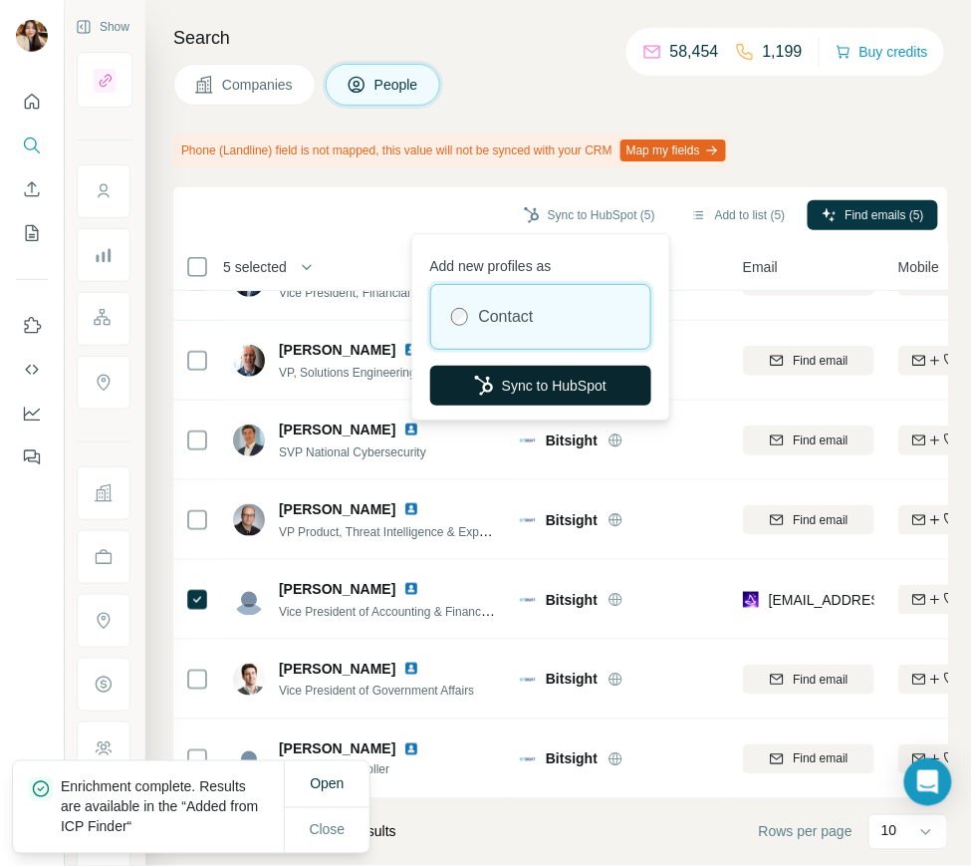
click at [571, 389] on button "Sync to HubSpot" at bounding box center [540, 386] width 221 height 40
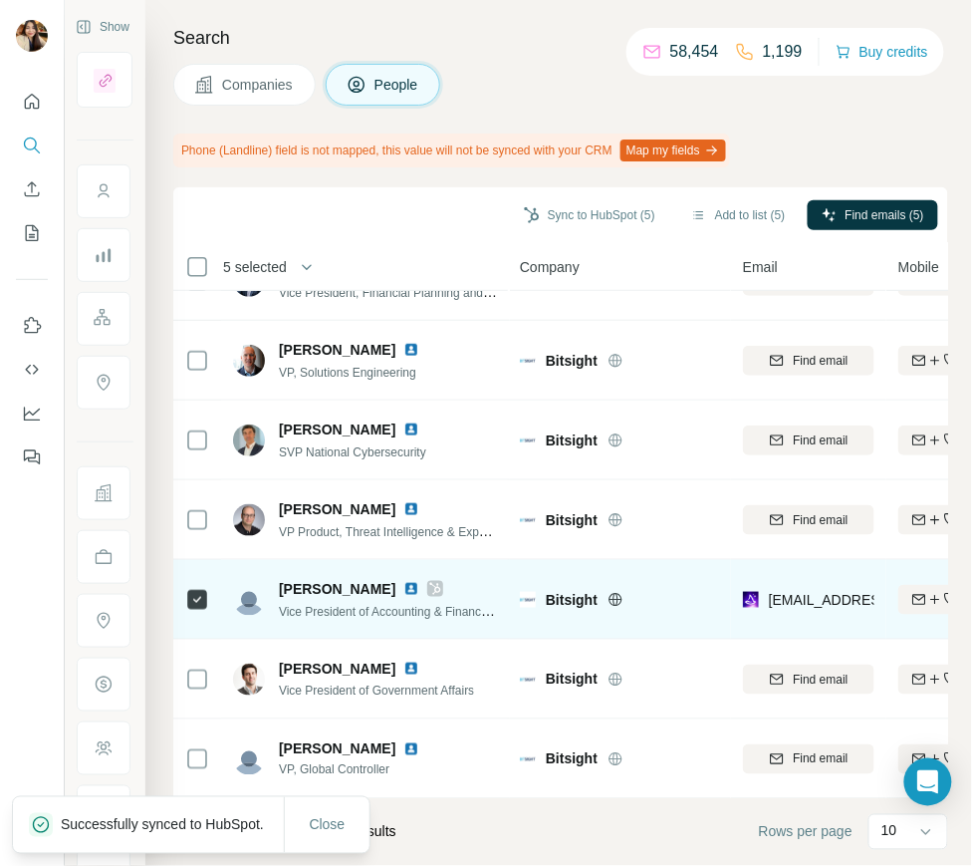
click at [432, 589] on icon at bounding box center [435, 589] width 12 height 16
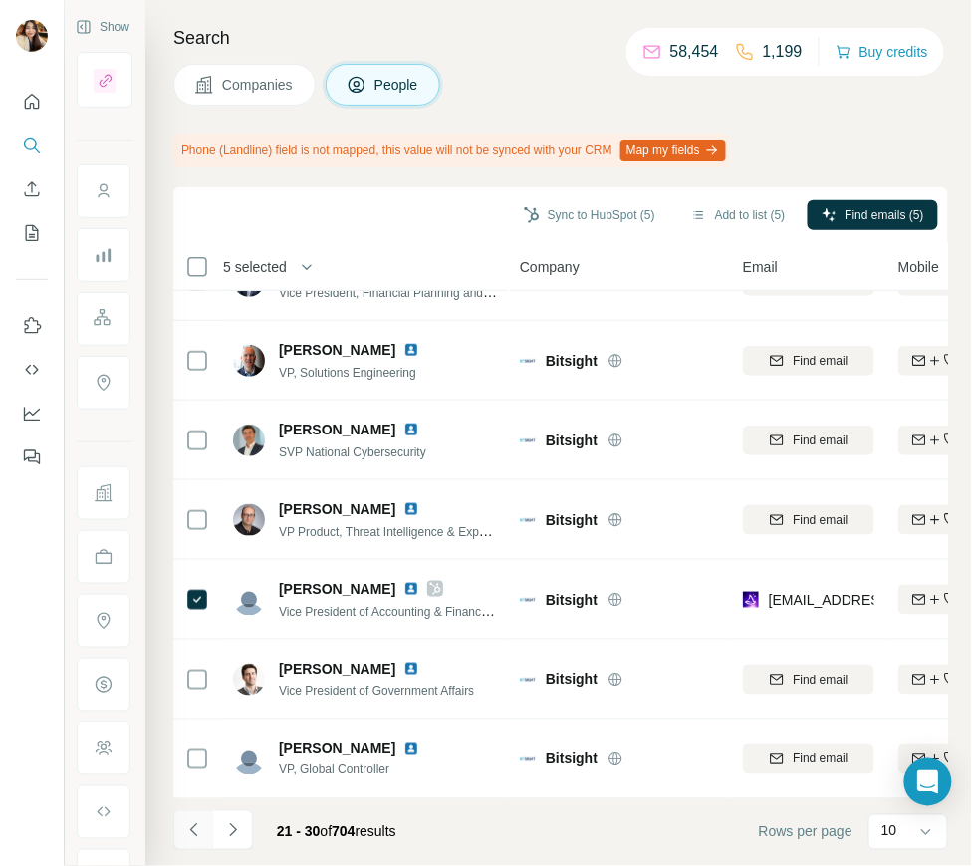
click at [206, 820] on button "Navigate to previous page" at bounding box center [193, 830] width 40 height 40
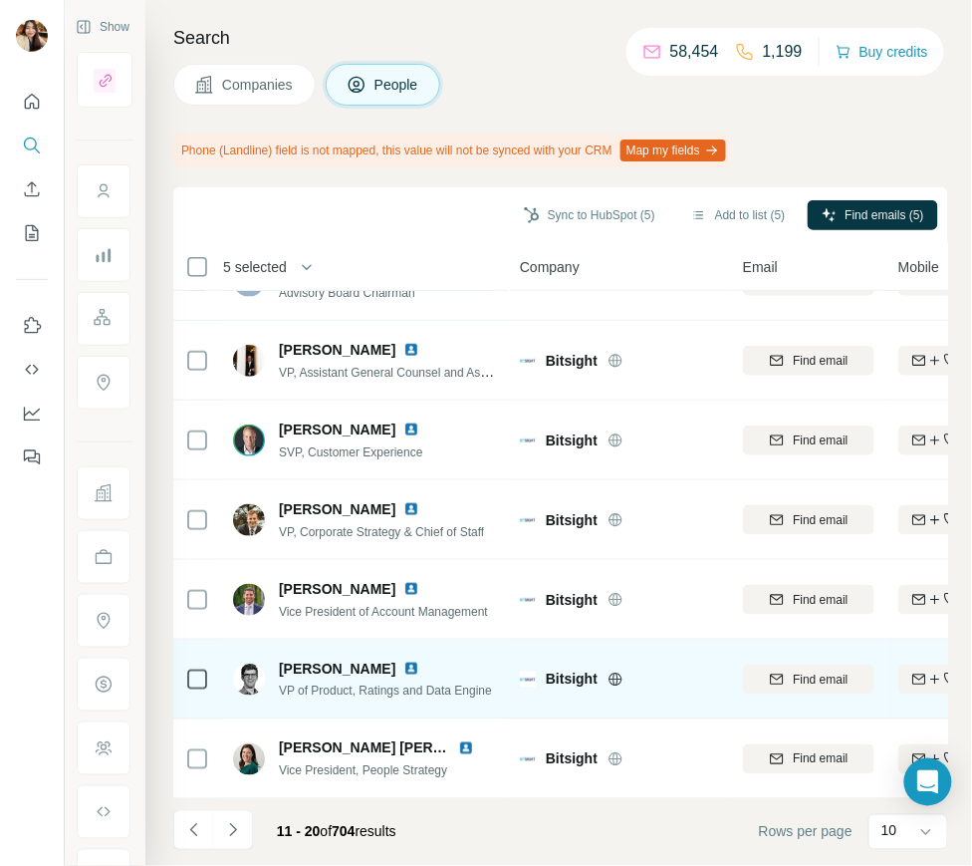
scroll to position [0, 0]
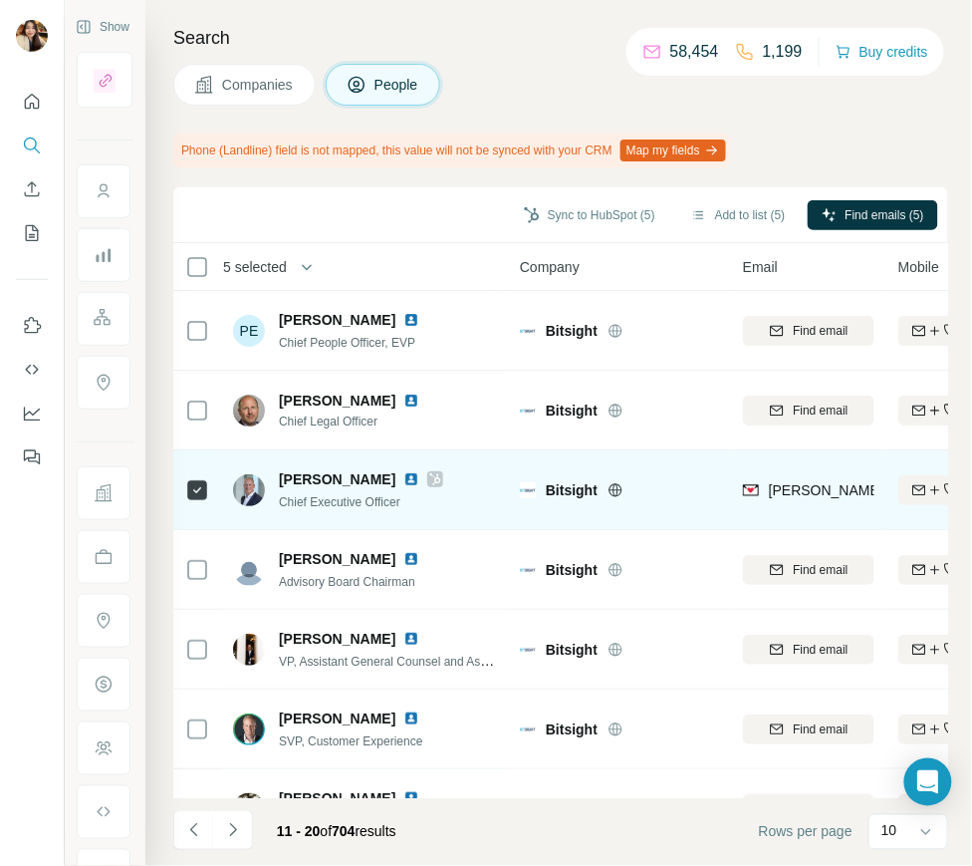
click at [429, 477] on icon at bounding box center [435, 479] width 12 height 16
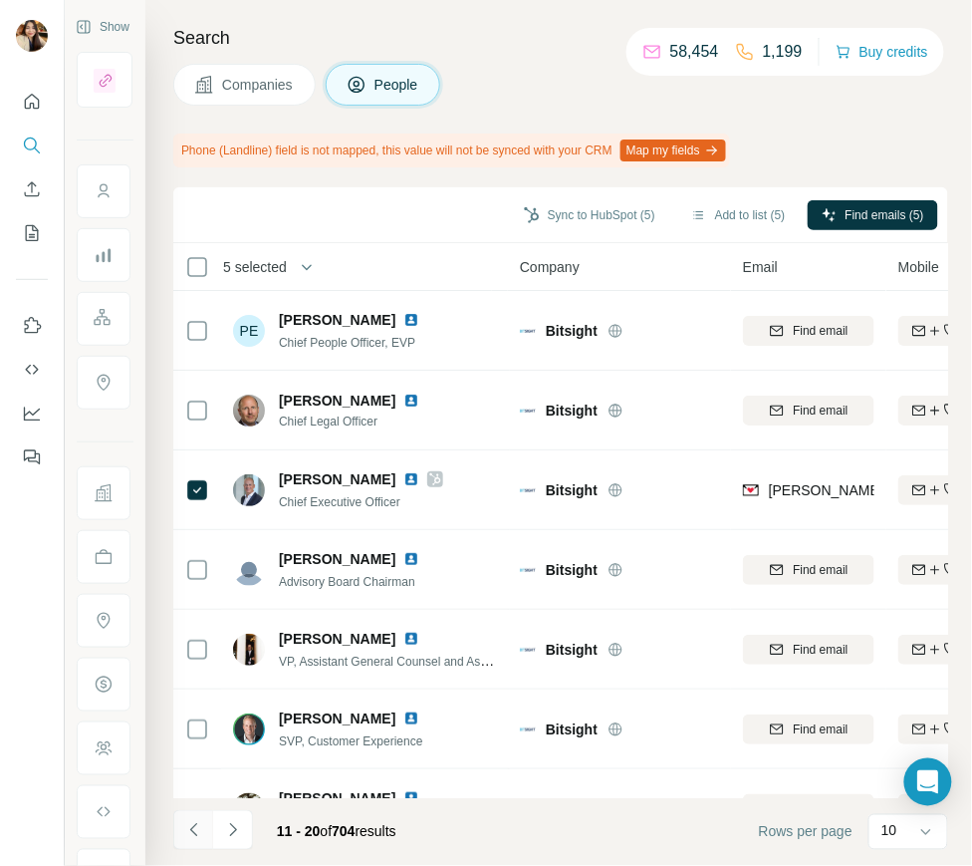
click at [186, 833] on icon "Navigate to previous page" at bounding box center [194, 830] width 20 height 20
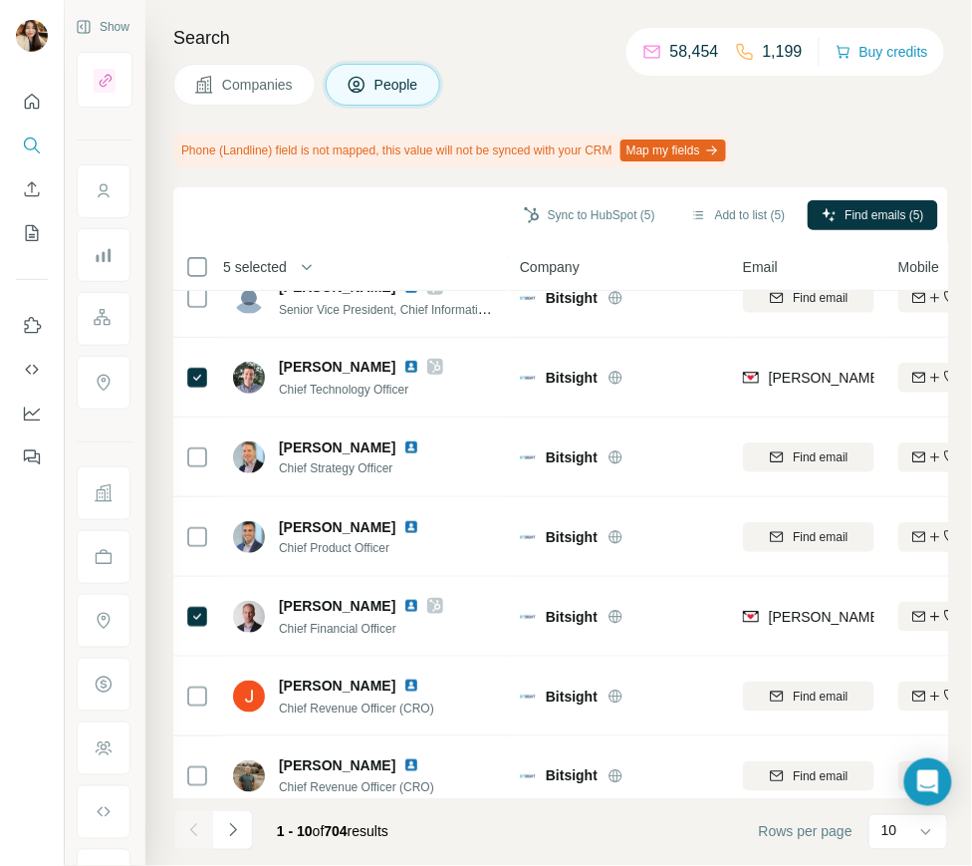
scroll to position [289, 0]
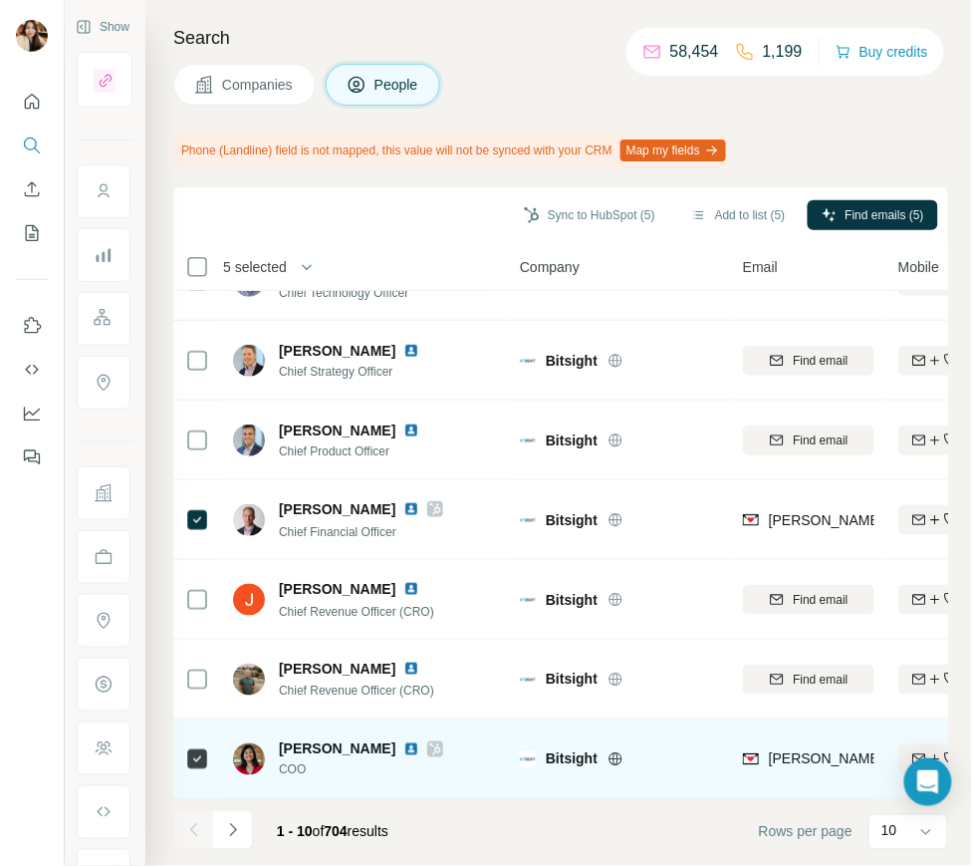
click at [429, 747] on icon at bounding box center [435, 749] width 12 height 16
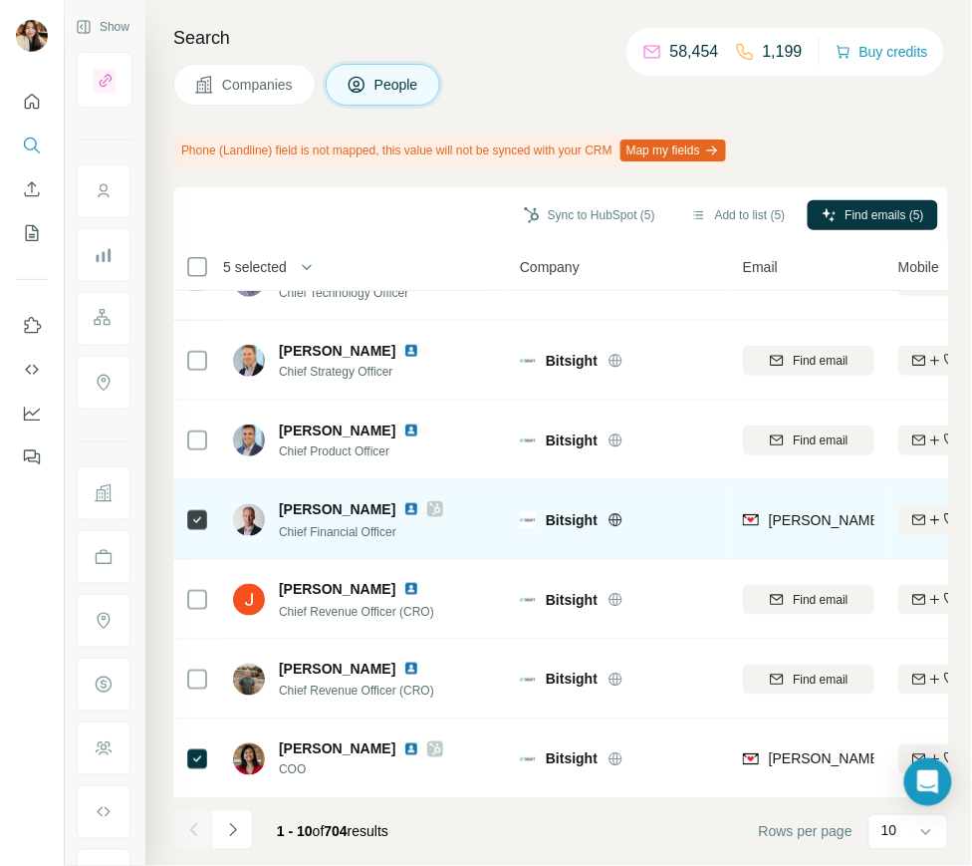
click at [429, 505] on icon at bounding box center [435, 509] width 12 height 16
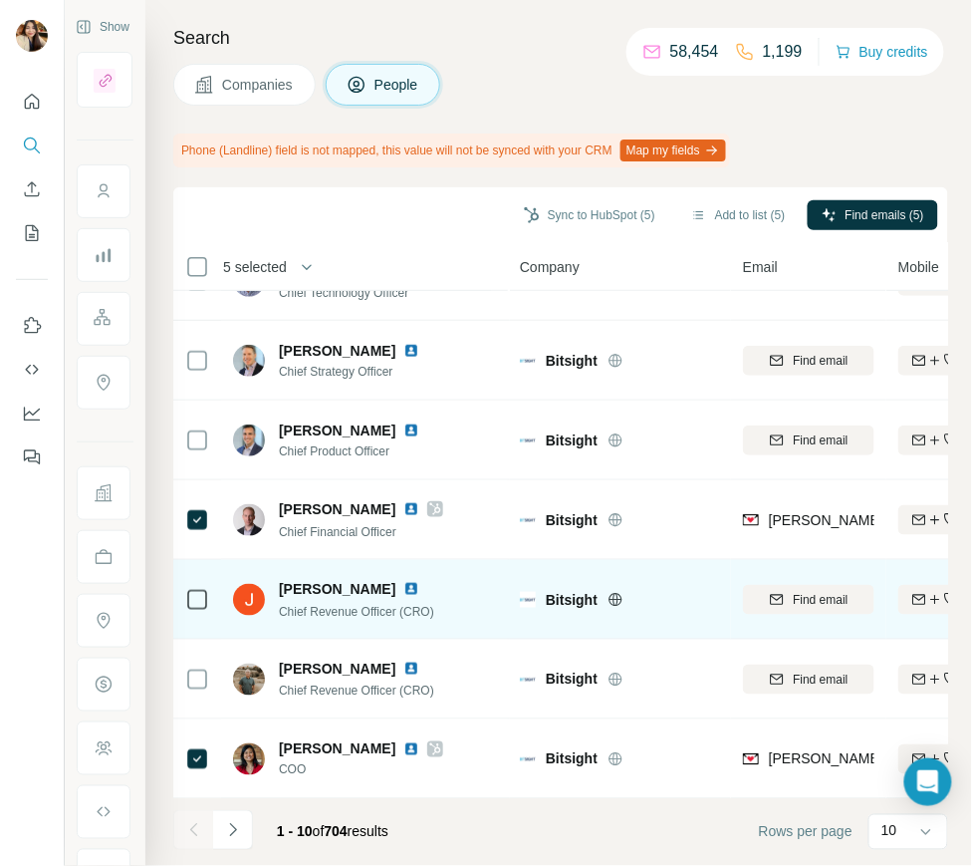
scroll to position [0, 0]
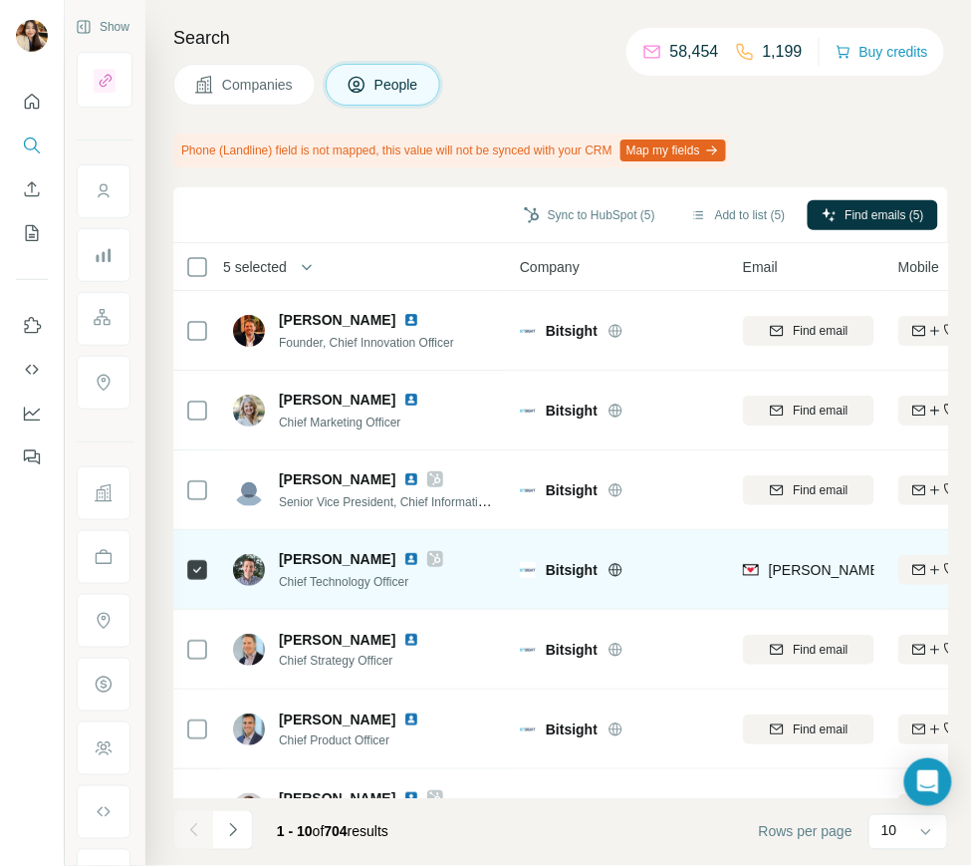
click at [430, 553] on icon at bounding box center [435, 559] width 11 height 12
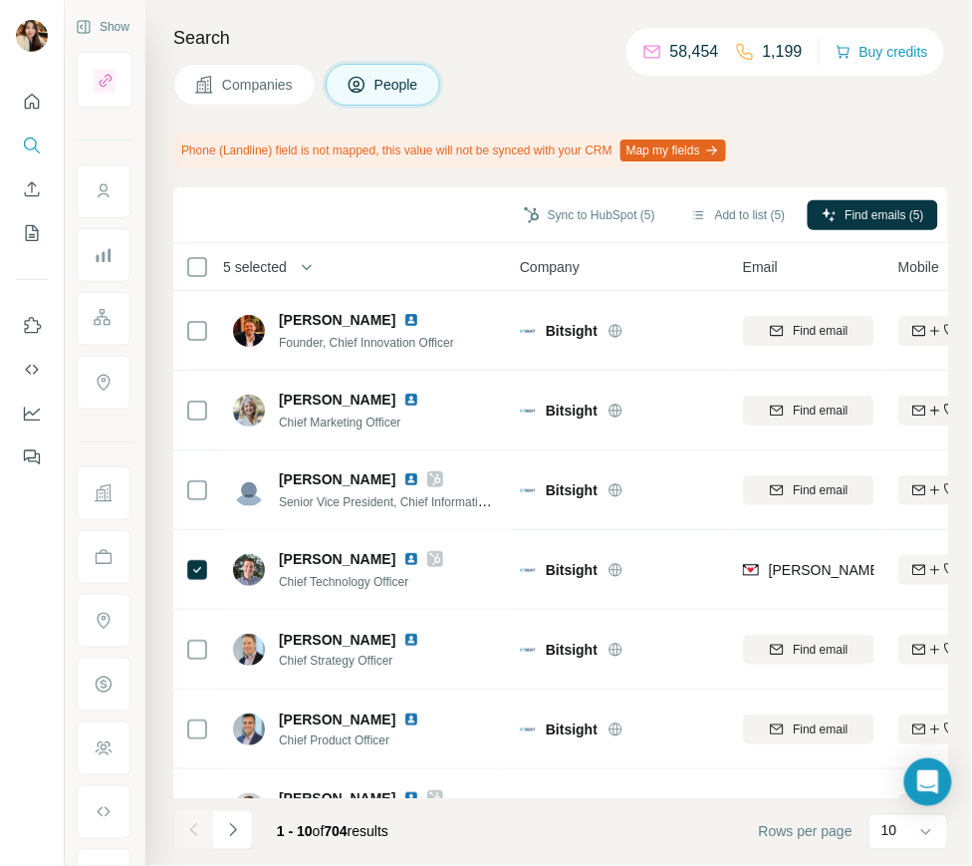
click at [272, 93] on span "Companies" at bounding box center [258, 85] width 73 height 20
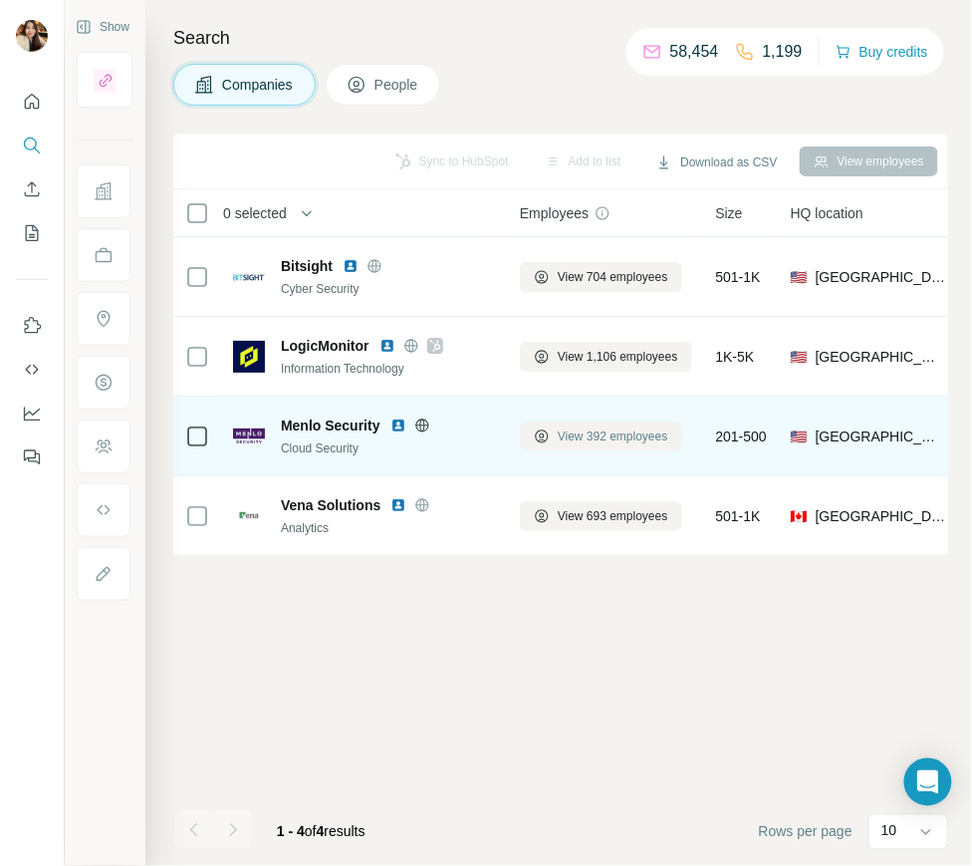
click at [546, 433] on icon at bounding box center [542, 436] width 16 height 16
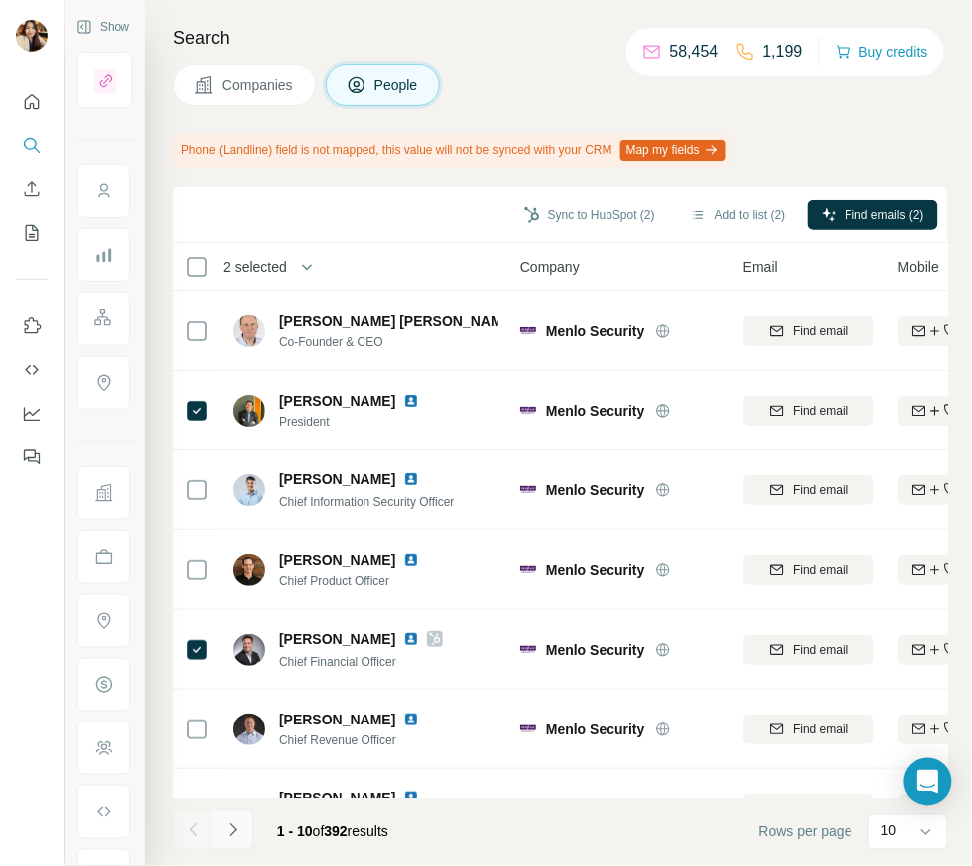
click at [231, 828] on icon "Navigate to next page" at bounding box center [233, 830] width 20 height 20
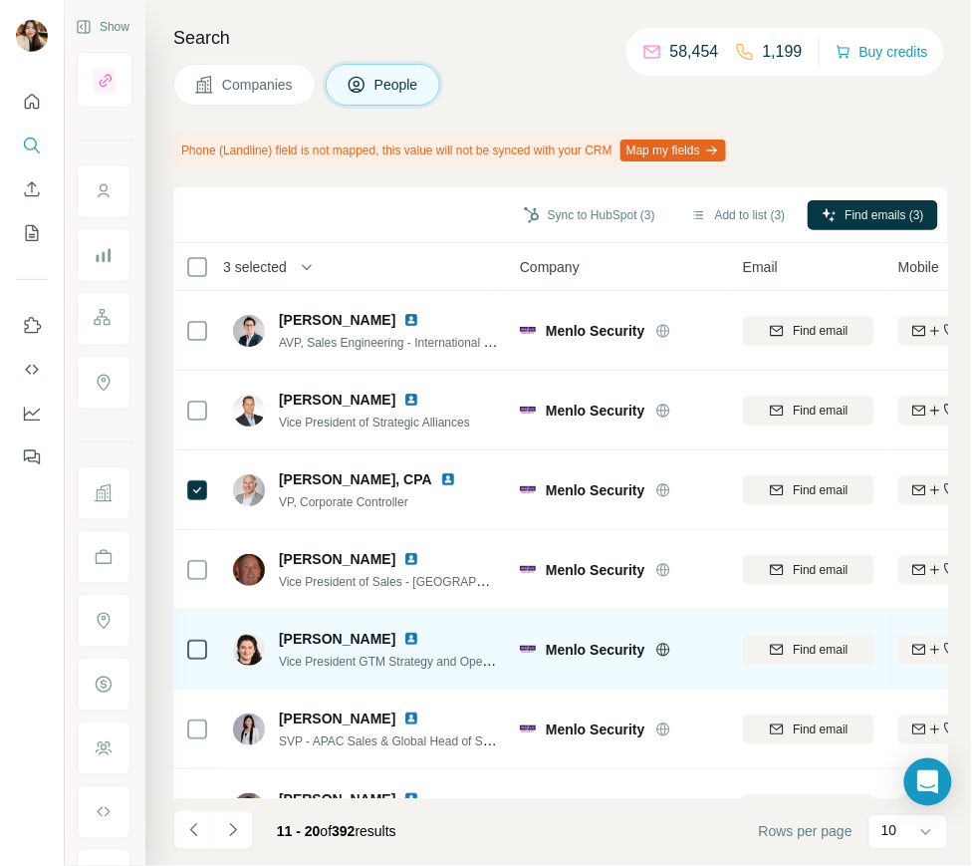
scroll to position [289, 0]
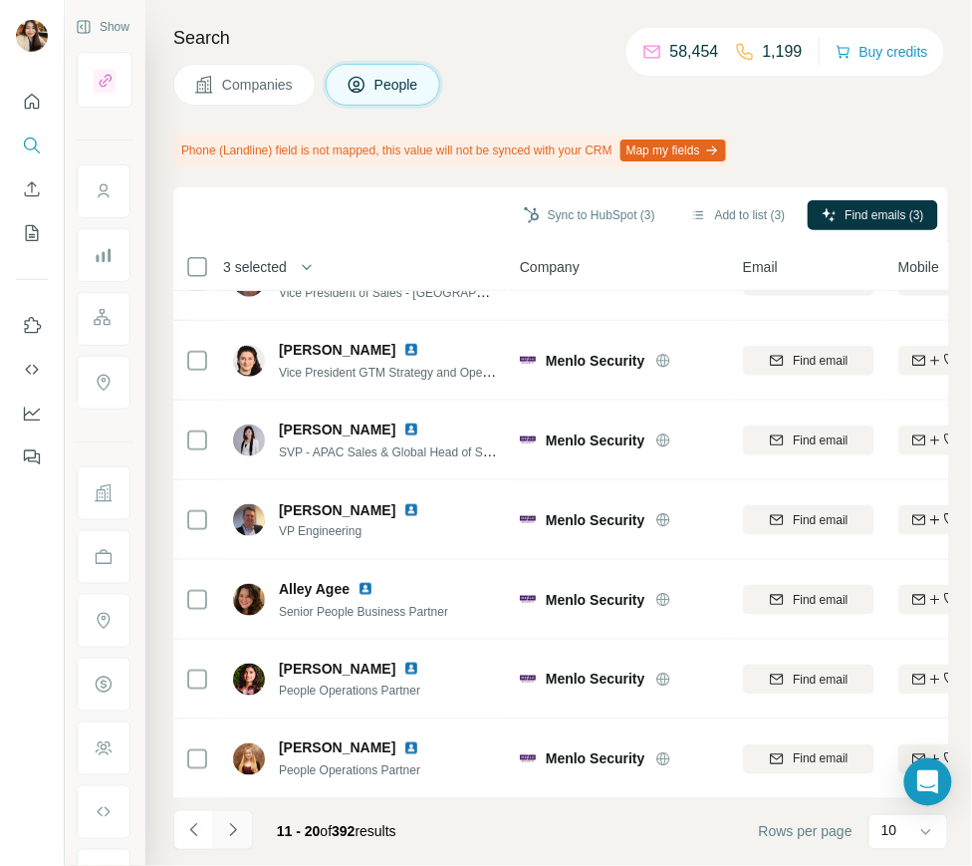
click at [224, 827] on icon "Navigate to next page" at bounding box center [233, 830] width 20 height 20
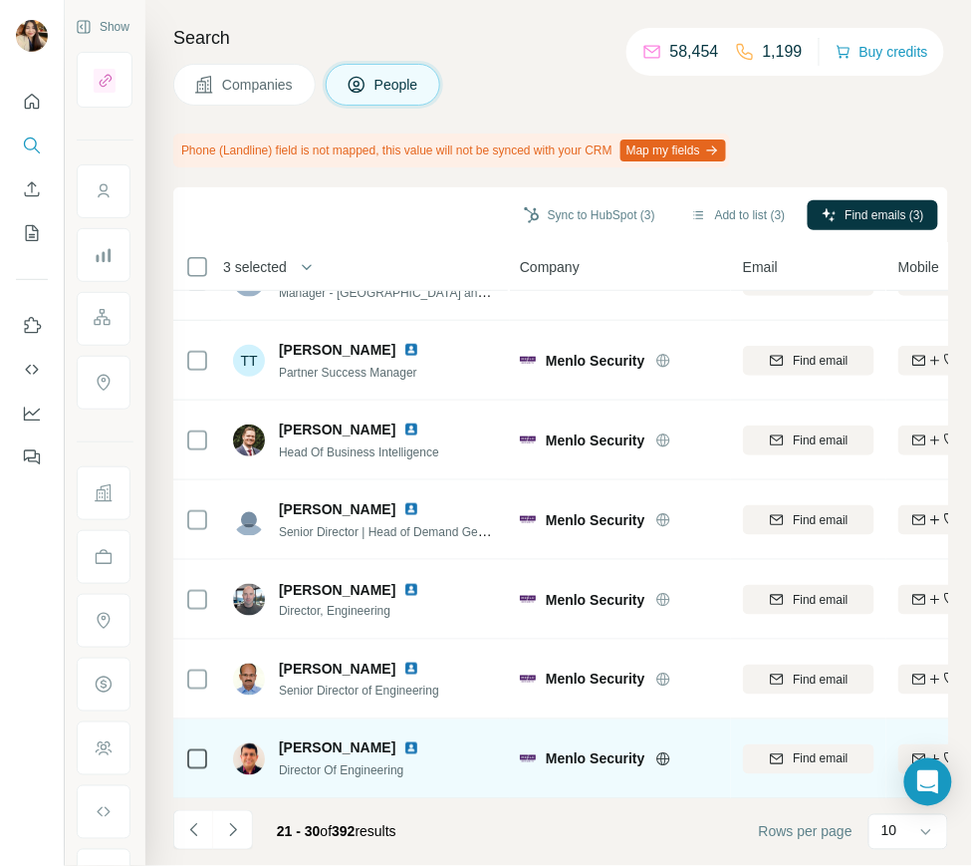
scroll to position [0, 0]
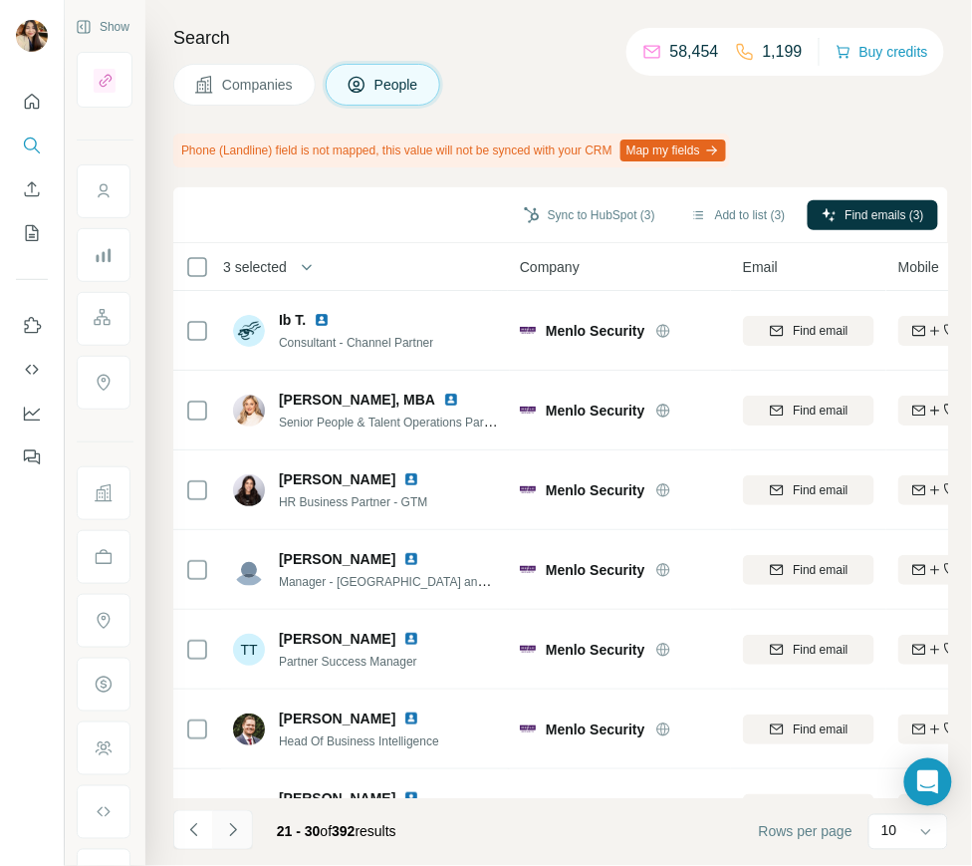
click at [221, 824] on button "Navigate to next page" at bounding box center [233, 830] width 40 height 40
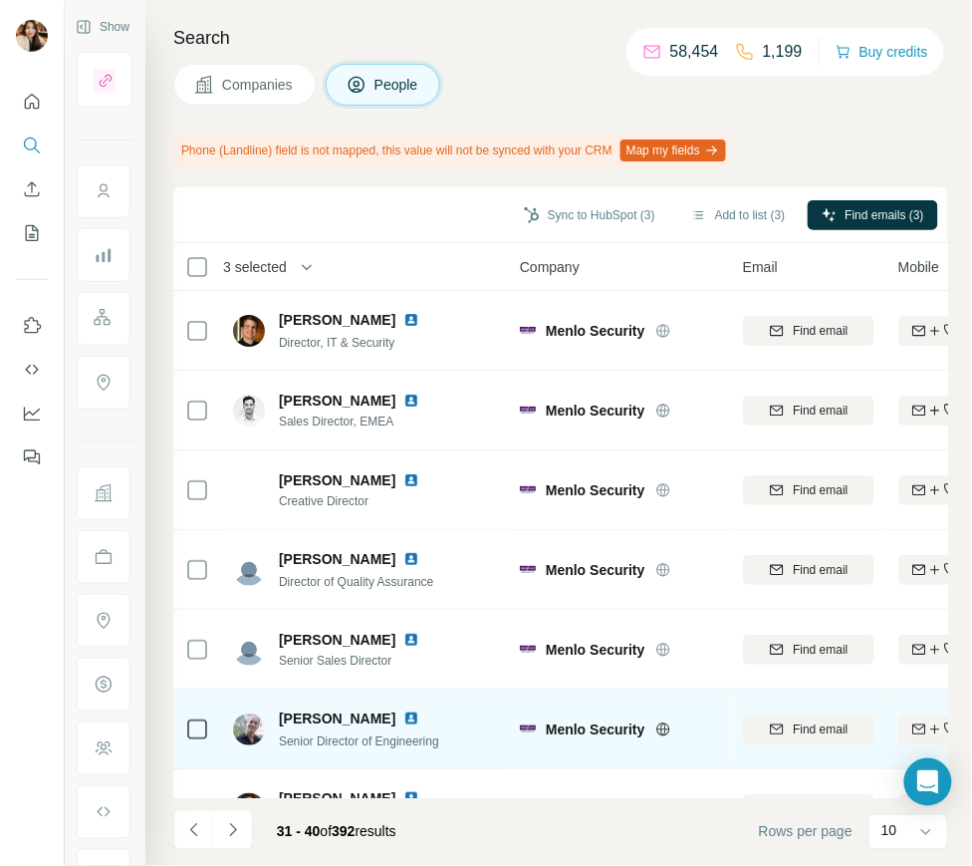
scroll to position [289, 0]
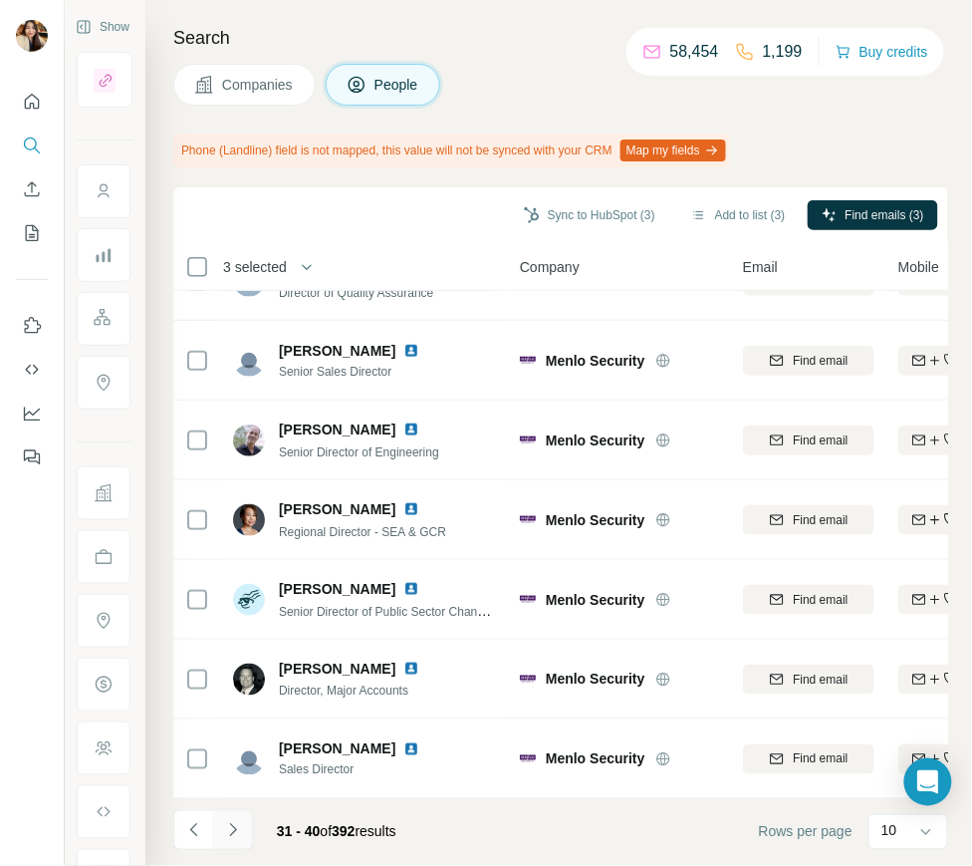
click at [228, 834] on icon "Navigate to next page" at bounding box center [233, 830] width 20 height 20
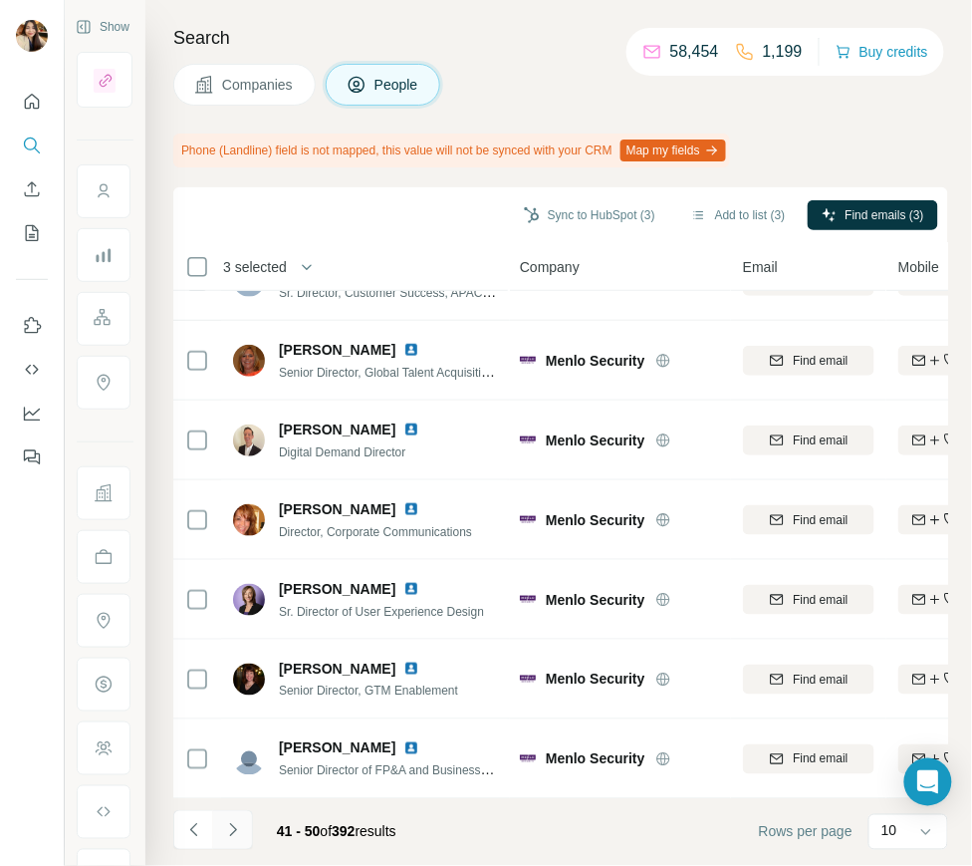
click at [225, 824] on icon "Navigate to next page" at bounding box center [233, 830] width 20 height 20
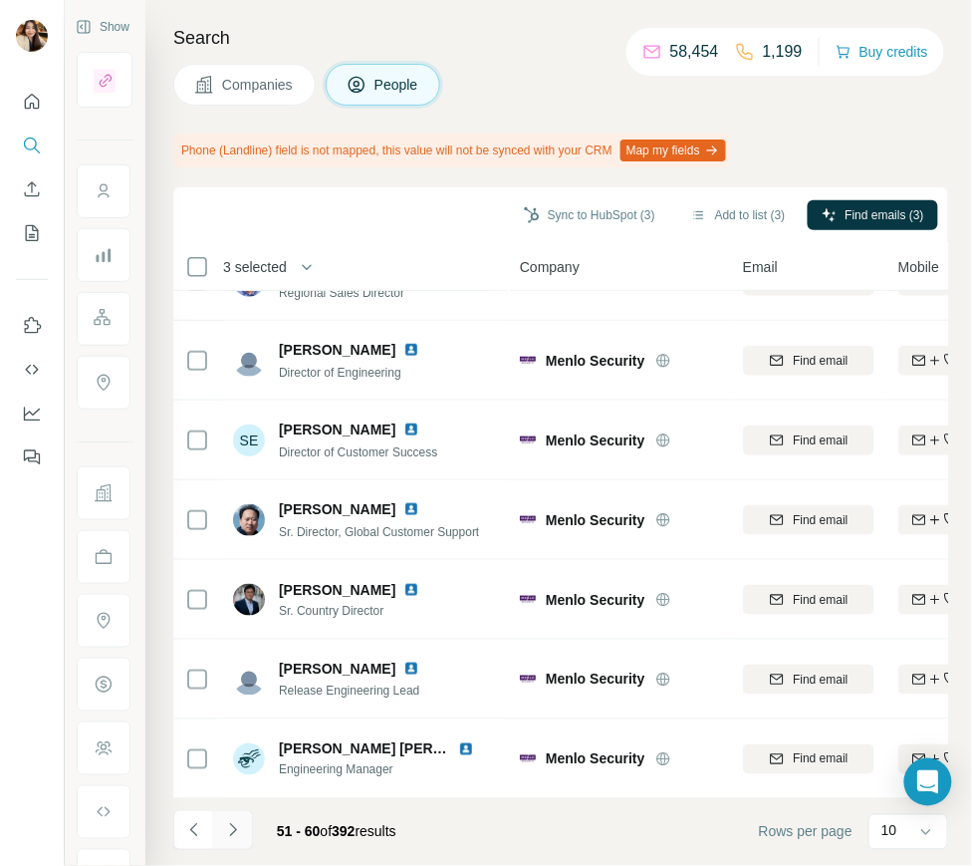
click at [233, 821] on icon "Navigate to next page" at bounding box center [233, 830] width 20 height 20
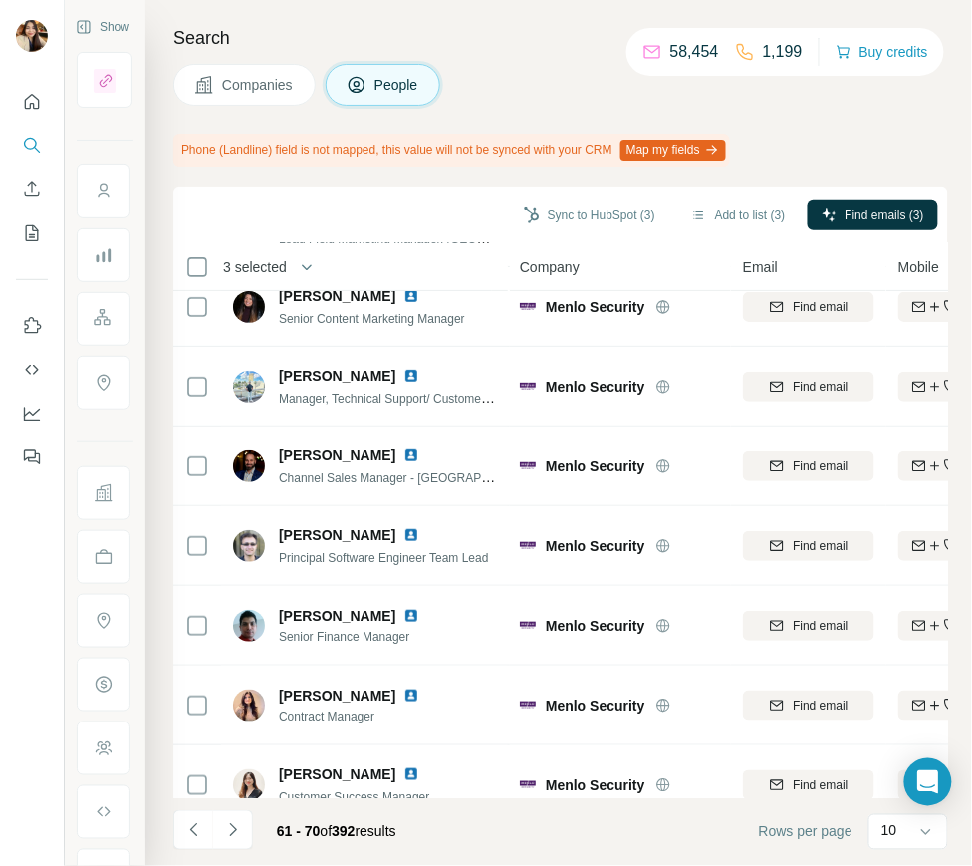
scroll to position [0, 0]
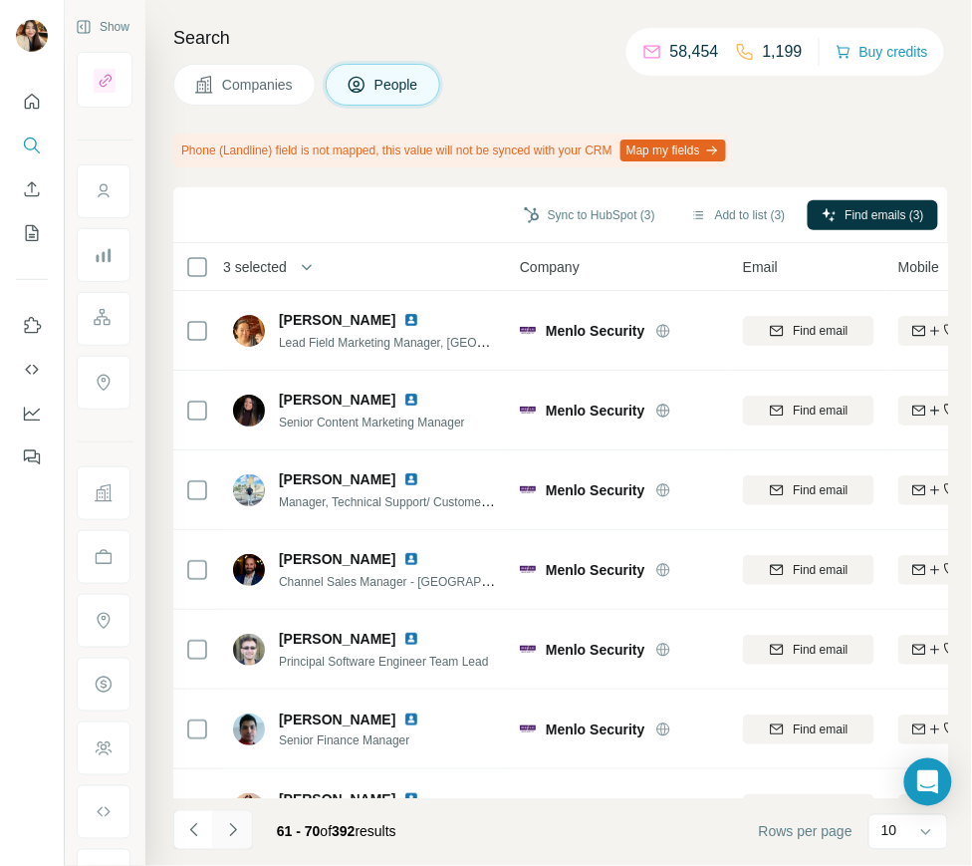
click at [237, 825] on icon "Navigate to next page" at bounding box center [233, 830] width 20 height 20
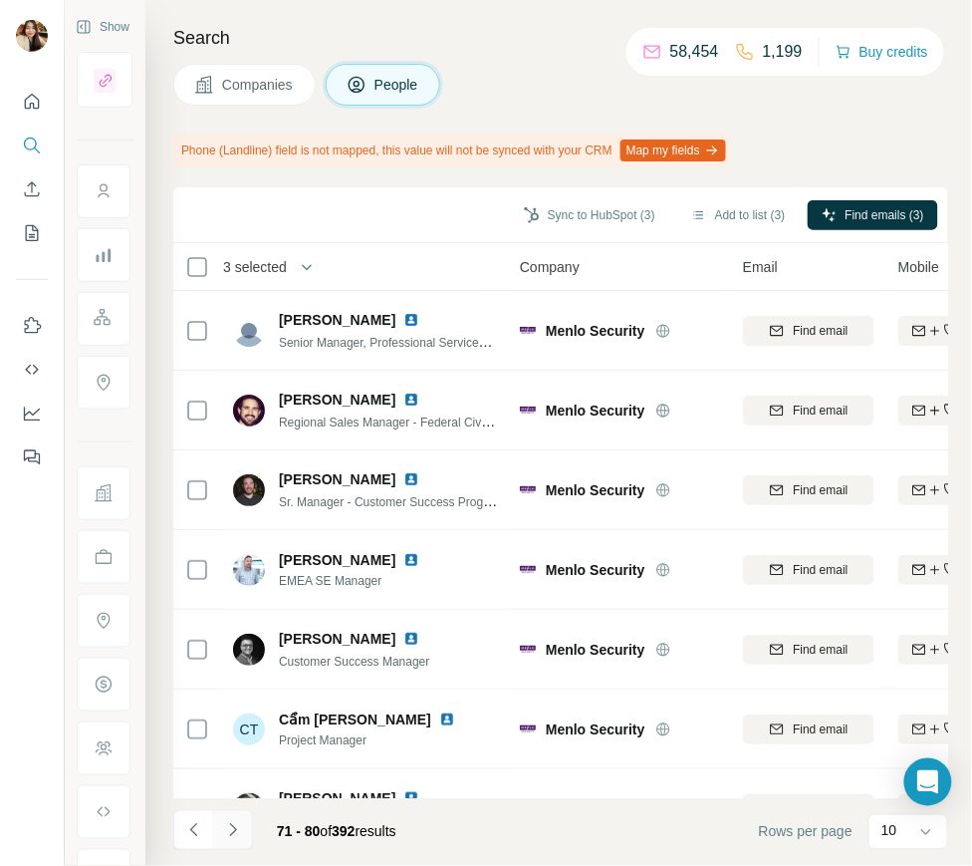
click at [231, 824] on icon "Navigate to next page" at bounding box center [233, 830] width 20 height 20
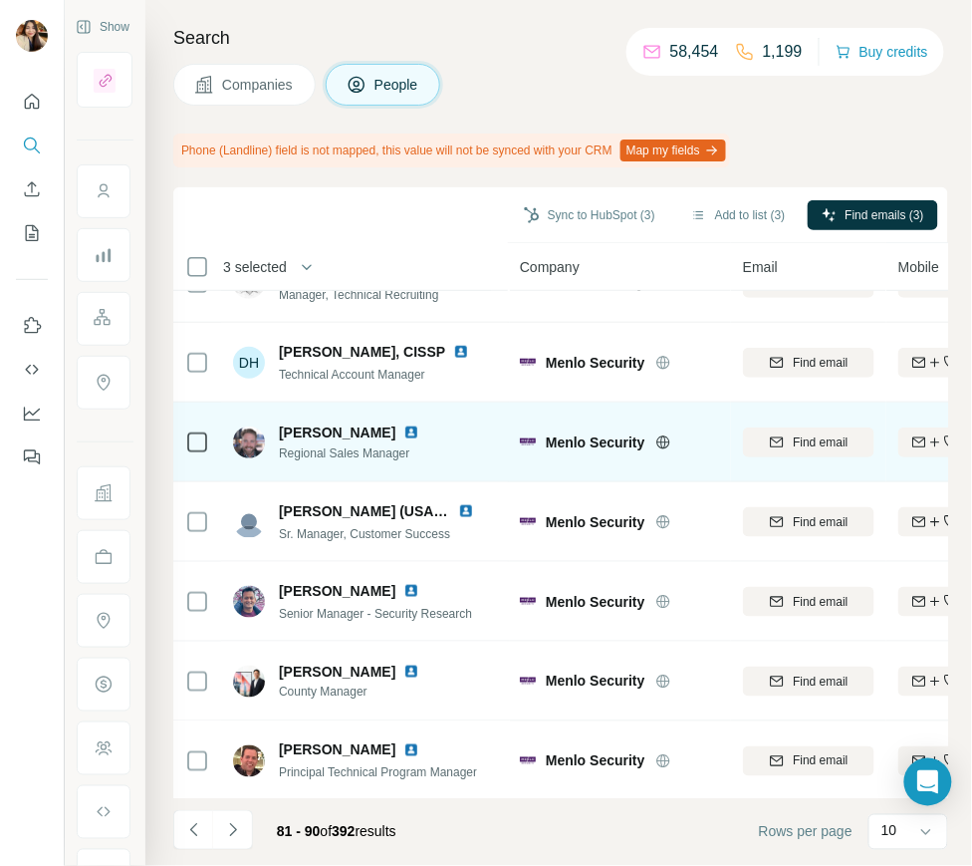
scroll to position [289, 0]
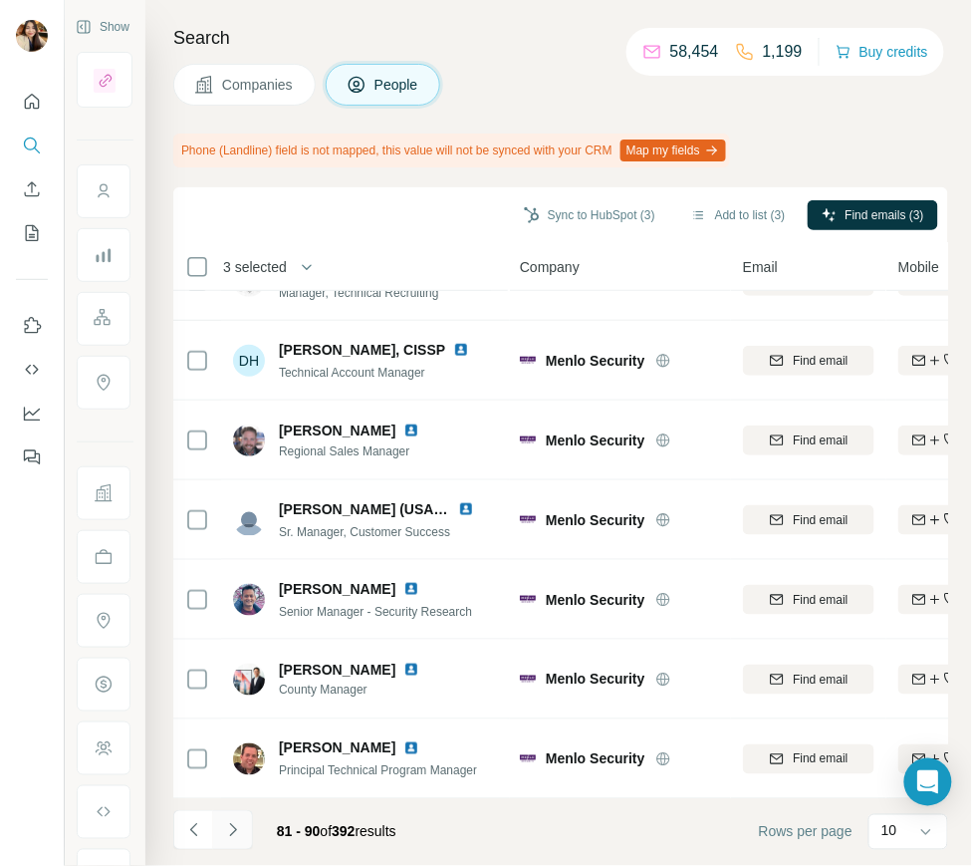
click at [236, 826] on icon "Navigate to next page" at bounding box center [233, 830] width 20 height 20
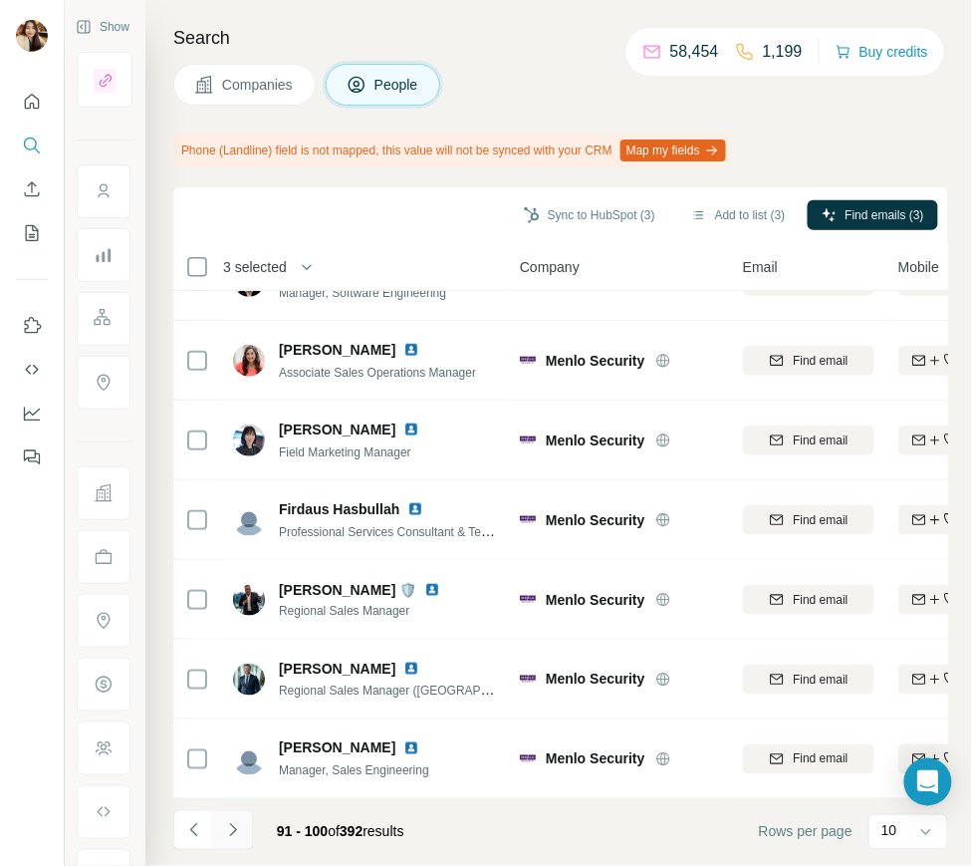
click at [237, 827] on icon "Navigate to next page" at bounding box center [233, 830] width 20 height 20
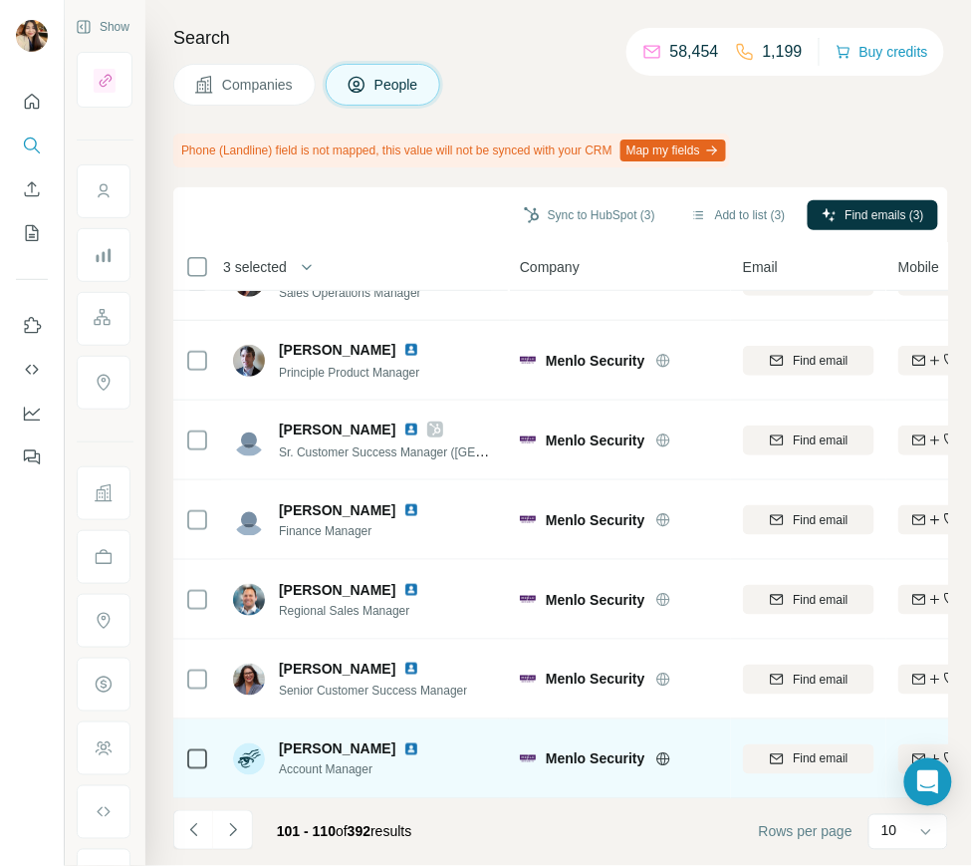
scroll to position [0, 0]
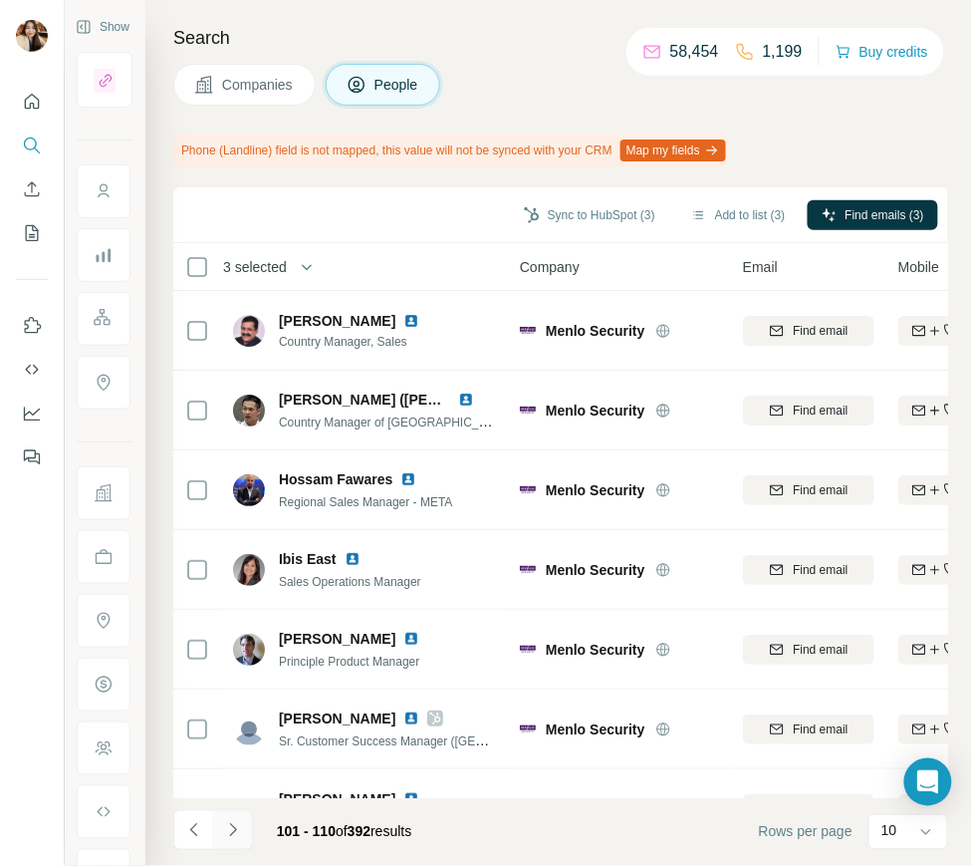
click at [237, 814] on button "Navigate to next page" at bounding box center [233, 830] width 40 height 40
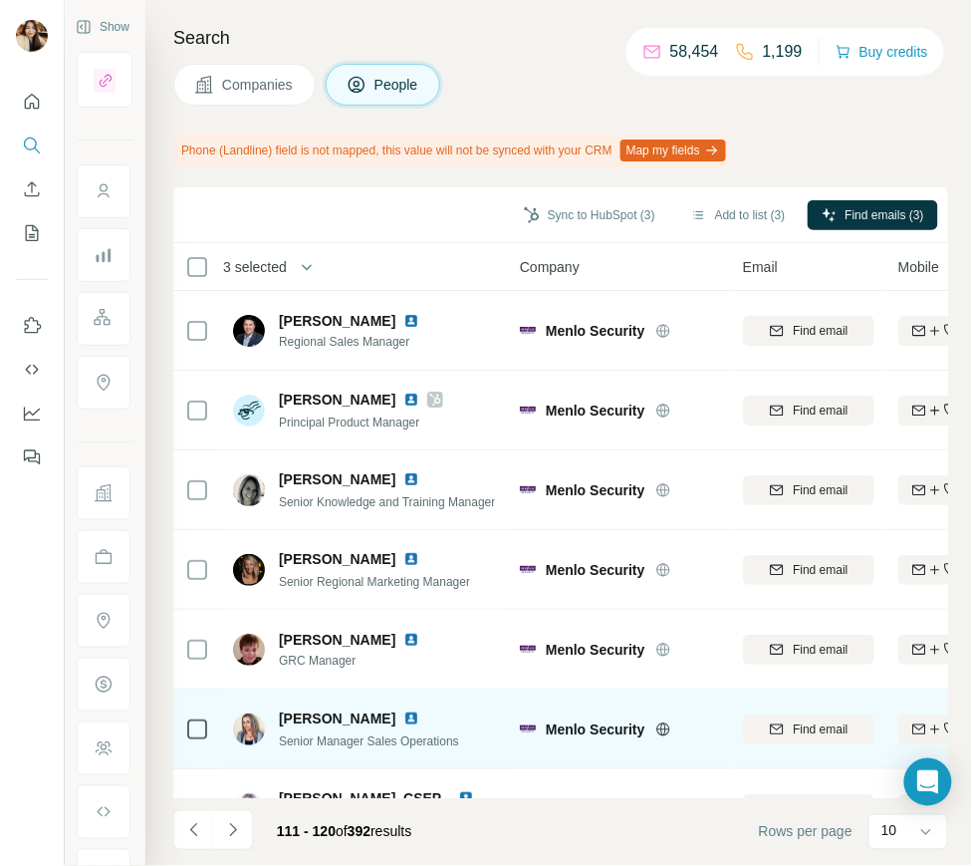
scroll to position [289, 0]
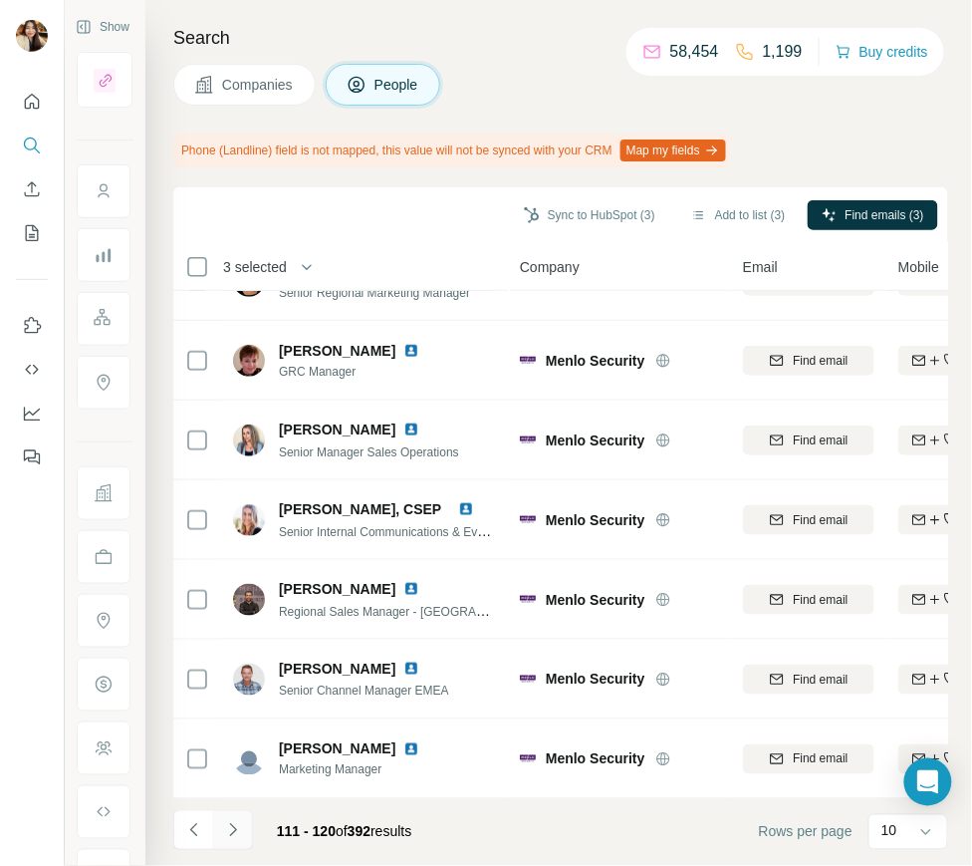
click at [234, 821] on icon "Navigate to next page" at bounding box center [233, 830] width 20 height 20
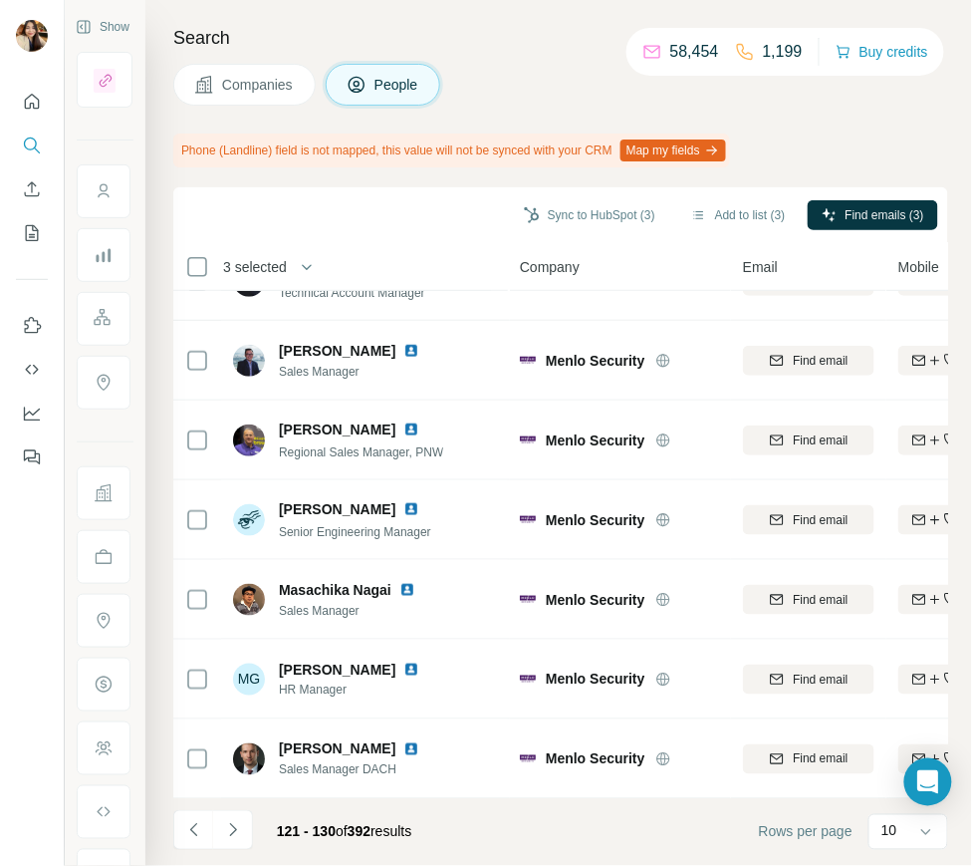
click at [224, 835] on icon "Navigate to next page" at bounding box center [233, 830] width 20 height 20
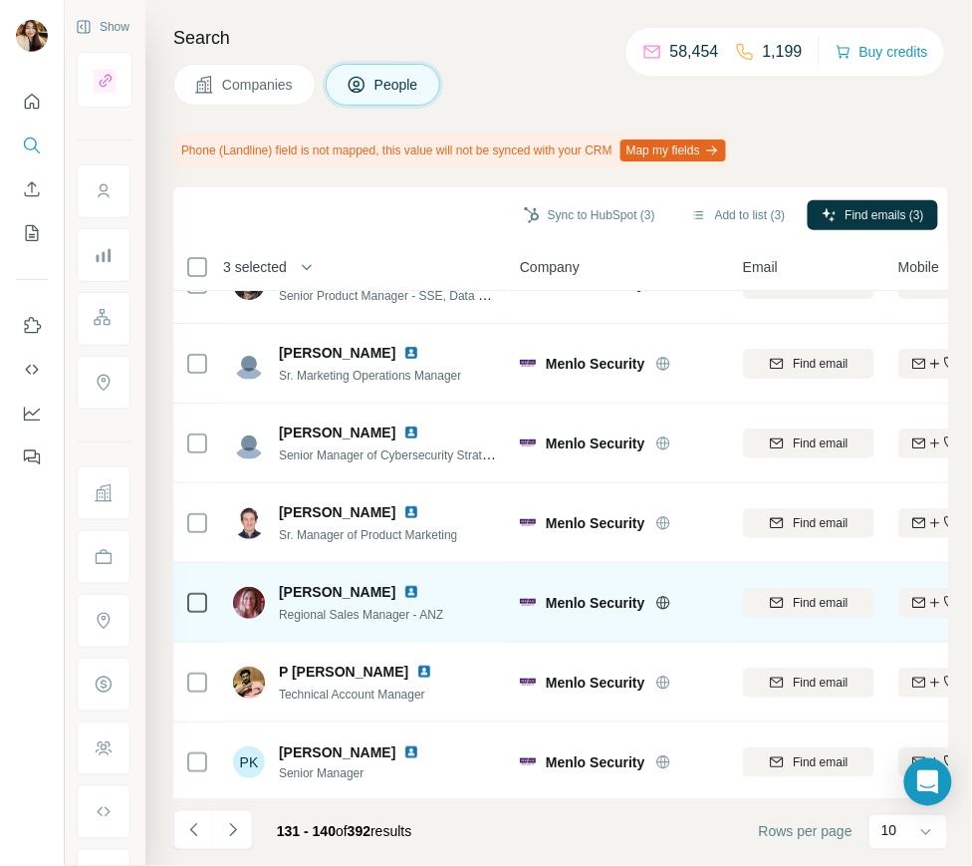
scroll to position [0, 0]
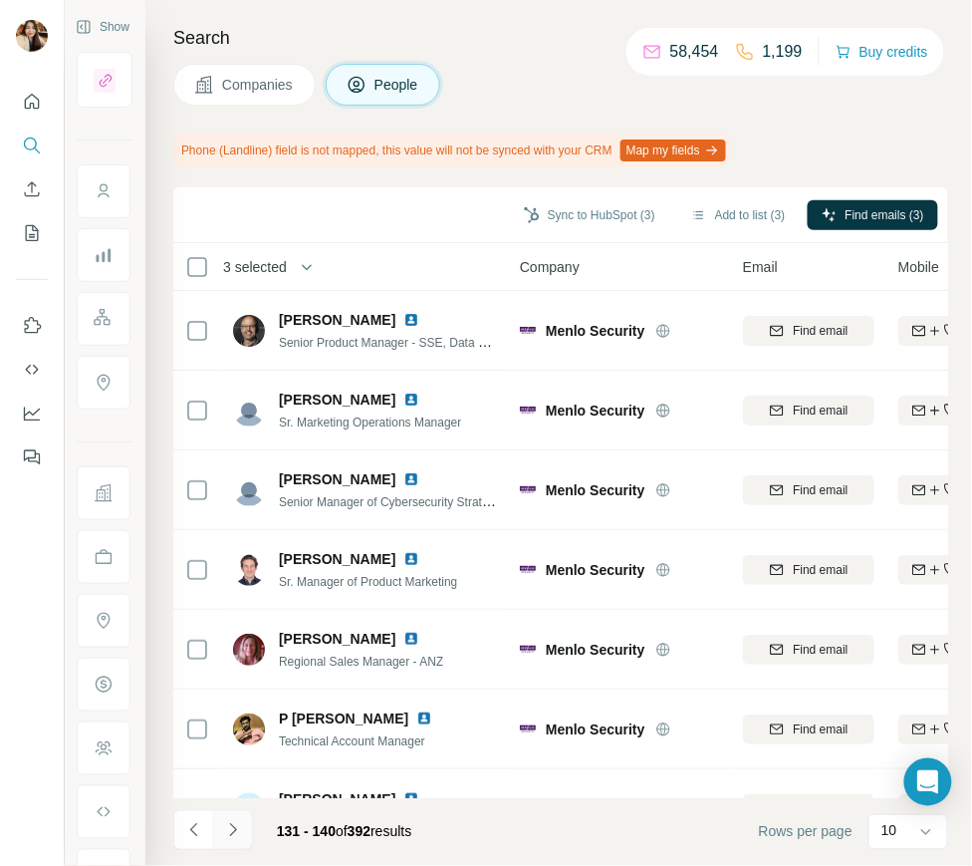
click at [223, 833] on icon "Navigate to next page" at bounding box center [233, 830] width 20 height 20
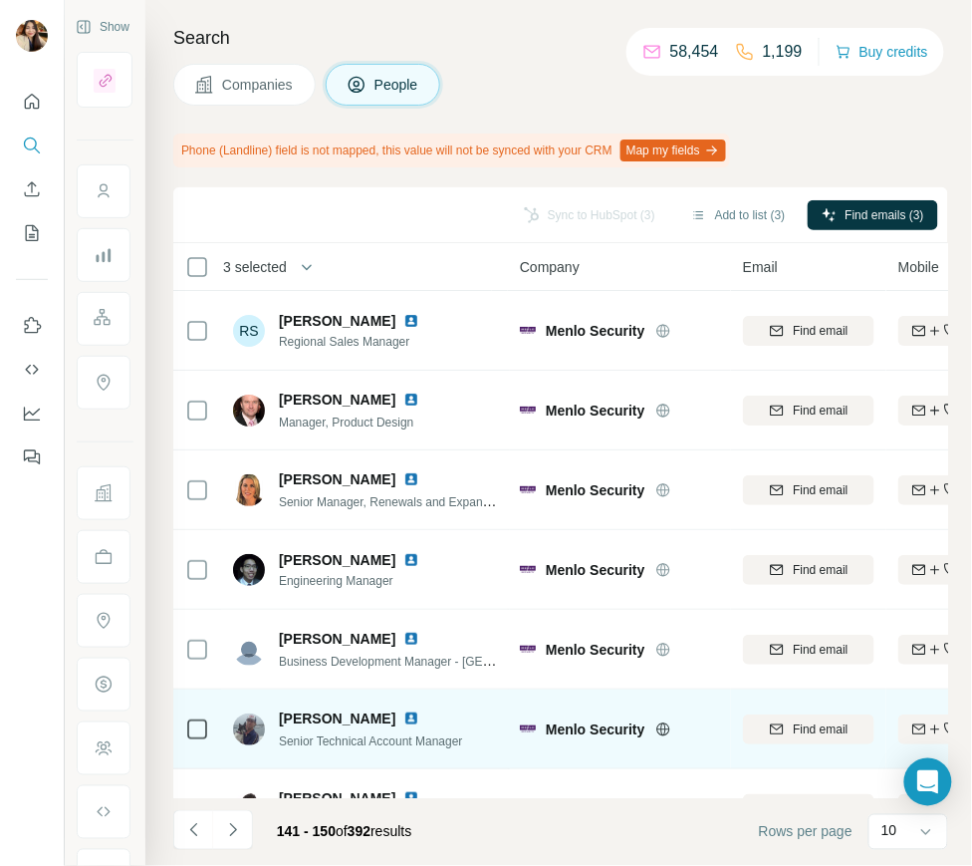
scroll to position [289, 0]
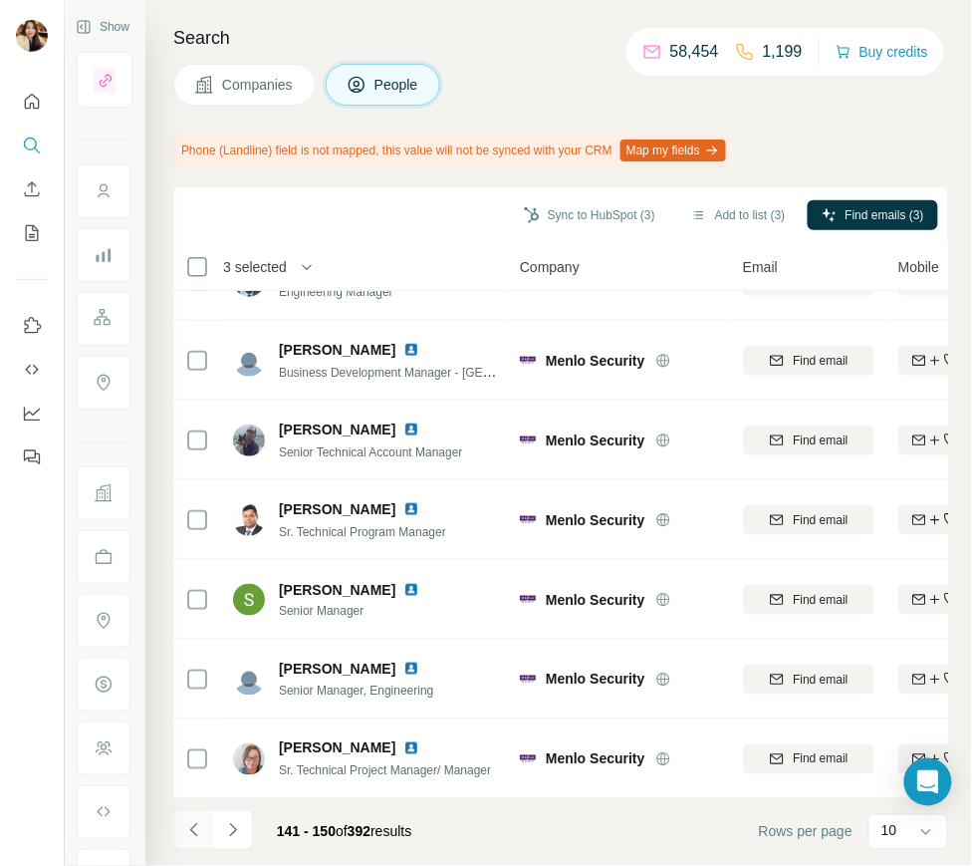
click at [194, 834] on icon "Navigate to previous page" at bounding box center [192, 829] width 7 height 13
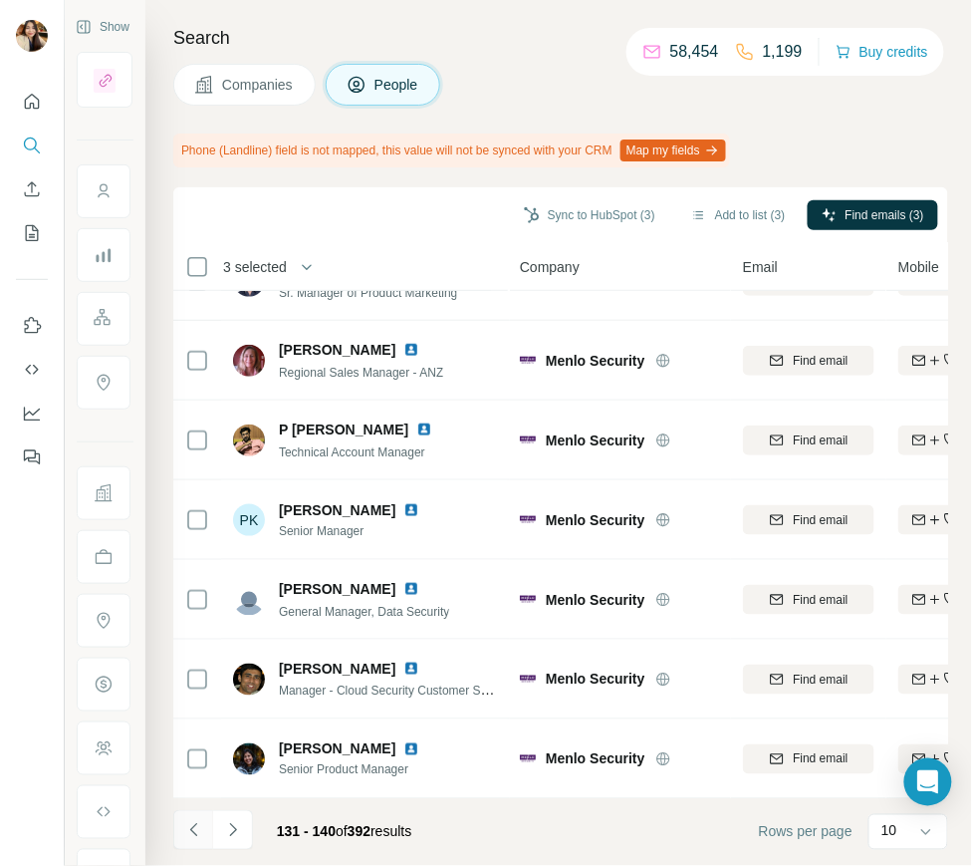
click at [194, 834] on icon "Navigate to previous page" at bounding box center [192, 829] width 7 height 13
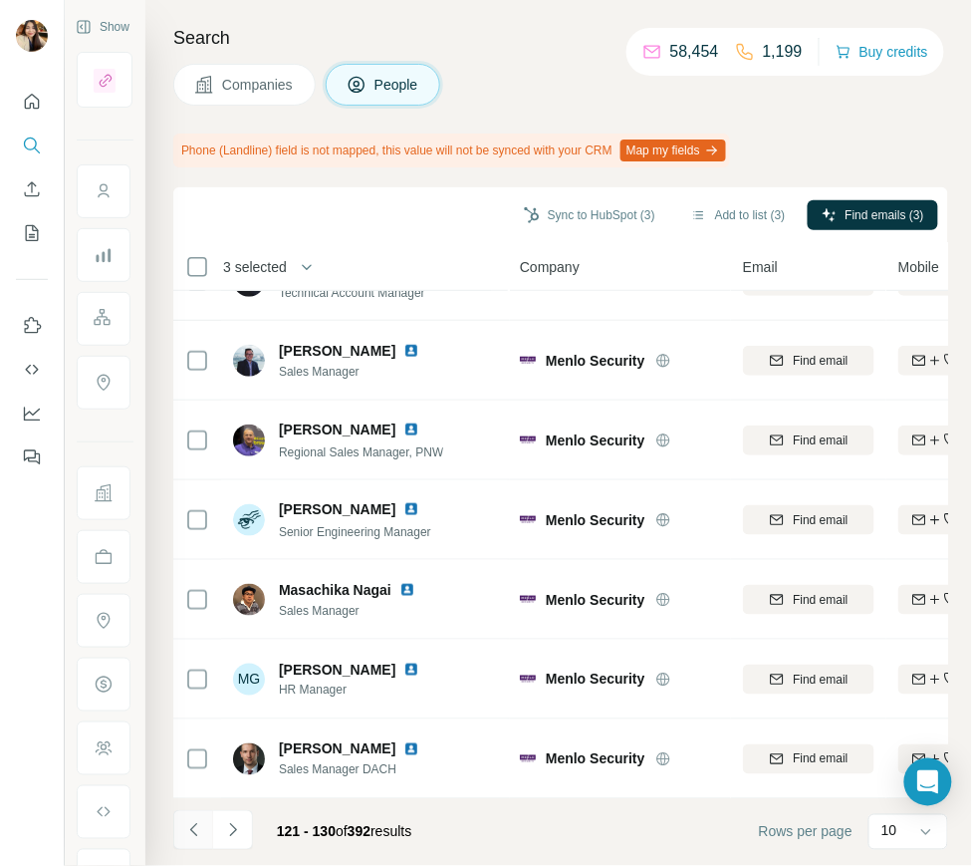
click at [194, 834] on icon "Navigate to previous page" at bounding box center [192, 829] width 7 height 13
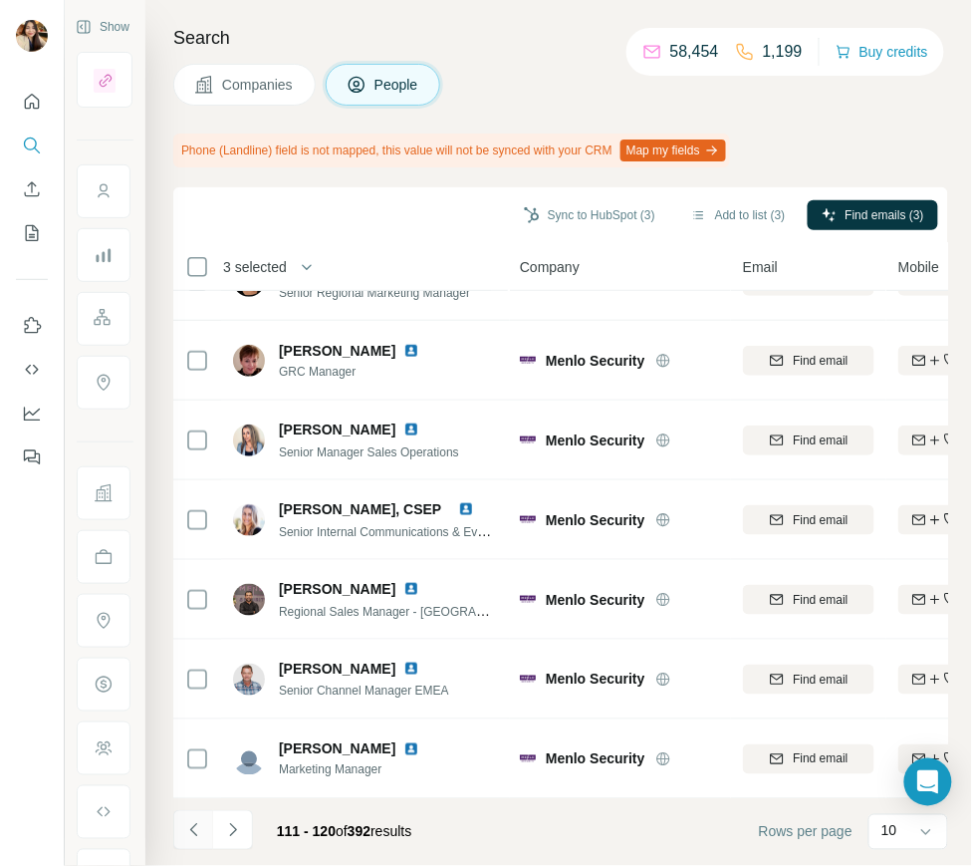
click at [194, 834] on icon "Navigate to previous page" at bounding box center [192, 829] width 7 height 13
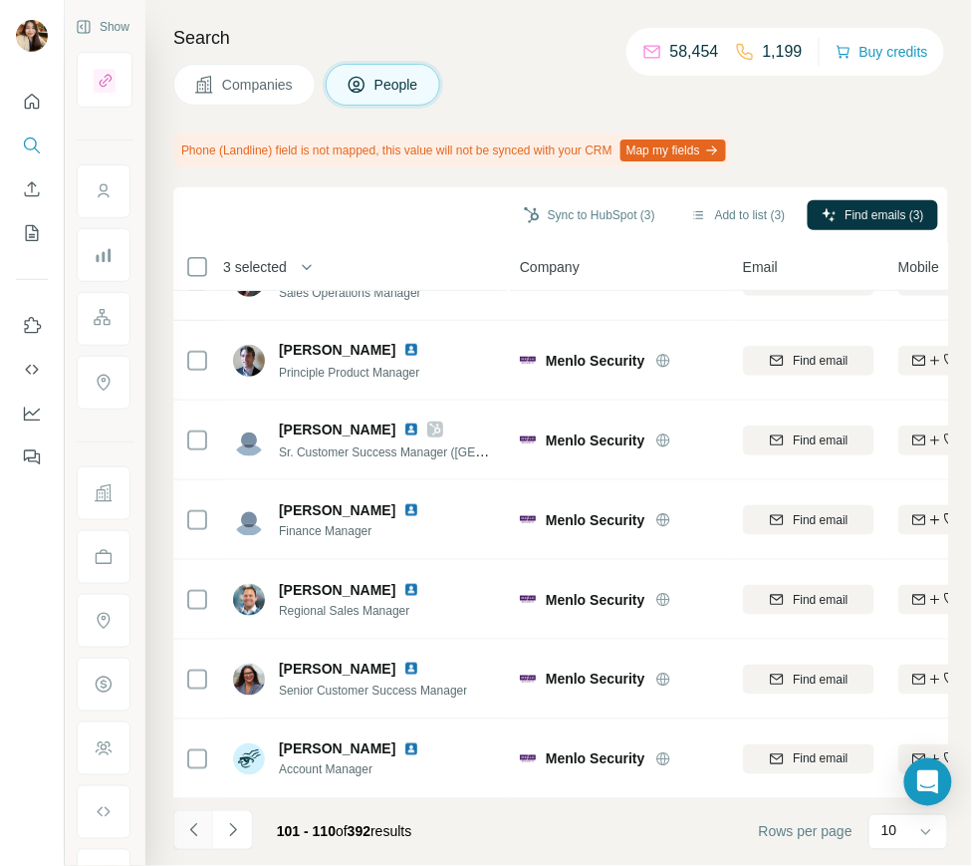
click at [194, 834] on icon "Navigate to previous page" at bounding box center [192, 829] width 7 height 13
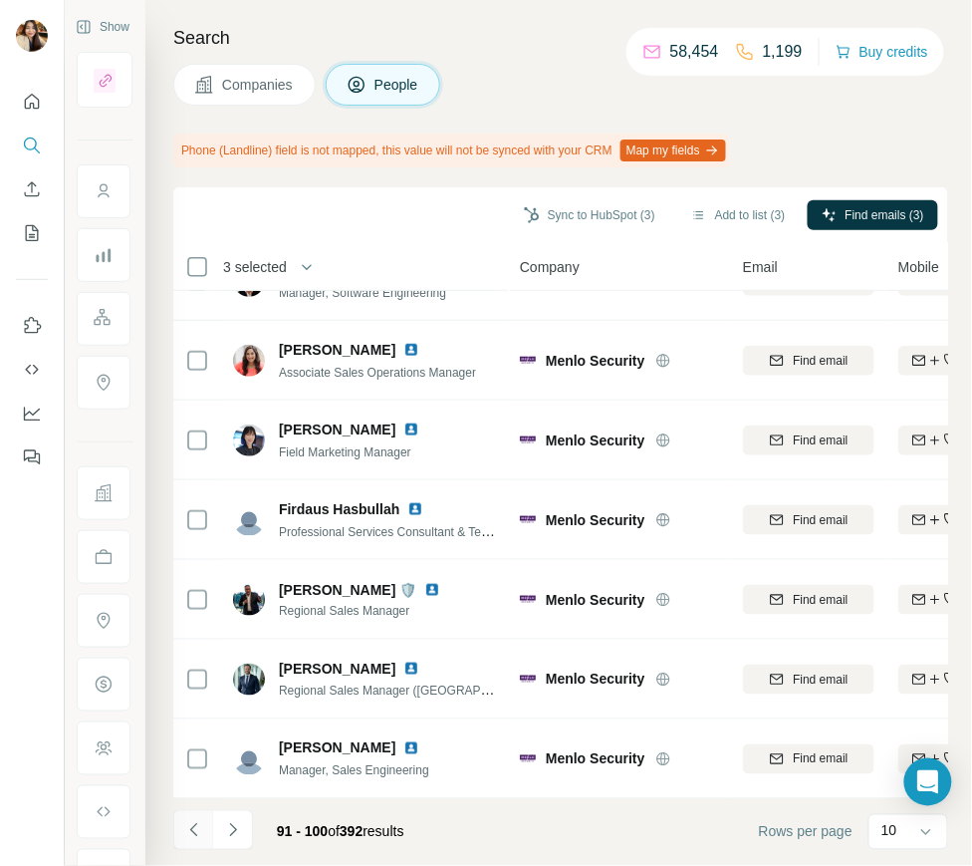
click at [194, 834] on icon "Navigate to previous page" at bounding box center [192, 829] width 7 height 13
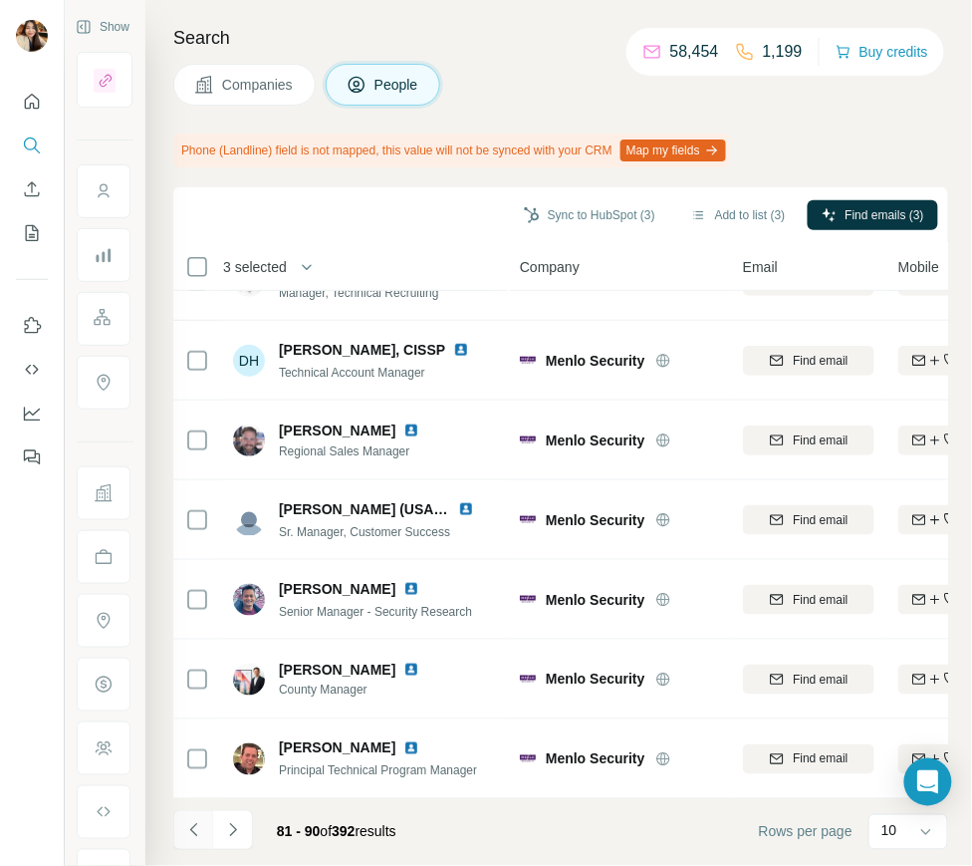
click at [194, 834] on icon "Navigate to previous page" at bounding box center [192, 829] width 7 height 13
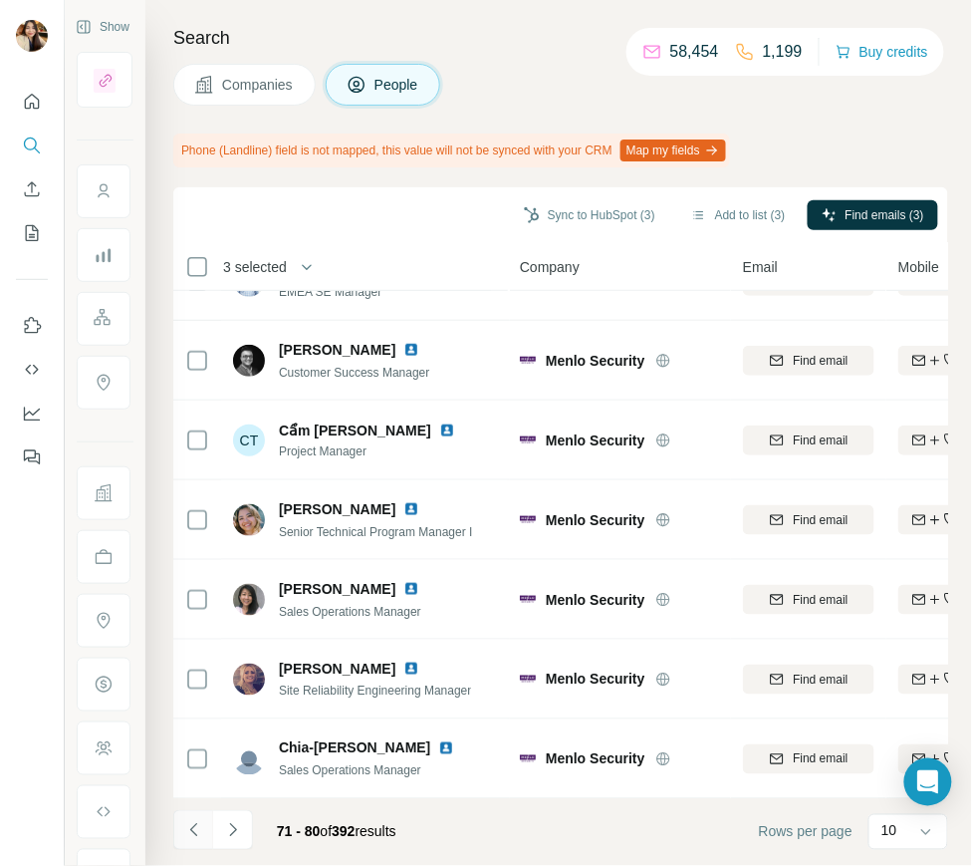
click at [194, 834] on icon "Navigate to previous page" at bounding box center [192, 829] width 7 height 13
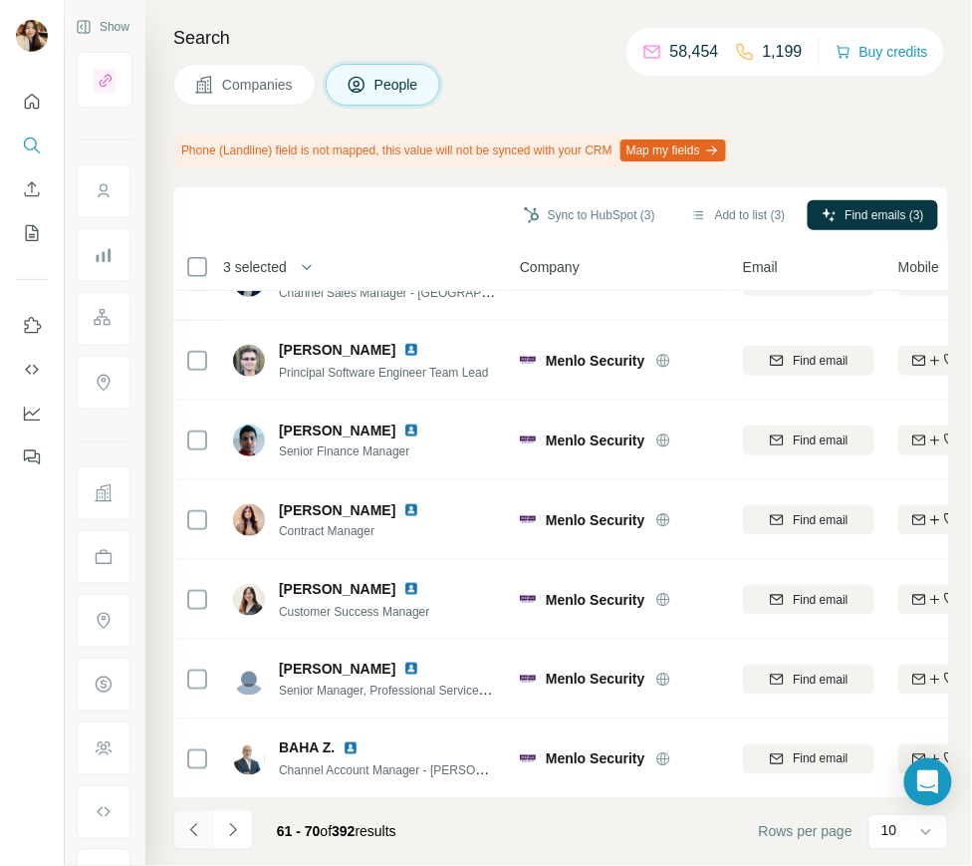
click at [194, 834] on icon "Navigate to previous page" at bounding box center [192, 829] width 7 height 13
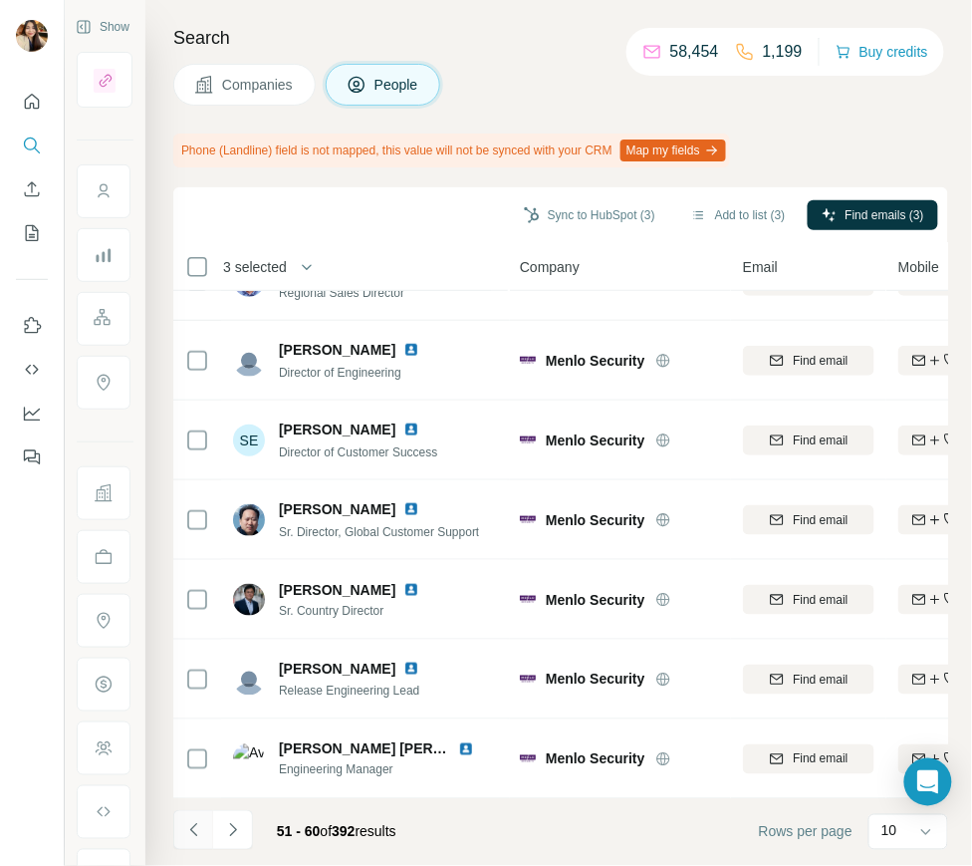
click at [194, 834] on icon "Navigate to previous page" at bounding box center [192, 829] width 7 height 13
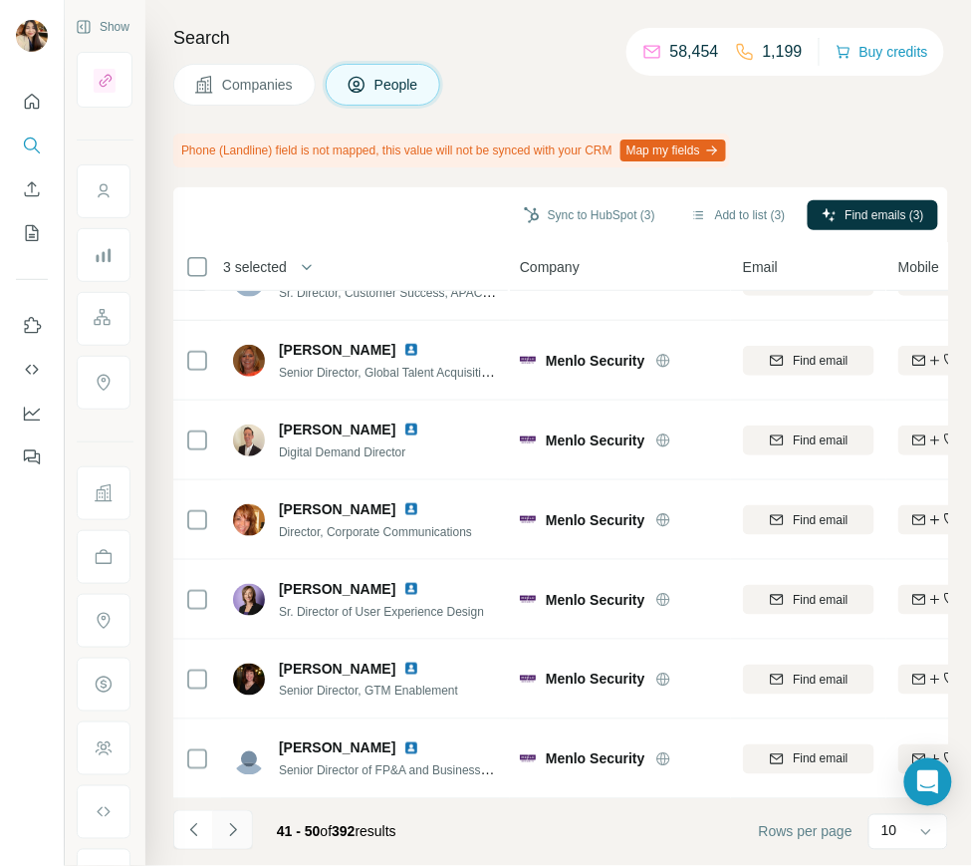
click at [213, 831] on button "Navigate to next page" at bounding box center [233, 830] width 40 height 40
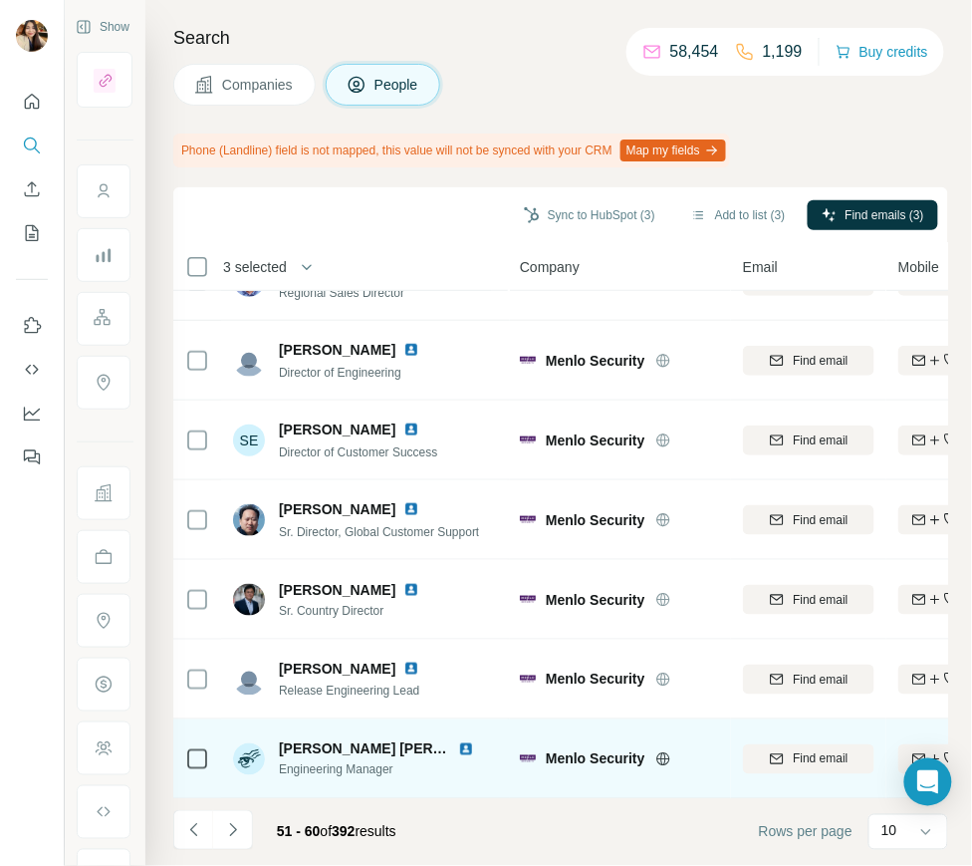
scroll to position [0, 0]
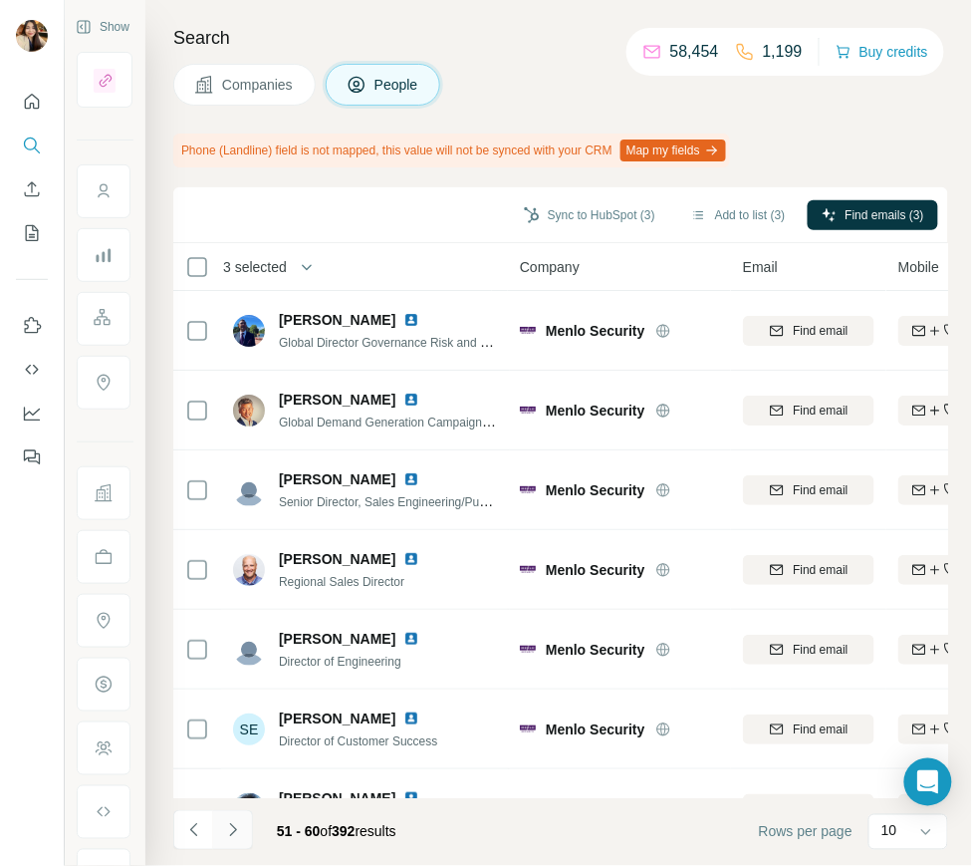
click at [229, 815] on button "Navigate to next page" at bounding box center [233, 830] width 40 height 40
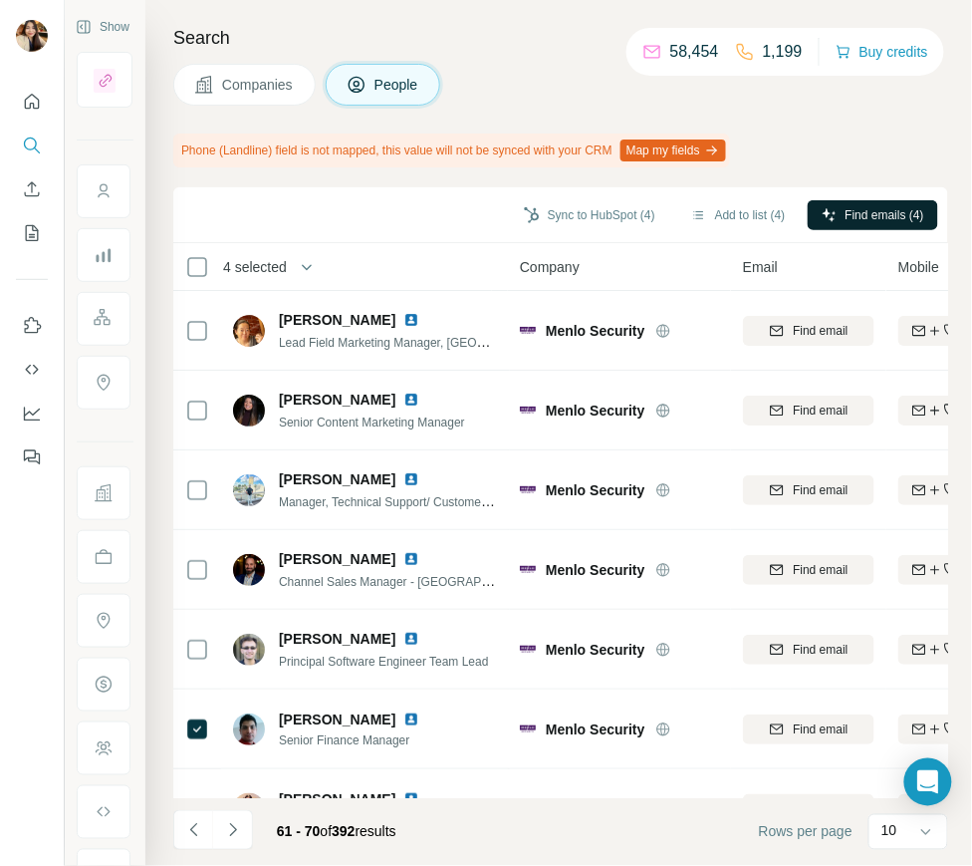
click at [899, 199] on div "Sync to HubSpot (4) Add to list (4) Find emails (4)" at bounding box center [560, 214] width 755 height 35
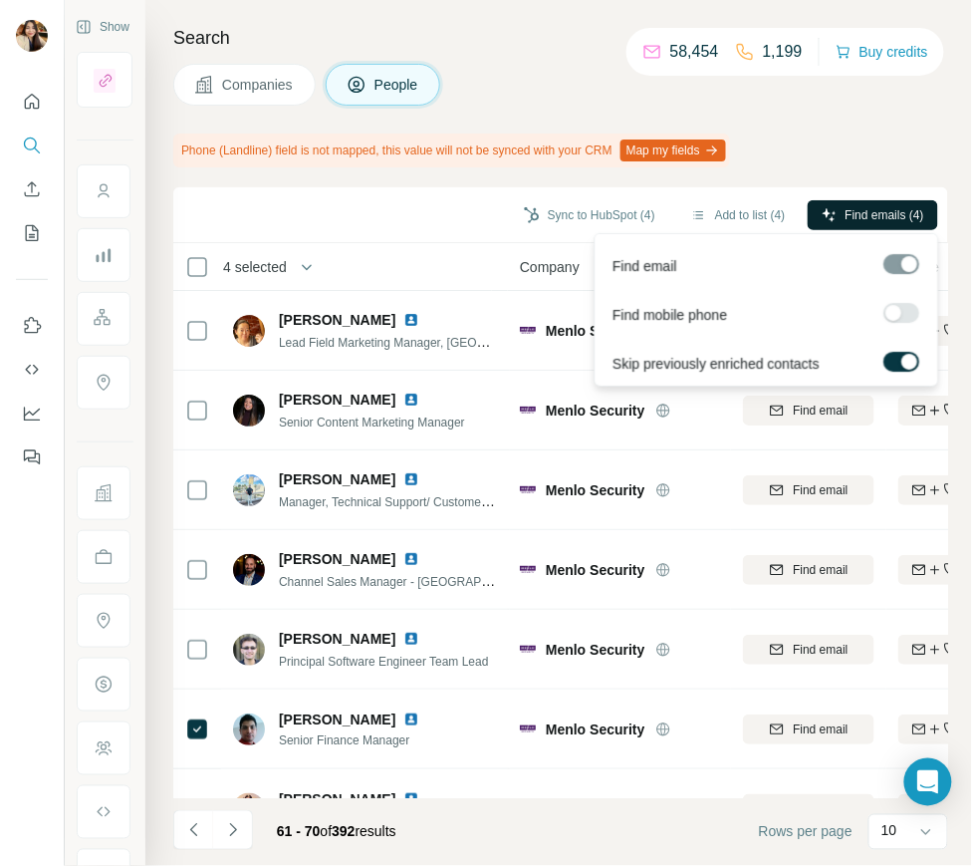
click at [896, 208] on span "Find emails (4)" at bounding box center [885, 215] width 79 height 18
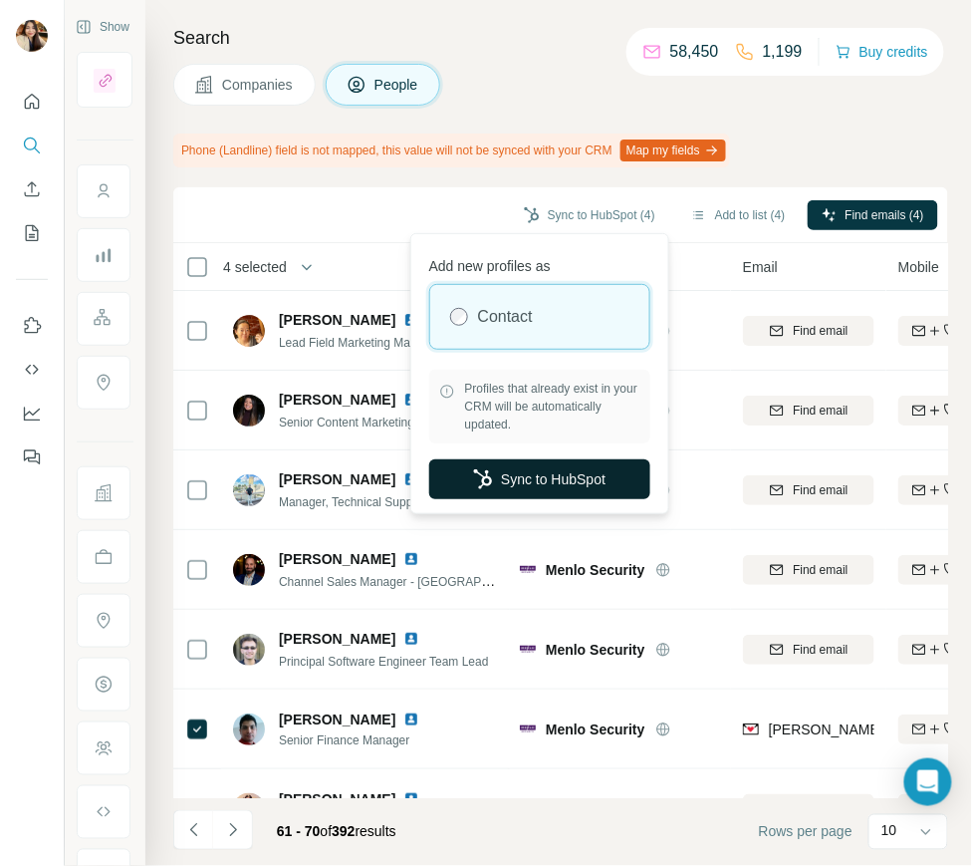
click at [549, 488] on button "Sync to HubSpot" at bounding box center [539, 479] width 221 height 40
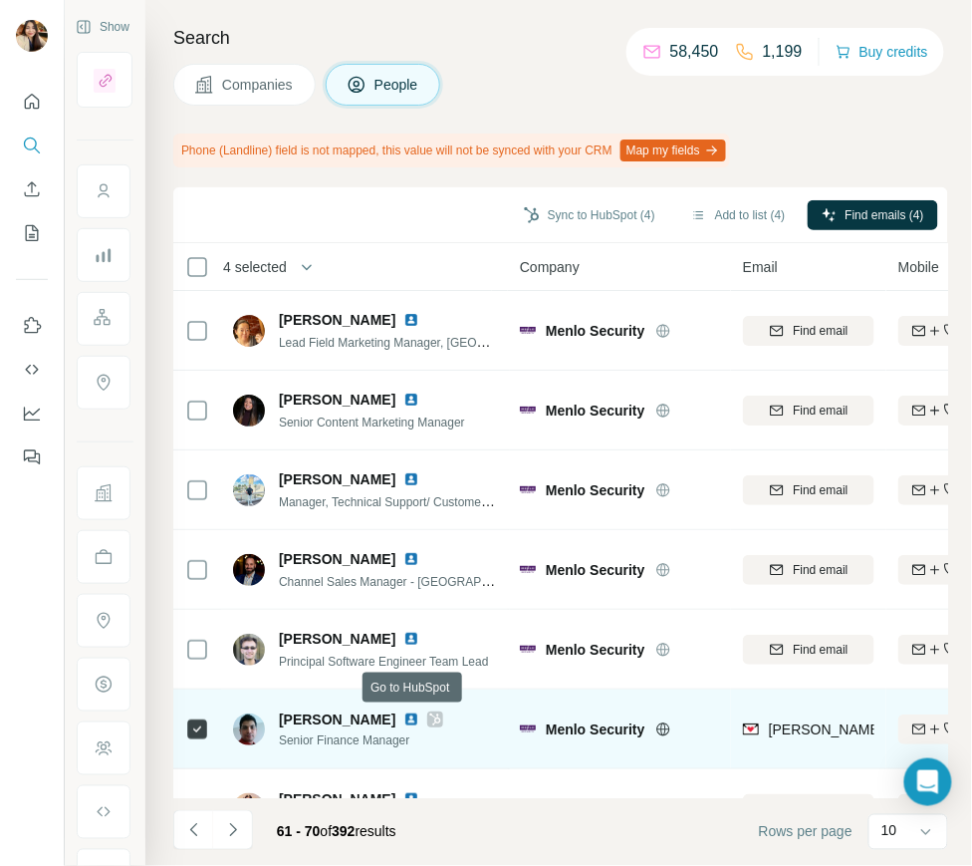
click at [429, 718] on icon at bounding box center [435, 719] width 12 height 16
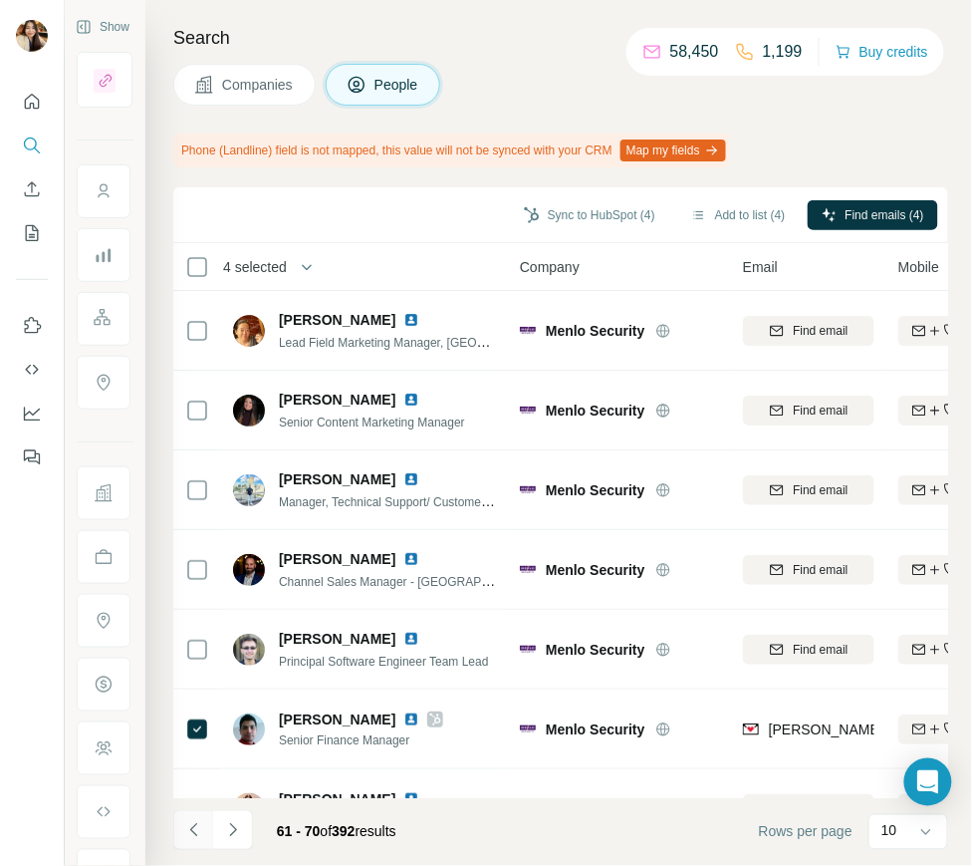
click at [190, 832] on icon "Navigate to previous page" at bounding box center [194, 830] width 20 height 20
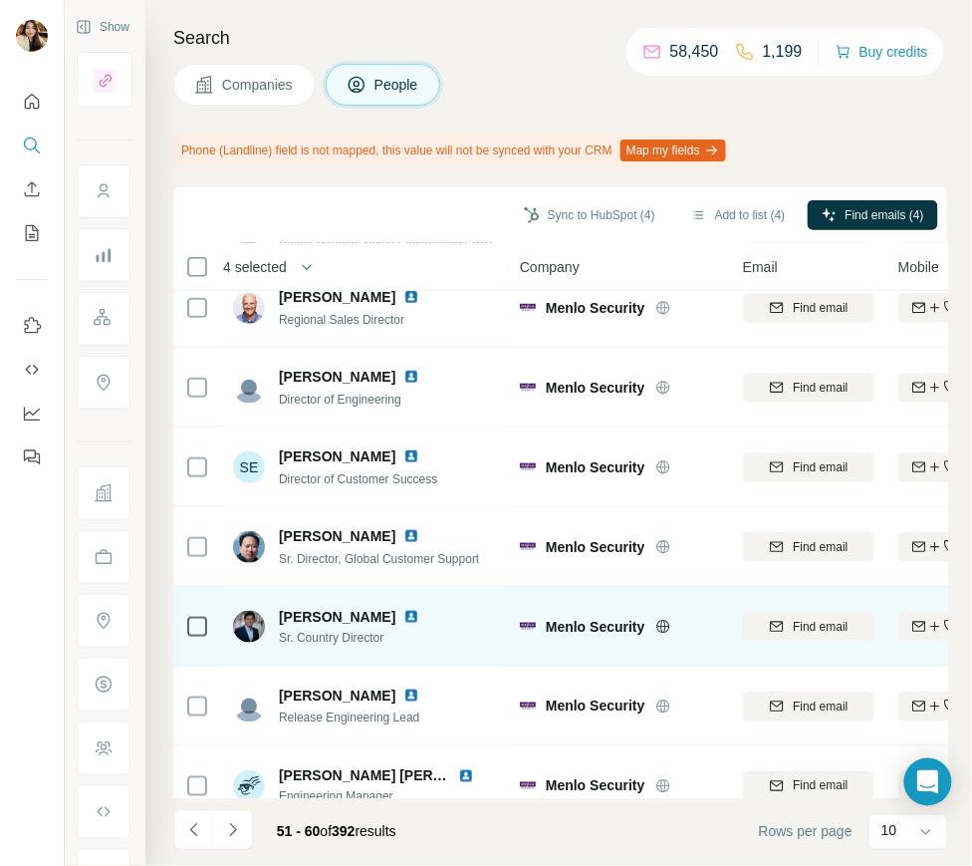
scroll to position [289, 0]
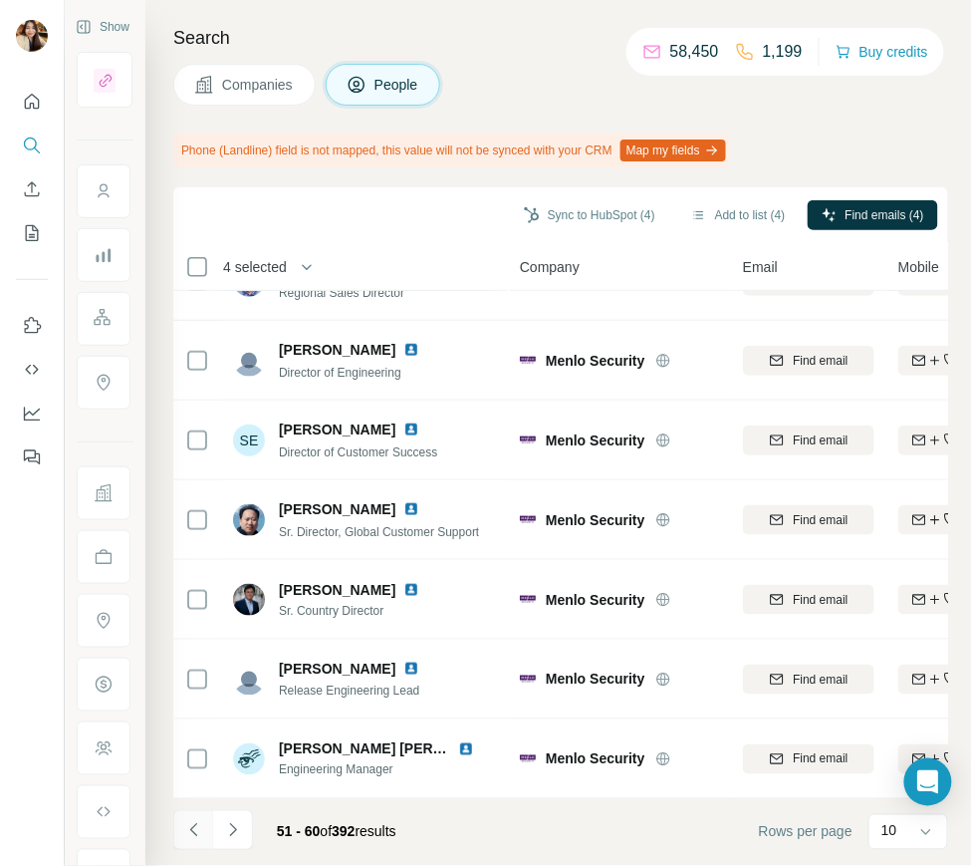
click at [185, 838] on icon "Navigate to previous page" at bounding box center [194, 830] width 20 height 20
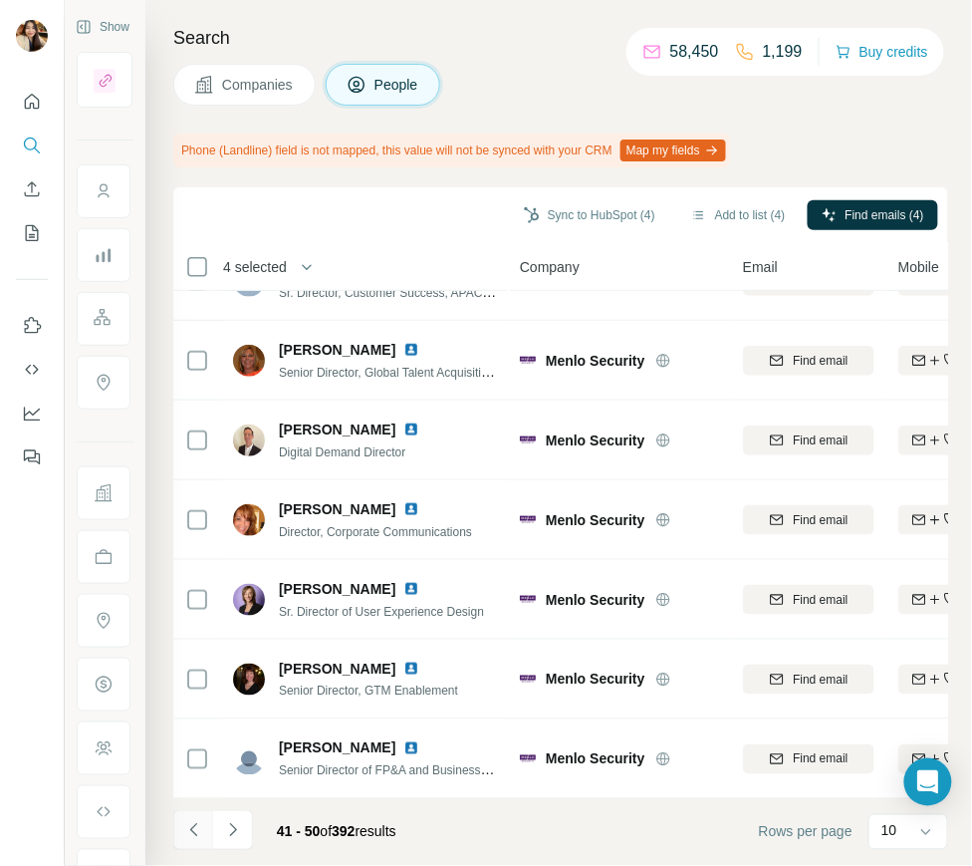
click at [192, 827] on icon "Navigate to previous page" at bounding box center [194, 830] width 20 height 20
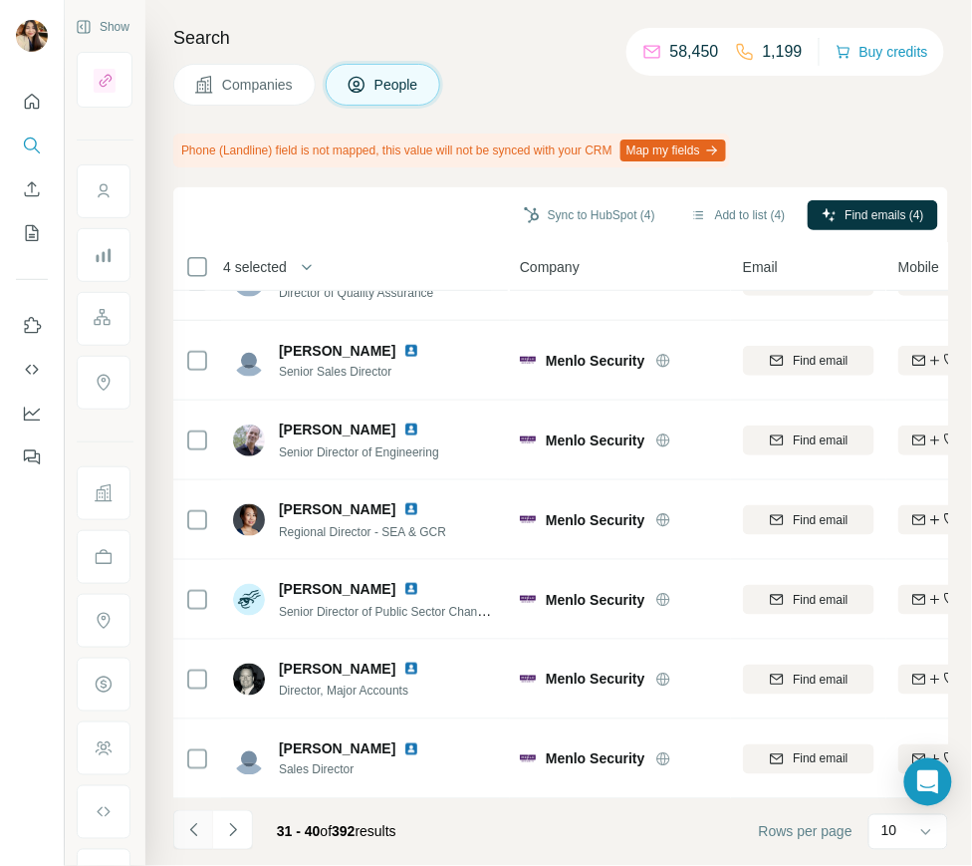
click at [180, 825] on button "Navigate to previous page" at bounding box center [193, 830] width 40 height 40
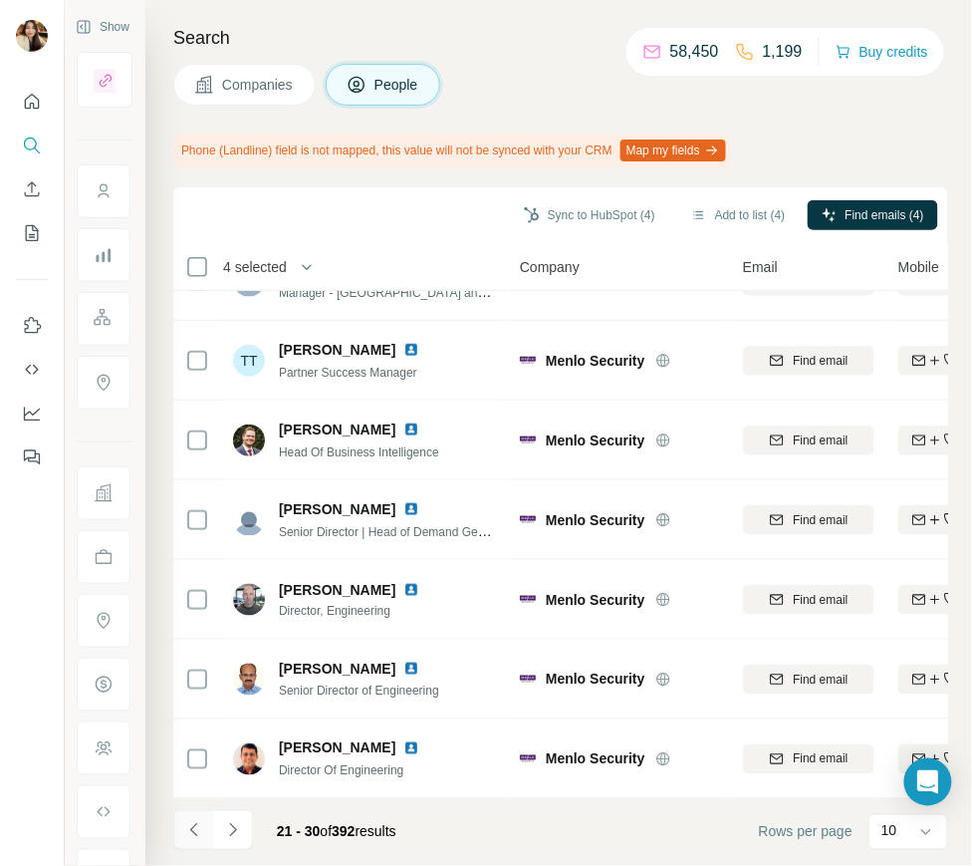
click at [181, 836] on button "Navigate to previous page" at bounding box center [193, 830] width 40 height 40
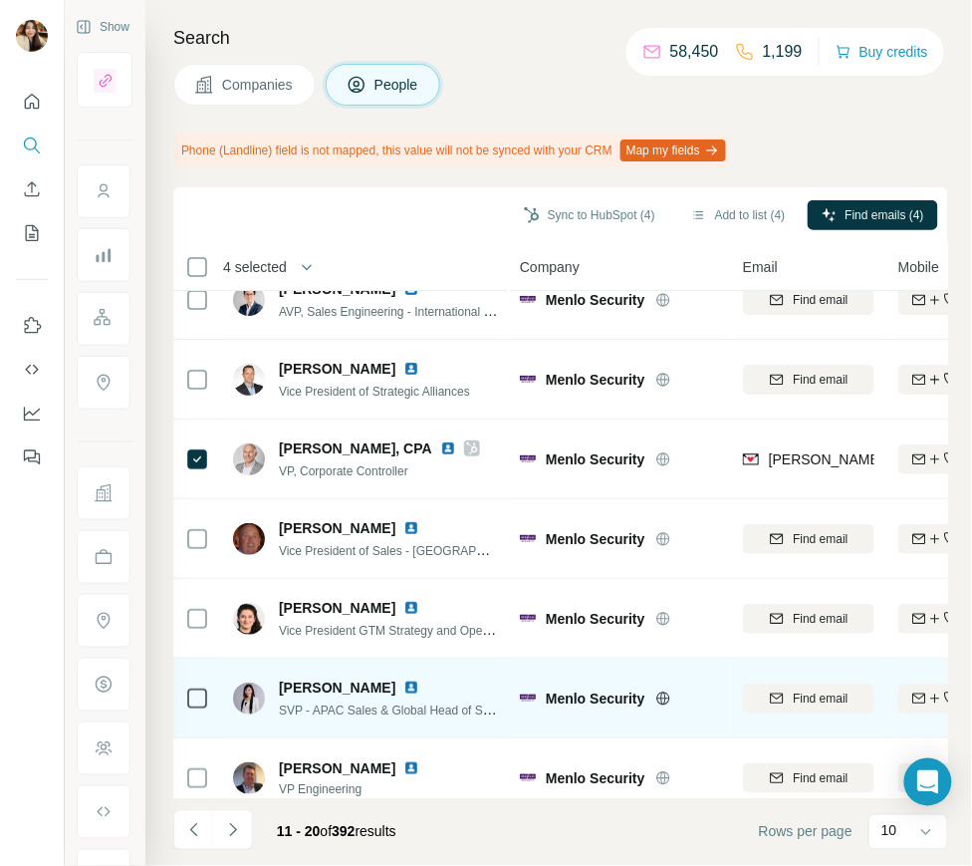
scroll to position [0, 0]
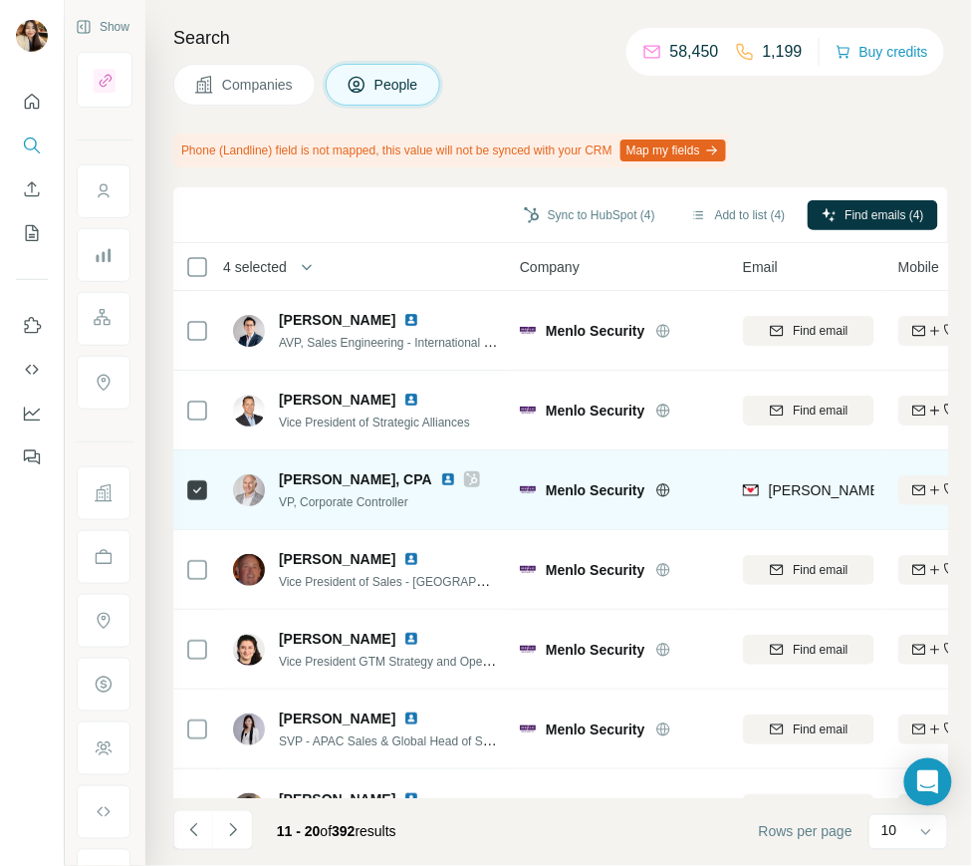
click at [466, 473] on icon at bounding box center [472, 479] width 12 height 16
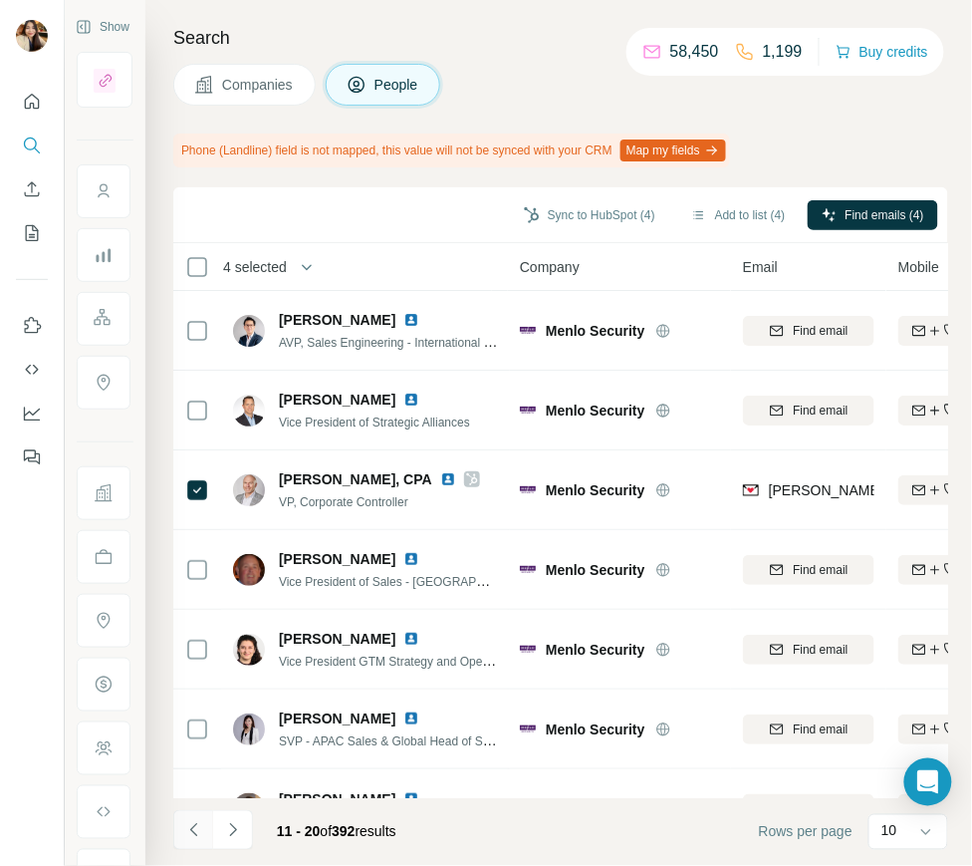
click at [184, 836] on icon "Navigate to previous page" at bounding box center [194, 830] width 20 height 20
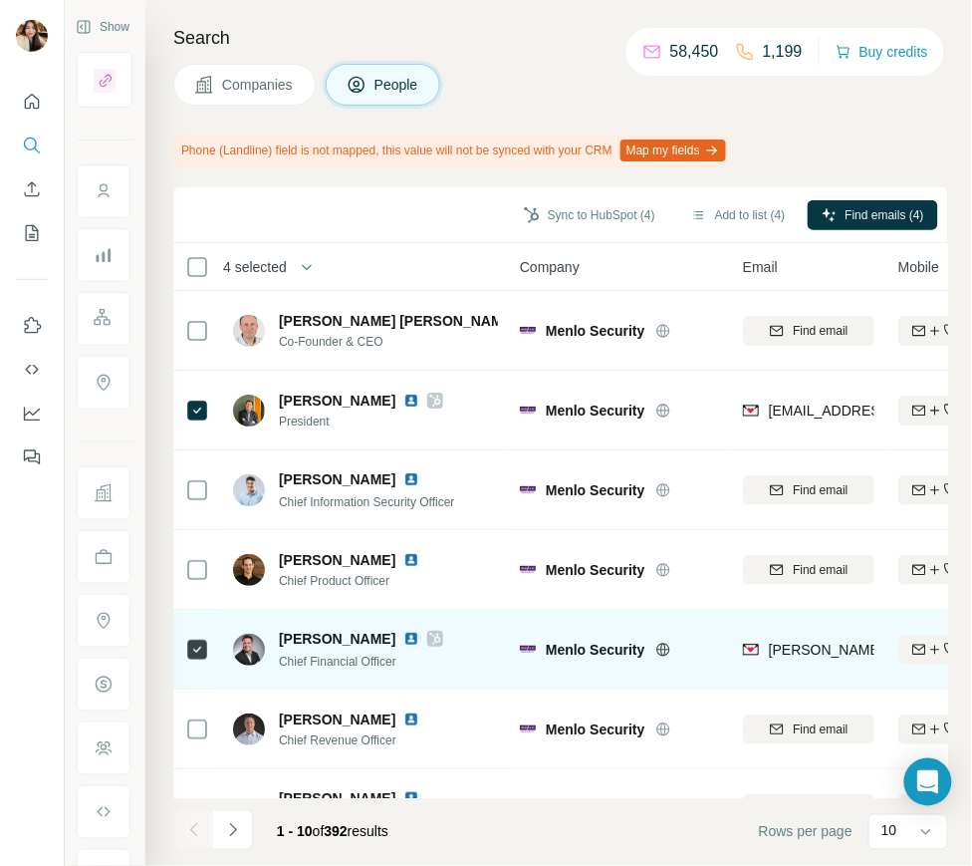
click at [430, 633] on icon at bounding box center [435, 639] width 11 height 12
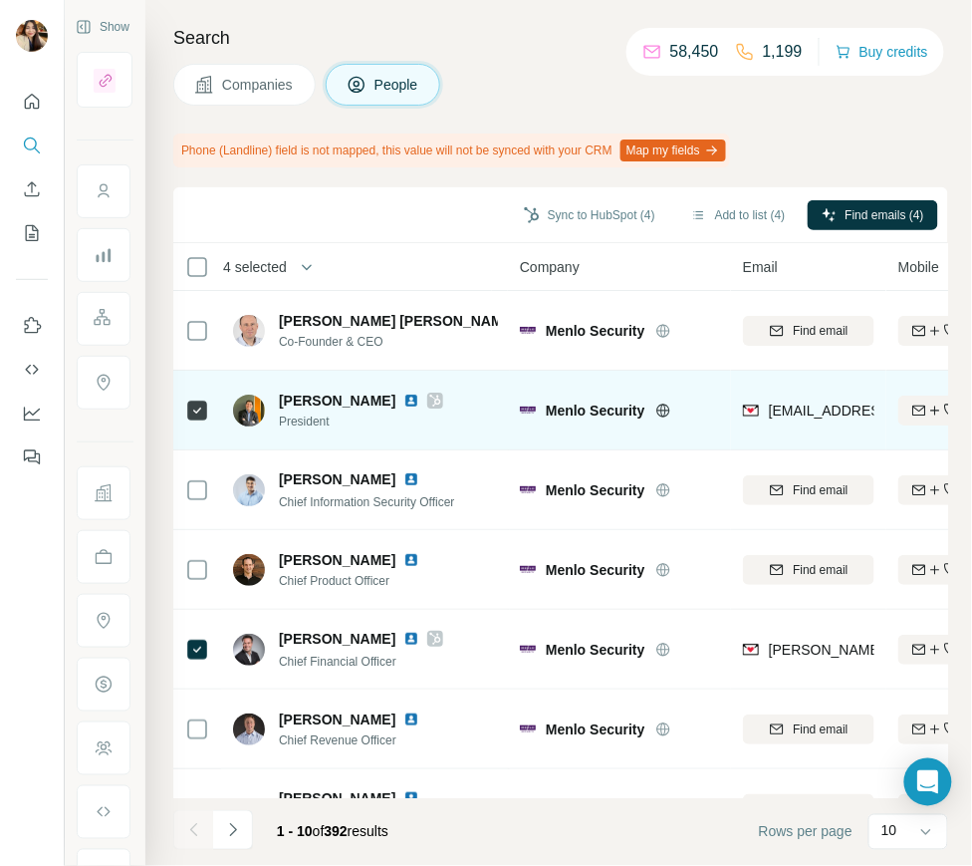
click at [430, 402] on icon at bounding box center [435, 401] width 11 height 12
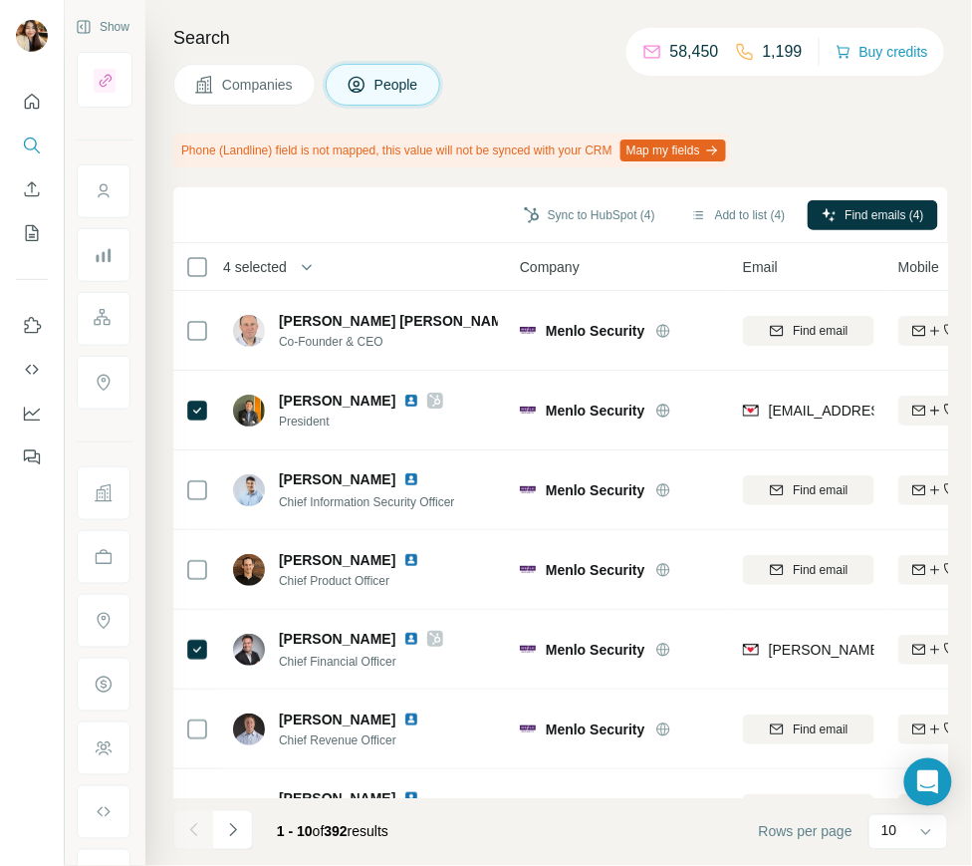
click at [229, 89] on span "Companies" at bounding box center [258, 85] width 73 height 20
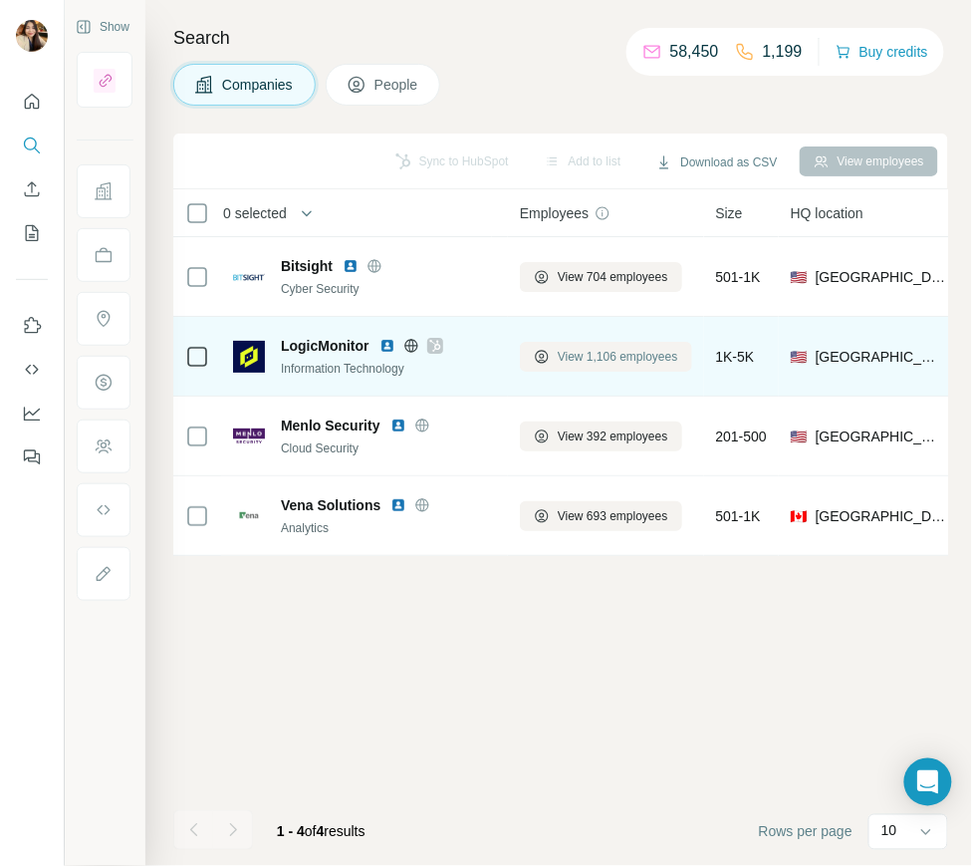
click at [591, 360] on span "View 1,106 employees" at bounding box center [618, 357] width 121 height 18
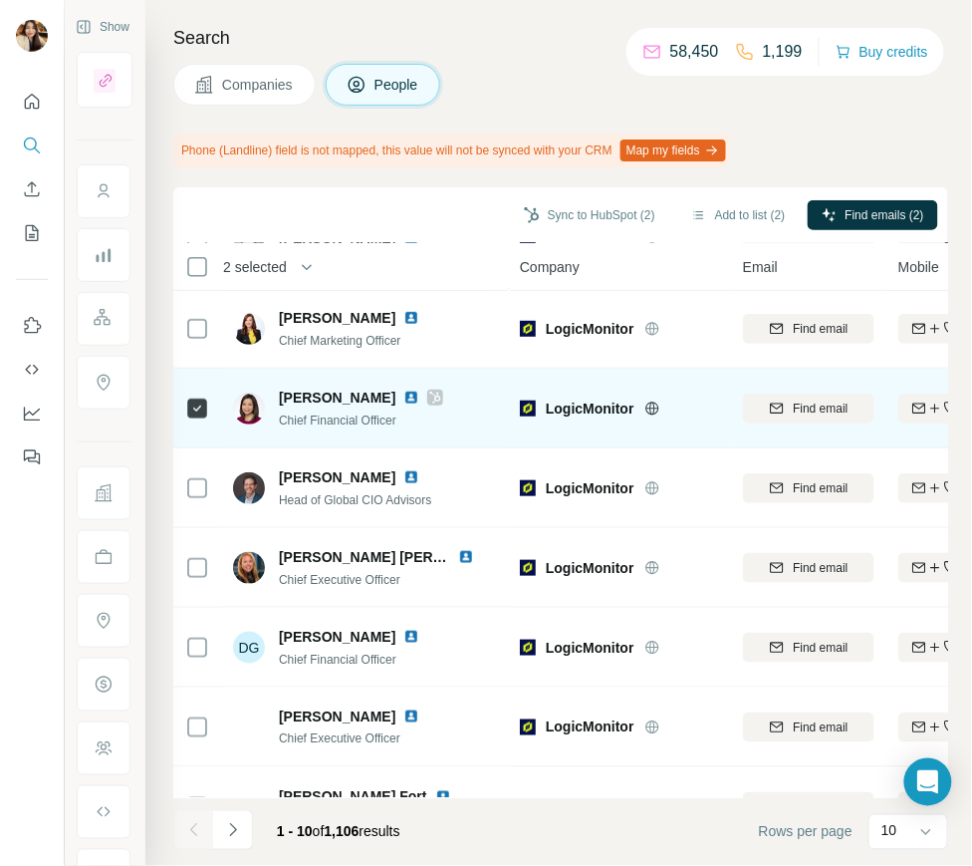
scroll to position [289, 0]
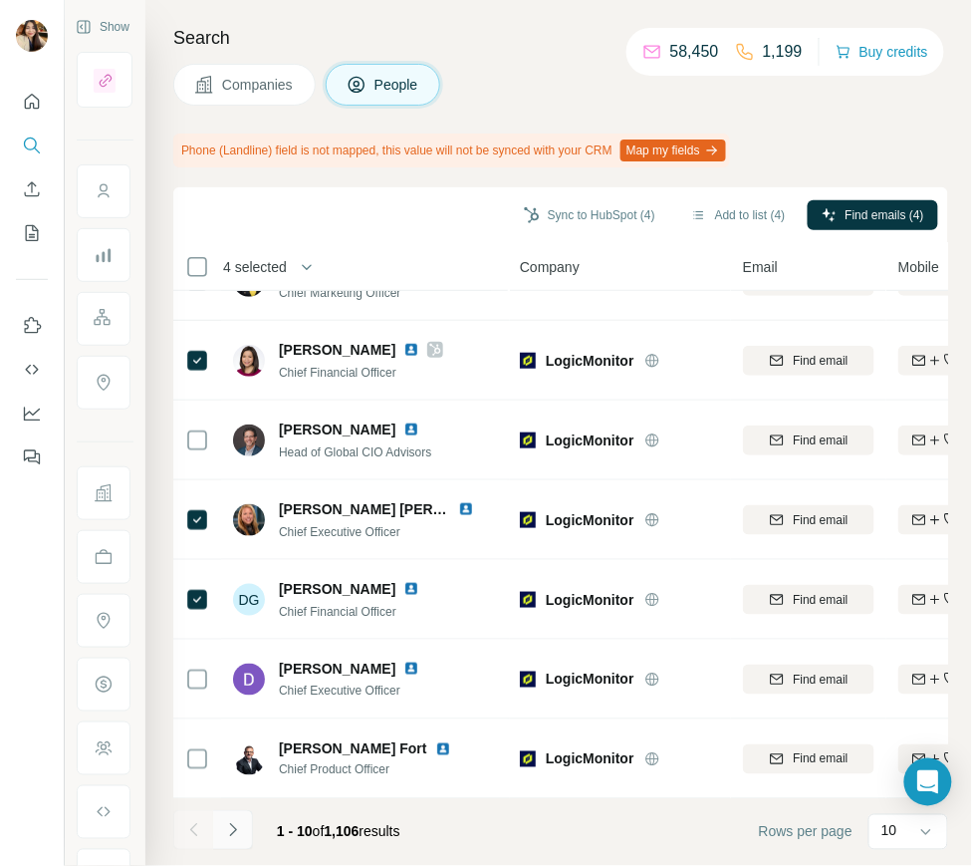
click at [221, 824] on button "Navigate to next page" at bounding box center [233, 830] width 40 height 40
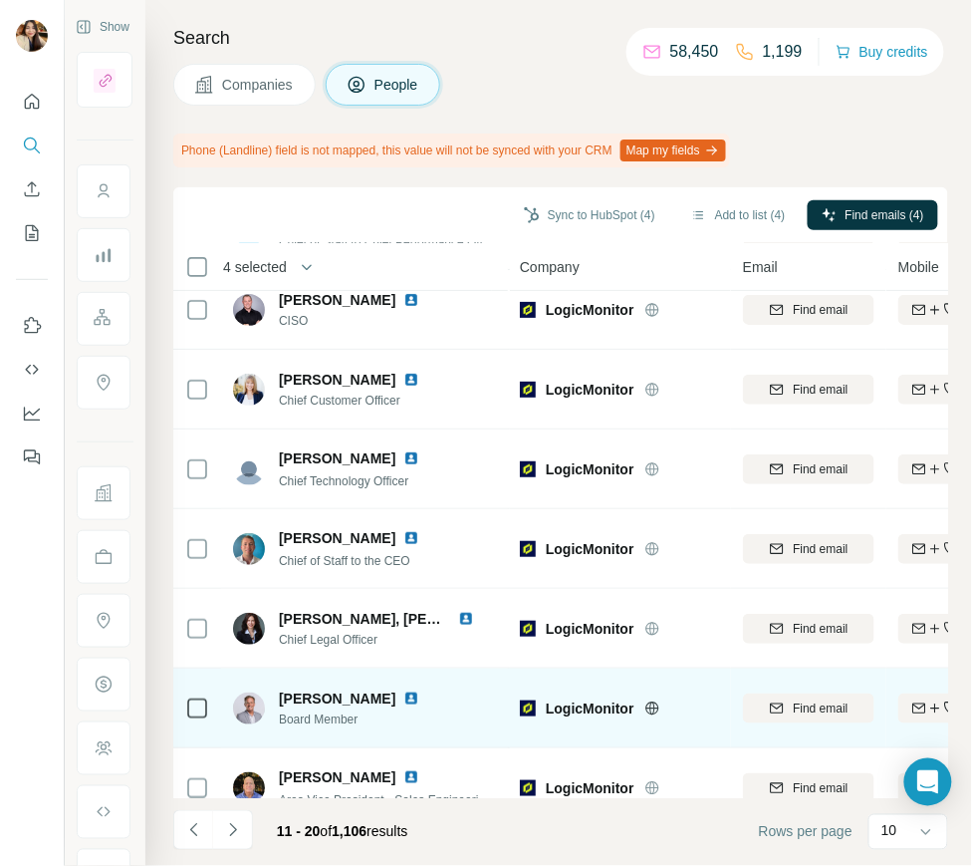
scroll to position [0, 0]
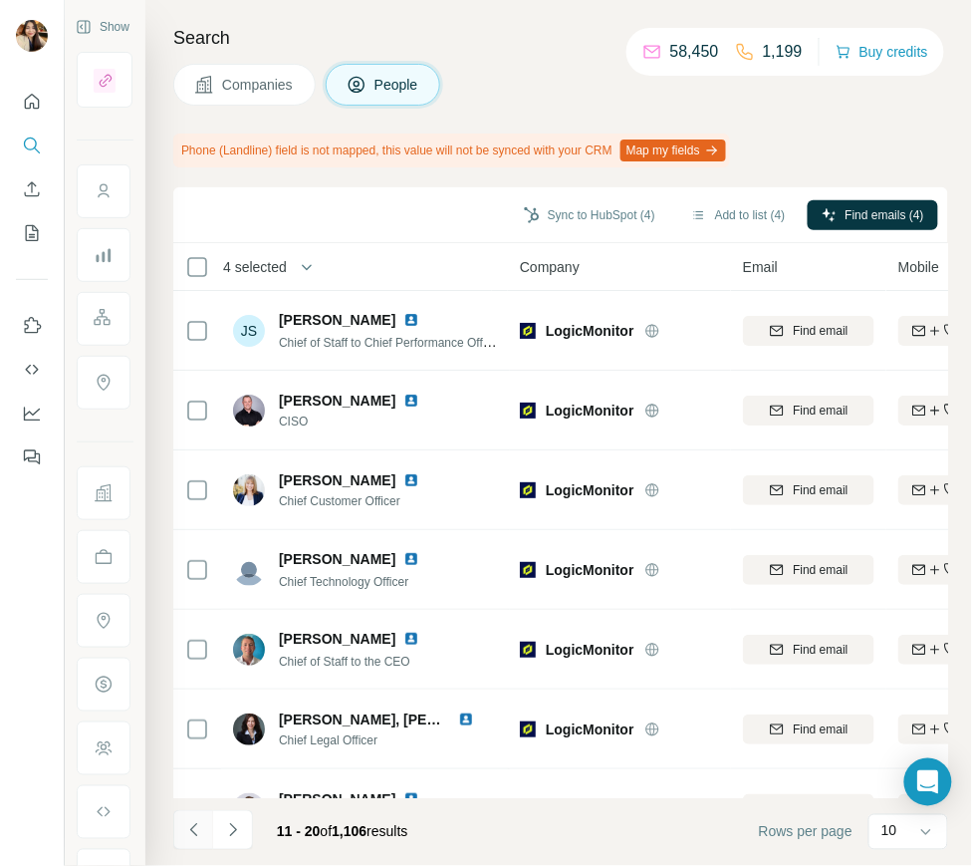
click at [194, 826] on icon "Navigate to previous page" at bounding box center [194, 830] width 20 height 20
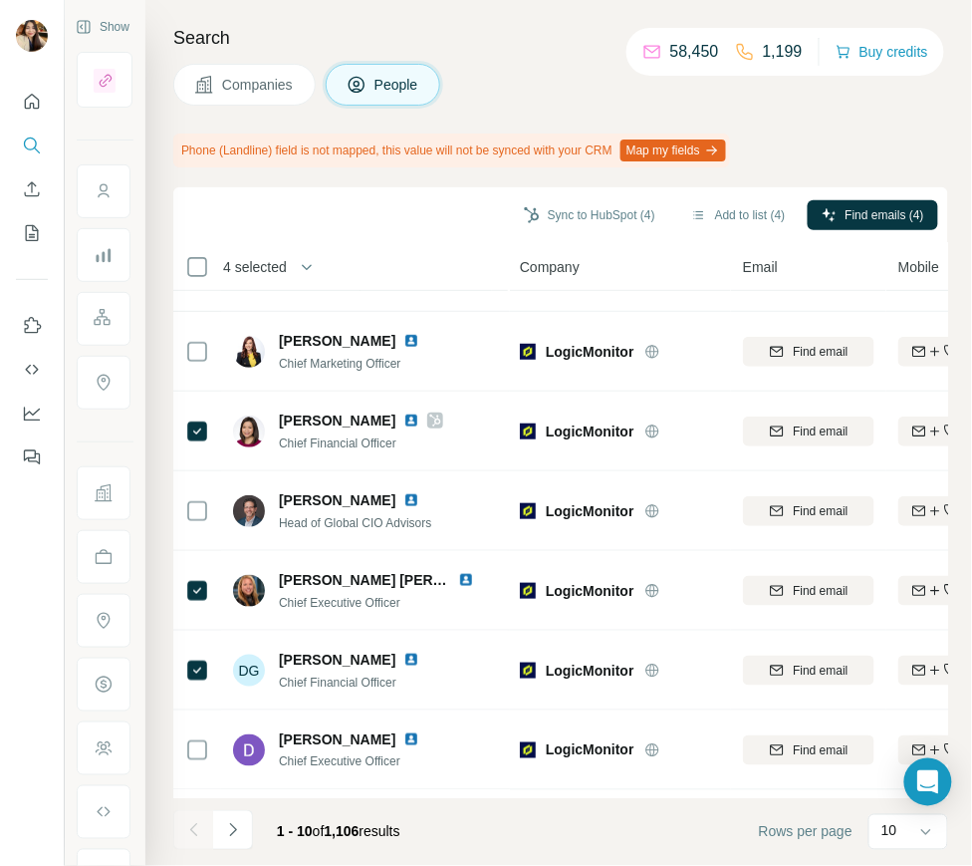
scroll to position [248, 0]
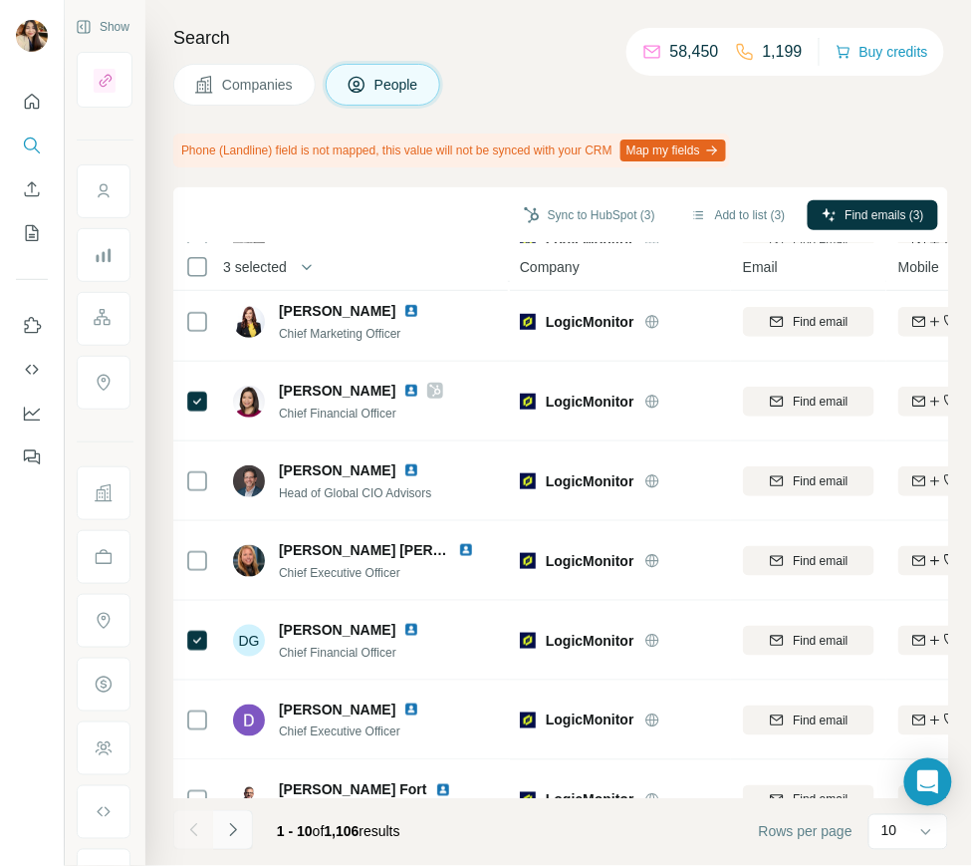
click at [245, 827] on button "Navigate to next page" at bounding box center [233, 830] width 40 height 40
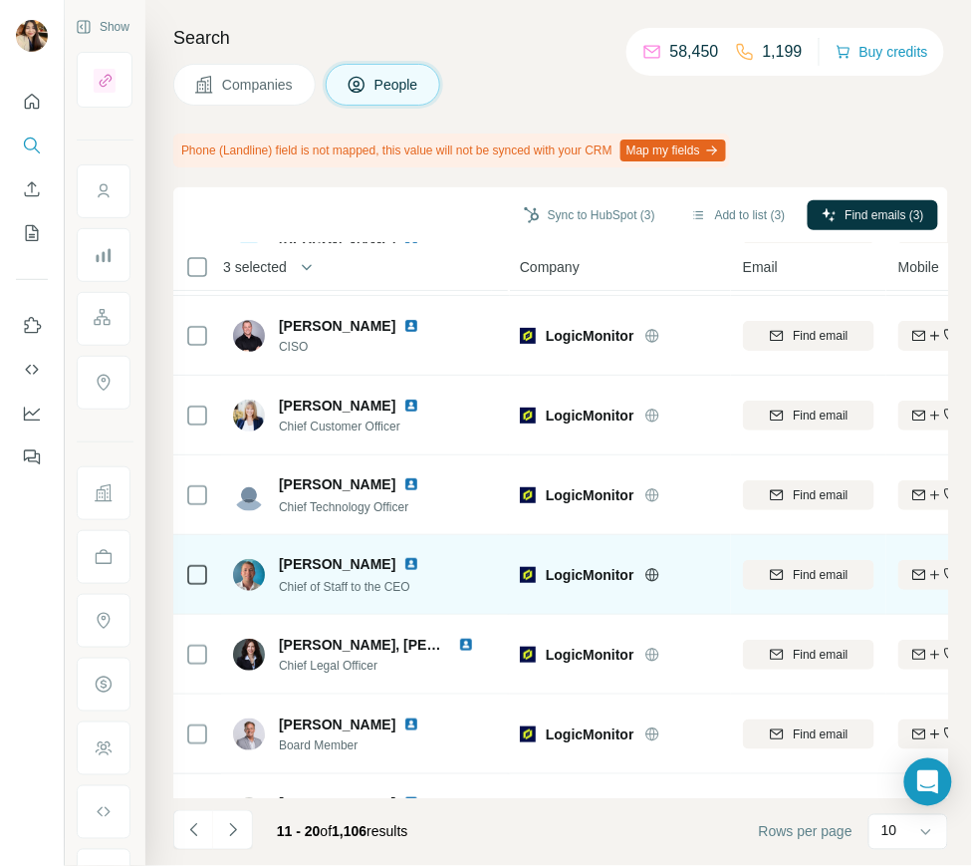
scroll to position [0, 0]
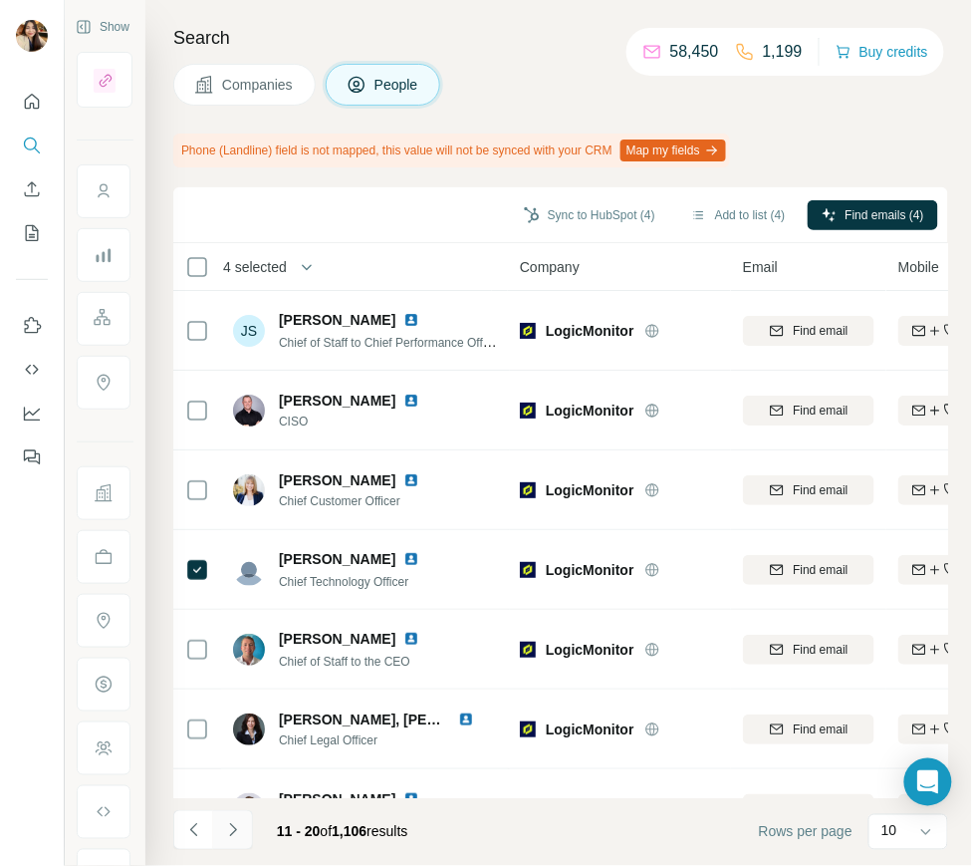
click at [218, 834] on button "Navigate to next page" at bounding box center [233, 830] width 40 height 40
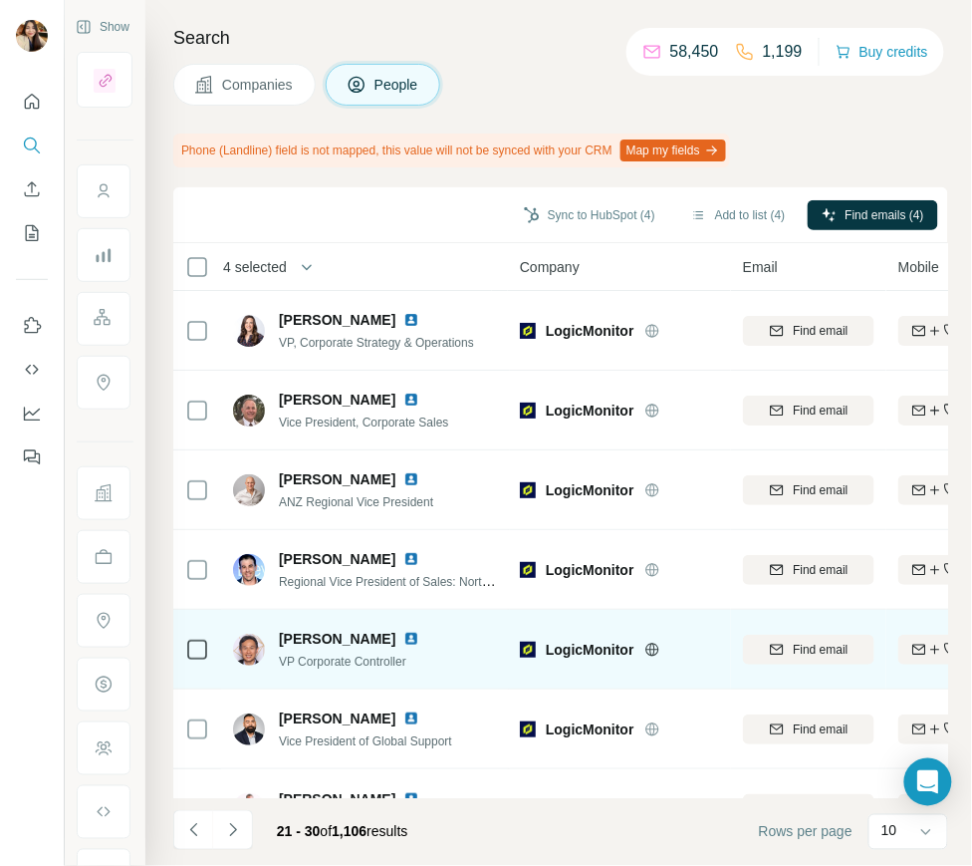
click at [194, 636] on div at bounding box center [197, 649] width 24 height 55
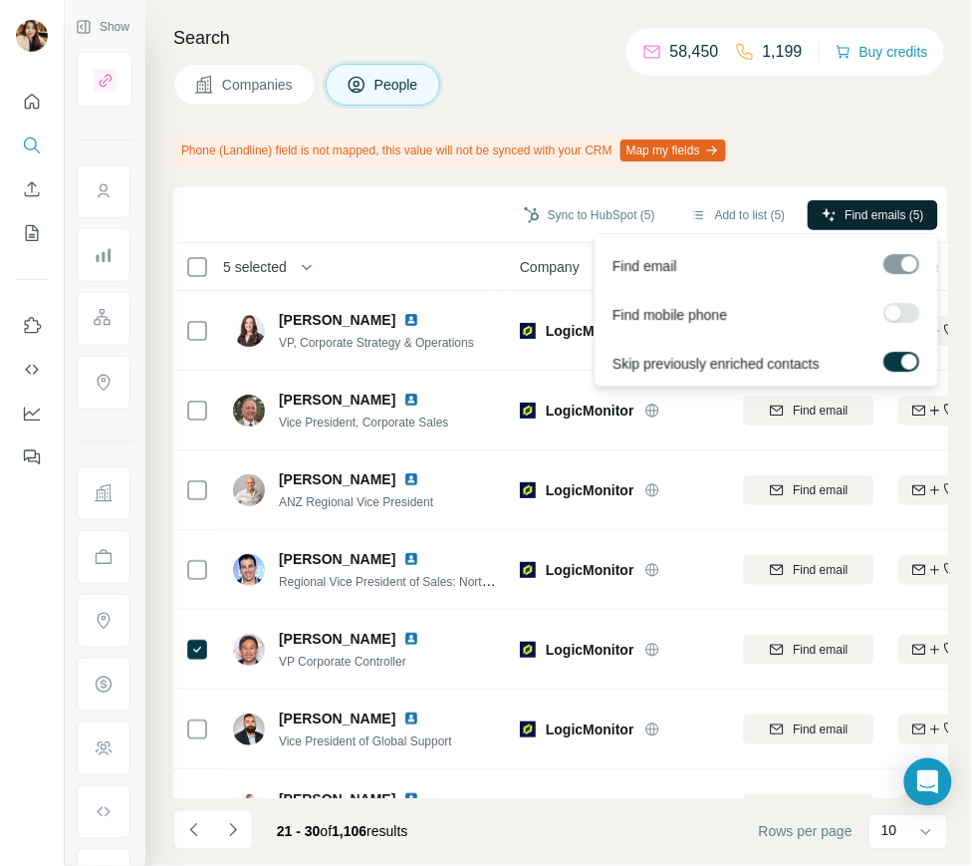
click at [849, 211] on span "Find emails (5)" at bounding box center [885, 215] width 79 height 18
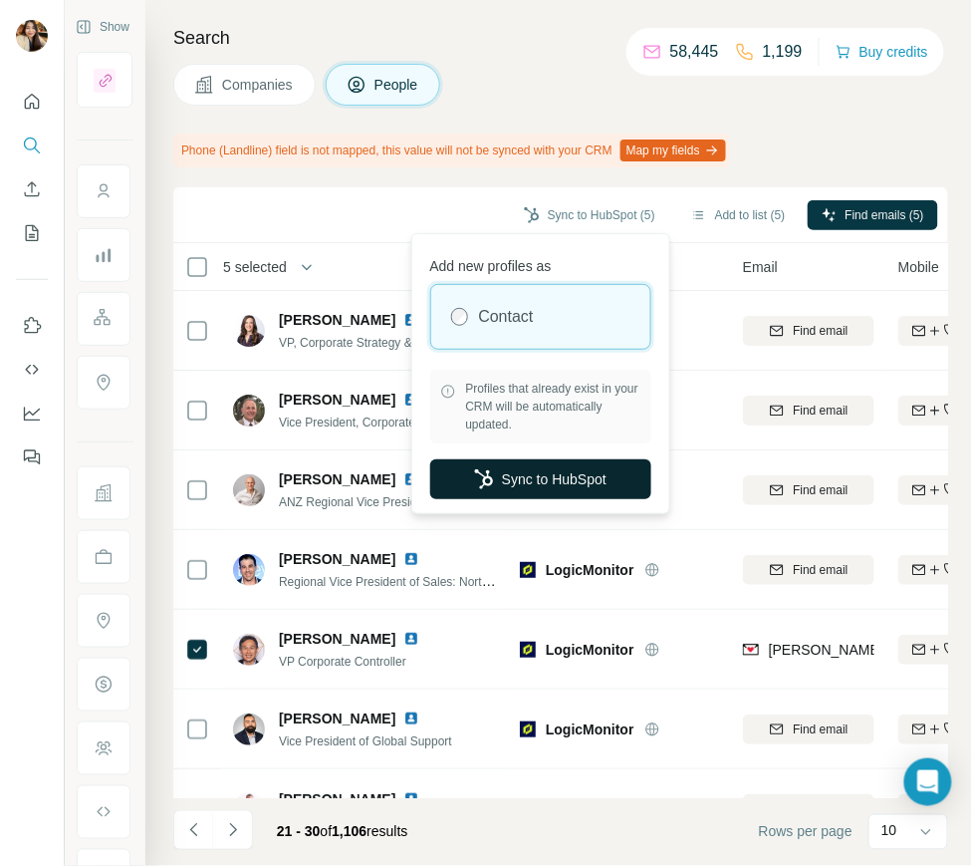
click at [523, 471] on button "Sync to HubSpot" at bounding box center [540, 479] width 221 height 40
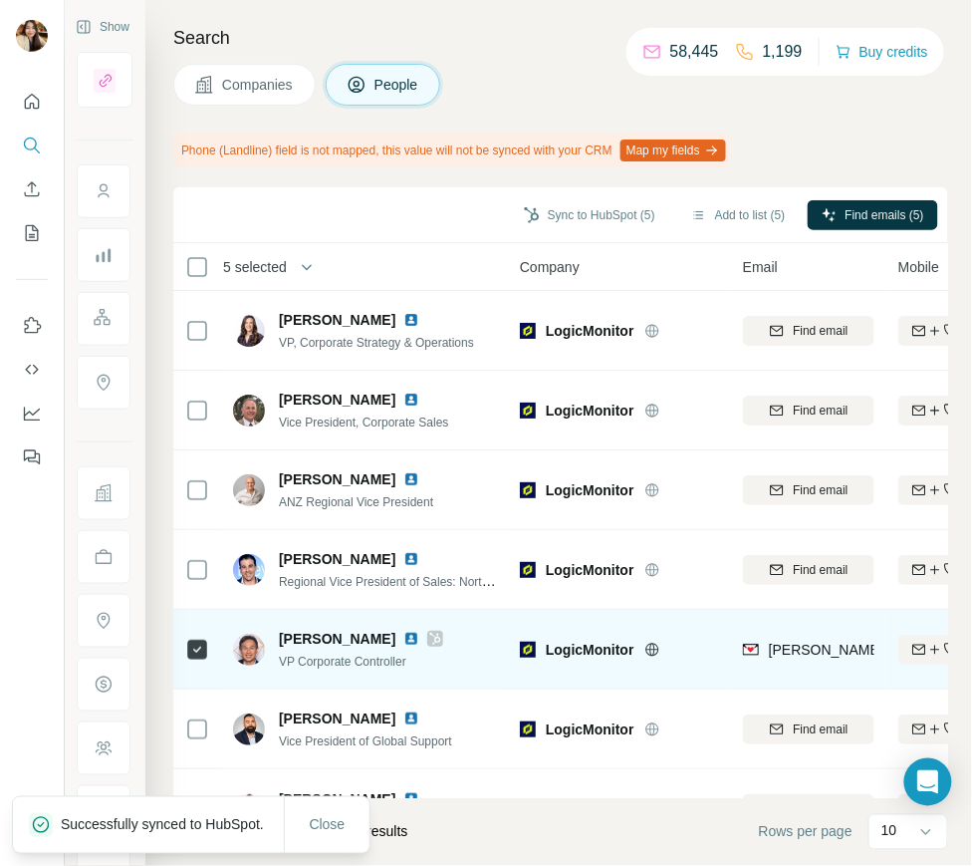
click at [429, 637] on icon at bounding box center [435, 639] width 12 height 16
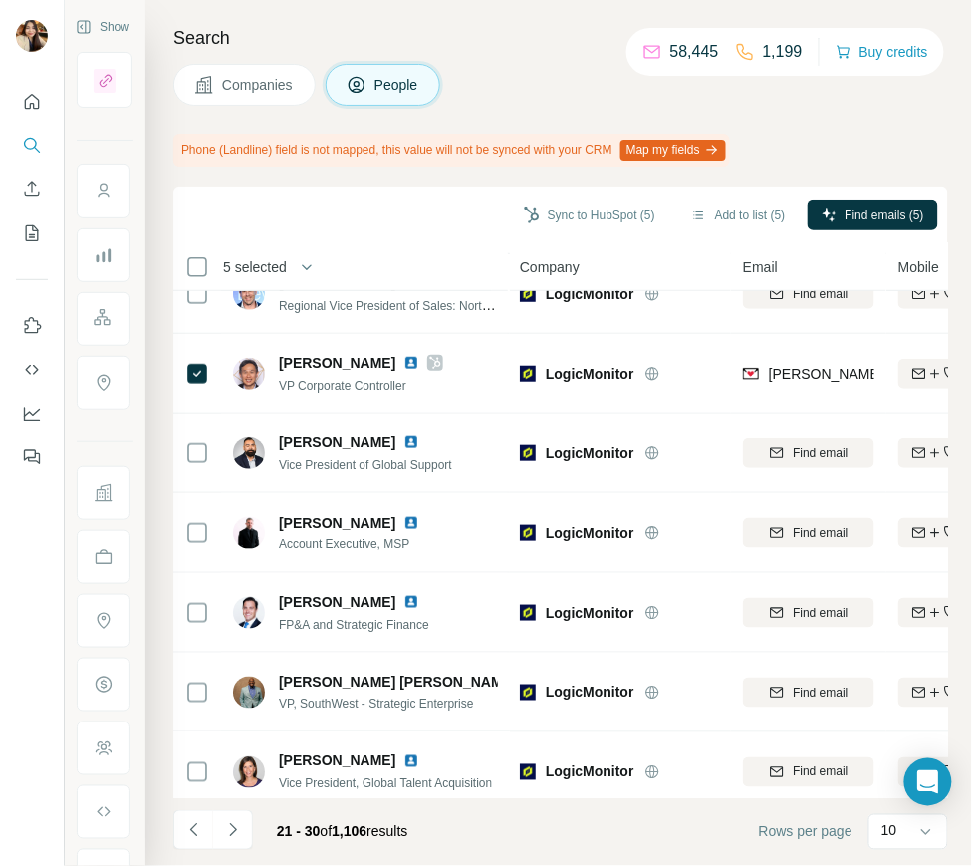
scroll to position [289, 0]
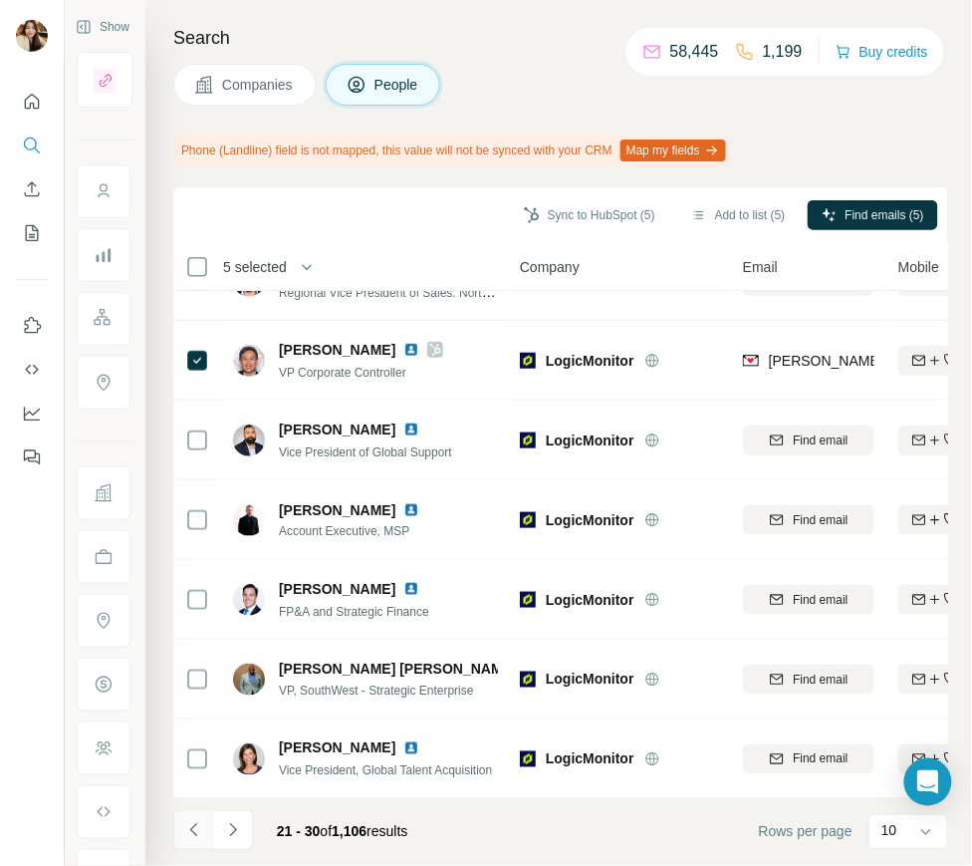
click at [190, 831] on icon "Navigate to previous page" at bounding box center [194, 830] width 20 height 20
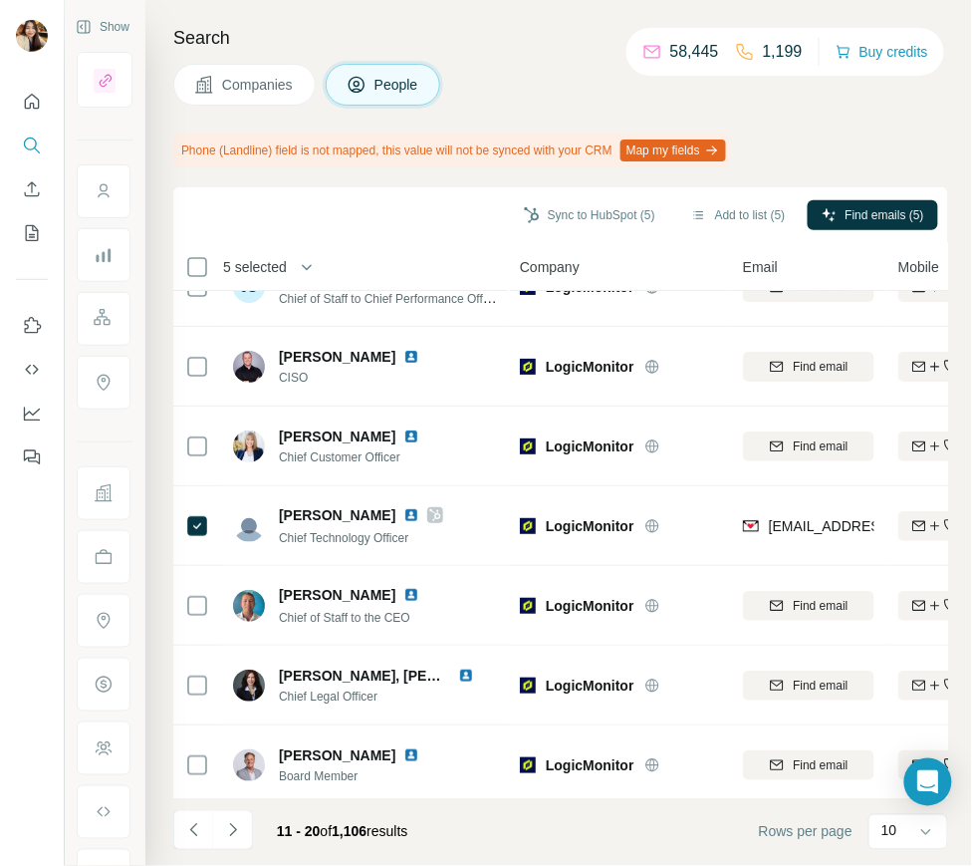
scroll to position [0, 0]
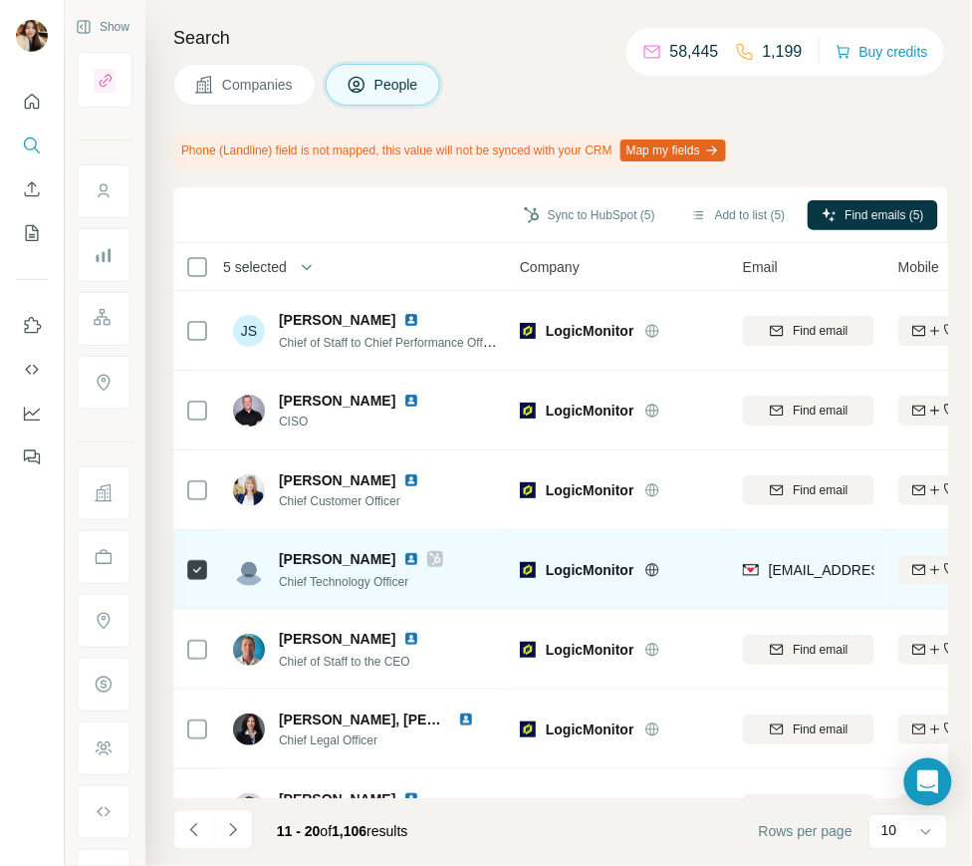
click at [429, 556] on icon at bounding box center [435, 559] width 12 height 16
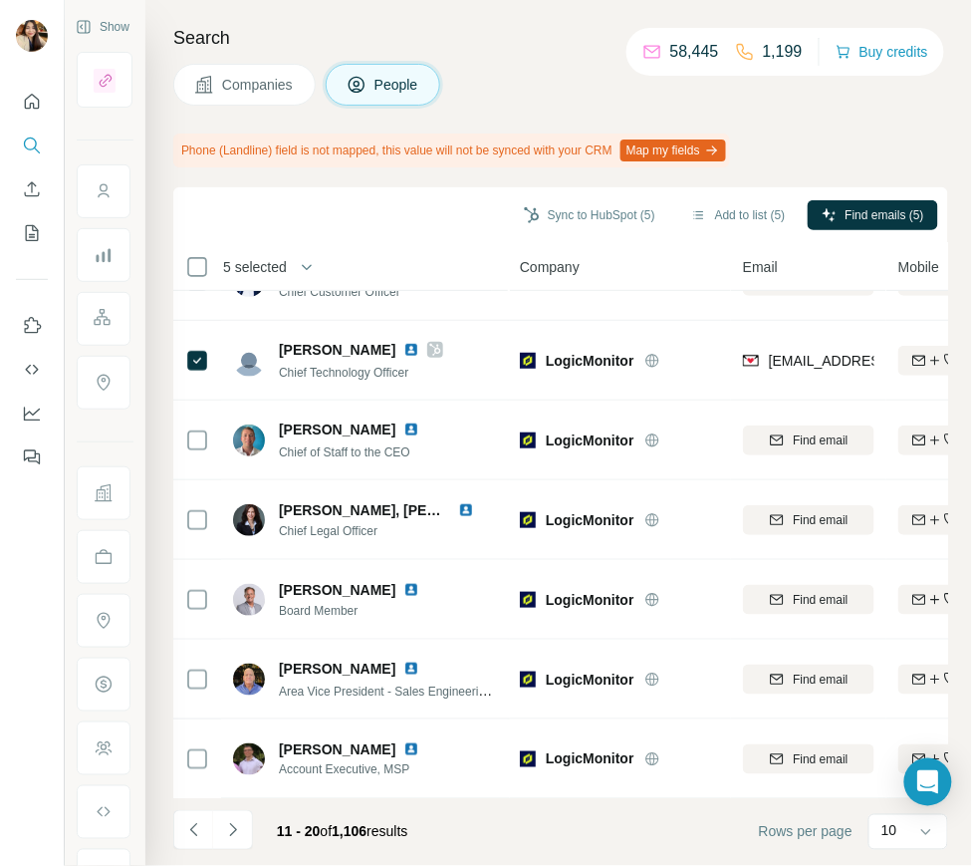
scroll to position [289, 0]
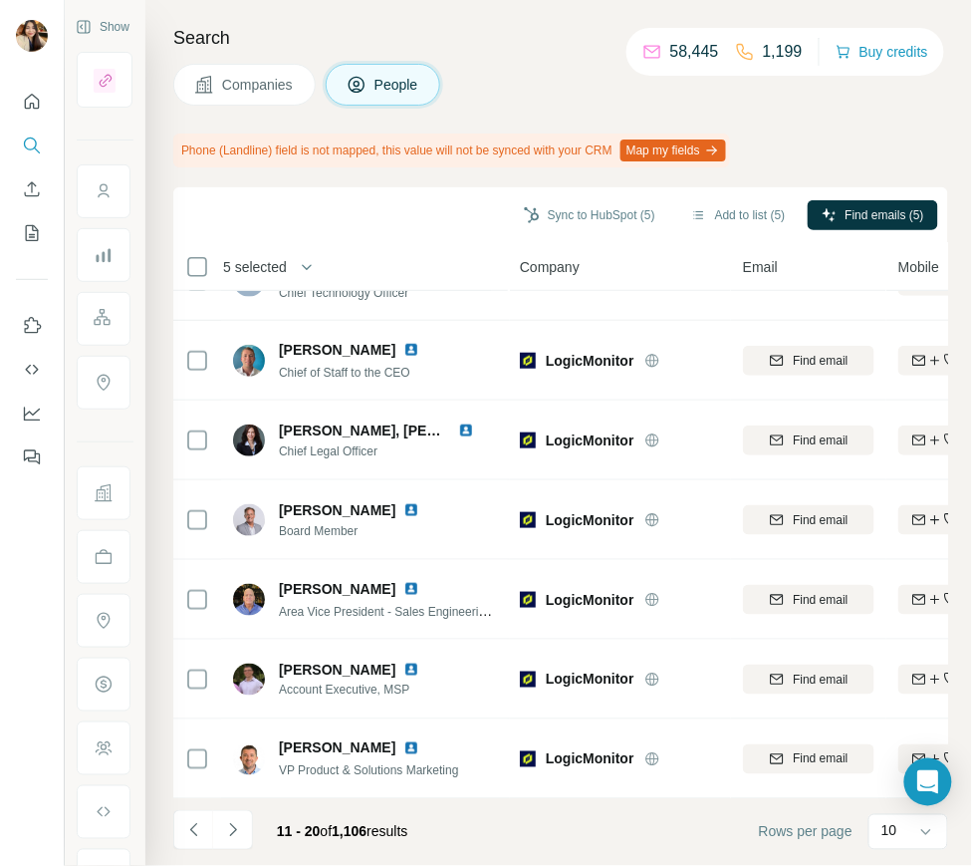
click at [179, 832] on button "Navigate to previous page" at bounding box center [193, 830] width 40 height 40
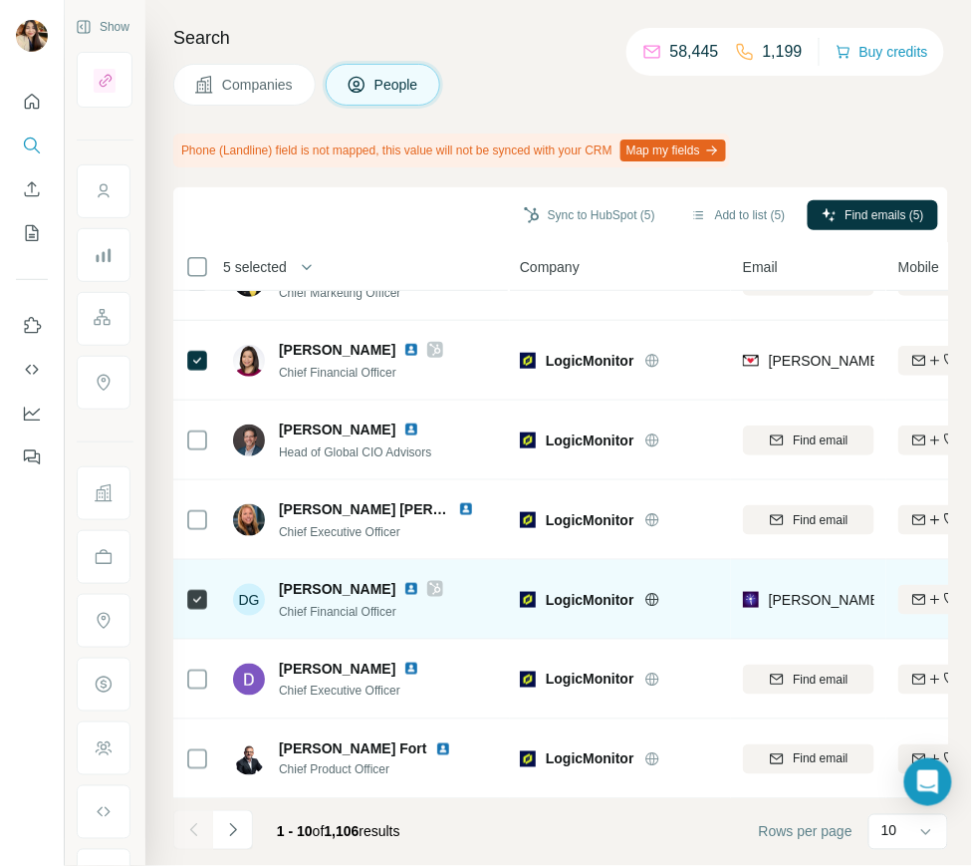
click at [430, 584] on icon at bounding box center [435, 589] width 11 height 12
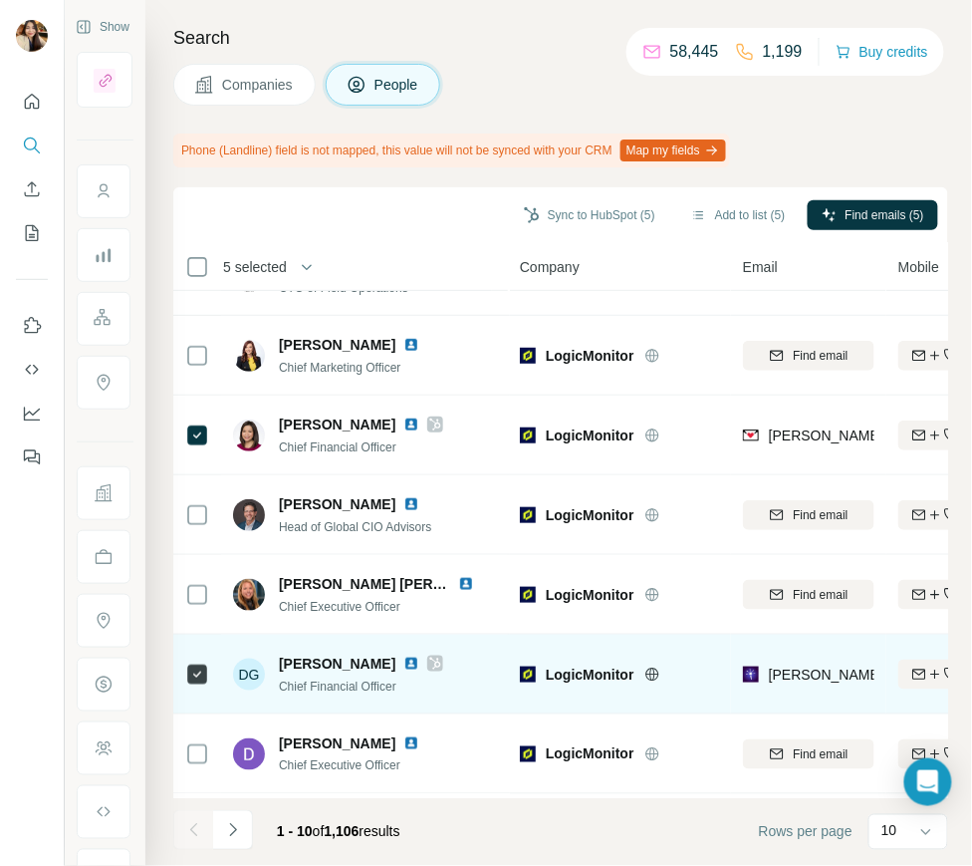
scroll to position [90, 0]
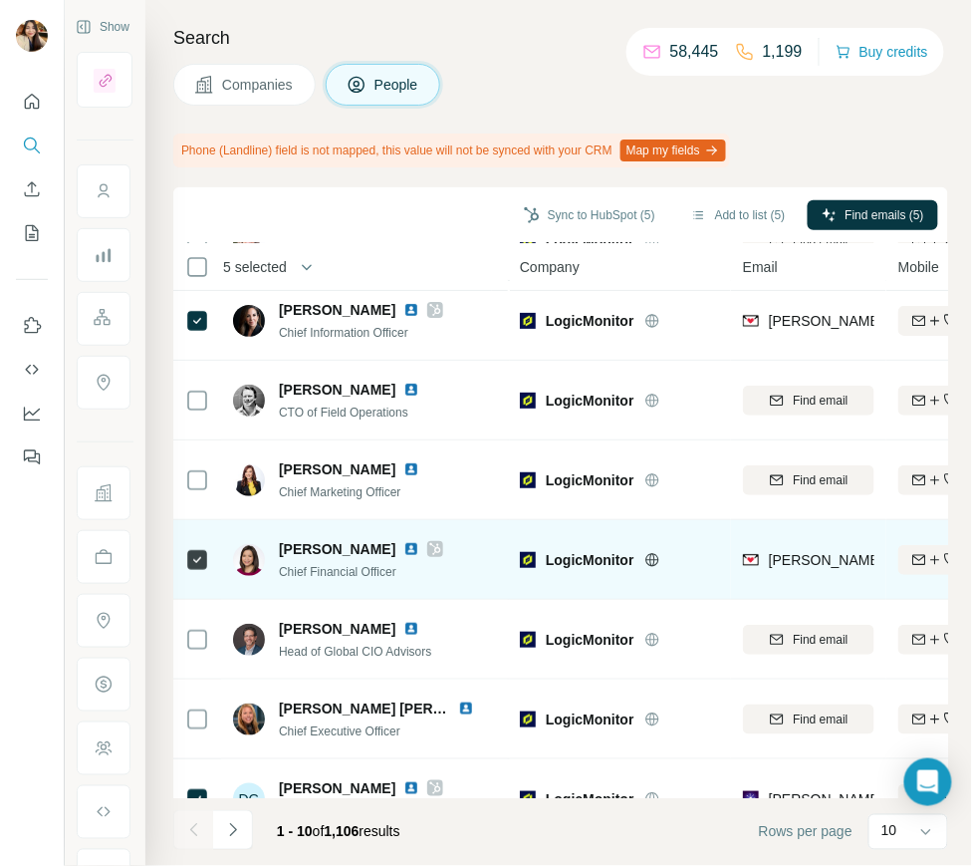
click at [427, 549] on div at bounding box center [435, 549] width 16 height 16
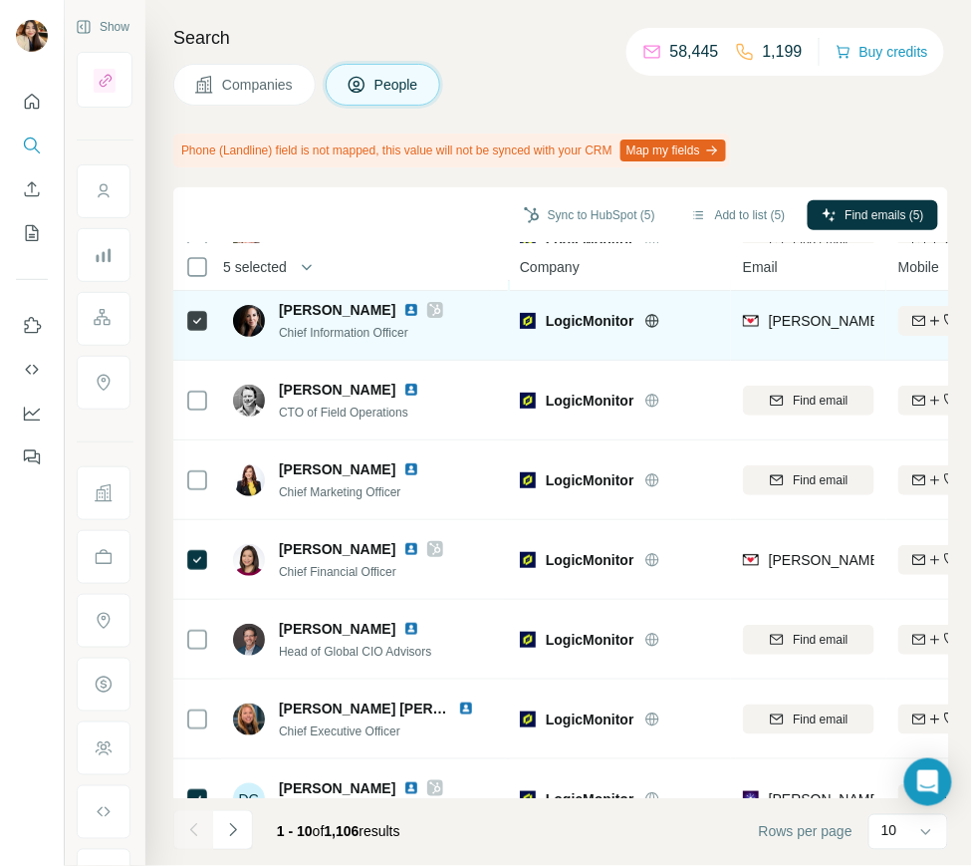
click at [429, 308] on icon at bounding box center [435, 310] width 12 height 16
